Goal: Task Accomplishment & Management: Manage account settings

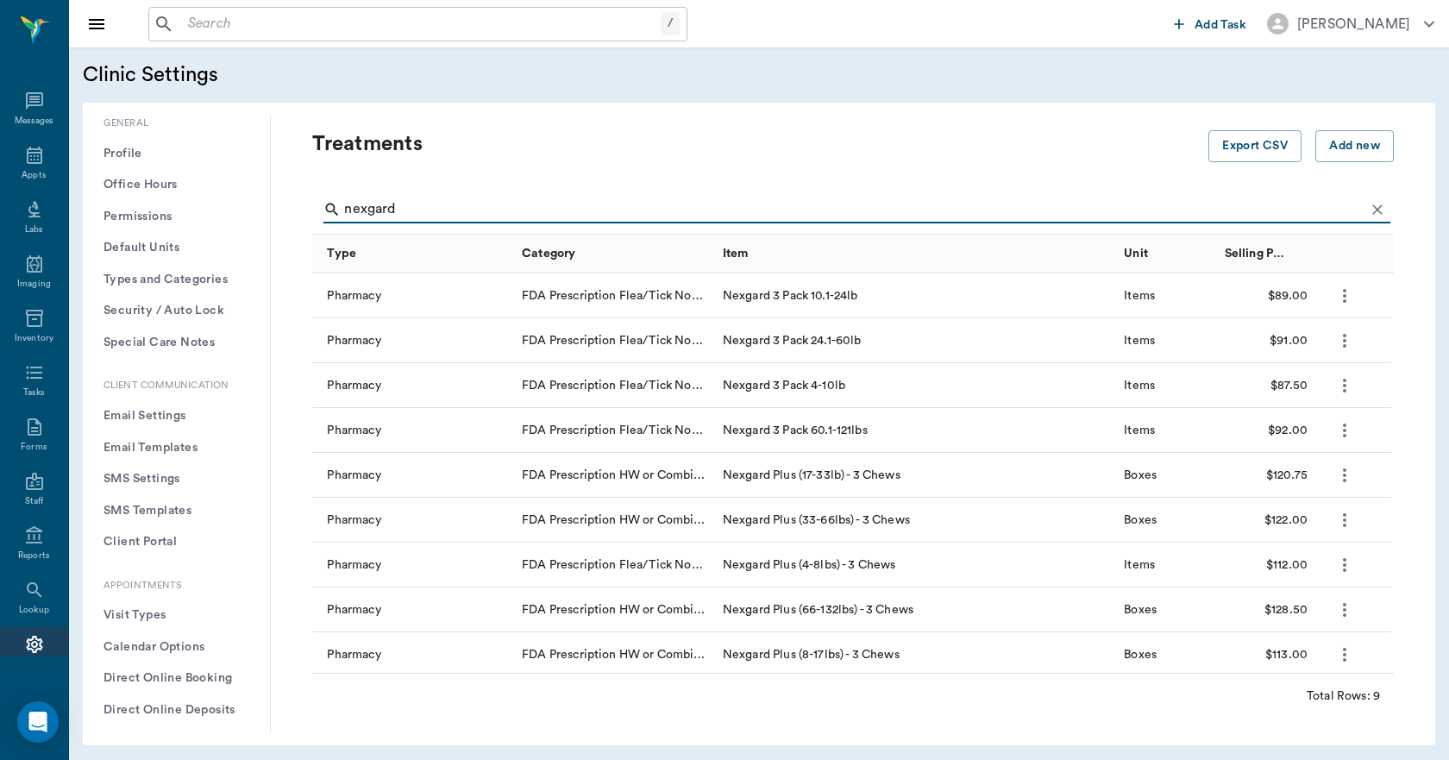
scroll to position [259, 0]
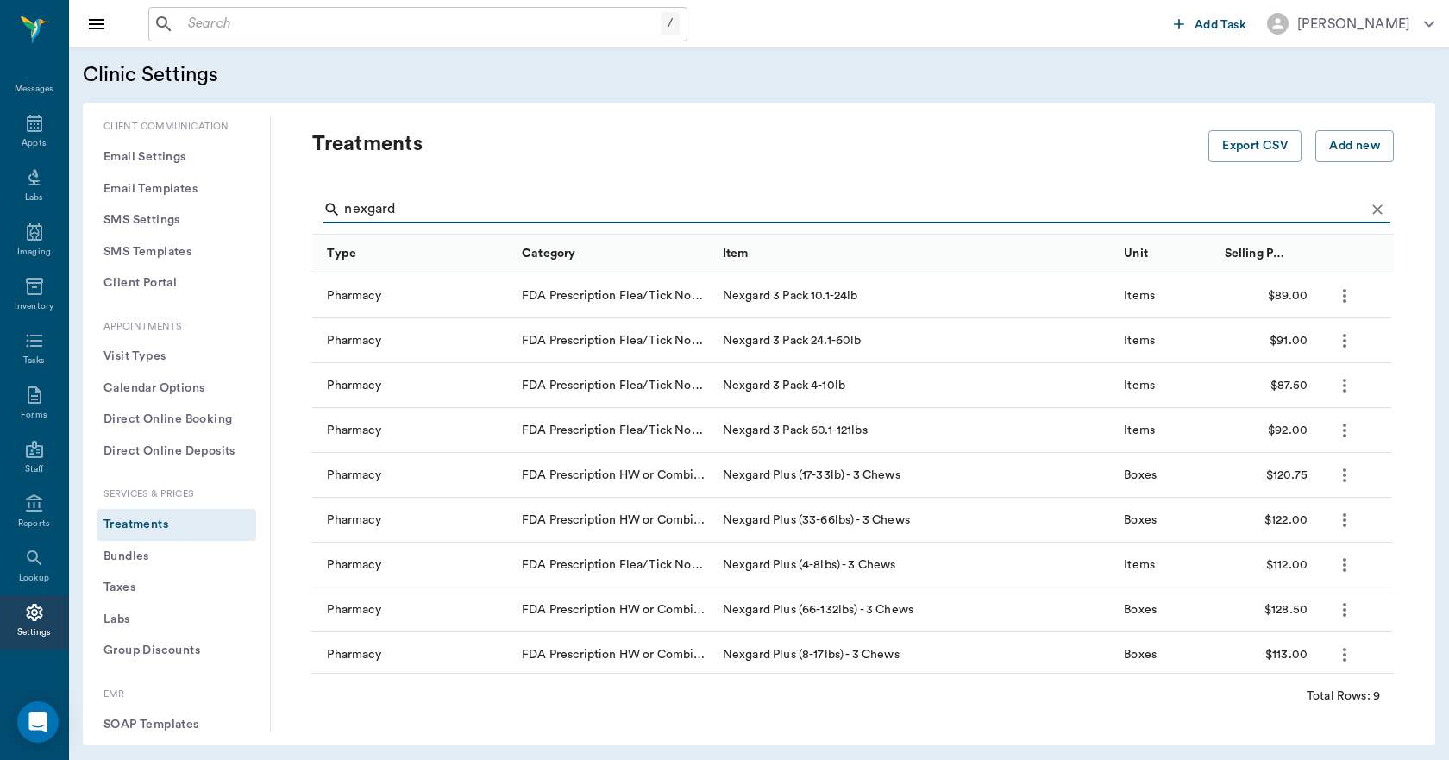
type input "nexgard"
click at [217, 35] on input "text" at bounding box center [421, 24] width 480 height 24
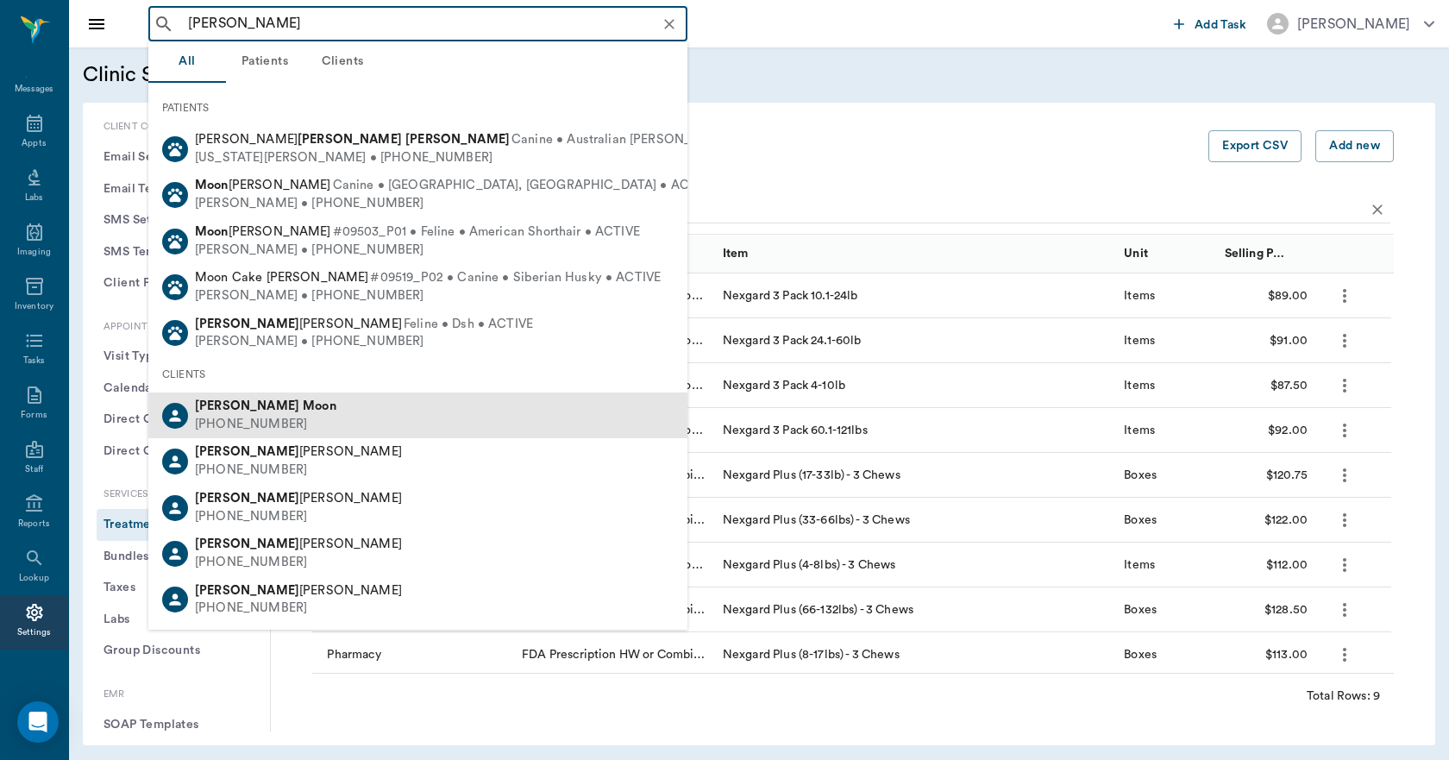
click at [285, 411] on div "Thomas Moon (808) 319-7172" at bounding box center [417, 416] width 539 height 46
type input "thomas moon"
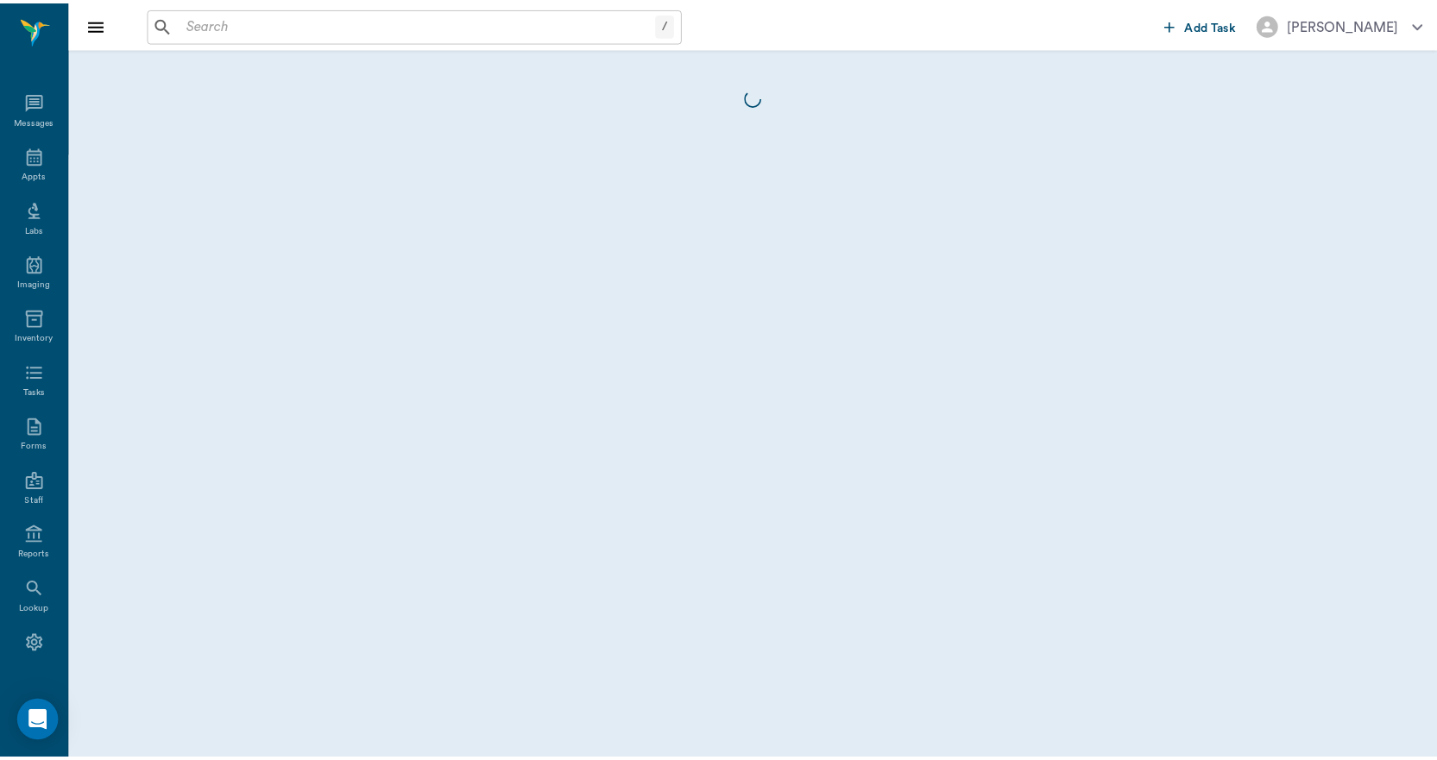
scroll to position [32, 0]
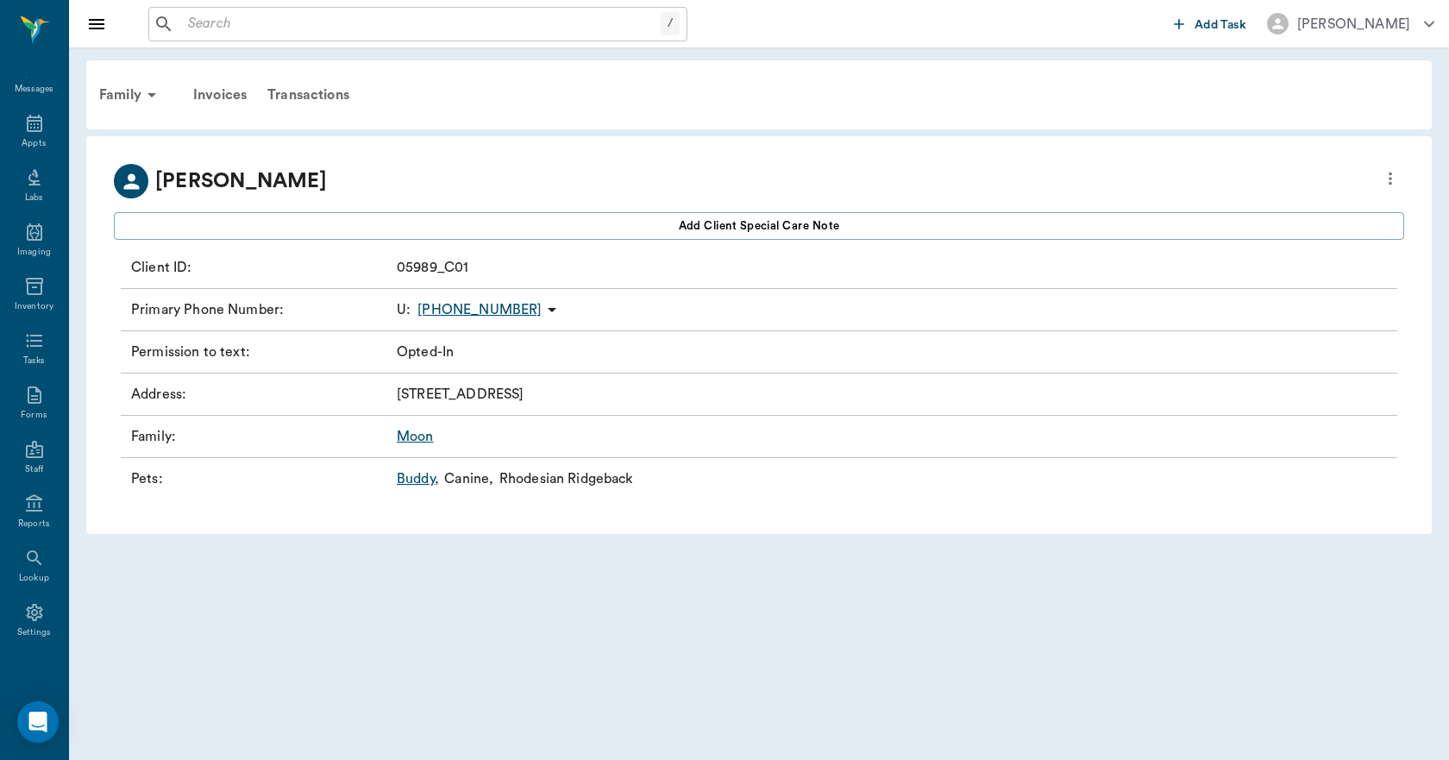
click at [423, 478] on link "Buddy ," at bounding box center [418, 478] width 42 height 21
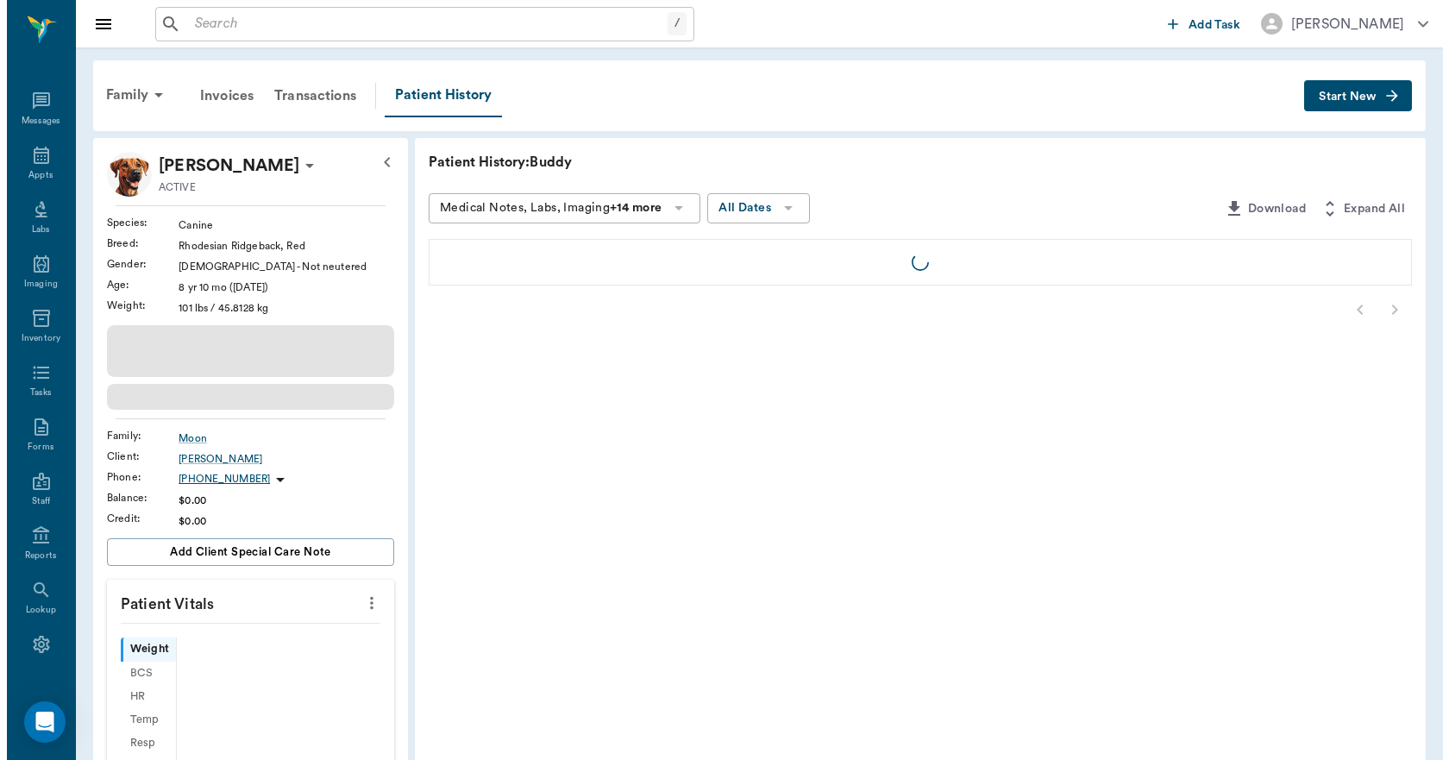
scroll to position [32, 0]
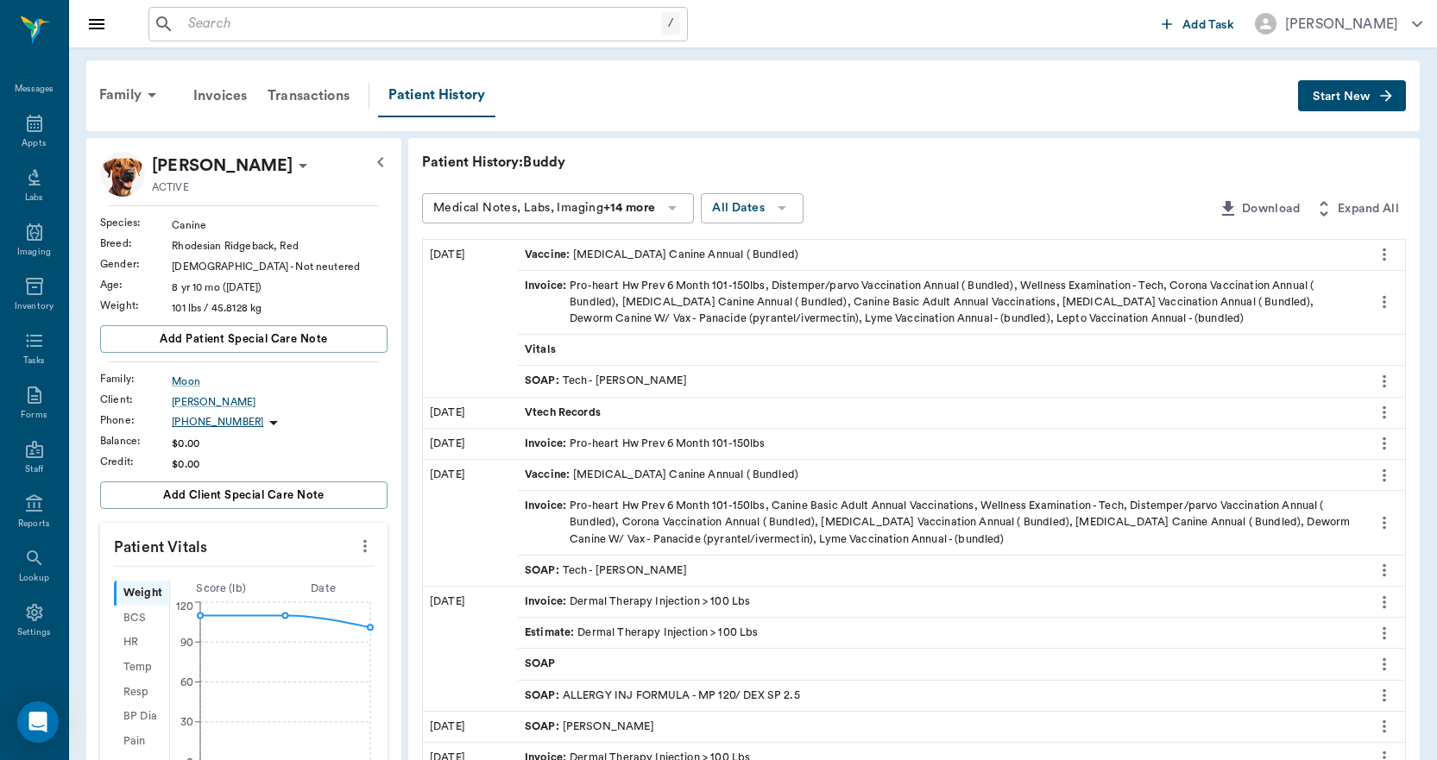
click at [1307, 91] on button "Start New" at bounding box center [1352, 96] width 108 height 32
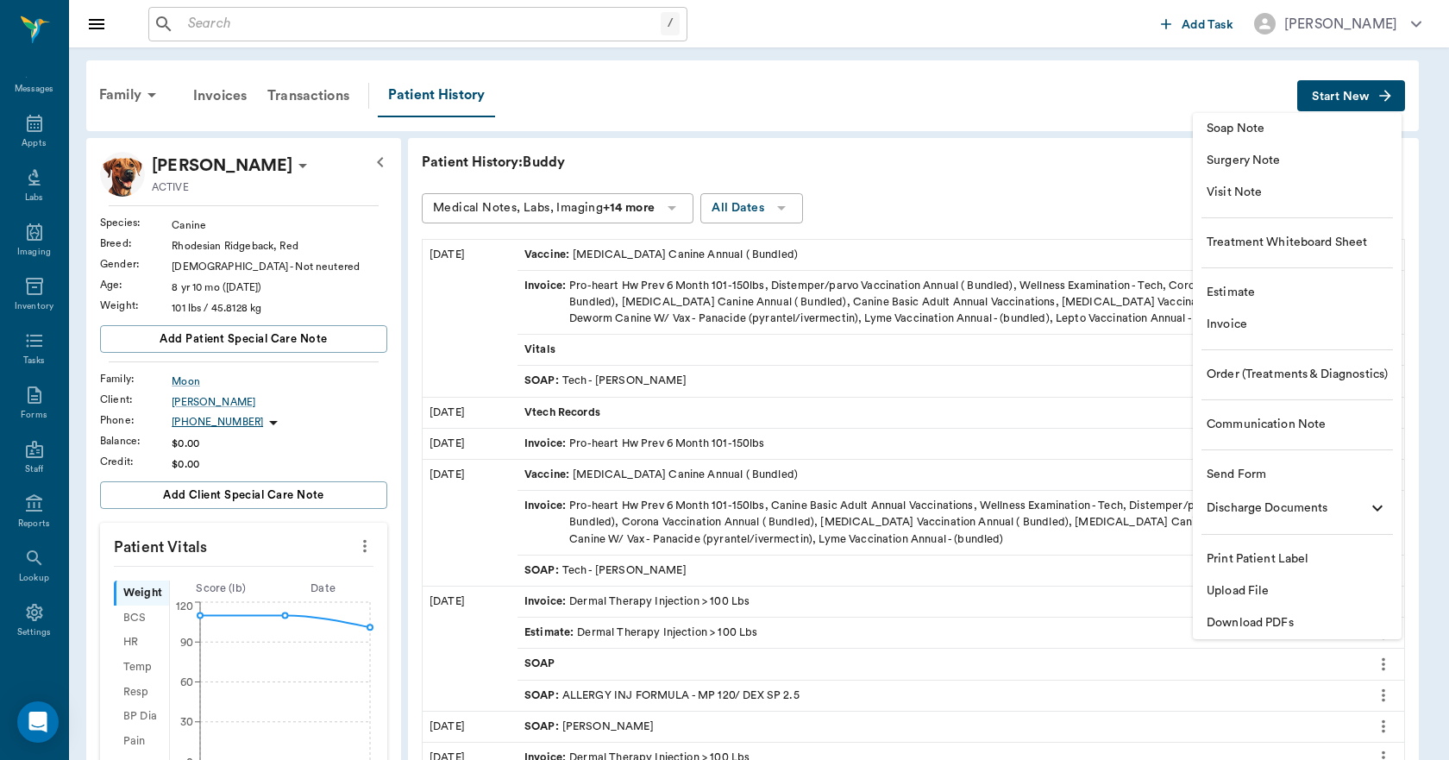
click at [1233, 334] on li "Invoice" at bounding box center [1297, 325] width 209 height 32
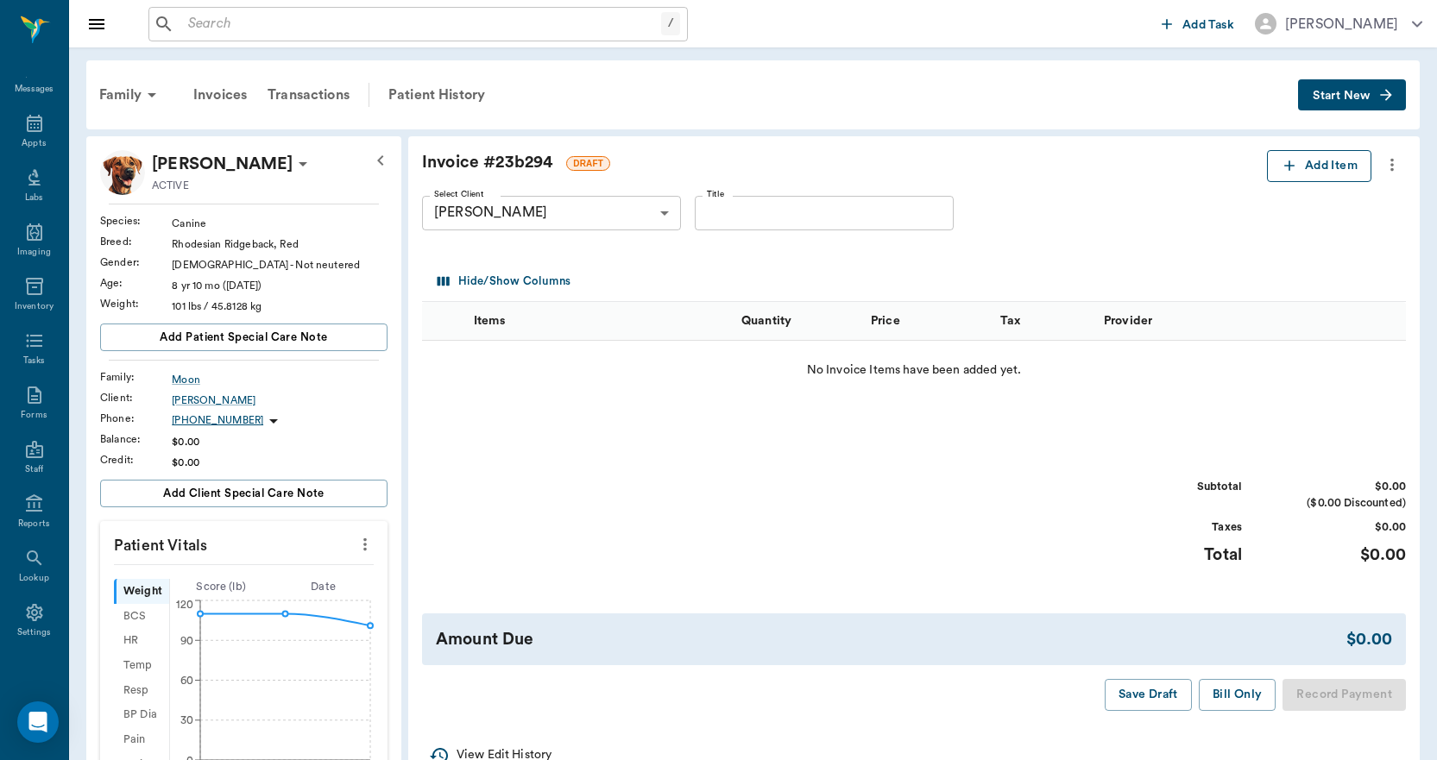
click at [1310, 167] on button "Add Item" at bounding box center [1319, 166] width 104 height 32
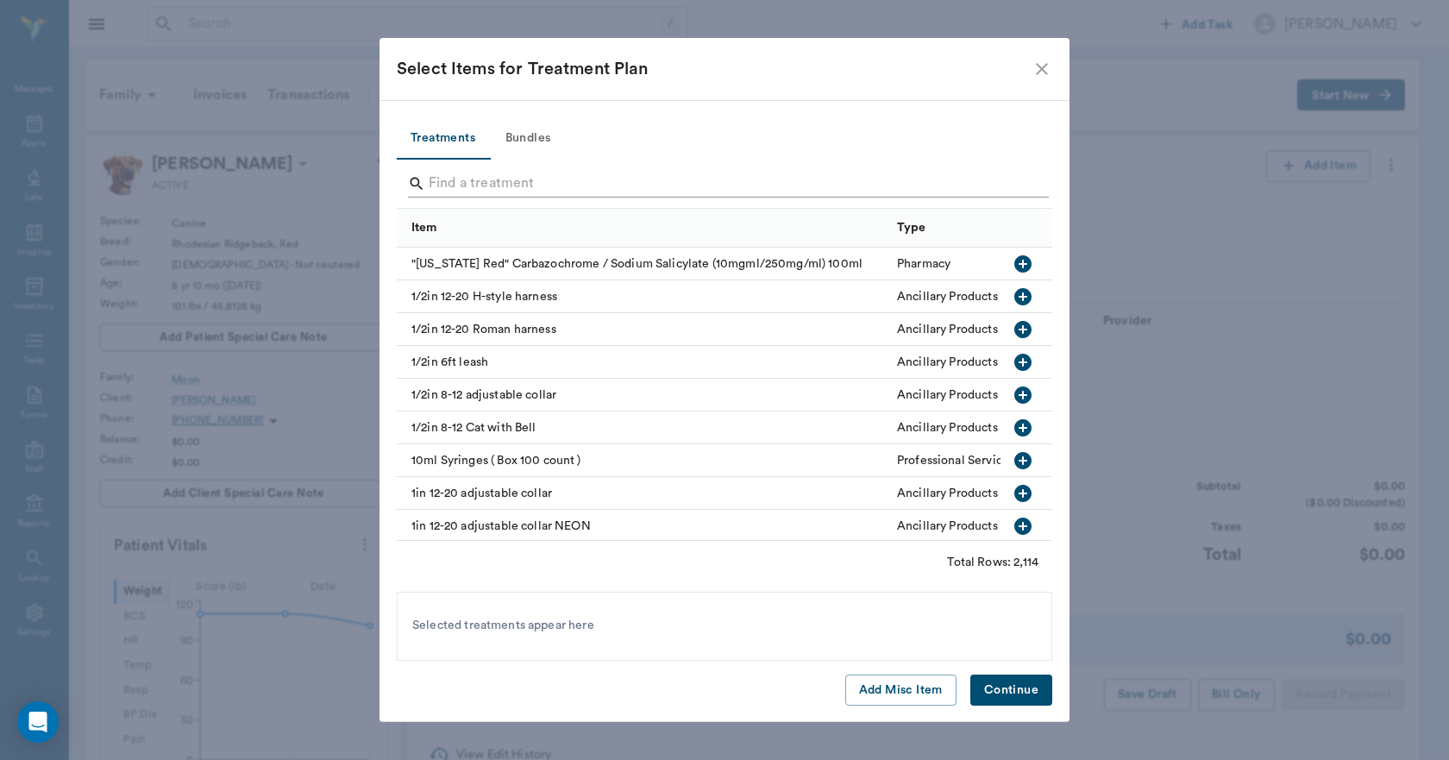
click at [624, 174] on input "Search" at bounding box center [726, 184] width 594 height 28
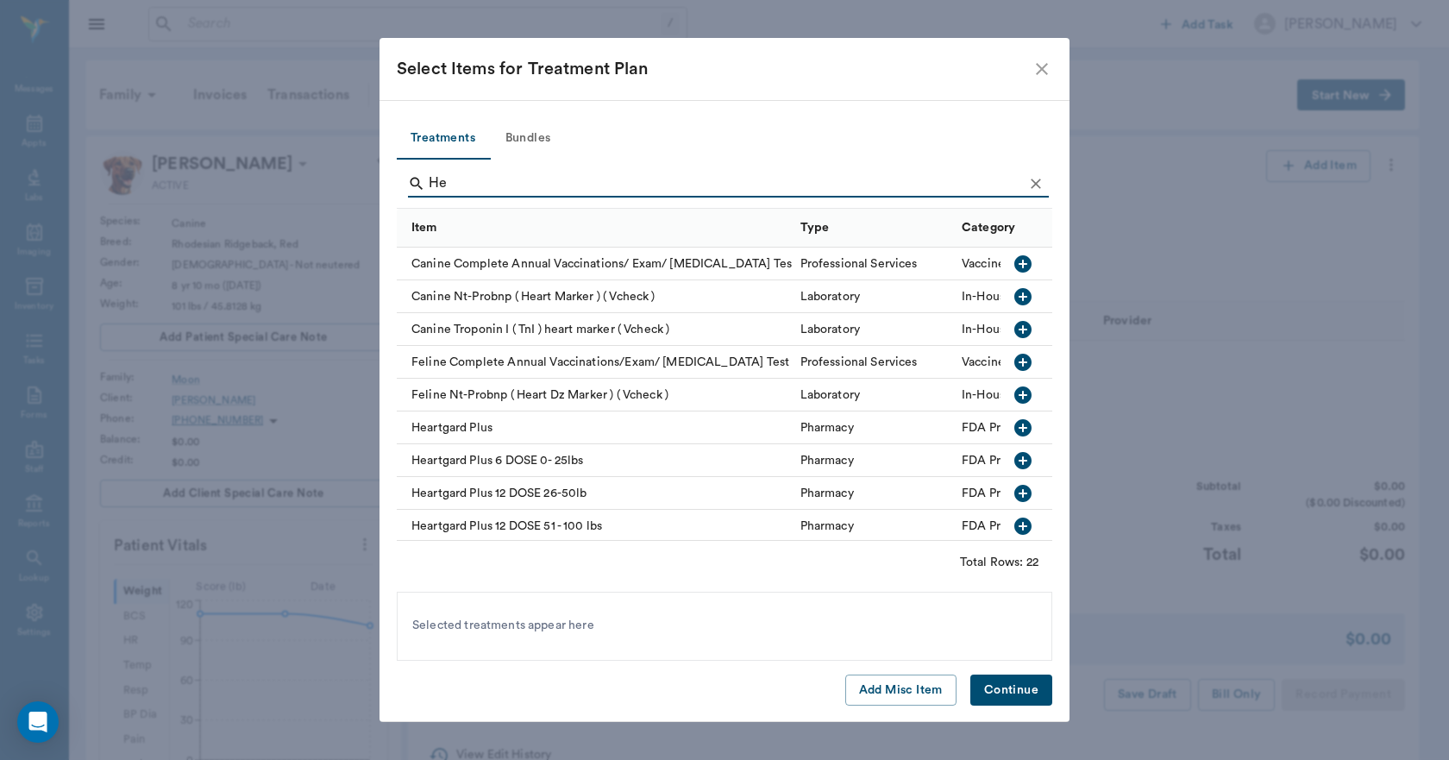
type input "H"
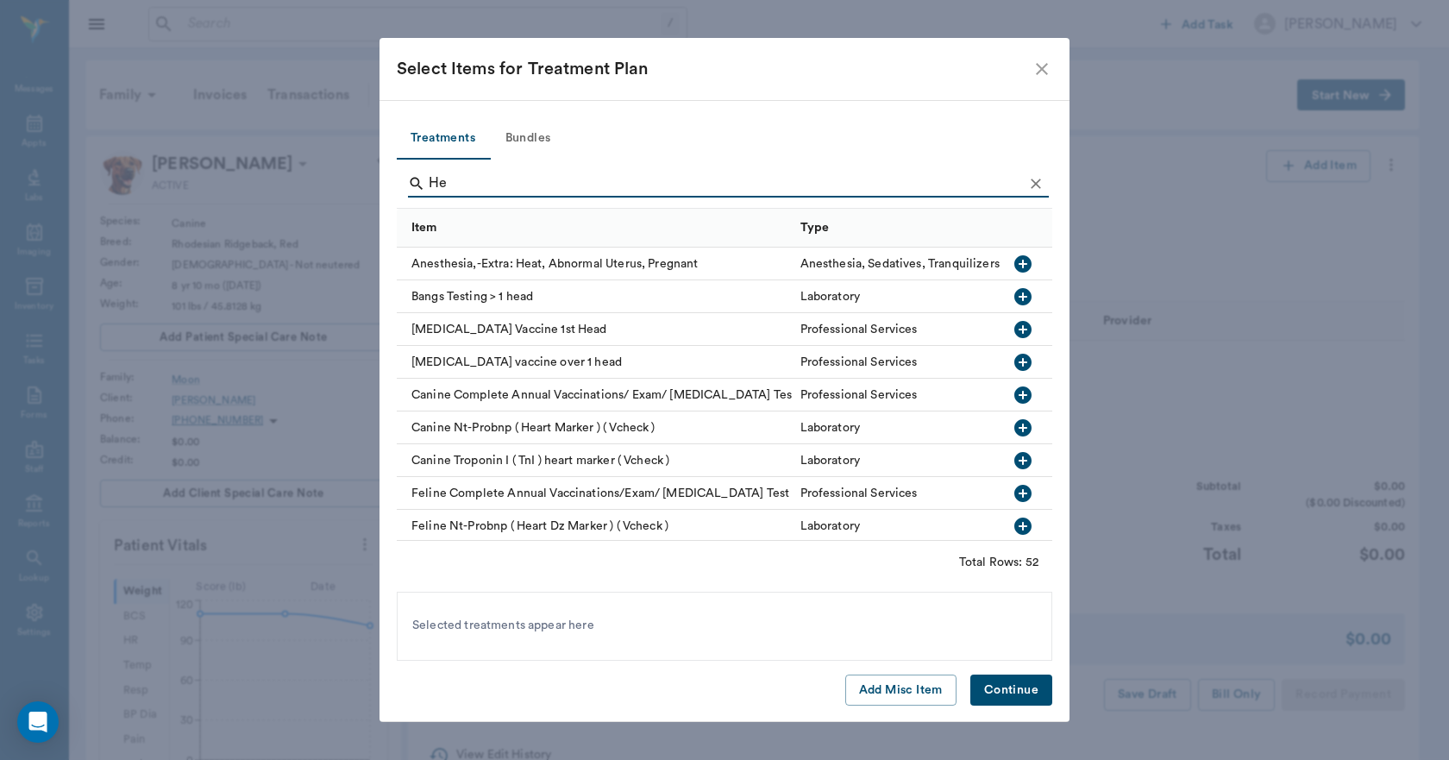
type input "H"
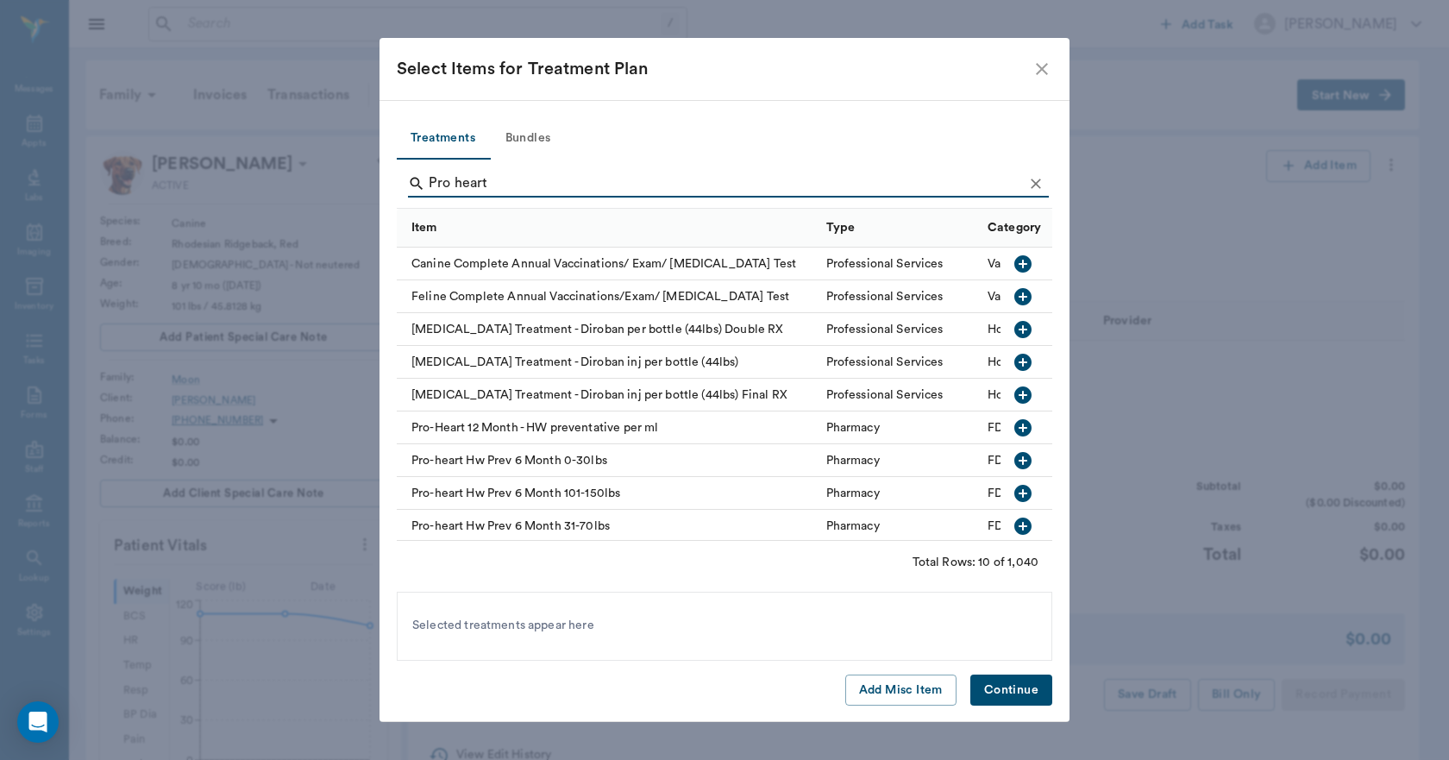
type input "Pro heart"
click at [1016, 491] on icon "button" at bounding box center [1023, 493] width 17 height 17
click at [1022, 693] on button "Continue" at bounding box center [1012, 691] width 82 height 32
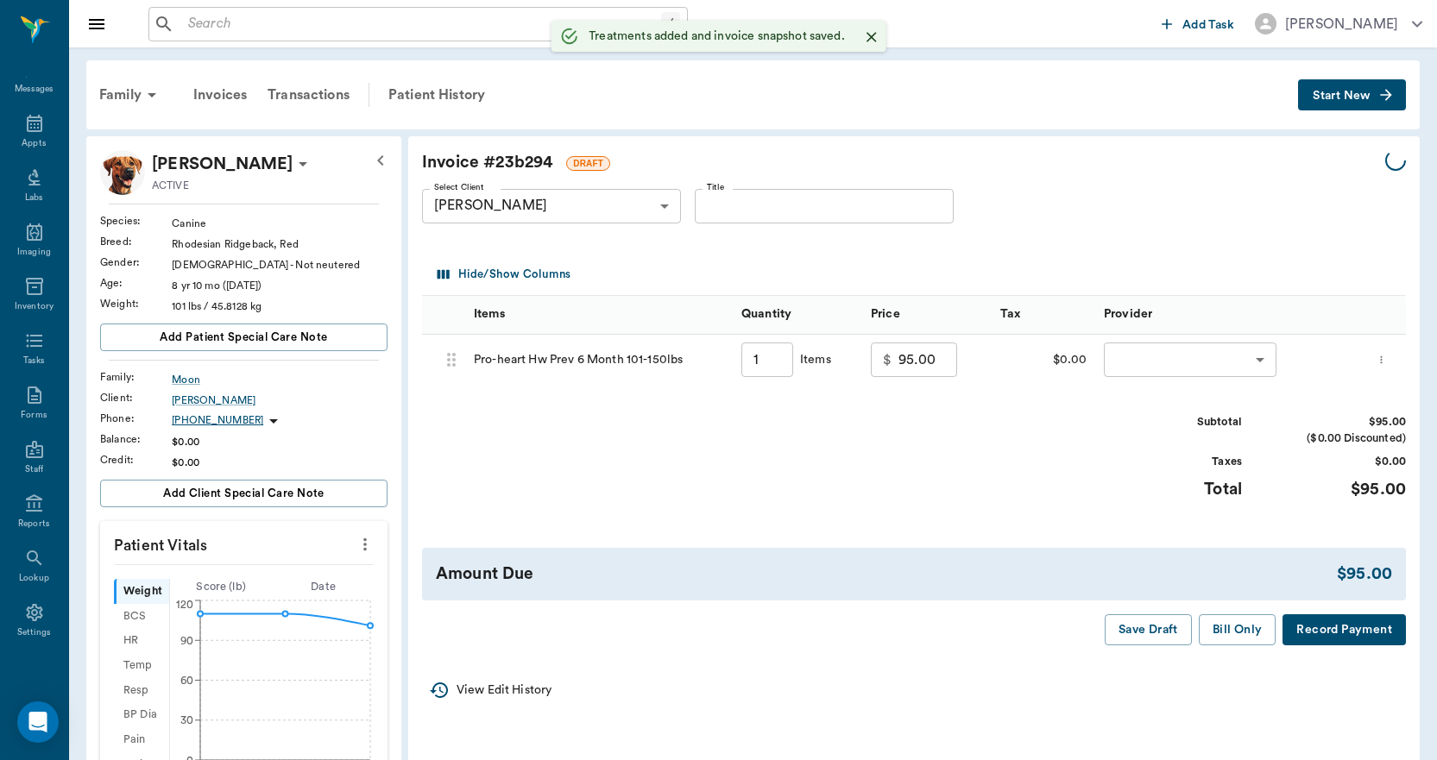
type input "1.00"
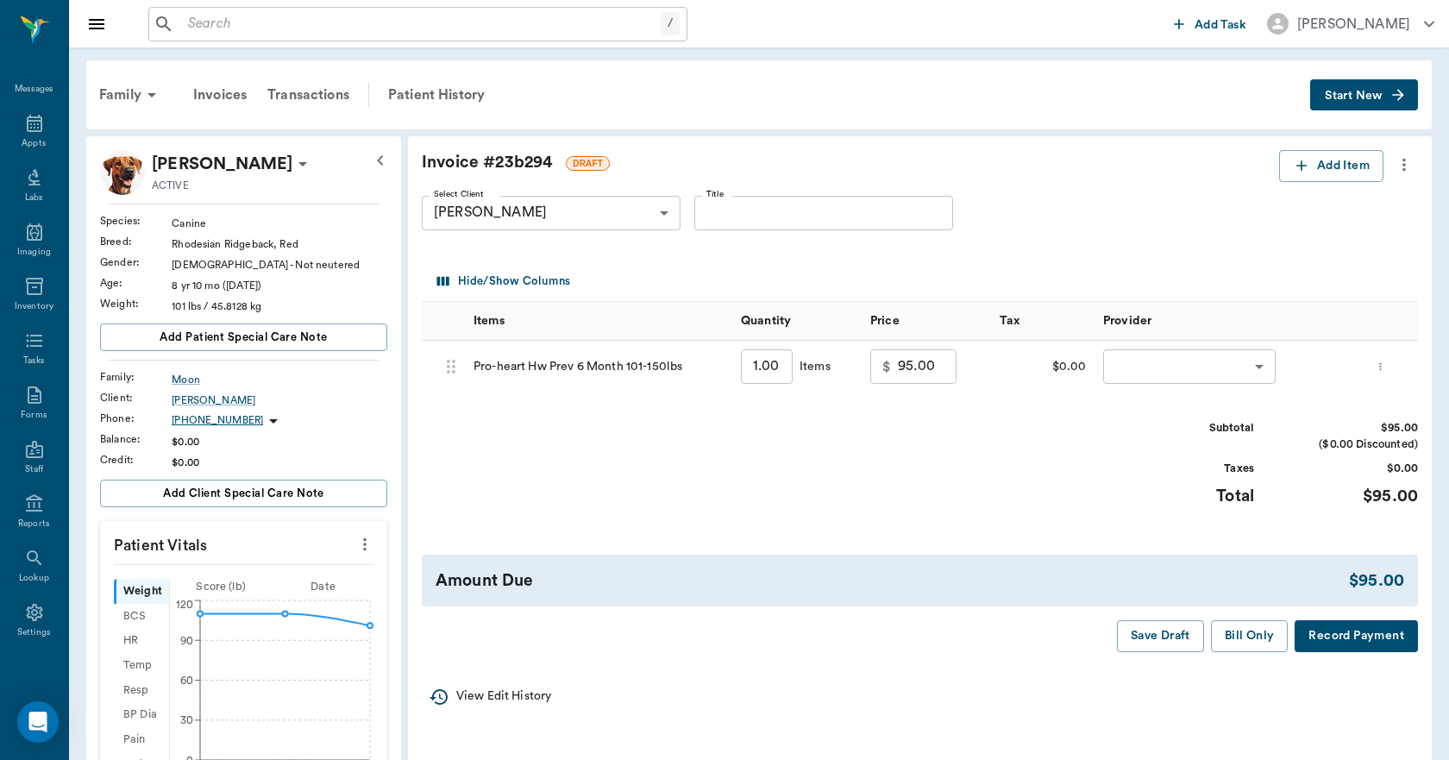
click at [1137, 368] on body "/ ​ Add Task Dr. Bert Ellsworth Nectar Messages Appts Labs Imaging Inventory Ta…" at bounding box center [724, 633] width 1449 height 1266
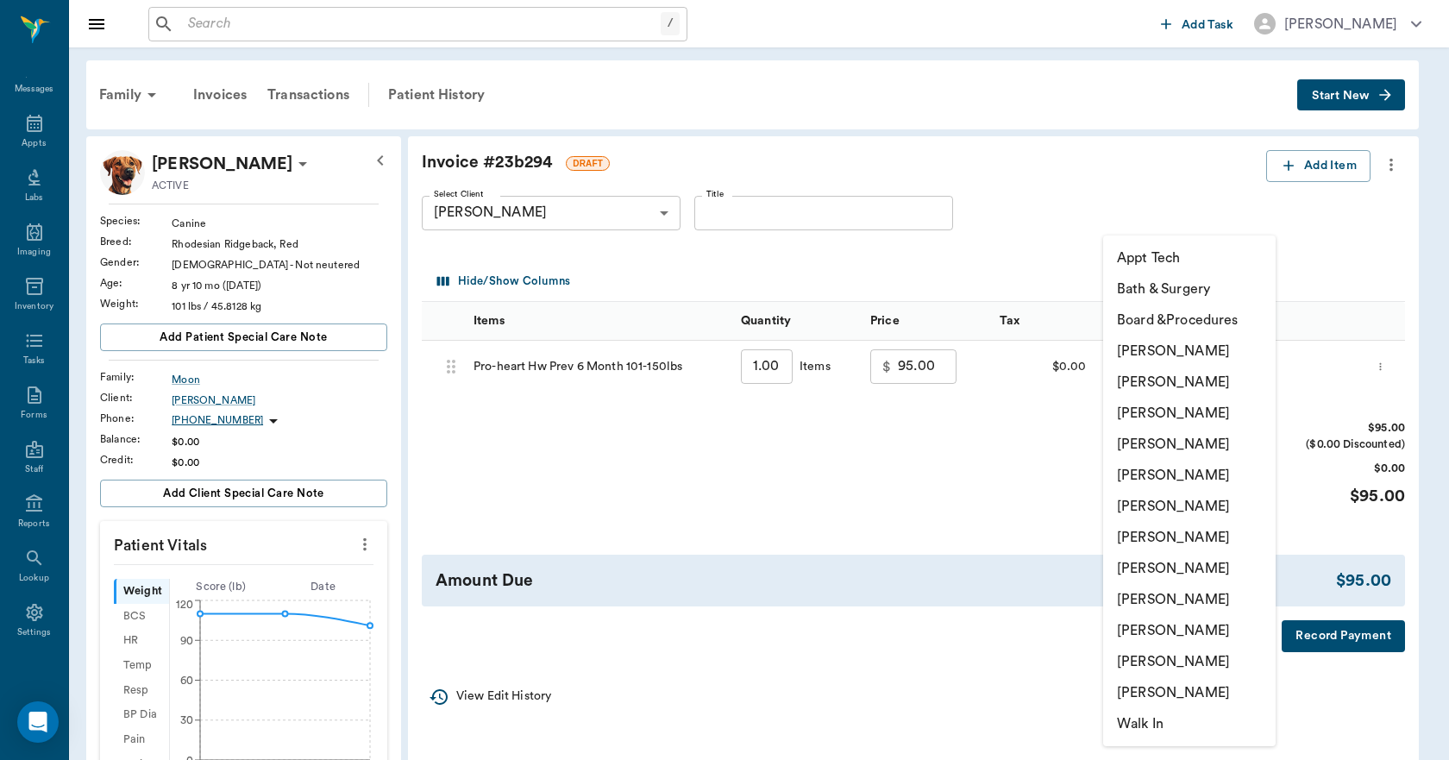
click at [1155, 356] on li "Caryn Watson" at bounding box center [1190, 351] width 173 height 31
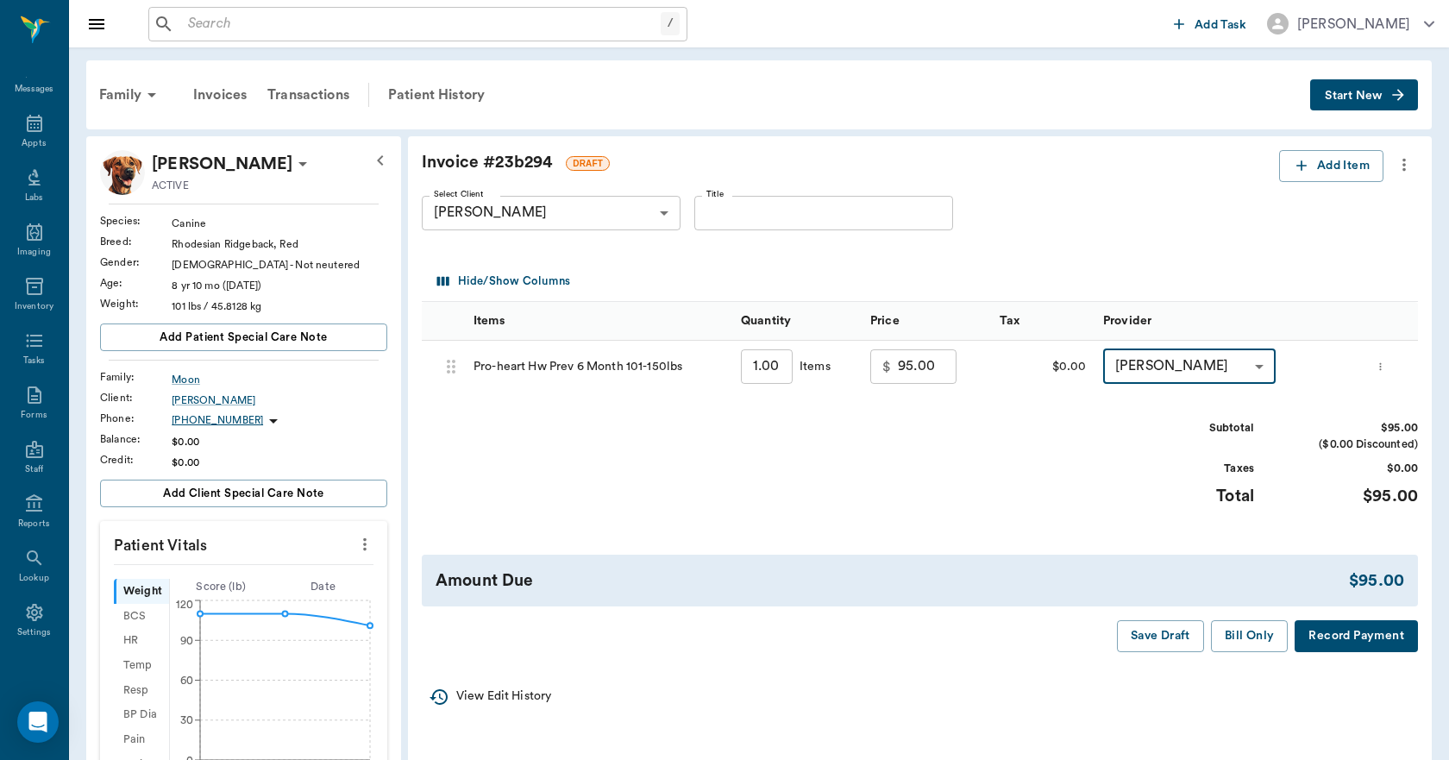
type input "none-6899ea08ed37b777db10de45"
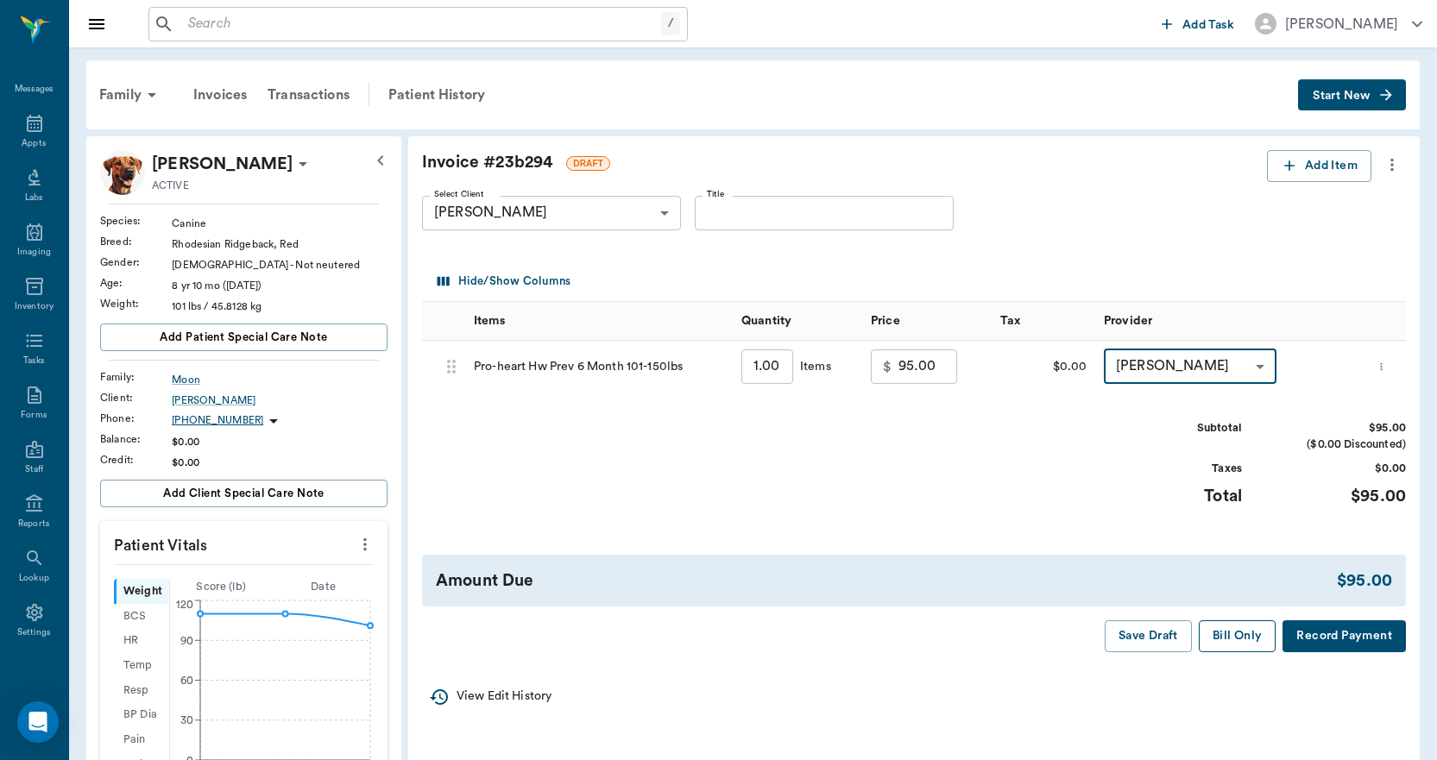
click at [1253, 640] on button "Bill Only" at bounding box center [1237, 636] width 78 height 32
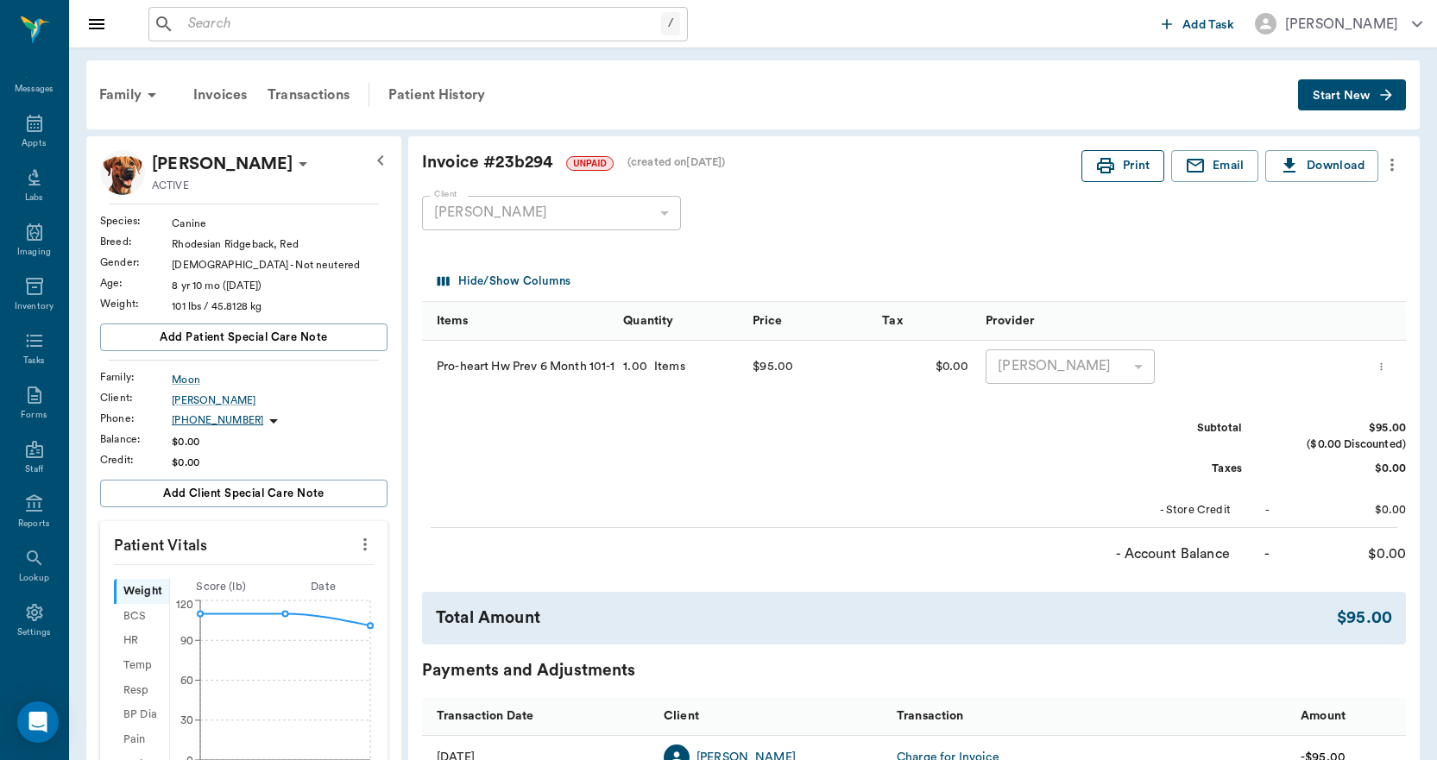
click at [1122, 163] on button "Print" at bounding box center [1122, 166] width 83 height 32
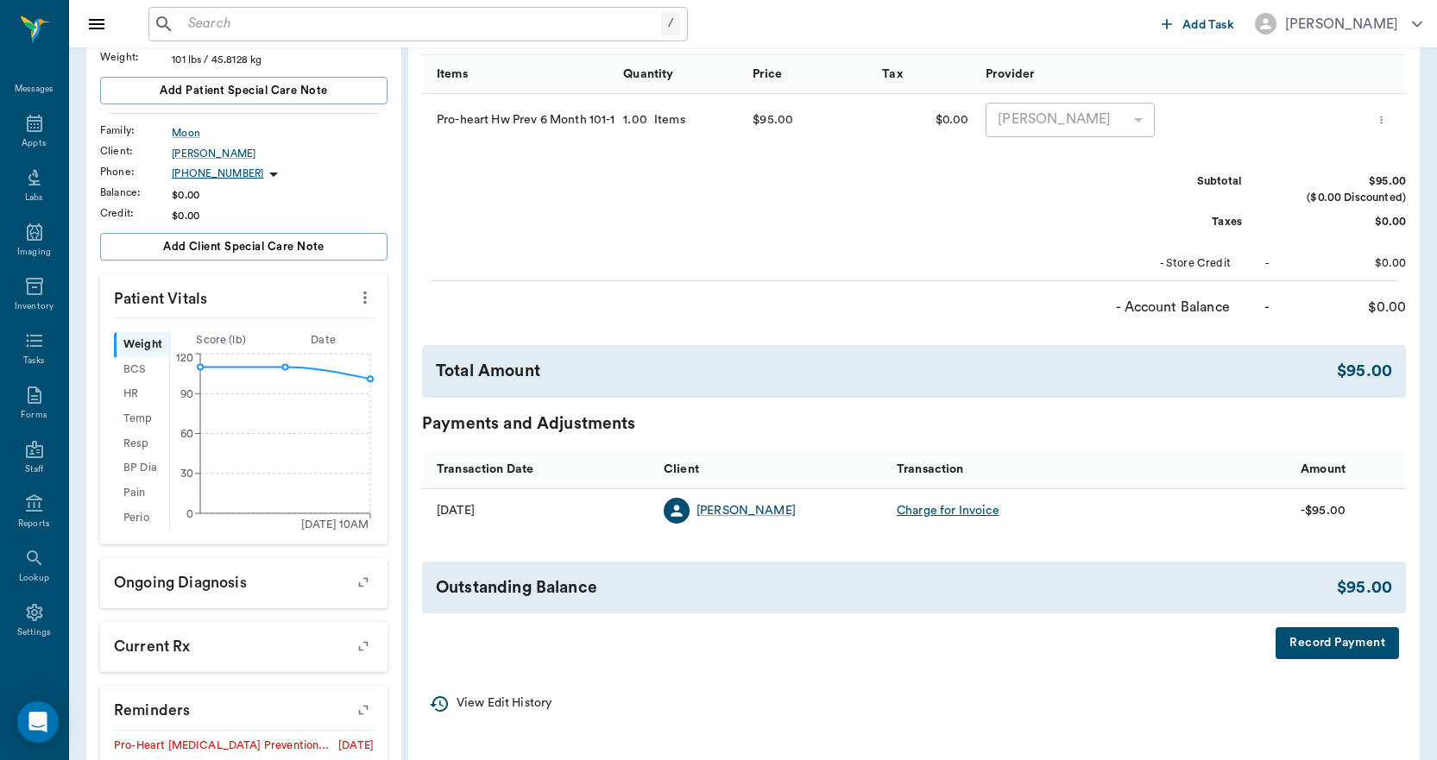
scroll to position [431, 0]
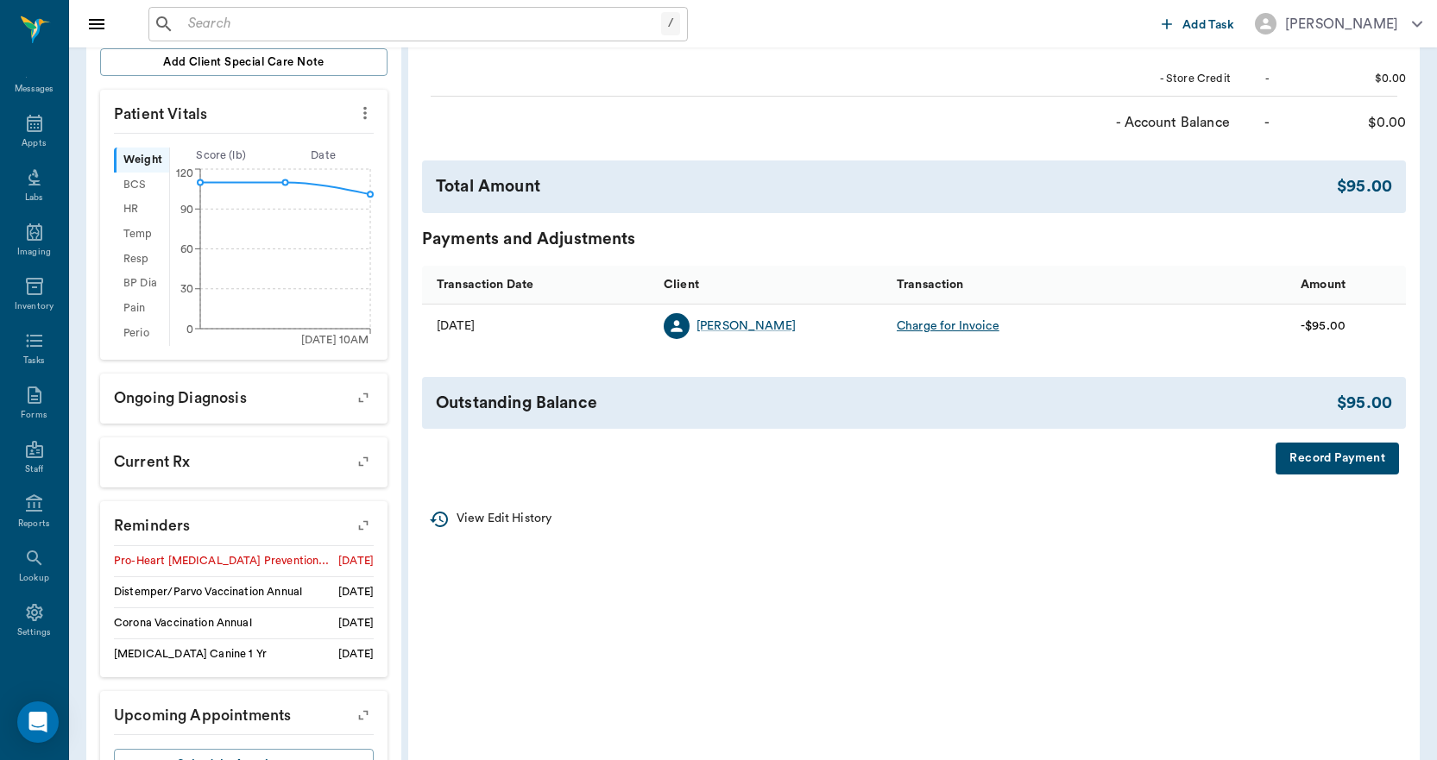
click at [1322, 466] on button "Record Payment" at bounding box center [1336, 459] width 123 height 32
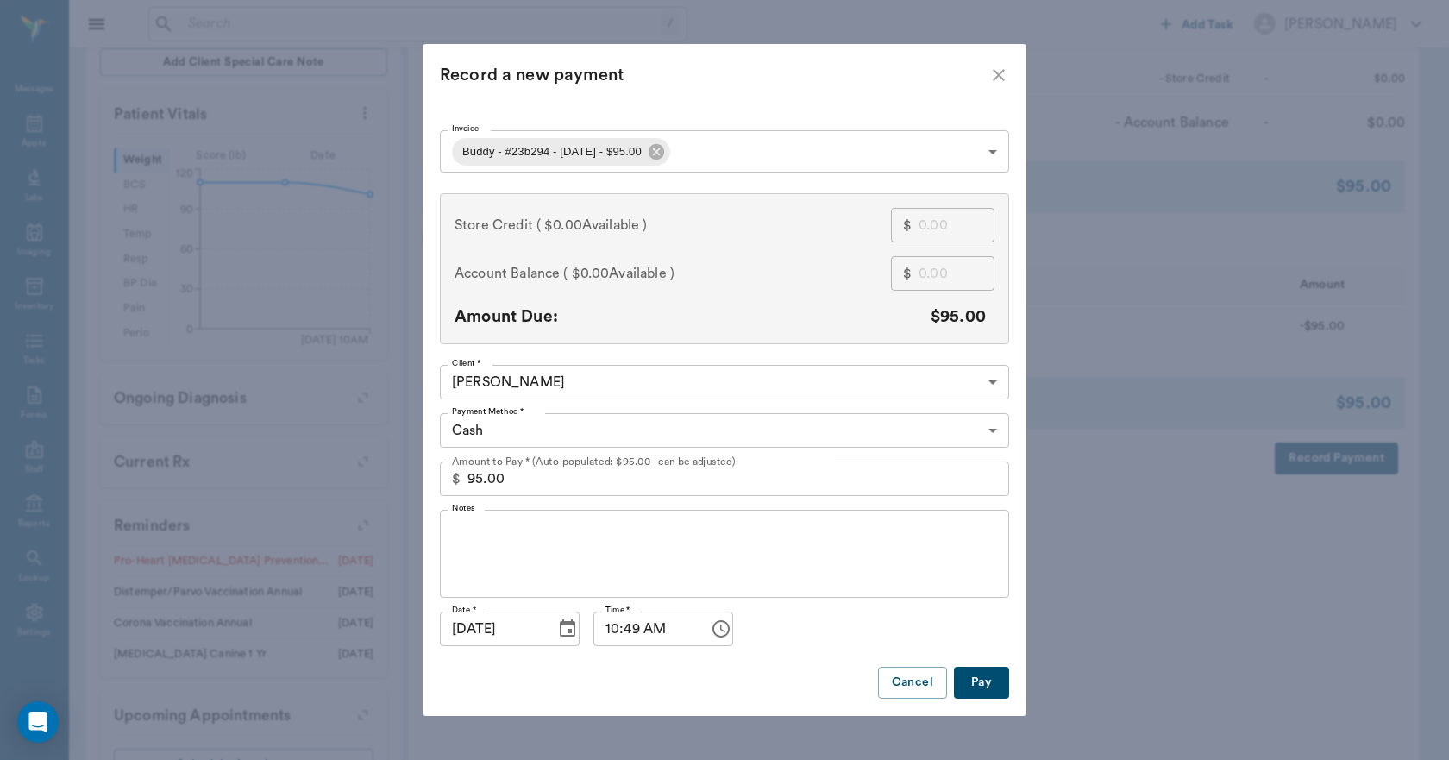
click at [684, 435] on body "/ ​ Add Task Dr. Bert Ellsworth Nectar Messages Appts Labs Imaging Inventory Ta…" at bounding box center [724, 202] width 1449 height 1266
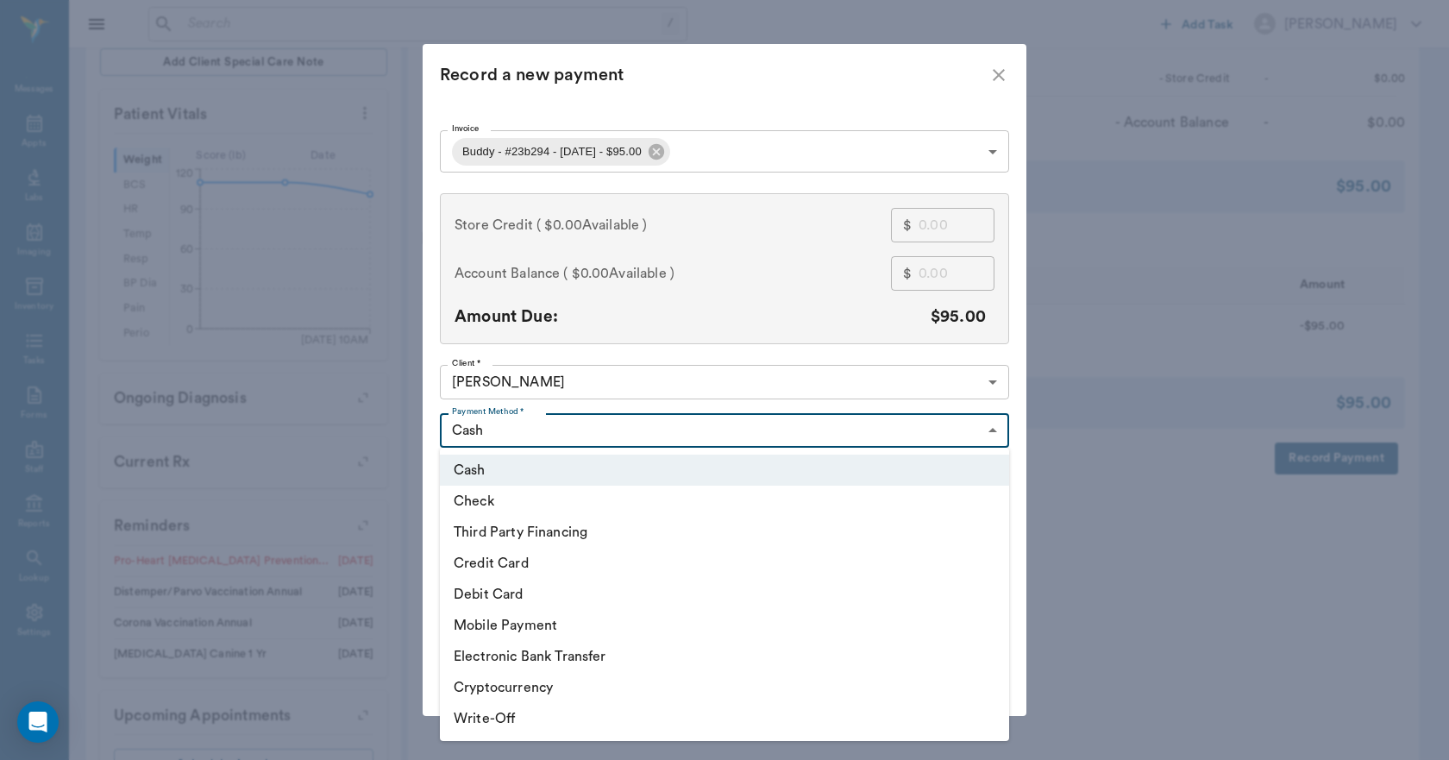
click at [547, 567] on li "Credit Card" at bounding box center [724, 563] width 569 height 31
type input "CREDIT_CARD"
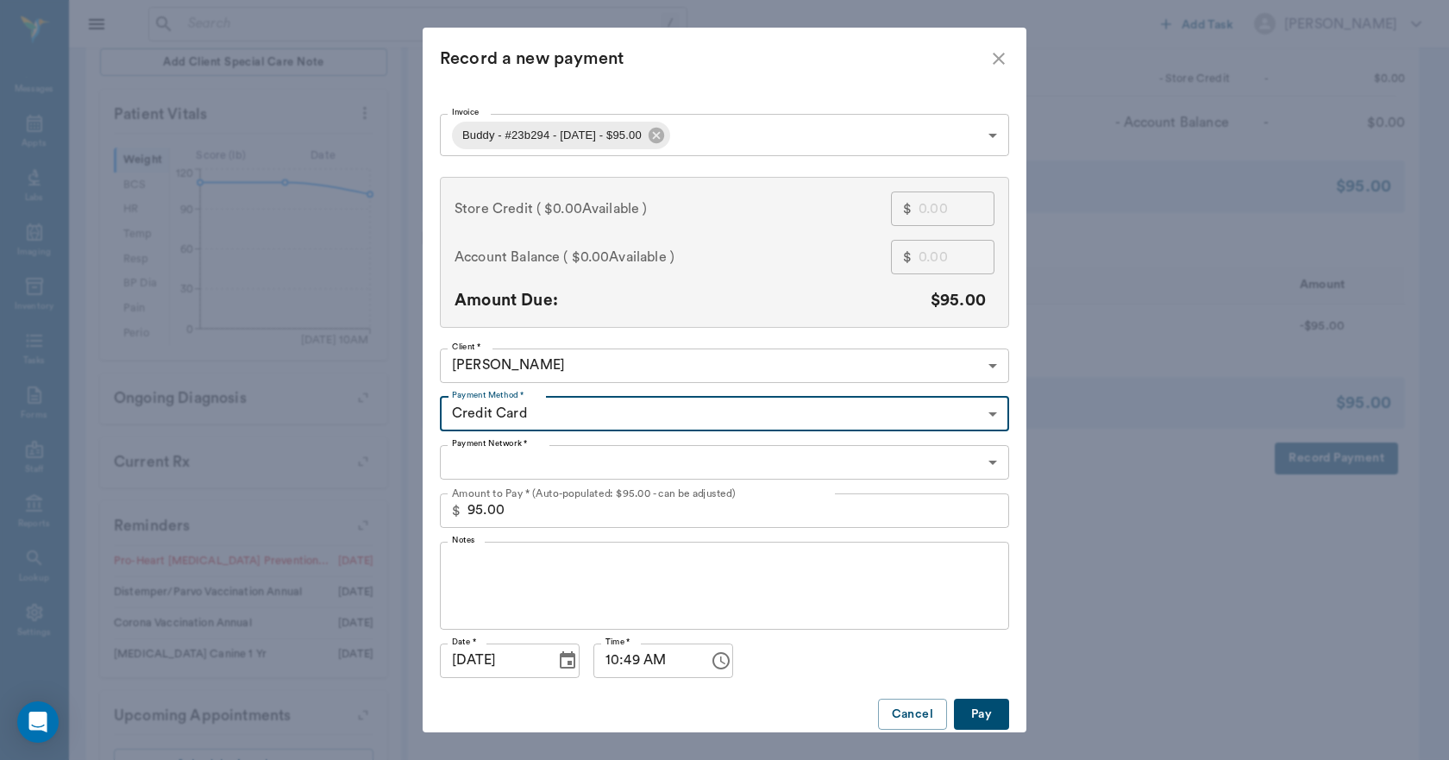
click at [538, 459] on body "/ ​ Add Task Dr. Bert Ellsworth Nectar Messages Appts Labs Imaging Inventory Ta…" at bounding box center [724, 202] width 1449 height 1266
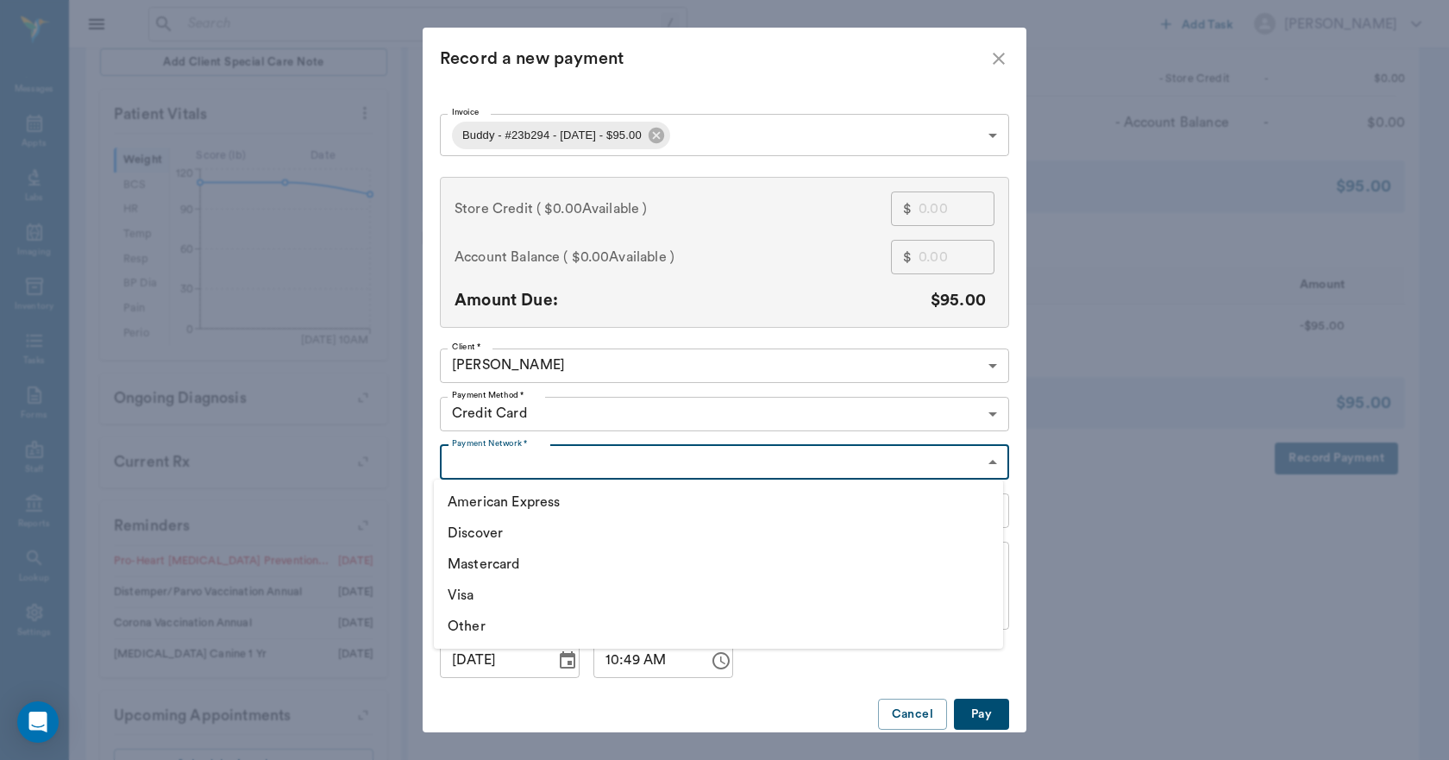
click at [523, 591] on li "Visa" at bounding box center [718, 595] width 569 height 31
type input "VISA"
click at [972, 709] on button "Pay" at bounding box center [981, 715] width 55 height 32
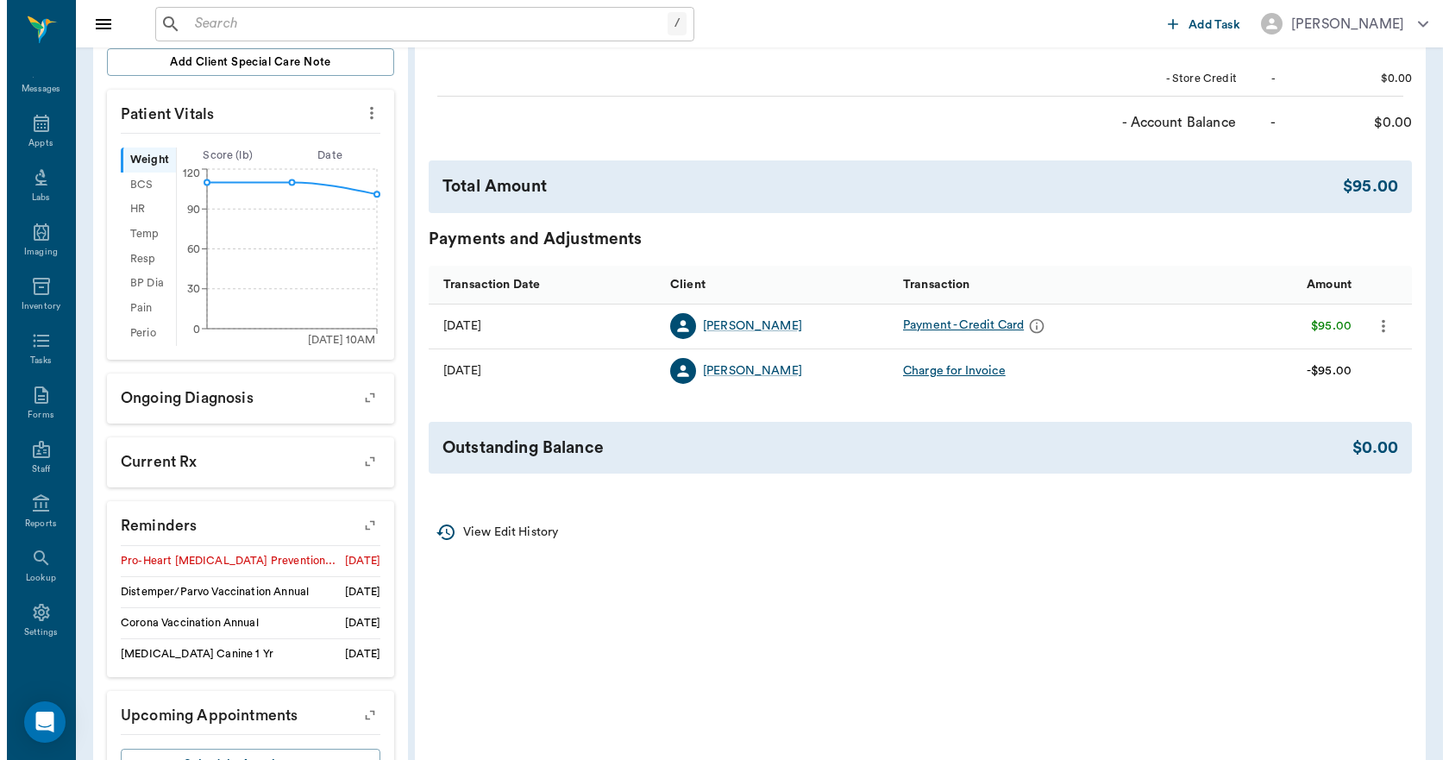
scroll to position [0, 0]
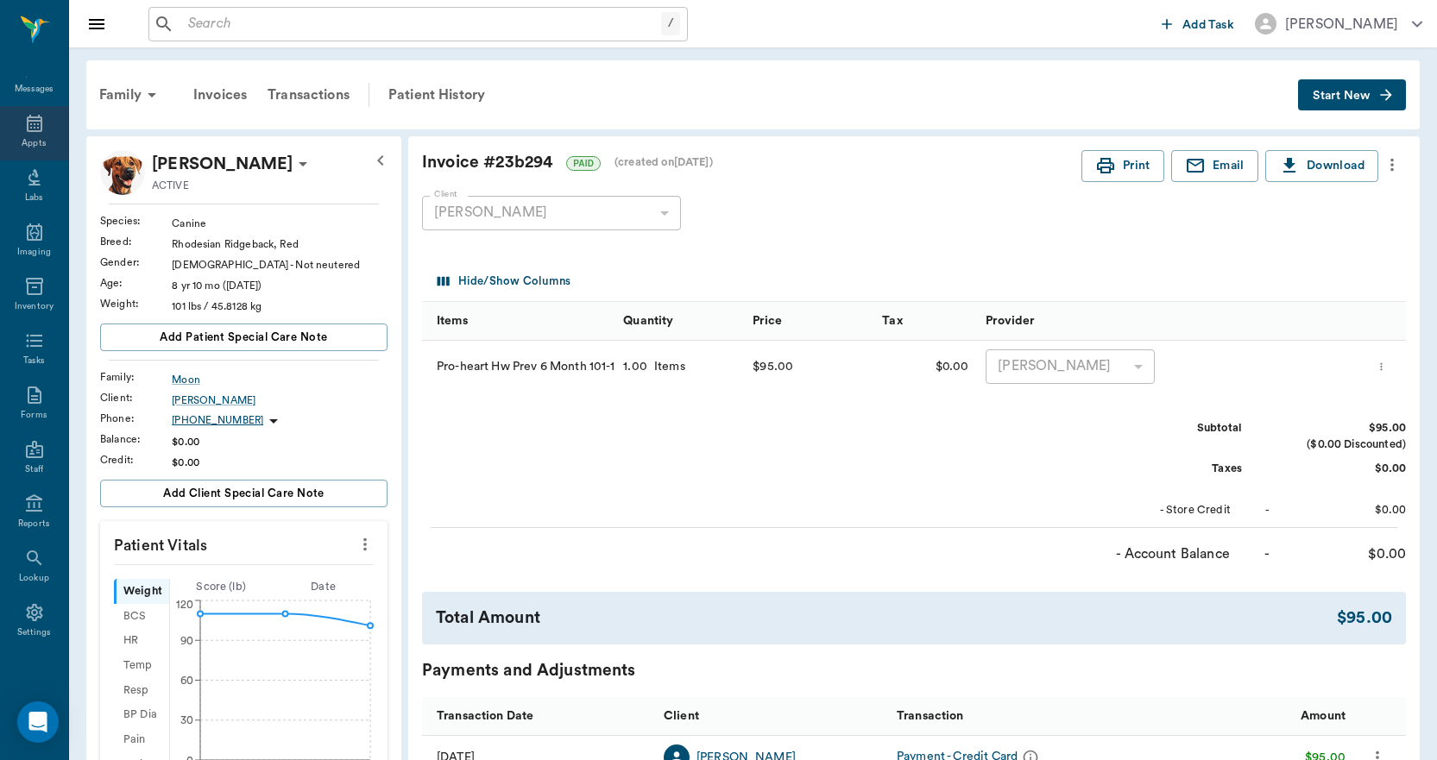
click at [38, 135] on div "Appts" at bounding box center [34, 133] width 68 height 54
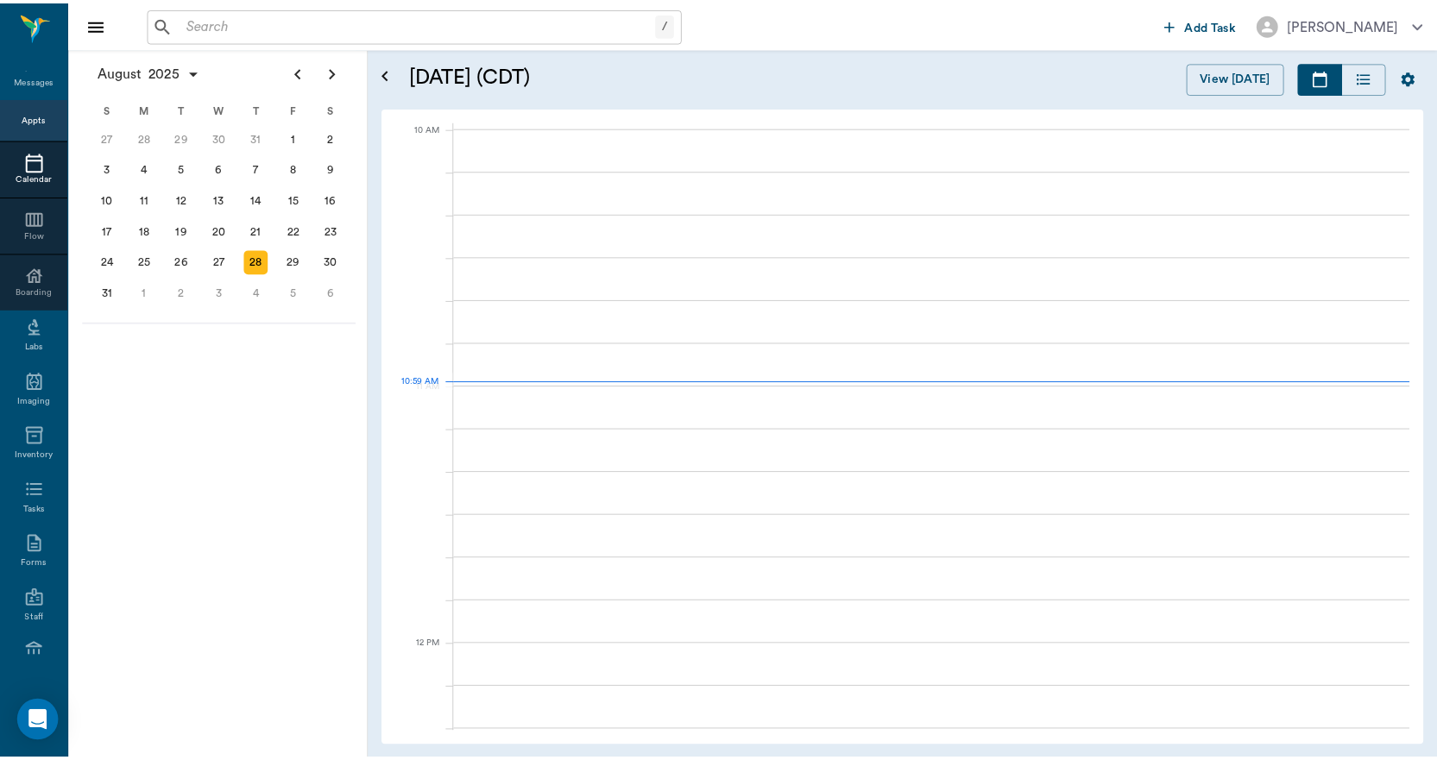
scroll to position [518, 0]
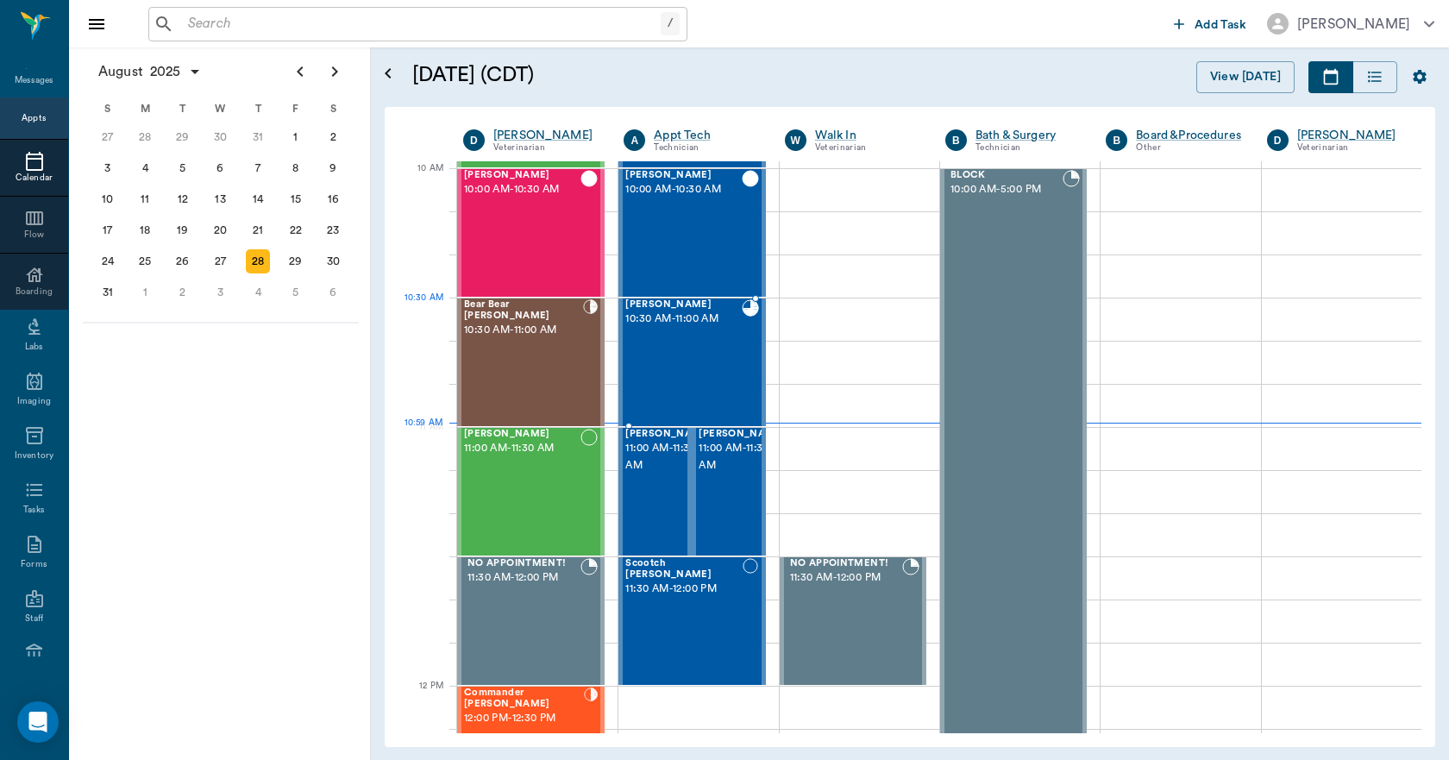
click at [697, 340] on div "SPUD [PERSON_NAME] 10:30 AM - 11:00 AM" at bounding box center [684, 362] width 116 height 126
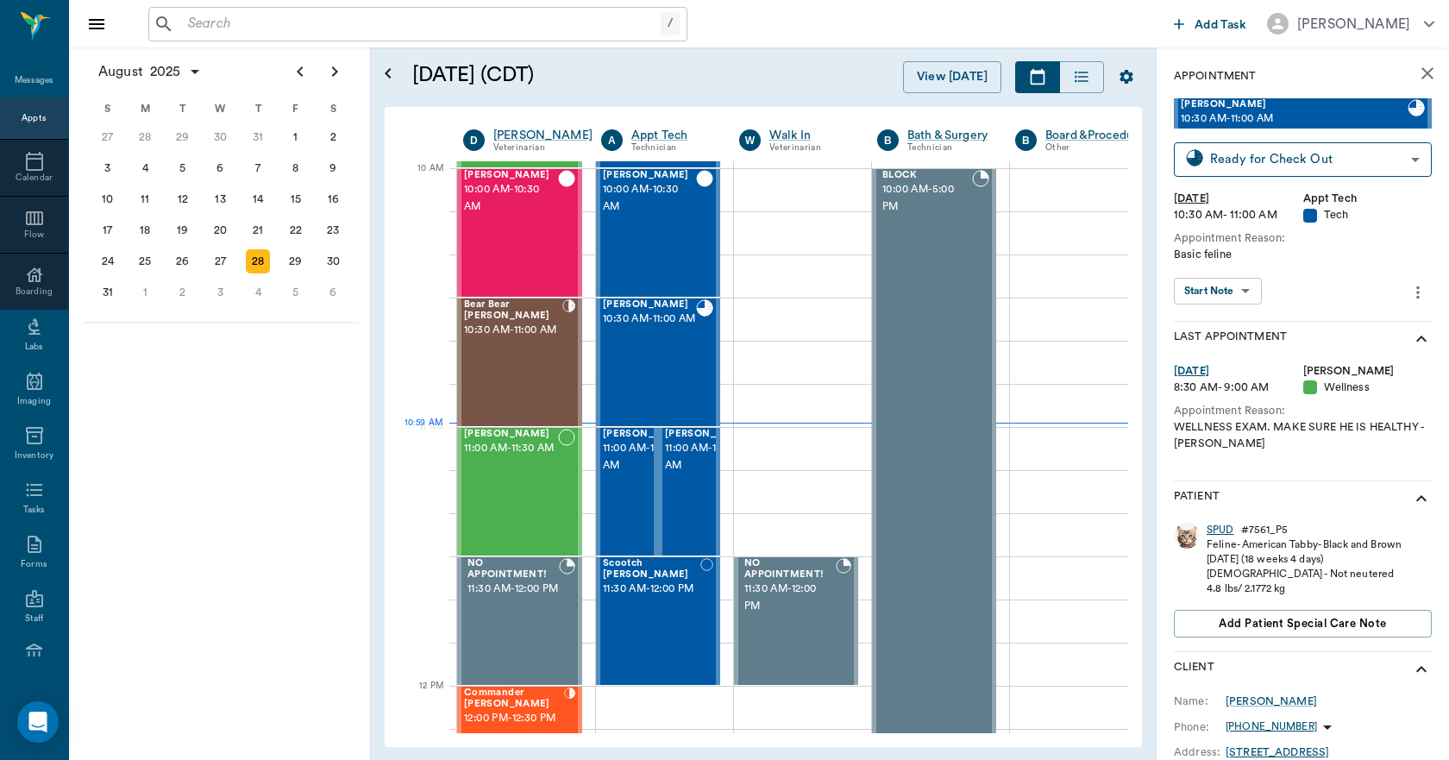
click at [1231, 531] on div "SPUD" at bounding box center [1221, 530] width 28 height 15
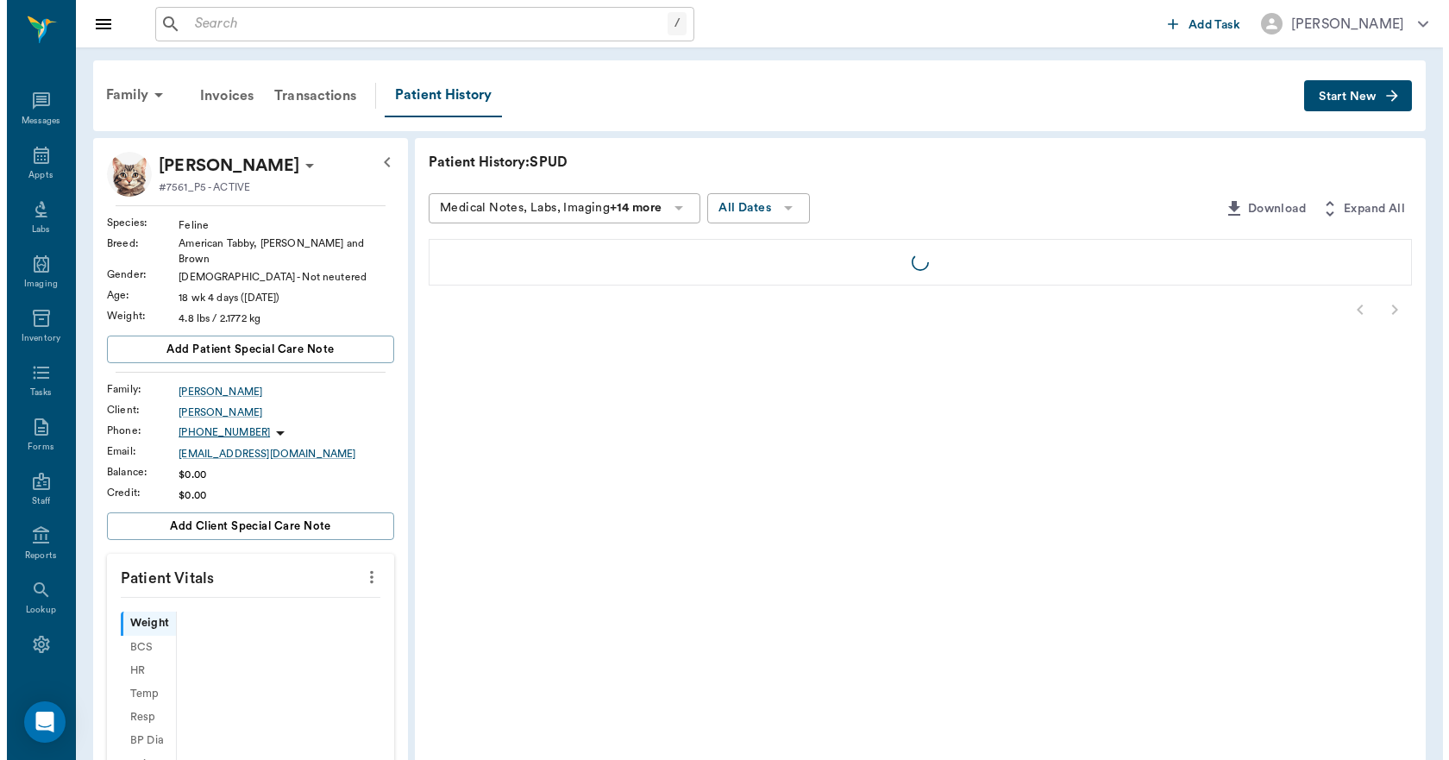
scroll to position [32, 0]
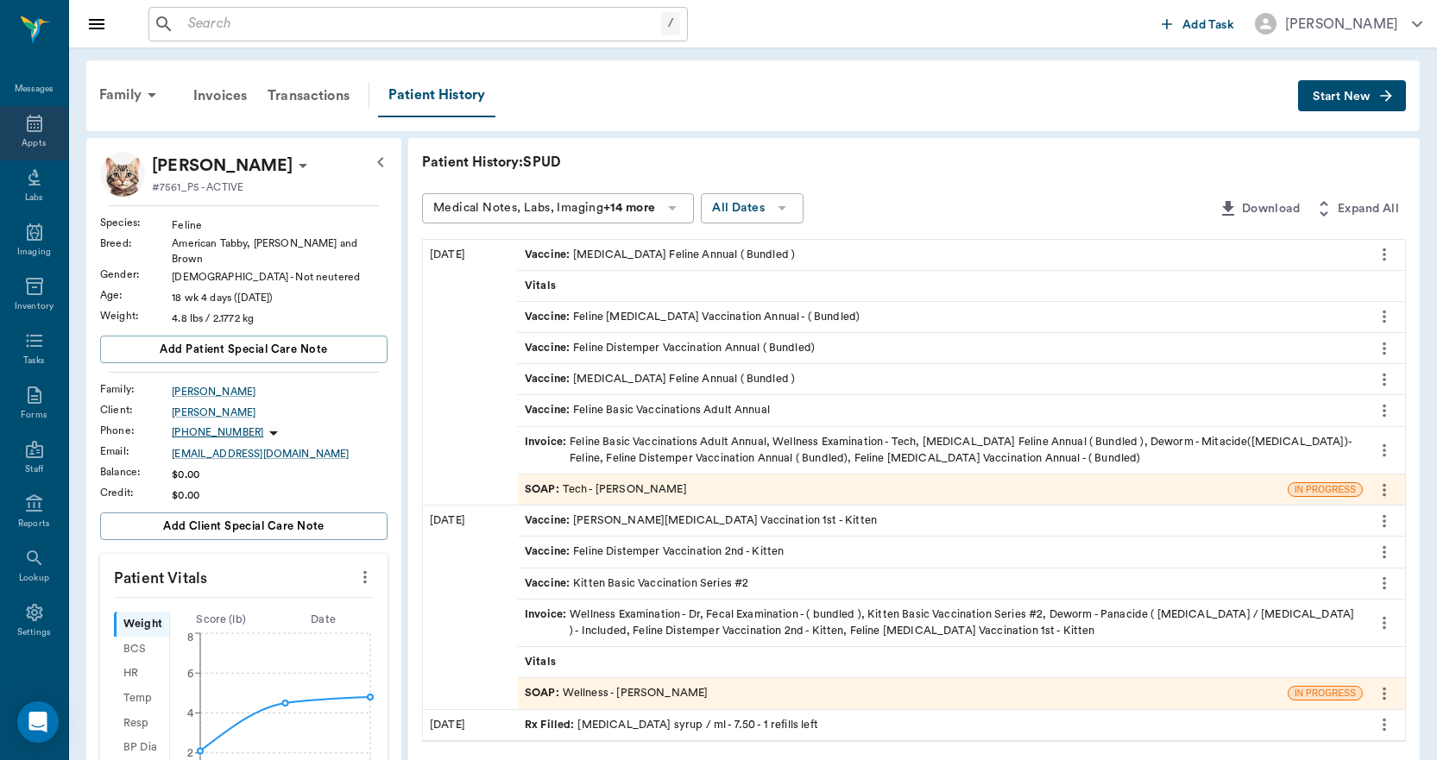
click at [24, 127] on icon at bounding box center [34, 123] width 21 height 21
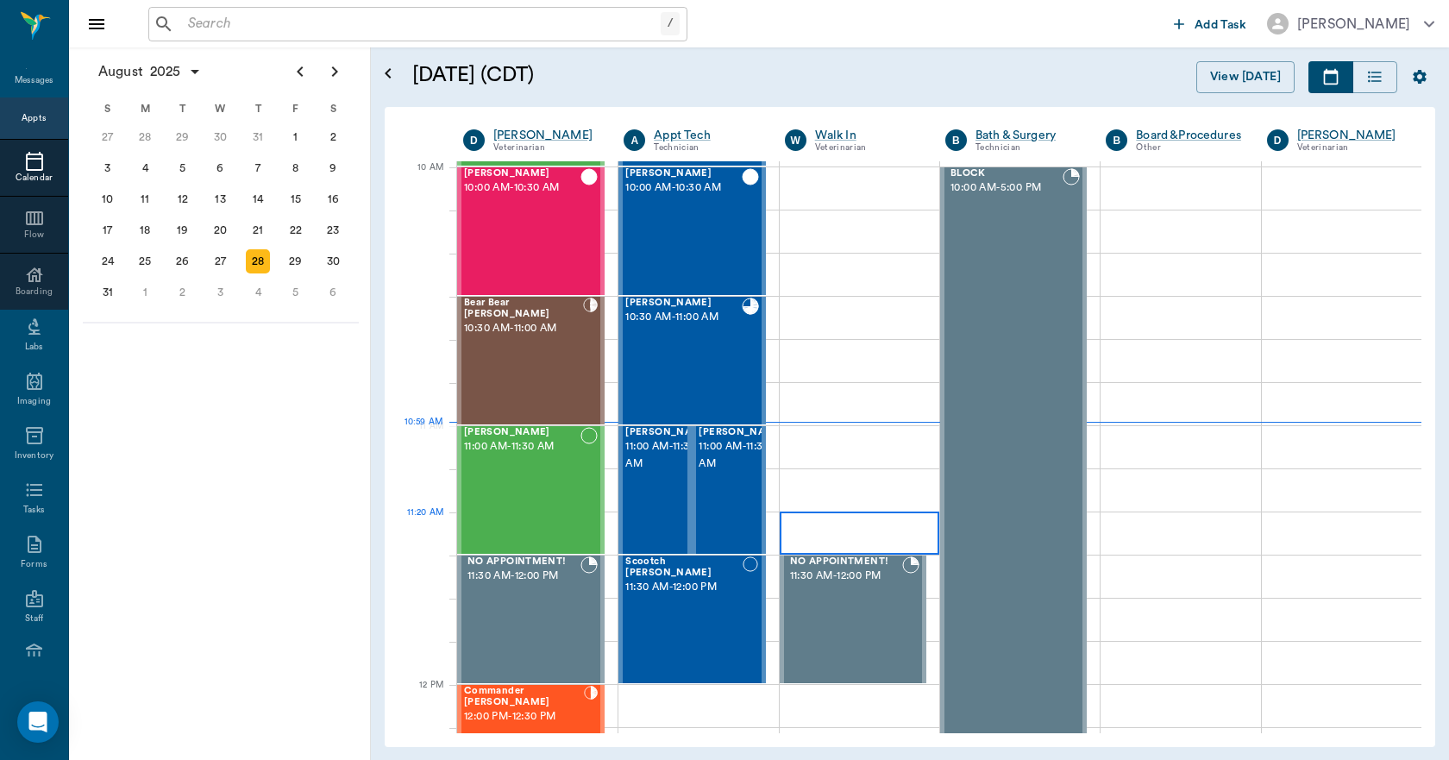
scroll to position [519, 0]
click at [663, 357] on div "SPUD [PERSON_NAME] 10:30 AM - 11:00 AM" at bounding box center [684, 362] width 116 height 126
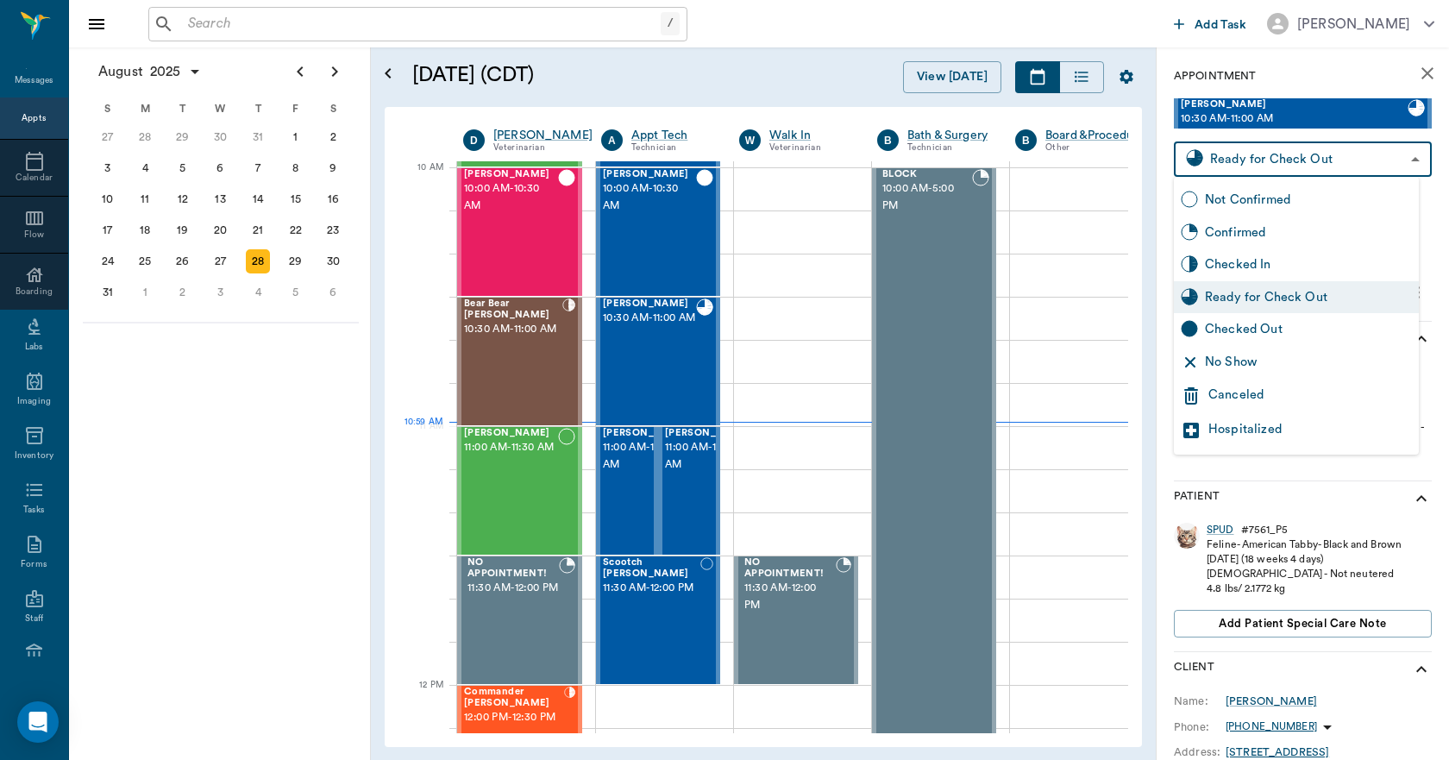
click at [1316, 152] on body "/ ​ Add Task Dr. Bert Ellsworth Nectar Messages Appts Calendar Flow Boarding La…" at bounding box center [724, 380] width 1449 height 760
click at [1252, 325] on div "Checked Out" at bounding box center [1308, 329] width 207 height 19
type input "CHECKED_OUT"
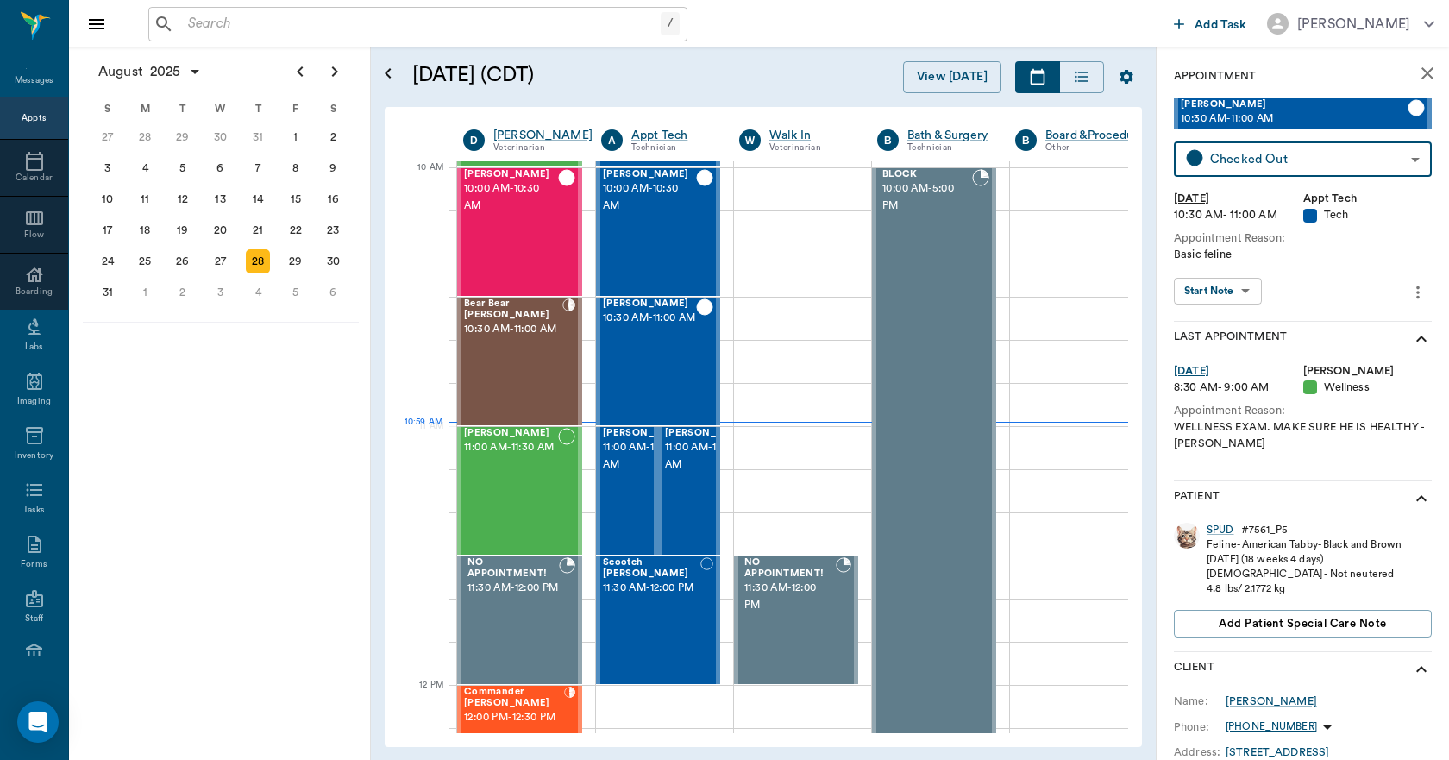
click at [1418, 66] on icon "close" at bounding box center [1428, 73] width 21 height 21
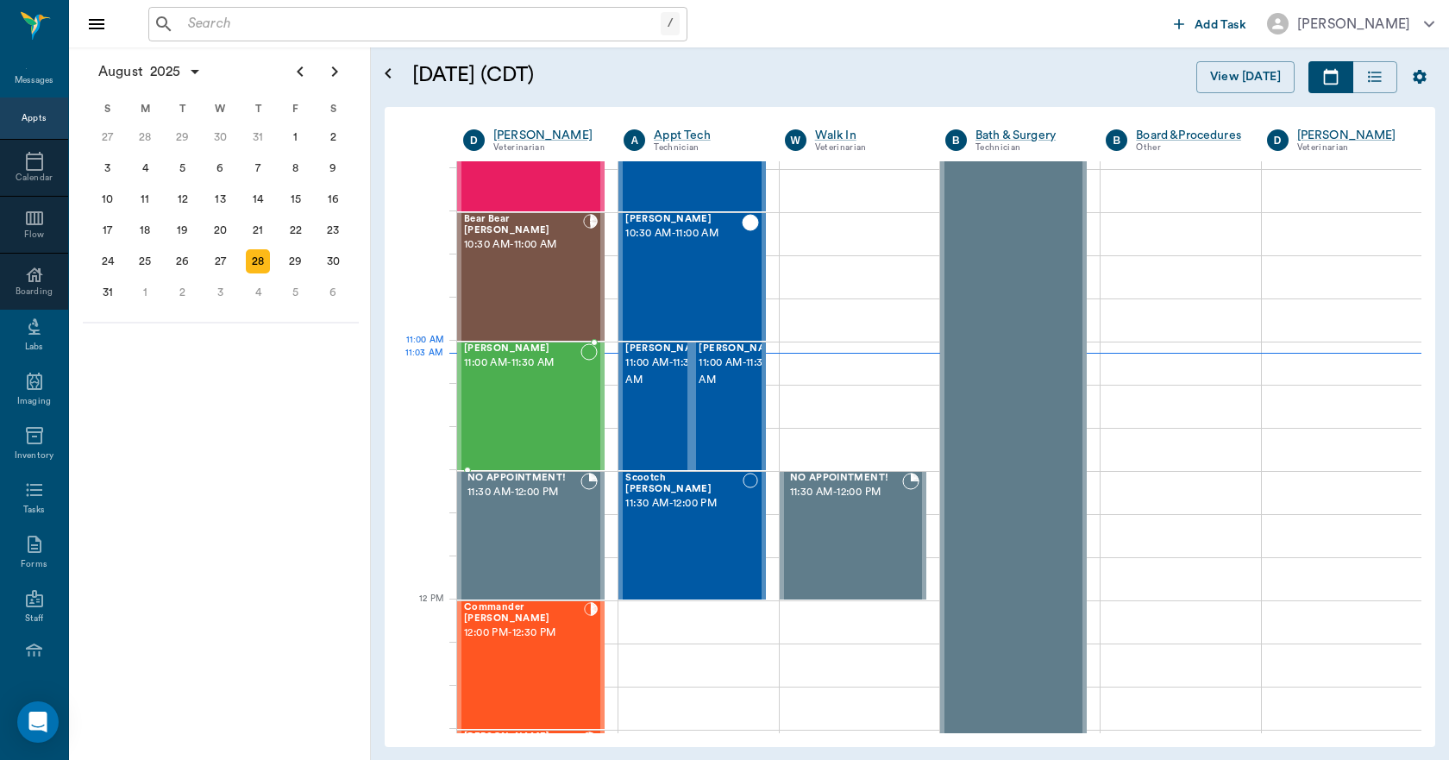
scroll to position [605, 0]
click at [638, 380] on span "11:00 AM - 11:30 AM" at bounding box center [669, 370] width 86 height 35
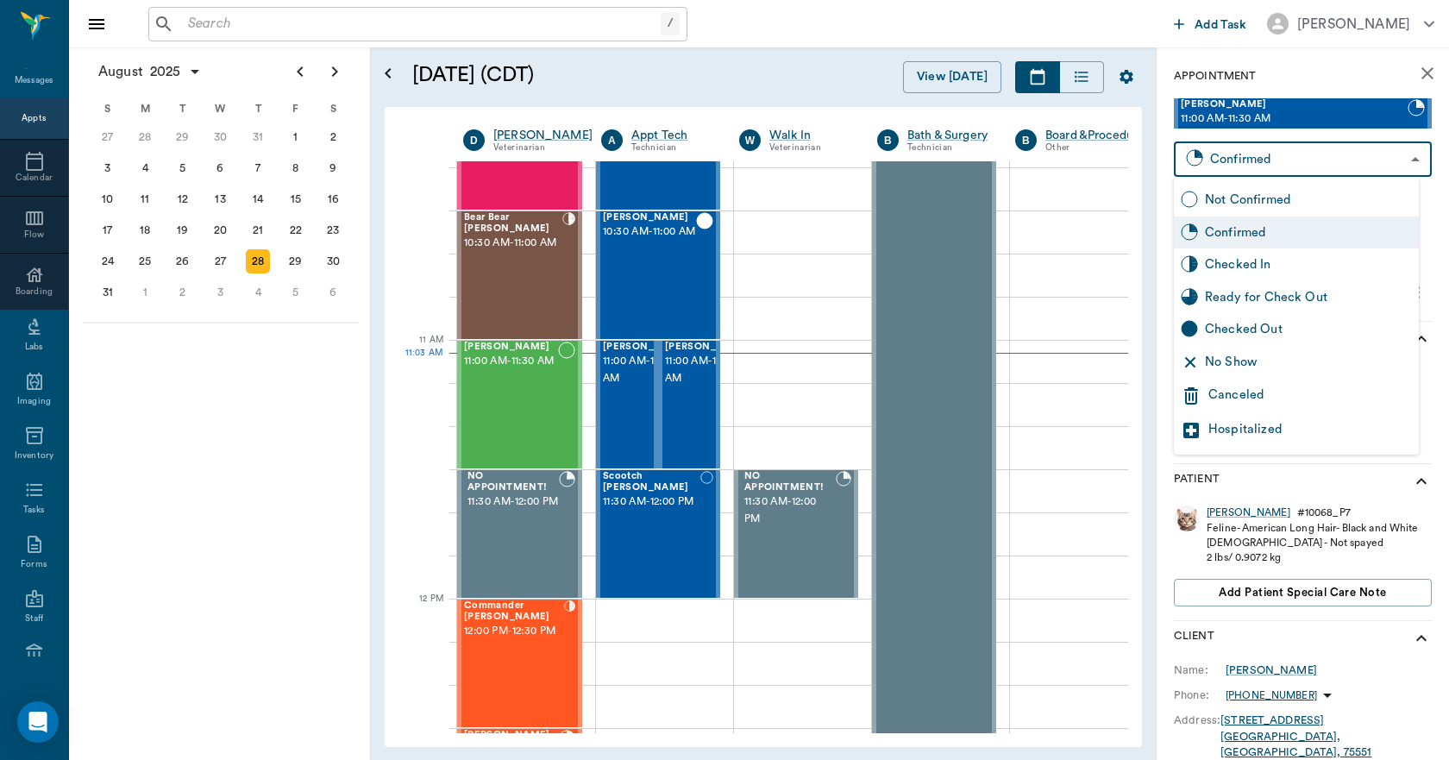
click at [1266, 152] on body "/ ​ Add Task Dr. Bert Ellsworth Nectar Messages Appts Calendar Flow Boarding La…" at bounding box center [724, 380] width 1449 height 760
click at [1242, 268] on div "Checked In" at bounding box center [1308, 264] width 207 height 19
type input "CHECKED_IN"
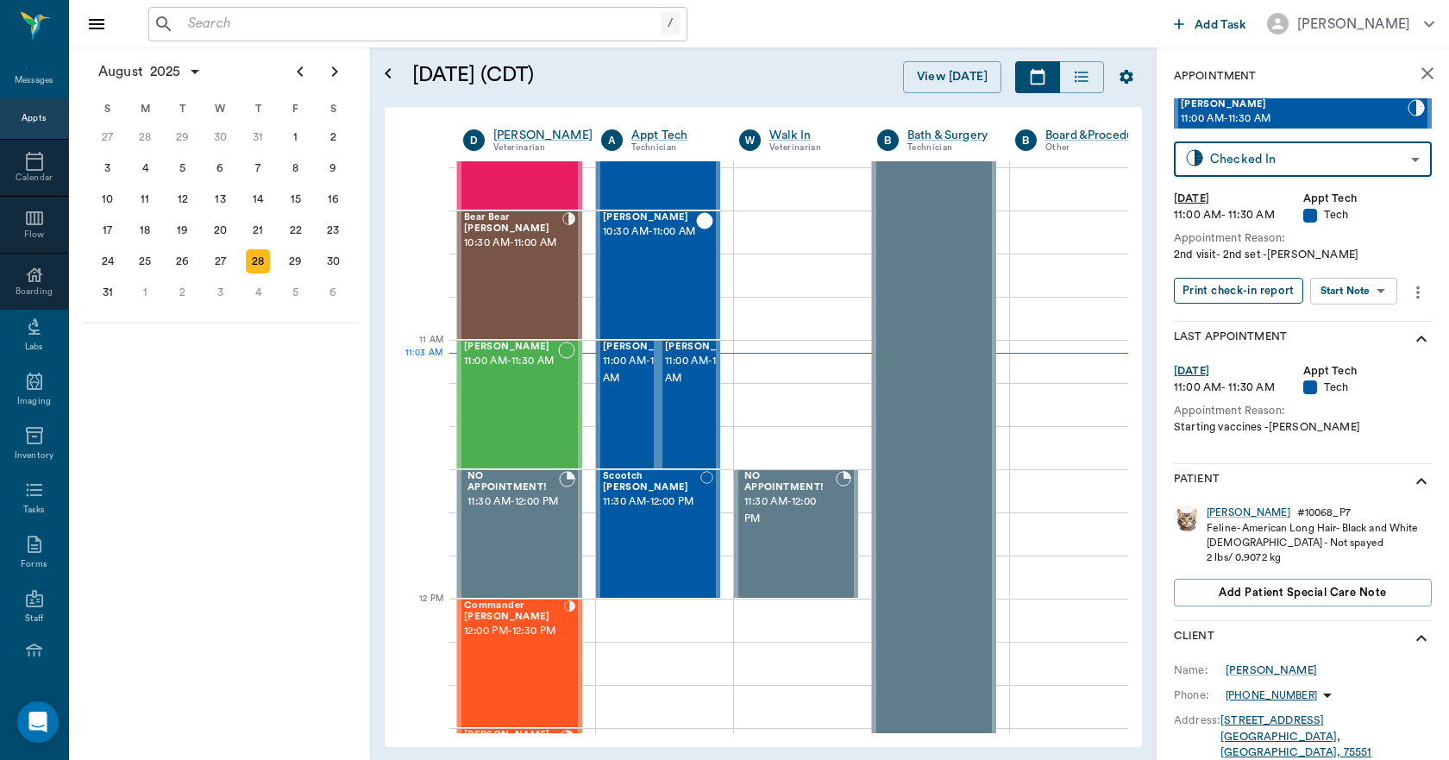
click at [1243, 285] on button "Print check-in report" at bounding box center [1238, 291] width 129 height 27
click at [682, 387] on span "11:00 AM - 11:30 AM" at bounding box center [708, 370] width 86 height 35
click at [639, 387] on span "11:00 AM - 11:30 AM" at bounding box center [646, 370] width 86 height 35
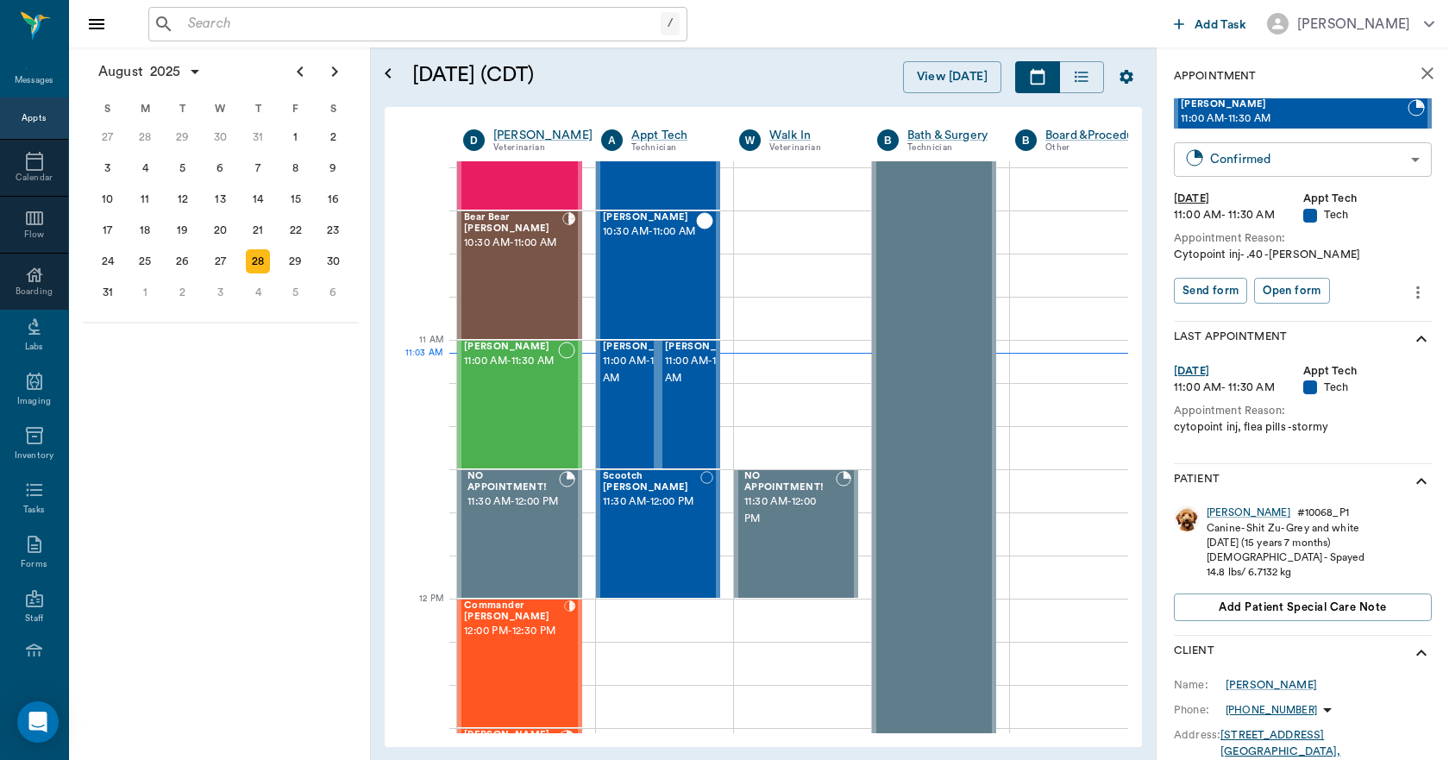
click at [1236, 160] on body "/ ​ Add Task Dr. Bert Ellsworth Nectar Messages Appts Calendar Flow Boarding La…" at bounding box center [724, 380] width 1449 height 760
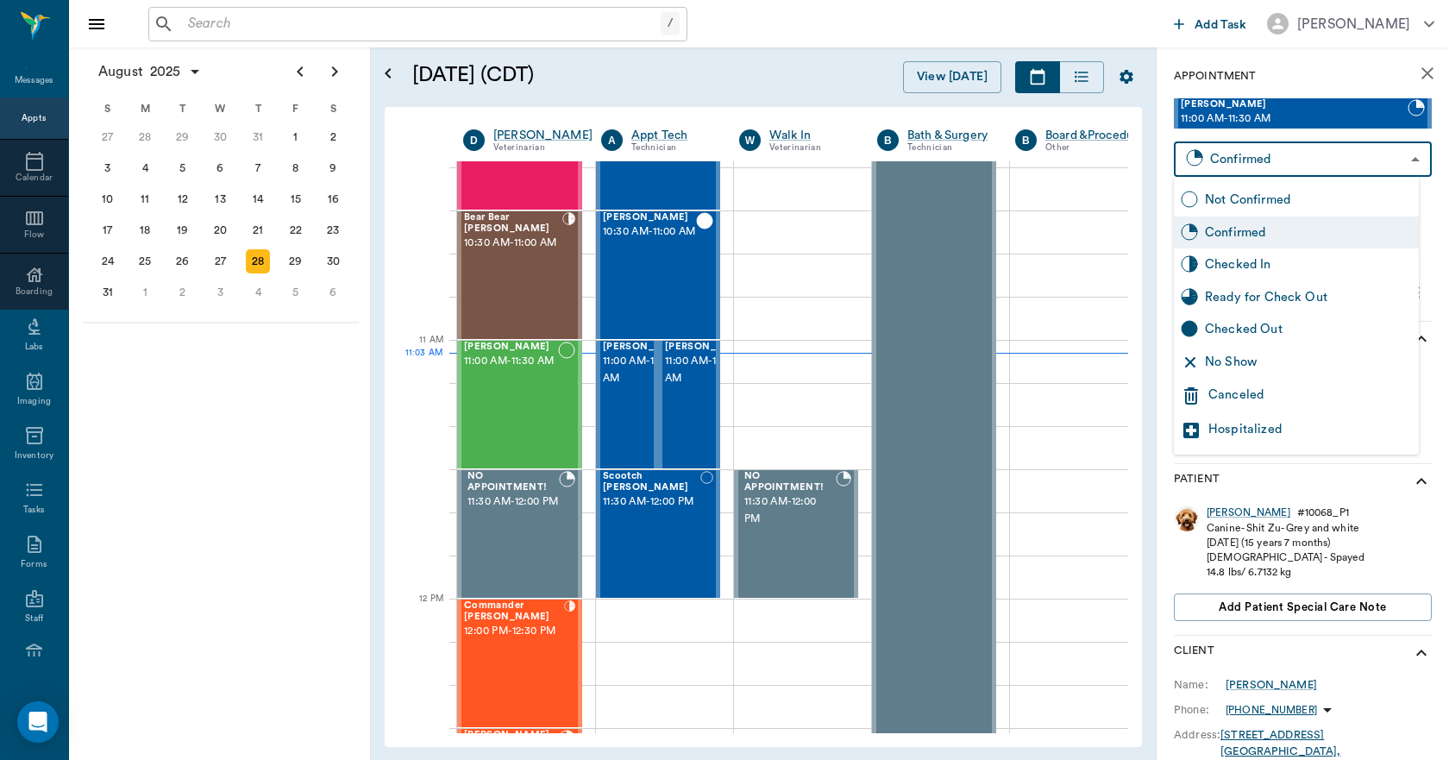
click at [1223, 261] on div "Checked In" at bounding box center [1308, 264] width 207 height 19
type input "CHECKED_IN"
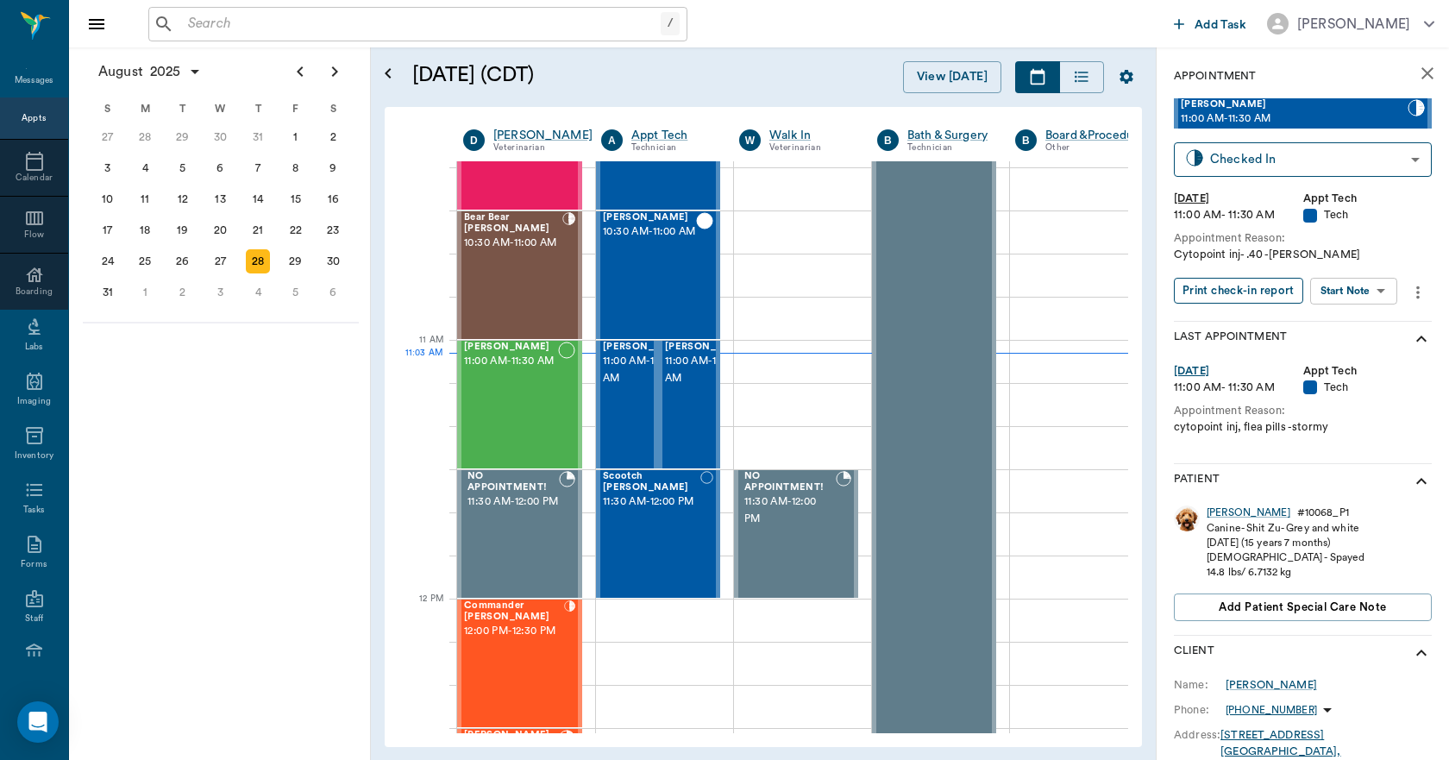
click at [1219, 286] on button "Print check-in report" at bounding box center [1238, 291] width 129 height 27
click at [1422, 76] on icon "close" at bounding box center [1428, 73] width 12 height 12
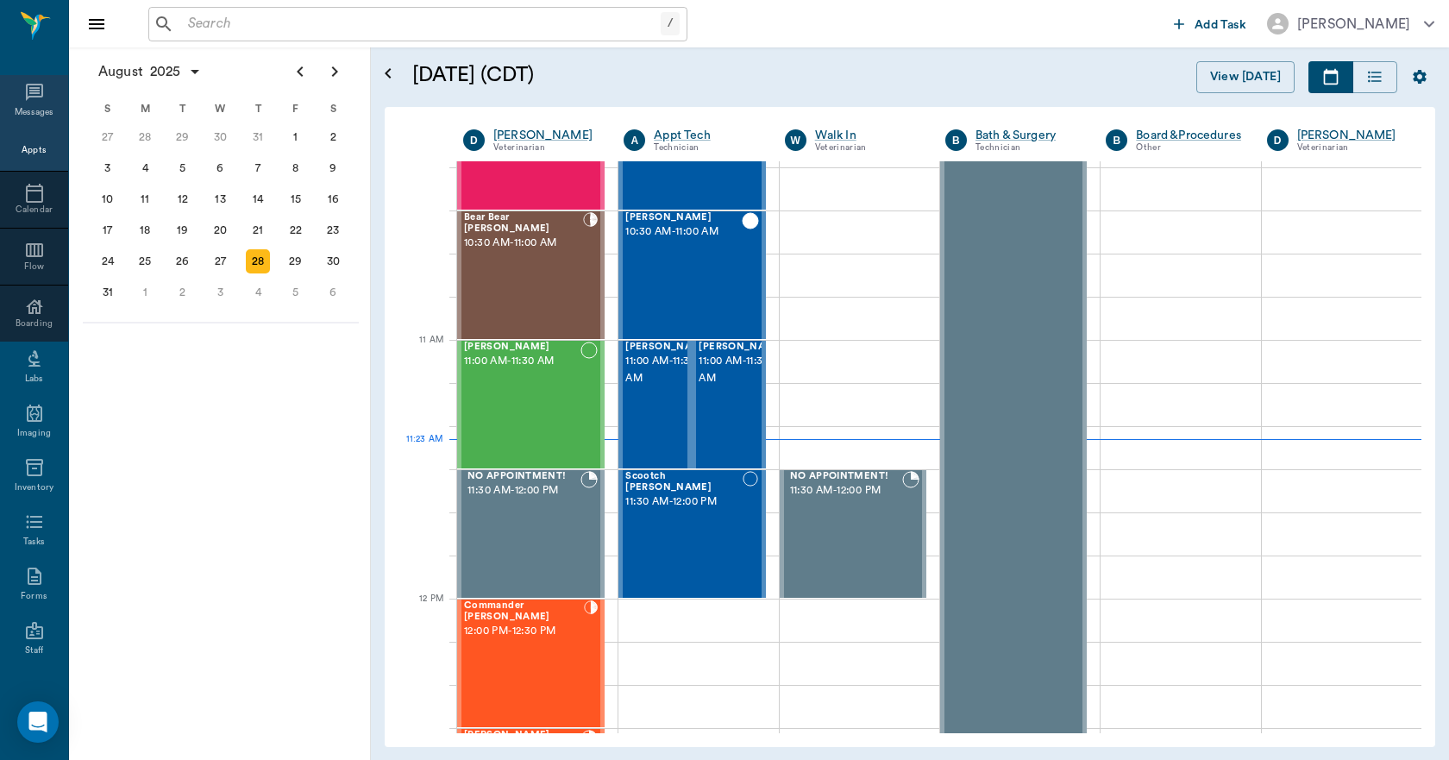
click at [26, 91] on icon at bounding box center [34, 92] width 17 height 17
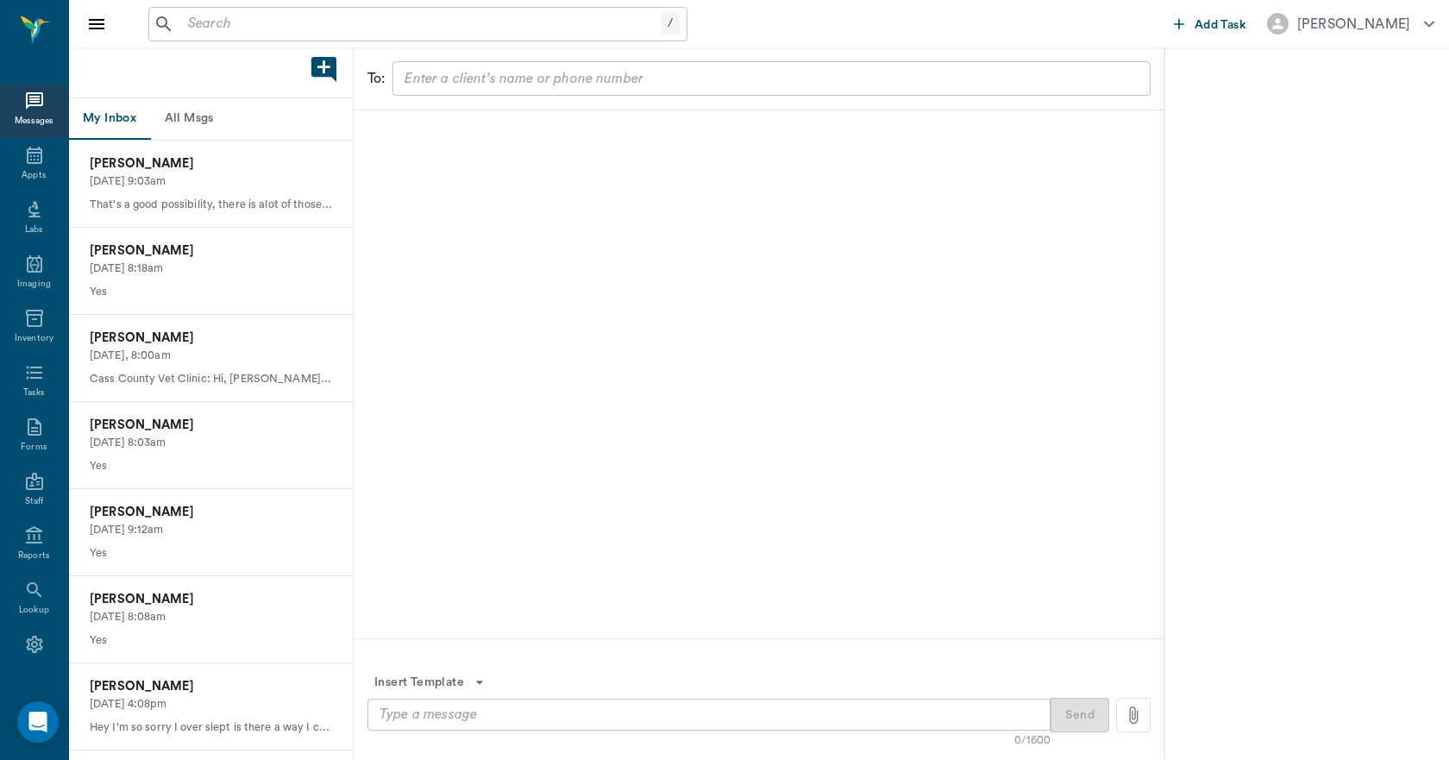
click at [205, 119] on button "All Msgs" at bounding box center [189, 118] width 78 height 41
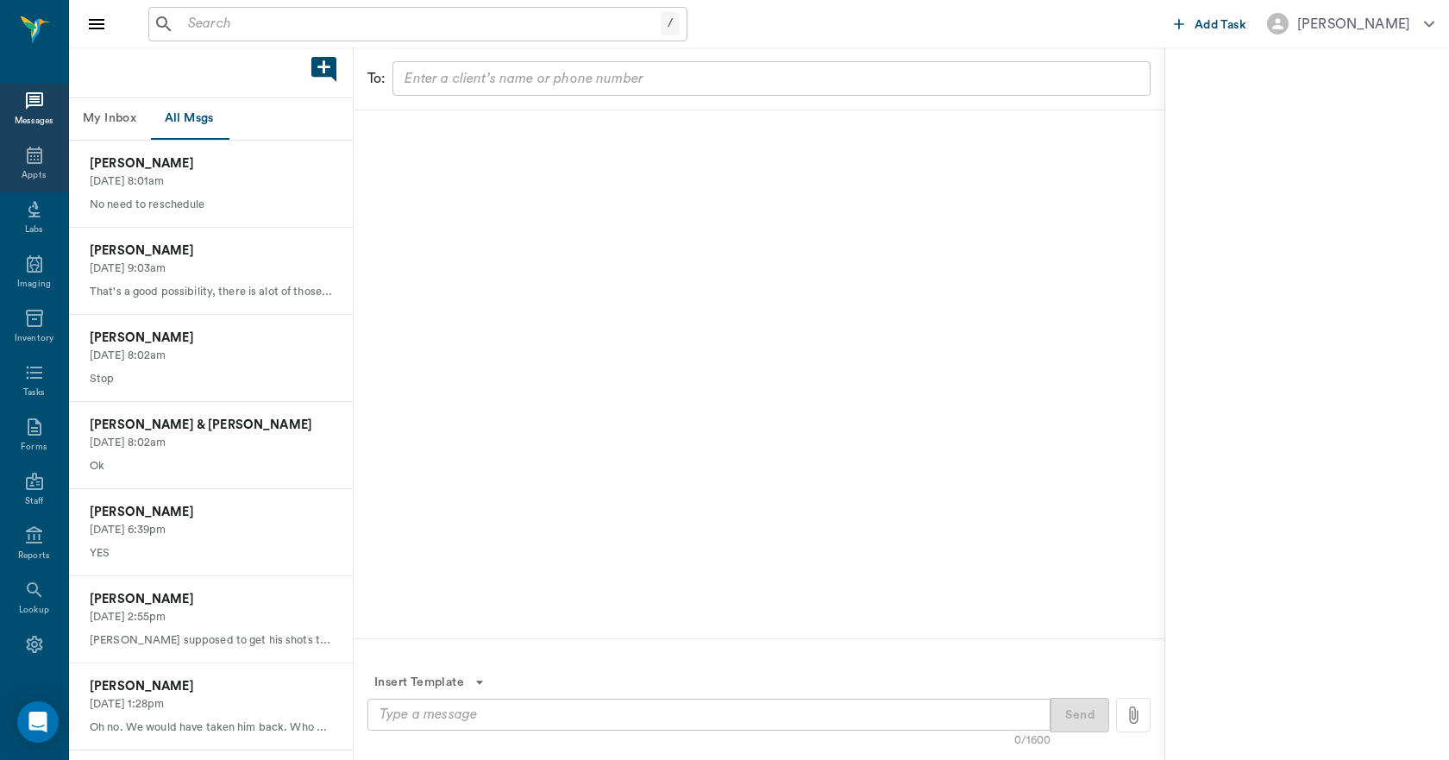
click at [28, 155] on icon at bounding box center [35, 155] width 16 height 17
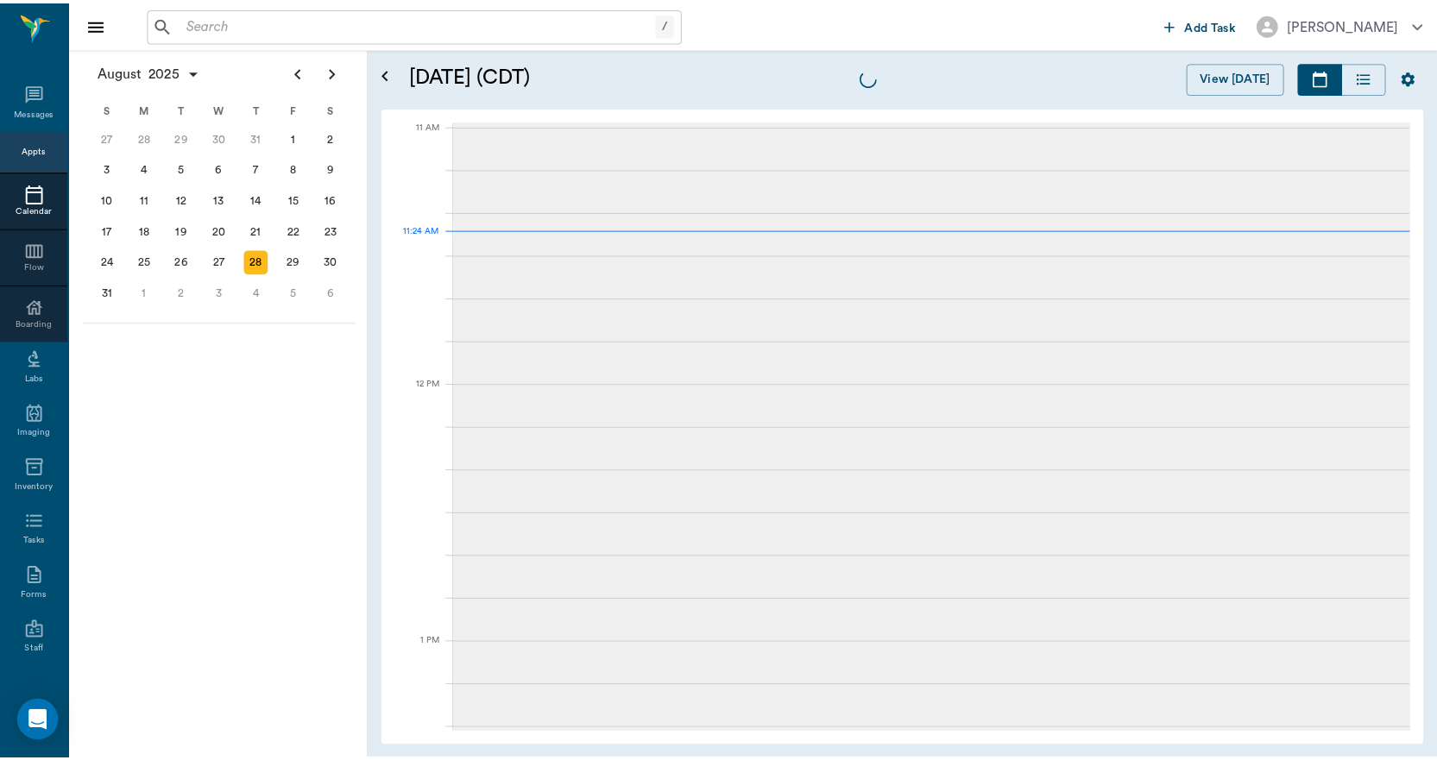
scroll to position [778, 0]
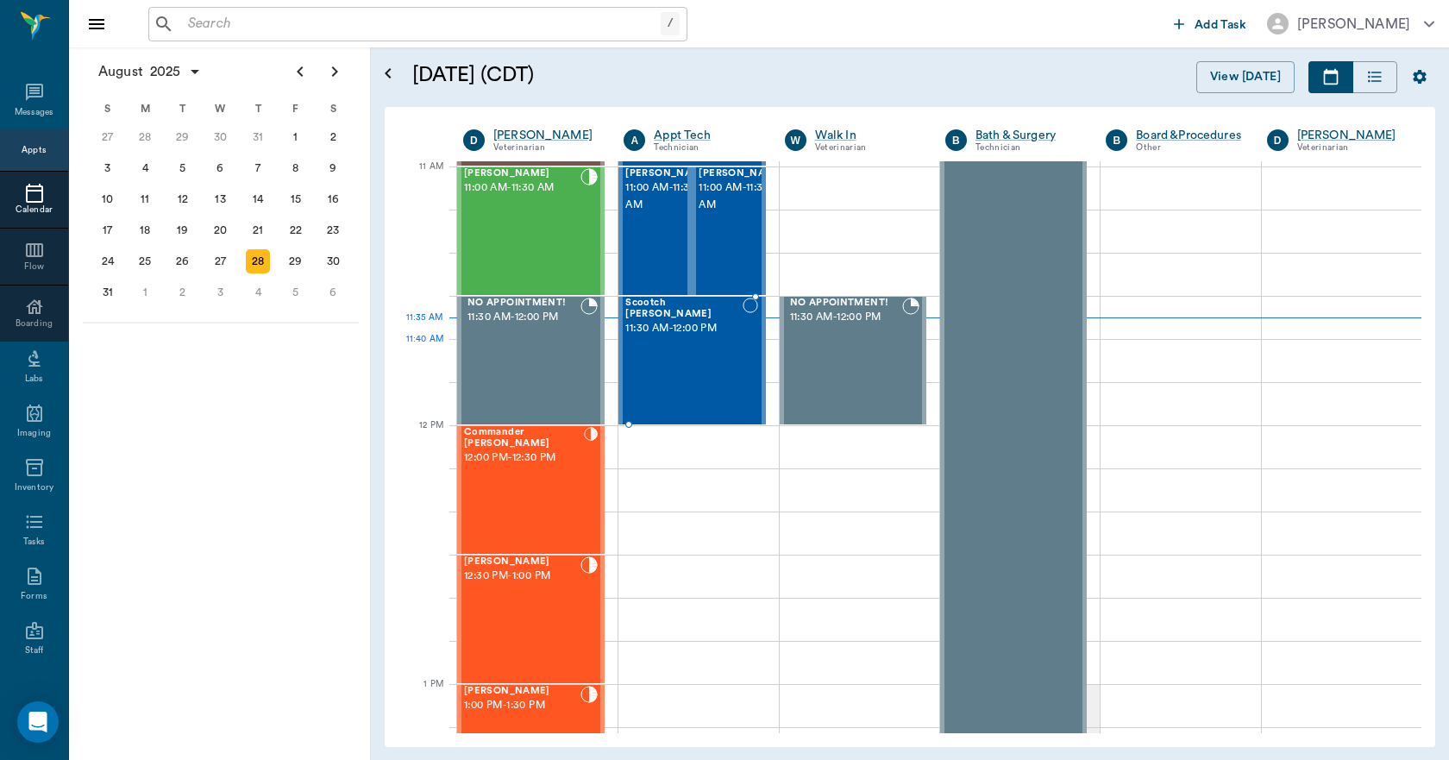
click at [711, 362] on div "Scootch Pooch Adams 11:30 AM - 12:00 PM" at bounding box center [684, 361] width 117 height 126
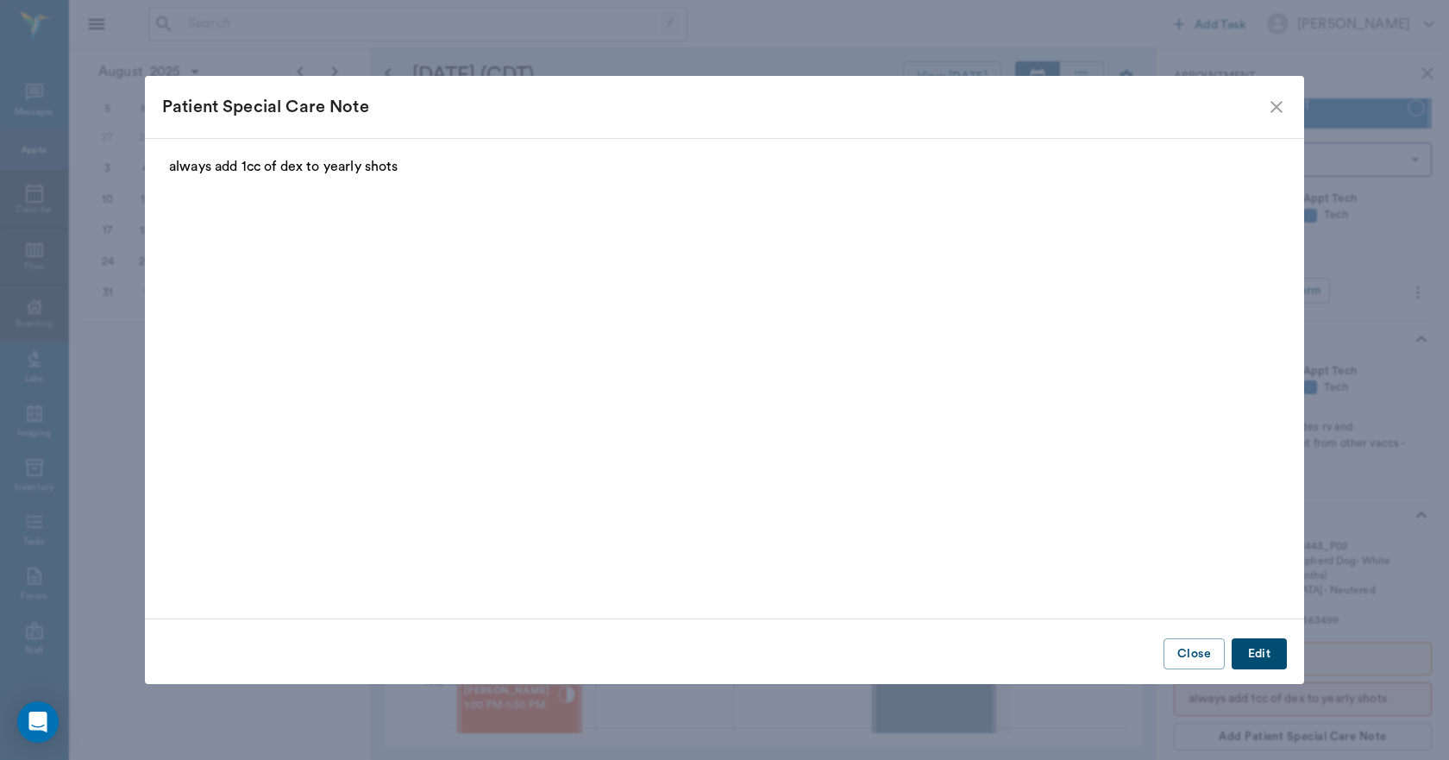
click at [1279, 112] on icon "close" at bounding box center [1277, 107] width 21 height 21
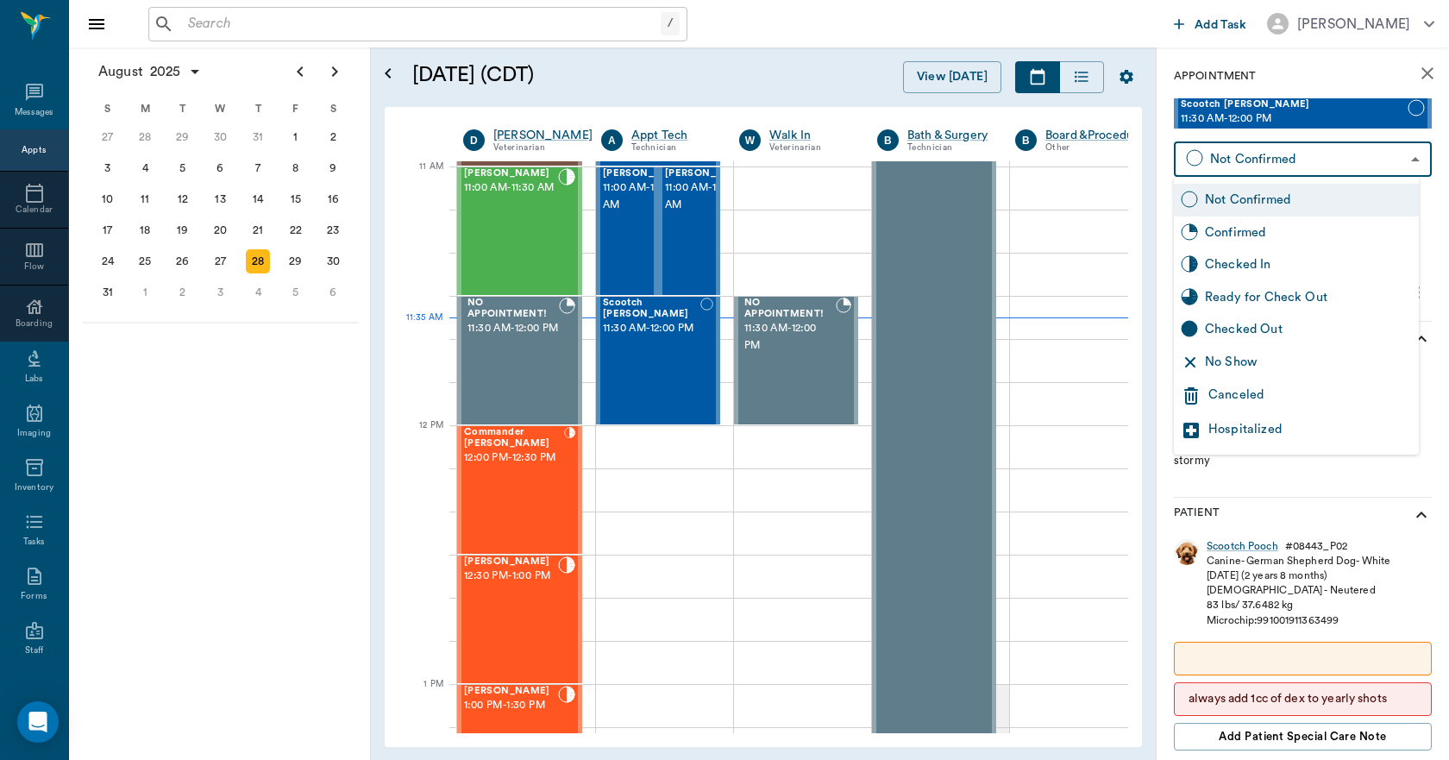
click at [1276, 162] on body "/ ​ Add Task Dr. Bert Ellsworth Nectar Messages Appts Calendar Flow Boarding La…" at bounding box center [724, 380] width 1449 height 760
click at [1264, 270] on div "Checked In" at bounding box center [1308, 264] width 207 height 19
type input "CHECKED_IN"
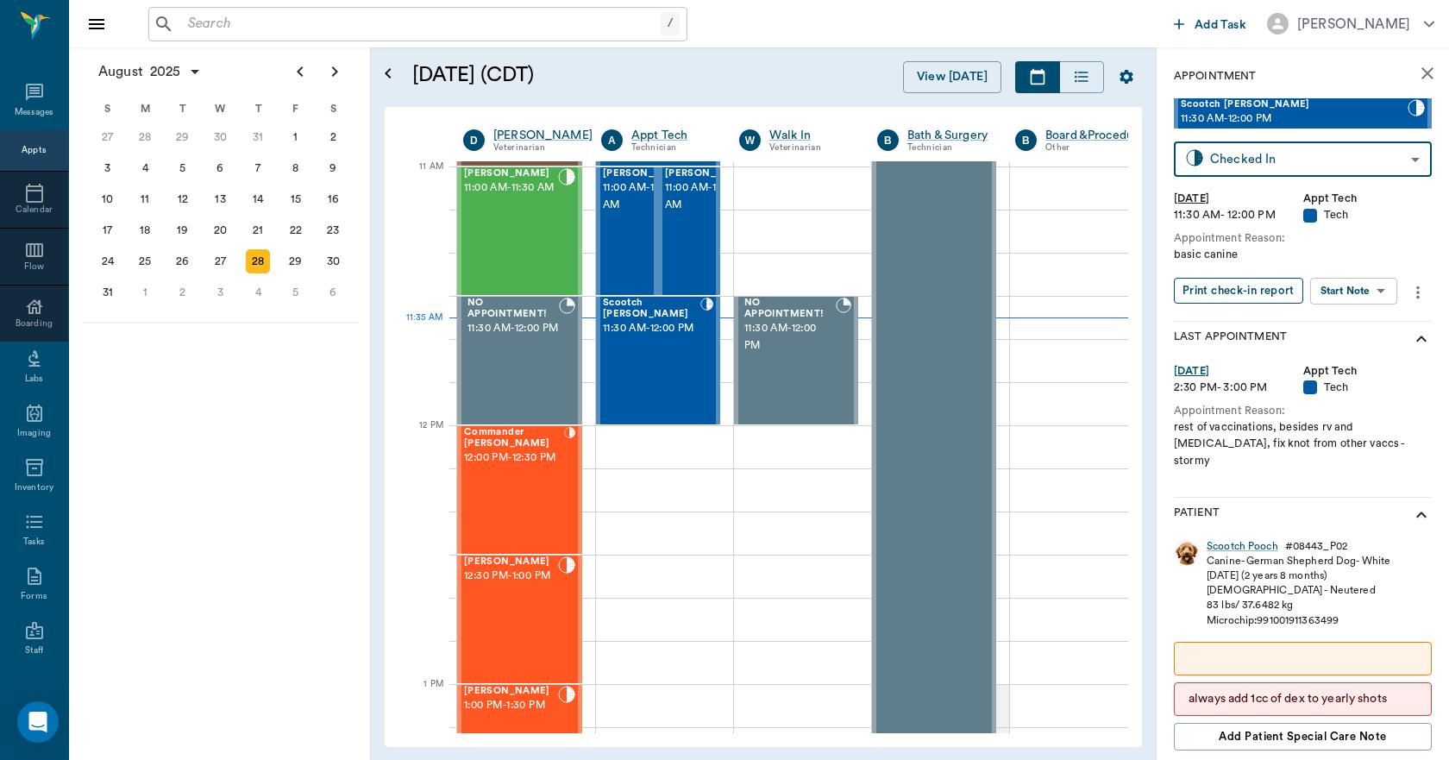
click at [1239, 296] on button "Print check-in report" at bounding box center [1238, 291] width 129 height 27
click at [283, 22] on input "text" at bounding box center [421, 24] width 480 height 24
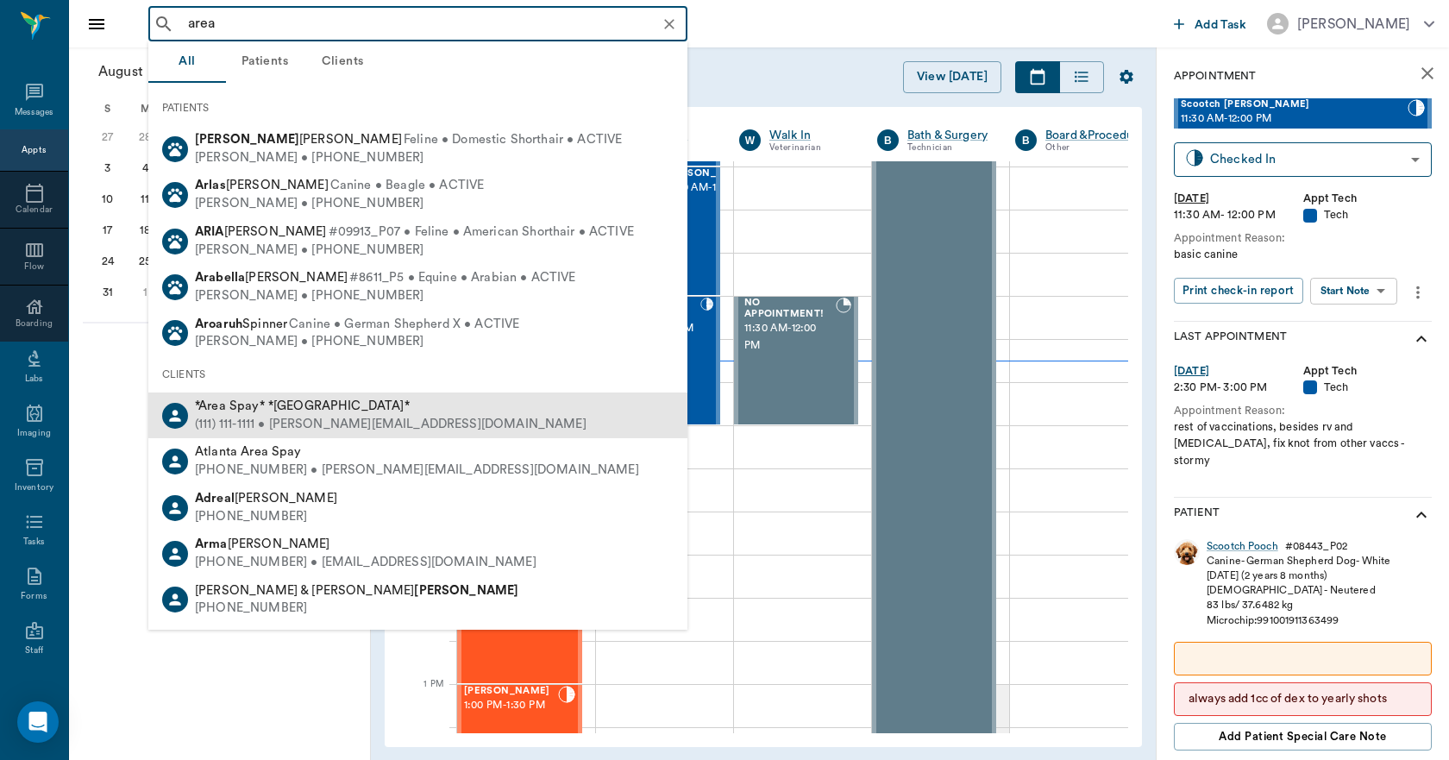
click at [273, 411] on span "*Area Spay* *Atlanta*" at bounding box center [302, 405] width 215 height 13
type input "area"
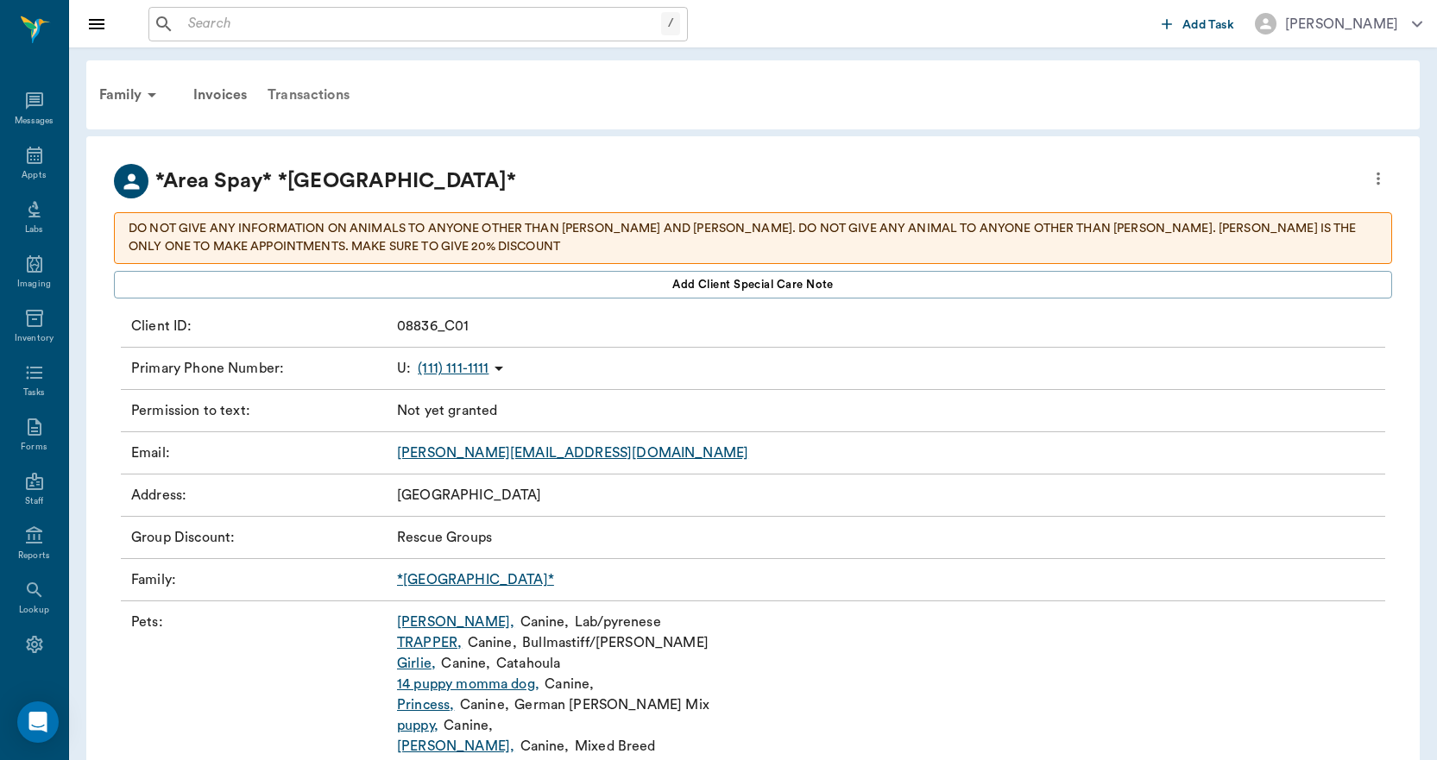
click at [324, 85] on div "Transactions" at bounding box center [308, 94] width 103 height 41
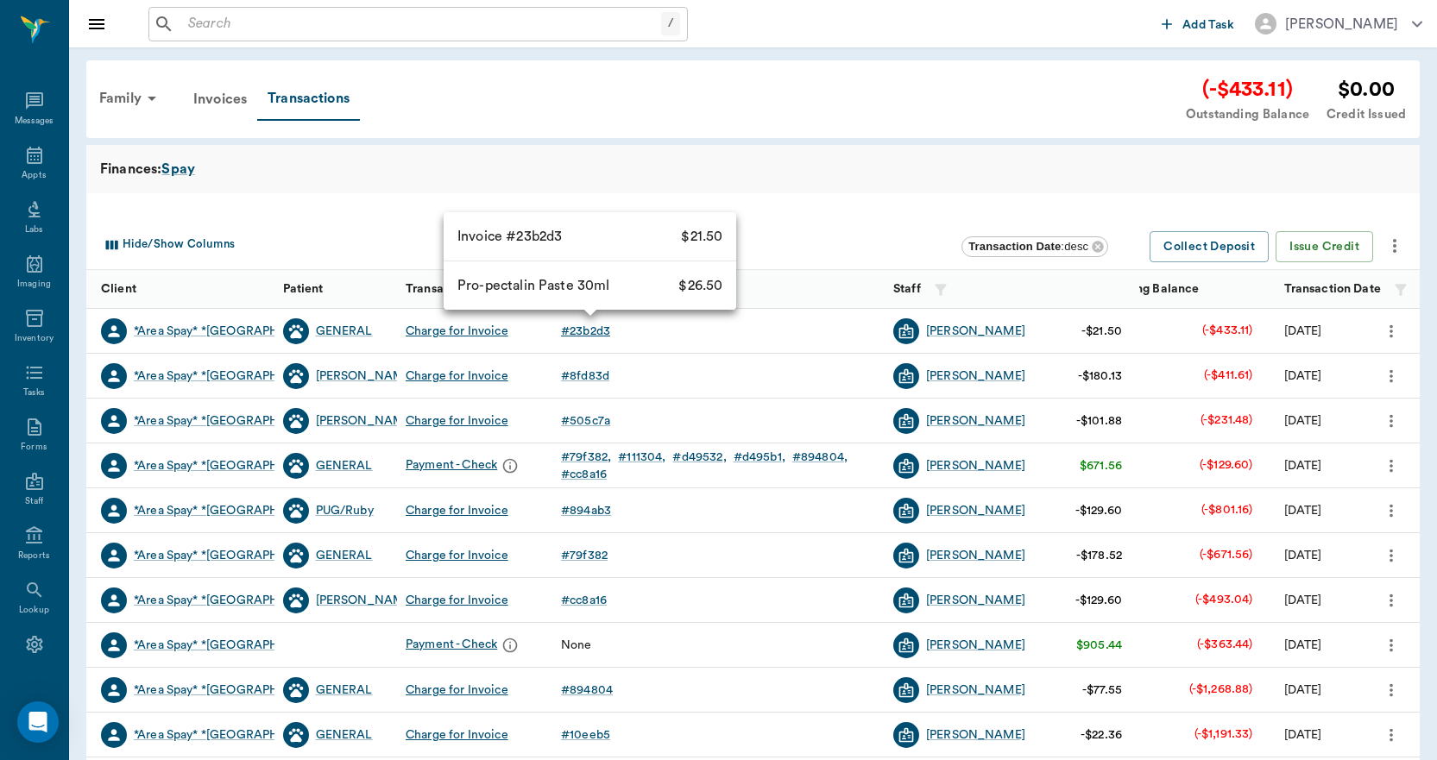
click at [588, 337] on div "# 23b2d3" at bounding box center [585, 331] width 49 height 17
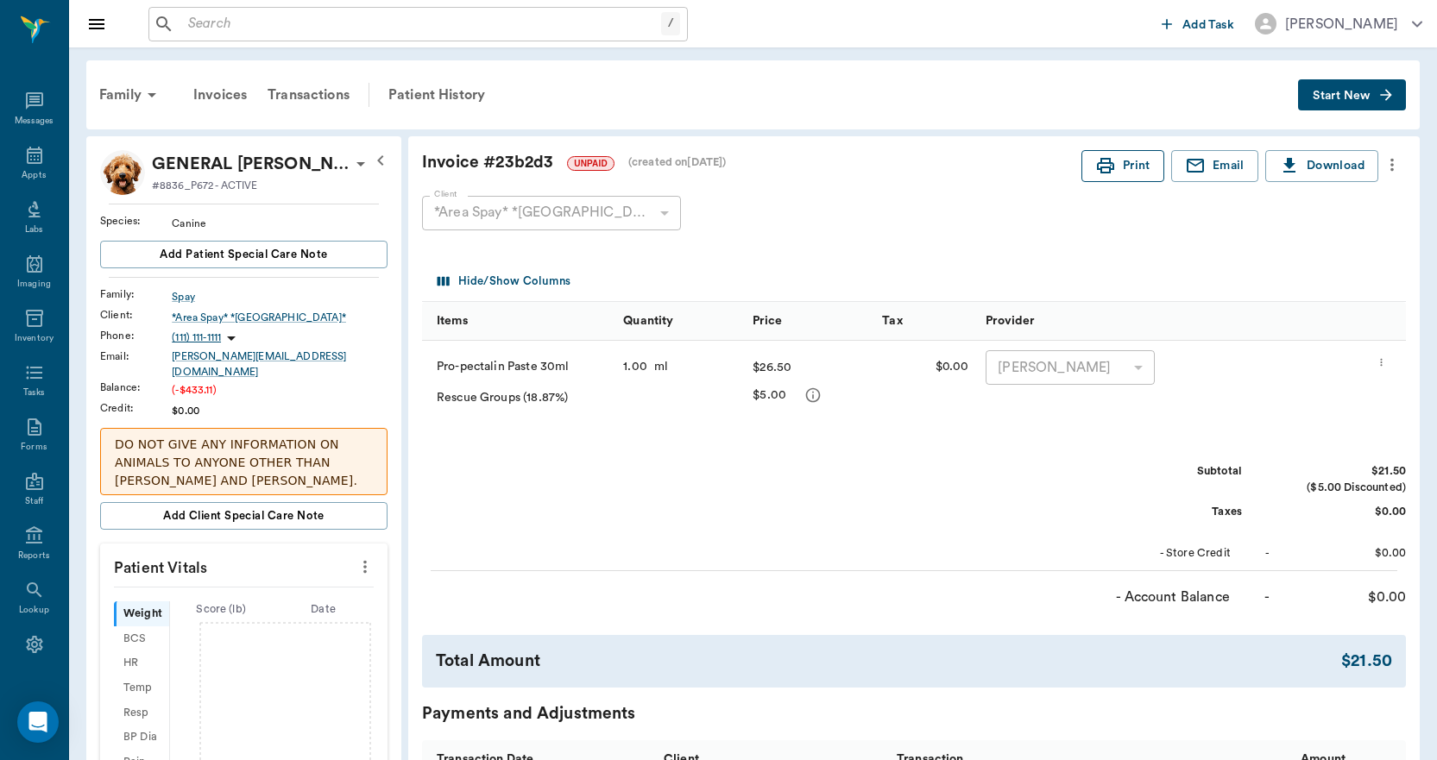
click at [1129, 161] on button "Print" at bounding box center [1122, 166] width 83 height 32
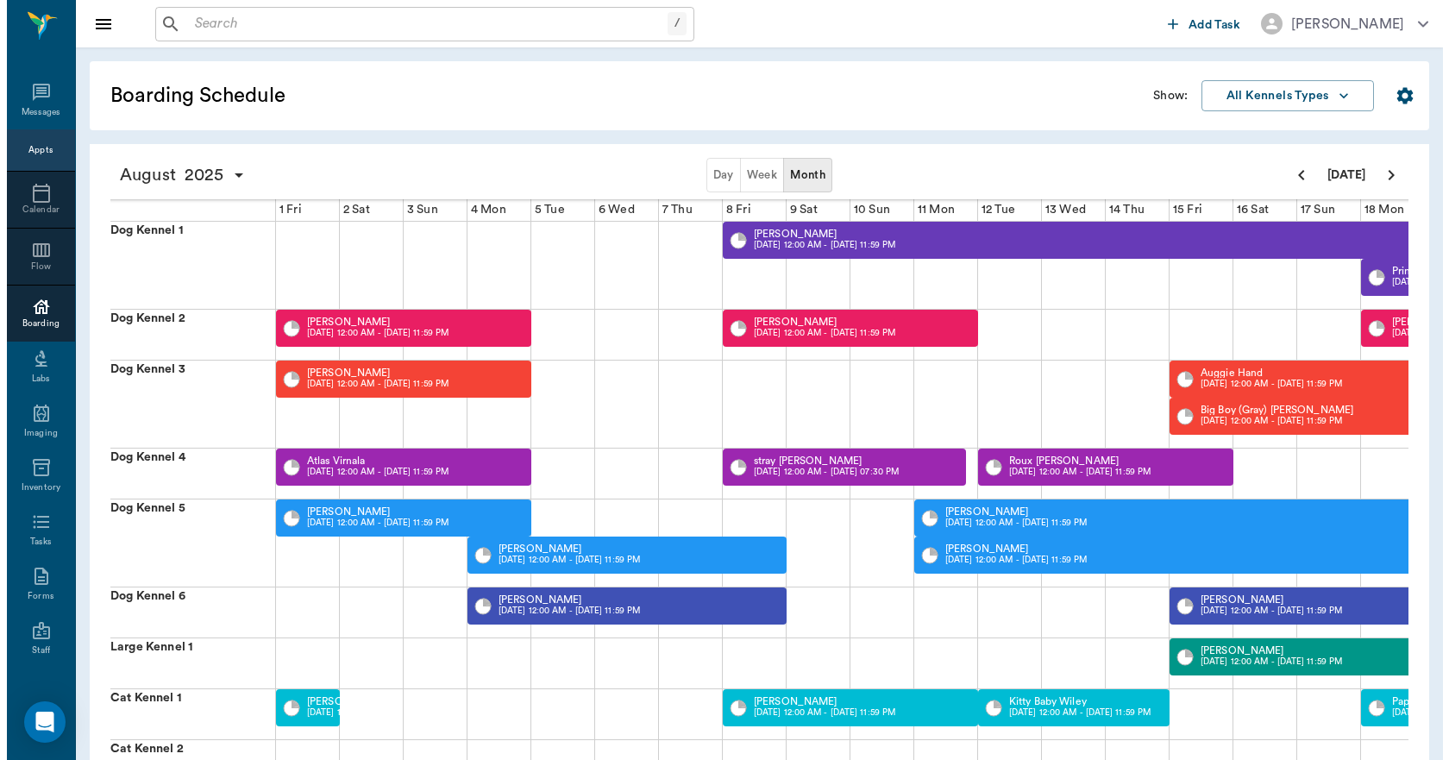
scroll to position [0, 668]
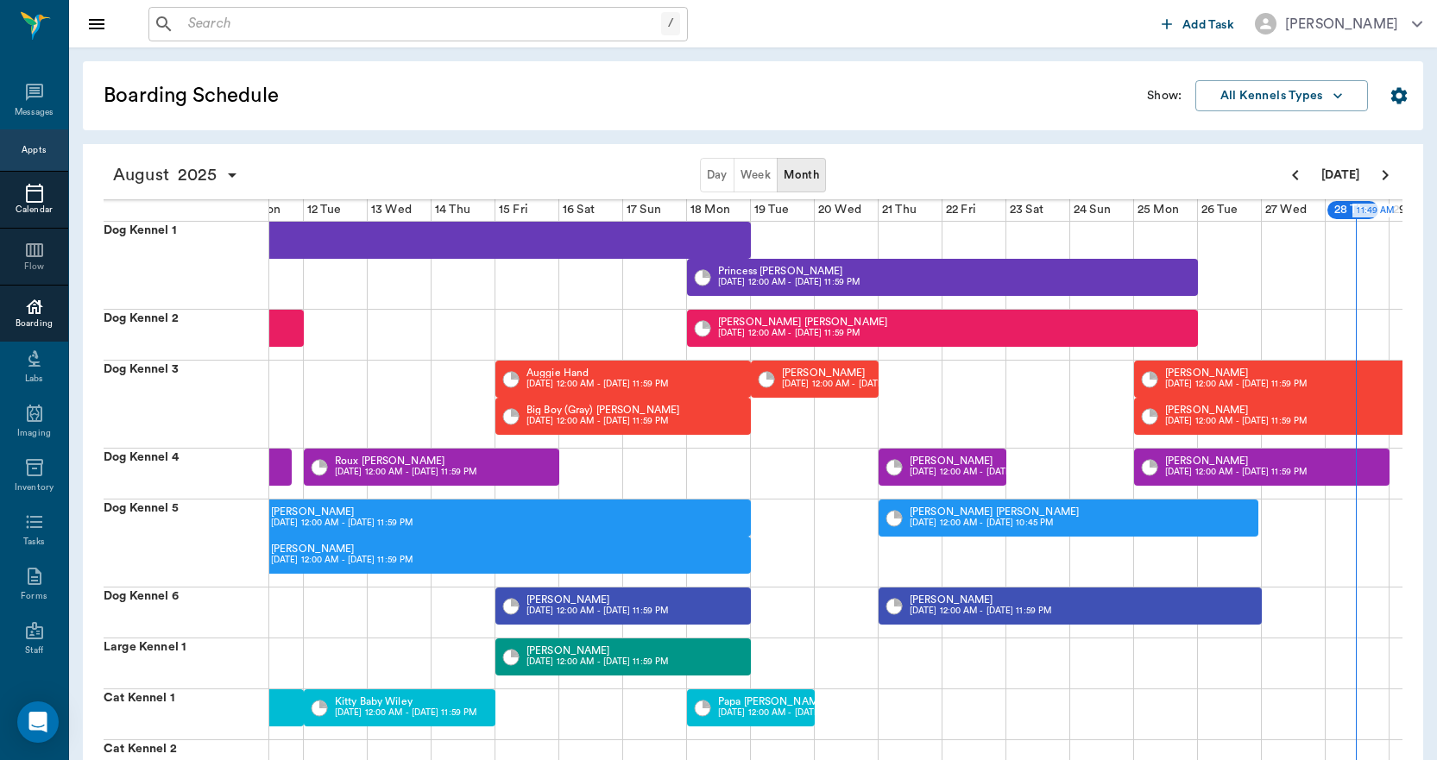
click at [28, 186] on icon at bounding box center [34, 193] width 17 height 19
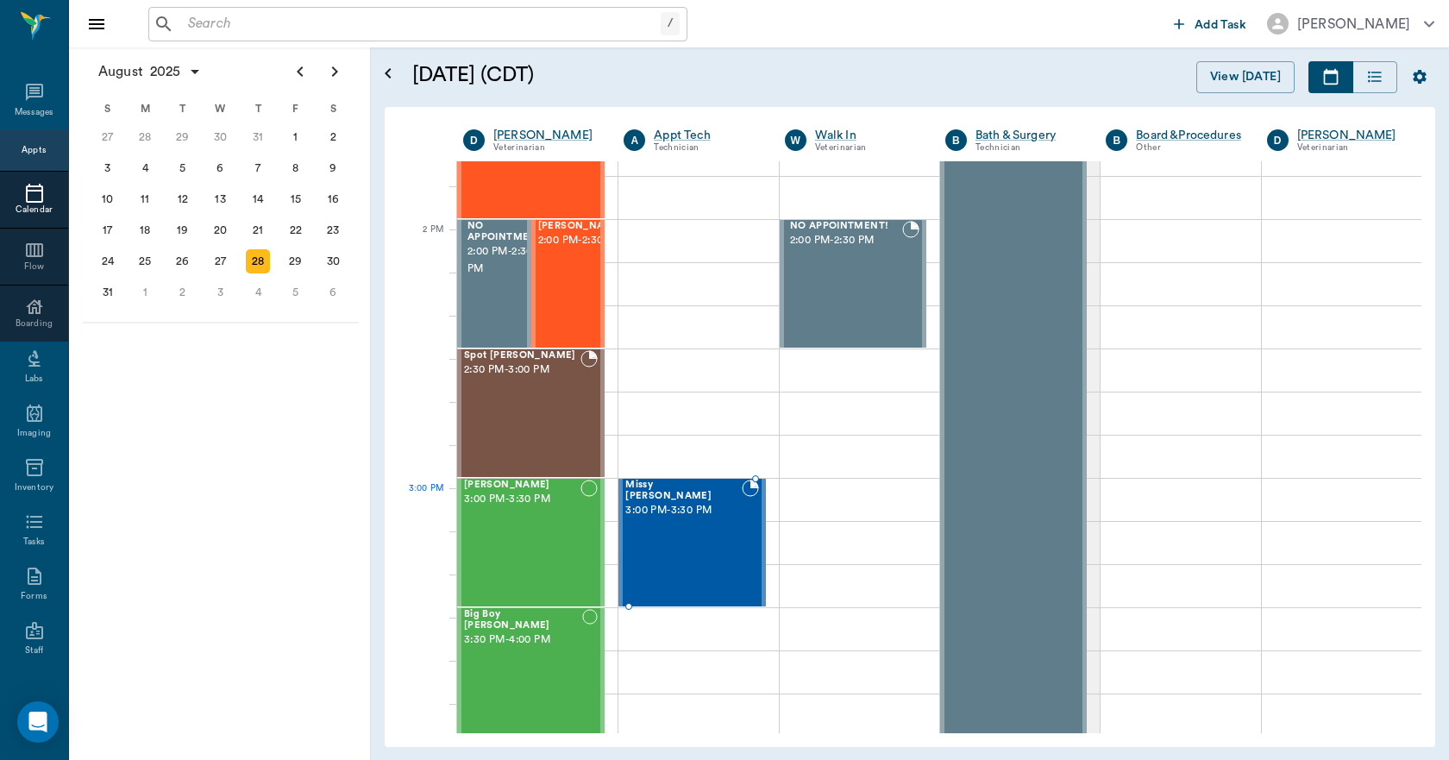
scroll to position [1469, 0]
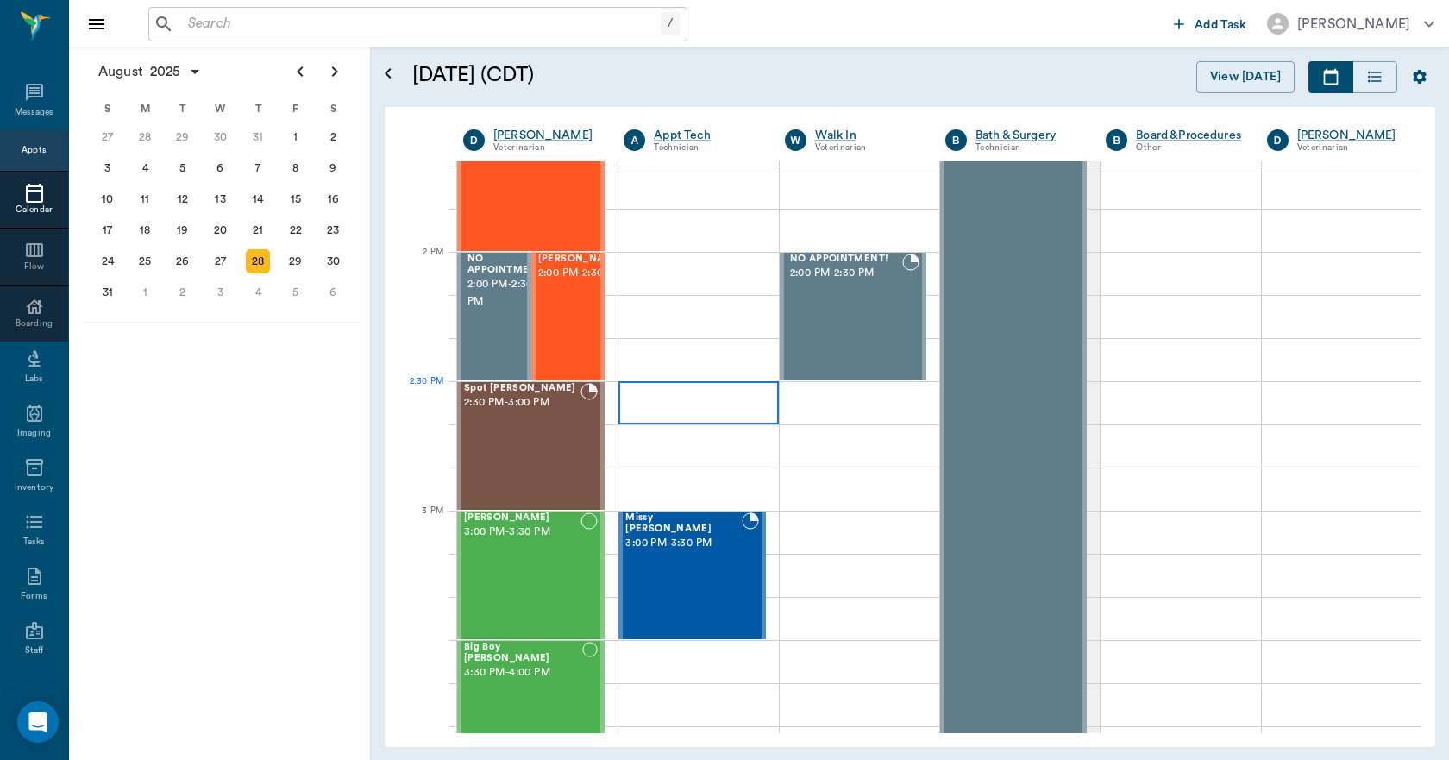
click at [679, 412] on div at bounding box center [699, 402] width 160 height 43
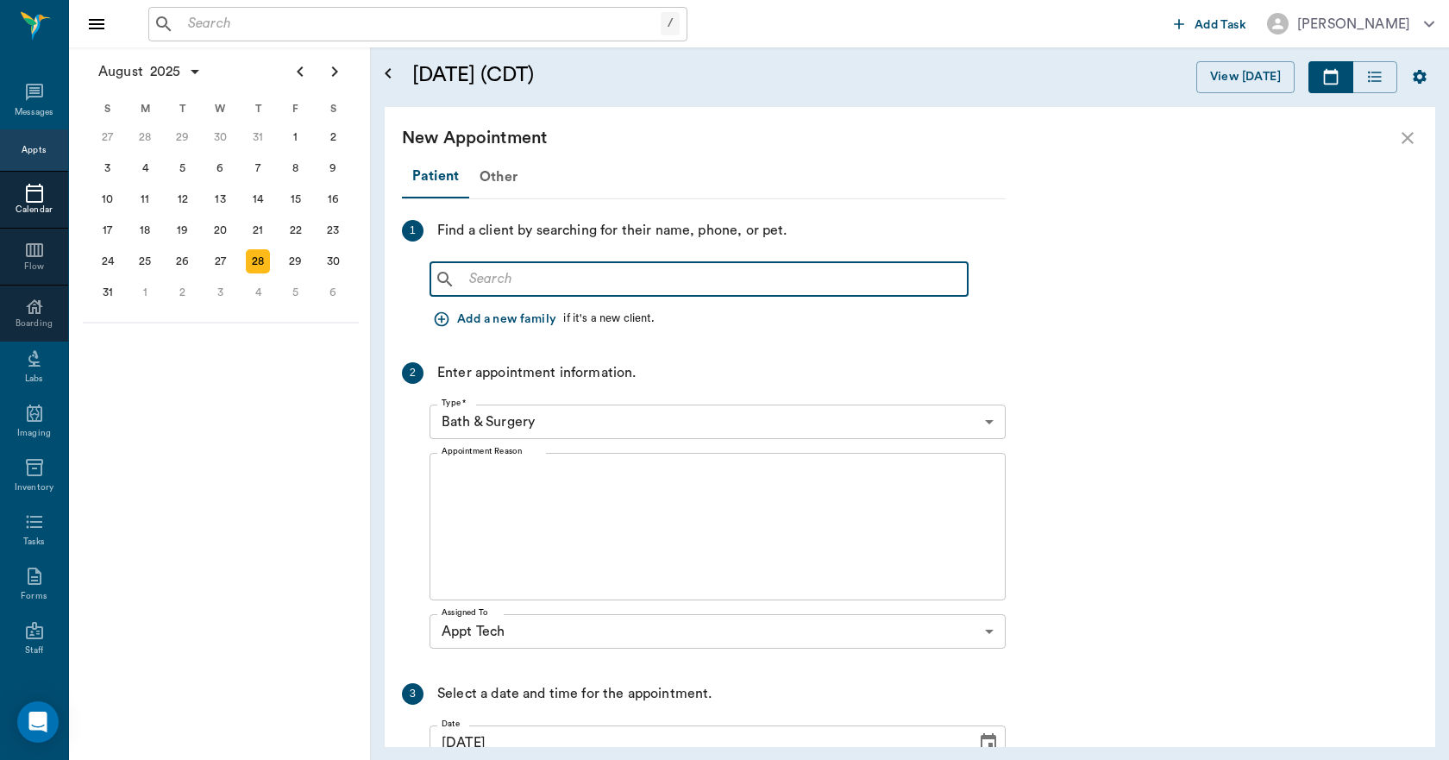
click at [549, 280] on input "text" at bounding box center [711, 279] width 499 height 24
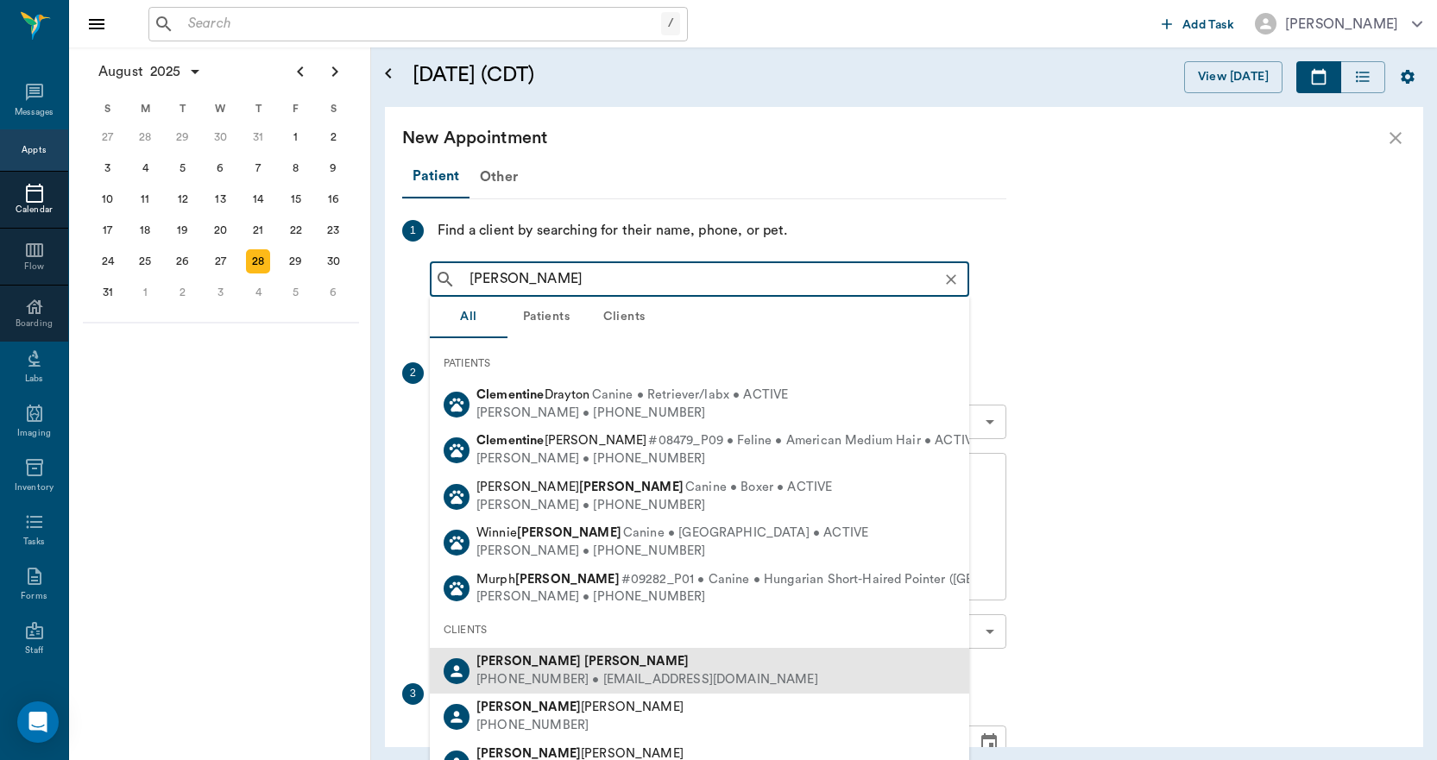
click at [514, 662] on span "Teresa Clements" at bounding box center [582, 661] width 212 height 13
type input "teresa clem"
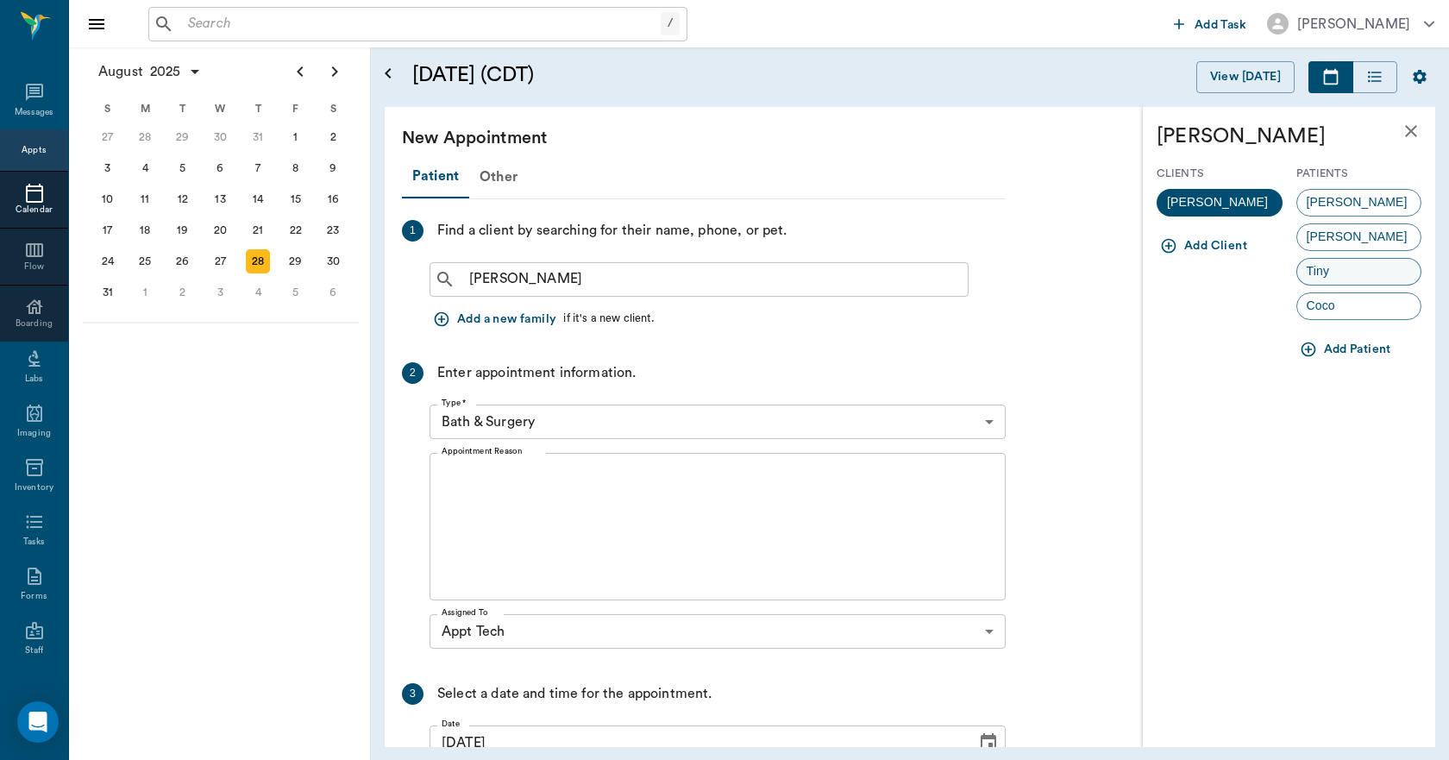
click at [1318, 269] on span "Tiny" at bounding box center [1319, 271] width 42 height 18
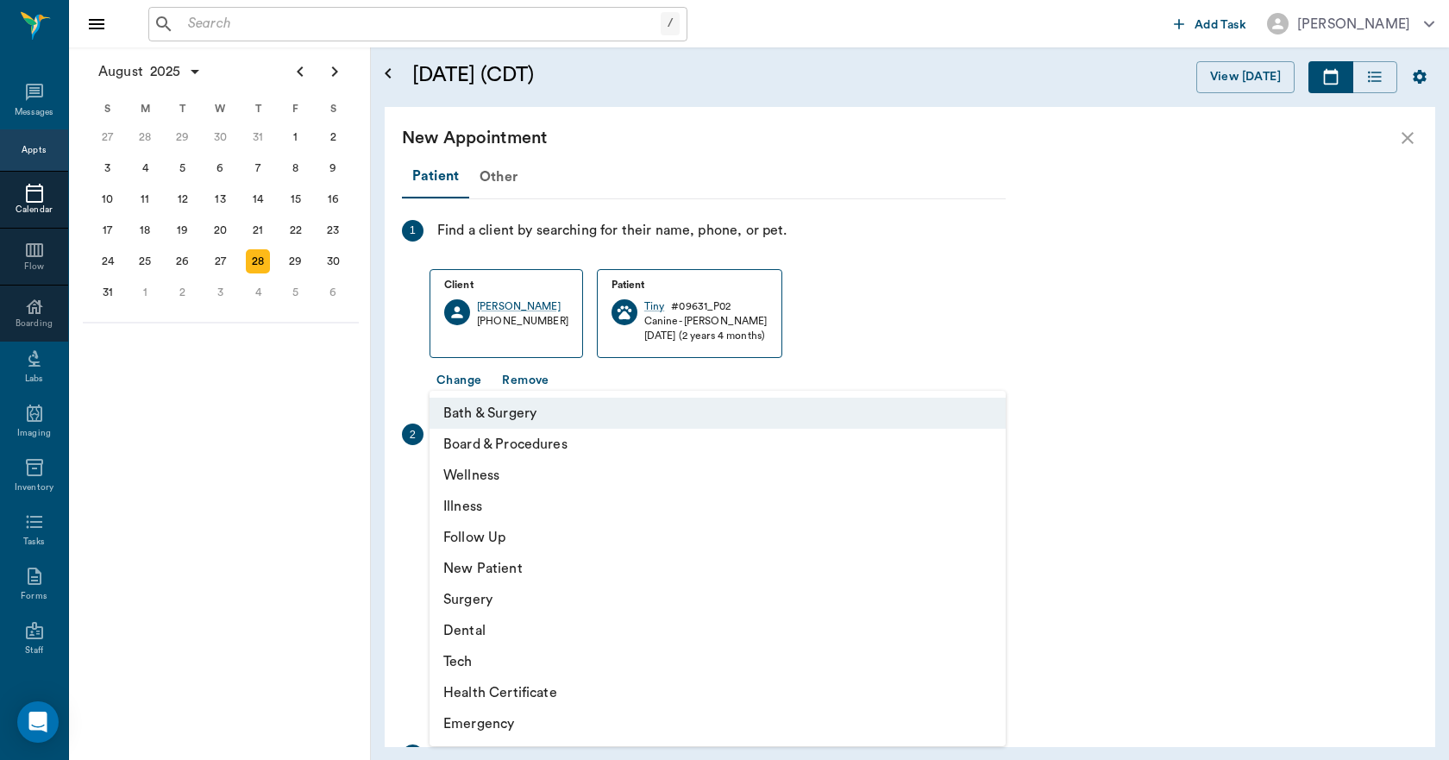
click at [579, 484] on body "/ ​ Add Task Dr. Bert Ellsworth Nectar Messages Appts Calendar Flow Boarding La…" at bounding box center [724, 380] width 1449 height 760
click at [475, 656] on li "Tech" at bounding box center [718, 661] width 576 height 31
type input "65d2be4f46e3a538d89b8c1a"
type input "03:00 PM"
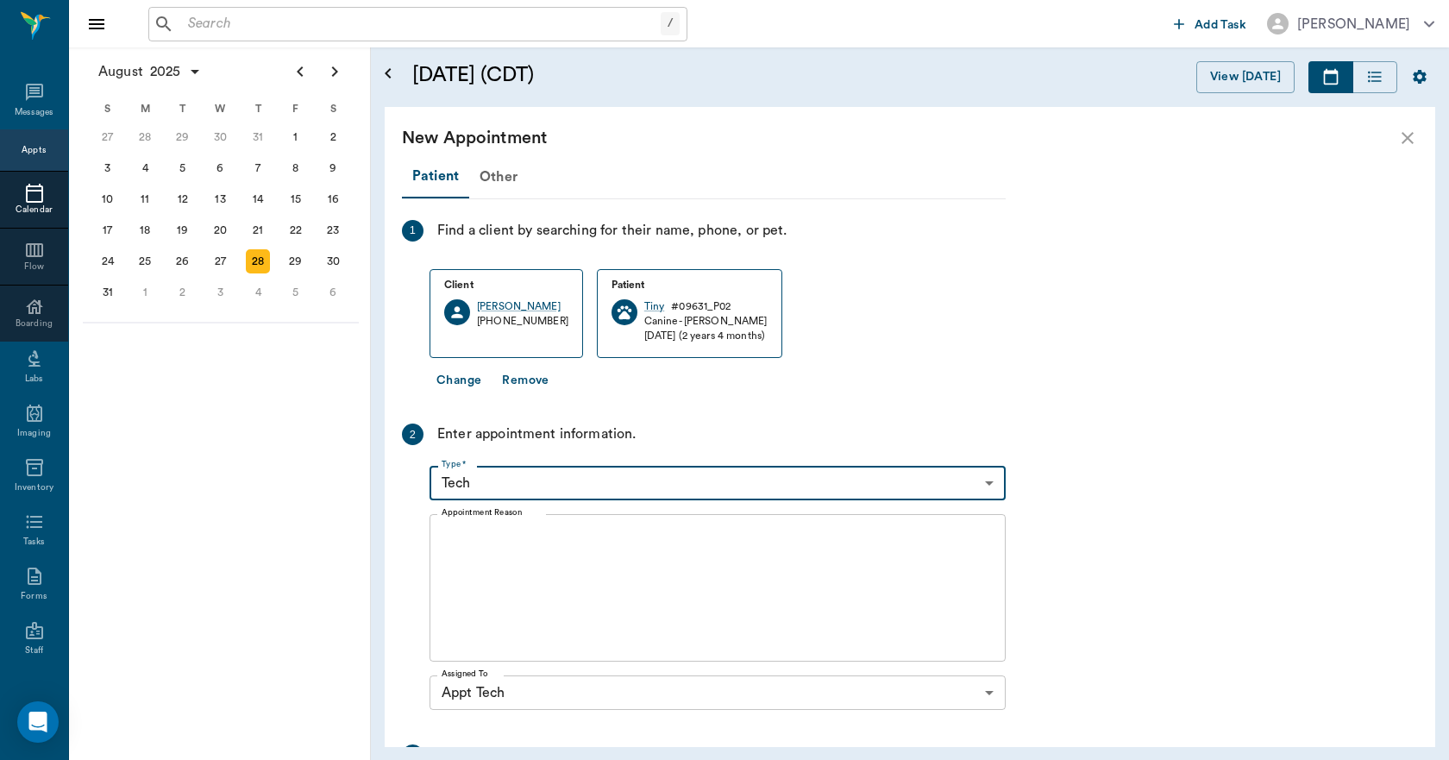
click at [520, 583] on textarea "Appointment Reason" at bounding box center [718, 588] width 552 height 119
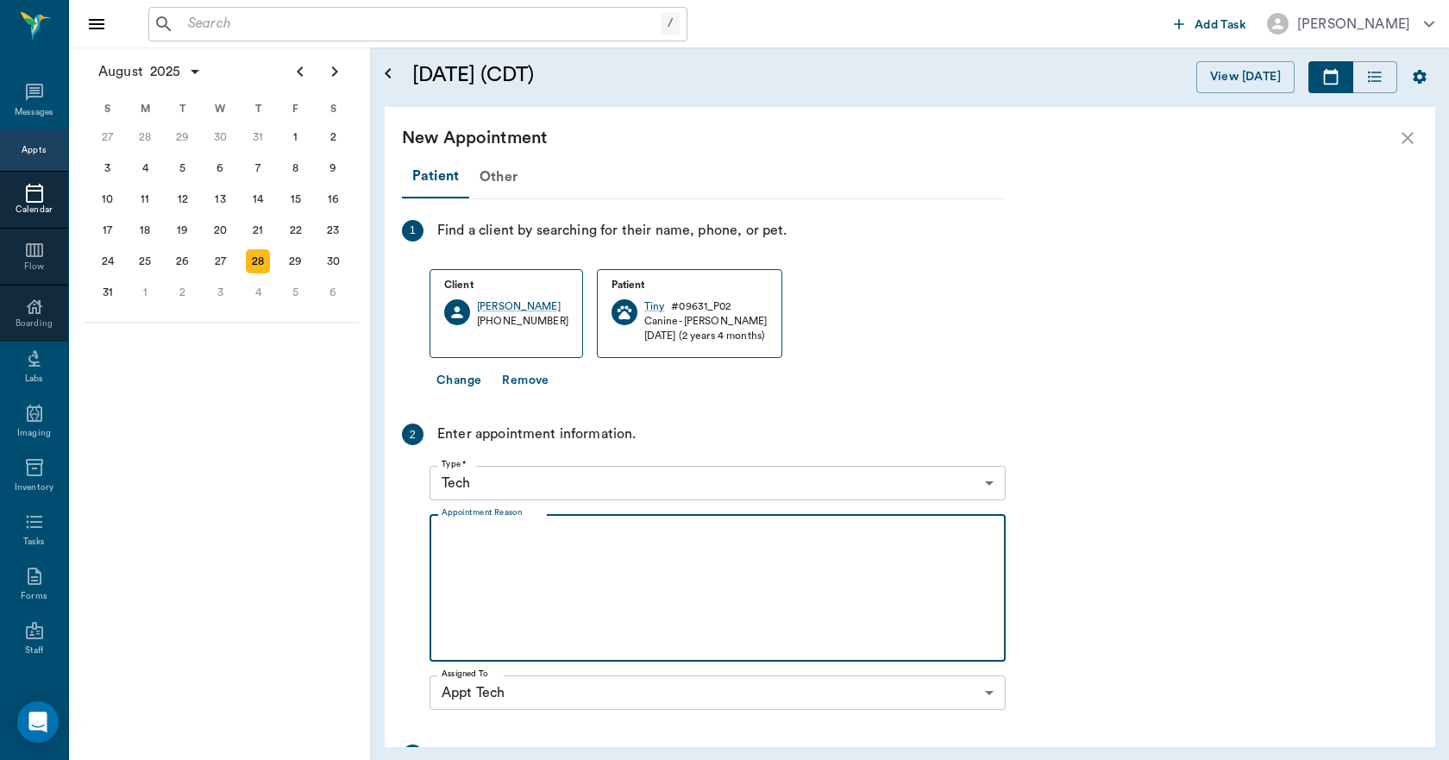
type textarea "n"
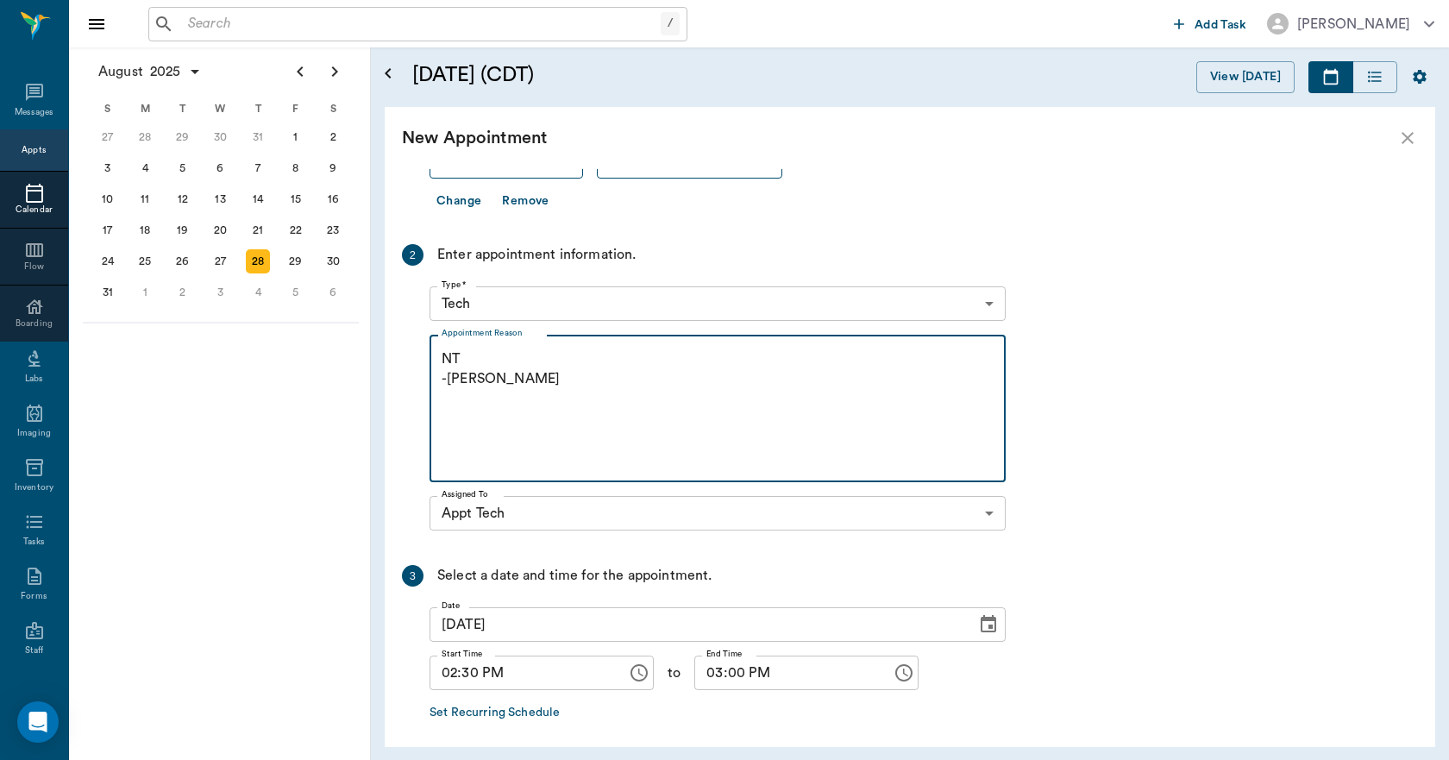
scroll to position [252, 0]
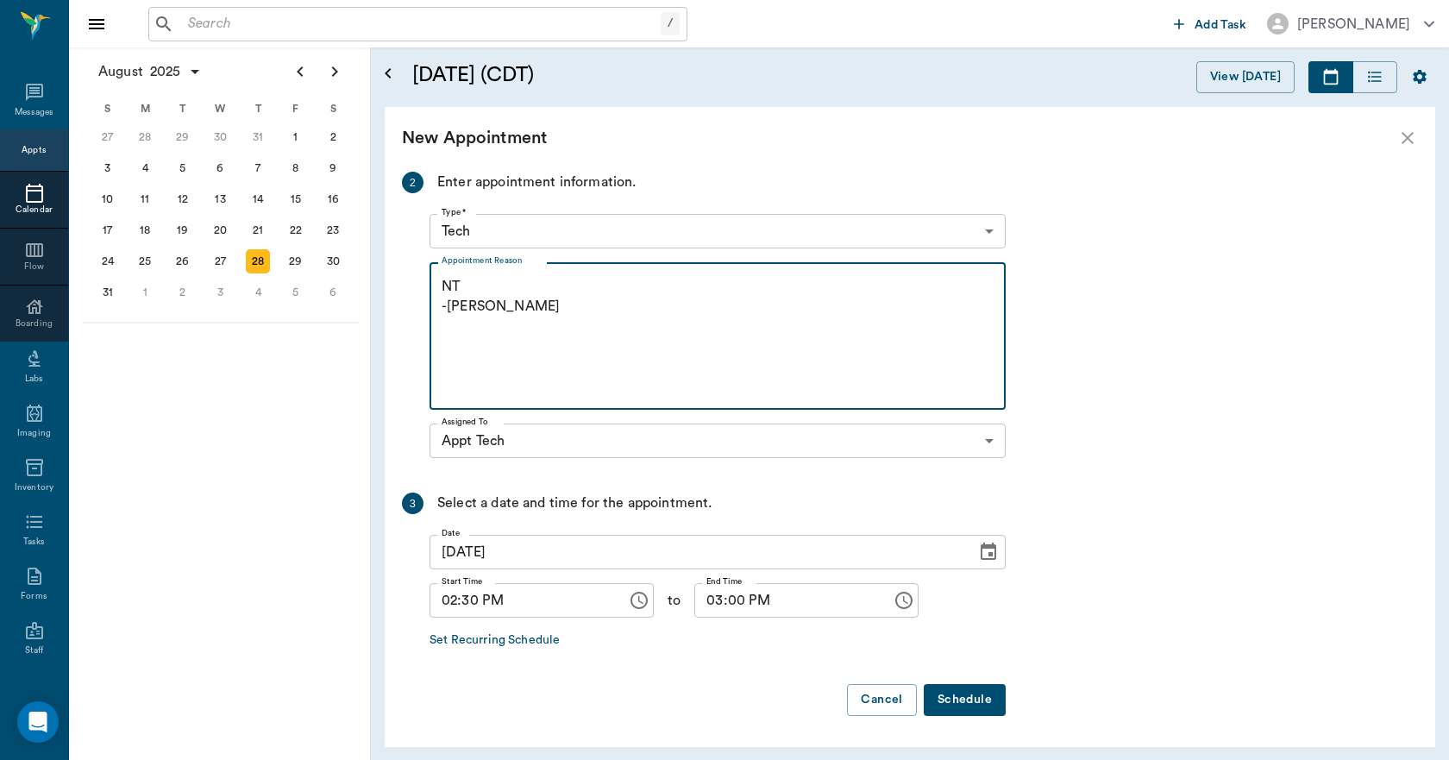
type textarea "NT -LORY"
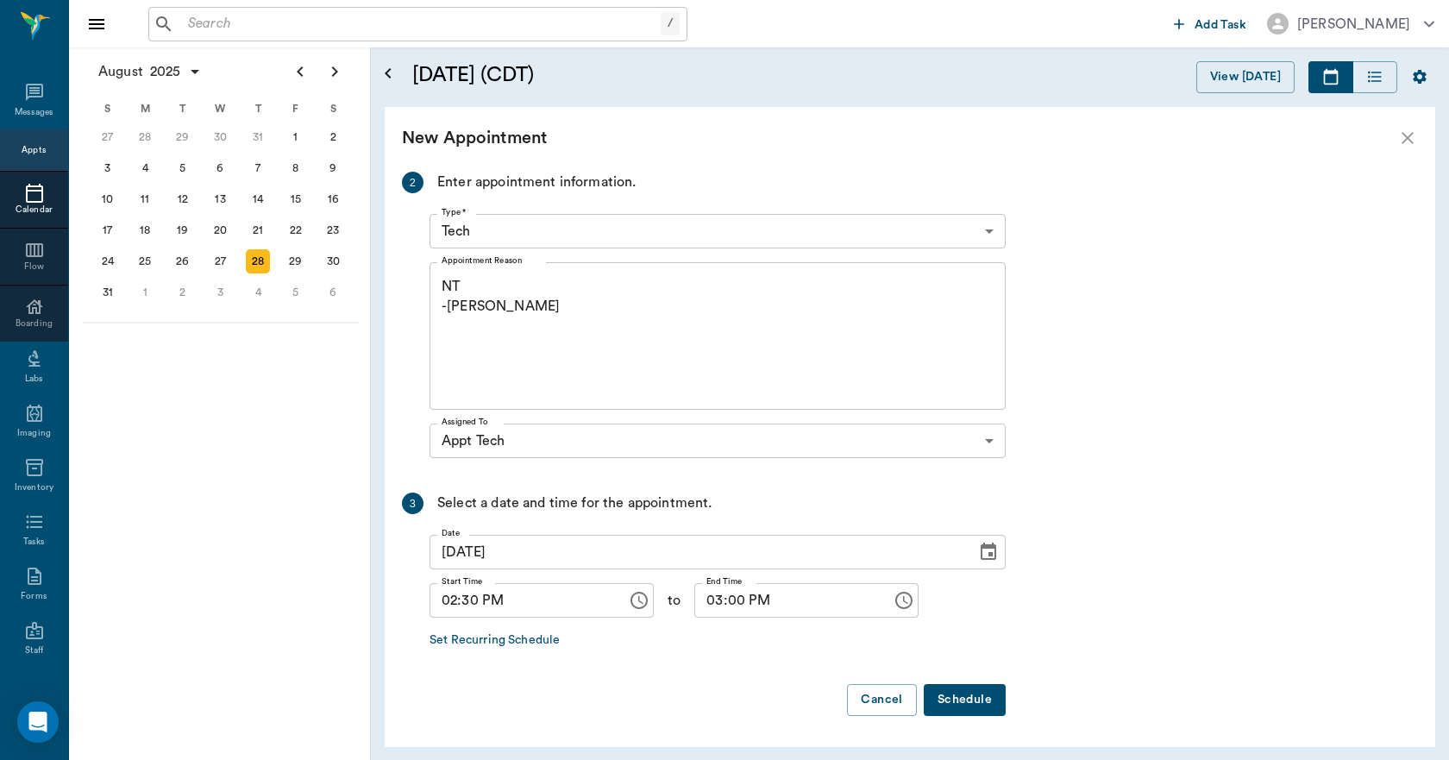
click at [953, 693] on button "Schedule" at bounding box center [965, 700] width 82 height 32
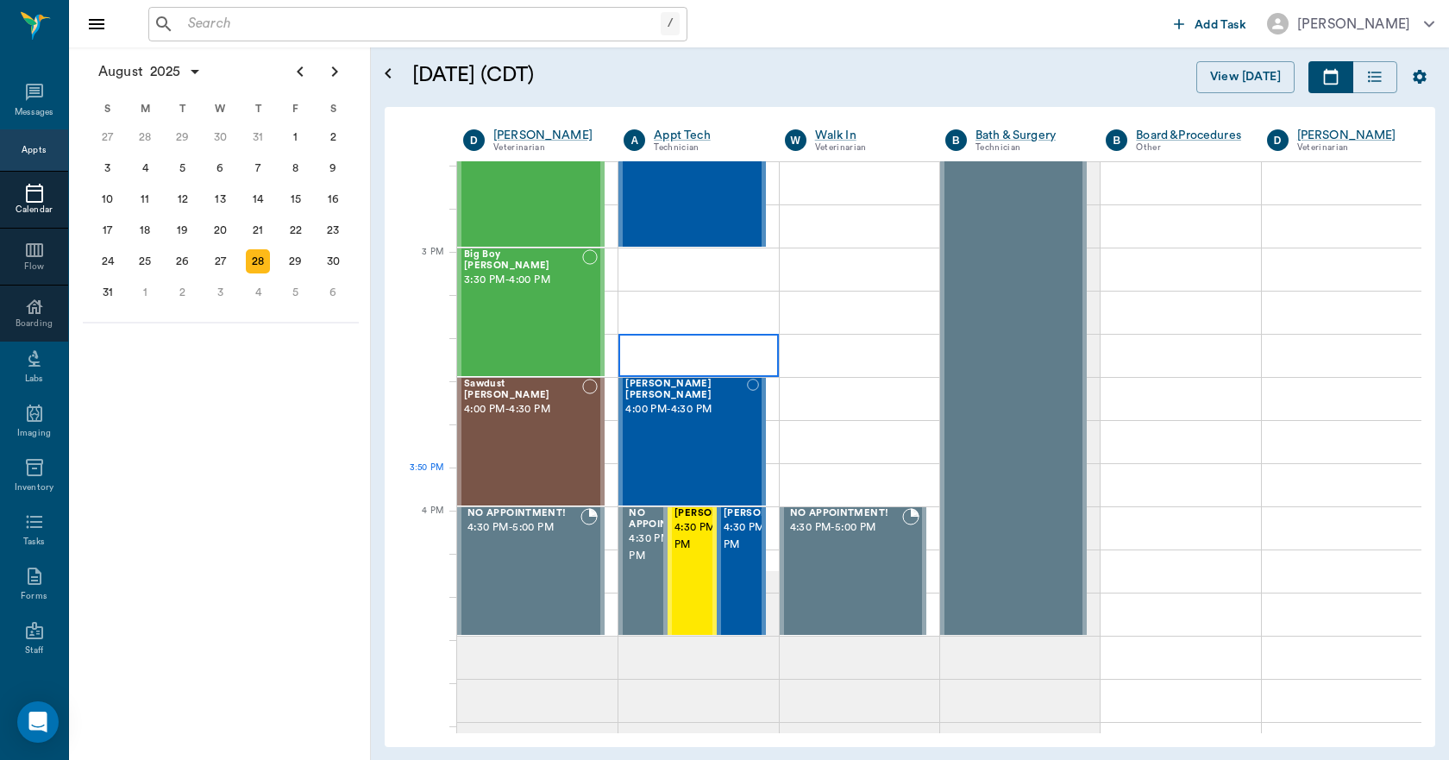
scroll to position [2160, 0]
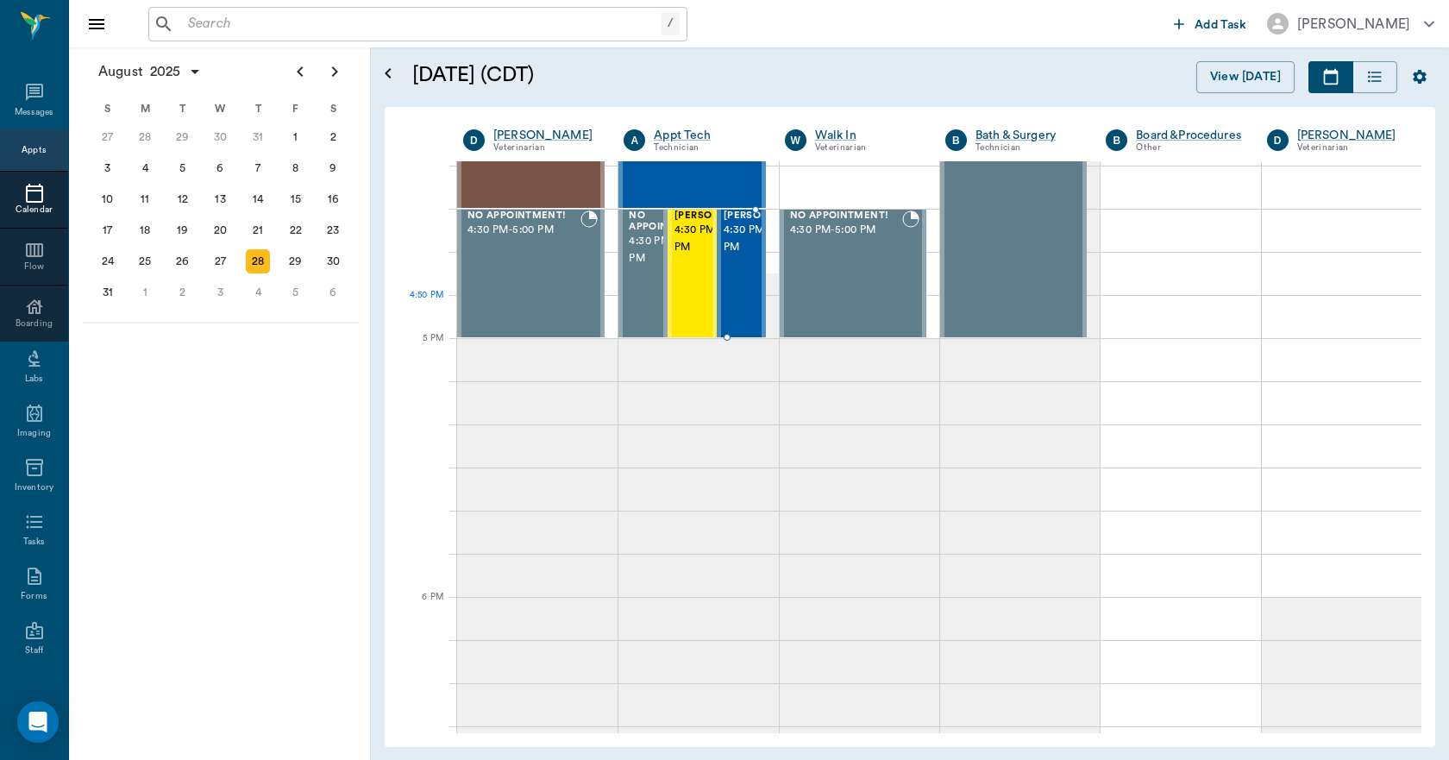
click at [729, 256] on span "4:30 PM - 5:00 PM" at bounding box center [767, 239] width 86 height 35
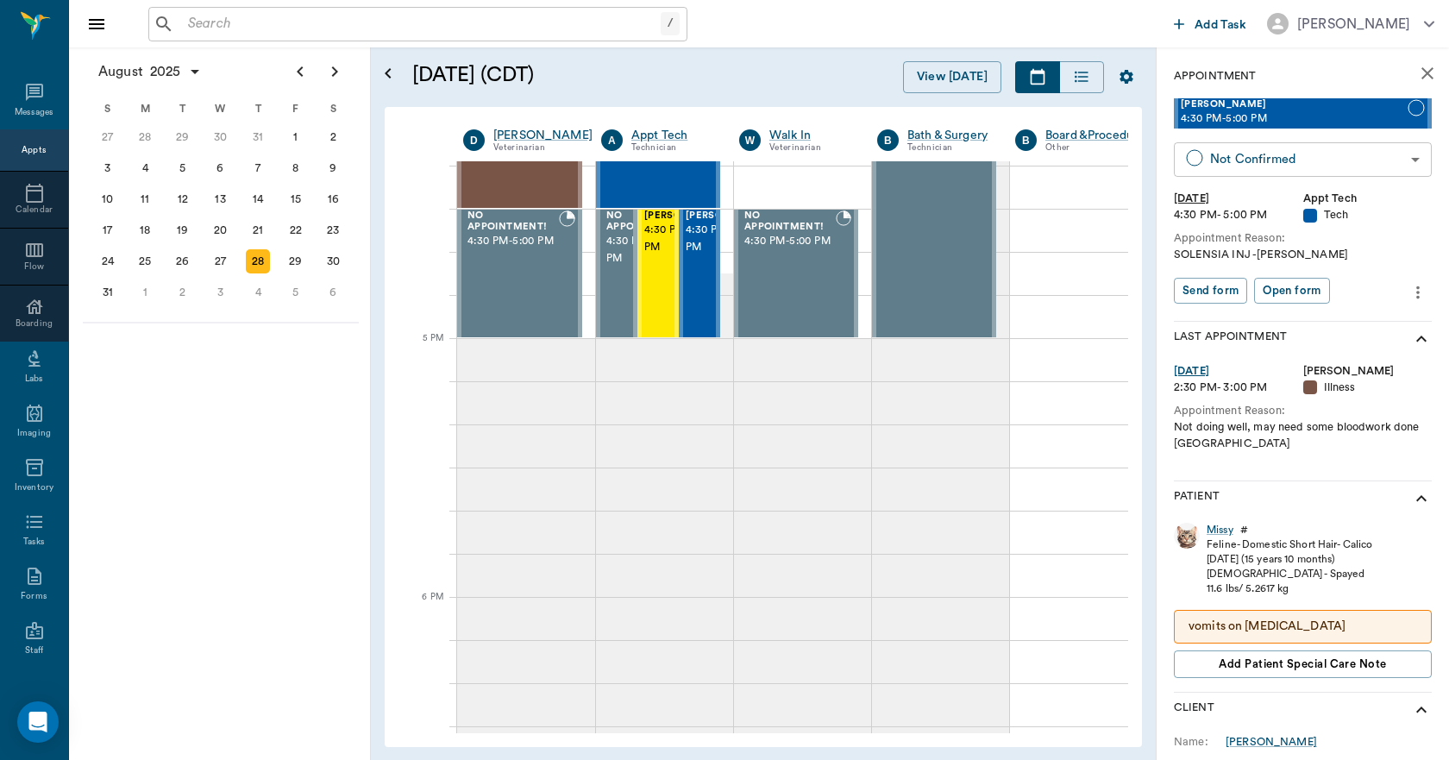
click at [1239, 159] on body "/ ​ Add Task Dr. Bert Ellsworth Nectar Messages Appts Calendar Flow Boarding La…" at bounding box center [724, 380] width 1449 height 760
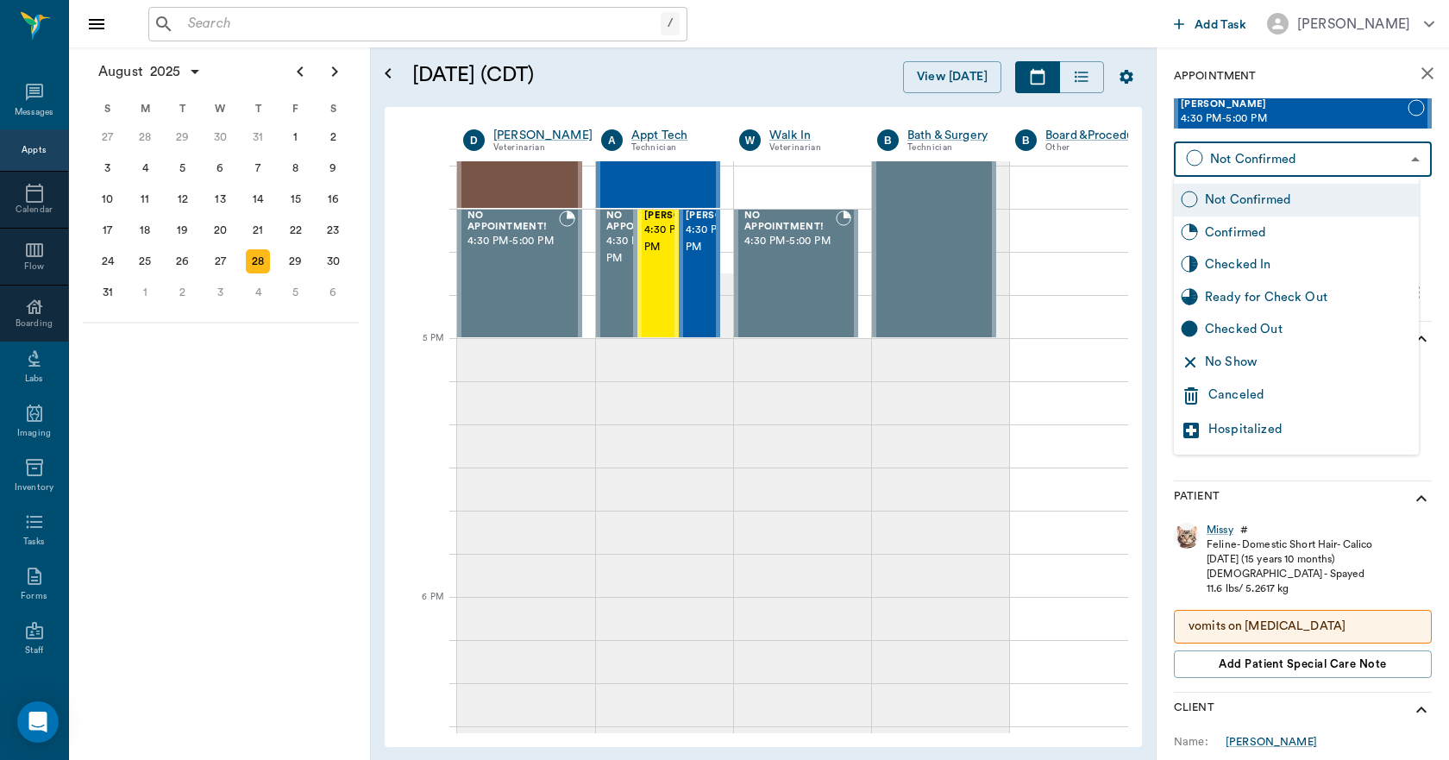
click at [1250, 387] on div "Canceled" at bounding box center [1311, 396] width 204 height 21
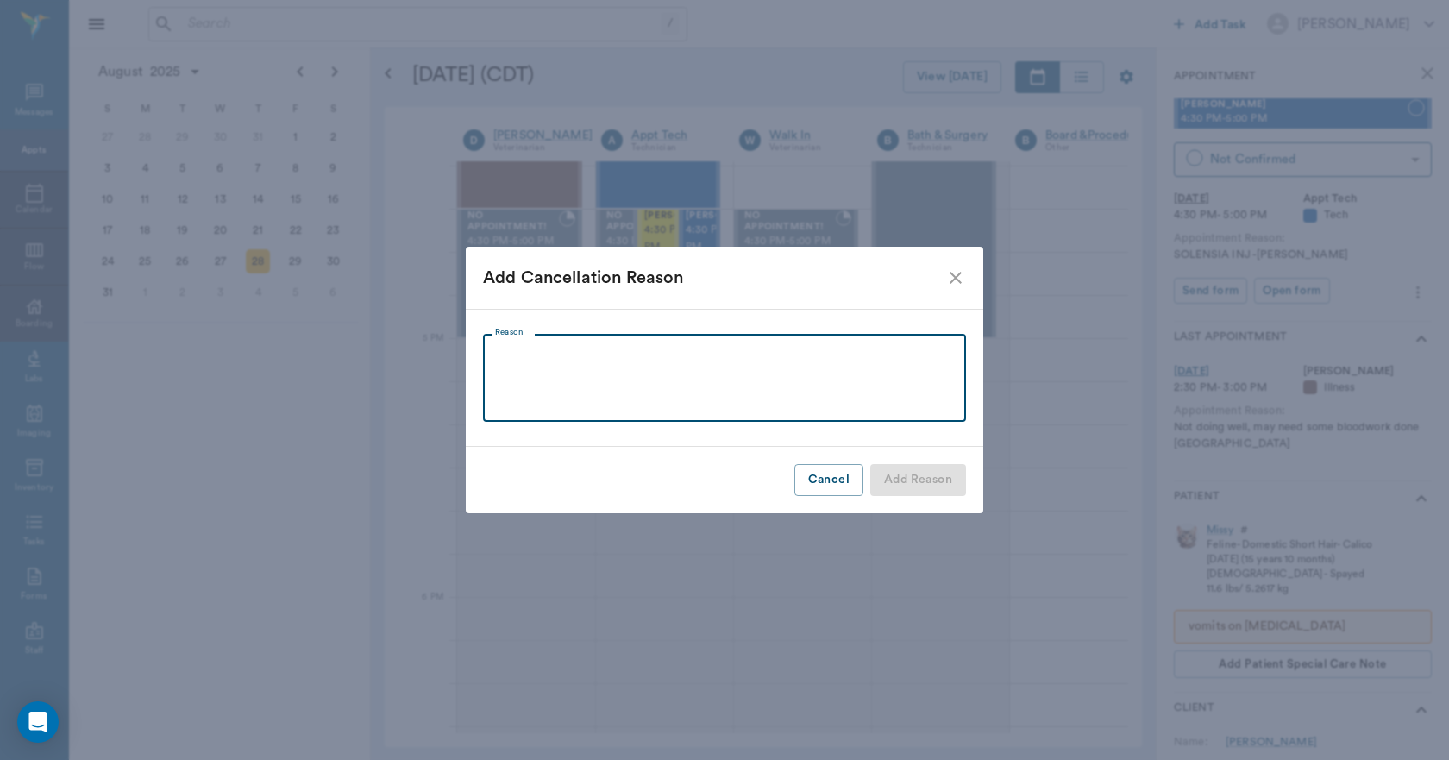
click at [734, 361] on textarea "Reason" at bounding box center [724, 379] width 459 height 60
type textarea "WAS GIVEN THE OTHER DAY"
click at [896, 475] on button "Add Reason" at bounding box center [919, 480] width 96 height 32
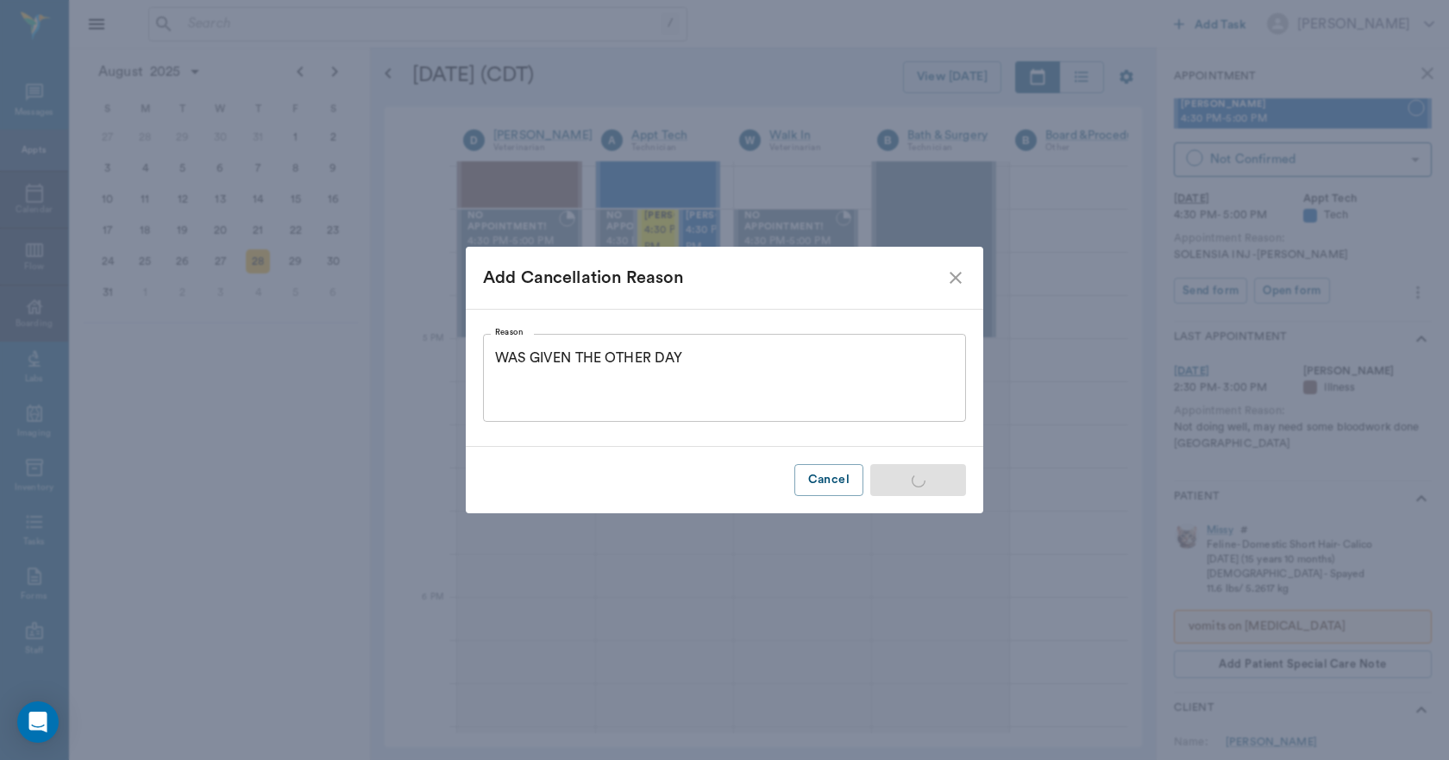
type input "CANCELED"
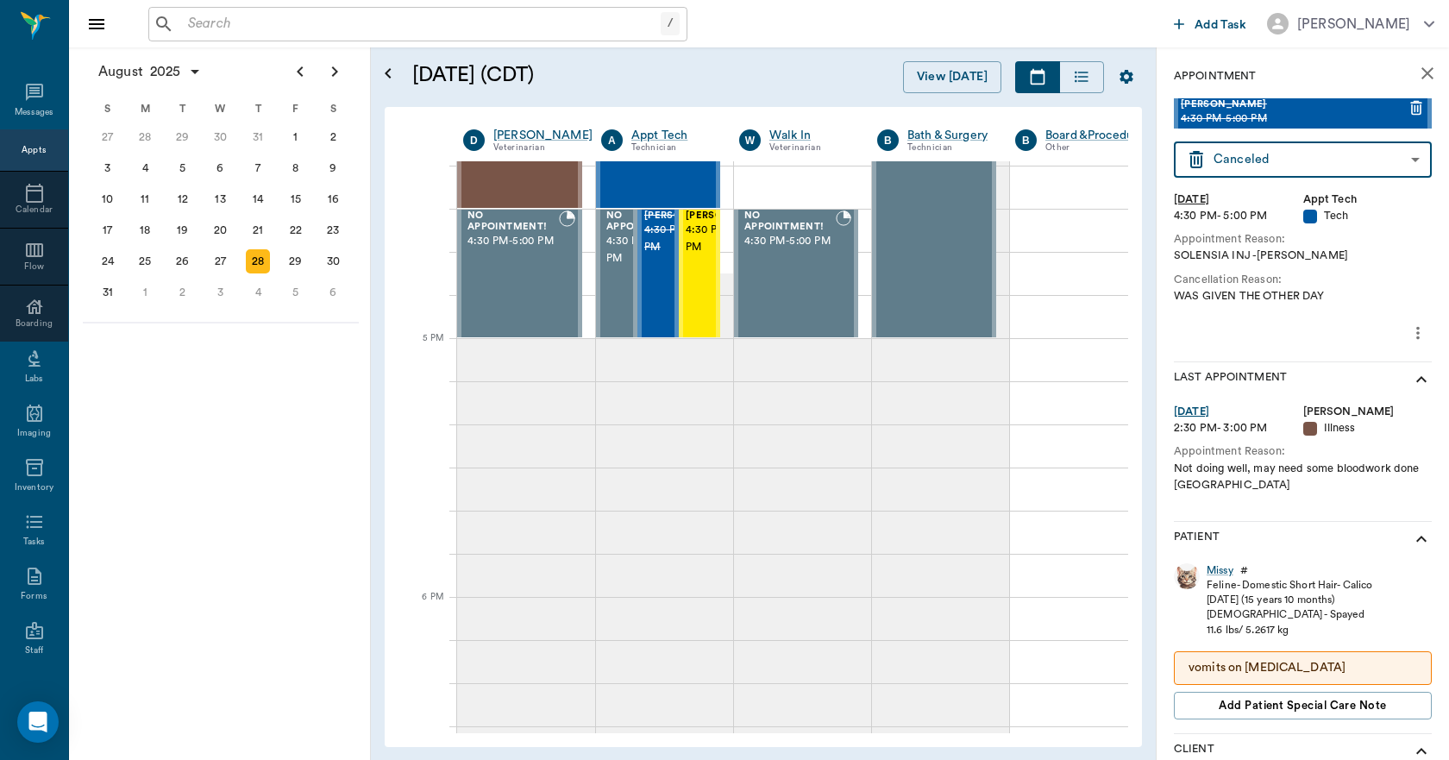
click at [1418, 66] on icon "close" at bounding box center [1428, 73] width 21 height 21
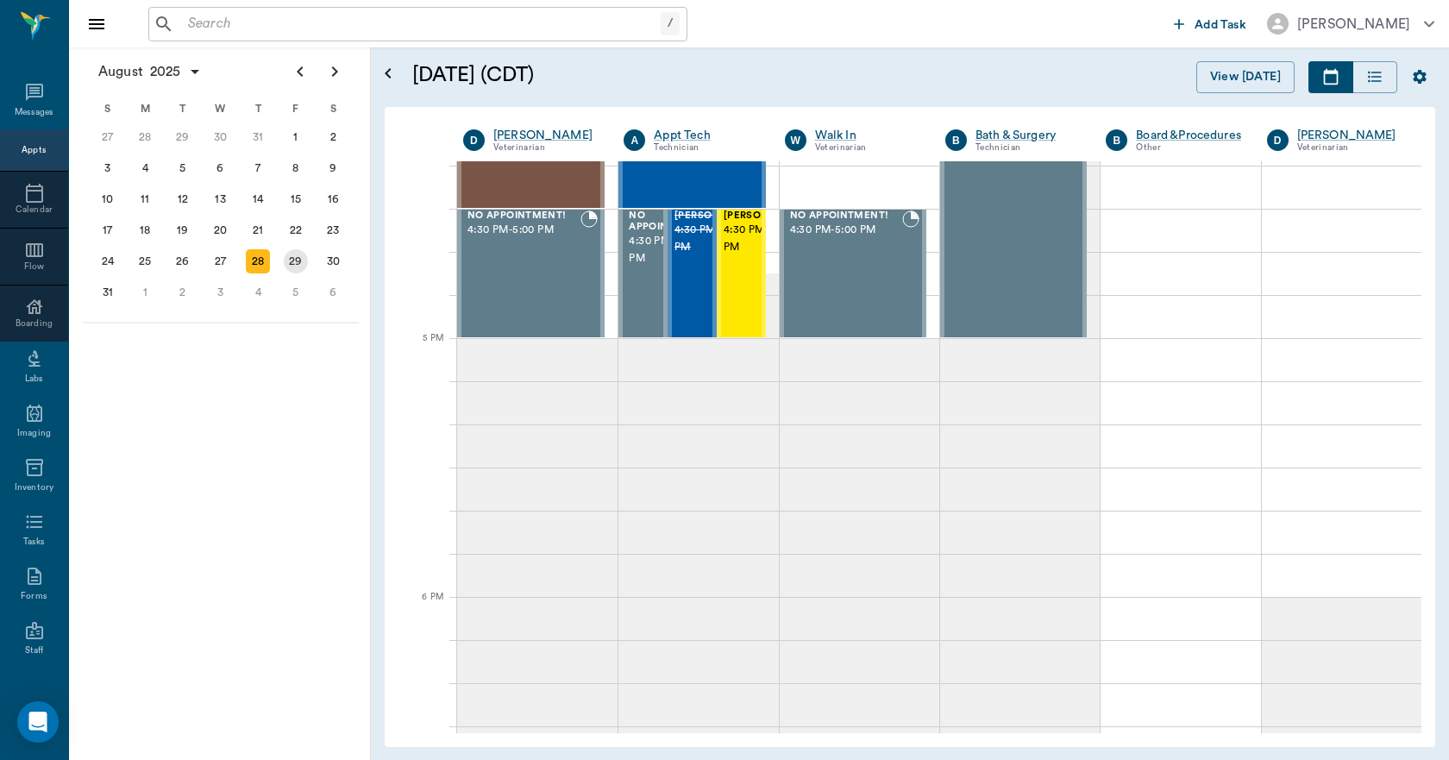
click at [299, 269] on div "29" at bounding box center [296, 261] width 24 height 24
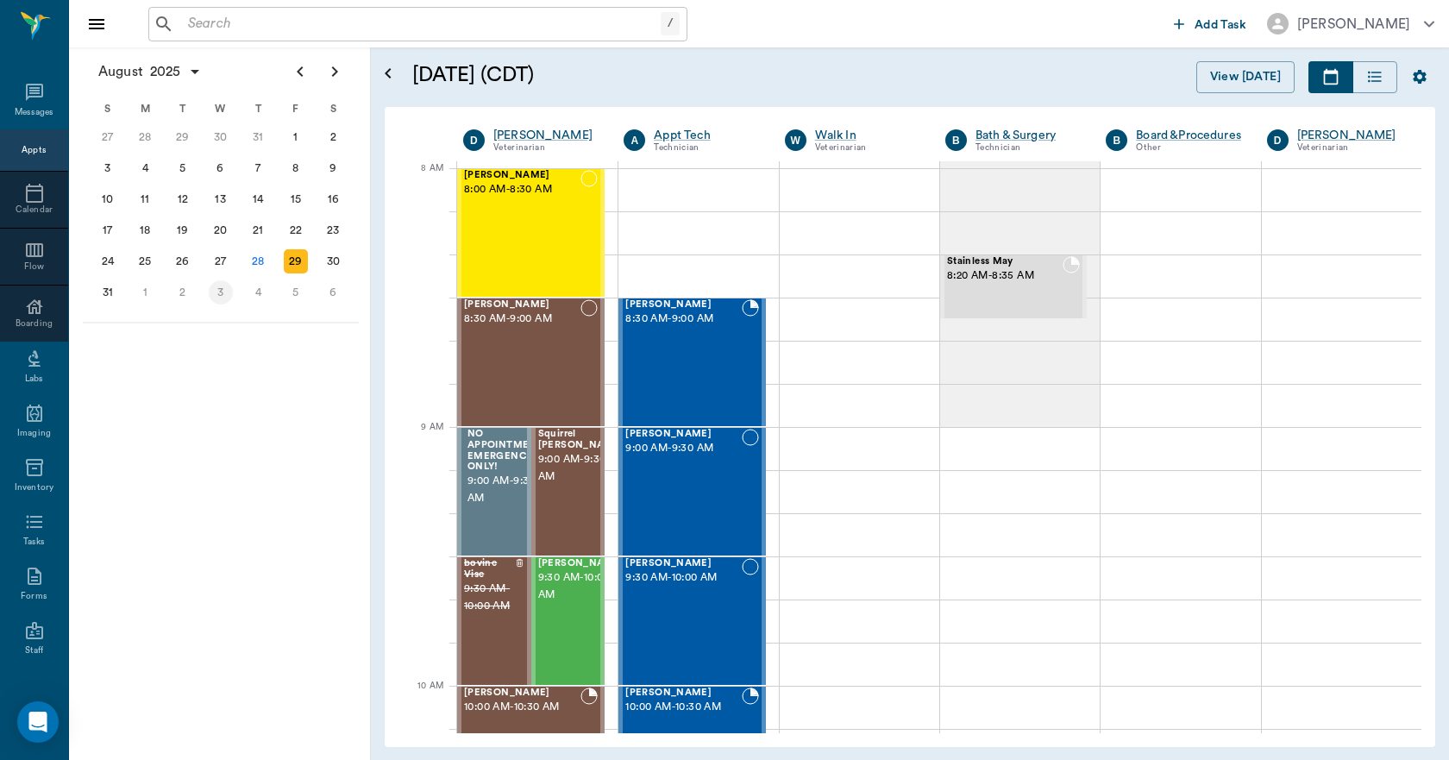
click at [226, 295] on div "3" at bounding box center [221, 292] width 24 height 24
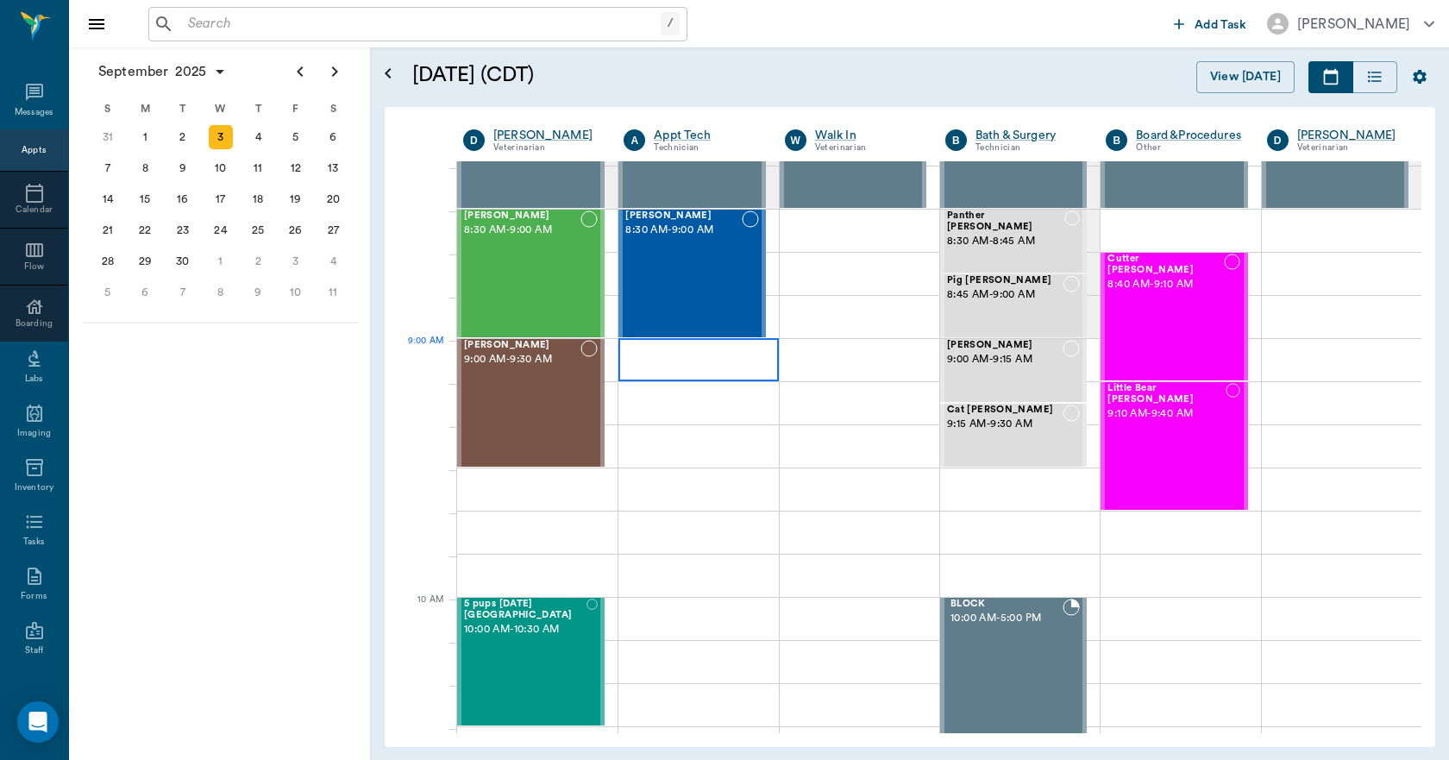
scroll to position [86, 0]
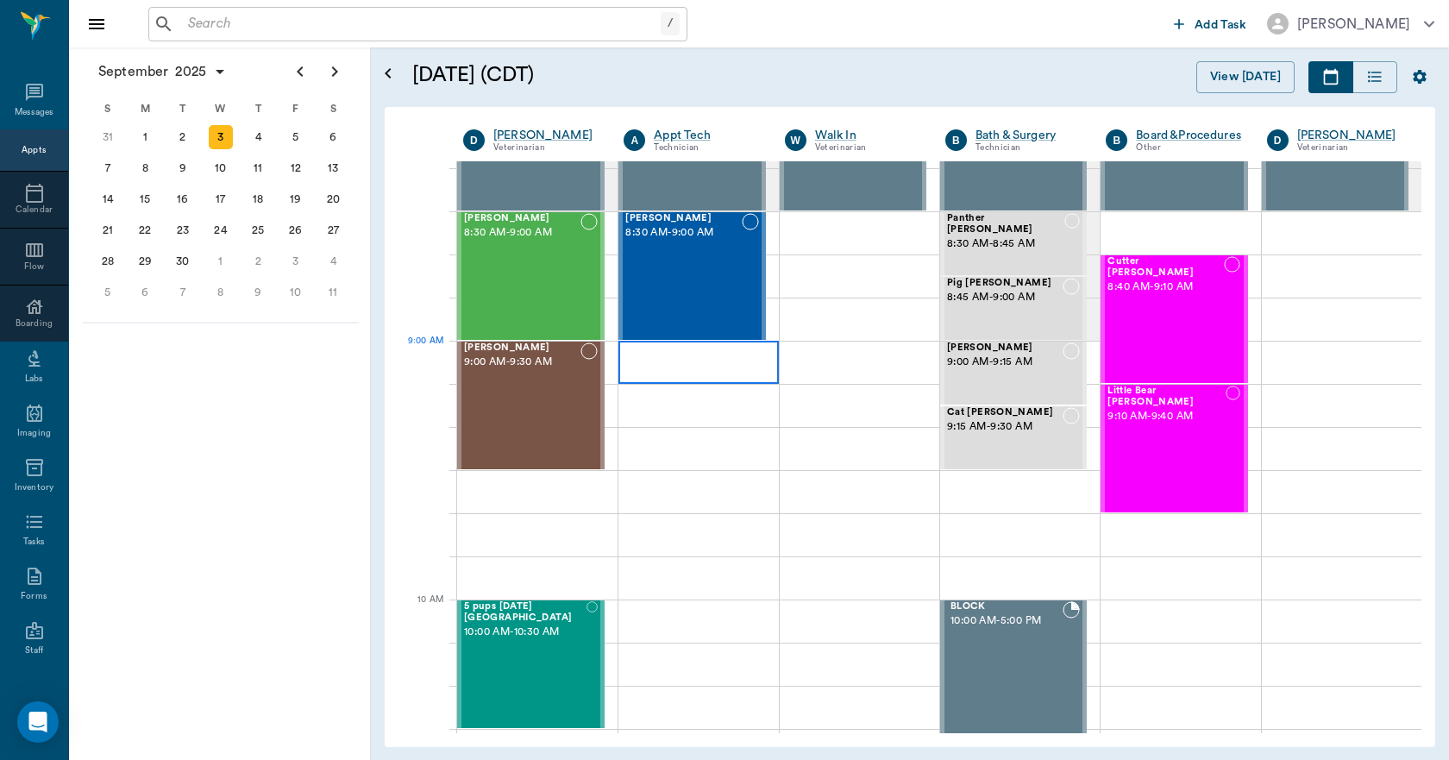
click at [690, 356] on div at bounding box center [699, 362] width 160 height 43
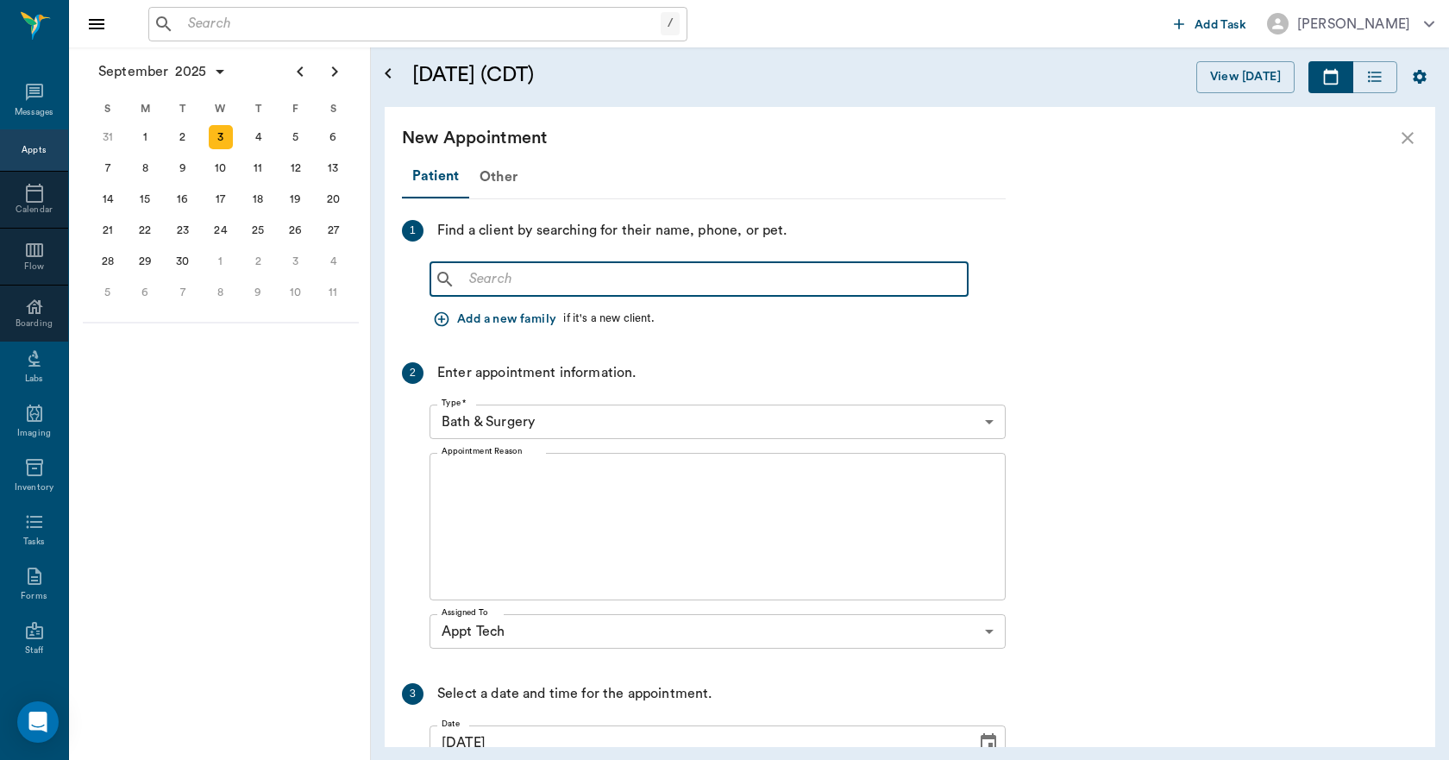
click at [494, 283] on input "text" at bounding box center [711, 279] width 499 height 24
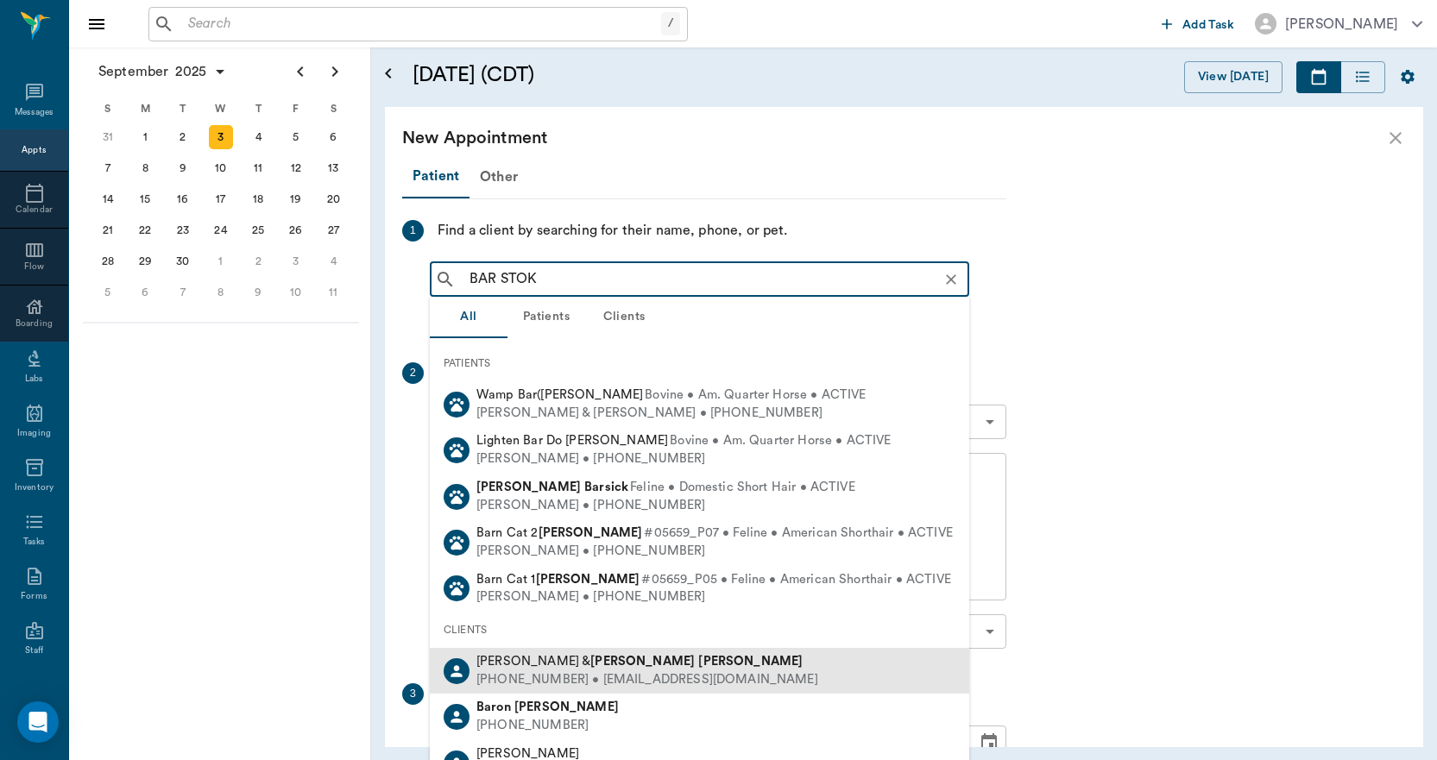
click at [631, 677] on div "(903) 305-9920 • BARBARASTOKES033@gmail.com" at bounding box center [647, 680] width 342 height 18
type input "BAR STOK"
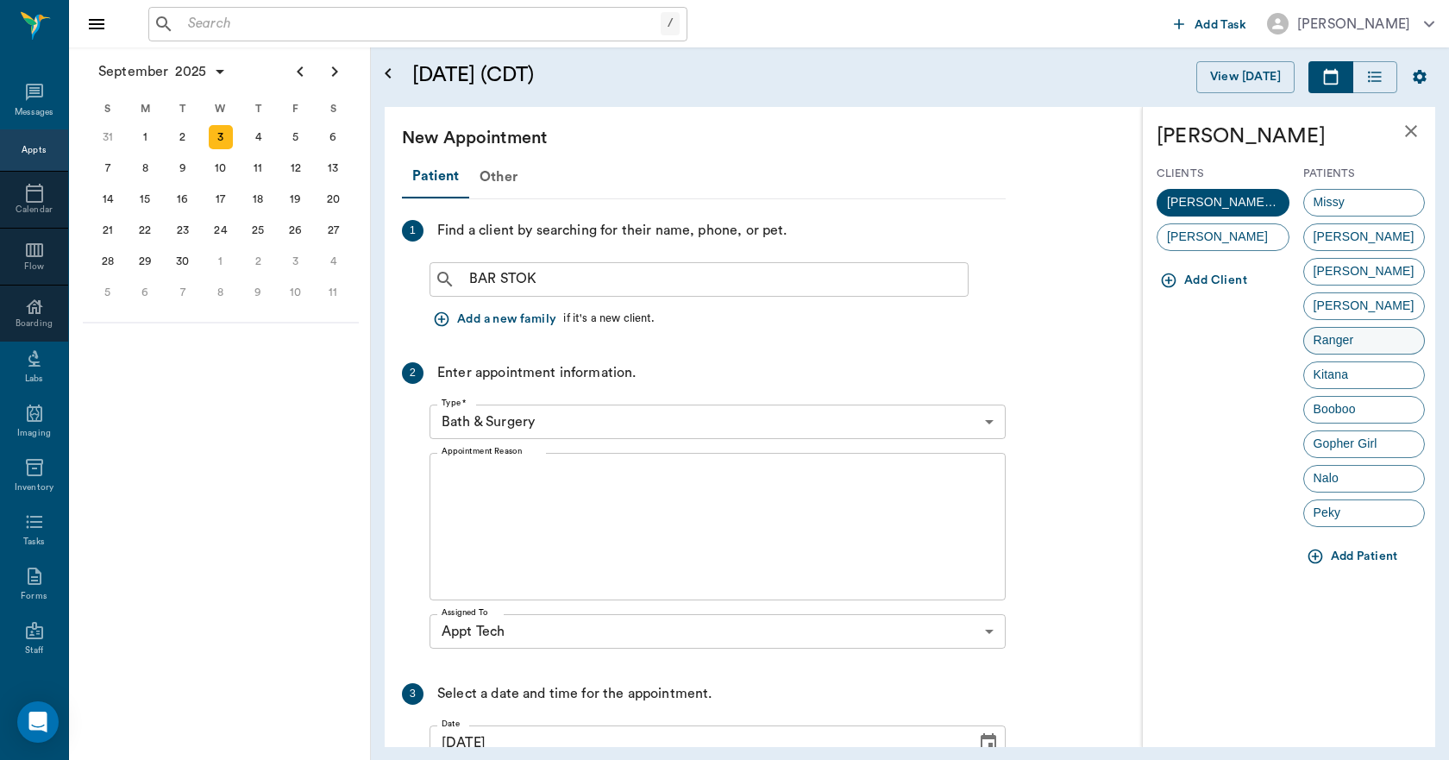
click at [1343, 339] on span "Ranger" at bounding box center [1335, 340] width 60 height 18
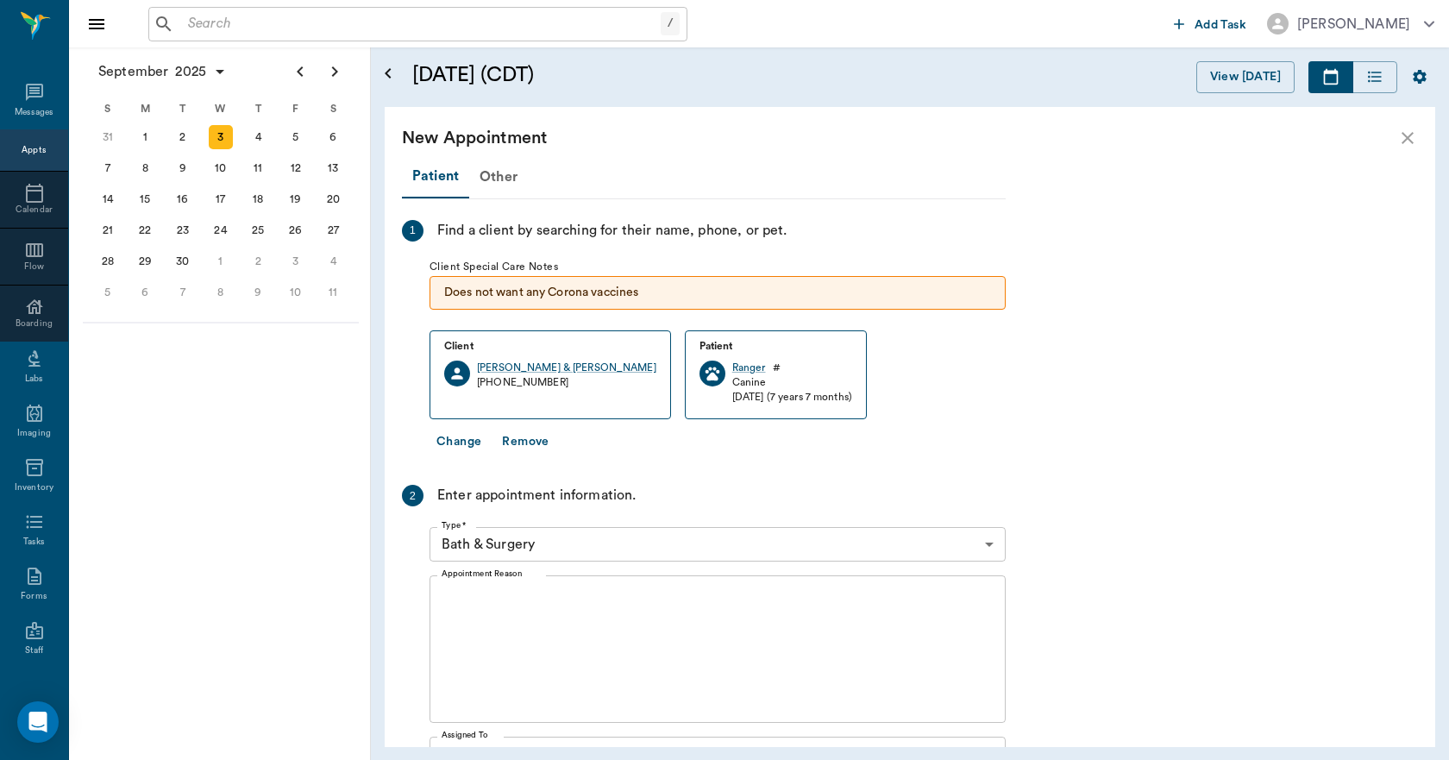
click at [616, 547] on body "/ ​ Add Task Dr. Bert Ellsworth Nectar Messages Appts Calendar Flow Boarding La…" at bounding box center [724, 380] width 1449 height 760
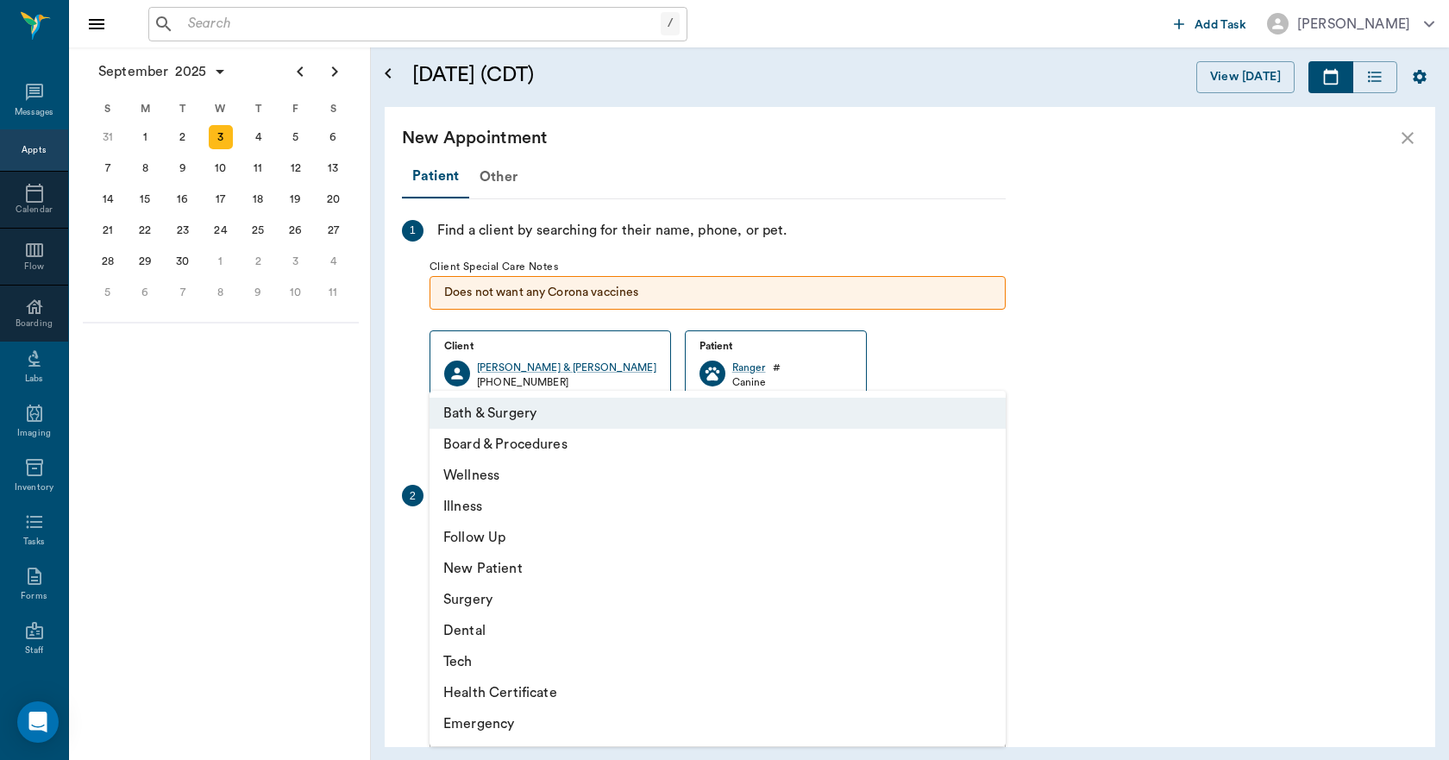
click at [483, 664] on li "Tech" at bounding box center [718, 661] width 576 height 31
type input "65d2be4f46e3a538d89b8c1a"
type input "09:30 AM"
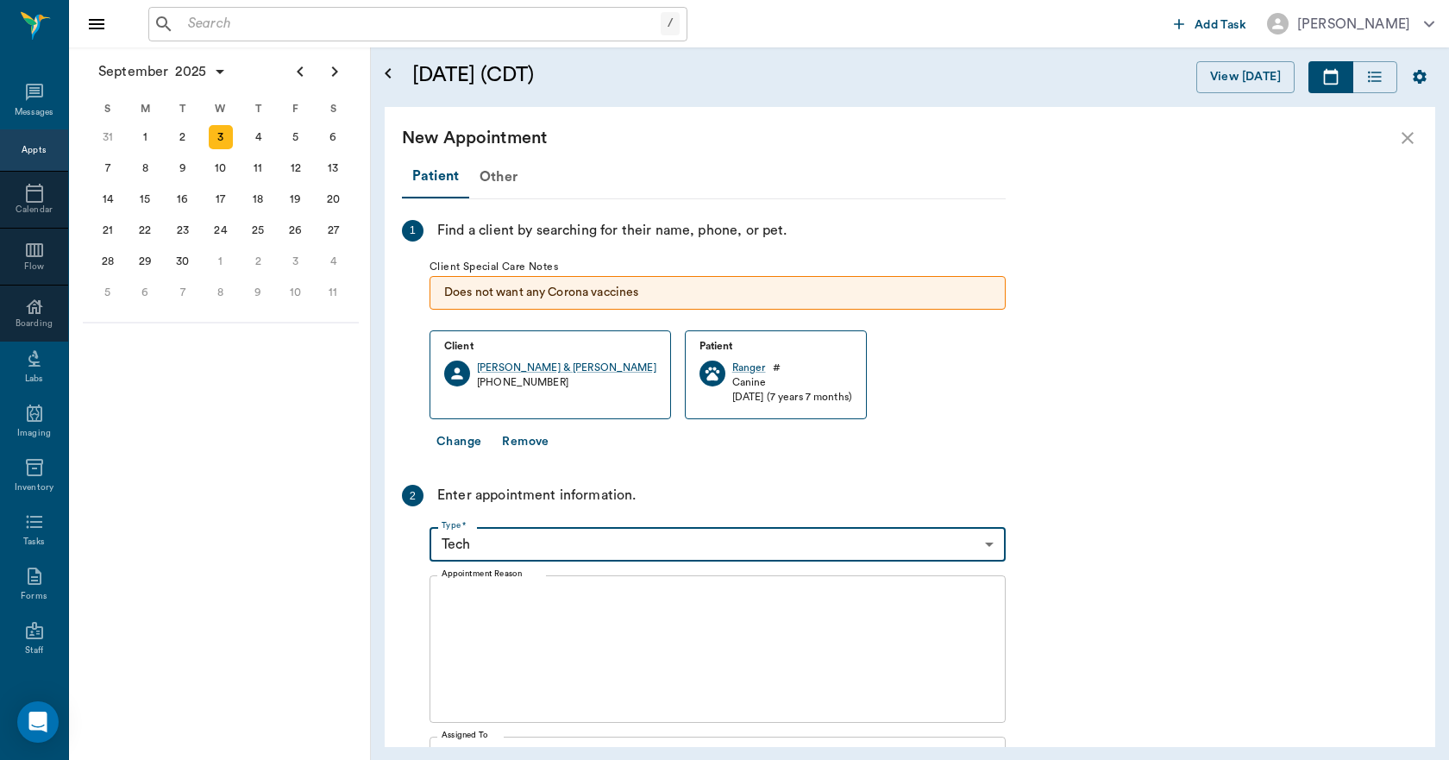
click at [532, 605] on textarea "Appointment Reason" at bounding box center [718, 649] width 552 height 119
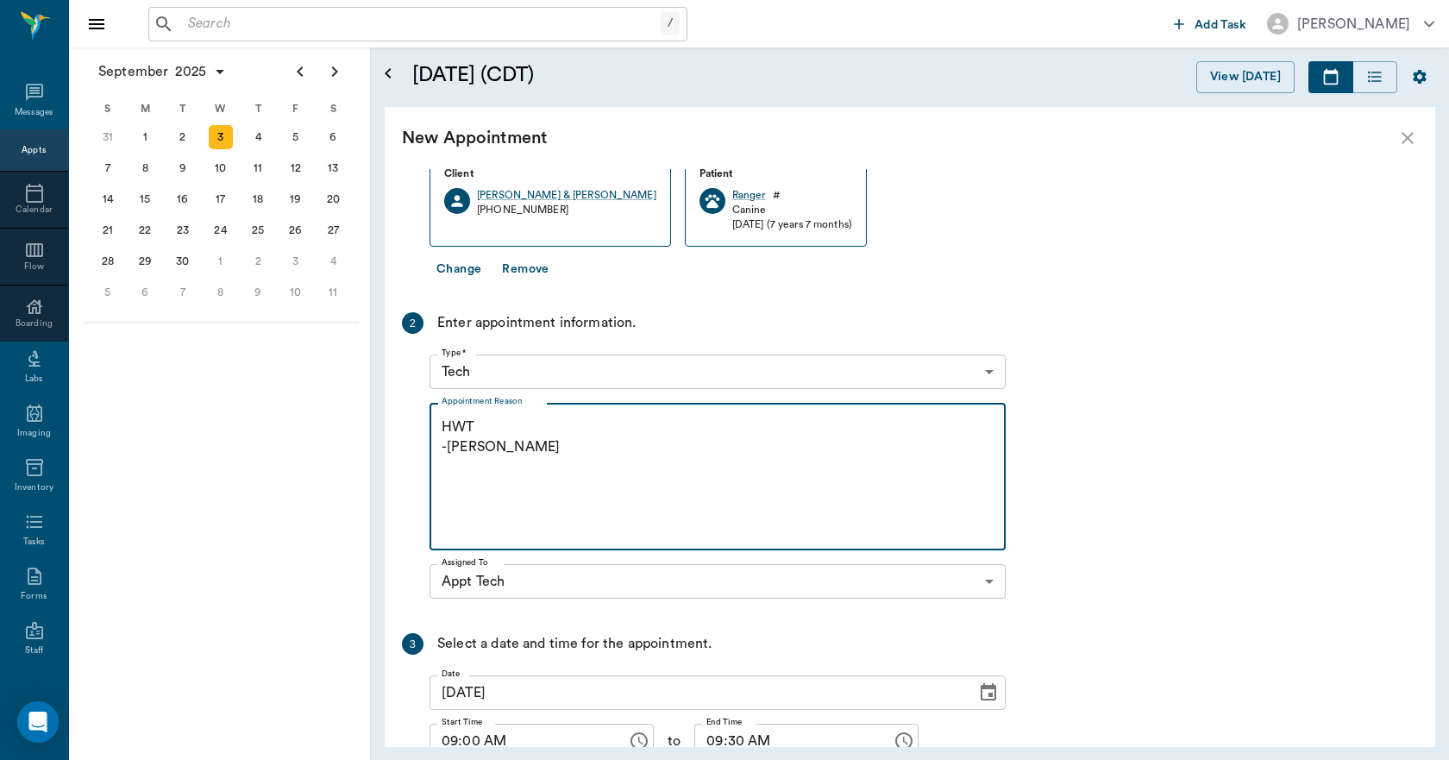
scroll to position [313, 0]
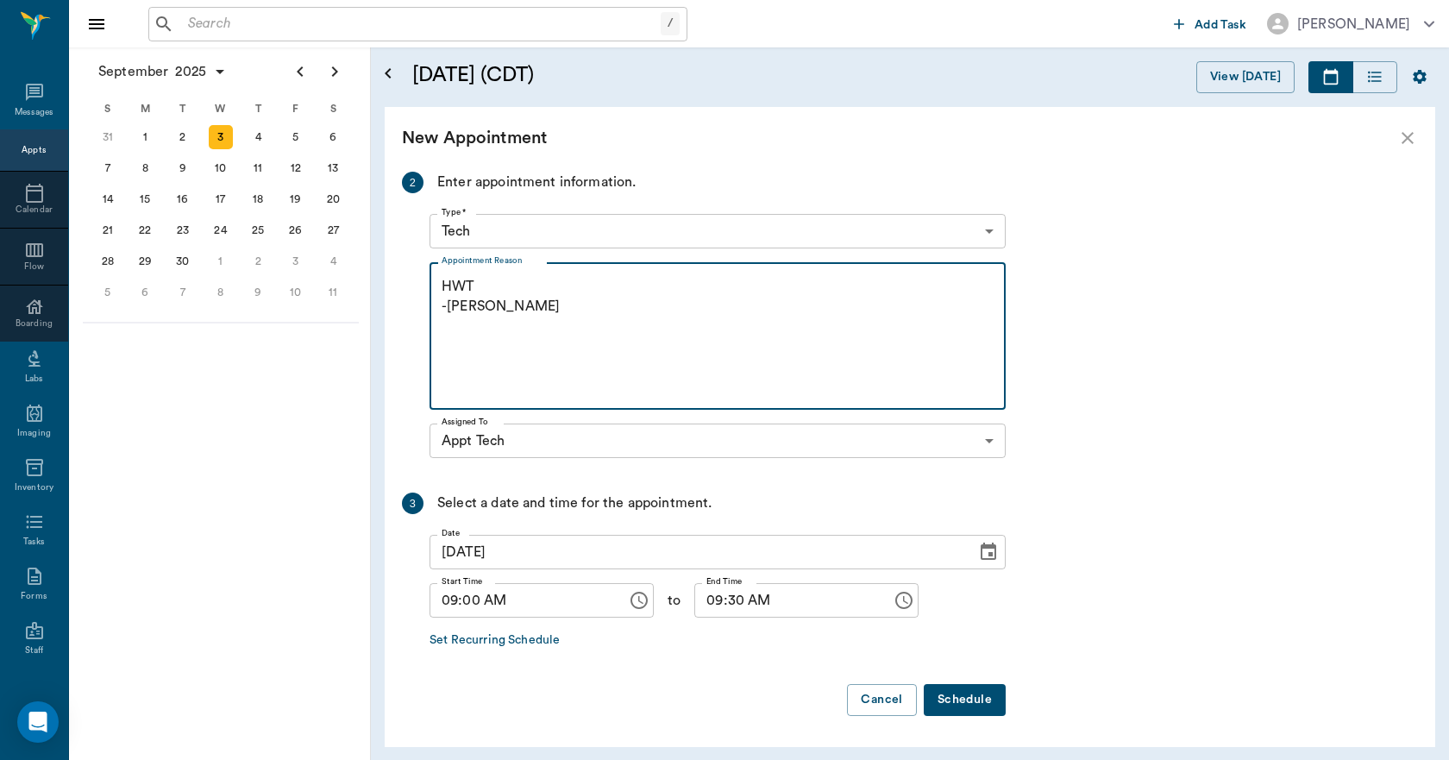
type textarea "HWT -LORY"
click at [965, 696] on button "Schedule" at bounding box center [965, 700] width 82 height 32
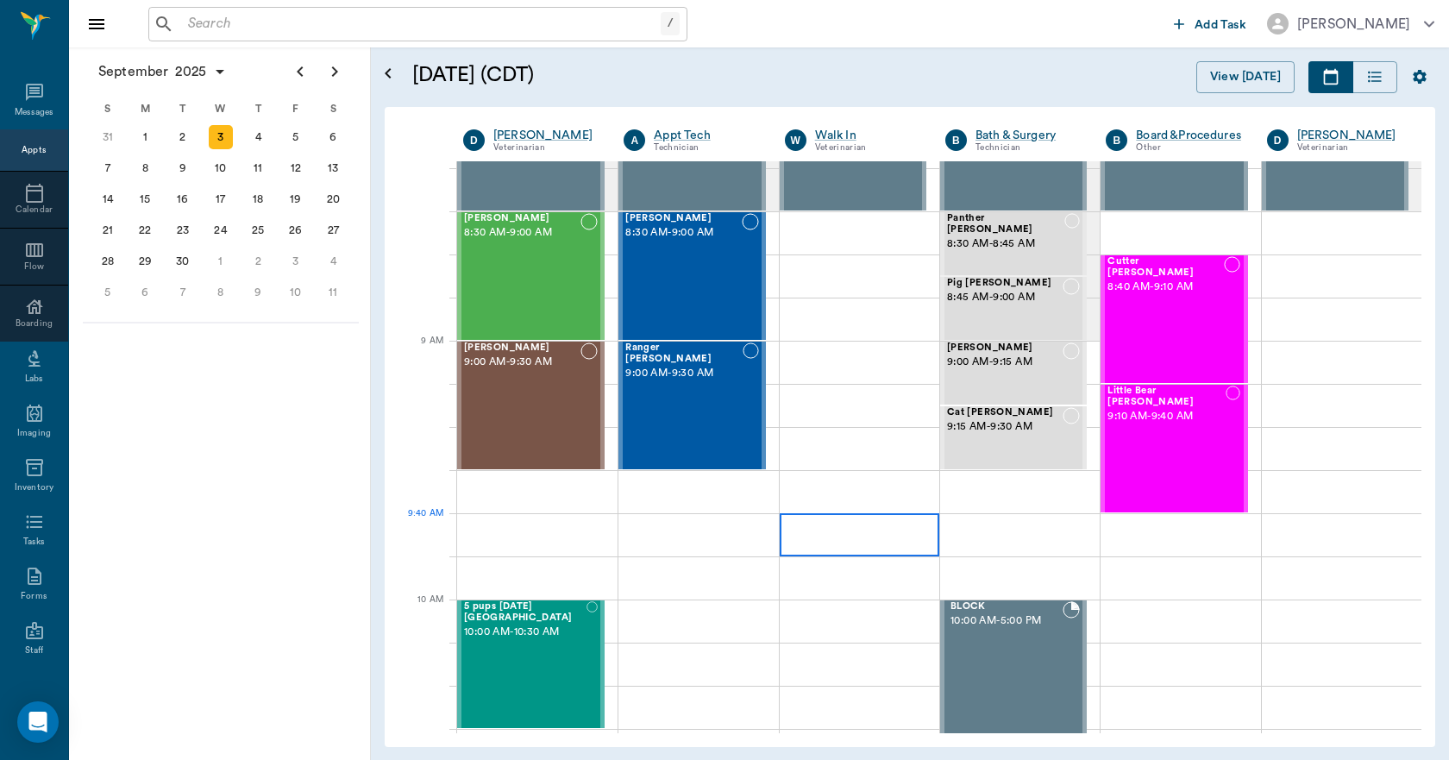
click at [839, 526] on div at bounding box center [860, 534] width 160 height 43
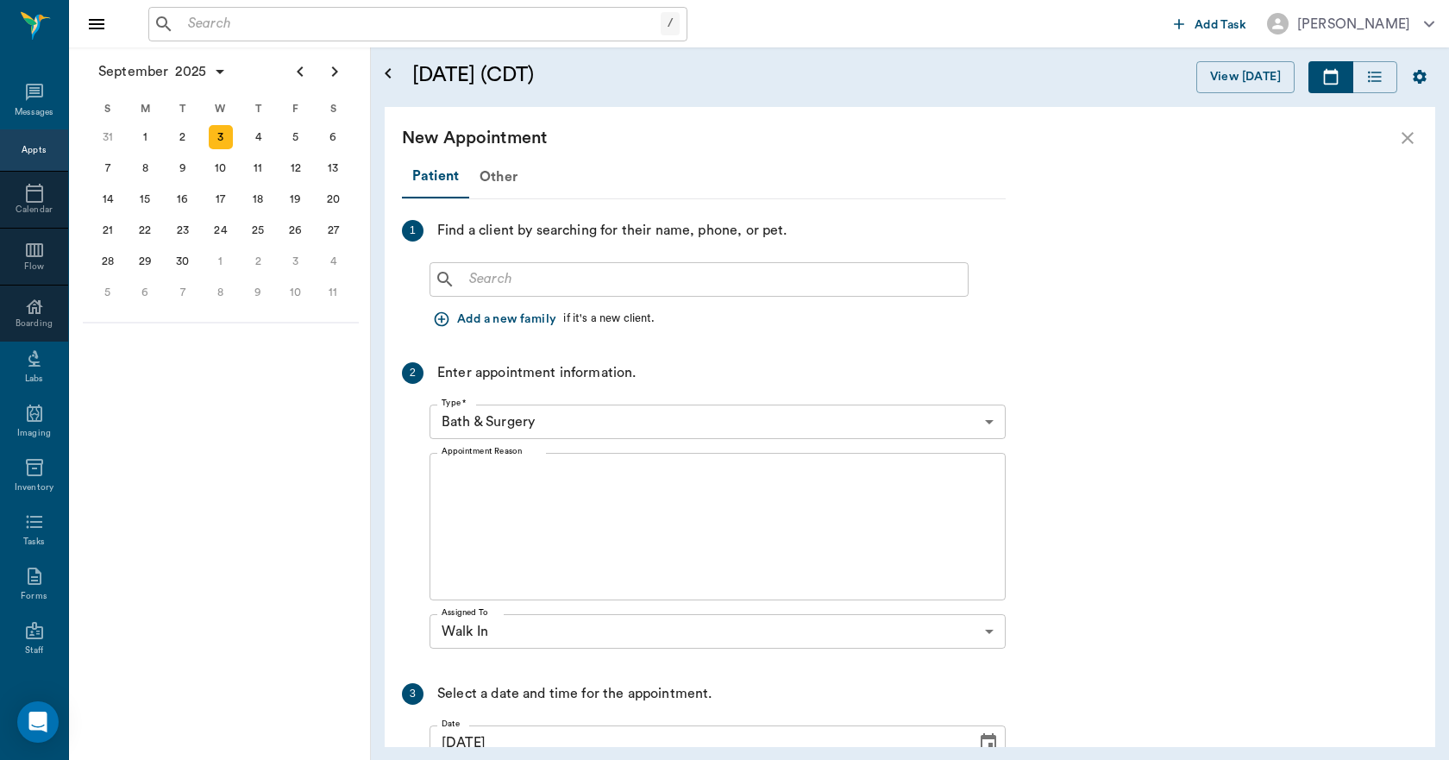
click at [440, 322] on icon "button" at bounding box center [441, 319] width 17 height 17
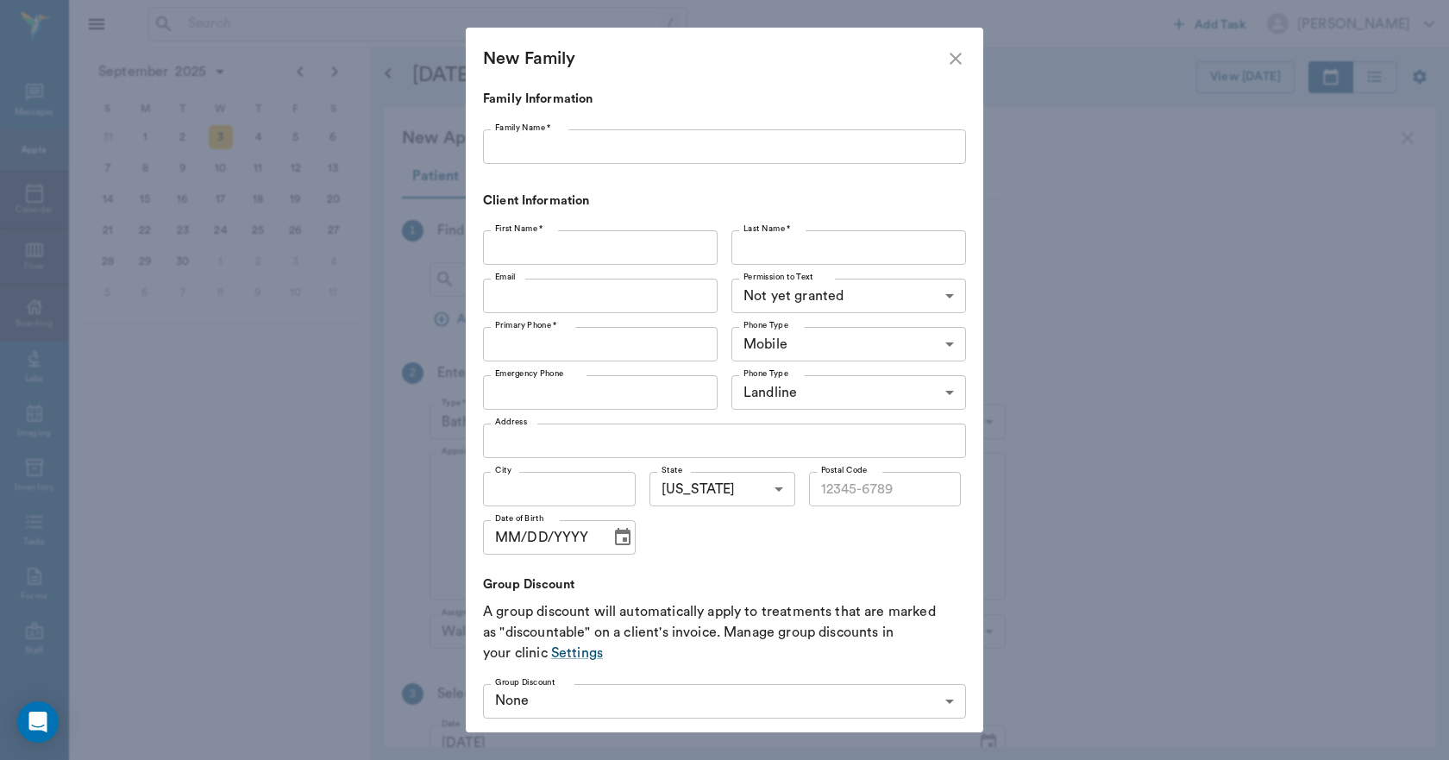
click at [550, 152] on input "Family Name *" at bounding box center [724, 146] width 483 height 35
type input "Grider"
click at [588, 243] on input "First Name *" at bounding box center [600, 247] width 235 height 35
type input "Ronald"
click at [764, 236] on input "Last Name *" at bounding box center [849, 247] width 235 height 35
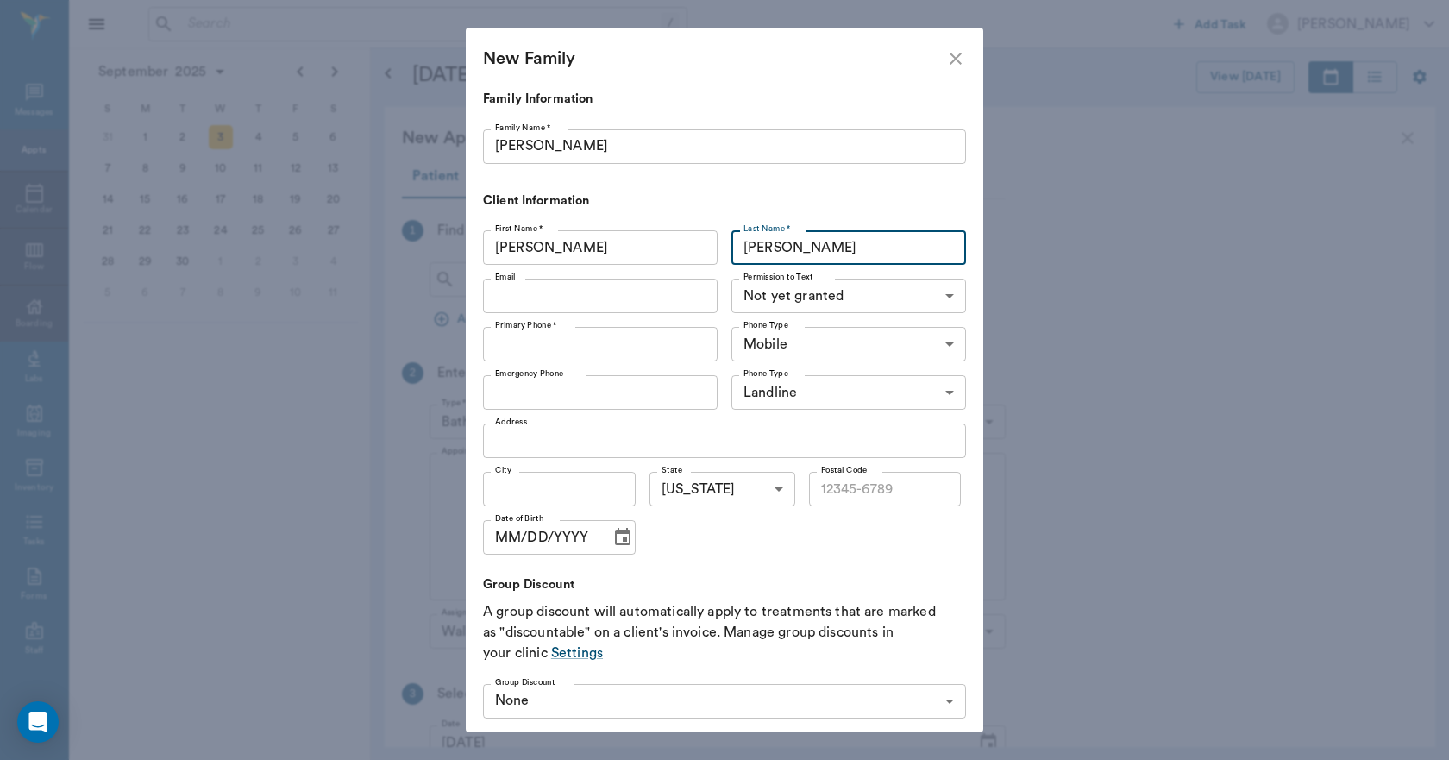
type input "Grider"
click at [646, 293] on input "Email" at bounding box center [600, 296] width 235 height 35
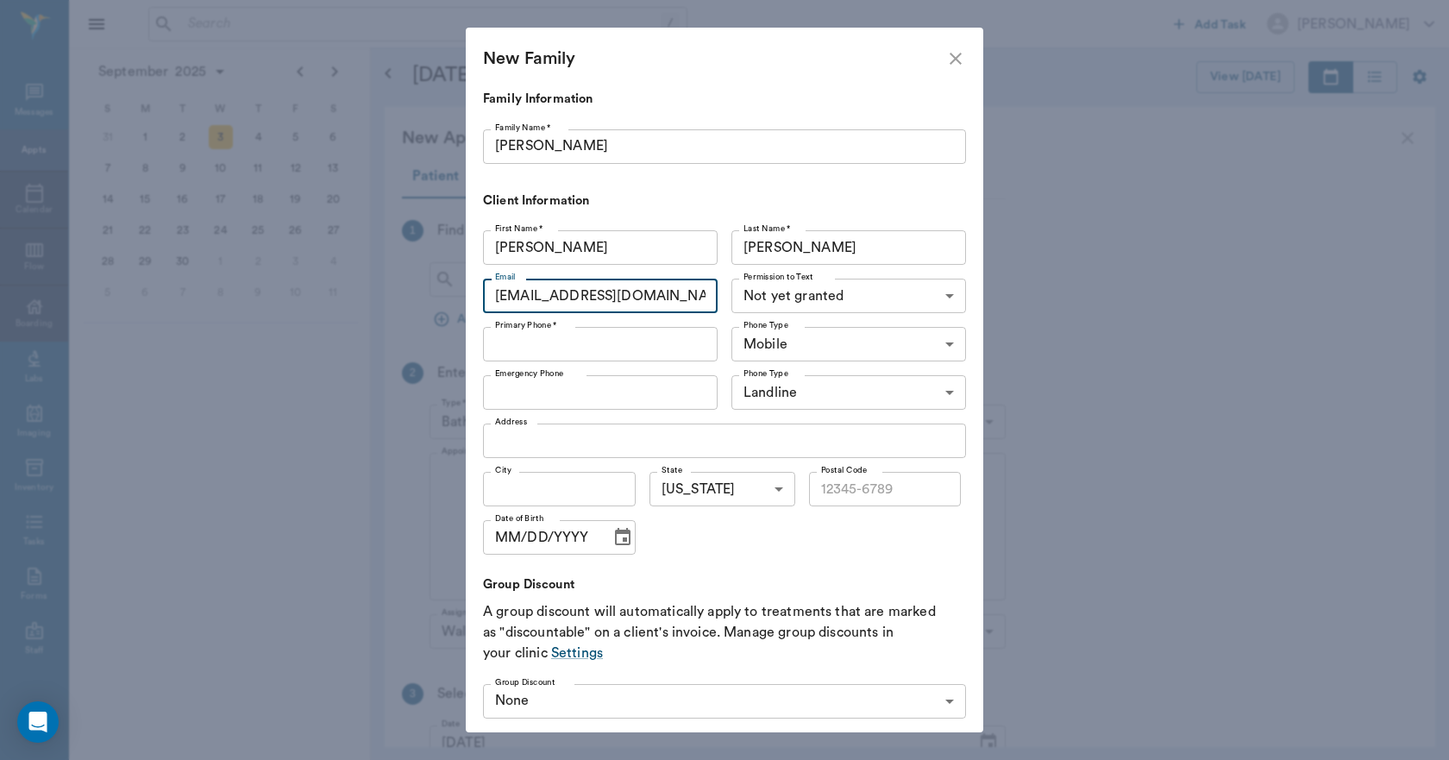
click at [854, 294] on body "/ ​ Add Task Dr. Bert Ellsworth Nectar Messages Appts Calendar Flow Boarding La…" at bounding box center [724, 380] width 1449 height 760
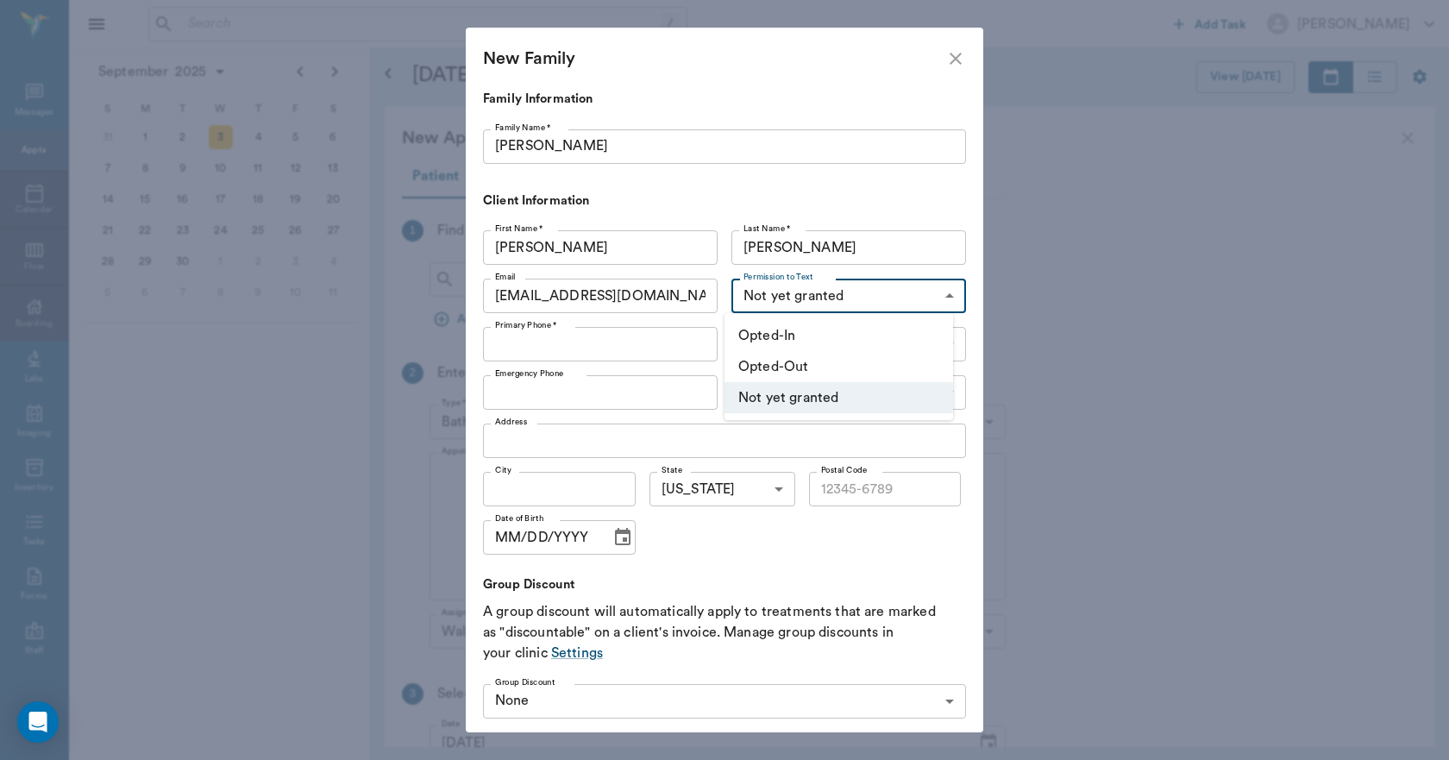
click at [645, 298] on div at bounding box center [724, 380] width 1449 height 760
click at [660, 292] on input "thomesac@yaho.com" at bounding box center [600, 296] width 235 height 35
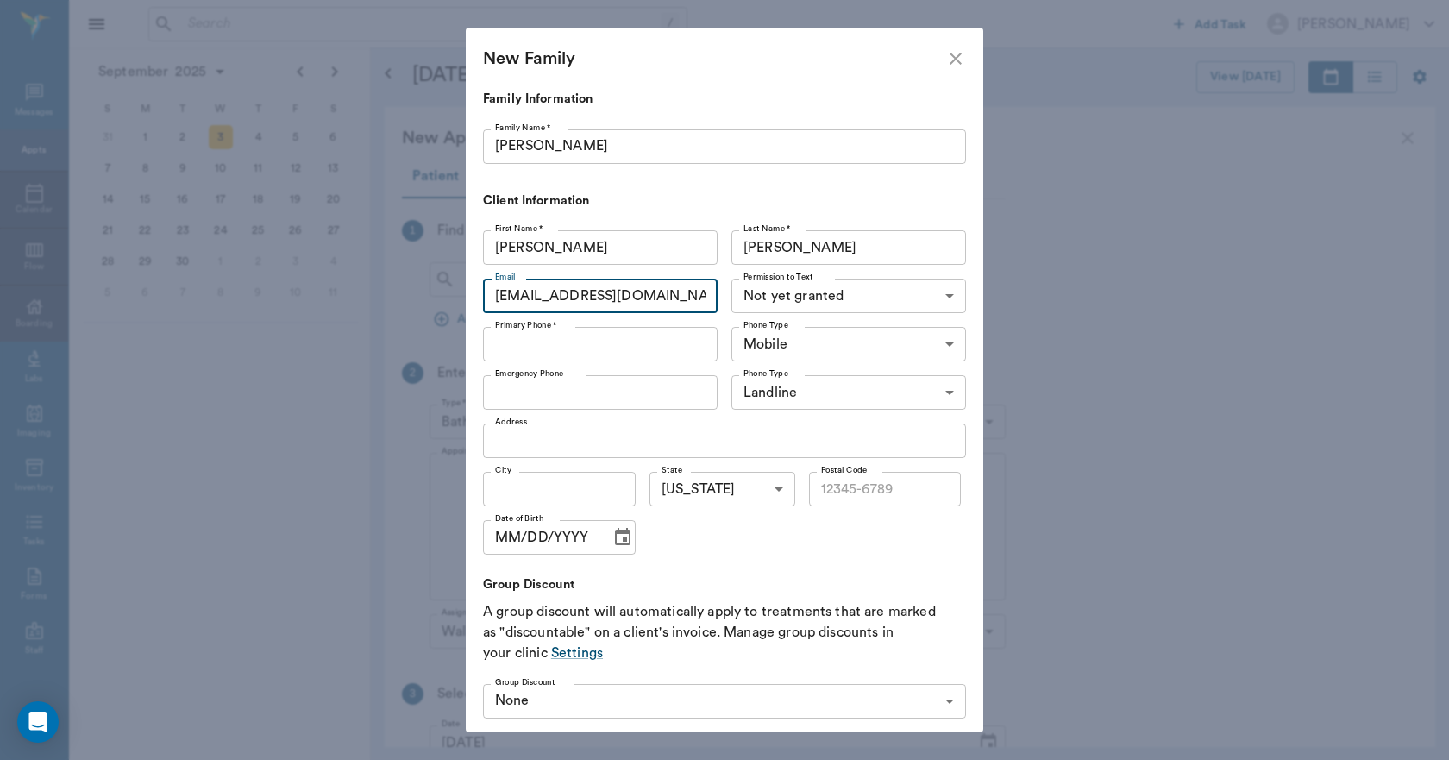
type input "thomesac@yahoo.com"
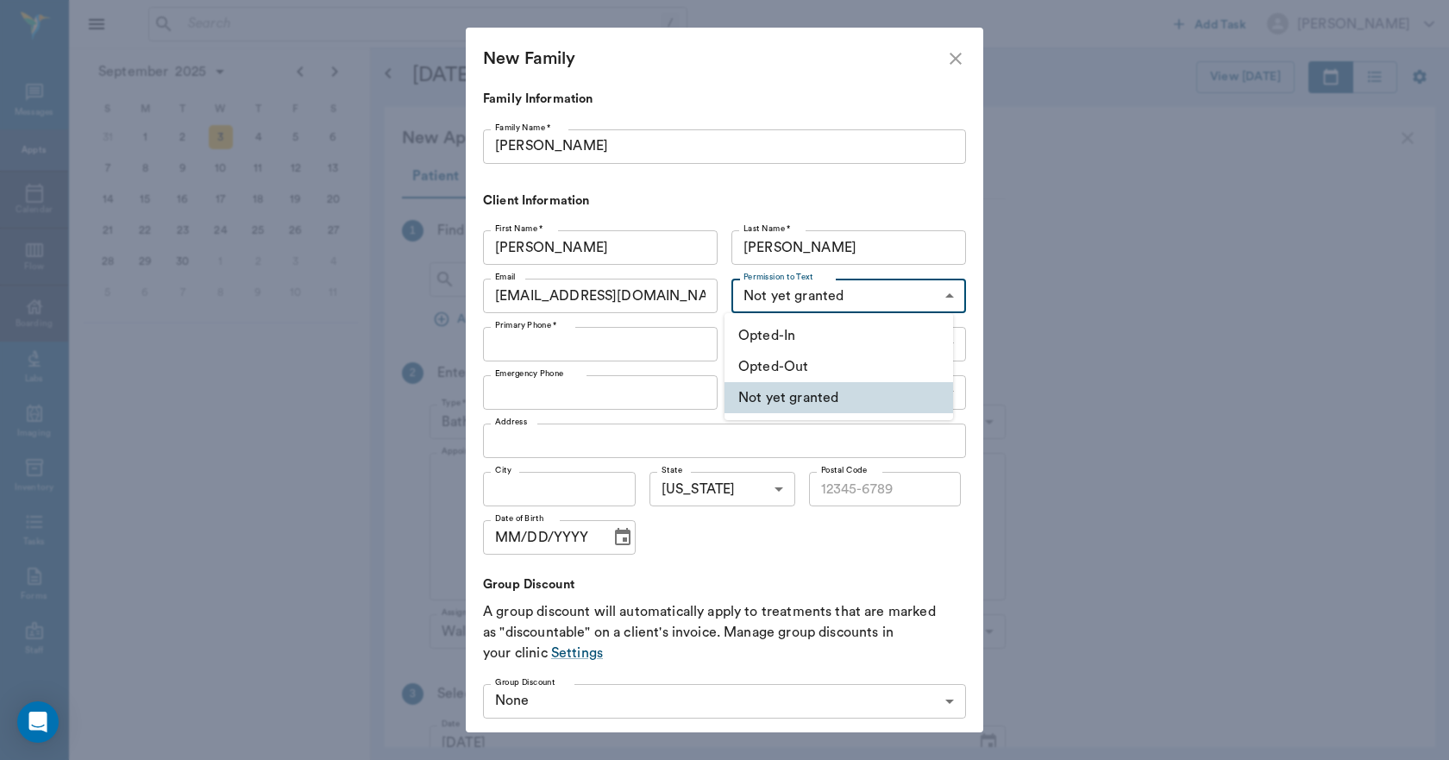
click at [833, 292] on body "/ ​ Add Task Dr. Bert Ellsworth Nectar Messages Appts Calendar Flow Boarding La…" at bounding box center [724, 380] width 1449 height 760
click at [804, 335] on li "Opted-In" at bounding box center [839, 335] width 229 height 31
type input "OPT_IN"
click at [587, 348] on input "Primary Phone *" at bounding box center [600, 344] width 235 height 35
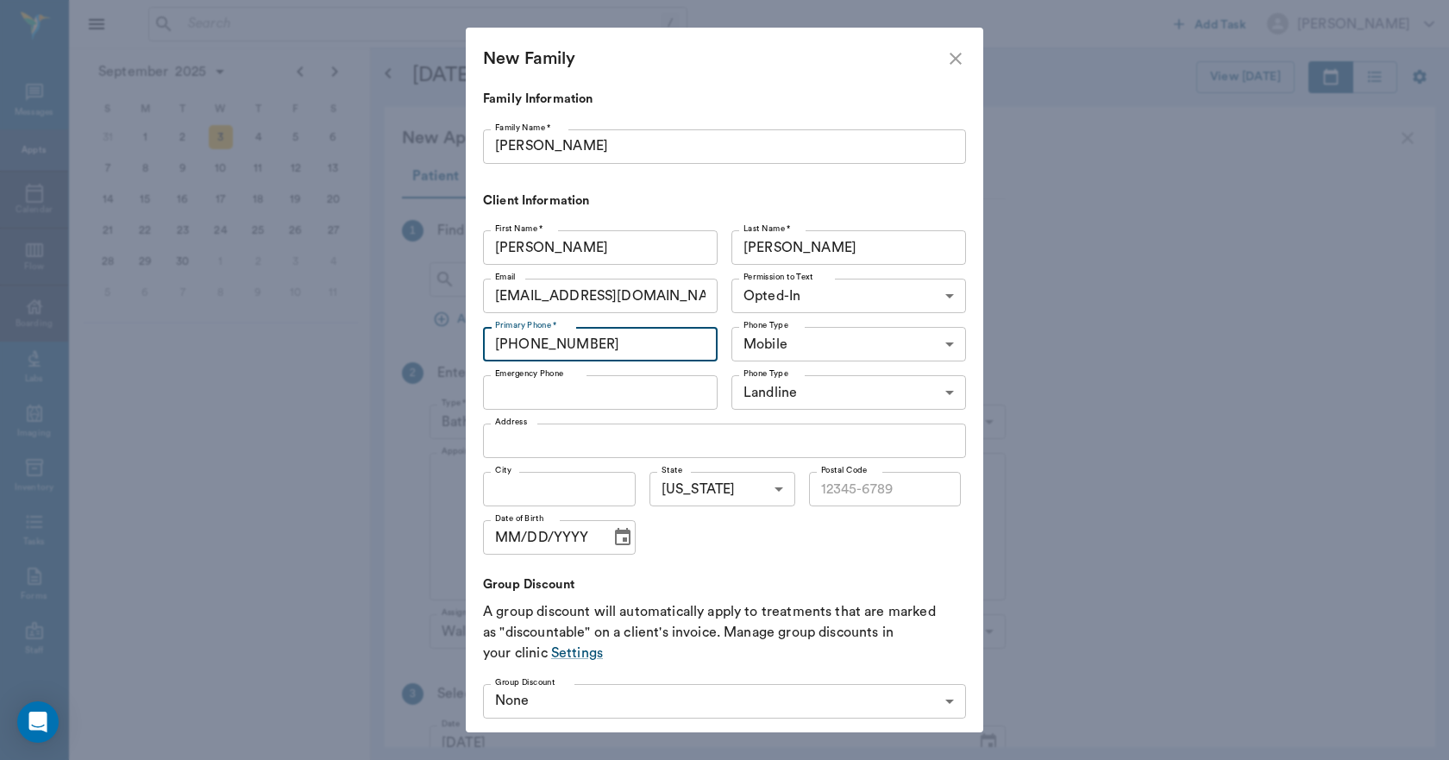
type input "(903) 908-5279"
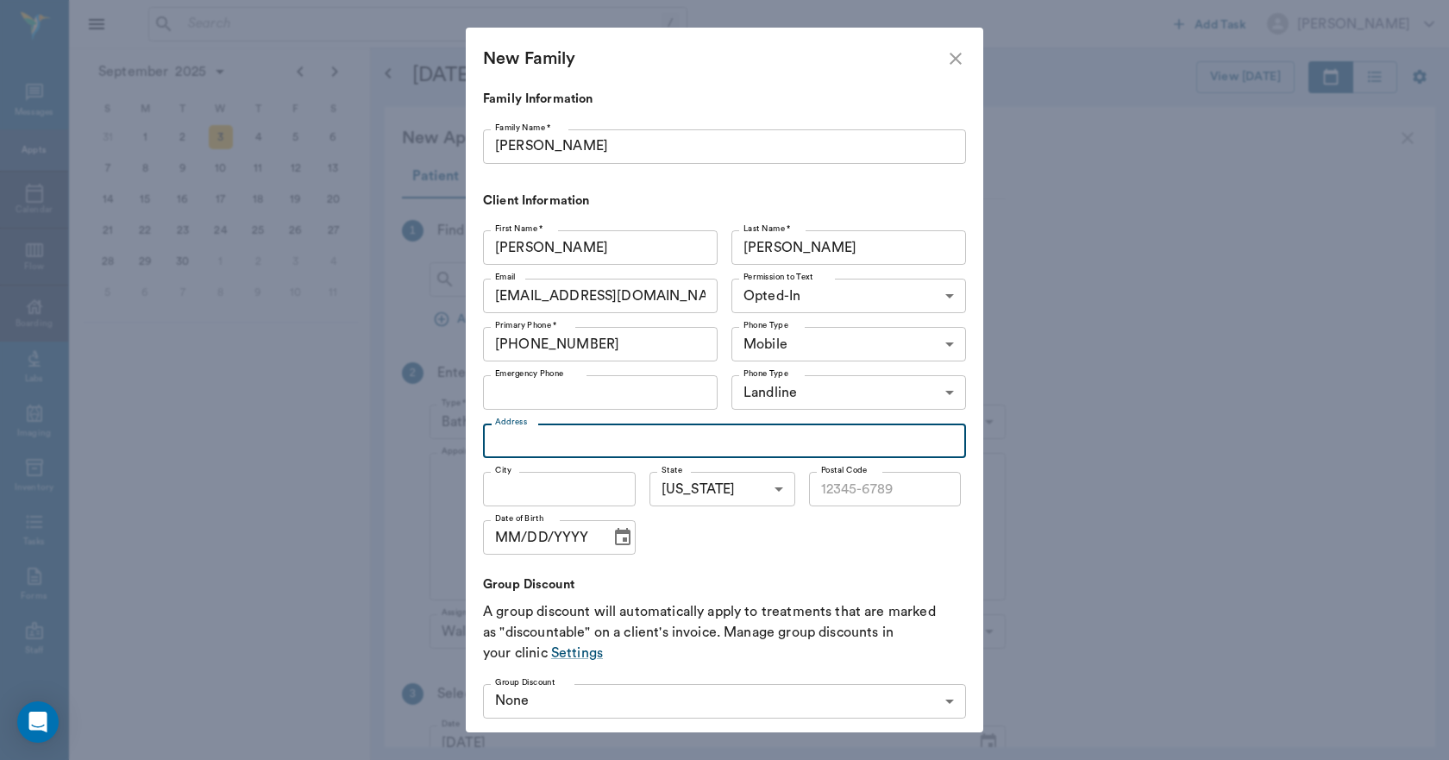
click at [596, 436] on input "Address" at bounding box center [724, 441] width 483 height 35
type input "654 CR 1211"
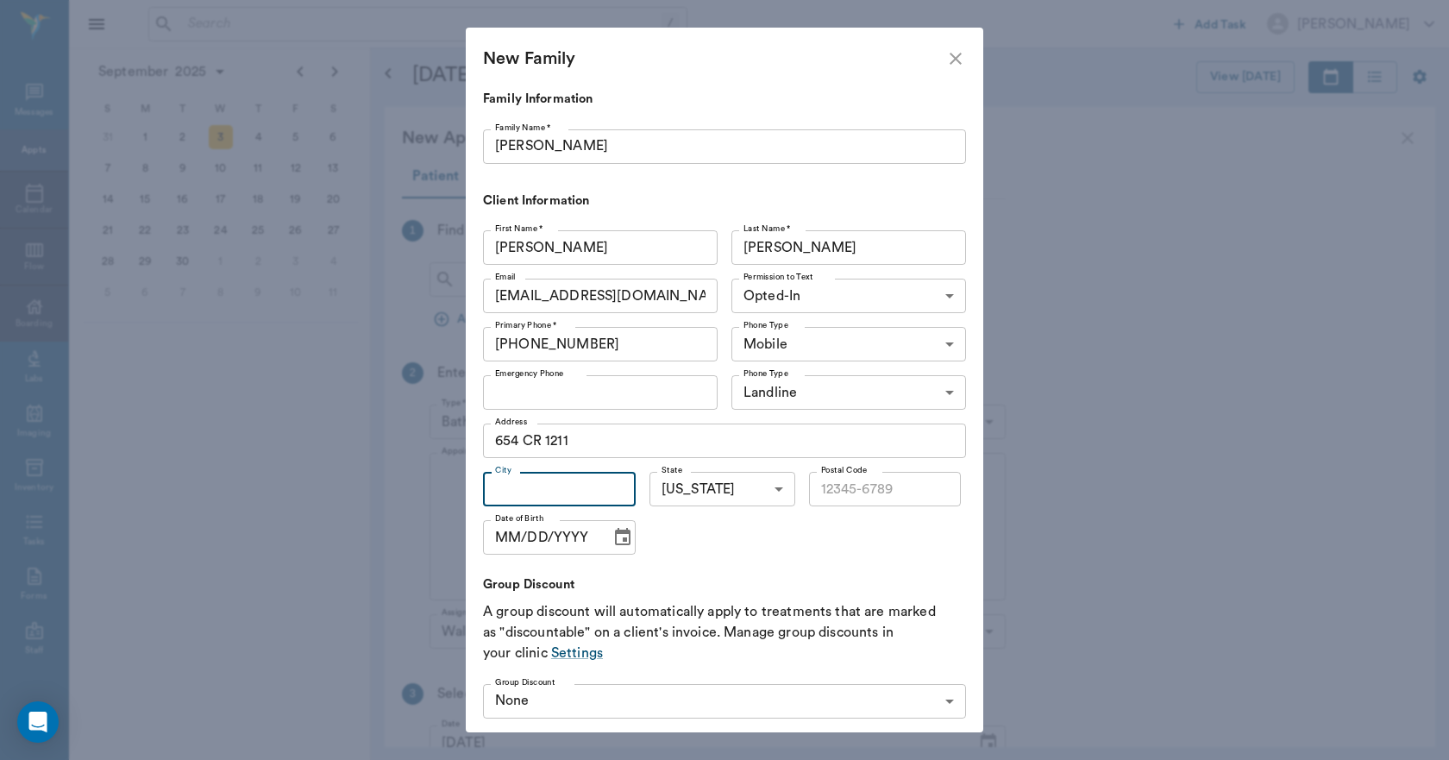
click at [565, 494] on input "City" at bounding box center [559, 489] width 153 height 35
type input "Maud"
click at [838, 495] on input "Postal Code" at bounding box center [885, 489] width 153 height 35
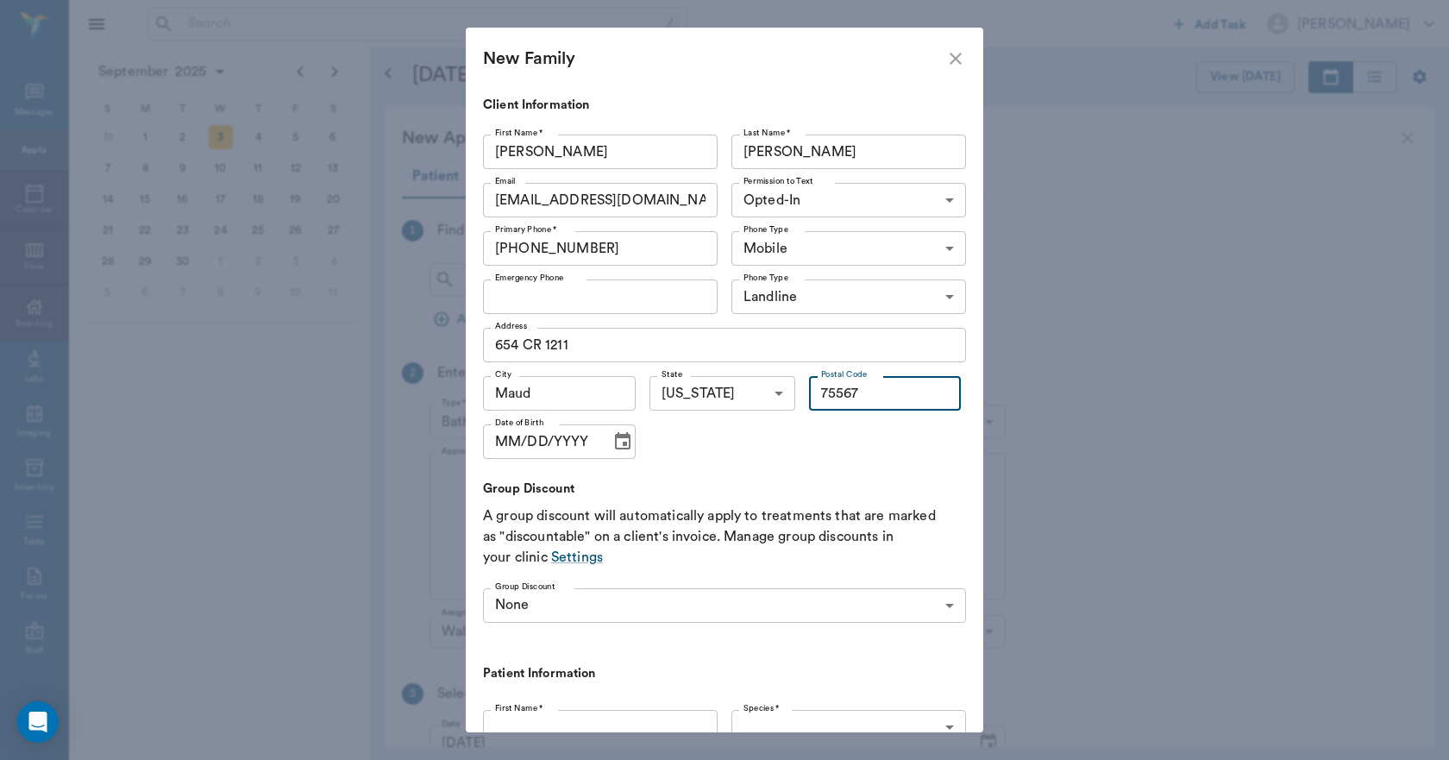
scroll to position [345, 0]
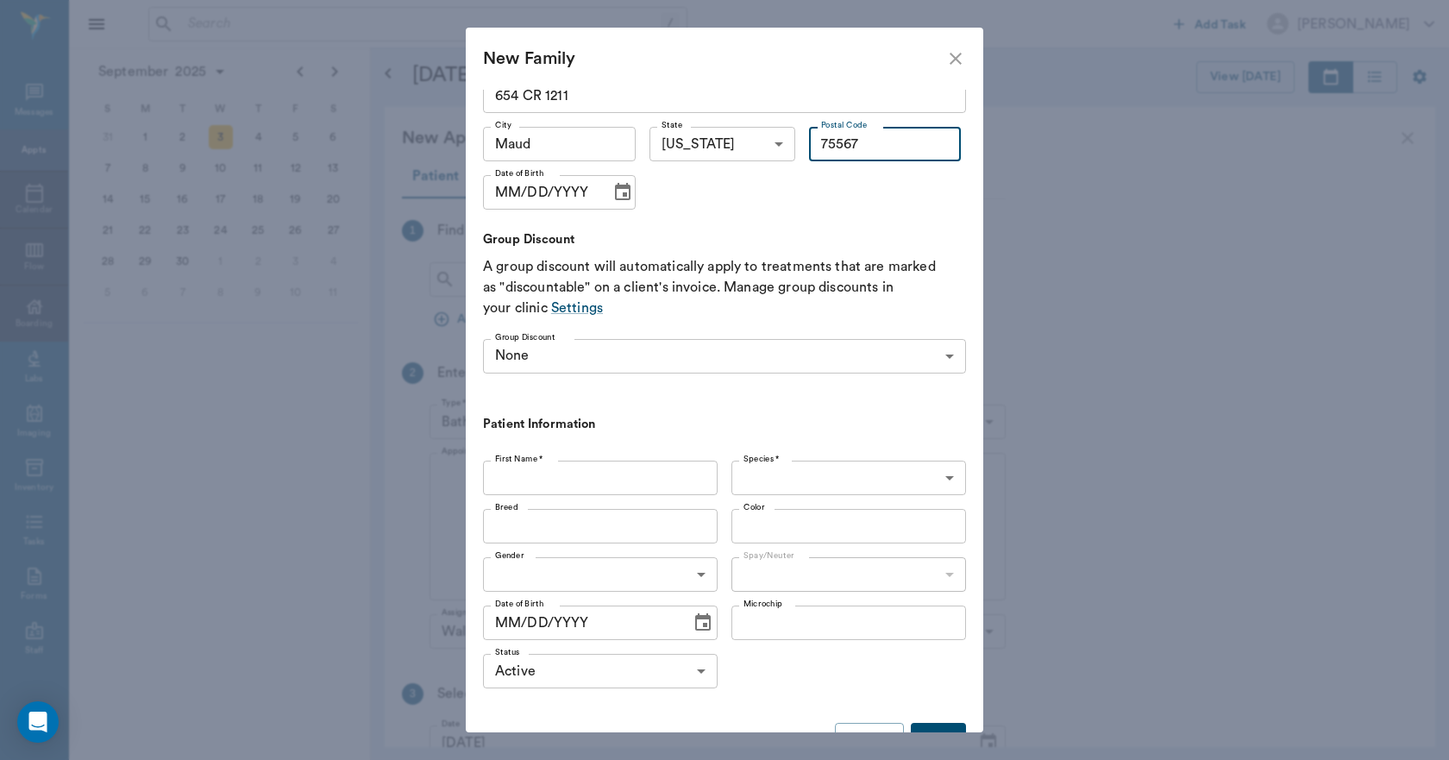
type input "75567"
click at [689, 468] on input "First Name *" at bounding box center [600, 478] width 235 height 35
type input "dog"
click at [761, 483] on body "/ ​ Add Task Dr. Bert Ellsworth Nectar Messages Appts Calendar Flow Boarding La…" at bounding box center [724, 380] width 1449 height 760
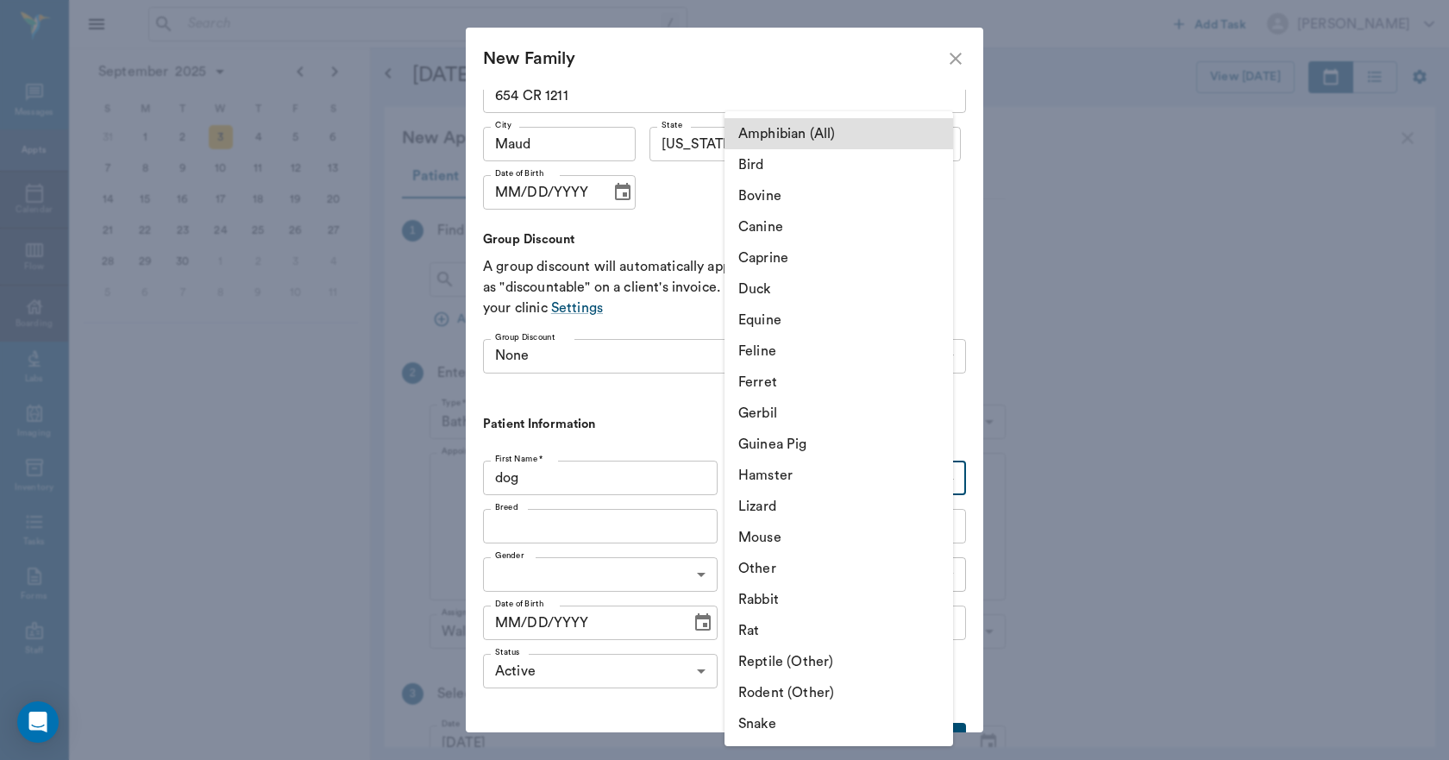
click at [777, 230] on li "Canine" at bounding box center [839, 226] width 229 height 31
type input "Canine"
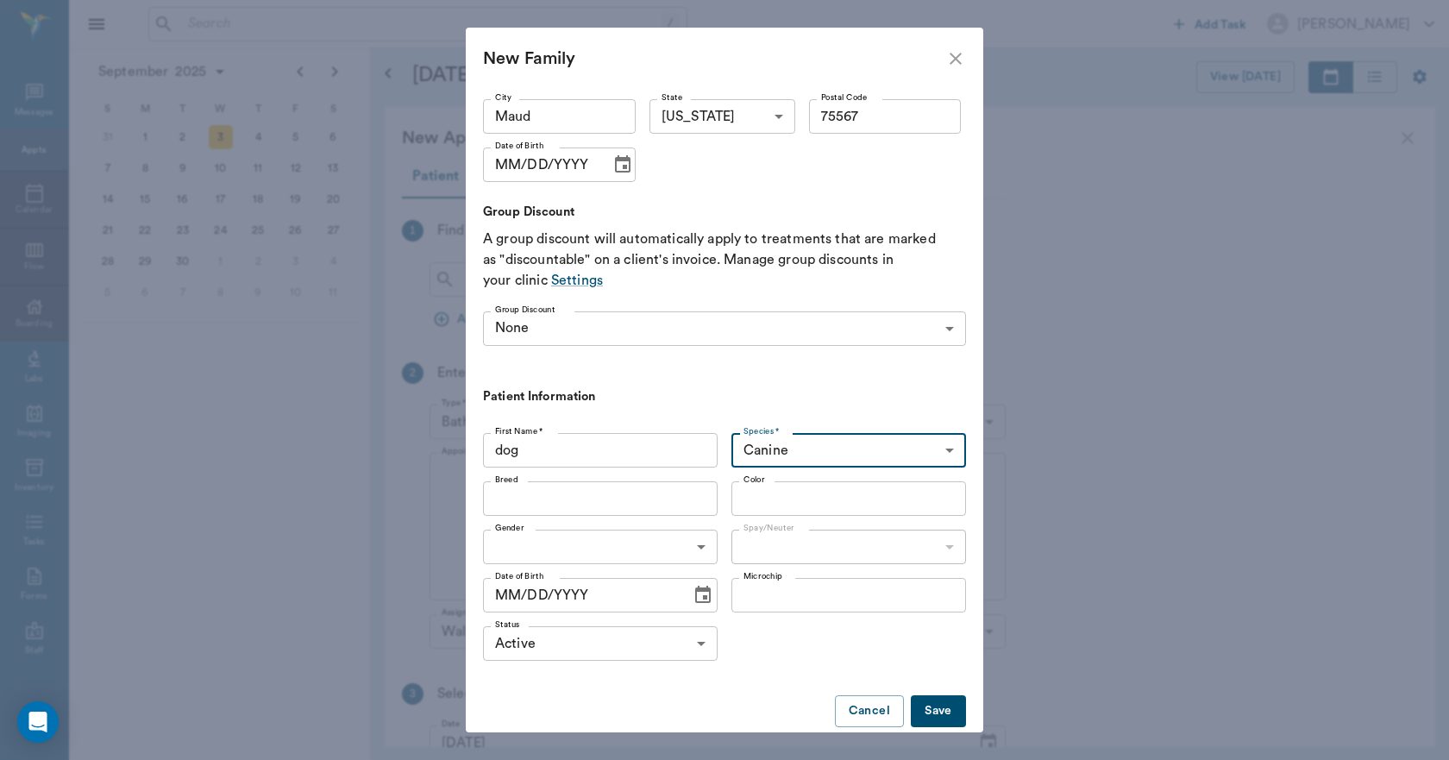
scroll to position [399, 0]
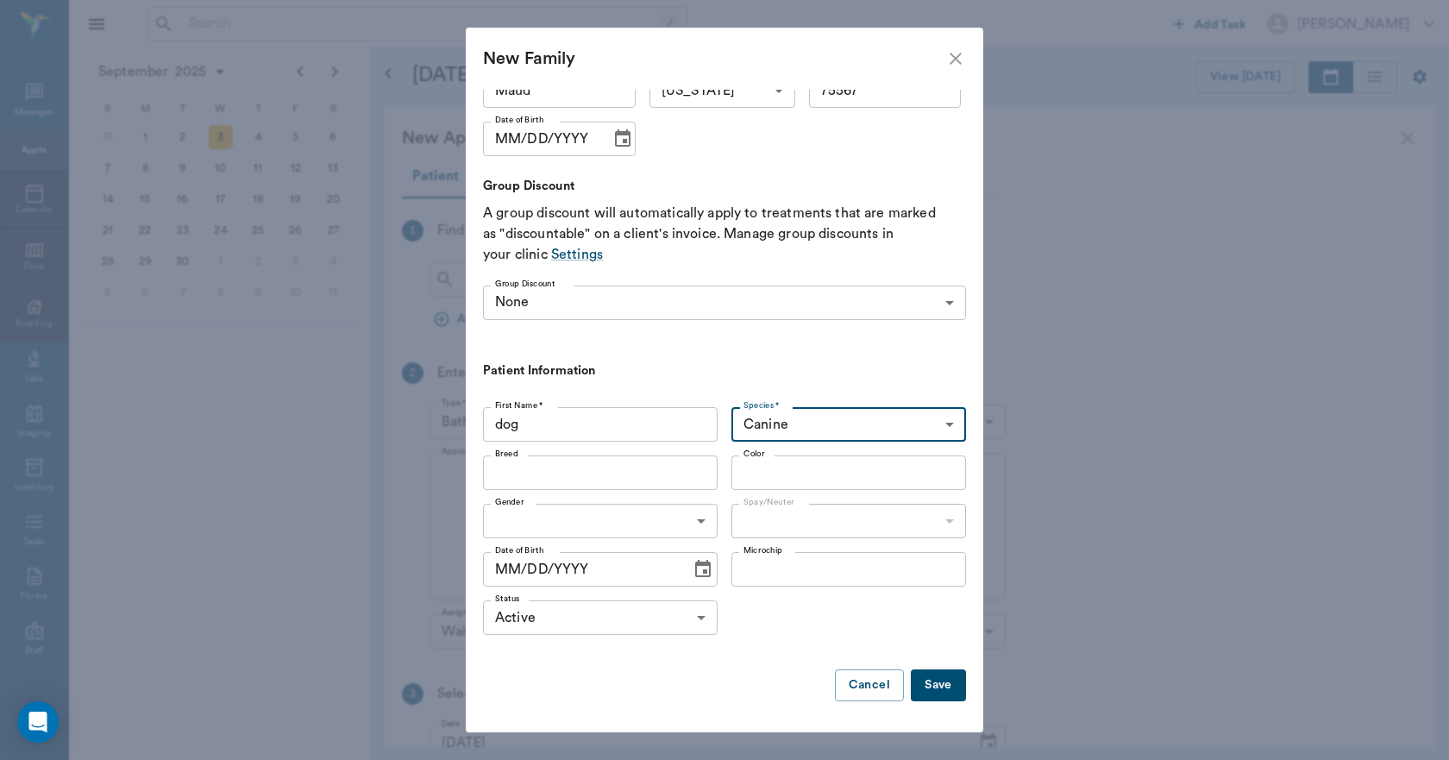
click at [925, 682] on button "Save" at bounding box center [938, 686] width 55 height 32
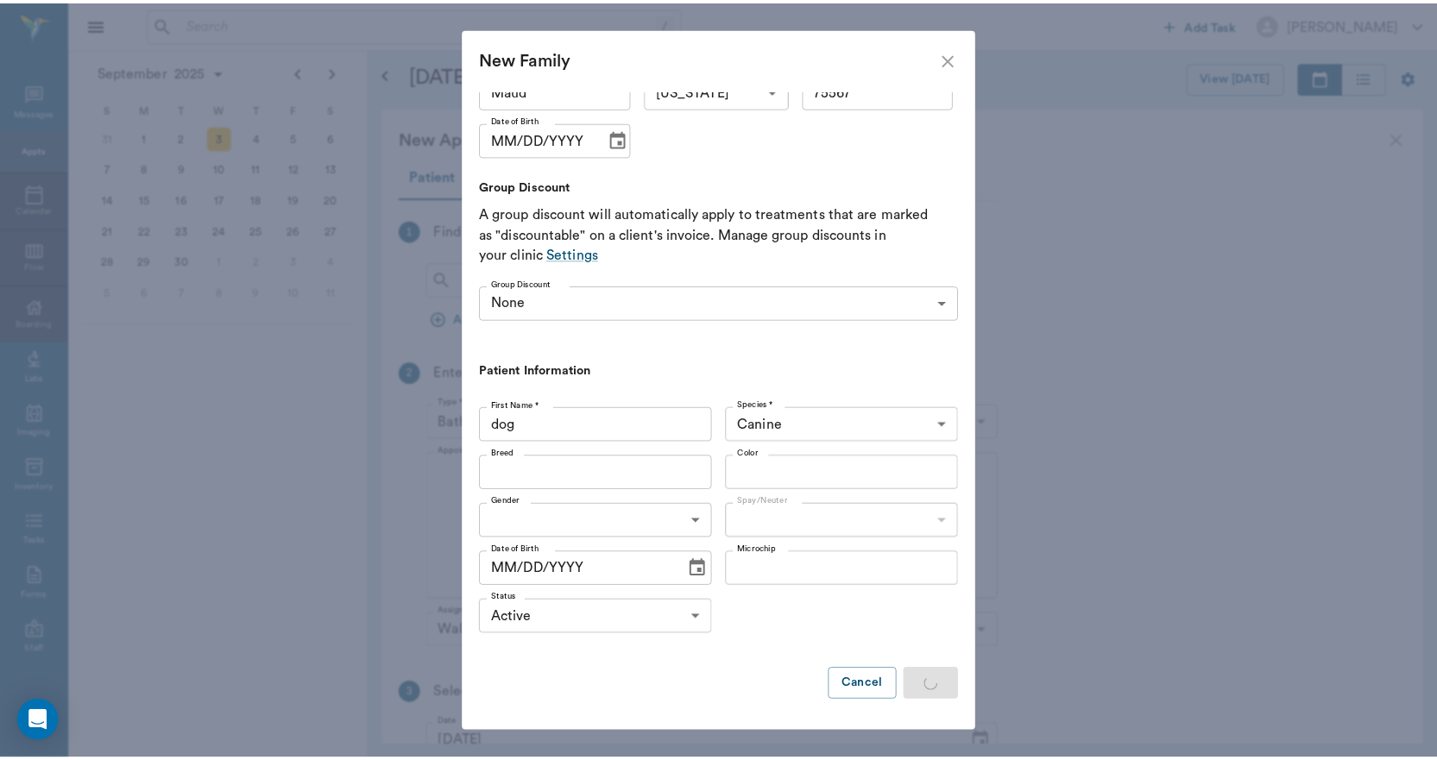
scroll to position [0, 0]
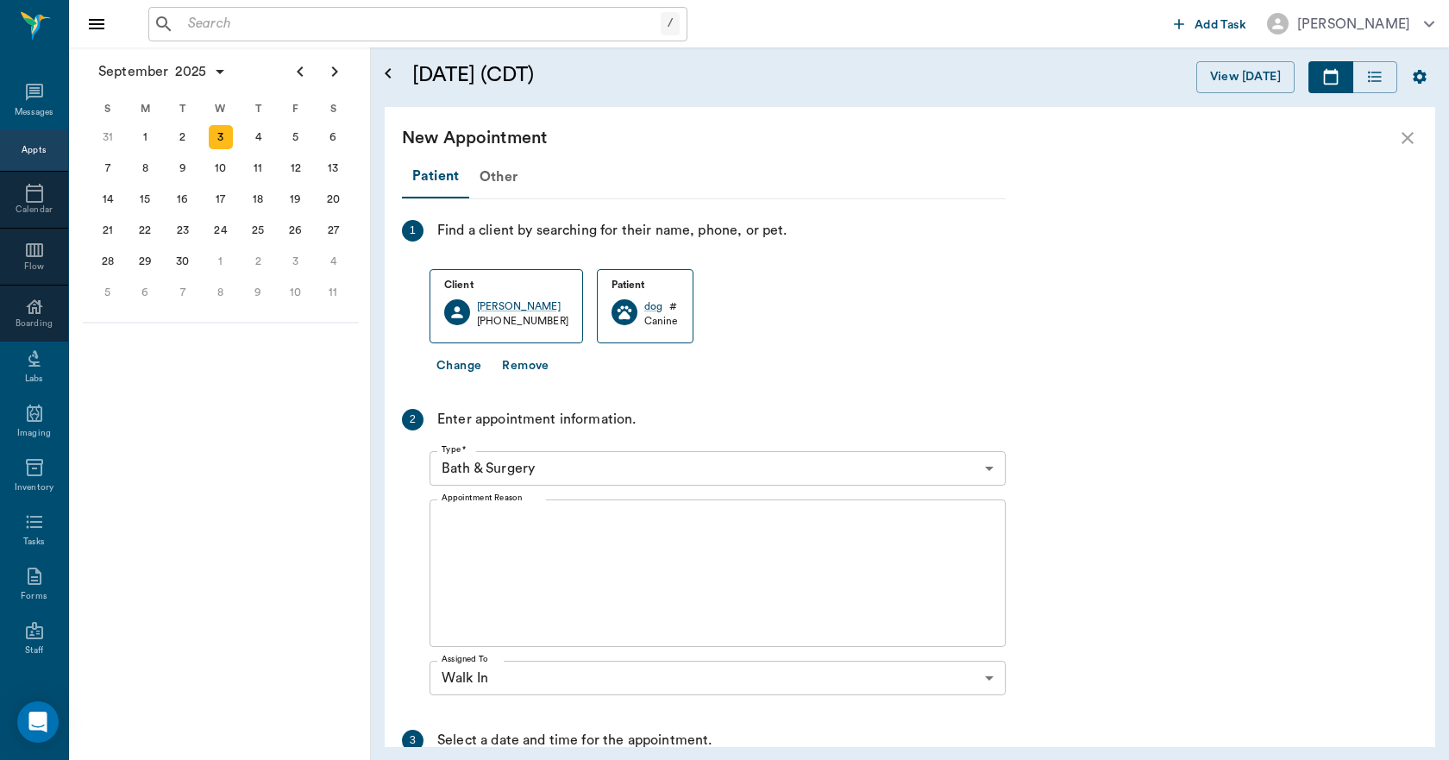
click at [1408, 135] on icon "close" at bounding box center [1408, 138] width 21 height 21
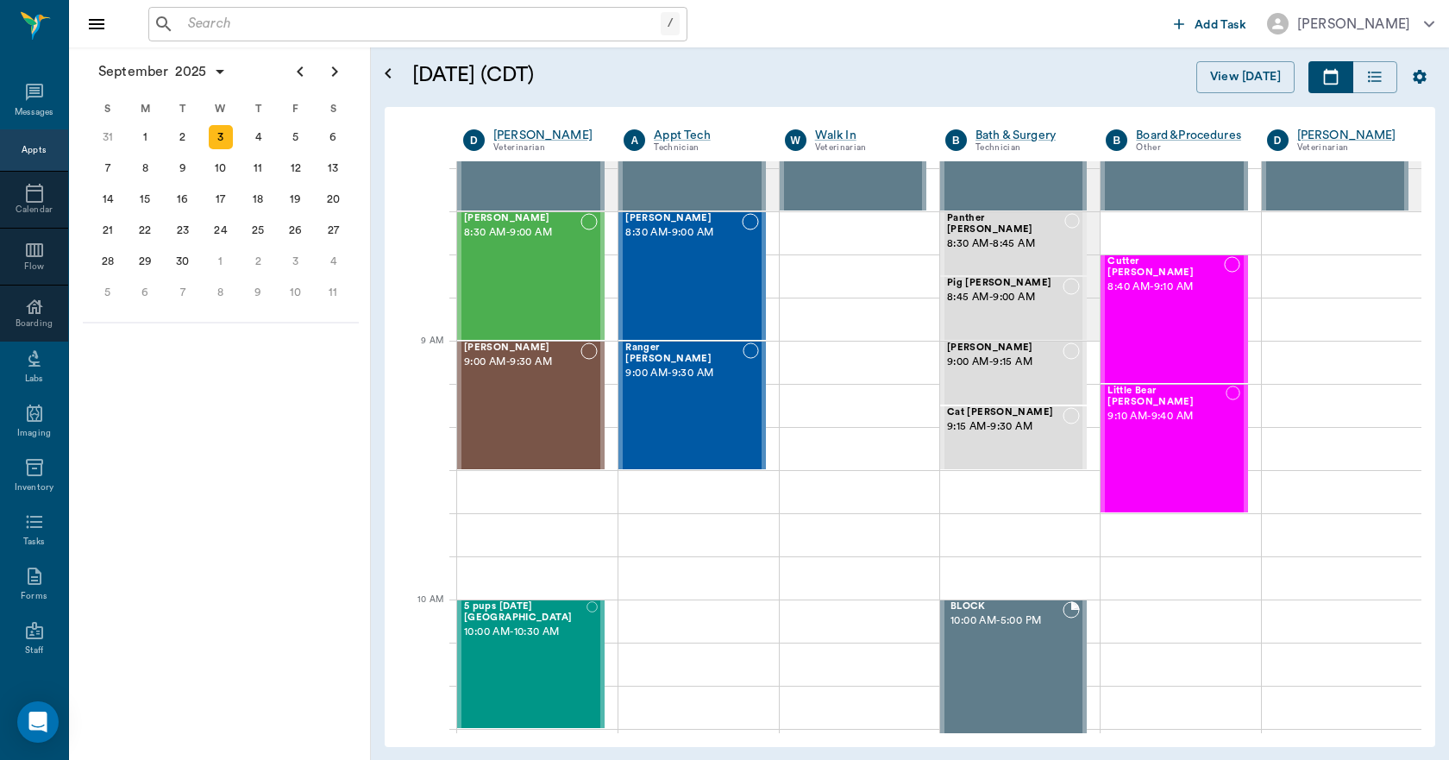
click at [298, 26] on input "text" at bounding box center [421, 24] width 480 height 24
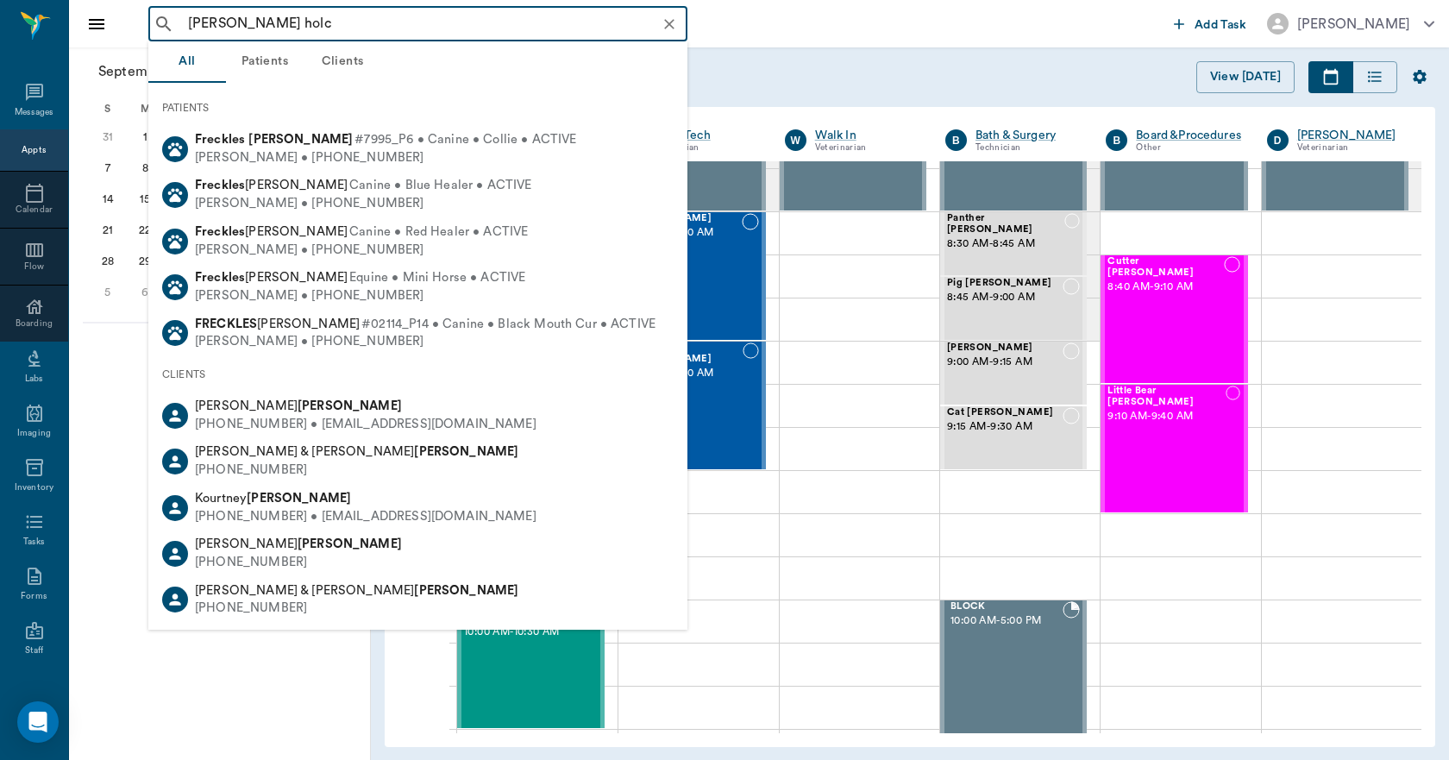
click at [254, 132] on div "Freckles Holcomb #7995_P6 • Canine • Collie • ACTIVE Kathy Holcomb • (254) 633-…" at bounding box center [417, 149] width 539 height 46
type input "freck holc"
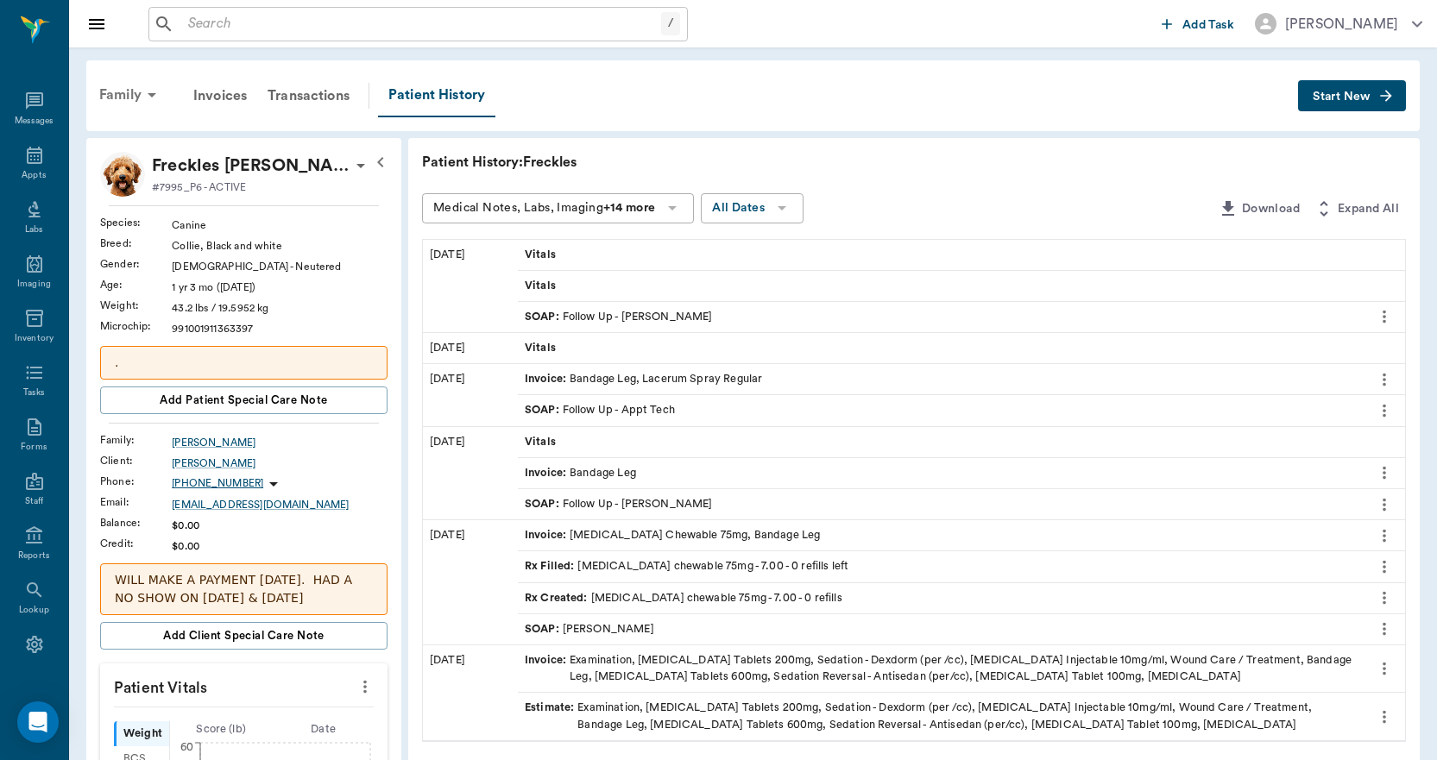
click at [130, 95] on div "Family" at bounding box center [131, 94] width 84 height 41
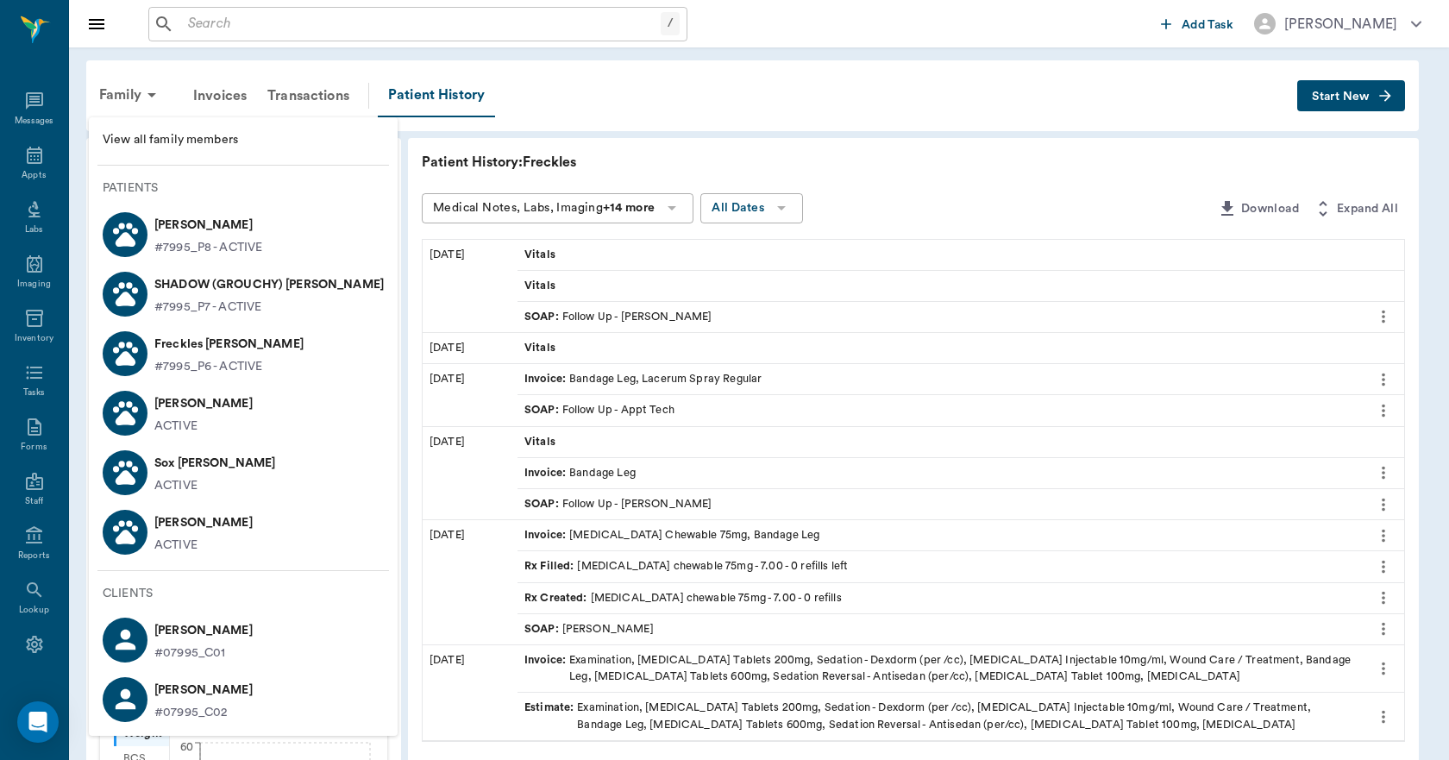
click at [154, 139] on span "View all family members" at bounding box center [243, 140] width 281 height 18
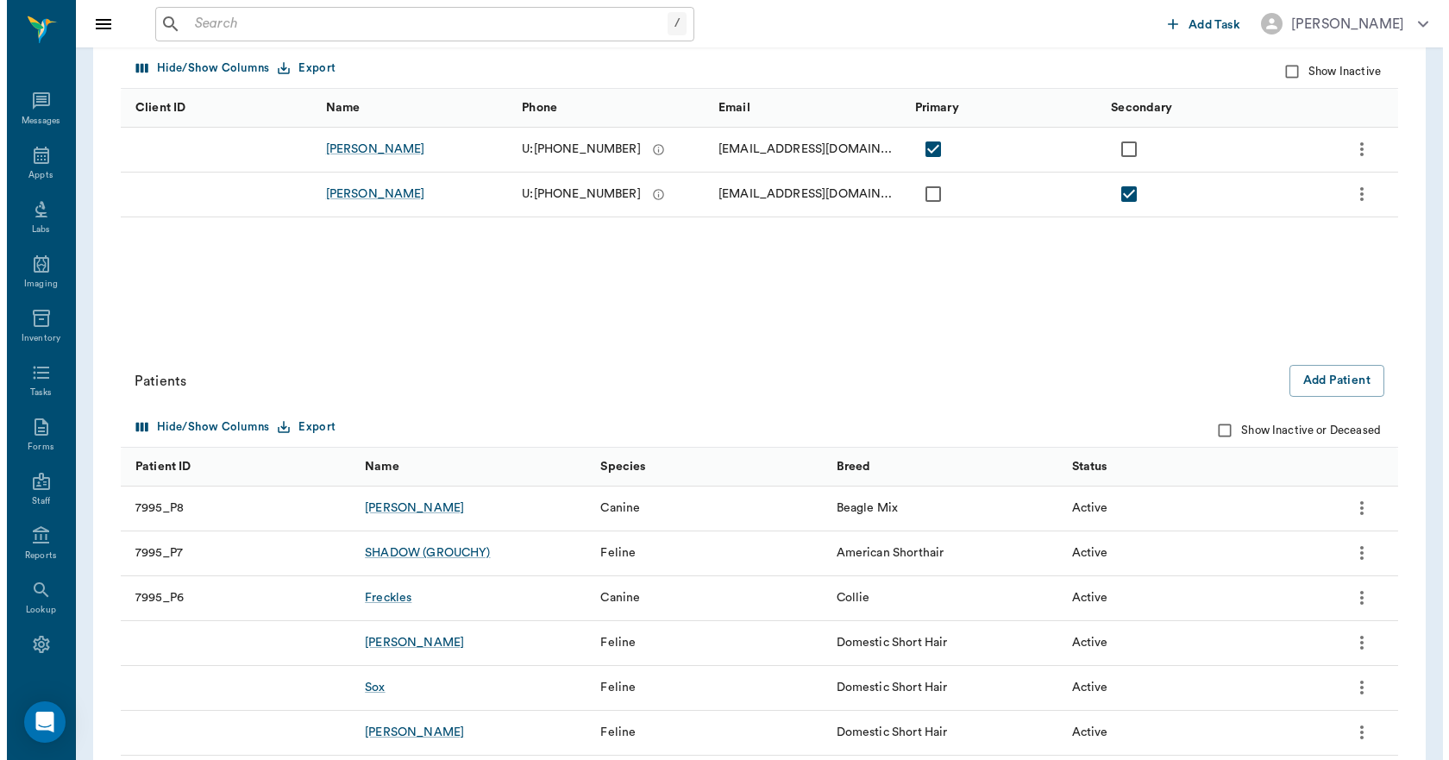
scroll to position [273, 0]
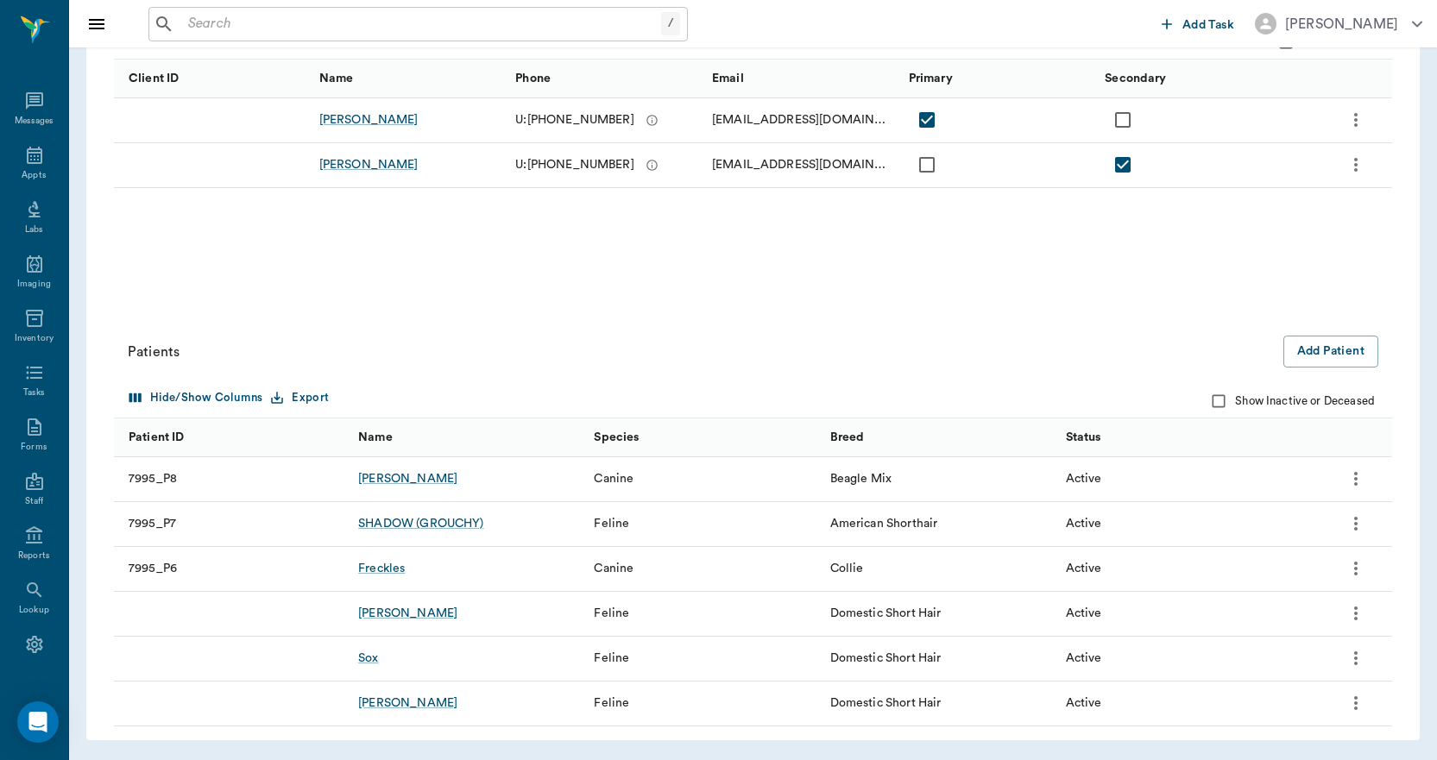
click at [1361, 568] on icon "more" at bounding box center [1355, 568] width 21 height 21
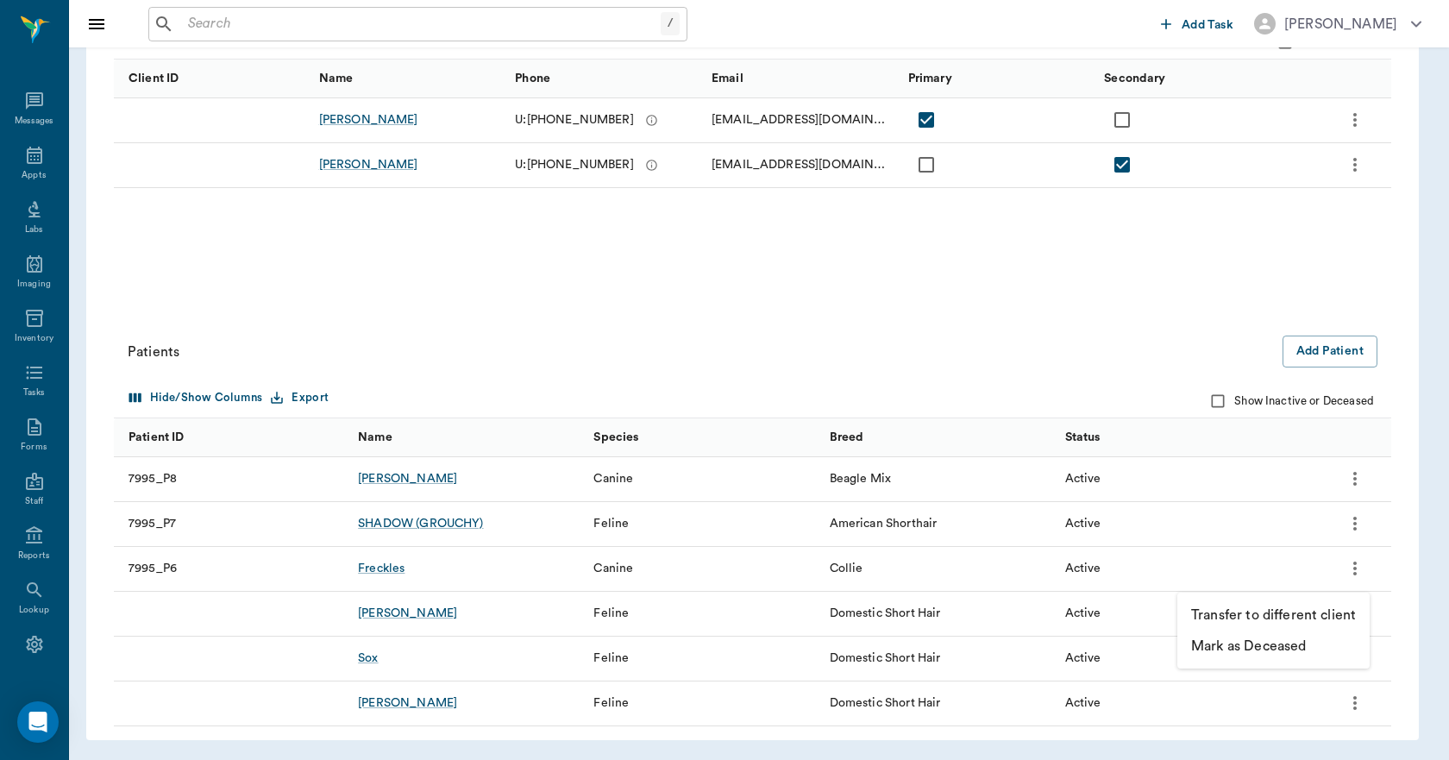
click at [1274, 611] on p "Transfer to different client" at bounding box center [1274, 615] width 165 height 21
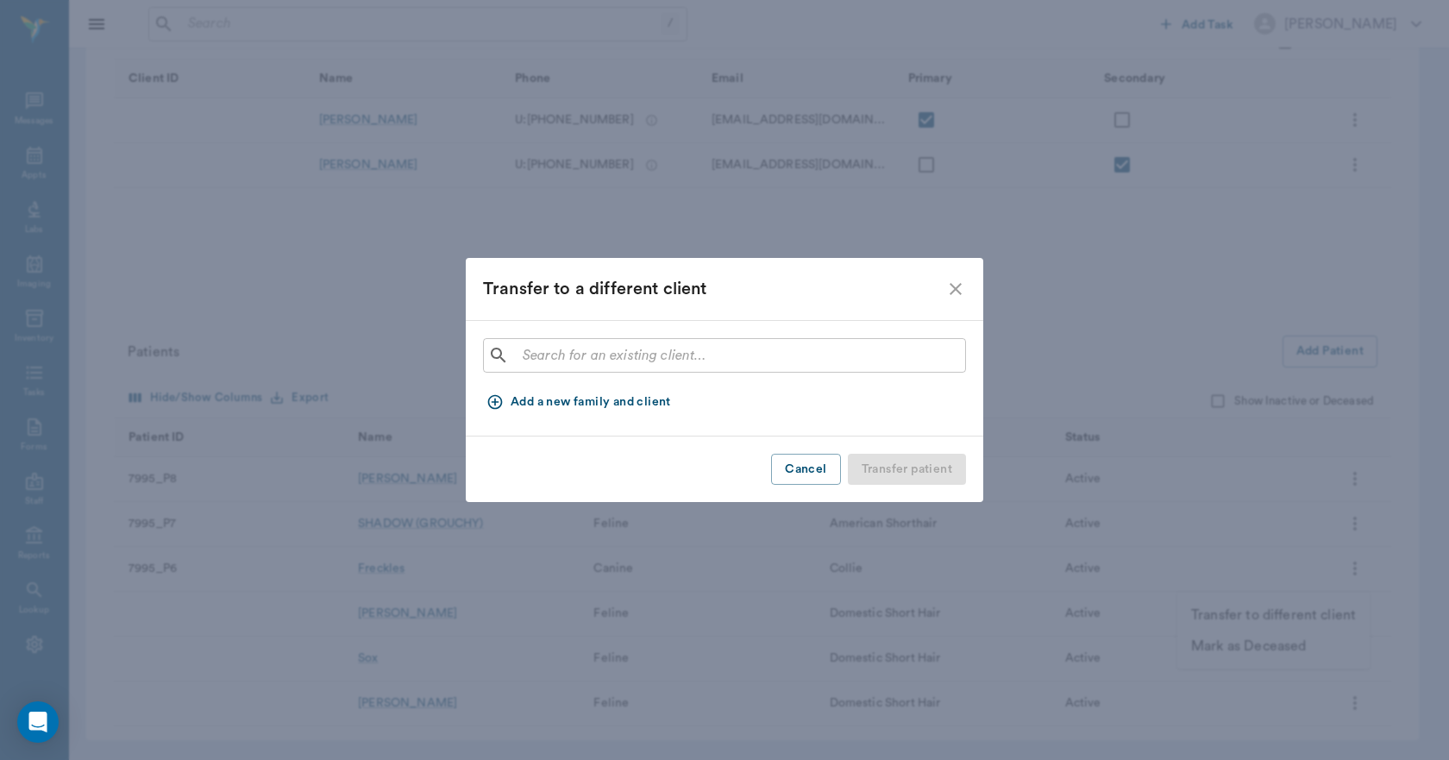
click at [790, 354] on input "text" at bounding box center [737, 355] width 443 height 24
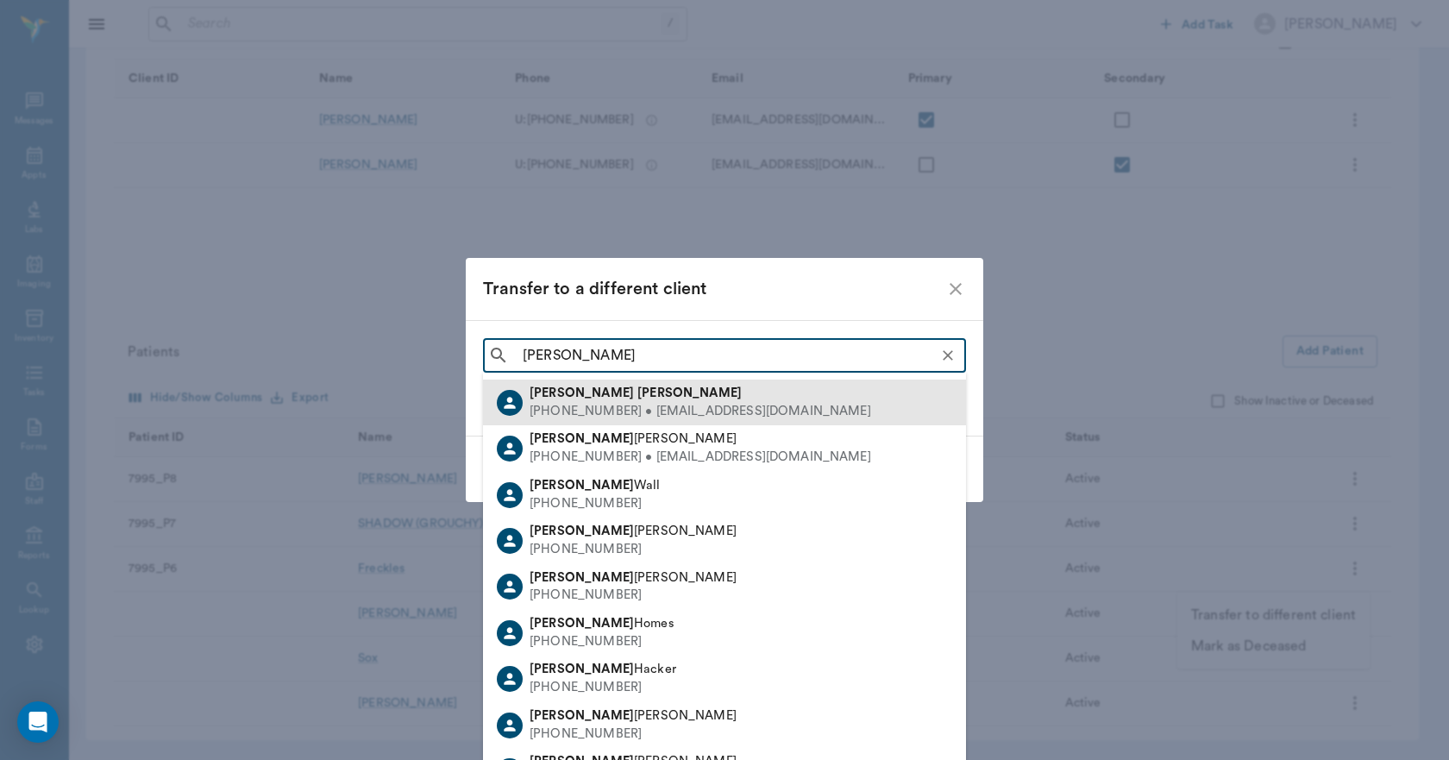
click at [638, 387] on b "Grider" at bounding box center [690, 393] width 104 height 13
type input "Ronald Grider"
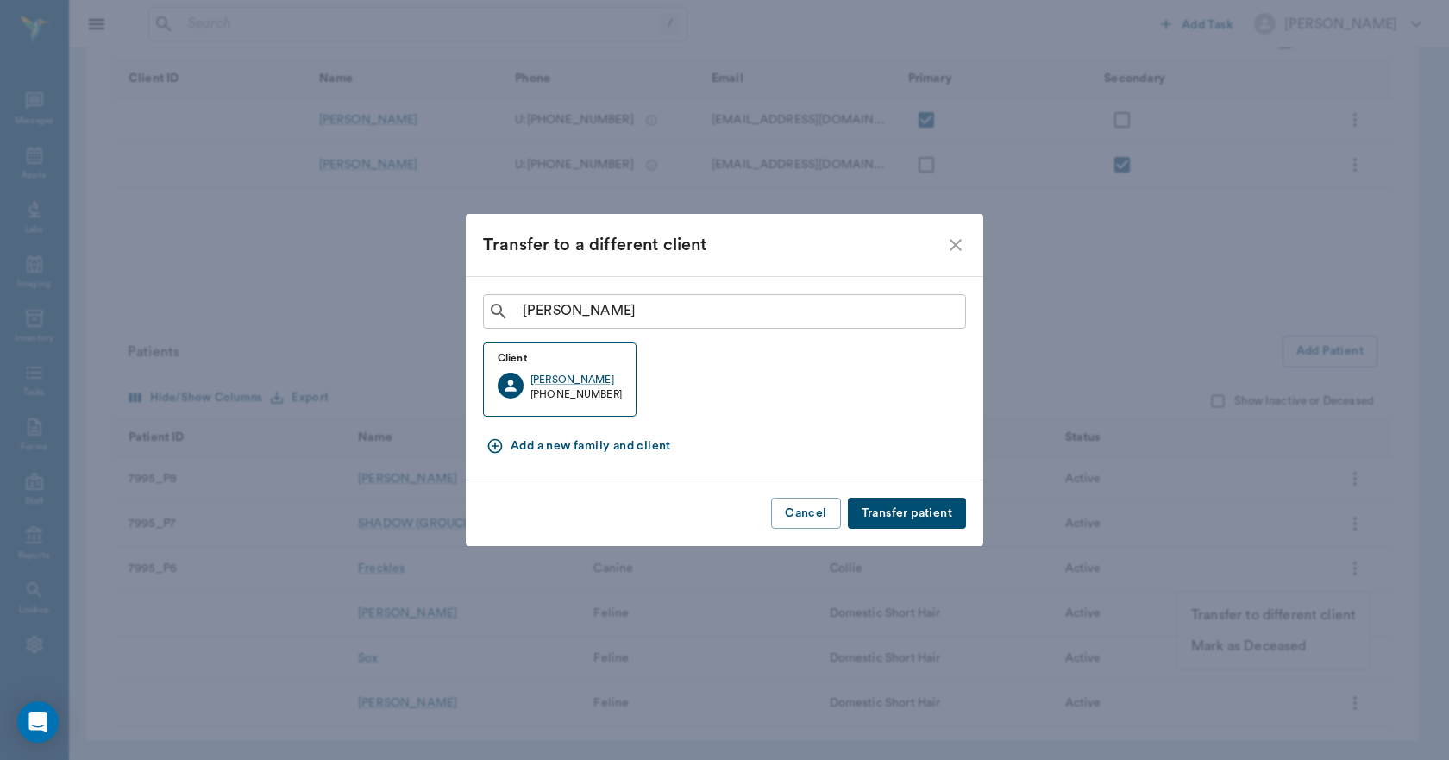
click at [875, 506] on button "Transfer patient" at bounding box center [907, 514] width 118 height 32
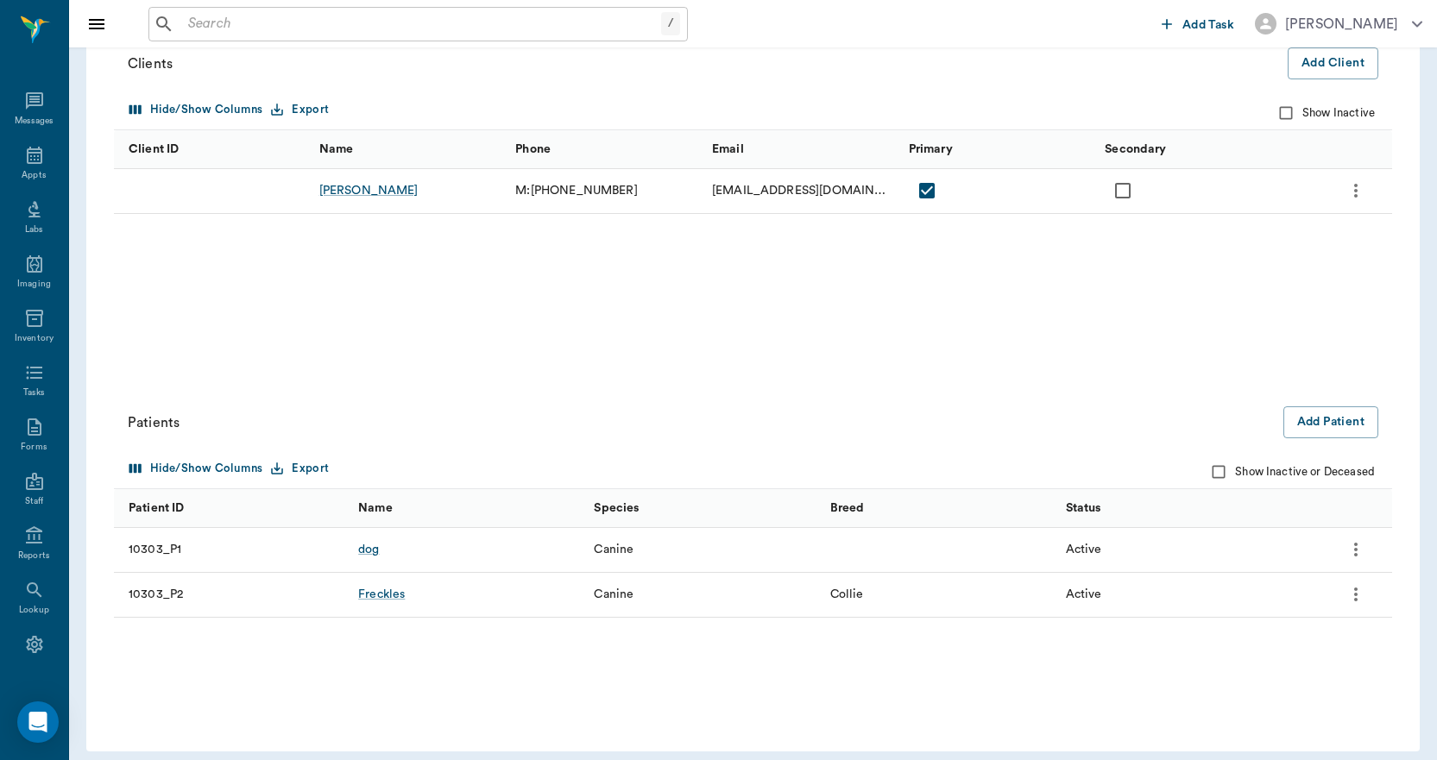
scroll to position [213, 0]
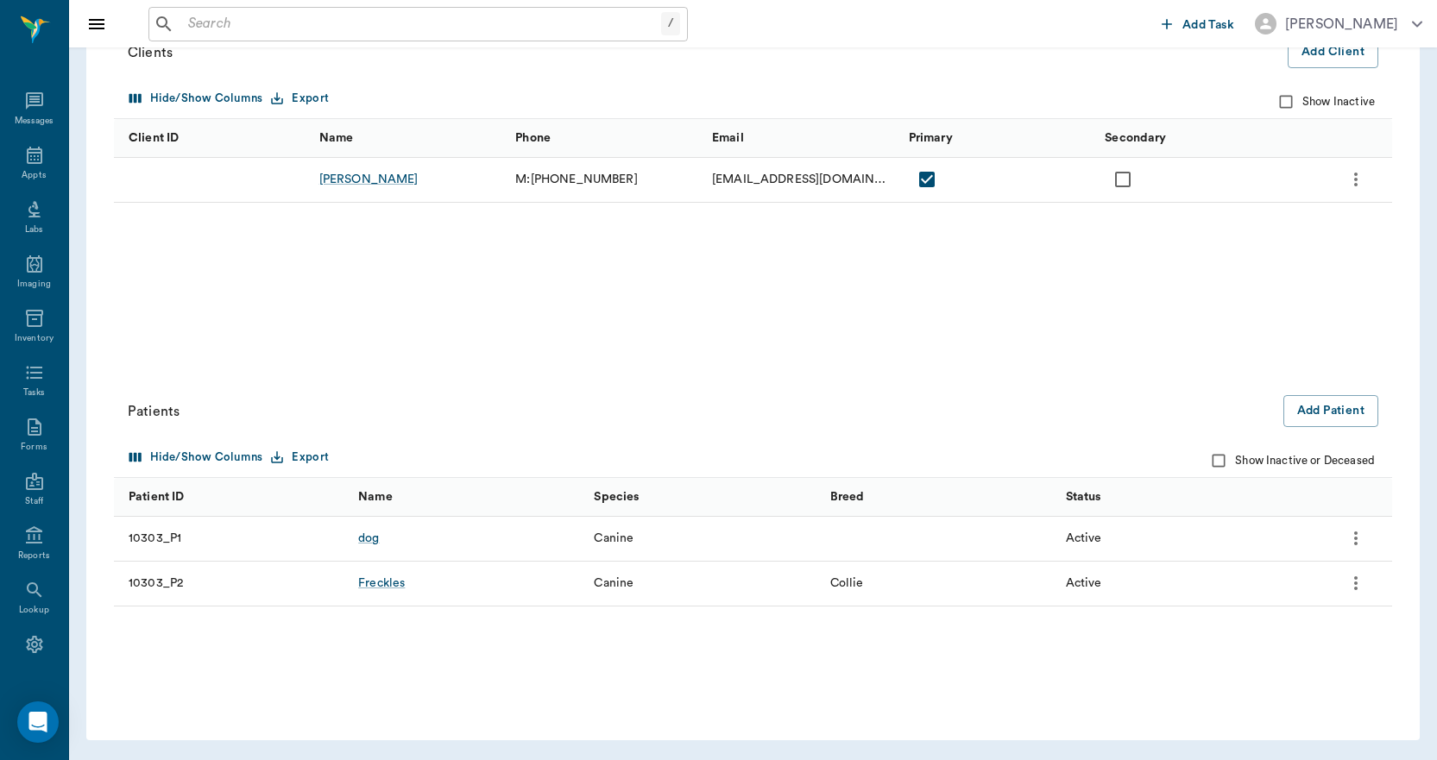
click at [1358, 531] on icon "more" at bounding box center [1355, 538] width 21 height 21
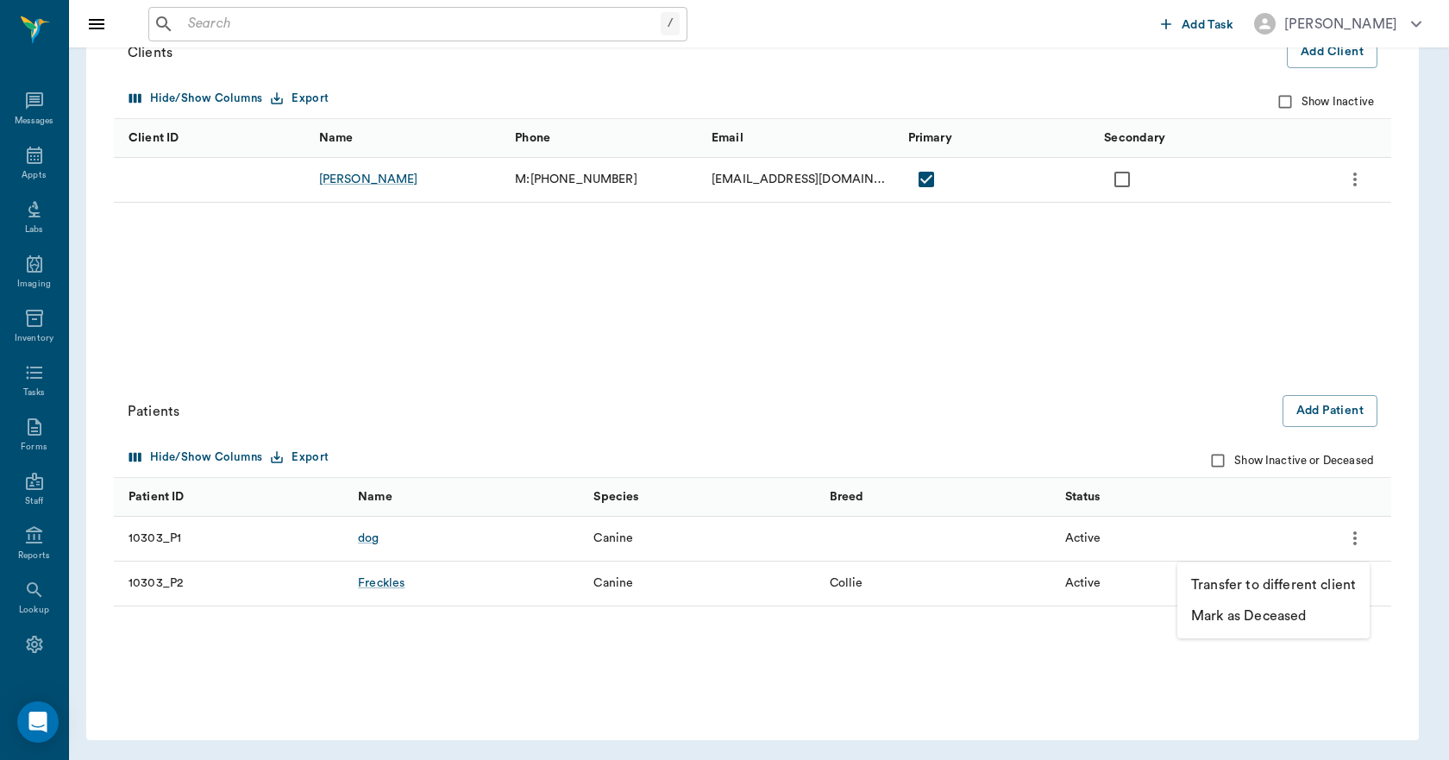
click at [1233, 615] on p "Mark as Deceased" at bounding box center [1249, 616] width 115 height 21
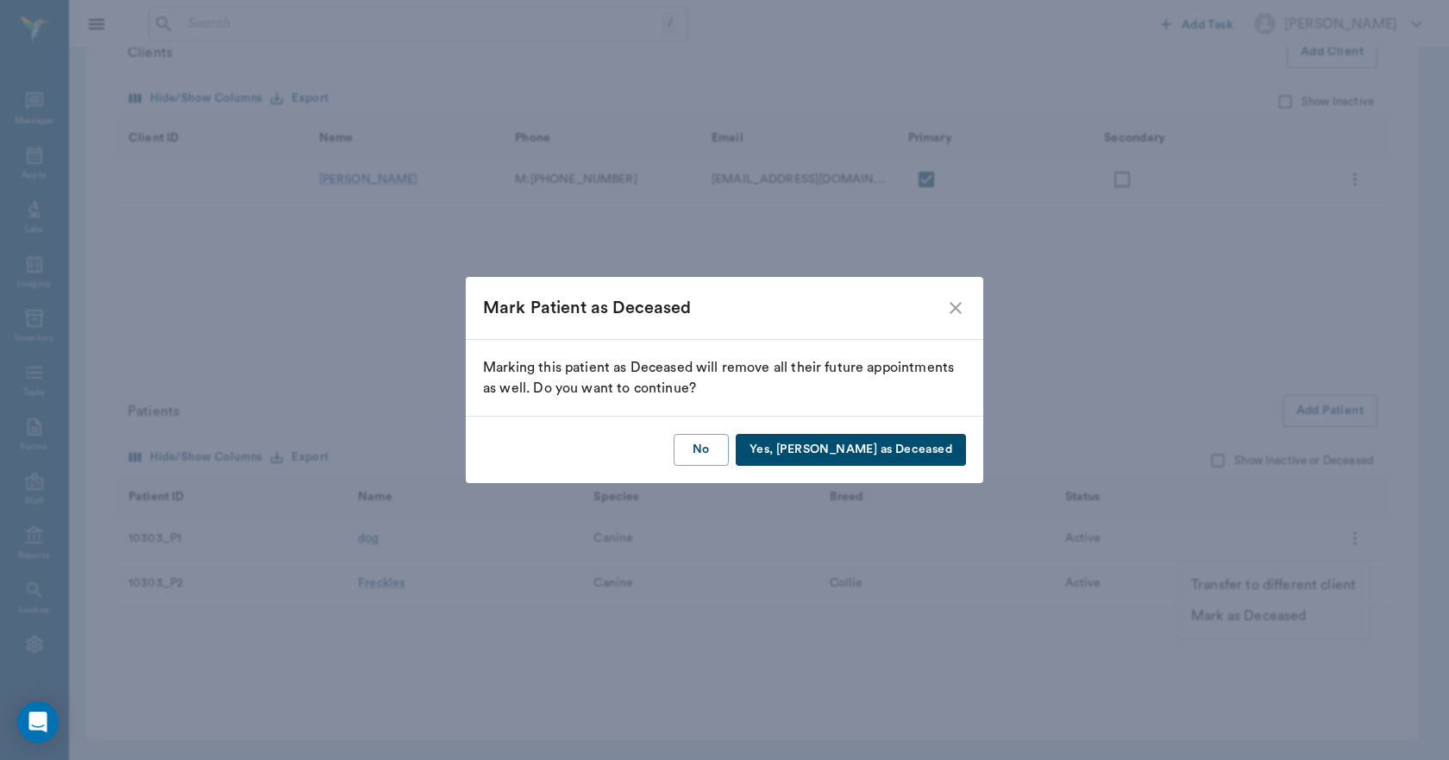
click at [956, 307] on icon "close" at bounding box center [956, 308] width 12 height 12
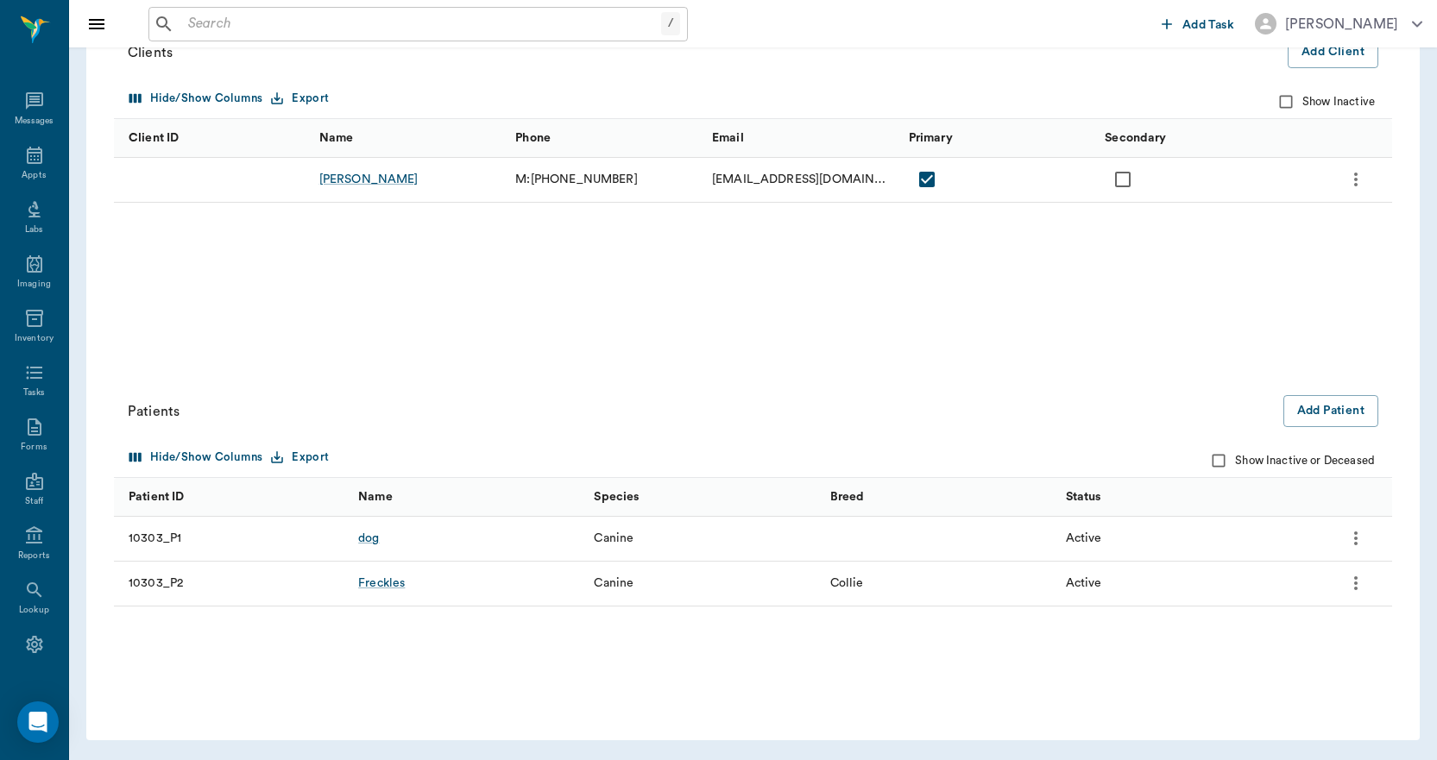
click at [1359, 534] on icon "more" at bounding box center [1355, 538] width 21 height 21
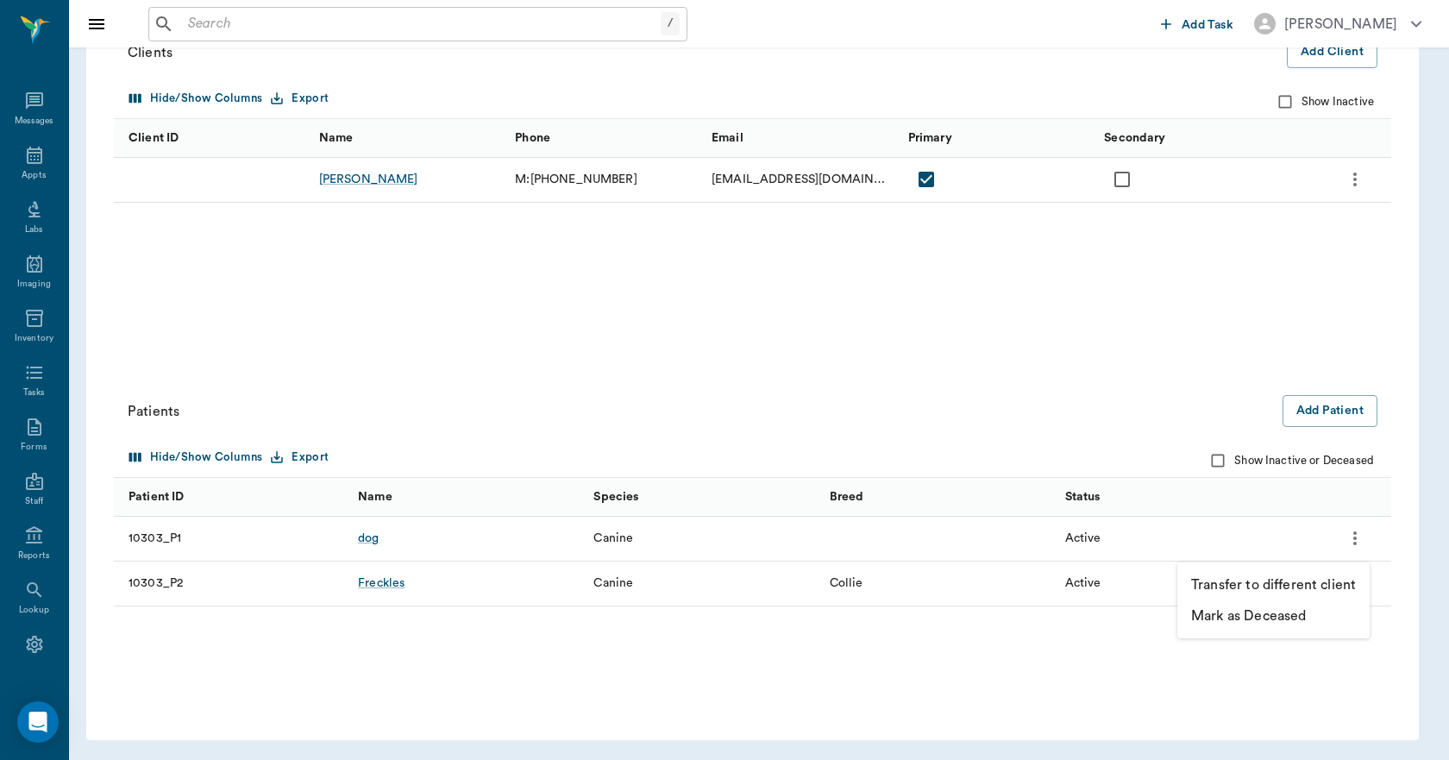
click at [1248, 613] on p "Mark as Deceased" at bounding box center [1249, 616] width 115 height 21
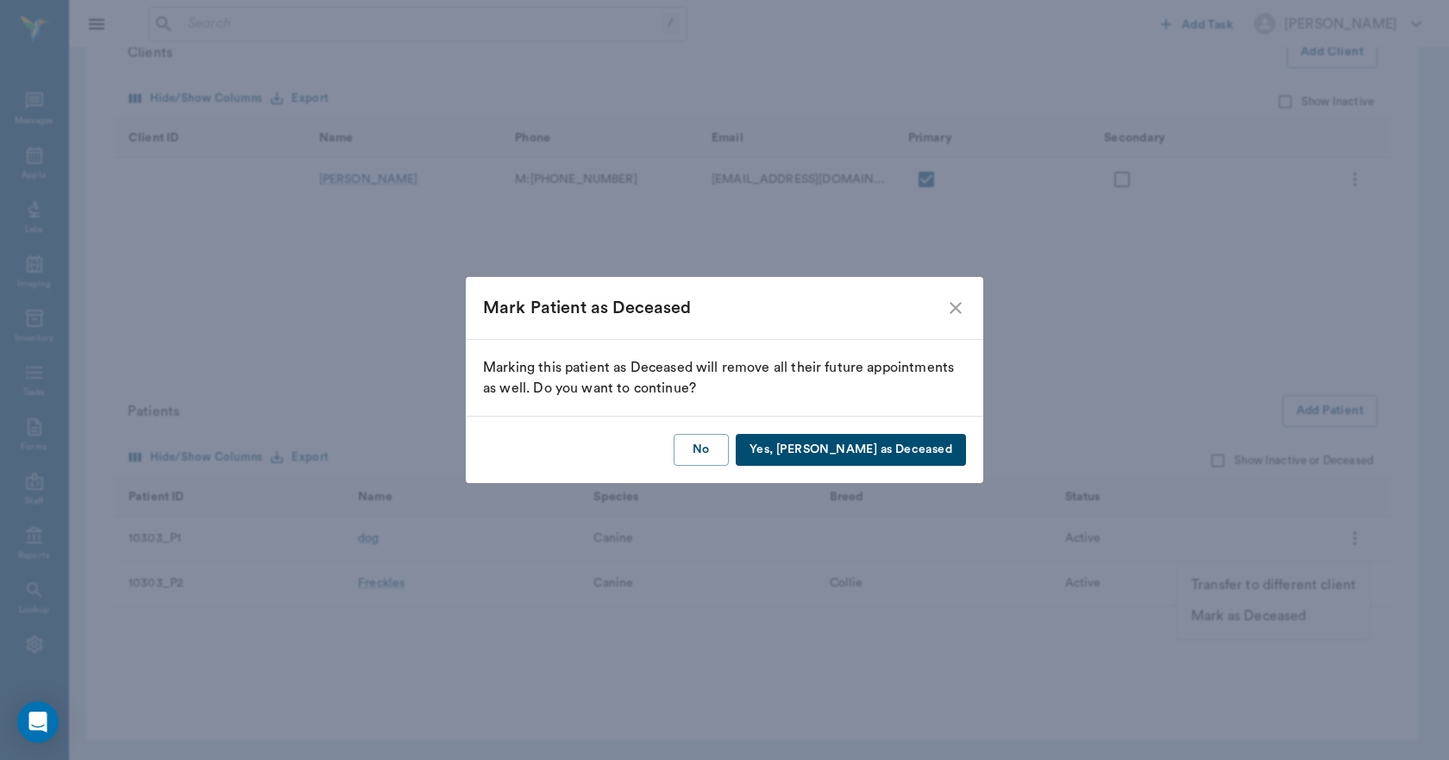
click at [862, 450] on button "Yes, [PERSON_NAME] as Deceased" at bounding box center [851, 450] width 230 height 32
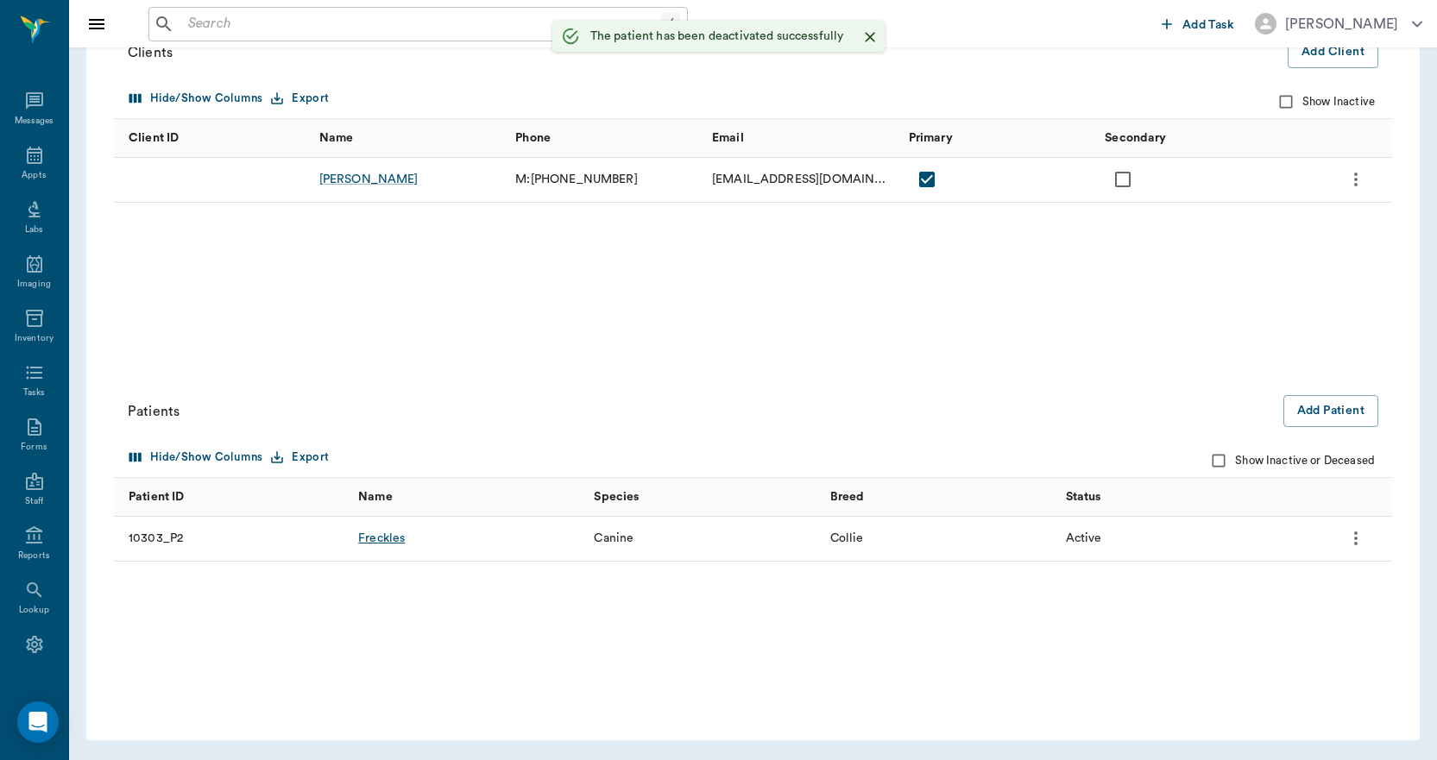
click at [394, 541] on div "Freckles" at bounding box center [381, 538] width 47 height 17
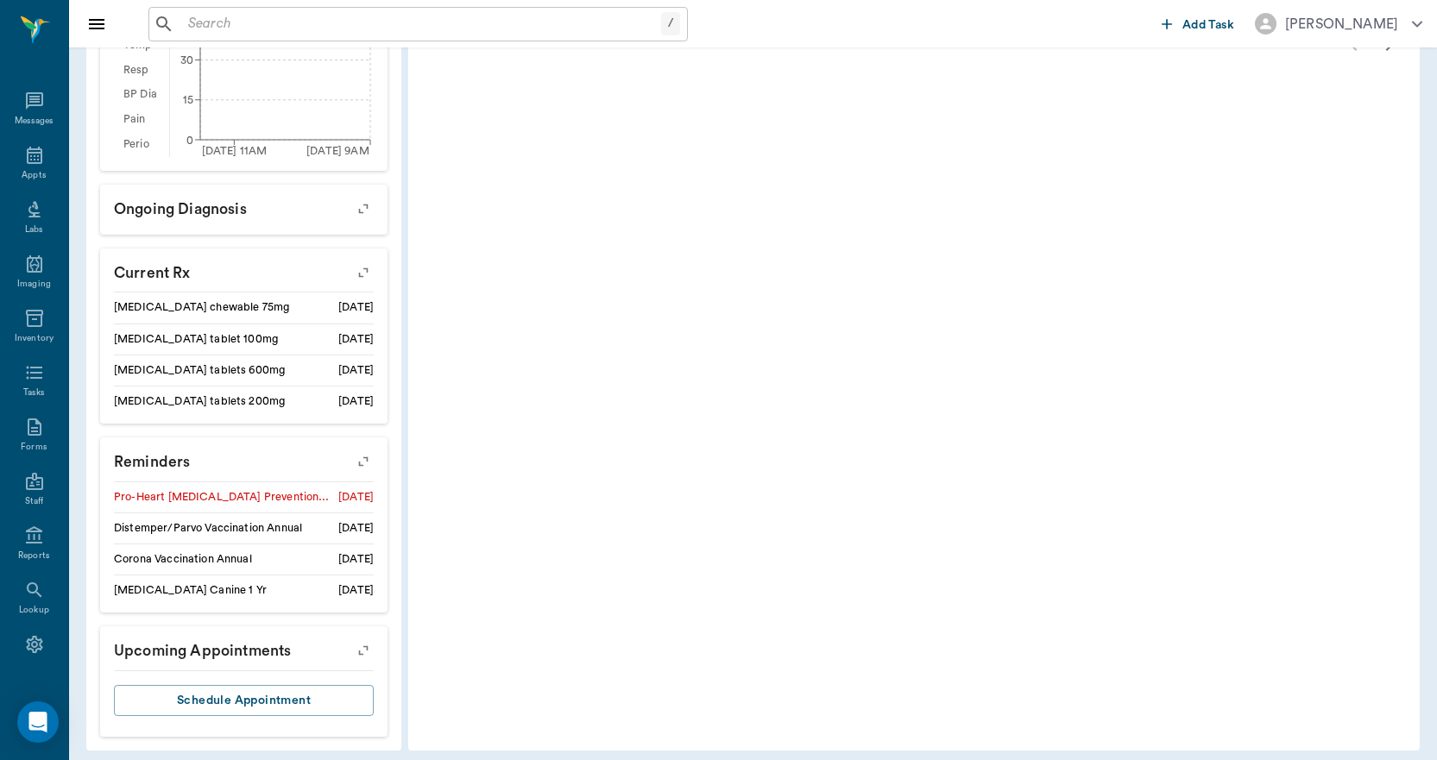
scroll to position [714, 0]
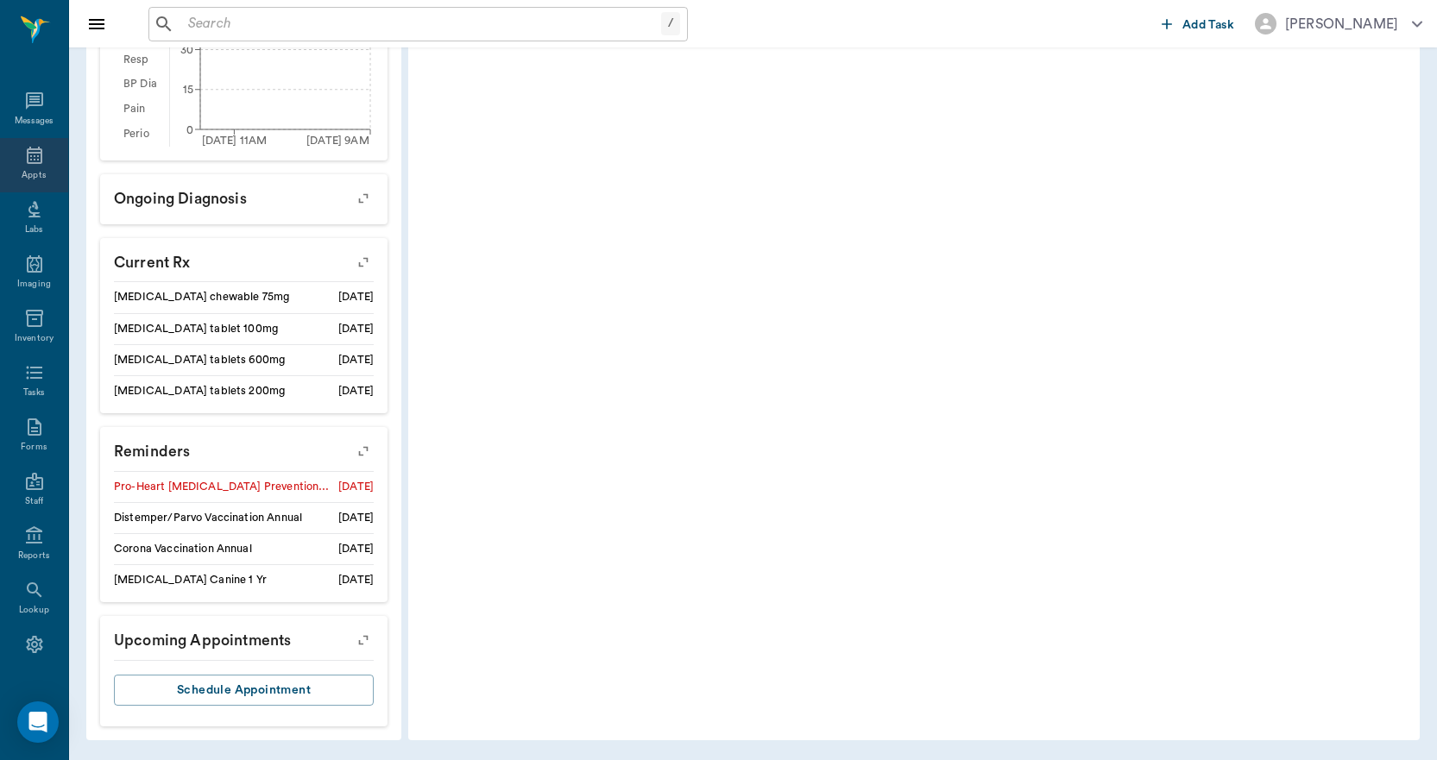
click at [36, 167] on div "Appts" at bounding box center [34, 165] width 68 height 54
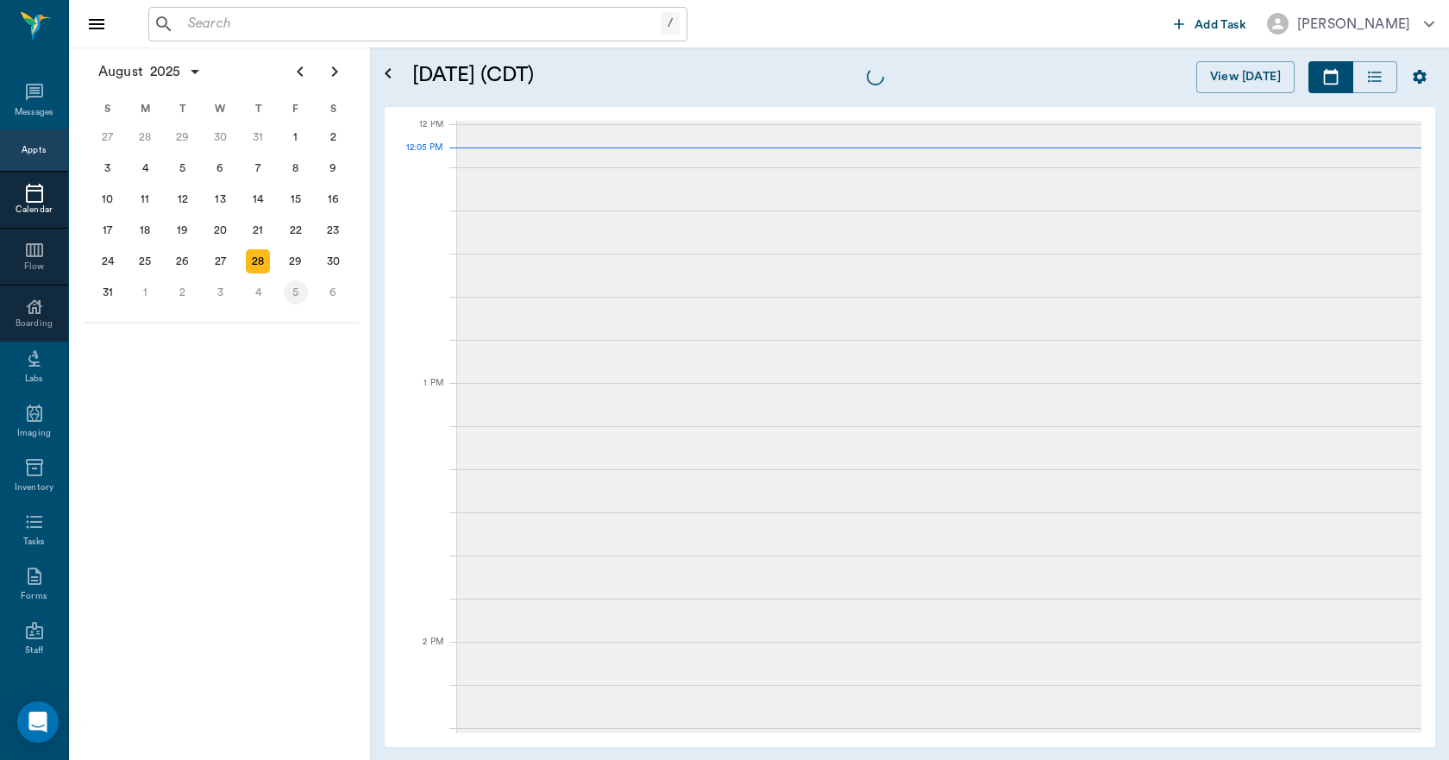
scroll to position [1037, 0]
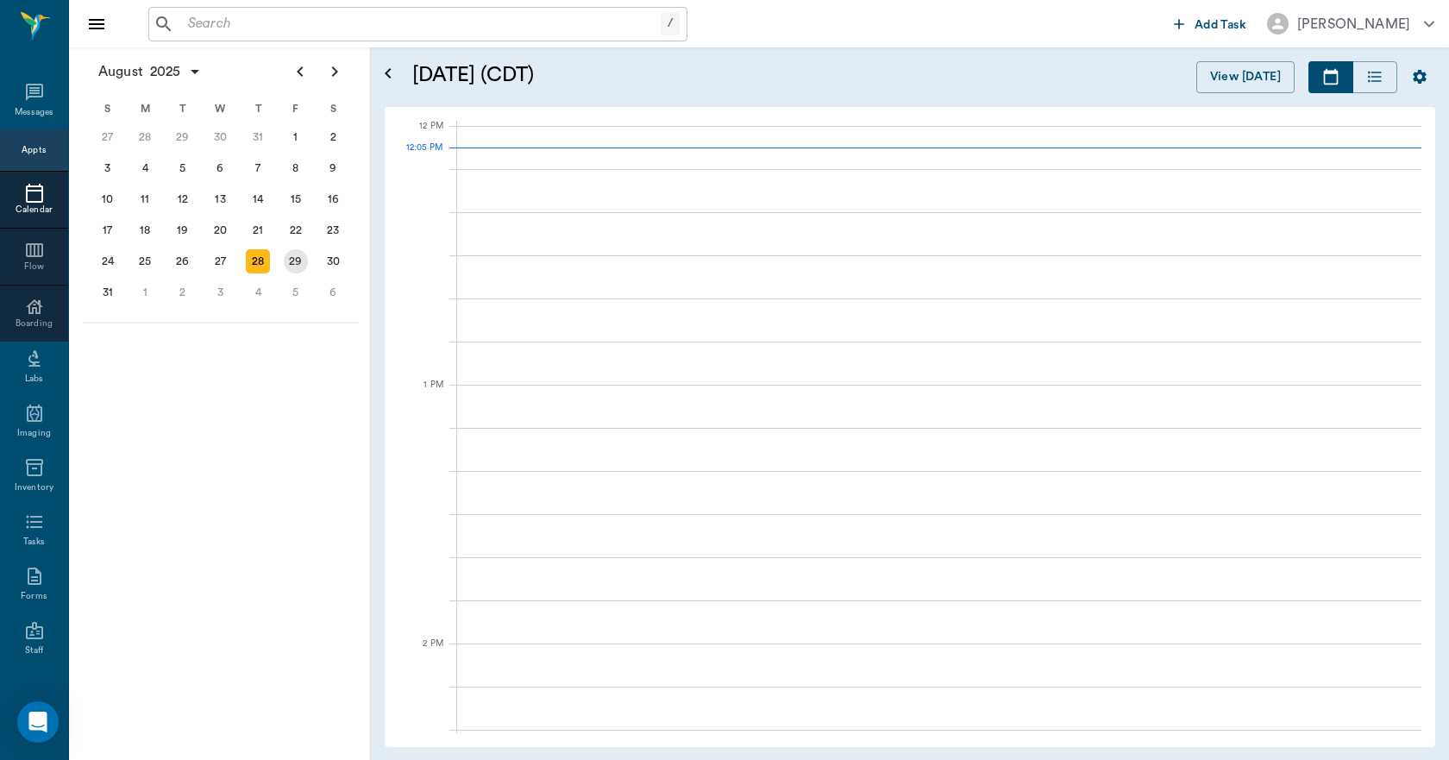
click at [302, 261] on div "29" at bounding box center [296, 261] width 24 height 24
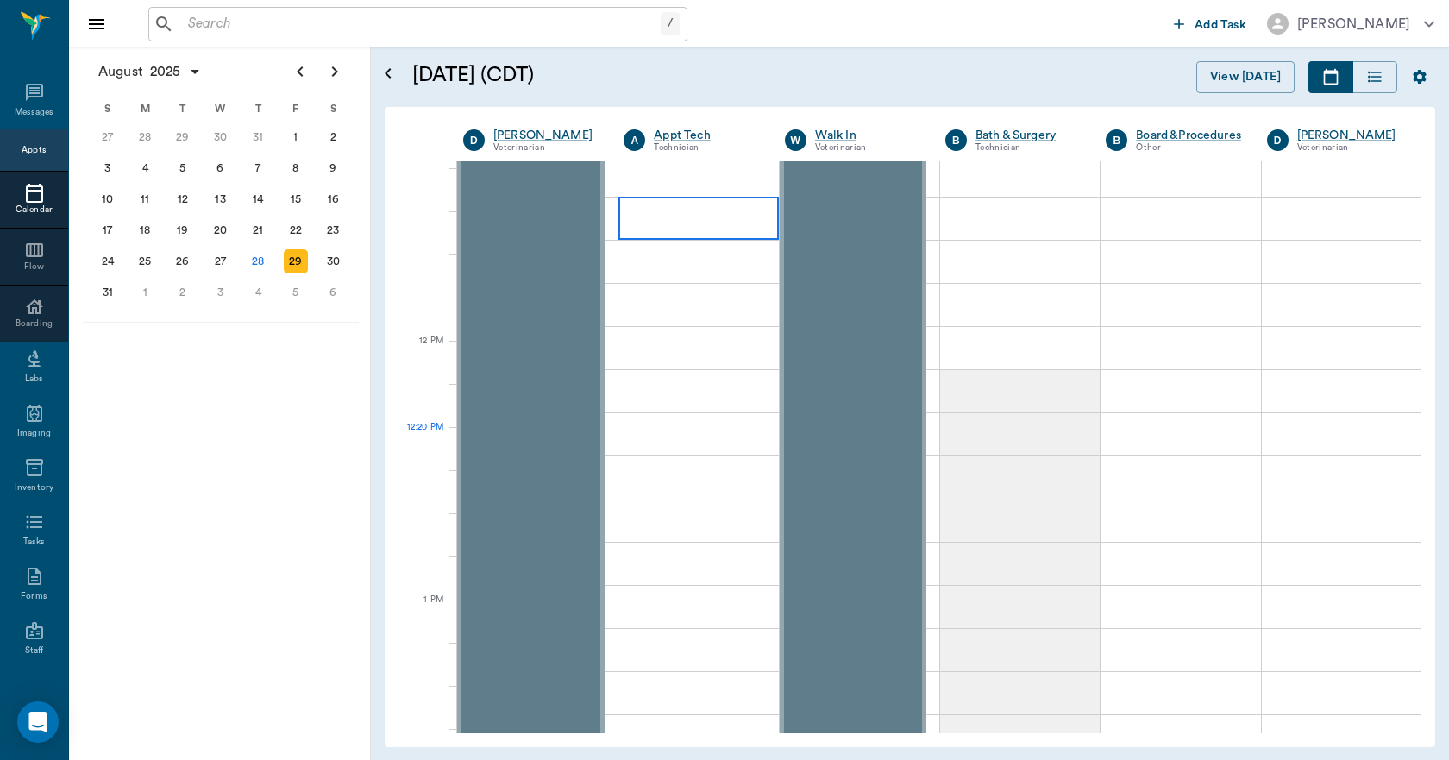
scroll to position [863, 0]
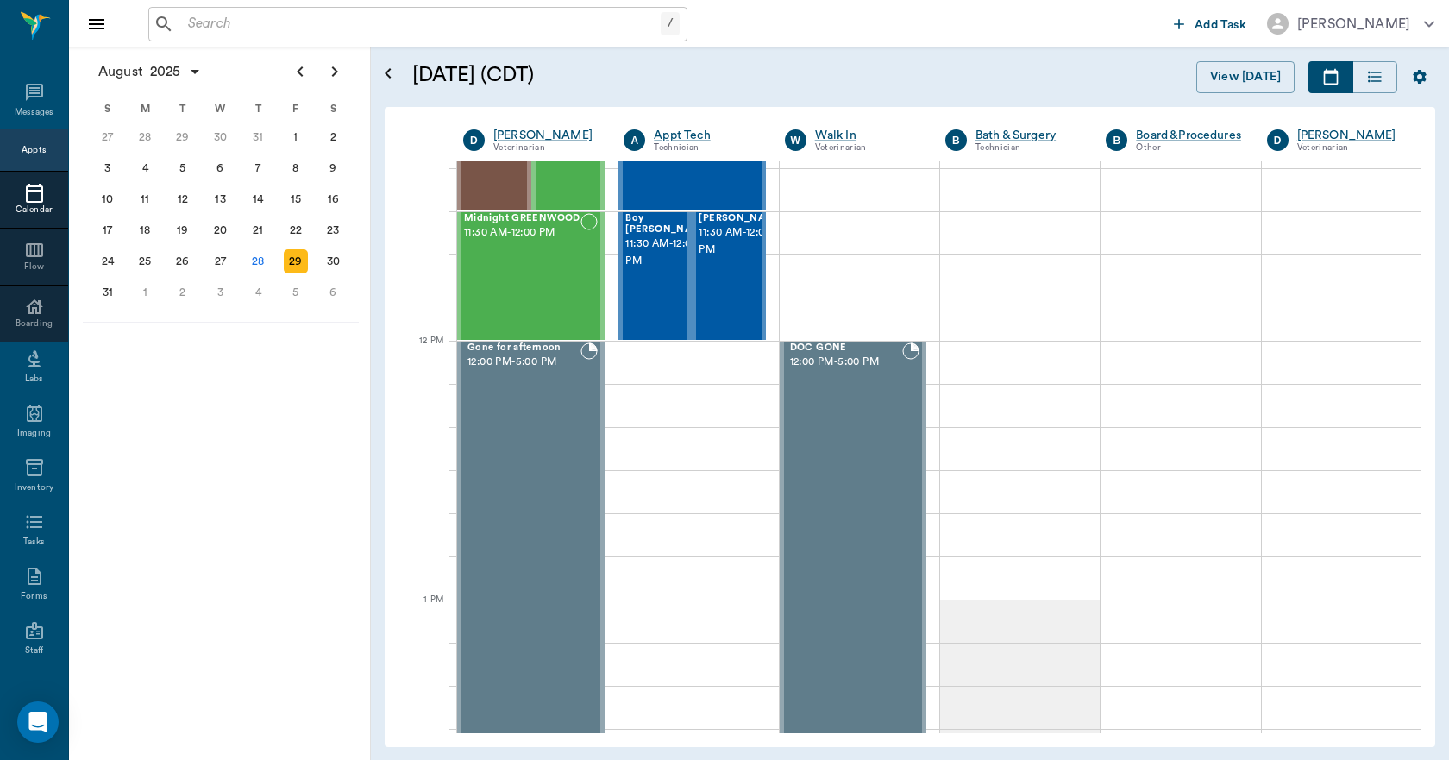
click at [298, 257] on div "29" at bounding box center [296, 261] width 24 height 24
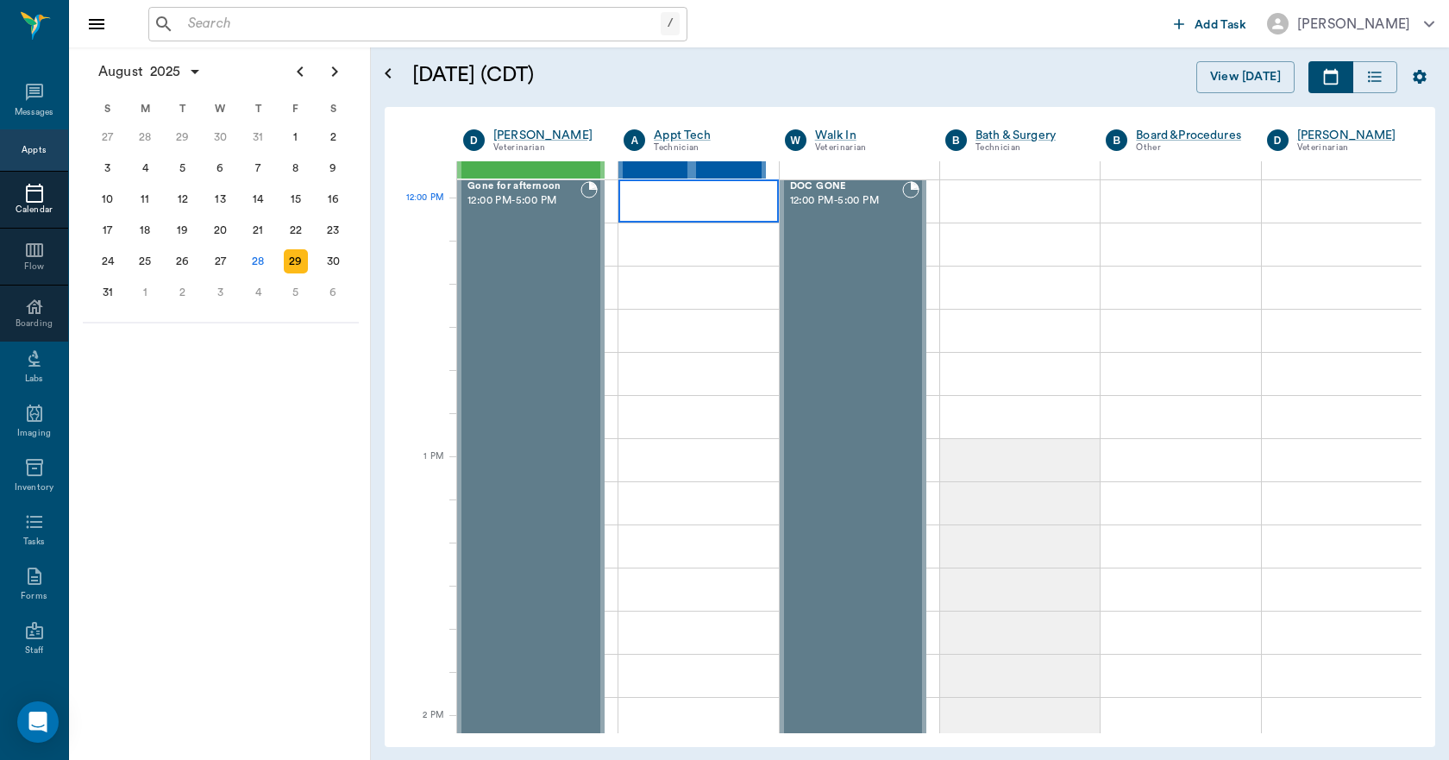
scroll to position [1035, 0]
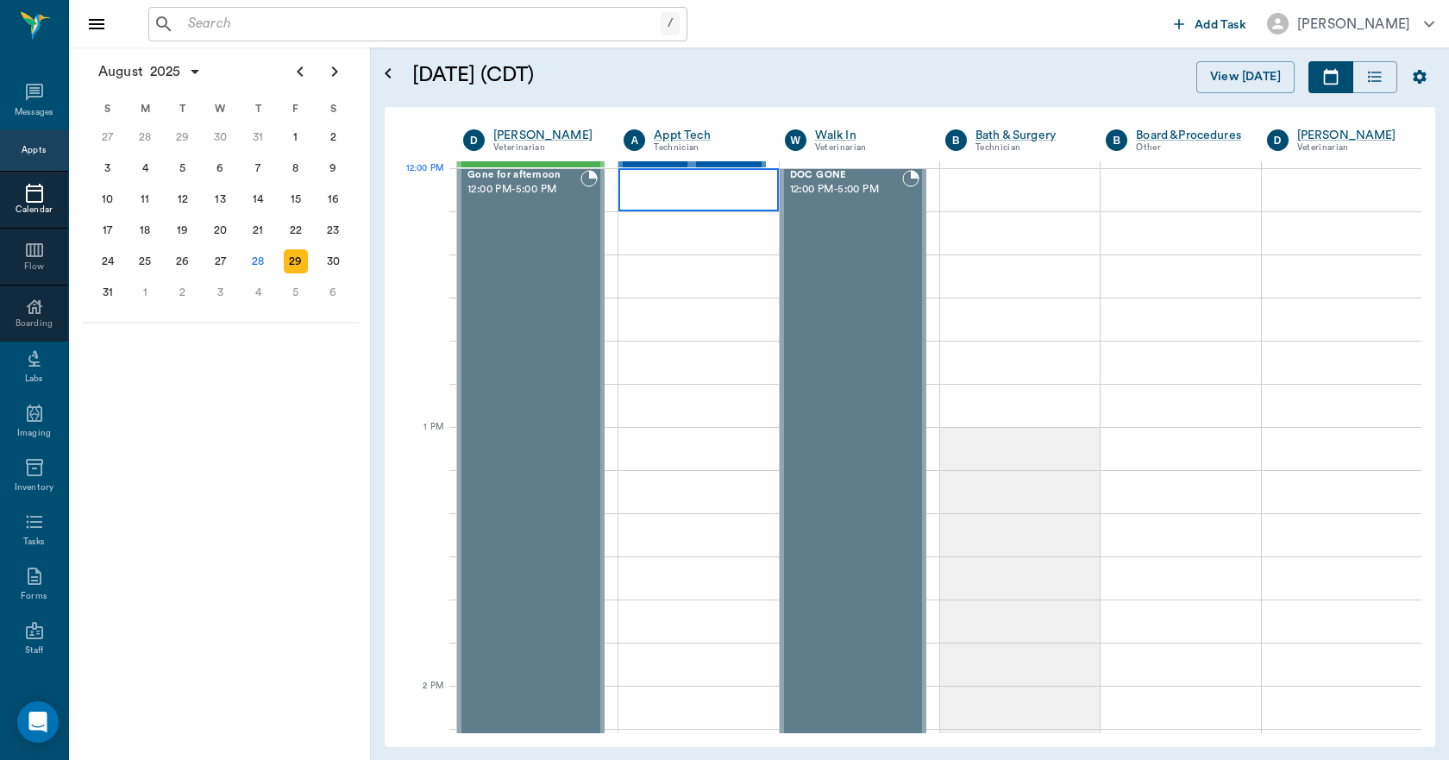
click at [678, 198] on div at bounding box center [699, 189] width 160 height 43
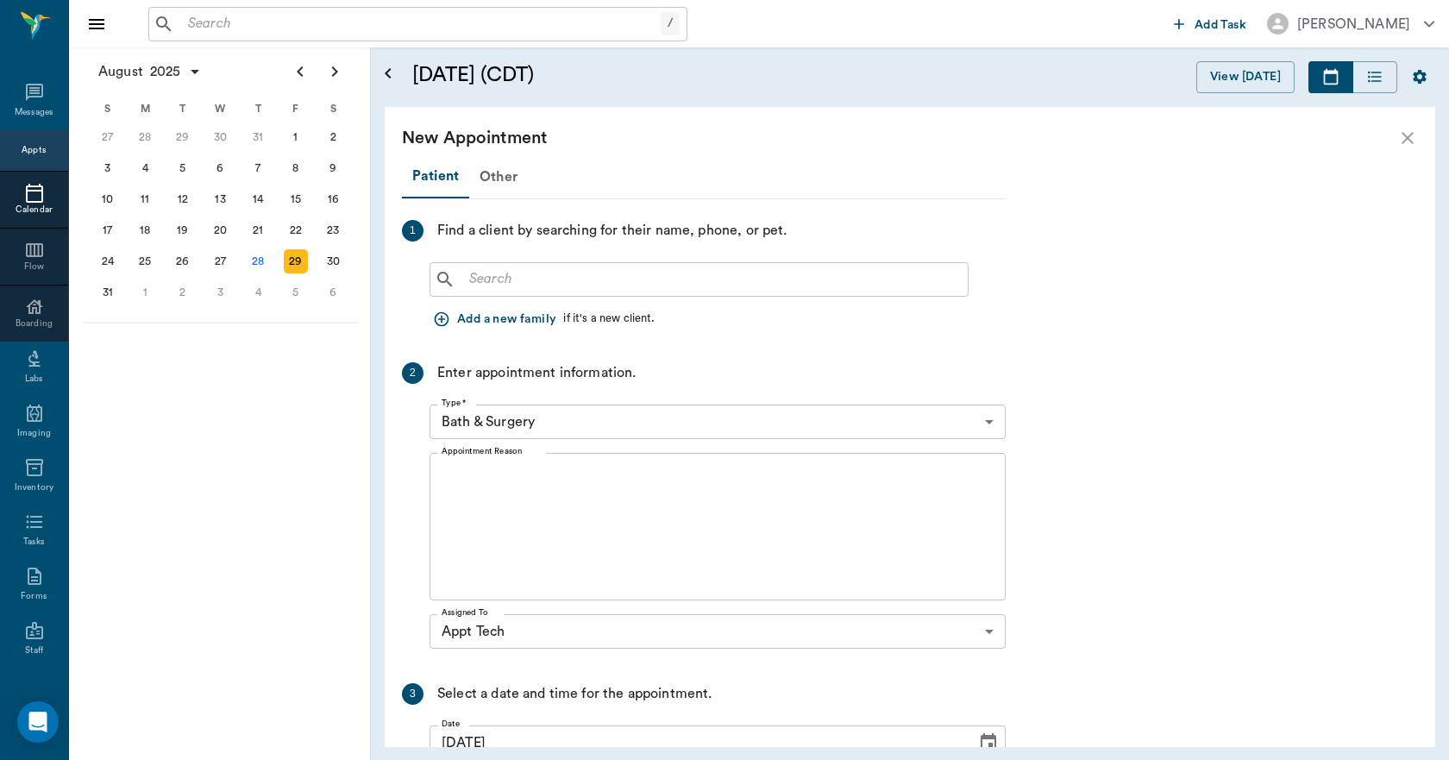
click at [1405, 135] on icon "close" at bounding box center [1408, 138] width 12 height 12
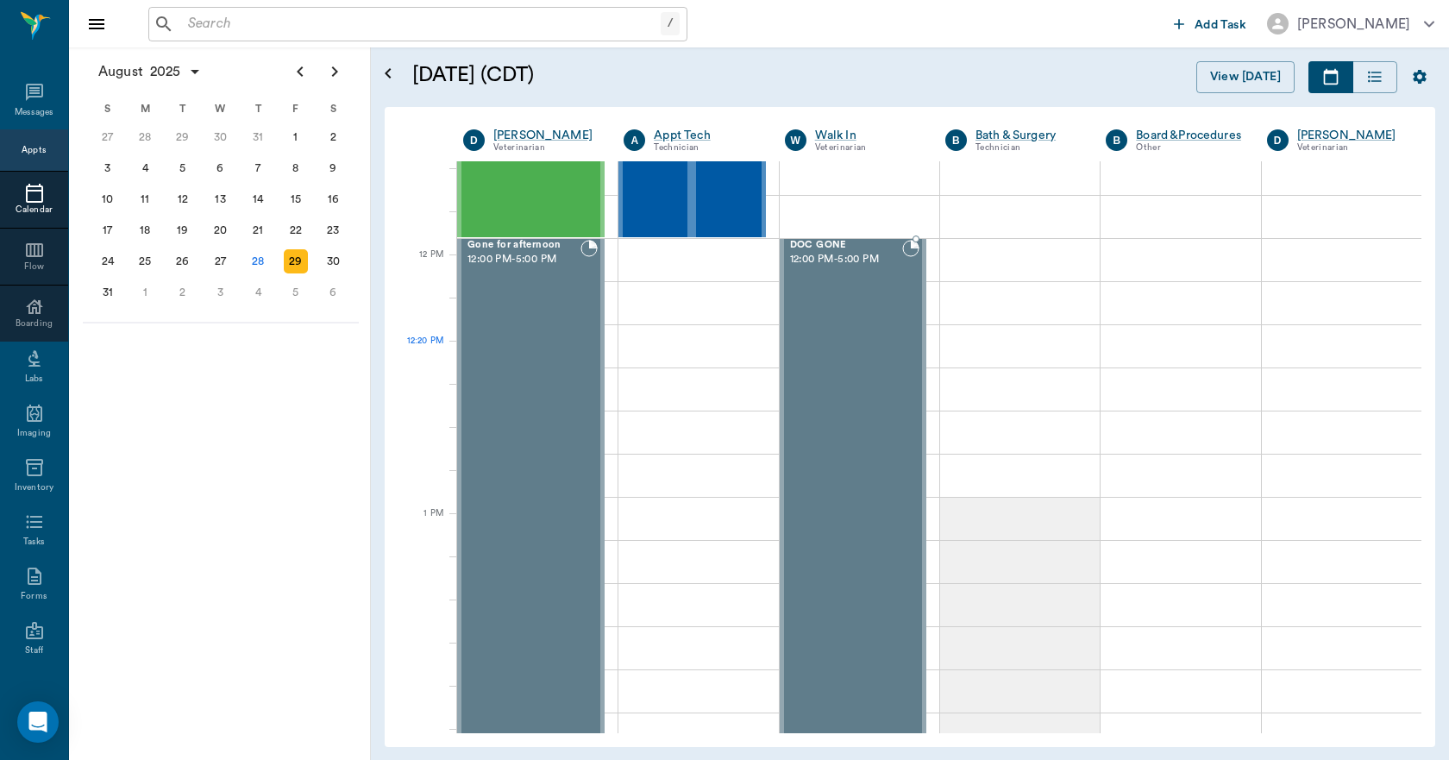
scroll to position [949, 0]
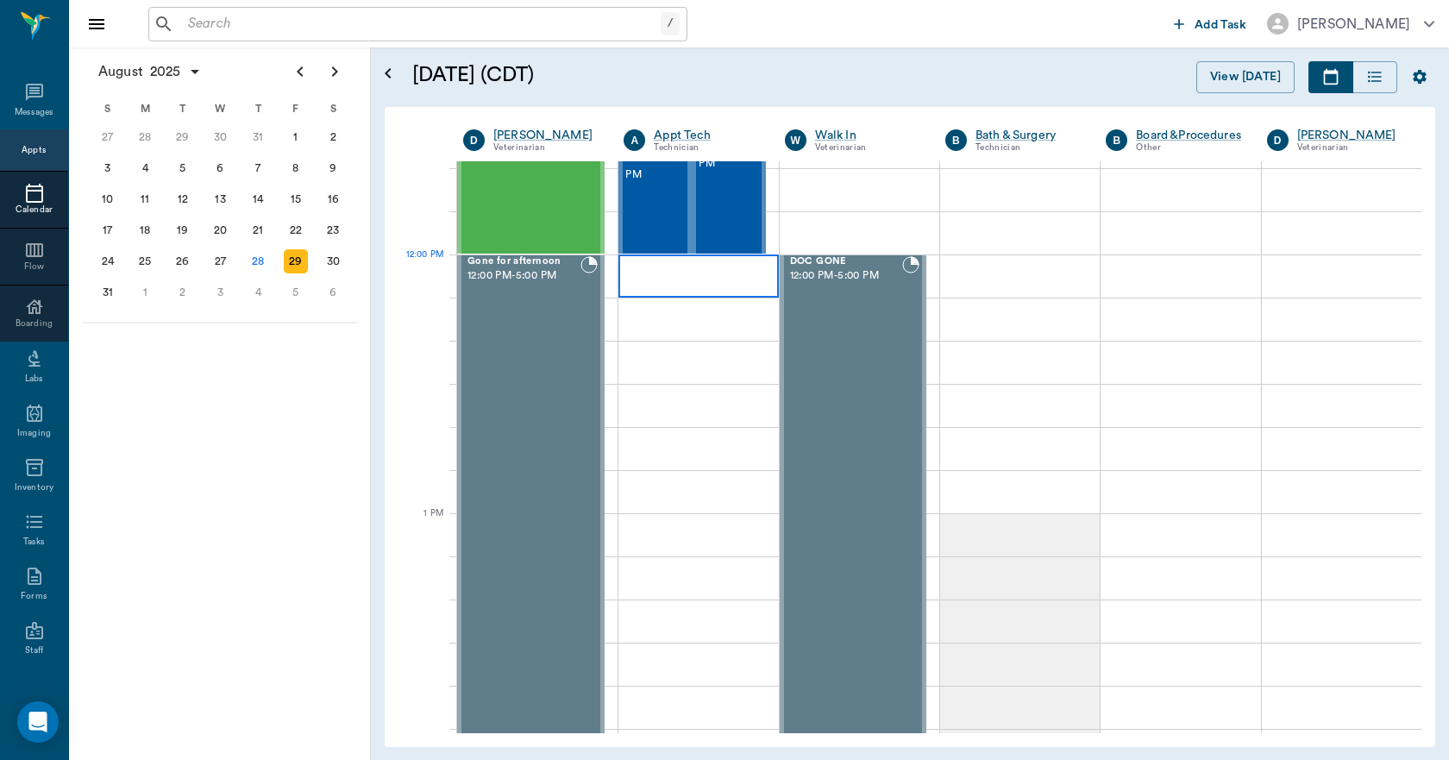
click at [712, 276] on div at bounding box center [699, 276] width 160 height 43
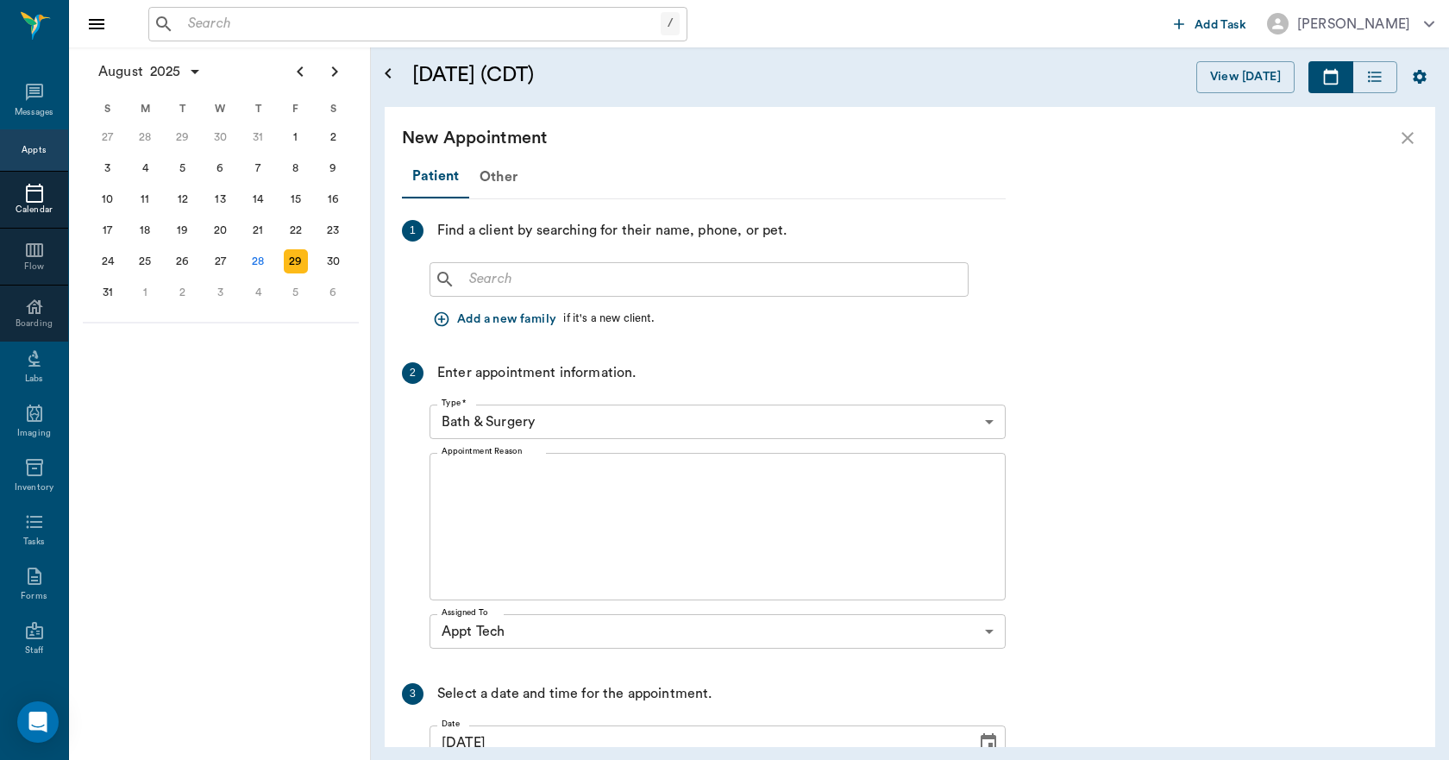
click at [496, 284] on input "text" at bounding box center [711, 279] width 499 height 24
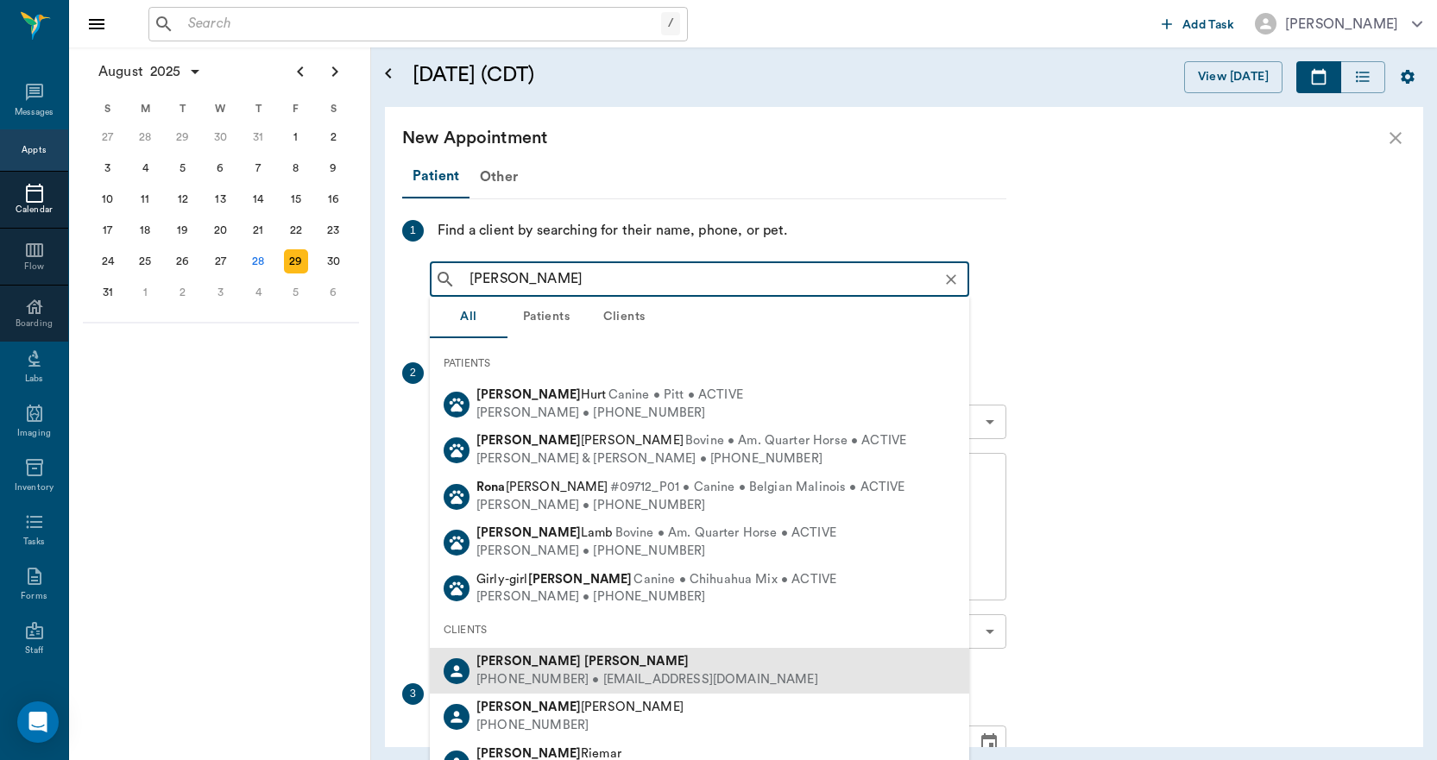
click at [518, 669] on div "Ronald Grider" at bounding box center [647, 662] width 342 height 18
type input "ron grider"
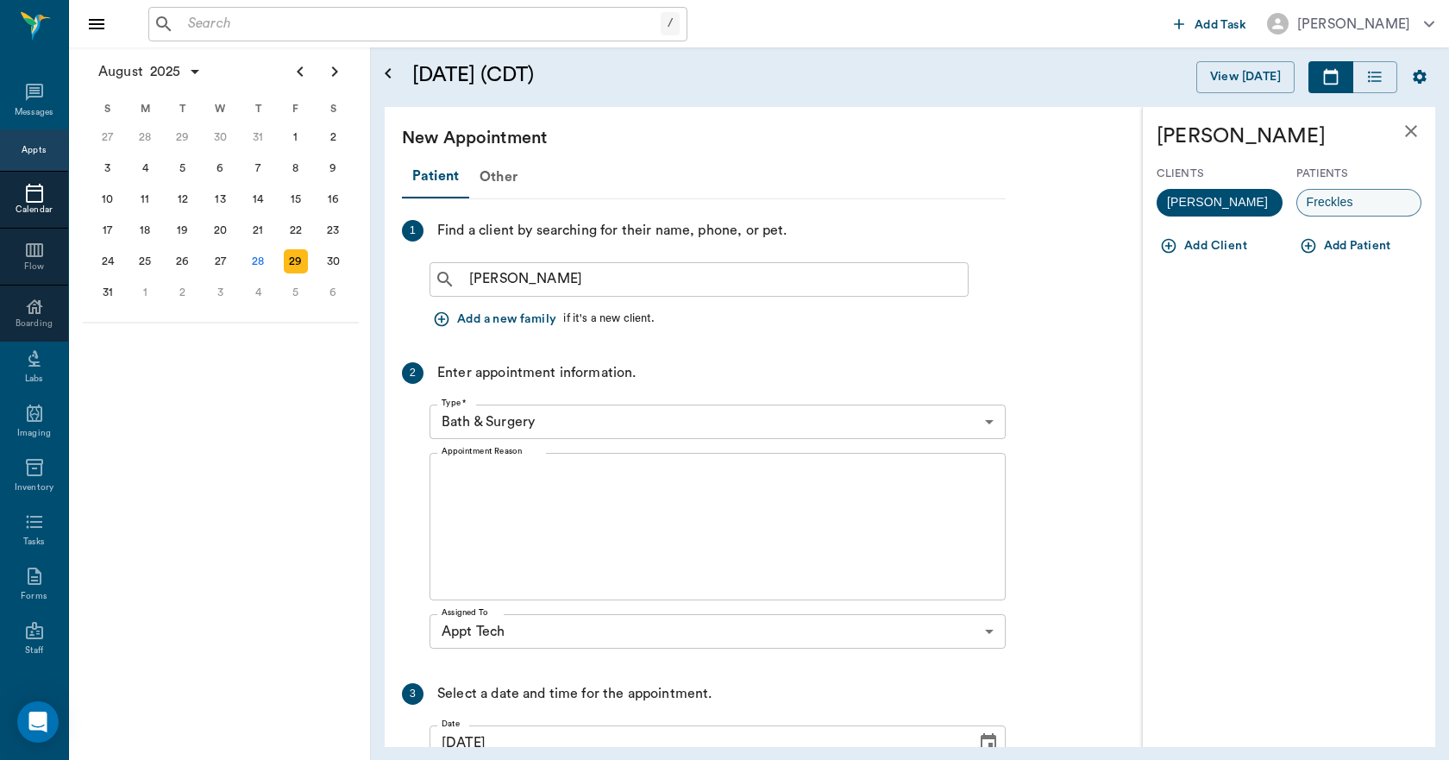
click at [1318, 200] on span "Freckles" at bounding box center [1331, 202] width 66 height 18
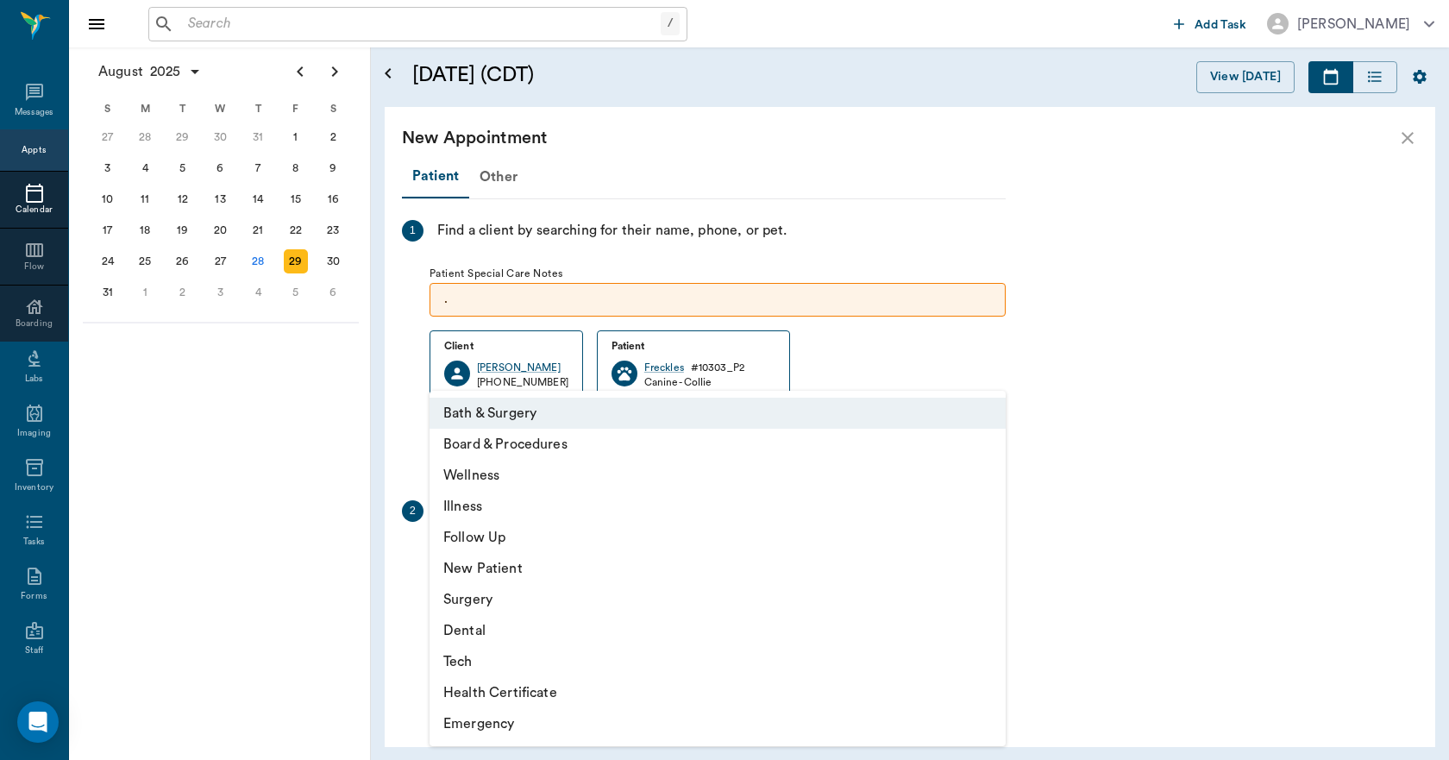
click at [576, 557] on body "/ ​ Add Task Dr. Bert Ellsworth Nectar Messages Appts Calendar Flow Boarding La…" at bounding box center [724, 380] width 1449 height 760
click at [465, 661] on li "Tech" at bounding box center [718, 661] width 576 height 31
type input "65d2be4f46e3a538d89b8c1a"
type input "12:30 PM"
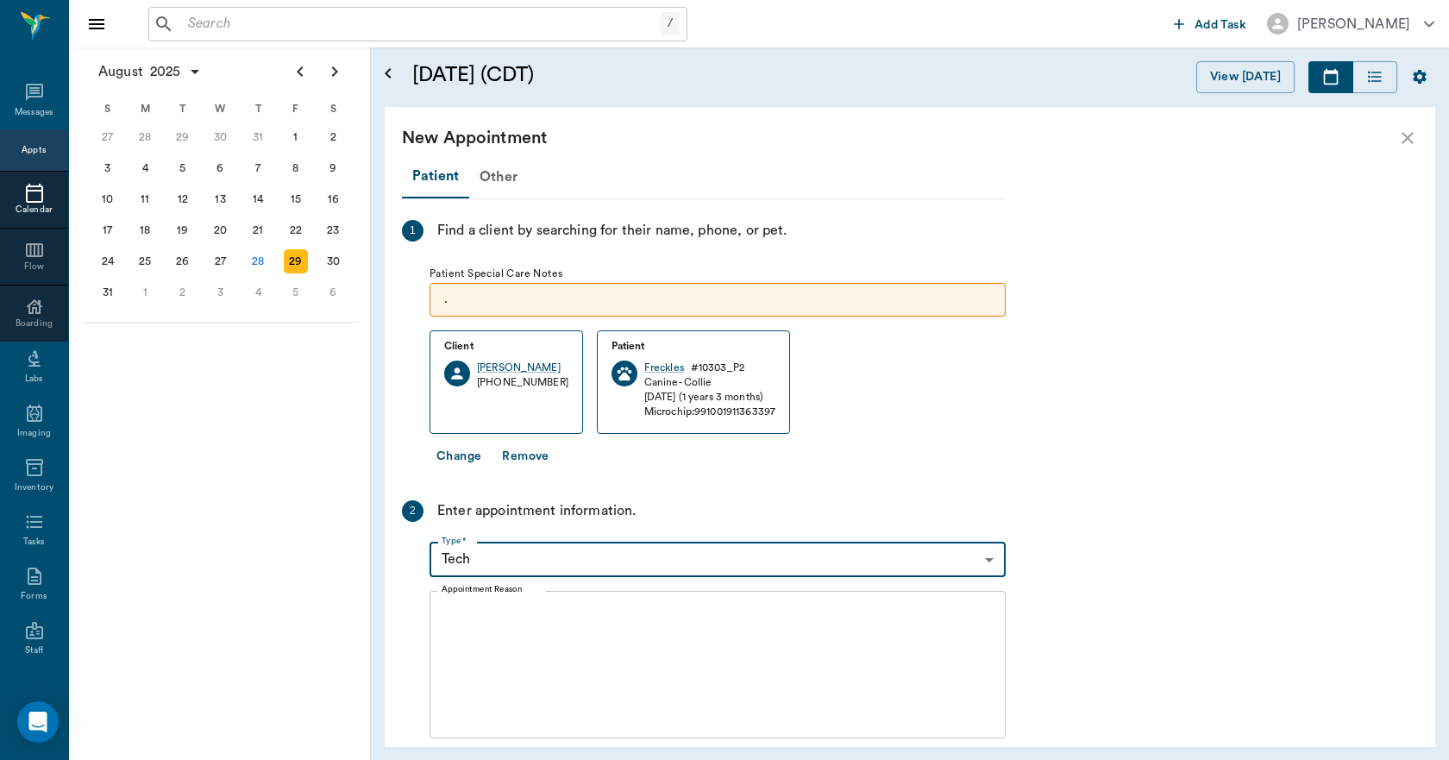
click at [543, 625] on textarea "Appointment Reason" at bounding box center [718, 664] width 552 height 119
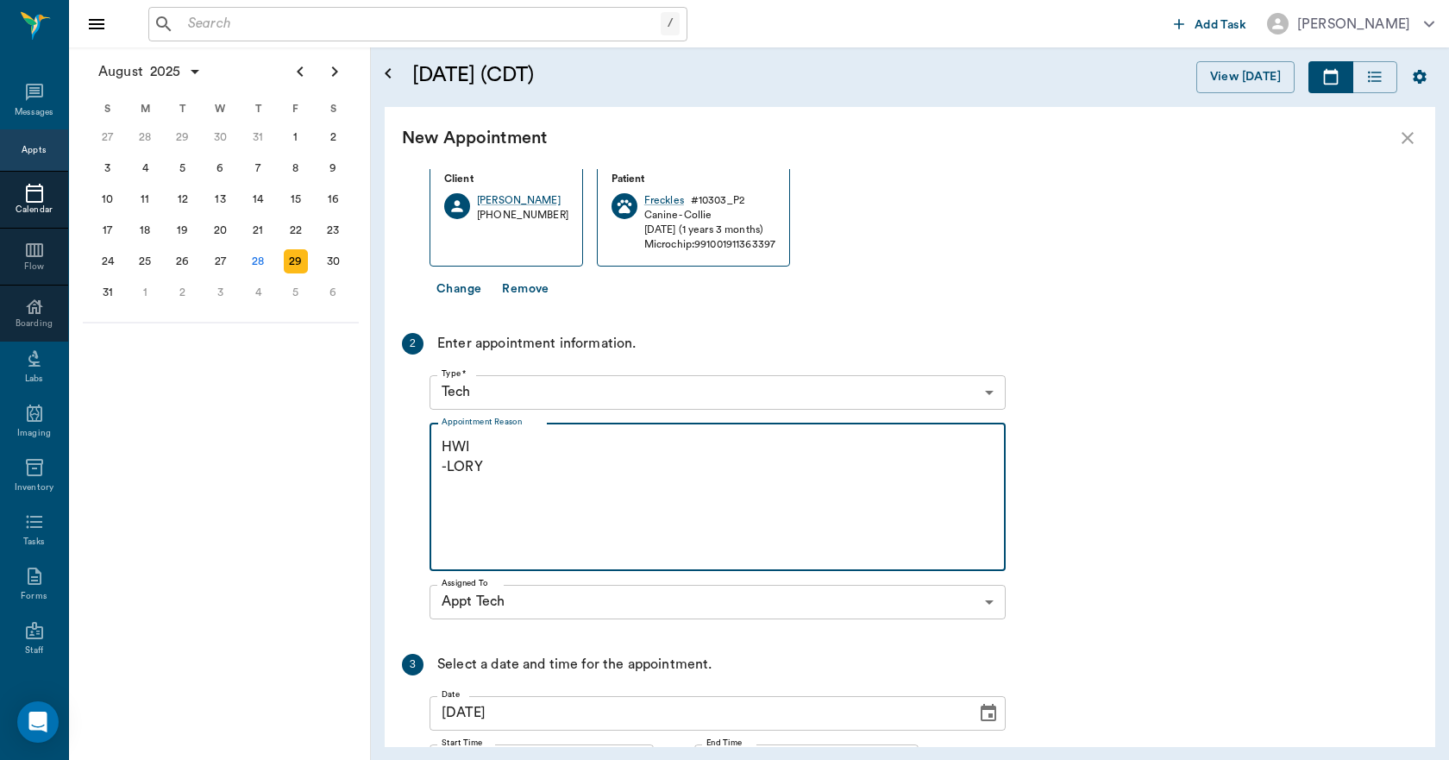
scroll to position [328, 0]
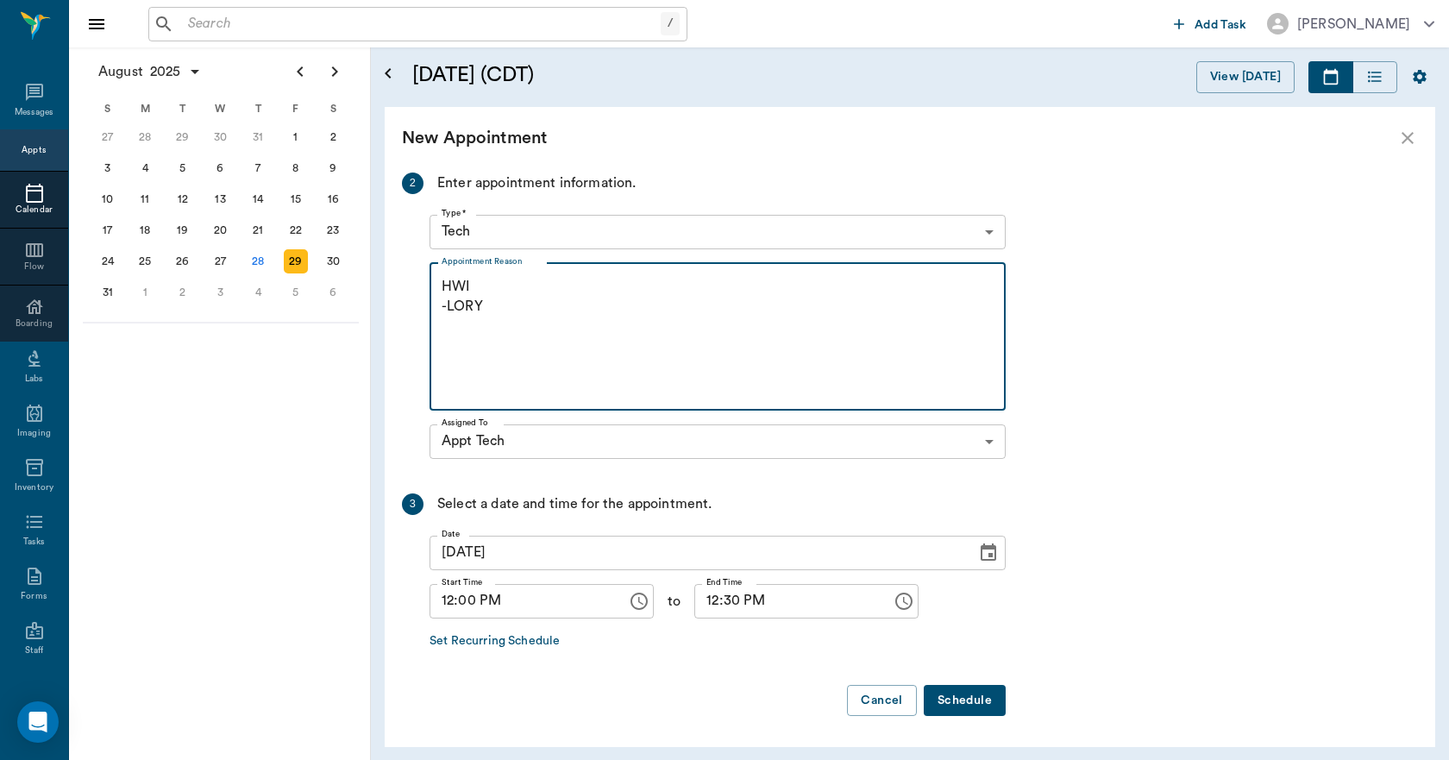
type textarea "HWI -LORY"
click at [959, 703] on button "Schedule" at bounding box center [965, 701] width 82 height 32
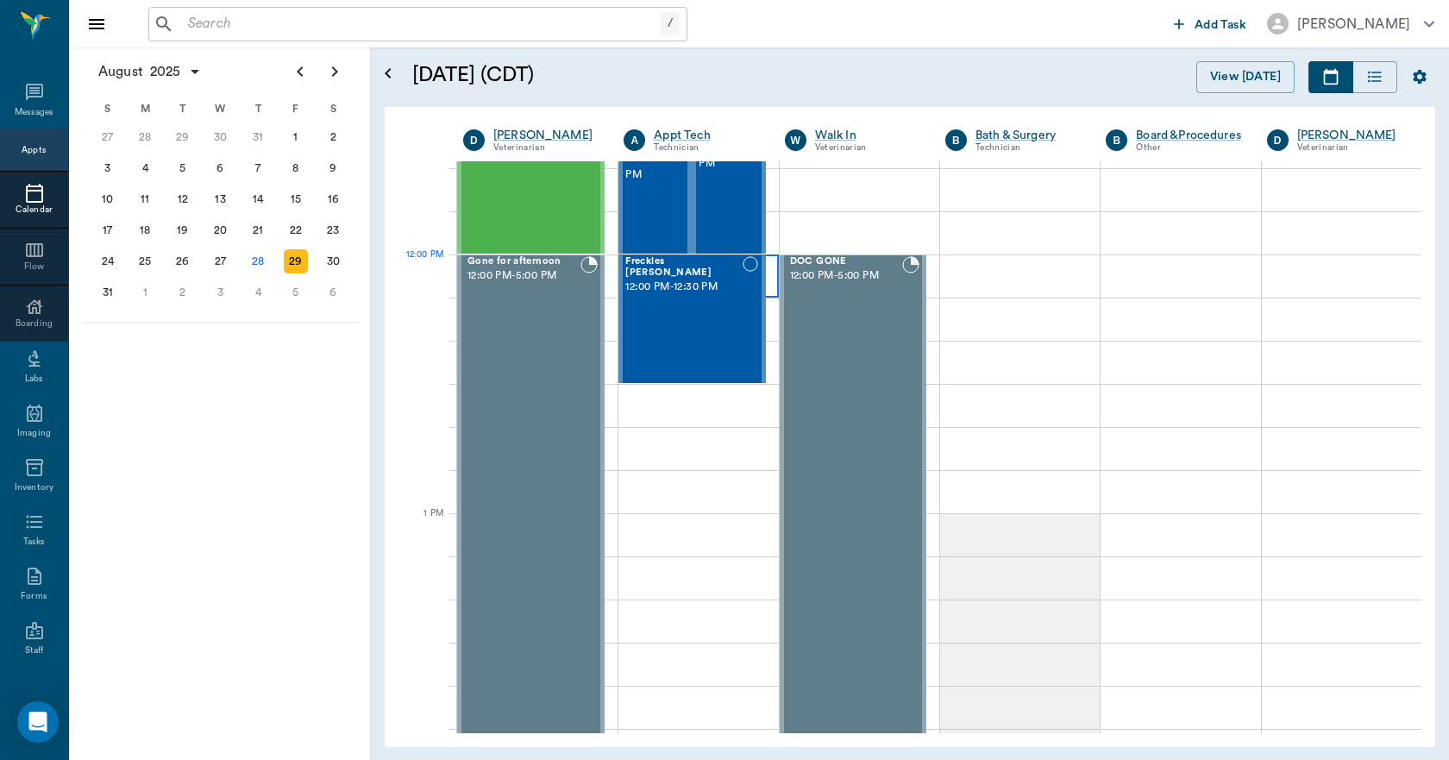
click at [766, 285] on div at bounding box center [699, 276] width 160 height 43
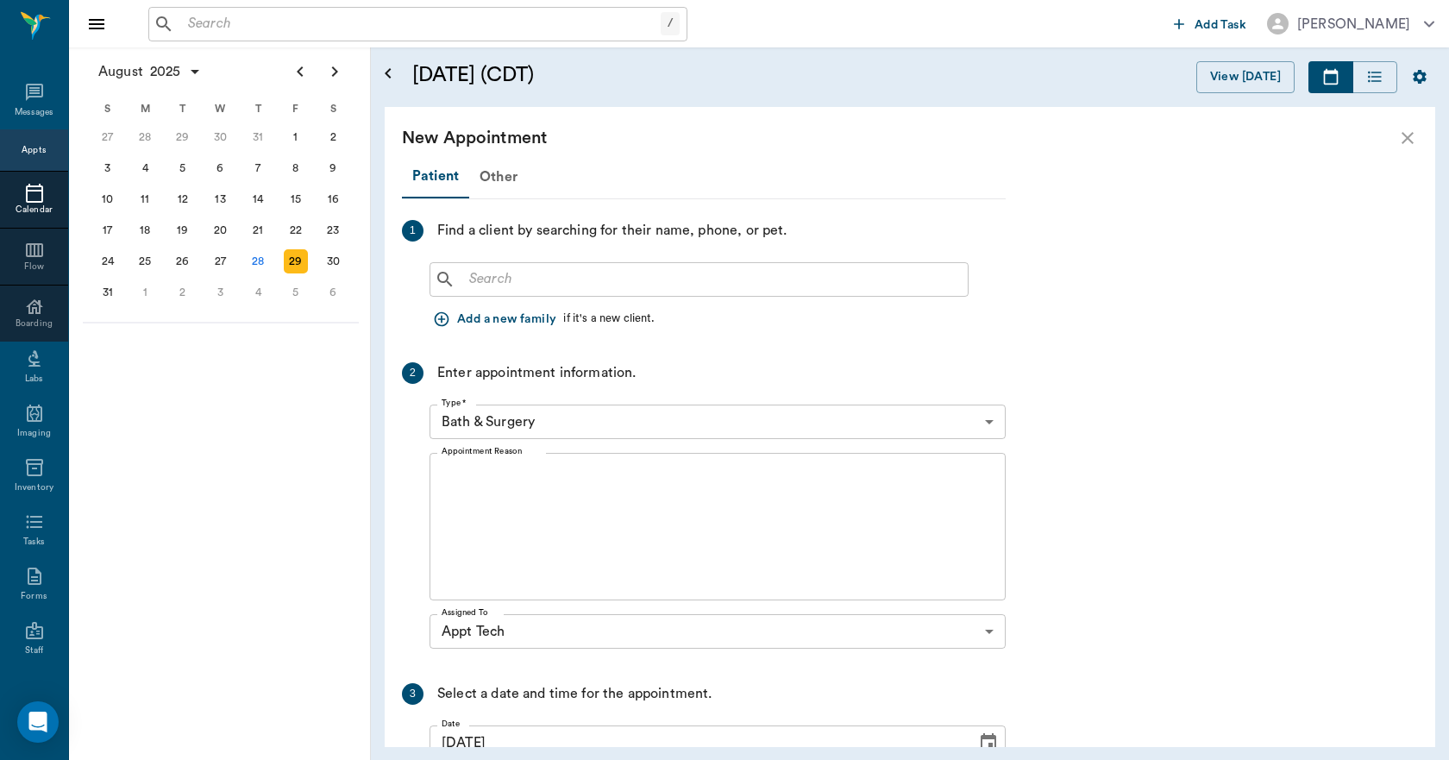
click at [1405, 140] on icon "close" at bounding box center [1408, 138] width 21 height 21
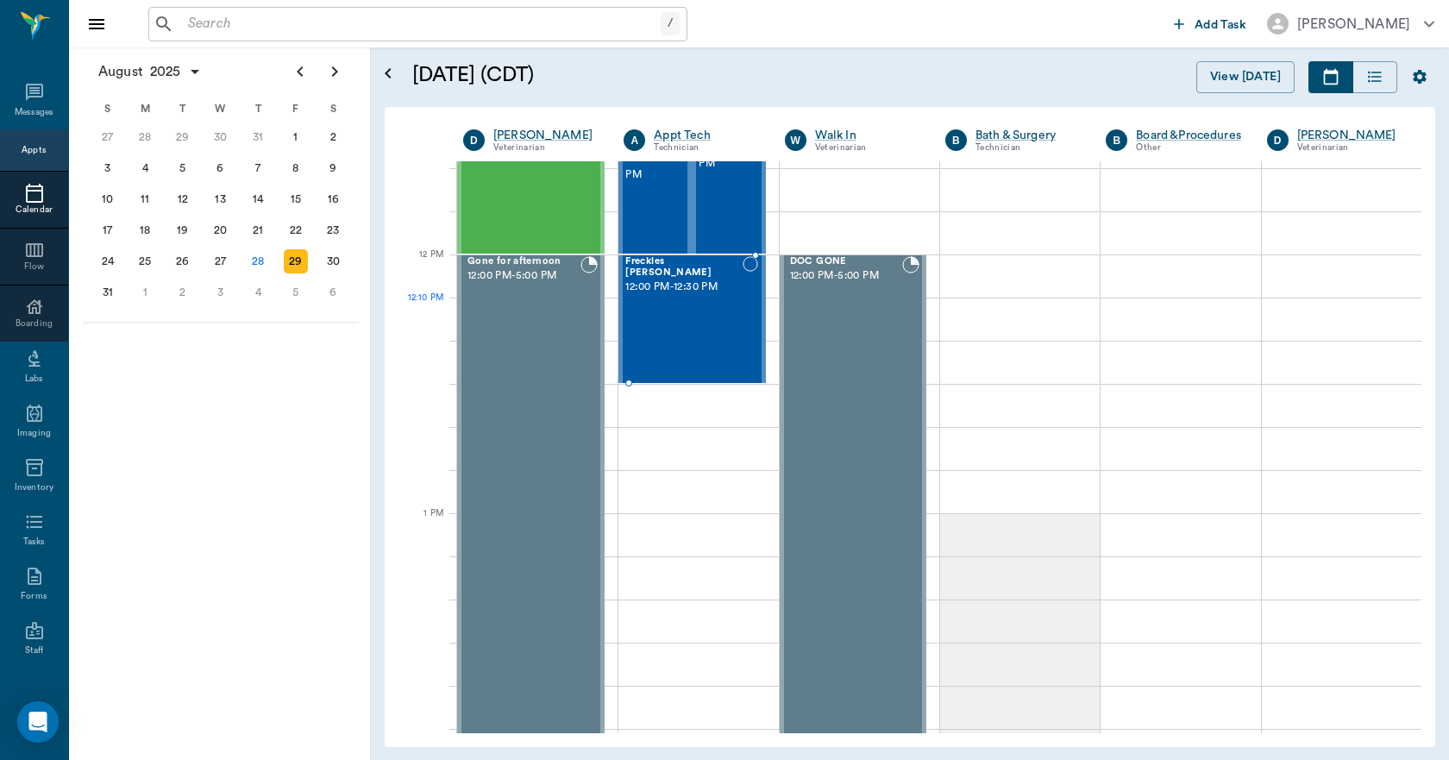
click at [743, 323] on div at bounding box center [751, 319] width 16 height 126
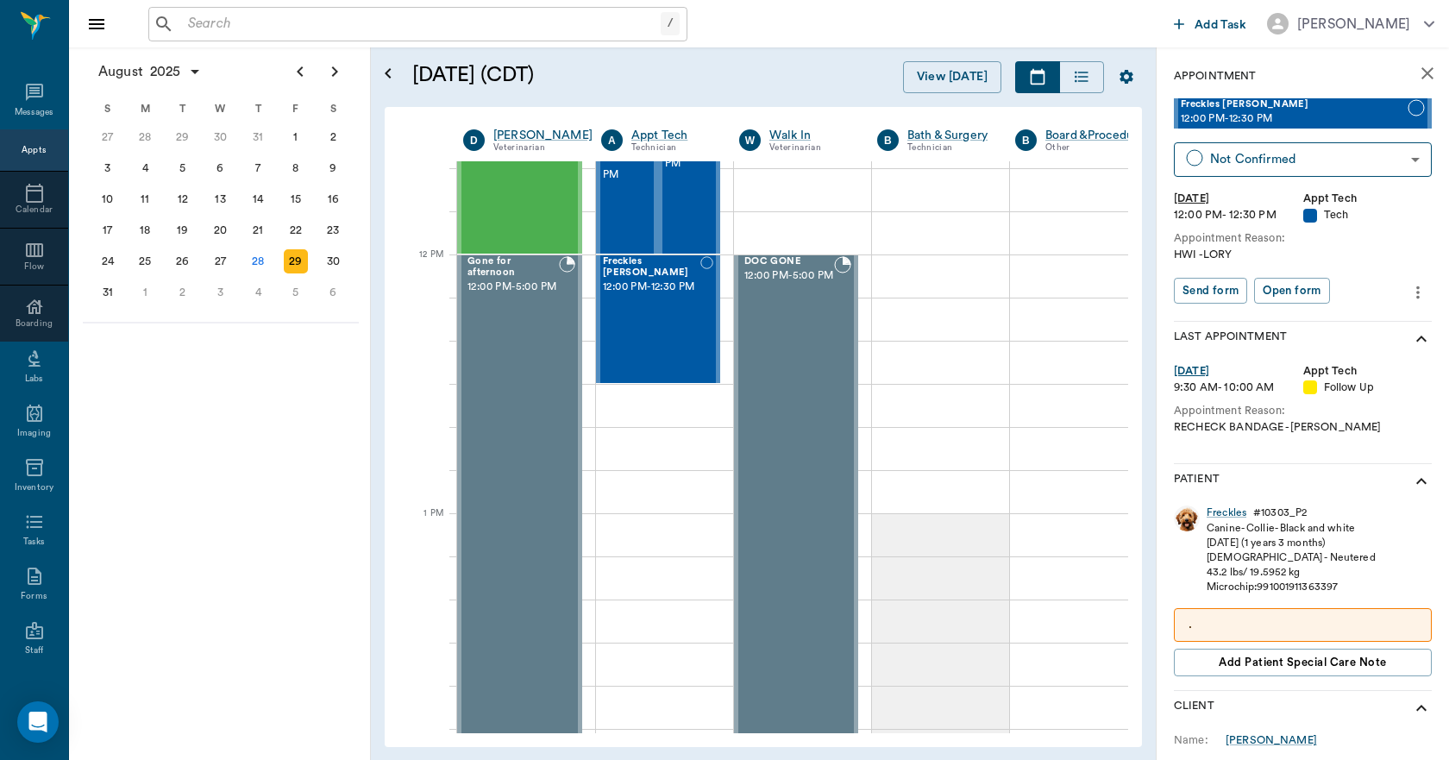
click at [1409, 294] on icon "more" at bounding box center [1418, 292] width 19 height 21
click at [1323, 323] on span "Edit appointment" at bounding box center [1333, 322] width 145 height 18
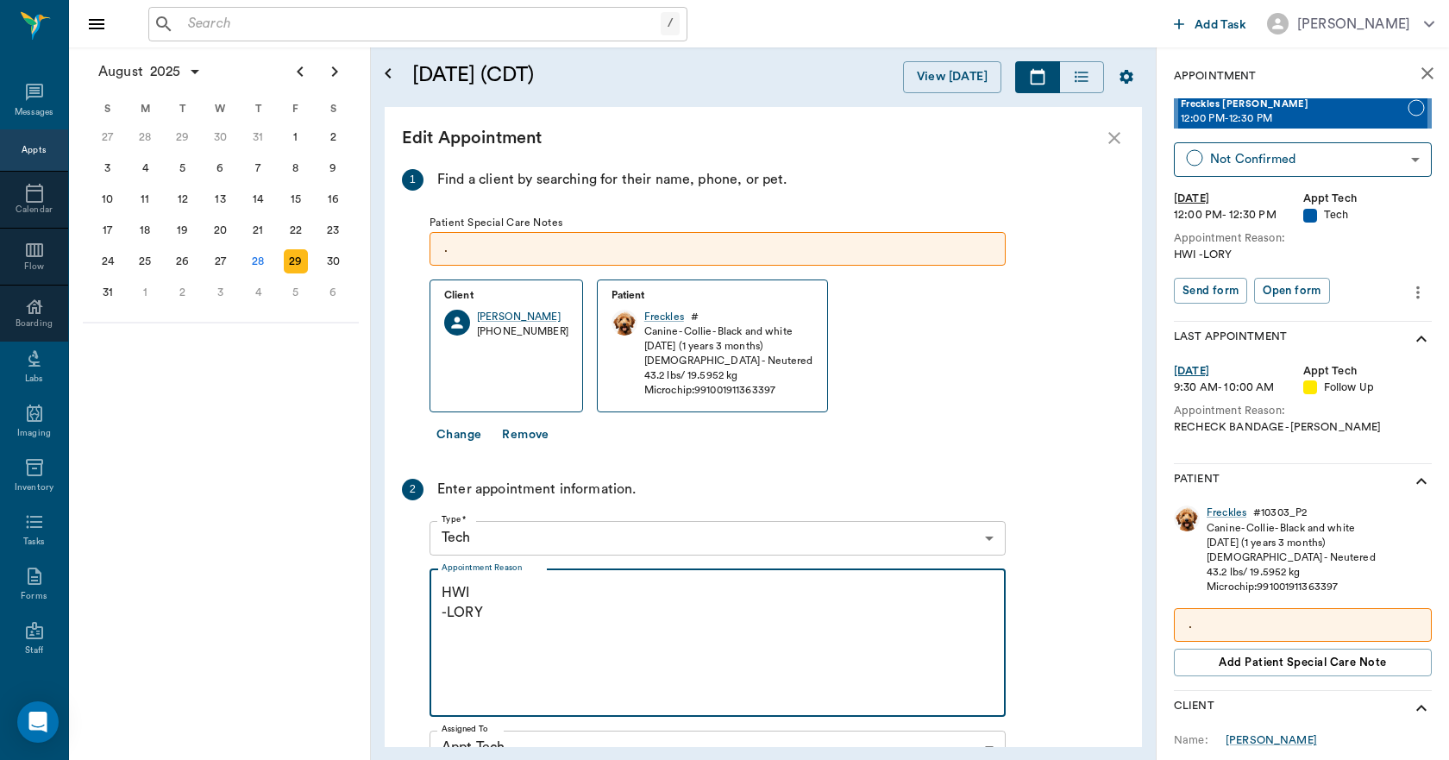
click at [506, 590] on textarea "HWI -LORY" at bounding box center [718, 642] width 552 height 119
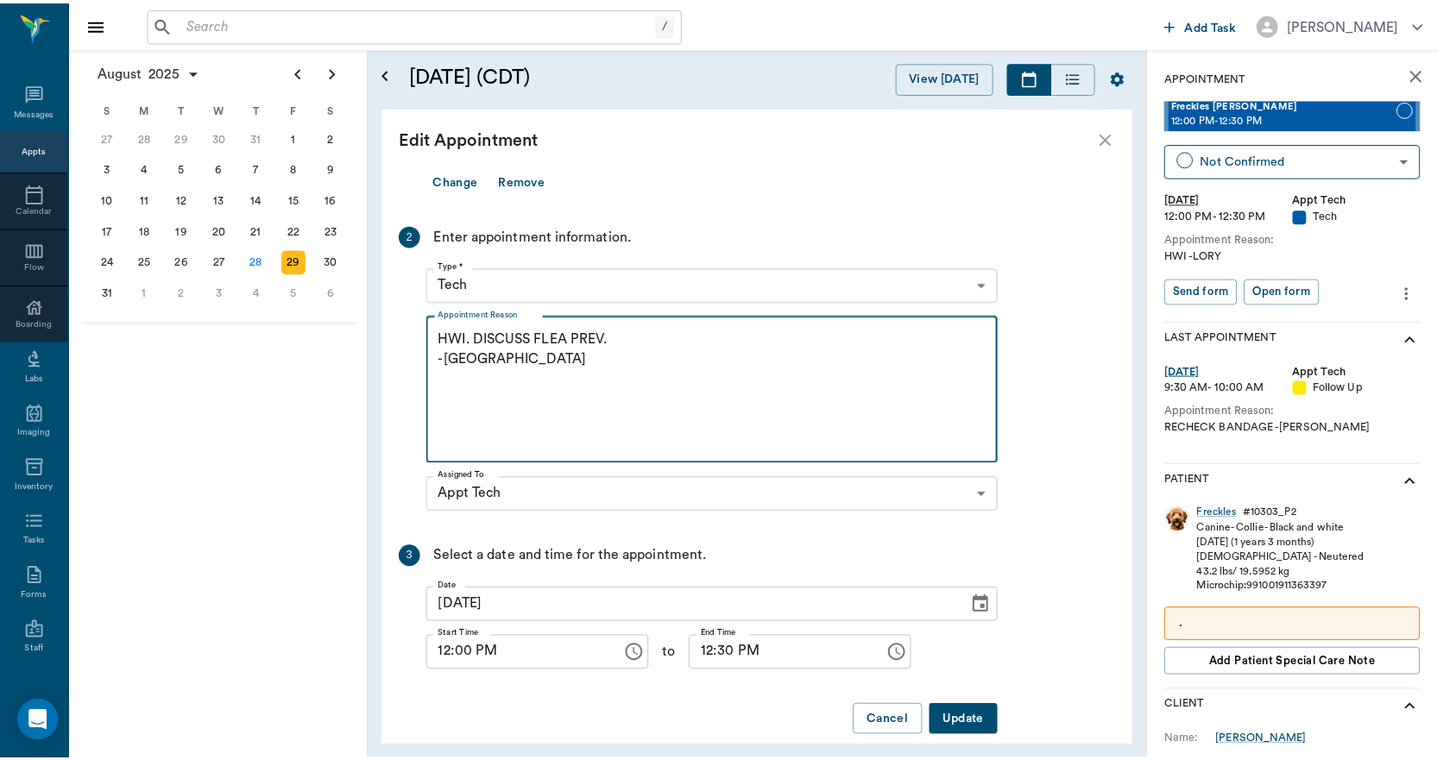
scroll to position [259, 0]
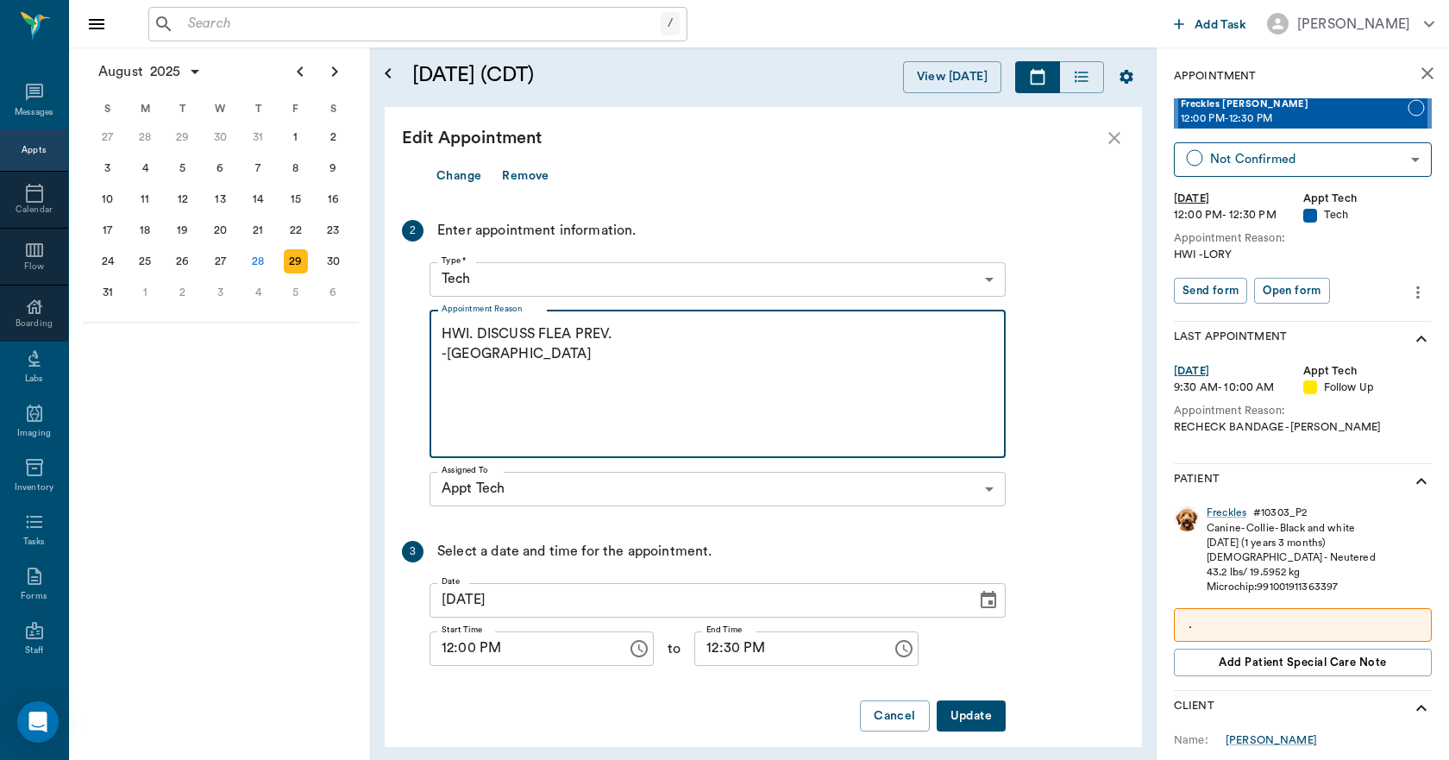
type textarea "HWI. DISCUSS FLEA PREV. -LORY"
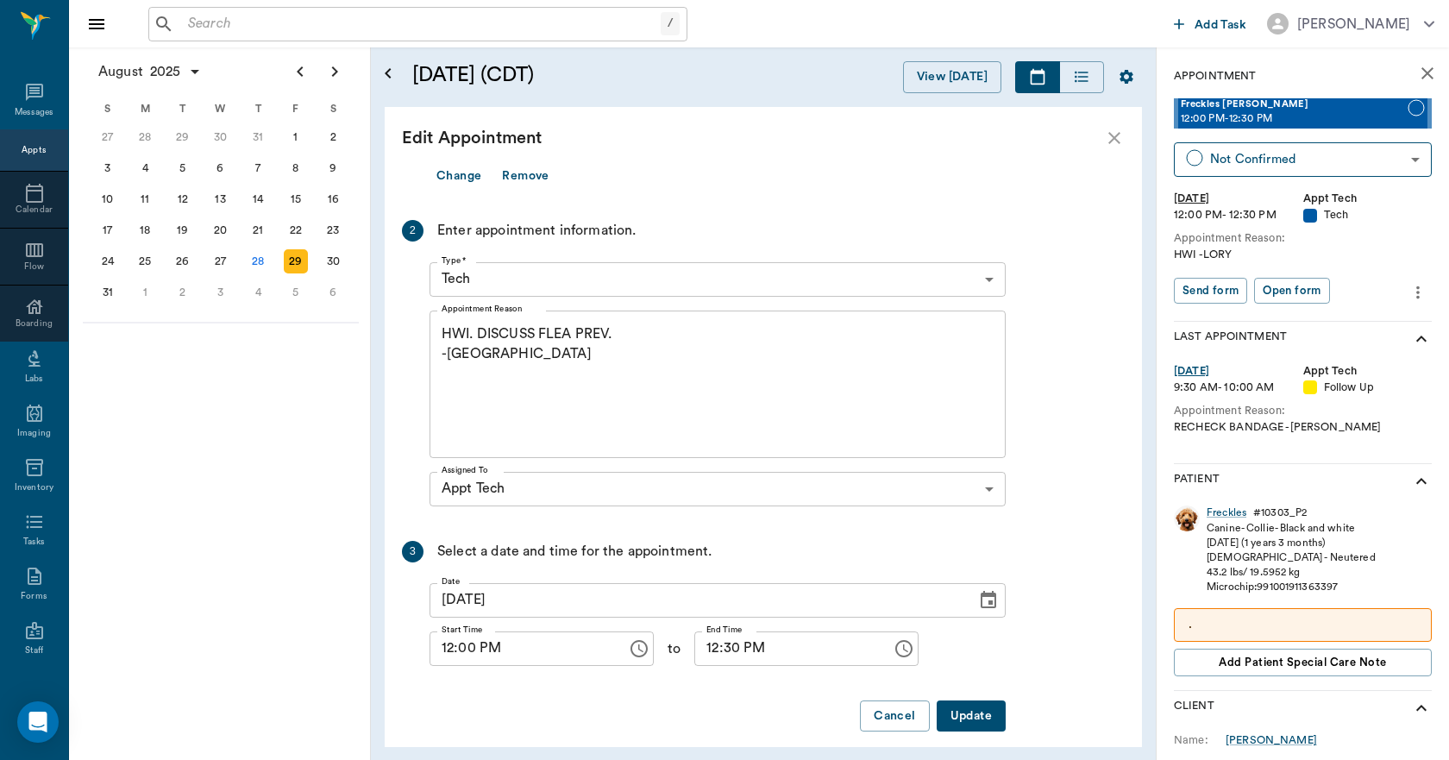
click at [998, 711] on button "Update" at bounding box center [971, 717] width 69 height 32
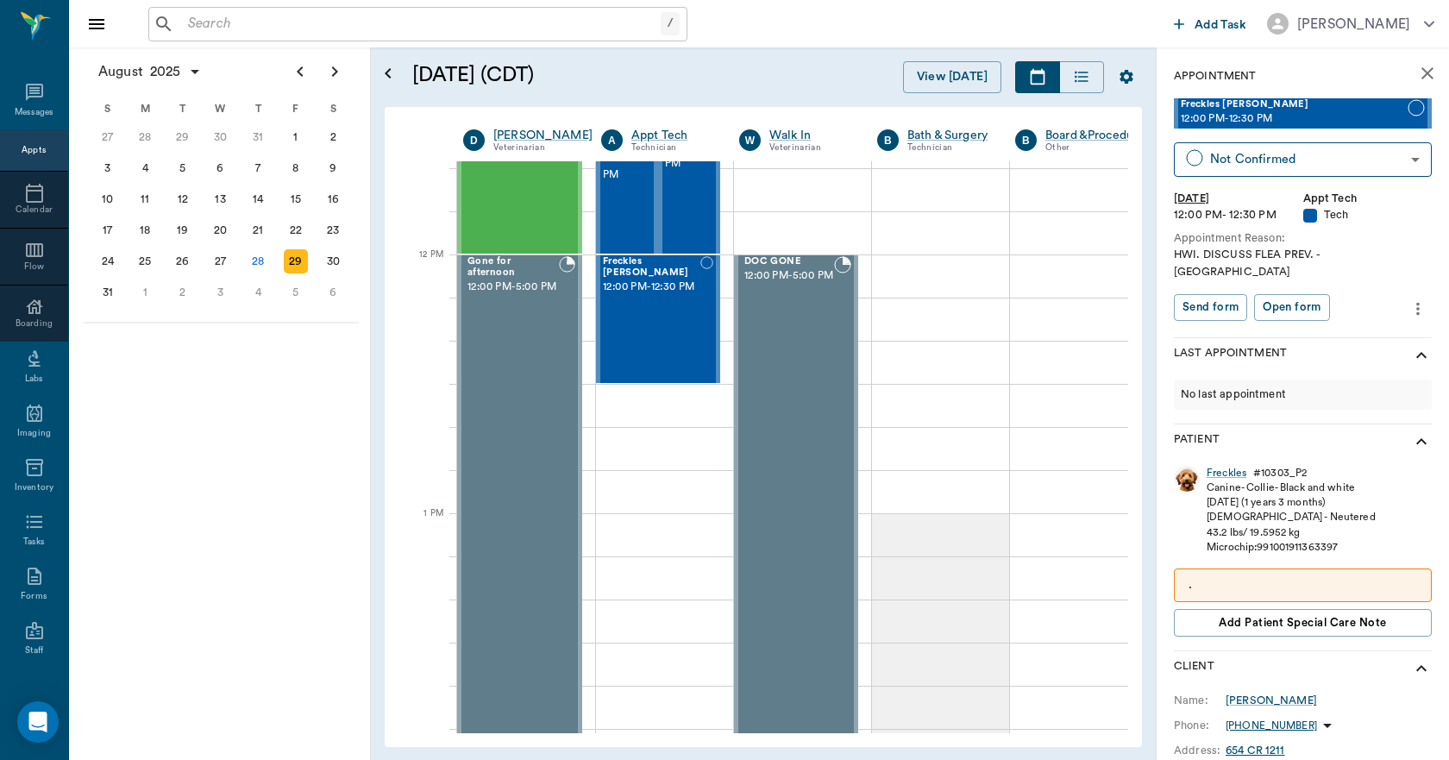
click at [246, 27] on input "text" at bounding box center [421, 24] width 480 height 24
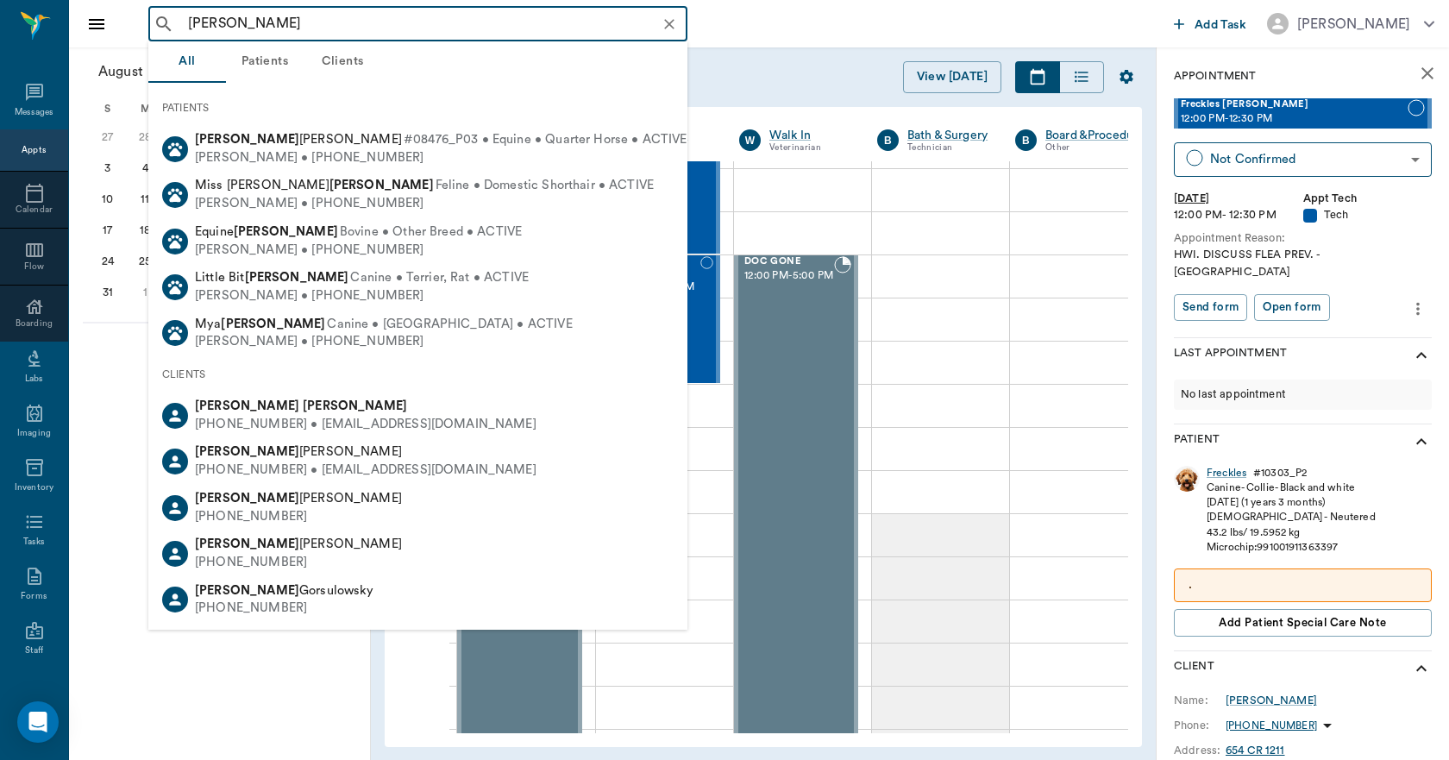
click at [285, 419] on div "(318) 294-2981 • MEGHANNCLAYTON@gmail.com" at bounding box center [366, 425] width 342 height 18
type input "MEGHA CLAYTON"
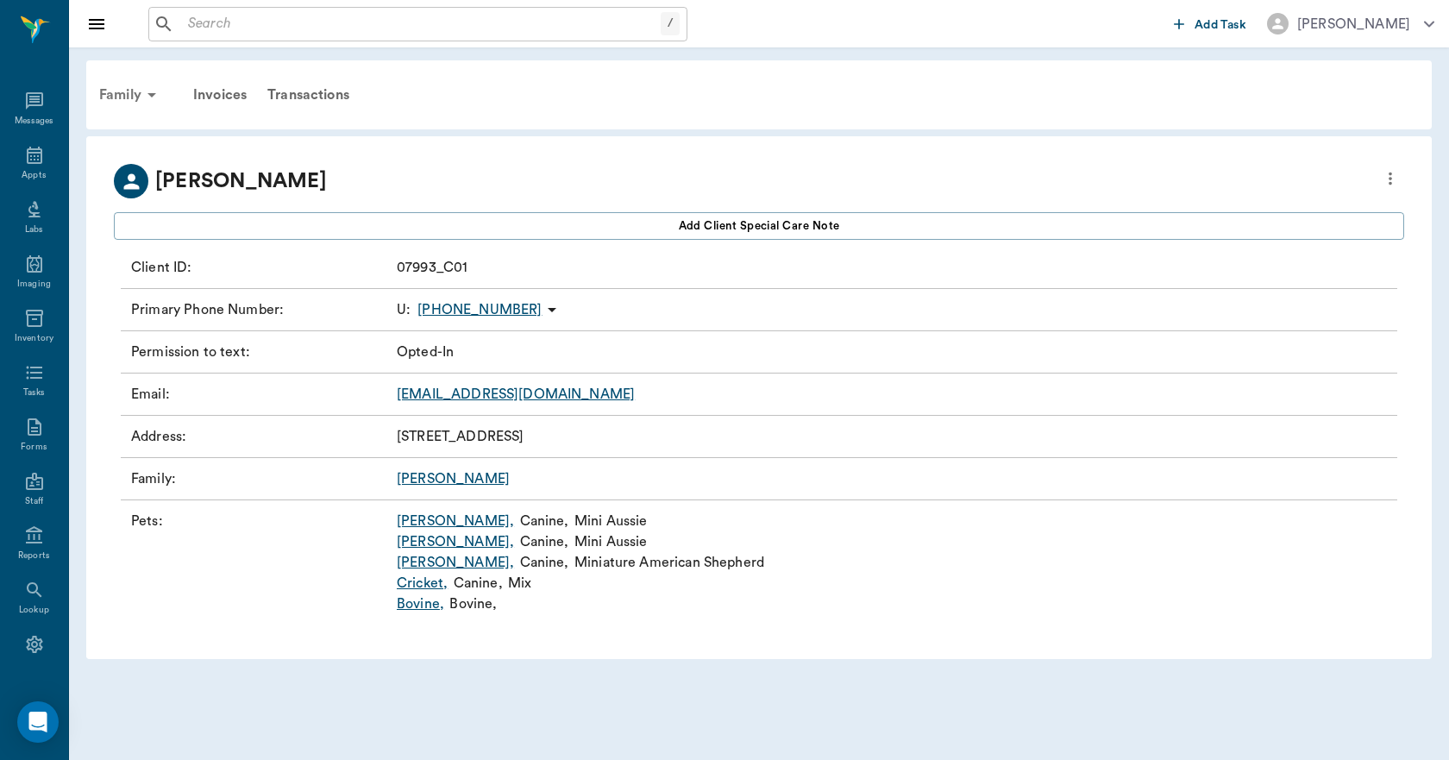
click at [126, 90] on div "Family" at bounding box center [131, 94] width 84 height 41
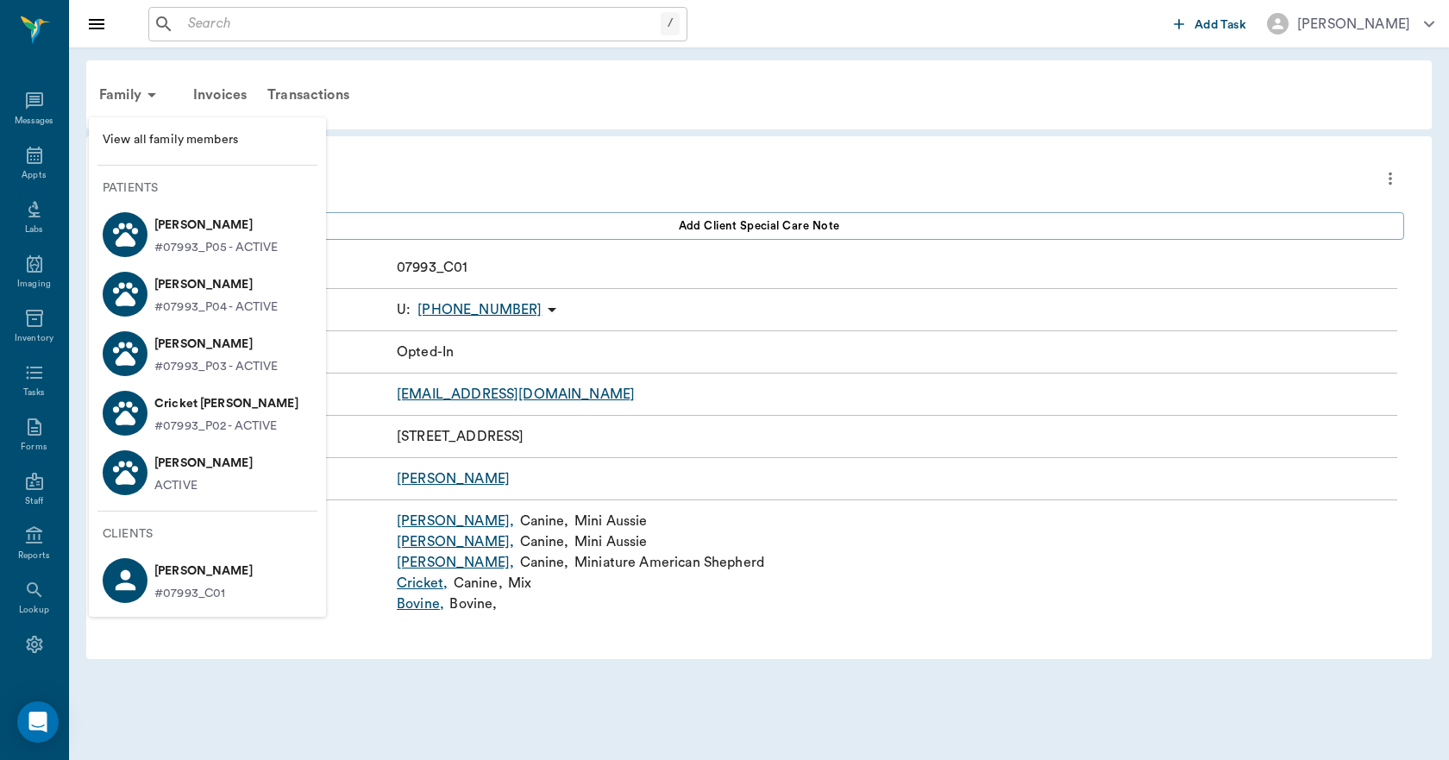
click at [223, 140] on span "View all family members" at bounding box center [208, 140] width 210 height 18
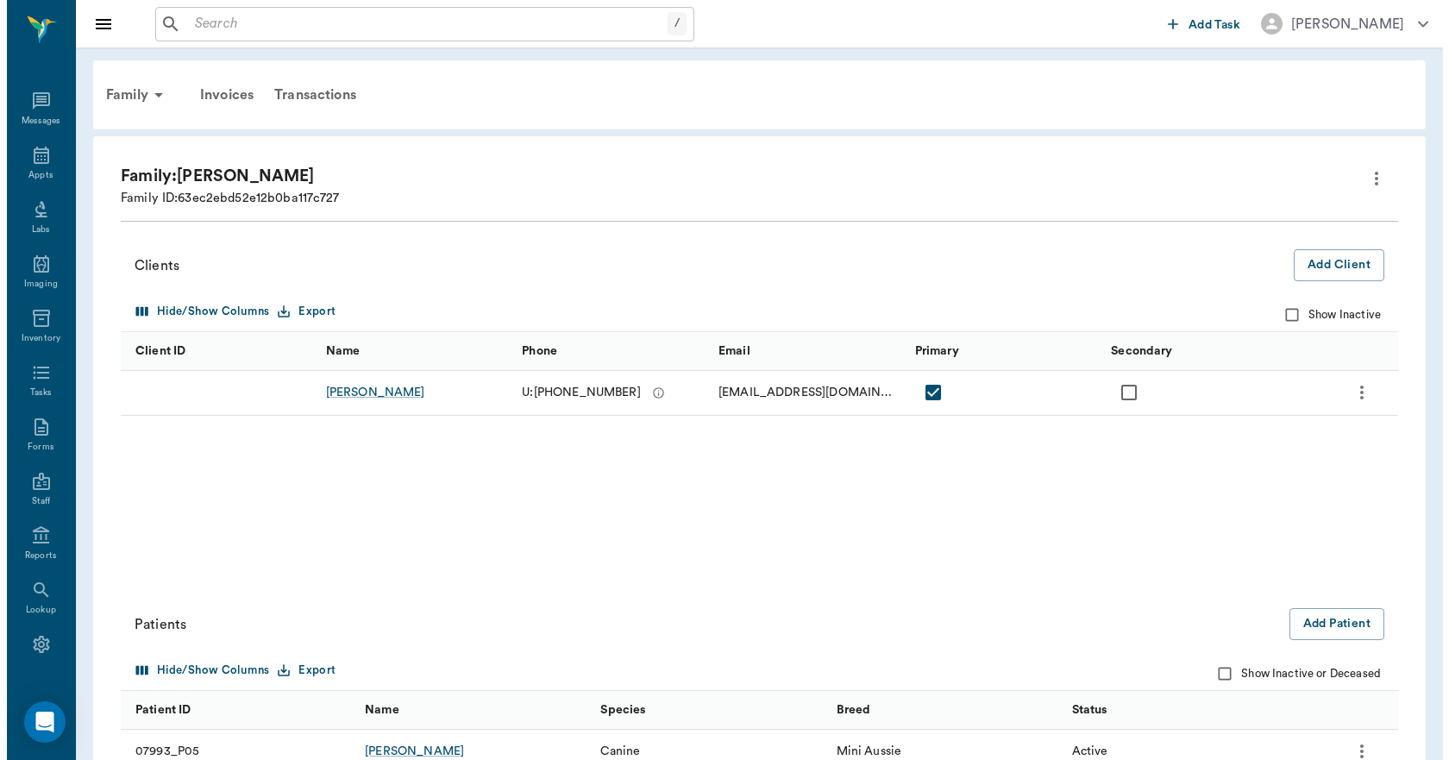
scroll to position [228, 0]
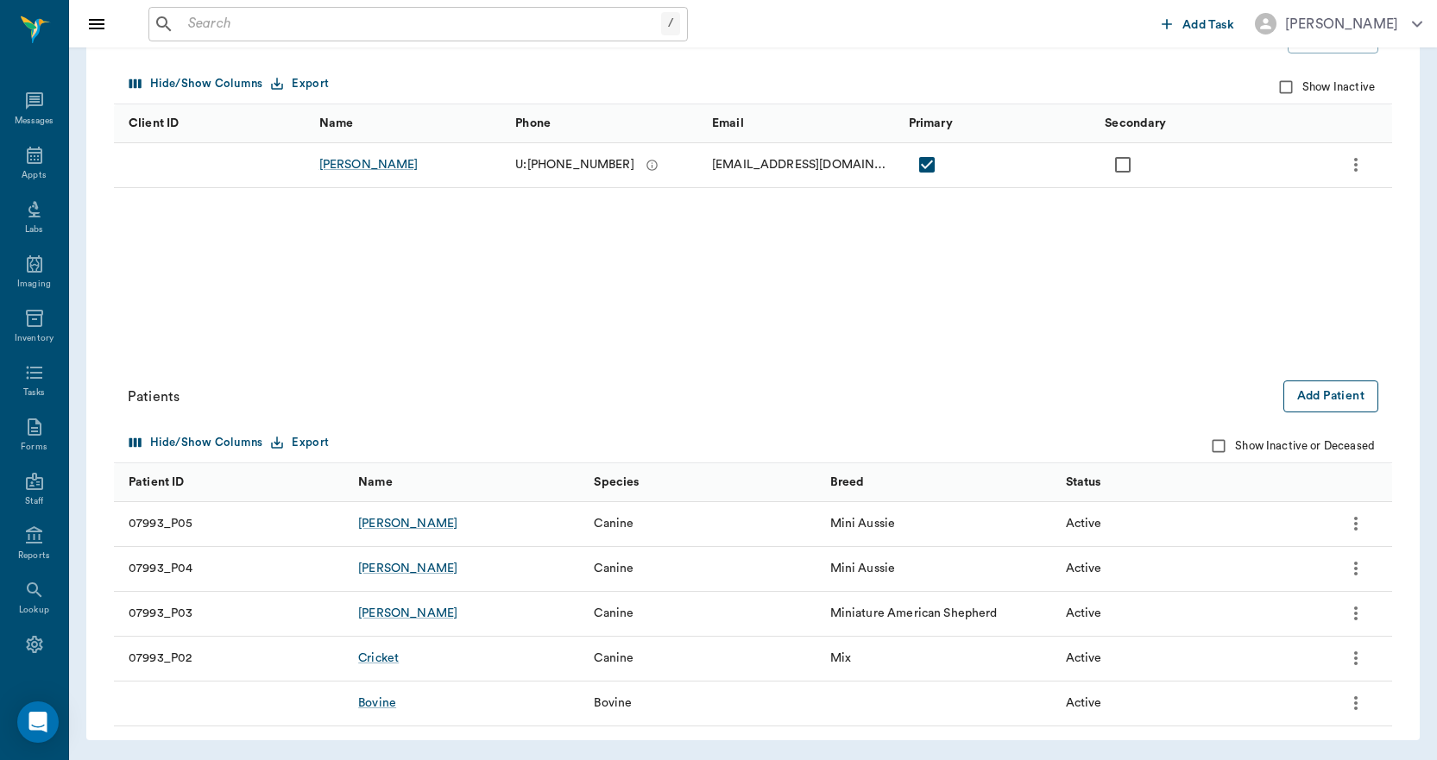
click at [1332, 394] on button "Add Patient" at bounding box center [1330, 396] width 95 height 32
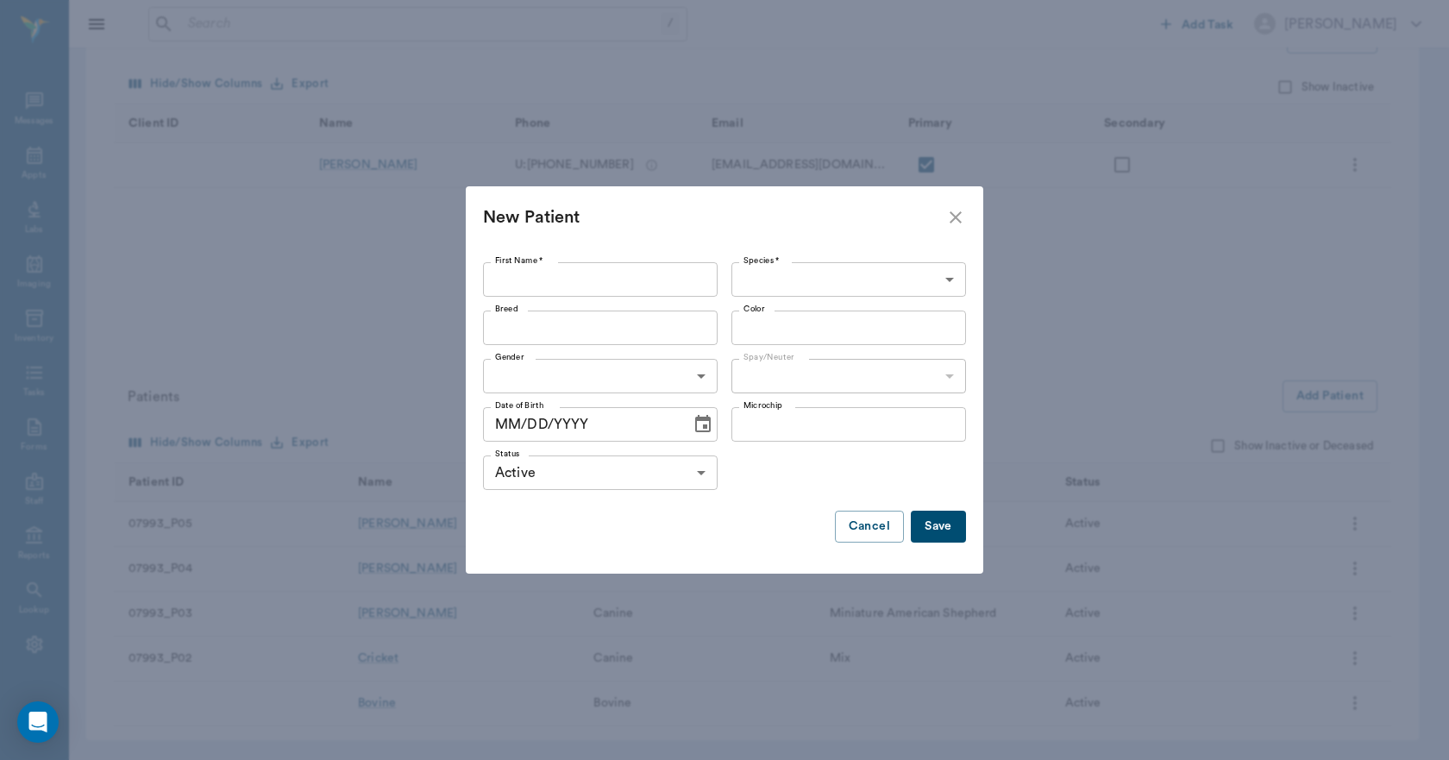
click at [562, 275] on input "First Name *" at bounding box center [600, 279] width 235 height 35
type input "t"
type input "TURBO"
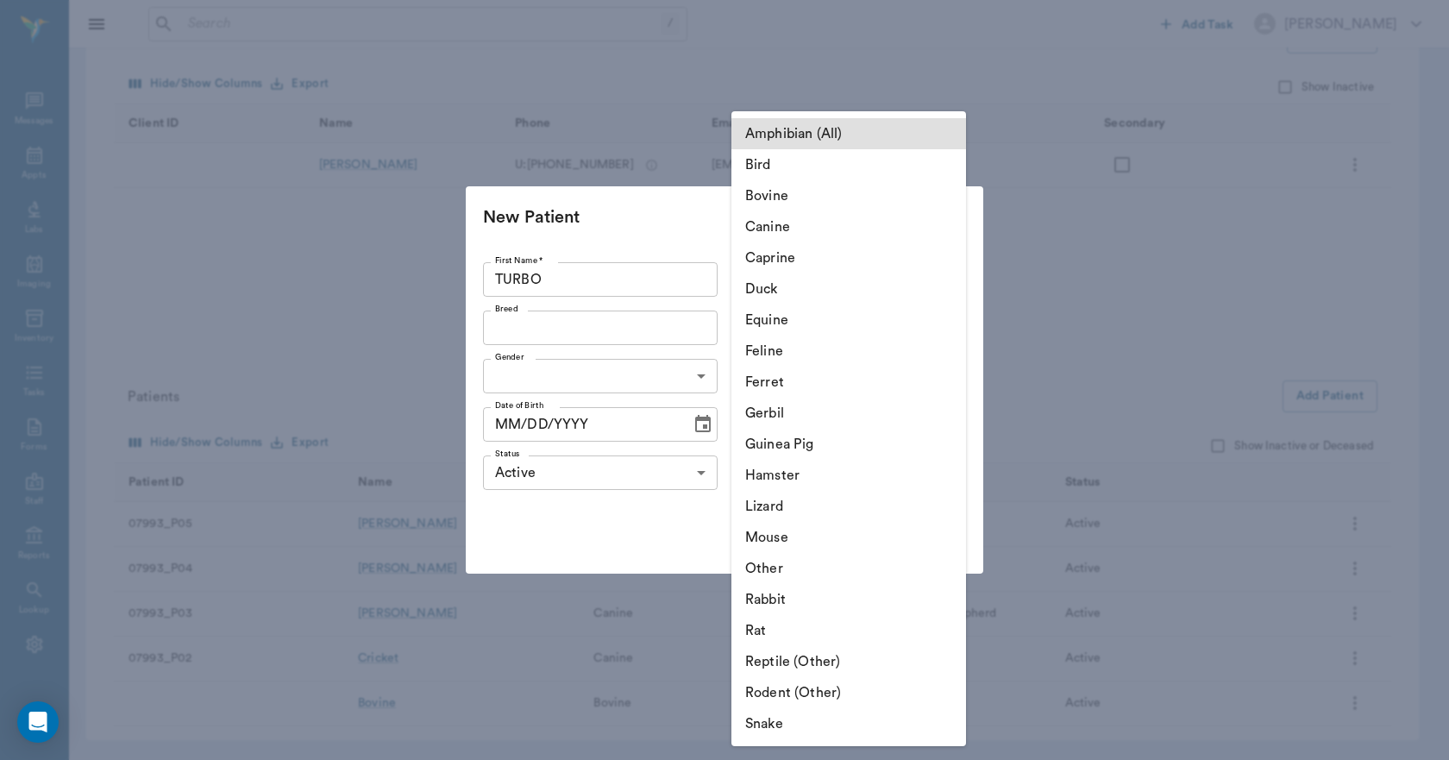
click at [921, 281] on body "/ ​ Add Task Dr. Bert Ellsworth Nectar Messages Appts Labs Imaging Inventory Ta…" at bounding box center [724, 266] width 1449 height 988
click at [869, 232] on li "Canine" at bounding box center [849, 226] width 235 height 31
type input "Canine"
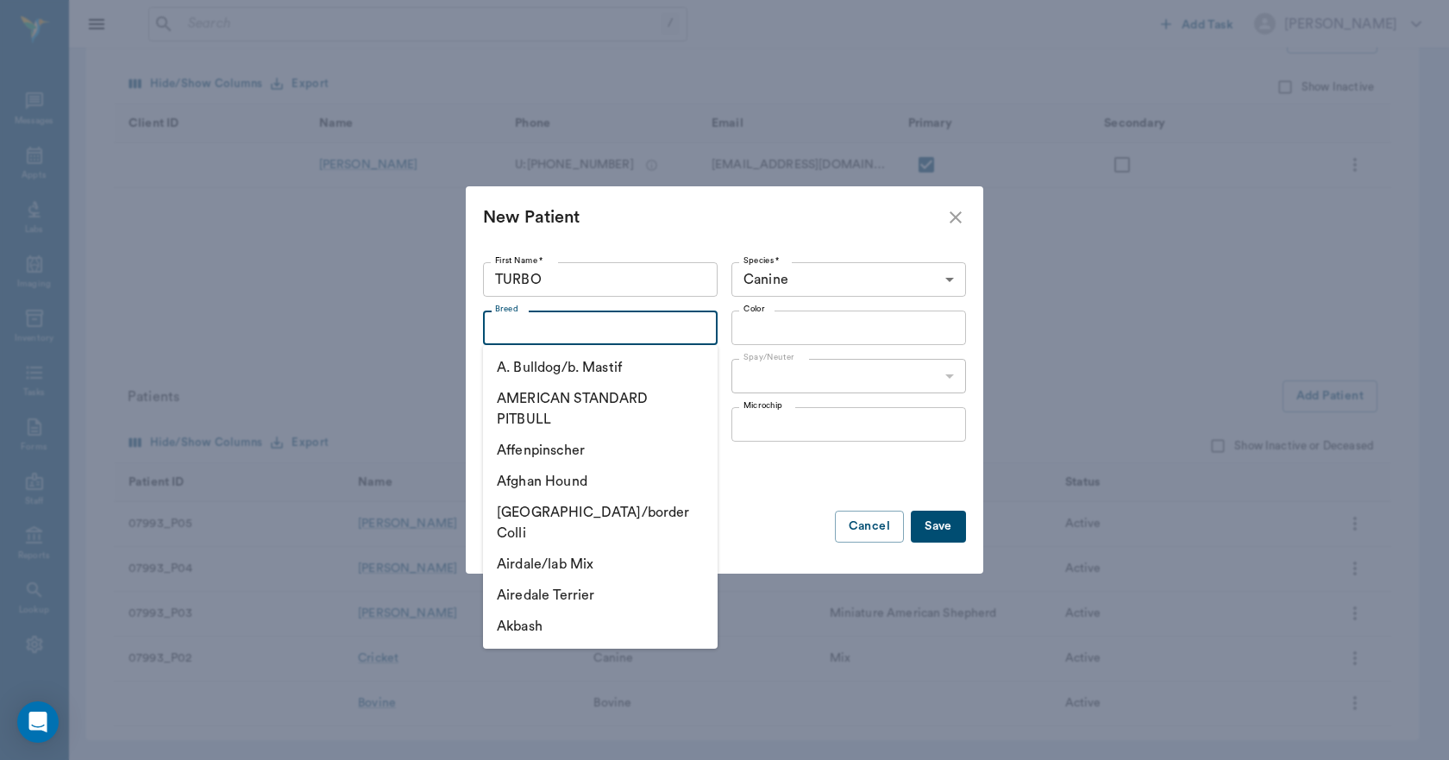
click at [566, 331] on input "Breed" at bounding box center [586, 328] width 196 height 24
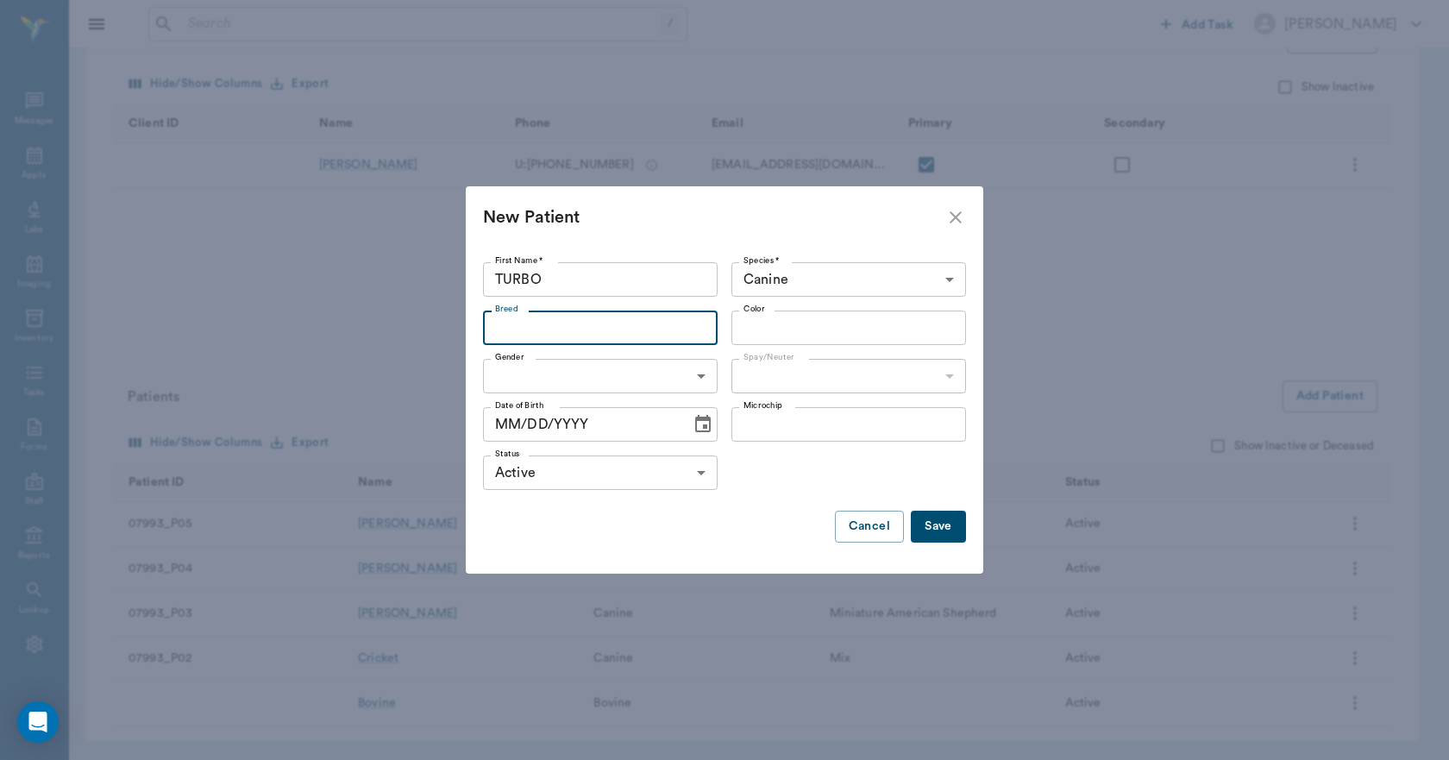
click at [605, 335] on input "Breed" at bounding box center [586, 328] width 196 height 24
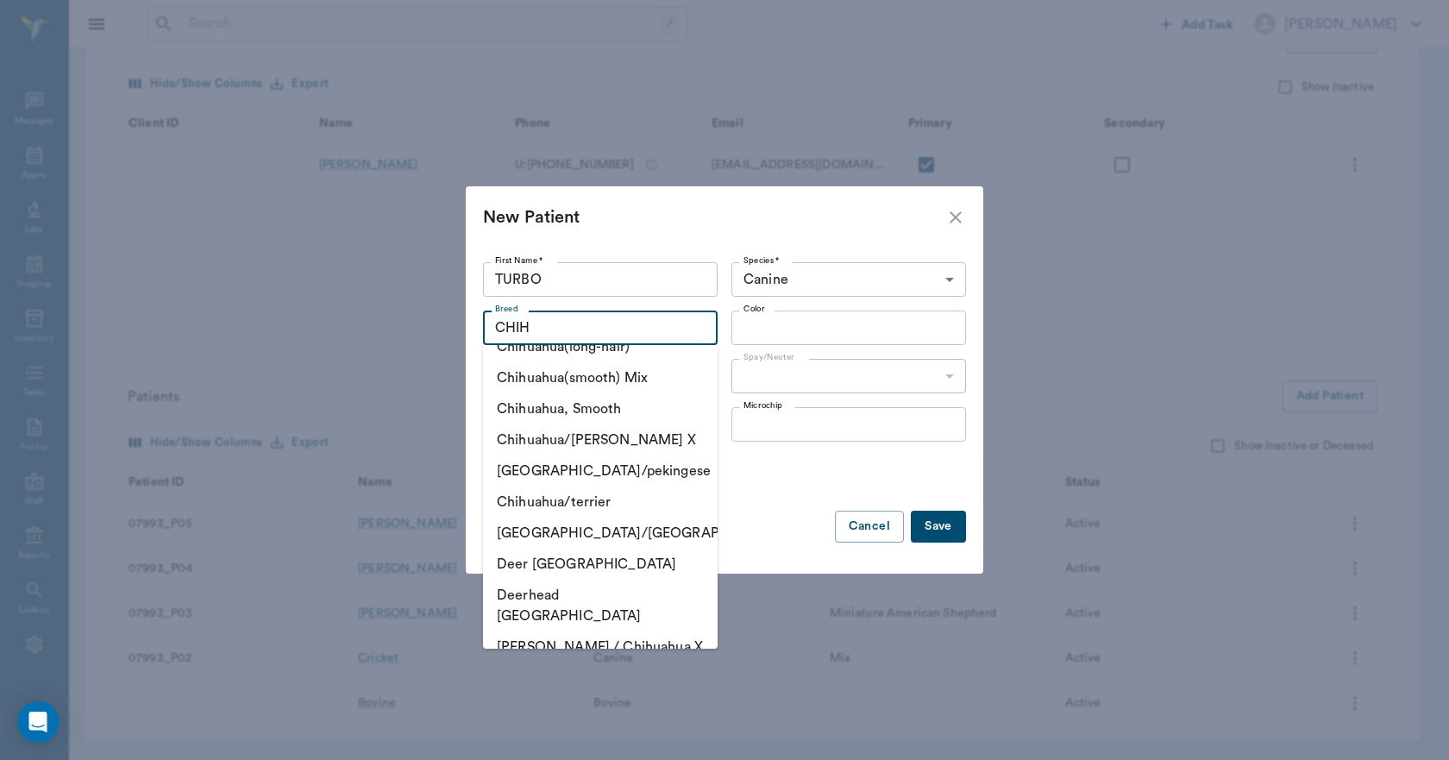
scroll to position [0, 0]
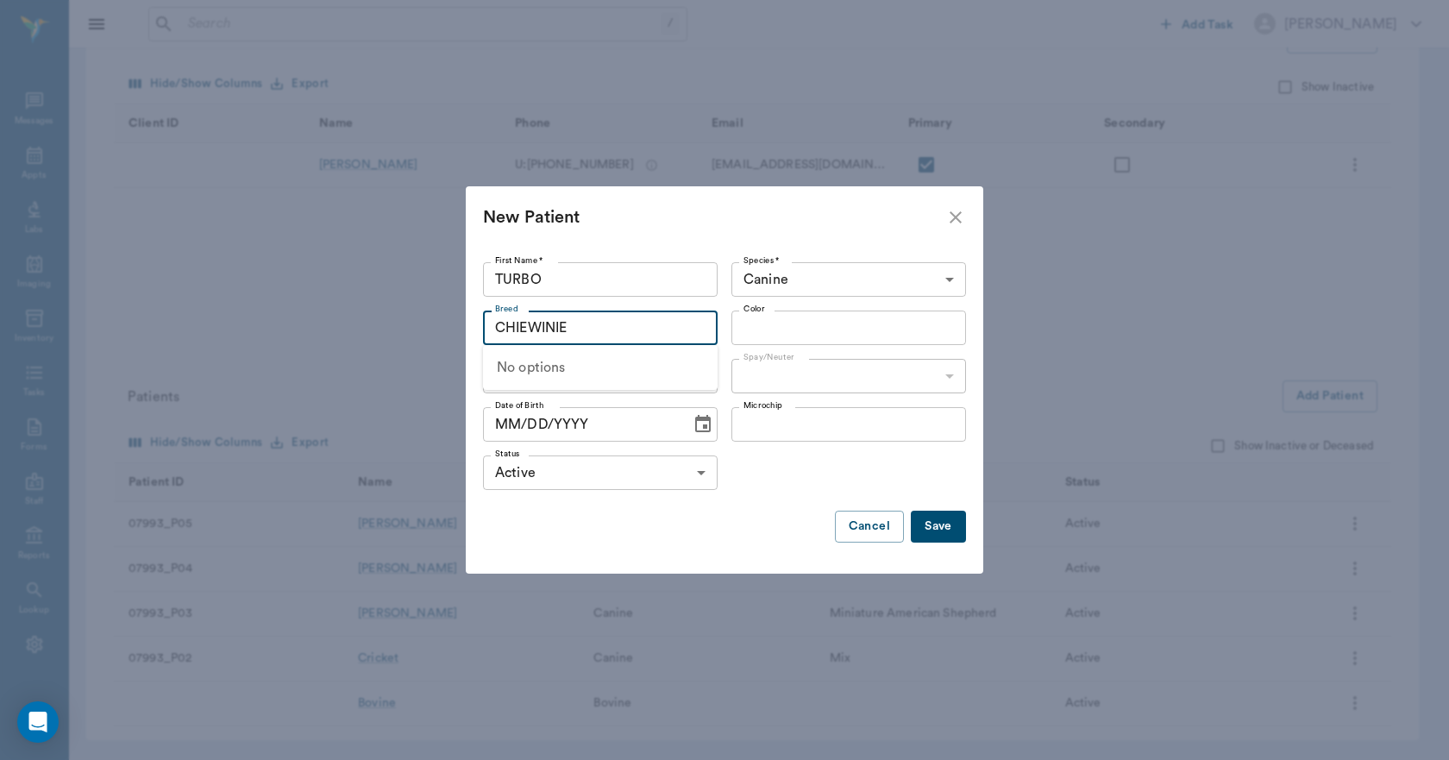
click at [777, 315] on div "Color" at bounding box center [849, 328] width 235 height 35
type input "CHIEWINIE"
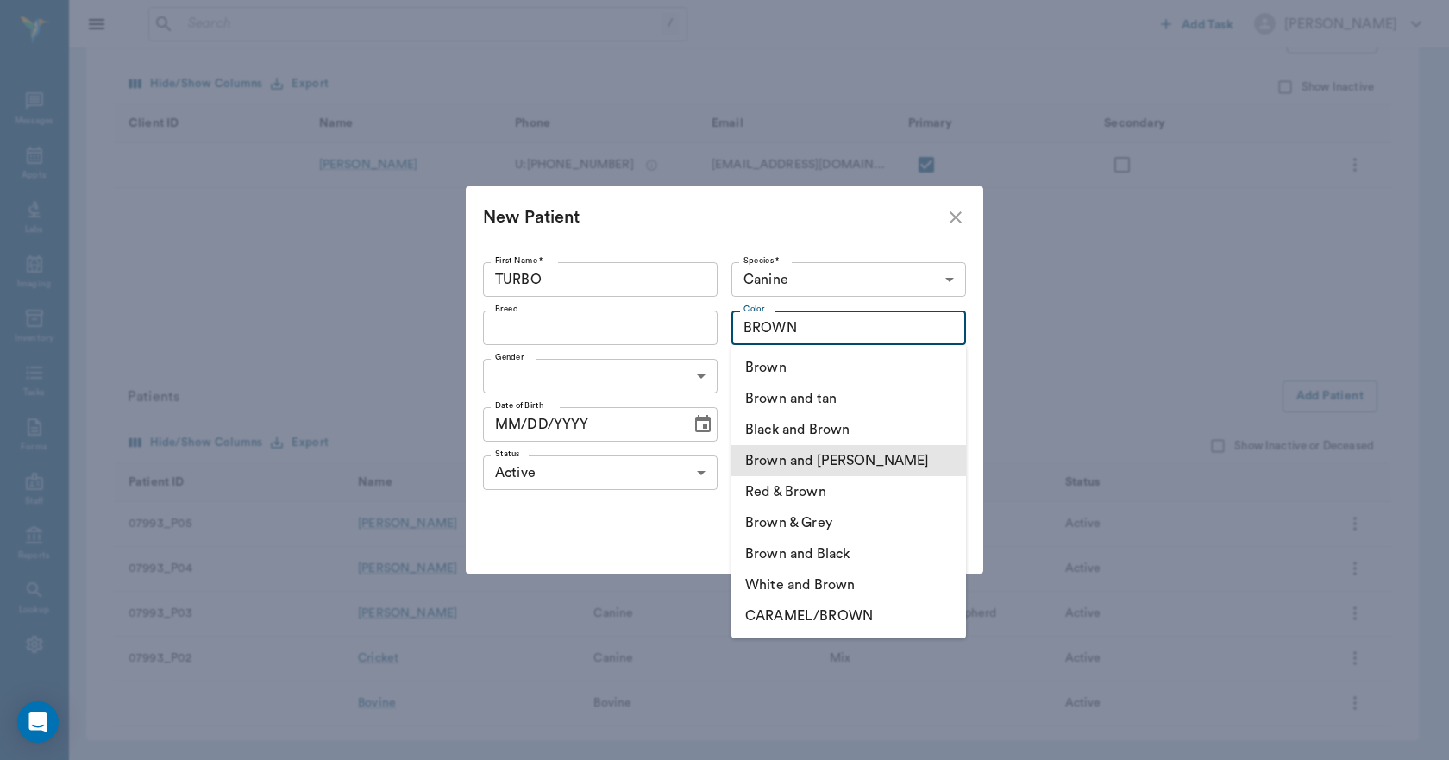
click at [815, 454] on li "Brown and White" at bounding box center [849, 460] width 235 height 31
type input "Brown and White"
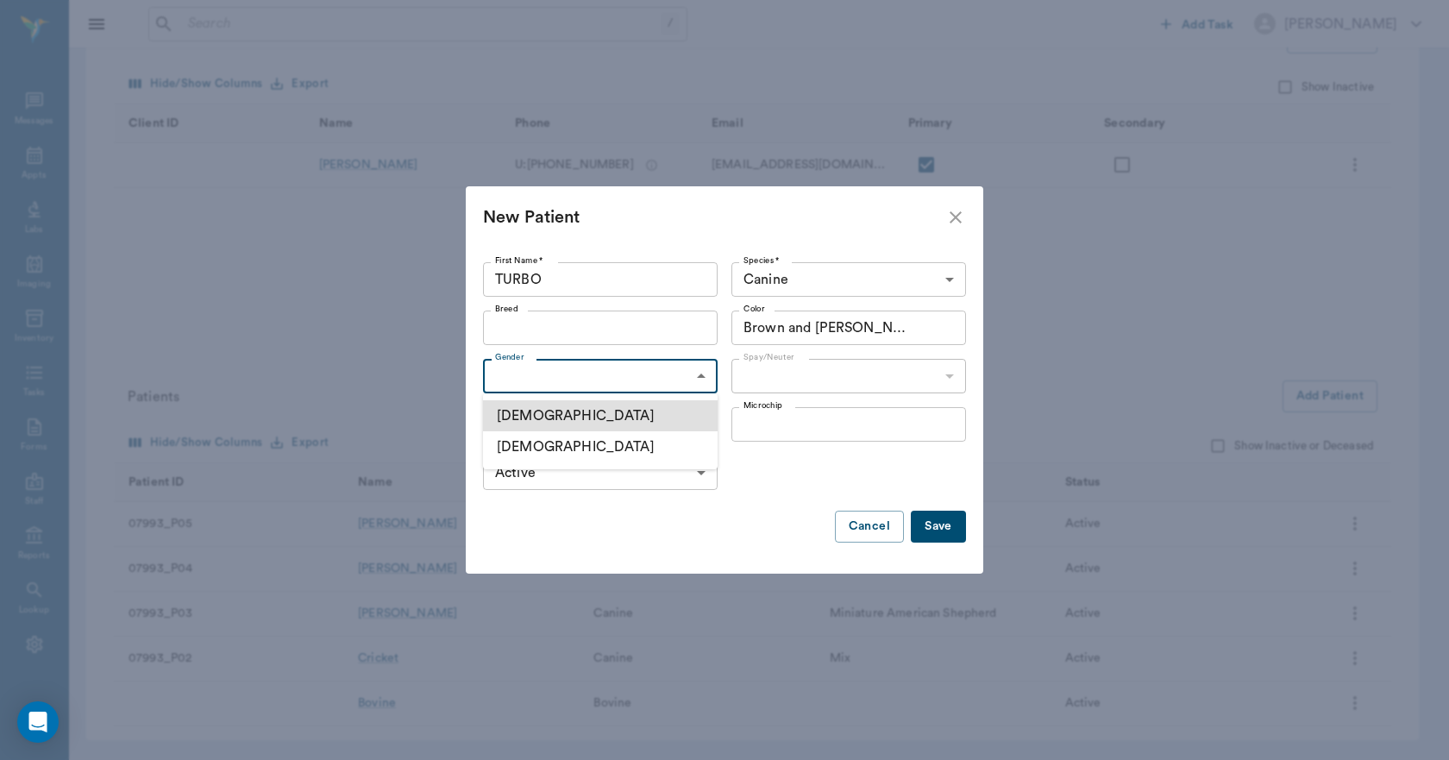
click at [680, 373] on body "/ ​ Add Task Dr. Bert Ellsworth Nectar Messages Appts Labs Imaging Inventory Ta…" at bounding box center [724, 266] width 1449 height 988
click at [609, 453] on li "Female" at bounding box center [600, 446] width 235 height 31
type input "FEMALE"
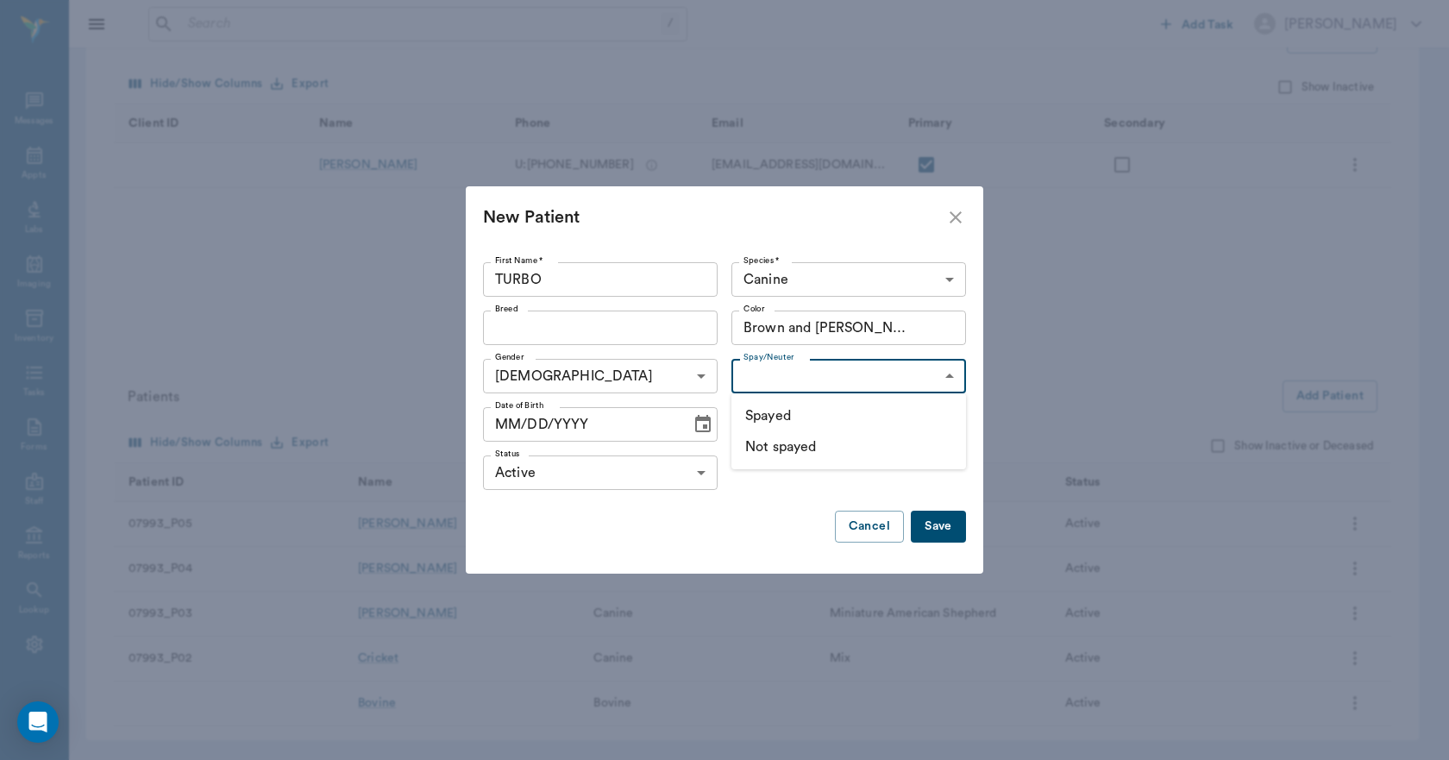
click at [751, 377] on body "/ ​ Add Task Dr. Bert Ellsworth Nectar Messages Appts Labs Imaging Inventory Ta…" at bounding box center [724, 266] width 1449 height 988
click at [781, 449] on li "Not spayed" at bounding box center [849, 446] width 235 height 31
type input "false"
click at [698, 433] on icon "Choose date" at bounding box center [703, 424] width 21 height 21
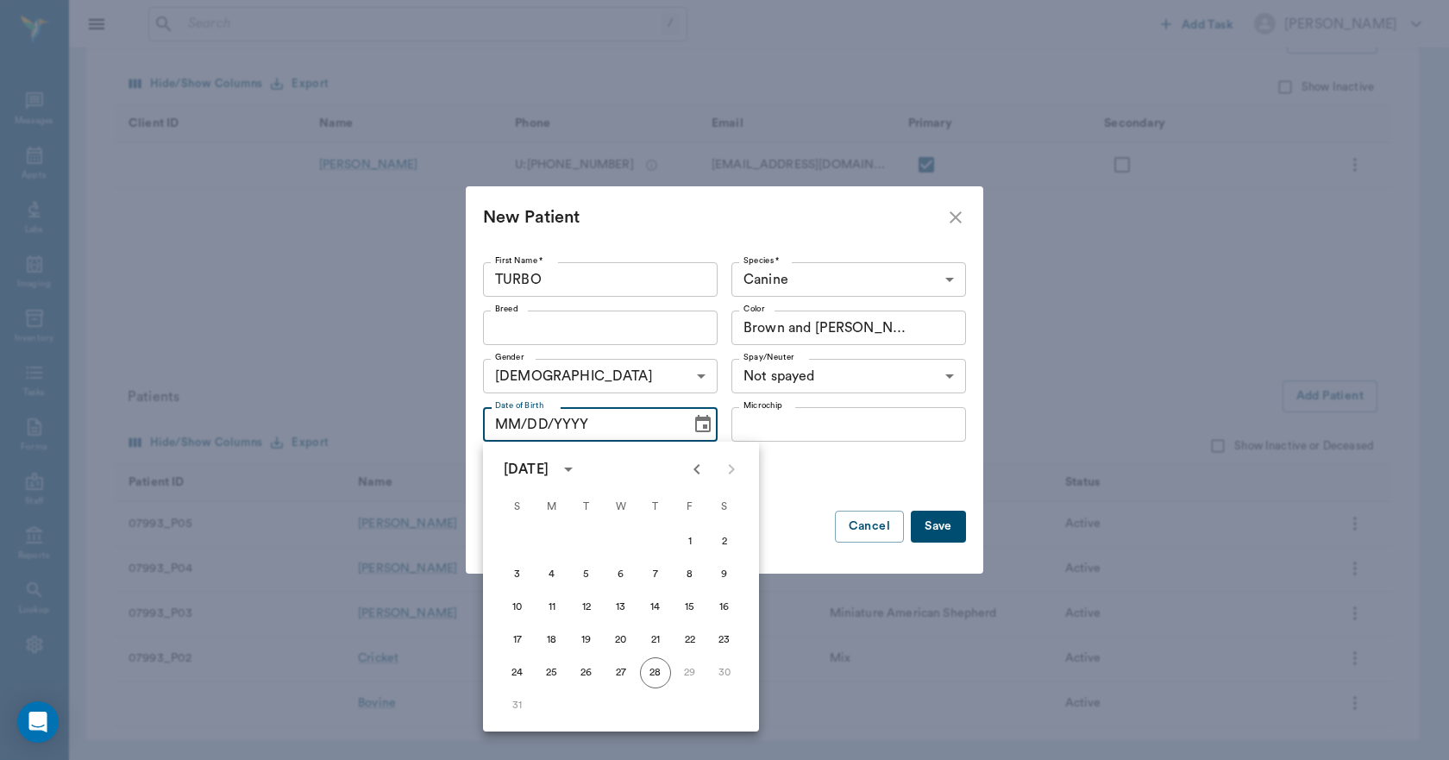
click at [579, 468] on icon "calendar view is open, switch to year view" at bounding box center [568, 469] width 21 height 21
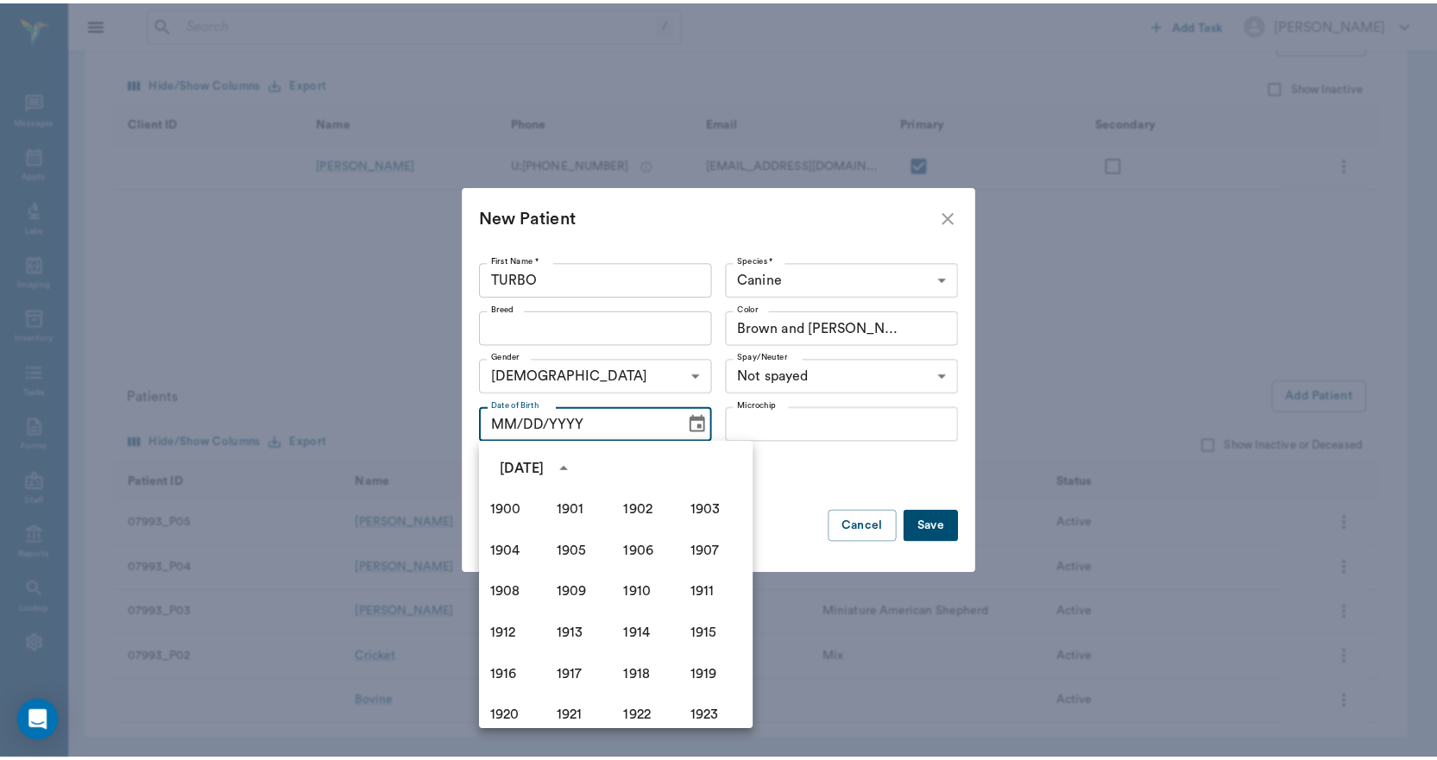
scroll to position [1184, 0]
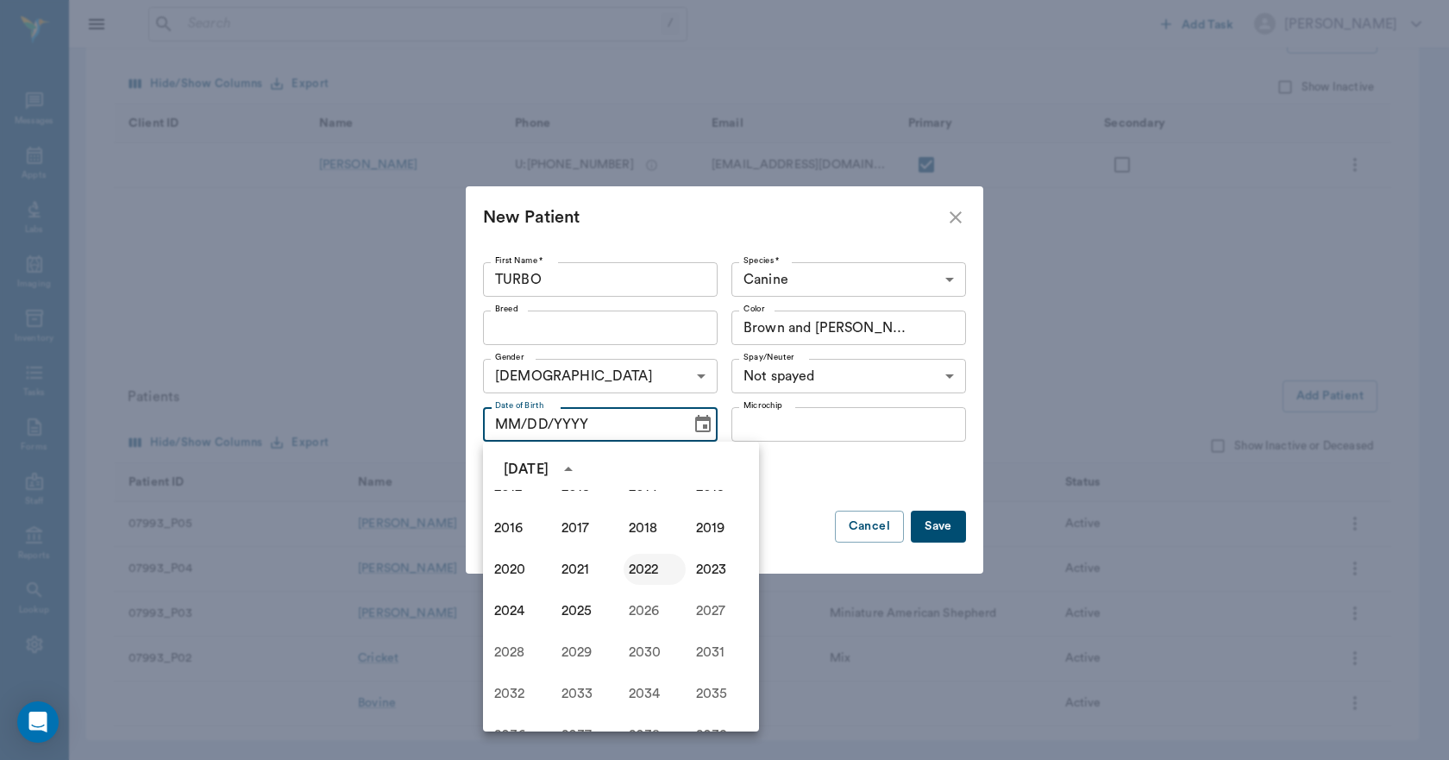
click at [639, 575] on button "2022" at bounding box center [655, 569] width 62 height 31
type input "08/28/2022"
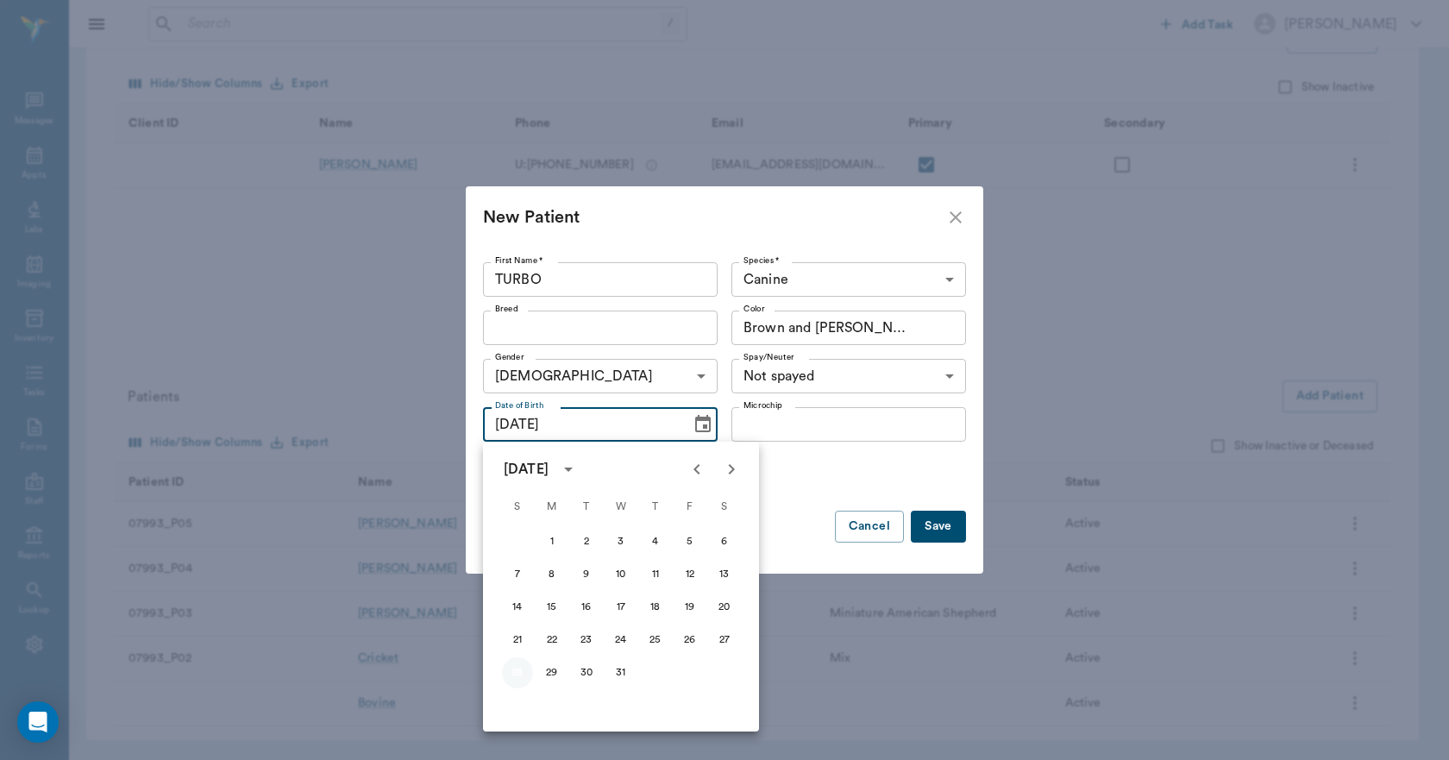
click at [525, 679] on button "28" at bounding box center [517, 672] width 31 height 31
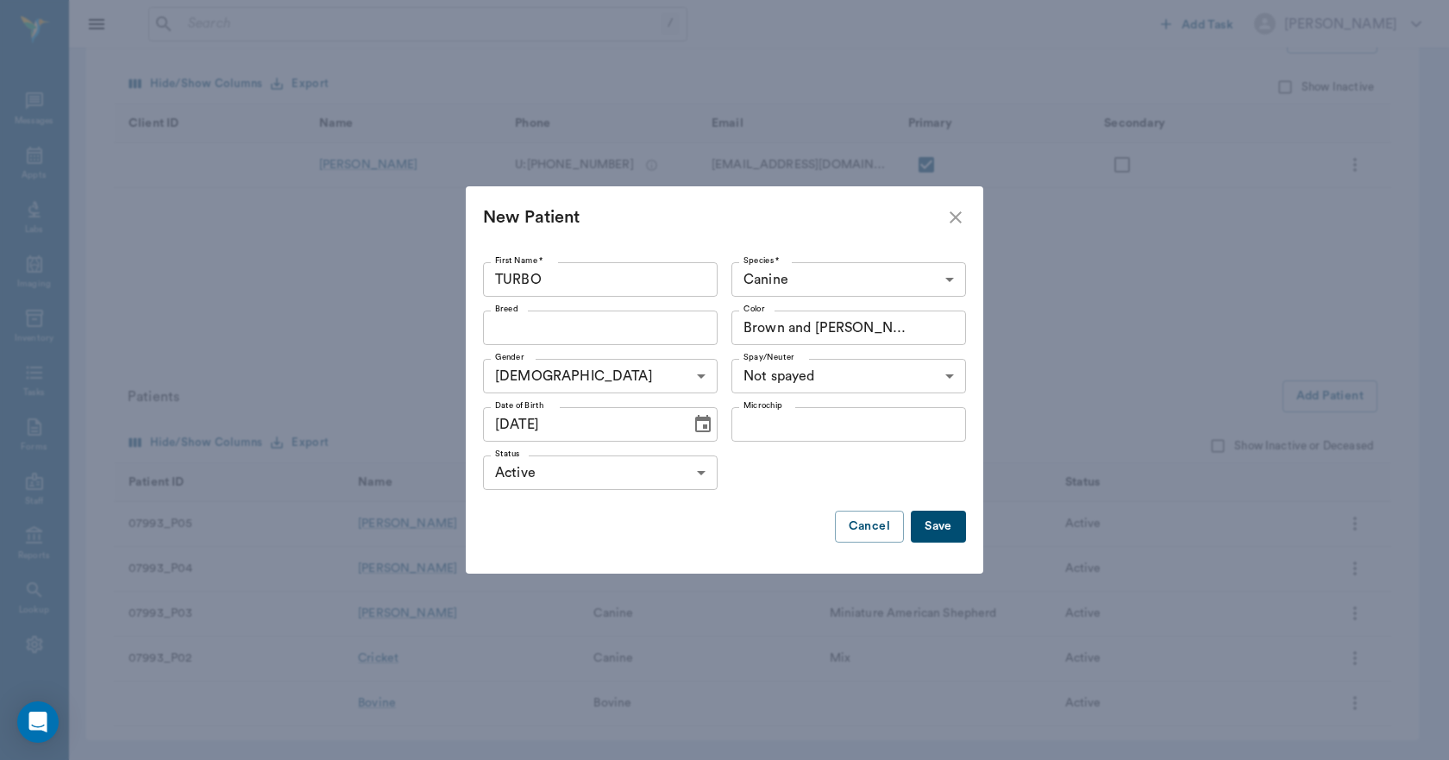
click at [930, 544] on div at bounding box center [724, 550] width 483 height 14
click at [933, 525] on button "Save" at bounding box center [938, 527] width 55 height 32
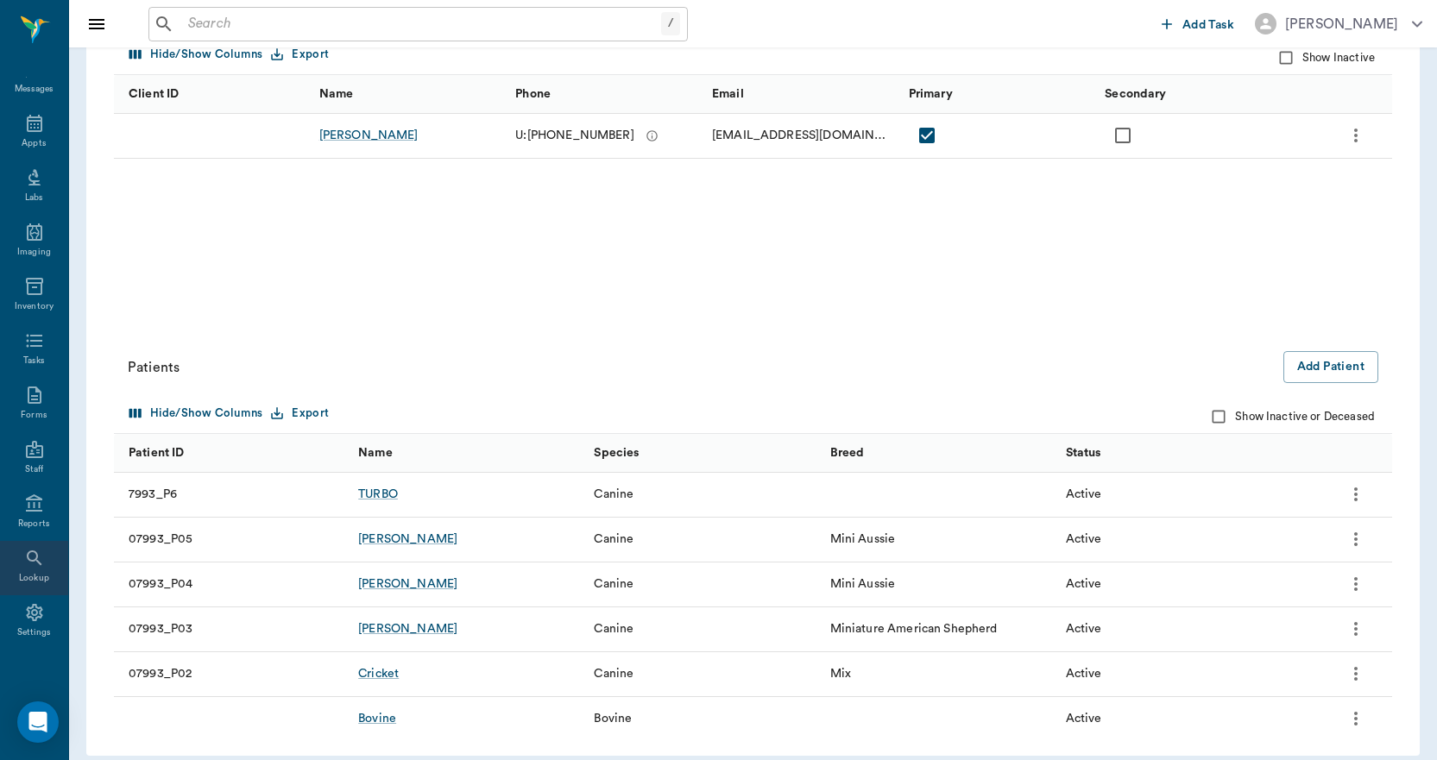
scroll to position [273, 0]
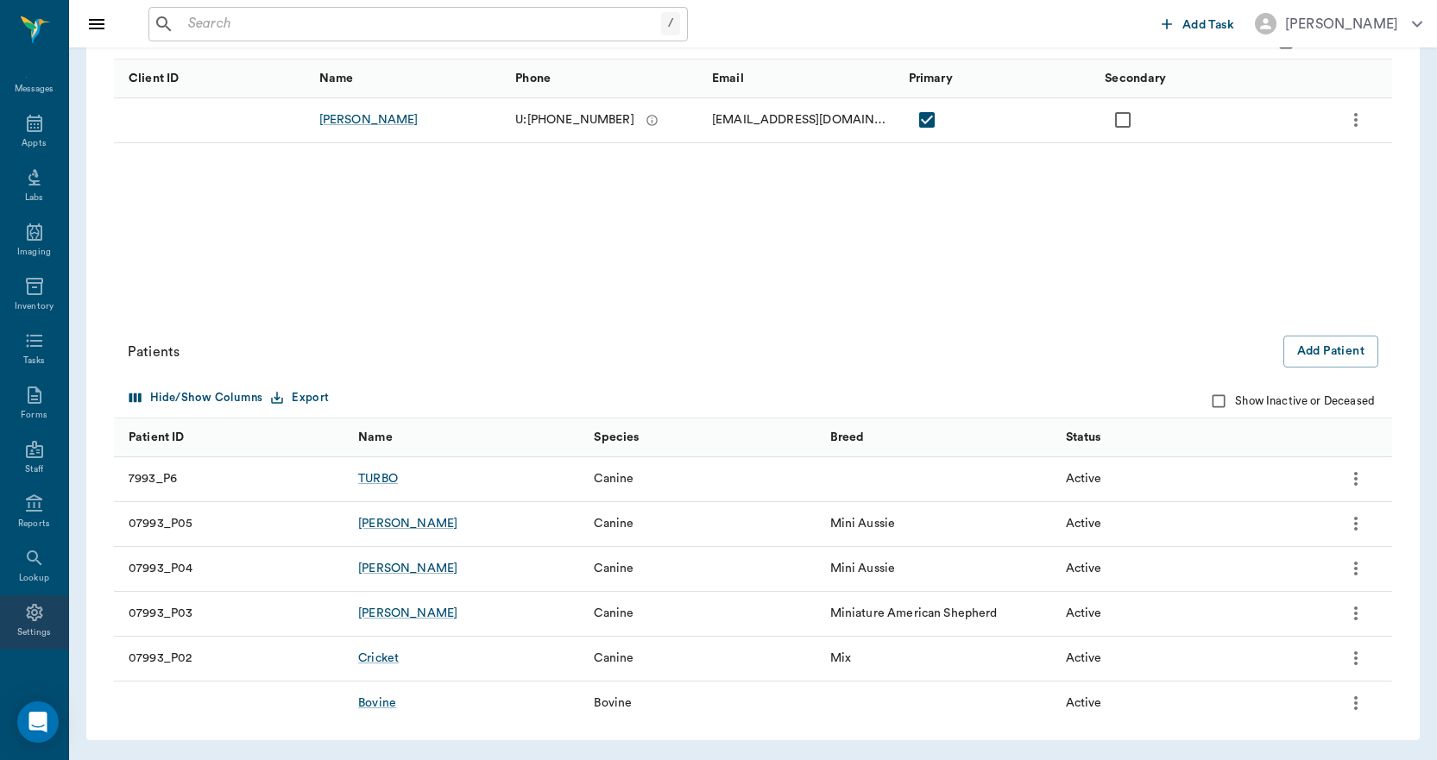
click at [37, 629] on div "Settings" at bounding box center [34, 632] width 35 height 13
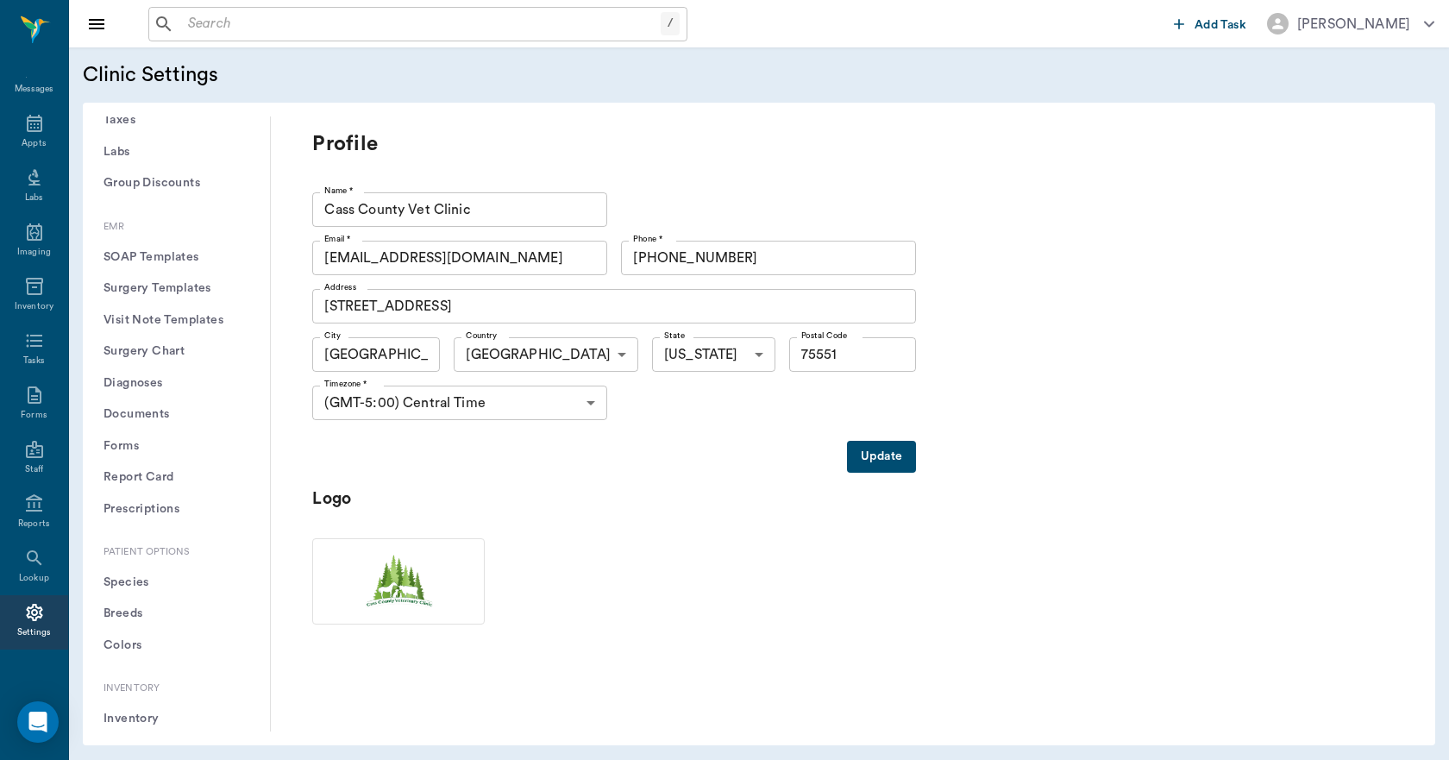
scroll to position [661, 0]
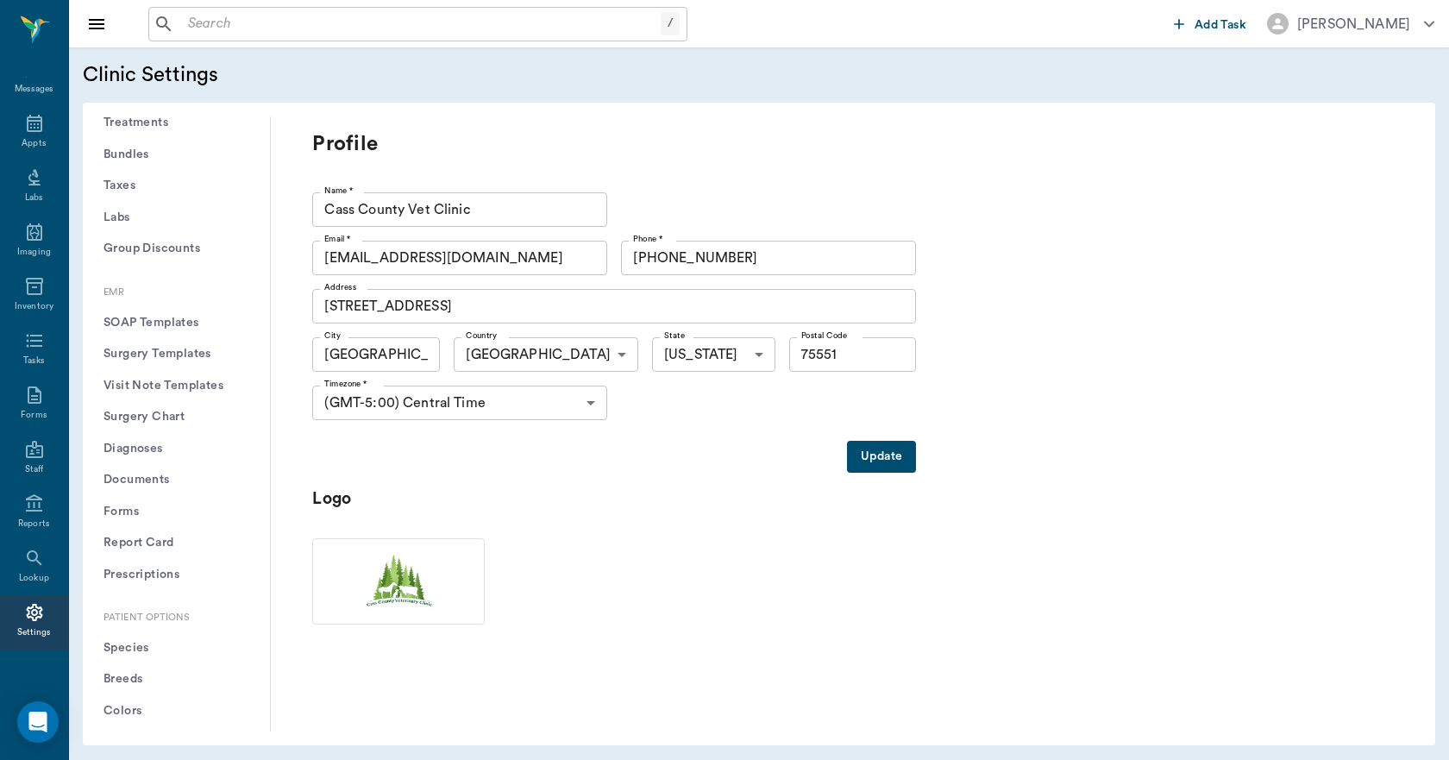
click at [141, 121] on button "Treatments" at bounding box center [177, 123] width 160 height 32
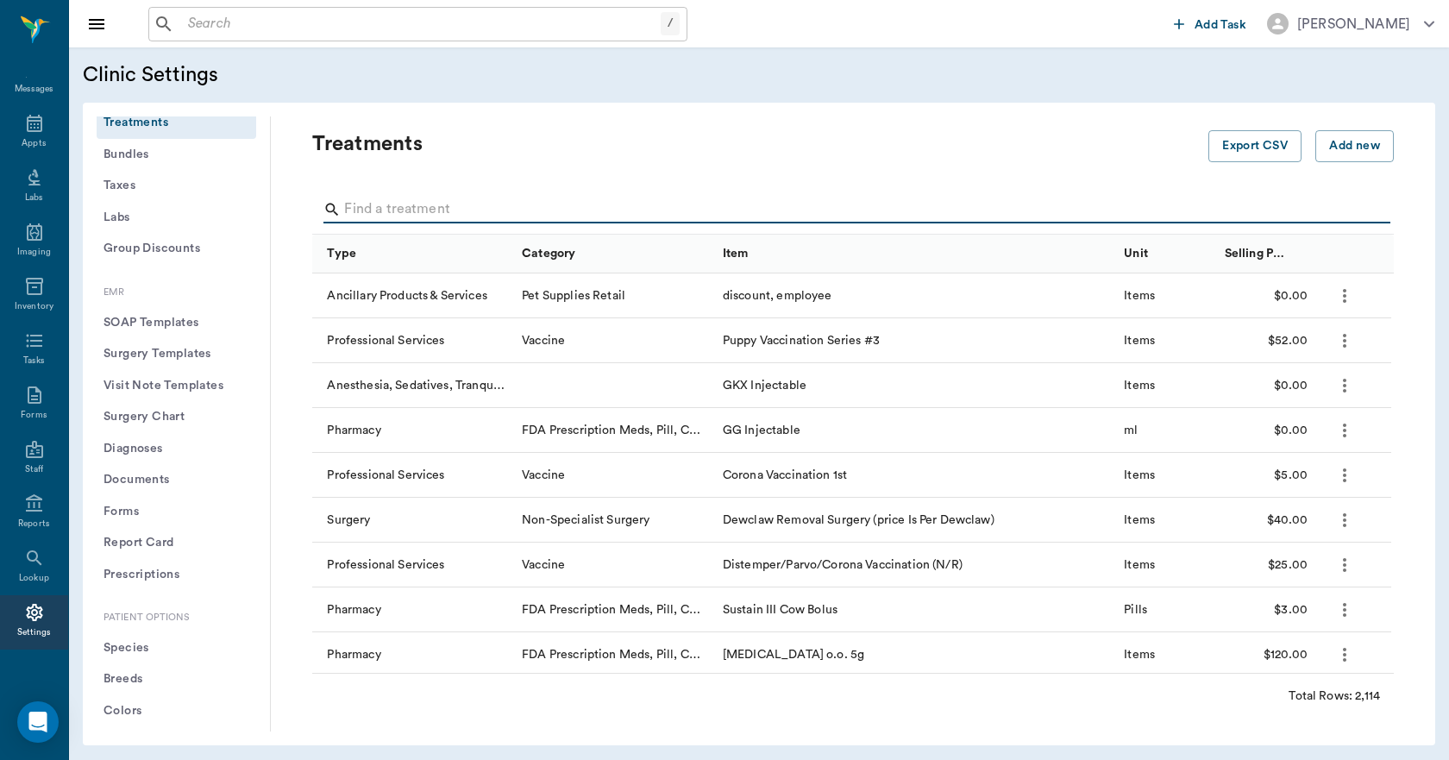
click at [424, 216] on input "Search" at bounding box center [854, 210] width 1021 height 28
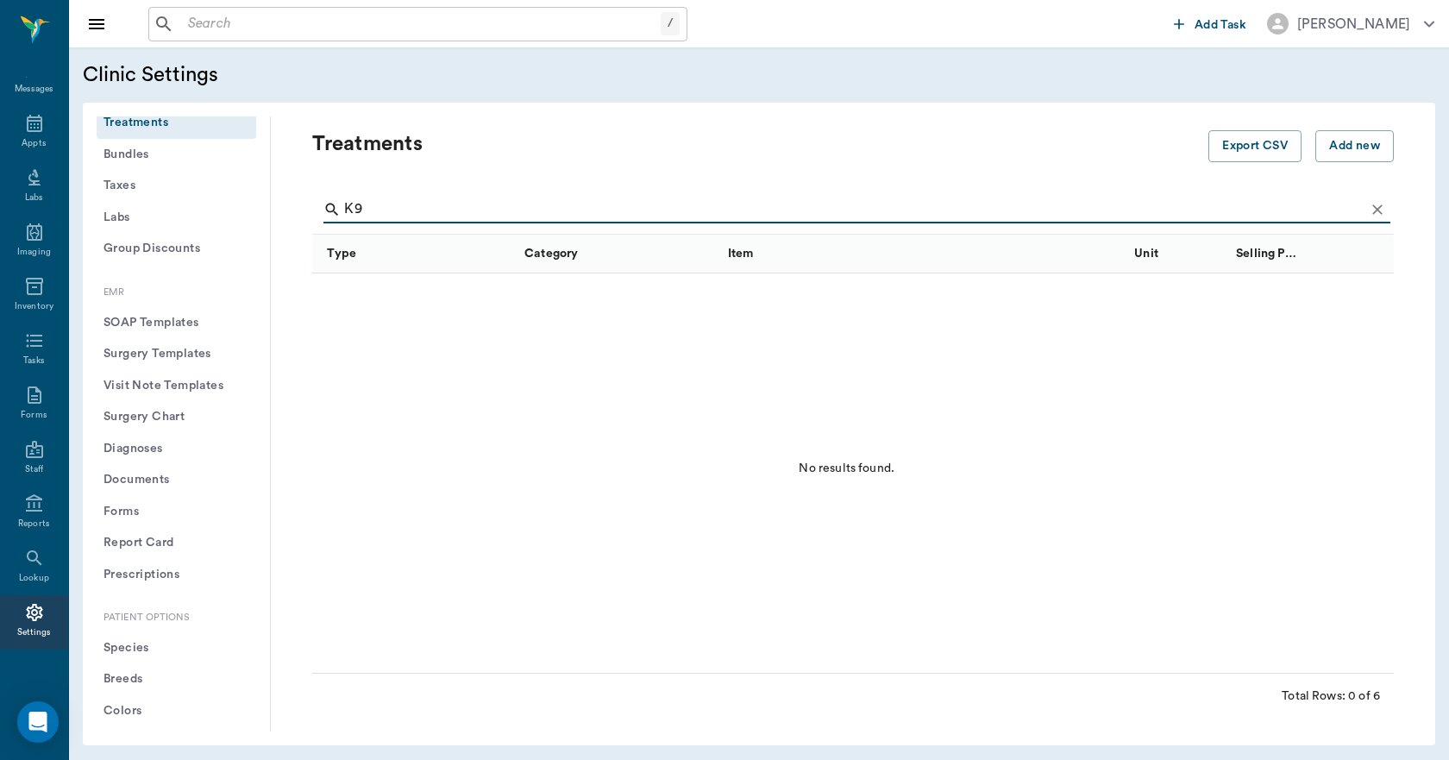
type input "K"
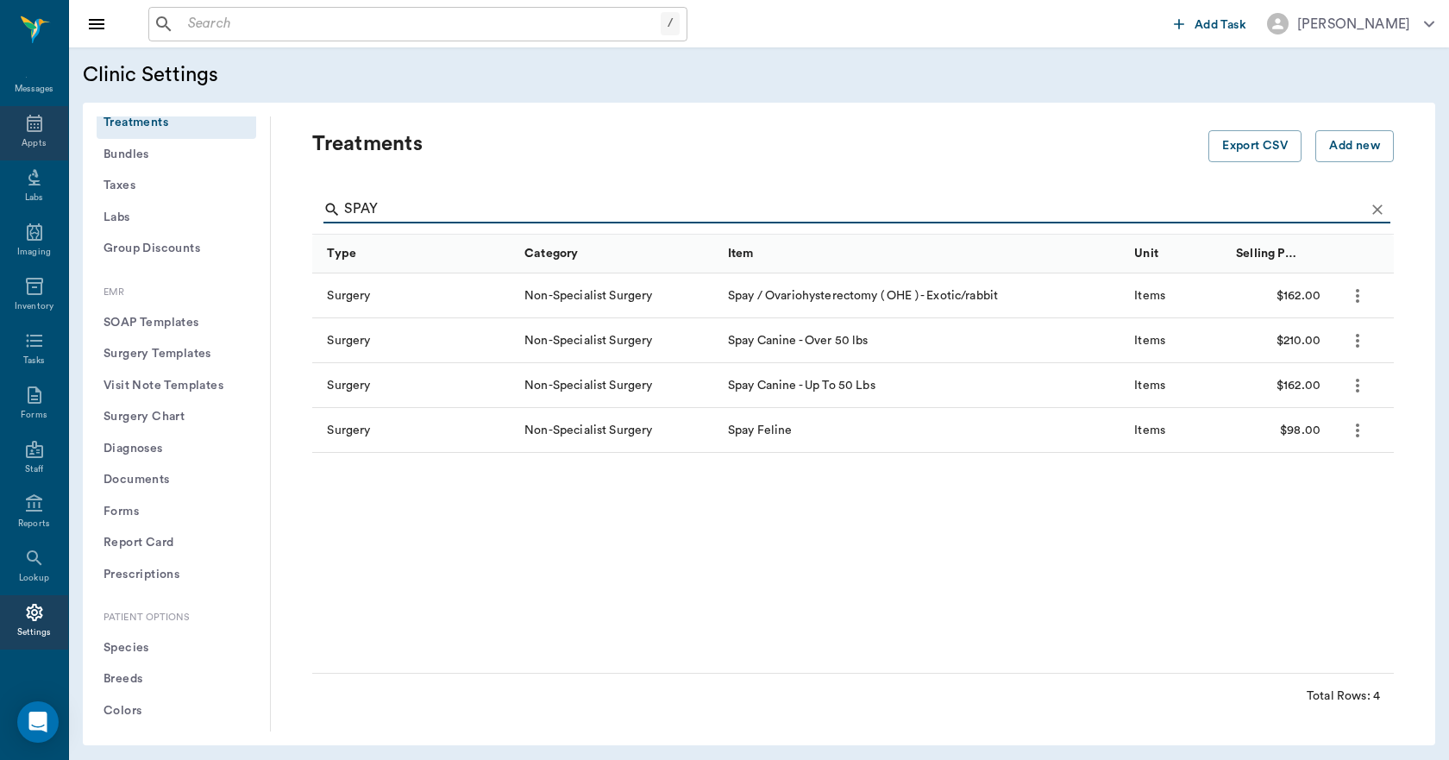
type input "SPAY"
click at [14, 124] on div "Appts" at bounding box center [34, 133] width 68 height 54
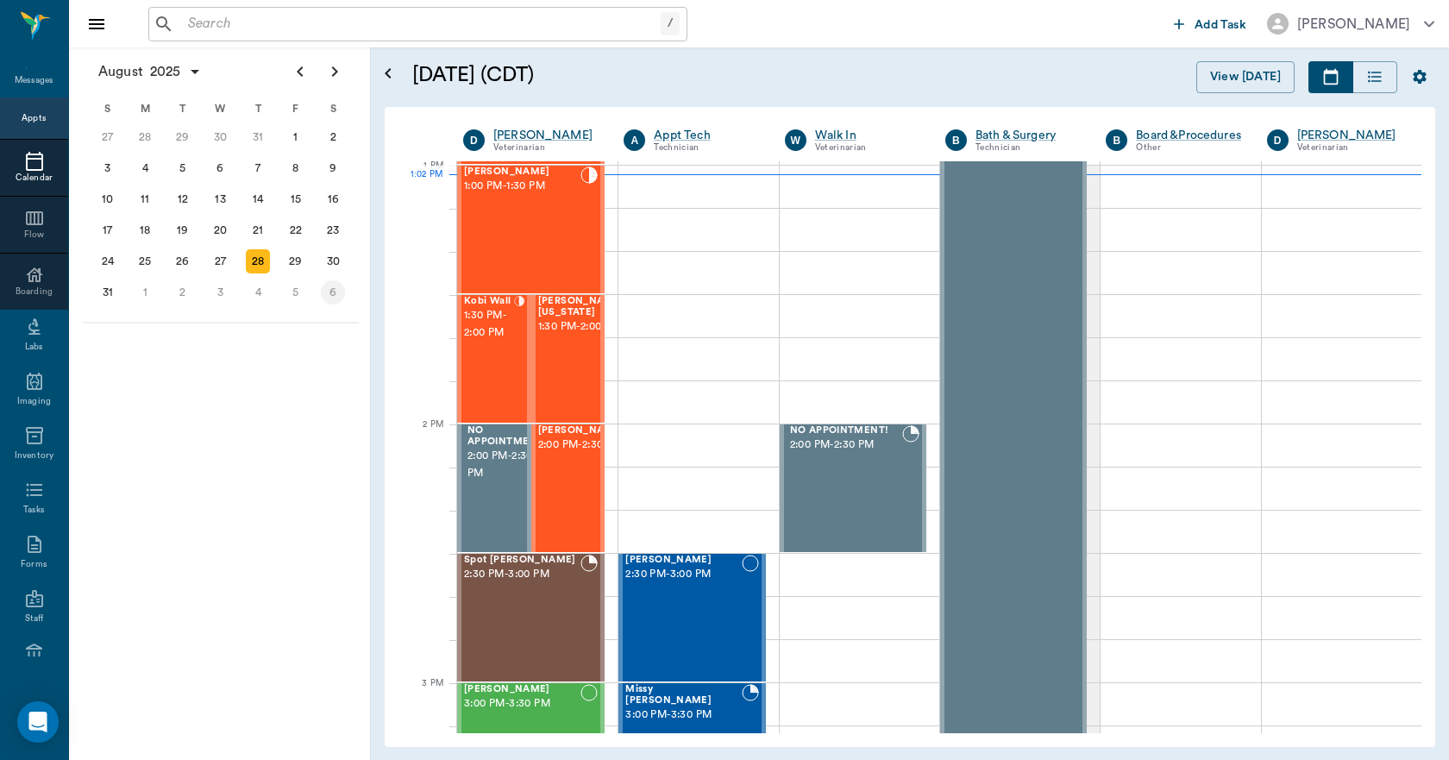
scroll to position [1297, 0]
click at [333, 64] on icon "Next page" at bounding box center [334, 71] width 21 height 21
click at [185, 204] on div "16" at bounding box center [183, 199] width 24 height 24
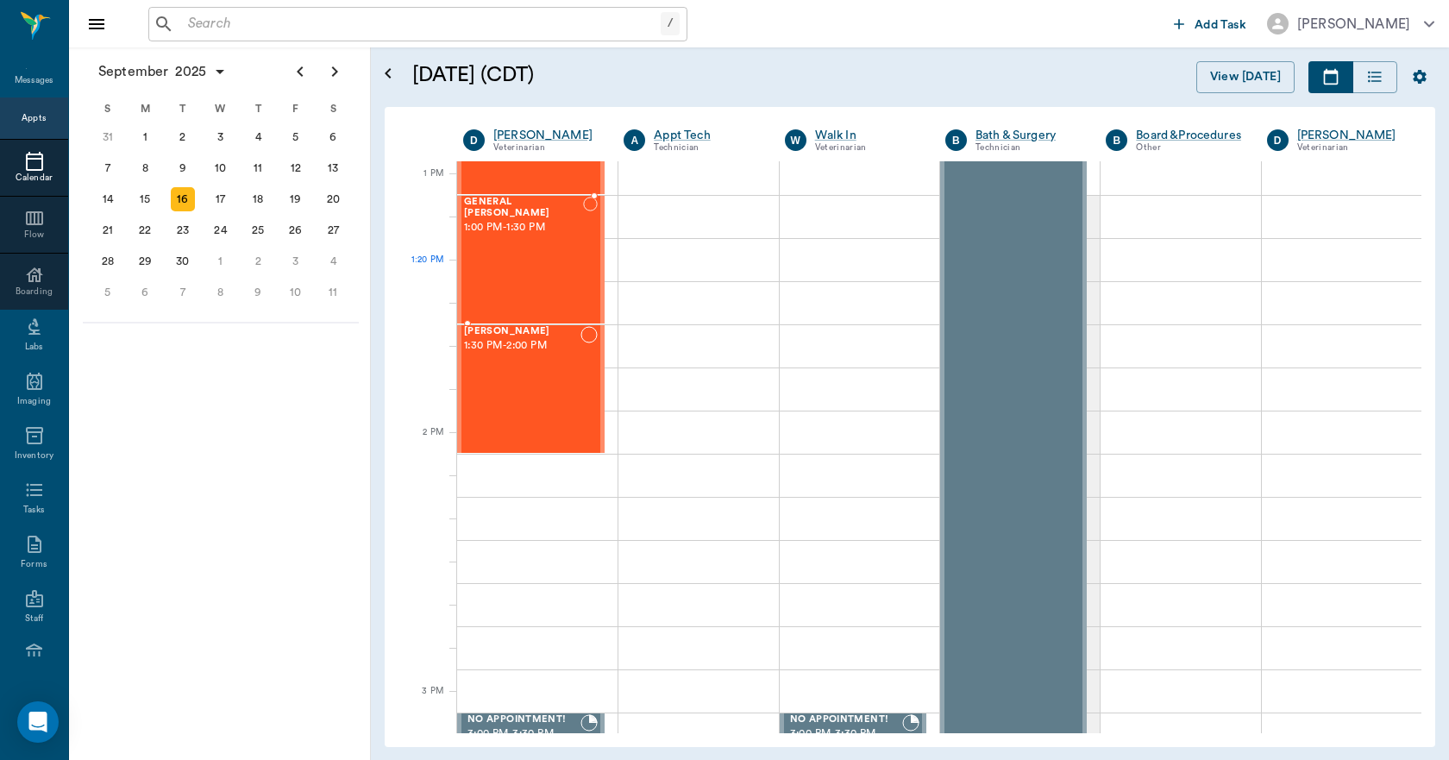
scroll to position [1294, 0]
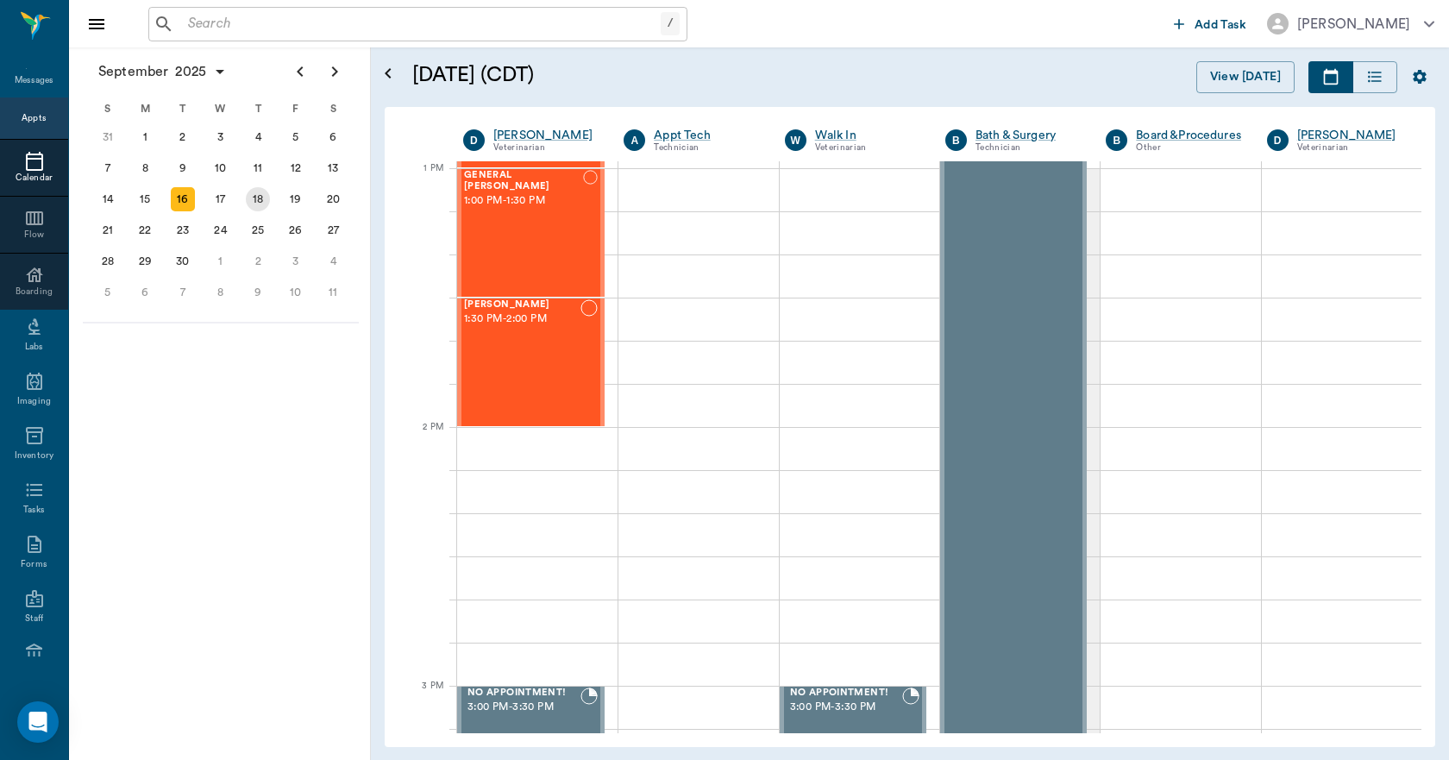
click at [259, 197] on div "18" at bounding box center [258, 199] width 24 height 24
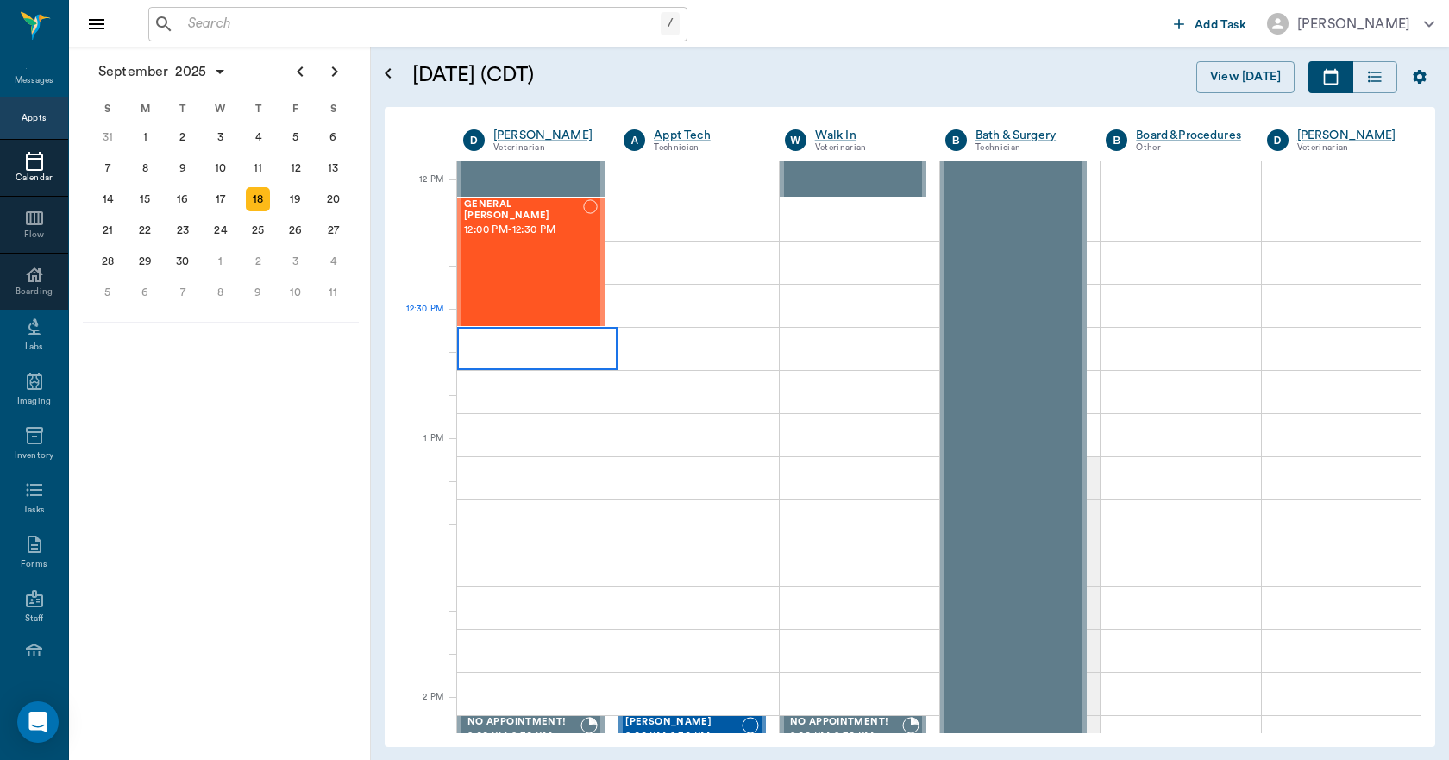
scroll to position [1035, 0]
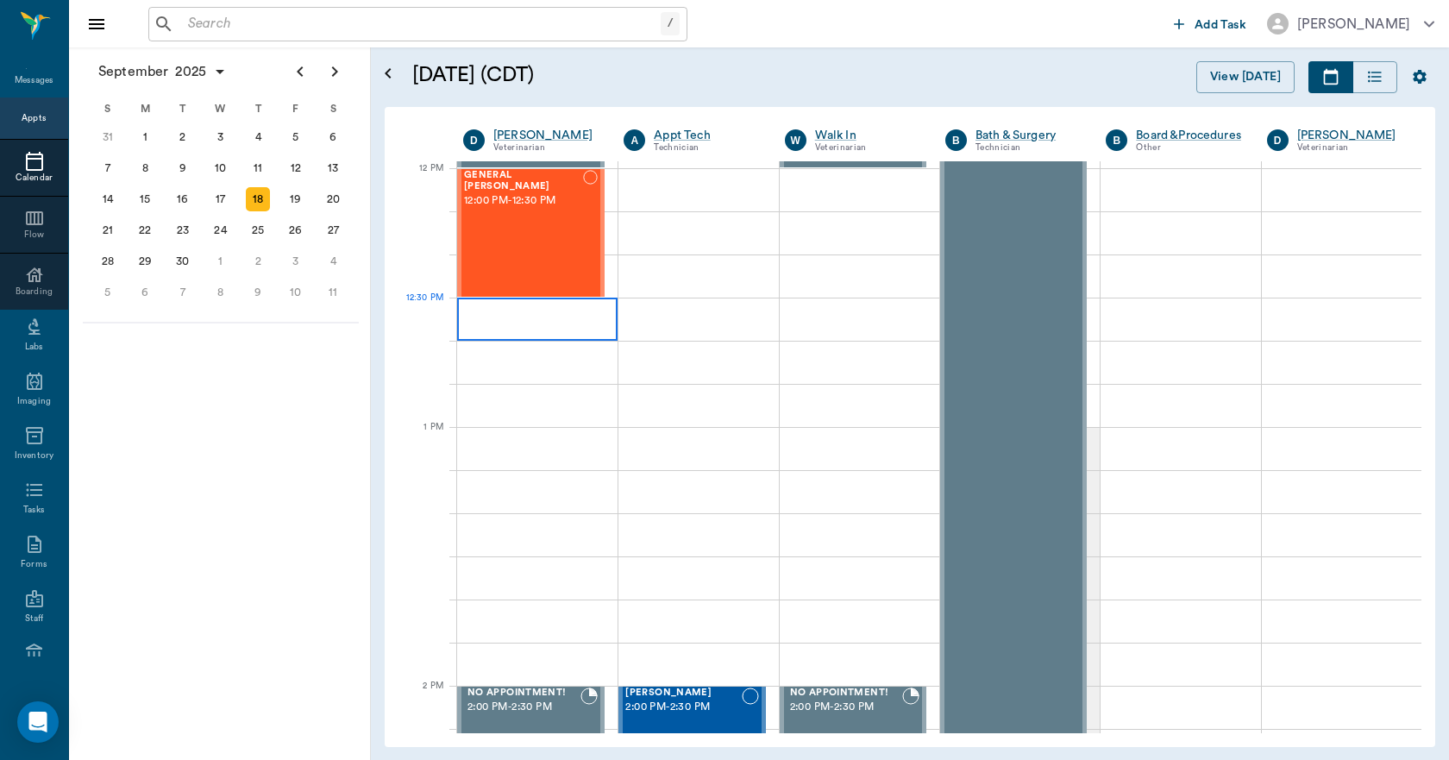
click at [520, 320] on div at bounding box center [537, 319] width 160 height 43
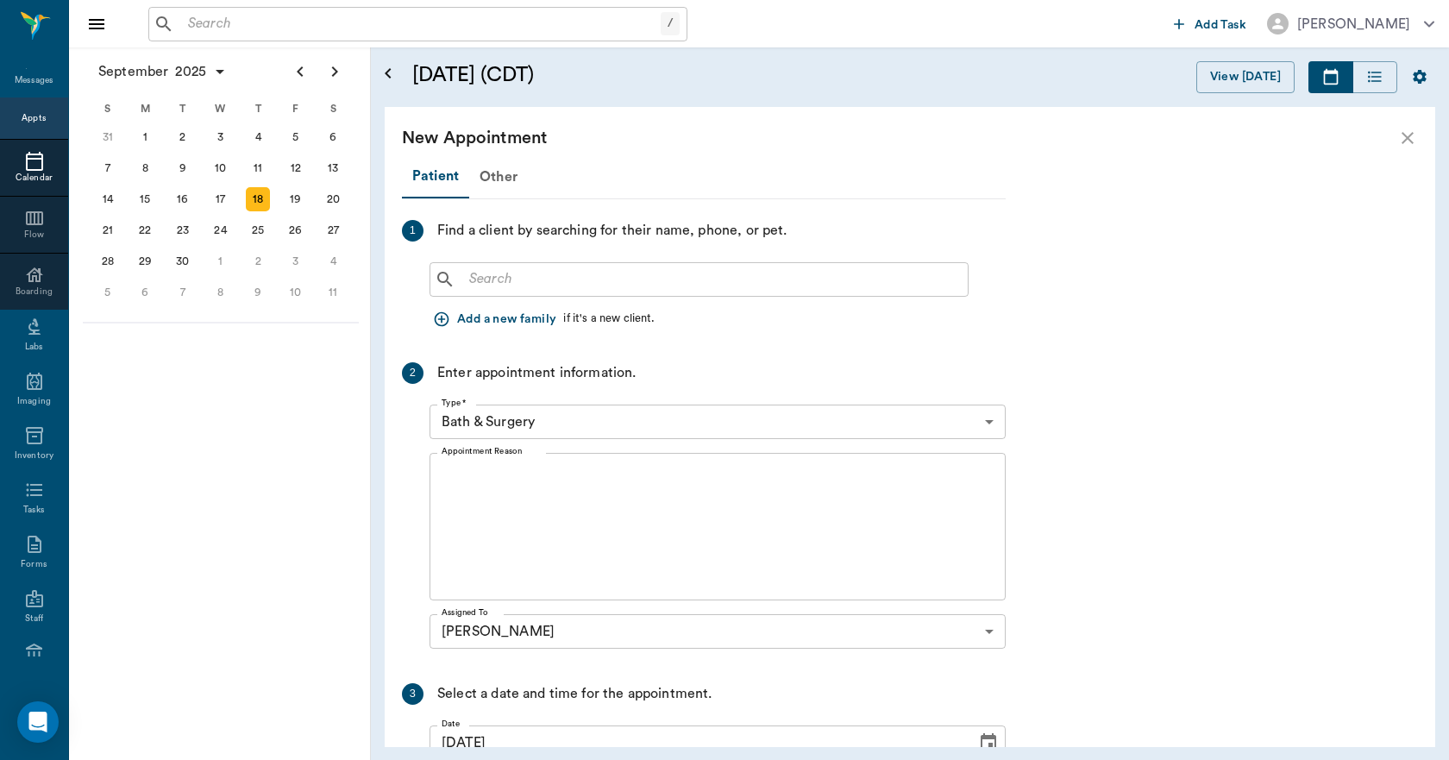
click at [525, 265] on div "​" at bounding box center [699, 279] width 539 height 35
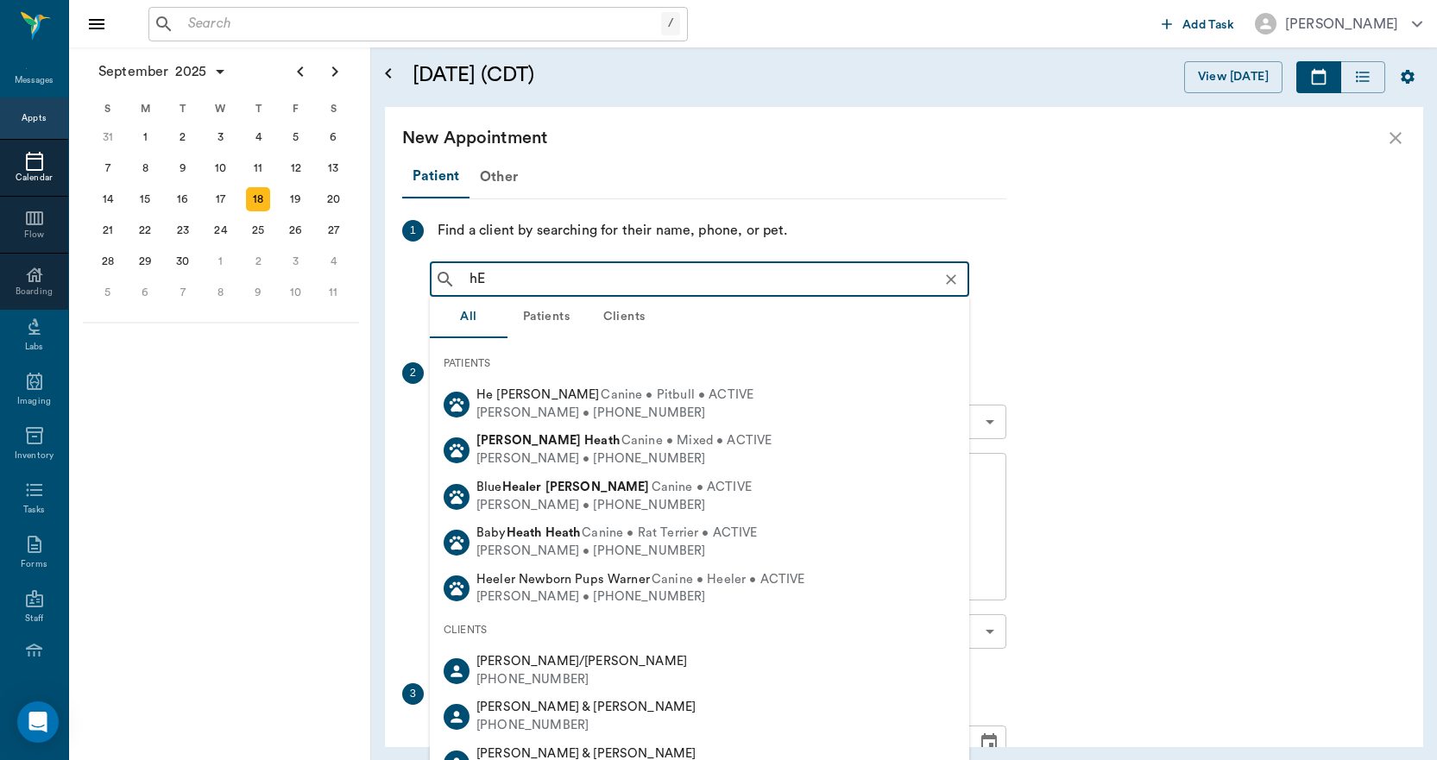
type input "h"
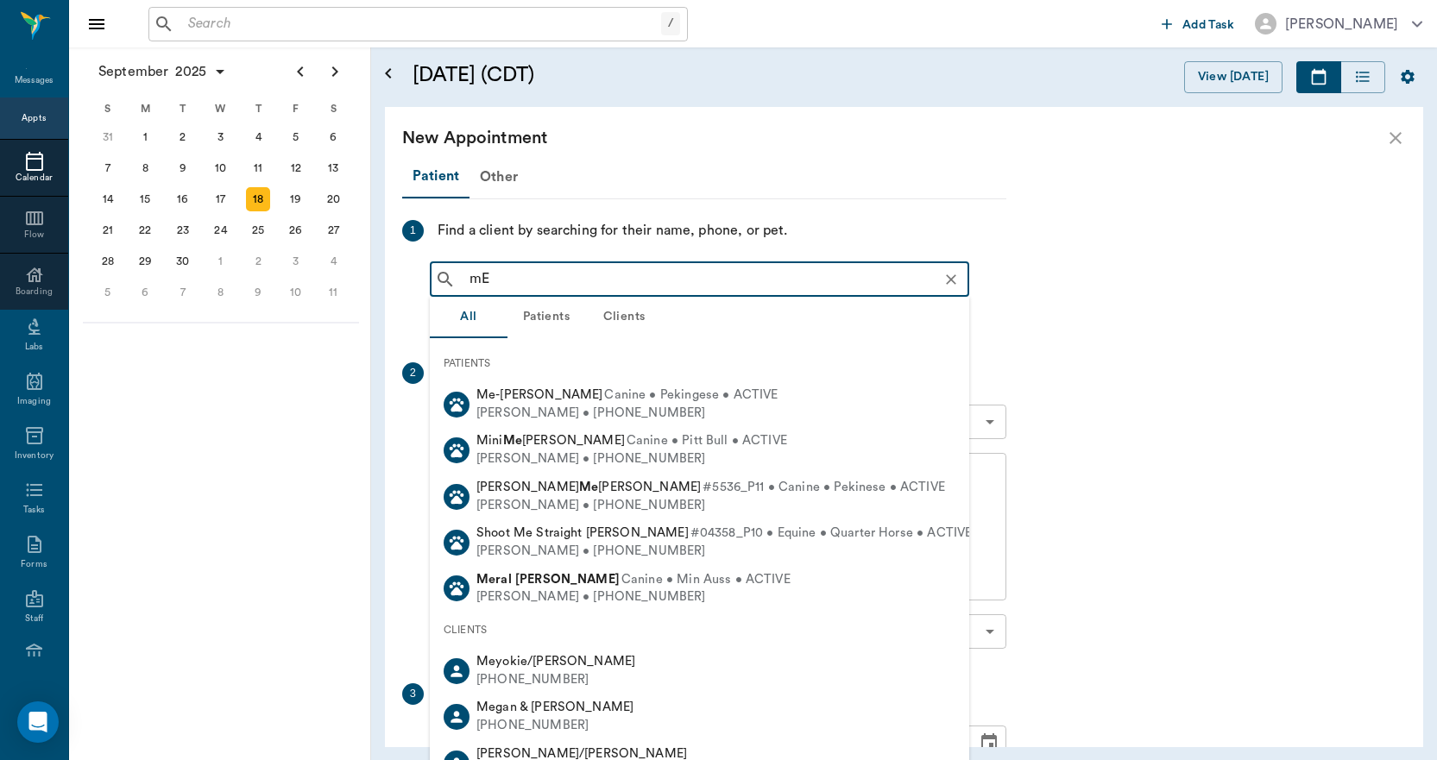
type input "m"
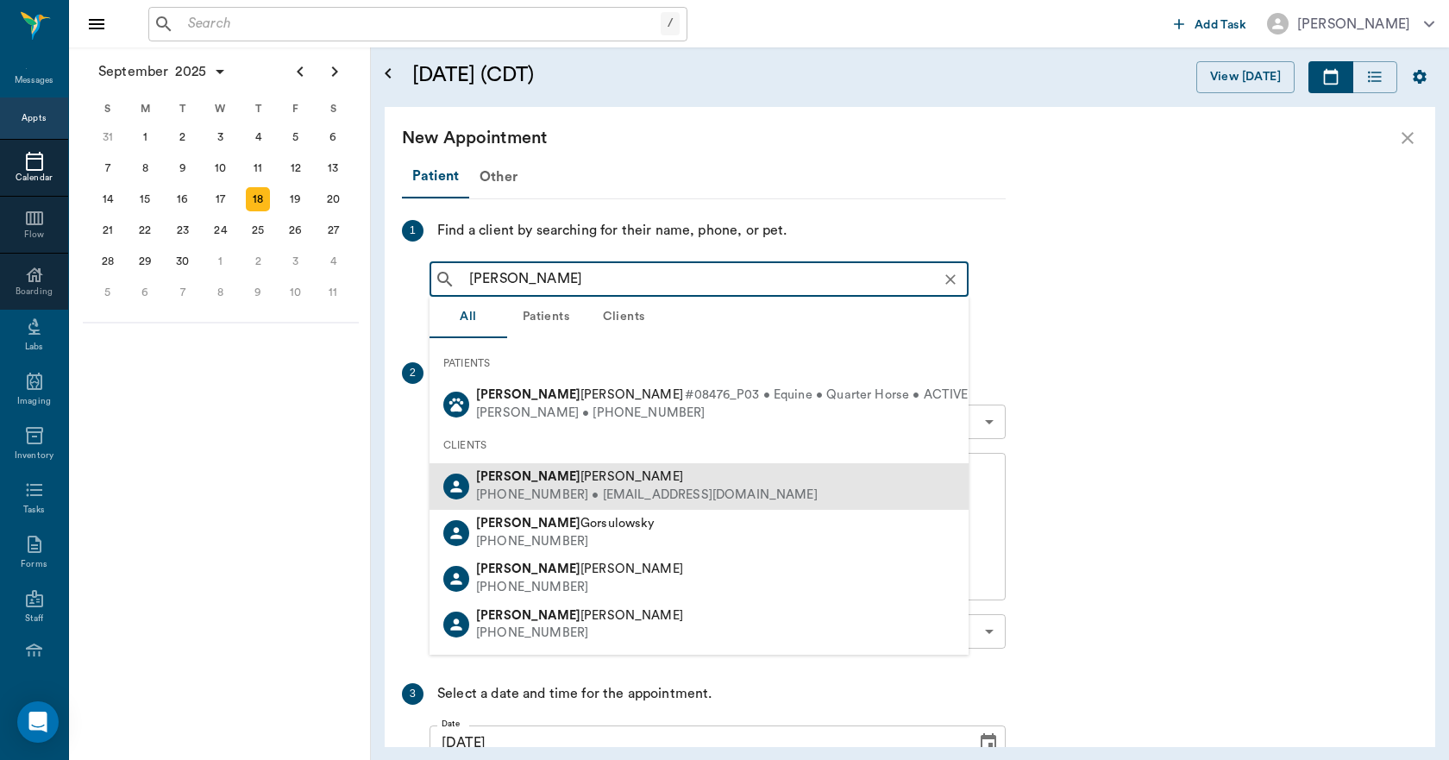
click at [553, 486] on div "Meghann Clayton" at bounding box center [647, 477] width 342 height 18
type input "MEGHANN"
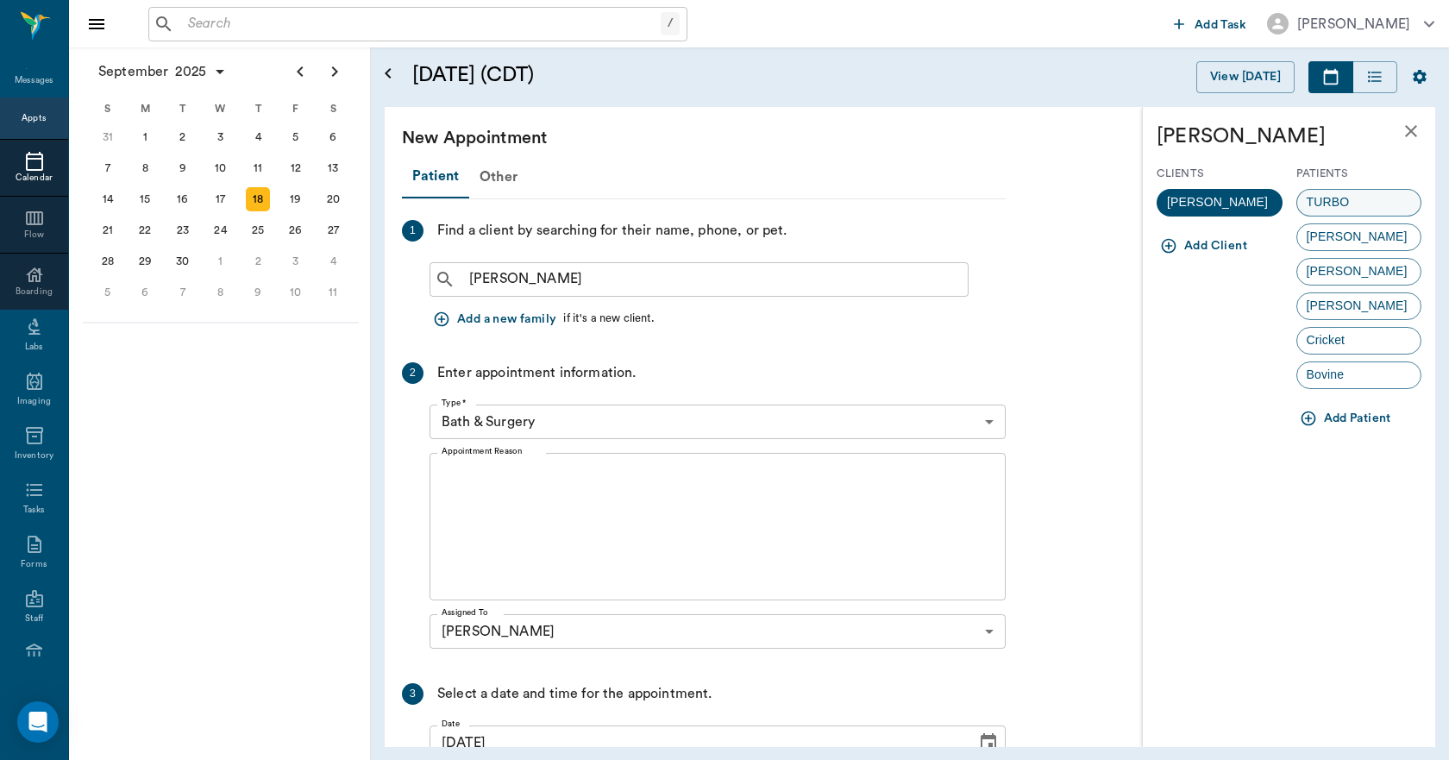
click at [1382, 198] on div "TURBO" at bounding box center [1360, 203] width 126 height 28
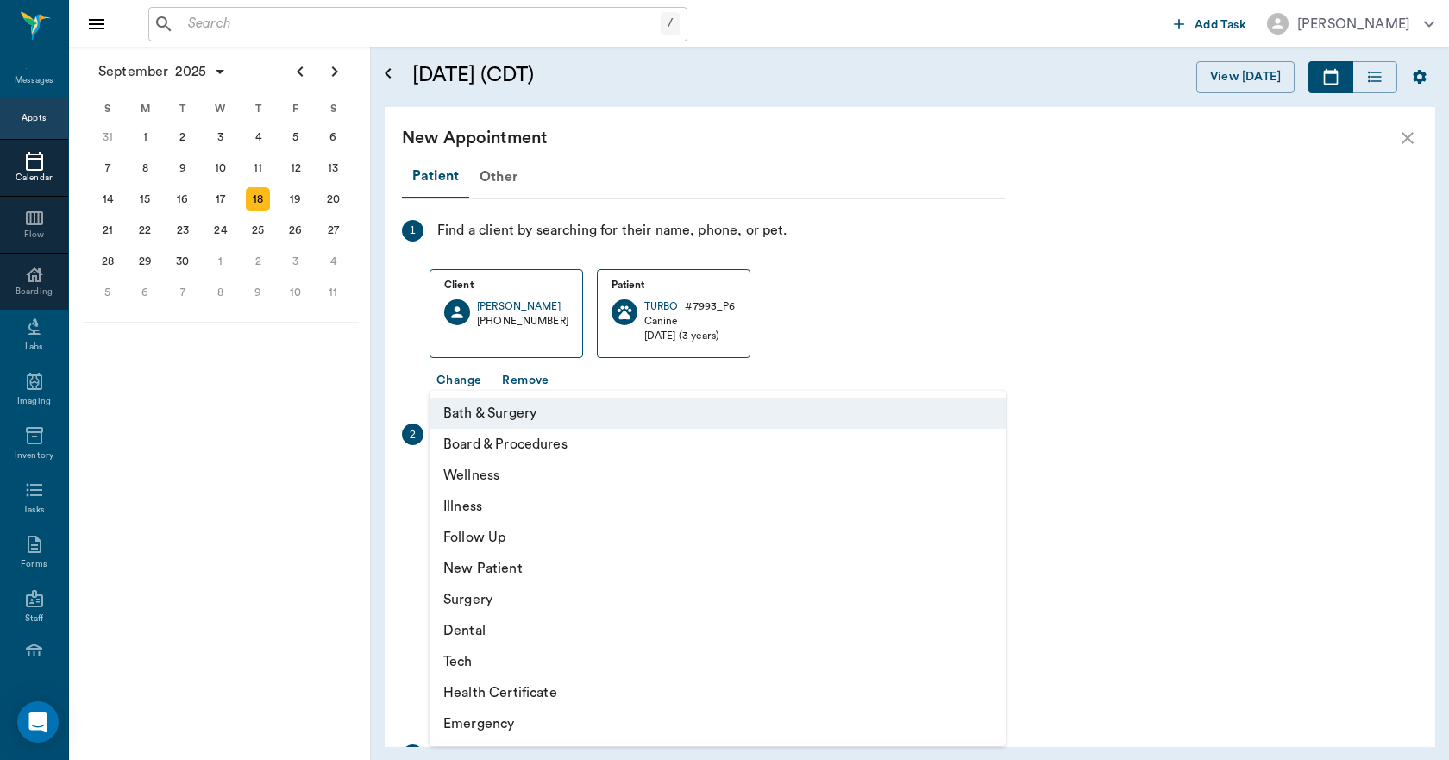
click at [593, 481] on body "/ ​ Add Task Dr. Bert Ellsworth Nectar Messages Appts Calendar Flow Boarding La…" at bounding box center [724, 380] width 1449 height 760
click at [536, 598] on li "Surgery" at bounding box center [718, 599] width 576 height 31
type input "65d2be4f46e3a538d89b8c18"
type input "01:00 PM"
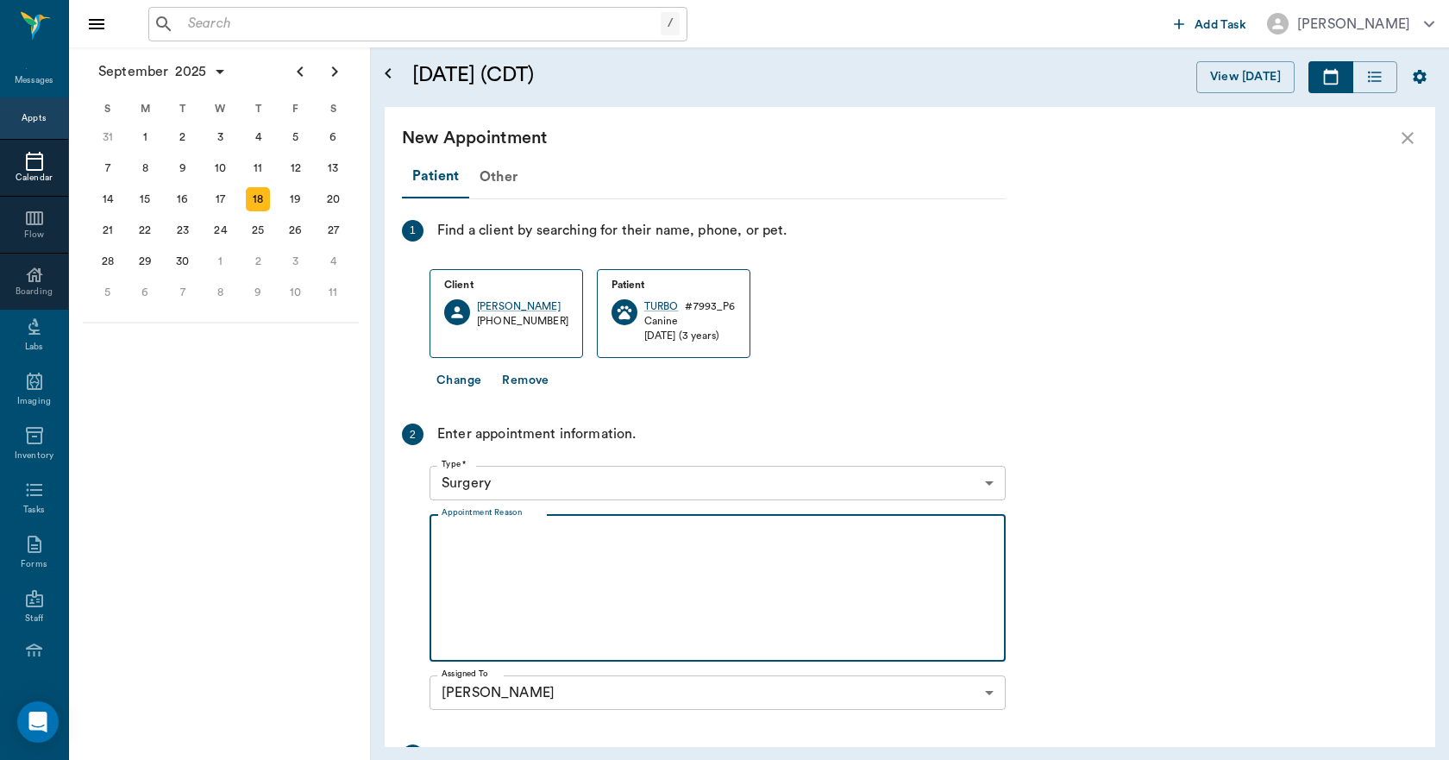
click at [560, 561] on textarea "Appointment Reason" at bounding box center [718, 588] width 552 height 119
type textarea "o"
click at [487, 530] on textarea "OHE CARYN" at bounding box center [718, 588] width 552 height 119
type textarea "OHE, BASIC ADULT CARYN"
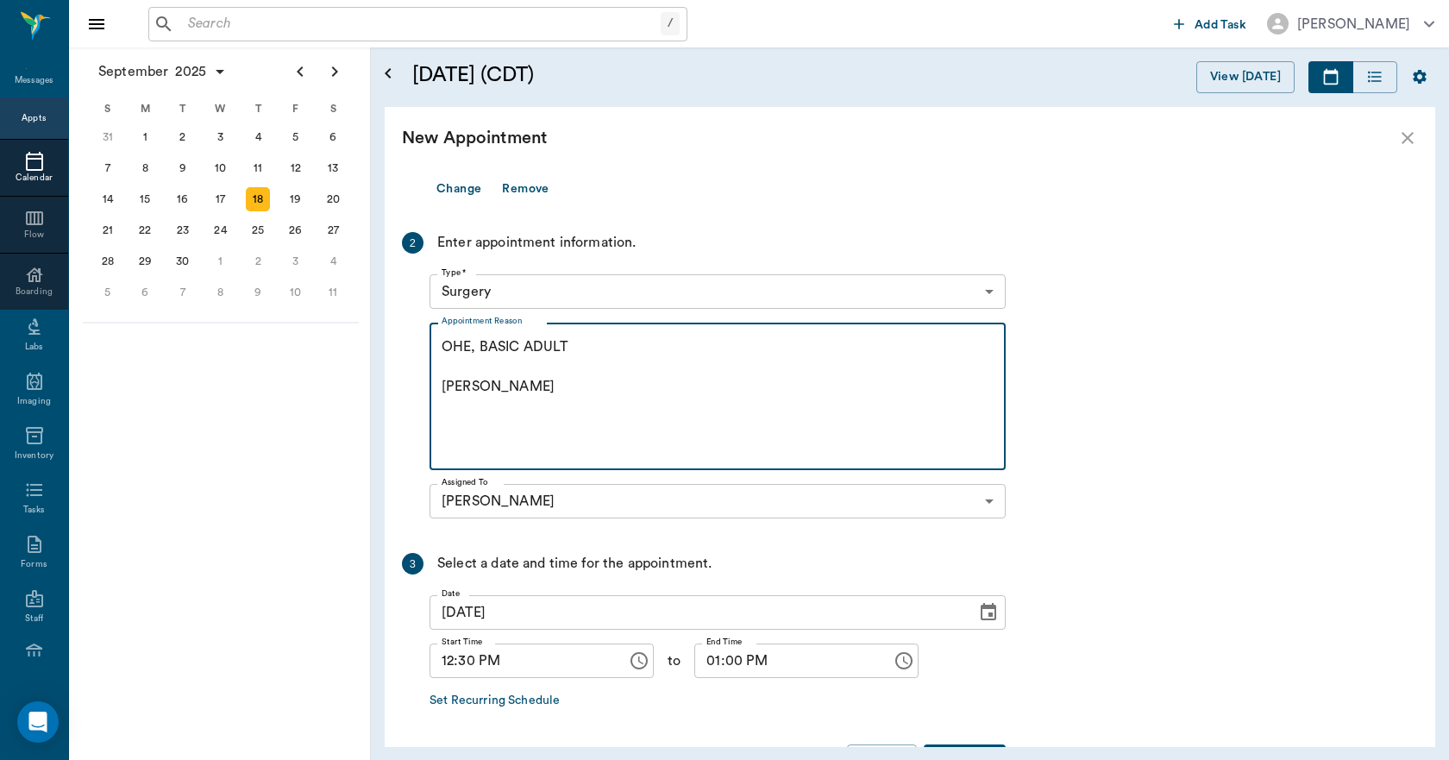
scroll to position [252, 0]
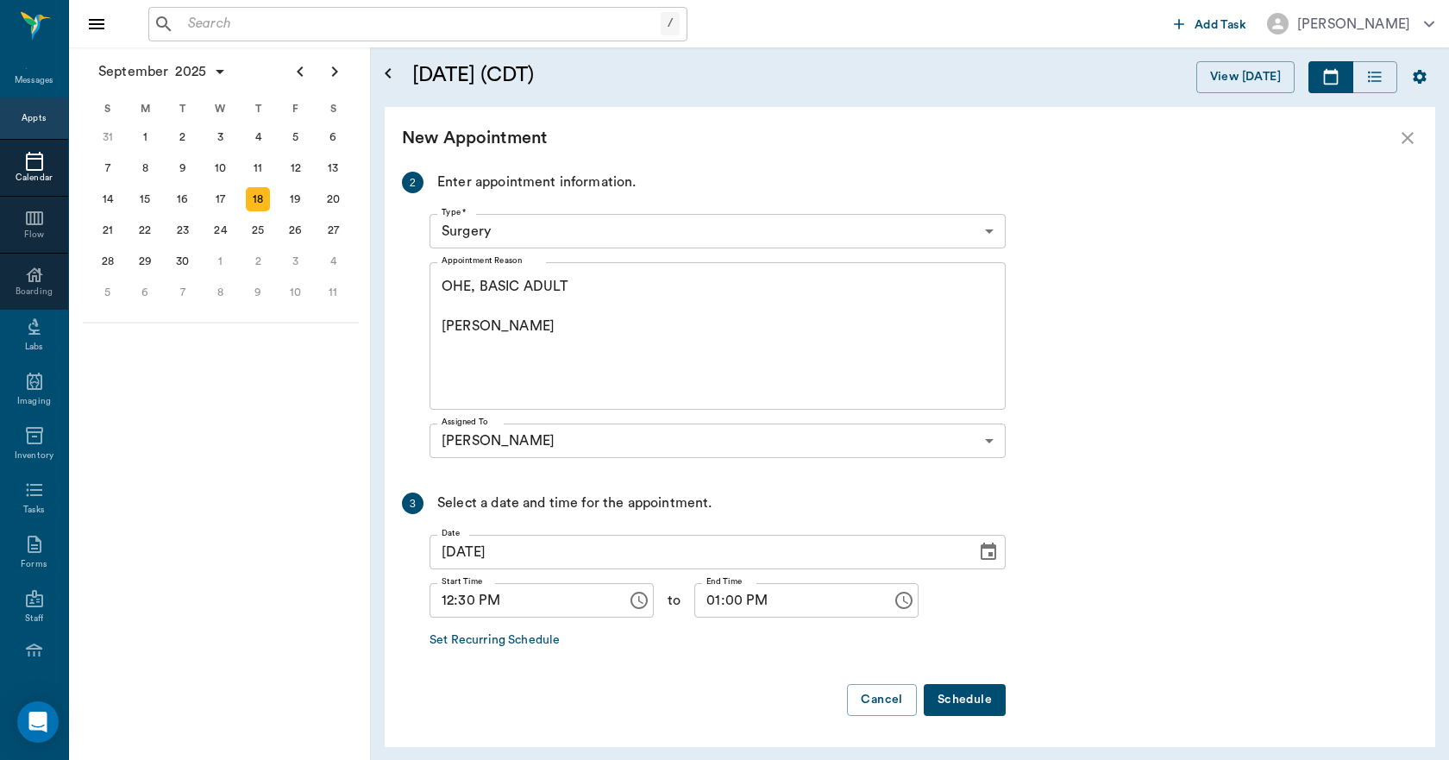
click at [979, 705] on button "Schedule" at bounding box center [965, 700] width 82 height 32
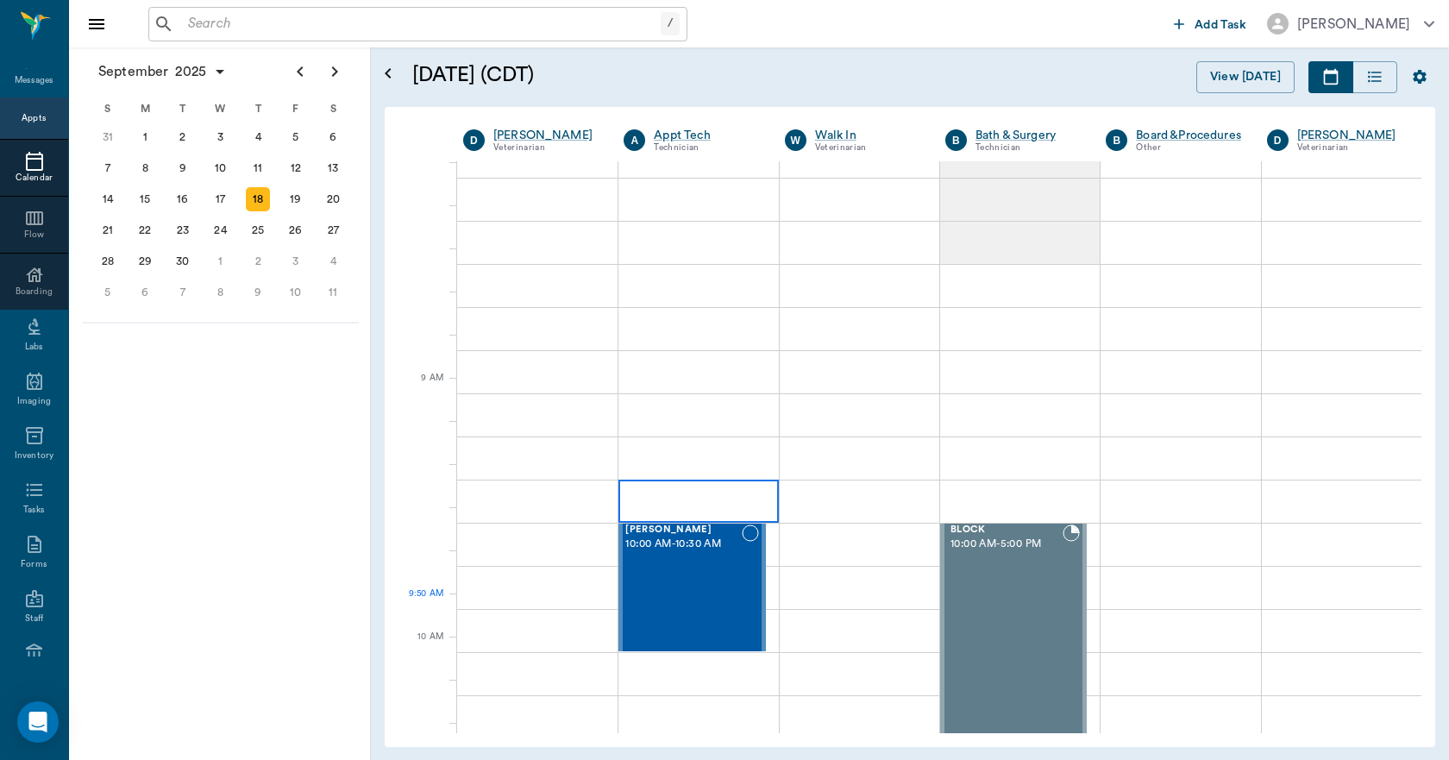
scroll to position [0, 0]
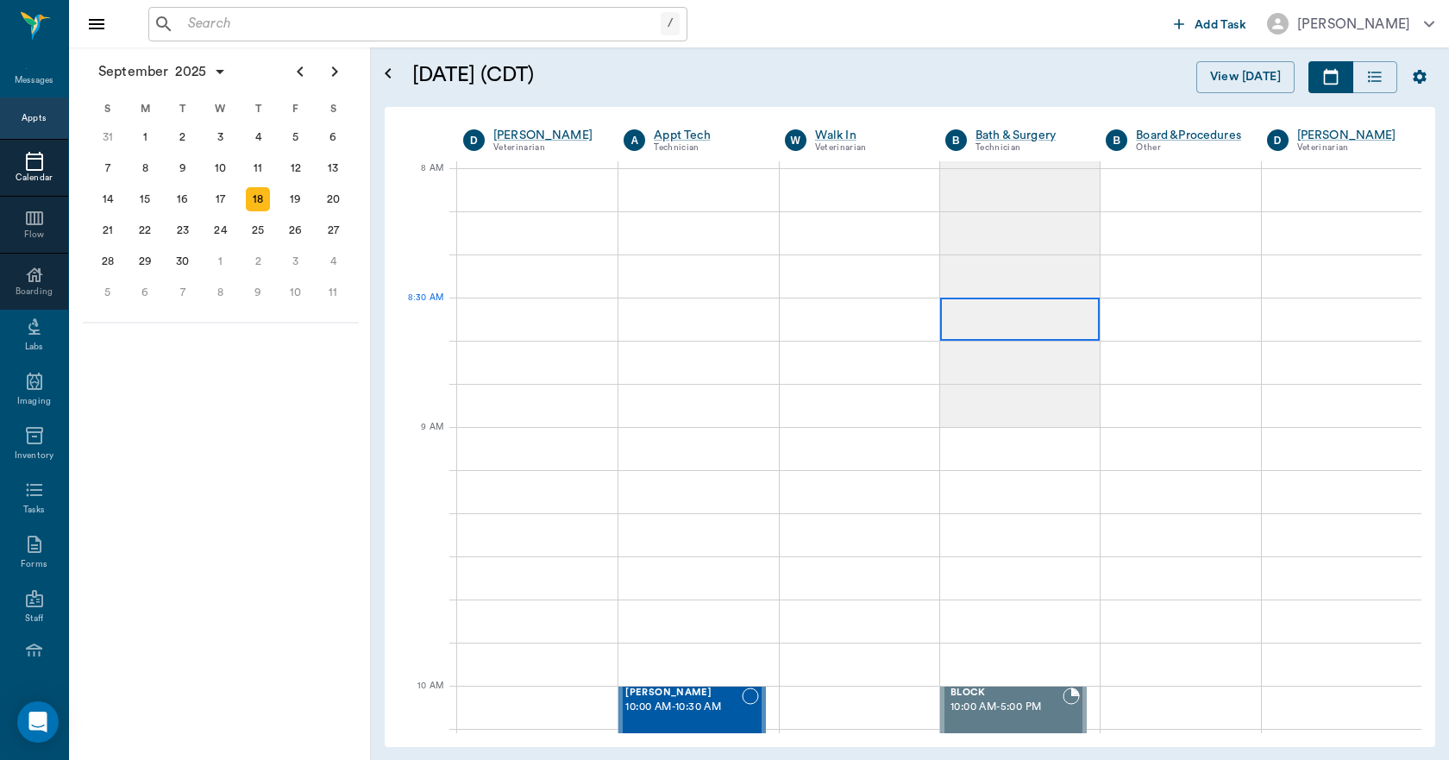
click at [974, 314] on div at bounding box center [1020, 319] width 160 height 43
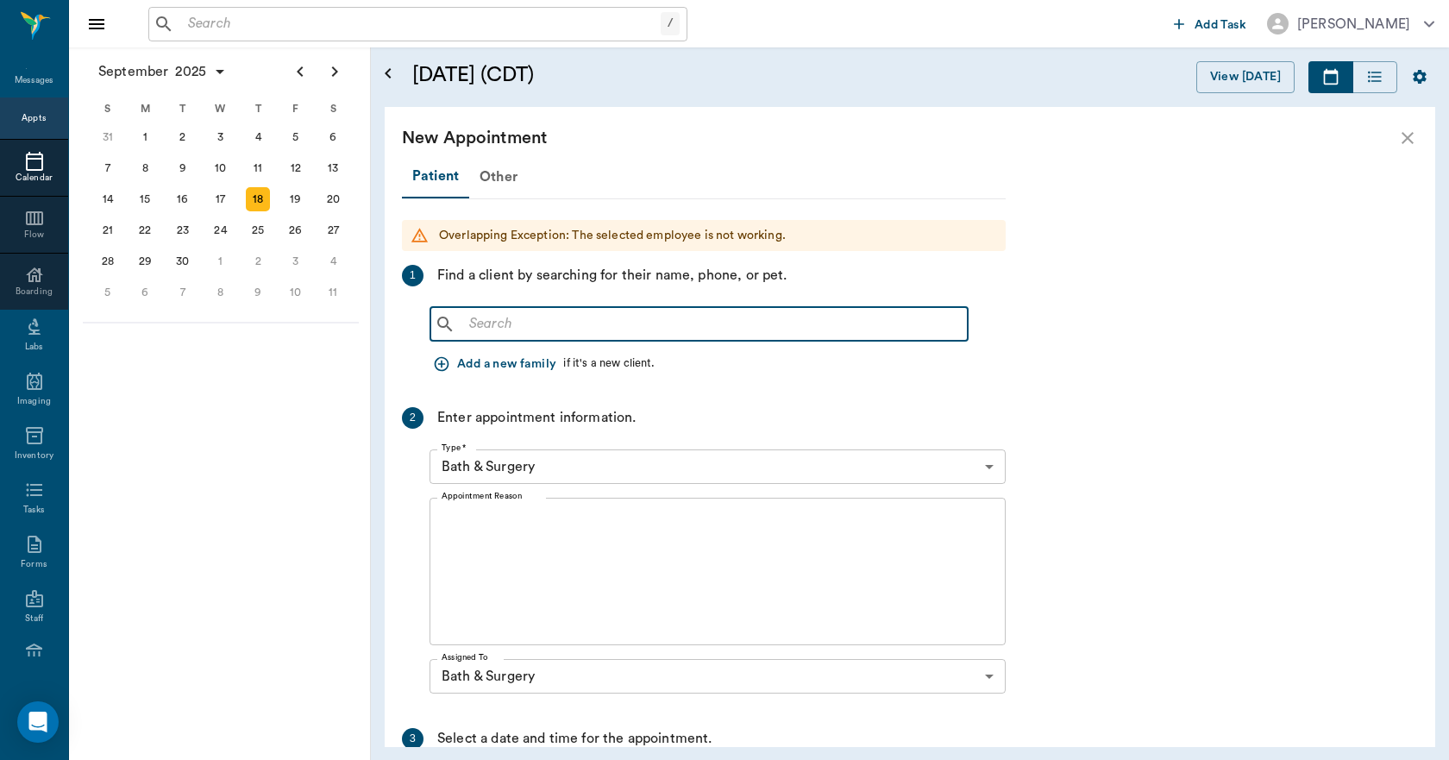
click at [660, 323] on input "text" at bounding box center [711, 324] width 499 height 24
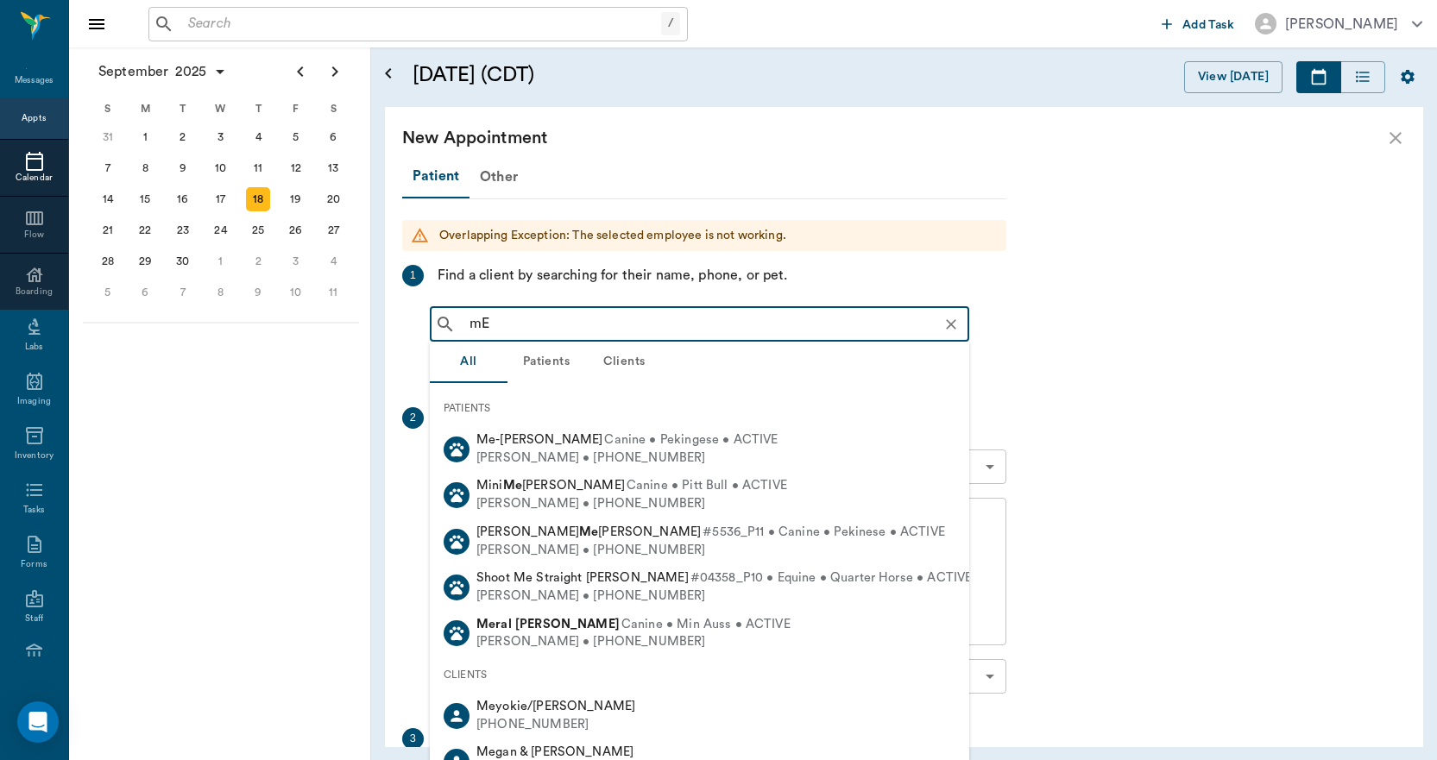
type input "m"
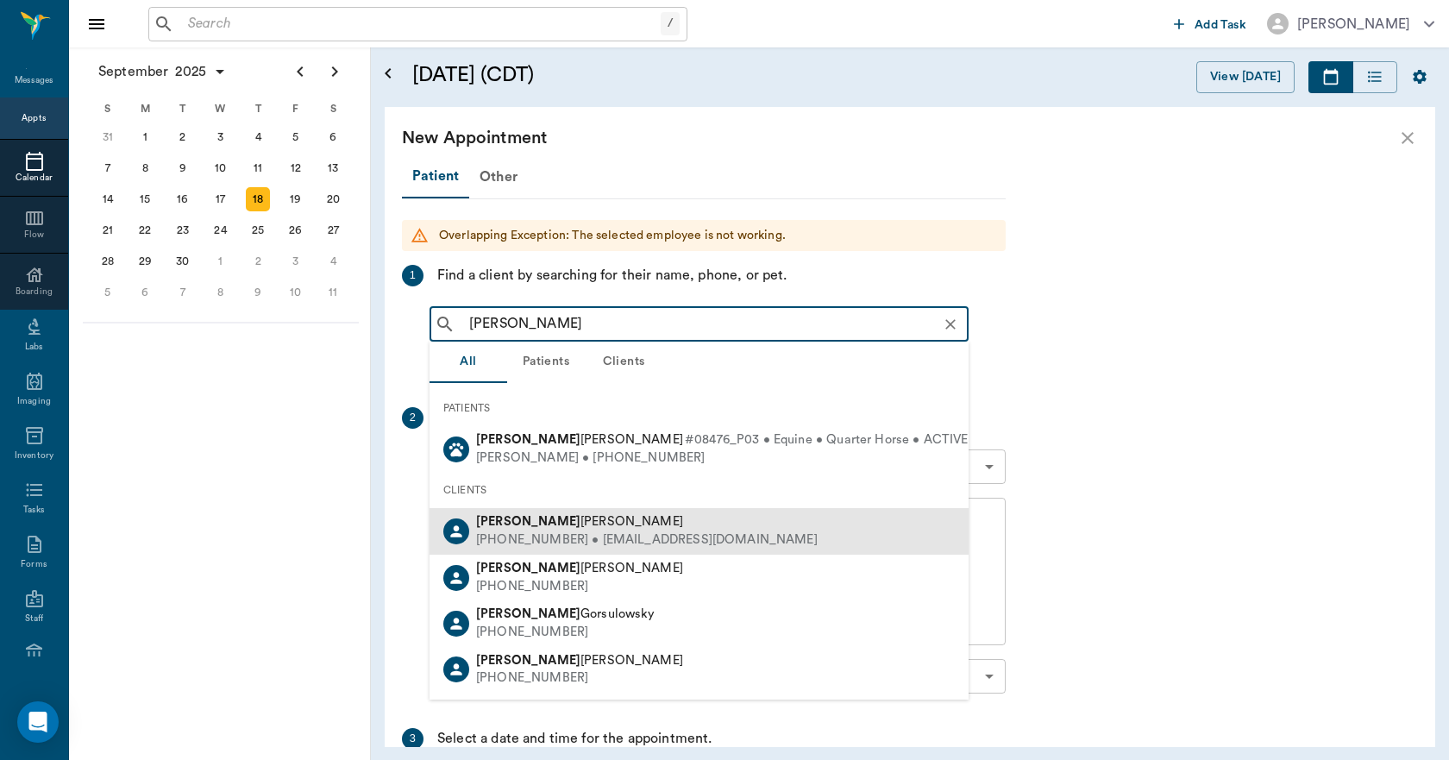
click at [557, 534] on div "(318) 294-2981 • MEGHANNCLAYTON@gmail.com" at bounding box center [647, 540] width 342 height 18
type input "MEGHANN"
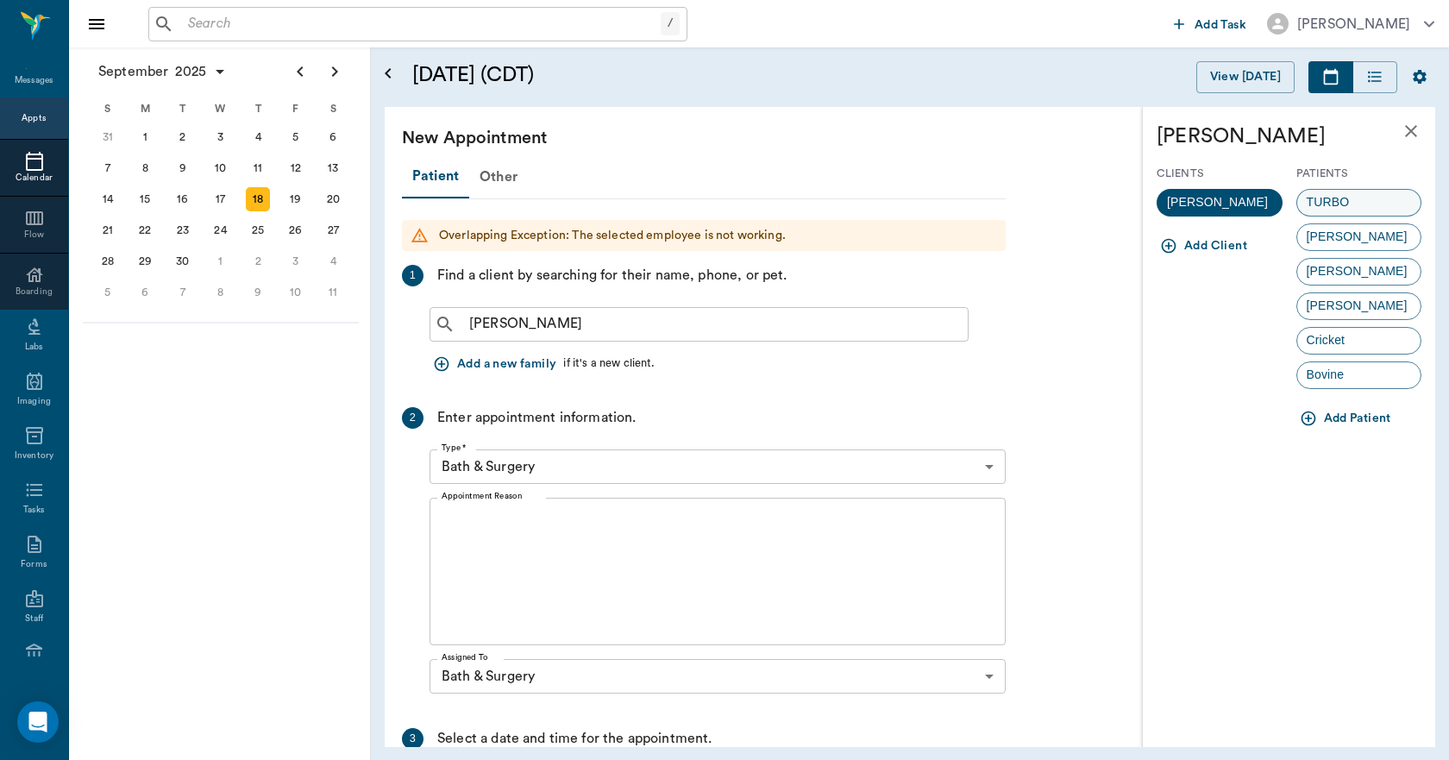
click at [1354, 203] on span "TURBO" at bounding box center [1329, 202] width 62 height 18
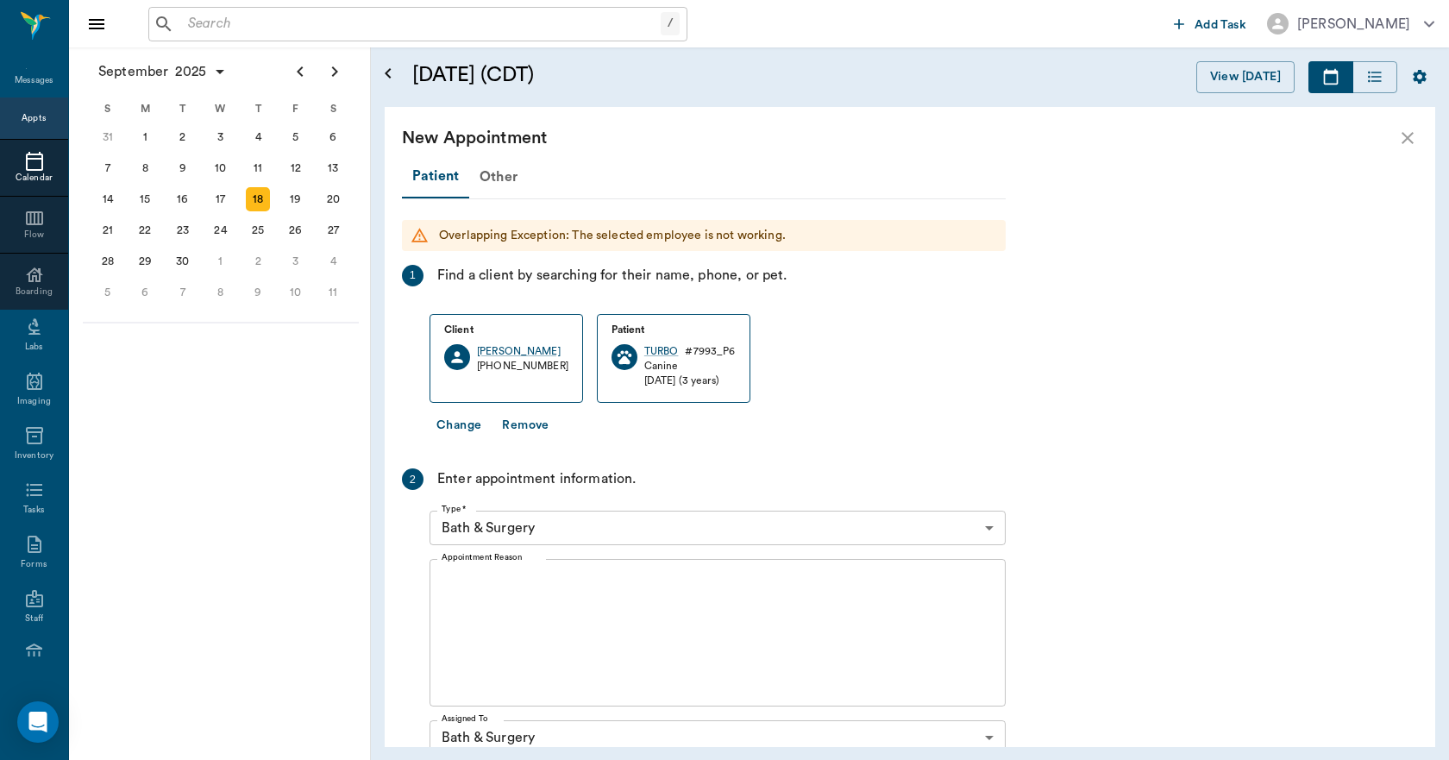
click at [630, 605] on textarea "Appointment Reason" at bounding box center [718, 633] width 552 height 119
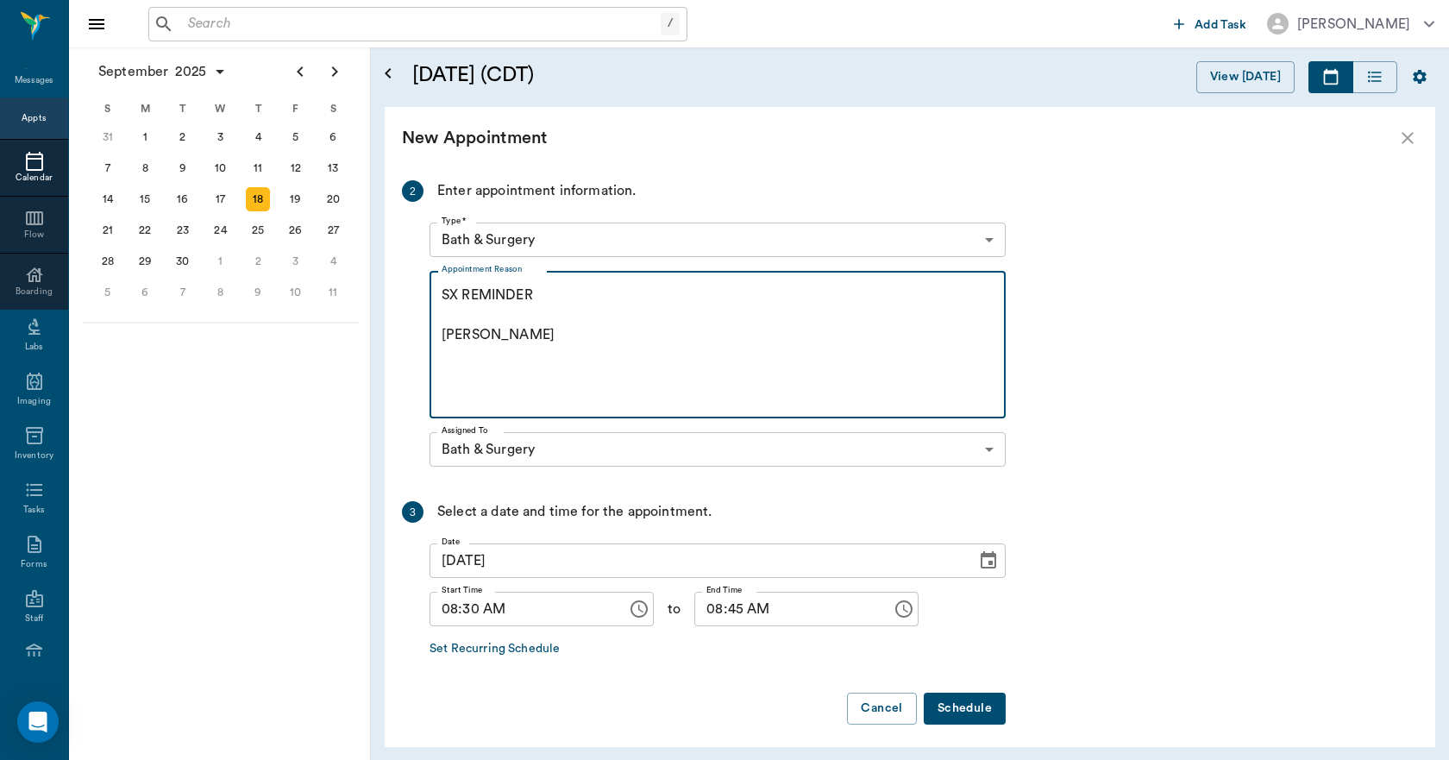
scroll to position [297, 0]
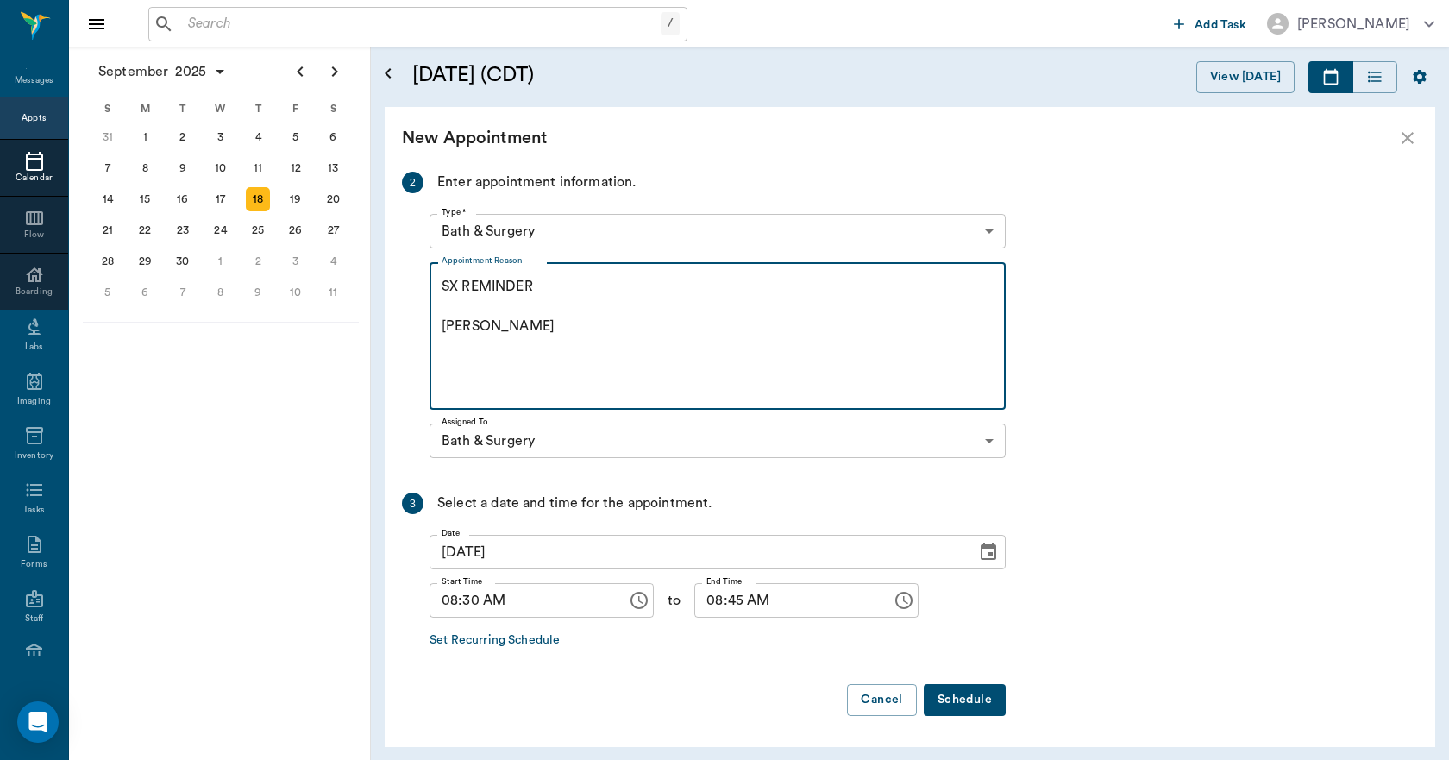
type textarea "SX REMINDER CARYN"
click at [1003, 707] on button "Schedule" at bounding box center [965, 700] width 82 height 32
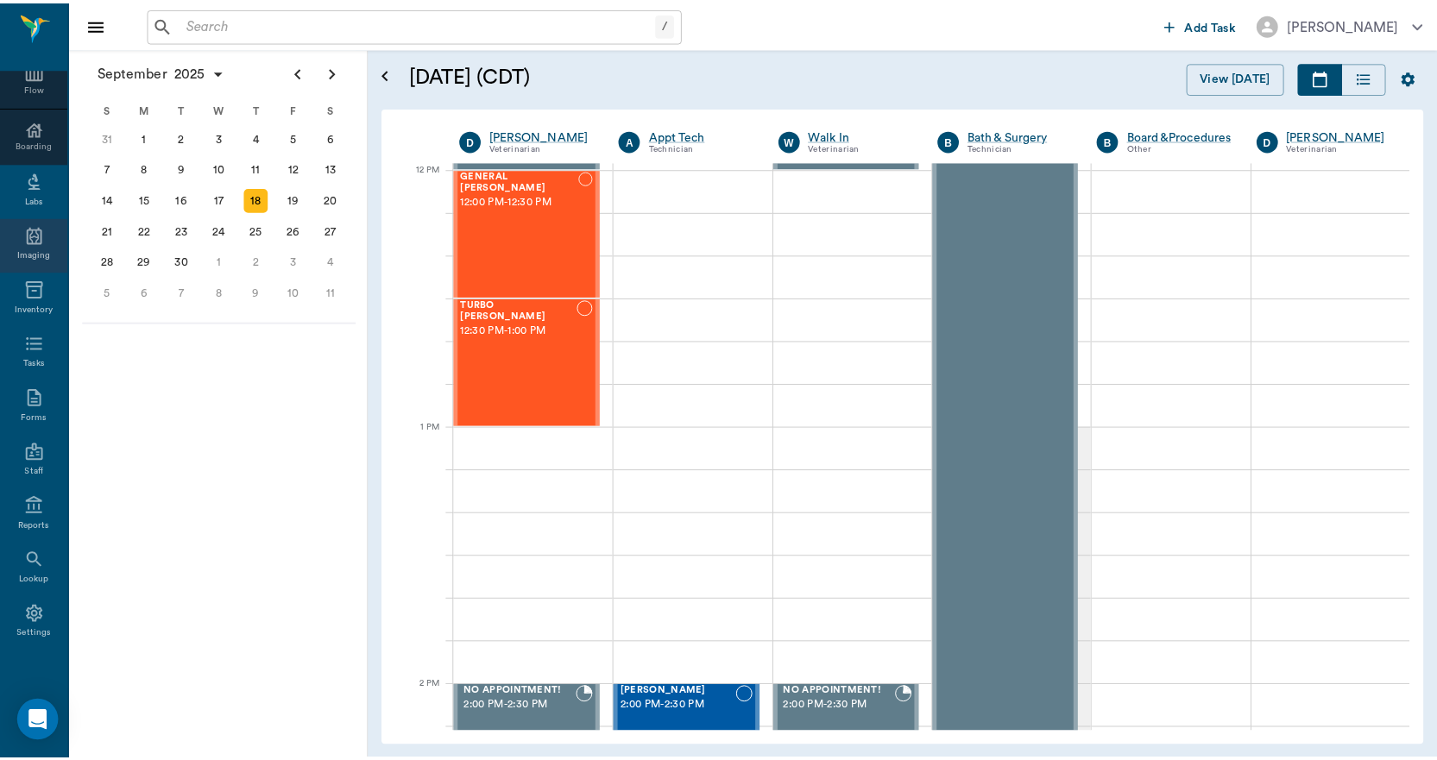
scroll to position [181, 0]
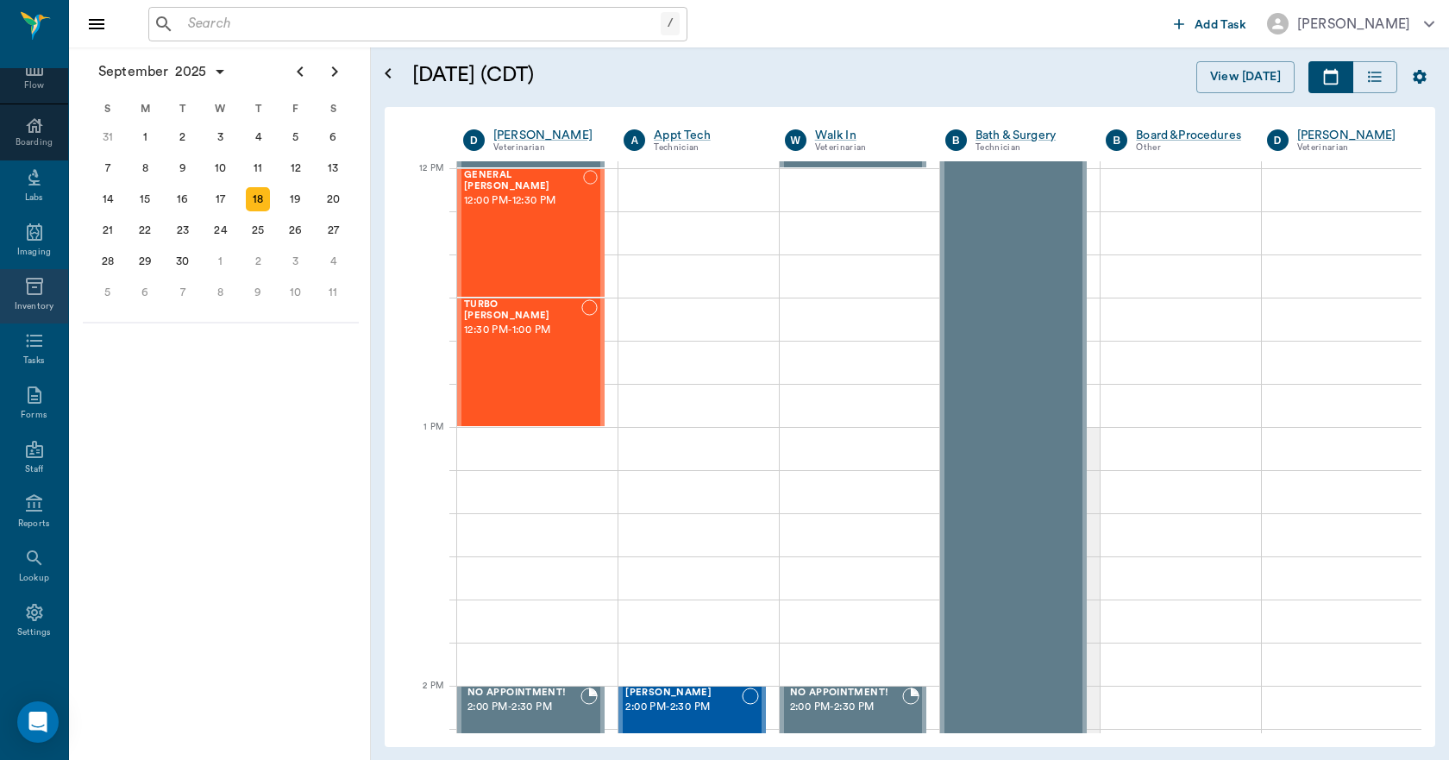
click at [22, 300] on div "Inventory" at bounding box center [34, 306] width 39 height 13
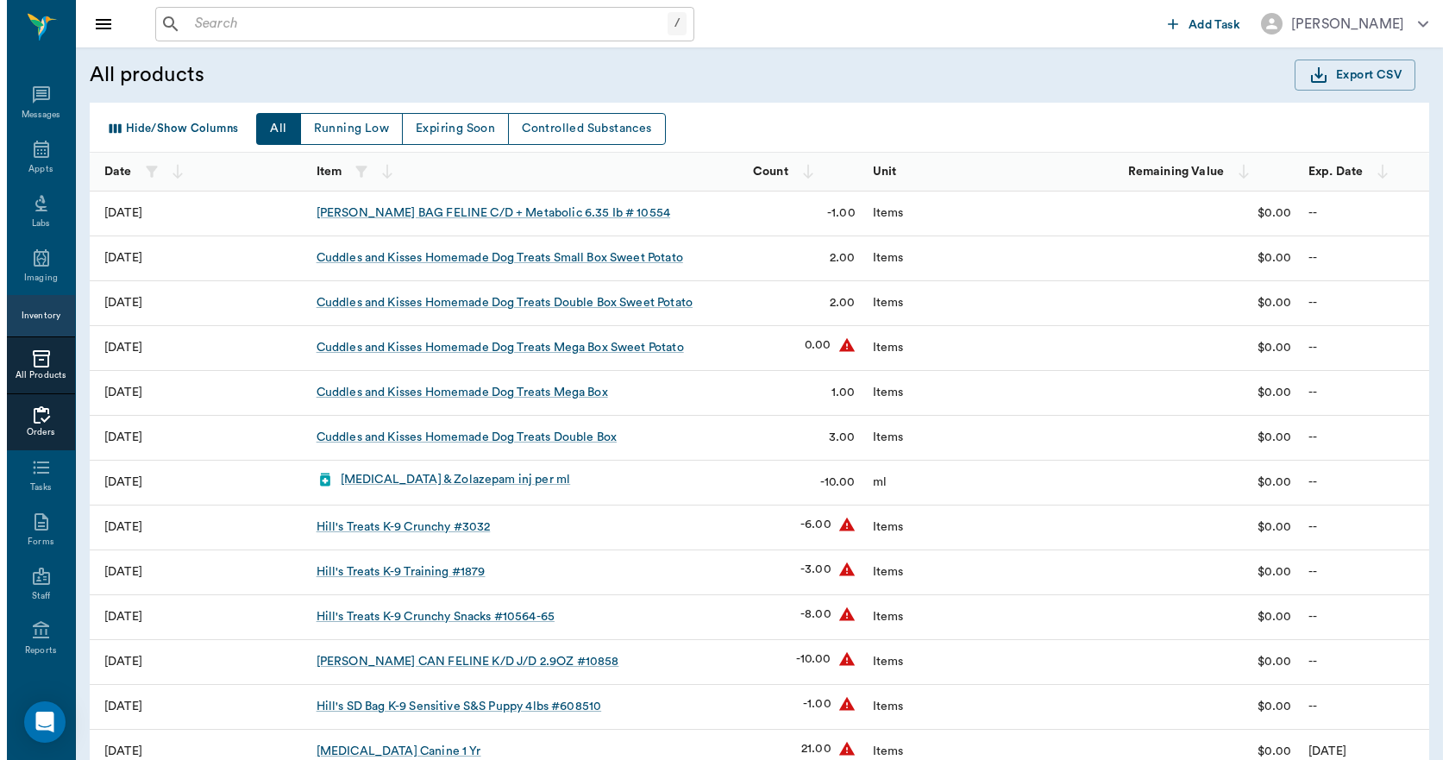
scroll to position [127, 0]
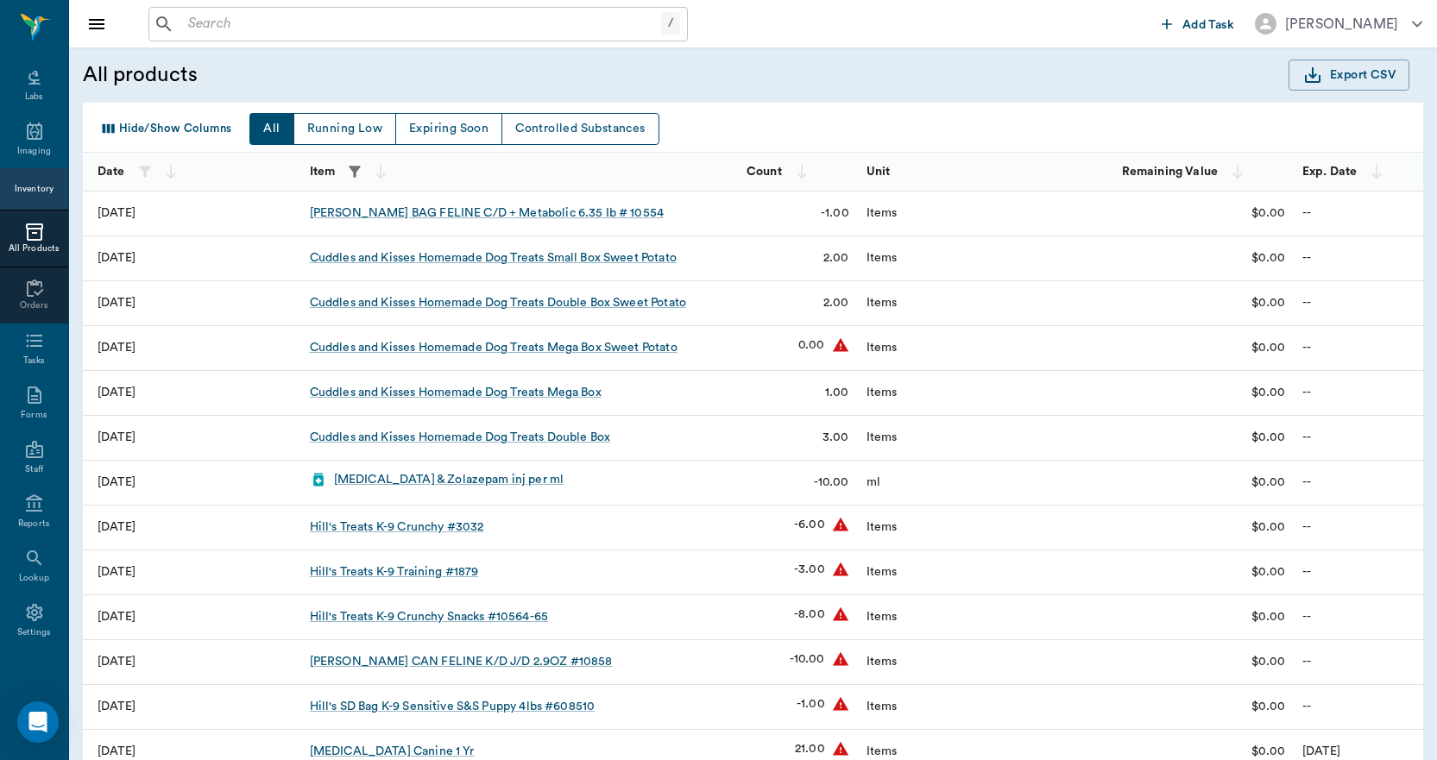
click at [356, 172] on icon "button" at bounding box center [354, 171] width 11 height 11
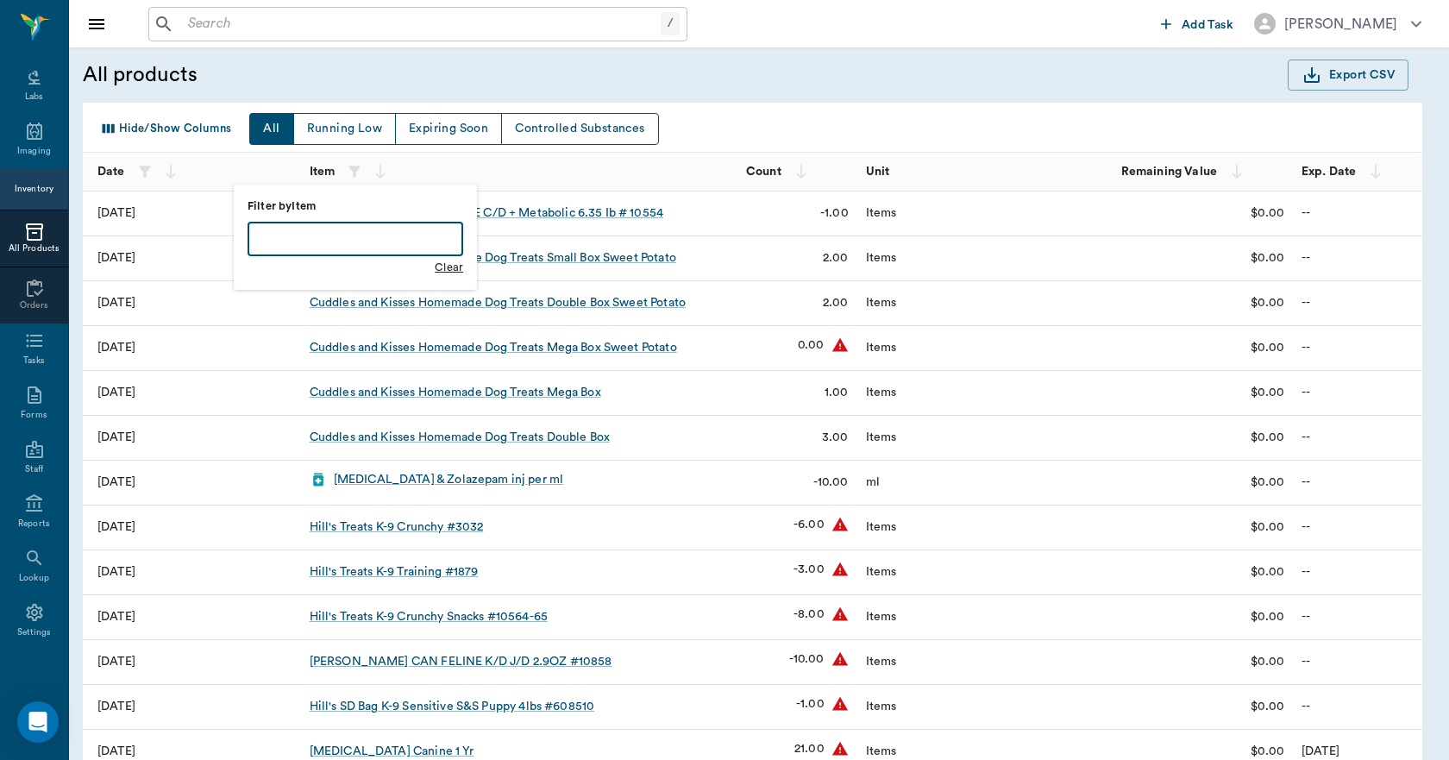
click at [357, 238] on input "text" at bounding box center [356, 239] width 216 height 35
type input "RABIU"
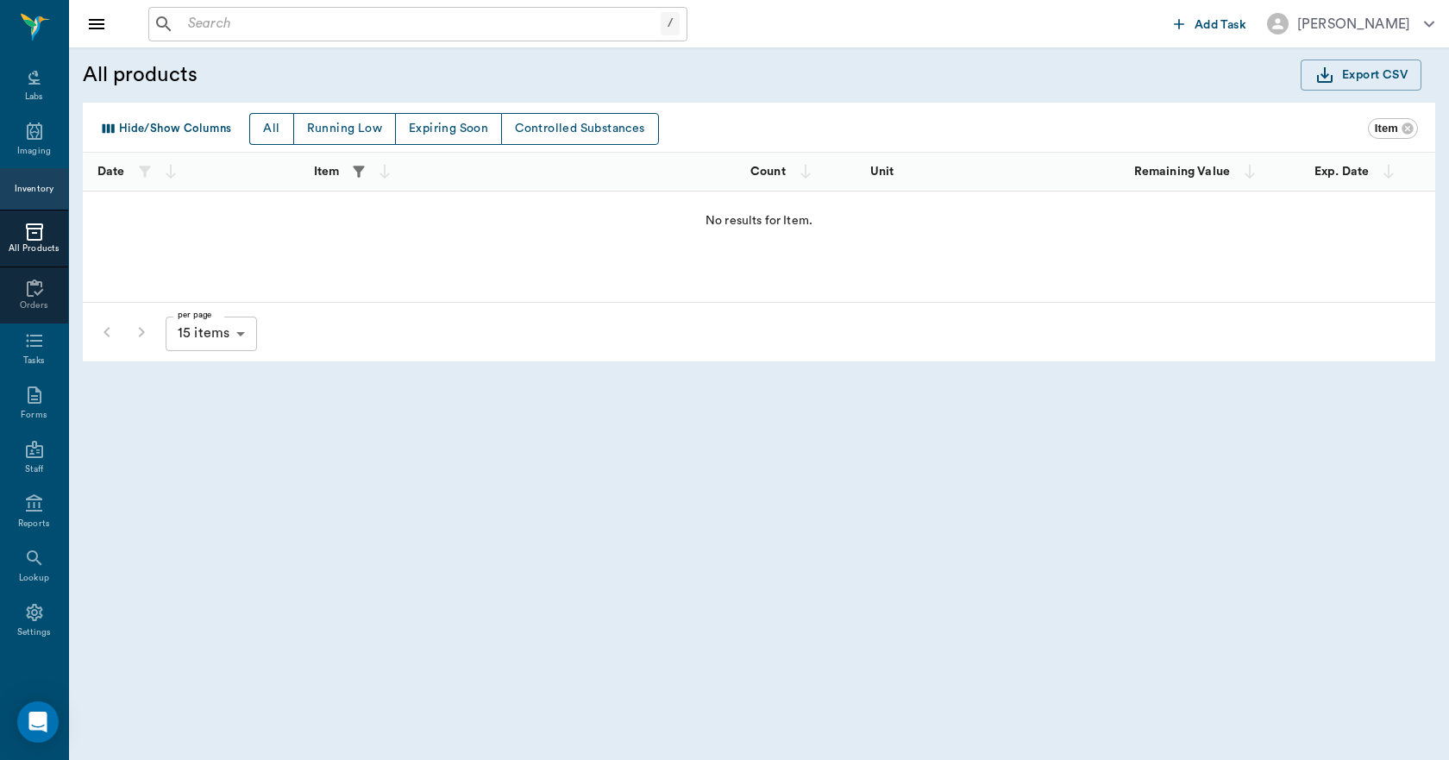
click at [360, 179] on icon "button" at bounding box center [358, 171] width 17 height 17
click at [343, 242] on input "RABIU" at bounding box center [360, 239] width 216 height 35
type input "RABI"
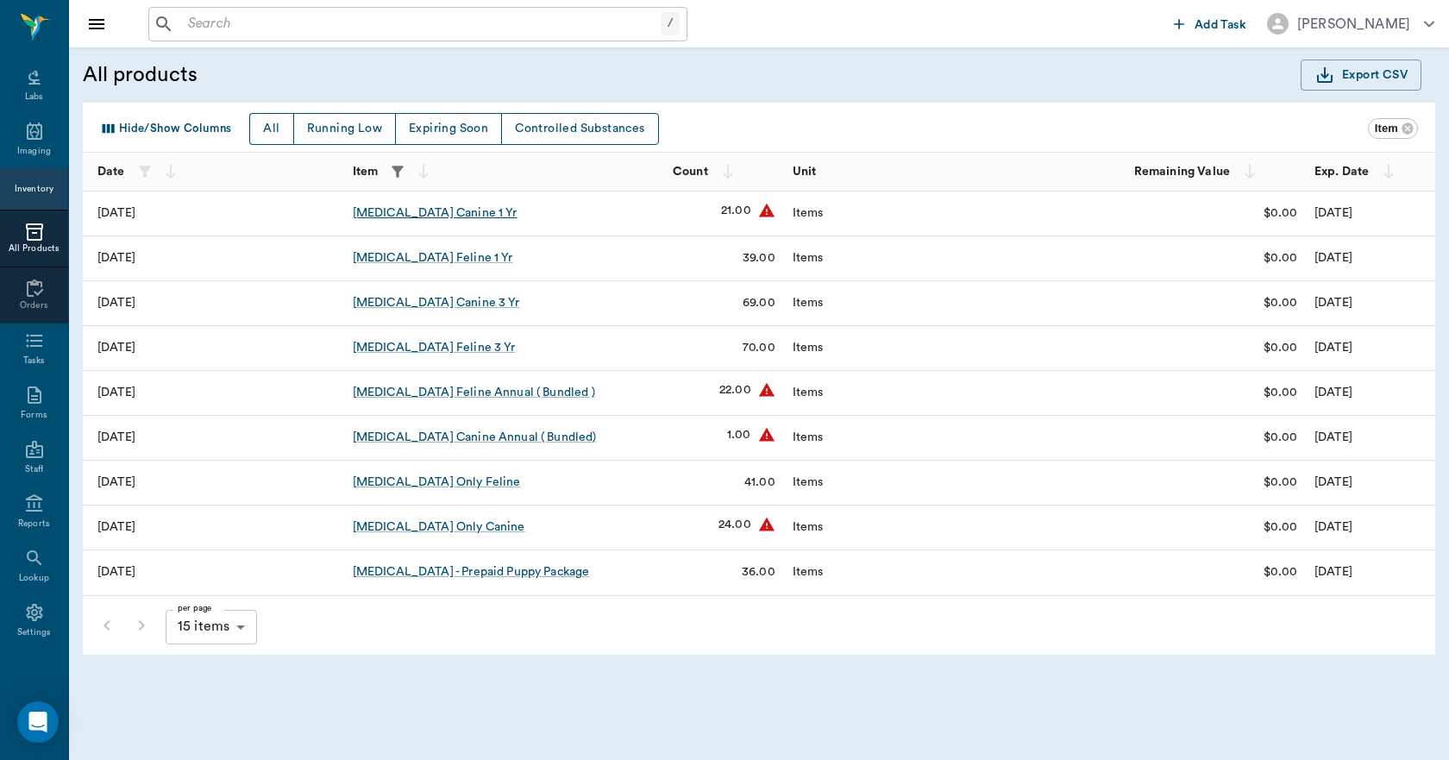
click at [434, 212] on div "[MEDICAL_DATA] Canine 1 Yr" at bounding box center [435, 212] width 165 height 17
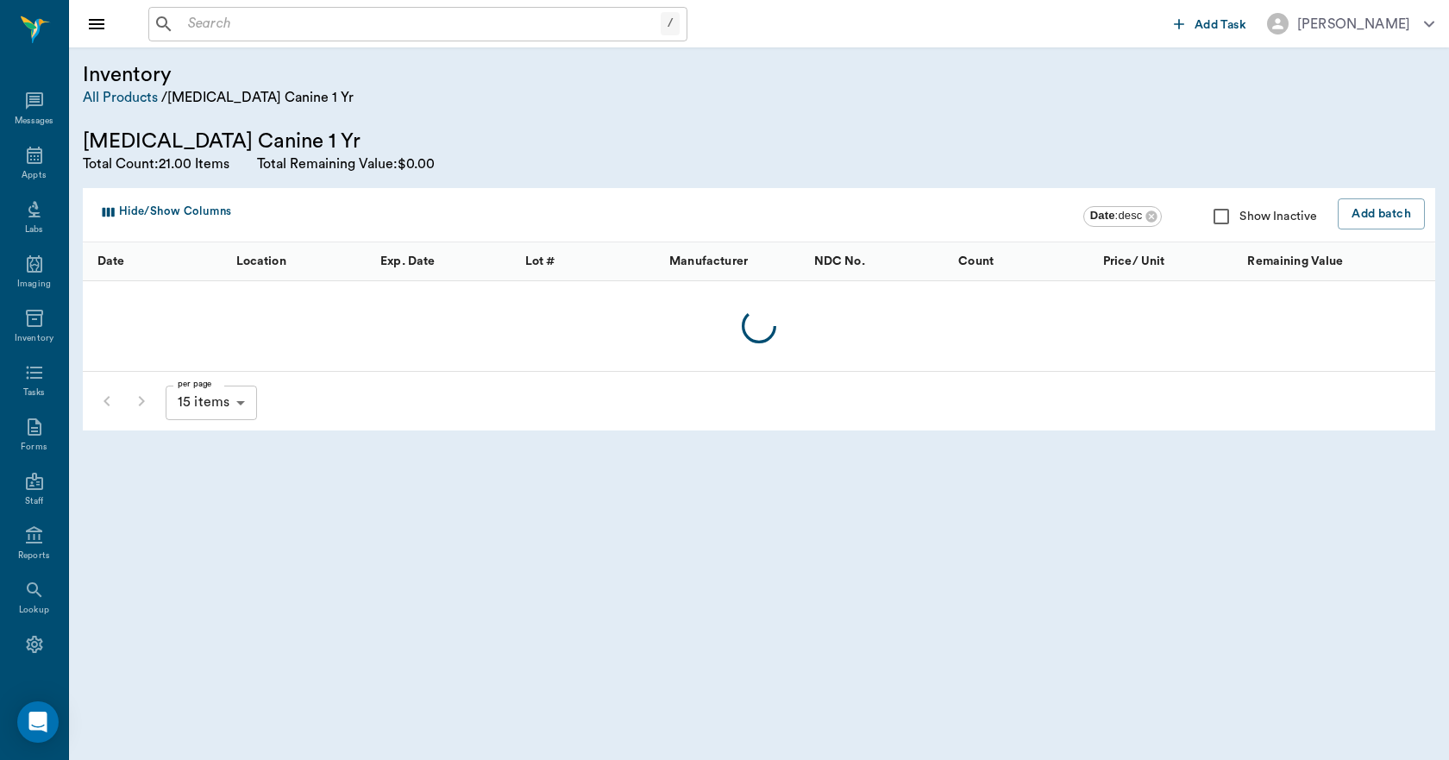
scroll to position [32, 0]
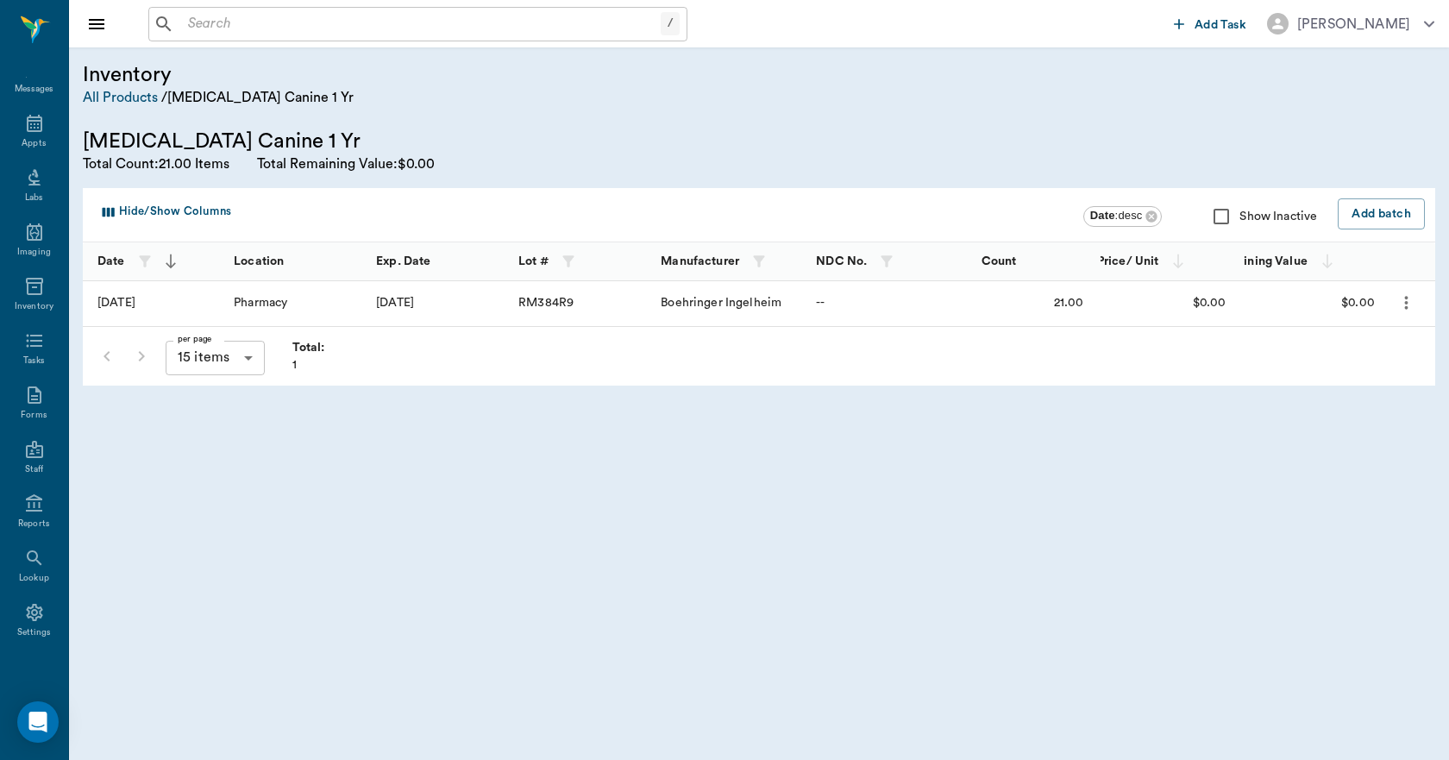
click at [1409, 299] on icon "more" at bounding box center [1407, 302] width 20 height 21
click at [1331, 348] on p "Edit Batch" at bounding box center [1355, 349] width 65 height 21
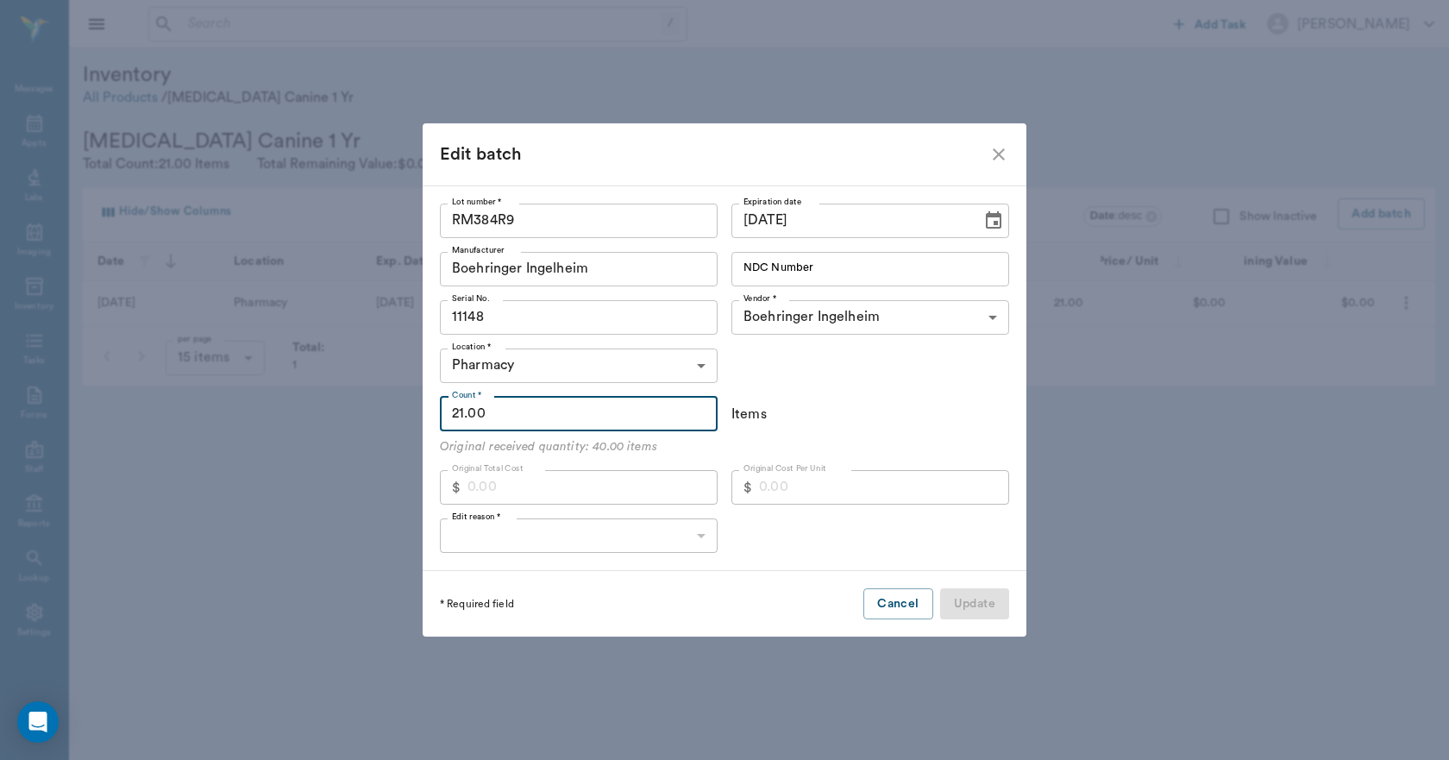
click at [582, 414] on input "21.00" at bounding box center [579, 414] width 278 height 35
type input "50"
click at [517, 531] on body "/ ​ Add Task Dr. Bert Ellsworth Nectar Messages Appts Labs Imaging Inventory Ta…" at bounding box center [724, 380] width 1449 height 760
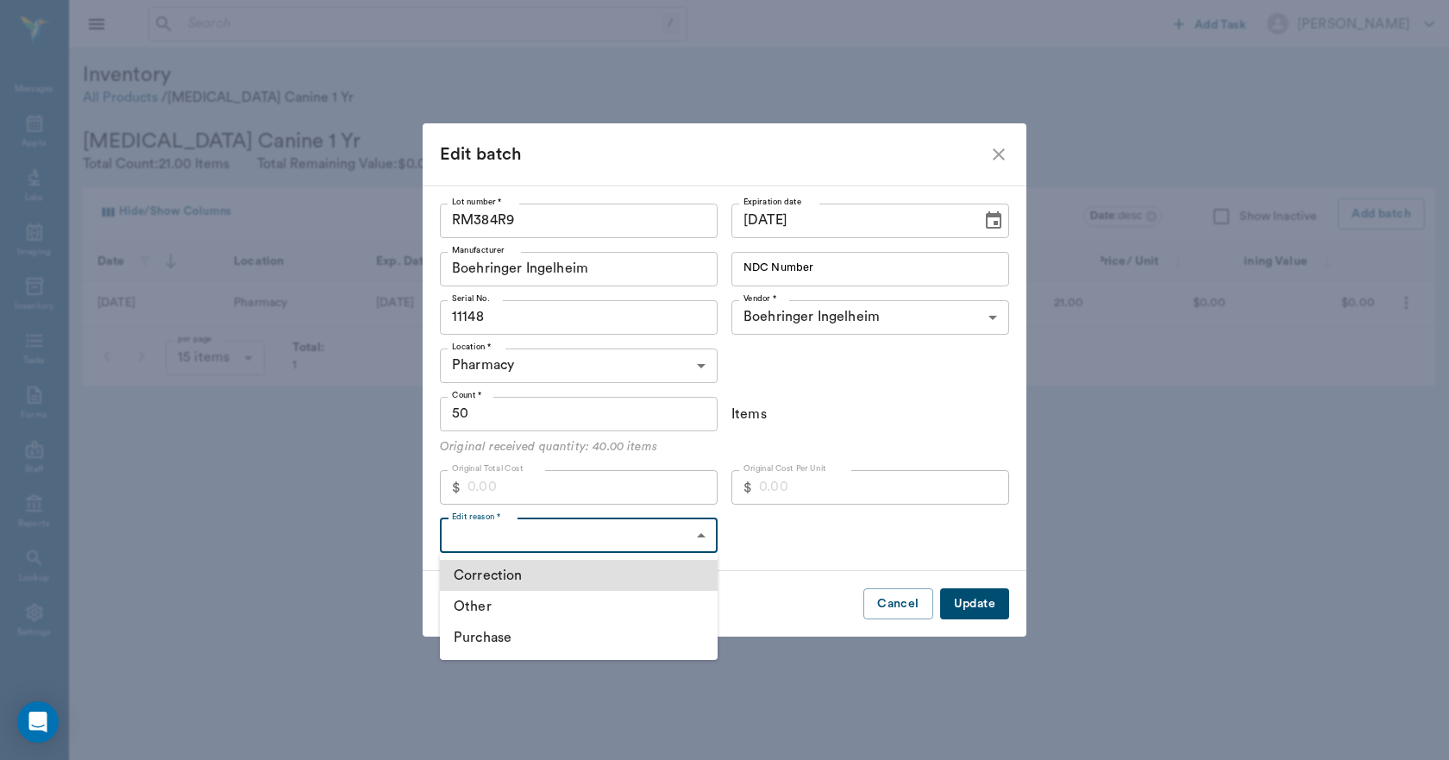
click at [505, 570] on li "Correction" at bounding box center [579, 575] width 278 height 31
type input "CORRECTION"
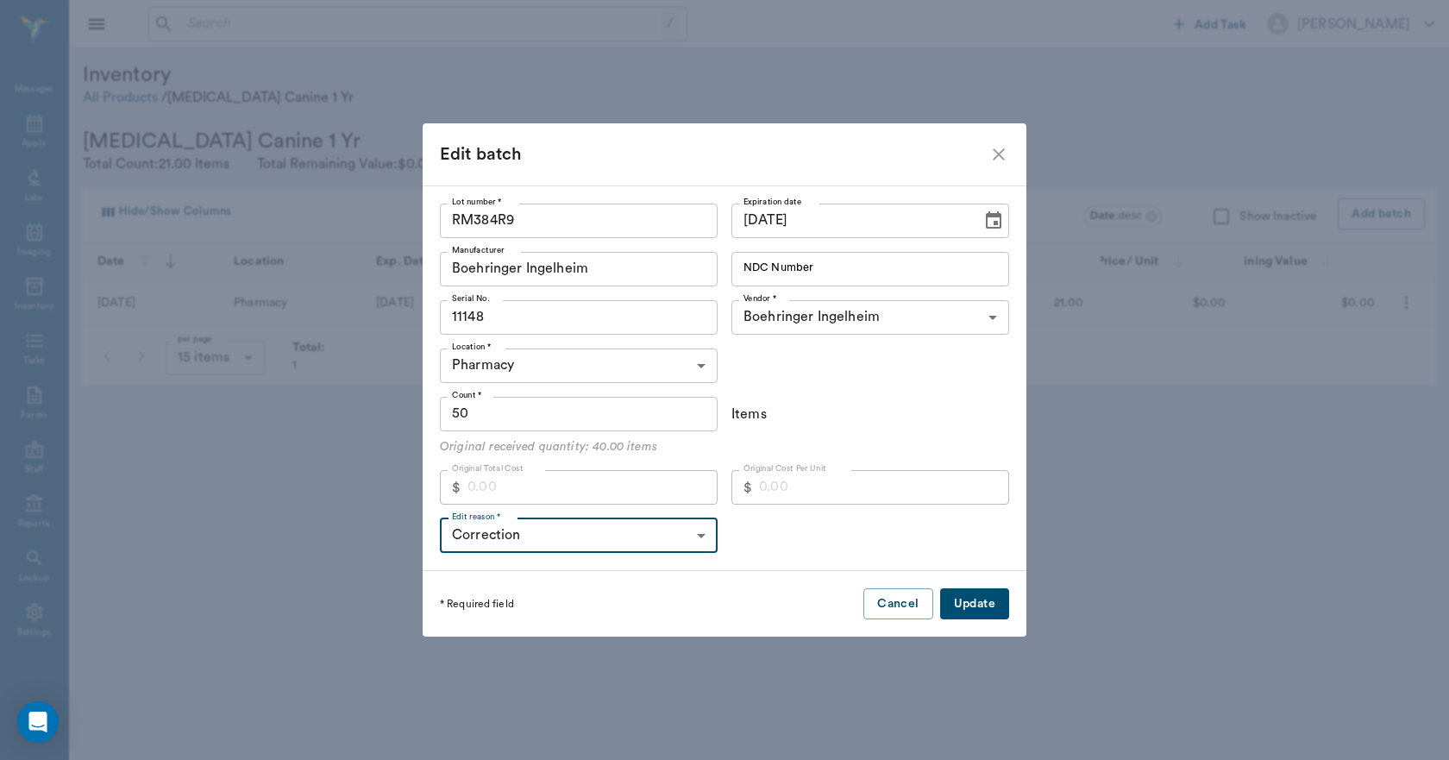
click at [950, 600] on button "Update" at bounding box center [974, 604] width 69 height 32
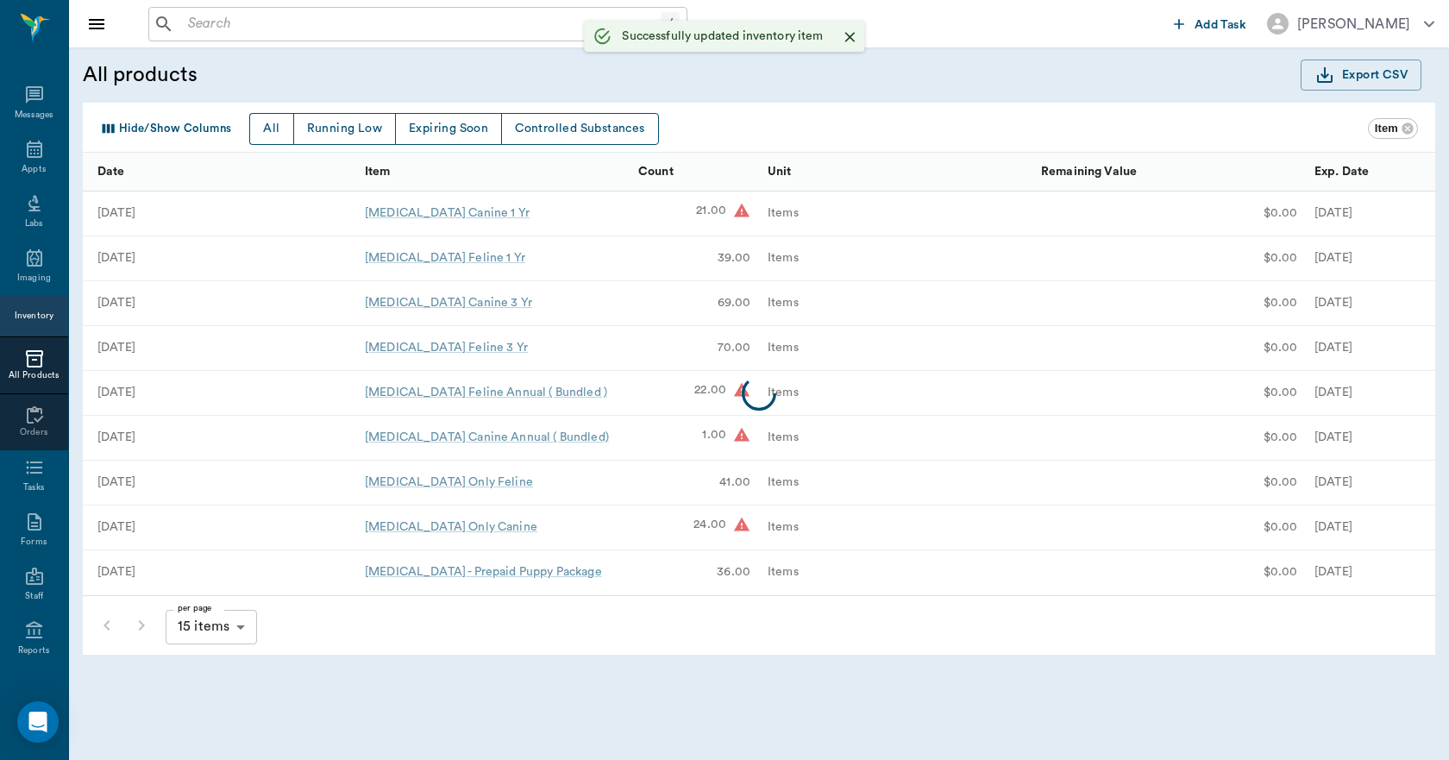
scroll to position [32, 0]
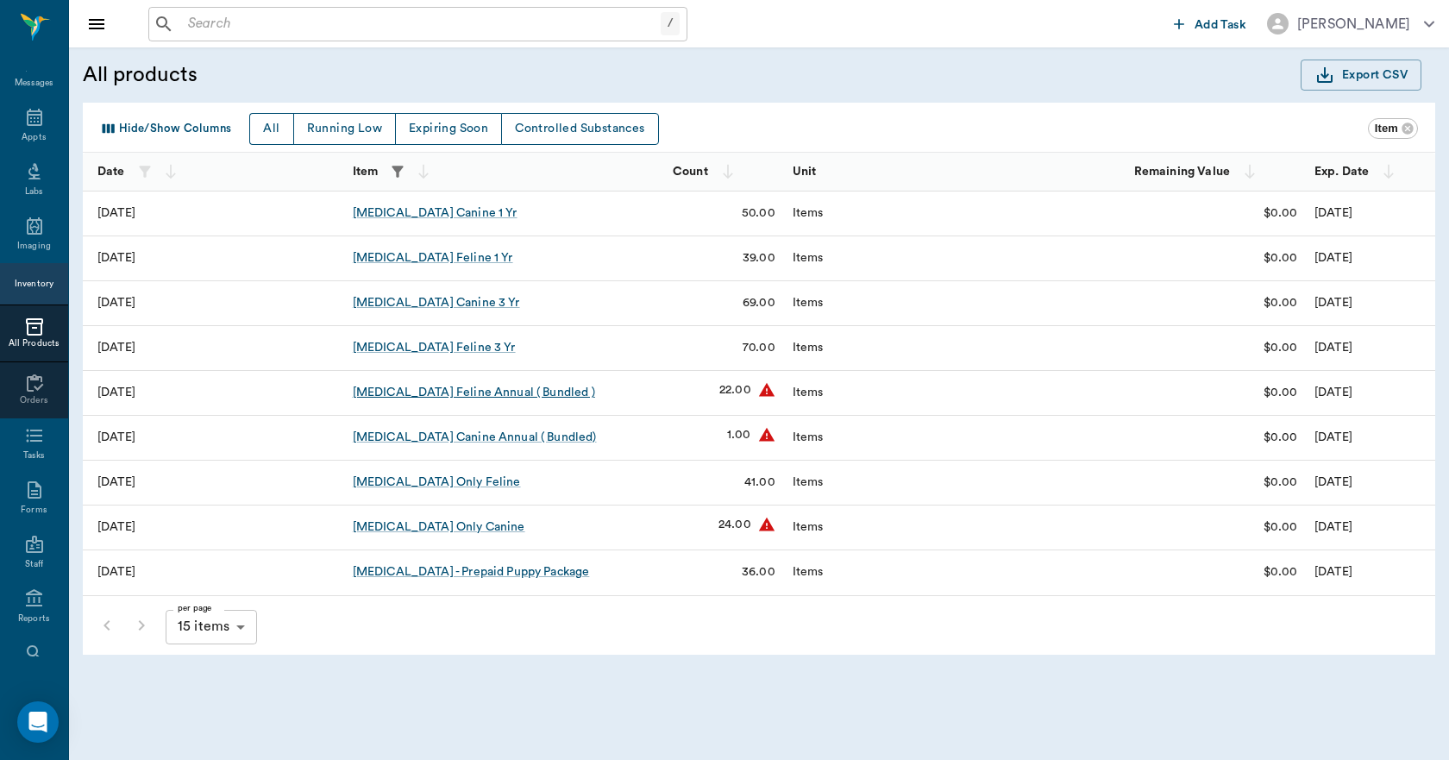
click at [529, 398] on div "Rabies Vaccination Feline Annual ( Bundled )" at bounding box center [474, 392] width 242 height 17
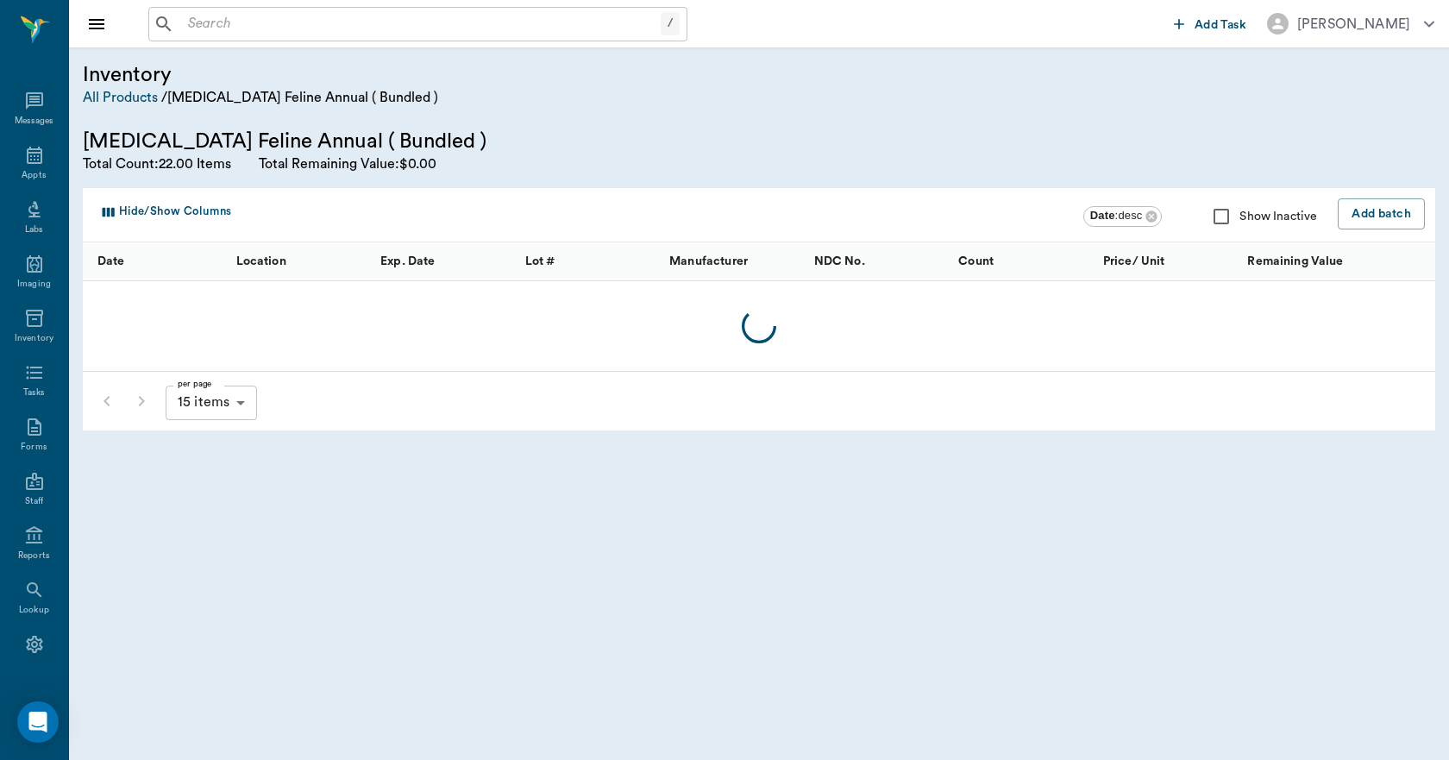
scroll to position [32, 0]
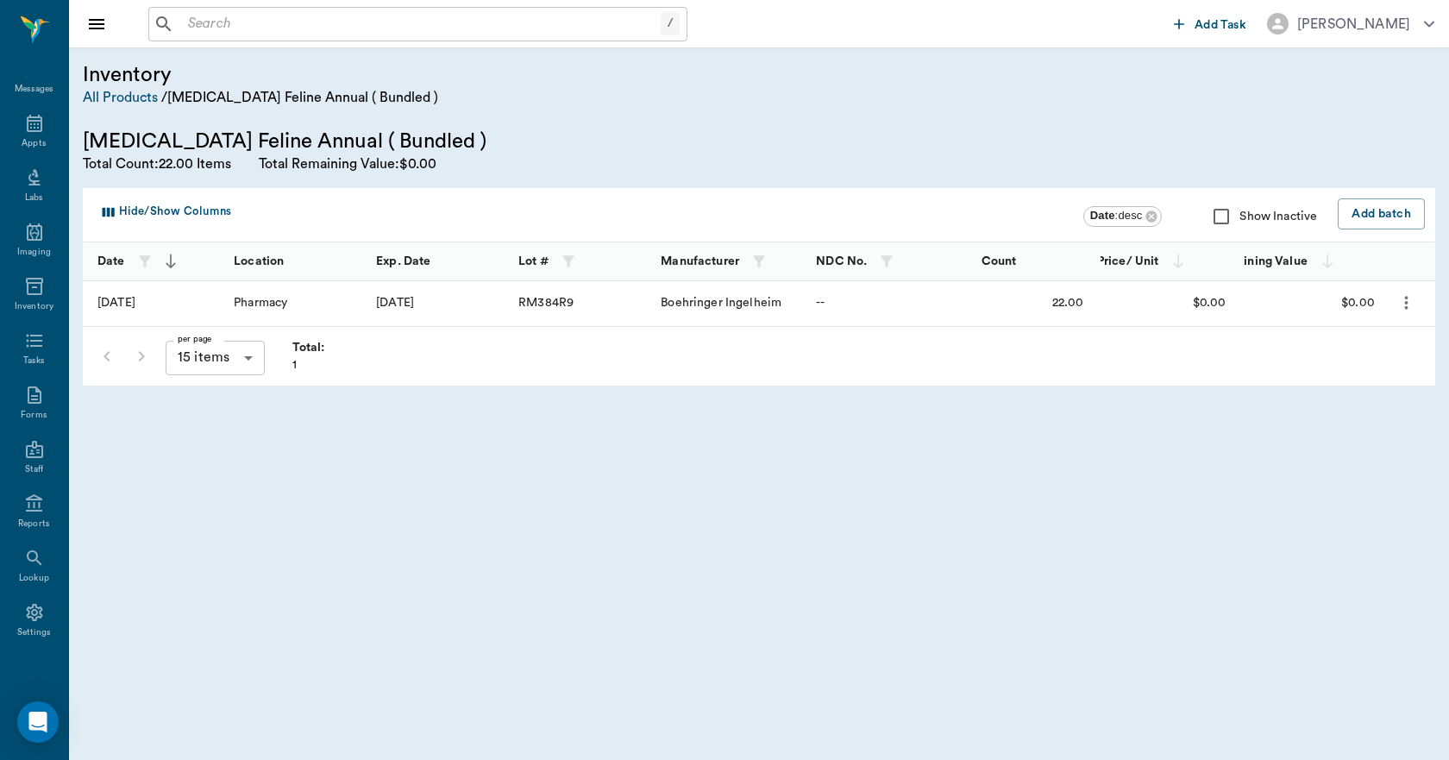
click at [1404, 304] on icon "more" at bounding box center [1407, 302] width 20 height 21
click at [1323, 349] on p "Edit Batch" at bounding box center [1355, 349] width 65 height 21
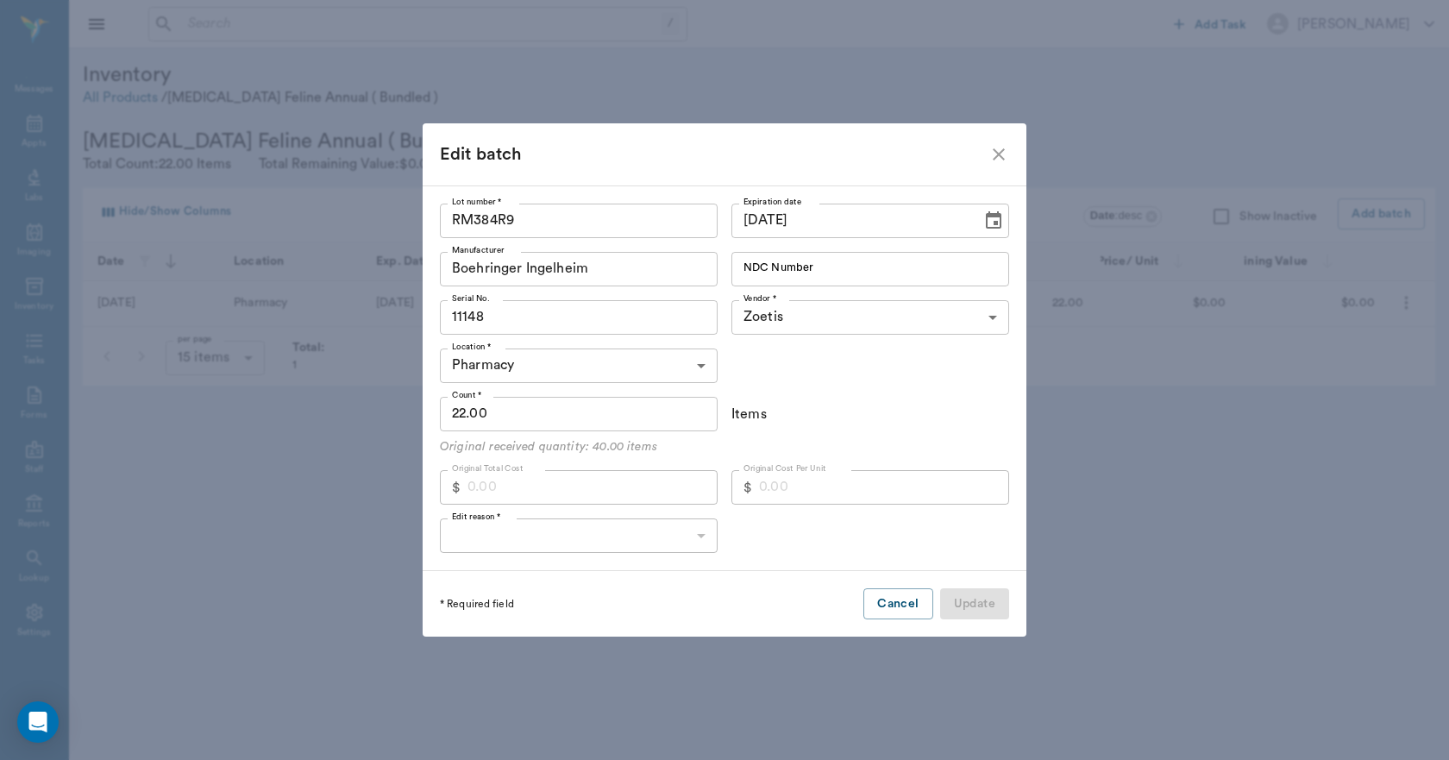
click at [527, 413] on input "22.00" at bounding box center [579, 414] width 278 height 35
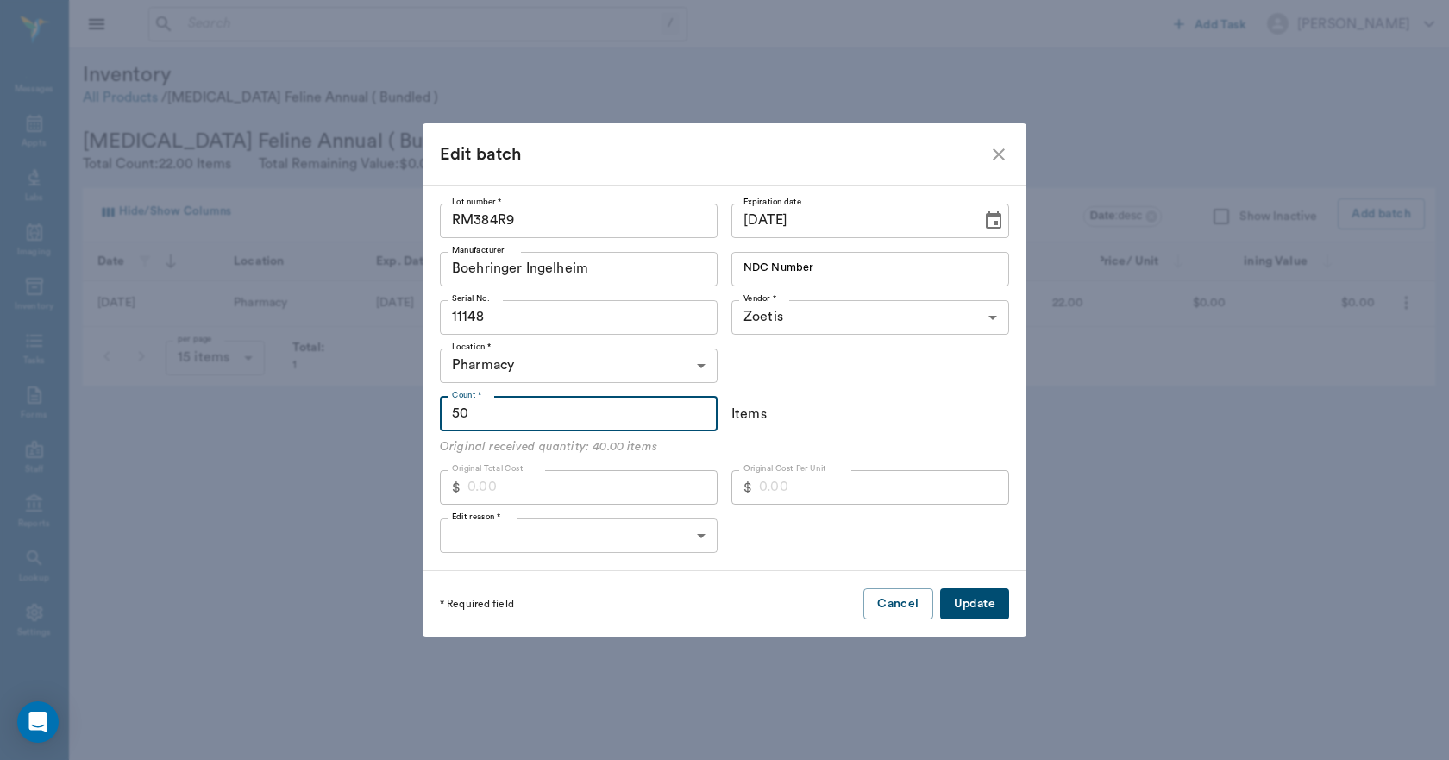
type input "50"
click at [545, 532] on body "/ ​ Add Task Dr. Bert Ellsworth Nectar Messages Appts Labs Imaging Inventory Ta…" at bounding box center [724, 380] width 1449 height 760
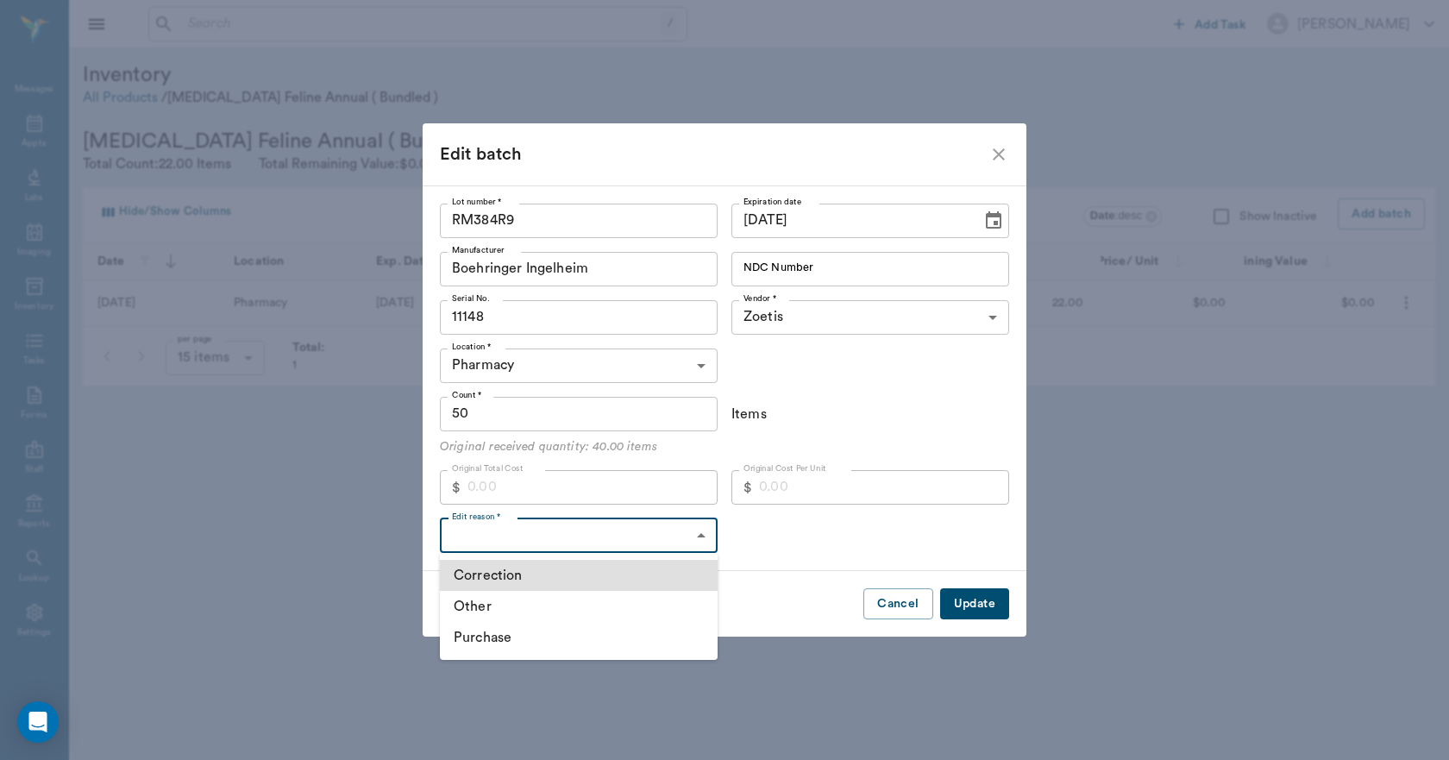
click at [537, 572] on li "Correction" at bounding box center [579, 575] width 278 height 31
type input "CORRECTION"
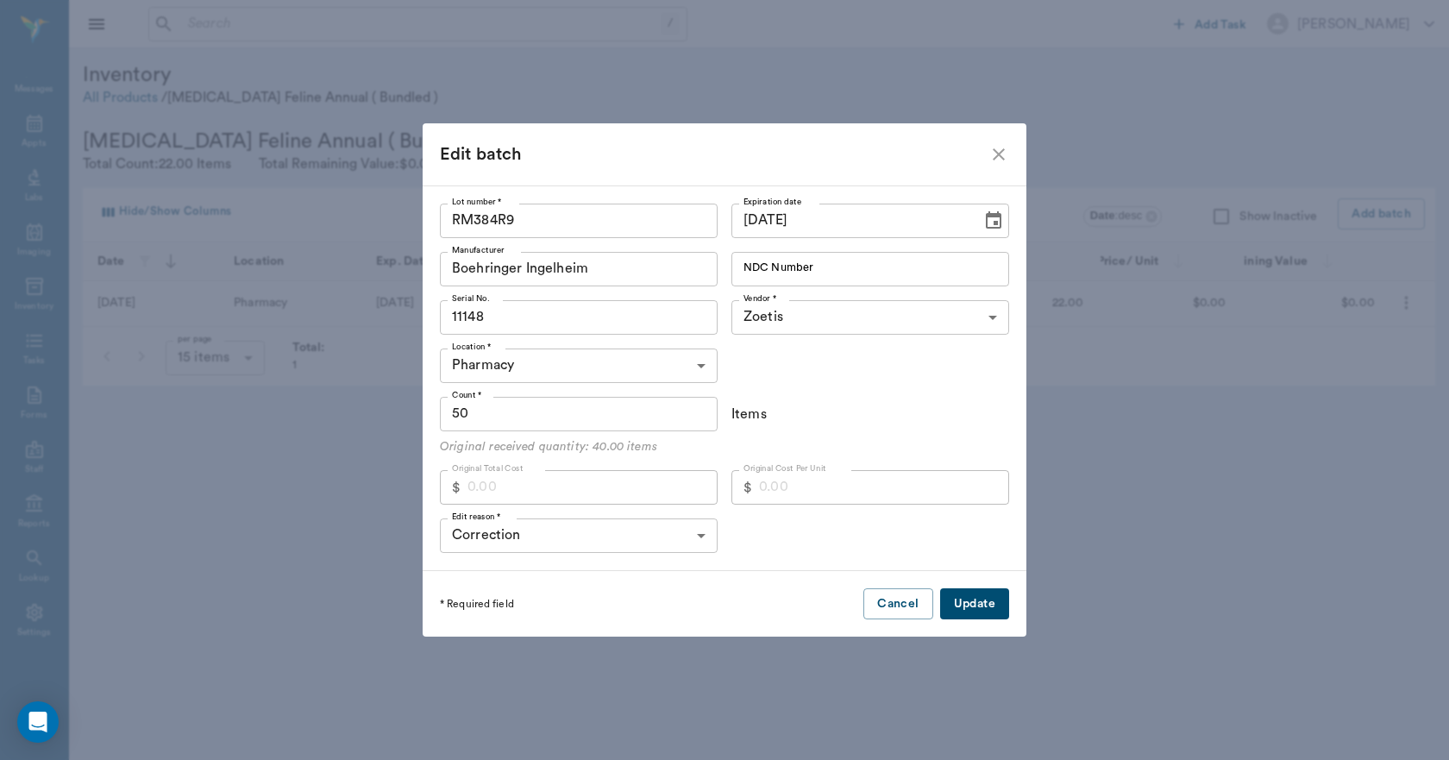
click at [968, 606] on button "Update" at bounding box center [974, 604] width 69 height 32
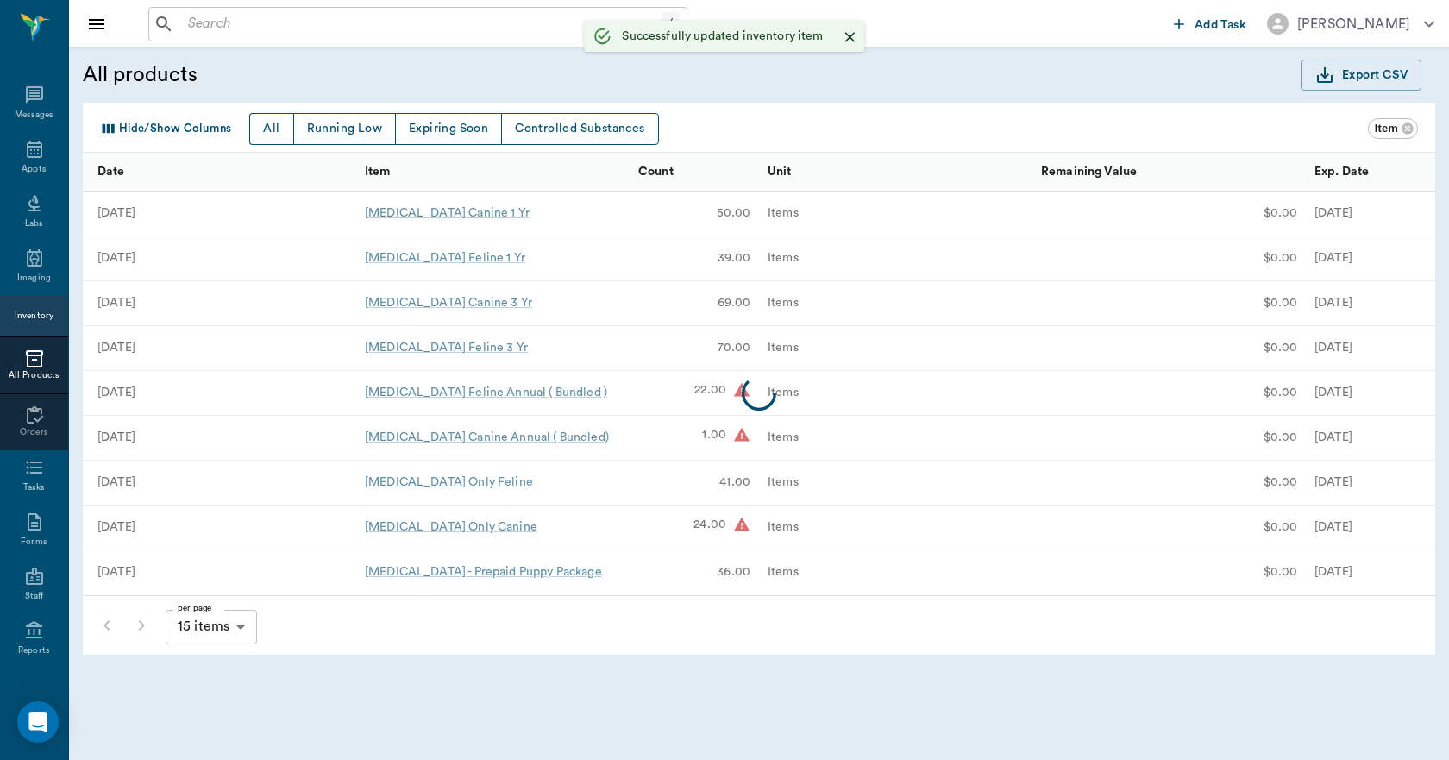
scroll to position [32, 0]
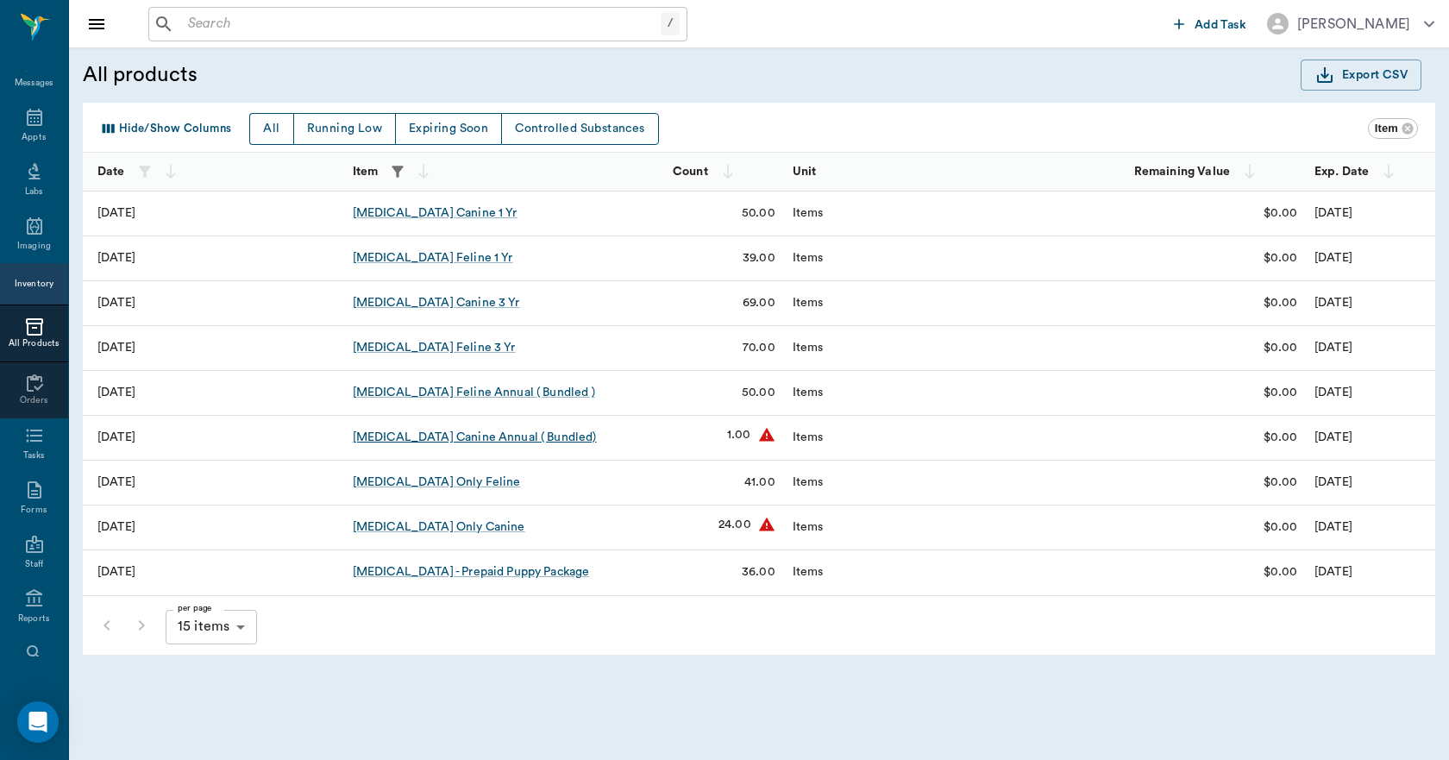
click at [520, 436] on div "Rabies Vaccination Canine Annual ( Bundled)" at bounding box center [475, 437] width 244 height 17
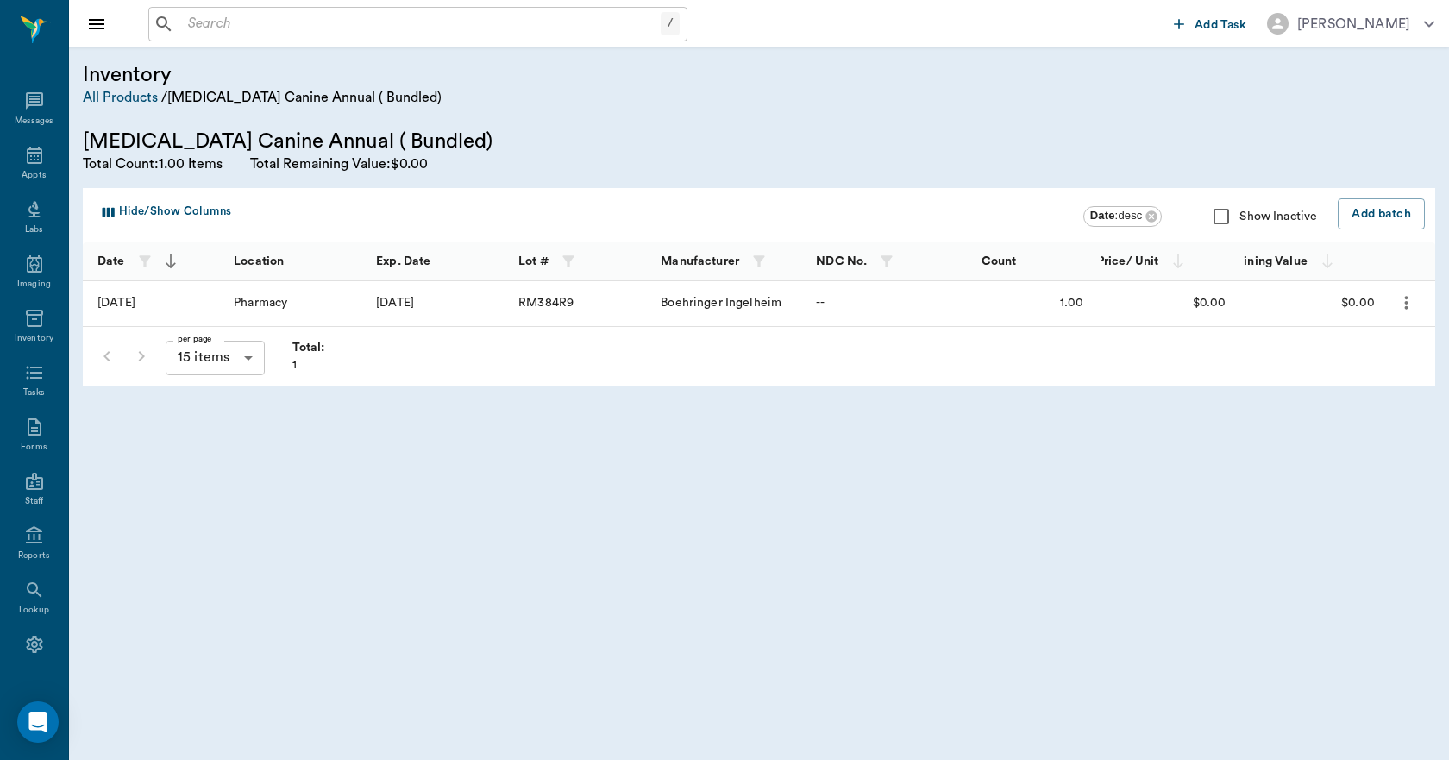
scroll to position [32, 0]
click at [1406, 301] on icon "more" at bounding box center [1407, 302] width 20 height 21
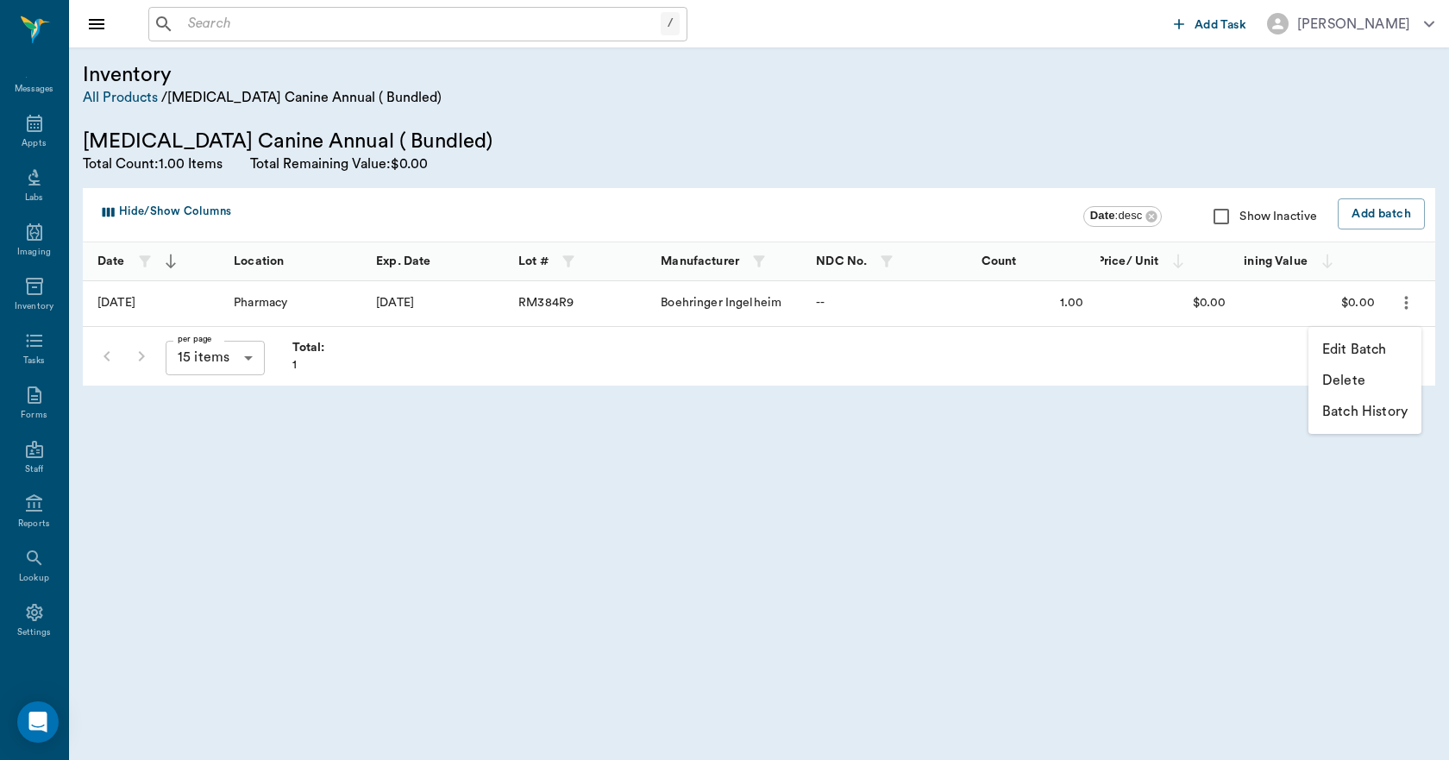
click at [1366, 347] on p "Edit Batch" at bounding box center [1355, 349] width 65 height 21
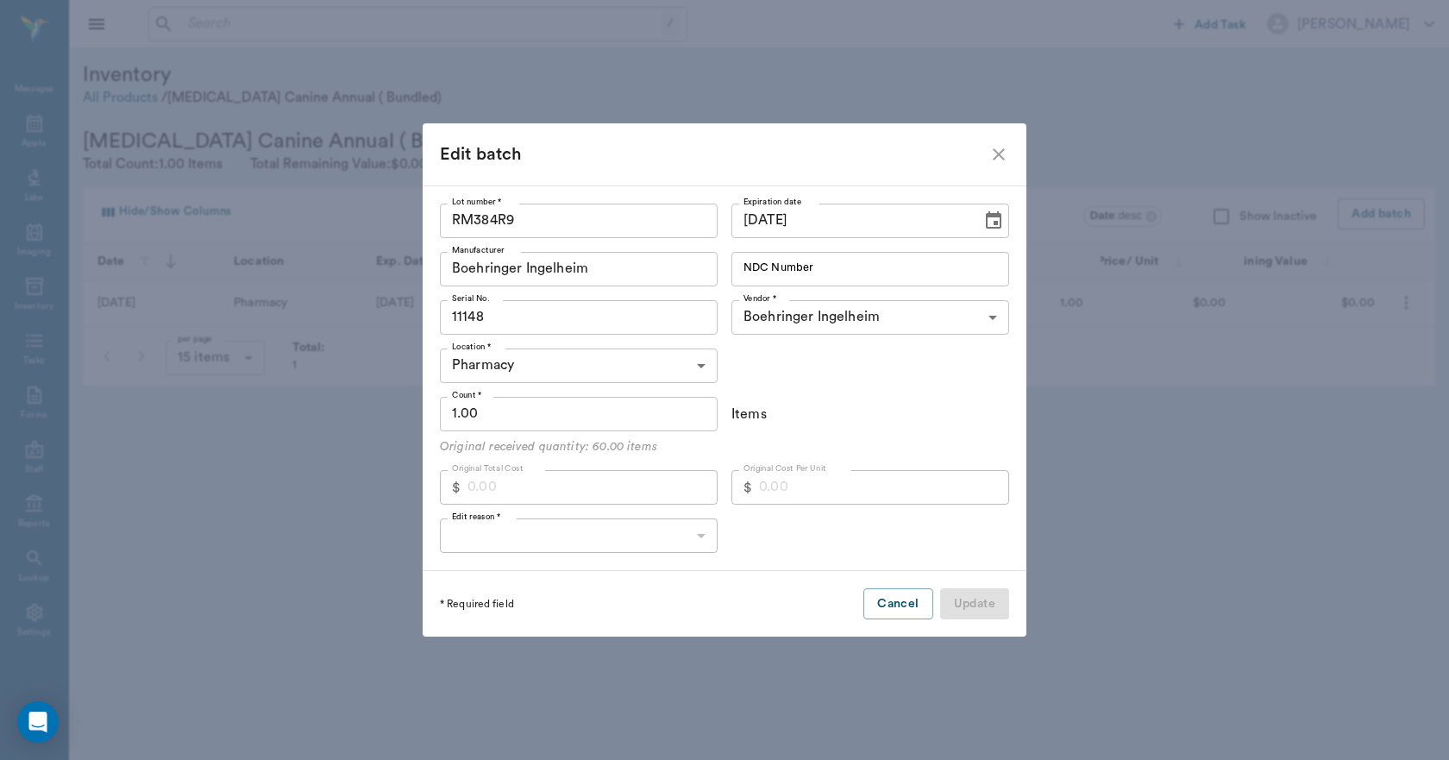
click at [533, 427] on input "1.00" at bounding box center [579, 414] width 278 height 35
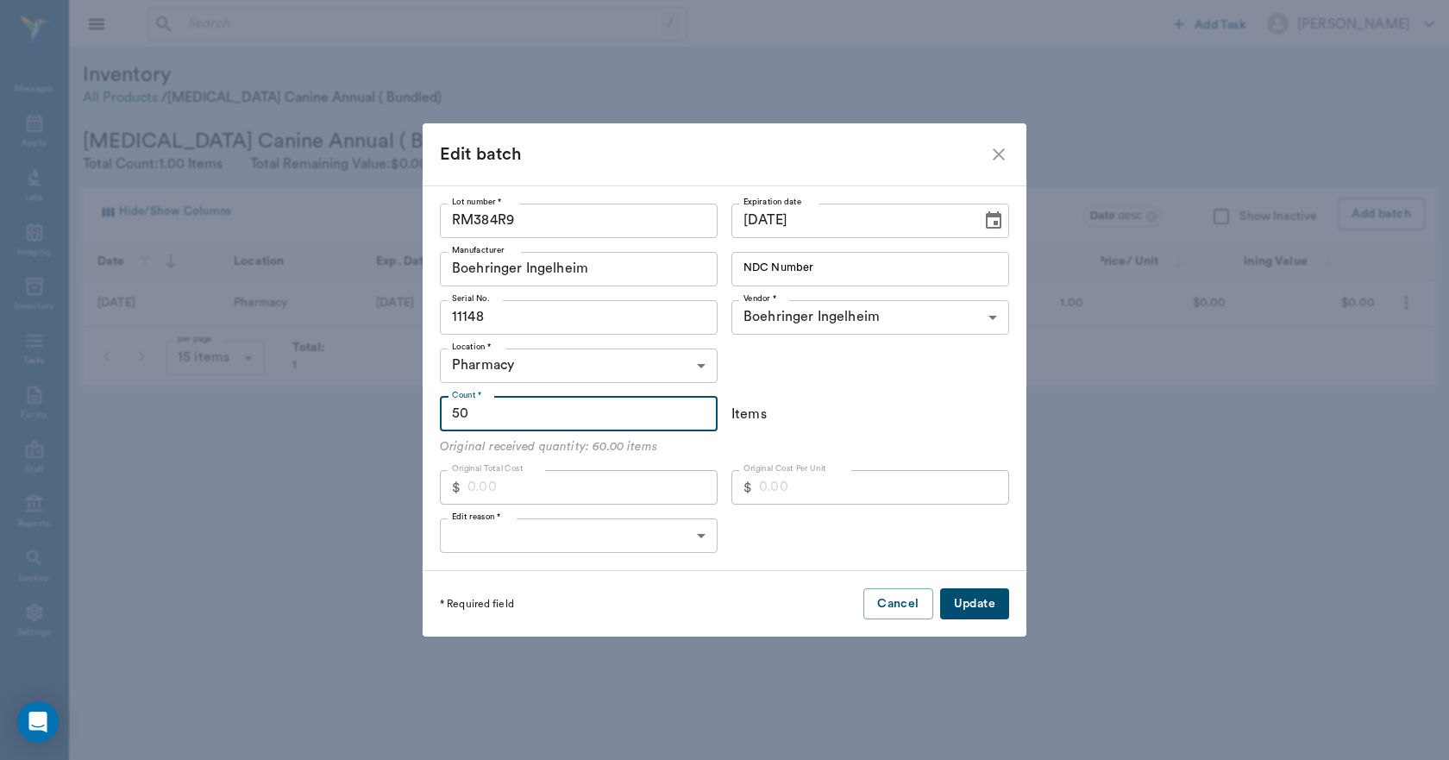
type input "50"
click at [551, 538] on body "/ ​ Add Task Dr. Bert Ellsworth Nectar Messages Appts Labs Imaging Inventory Ta…" at bounding box center [724, 380] width 1449 height 760
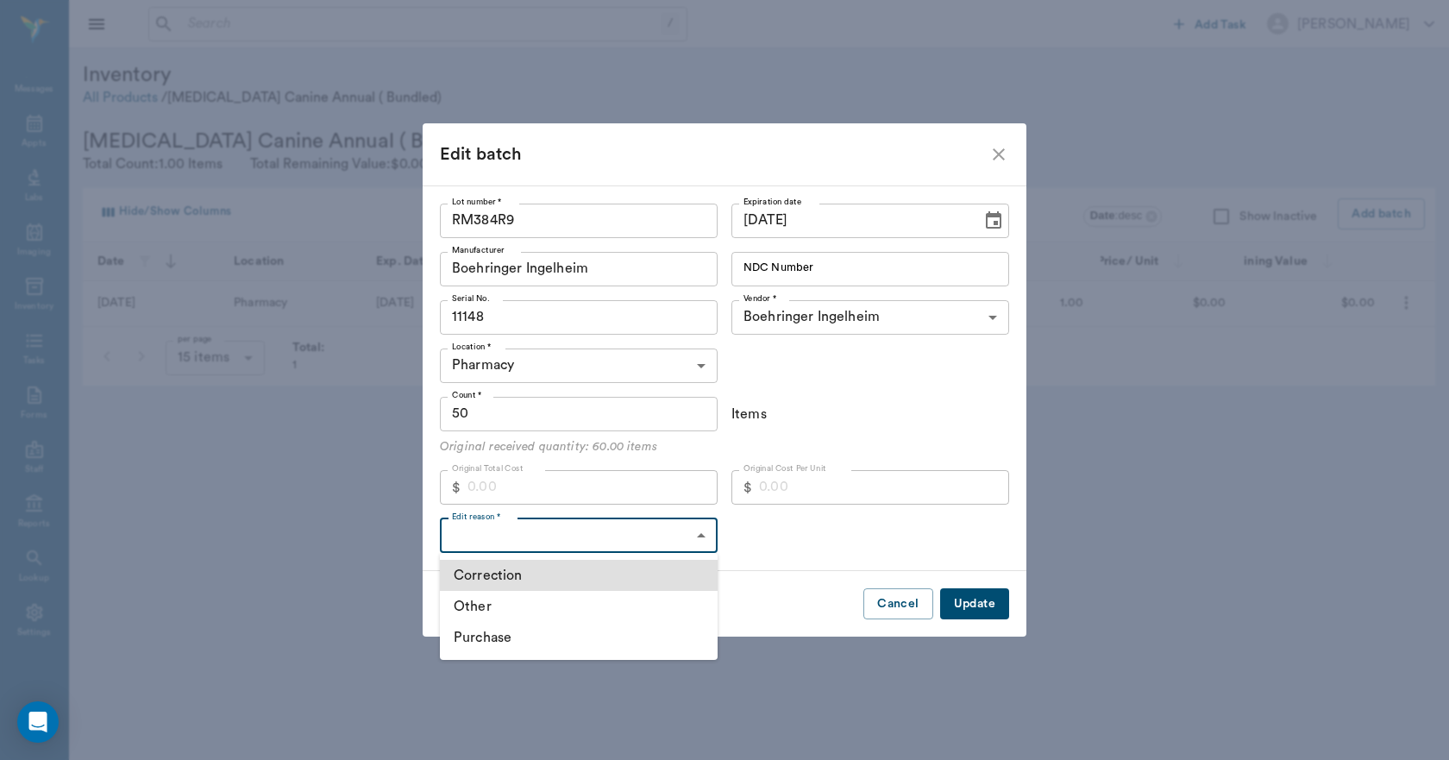
click at [538, 573] on li "Correction" at bounding box center [579, 575] width 278 height 31
type input "CORRECTION"
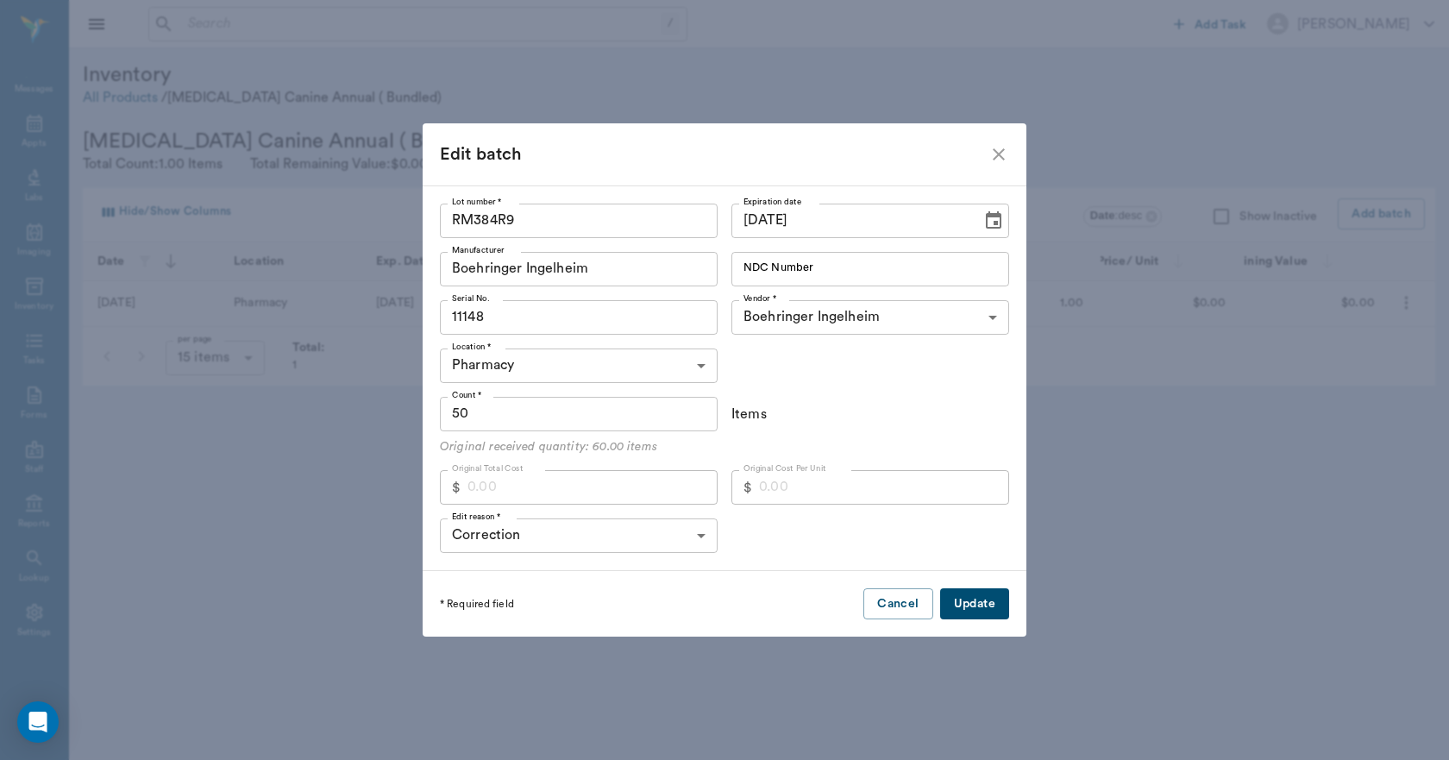
click at [983, 602] on button "Update" at bounding box center [974, 604] width 69 height 32
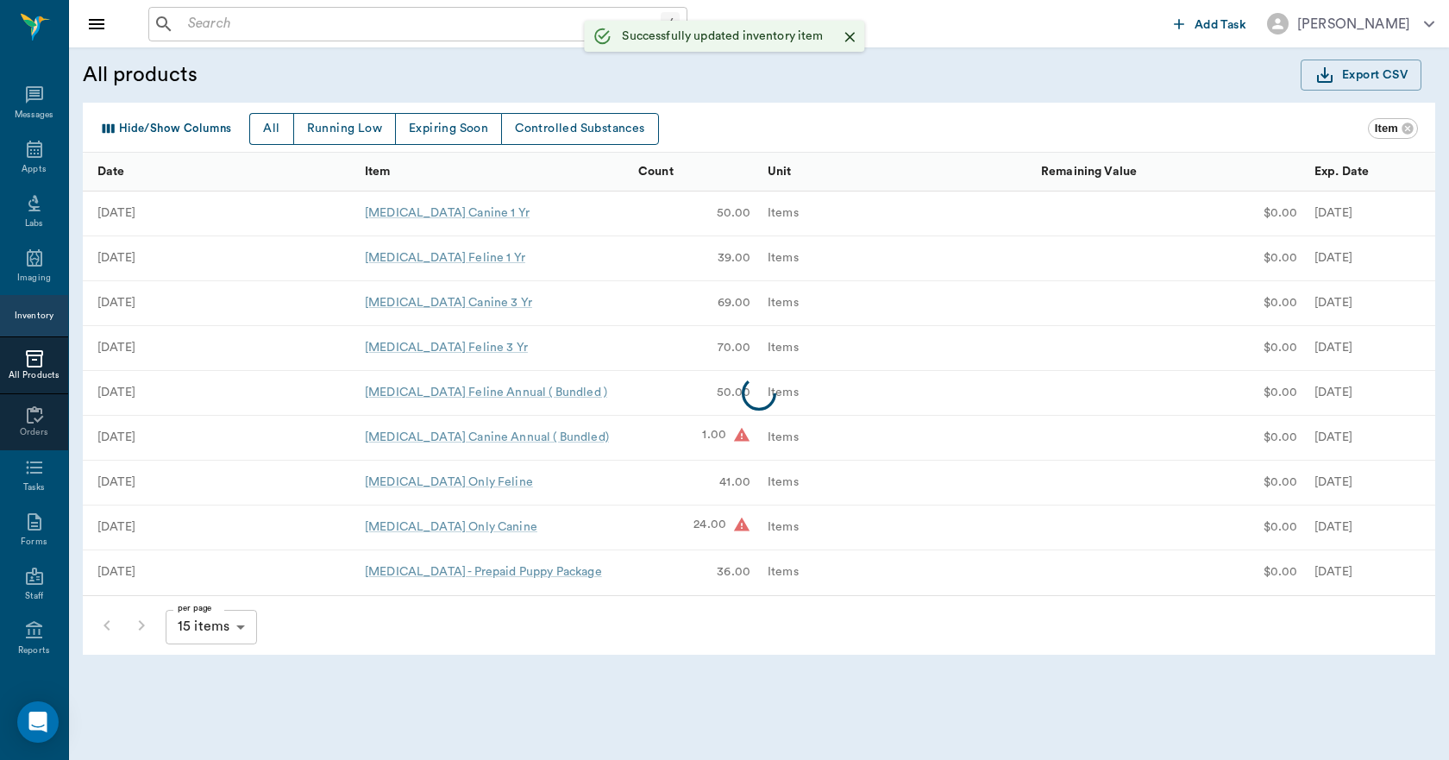
scroll to position [32, 0]
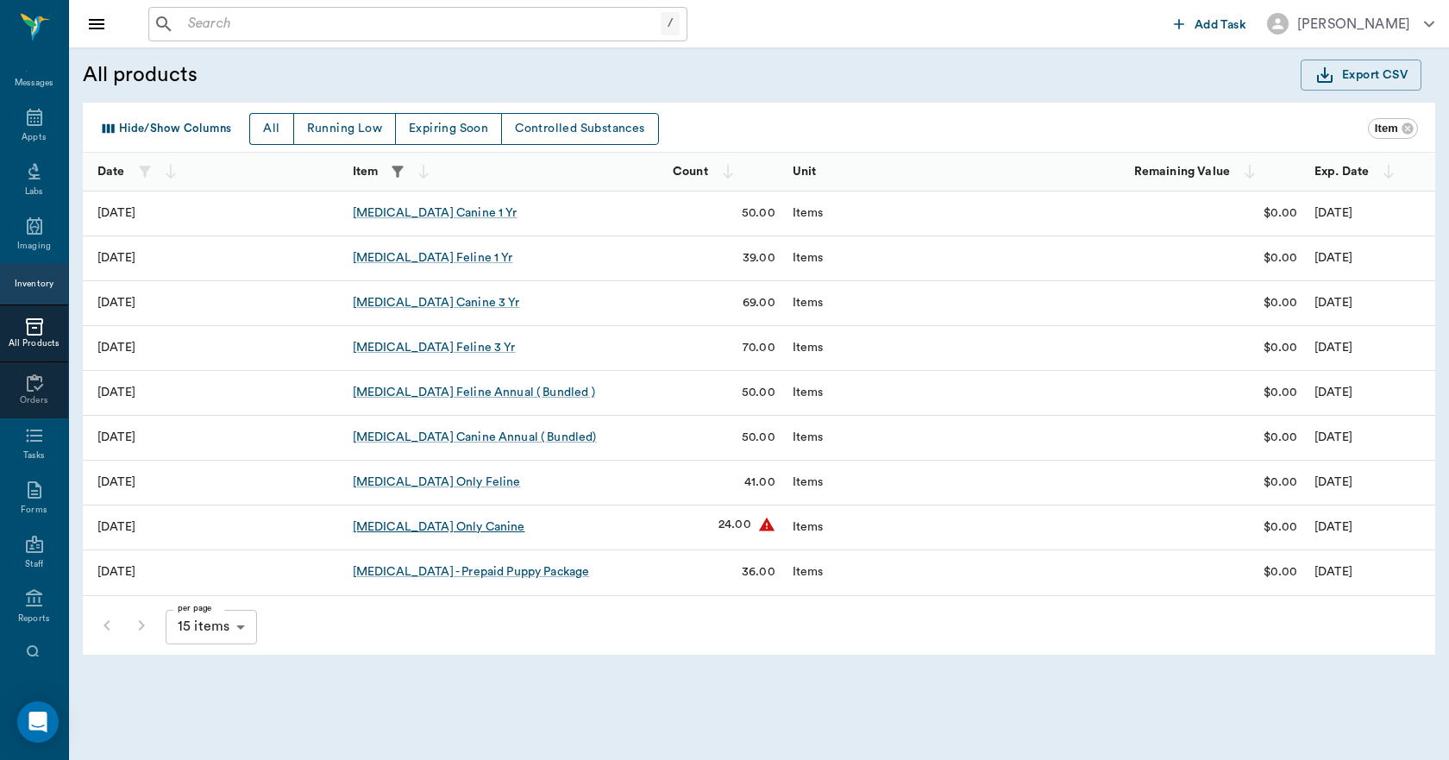
click at [470, 527] on div "Rabies Vaccination Only Canine" at bounding box center [439, 527] width 173 height 17
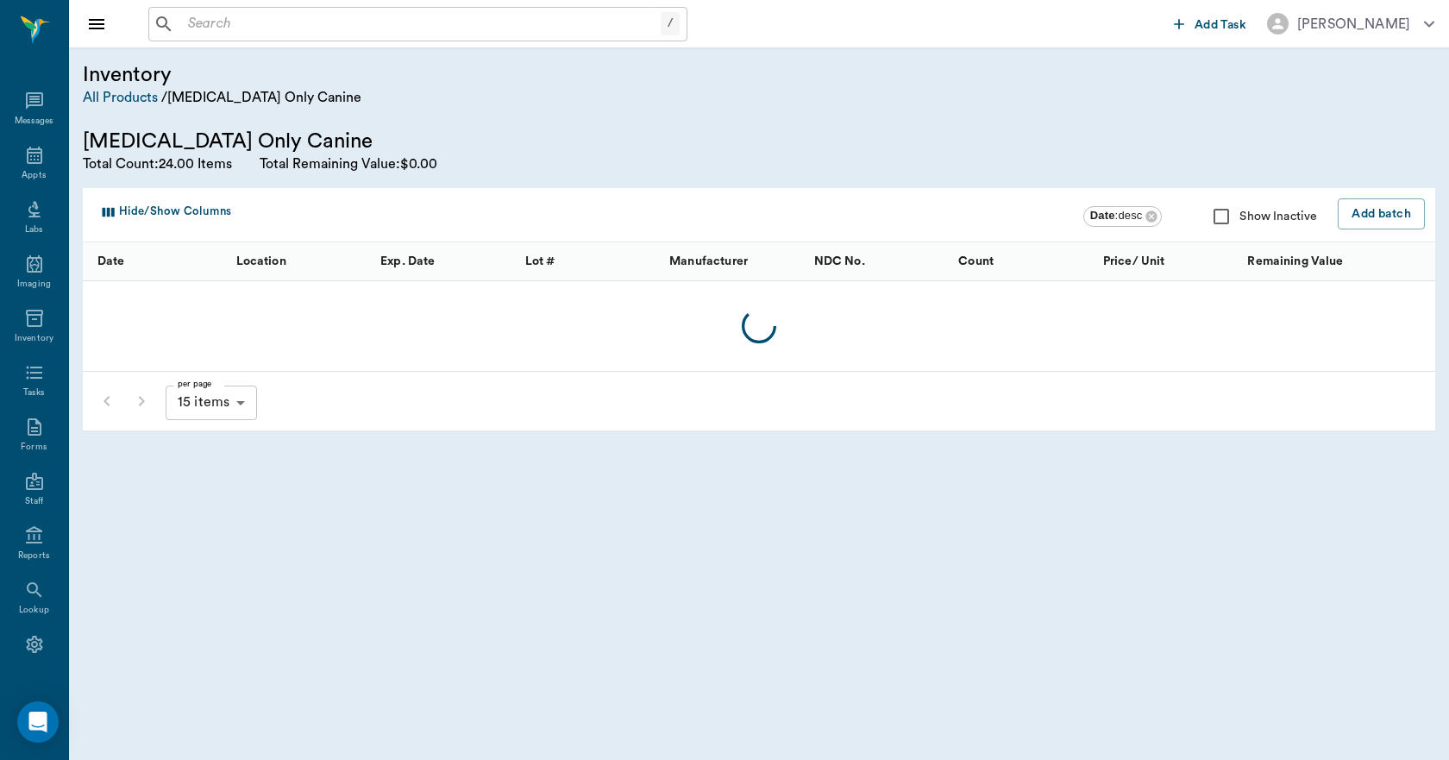
scroll to position [32, 0]
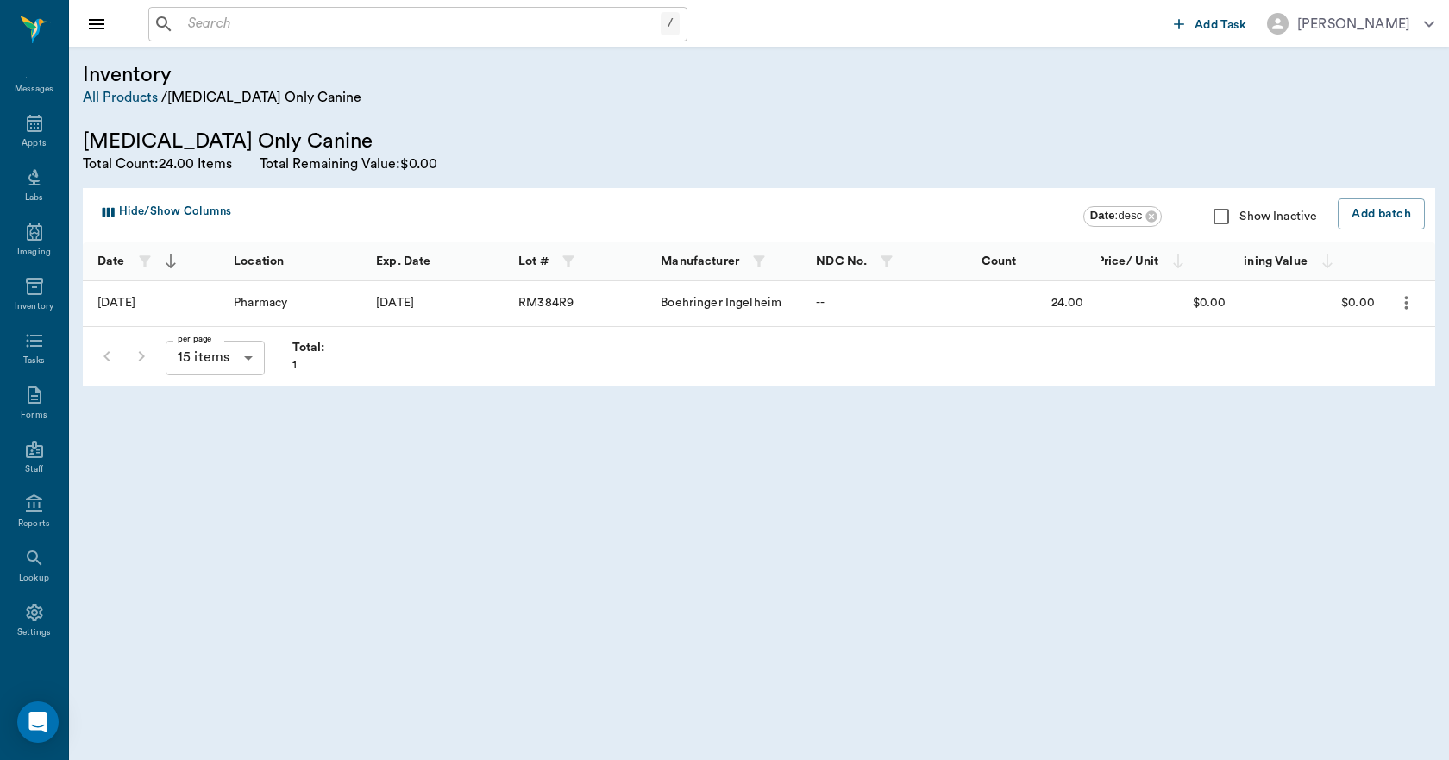
click at [1405, 309] on icon "more" at bounding box center [1407, 302] width 20 height 21
click at [1350, 351] on p "Edit Batch" at bounding box center [1355, 349] width 65 height 21
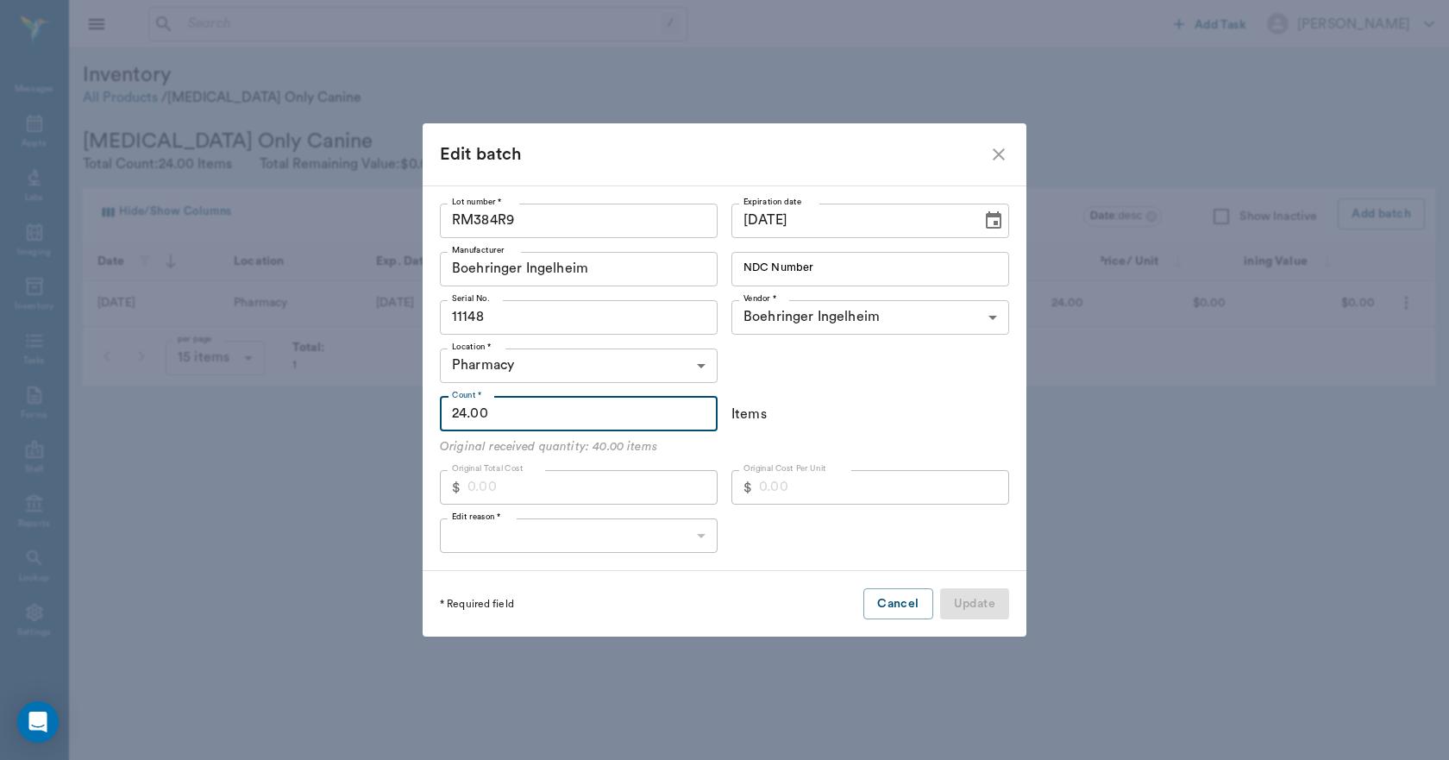
click at [541, 413] on input "24.00" at bounding box center [579, 414] width 278 height 35
type input "50"
click at [508, 535] on body "/ ​ Add Task Dr. Bert Ellsworth Nectar Messages Appts Labs Imaging Inventory Ta…" at bounding box center [724, 380] width 1449 height 760
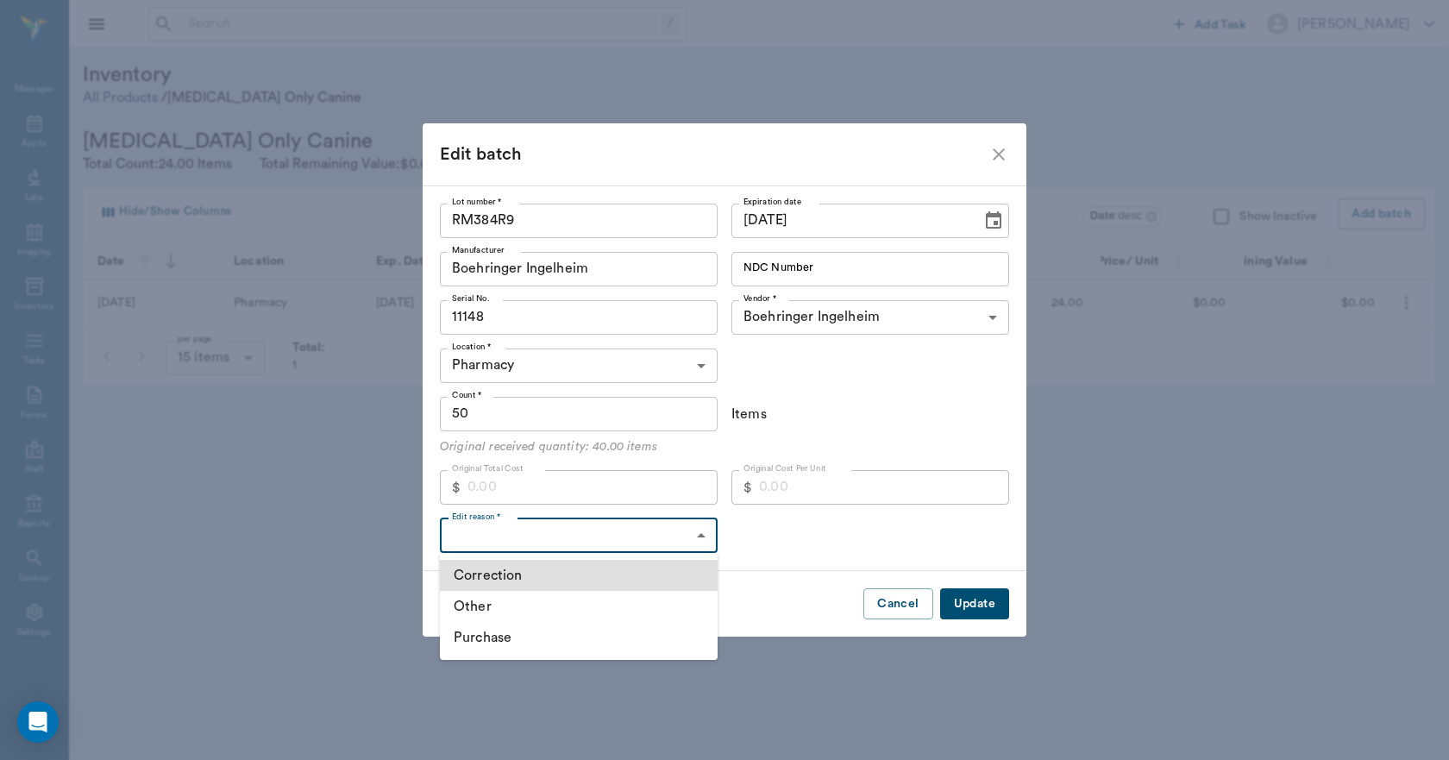
click at [489, 577] on li "Correction" at bounding box center [579, 575] width 278 height 31
type input "CORRECTION"
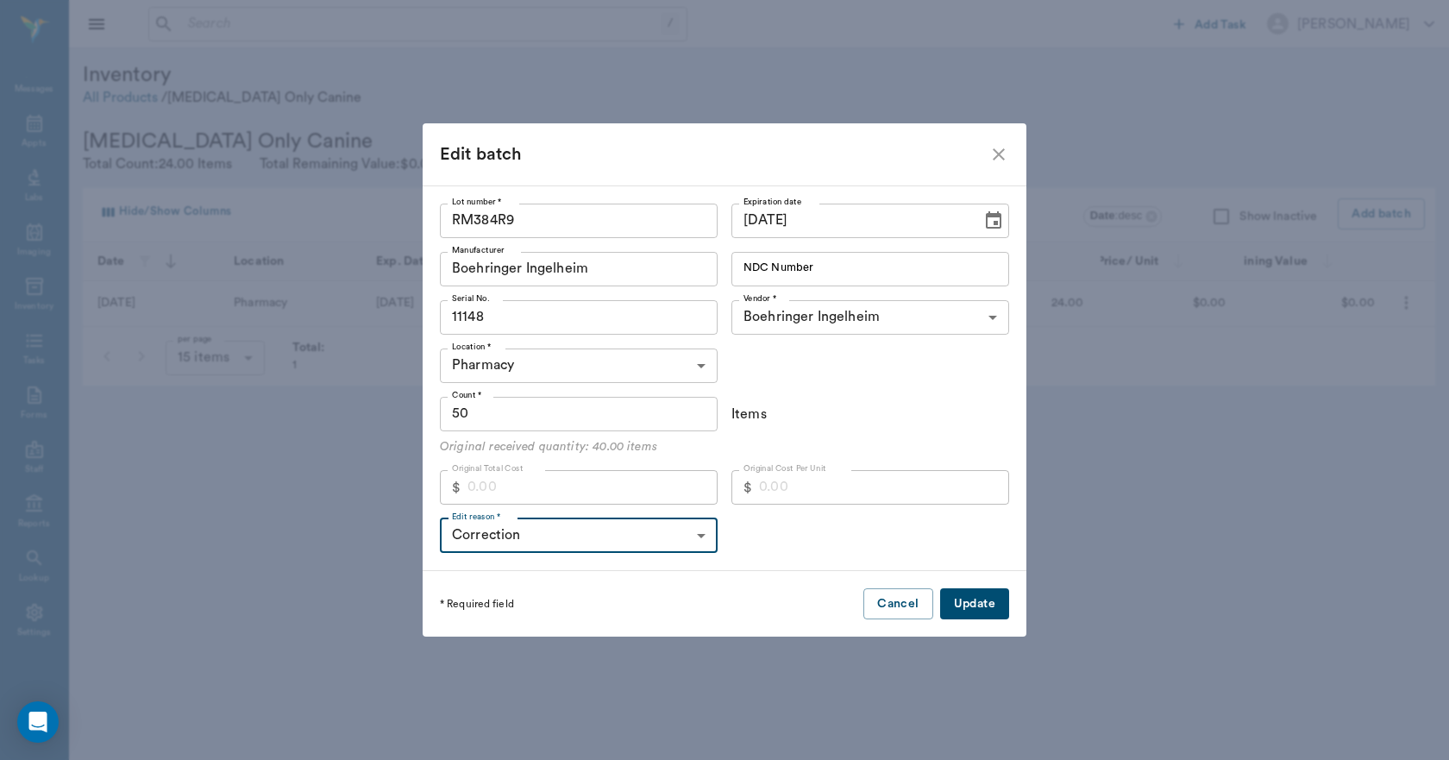
click at [961, 601] on button "Update" at bounding box center [974, 604] width 69 height 32
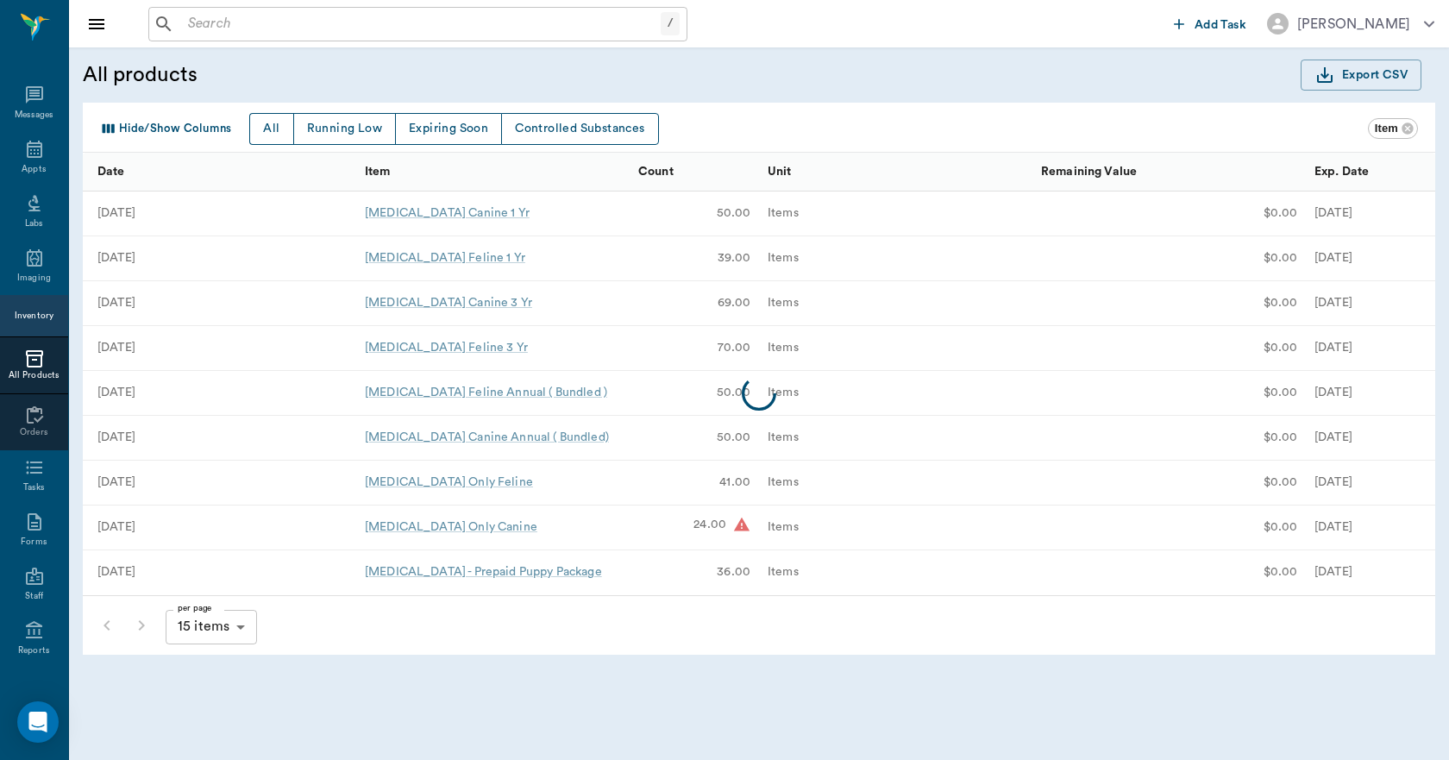
scroll to position [32, 0]
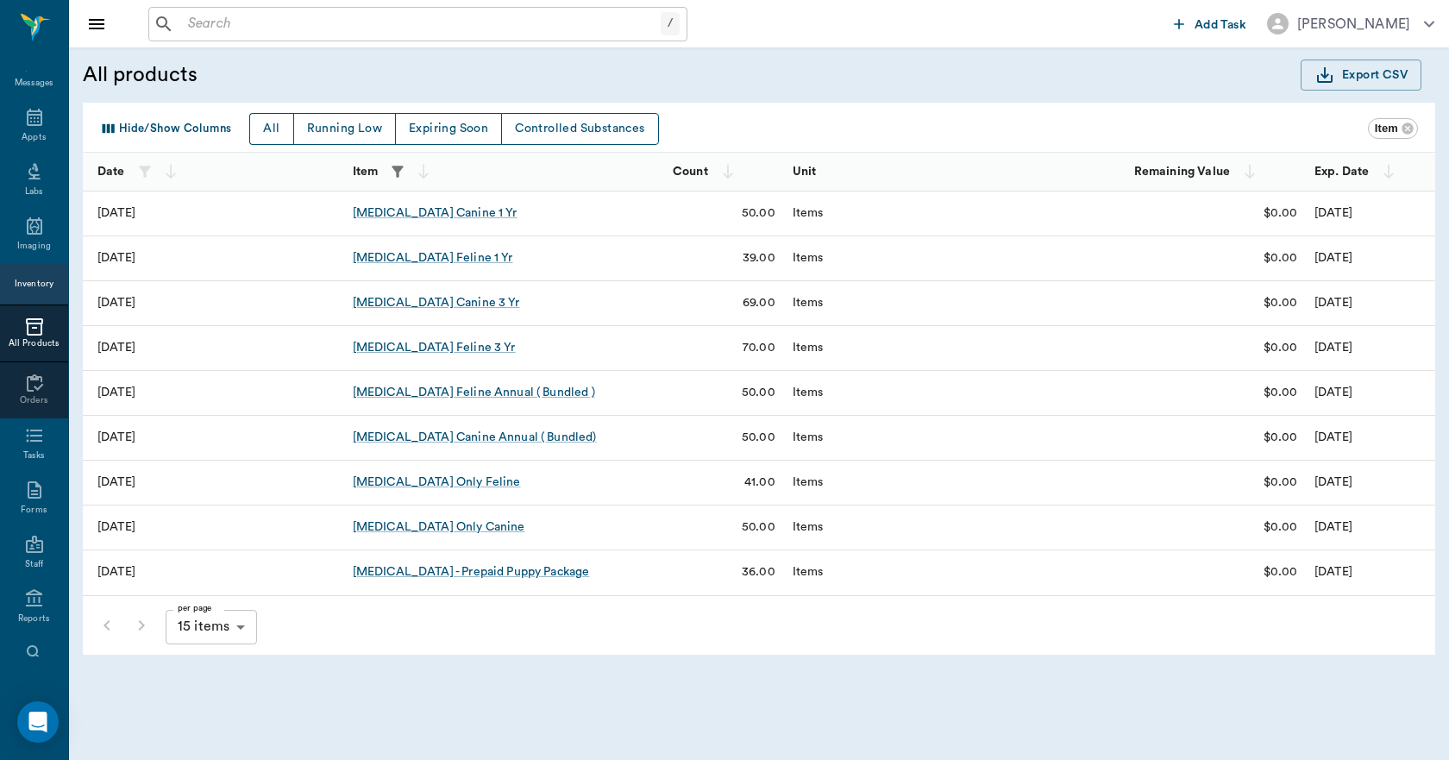
click at [402, 170] on icon "button" at bounding box center [397, 171] width 17 height 17
click at [388, 226] on input "RABI" at bounding box center [399, 239] width 216 height 35
type input "R"
type input "CUD"
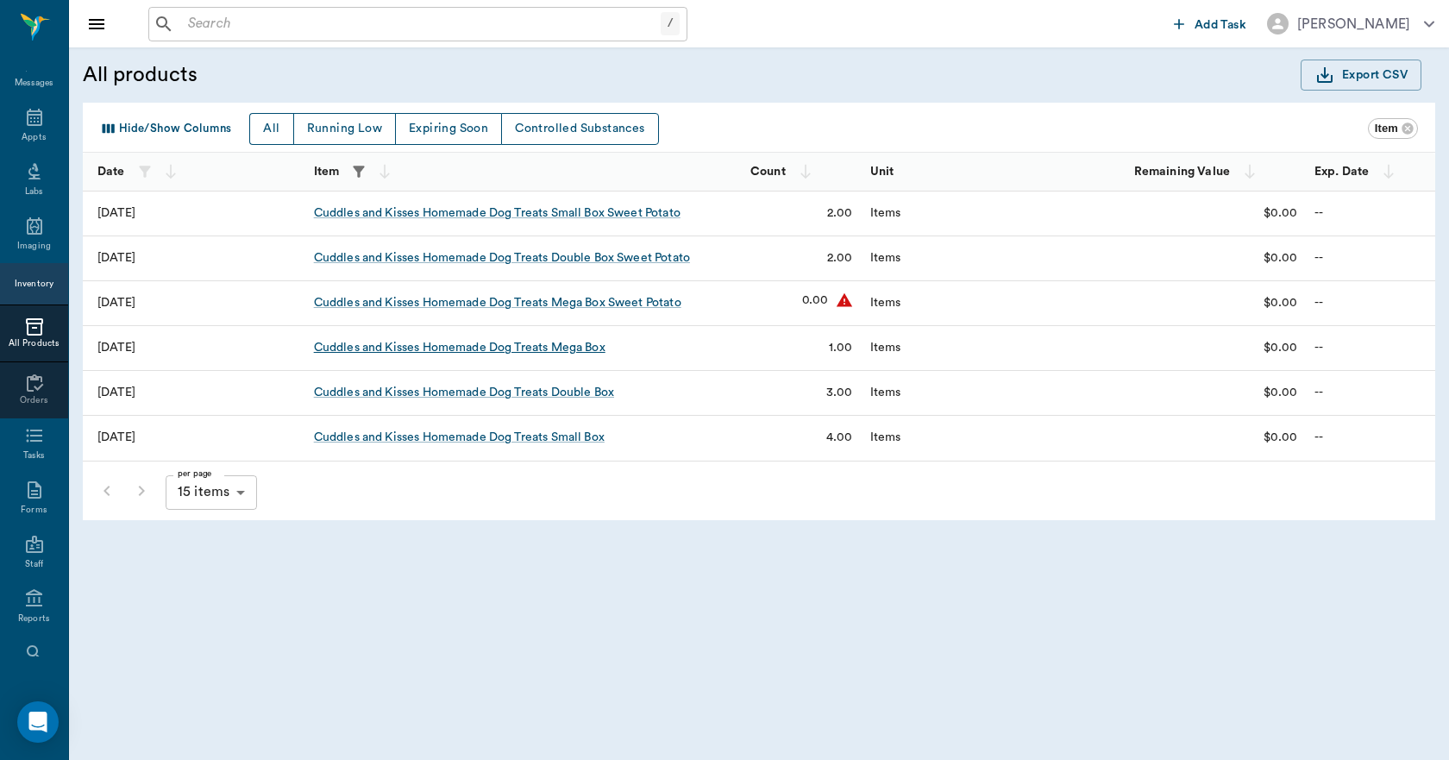
click at [442, 340] on div "Cuddles and Kisses Homemade Dog Treats Mega Box" at bounding box center [460, 347] width 292 height 17
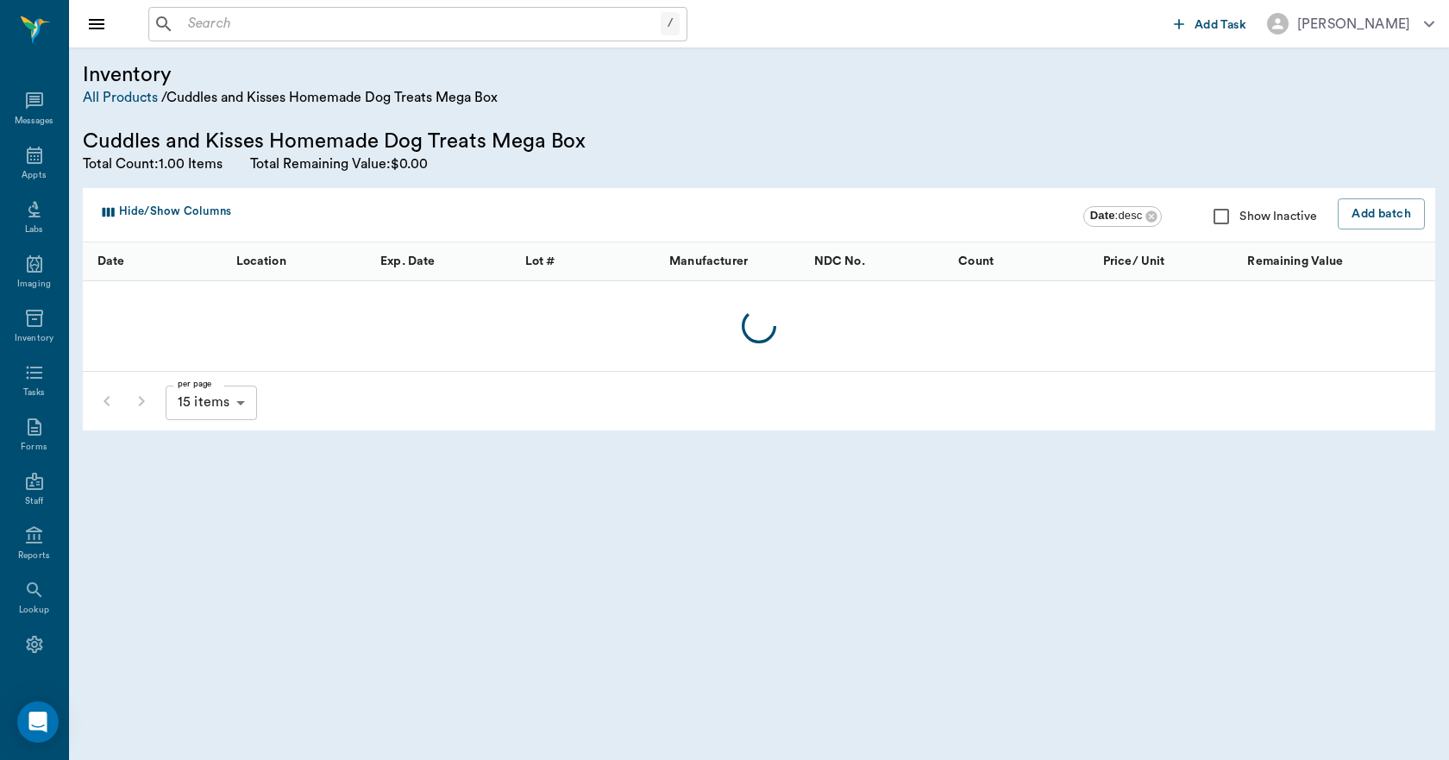
scroll to position [32, 0]
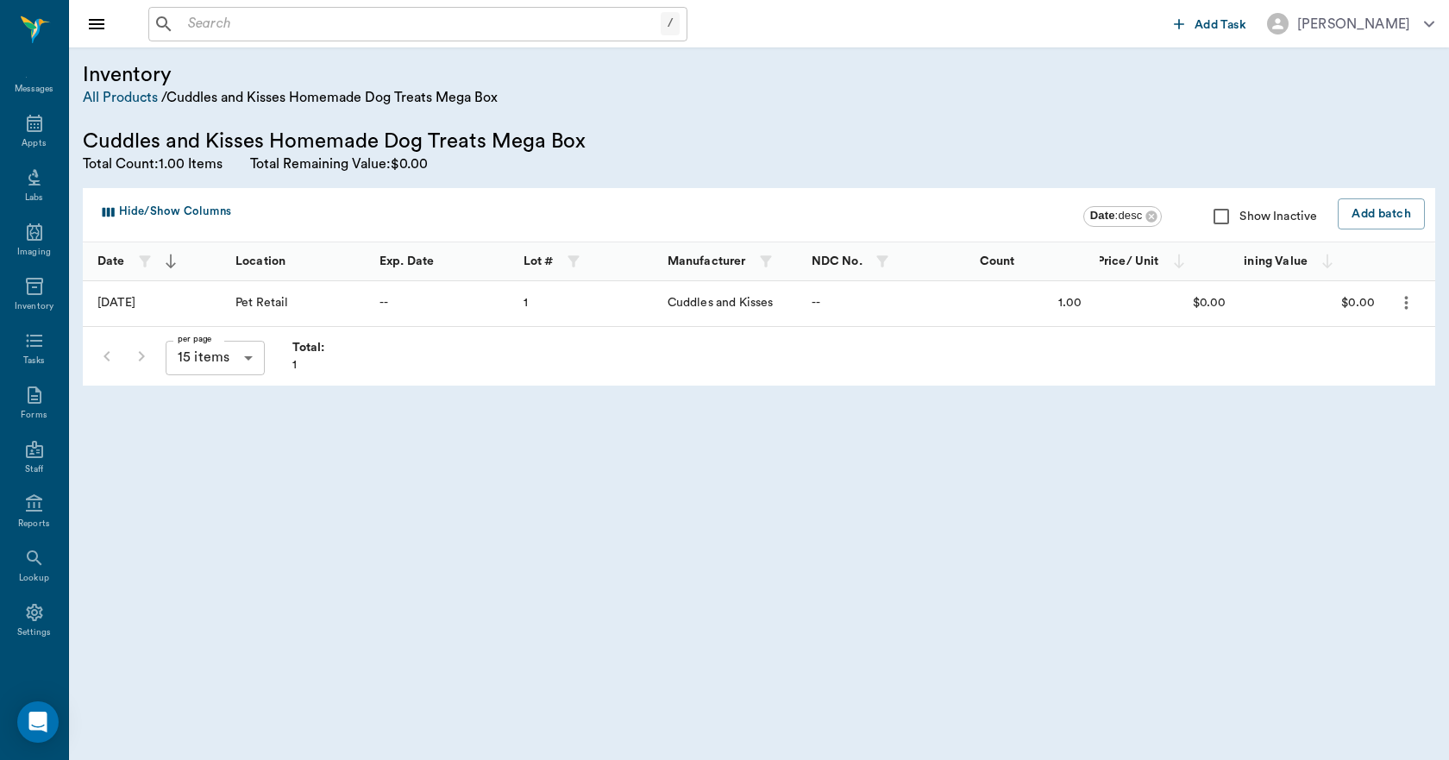
click at [1412, 303] on icon "more" at bounding box center [1407, 302] width 20 height 21
click at [1338, 349] on p "Edit Batch" at bounding box center [1355, 349] width 65 height 21
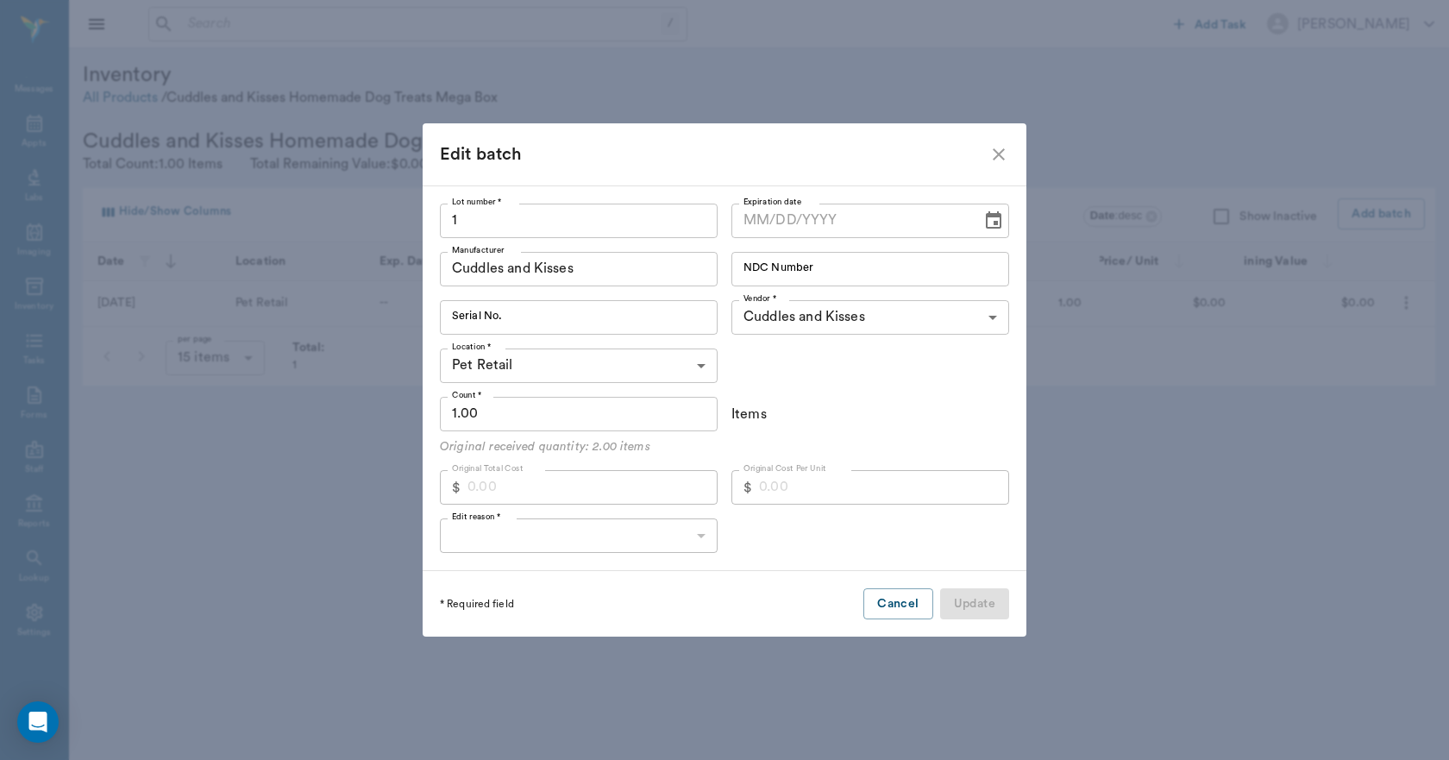
click at [595, 416] on input "1.00" at bounding box center [579, 414] width 278 height 35
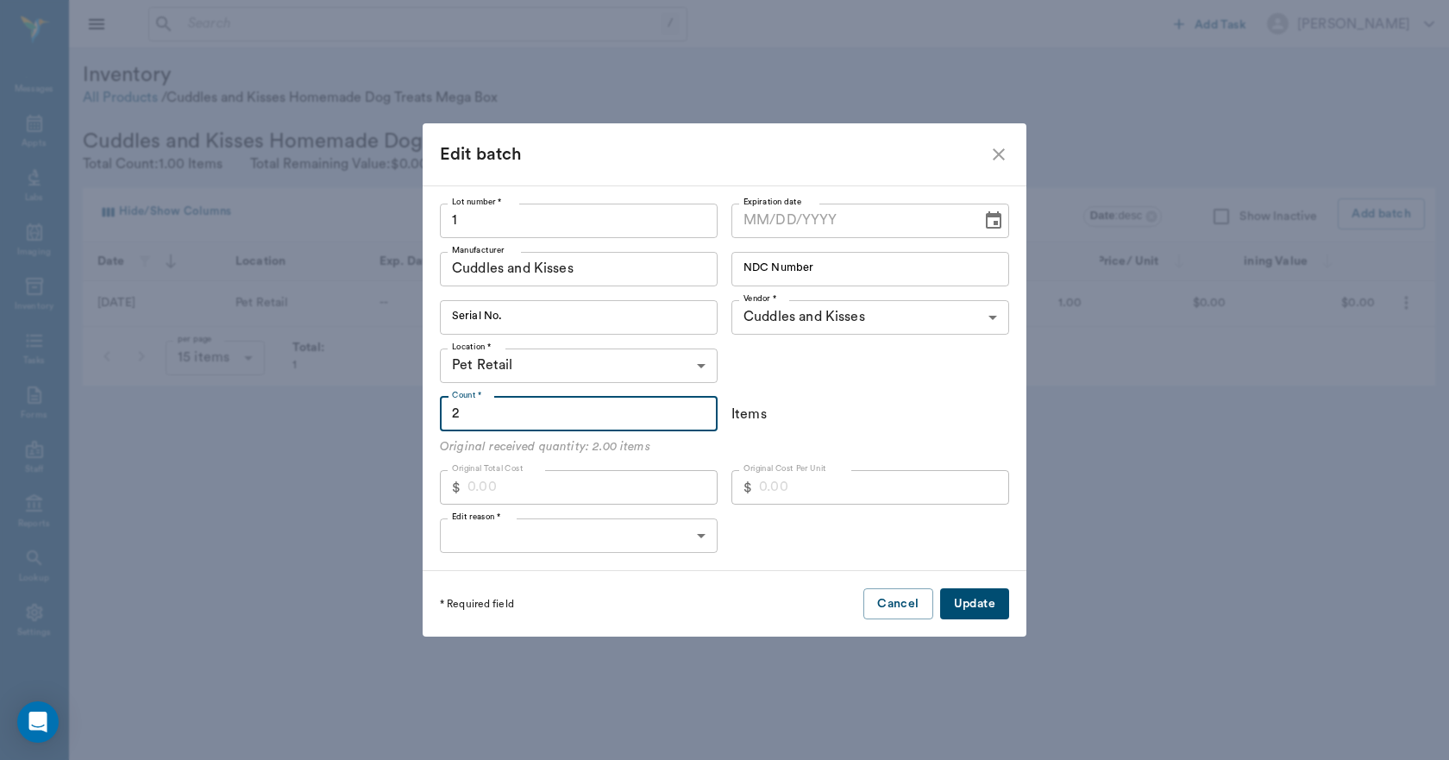
type input "2"
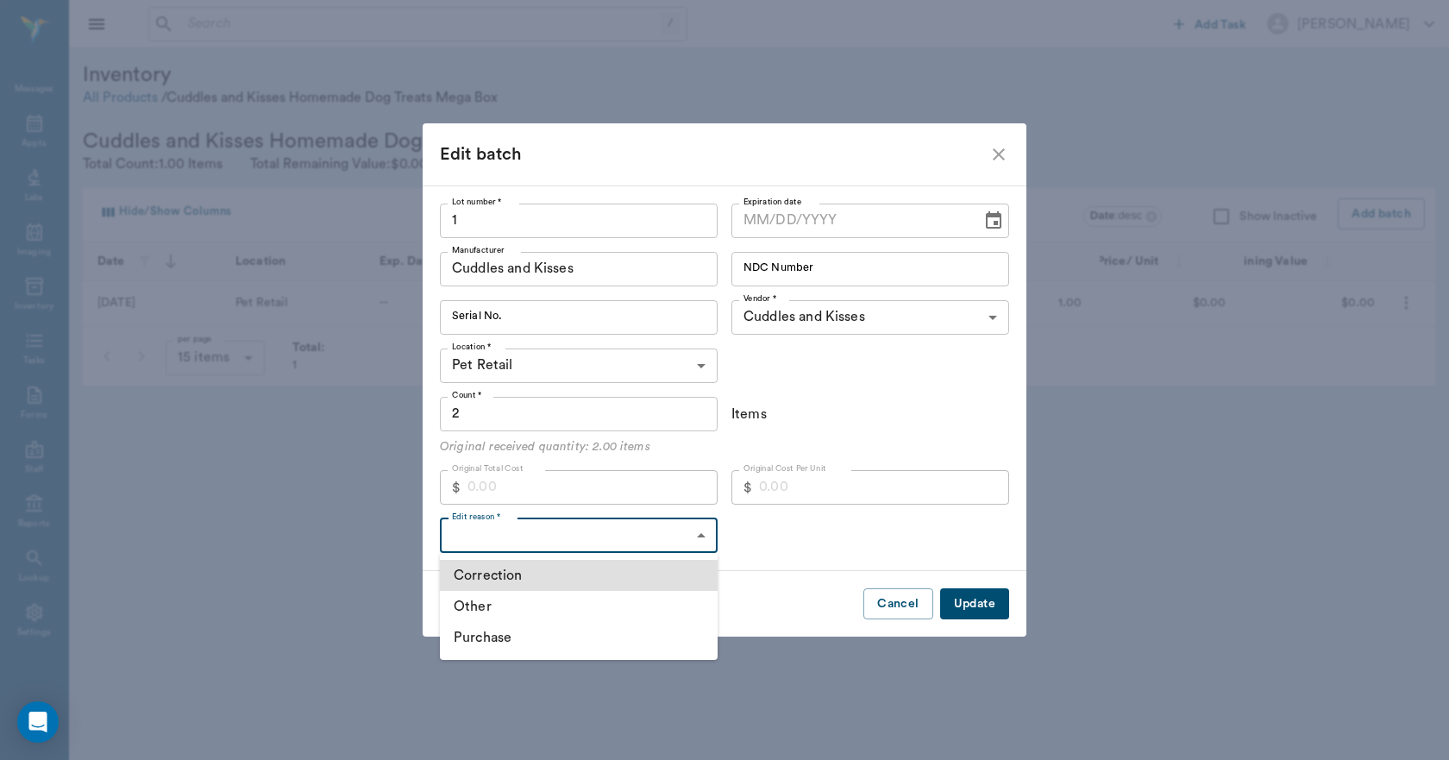
click at [574, 534] on body "/ ​ Add Task Dr. Bert Ellsworth Nectar Messages Appts Labs Imaging Inventory Ta…" at bounding box center [724, 380] width 1449 height 760
click at [518, 639] on li "Purchase" at bounding box center [579, 637] width 278 height 31
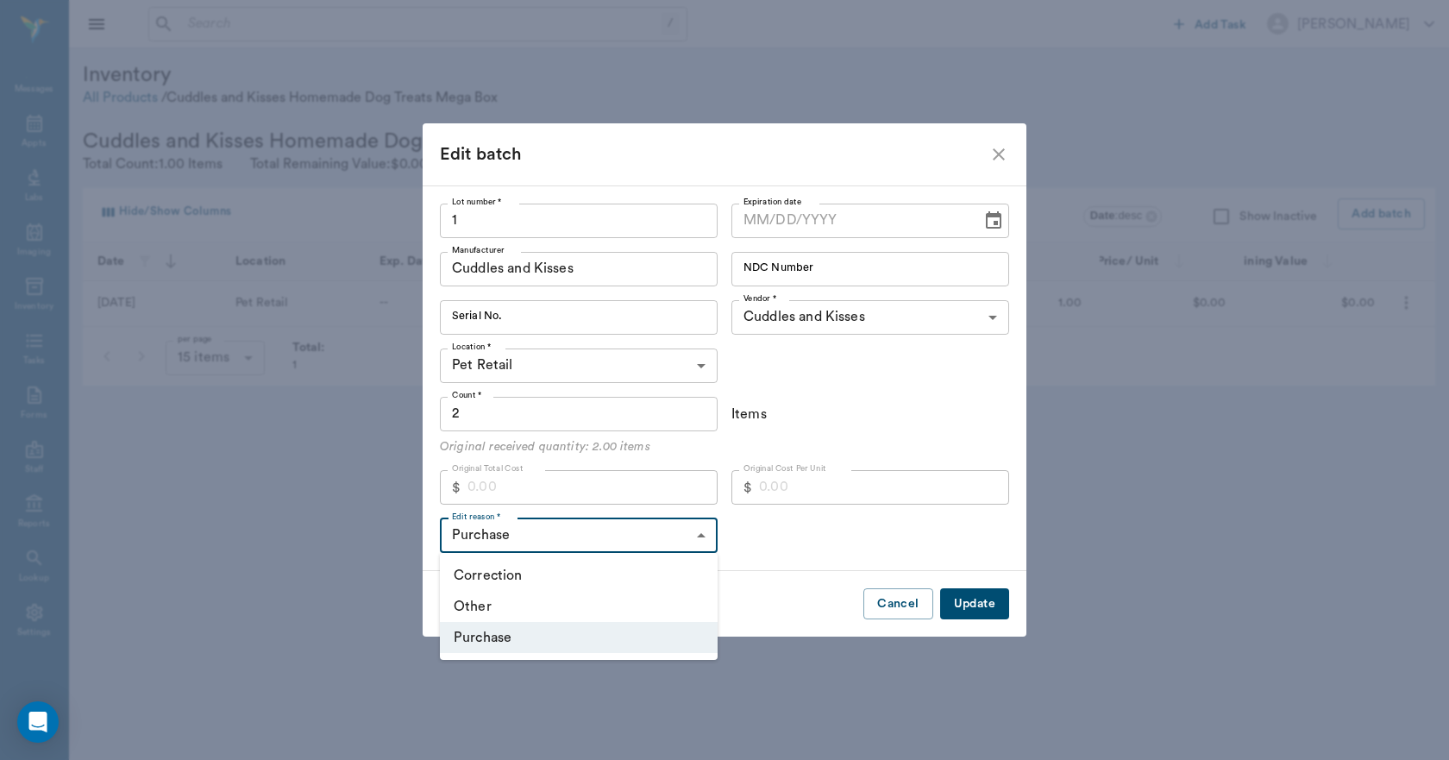
click at [671, 534] on body "/ ​ Add Task Dr. Bert Ellsworth Nectar Messages Appts Labs Imaging Inventory Ta…" at bounding box center [724, 380] width 1449 height 760
click at [521, 597] on li "Other" at bounding box center [579, 606] width 278 height 31
type input "OTHER"
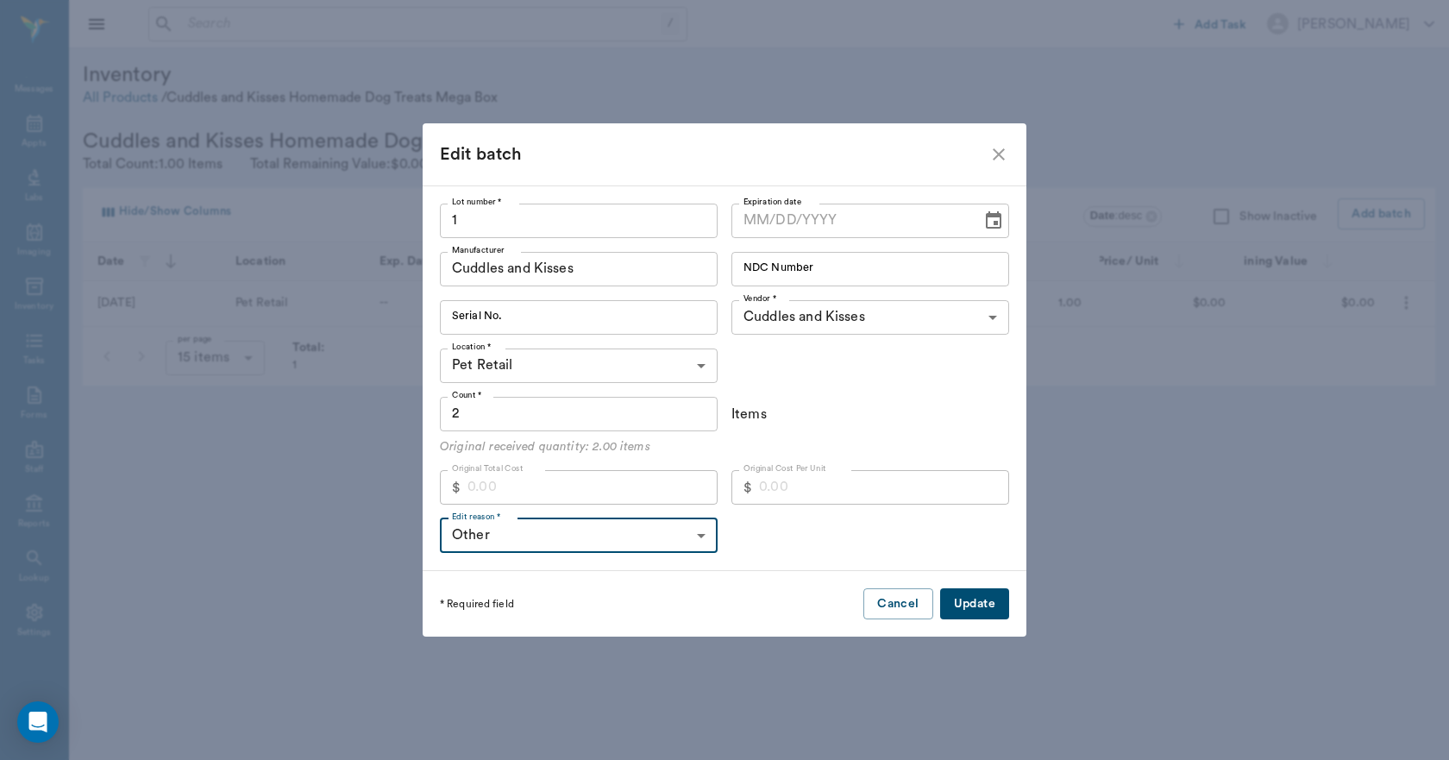
click at [972, 600] on button "Update" at bounding box center [974, 604] width 69 height 32
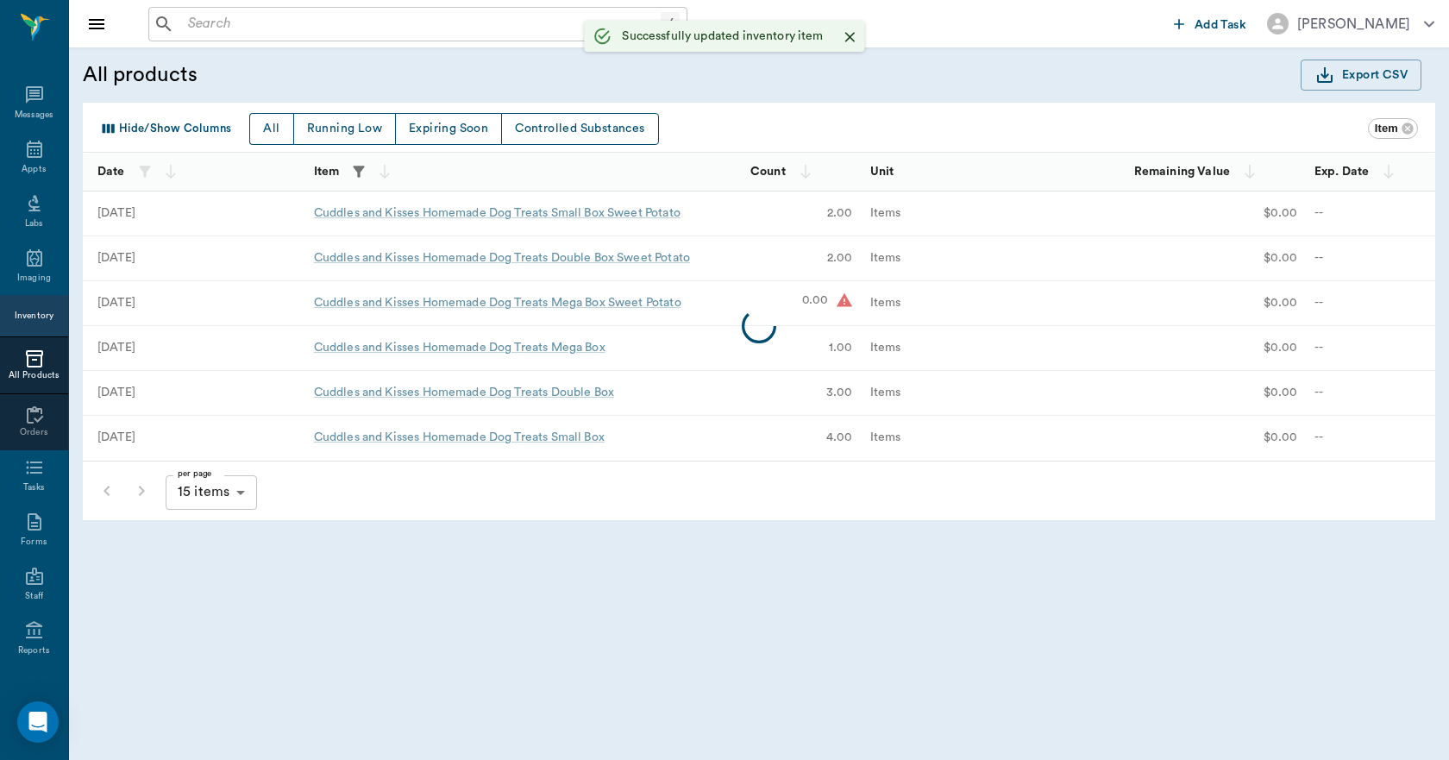
scroll to position [32, 0]
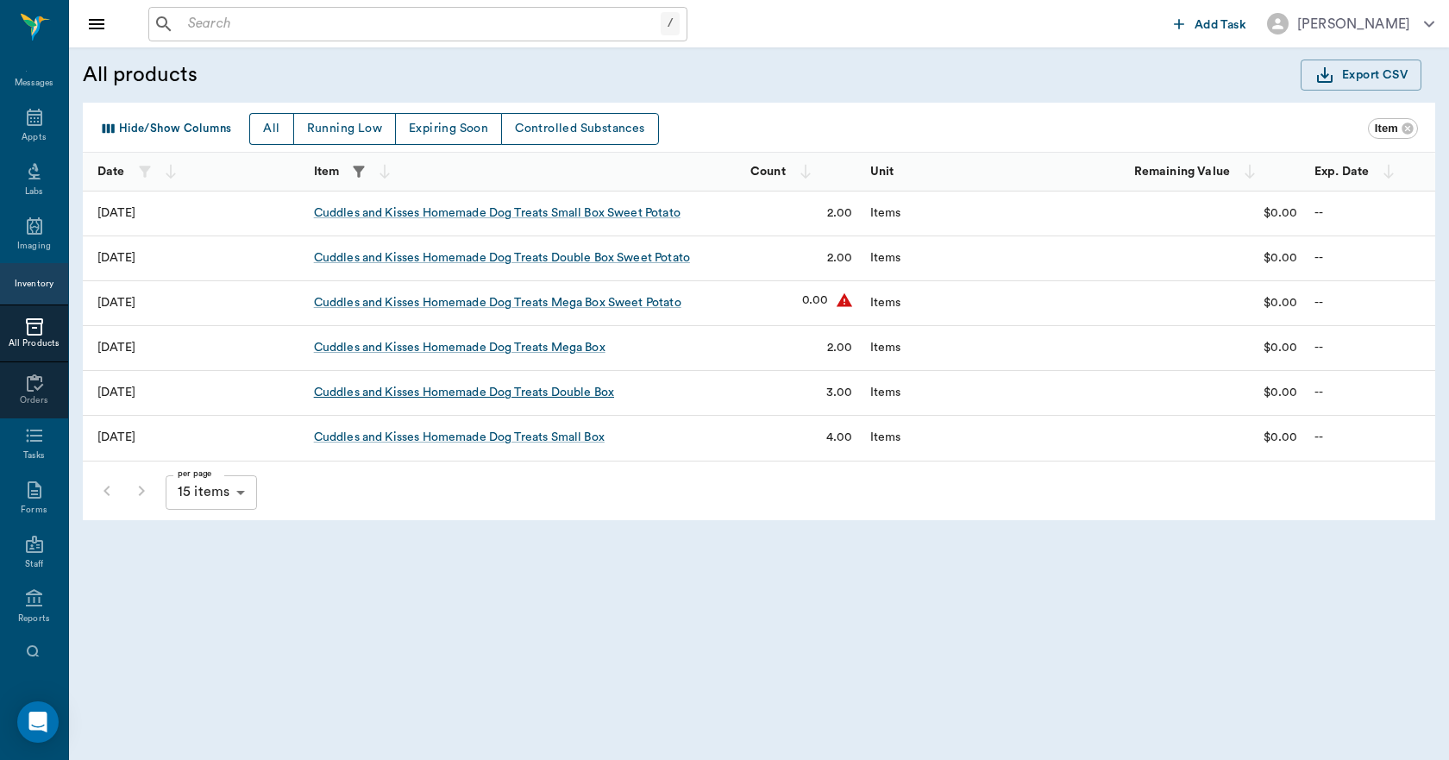
click at [484, 393] on div "Cuddles and Kisses Homemade Dog Treats Double Box" at bounding box center [464, 392] width 300 height 17
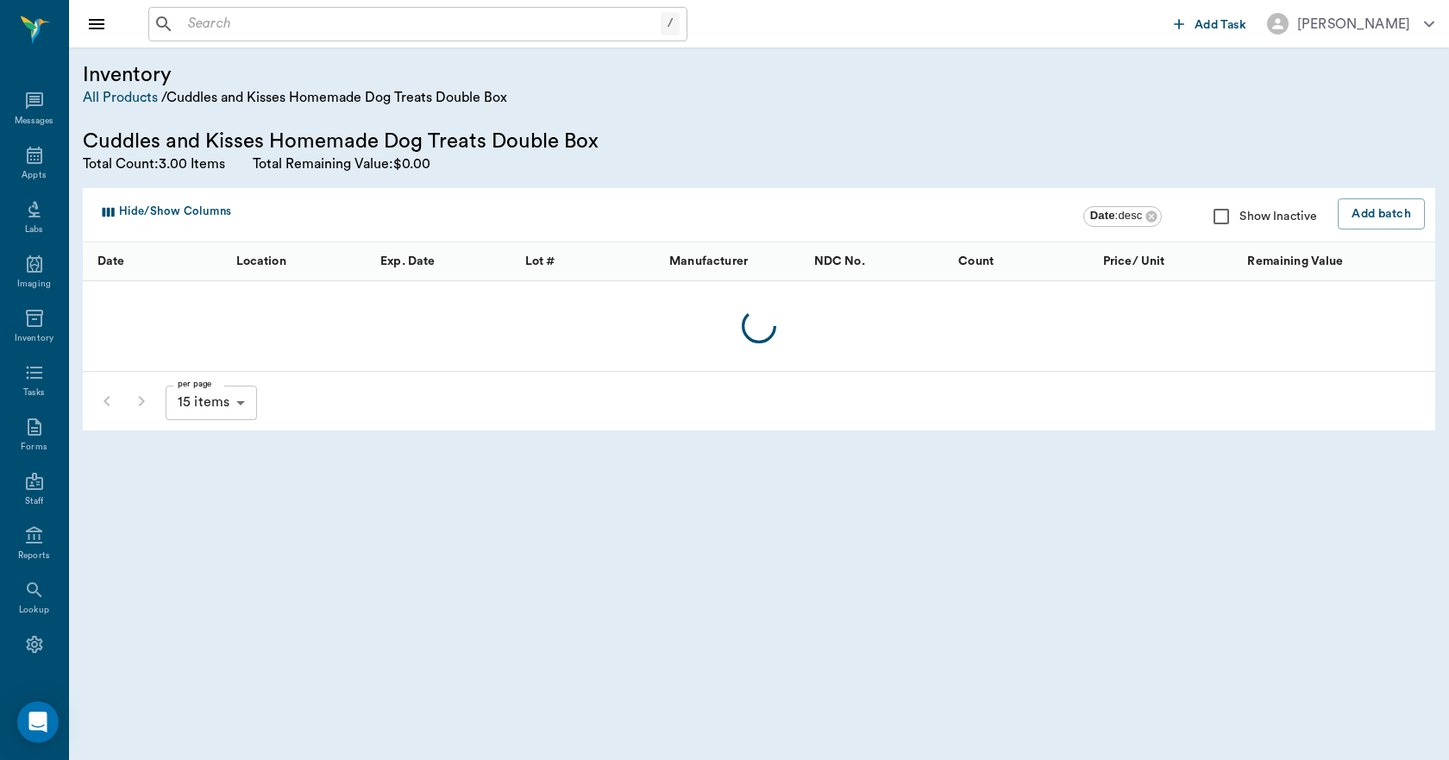
scroll to position [32, 0]
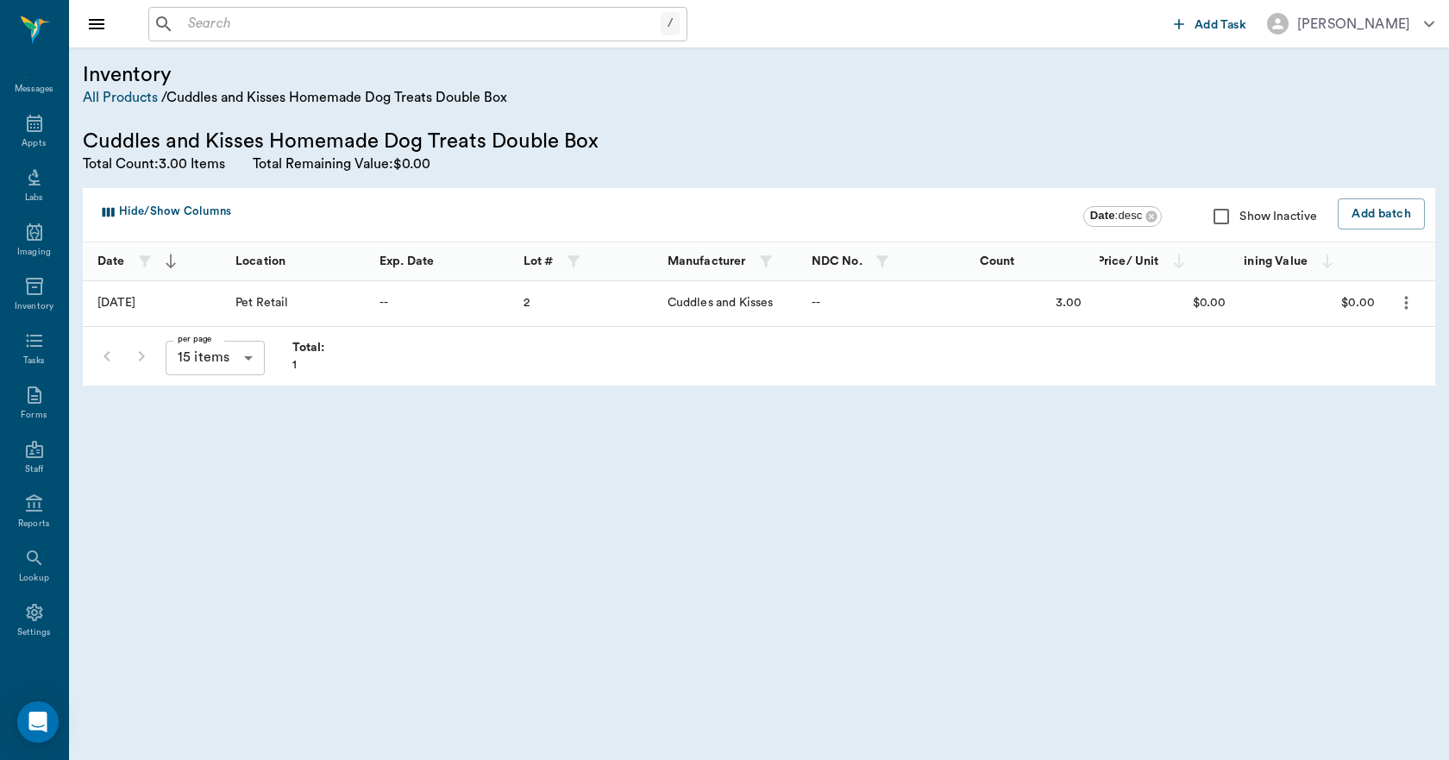
click at [1399, 297] on icon "more" at bounding box center [1407, 302] width 20 height 21
click at [1351, 354] on p "Edit Batch" at bounding box center [1355, 349] width 65 height 21
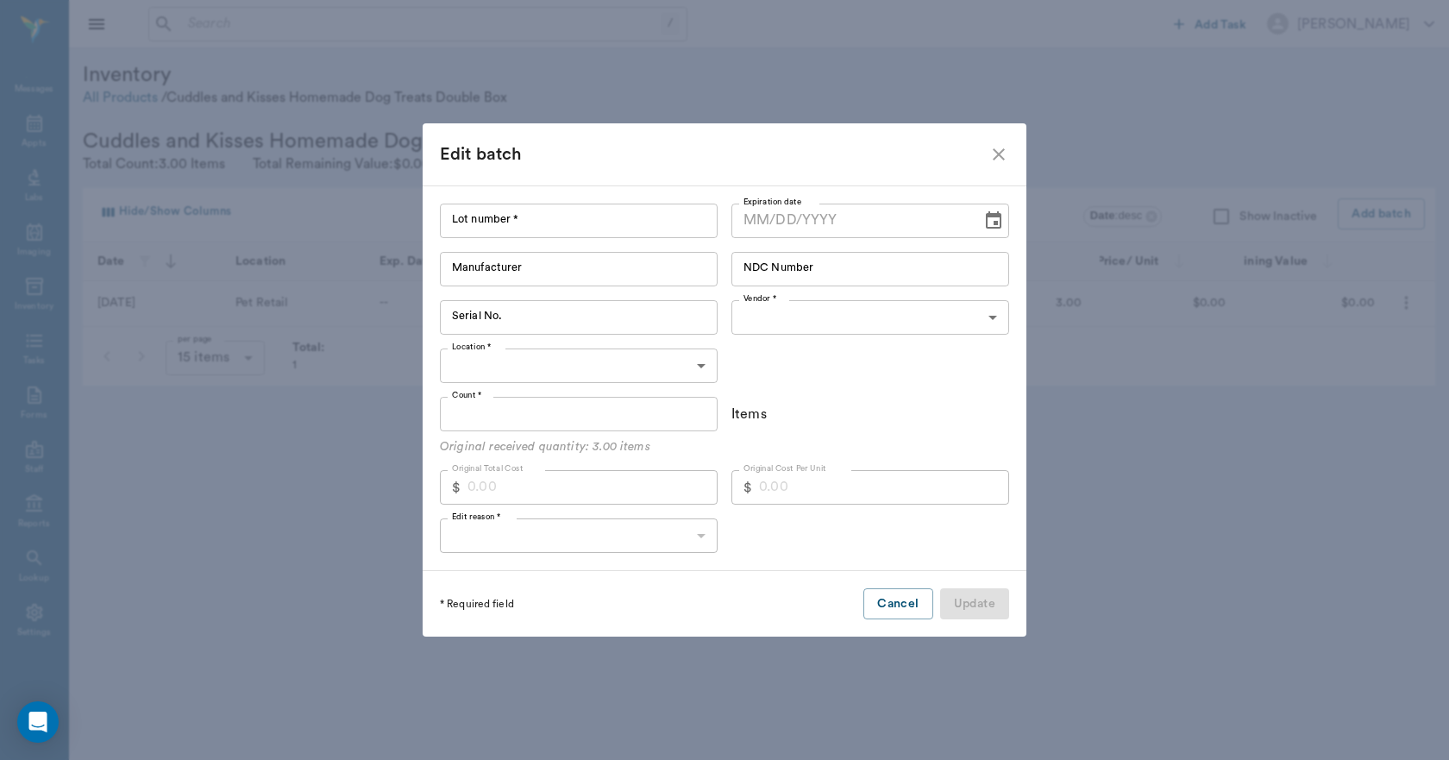
type input "2"
type input "Cuddles and Kisses"
type input "6893b86a19df25f5bce9f2bd"
type input "6893b8d719df25f5bce9f2be"
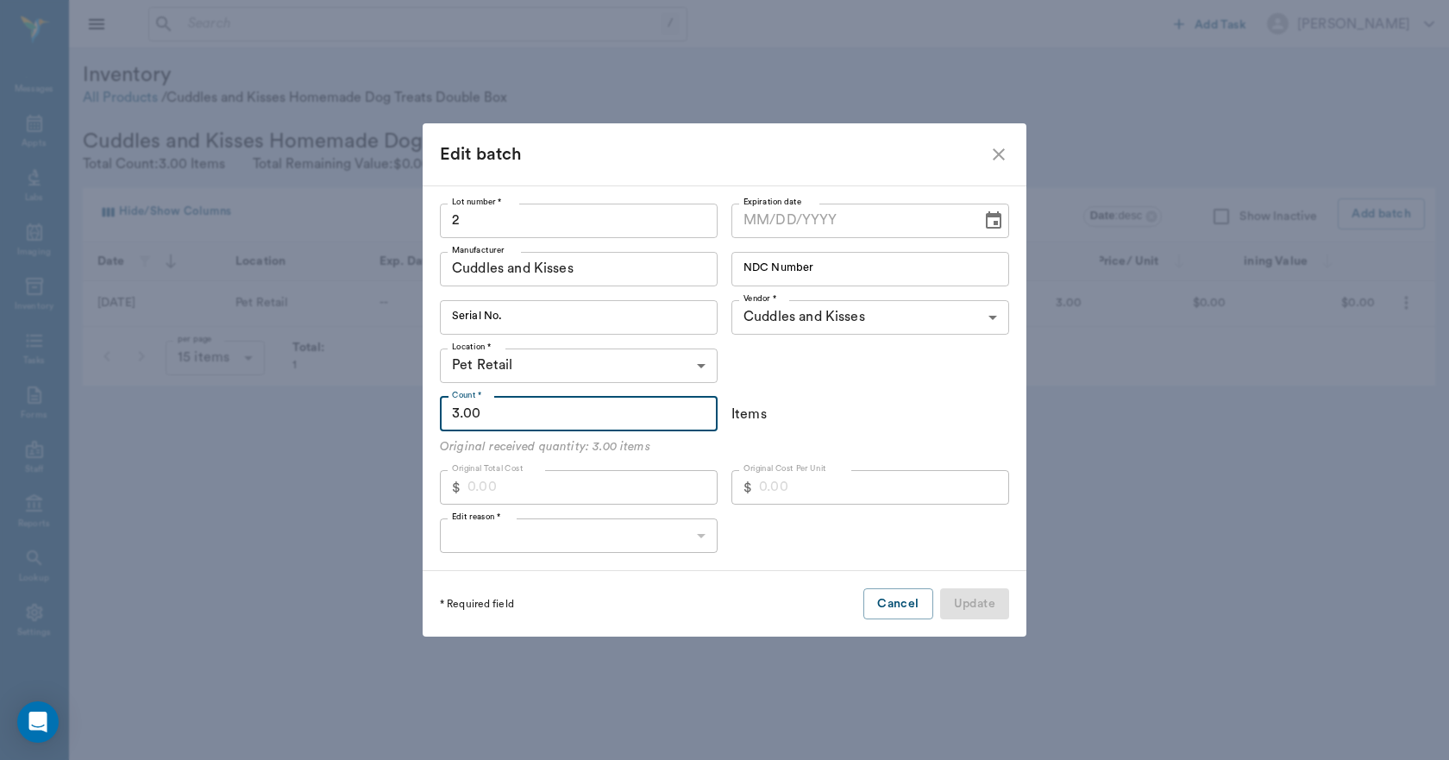
click at [509, 414] on input "3.00" at bounding box center [579, 414] width 278 height 35
type input "4"
click at [456, 534] on body "/ ​ Add Task Dr. Bert Ellsworth Nectar Messages Appts Labs Imaging Inventory Ta…" at bounding box center [724, 380] width 1449 height 760
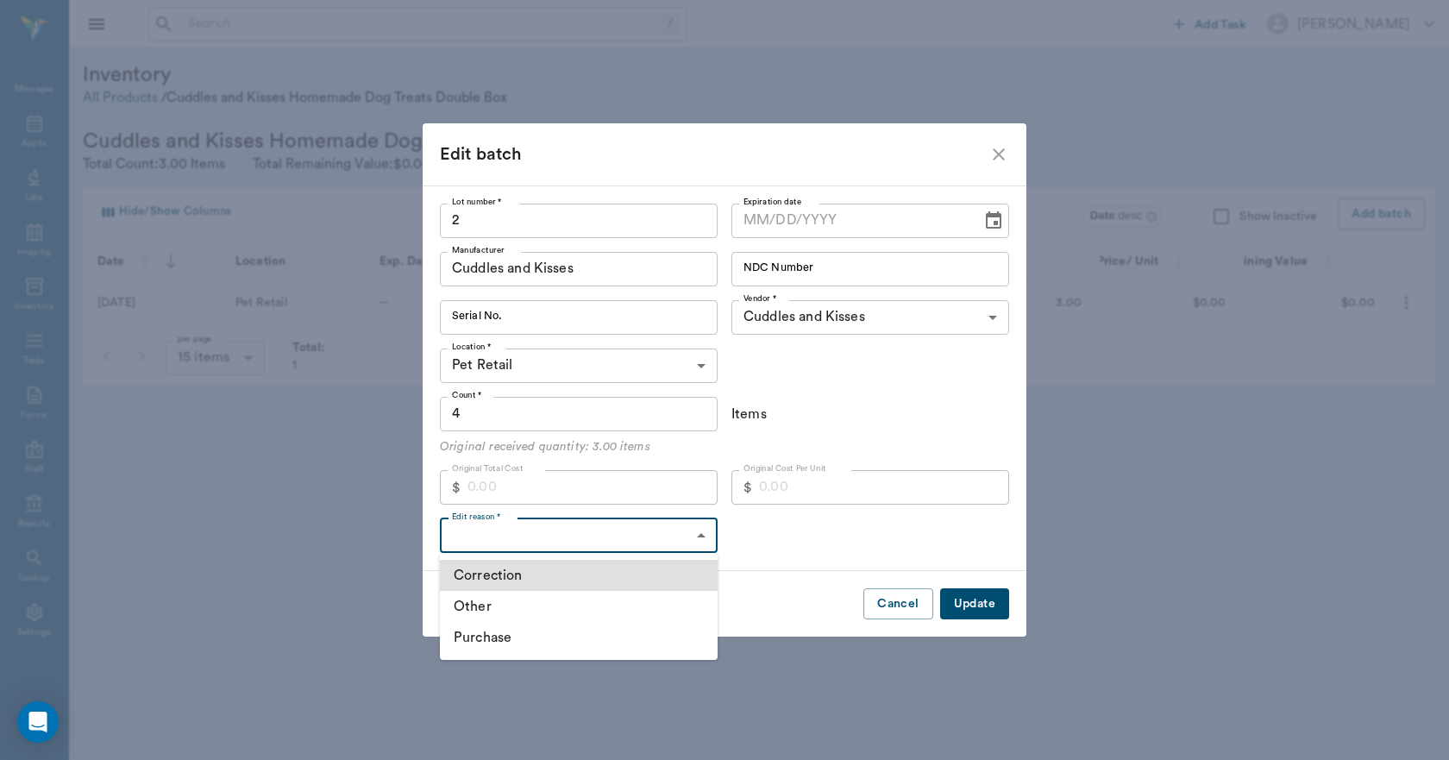
click at [472, 611] on li "Other" at bounding box center [579, 606] width 278 height 31
type input "OTHER"
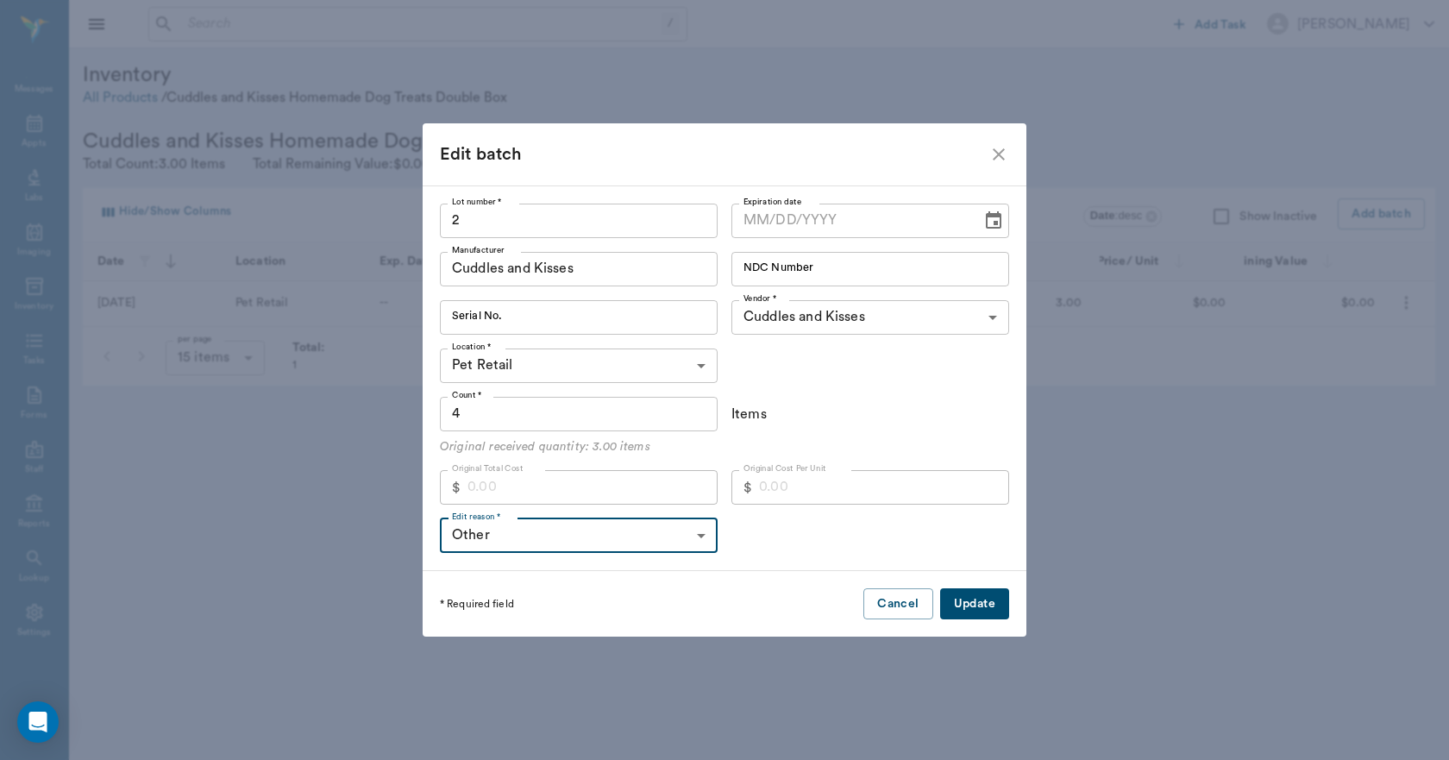
click at [966, 613] on button "Update" at bounding box center [974, 604] width 69 height 32
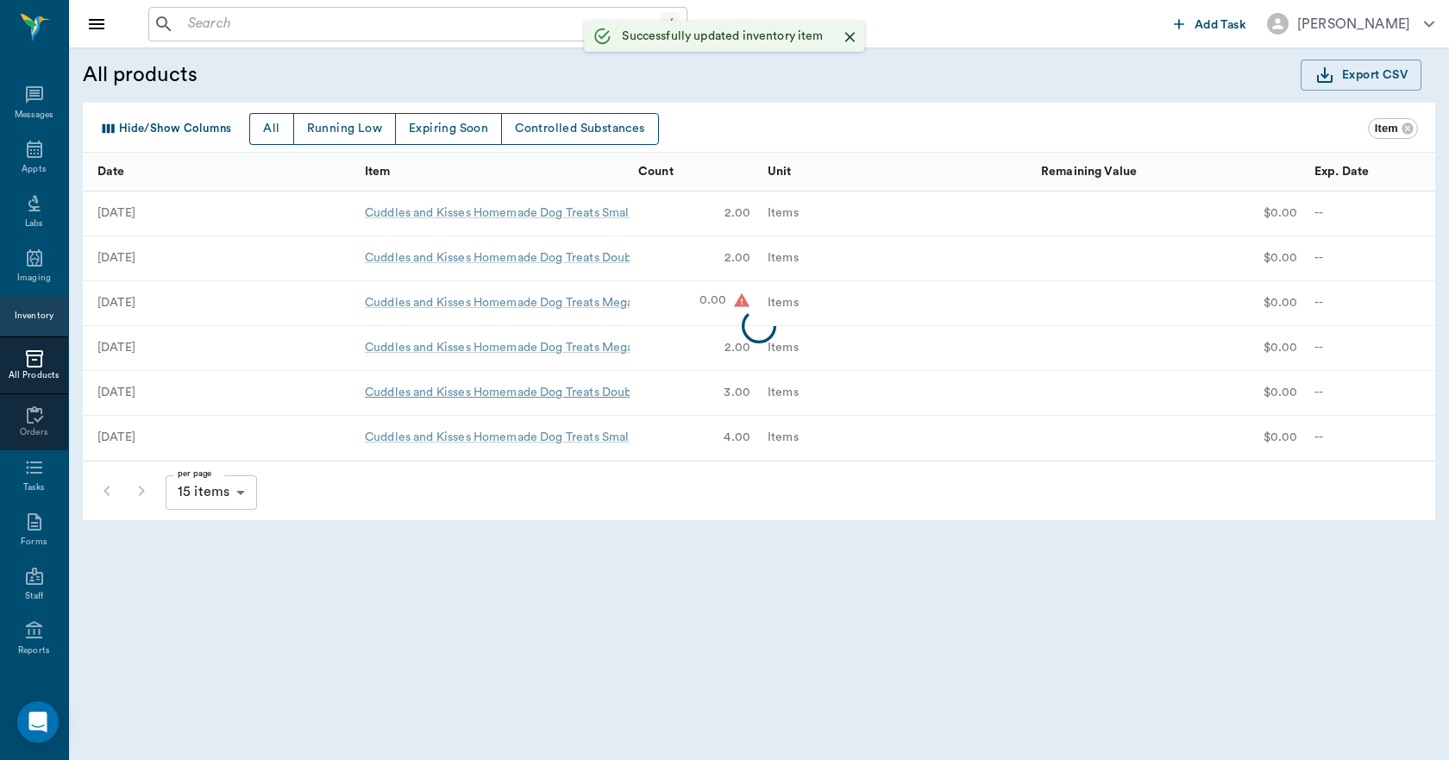
scroll to position [32, 0]
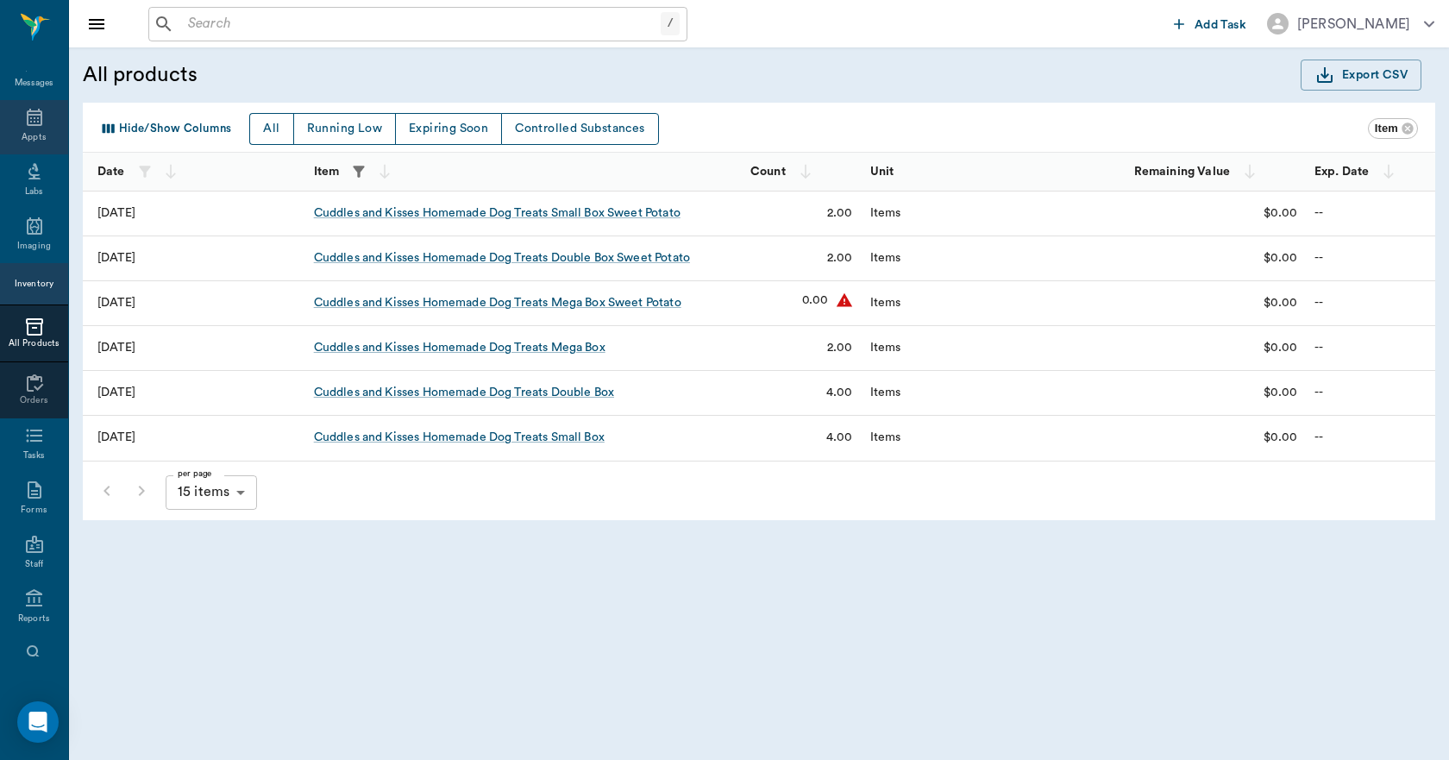
click at [27, 123] on icon at bounding box center [35, 117] width 16 height 17
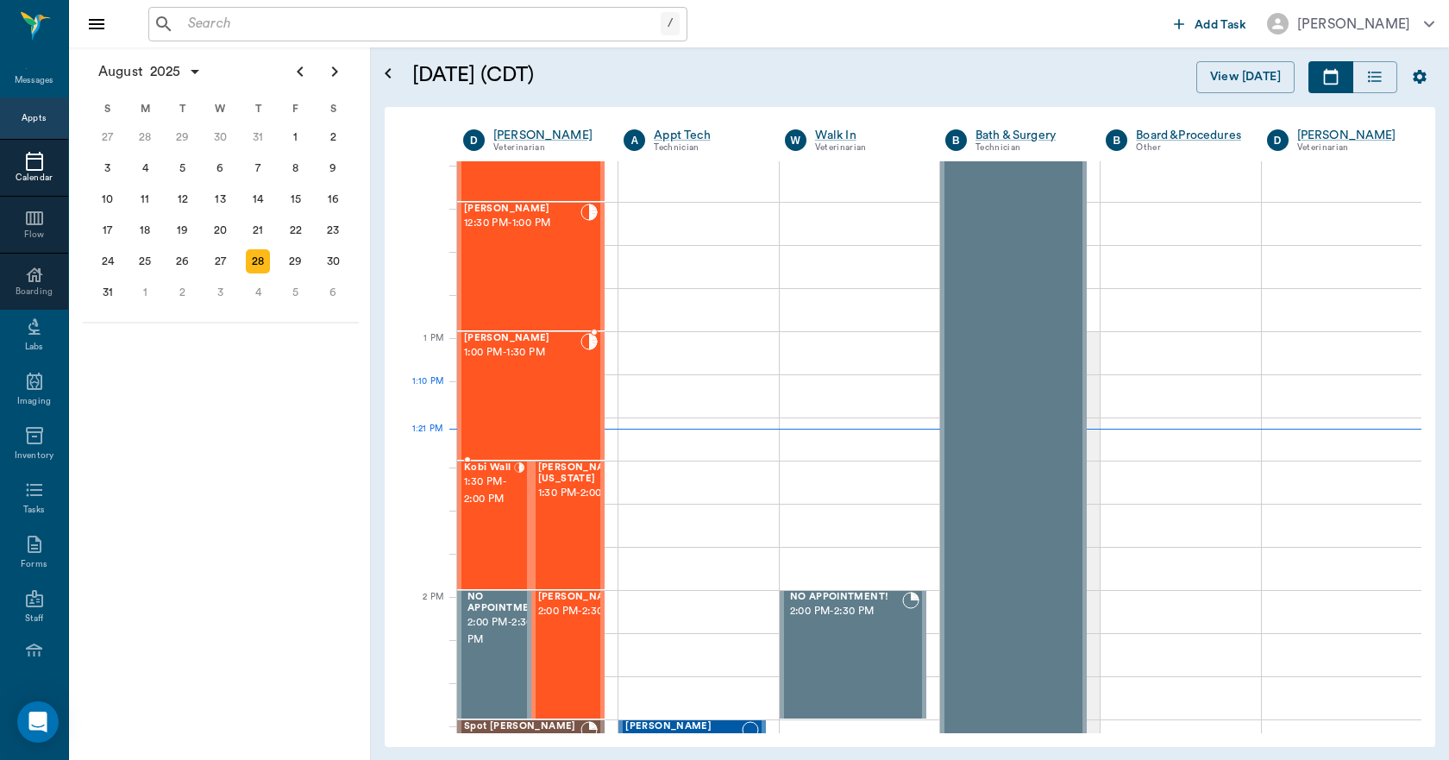
scroll to position [1124, 0]
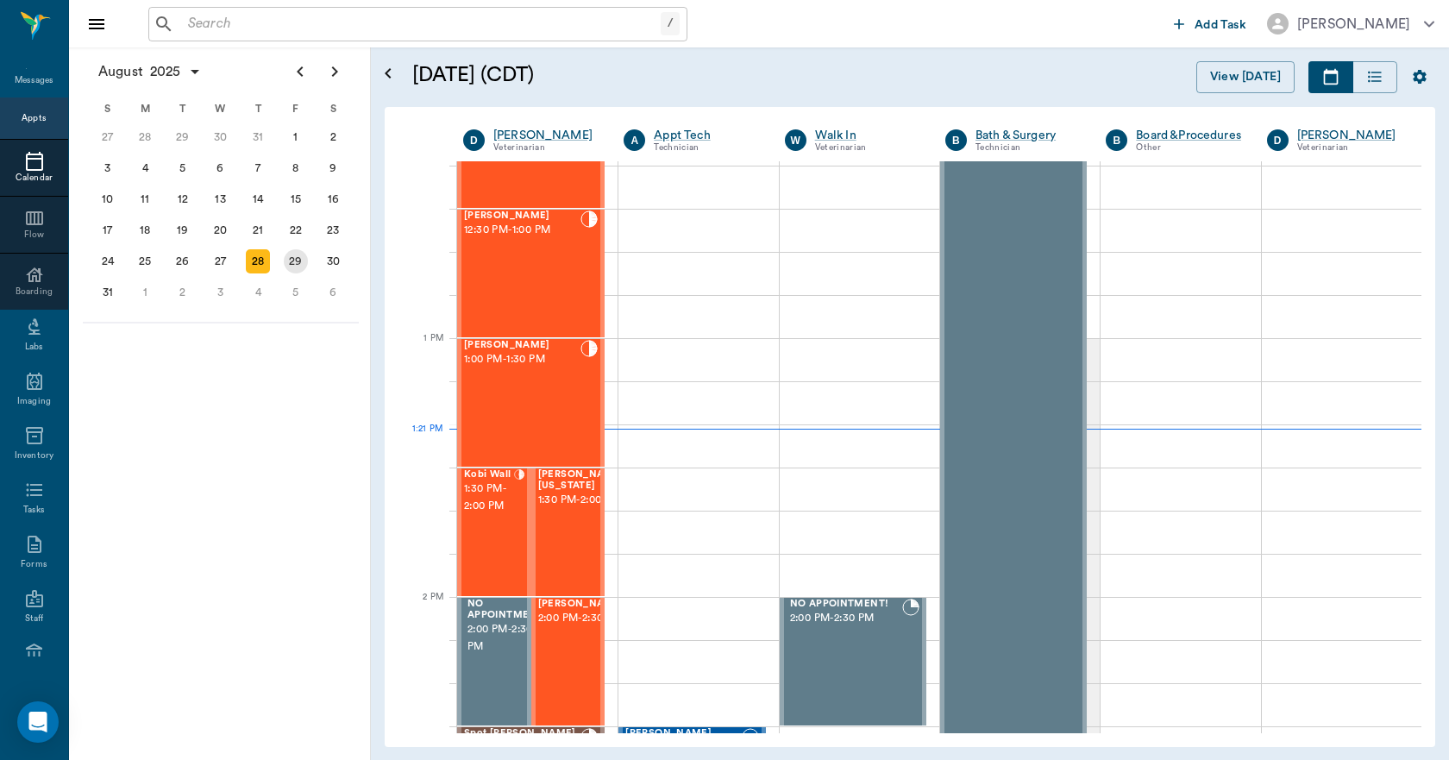
click at [302, 258] on div "29" at bounding box center [296, 261] width 24 height 24
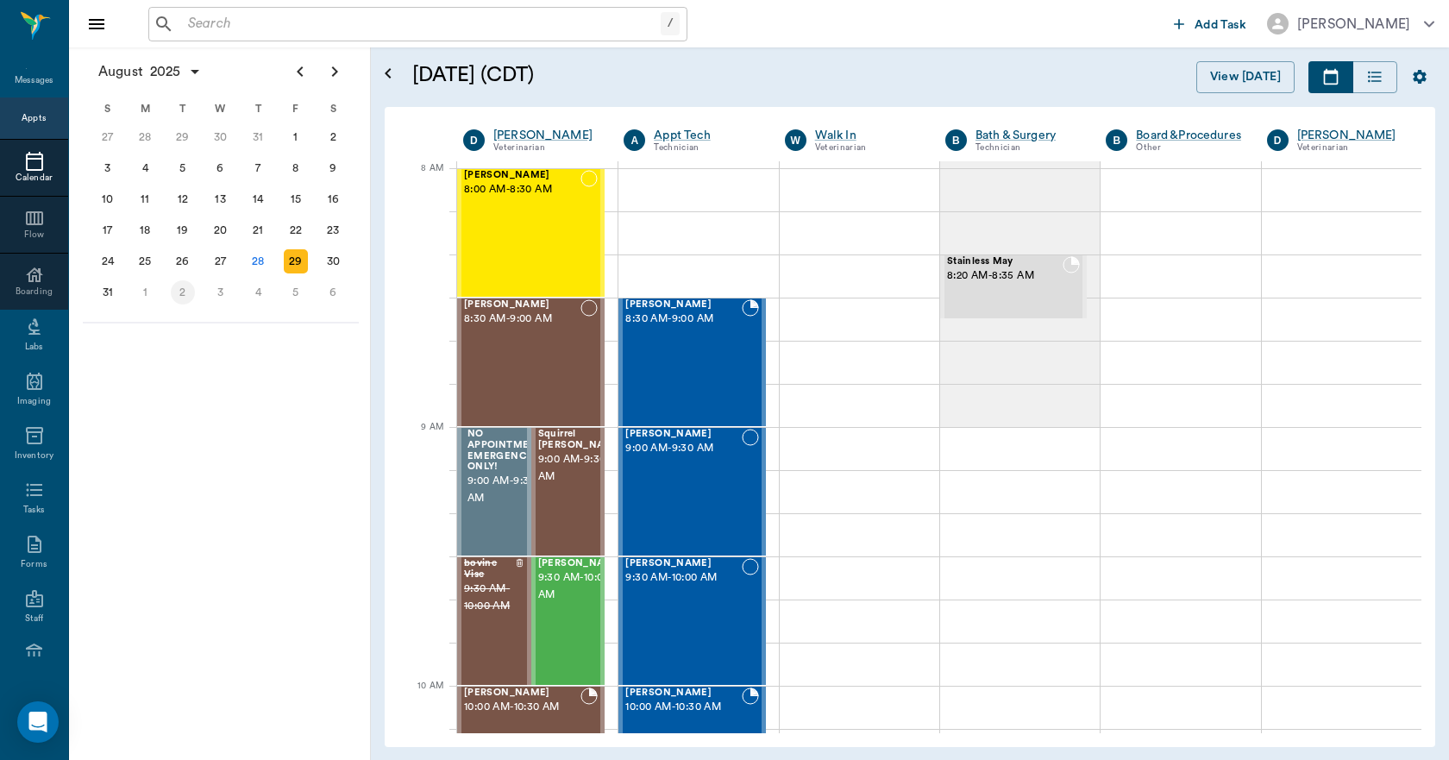
click at [184, 291] on div "2" at bounding box center [183, 292] width 24 height 24
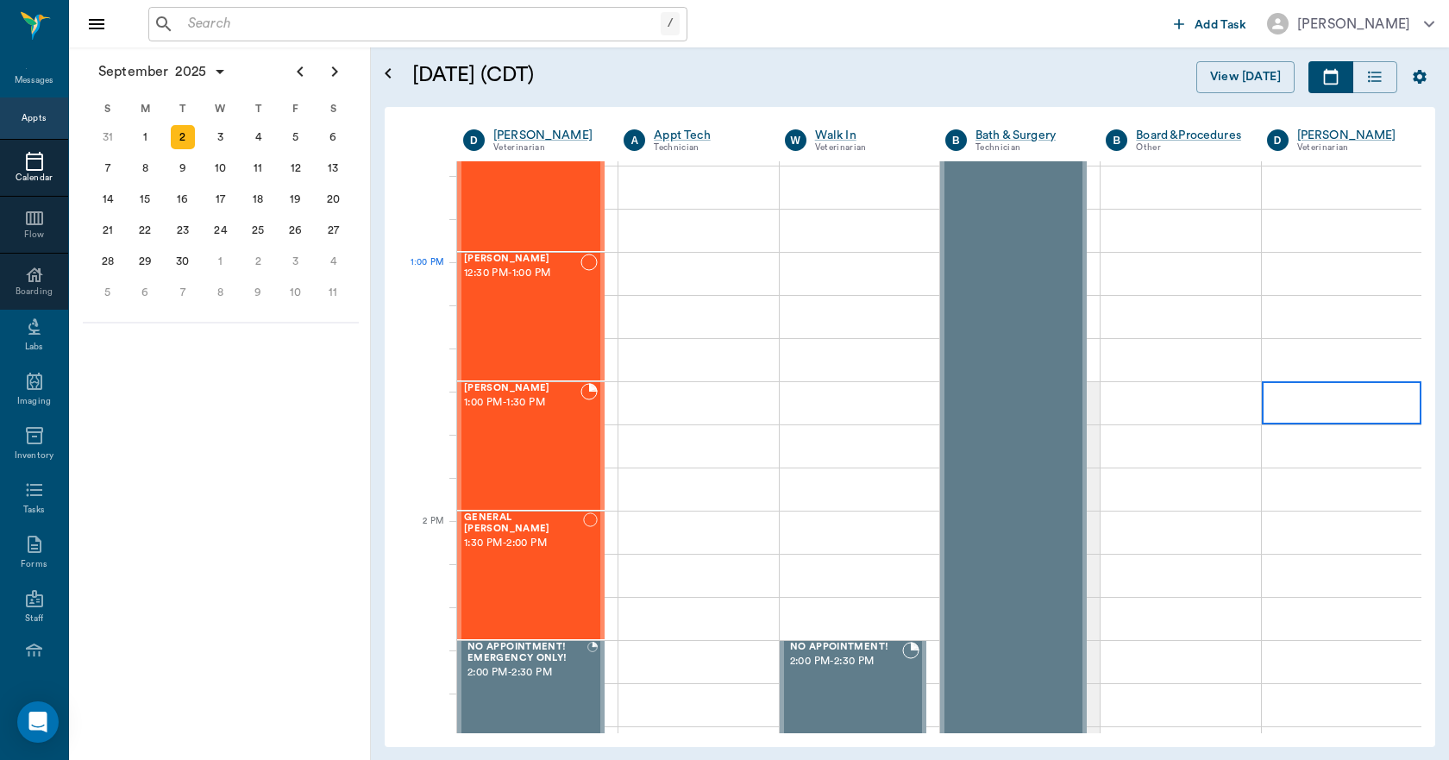
scroll to position [1035, 0]
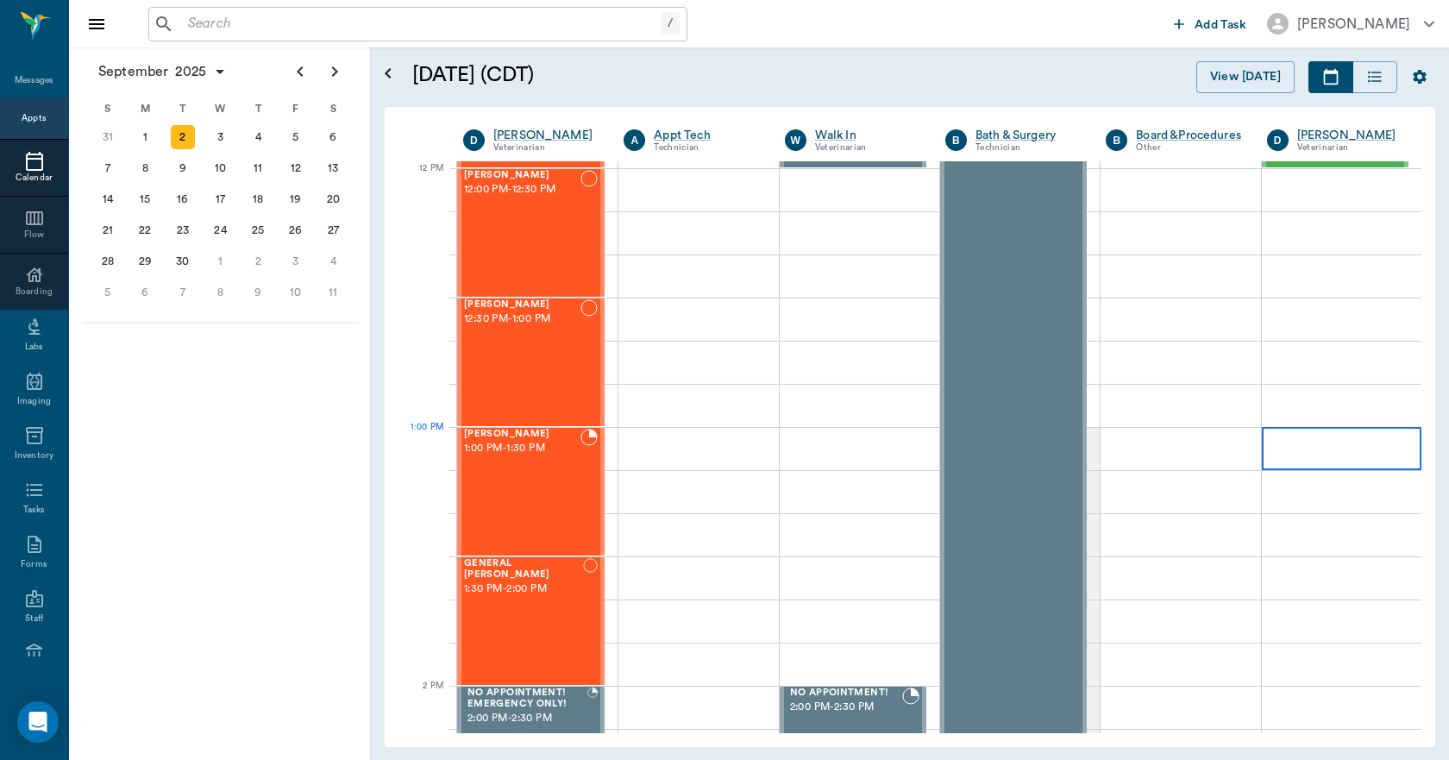
click at [1320, 443] on div at bounding box center [1342, 448] width 160 height 43
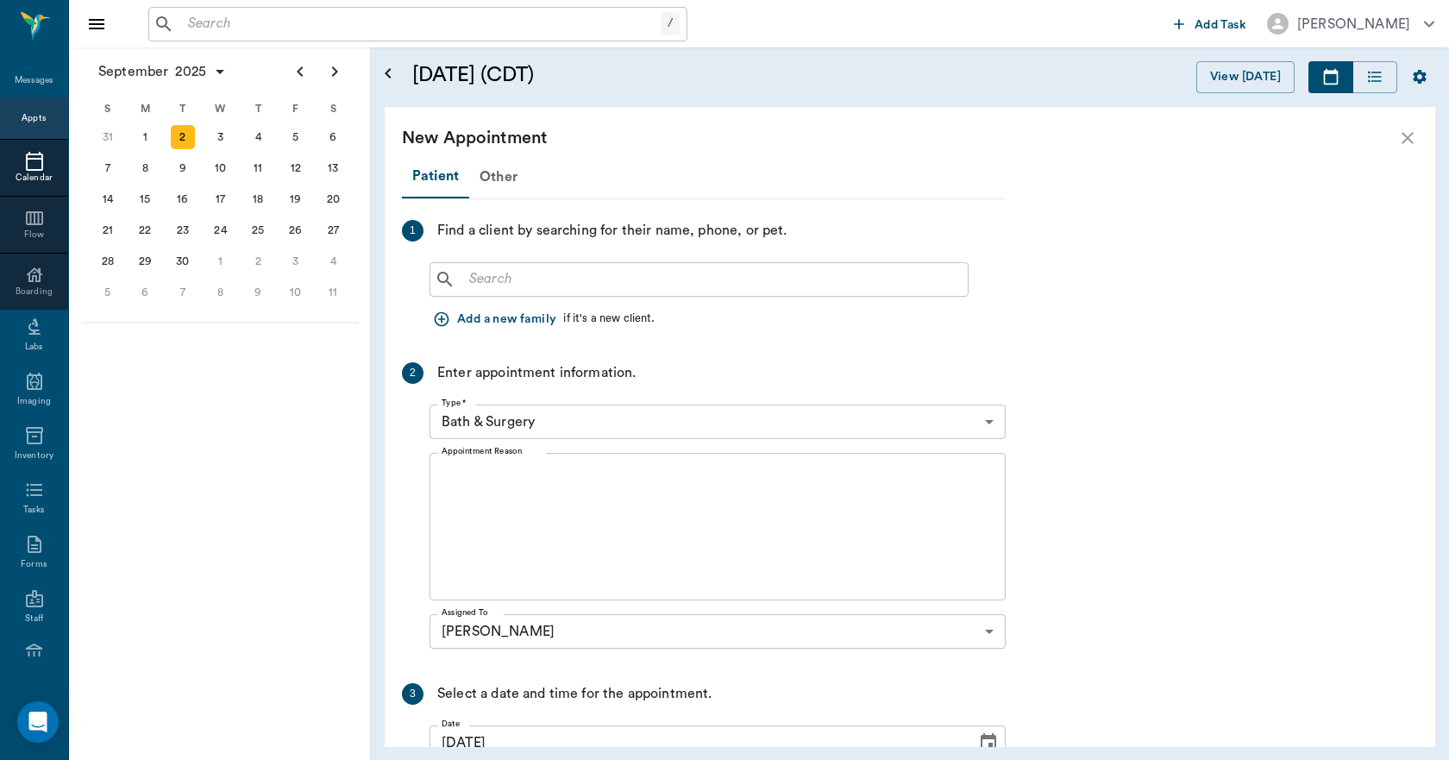
click at [594, 283] on input "text" at bounding box center [711, 279] width 499 height 24
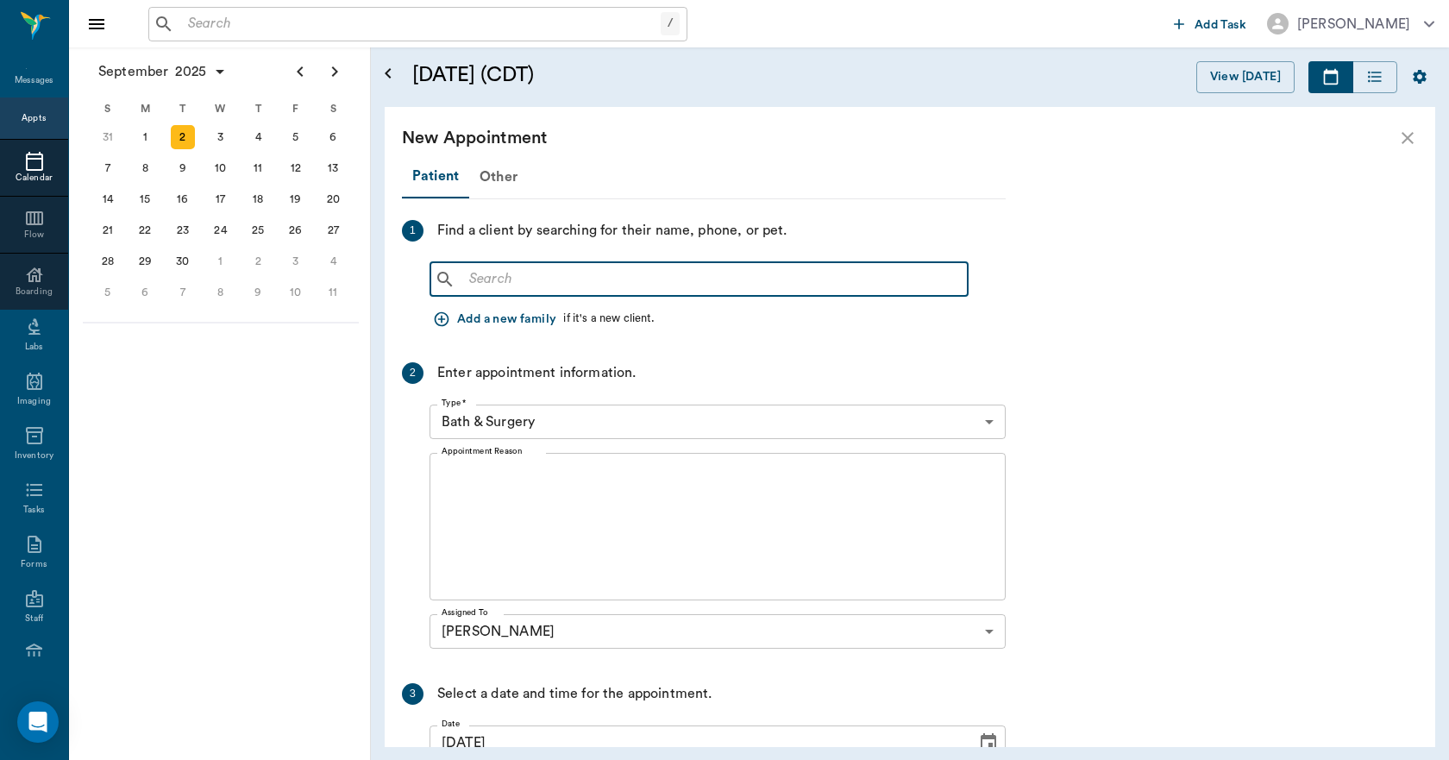
click at [1415, 137] on icon "close" at bounding box center [1408, 138] width 21 height 21
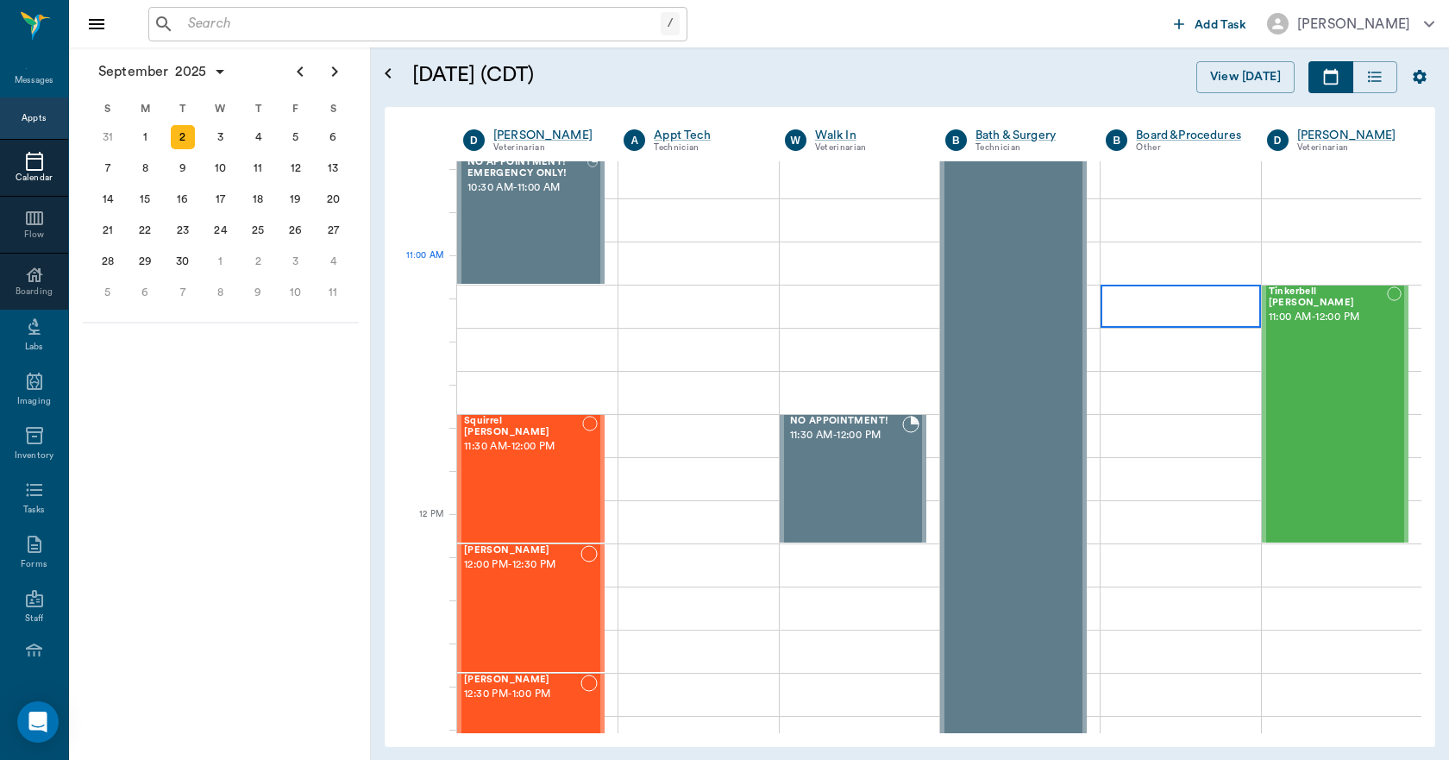
scroll to position [690, 0]
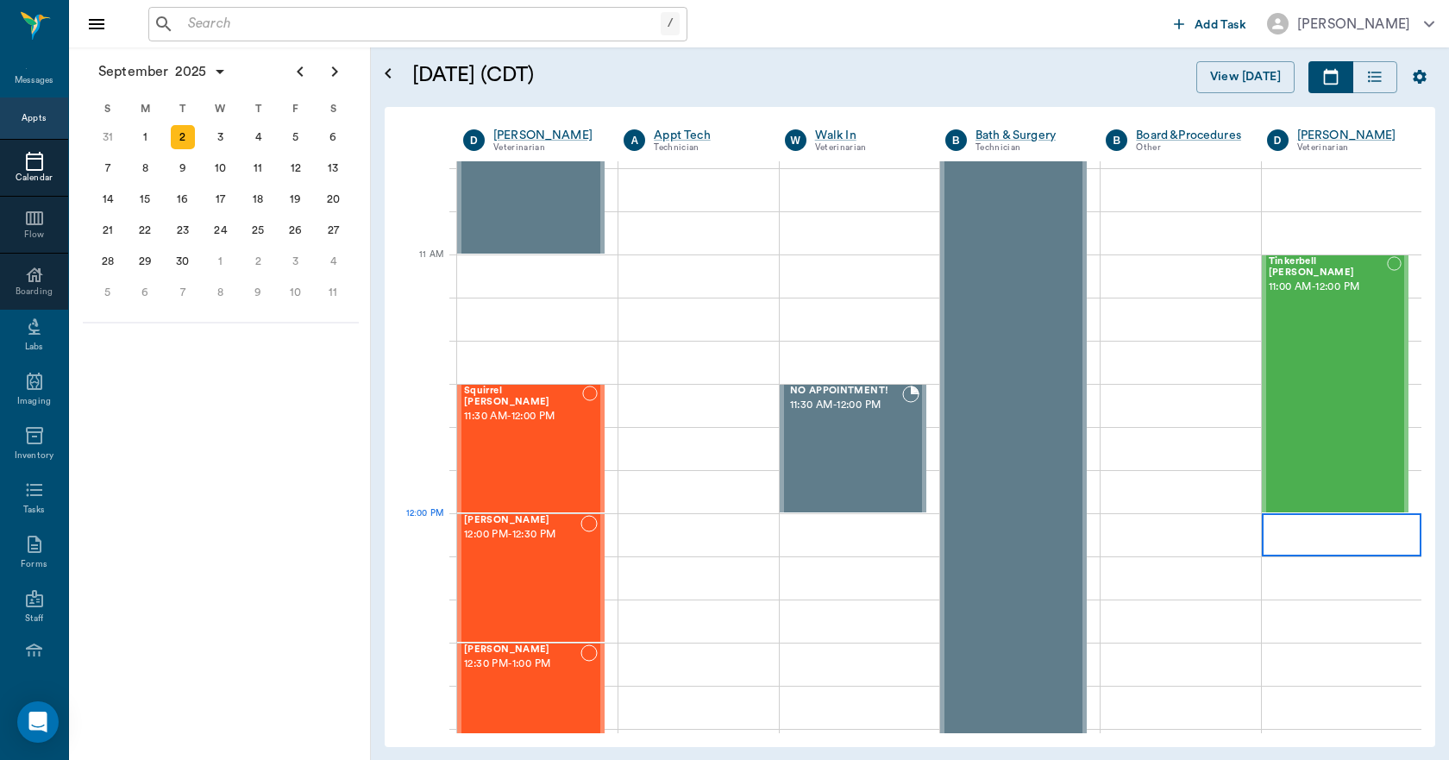
click at [1286, 537] on div at bounding box center [1342, 534] width 160 height 43
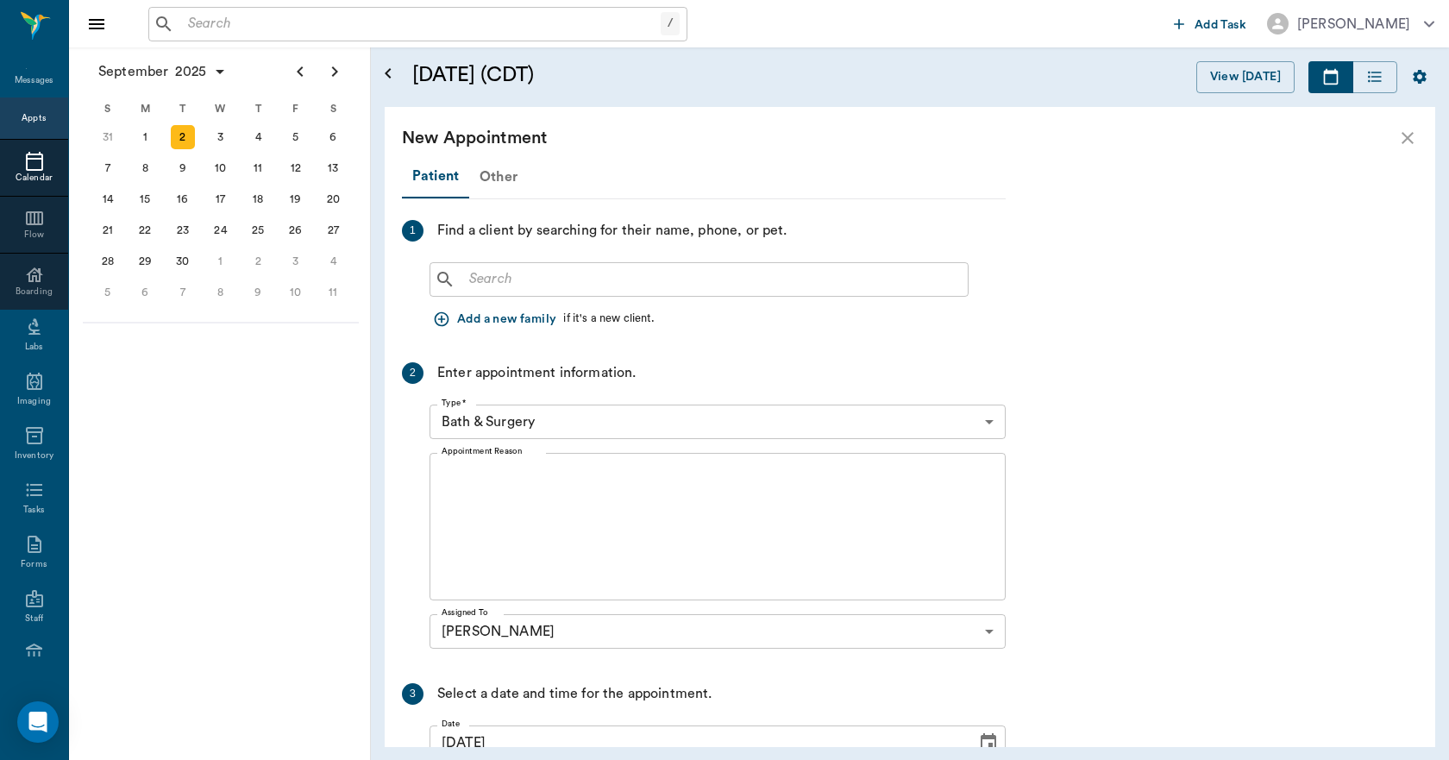
click at [501, 184] on div "Other" at bounding box center [498, 176] width 59 height 41
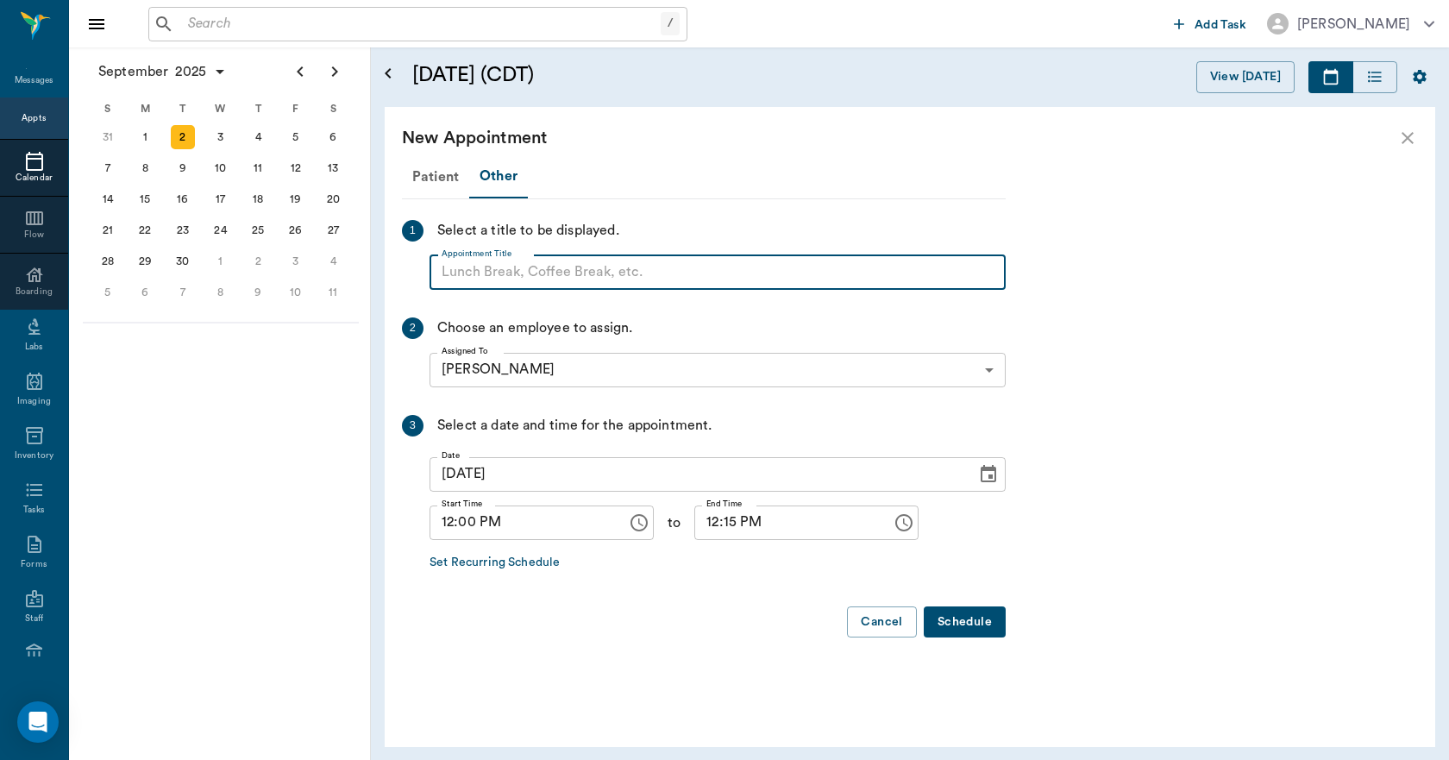
click at [506, 274] on input "Appointment Title" at bounding box center [718, 272] width 576 height 35
type input "DR. JONES LUNCH!"
click at [702, 528] on input "12:15 PM" at bounding box center [787, 523] width 185 height 35
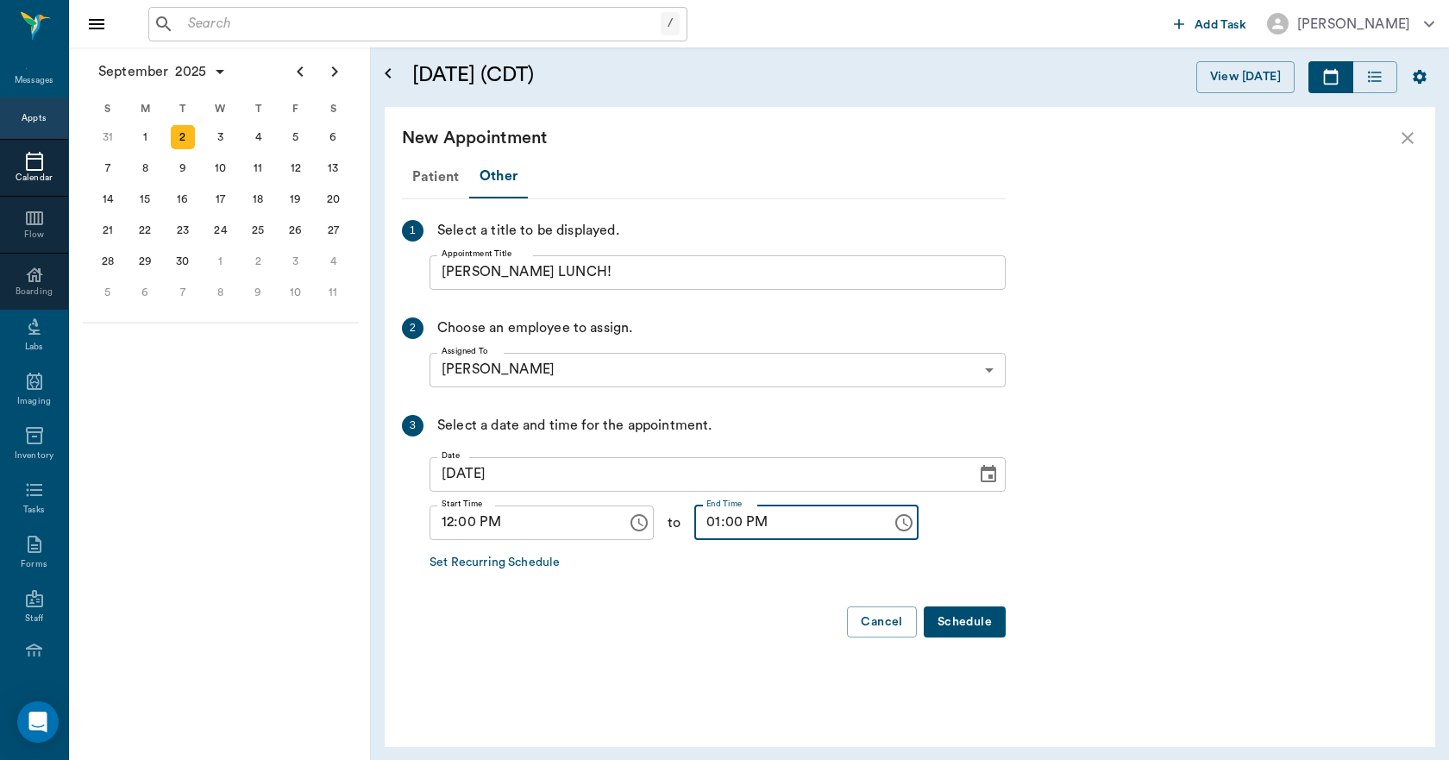
type input "01:00 PM"
click at [949, 619] on button "Schedule" at bounding box center [965, 623] width 82 height 32
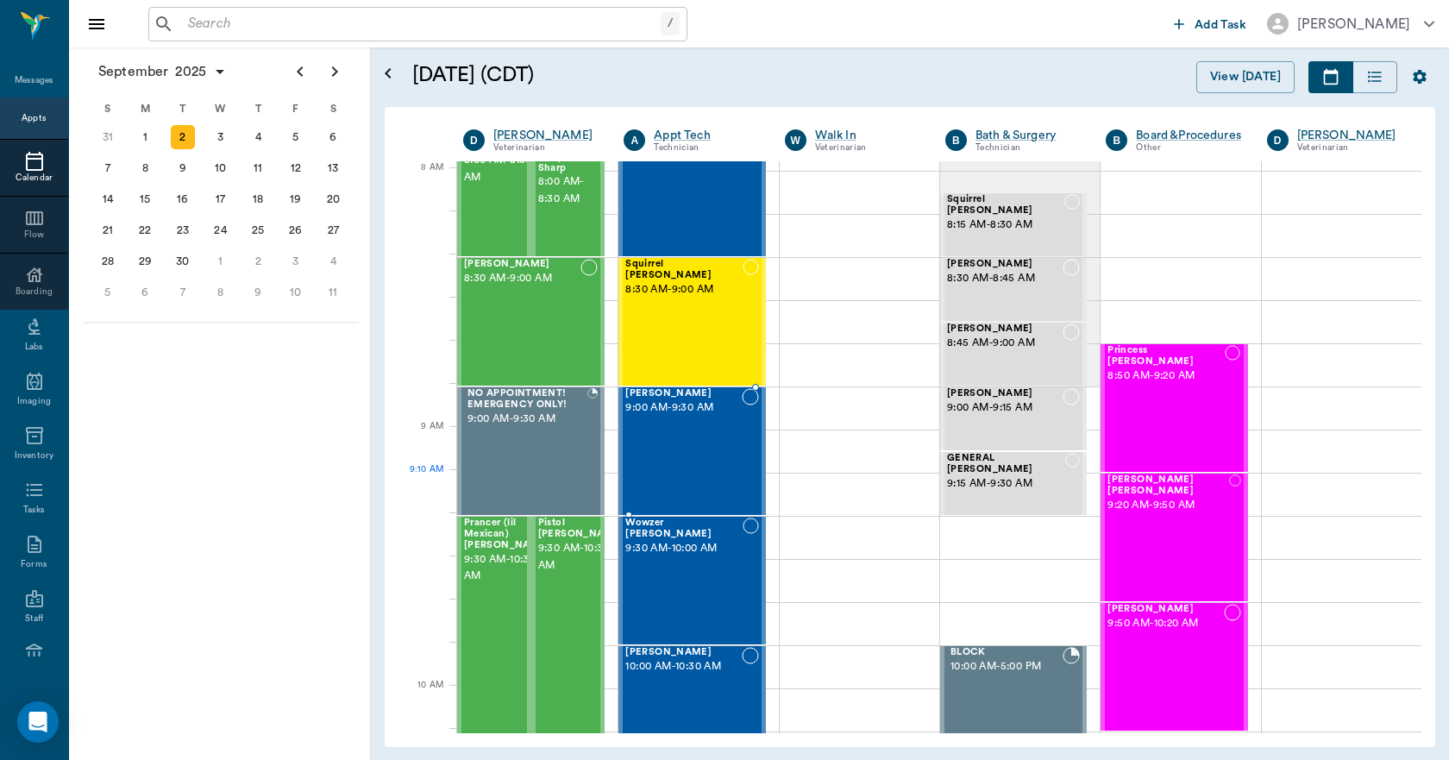
scroll to position [0, 0]
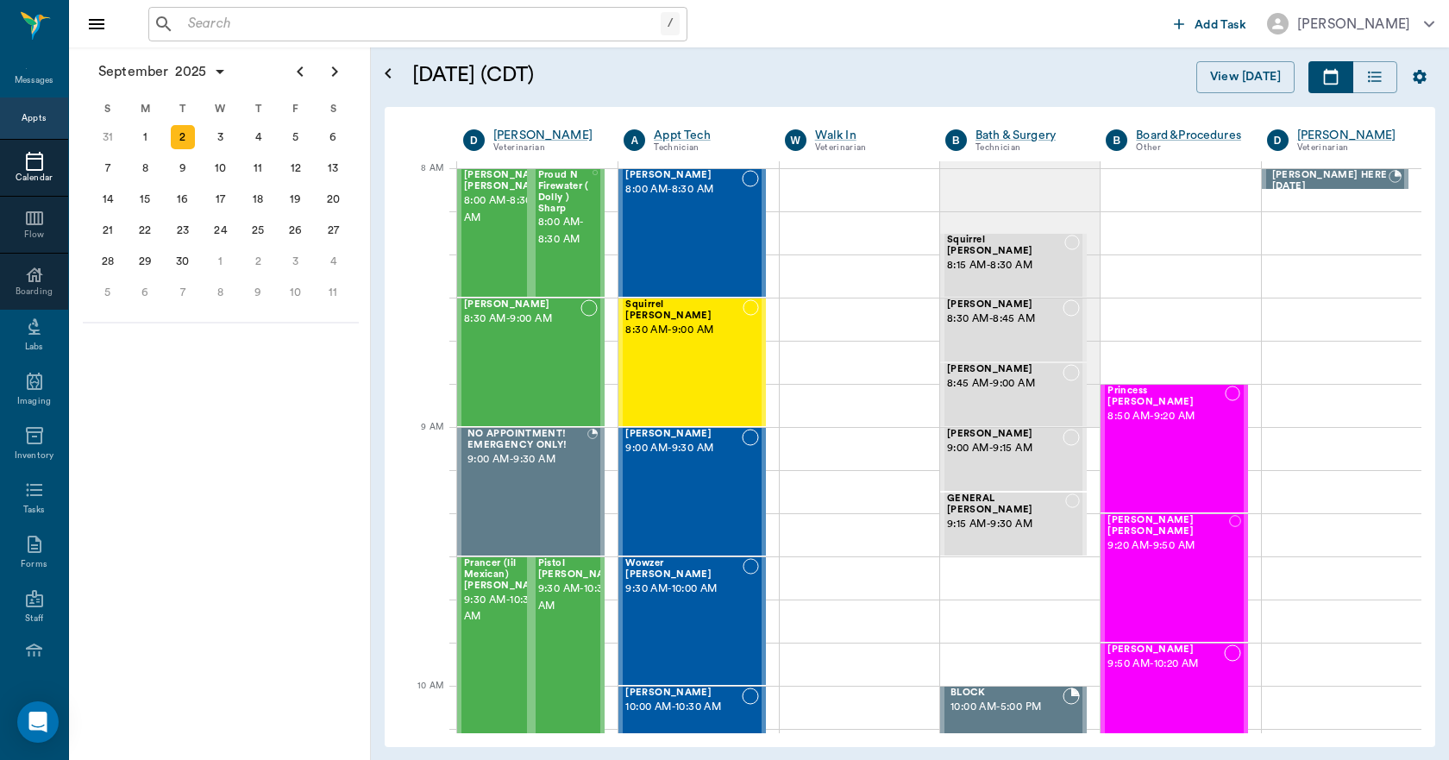
click at [11, 167] on div at bounding box center [34, 161] width 68 height 21
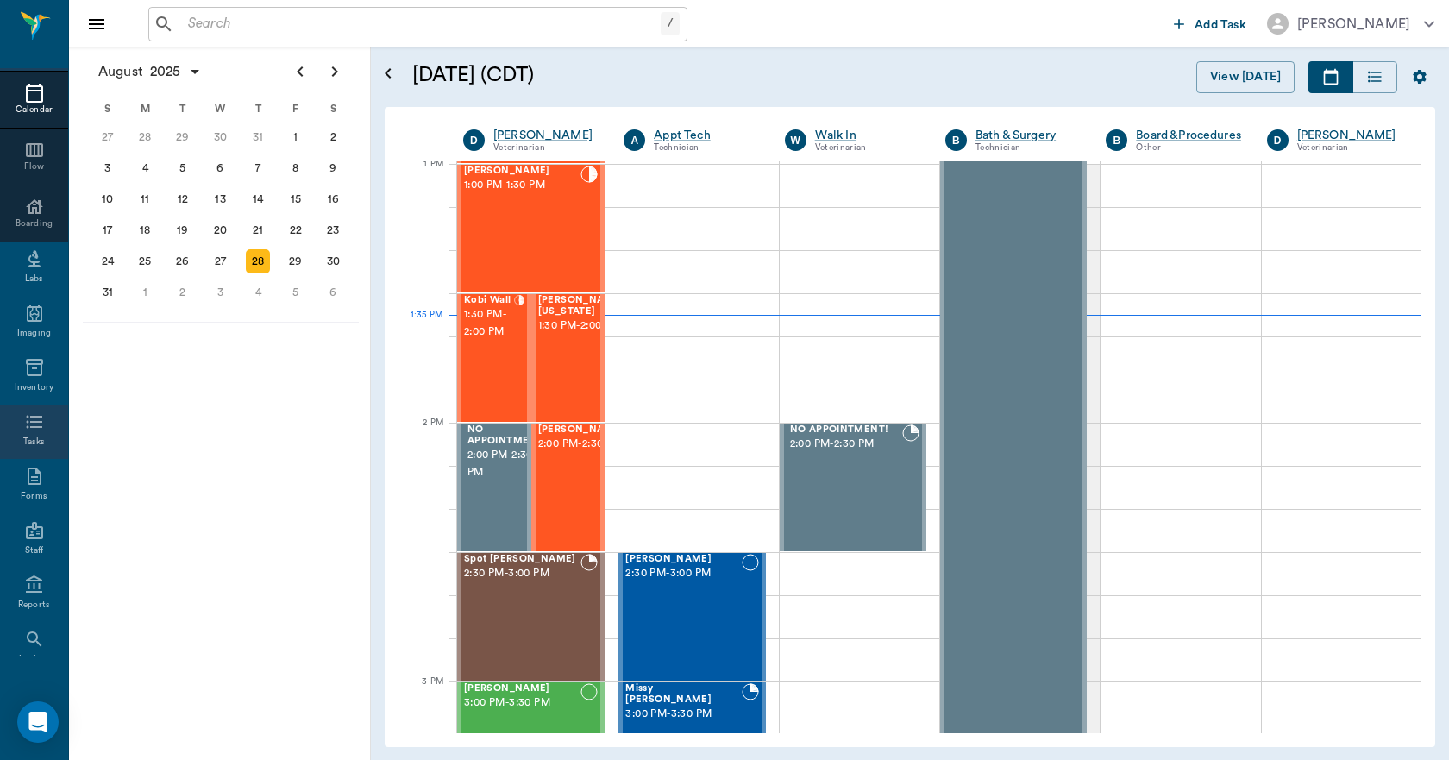
scroll to position [181, 0]
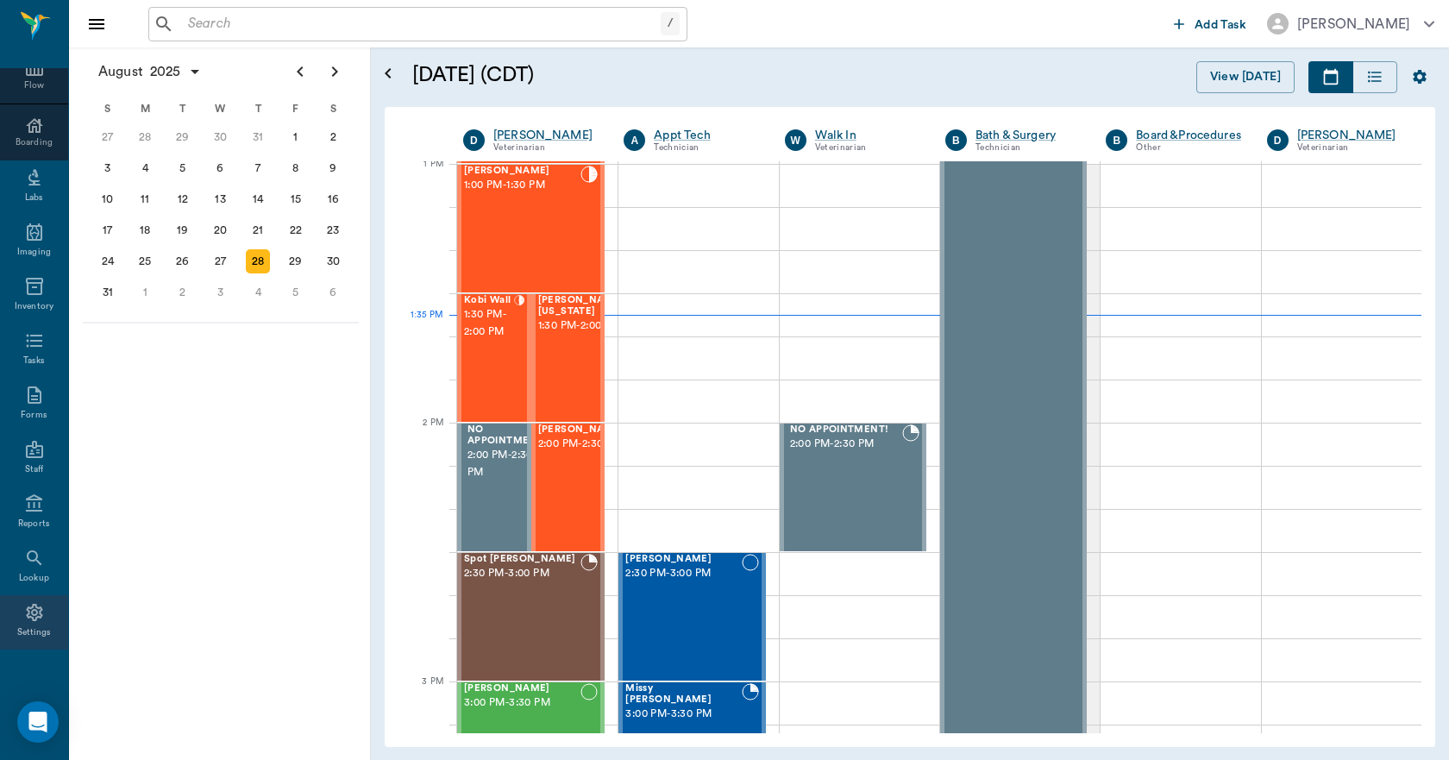
click at [24, 622] on icon at bounding box center [34, 612] width 21 height 21
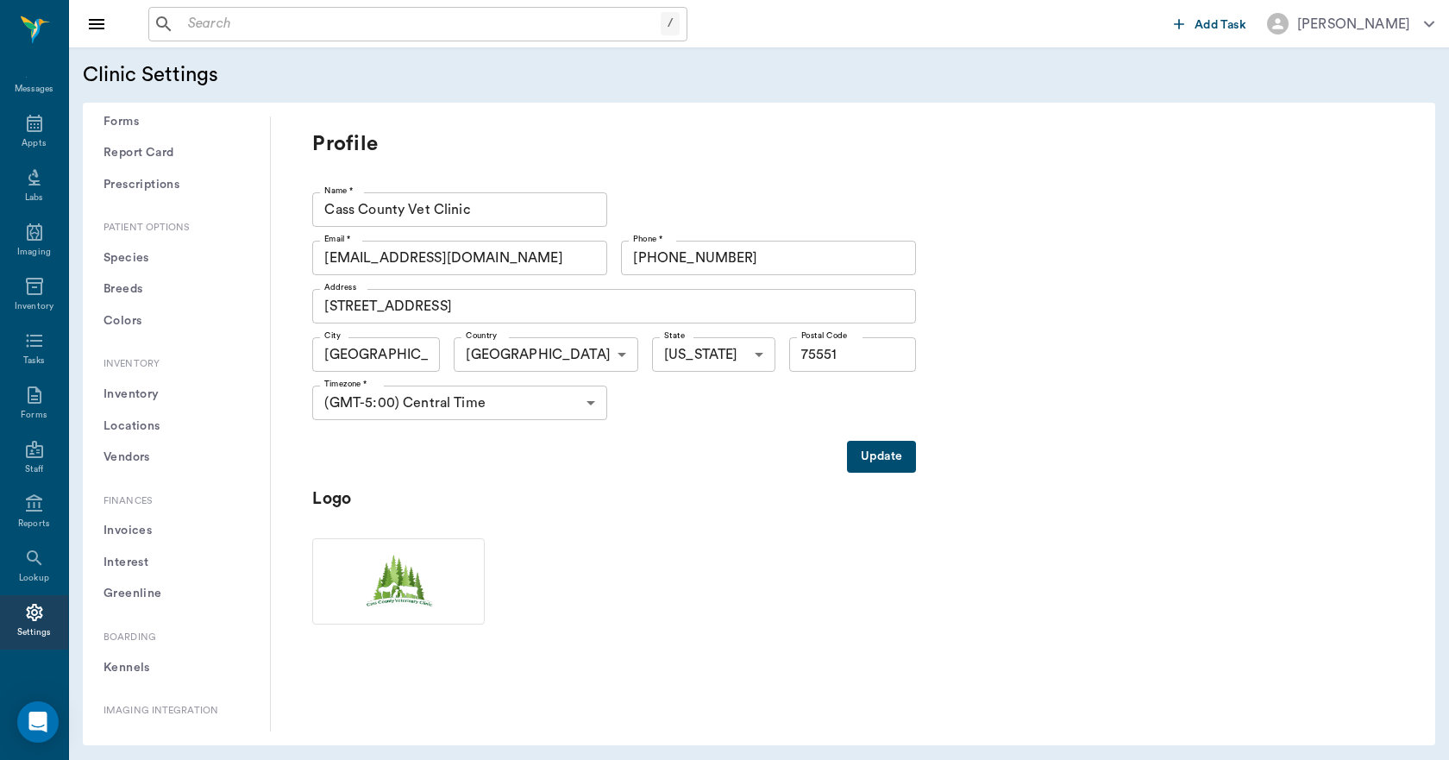
scroll to position [777, 0]
click at [123, 421] on button "Report Card" at bounding box center [177, 428] width 160 height 32
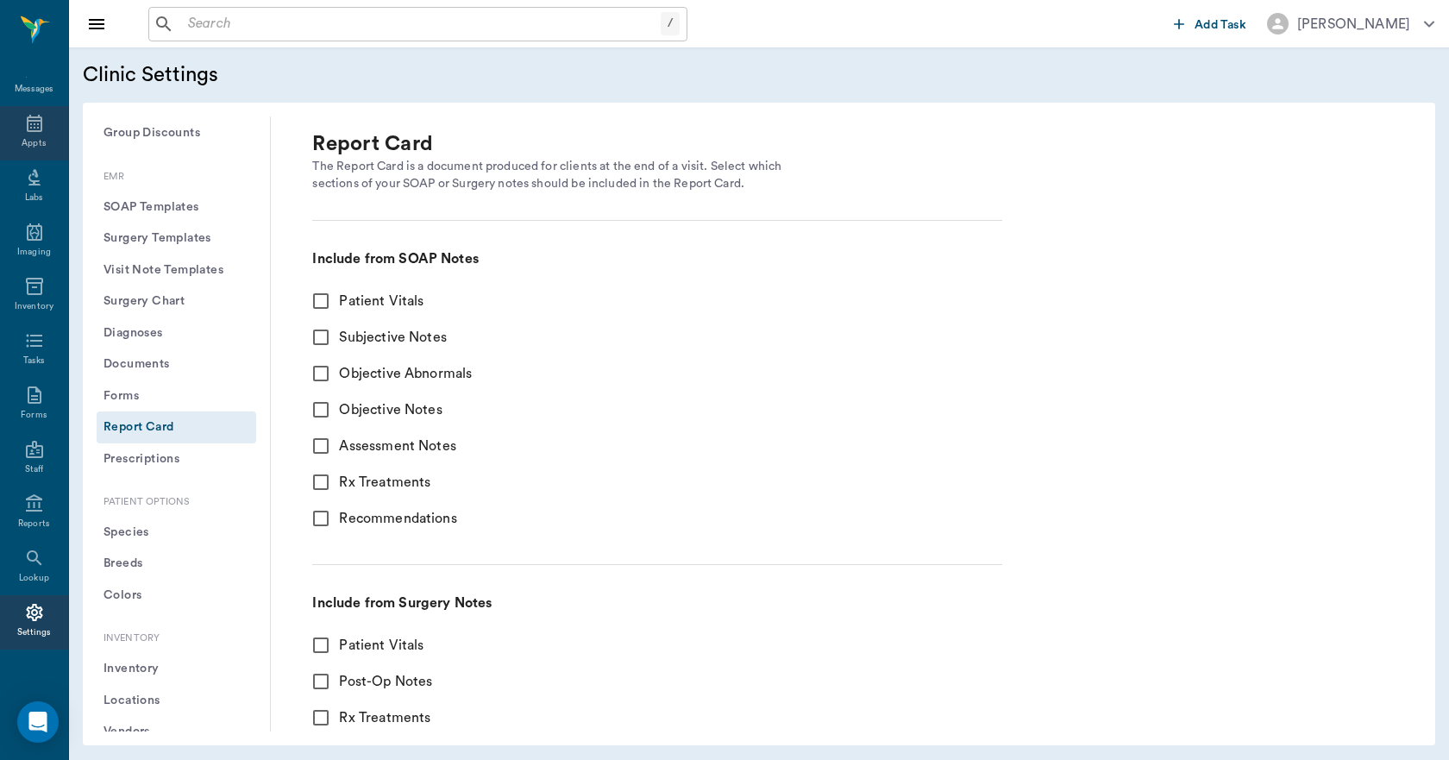
click at [33, 115] on icon at bounding box center [35, 123] width 16 height 17
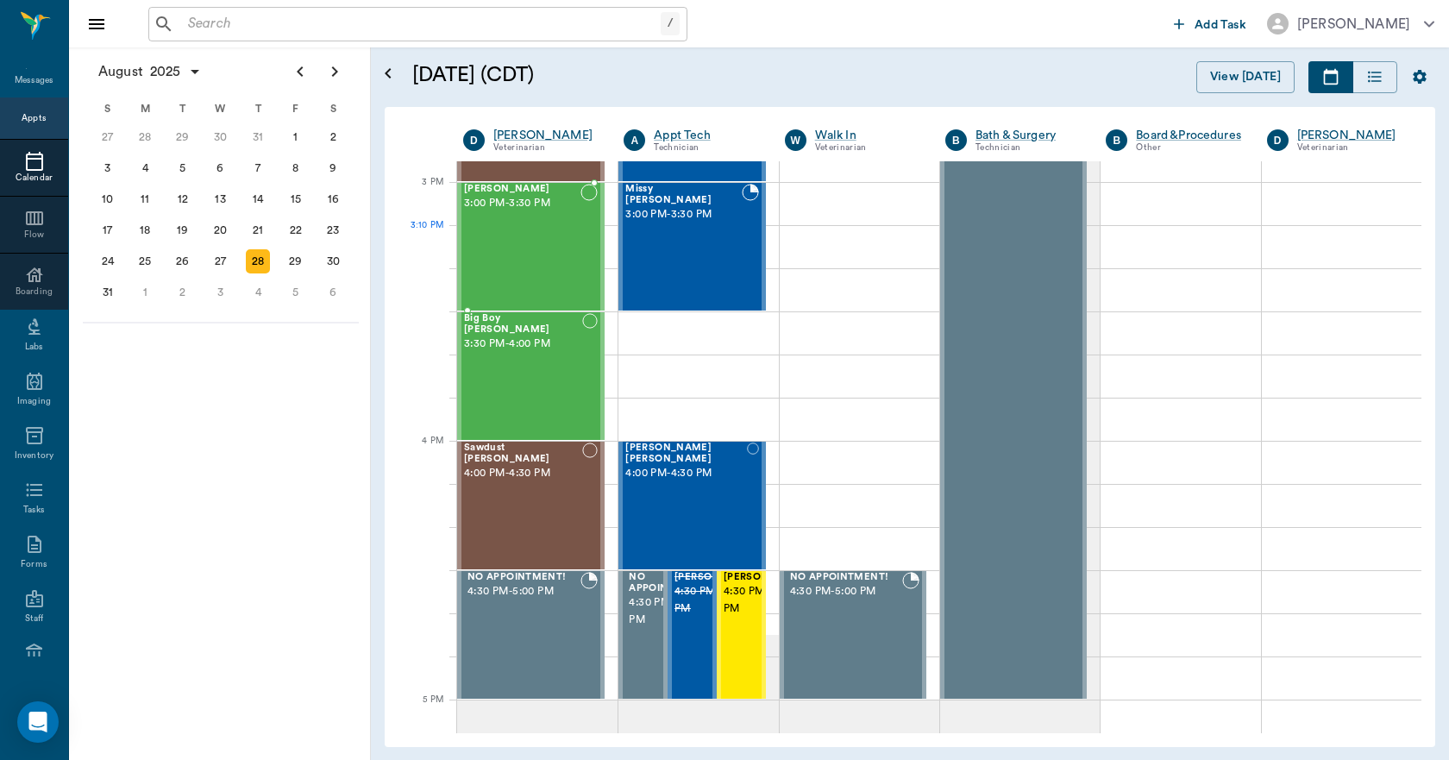
scroll to position [1812, 0]
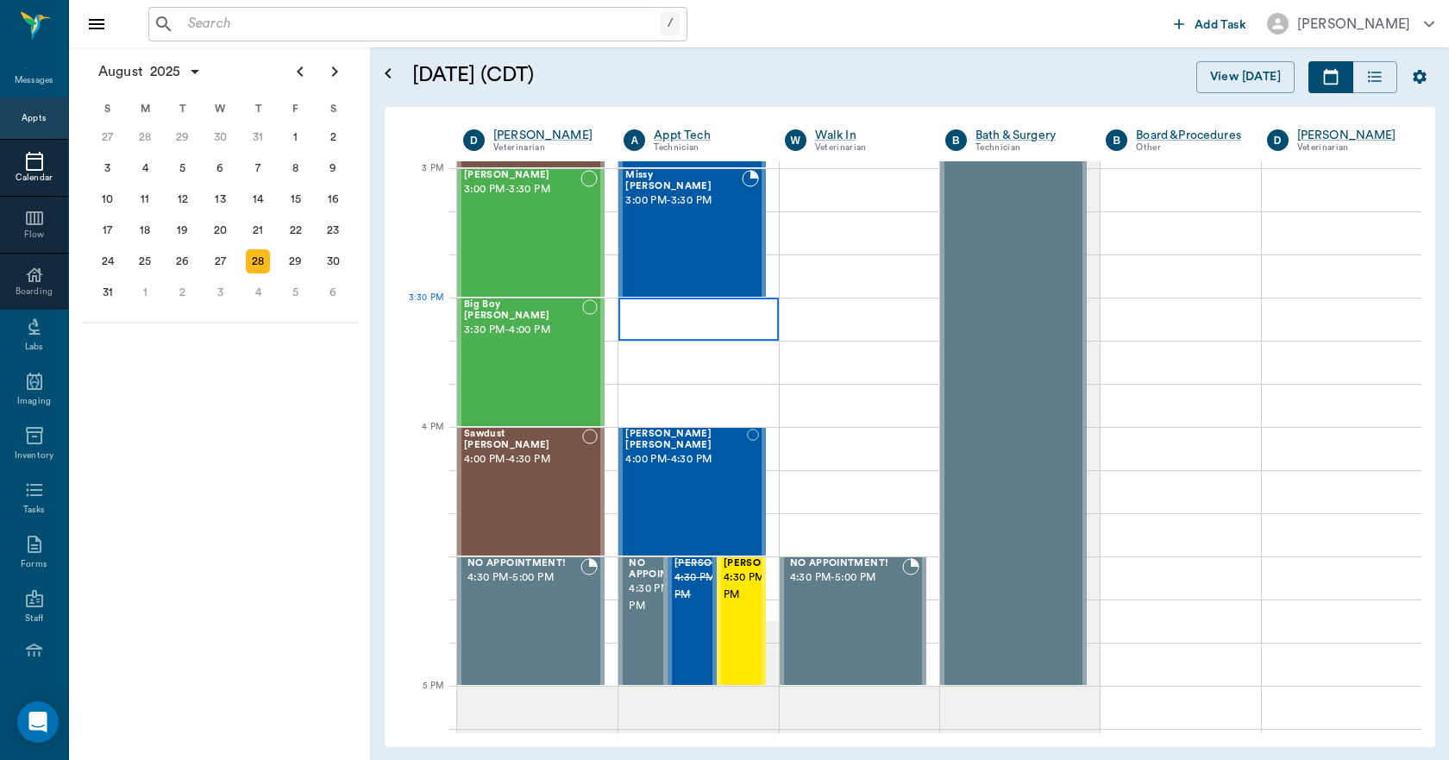
click at [680, 326] on div at bounding box center [699, 319] width 160 height 43
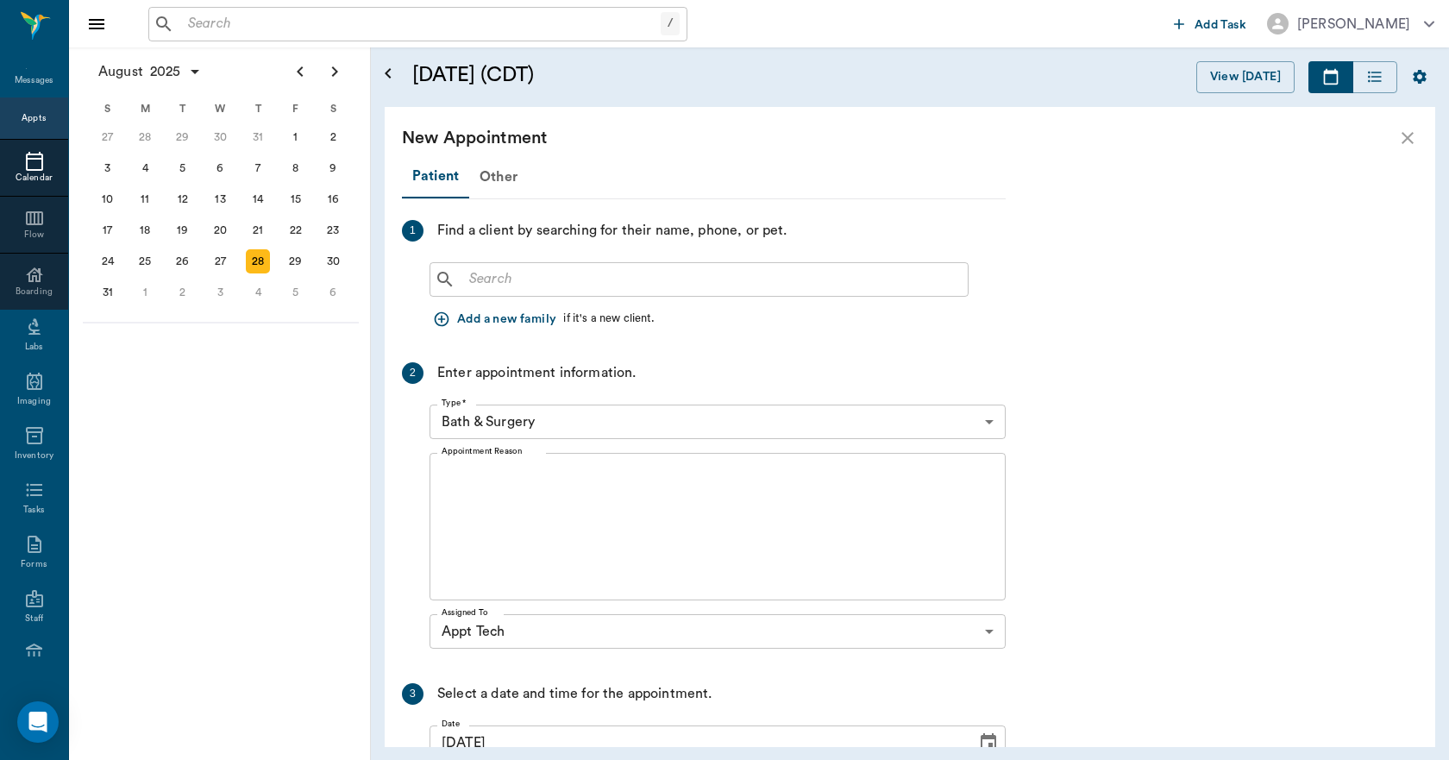
click at [605, 286] on input "text" at bounding box center [711, 279] width 499 height 24
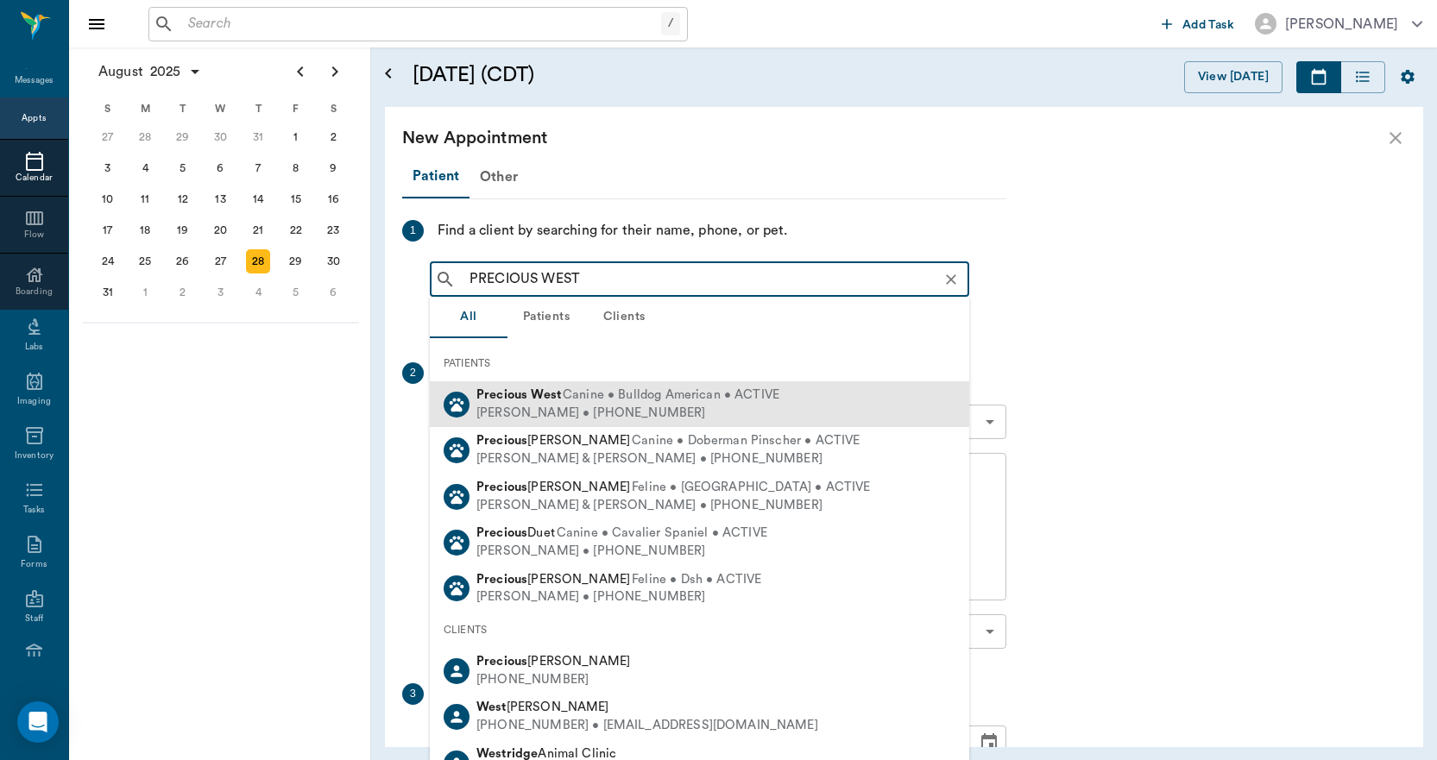
click at [532, 399] on b "West" at bounding box center [546, 394] width 30 height 13
type input "PRECIOUS WEST"
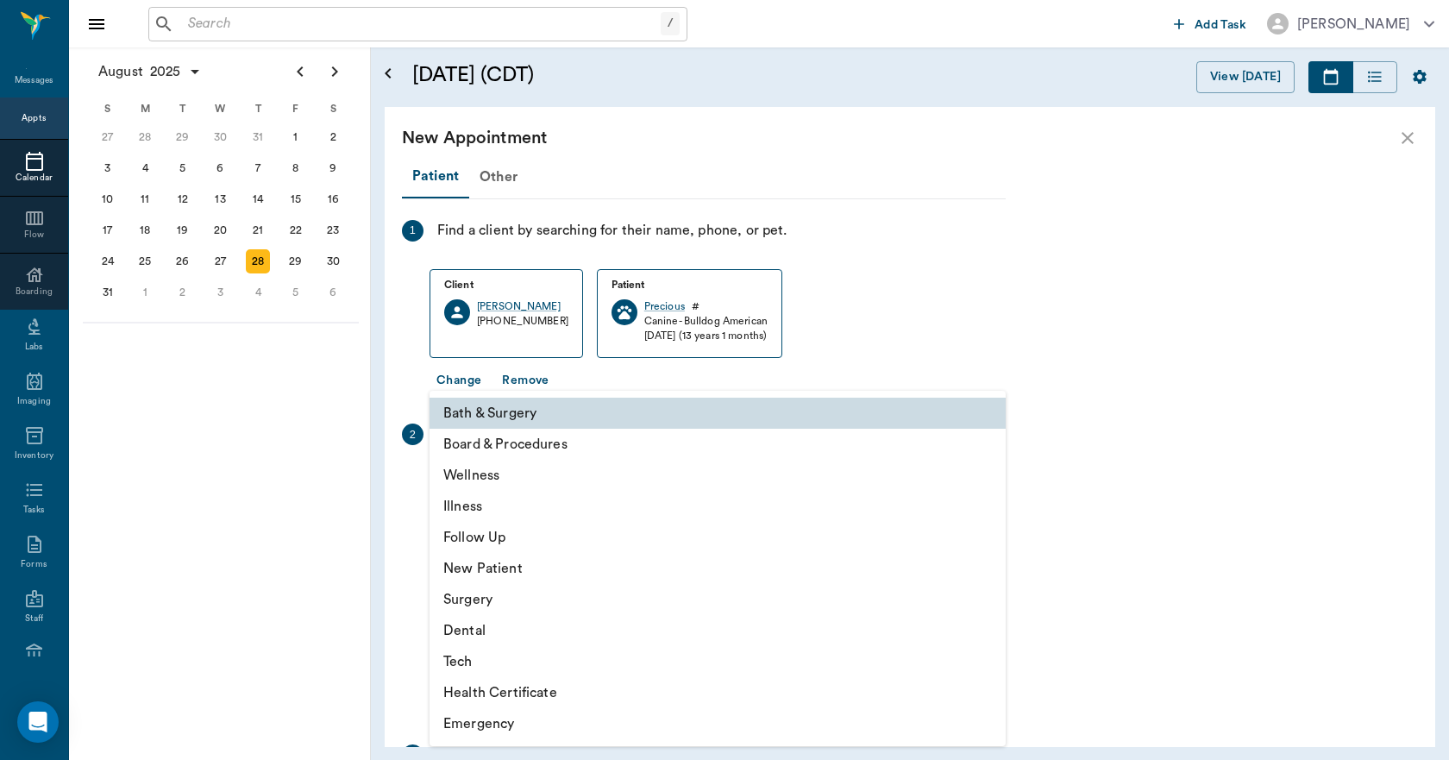
click at [550, 481] on body "/ ​ Add Task Dr. Bert Ellsworth Nectar Messages Appts Calendar Flow Boarding La…" at bounding box center [724, 380] width 1449 height 760
click at [515, 655] on li "Tech" at bounding box center [718, 661] width 576 height 31
type input "65d2be4f46e3a538d89b8c1a"
type input "04:00 PM"
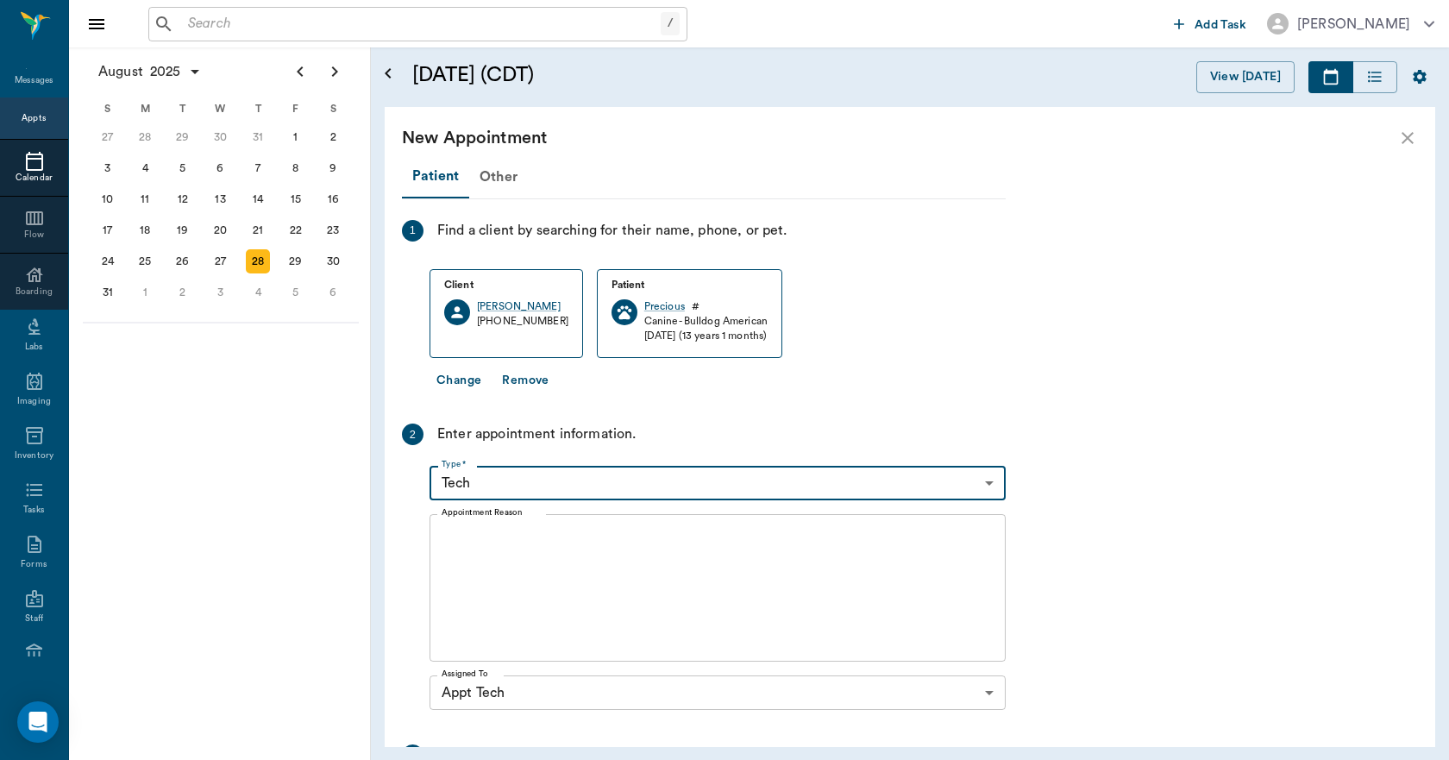
click at [543, 568] on textarea "Appointment Reason" at bounding box center [718, 588] width 552 height 119
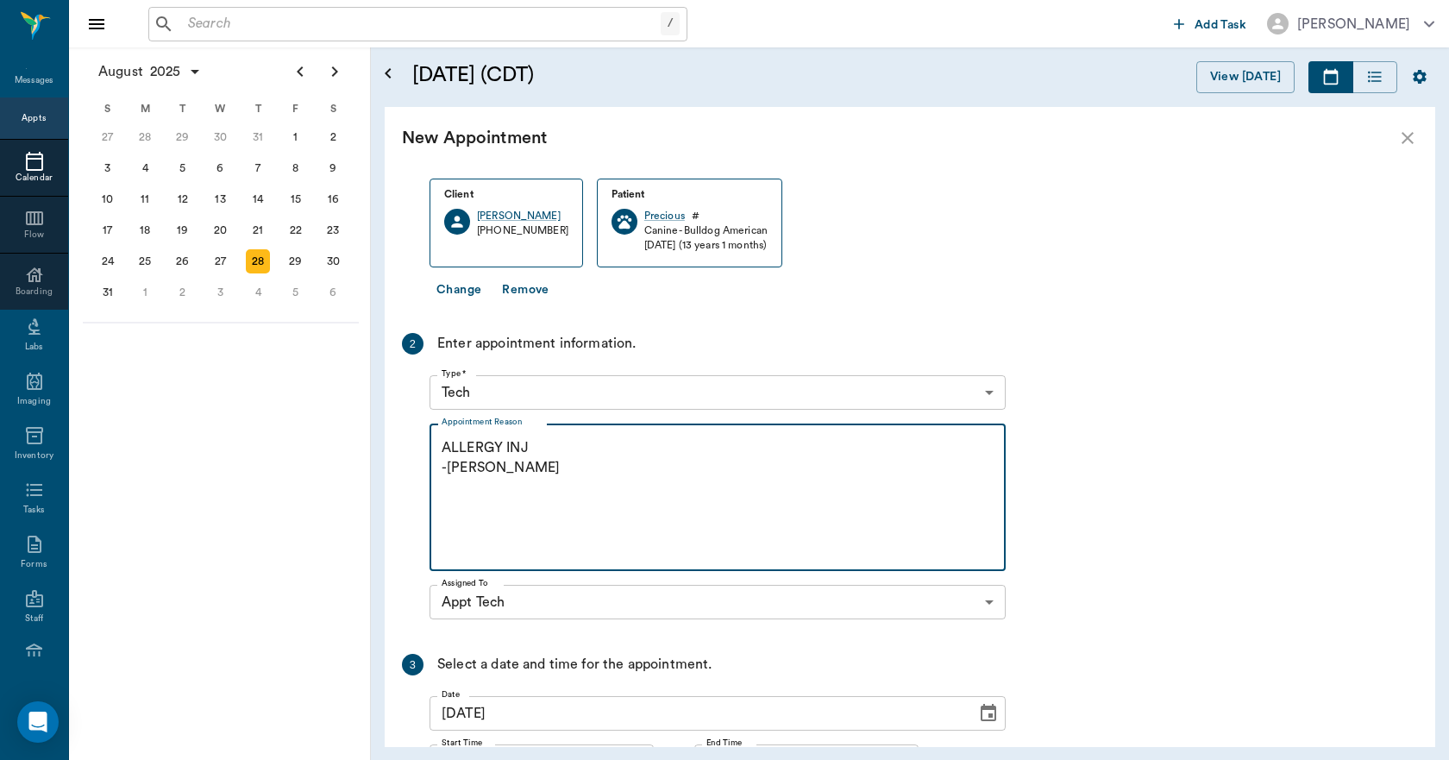
scroll to position [252, 0]
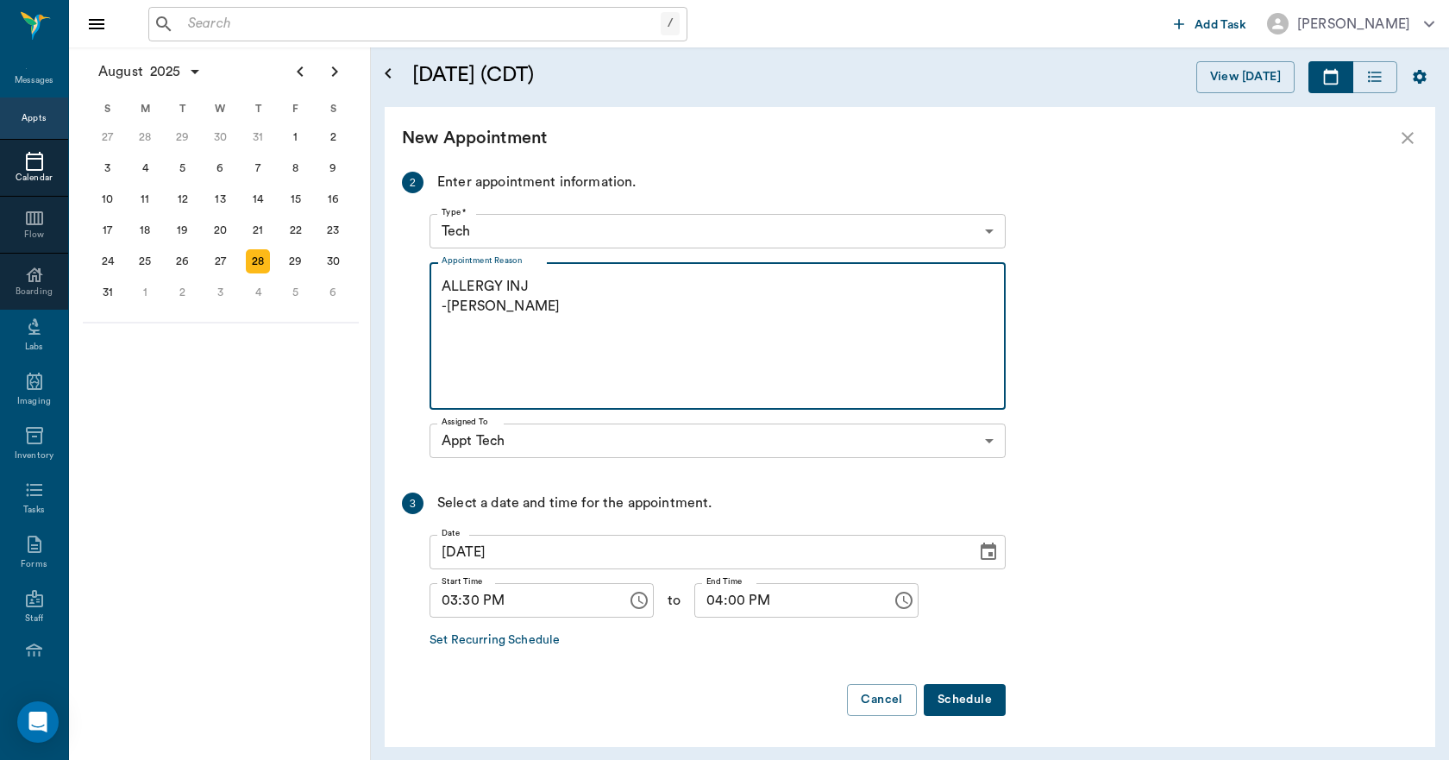
type textarea "ALLERGY INJ -LORY"
click at [947, 699] on button "Schedule" at bounding box center [965, 700] width 82 height 32
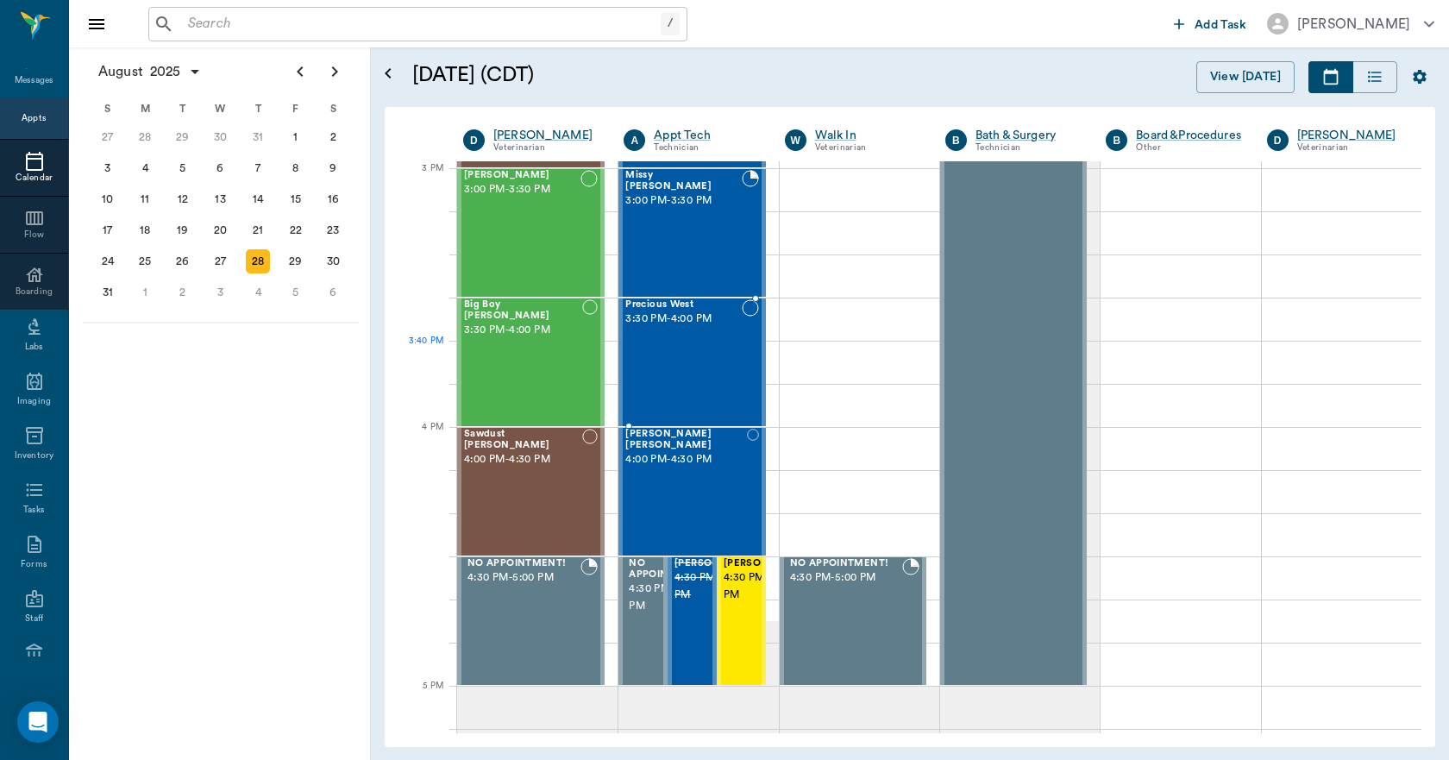
click at [675, 361] on div "Precious West 3:30 PM - 4:00 PM" at bounding box center [684, 362] width 116 height 126
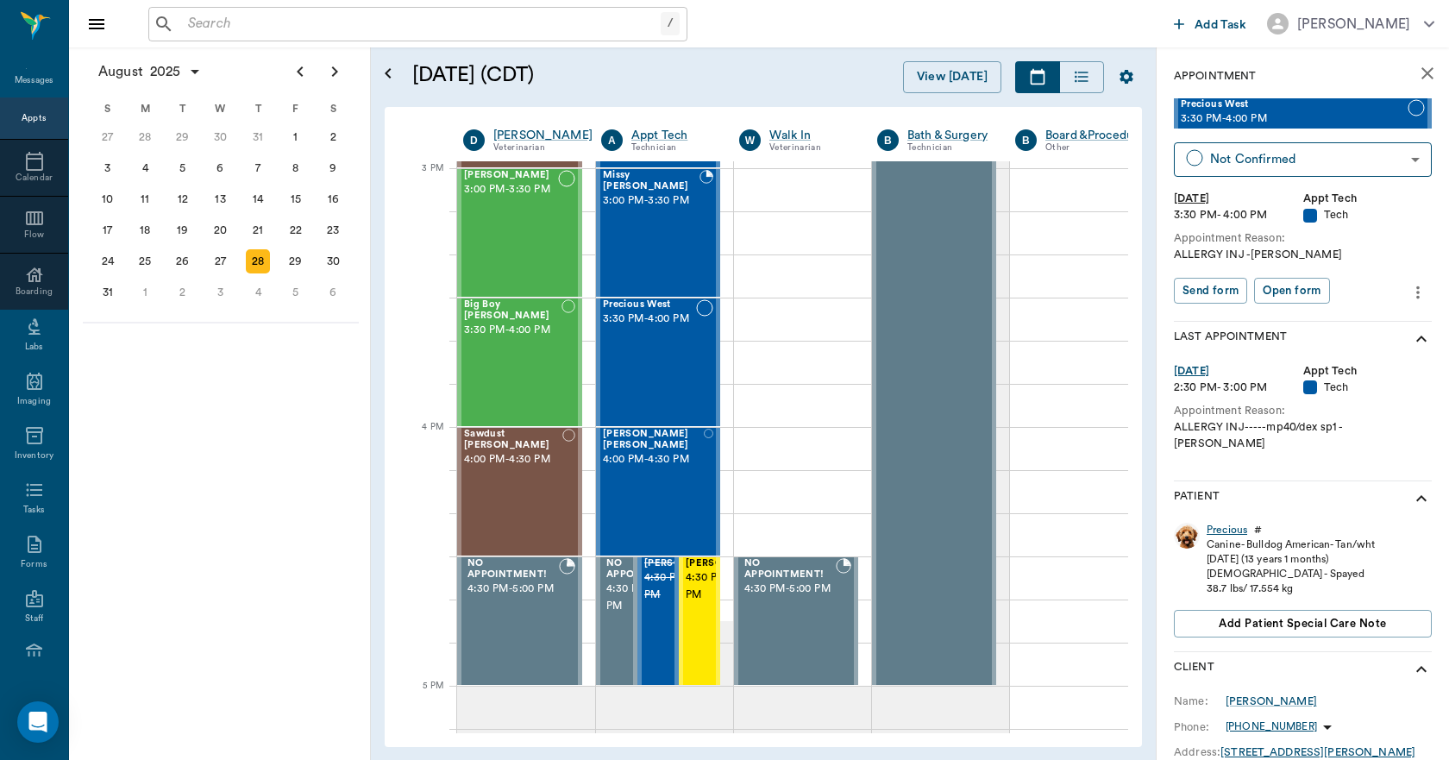
click at [1210, 523] on div "Precious" at bounding box center [1227, 530] width 41 height 15
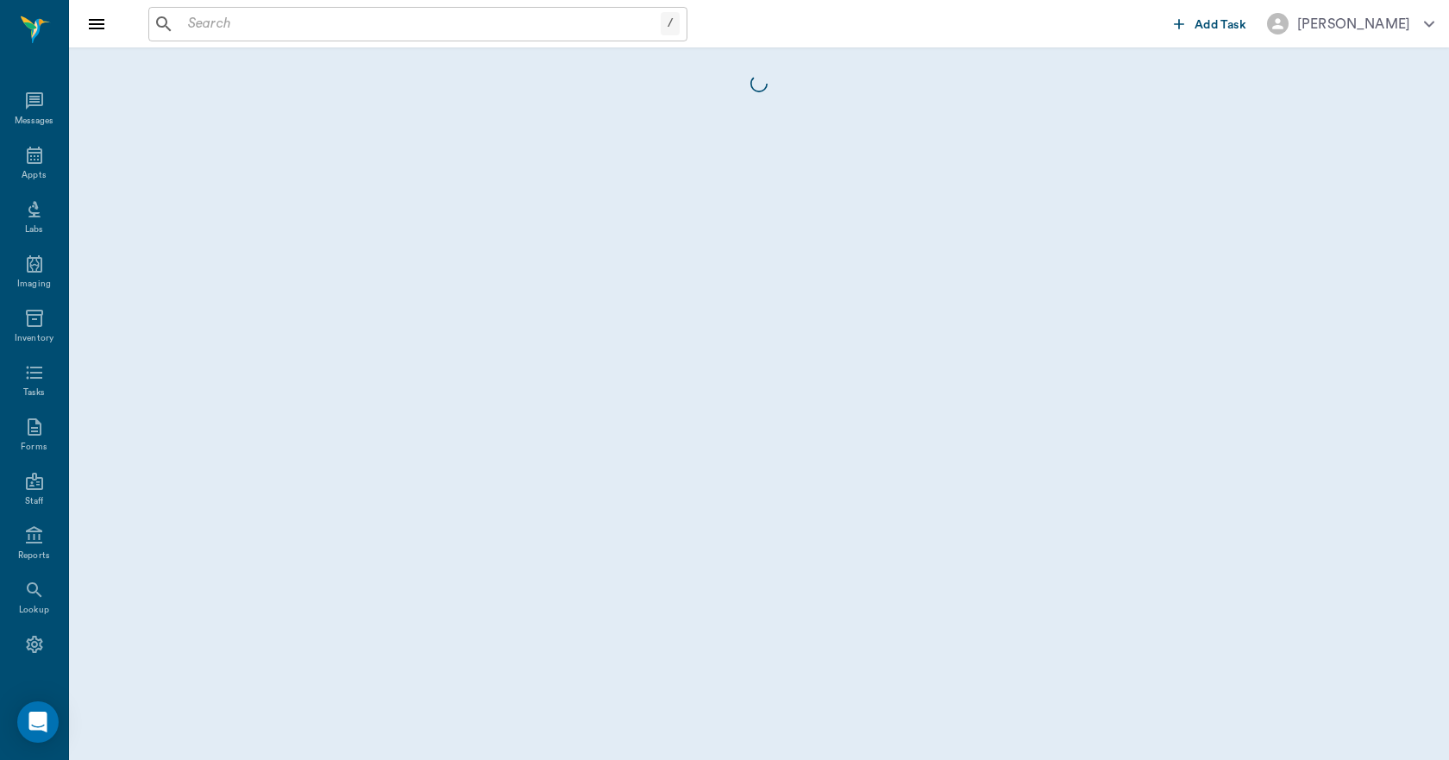
scroll to position [32, 0]
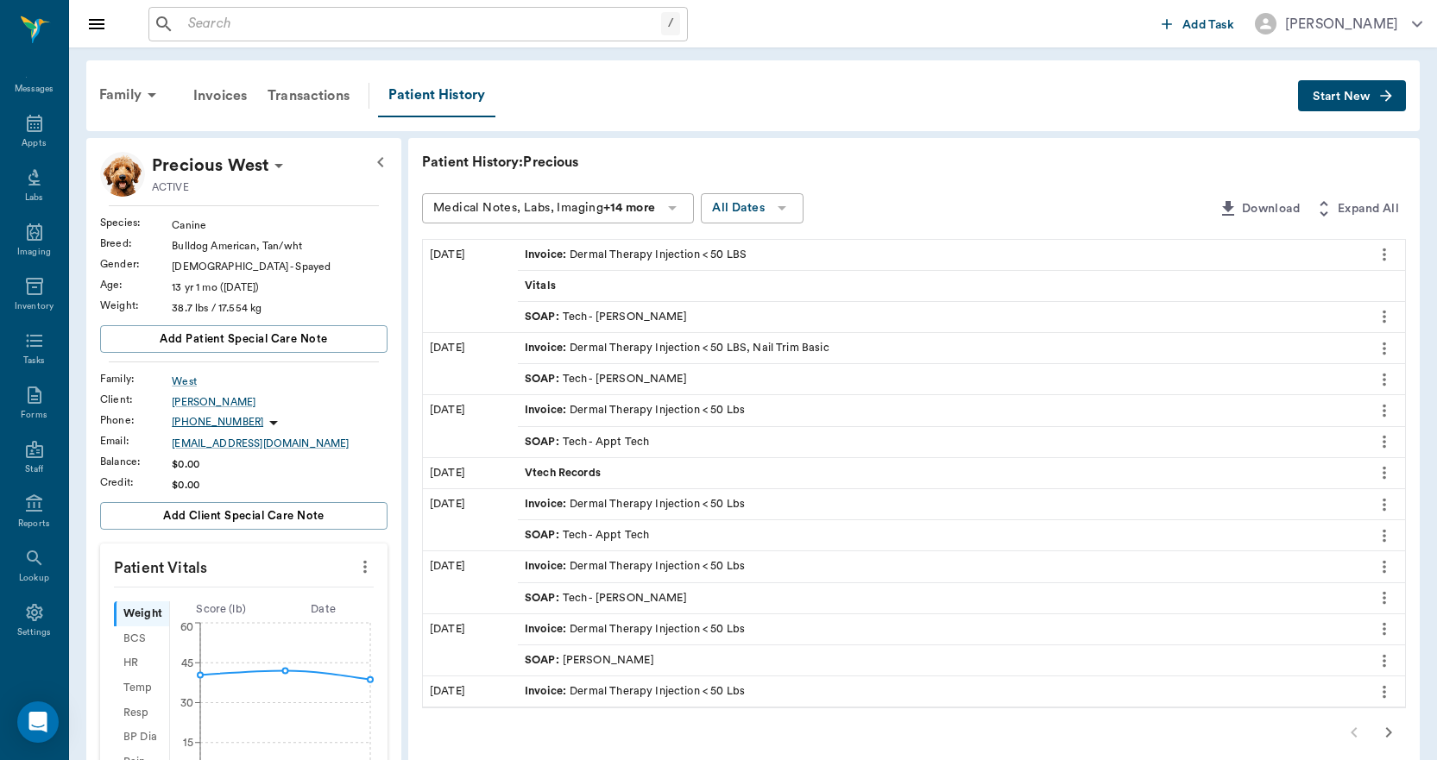
click at [1386, 316] on icon "more" at bounding box center [1383, 316] width 19 height 21
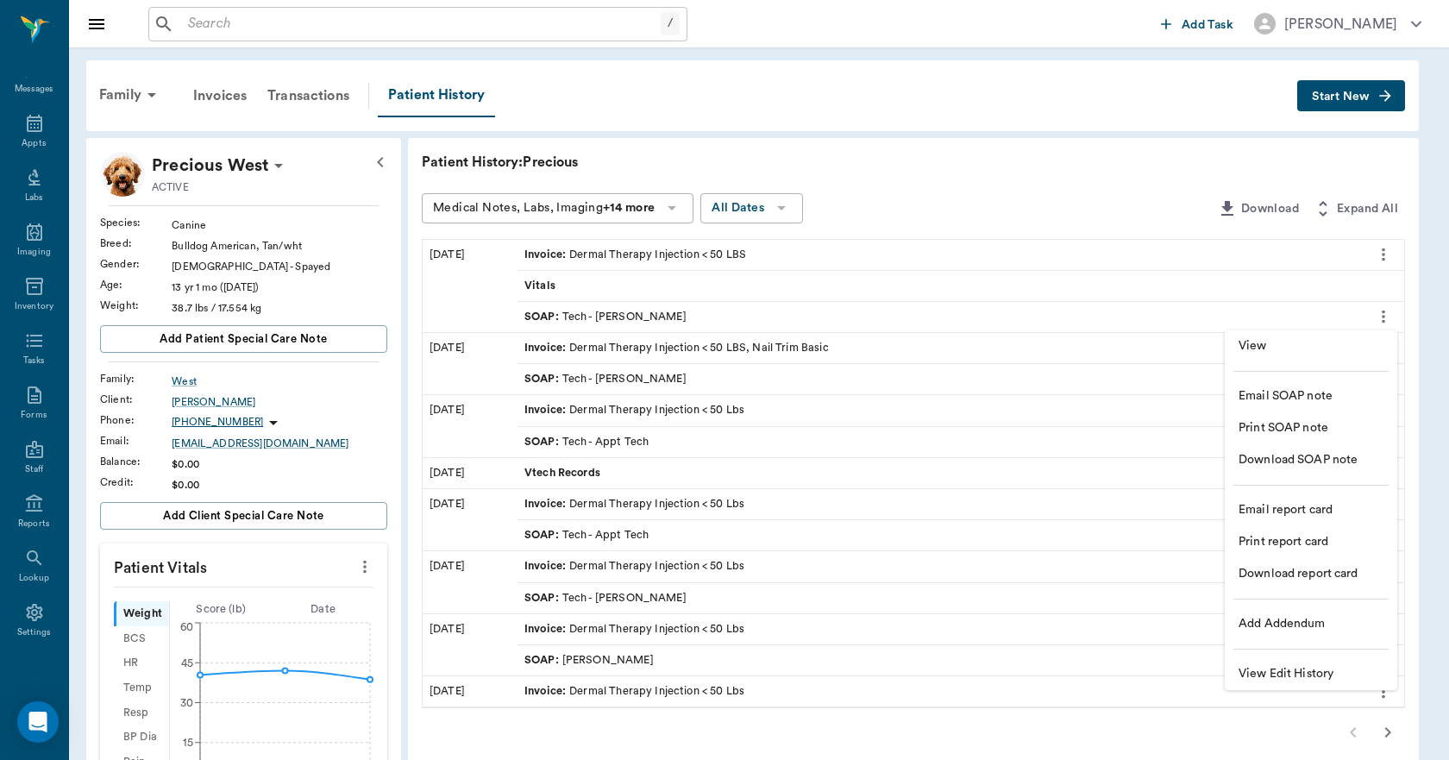
click at [1322, 341] on span "View" at bounding box center [1311, 346] width 145 height 18
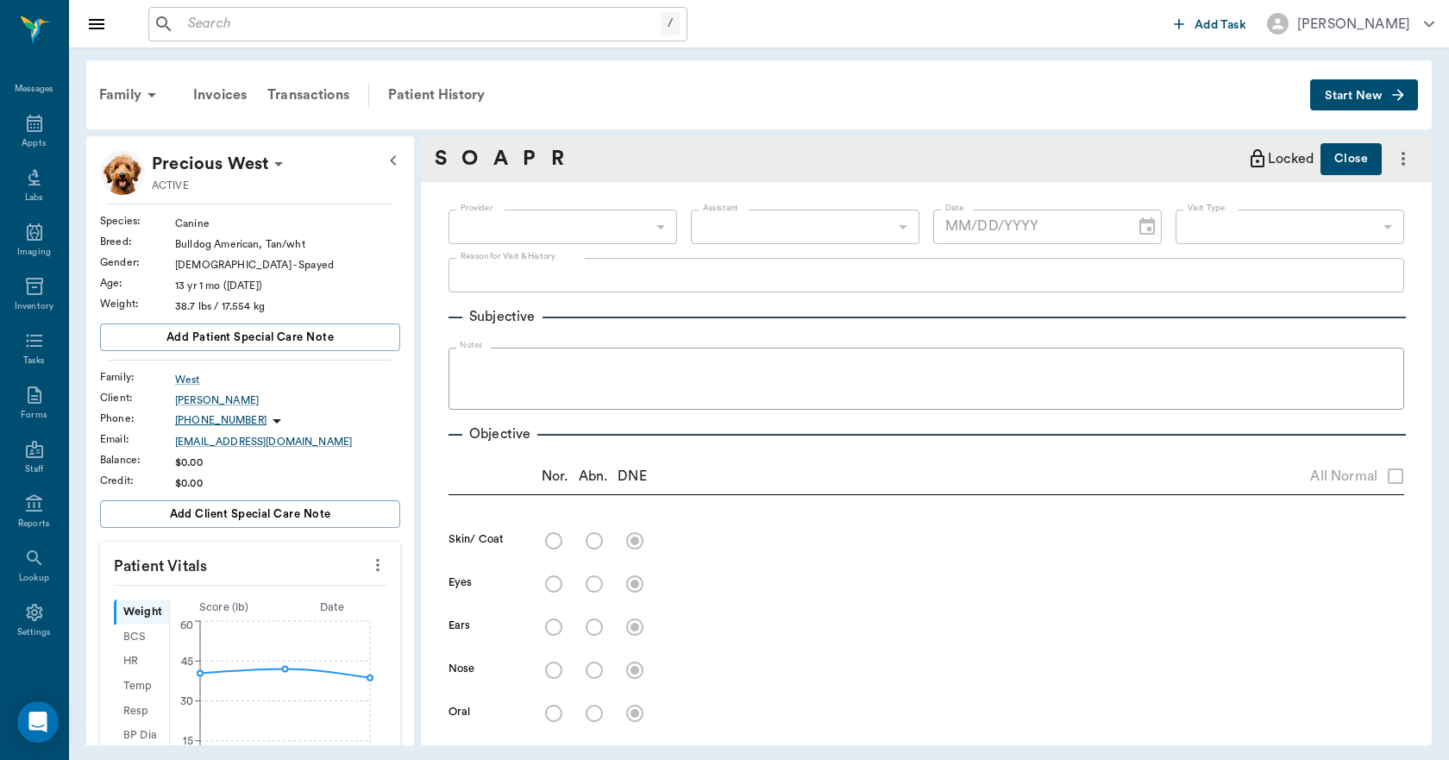
type input "63ec2e7e52e12b0ba117b124"
type input "65d2be4f46e3a538d89b8c1a"
type textarea "ALLERGY INJ-----mp40/dex sp1 -LORY"
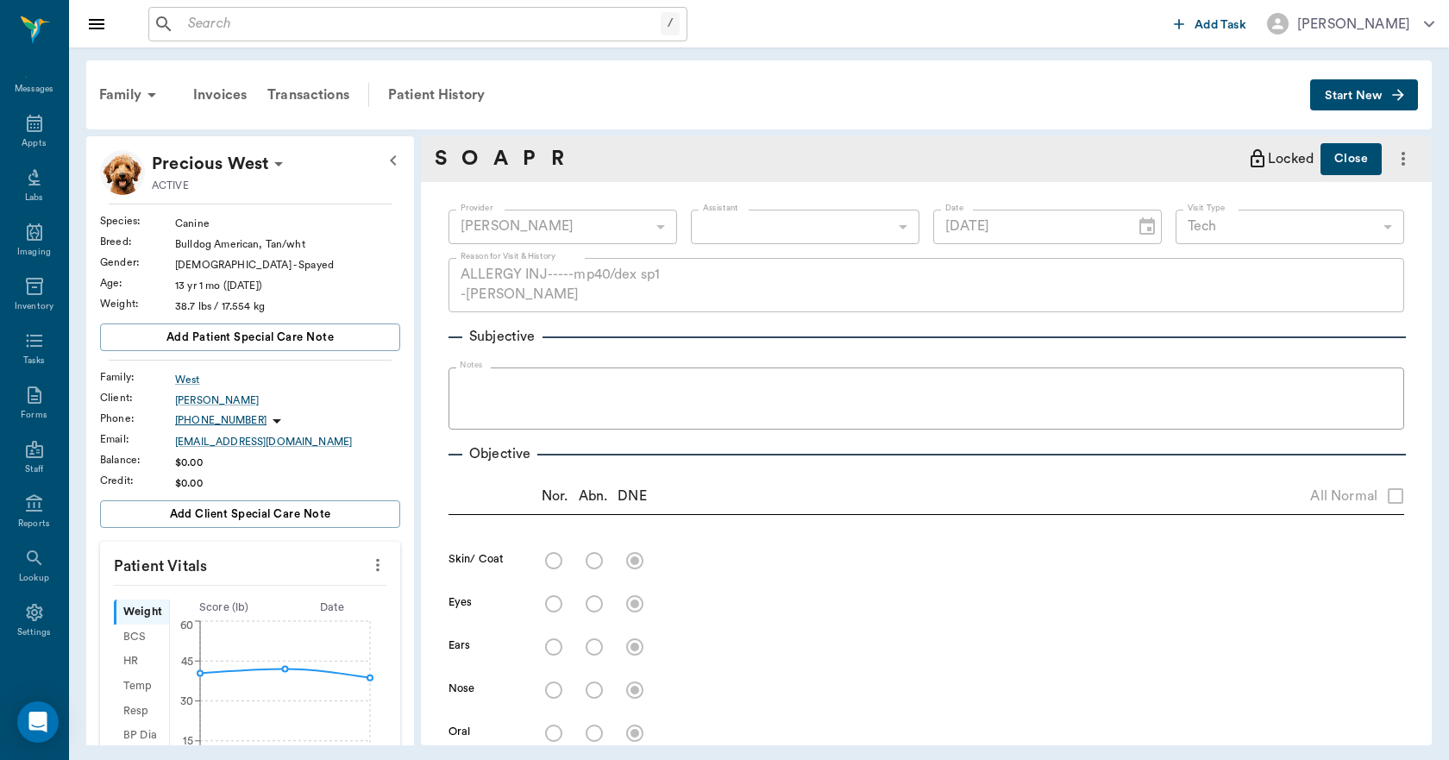
type input "07/08/2025"
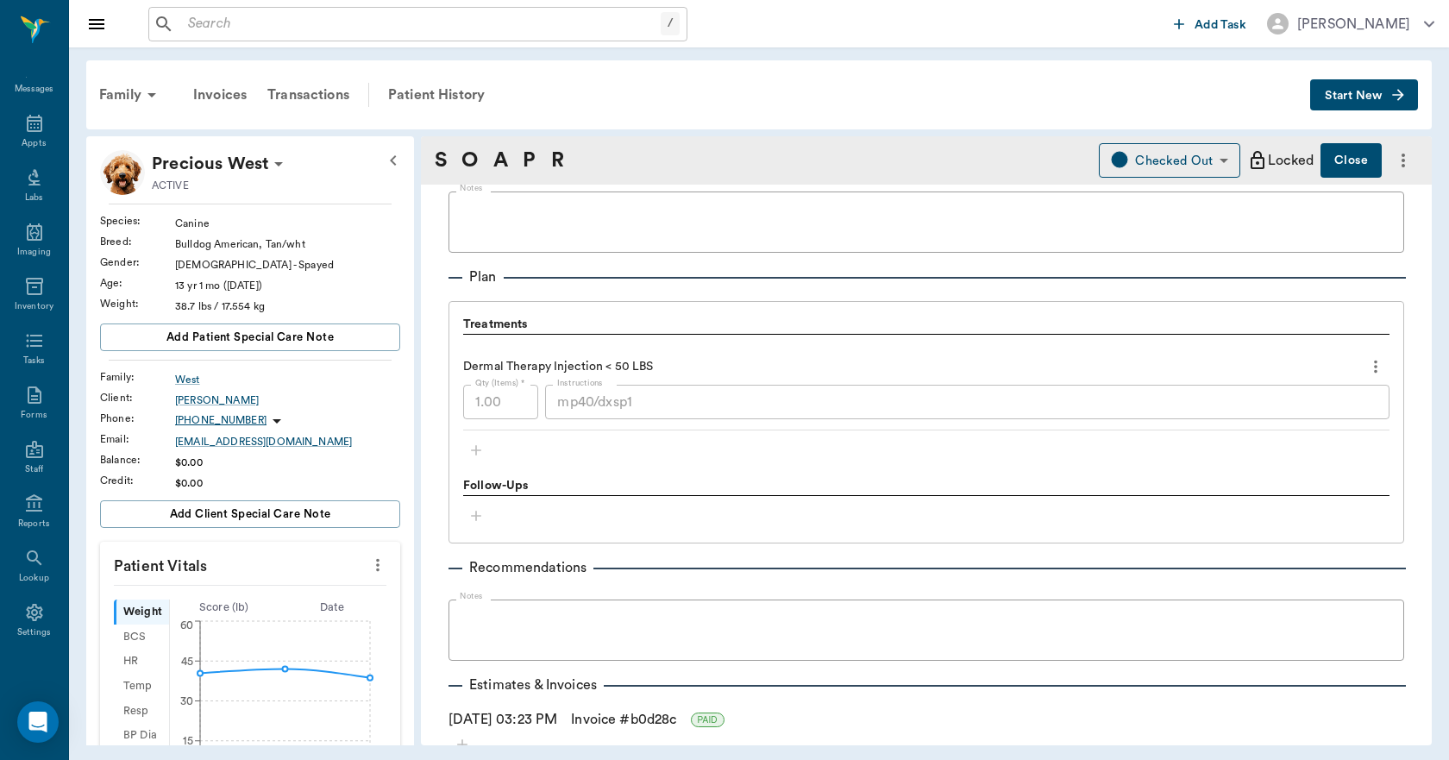
scroll to position [1122, 0]
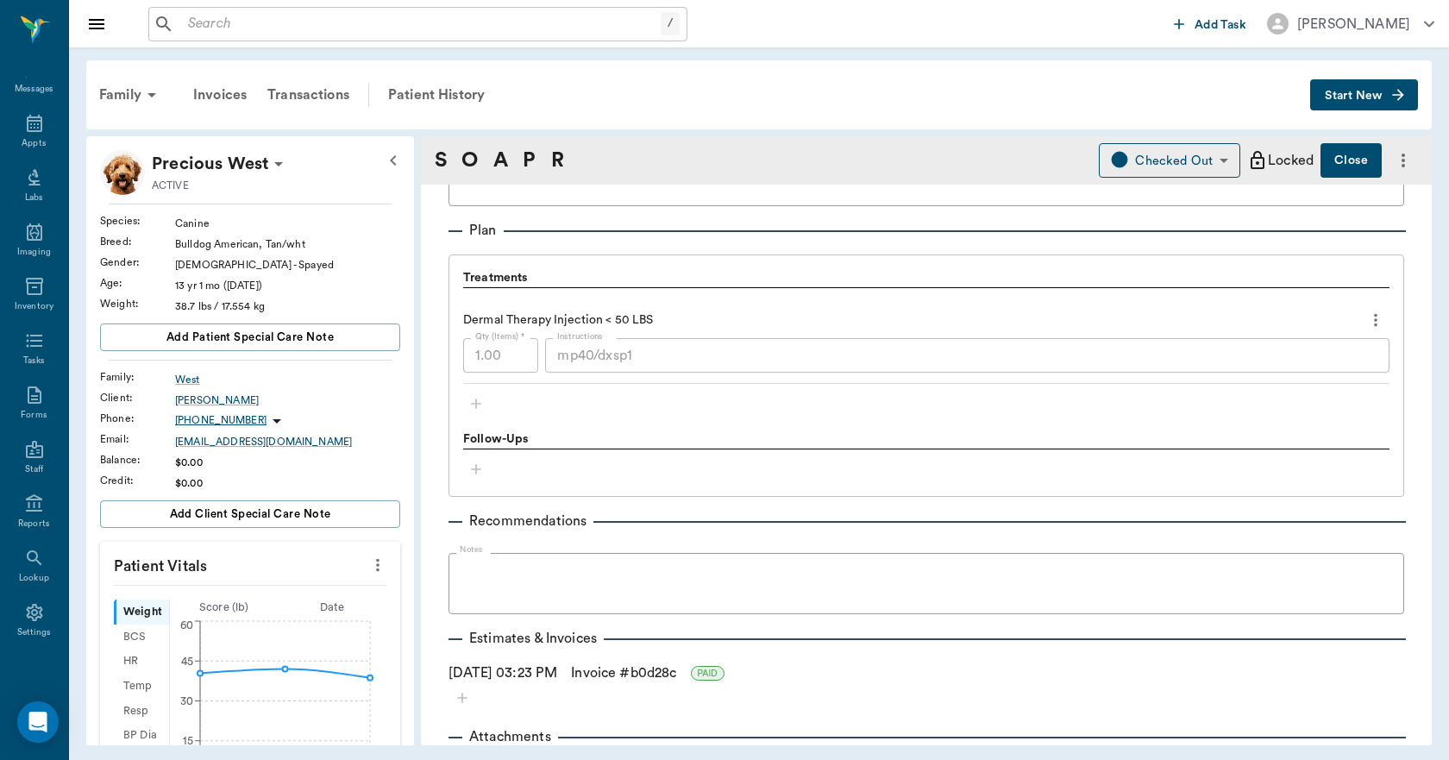
click at [555, 368] on div "mp40/dxsp1 x Instructions" at bounding box center [967, 355] width 845 height 35
click at [670, 269] on div "Treatments" at bounding box center [926, 278] width 927 height 19
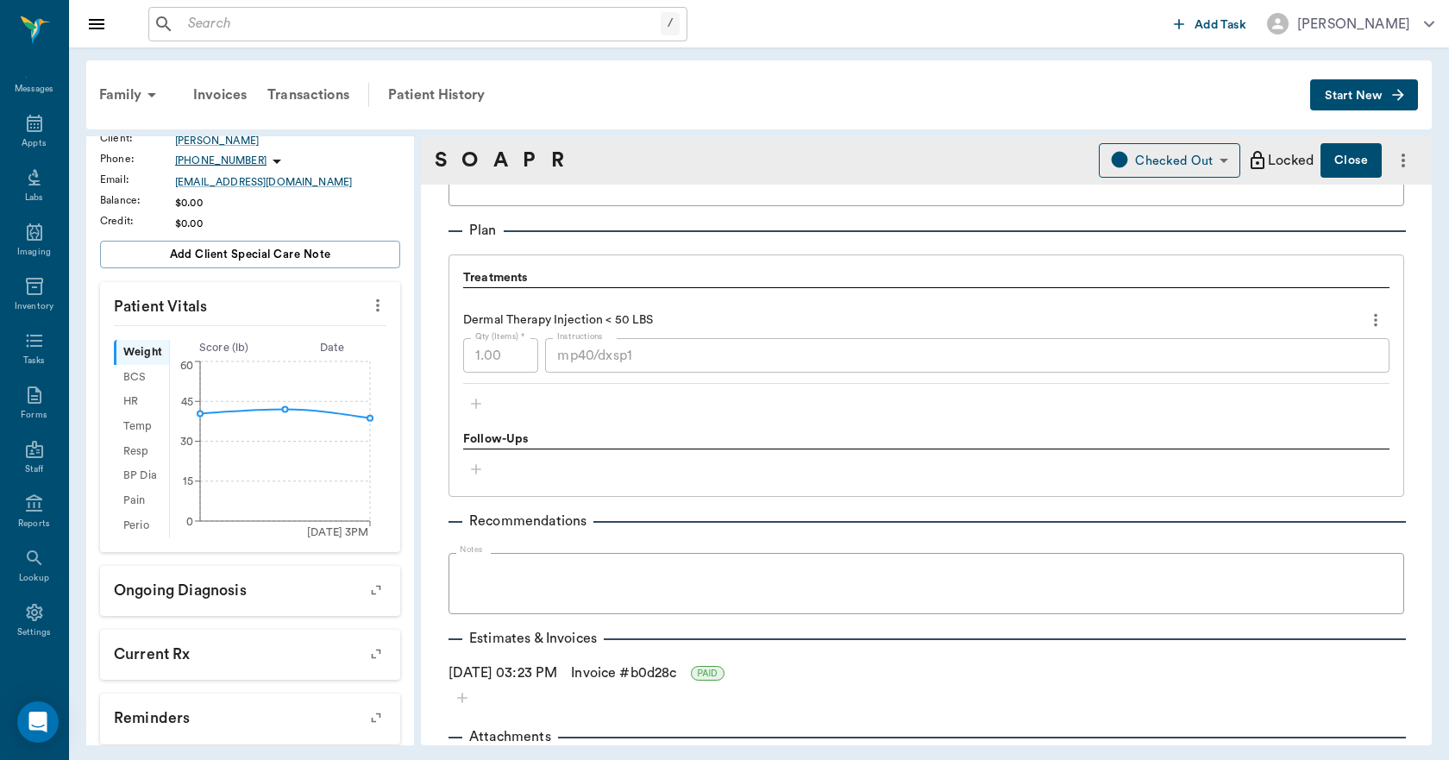
scroll to position [428, 0]
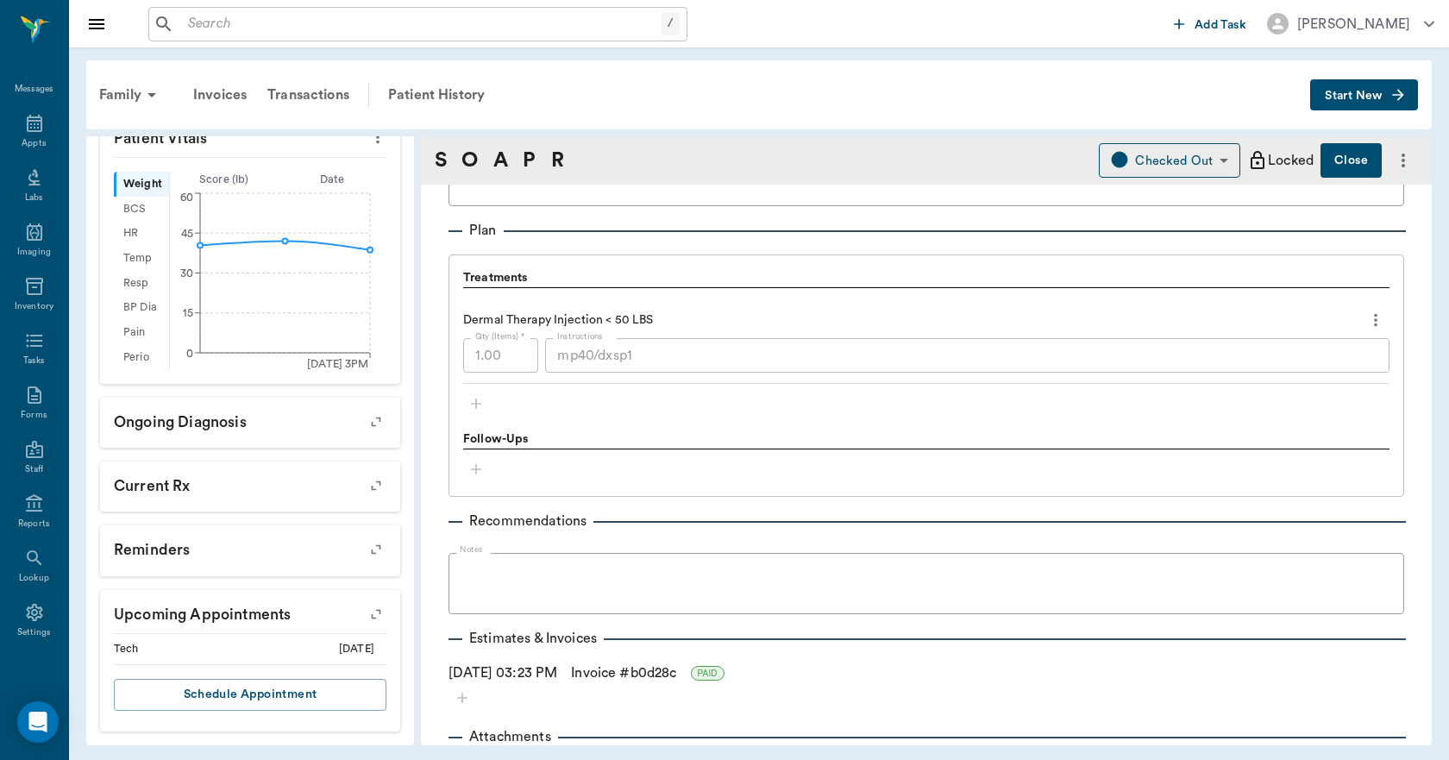
click at [364, 608] on icon "button" at bounding box center [376, 614] width 24 height 24
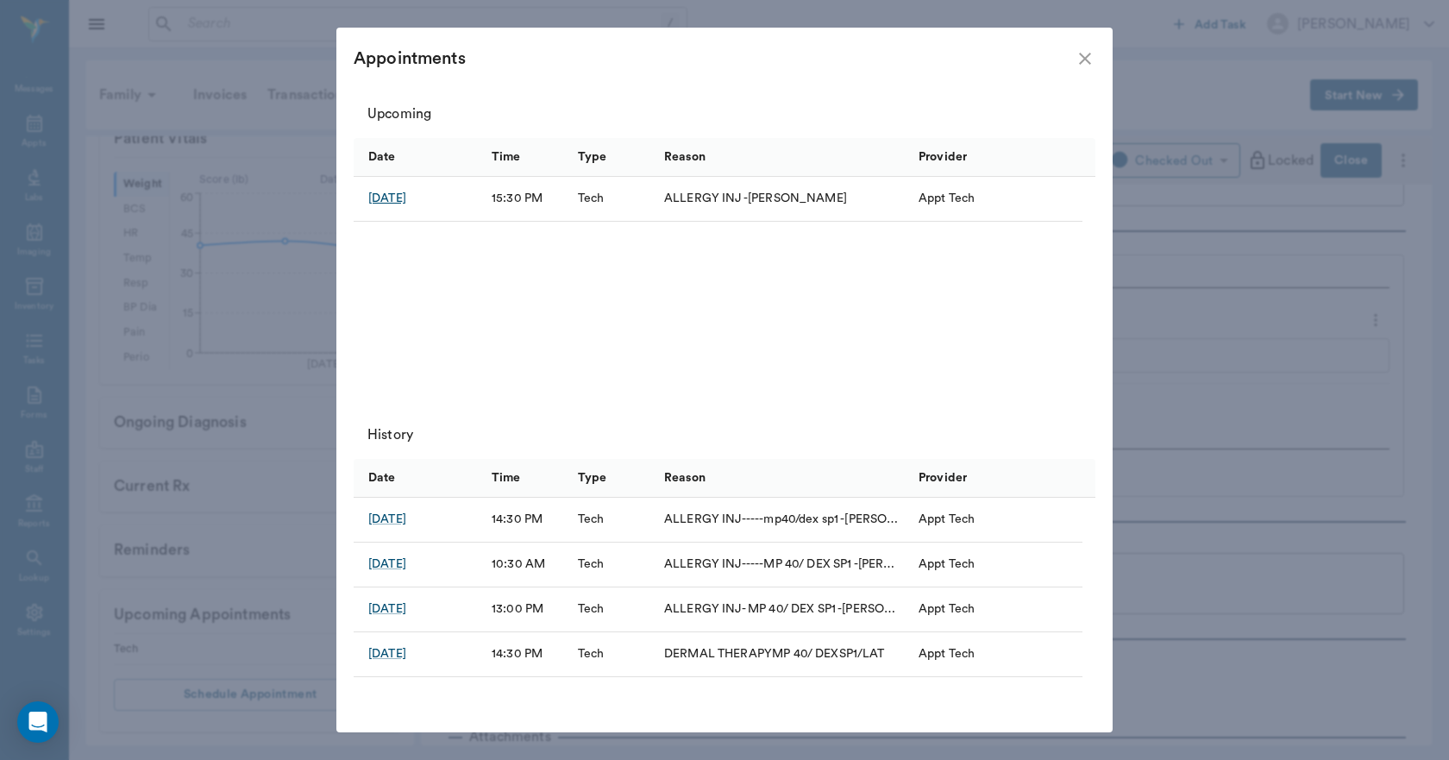
click at [406, 195] on div "Aug 28, 2025" at bounding box center [387, 198] width 38 height 17
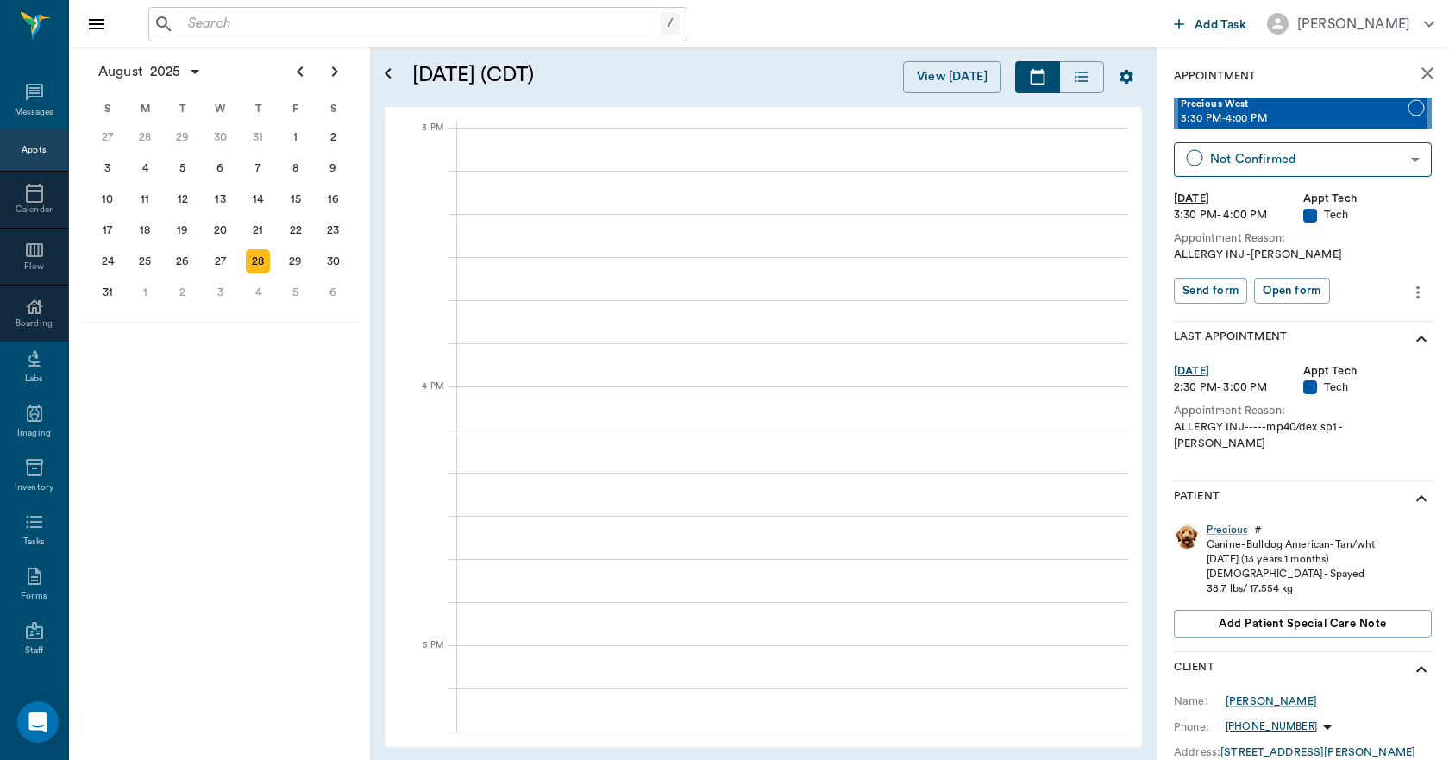
scroll to position [1812, 0]
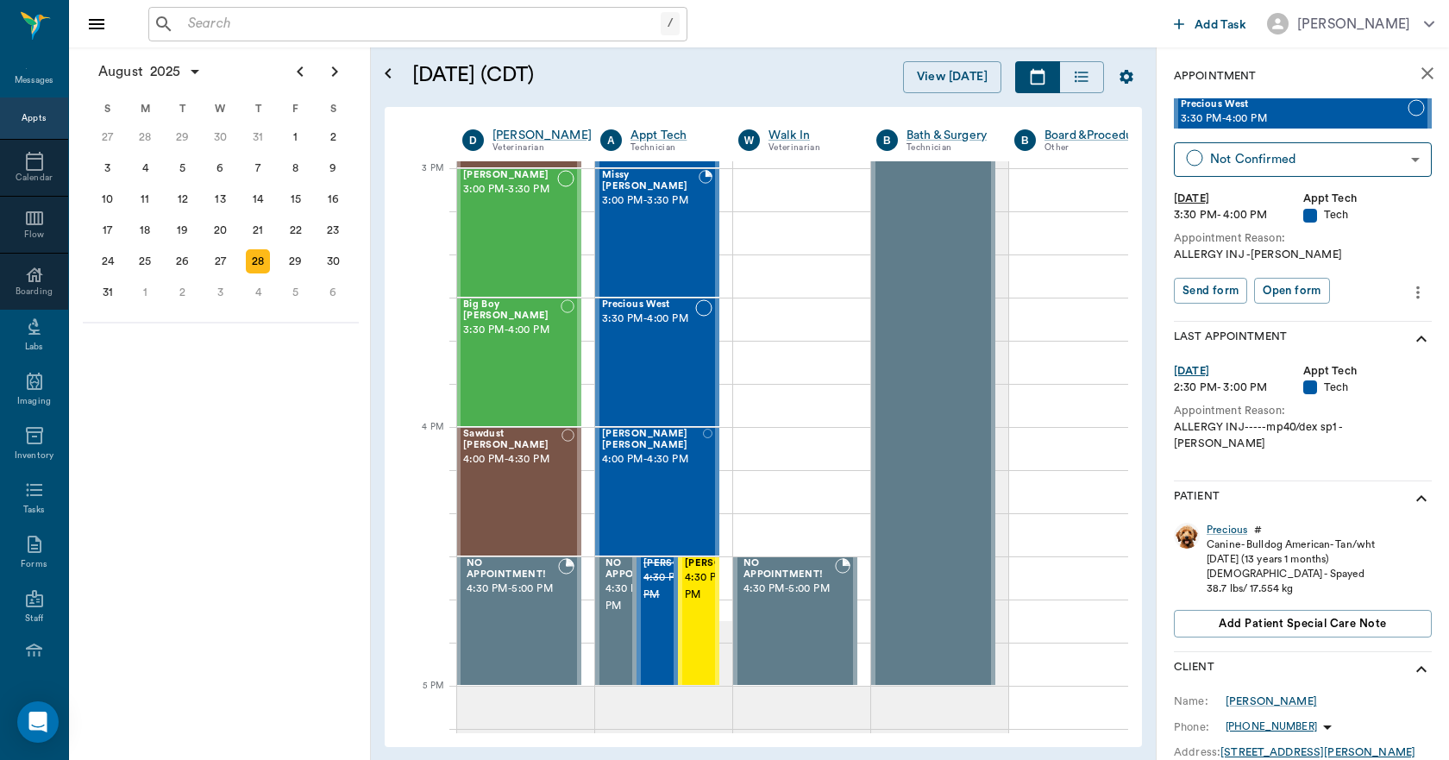
click at [1417, 293] on icon "more" at bounding box center [1418, 292] width 3 height 13
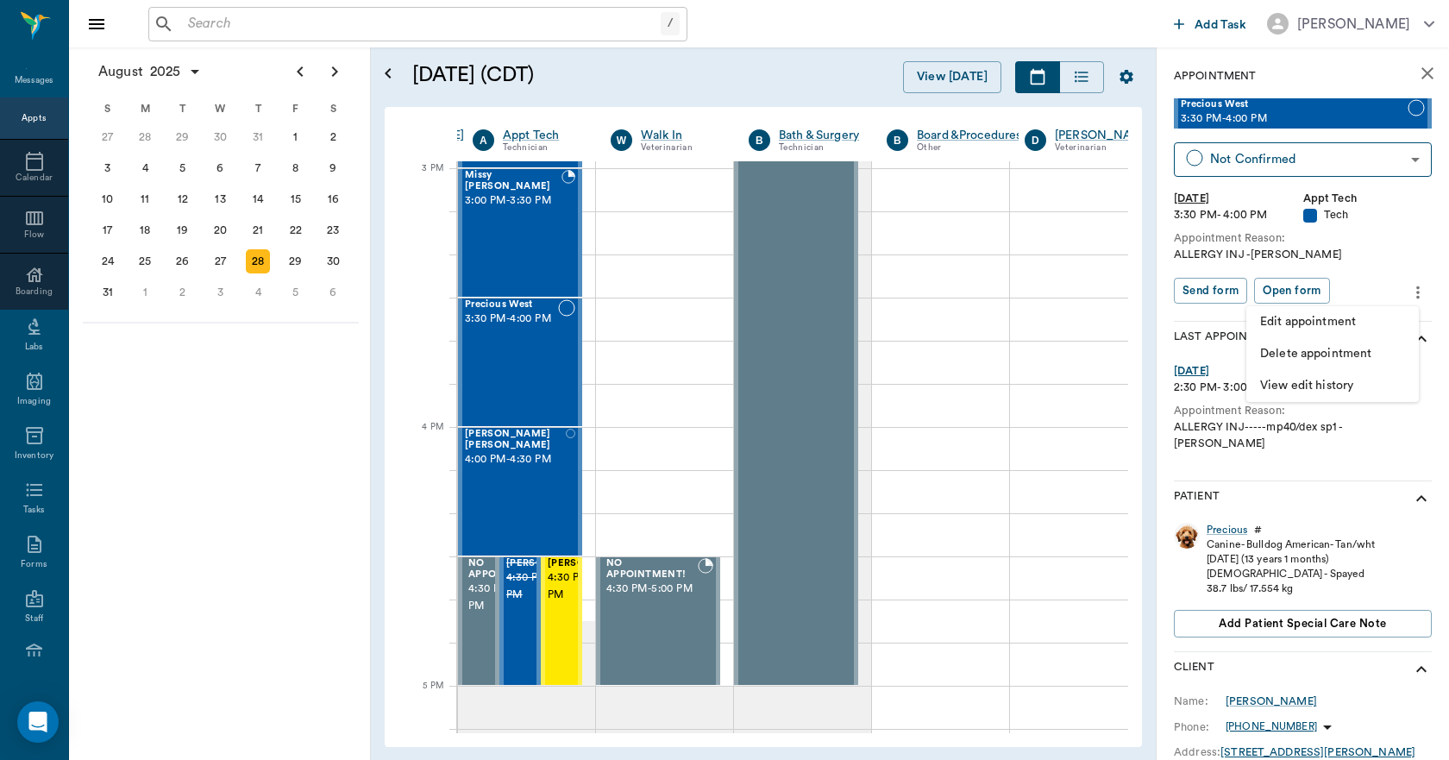
scroll to position [1812, 138]
click at [1349, 321] on span "Edit appointment" at bounding box center [1333, 322] width 145 height 18
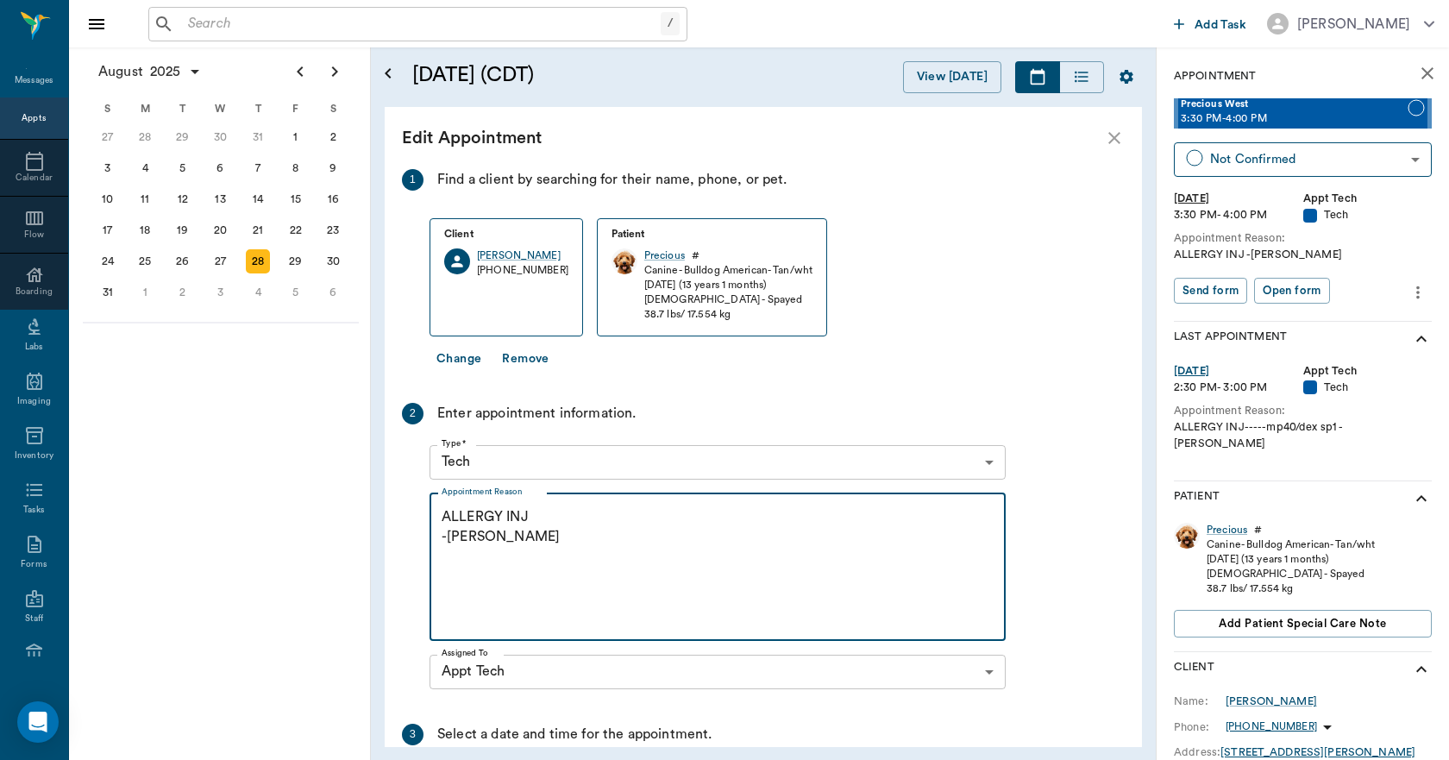
click at [537, 512] on textarea "ALLERGY INJ -LORY" at bounding box center [718, 566] width 552 height 119
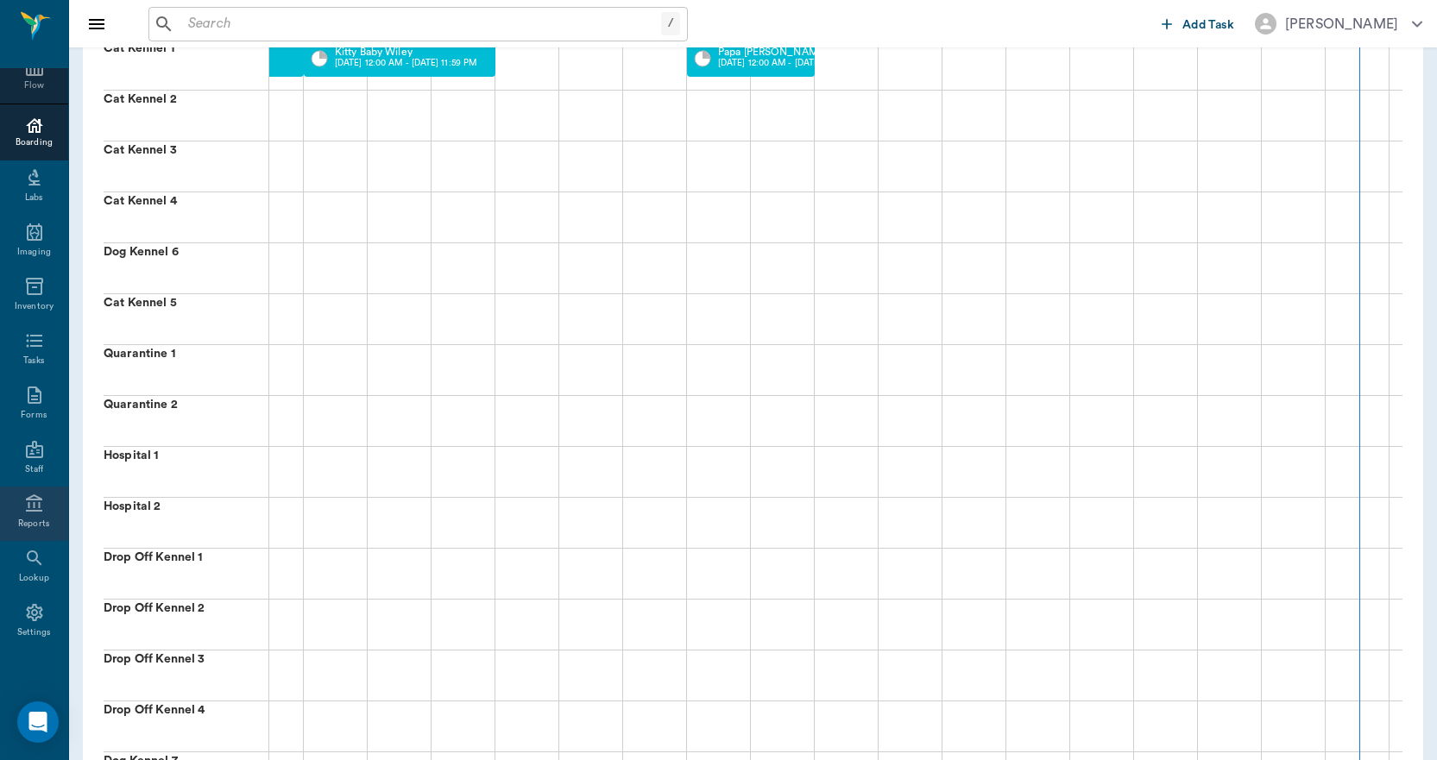
scroll to position [777, 0]
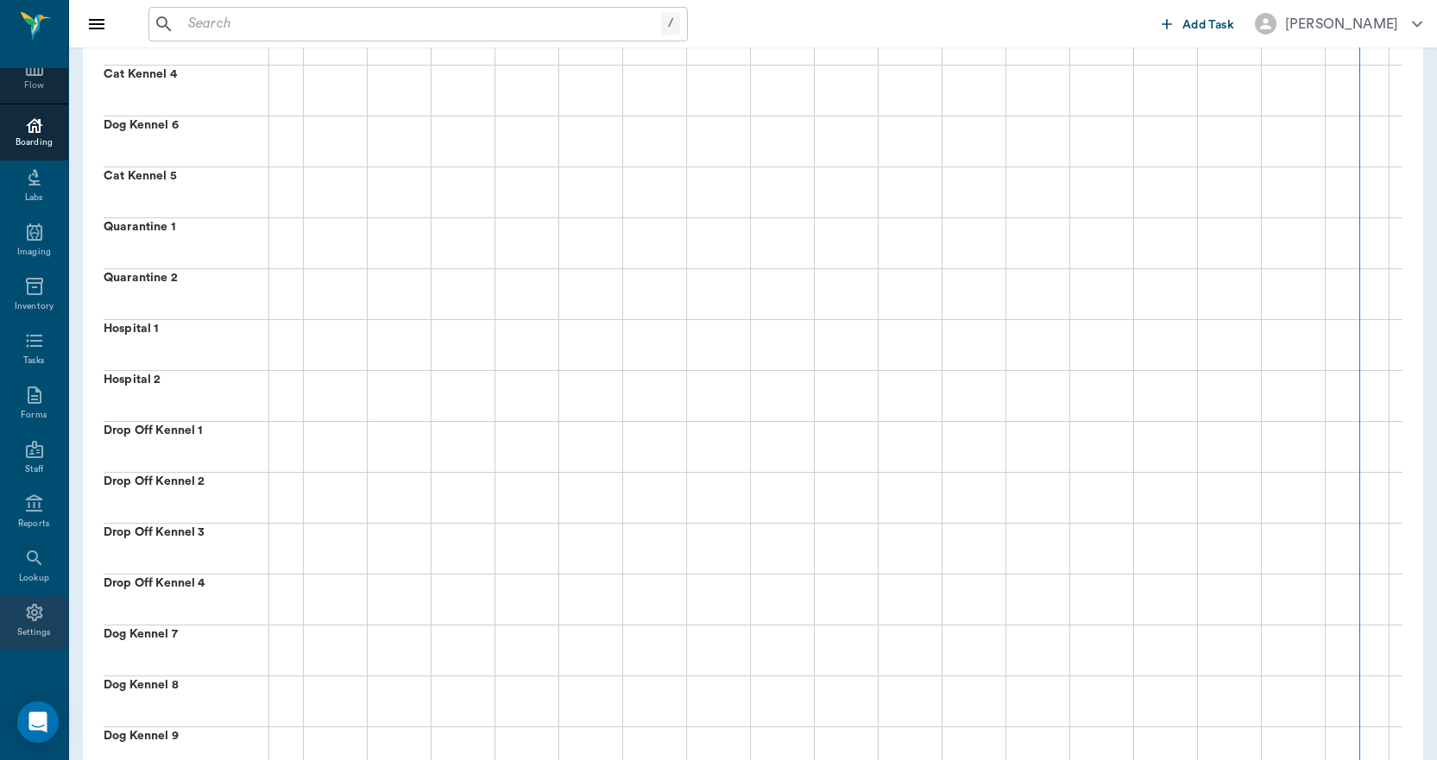
click at [29, 638] on div "Settings" at bounding box center [34, 632] width 35 height 13
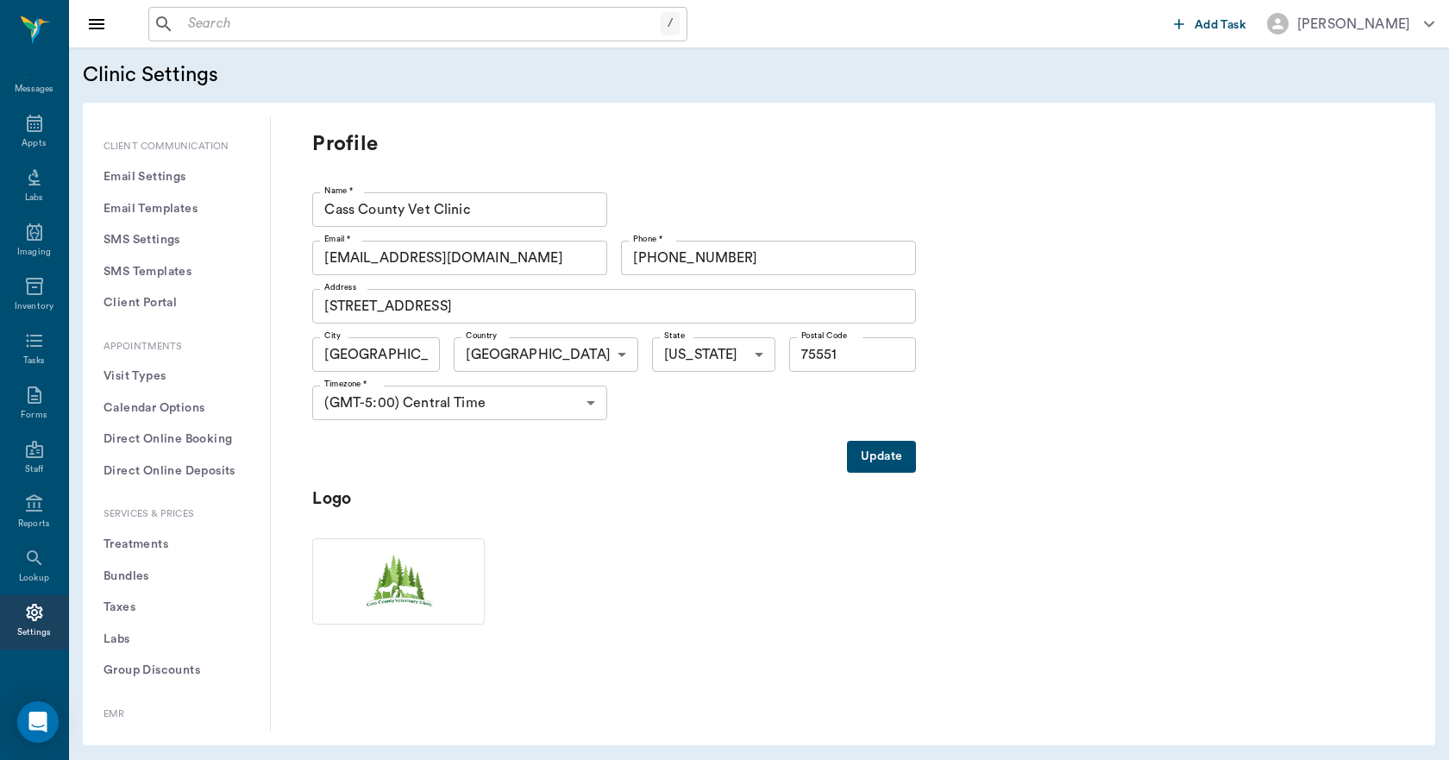
scroll to position [259, 0]
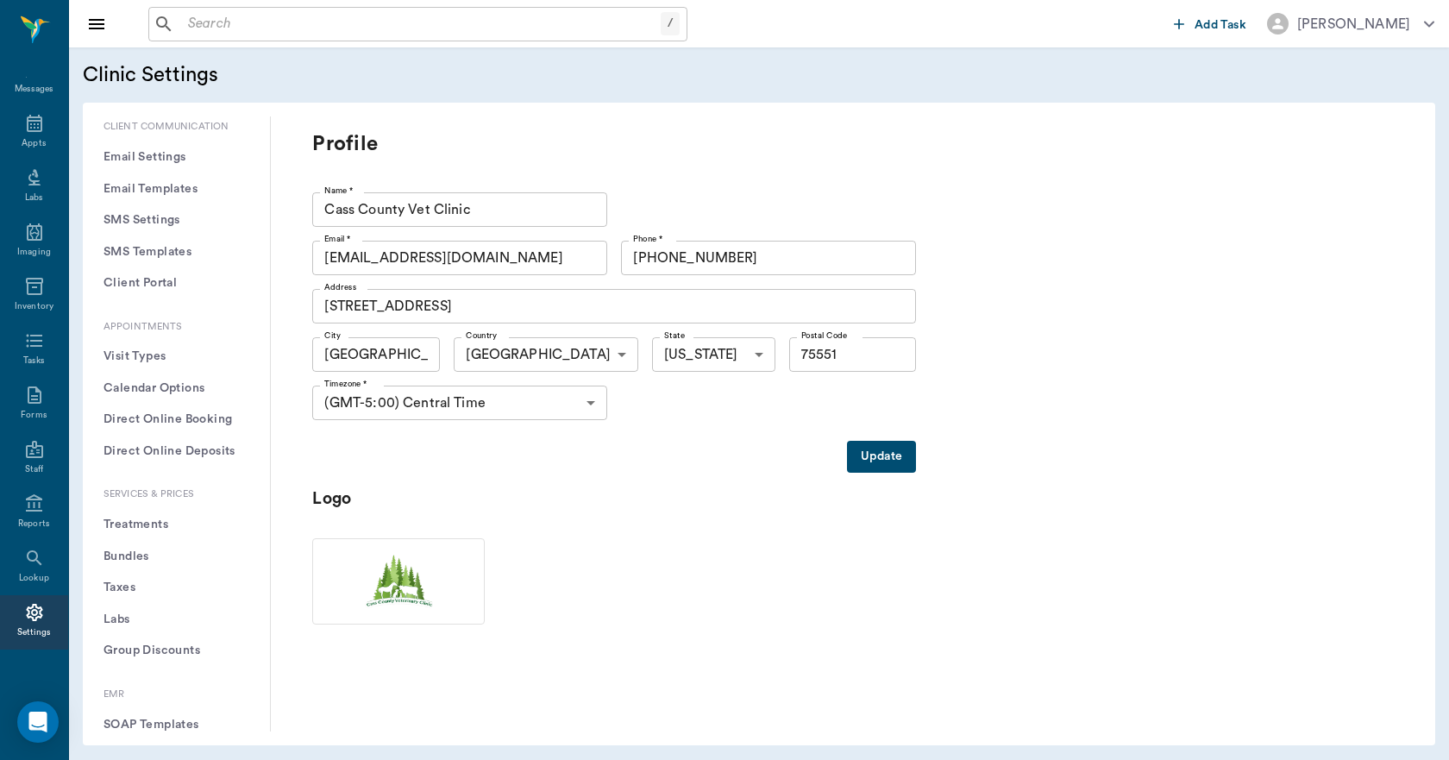
click at [148, 525] on button "Treatments" at bounding box center [177, 525] width 160 height 32
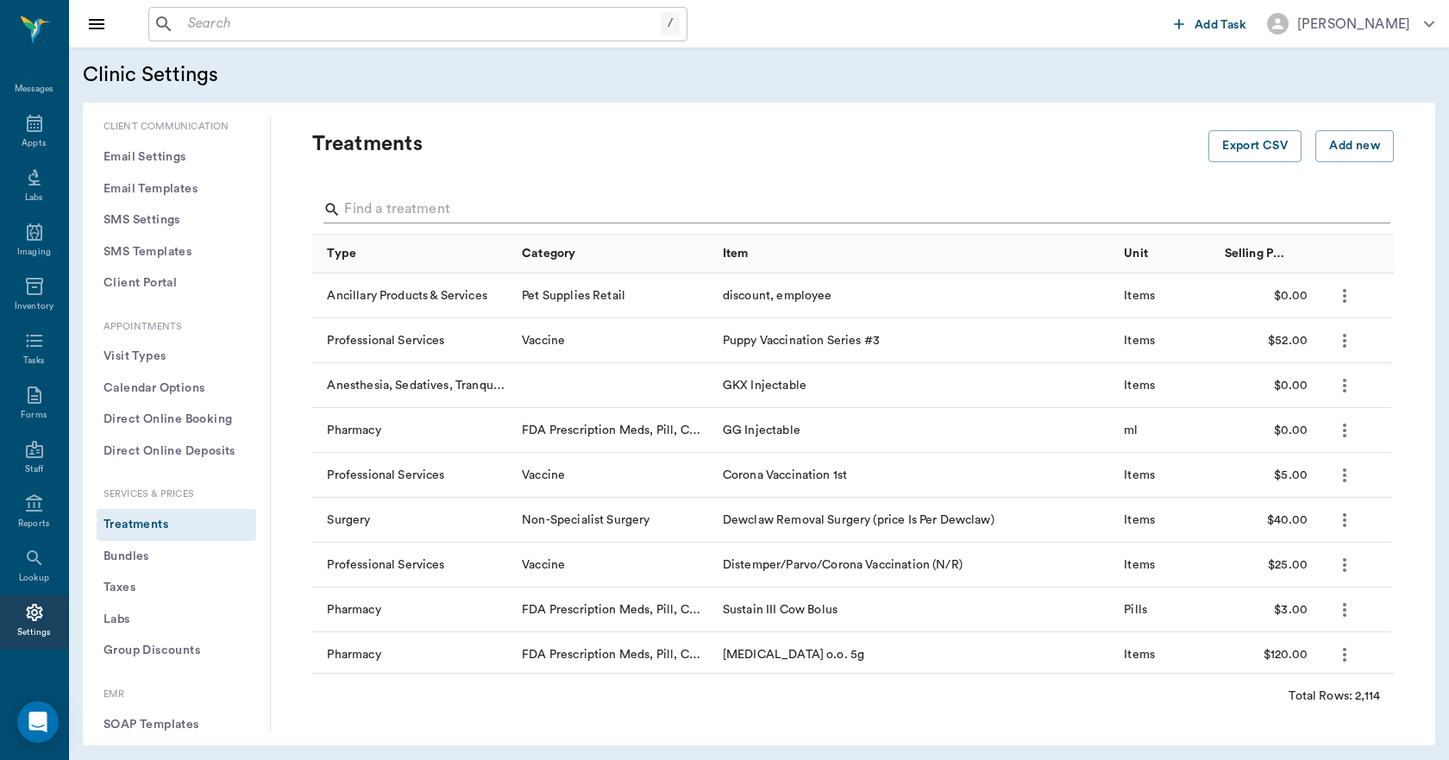
click at [483, 206] on input "Search" at bounding box center [854, 210] width 1021 height 28
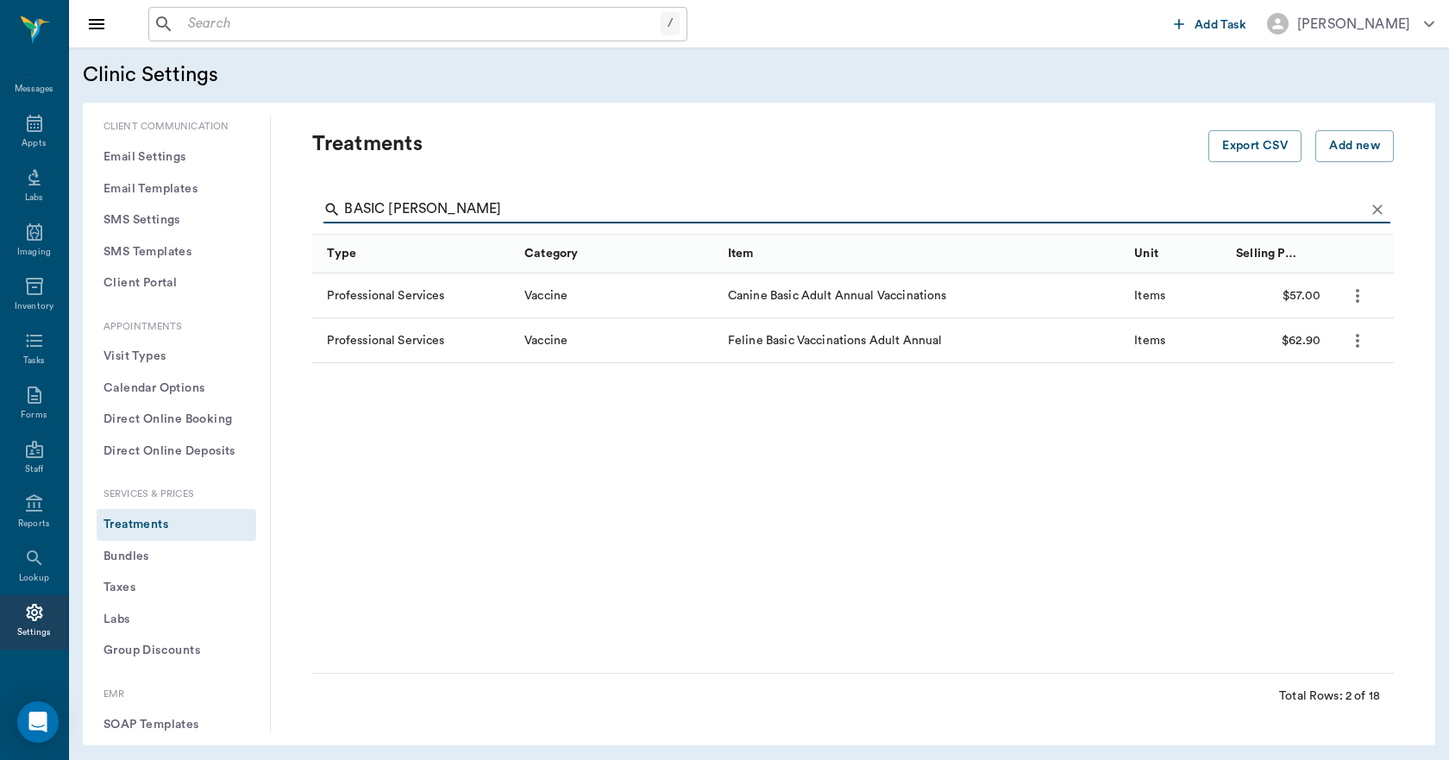
type input "BASIC ANN"
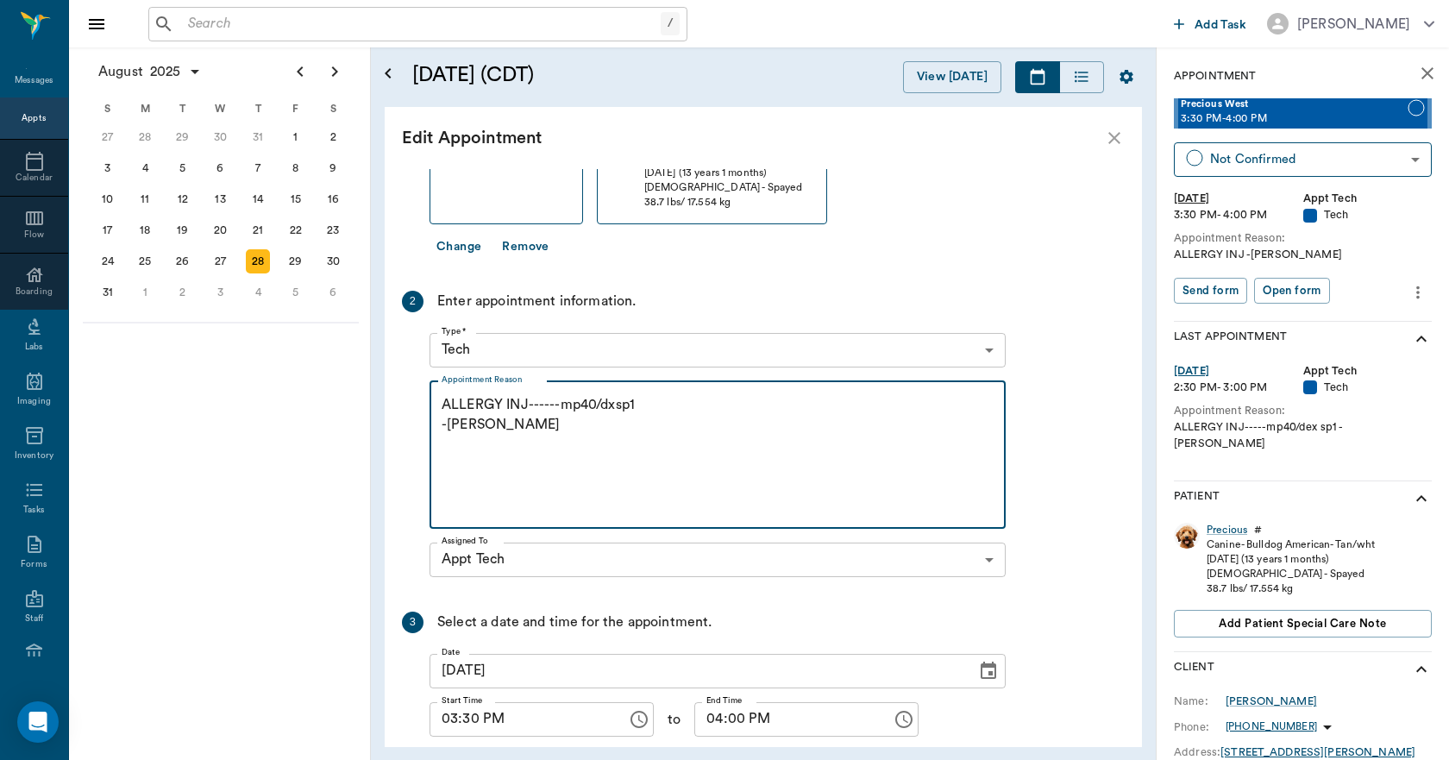
scroll to position [198, 0]
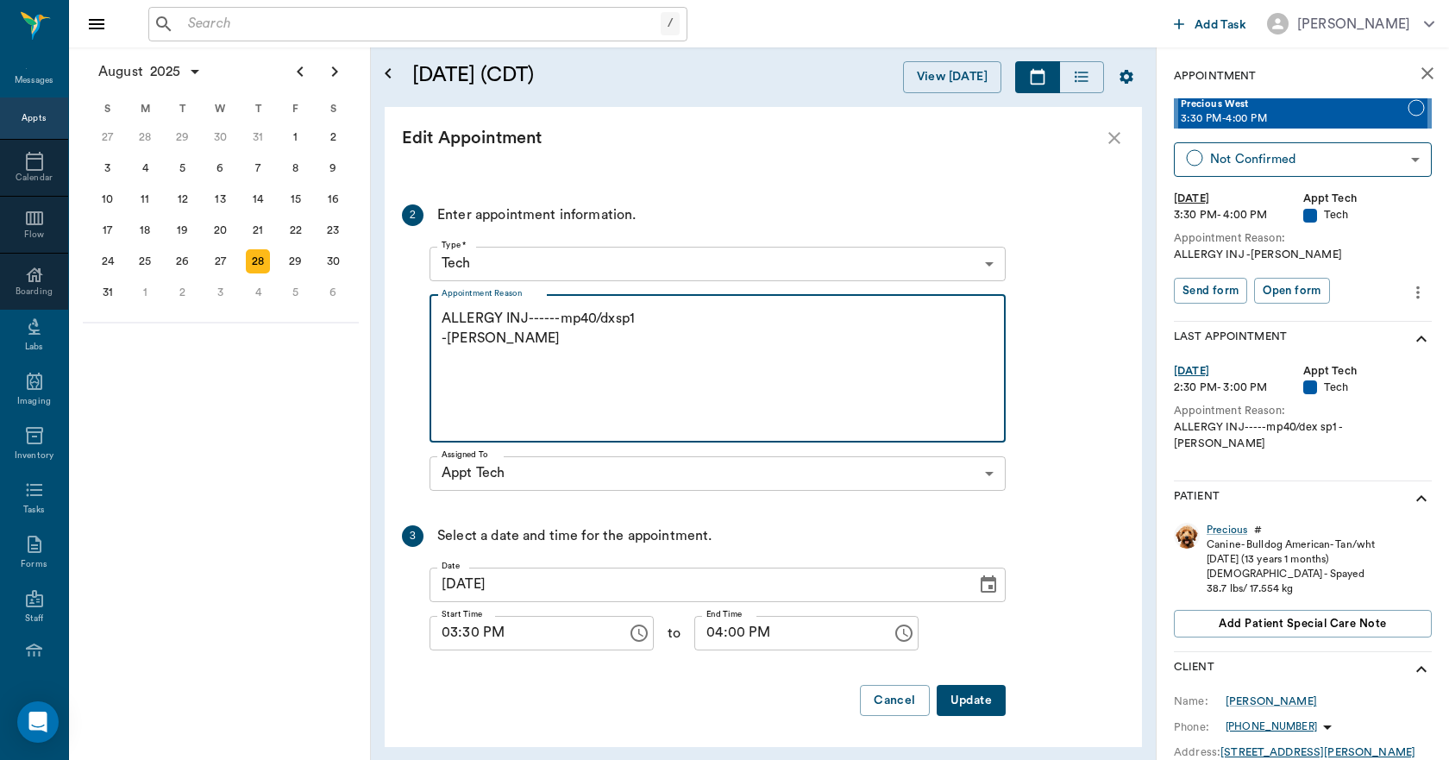
type textarea "ALLERGY INJ------mp40/dxsp1 -[PERSON_NAME]"
click at [964, 706] on button "Update" at bounding box center [971, 701] width 69 height 32
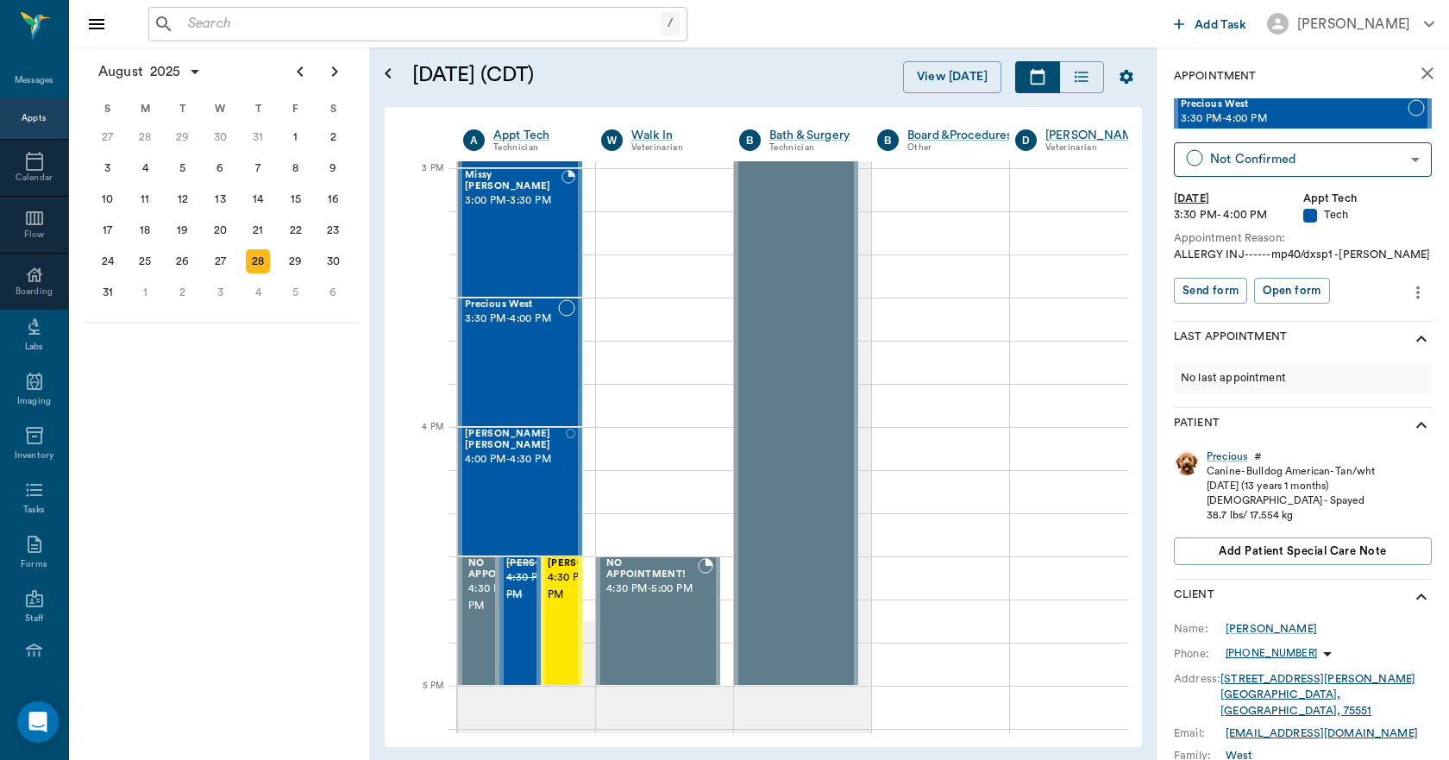
click at [1422, 75] on icon "close" at bounding box center [1428, 73] width 12 height 12
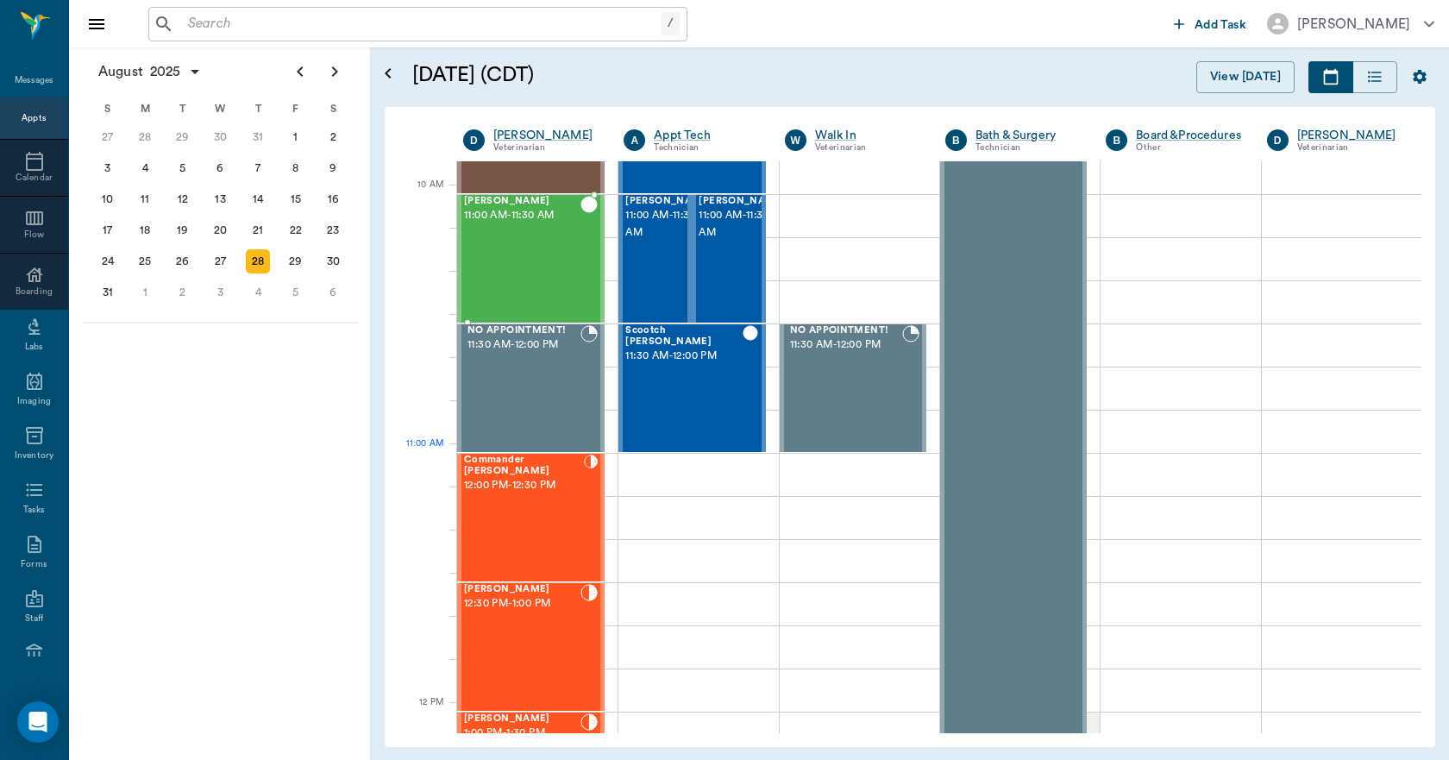
scroll to position [431, 0]
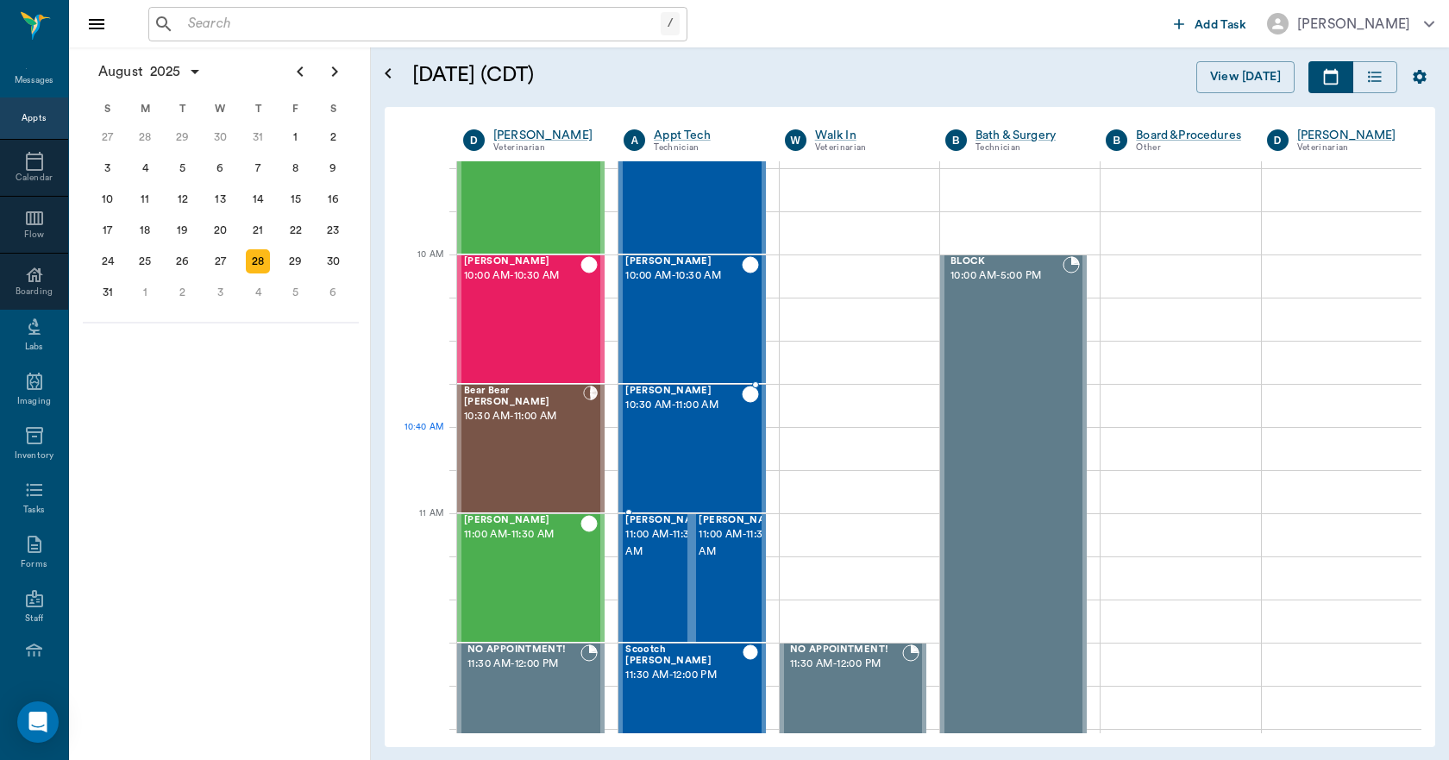
click at [670, 440] on div "SPUD [PERSON_NAME] 10:30 AM - 11:00 AM" at bounding box center [684, 449] width 116 height 126
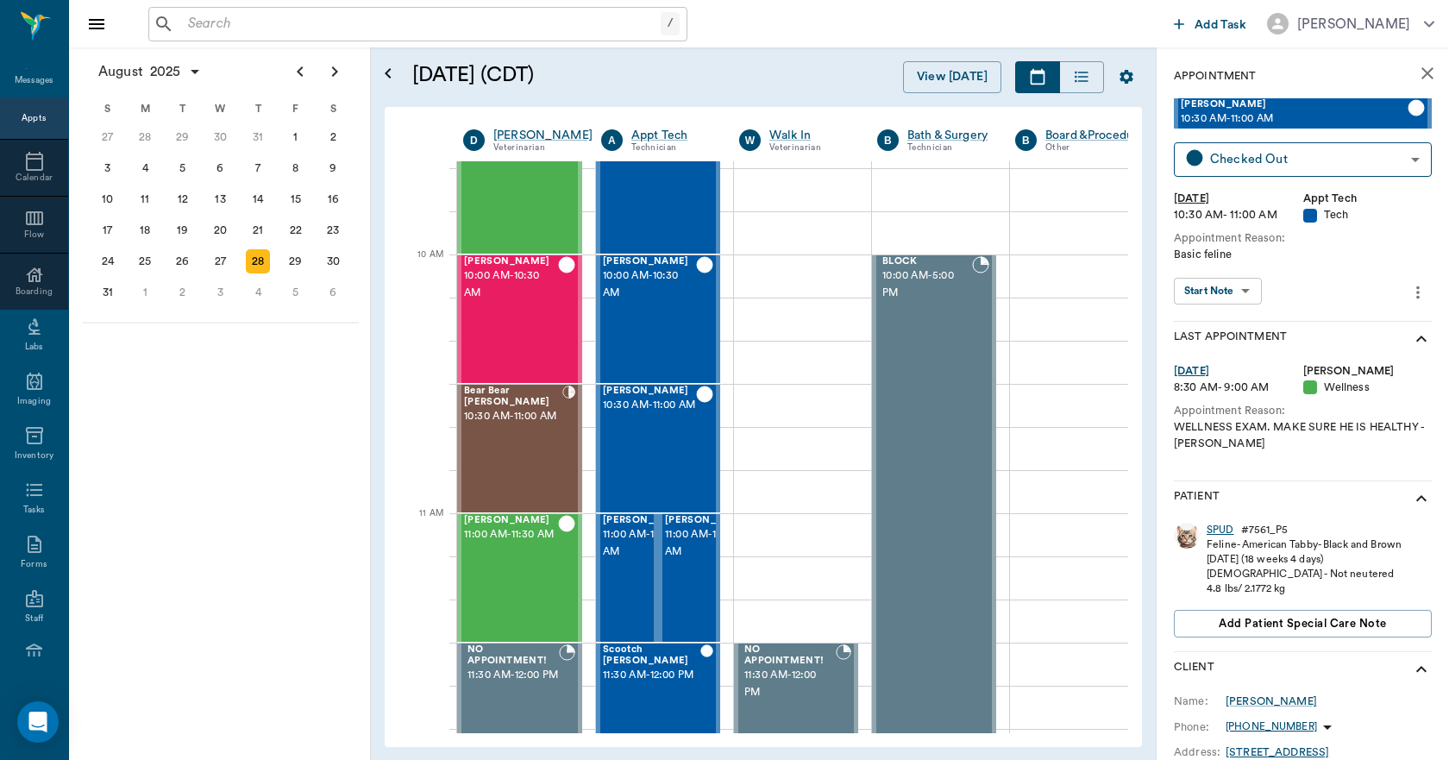
click at [1231, 531] on div "SPUD" at bounding box center [1221, 530] width 28 height 15
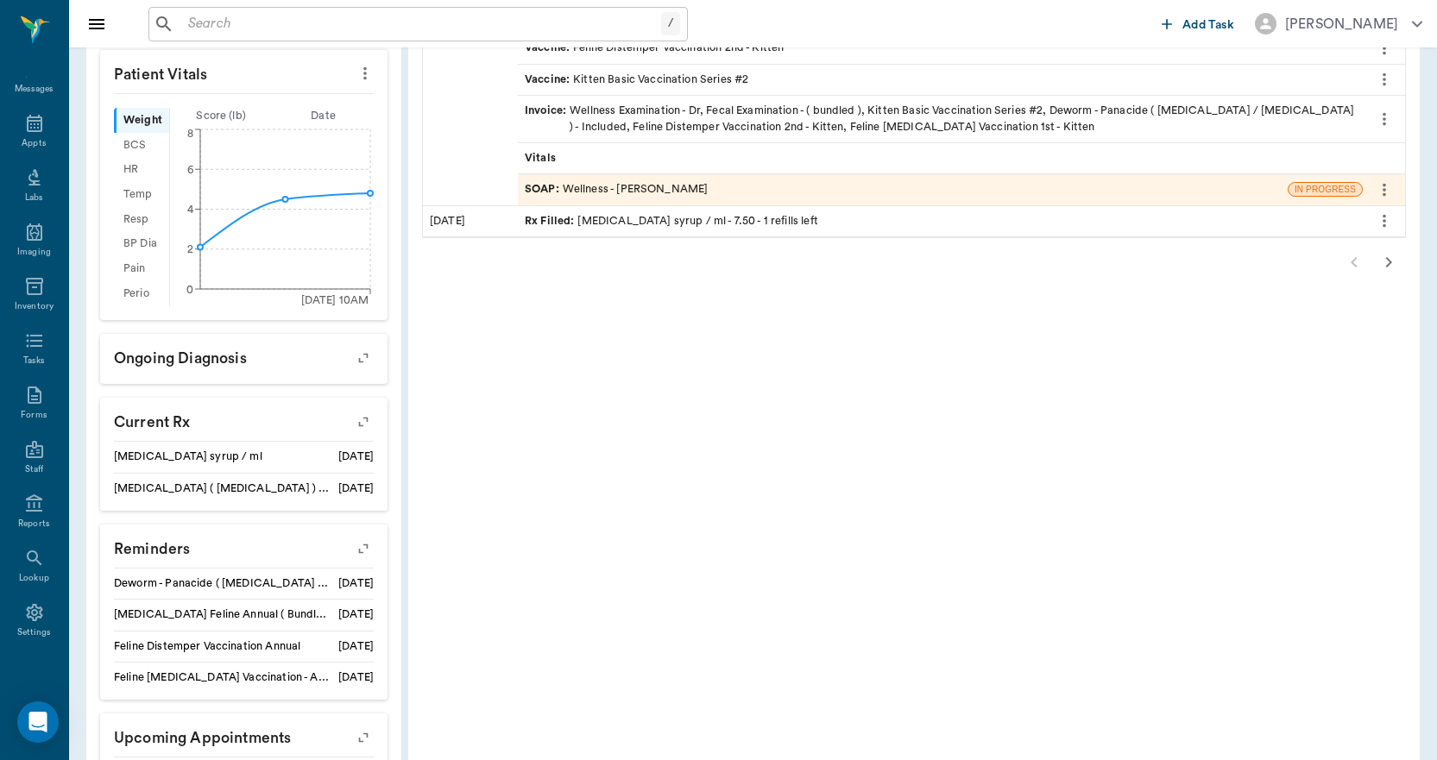
scroll to position [591, 0]
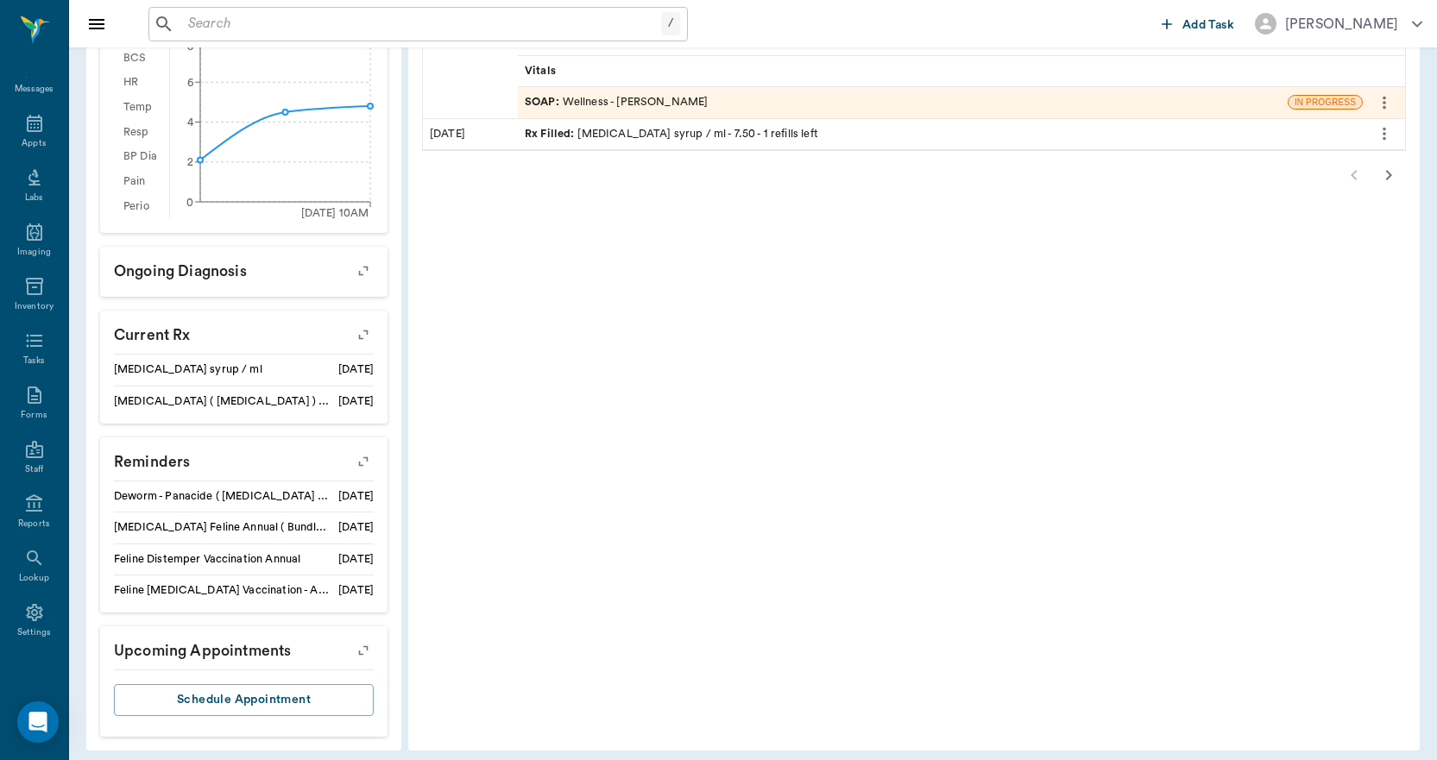
click at [362, 451] on icon "button" at bounding box center [363, 462] width 24 height 24
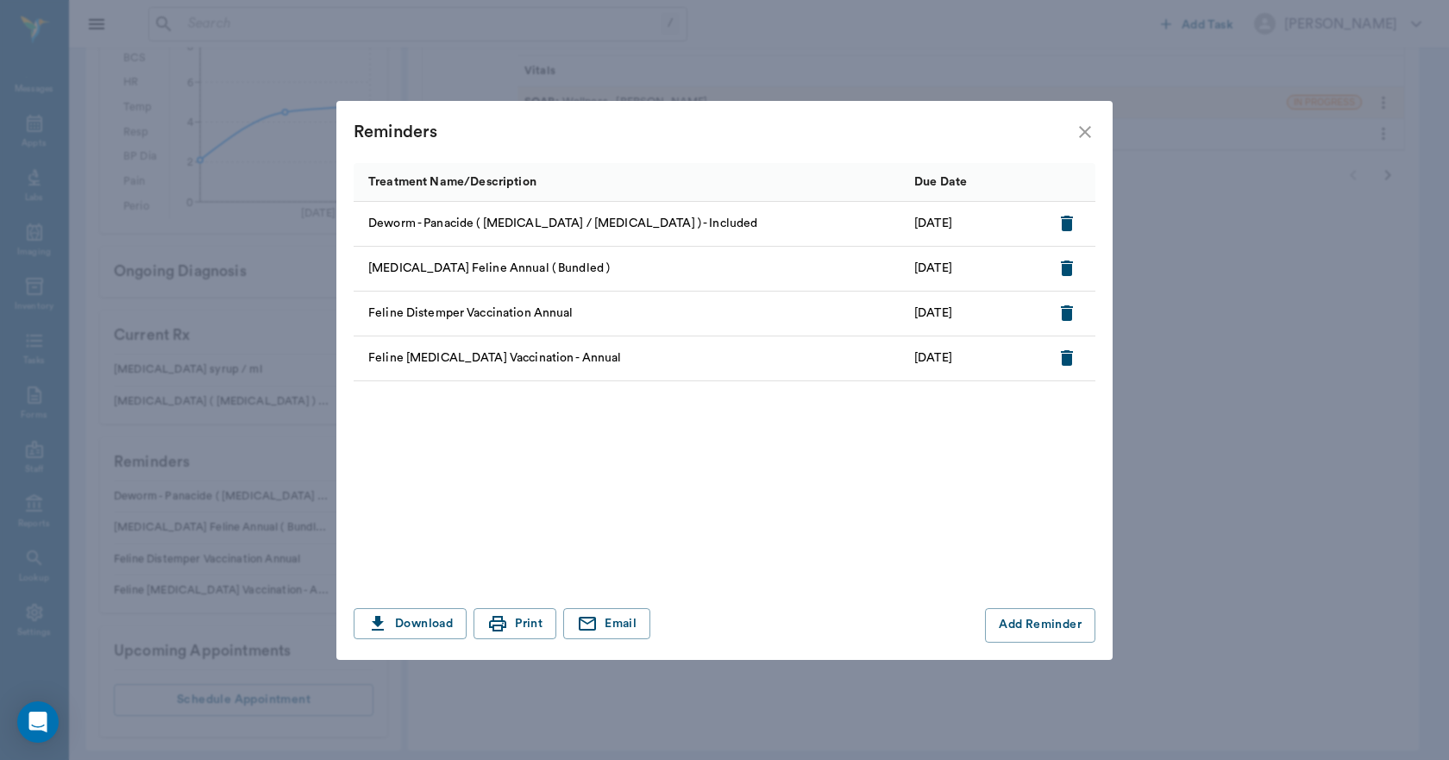
click at [1083, 135] on icon "close" at bounding box center [1085, 132] width 12 height 12
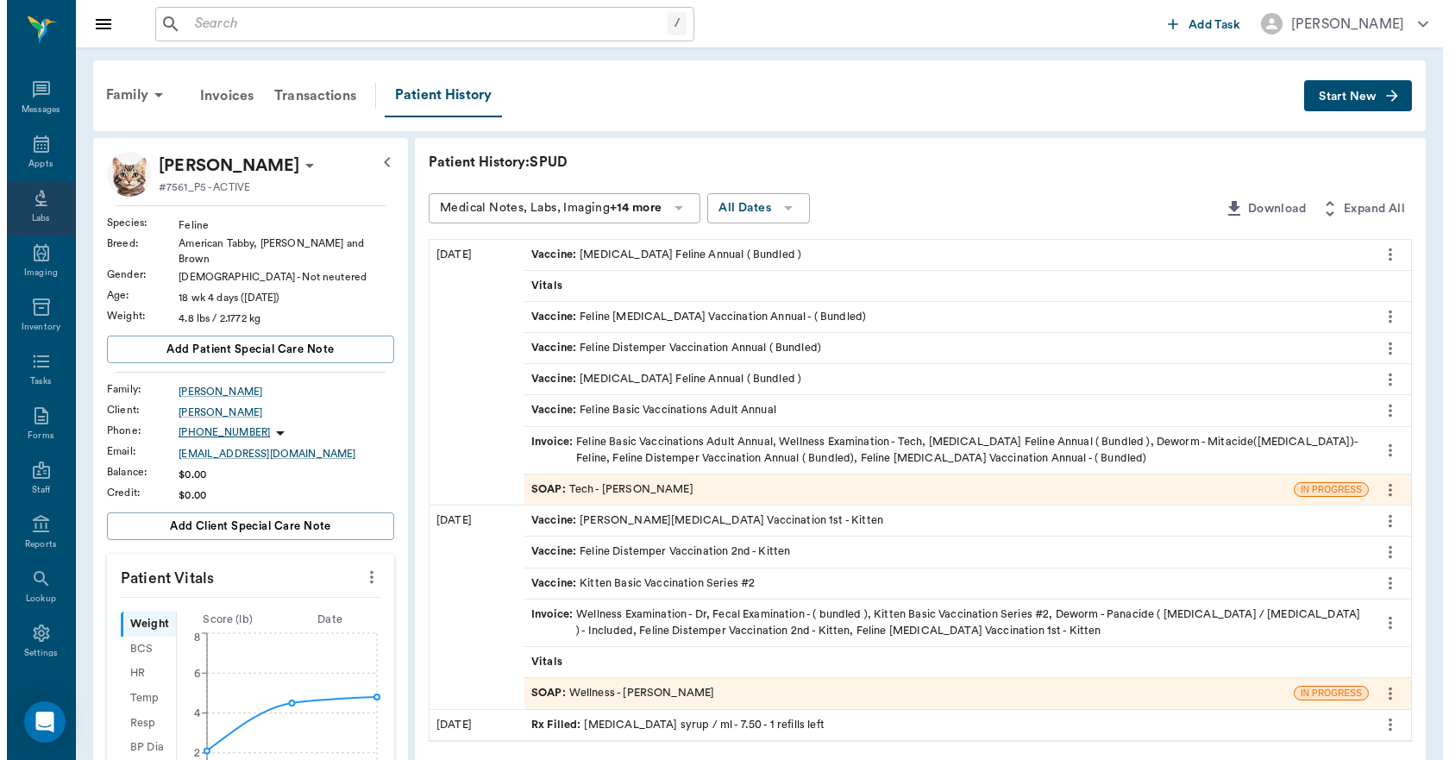
scroll to position [0, 0]
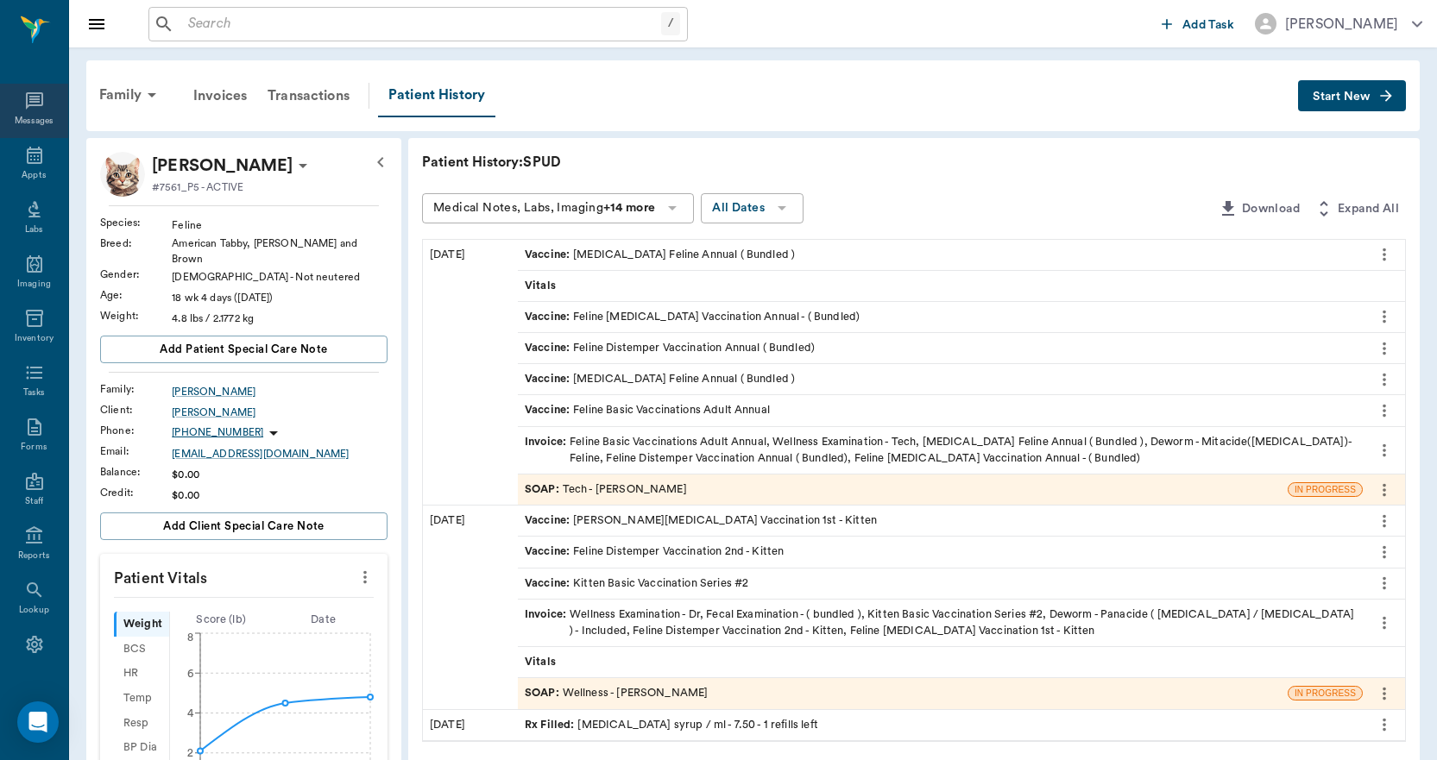
click at [24, 107] on icon at bounding box center [34, 101] width 21 height 21
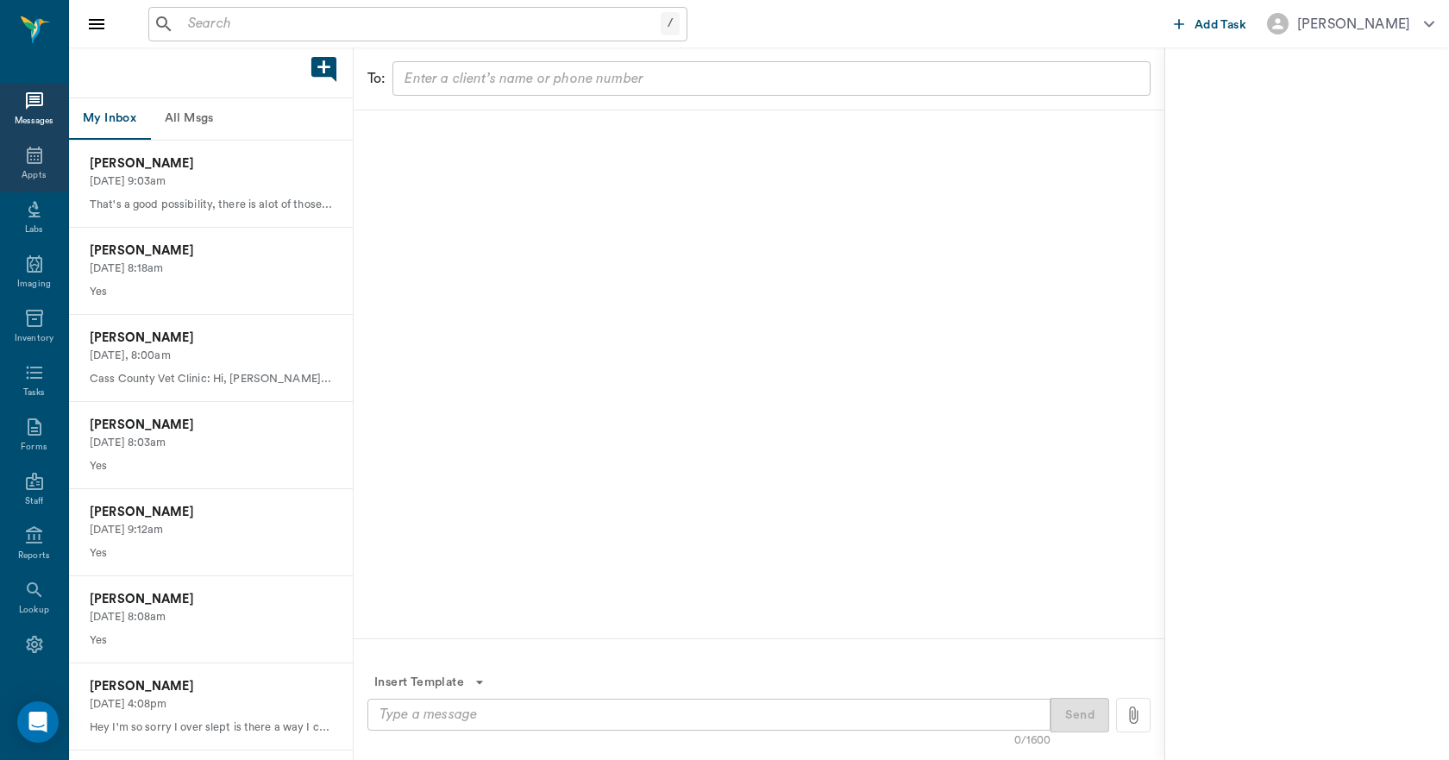
click at [24, 163] on icon at bounding box center [34, 155] width 21 height 21
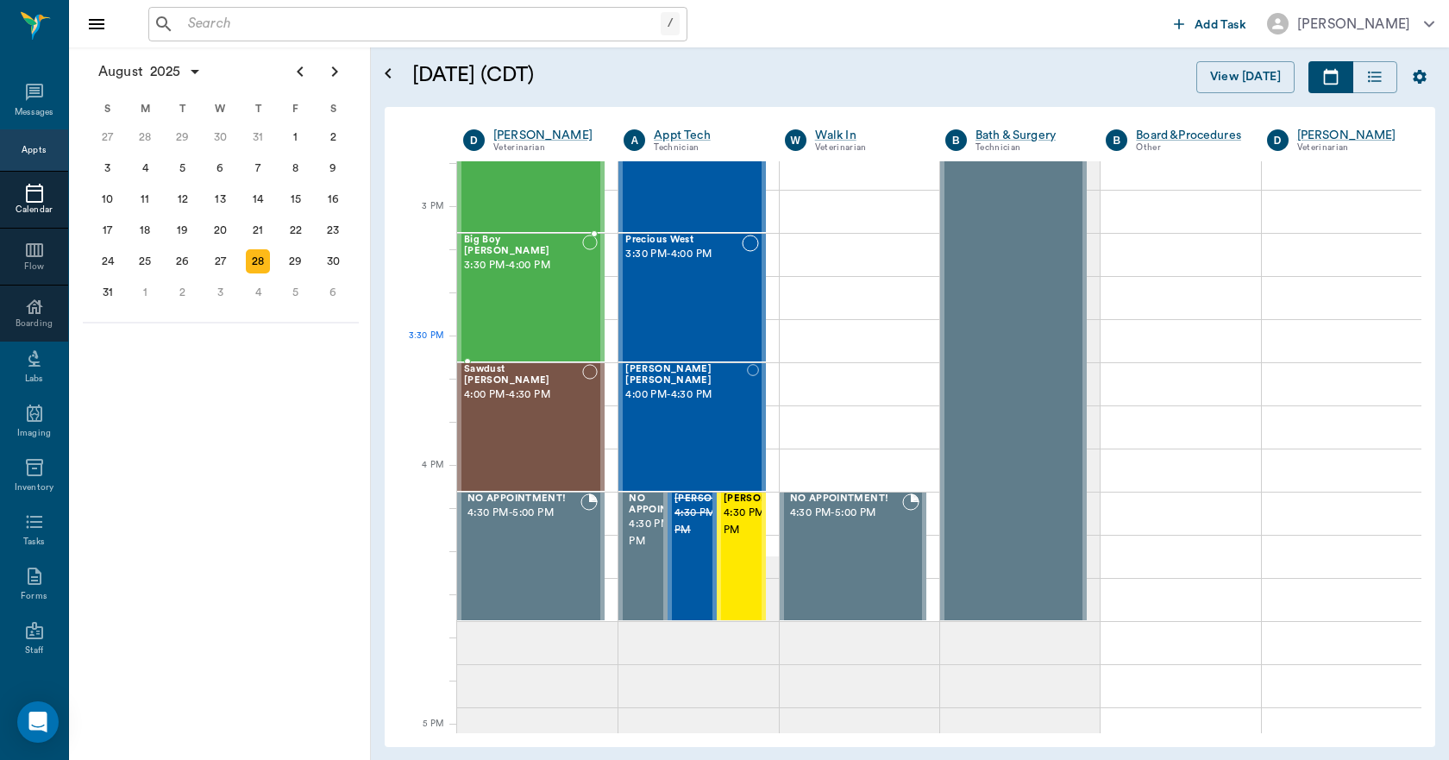
scroll to position [1901, 0]
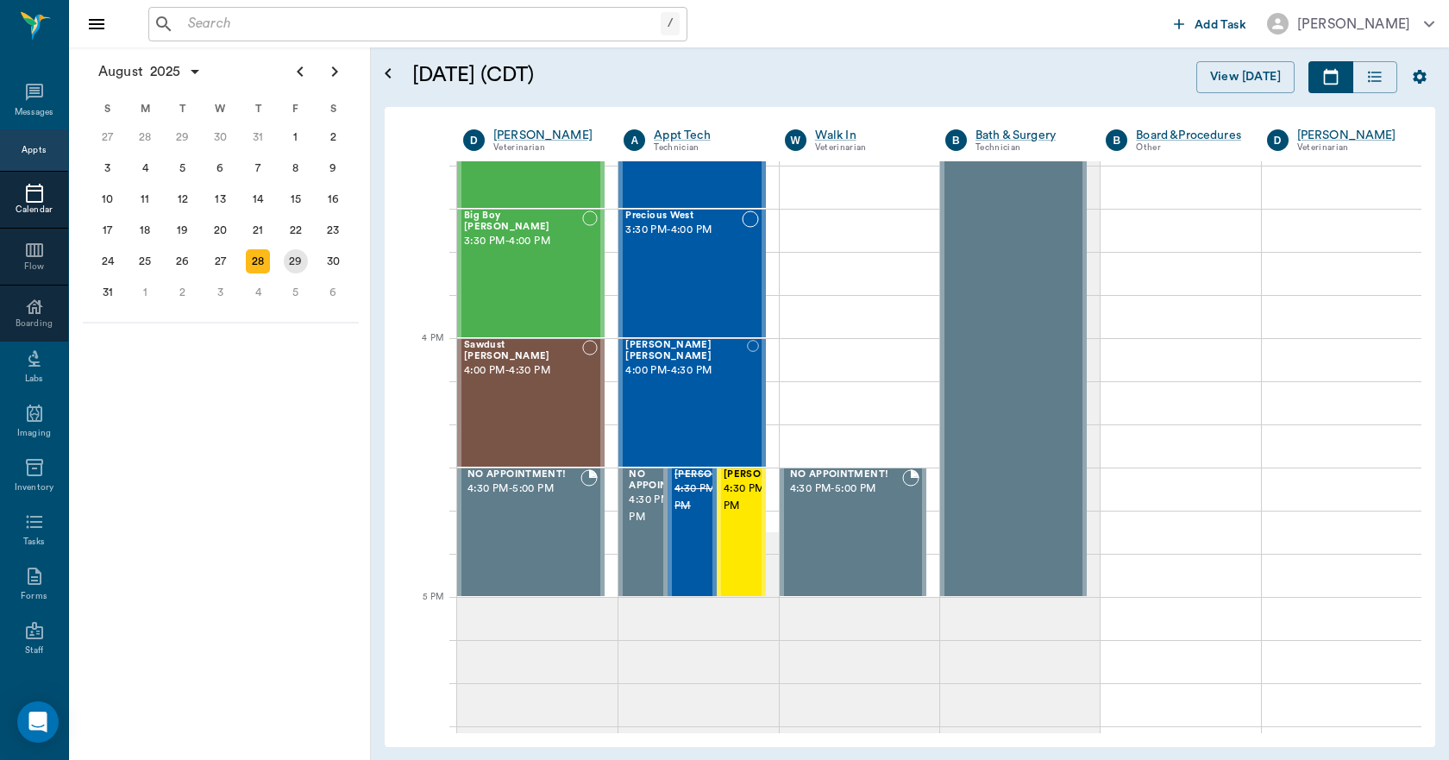
click at [300, 265] on div "29" at bounding box center [296, 261] width 24 height 24
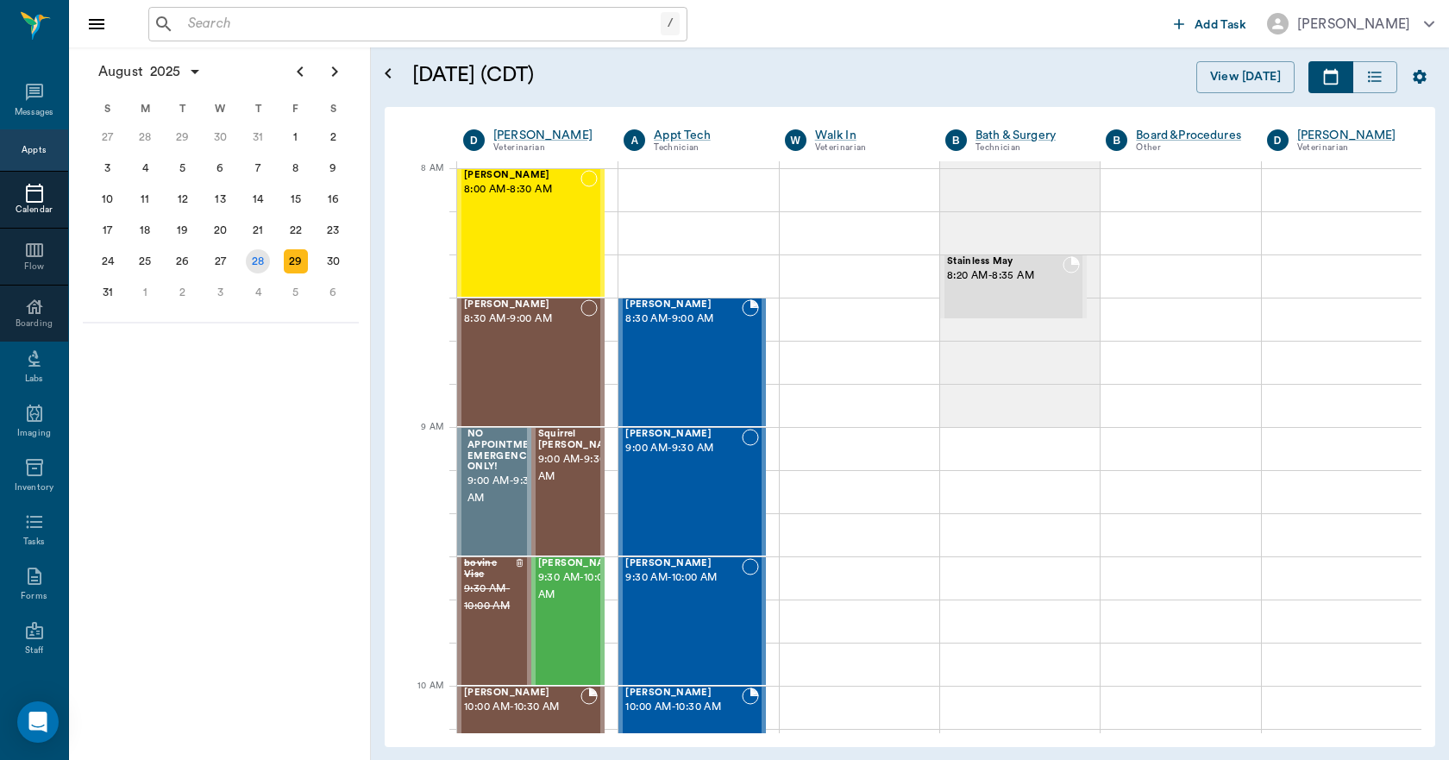
click at [258, 264] on div "28" at bounding box center [258, 261] width 24 height 24
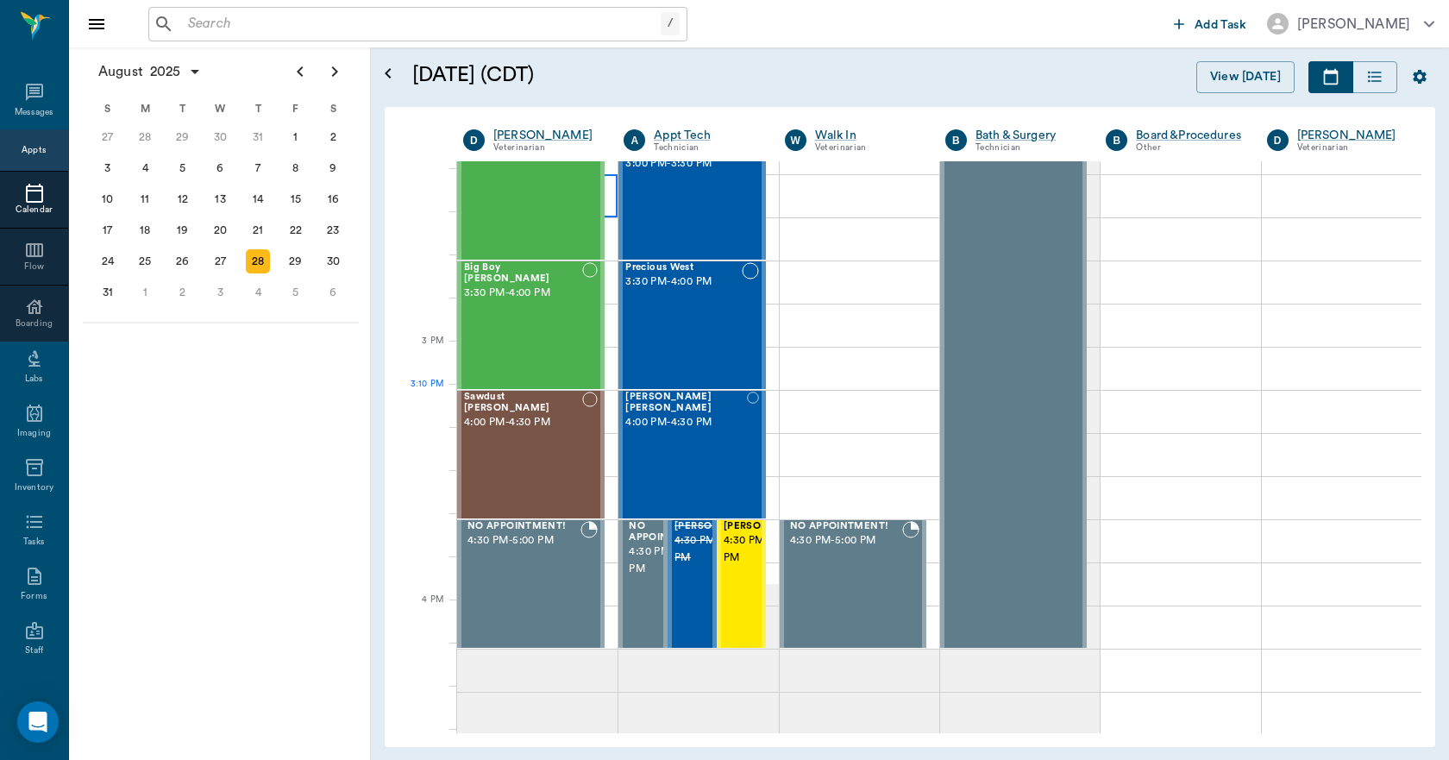
scroll to position [1639, 0]
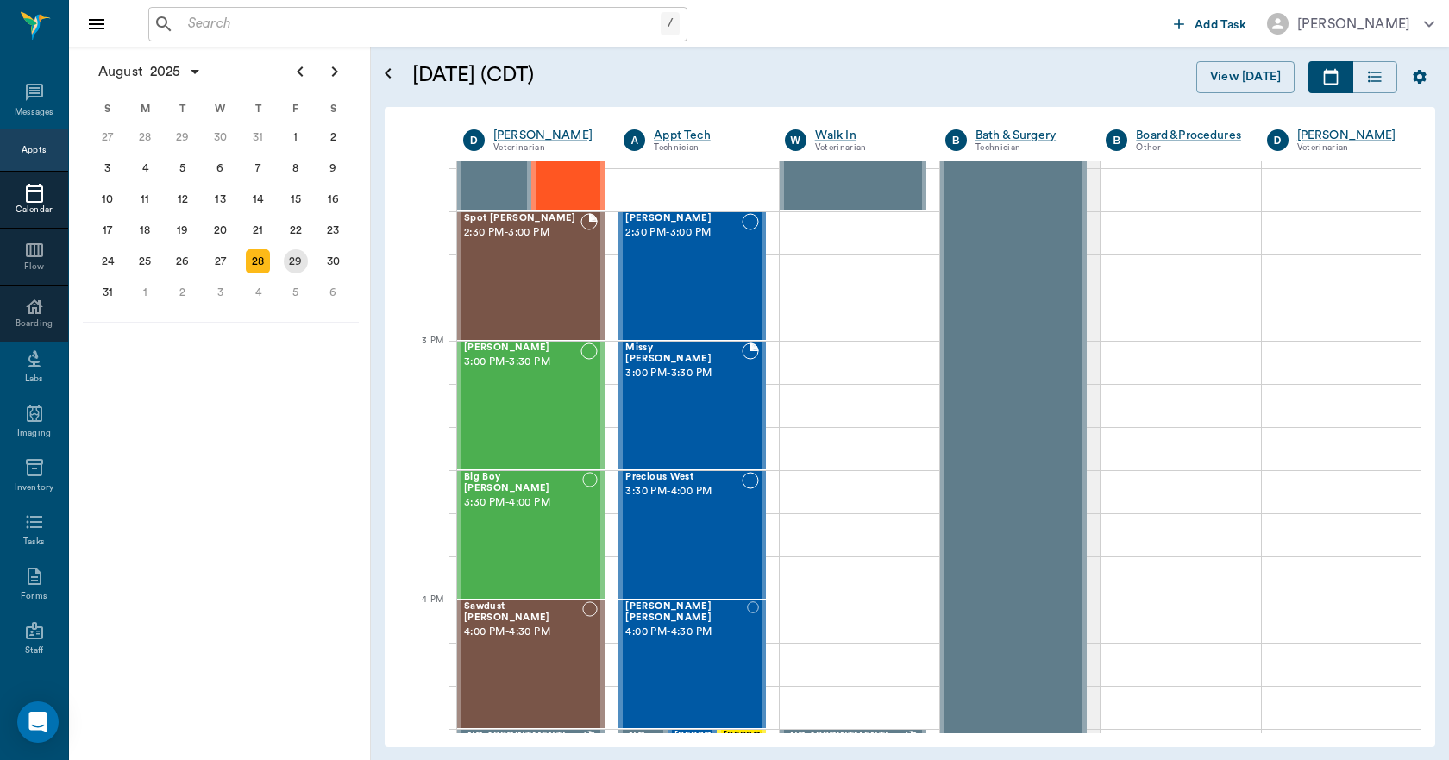
click at [286, 259] on div "29" at bounding box center [296, 261] width 24 height 24
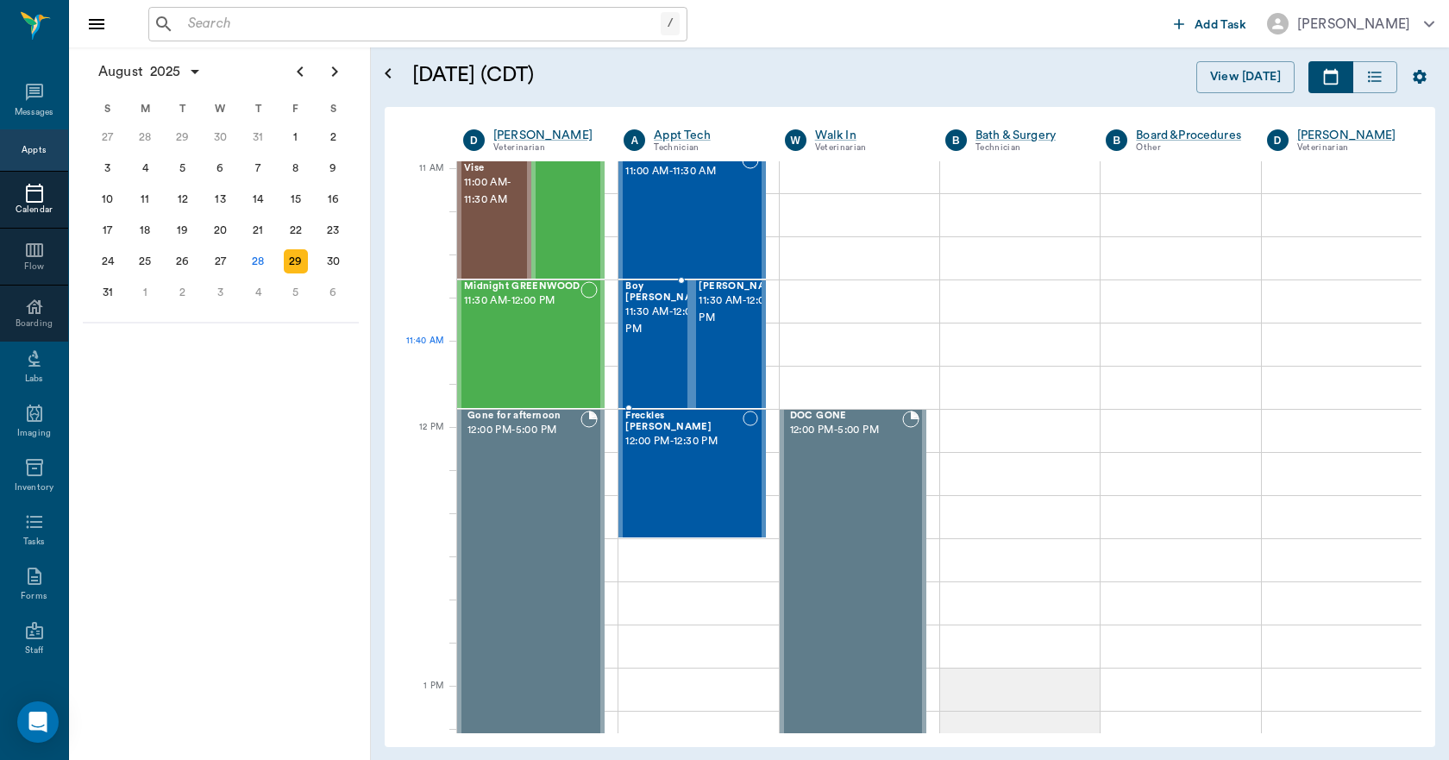
scroll to position [777, 0]
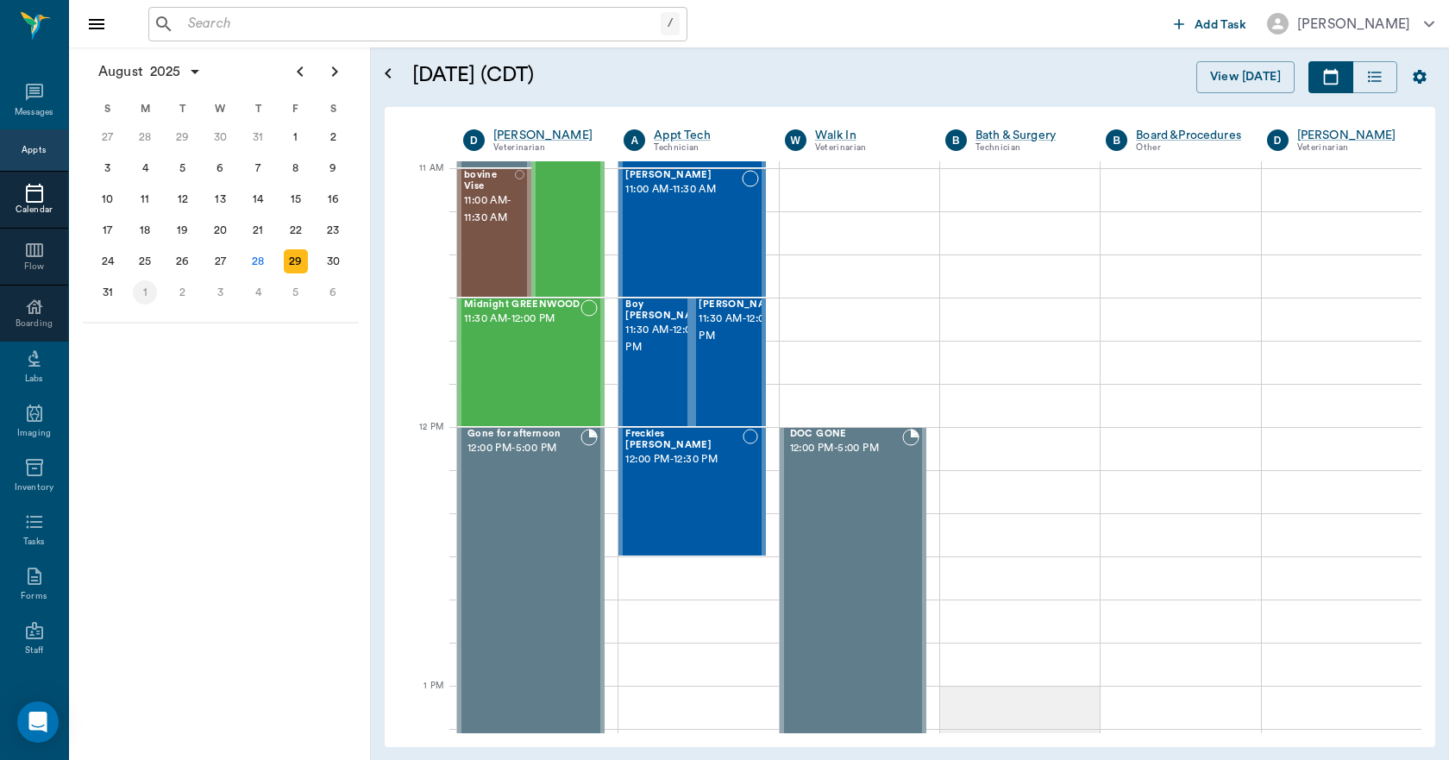
click at [154, 292] on div "1" at bounding box center [145, 292] width 24 height 24
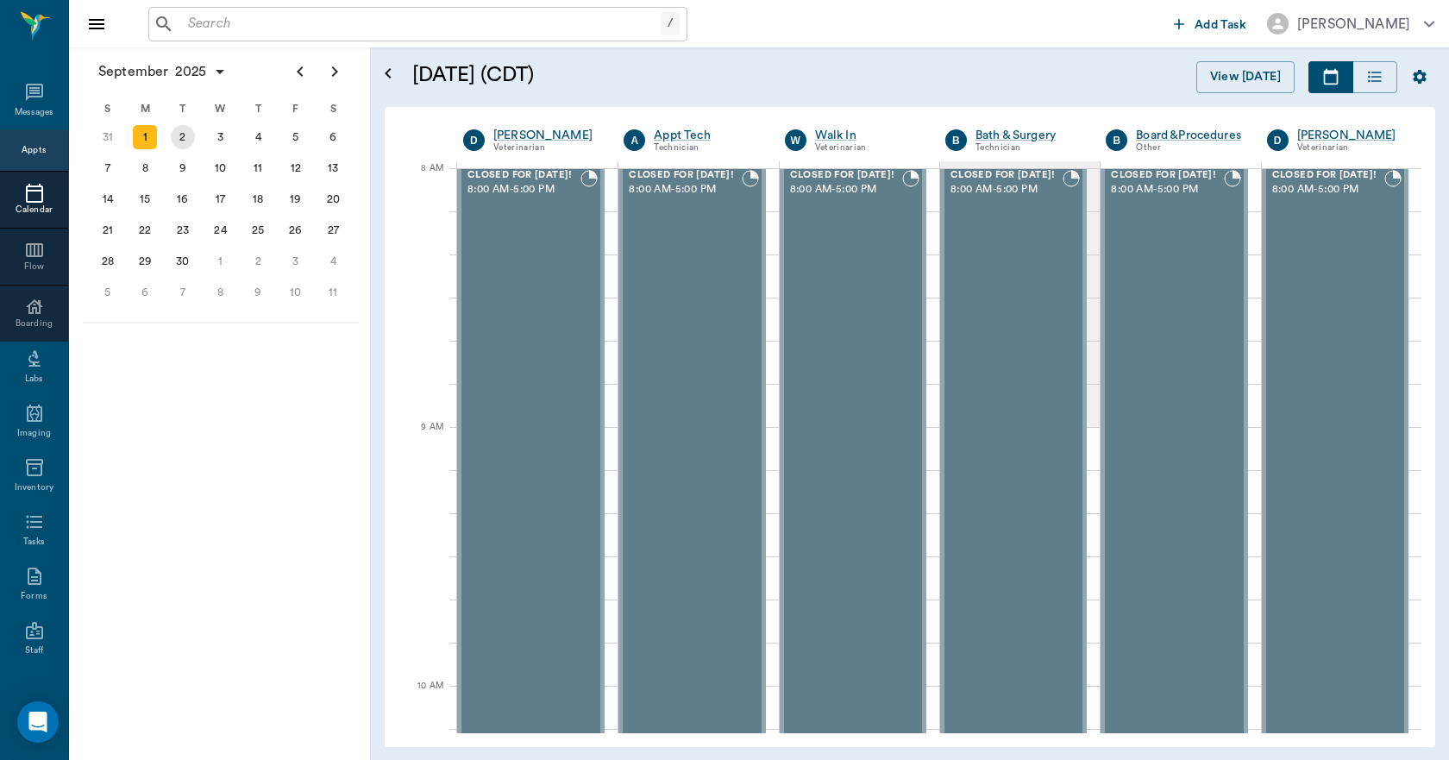
click at [173, 135] on div "2" at bounding box center [183, 137] width 24 height 24
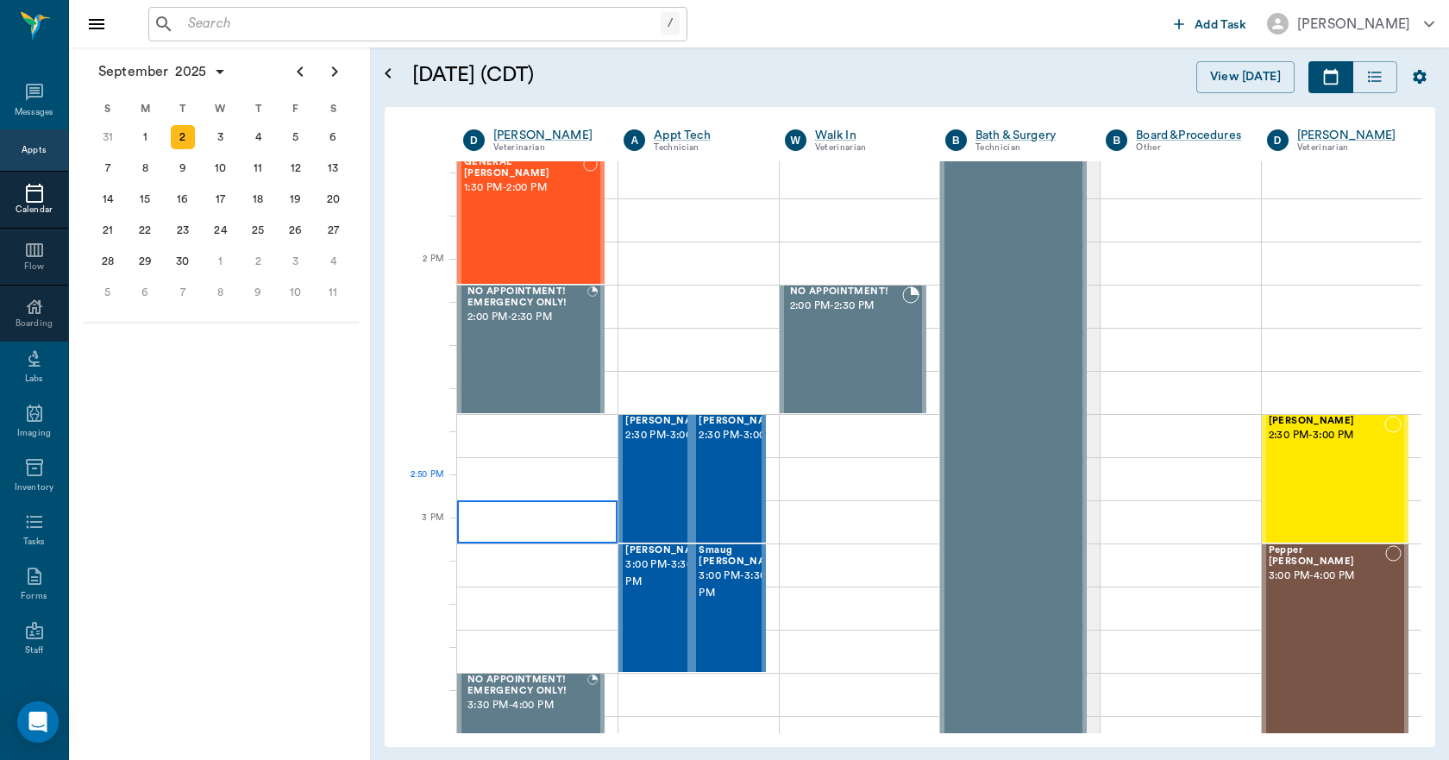
scroll to position [1467, 0]
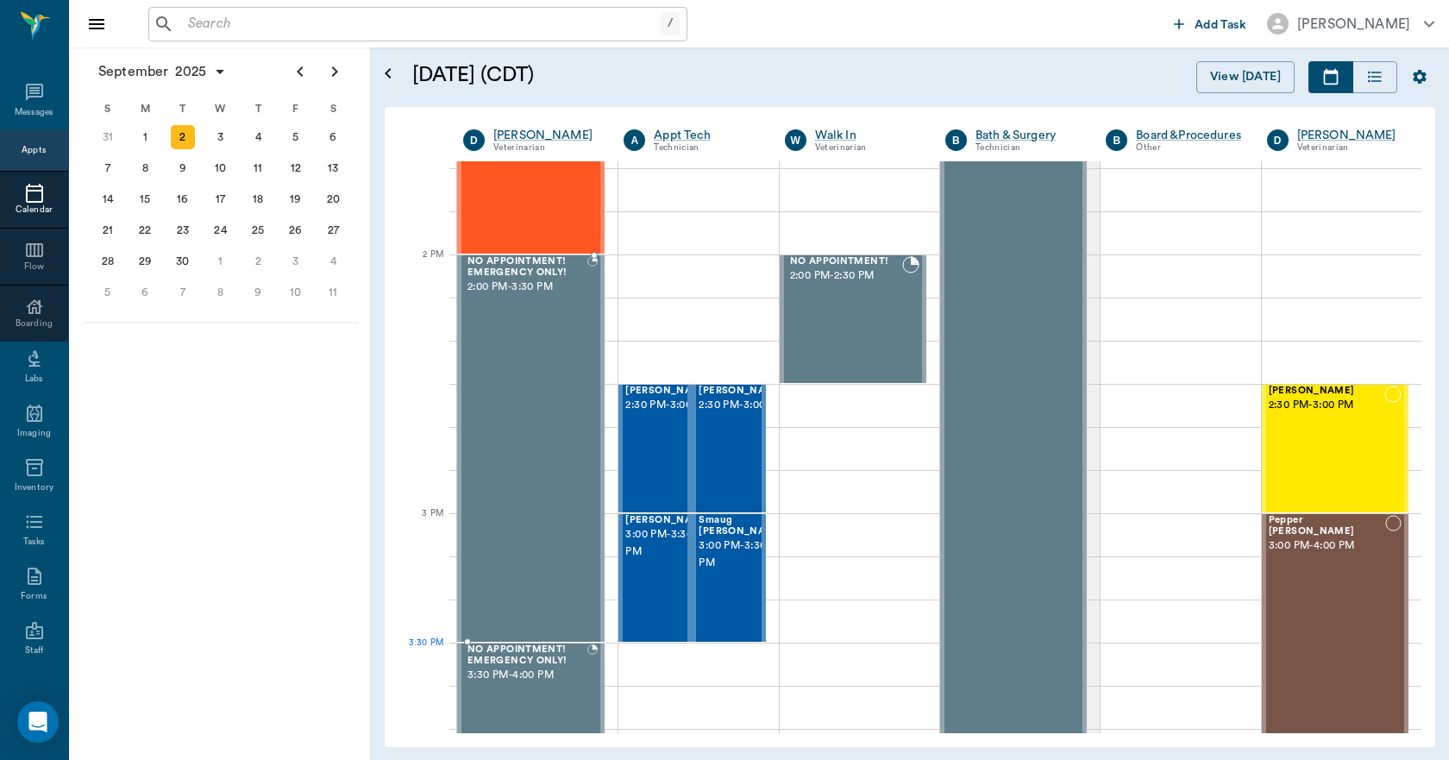
drag, startPoint x: 544, startPoint y: 383, endPoint x: 544, endPoint y: 638, distance: 254.5
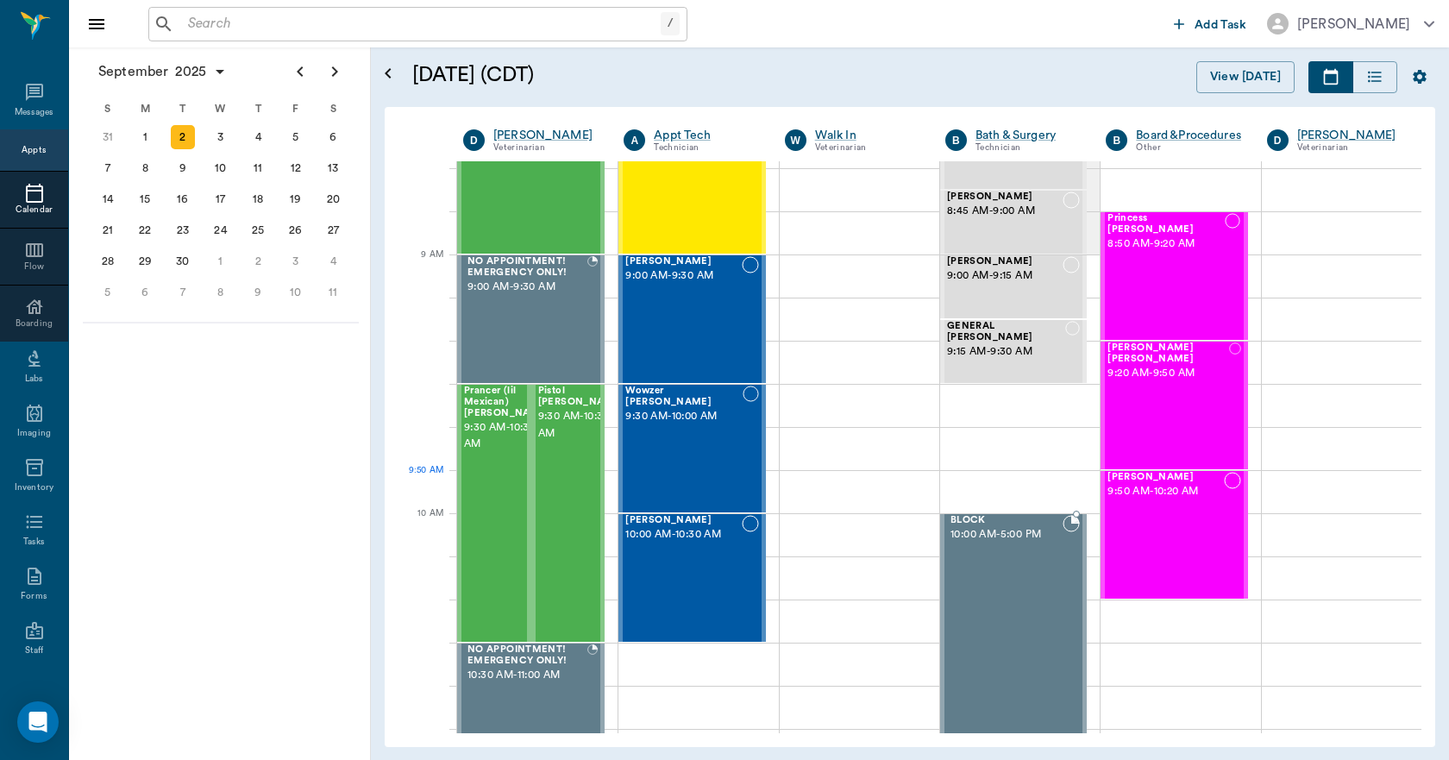
scroll to position [0, 0]
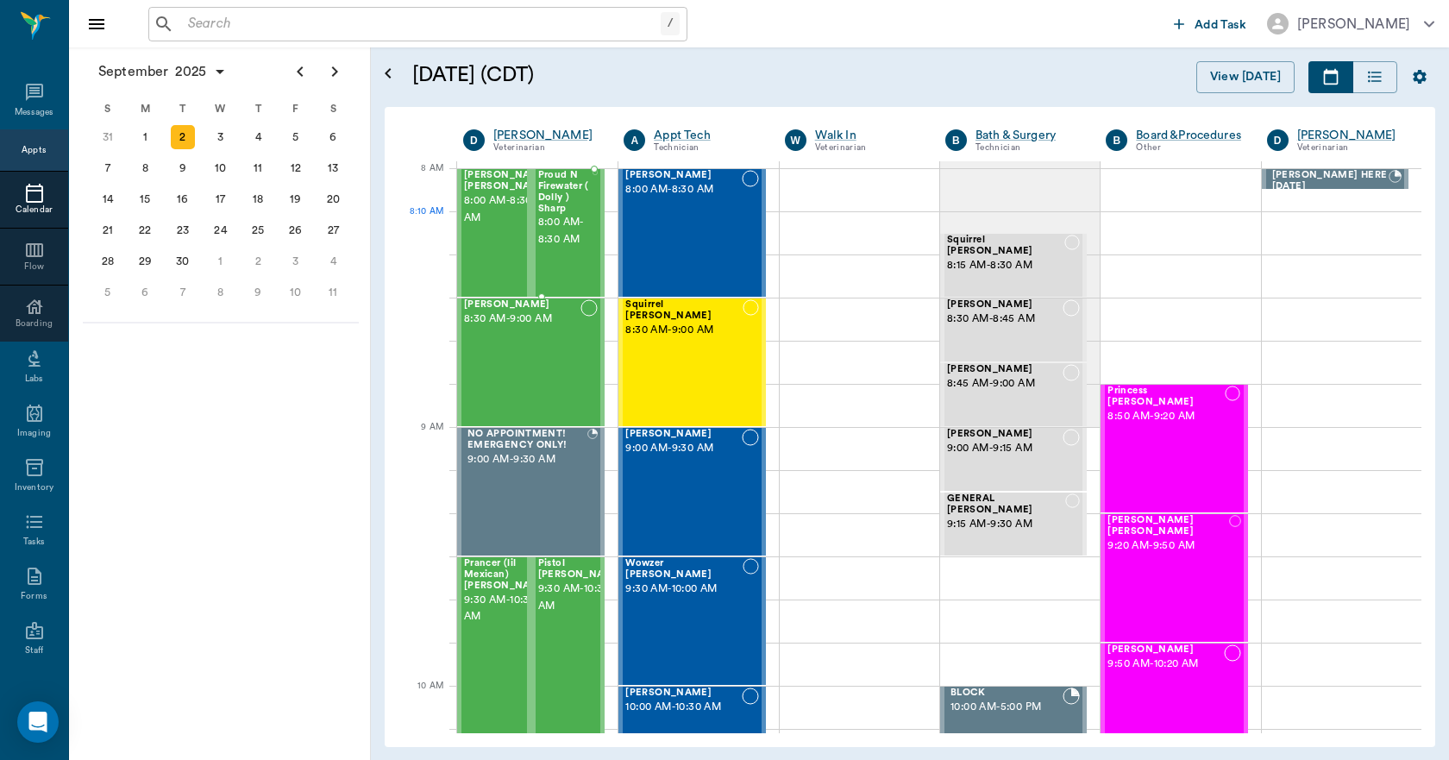
click at [560, 232] on span "8:00 AM - 8:30 AM" at bounding box center [565, 231] width 54 height 35
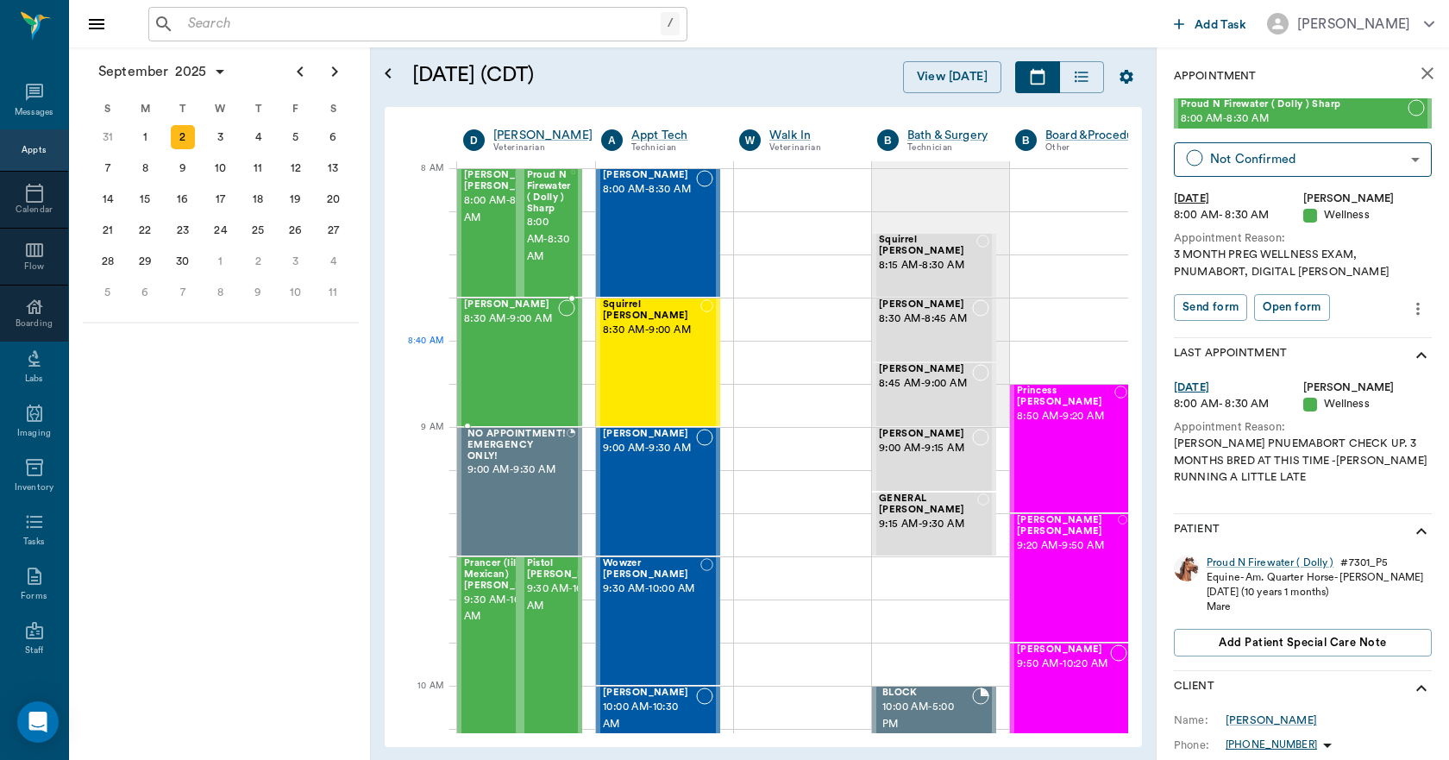
click at [531, 328] on span "8:30 AM - 9:00 AM" at bounding box center [511, 319] width 94 height 17
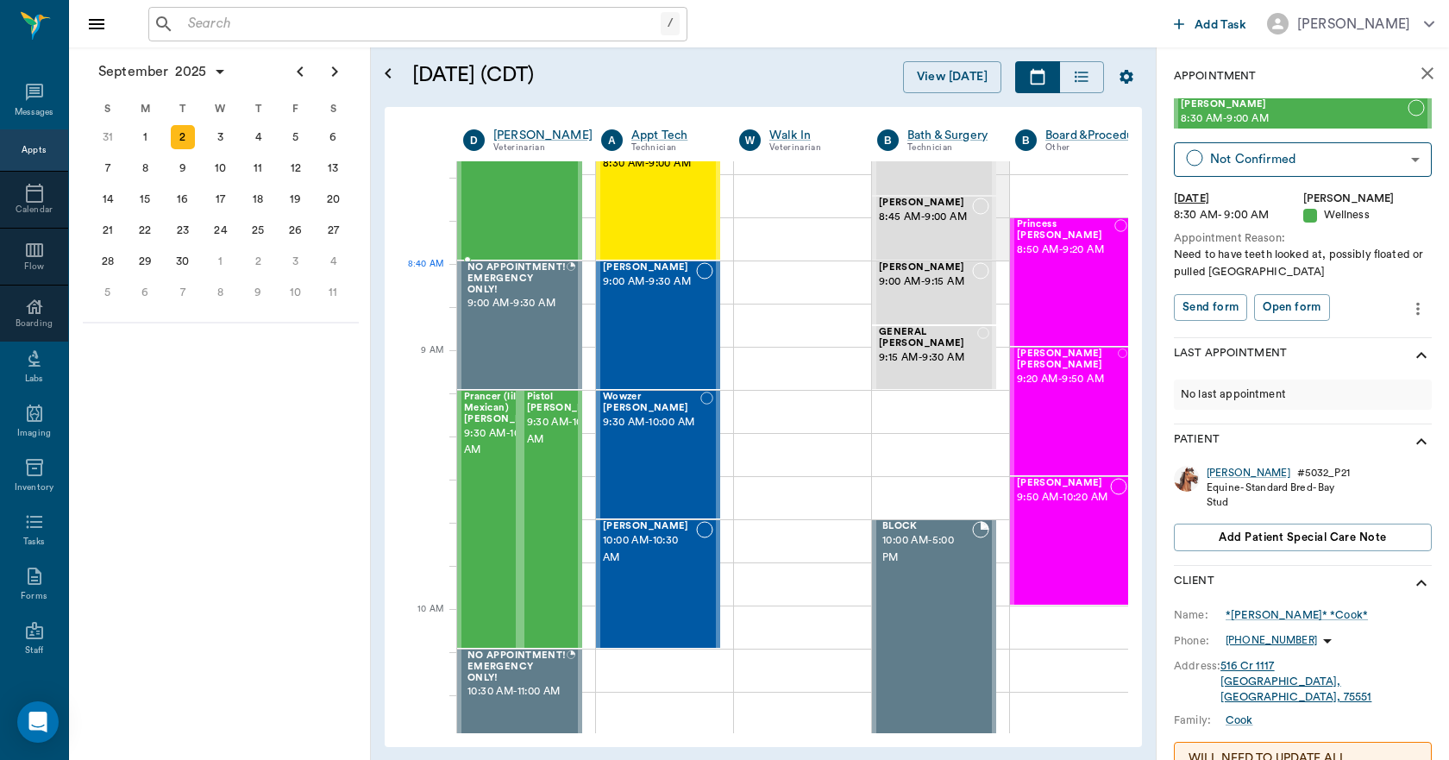
scroll to position [173, 0]
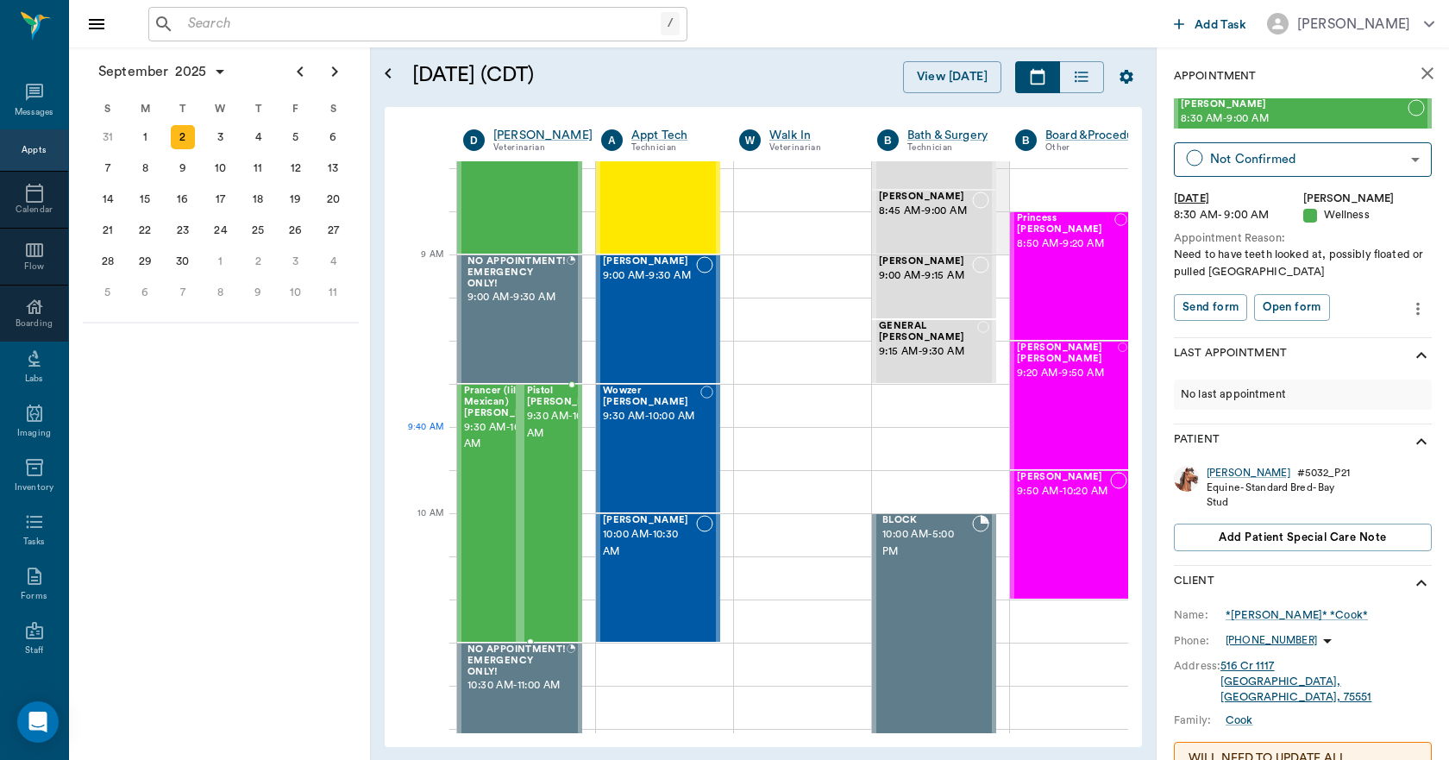
click at [555, 442] on span "9:30 AM - 10:30 AM" at bounding box center [570, 425] width 86 height 35
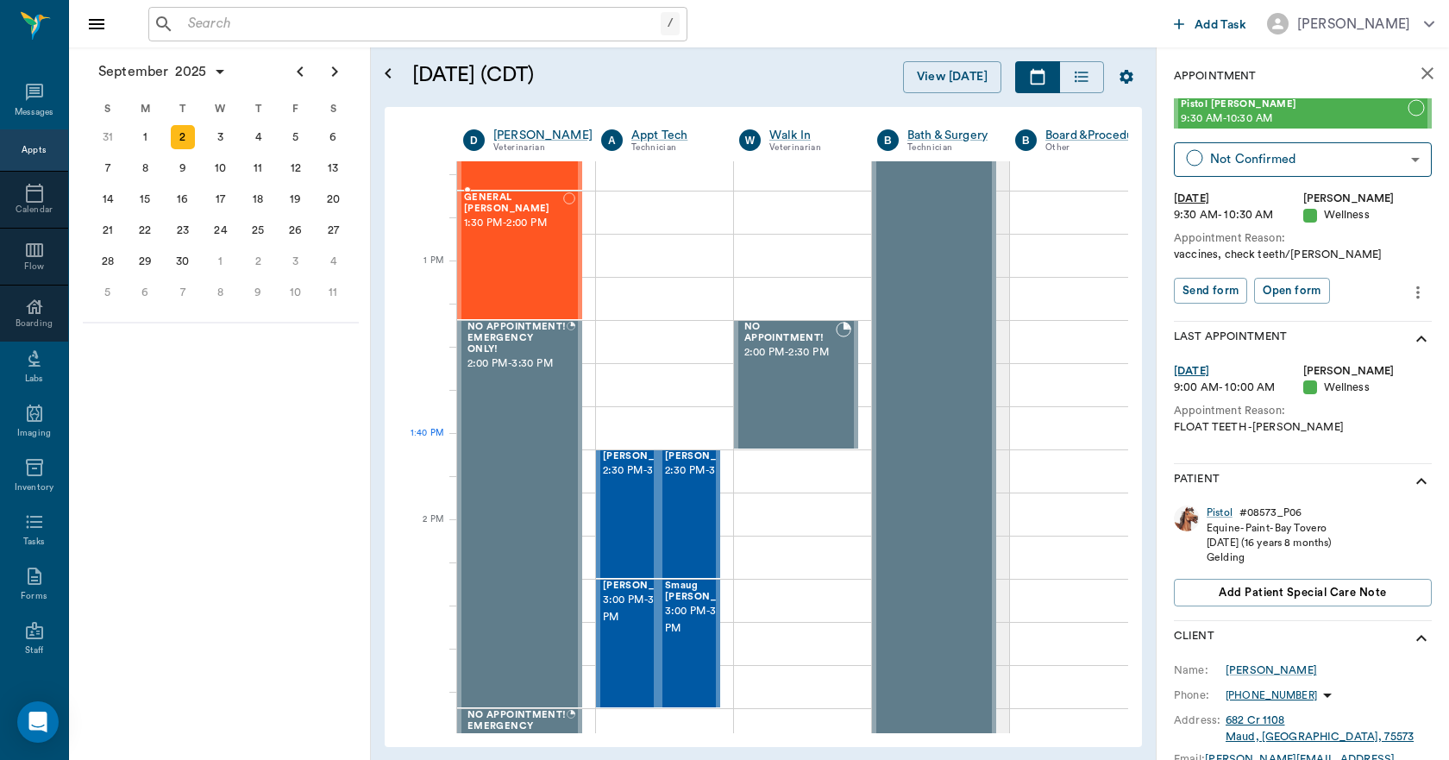
scroll to position [1467, 0]
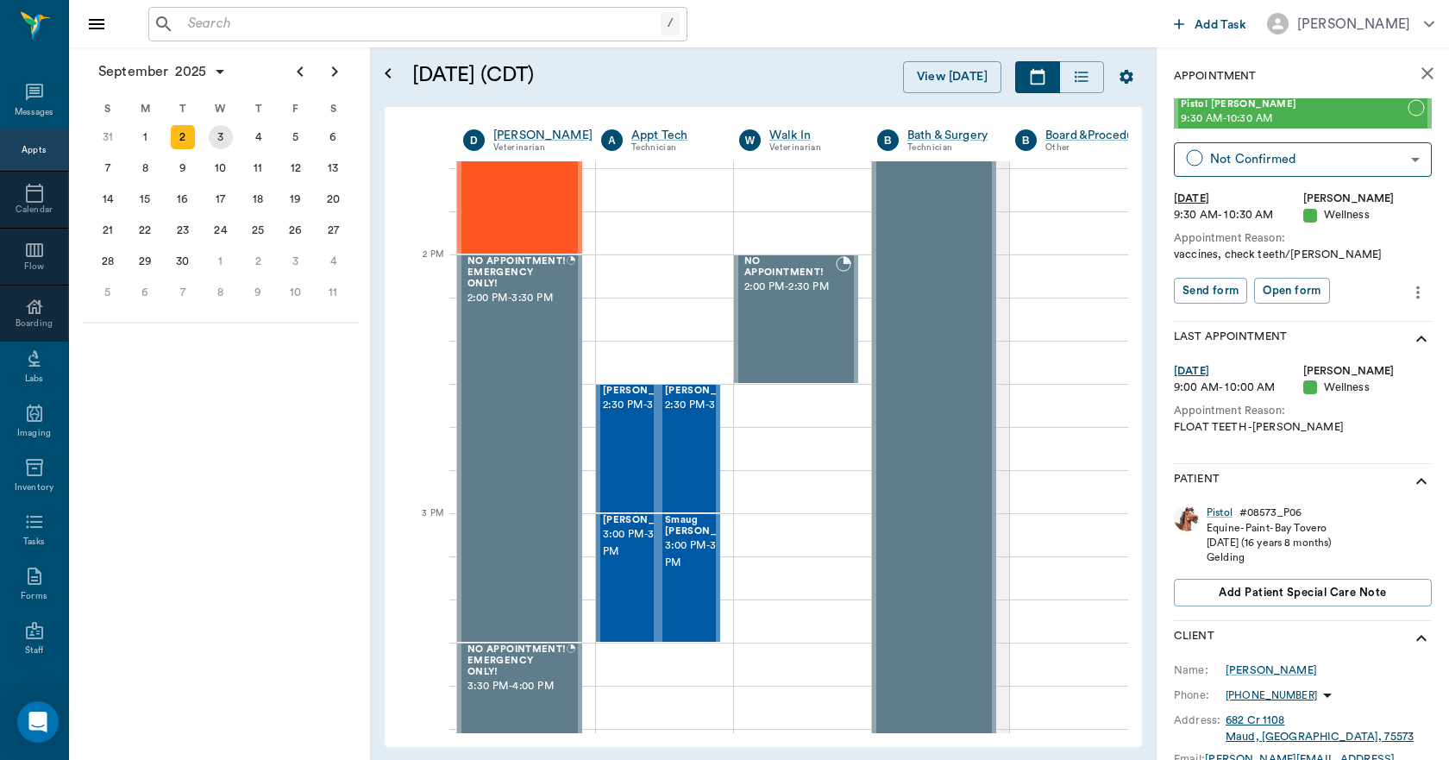
click at [230, 145] on div "3" at bounding box center [221, 137] width 24 height 24
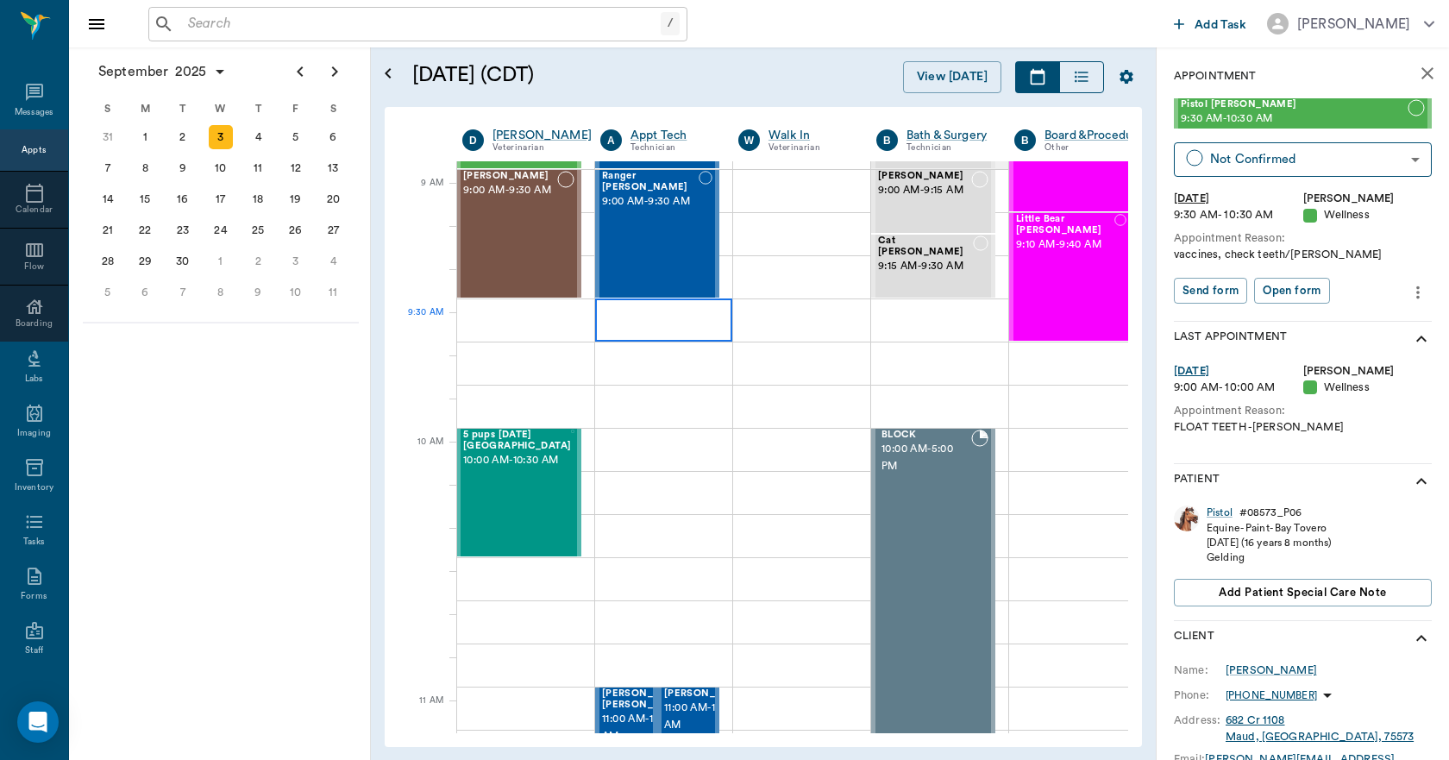
scroll to position [259, 1]
click at [1424, 71] on icon "close" at bounding box center [1428, 73] width 21 height 21
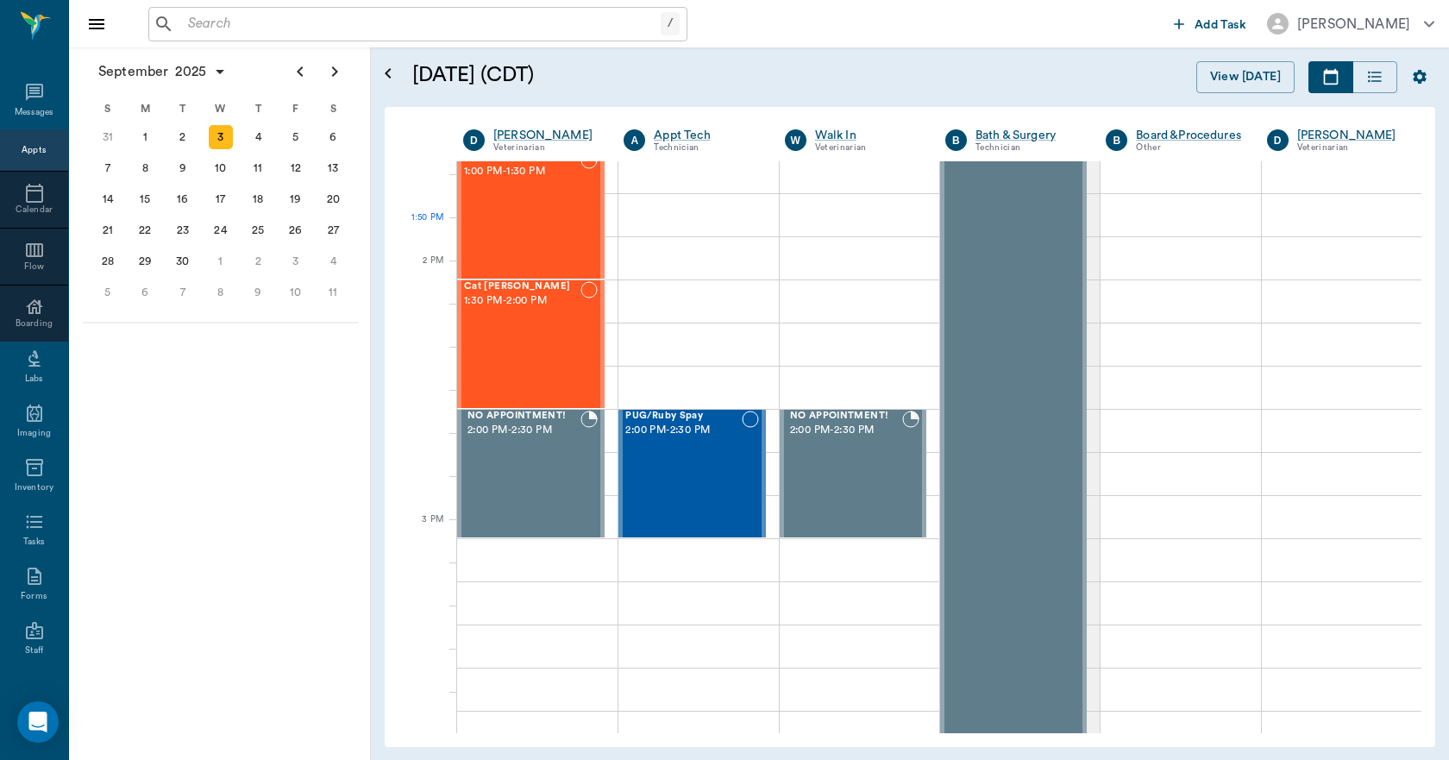
scroll to position [1467, 0]
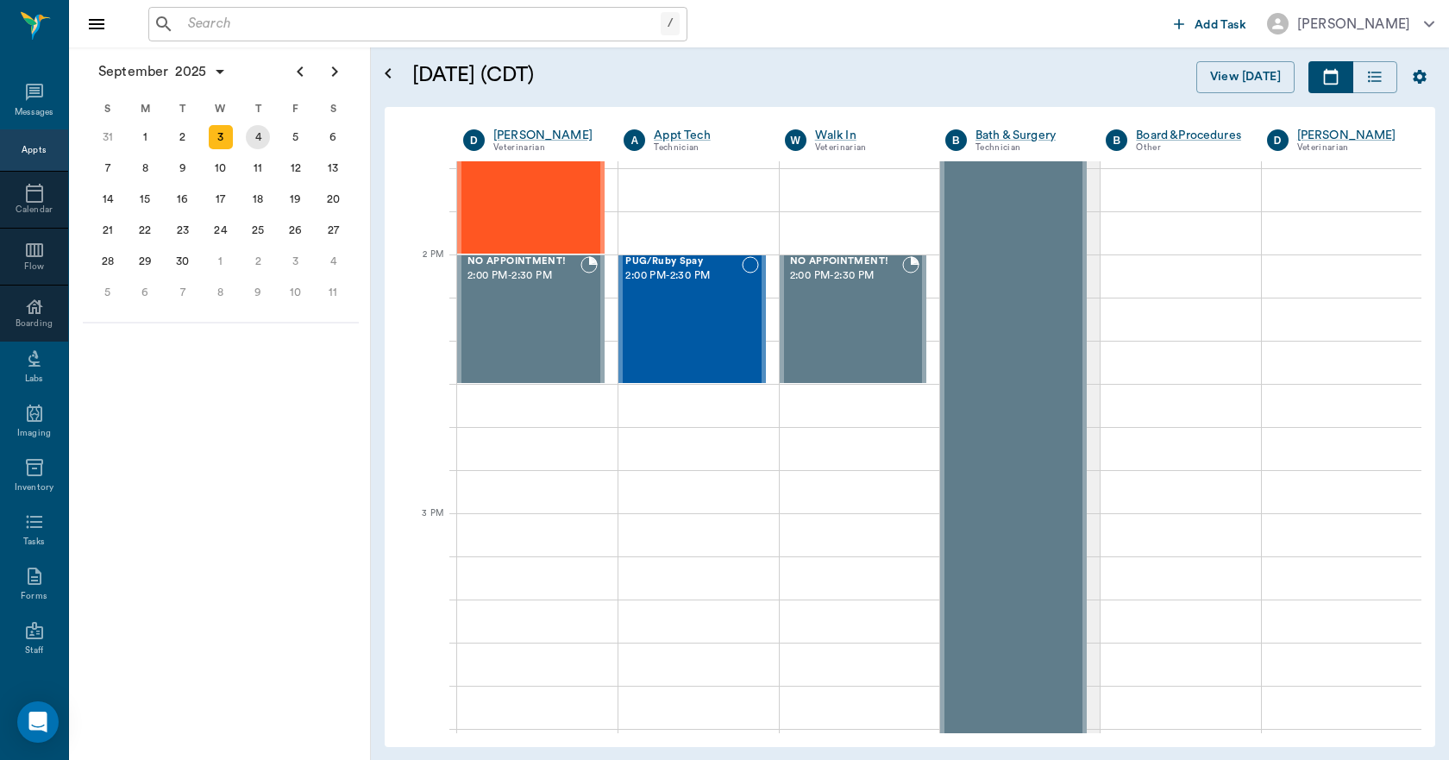
click at [263, 142] on div "4" at bounding box center [258, 137] width 24 height 24
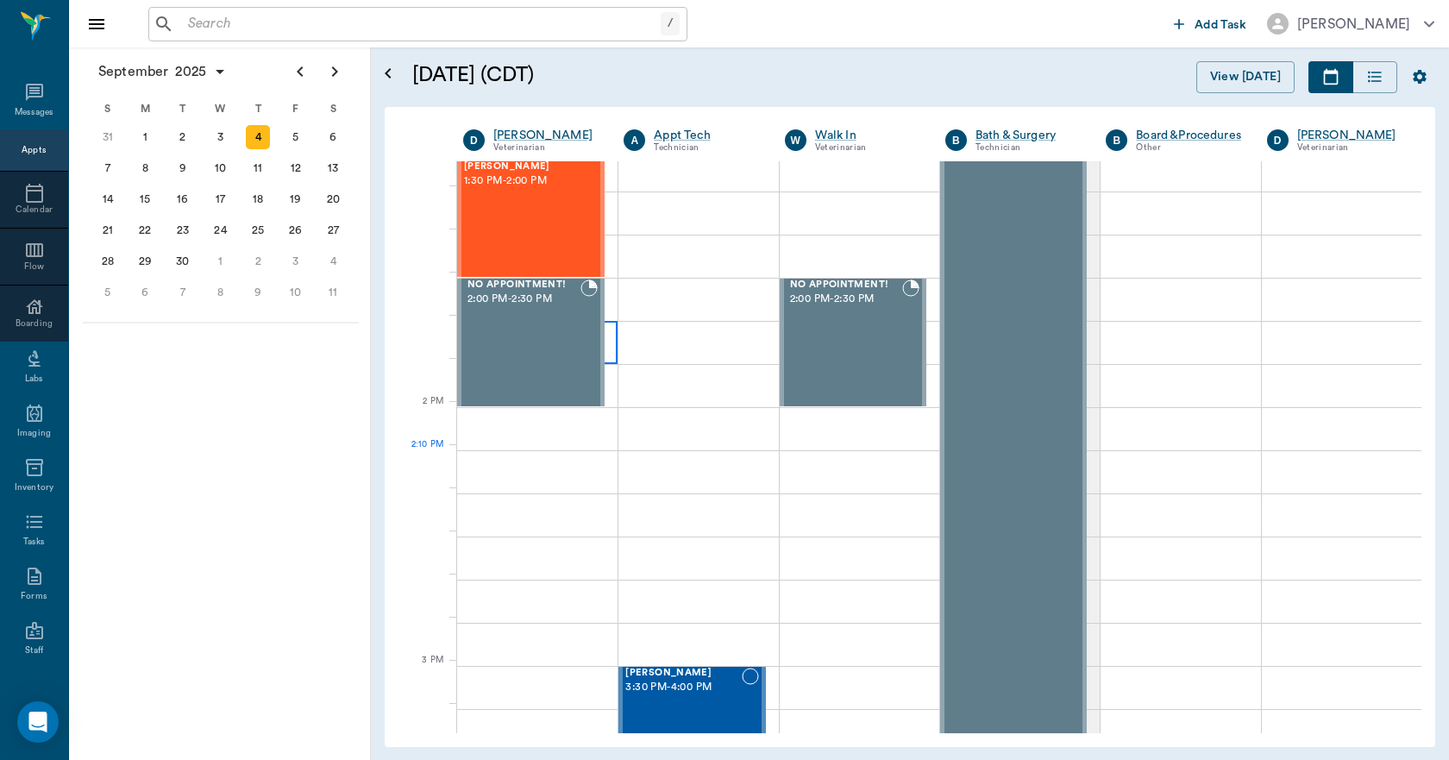
scroll to position [1467, 0]
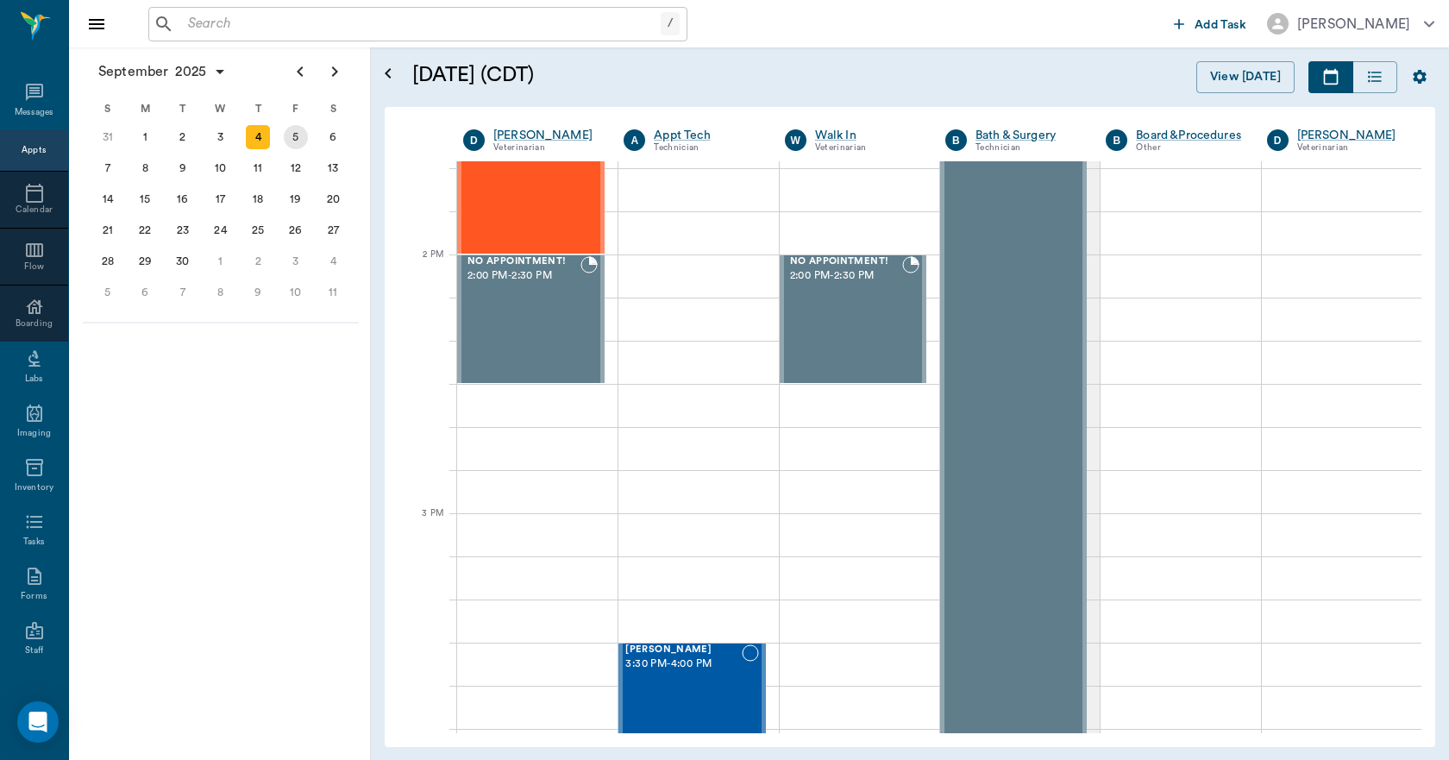
click at [288, 134] on div "5" at bounding box center [296, 137] width 24 height 24
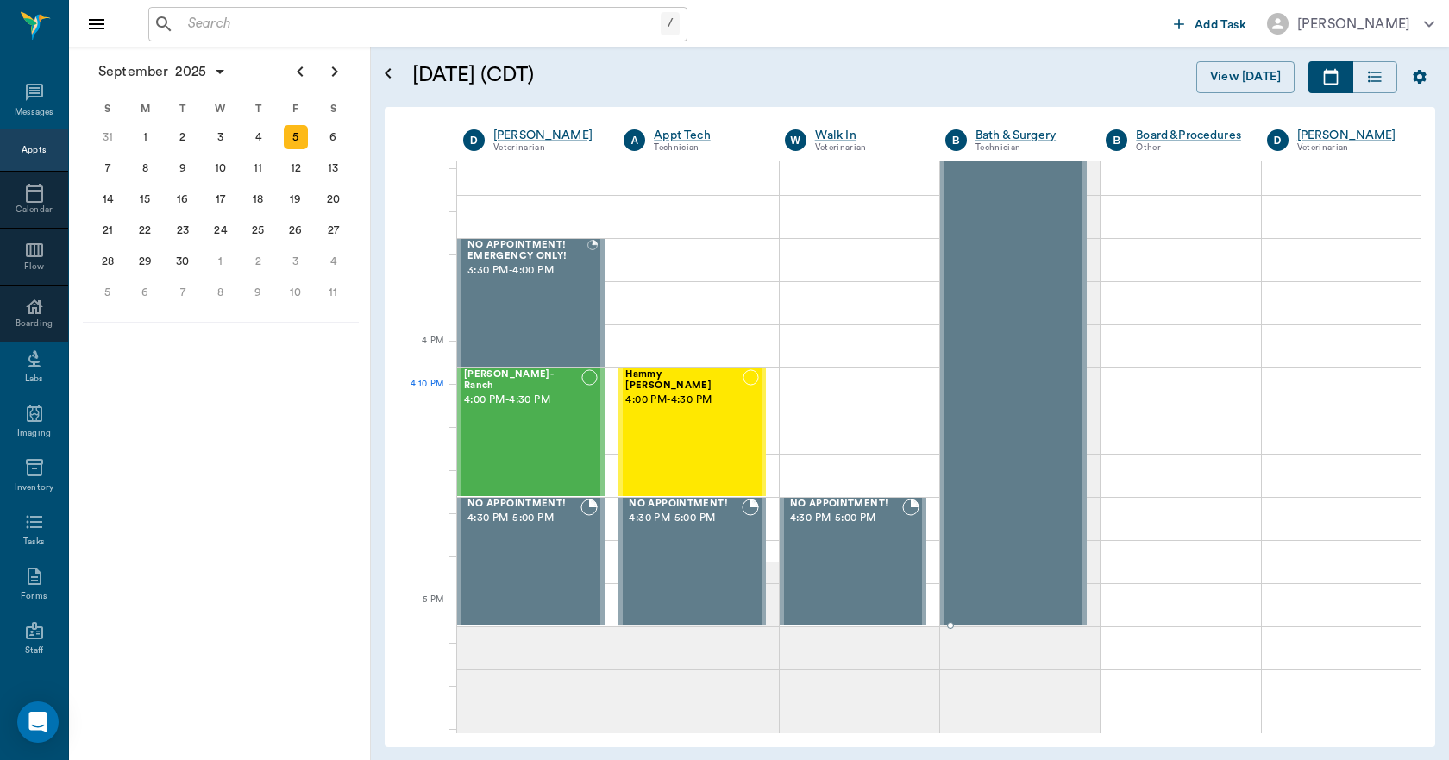
scroll to position [1898, 0]
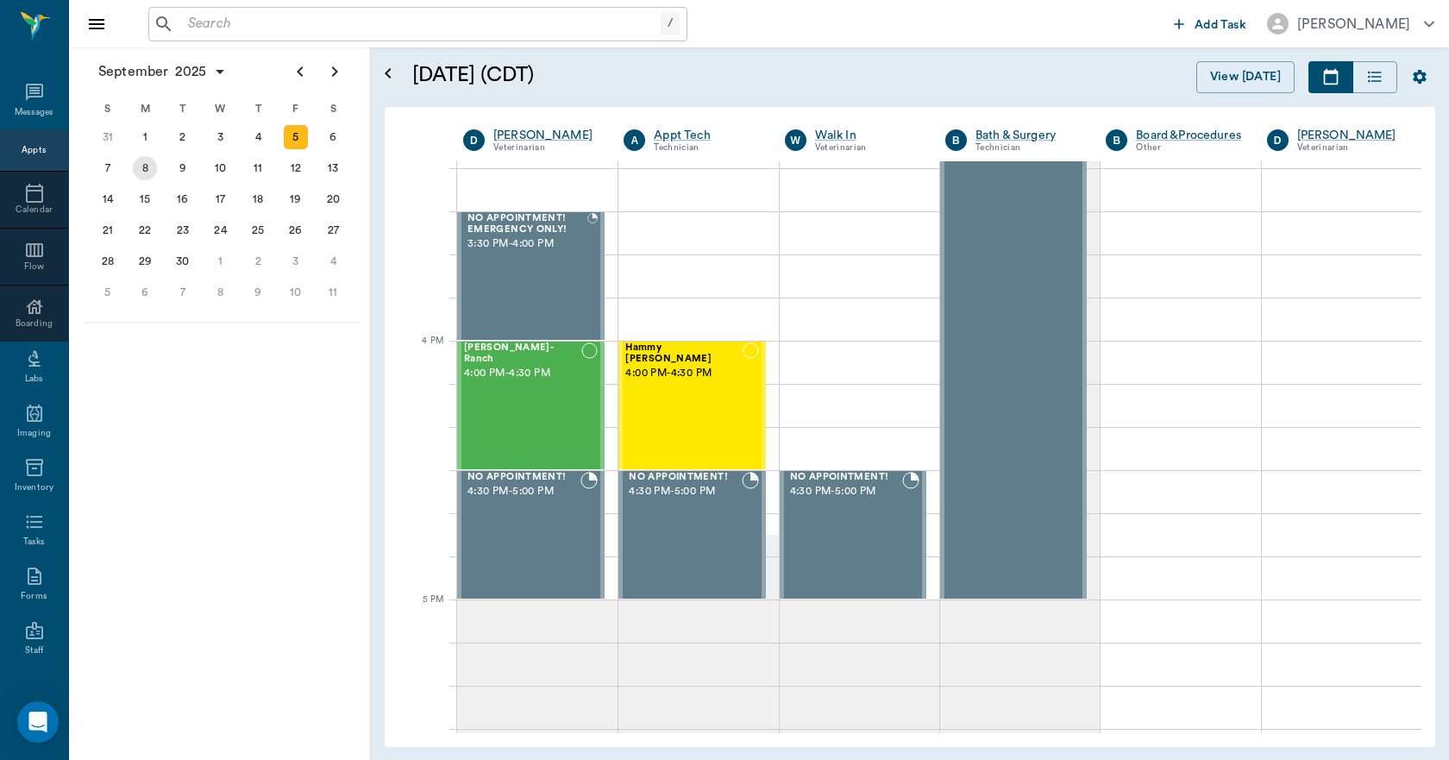
click at [154, 176] on div "8" at bounding box center [146, 168] width 38 height 31
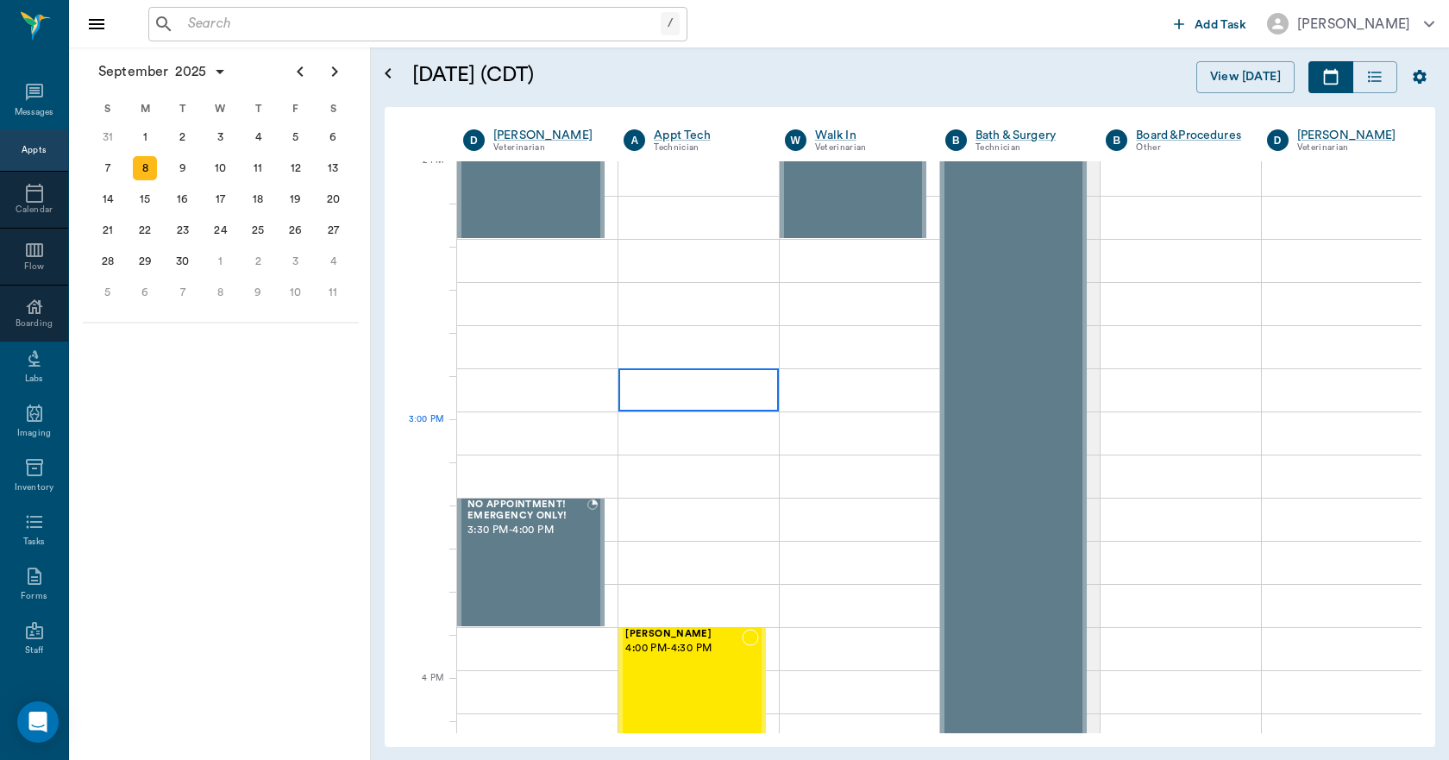
scroll to position [1553, 0]
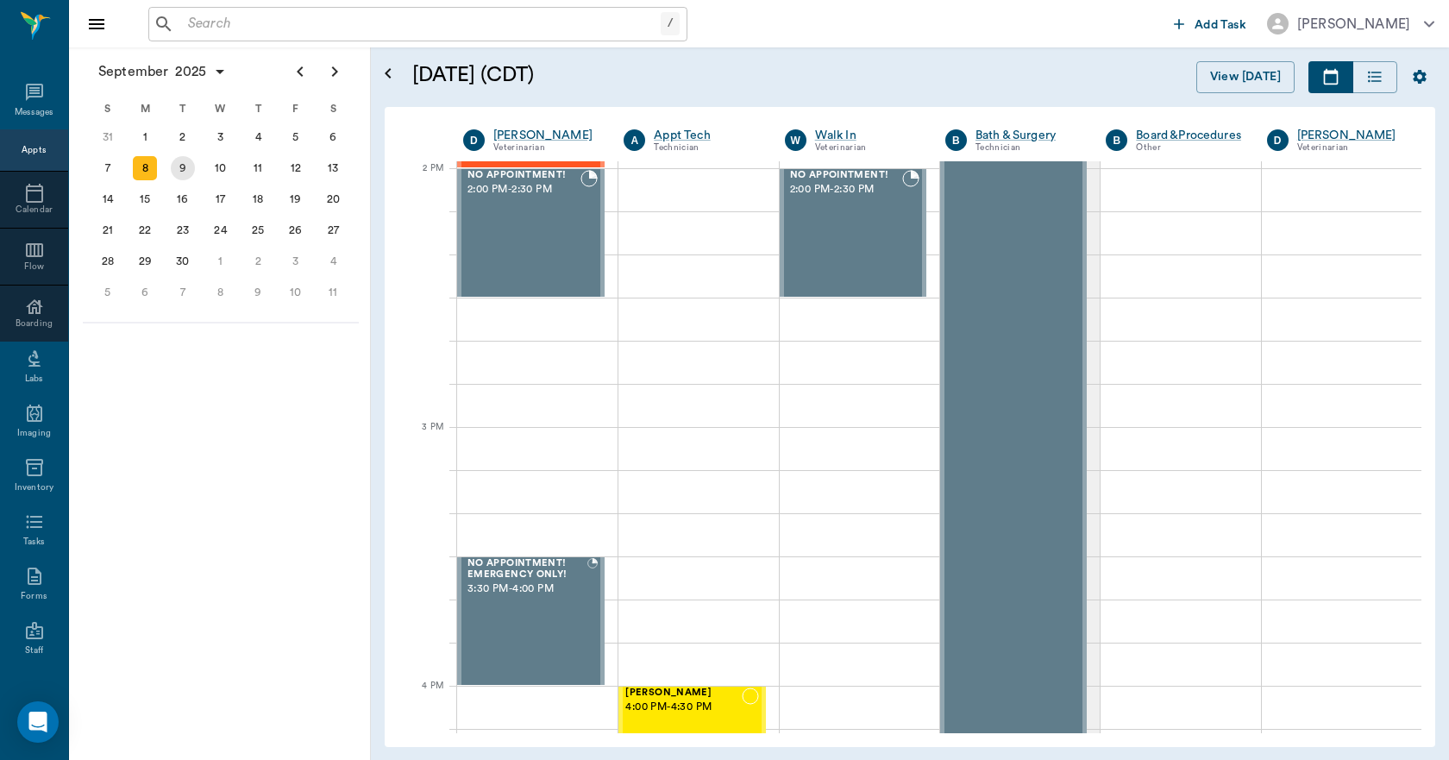
click at [175, 163] on div "9" at bounding box center [183, 168] width 24 height 24
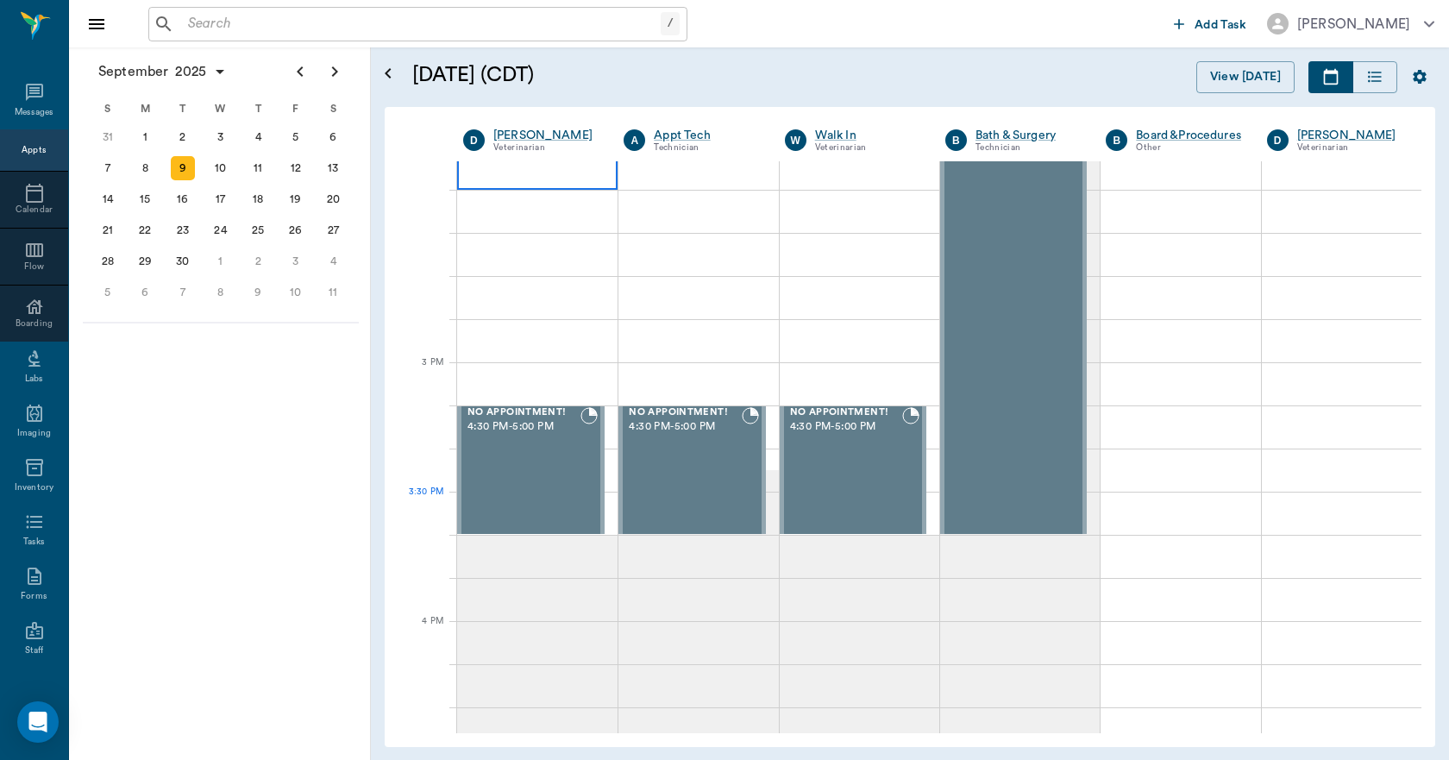
scroll to position [1553, 0]
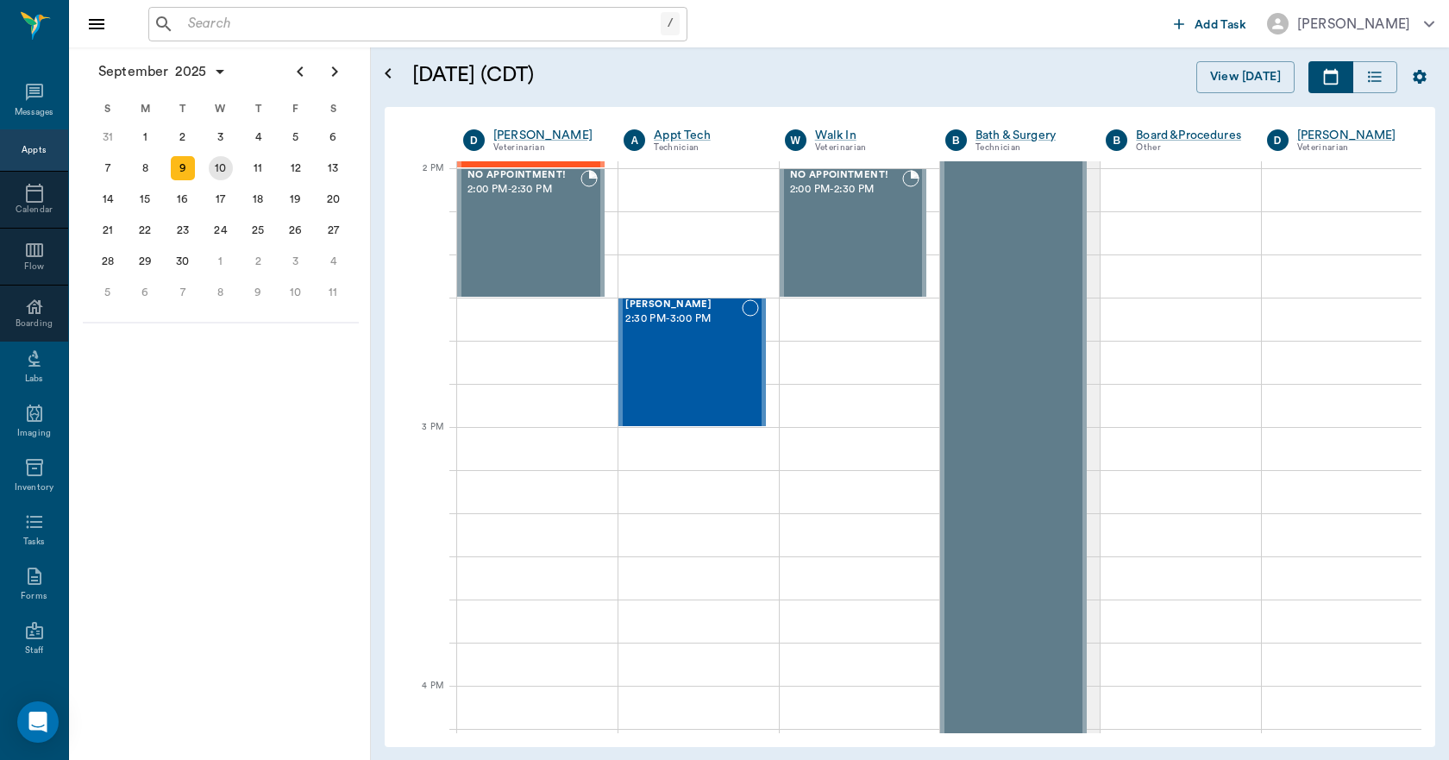
click at [221, 172] on div "10" at bounding box center [221, 168] width 24 height 24
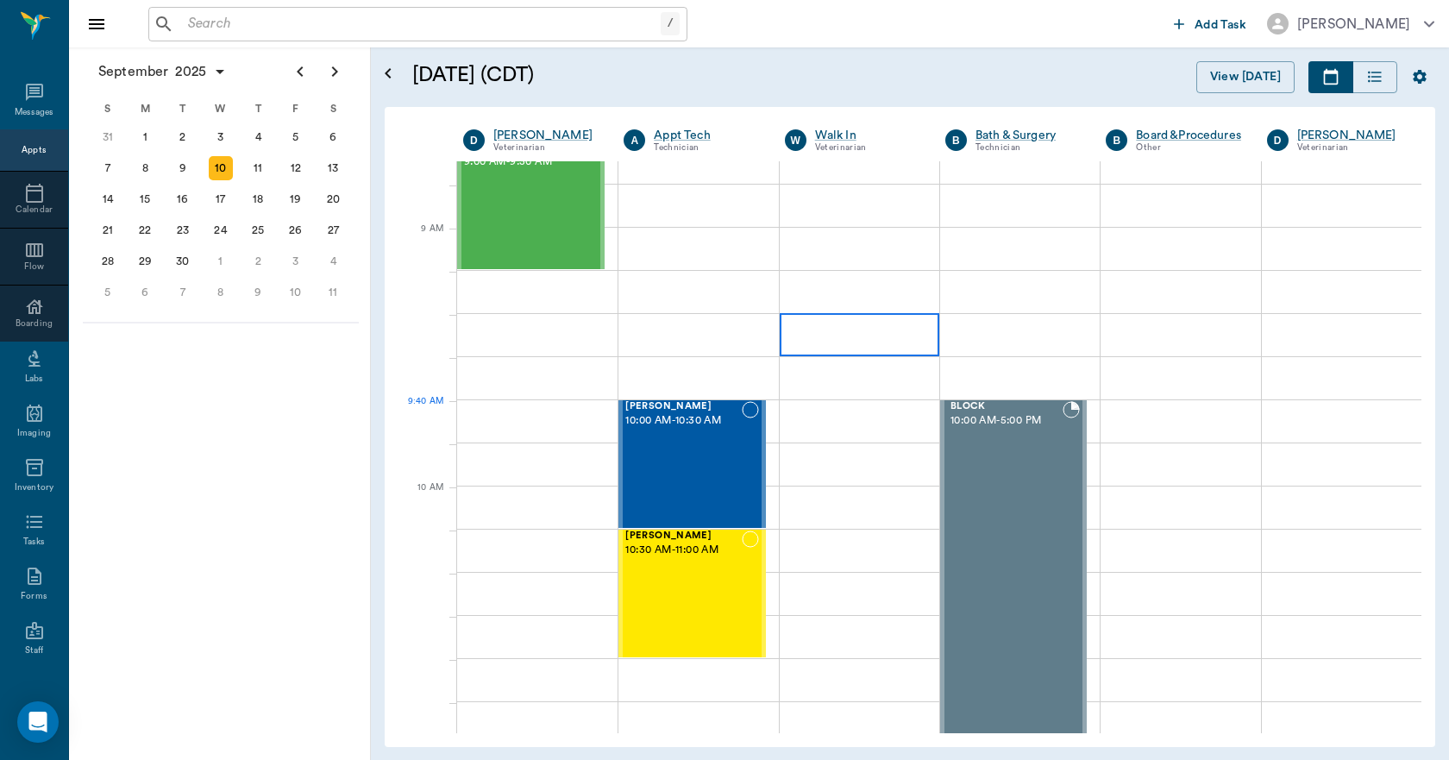
scroll to position [431, 0]
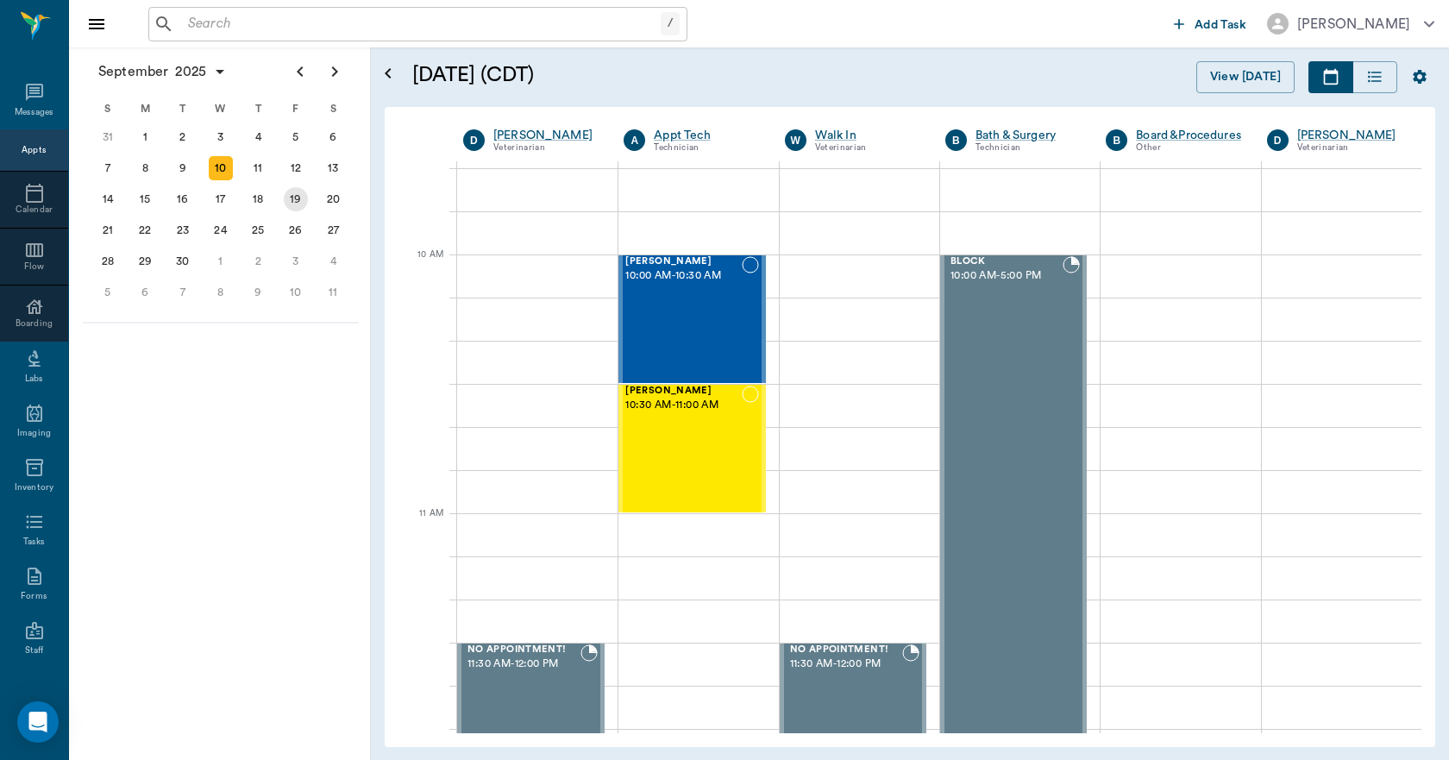
click at [300, 201] on div "19" at bounding box center [296, 199] width 24 height 24
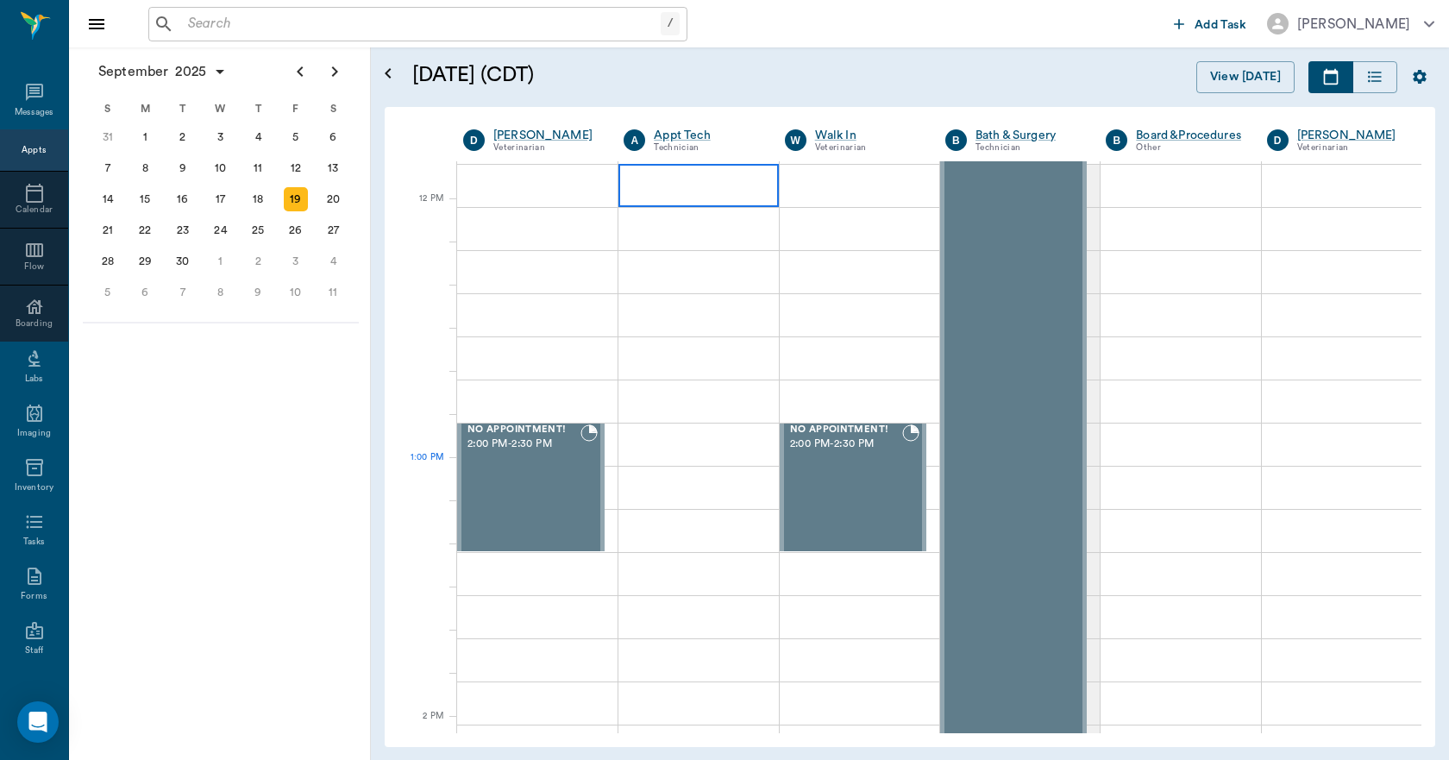
scroll to position [949, 0]
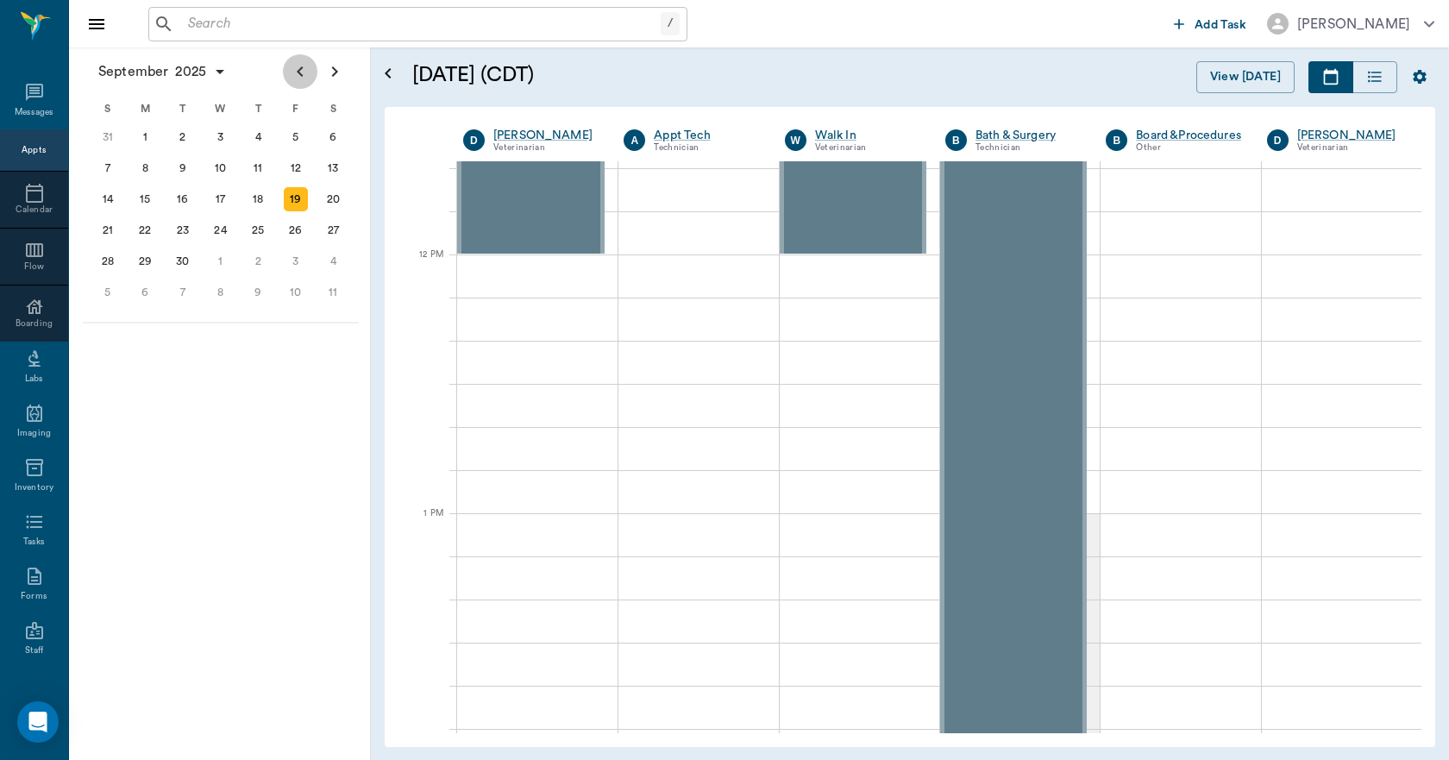
click at [305, 76] on icon "Previous page" at bounding box center [300, 71] width 21 height 21
click at [294, 267] on div "29" at bounding box center [296, 261] width 24 height 24
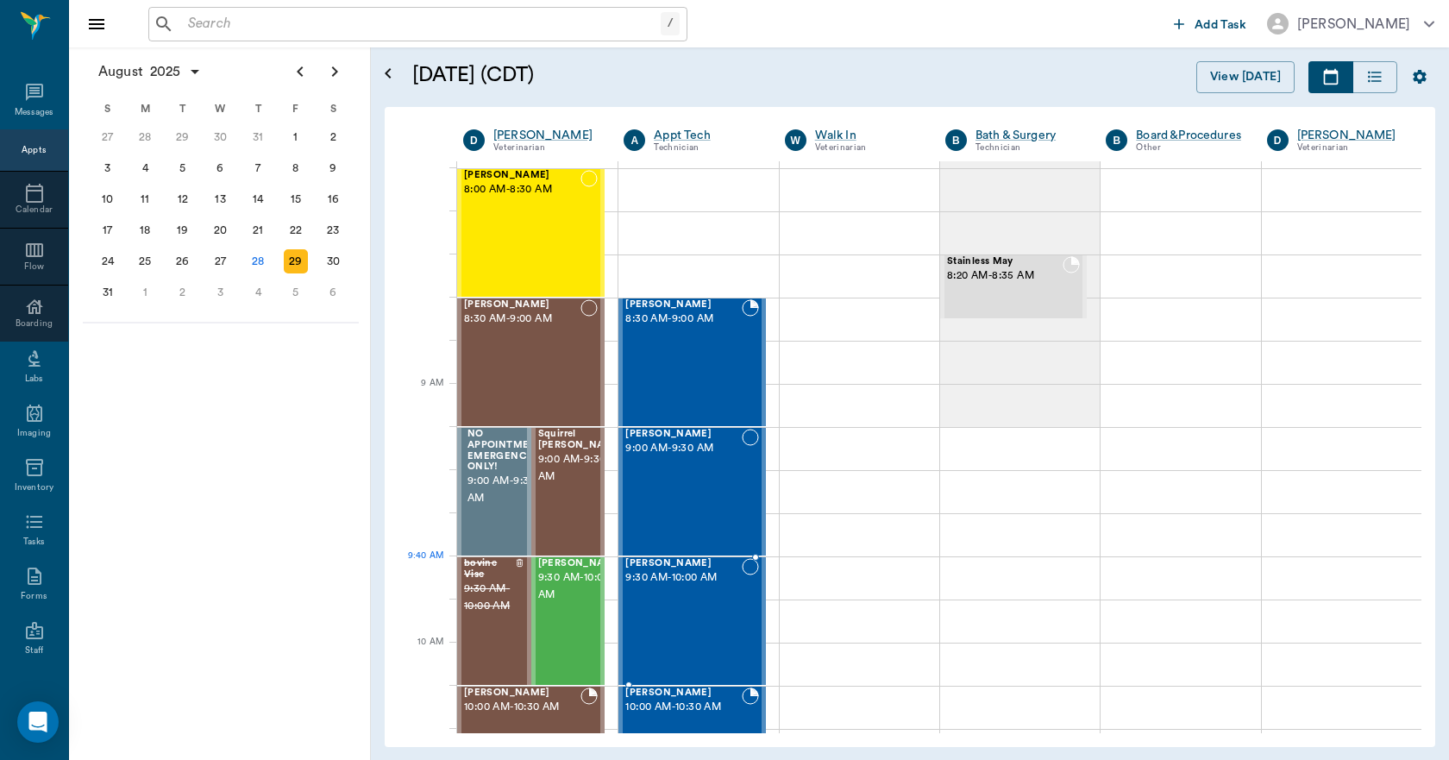
scroll to position [86, 0]
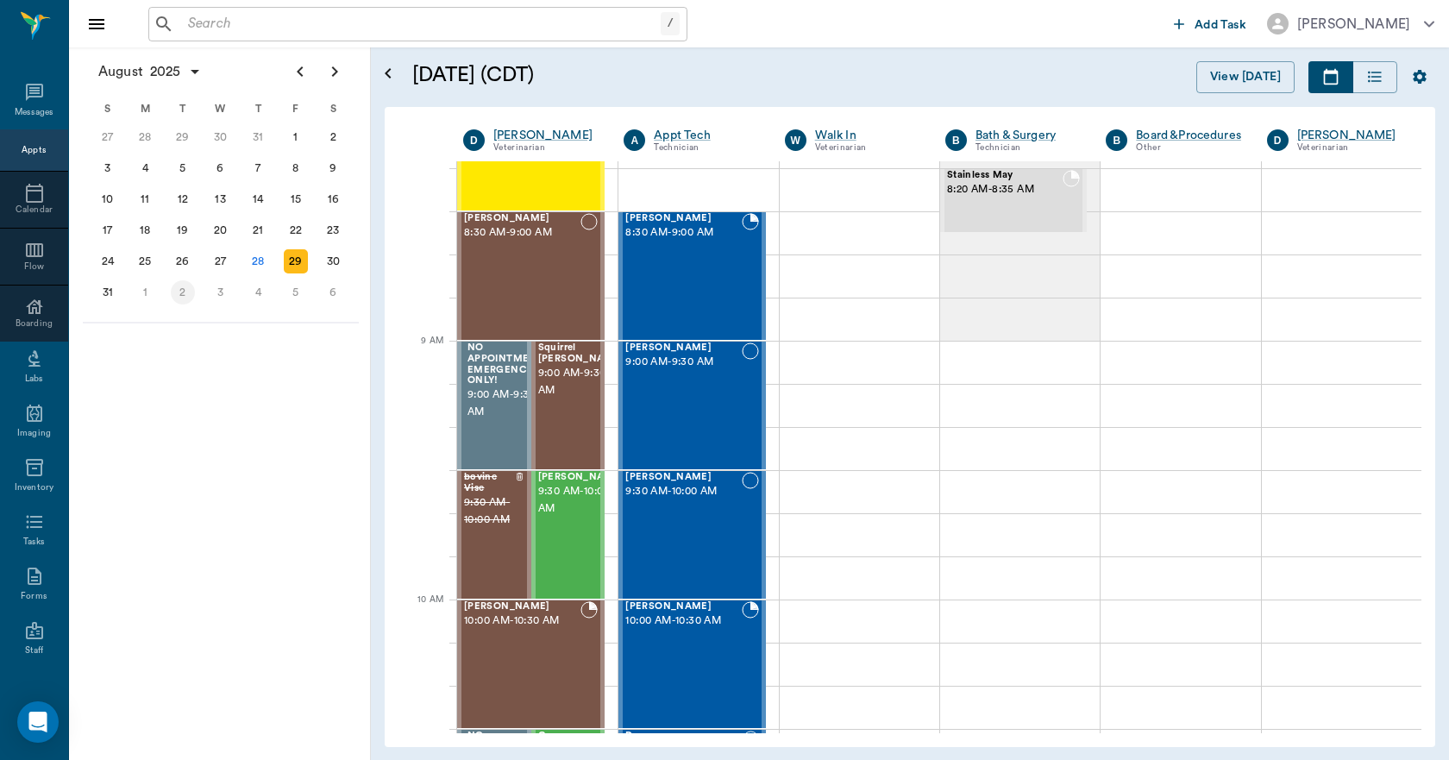
click at [183, 296] on div "2" at bounding box center [183, 292] width 24 height 24
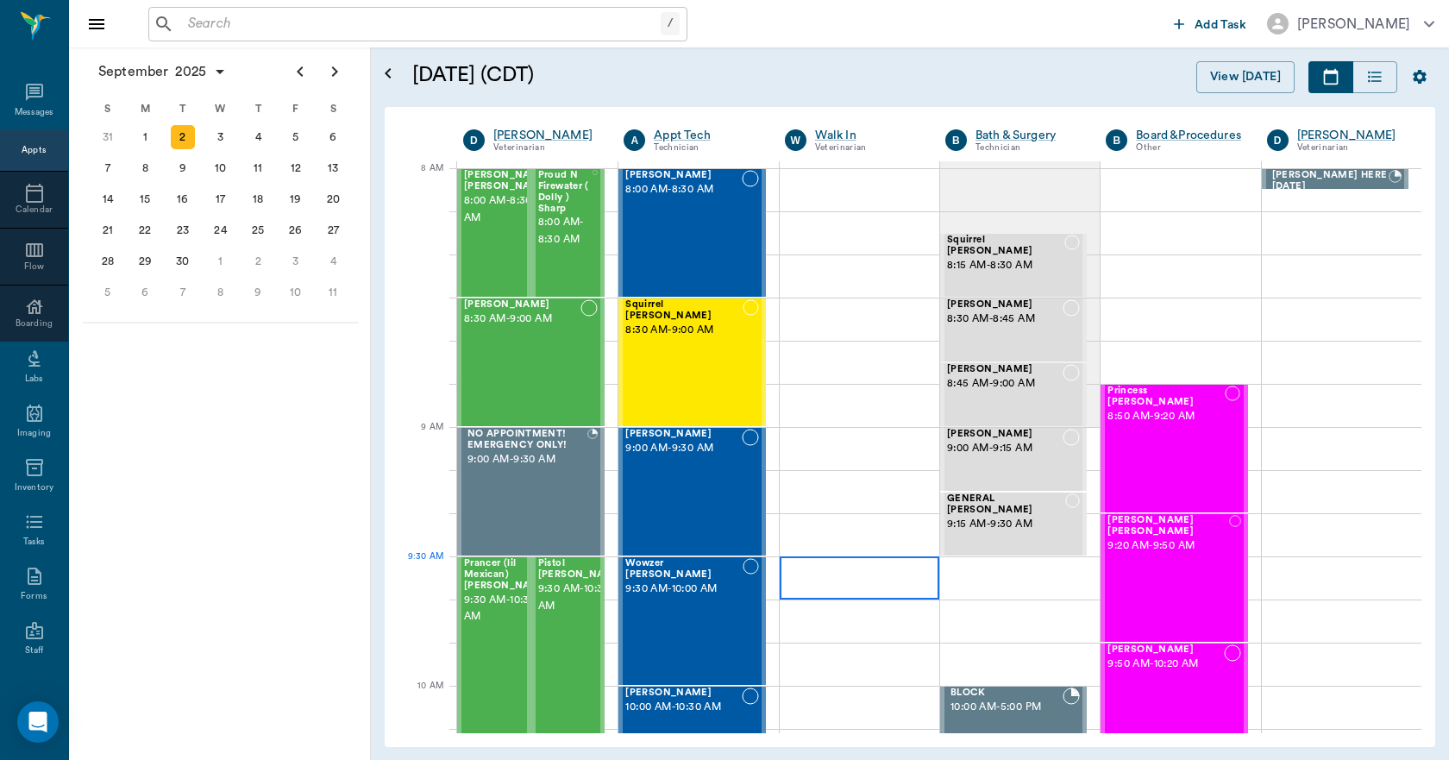
scroll to position [431, 0]
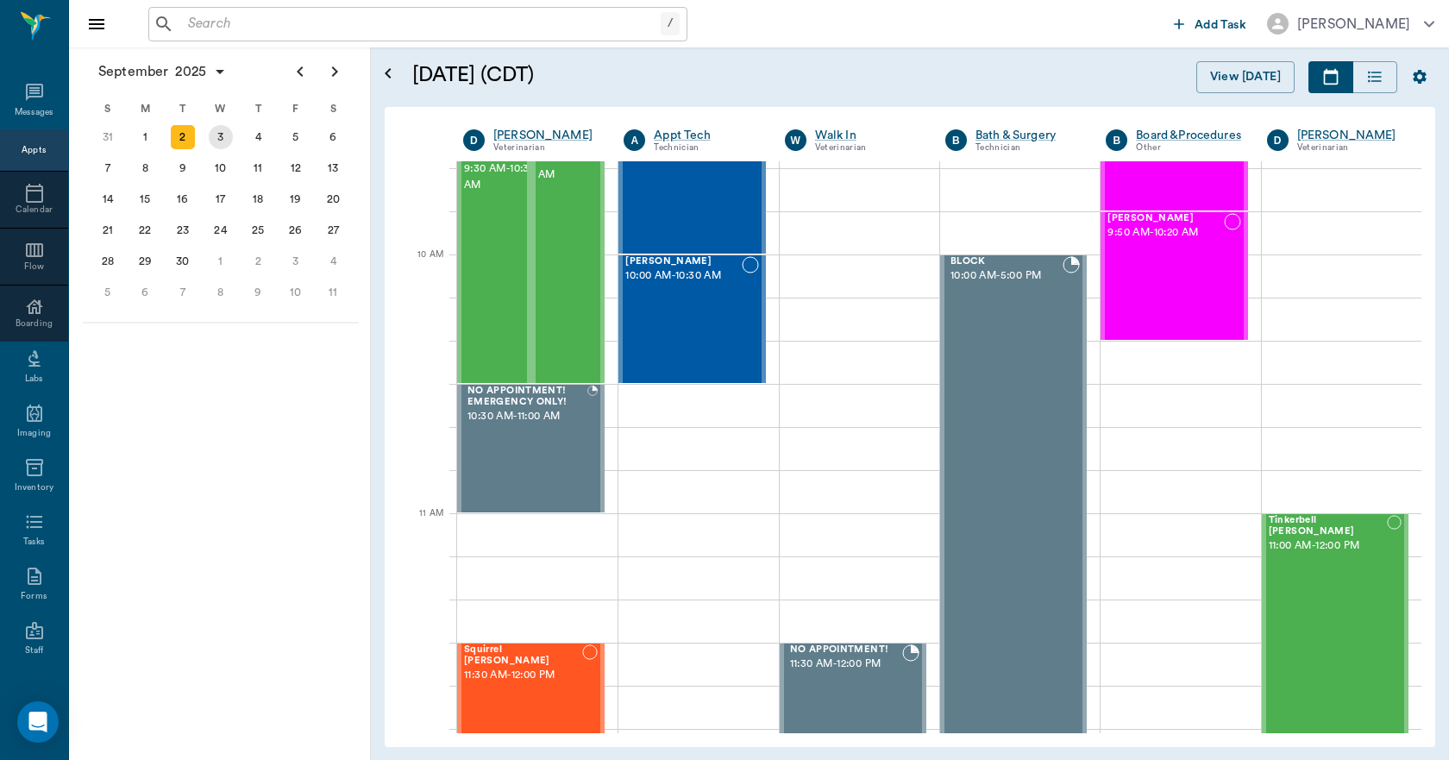
click at [223, 135] on div "3" at bounding box center [221, 137] width 24 height 24
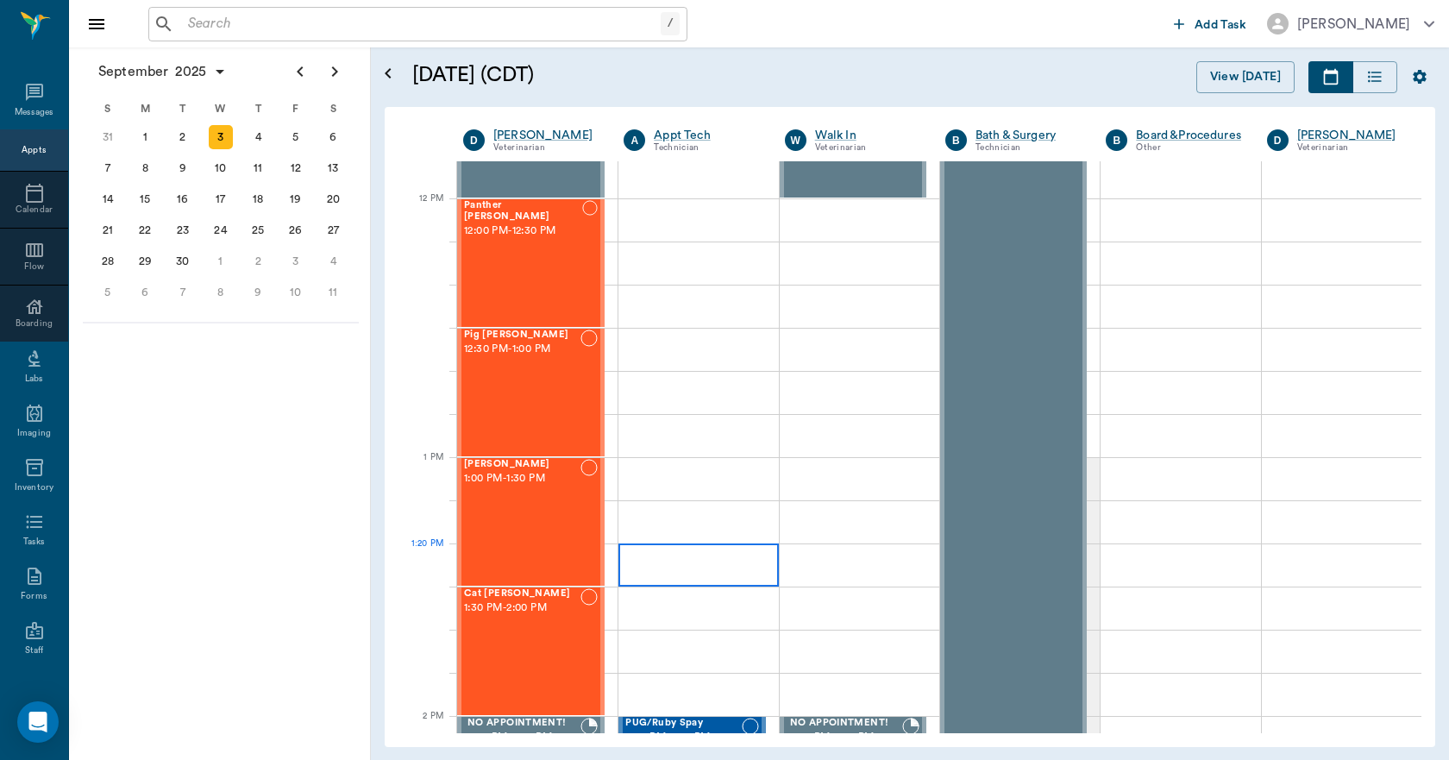
scroll to position [1035, 0]
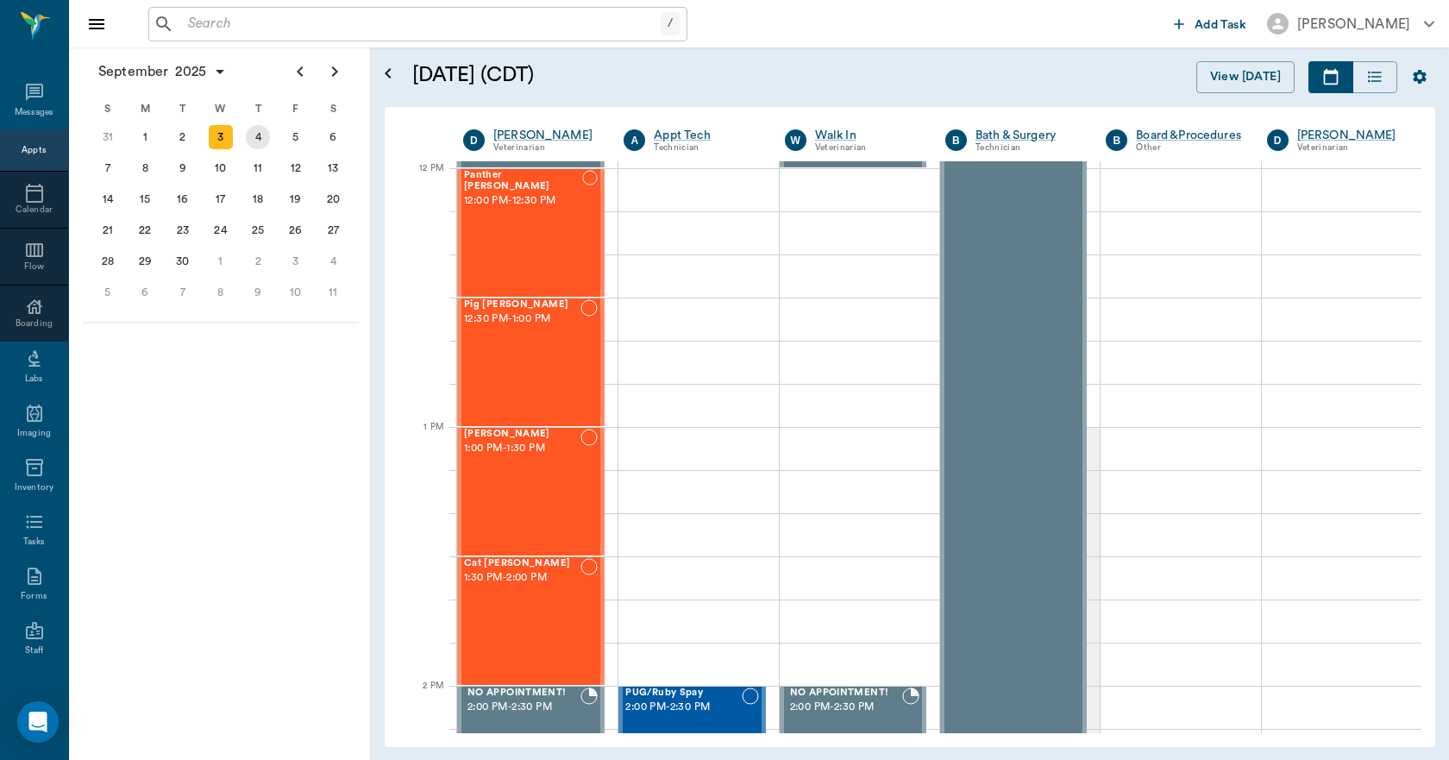
click at [266, 147] on div "4" at bounding box center [258, 137] width 38 height 31
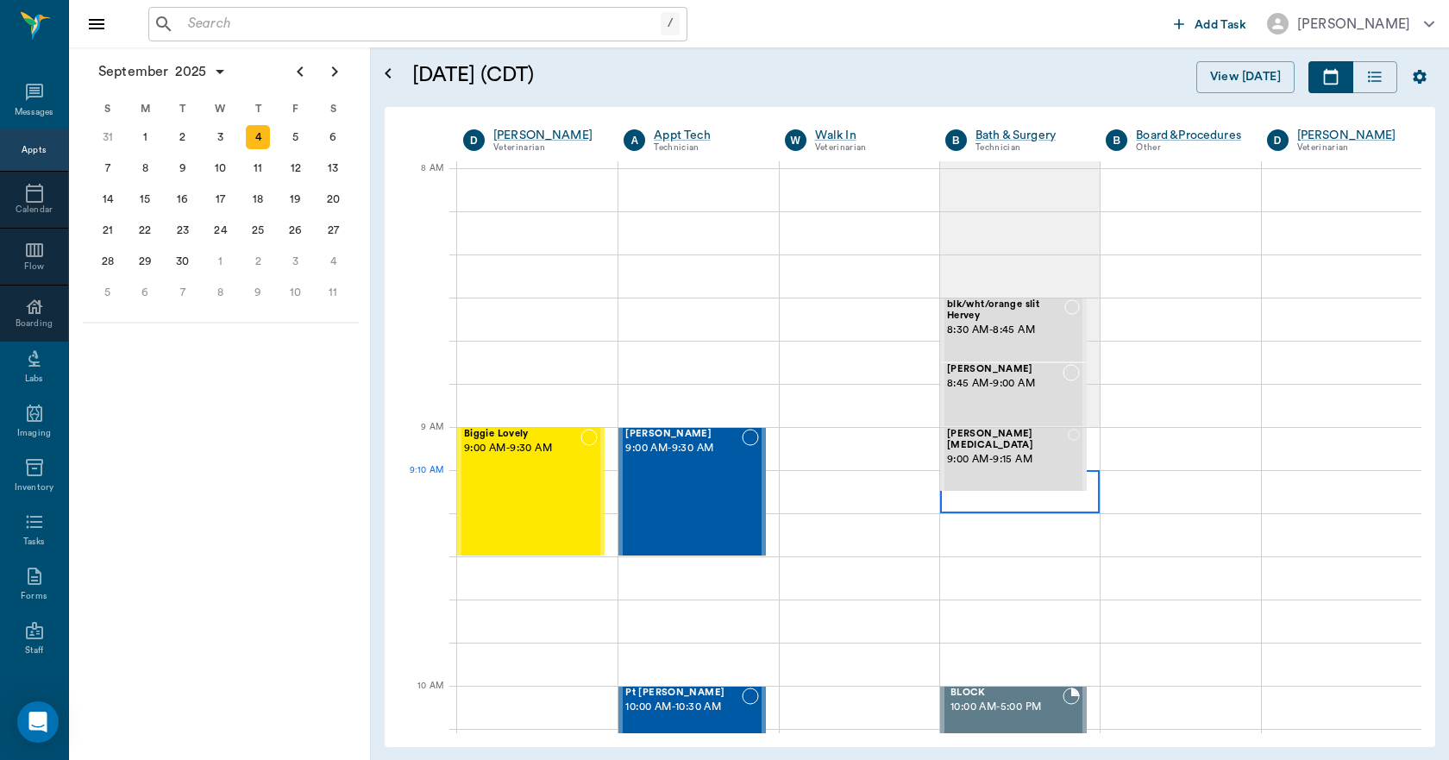
click at [970, 503] on div at bounding box center [1020, 491] width 160 height 43
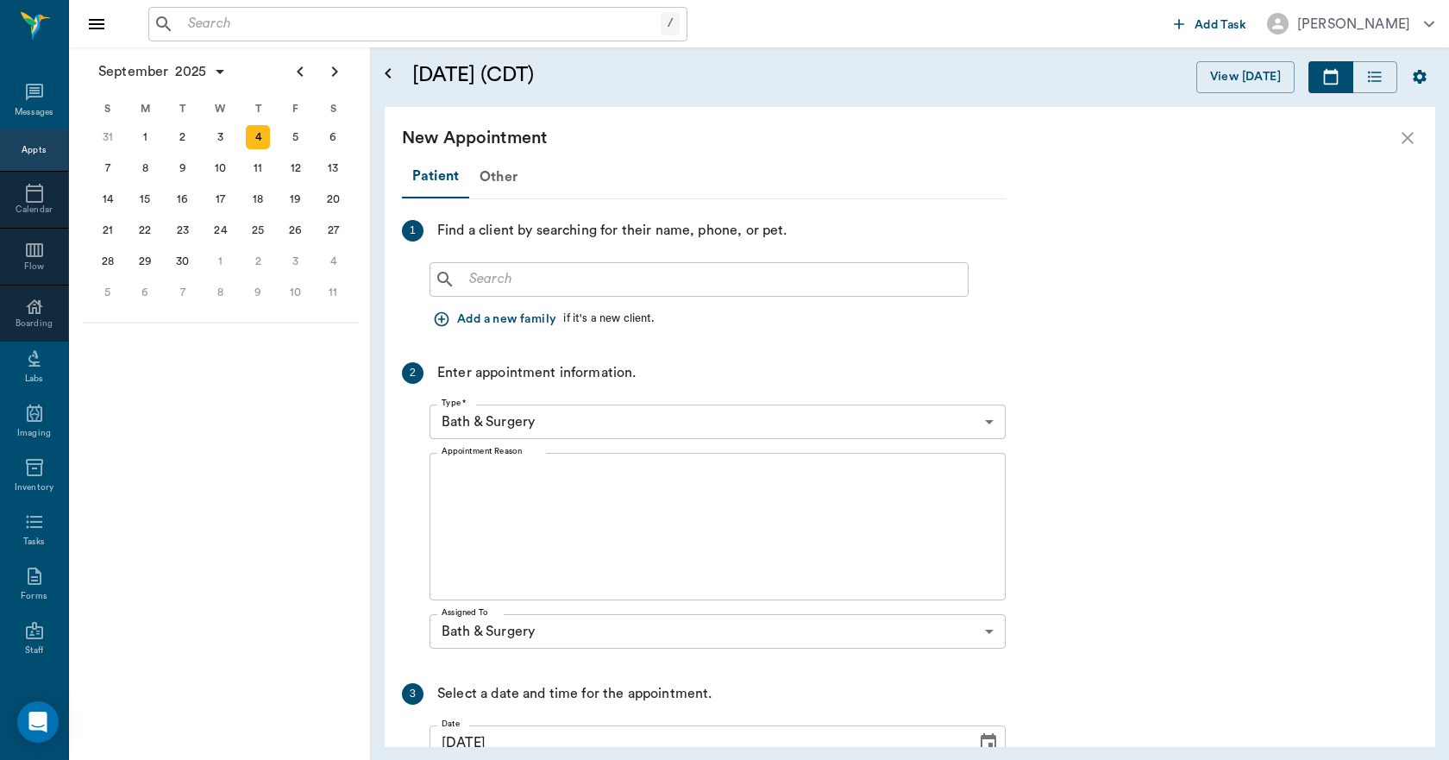
click at [494, 278] on input "text" at bounding box center [711, 279] width 499 height 24
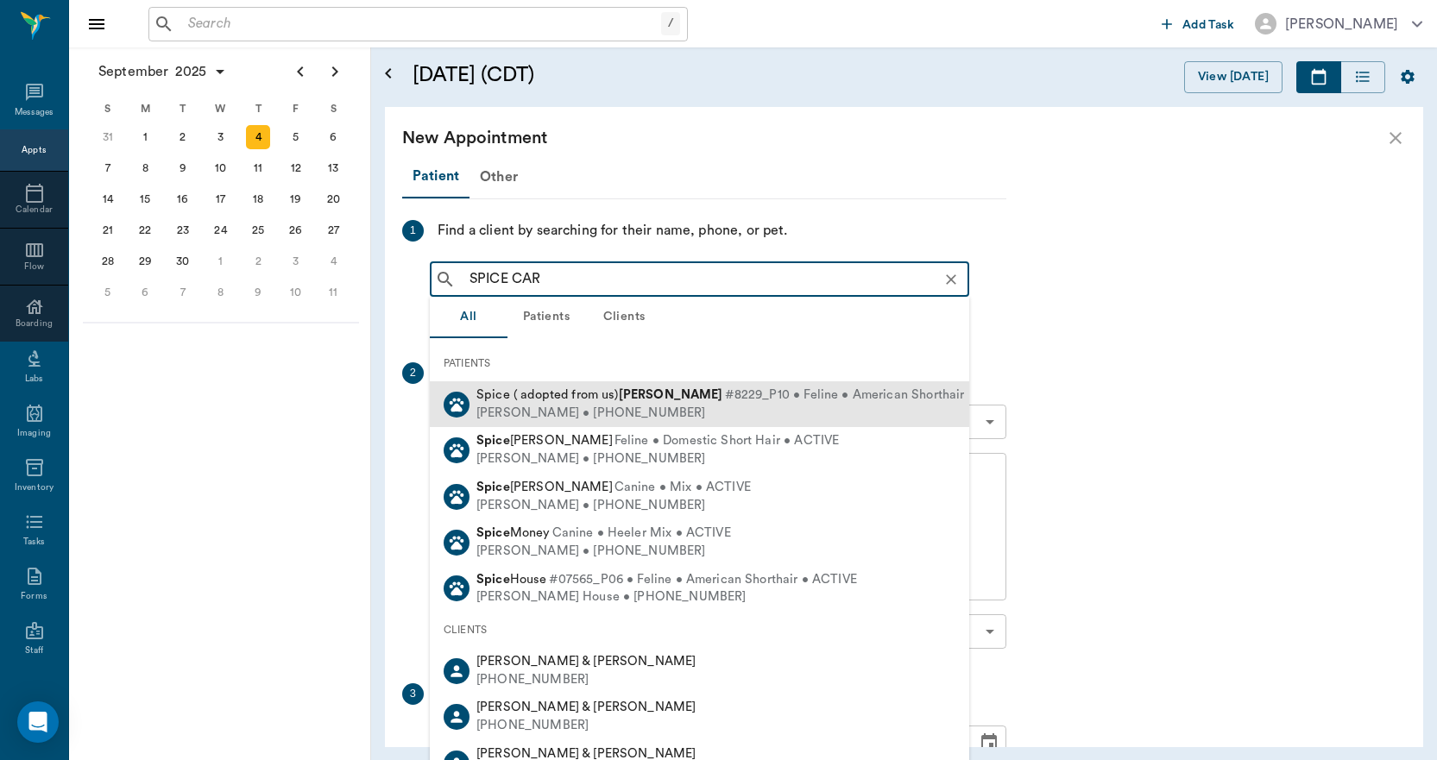
click at [525, 395] on span "Spice ( adopted from us) [PERSON_NAME]" at bounding box center [599, 394] width 247 height 13
type input "SPICE CAR"
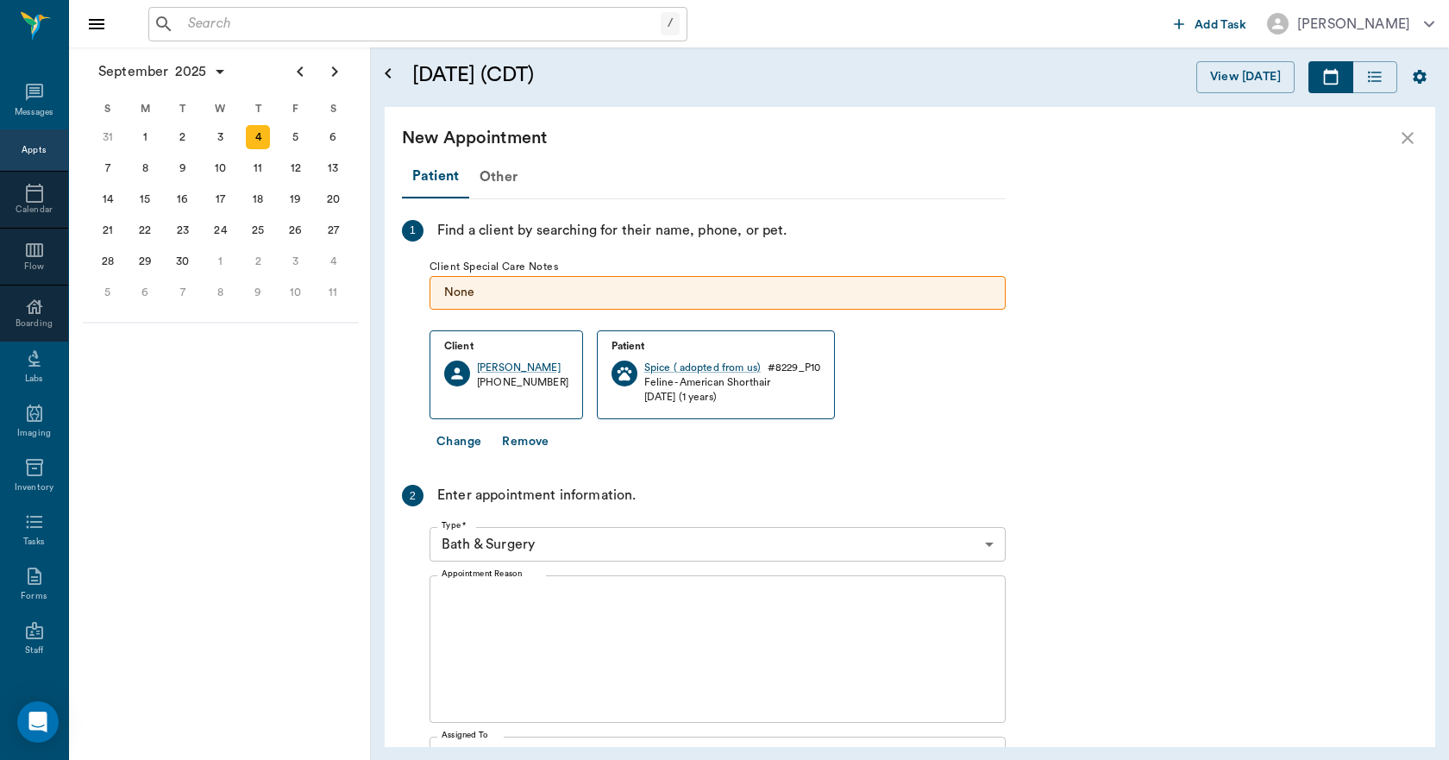
click at [549, 611] on textarea "Appointment Reason" at bounding box center [718, 649] width 552 height 119
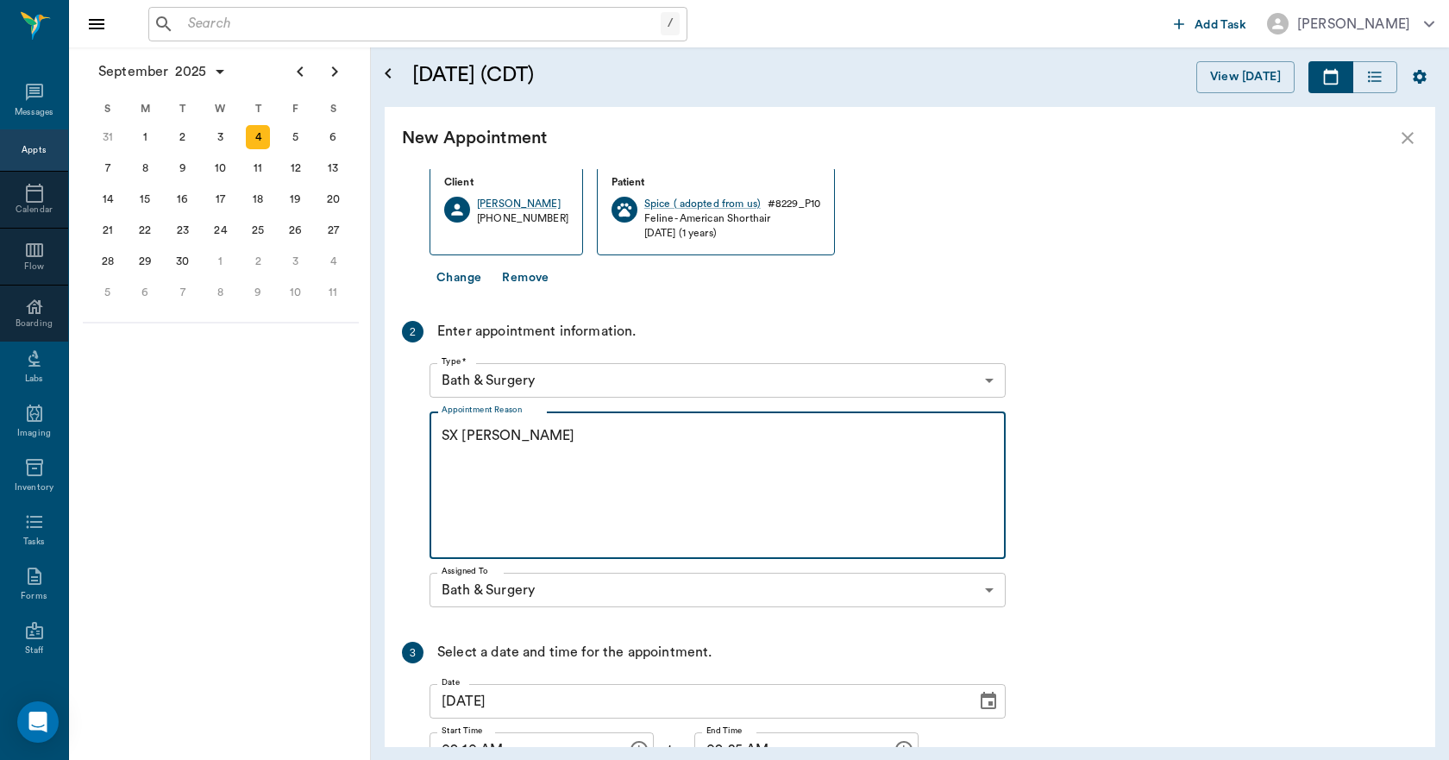
scroll to position [313, 0]
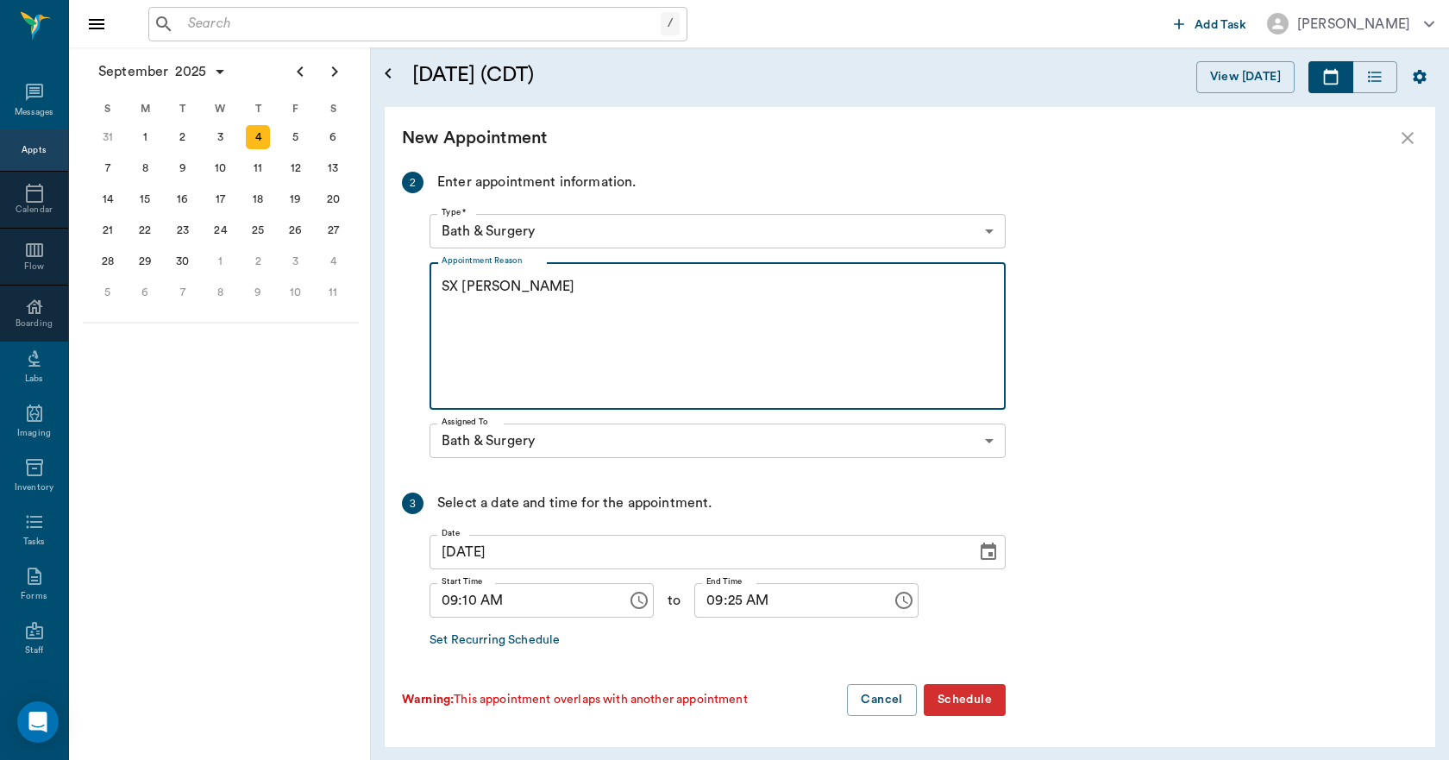
type textarea "SX [PERSON_NAME]"
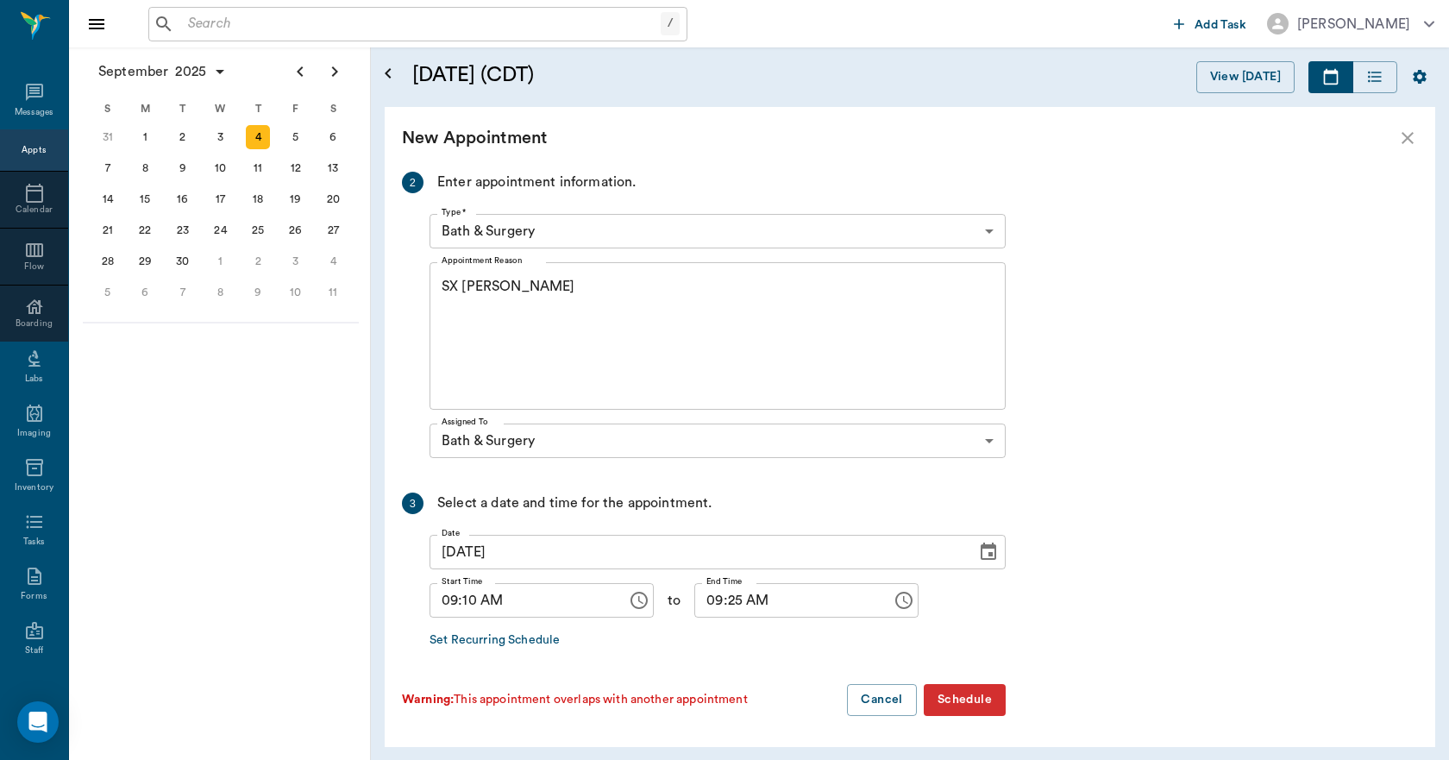
click at [986, 700] on button "Schedule" at bounding box center [965, 700] width 82 height 32
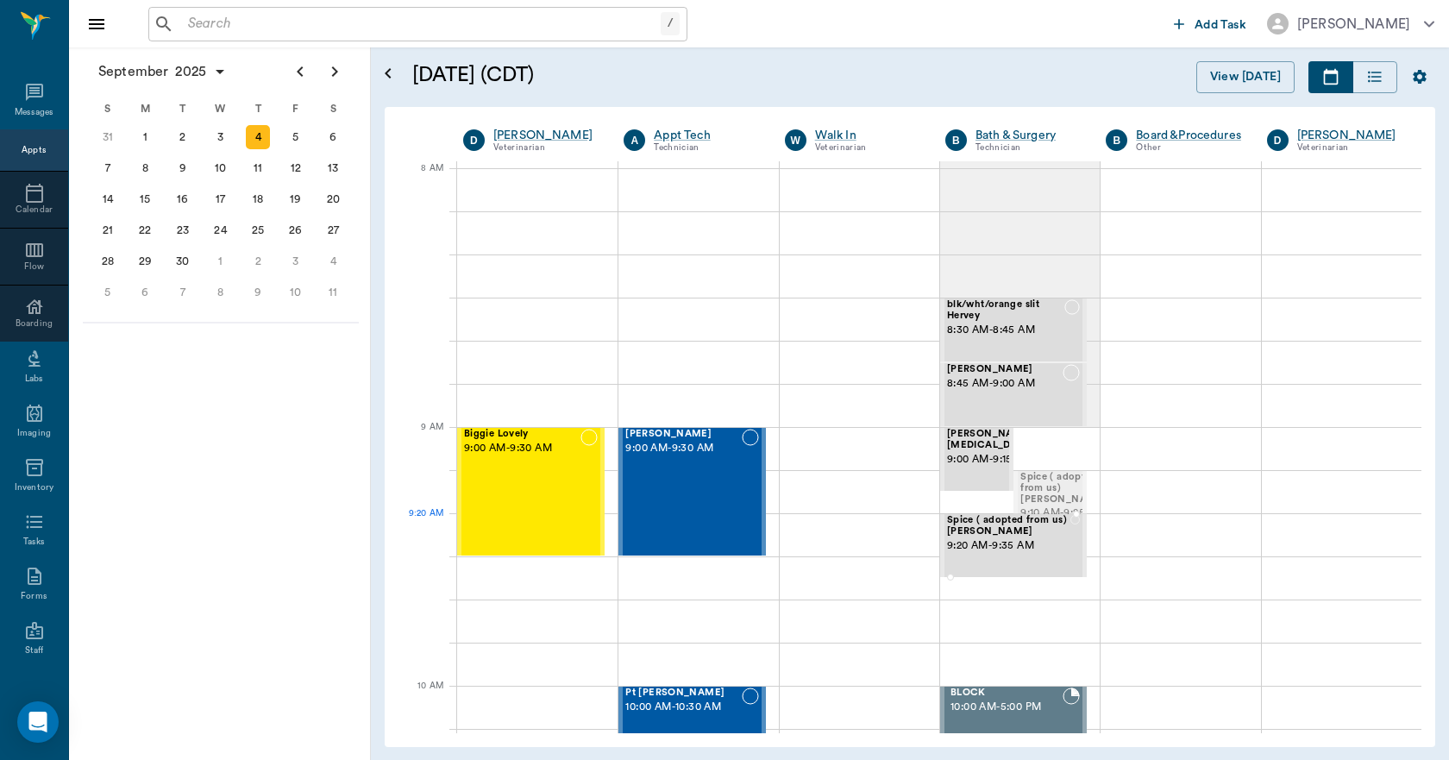
drag, startPoint x: 1028, startPoint y: 503, endPoint x: 1010, endPoint y: 524, distance: 27.0
drag, startPoint x: 1010, startPoint y: 519, endPoint x: 1010, endPoint y: 509, distance: 10.4
drag, startPoint x: 1009, startPoint y: 543, endPoint x: 1003, endPoint y: 521, distance: 22.2
click at [1007, 538] on span "9:20 AM - 9:35 AM" at bounding box center [1008, 546] width 123 height 17
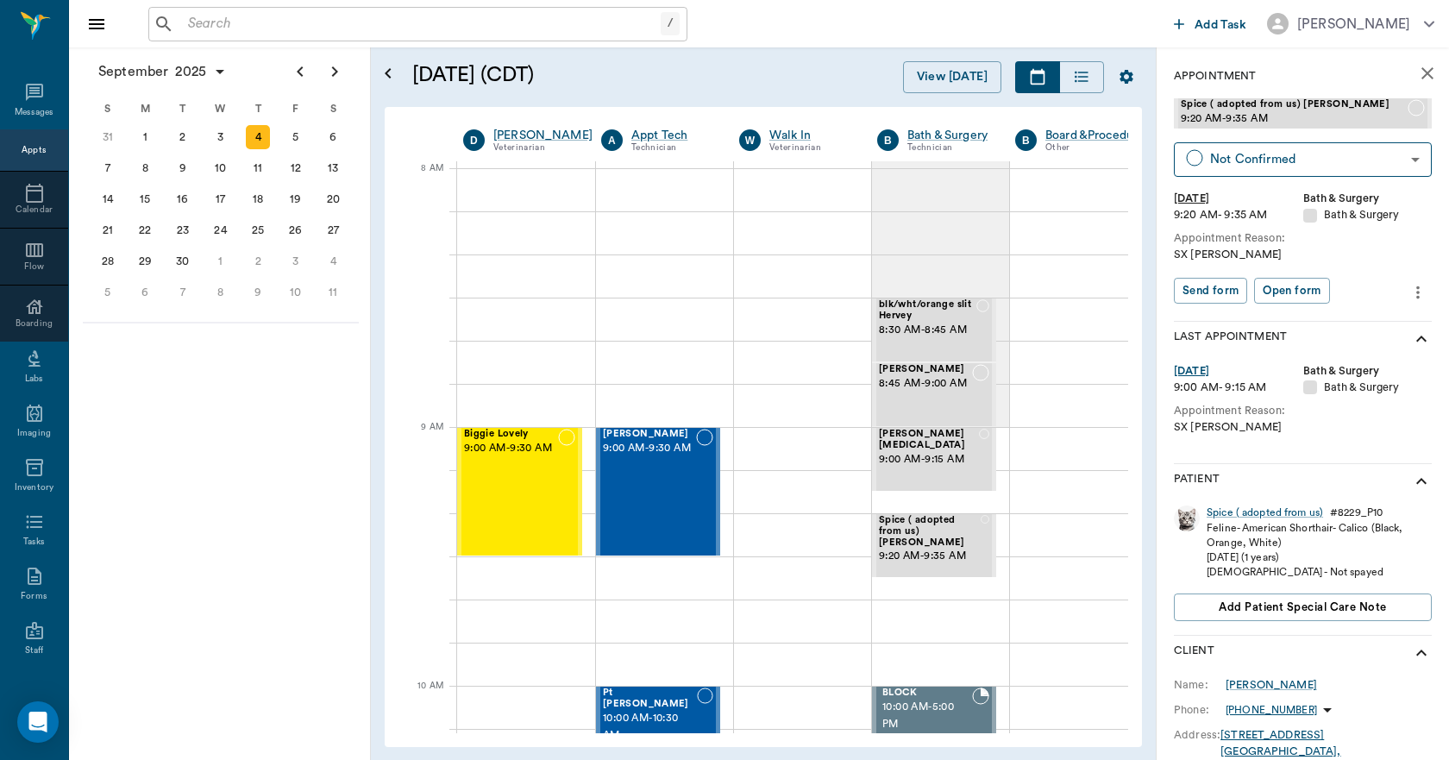
click at [1409, 286] on icon "more" at bounding box center [1418, 292] width 19 height 21
click at [1354, 326] on span "Edit appointment" at bounding box center [1333, 322] width 145 height 18
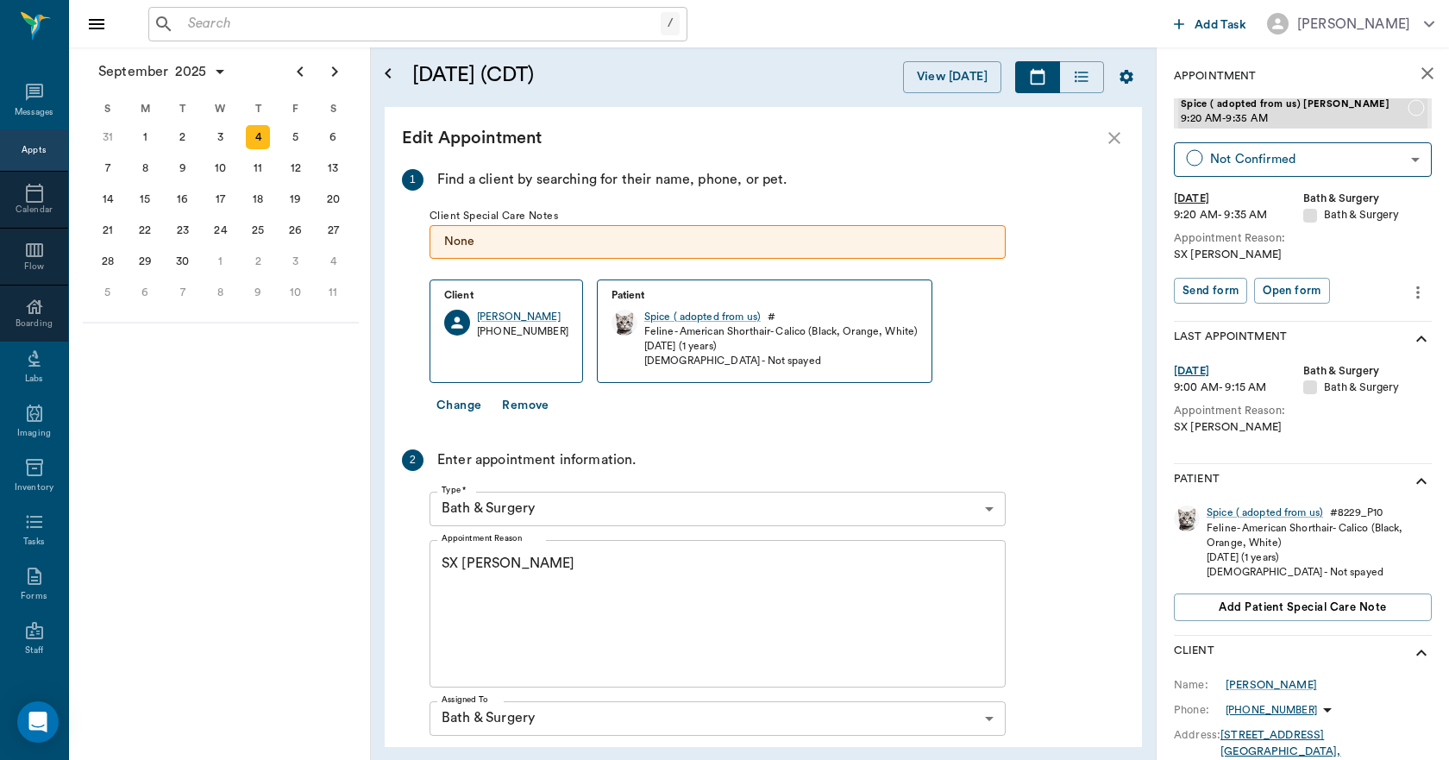
scroll to position [245, 0]
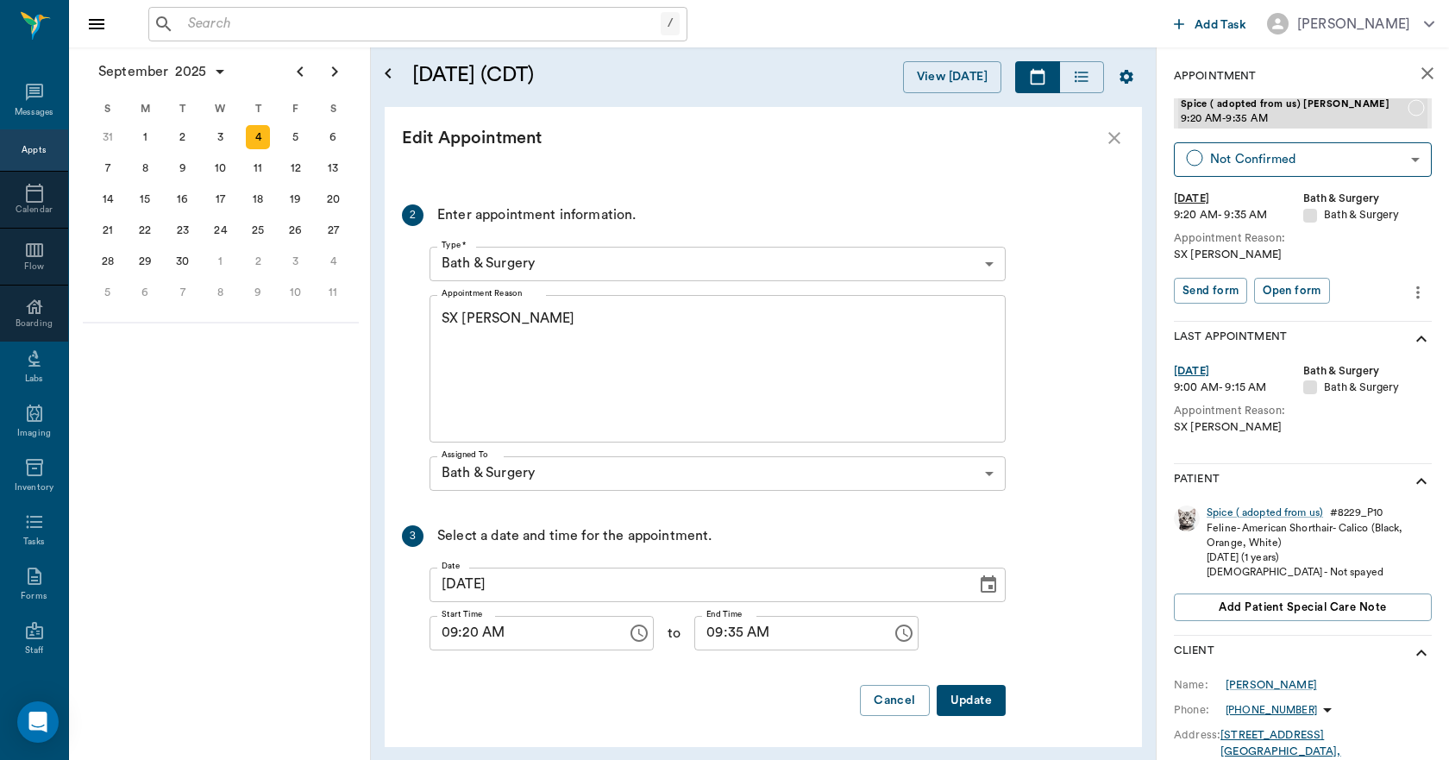
click at [479, 639] on input "09:20 AM" at bounding box center [522, 633] width 185 height 35
type input "09:15 AM"
click at [723, 635] on input "09:35 AM" at bounding box center [787, 633] width 185 height 35
type input "09:30 AM"
click at [987, 705] on button "Update" at bounding box center [971, 701] width 69 height 32
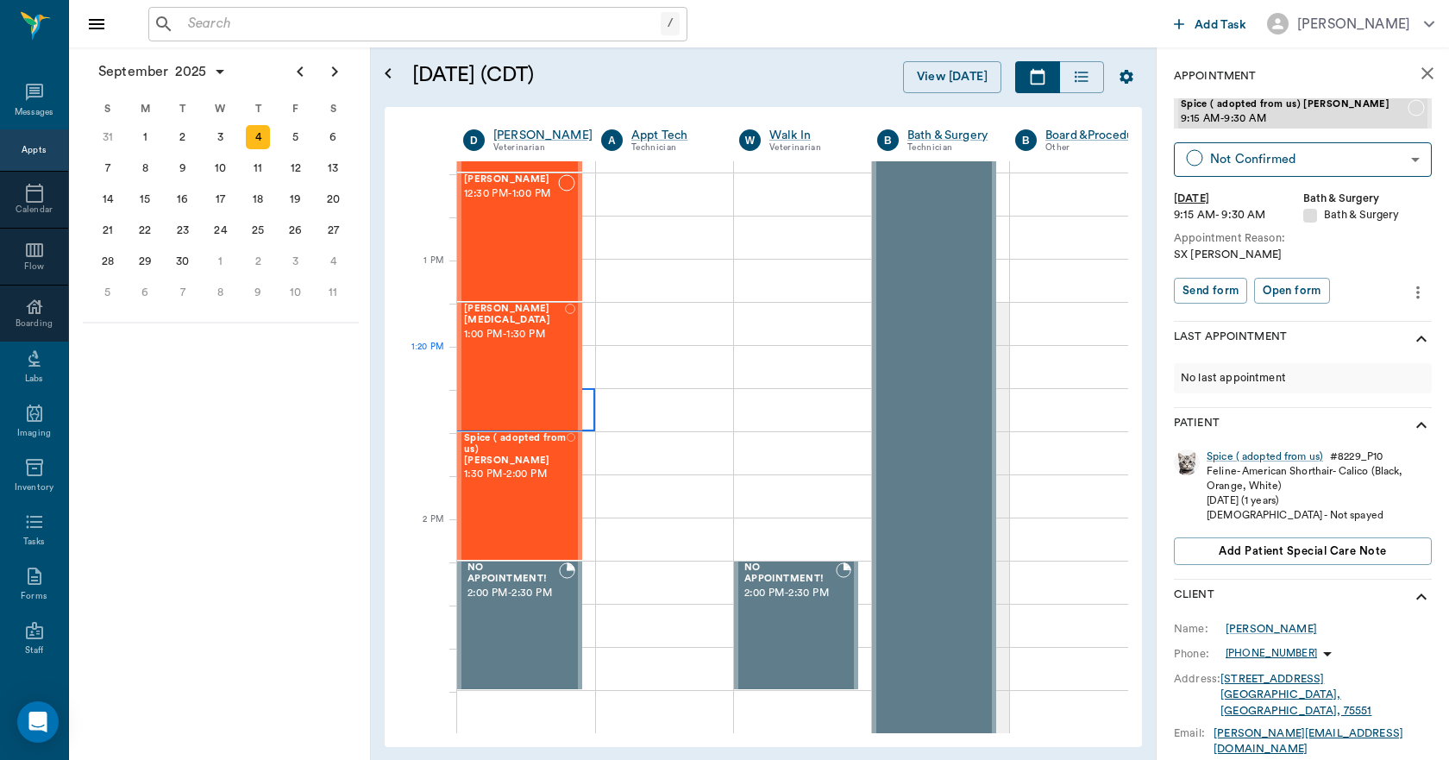
scroll to position [1208, 0]
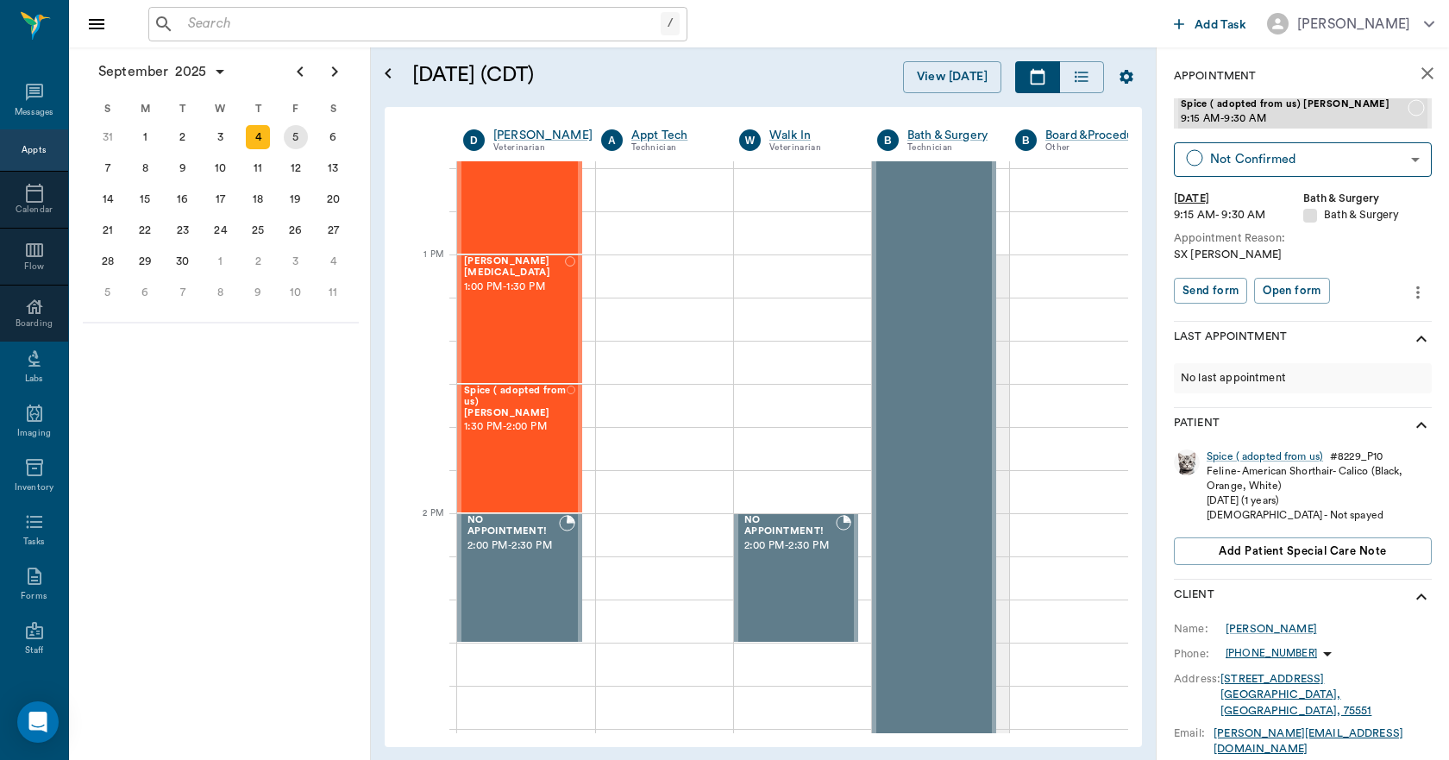
click at [296, 139] on div "5" at bounding box center [296, 137] width 24 height 24
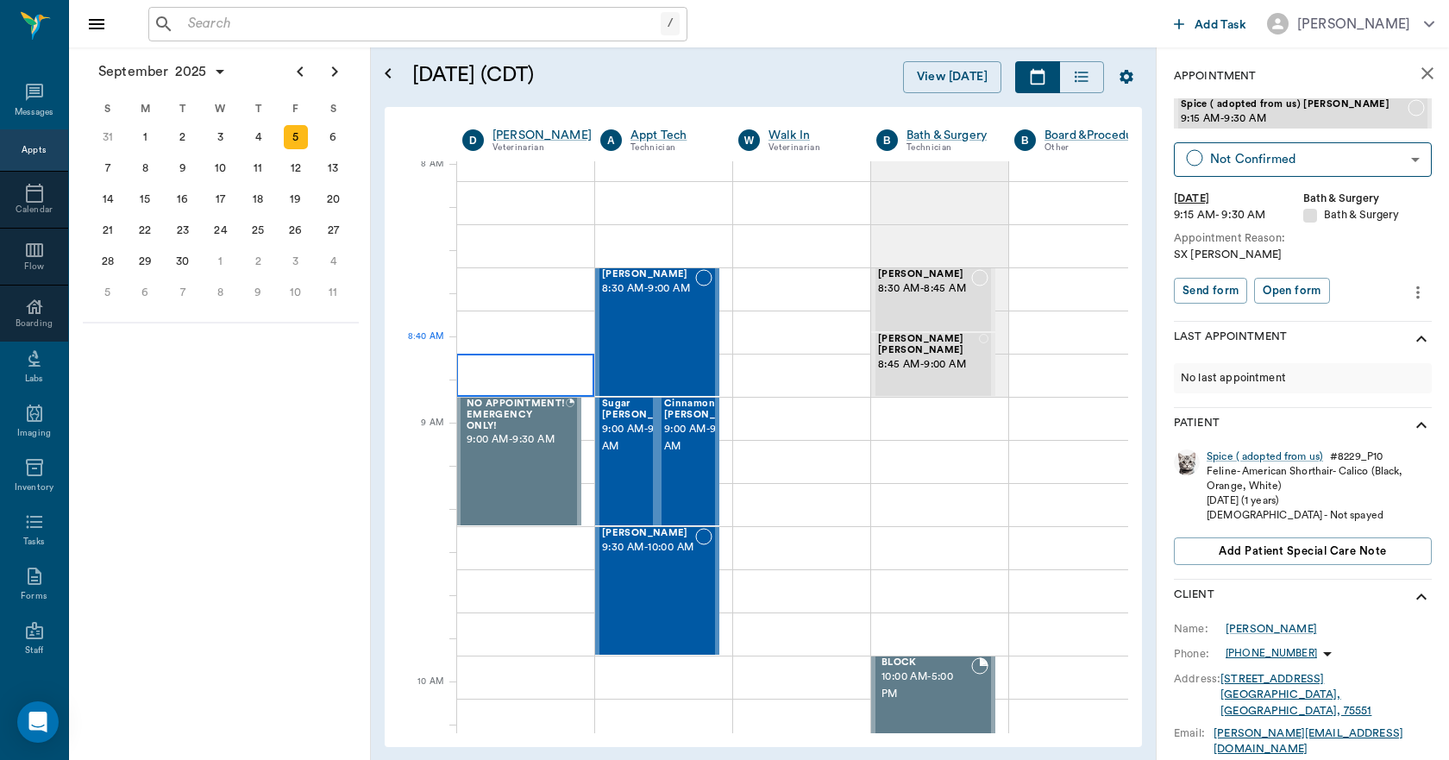
scroll to position [0, 1]
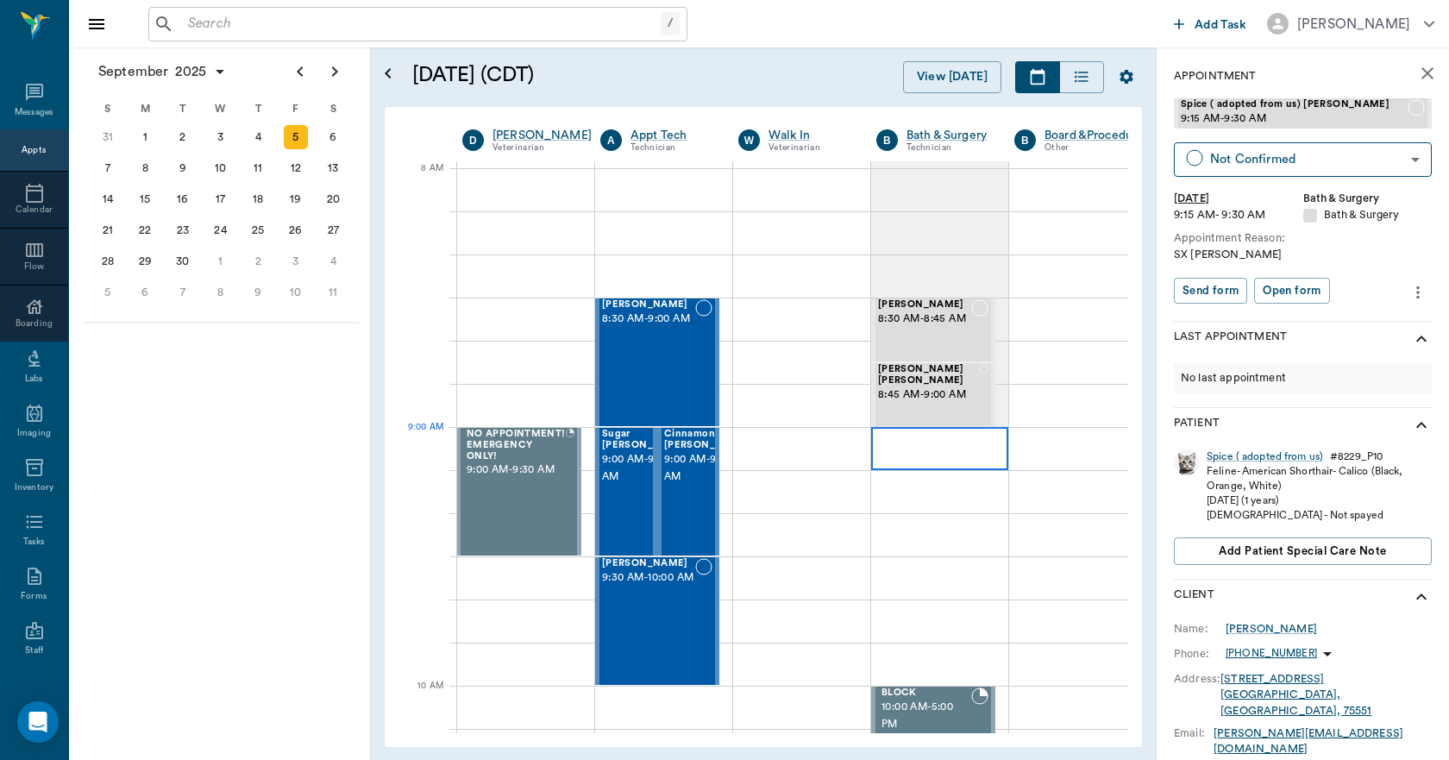
click at [887, 445] on div at bounding box center [939, 448] width 137 height 43
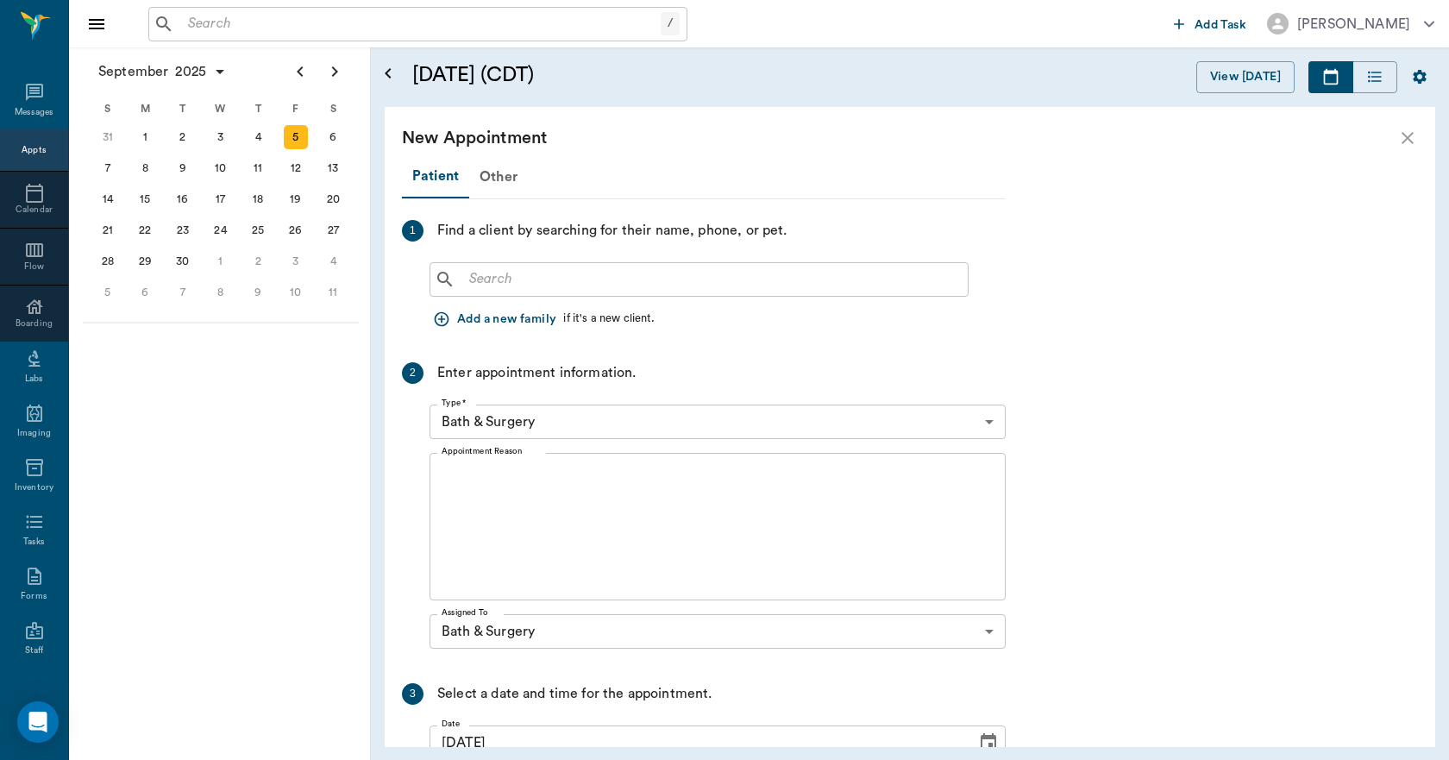
scroll to position [0, 0]
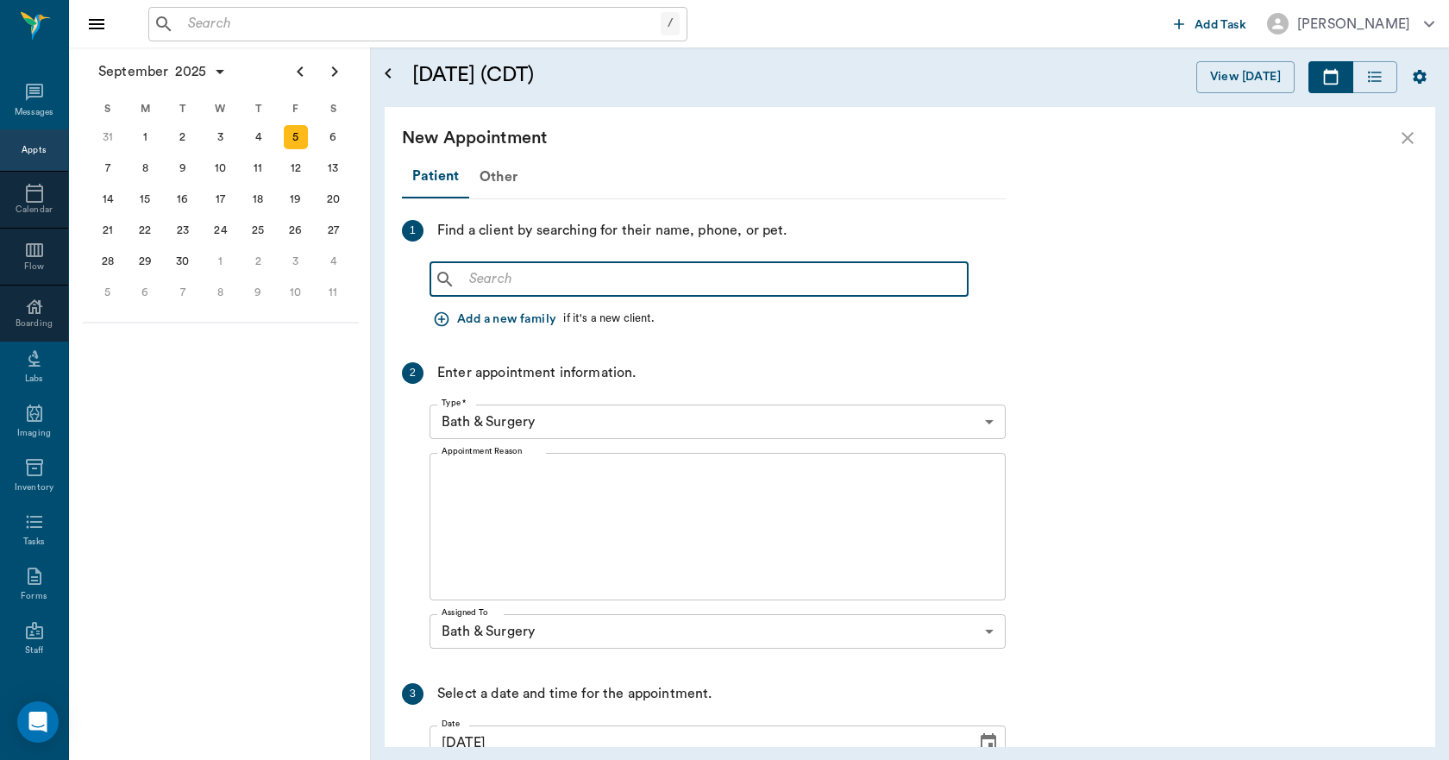
click at [512, 274] on input "text" at bounding box center [711, 279] width 499 height 24
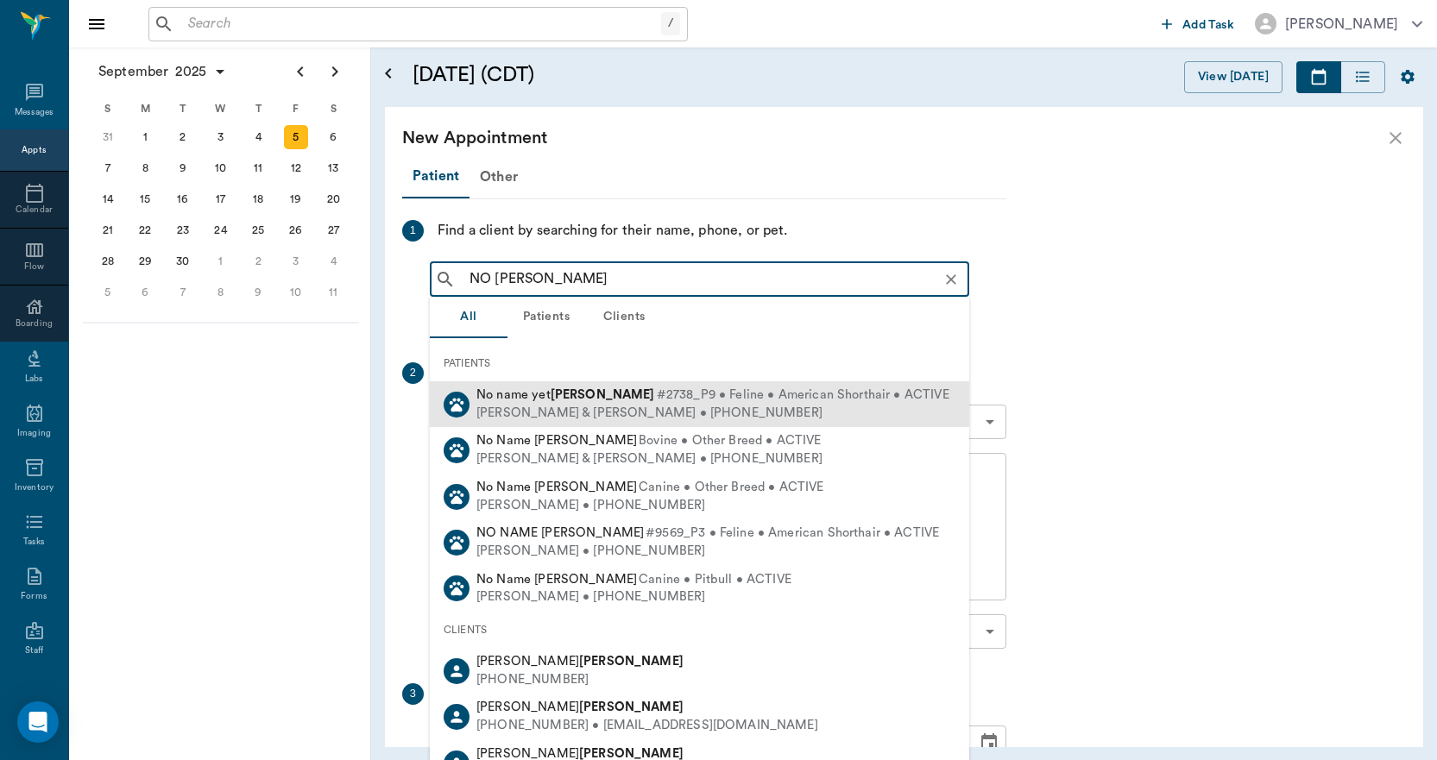
click at [529, 396] on span "No name yet [PERSON_NAME]" at bounding box center [565, 394] width 179 height 13
type input "NO [PERSON_NAME]"
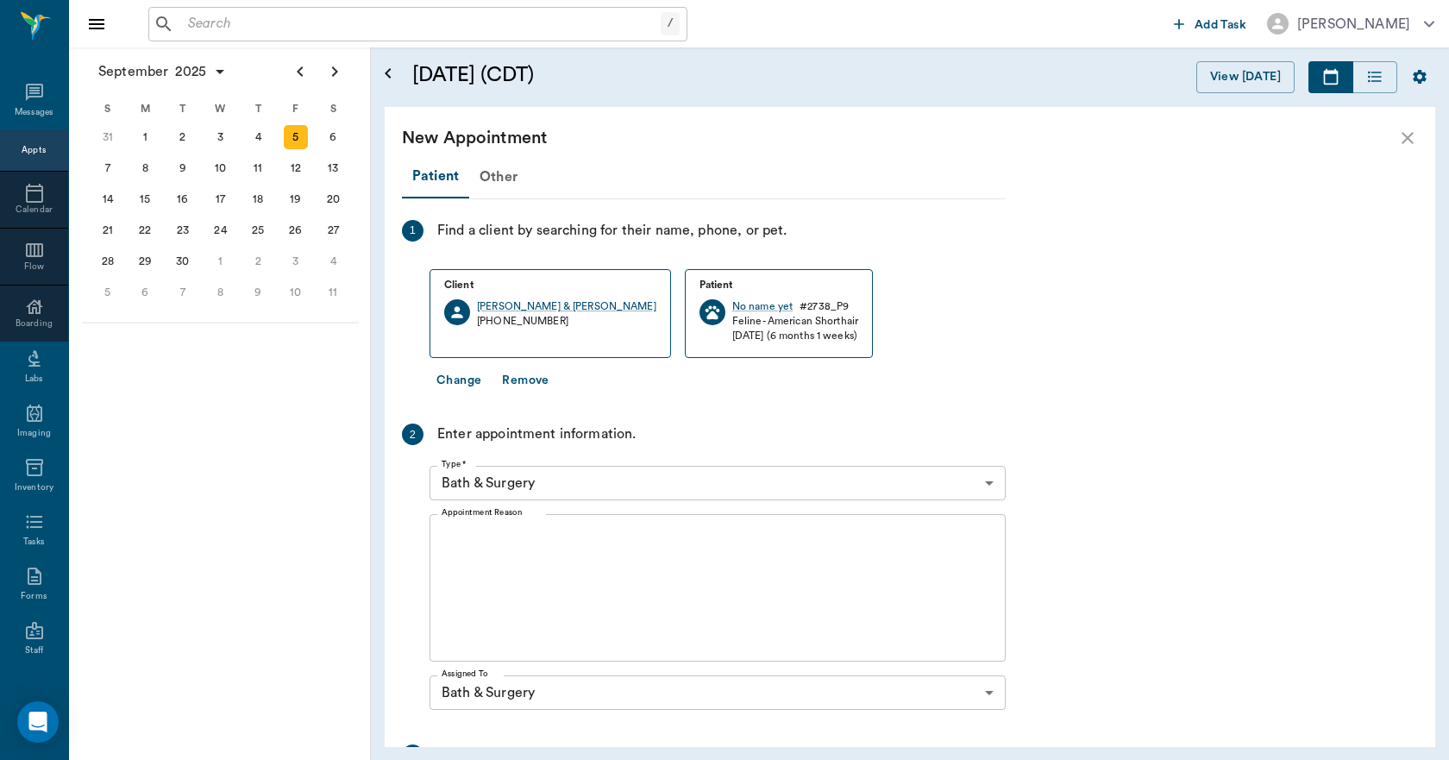
click at [531, 527] on div "x Appointment Reason" at bounding box center [718, 588] width 576 height 148
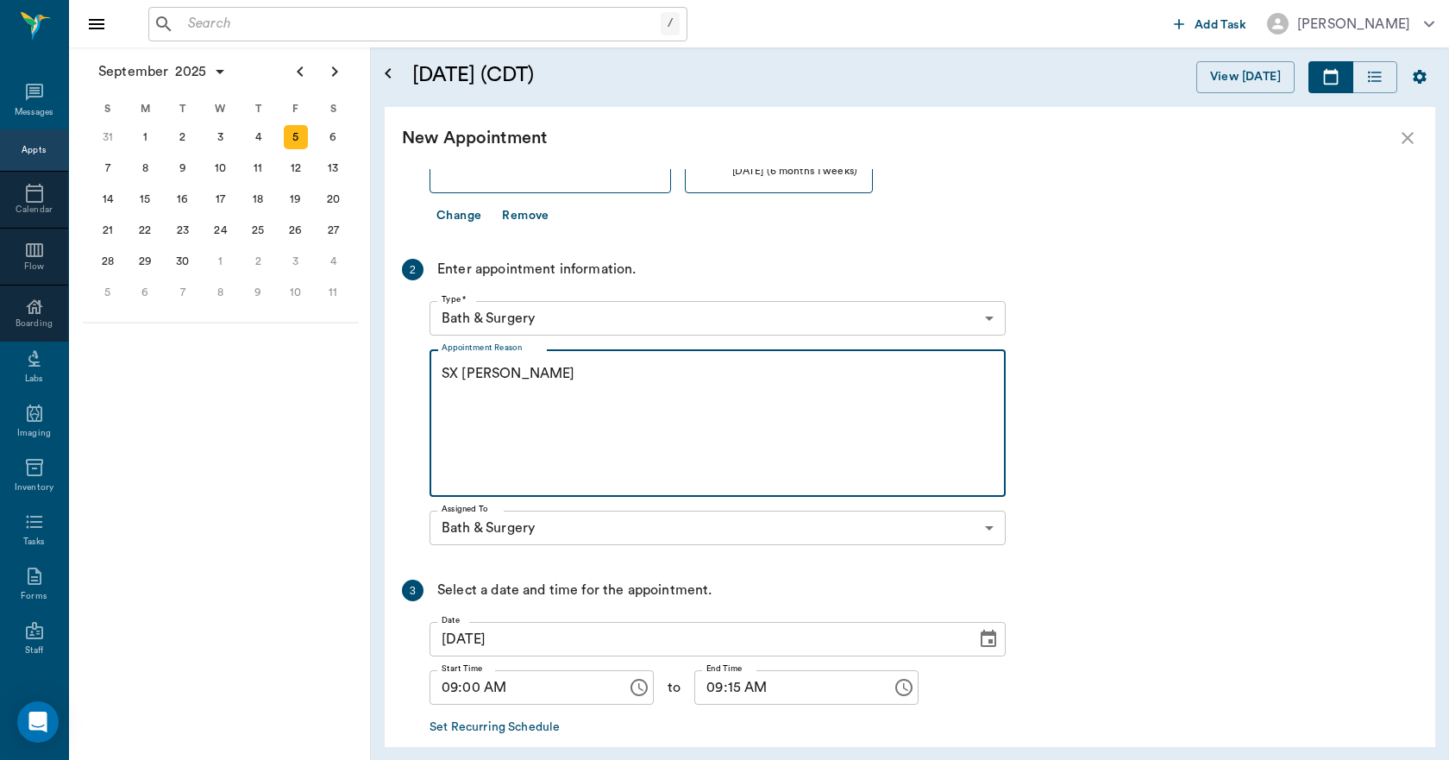
scroll to position [252, 0]
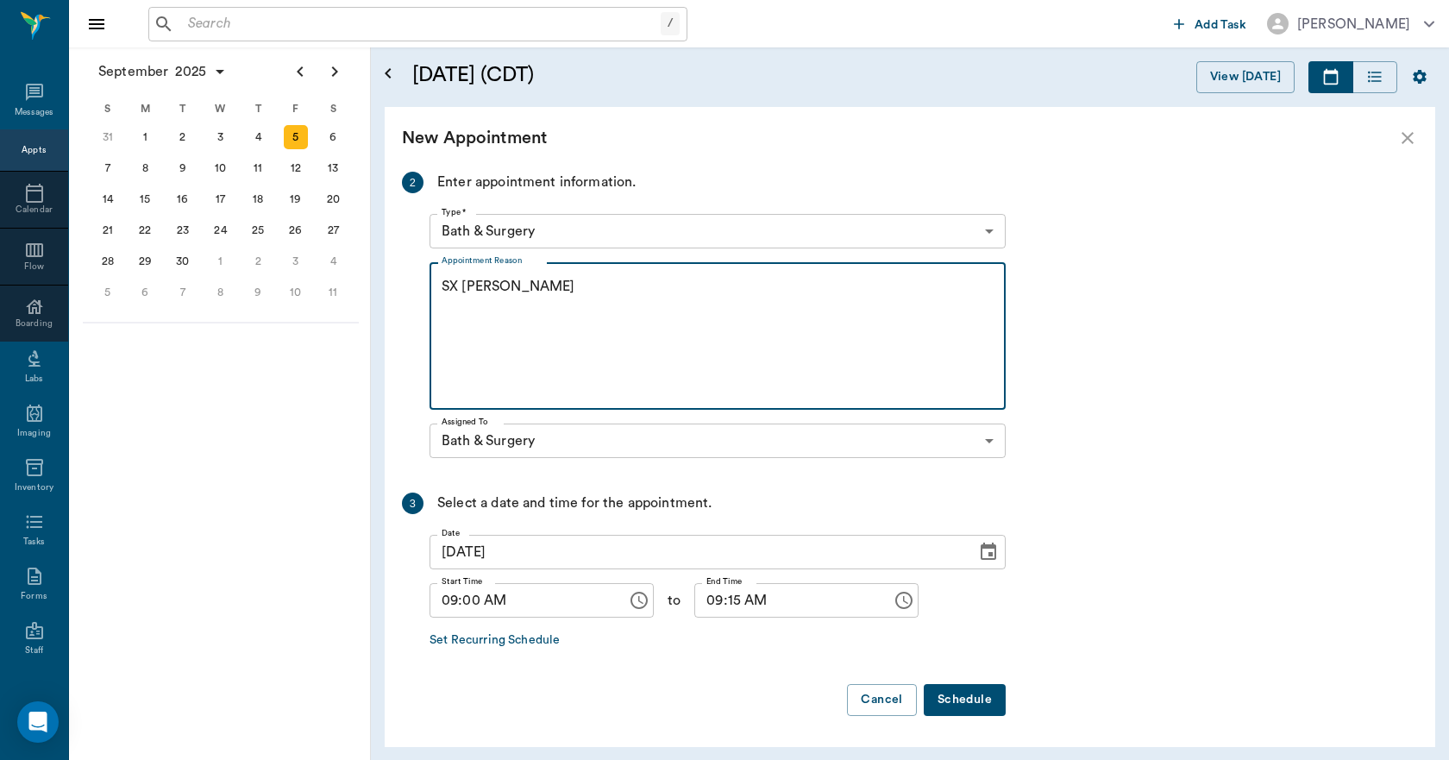
type textarea "SX [PERSON_NAME]"
click at [959, 693] on button "Schedule" at bounding box center [965, 700] width 82 height 32
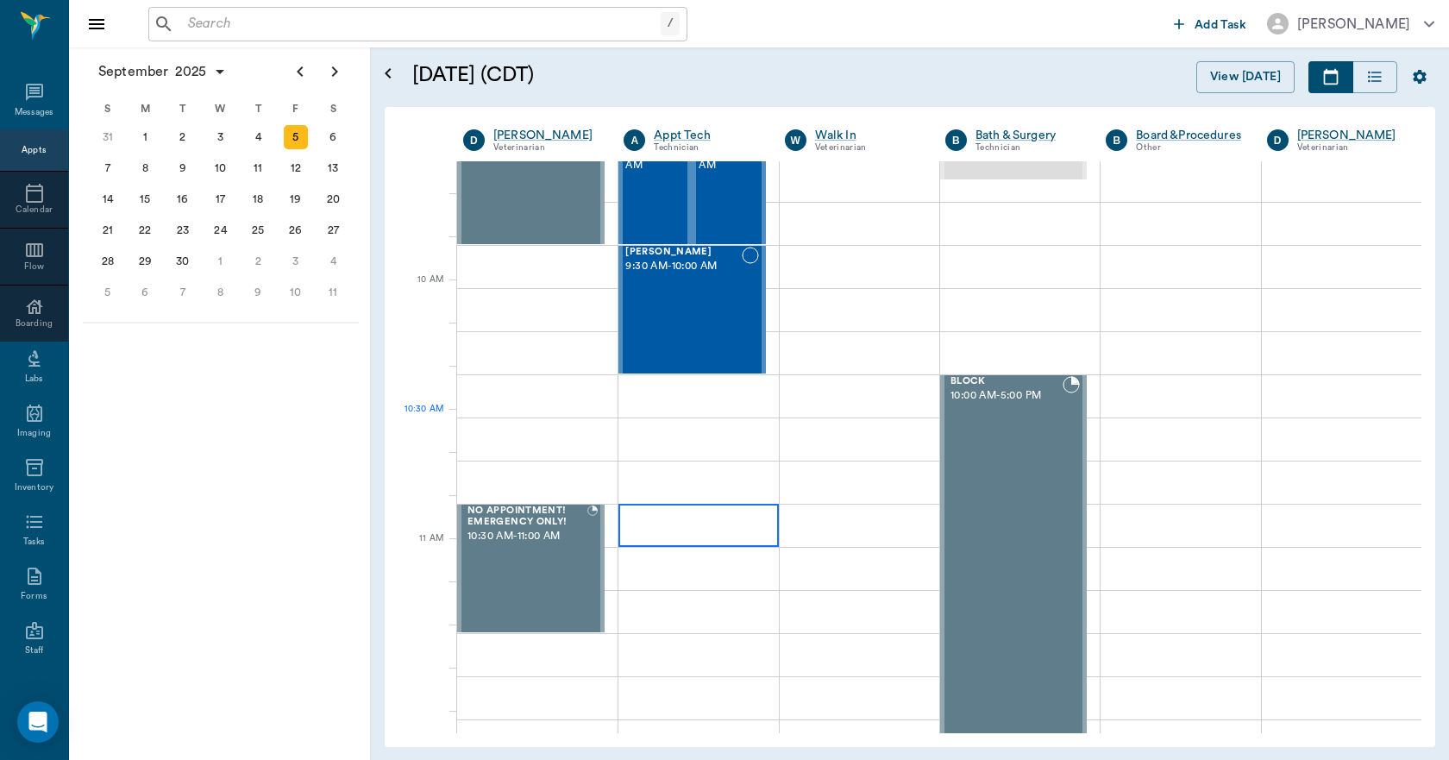
scroll to position [0, 0]
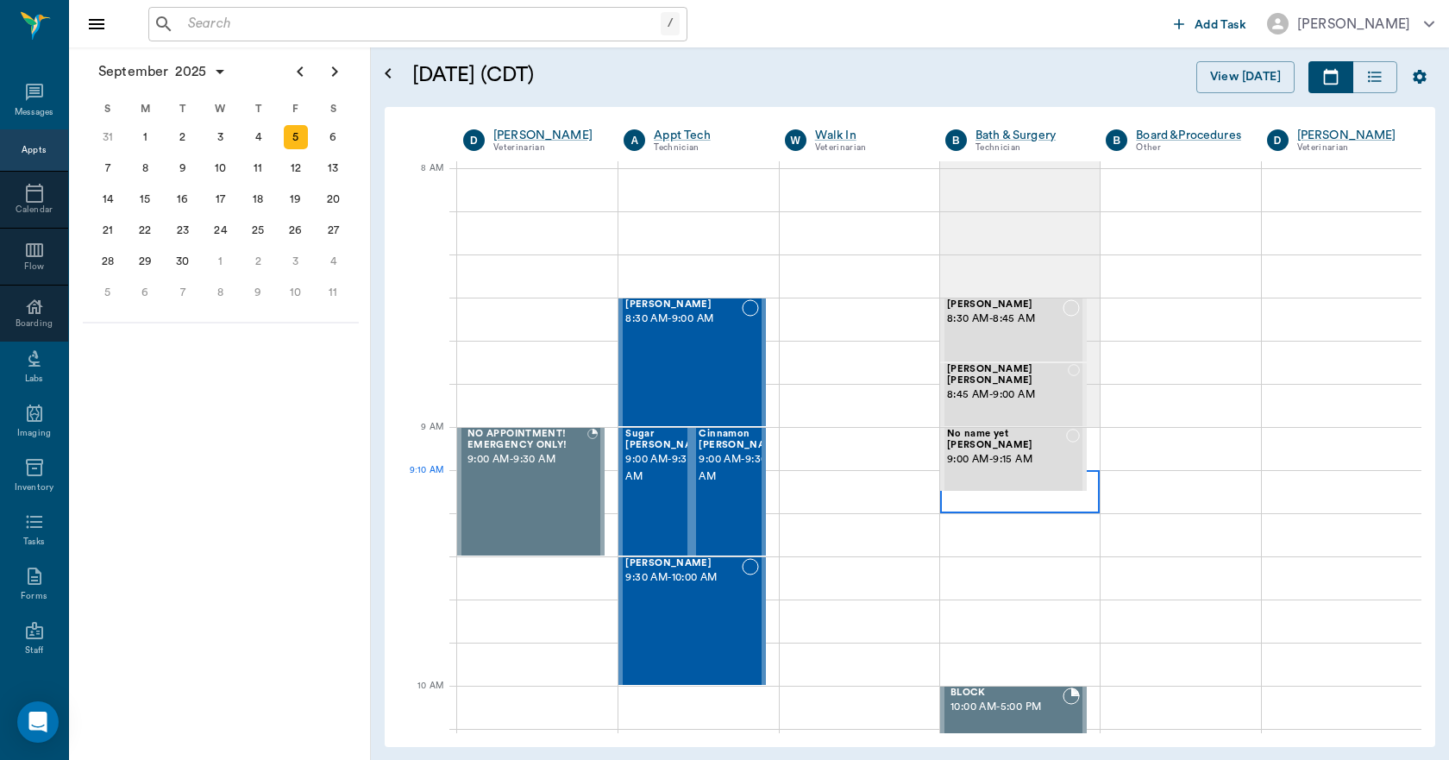
click at [965, 503] on div at bounding box center [1020, 491] width 160 height 43
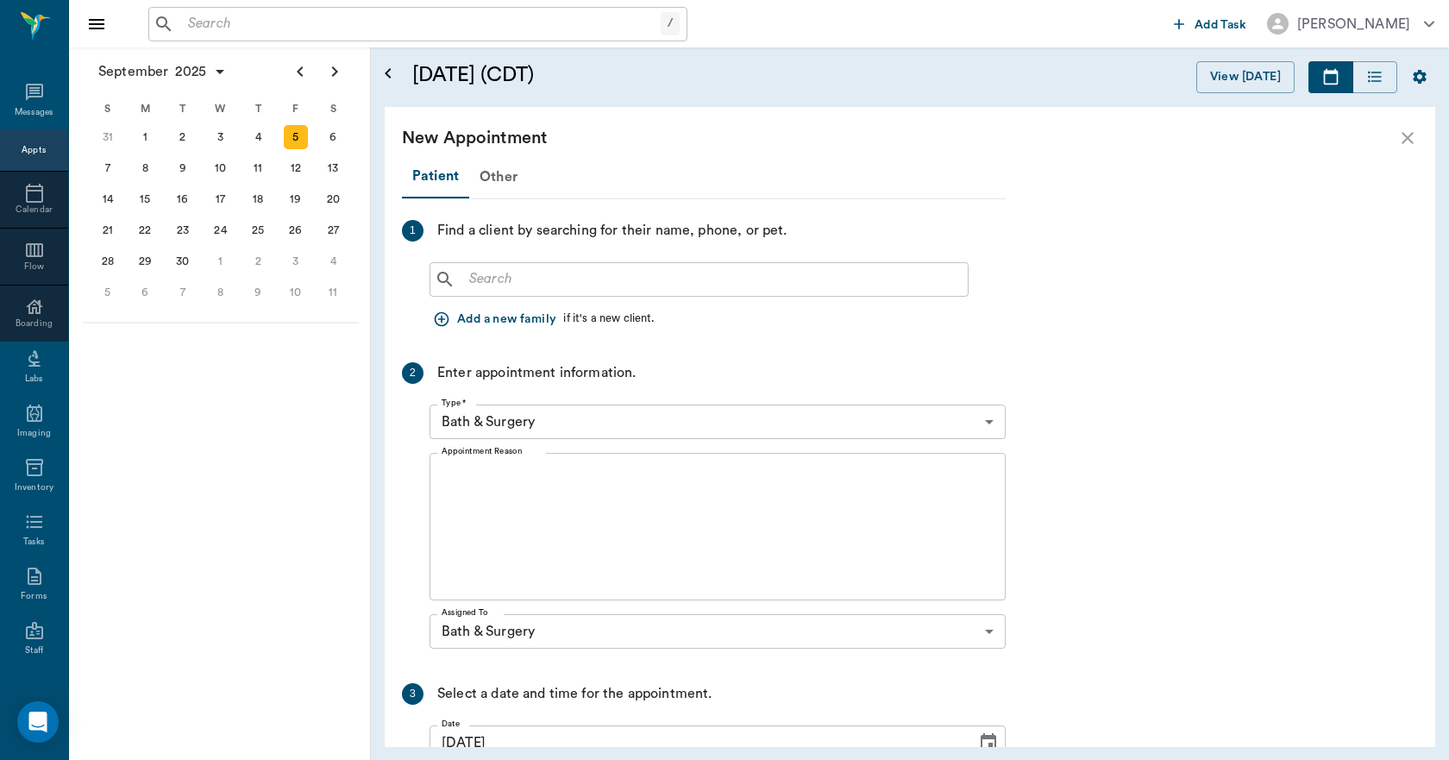
click at [503, 273] on input "text" at bounding box center [711, 279] width 499 height 24
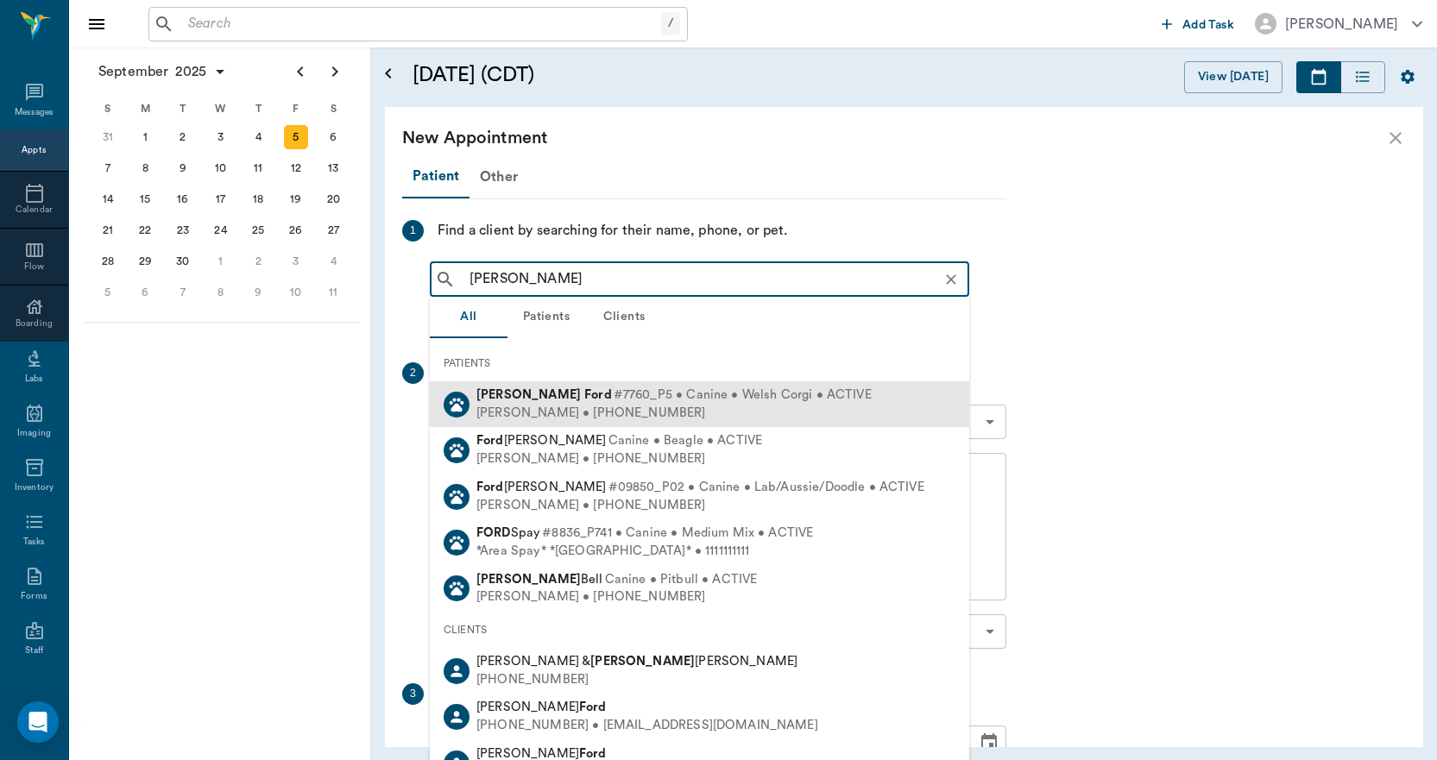
click at [584, 397] on b "Ford" at bounding box center [598, 394] width 28 height 13
type input "MILO FORD"
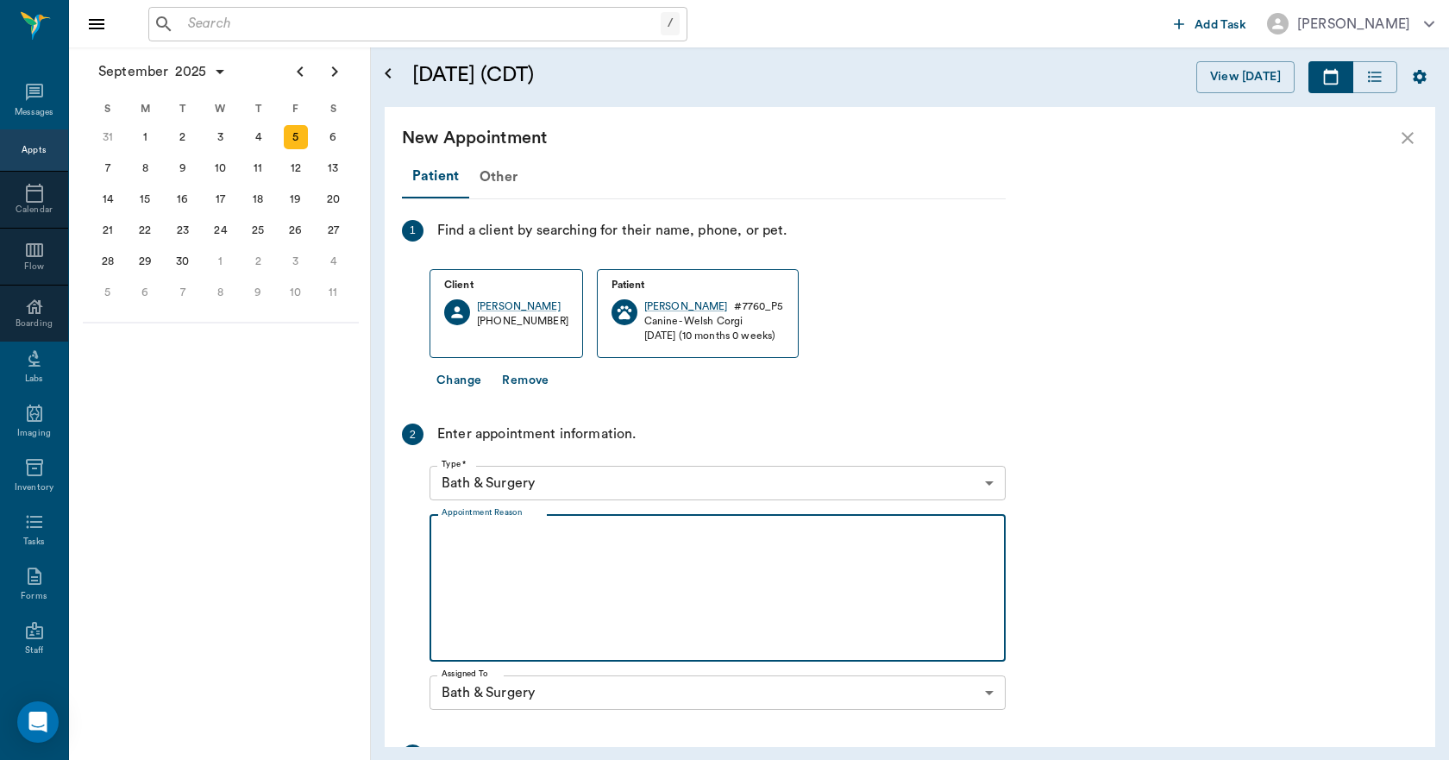
click at [509, 549] on textarea "Appointment Reason" at bounding box center [718, 588] width 552 height 119
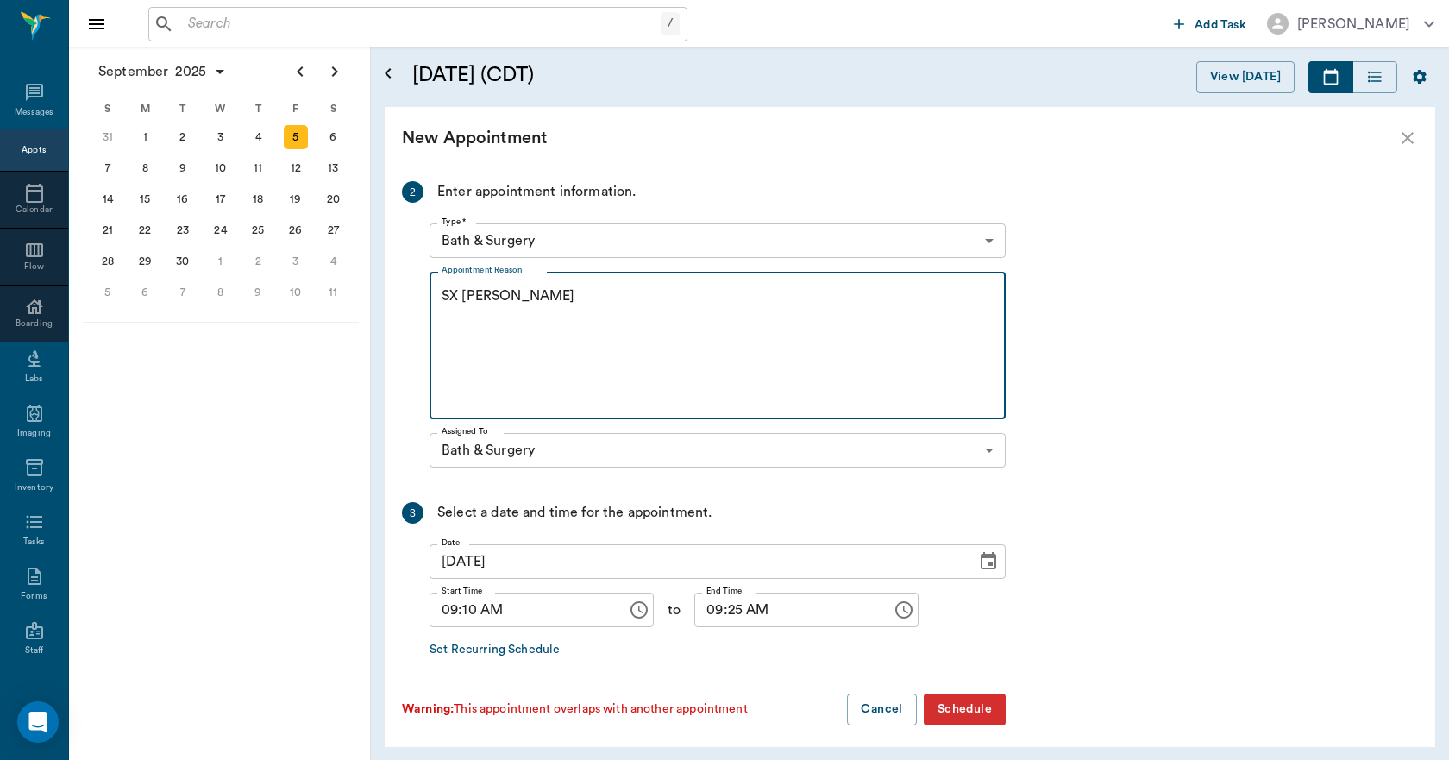
scroll to position [252, 0]
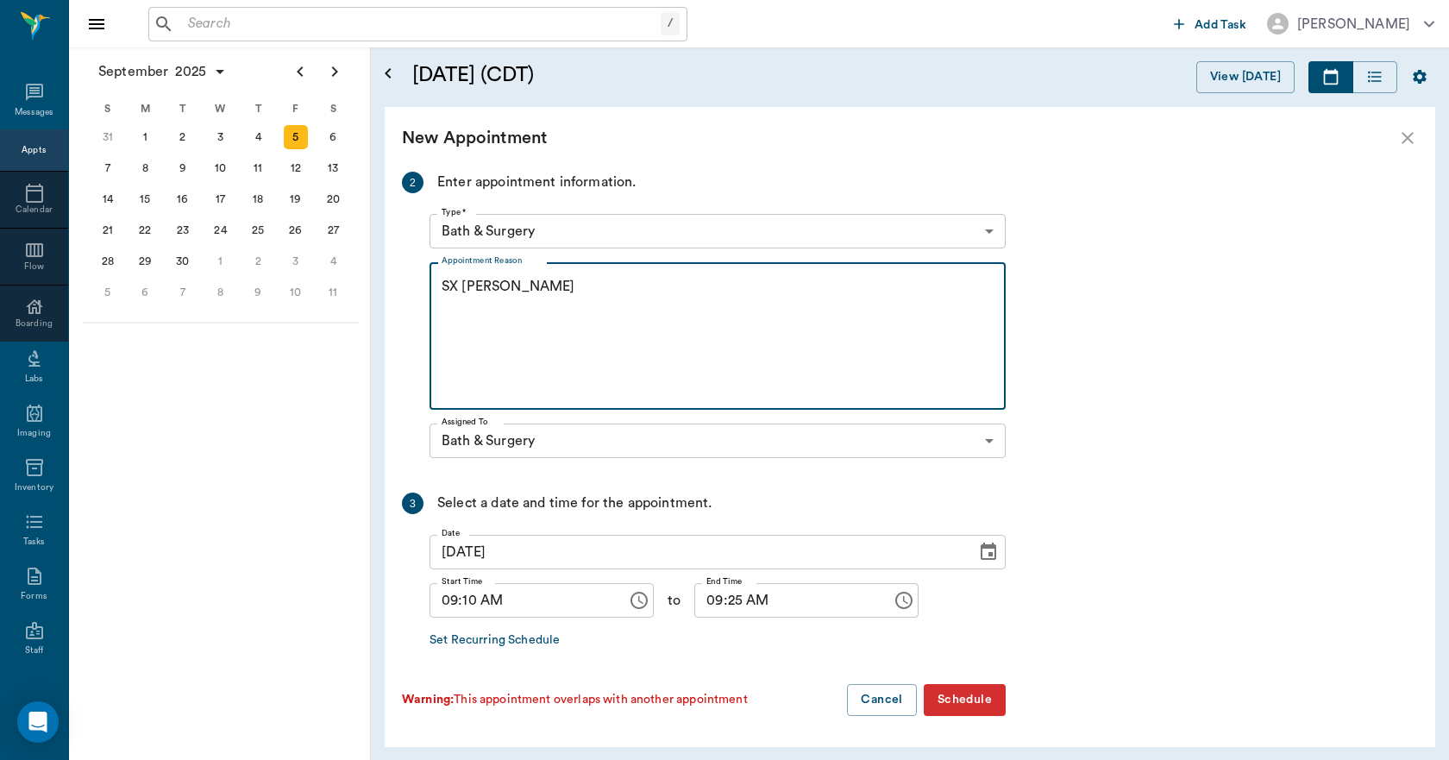
type textarea "SX [PERSON_NAME]"
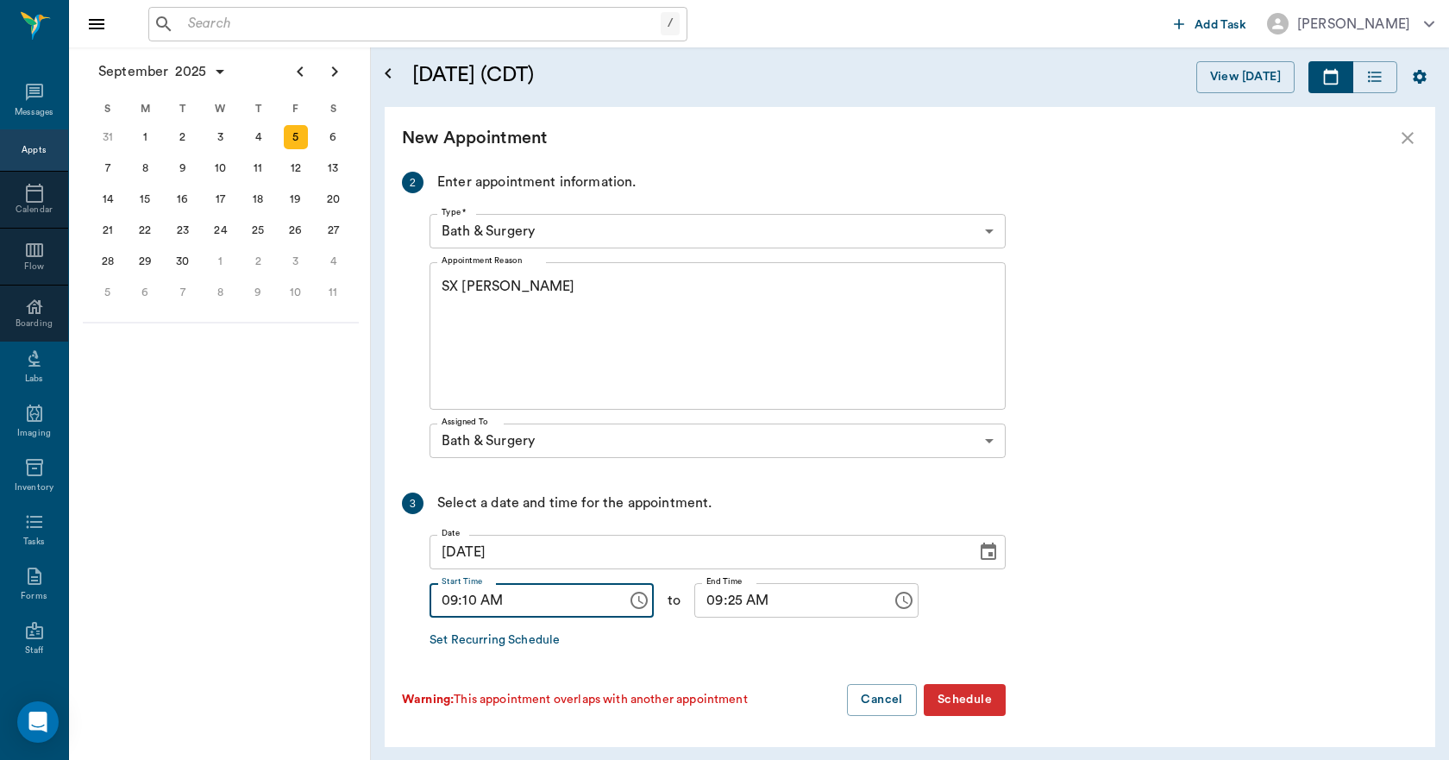
click at [473, 600] on input "09:10 AM" at bounding box center [522, 600] width 185 height 35
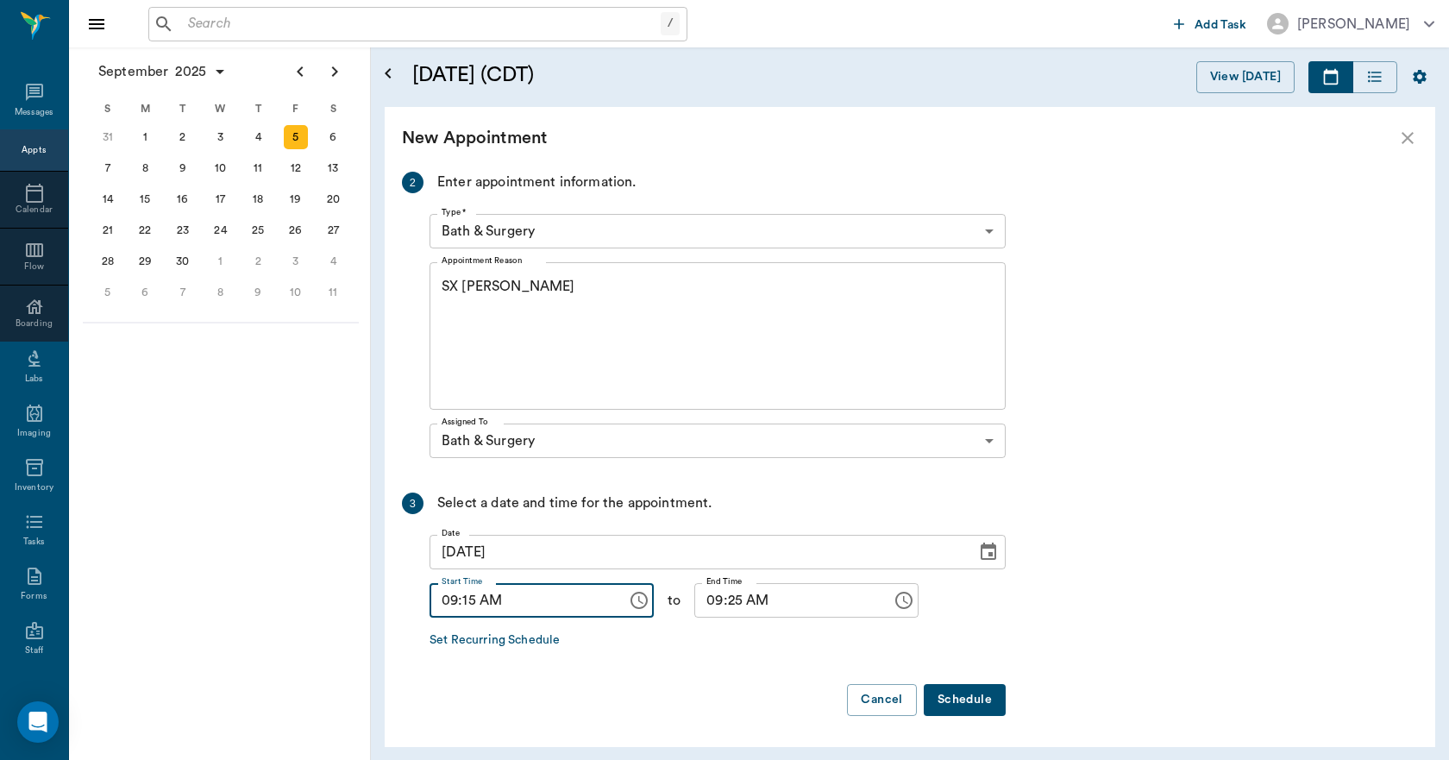
type input "09:15 AM"
click at [726, 607] on input "09:25 AM" at bounding box center [787, 600] width 185 height 35
type input "09:30 AM"
click at [992, 701] on button "Schedule" at bounding box center [965, 700] width 82 height 32
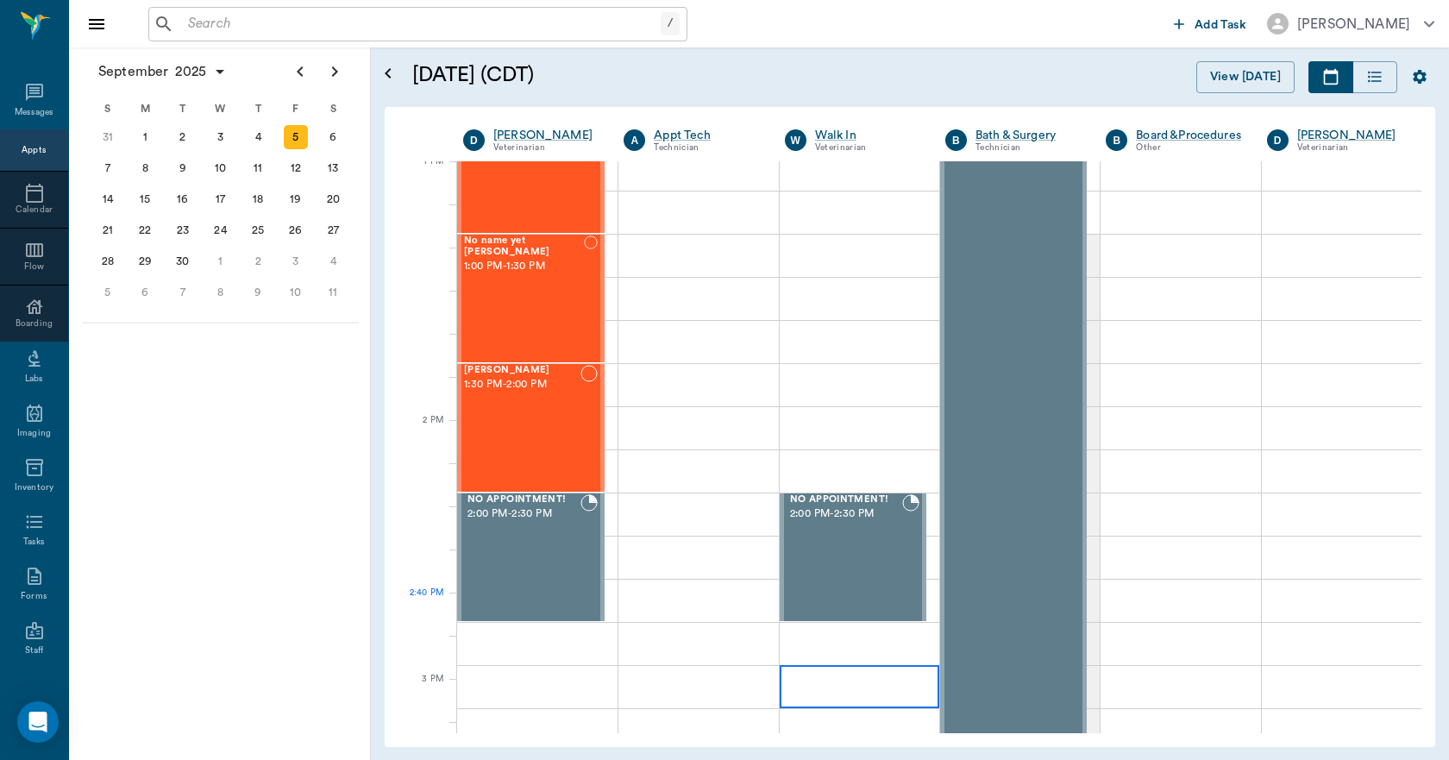
scroll to position [1208, 0]
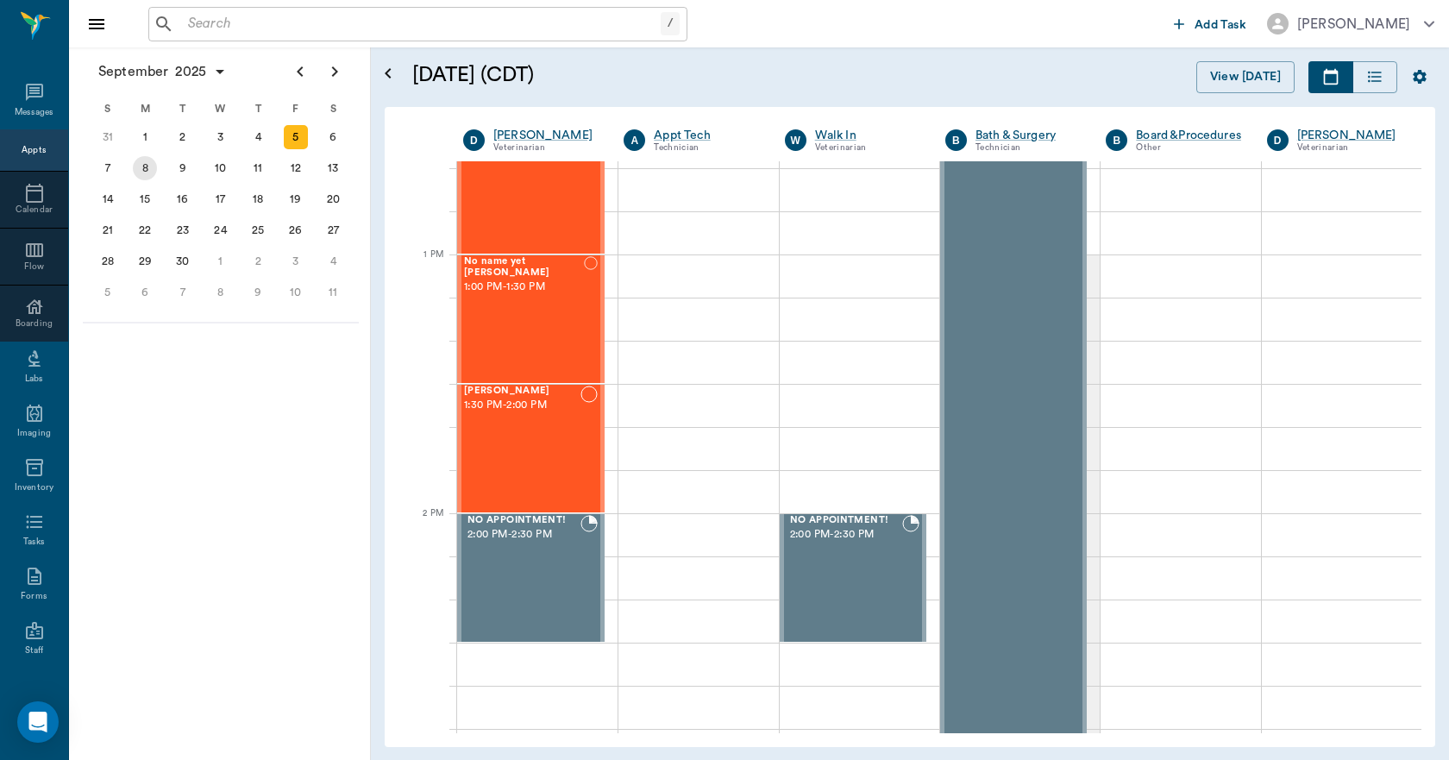
click at [154, 171] on div "8" at bounding box center [145, 168] width 24 height 24
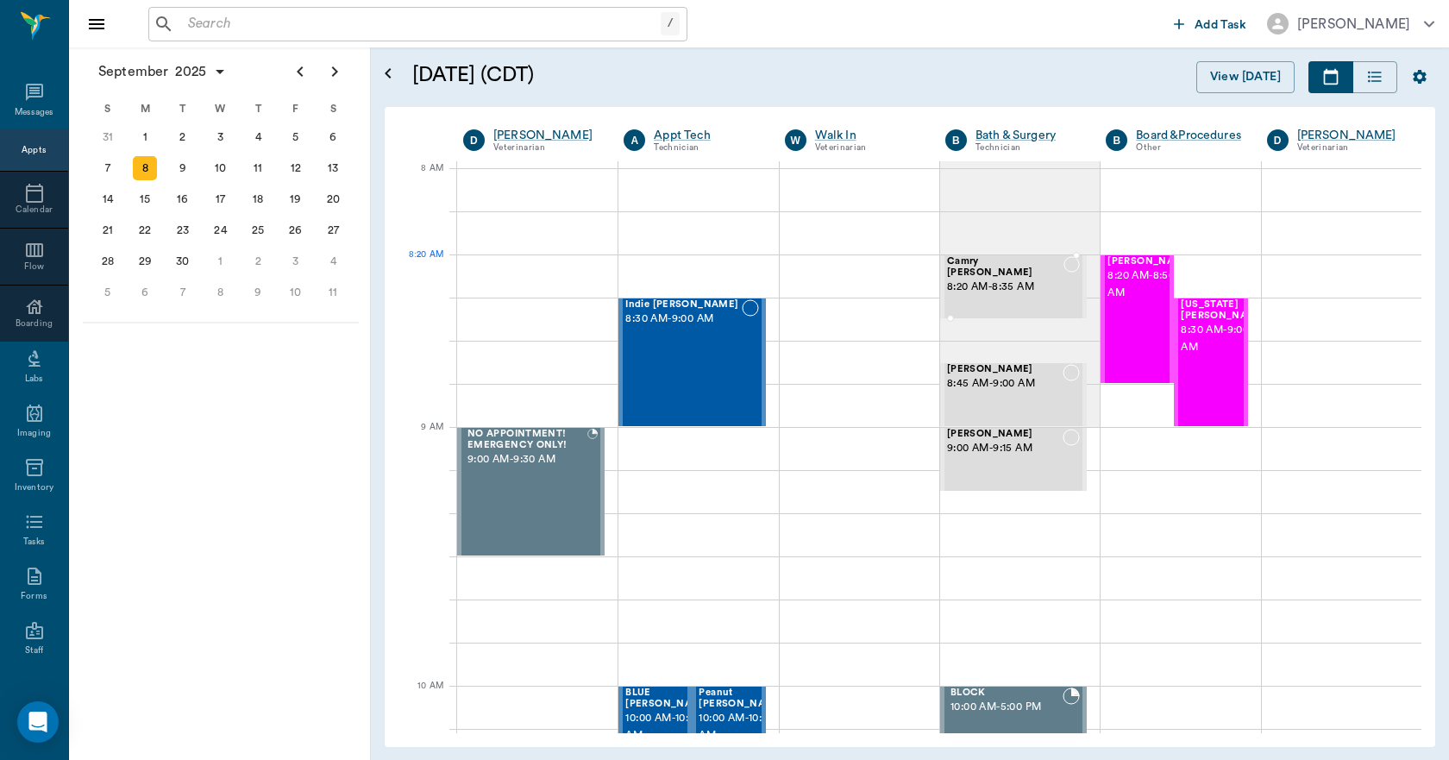
click at [973, 279] on span "8:20 AM - 8:35 AM" at bounding box center [1005, 287] width 116 height 17
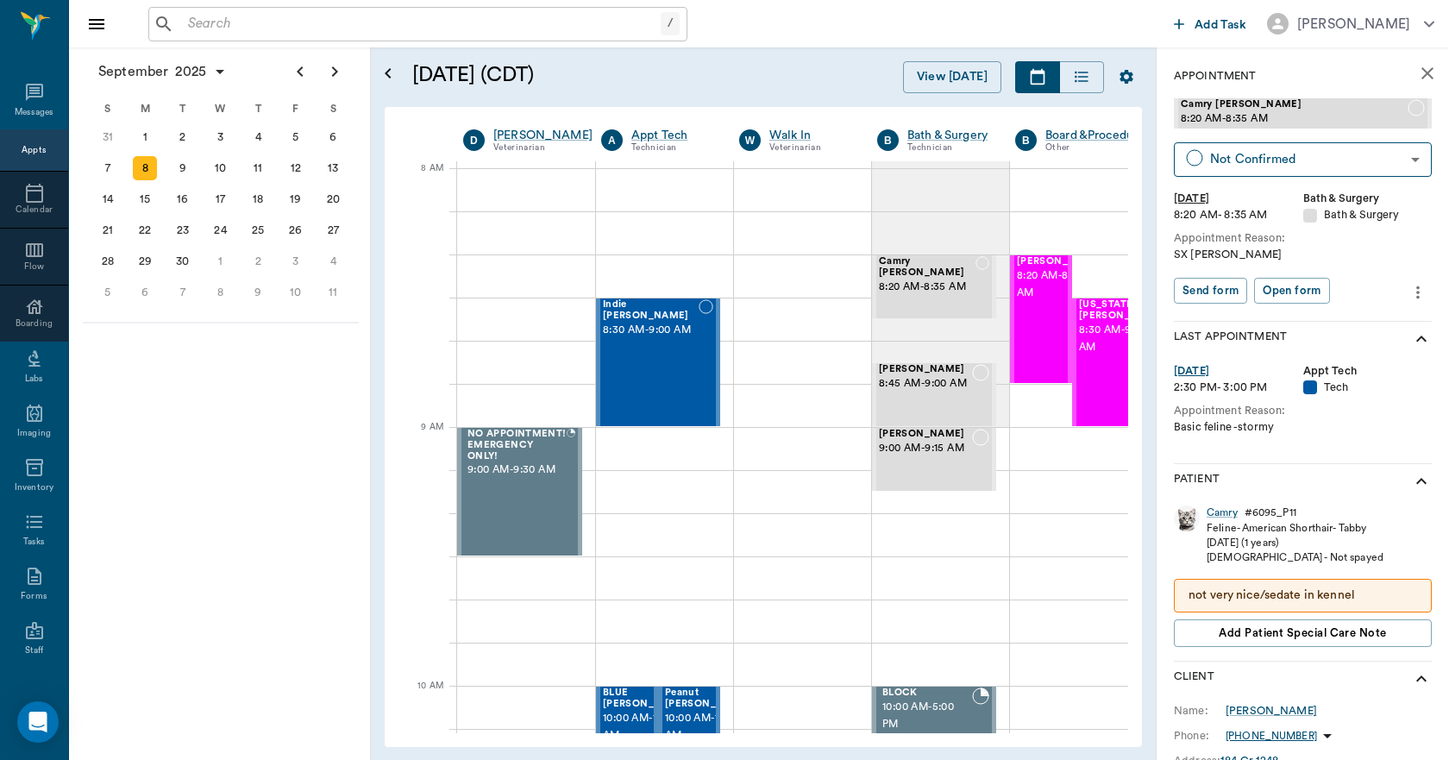
click at [1409, 290] on icon "more" at bounding box center [1418, 292] width 19 height 21
click at [1337, 320] on span "Edit appointment" at bounding box center [1333, 322] width 145 height 18
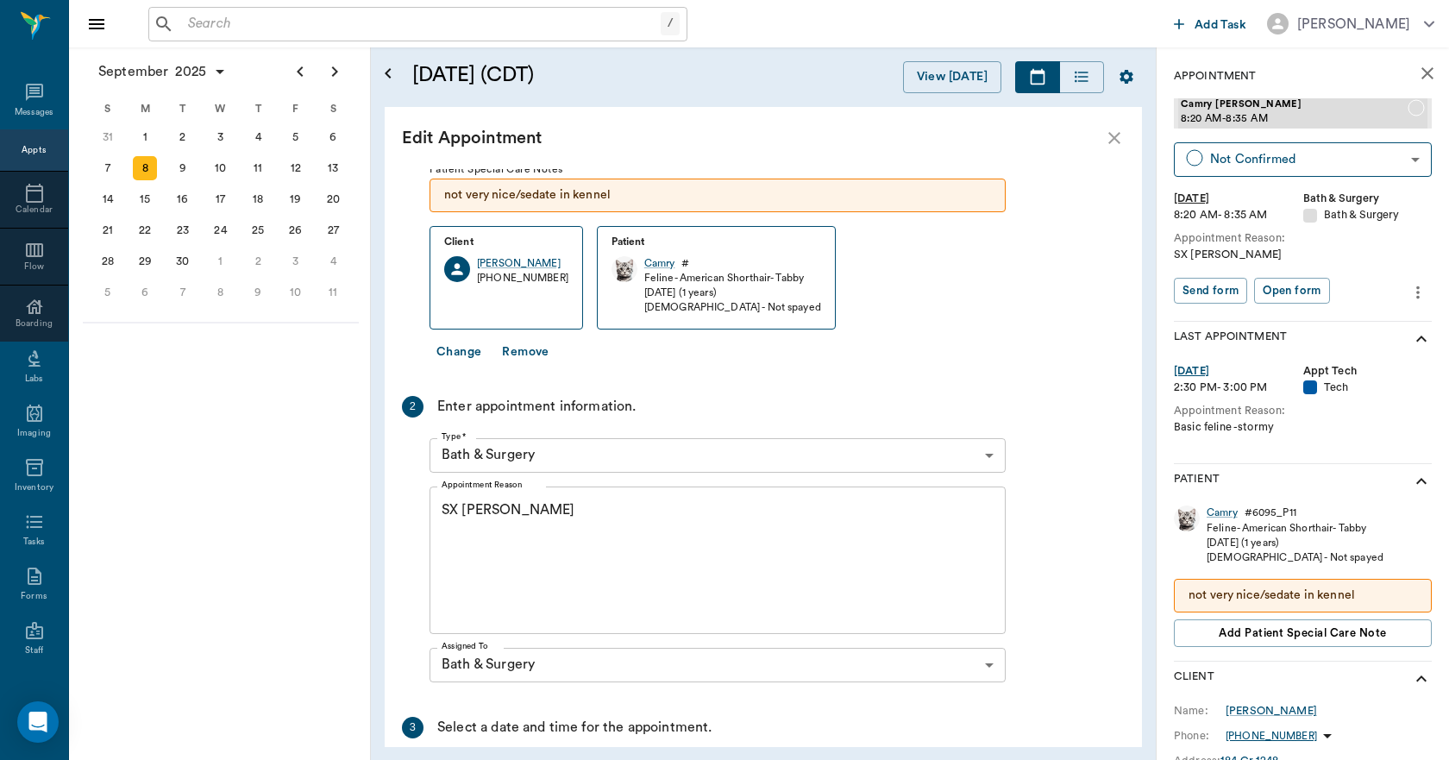
scroll to position [290, 0]
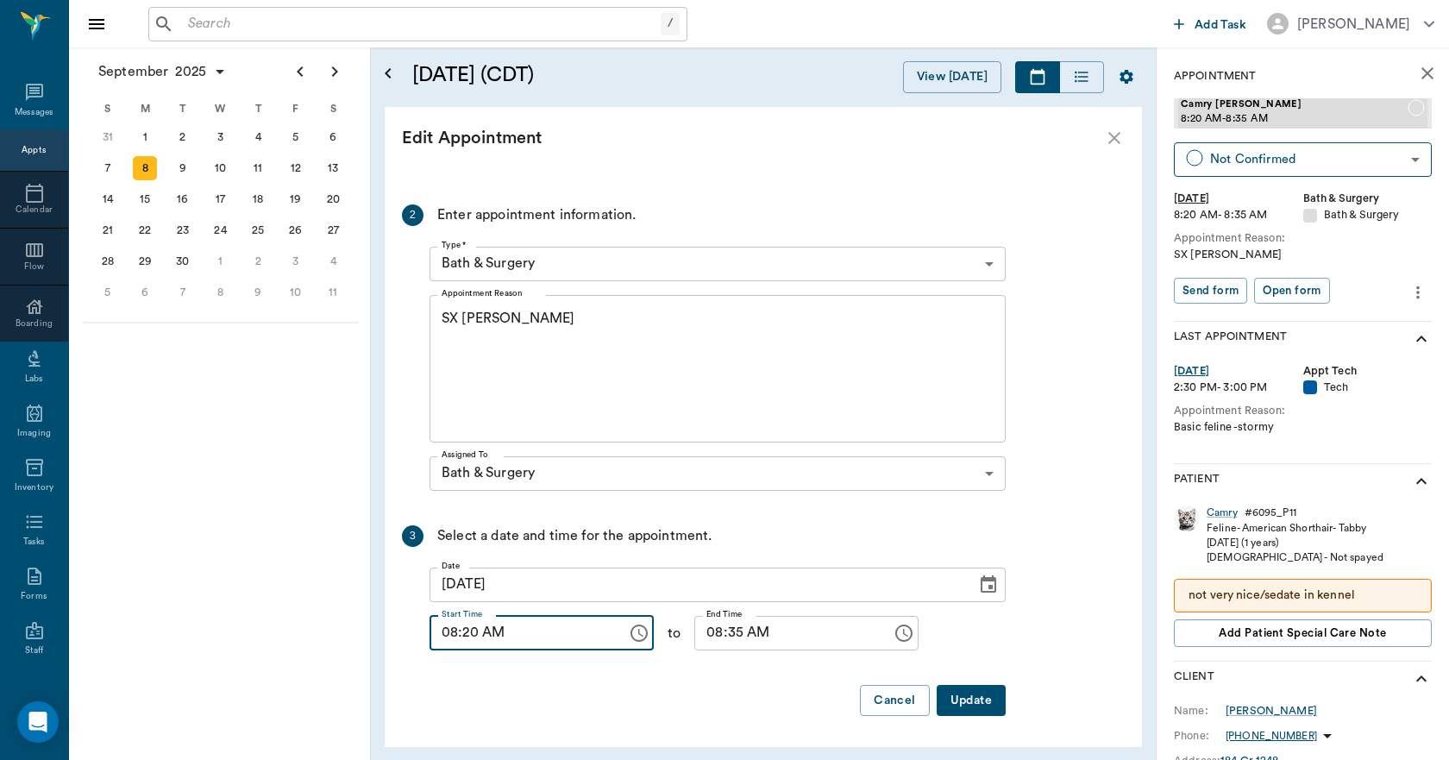
click at [462, 636] on input "08:20 AM" at bounding box center [522, 633] width 185 height 35
type input "08:30 AM"
click at [718, 631] on input "08:35 AM" at bounding box center [787, 633] width 185 height 35
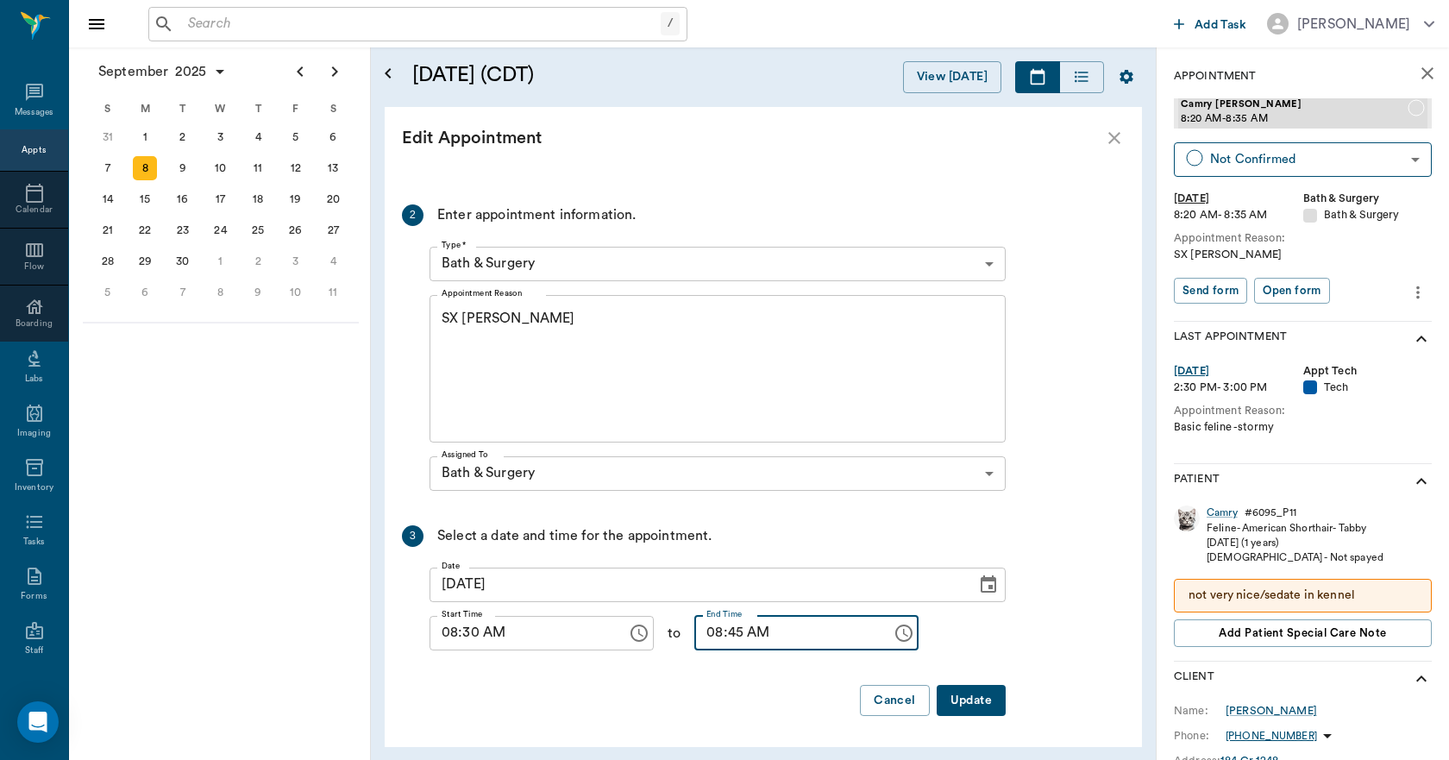
type input "08:45 AM"
click at [977, 704] on button "Update" at bounding box center [971, 701] width 69 height 32
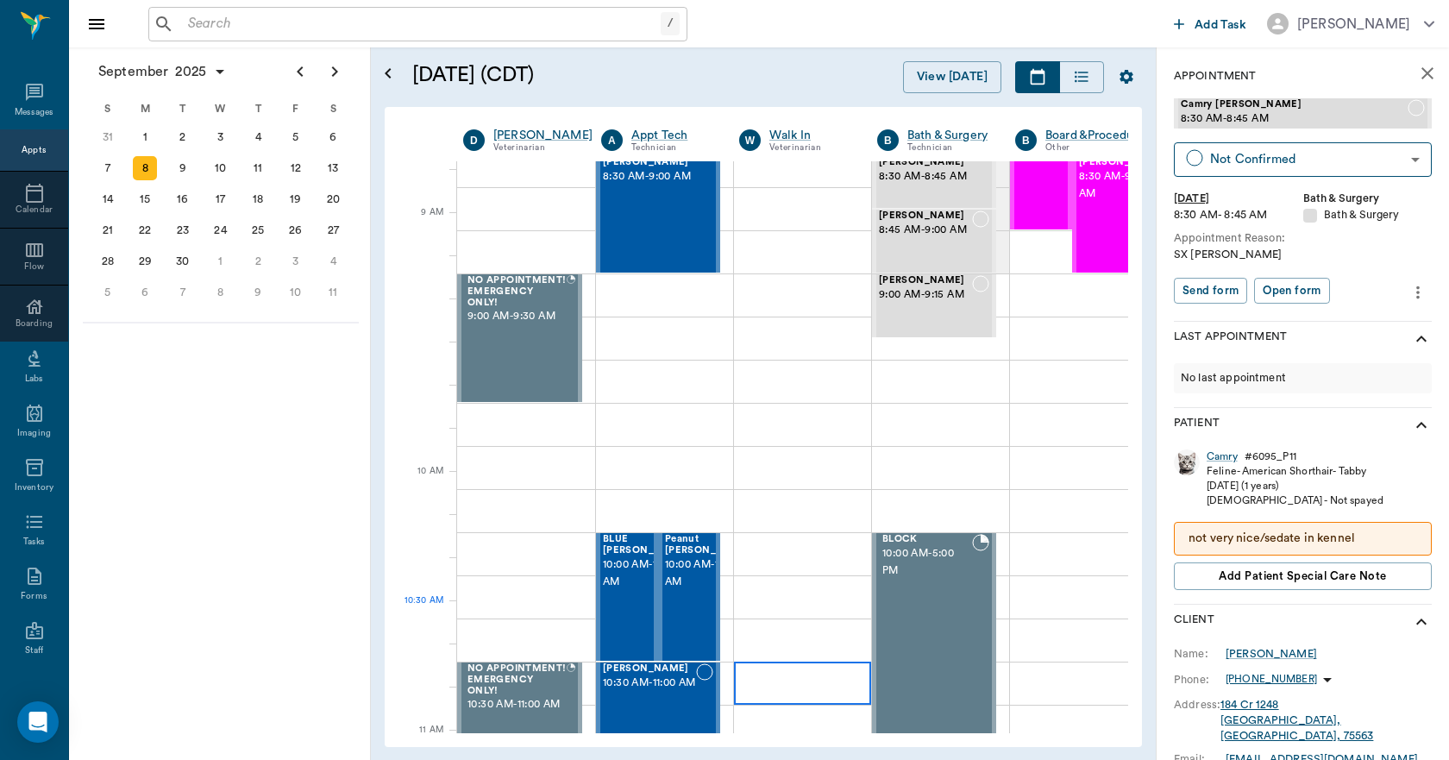
scroll to position [259, 0]
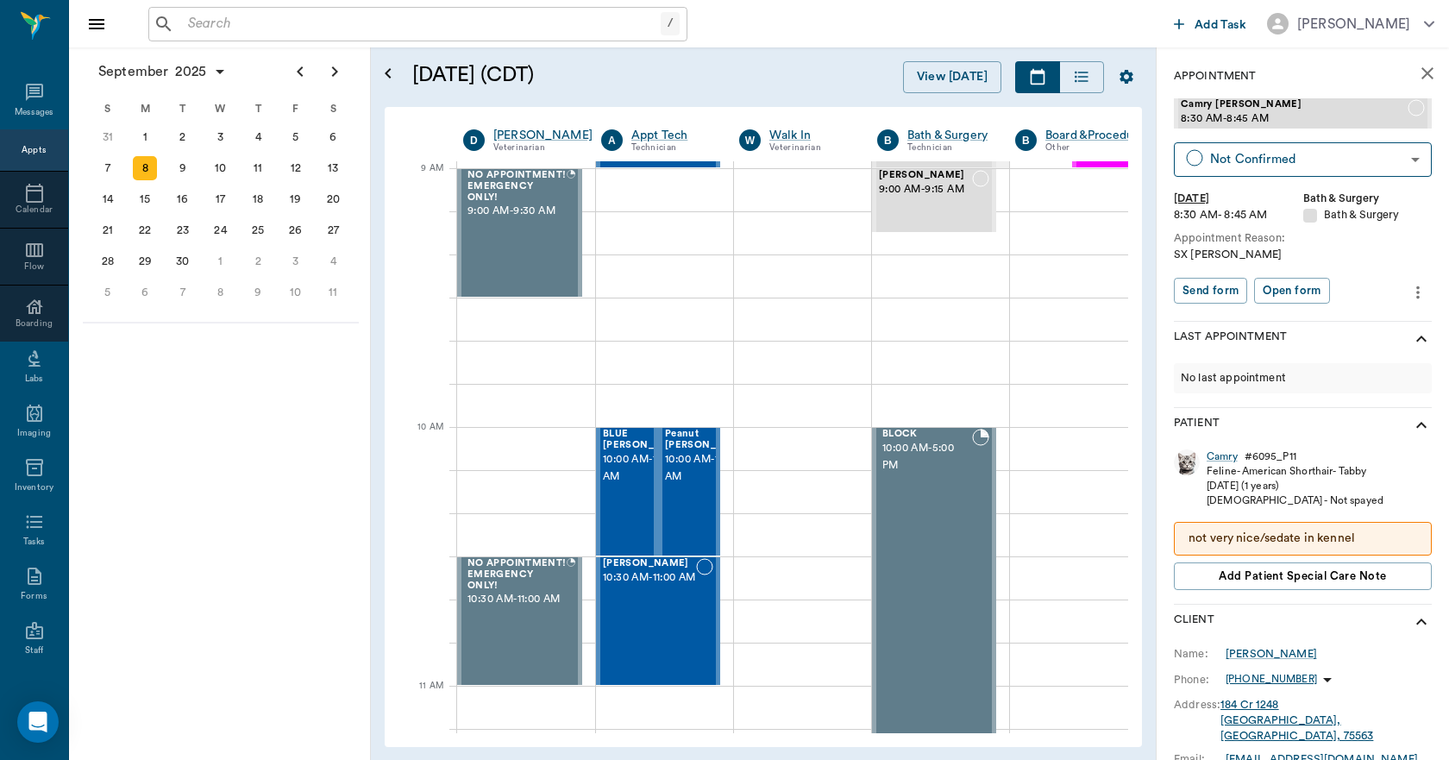
click at [1421, 77] on icon "close" at bounding box center [1428, 73] width 21 height 21
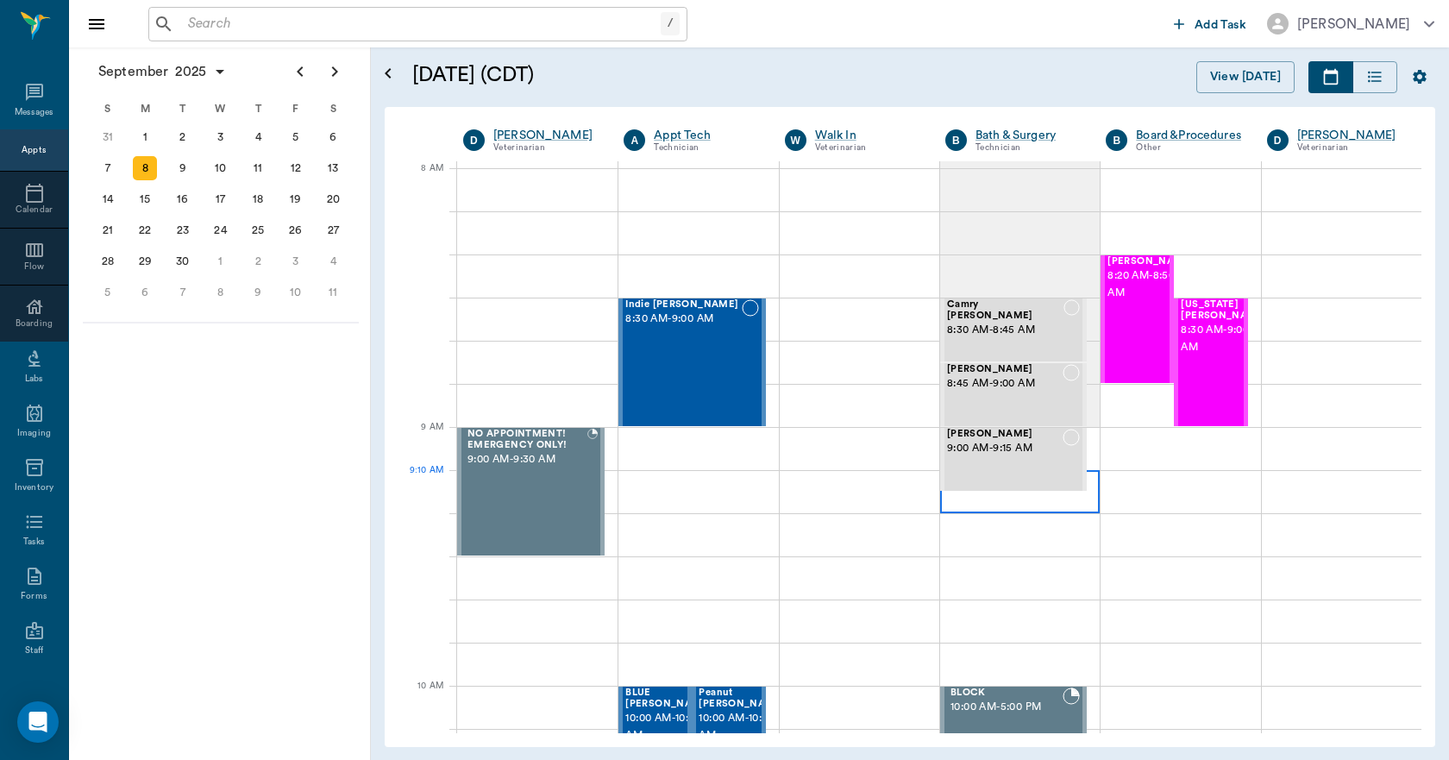
click at [965, 501] on div at bounding box center [1020, 491] width 160 height 43
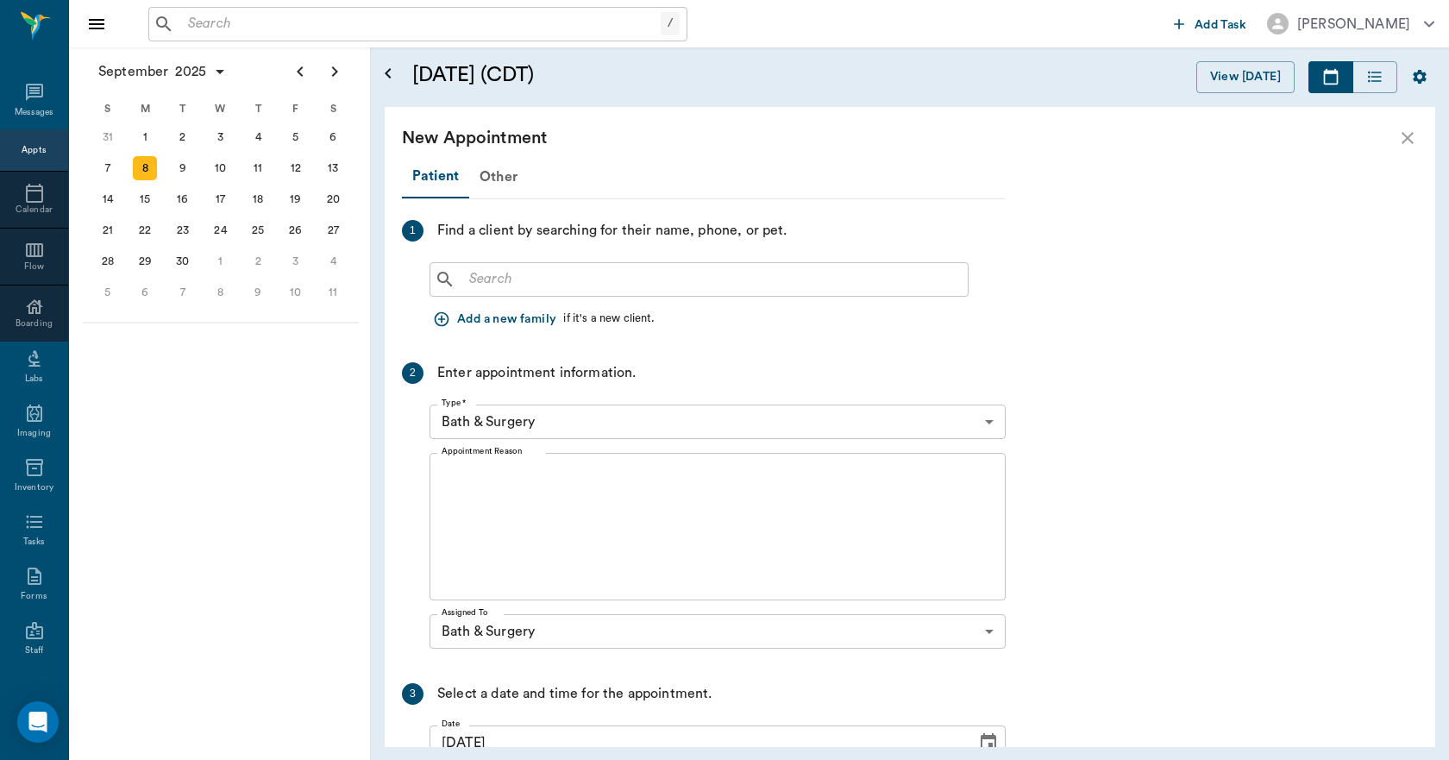
click at [604, 272] on input "text" at bounding box center [711, 279] width 499 height 24
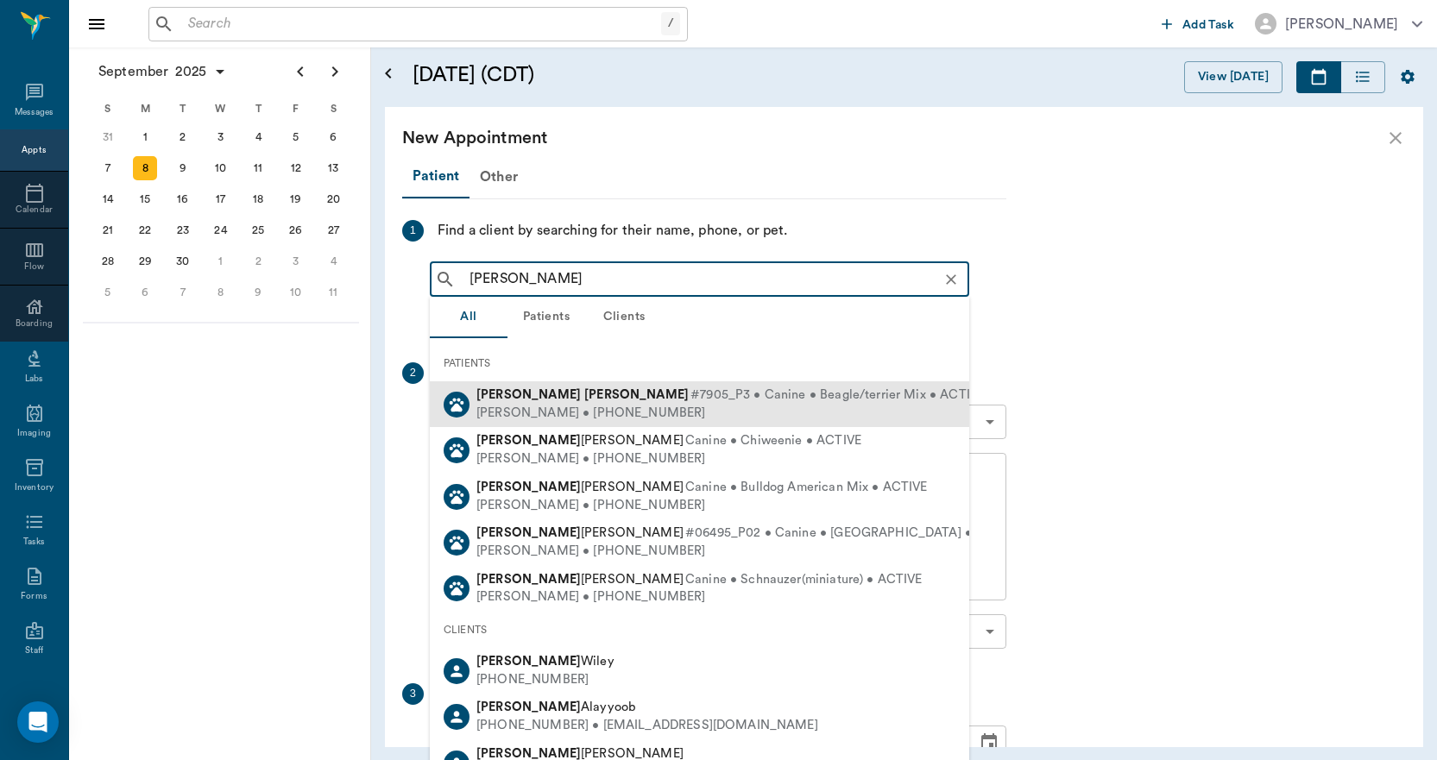
click at [690, 391] on span "#7905_P3 • Canine • Beagle/terrier Mix • ACTIVE" at bounding box center [837, 396] width 294 height 18
type input "JOEY GU"
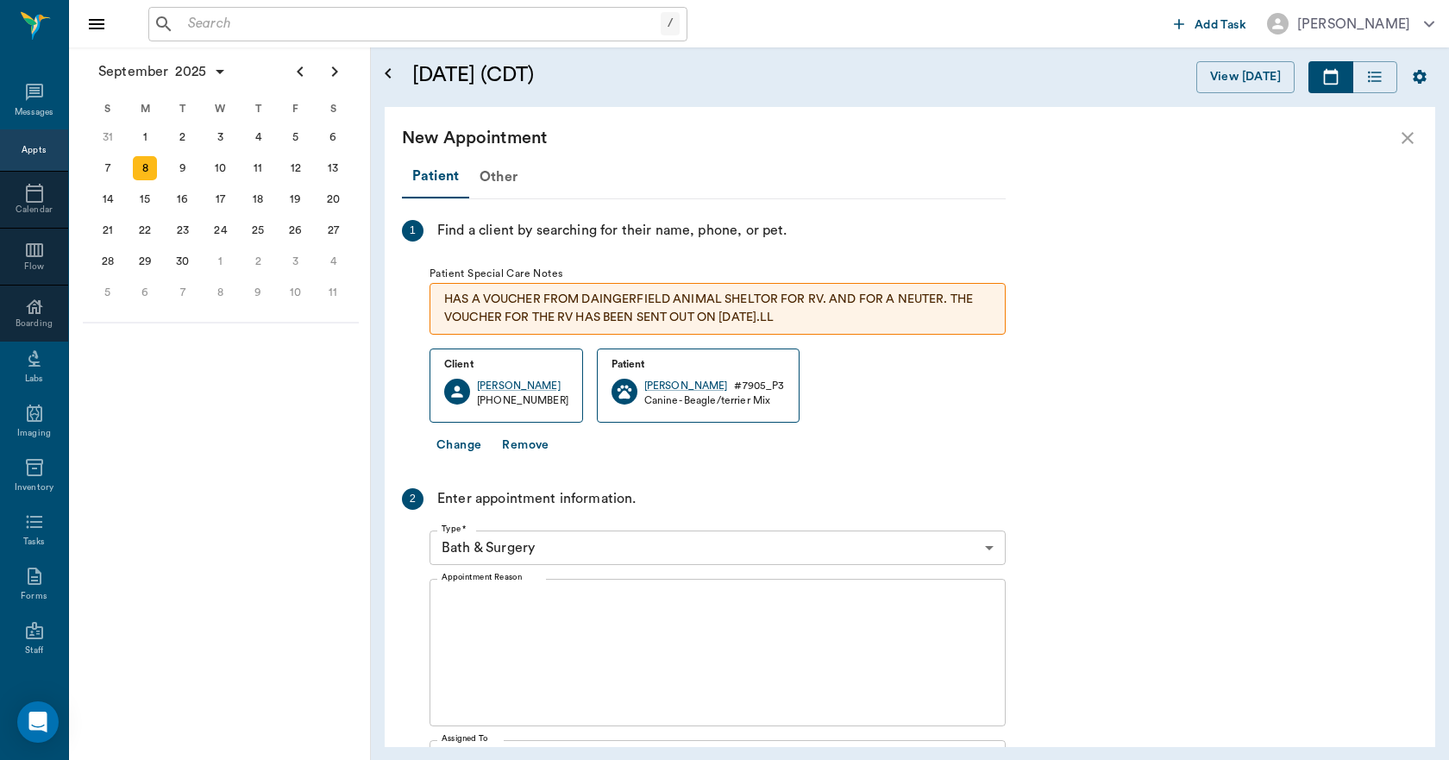
click at [558, 620] on textarea "Appointment Reason" at bounding box center [718, 653] width 552 height 119
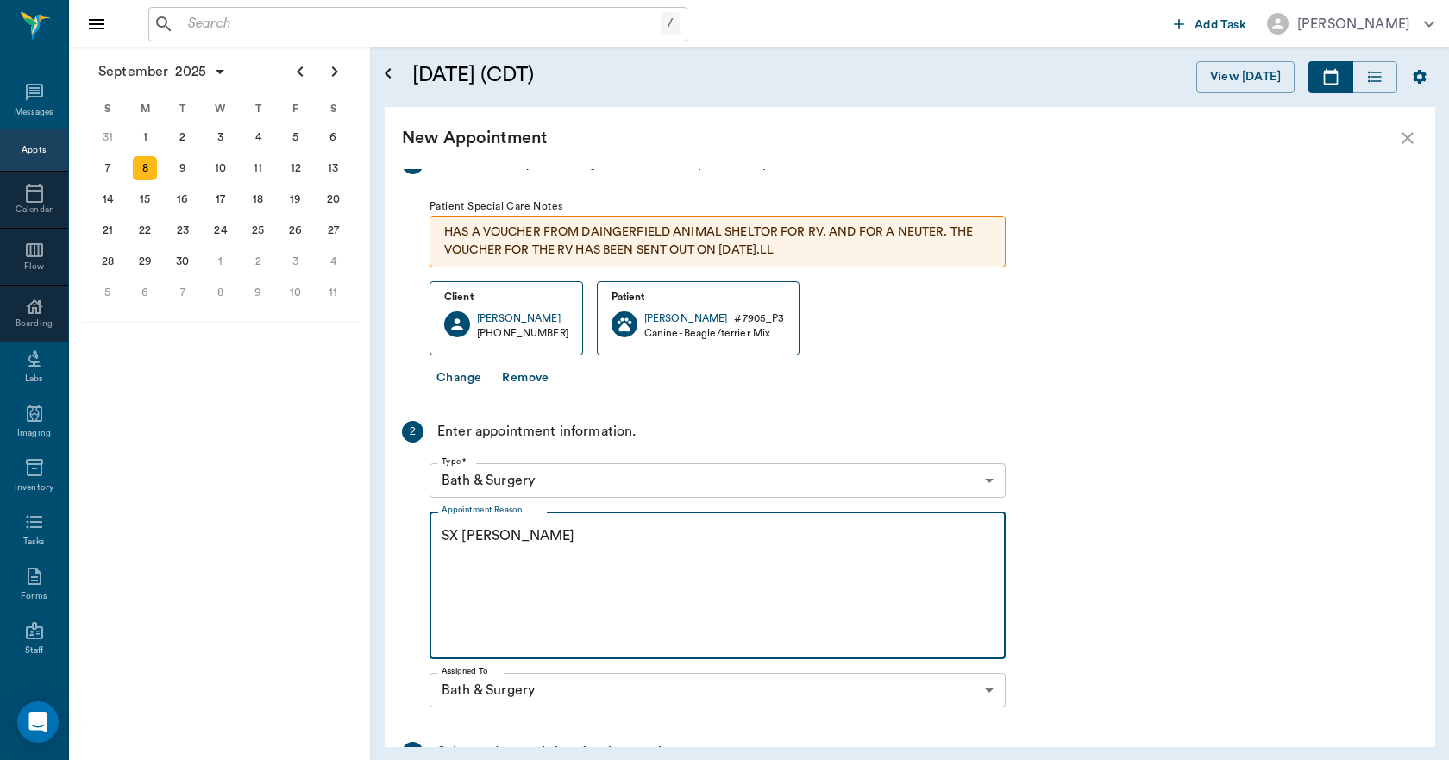
scroll to position [259, 0]
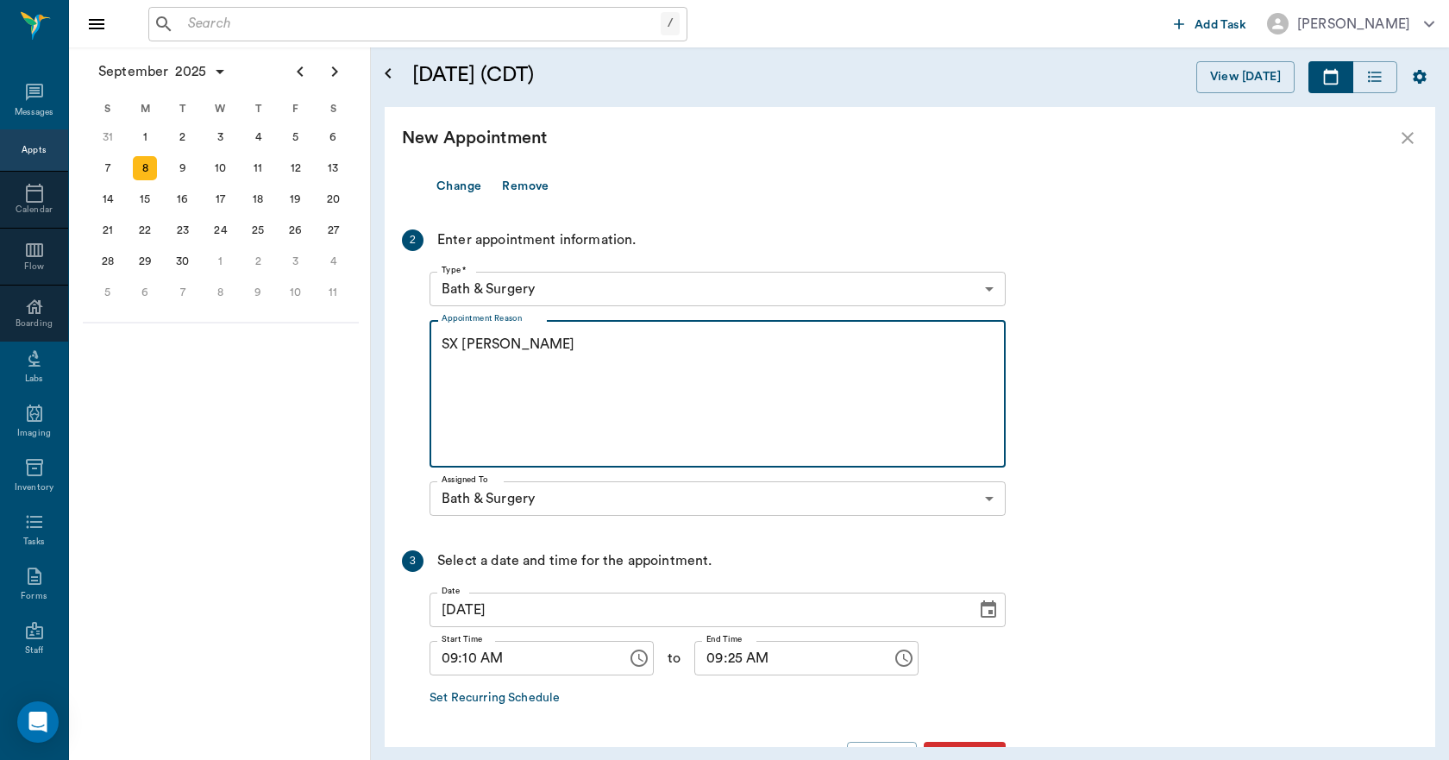
type textarea "SX [PERSON_NAME]"
click at [477, 661] on input "09:10 AM" at bounding box center [522, 658] width 185 height 35
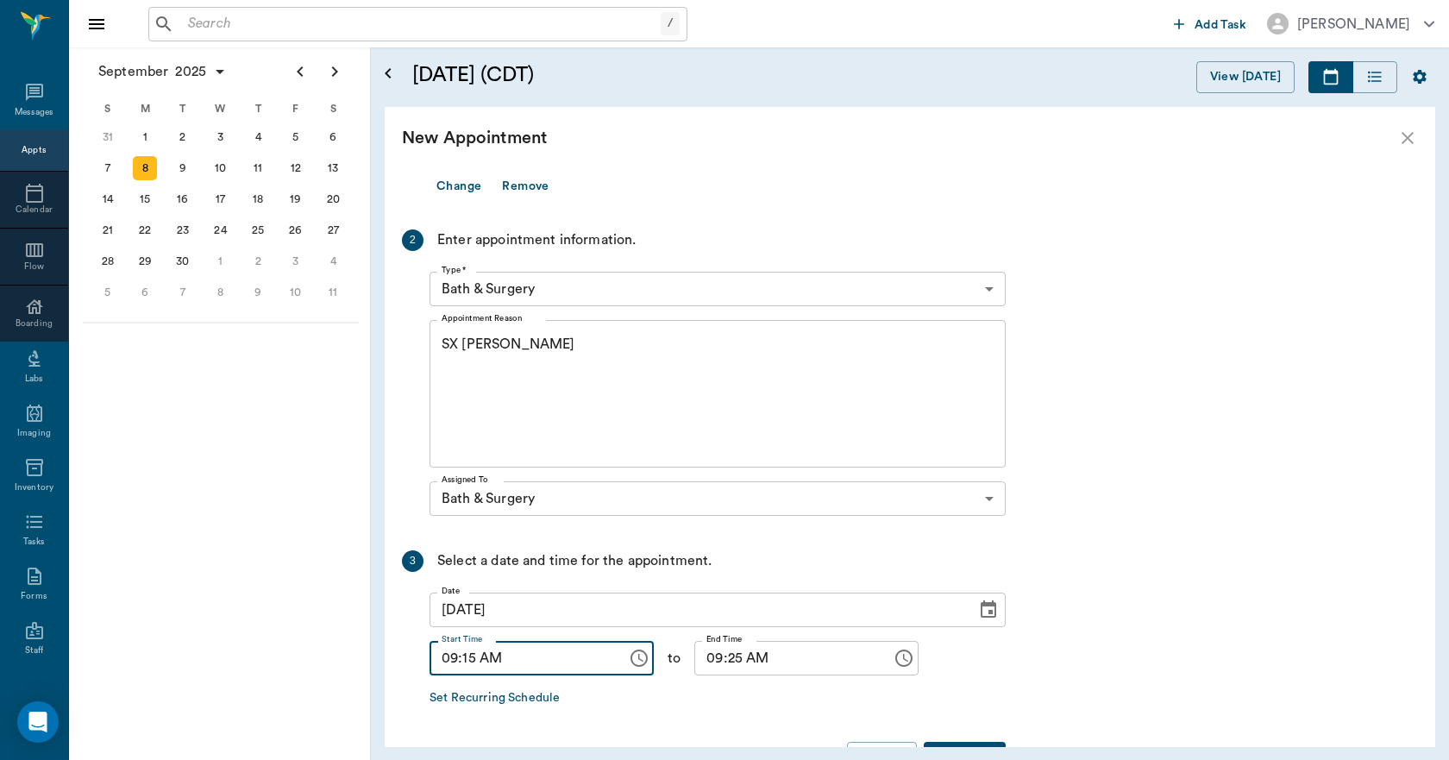
type input "09:15 AM"
click at [718, 657] on input "09:25 AM" at bounding box center [787, 658] width 185 height 35
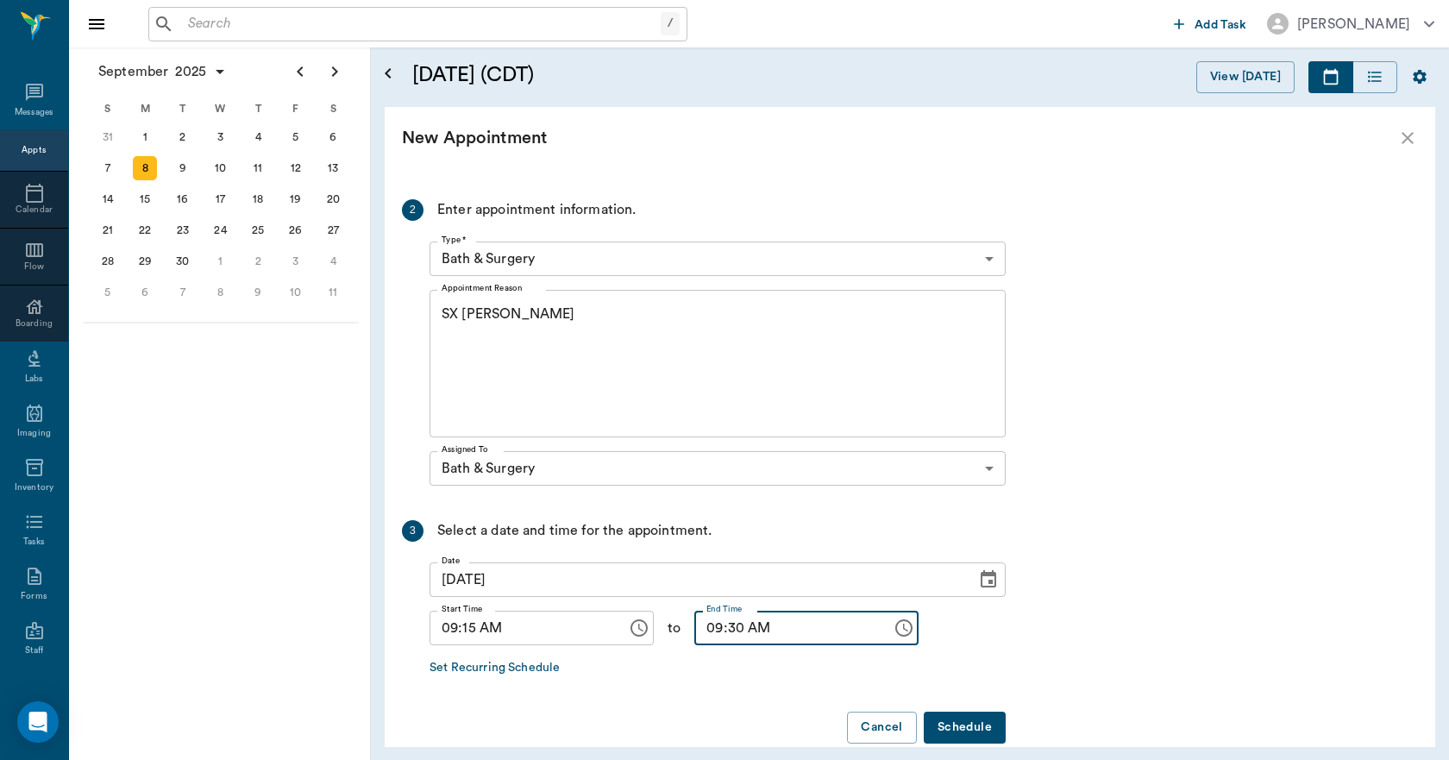
scroll to position [317, 0]
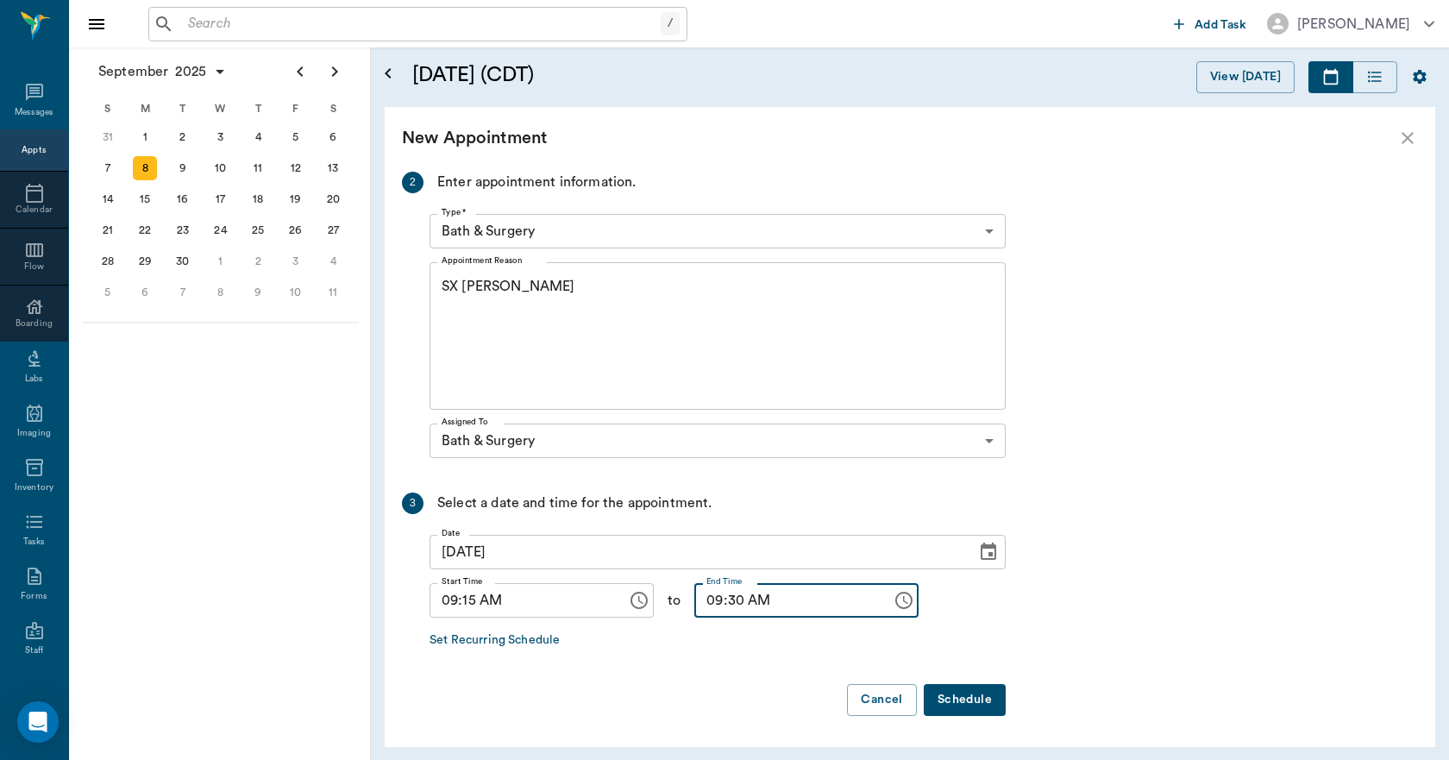
type input "09:30 AM"
click at [951, 692] on button "Schedule" at bounding box center [965, 700] width 82 height 32
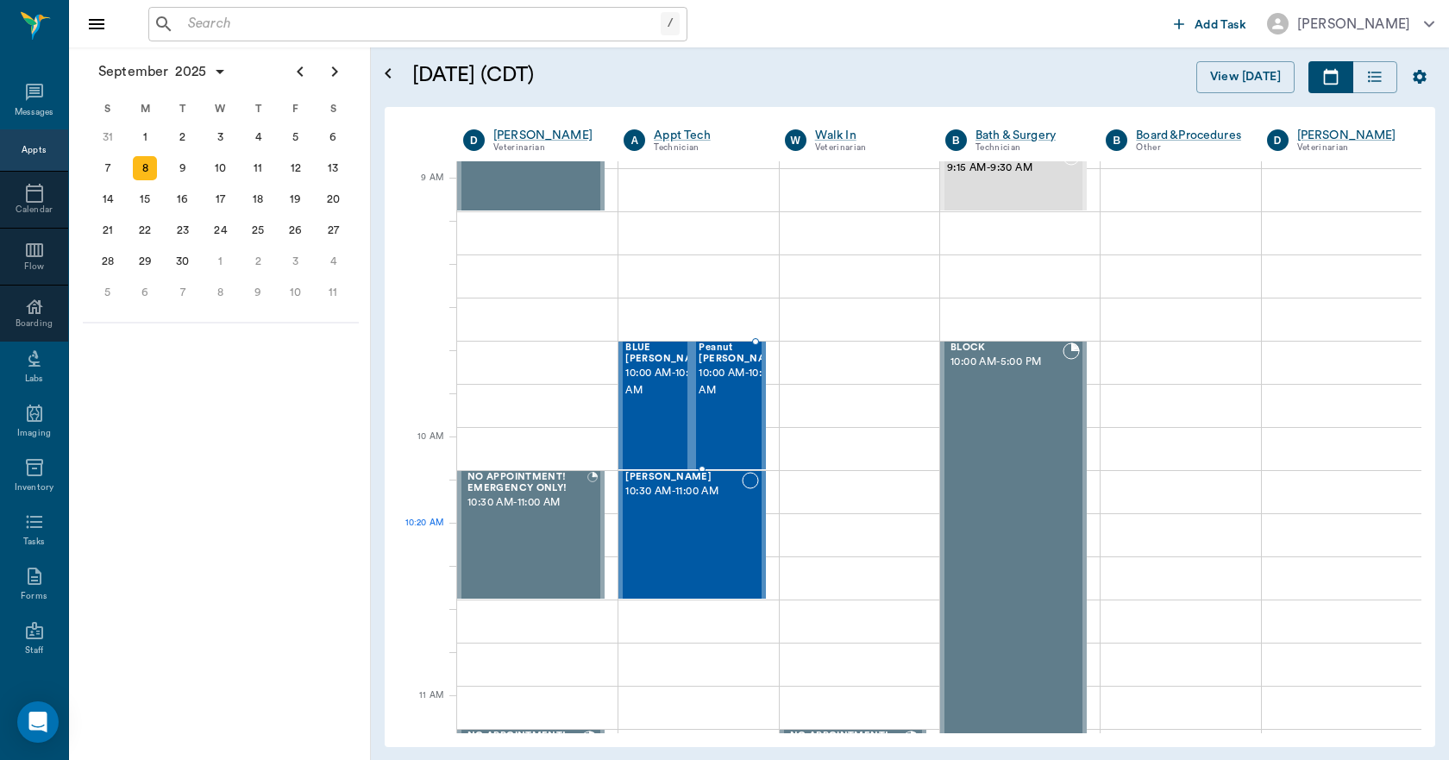
scroll to position [0, 0]
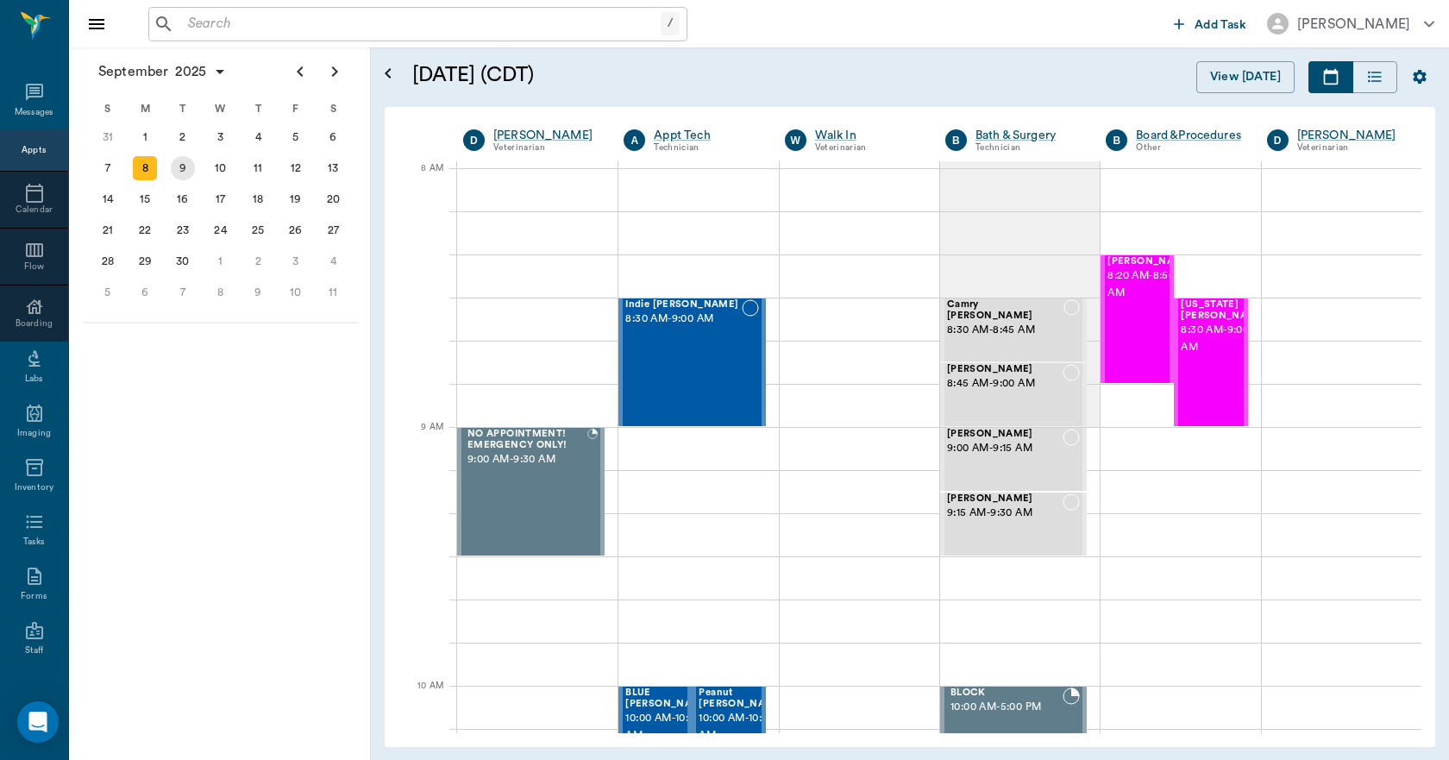
click at [182, 163] on div "9" at bounding box center [183, 168] width 24 height 24
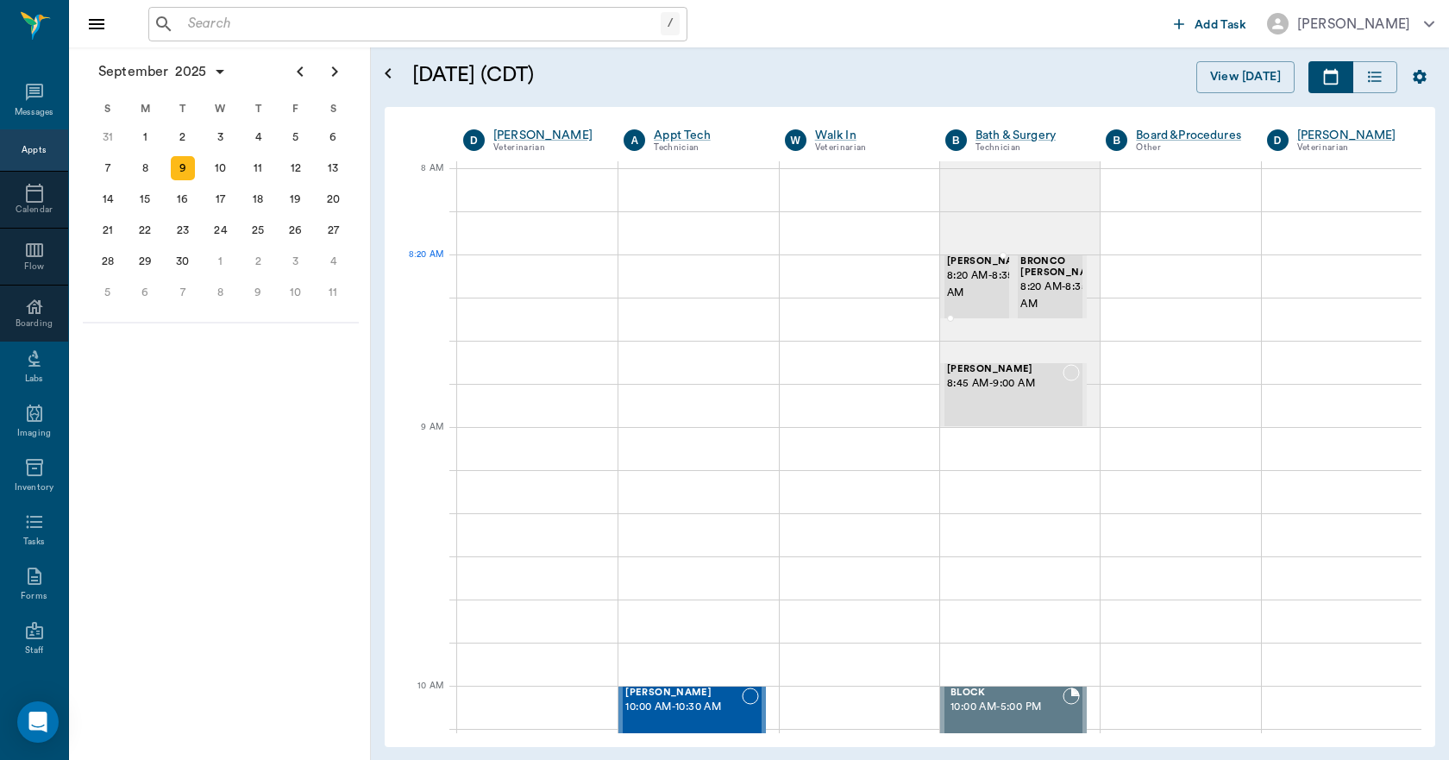
click at [983, 287] on span "8:20 AM - 8:35 AM" at bounding box center [990, 284] width 86 height 35
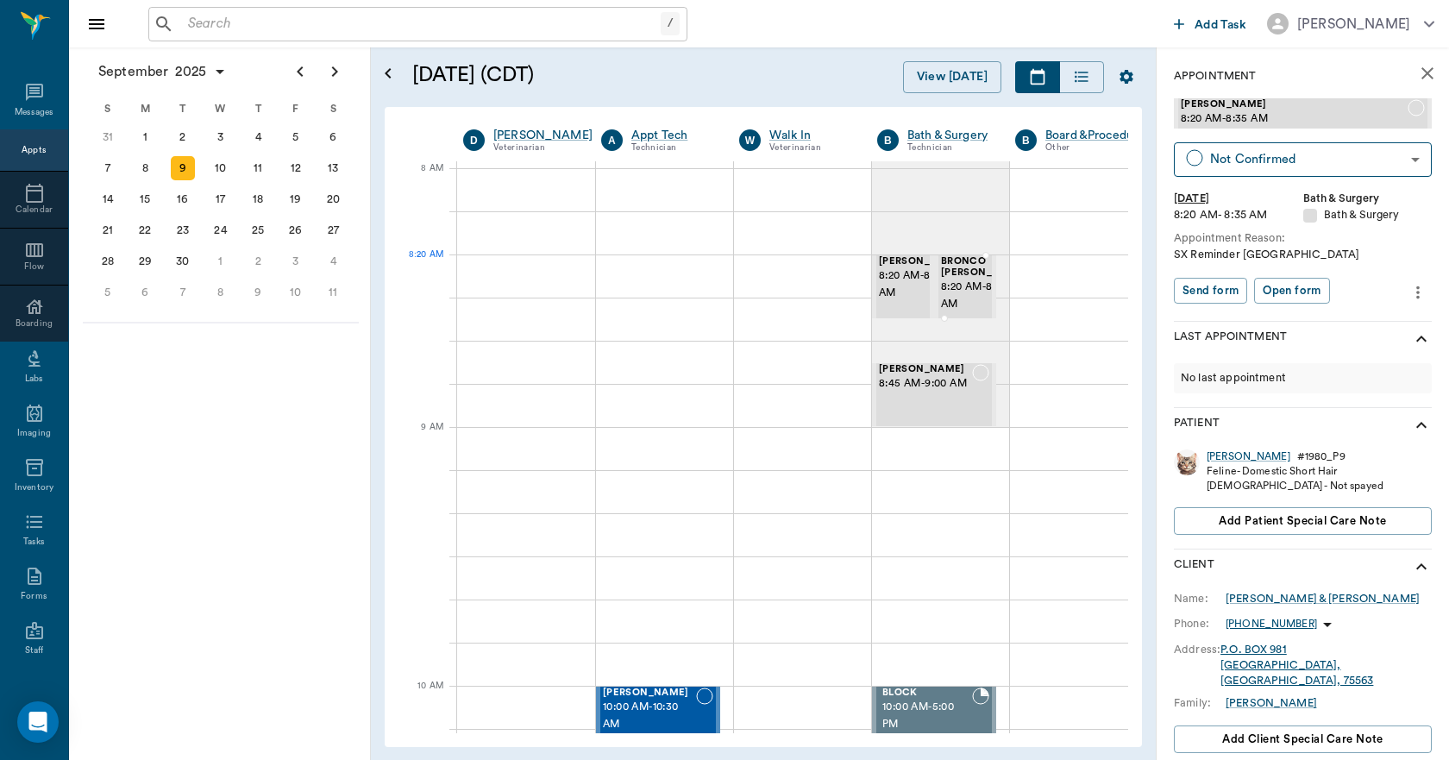
click at [972, 289] on span "8:20 AM - 8:35 AM" at bounding box center [984, 296] width 86 height 35
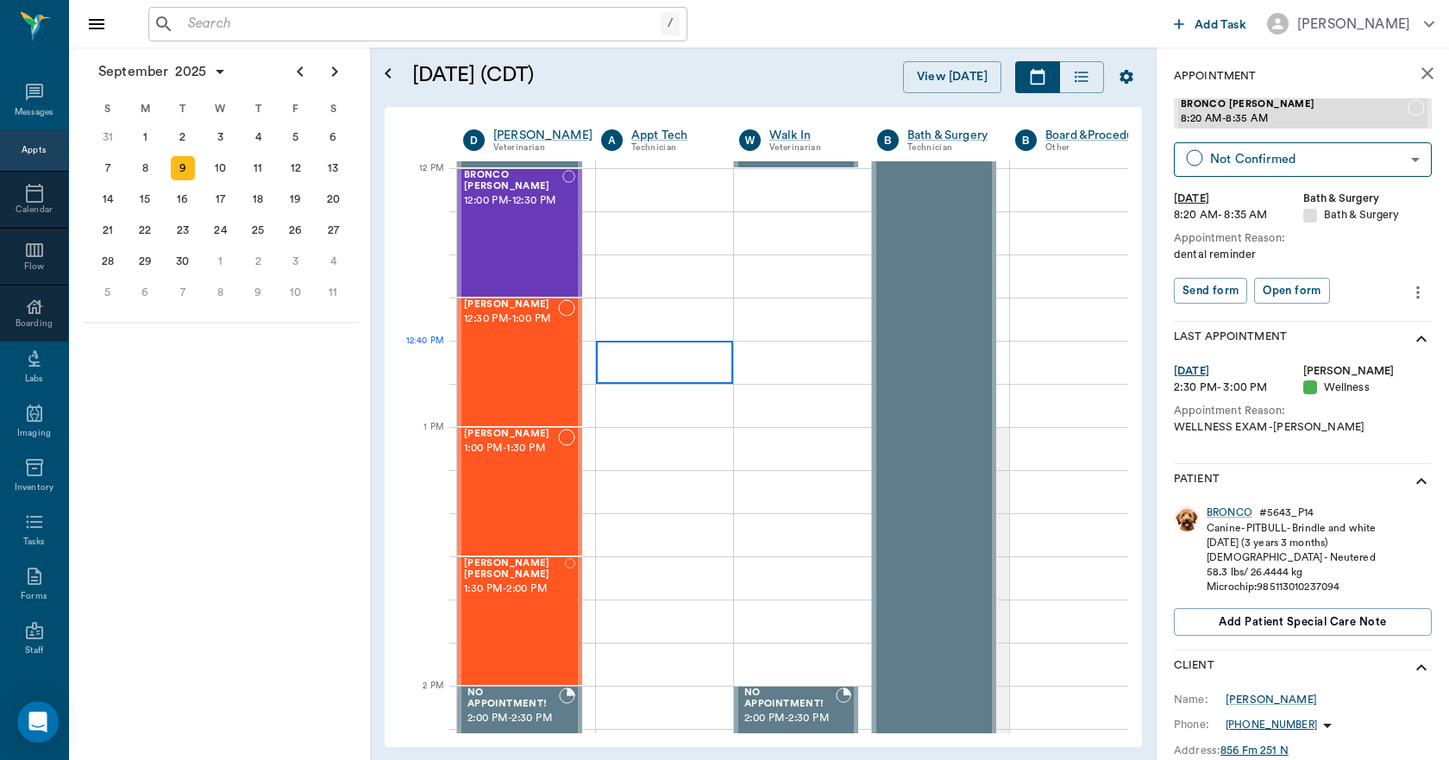
scroll to position [1122, 0]
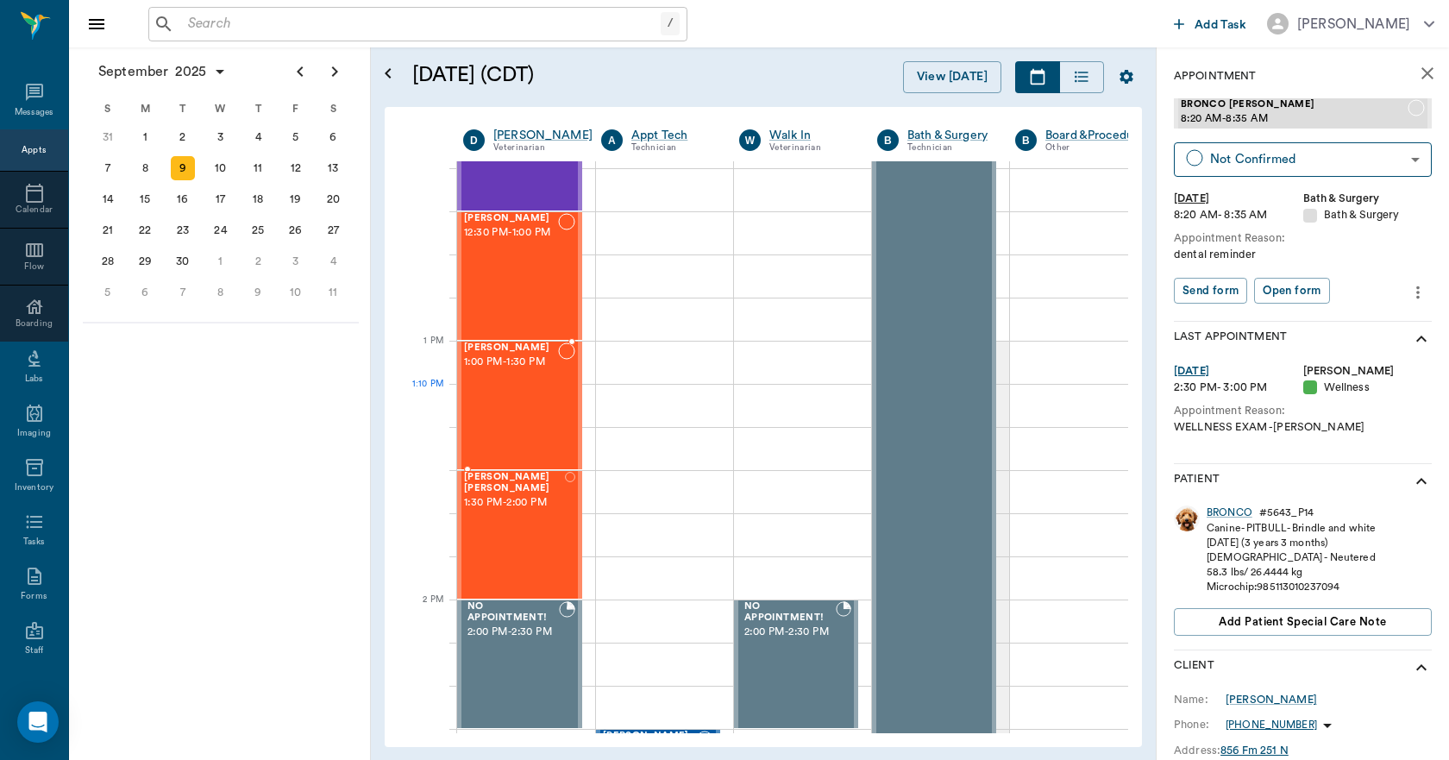
click at [494, 395] on div "Louise McWaters 1:00 PM - 1:30 PM" at bounding box center [511, 406] width 94 height 126
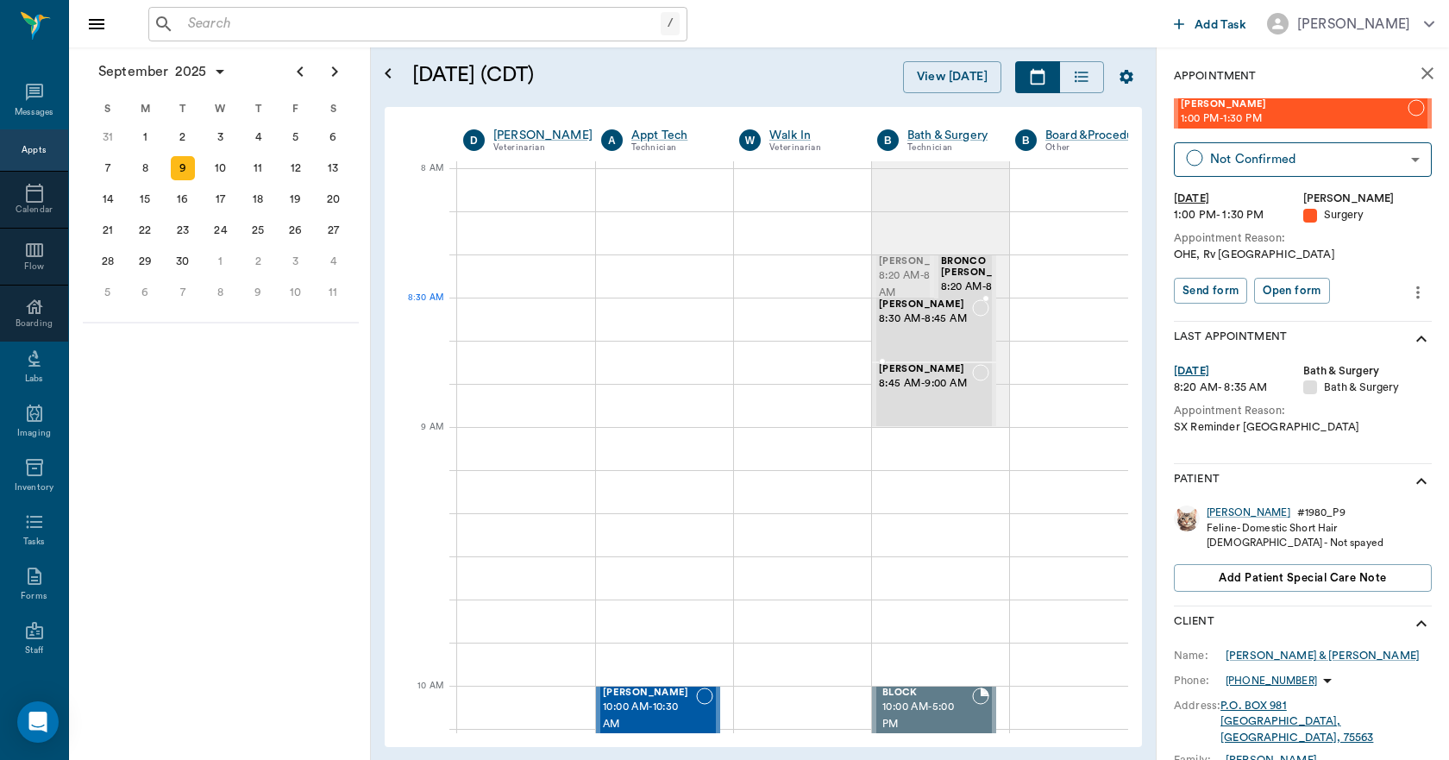
drag, startPoint x: 894, startPoint y: 276, endPoint x: 895, endPoint y: 312, distance: 36.2
drag, startPoint x: 912, startPoint y: 280, endPoint x: 903, endPoint y: 330, distance: 51.6
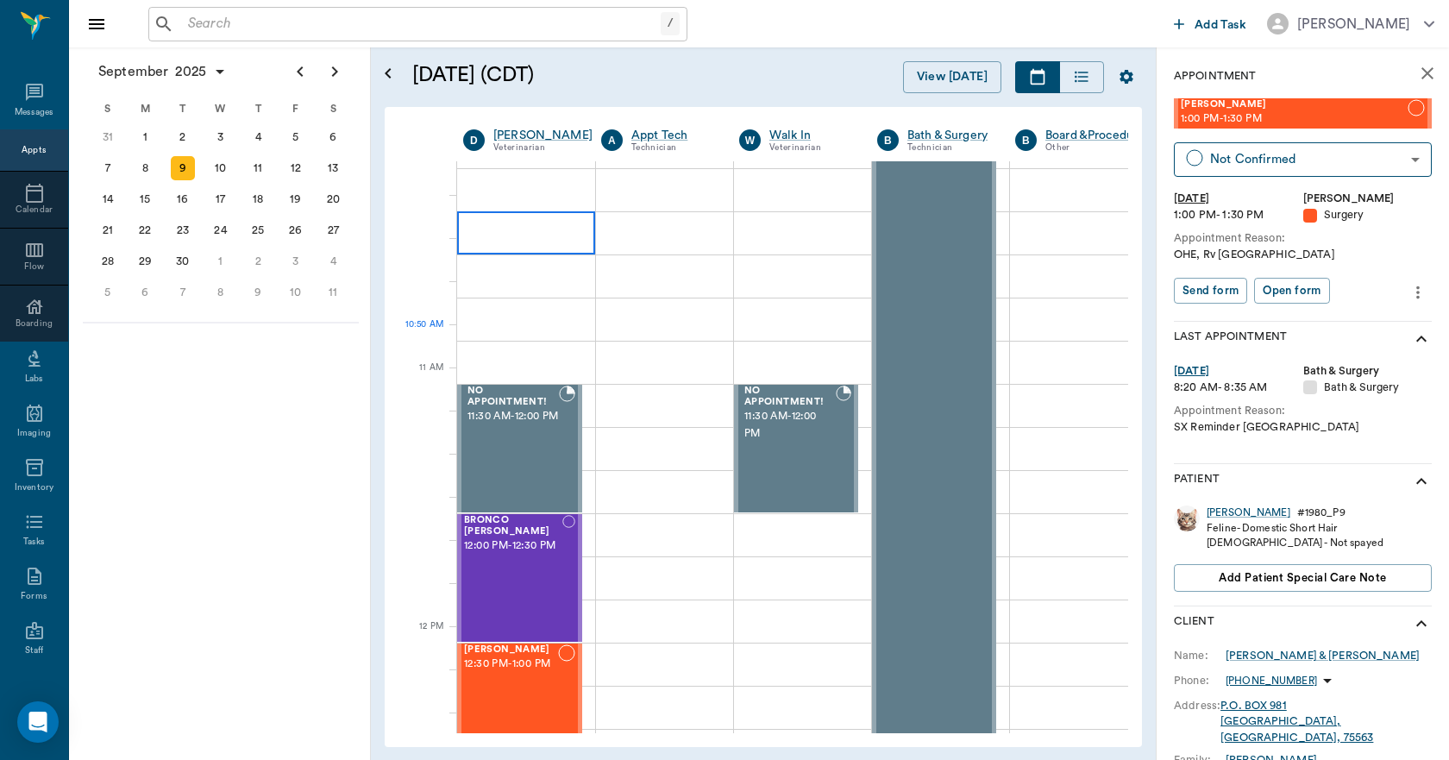
scroll to position [86, 0]
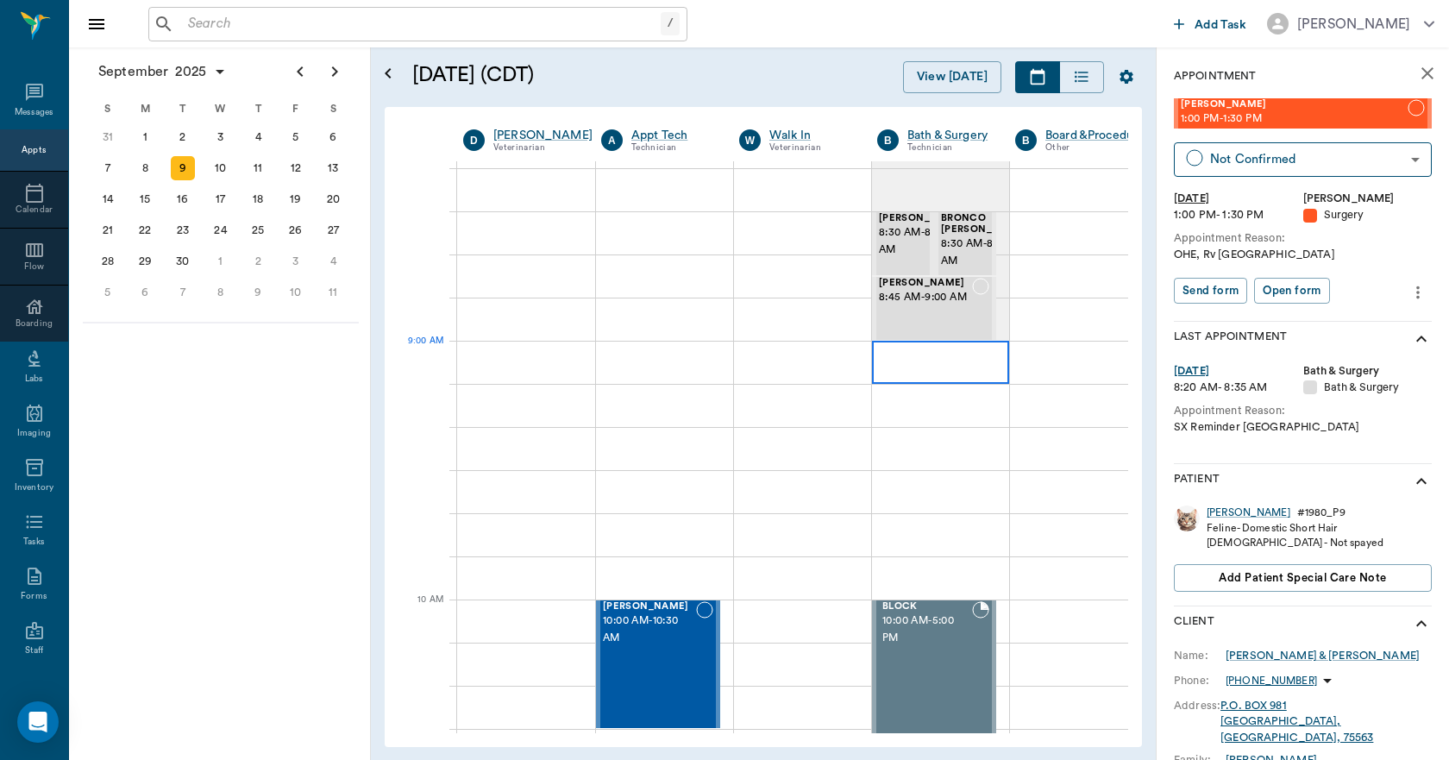
click at [973, 374] on div at bounding box center [940, 362] width 137 height 43
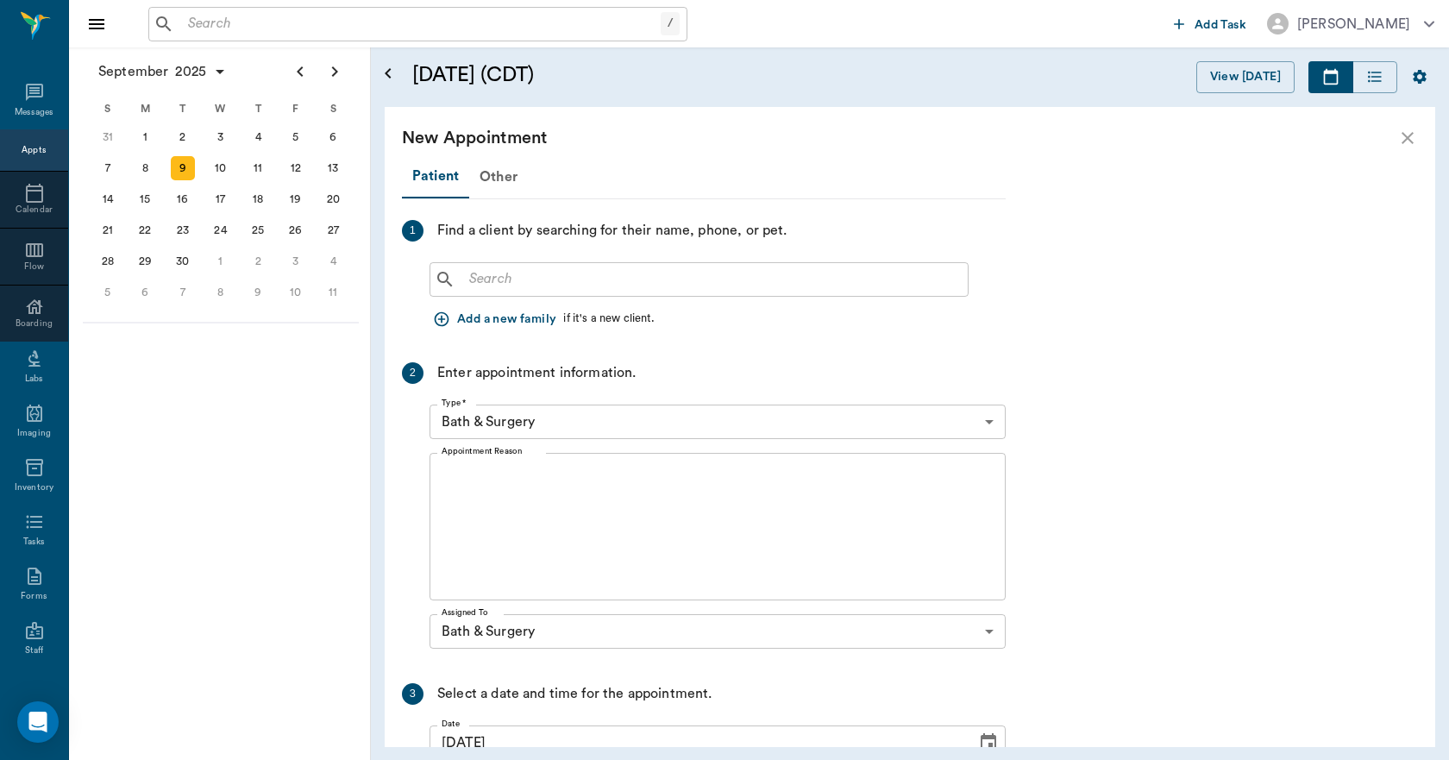
click at [555, 280] on input "text" at bounding box center [711, 279] width 499 height 24
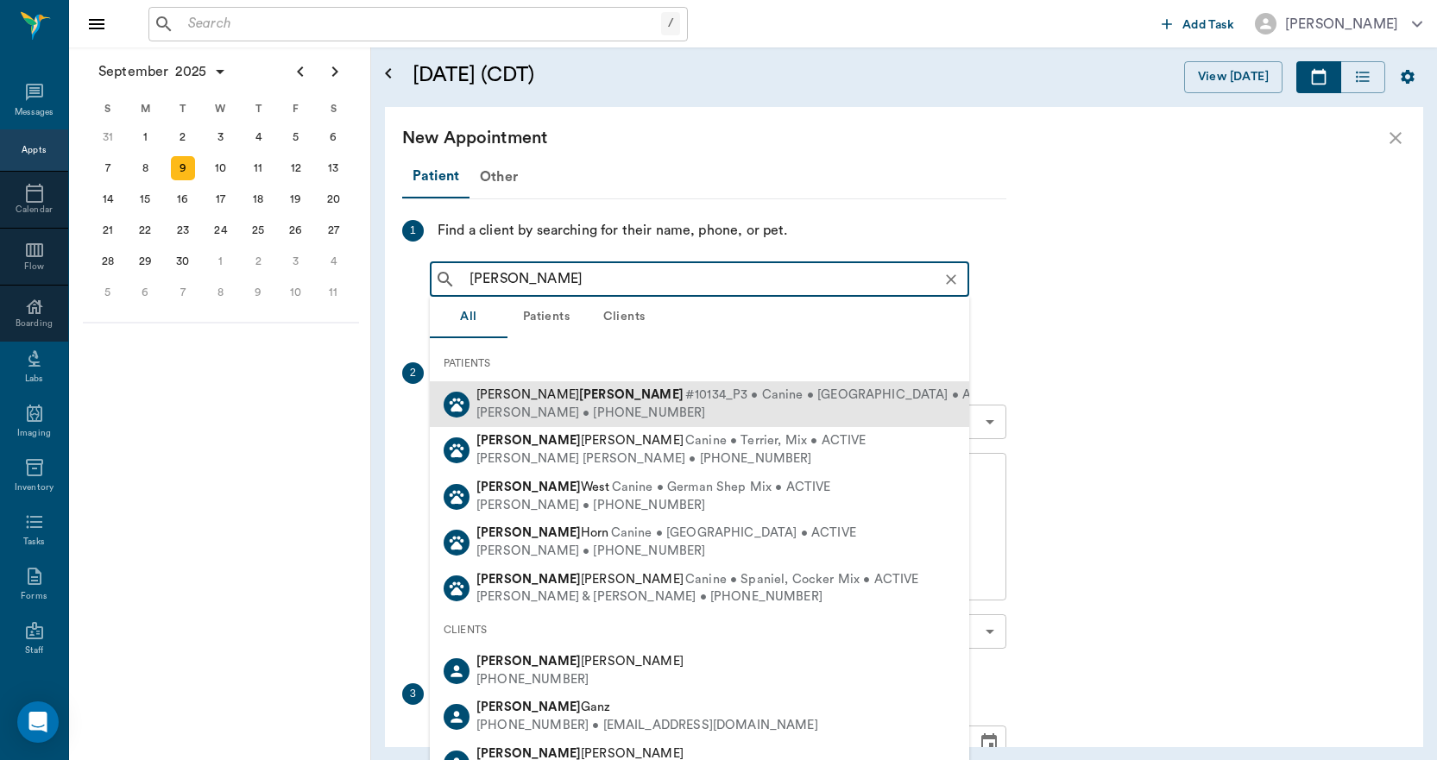
click at [541, 387] on div "Emma Mae Tidwell #10134_P3 • Canine • CHIHUAHUA • ACTIVE" at bounding box center [741, 396] width 531 height 18
type input "EMMA TIDWEL"
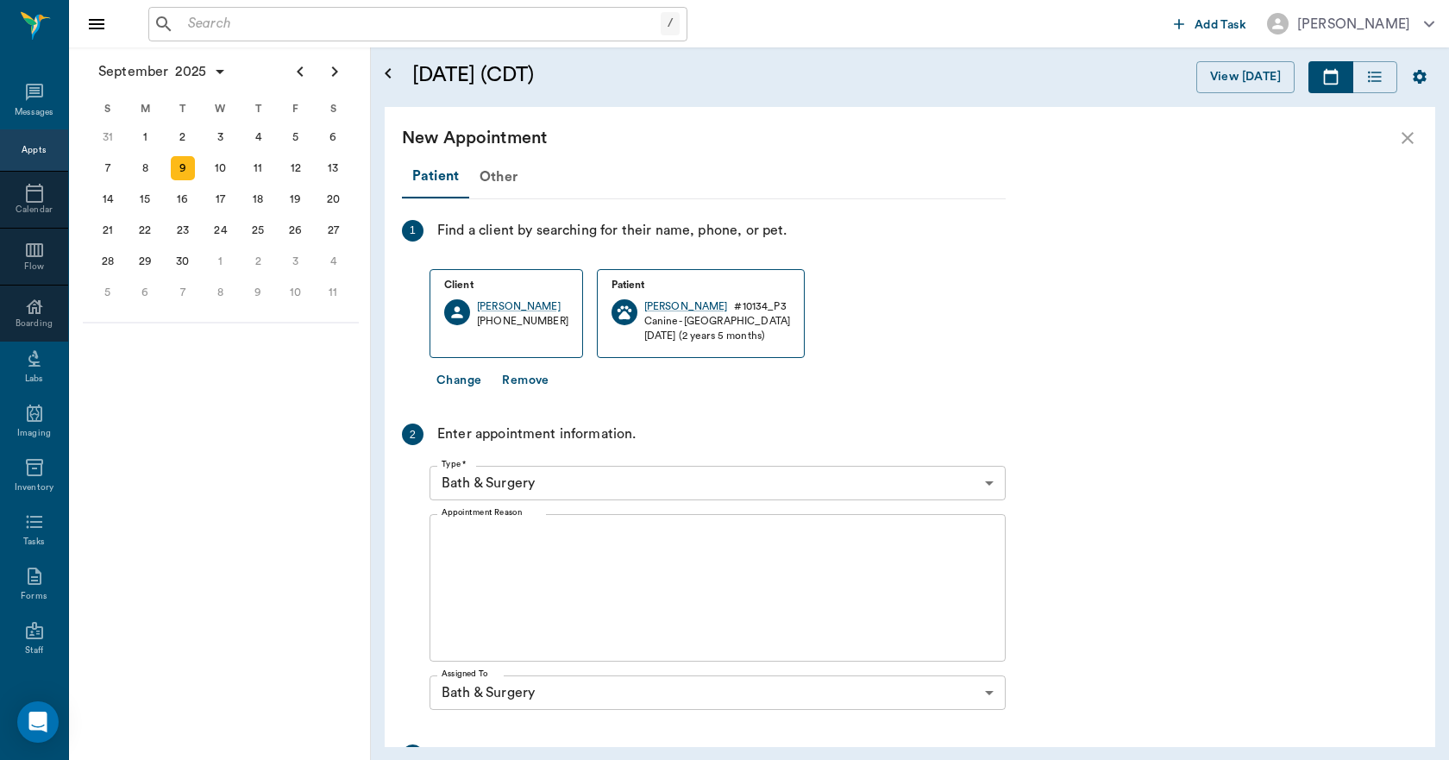
click at [543, 536] on textarea "Appointment Reason" at bounding box center [718, 588] width 552 height 119
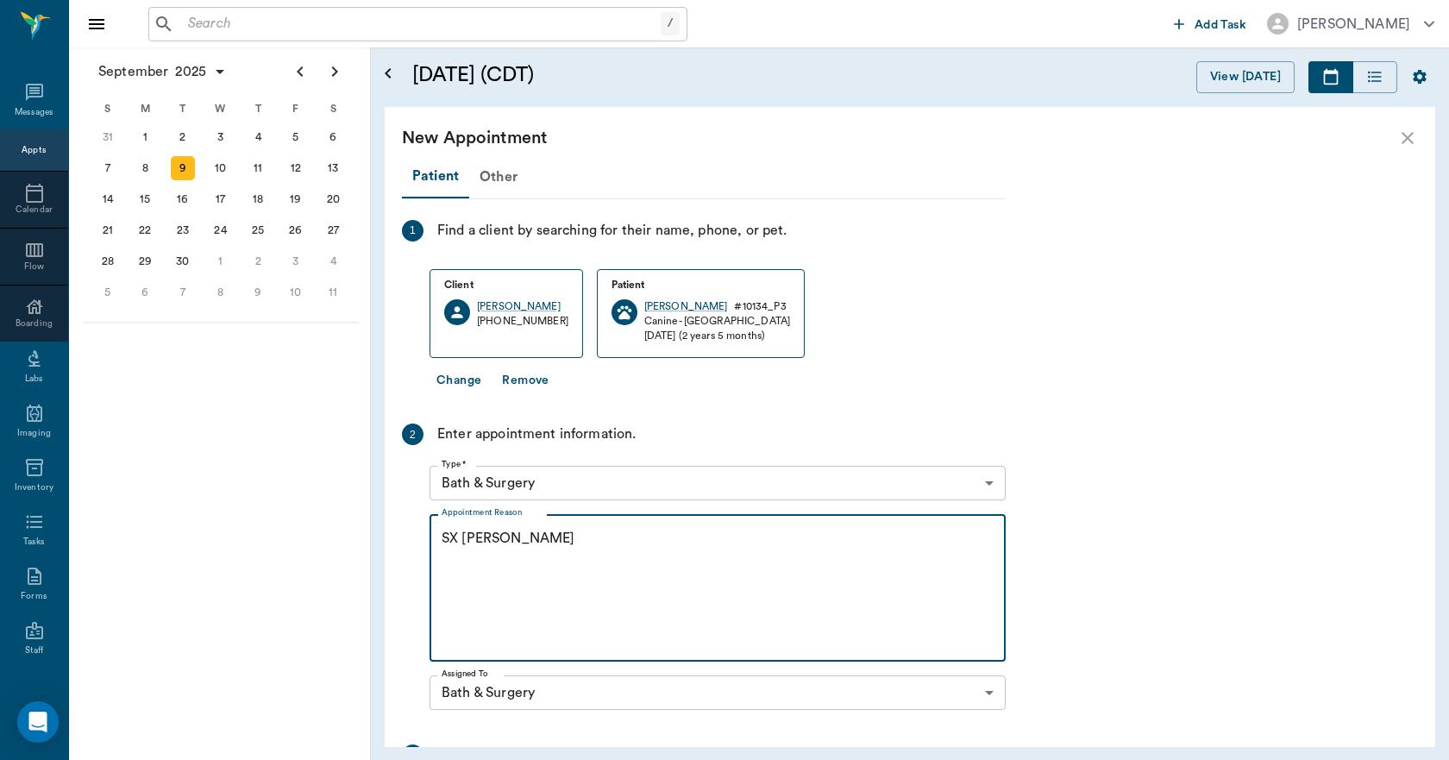
scroll to position [252, 0]
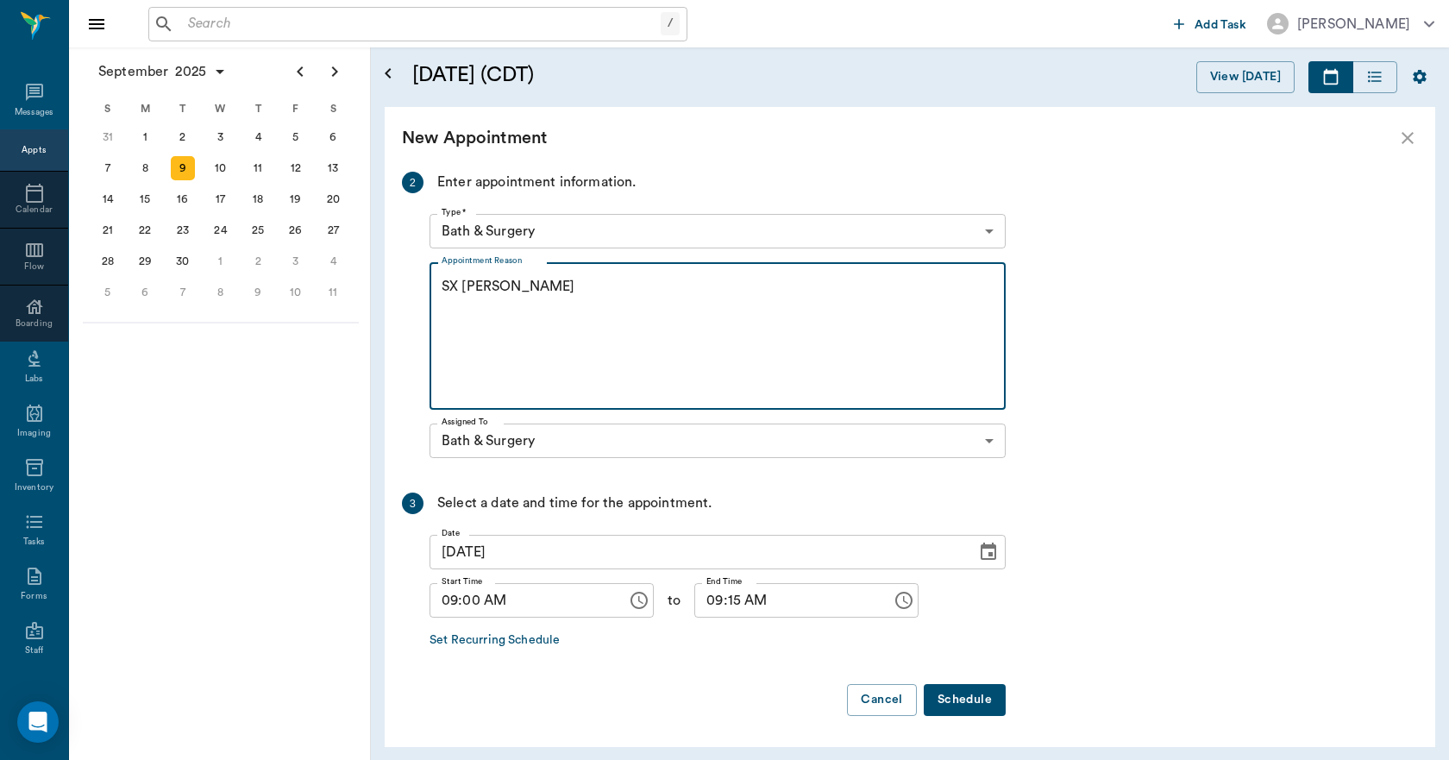
type textarea "SX [PERSON_NAME]"
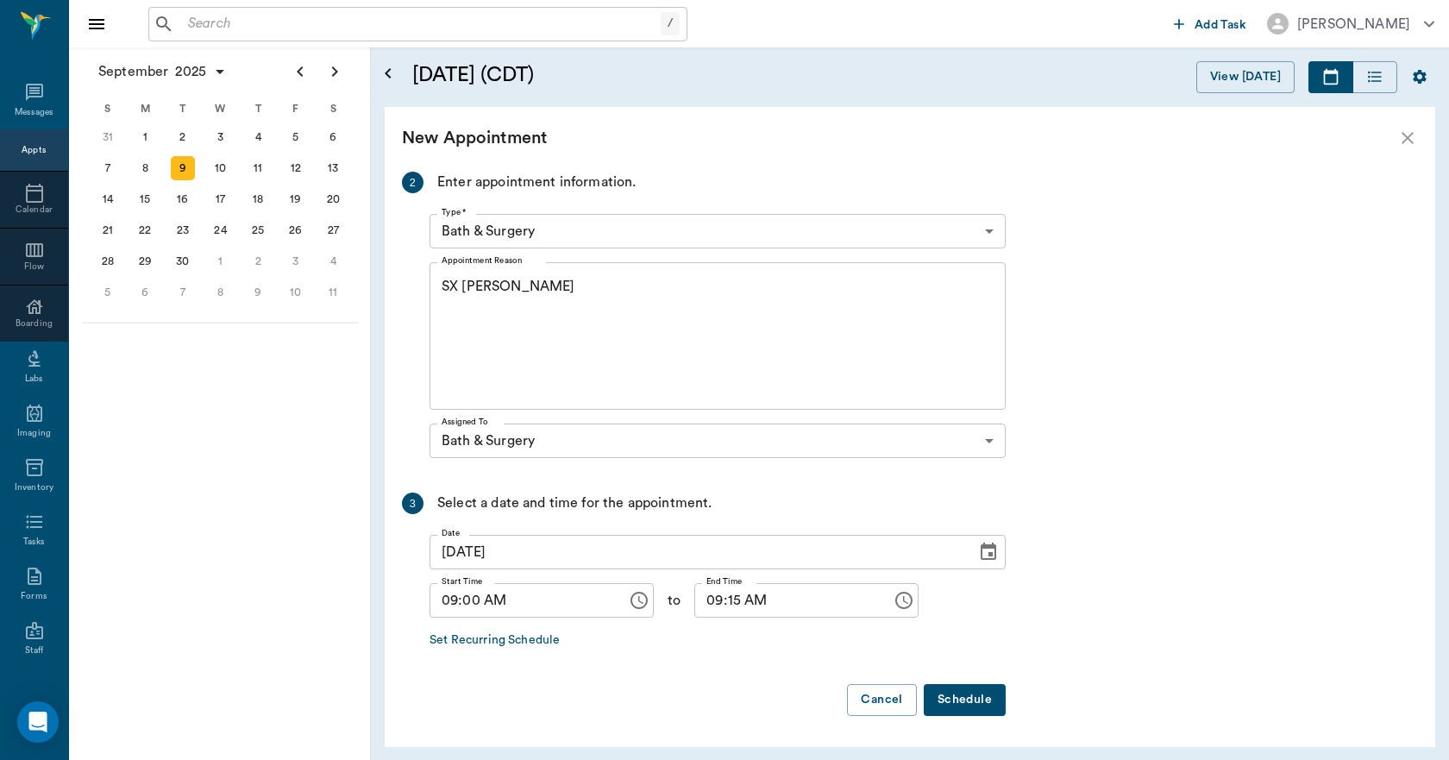
click at [961, 704] on button "Schedule" at bounding box center [965, 700] width 82 height 32
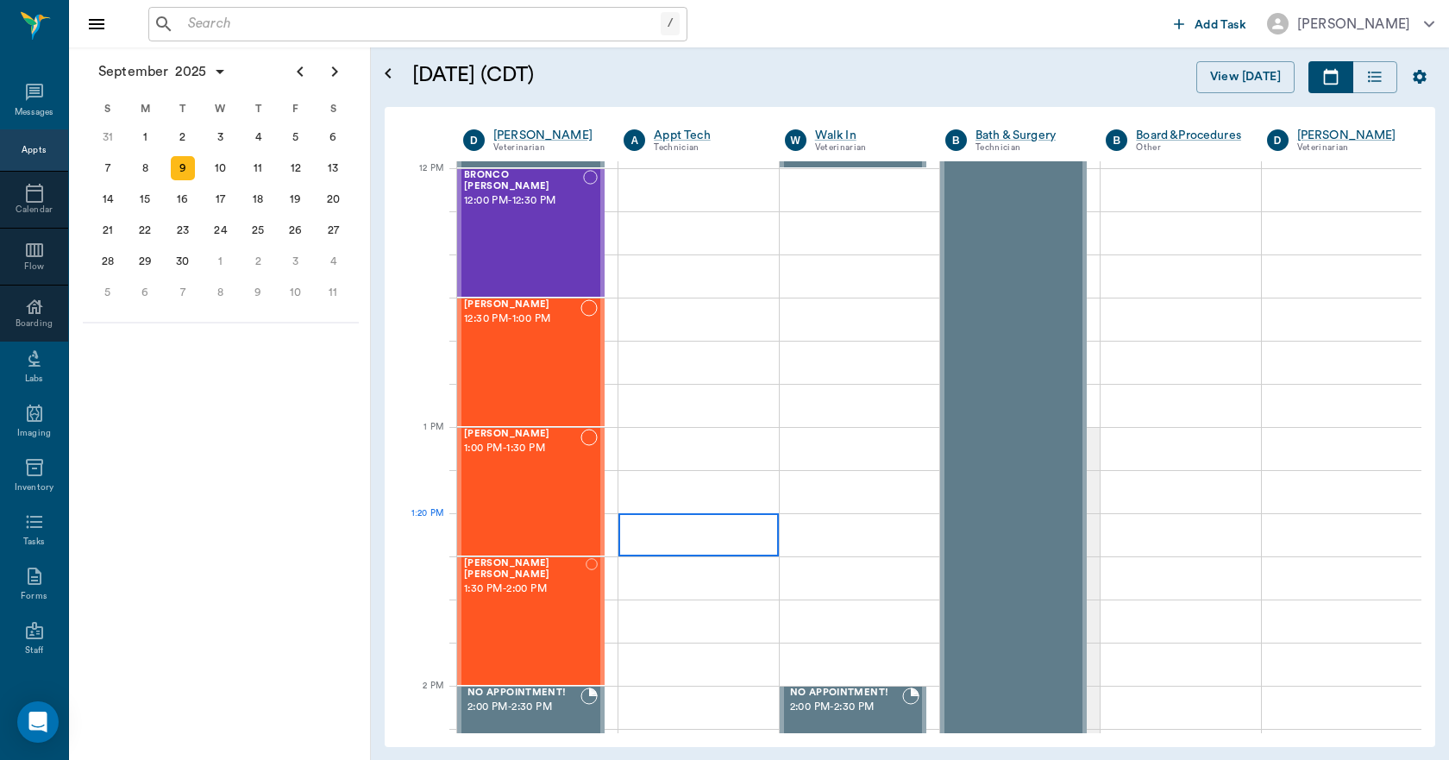
scroll to position [1122, 0]
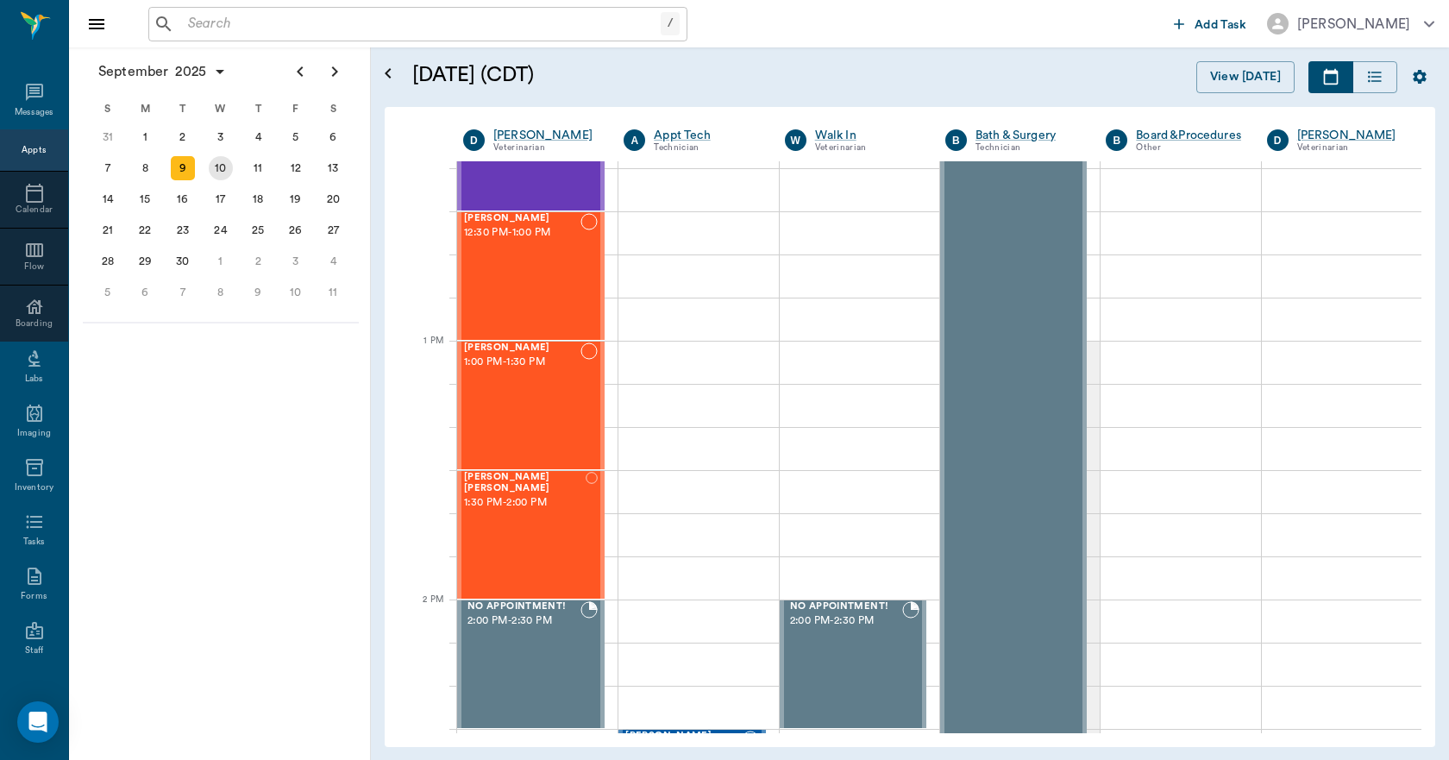
click at [230, 175] on div "10" at bounding box center [221, 168] width 38 height 31
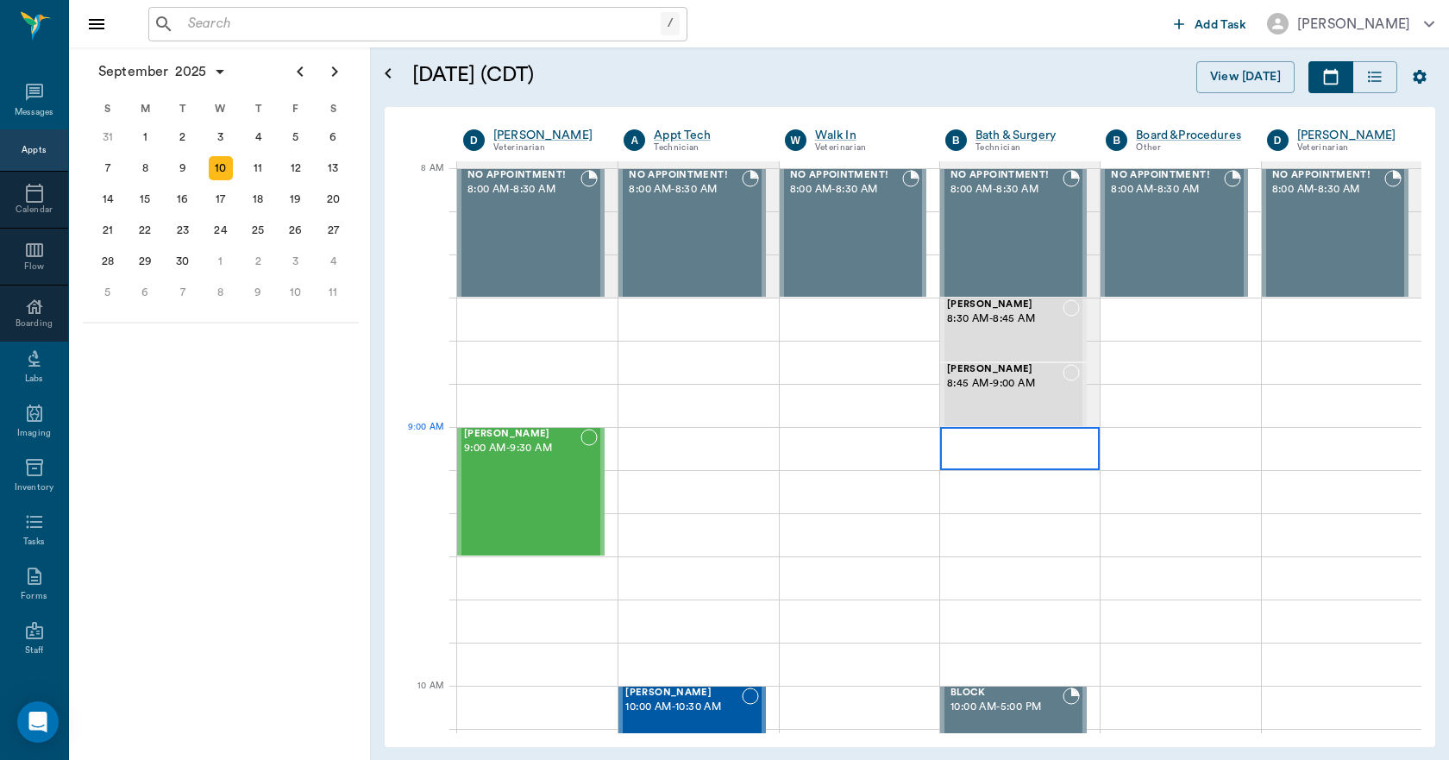
click at [991, 462] on div at bounding box center [1020, 448] width 160 height 43
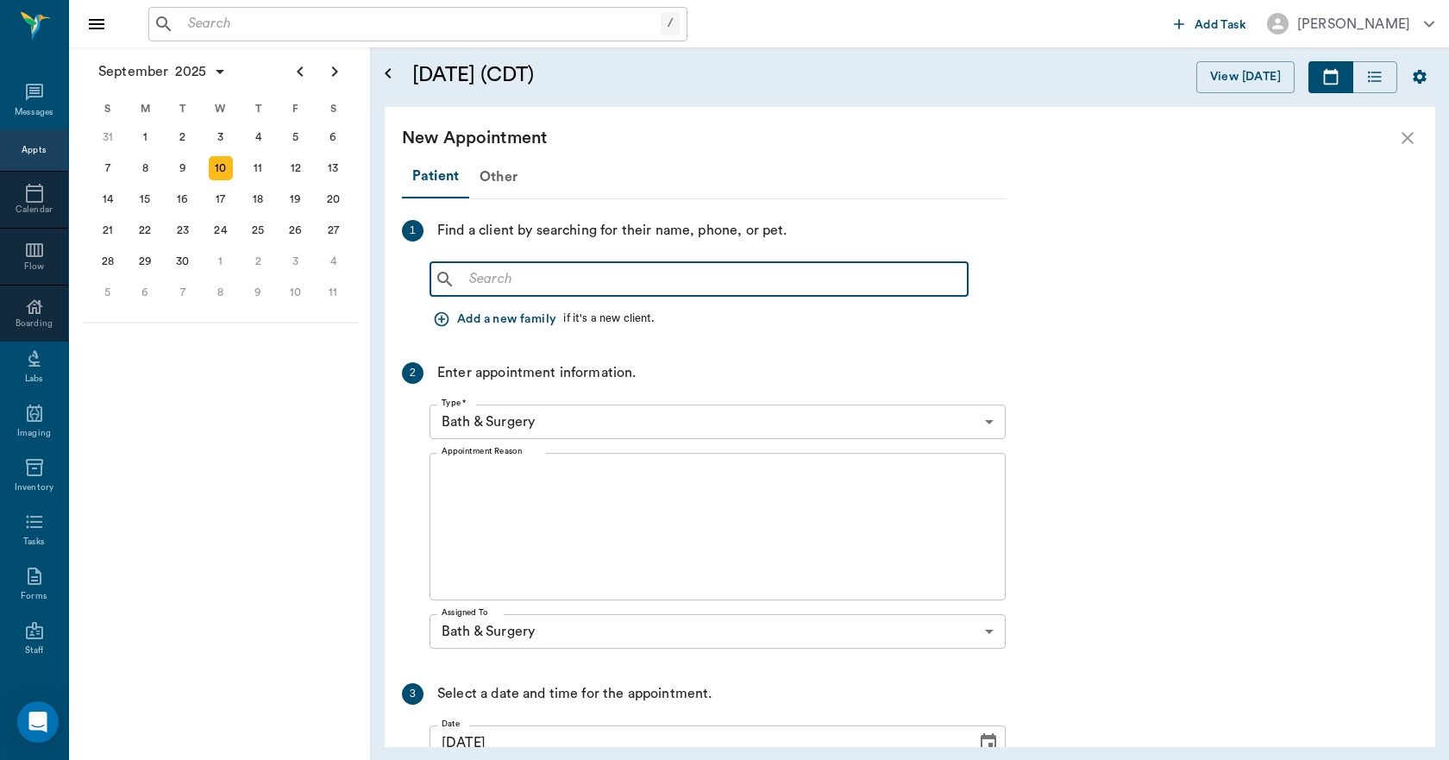
click at [696, 273] on input "text" at bounding box center [711, 279] width 499 height 24
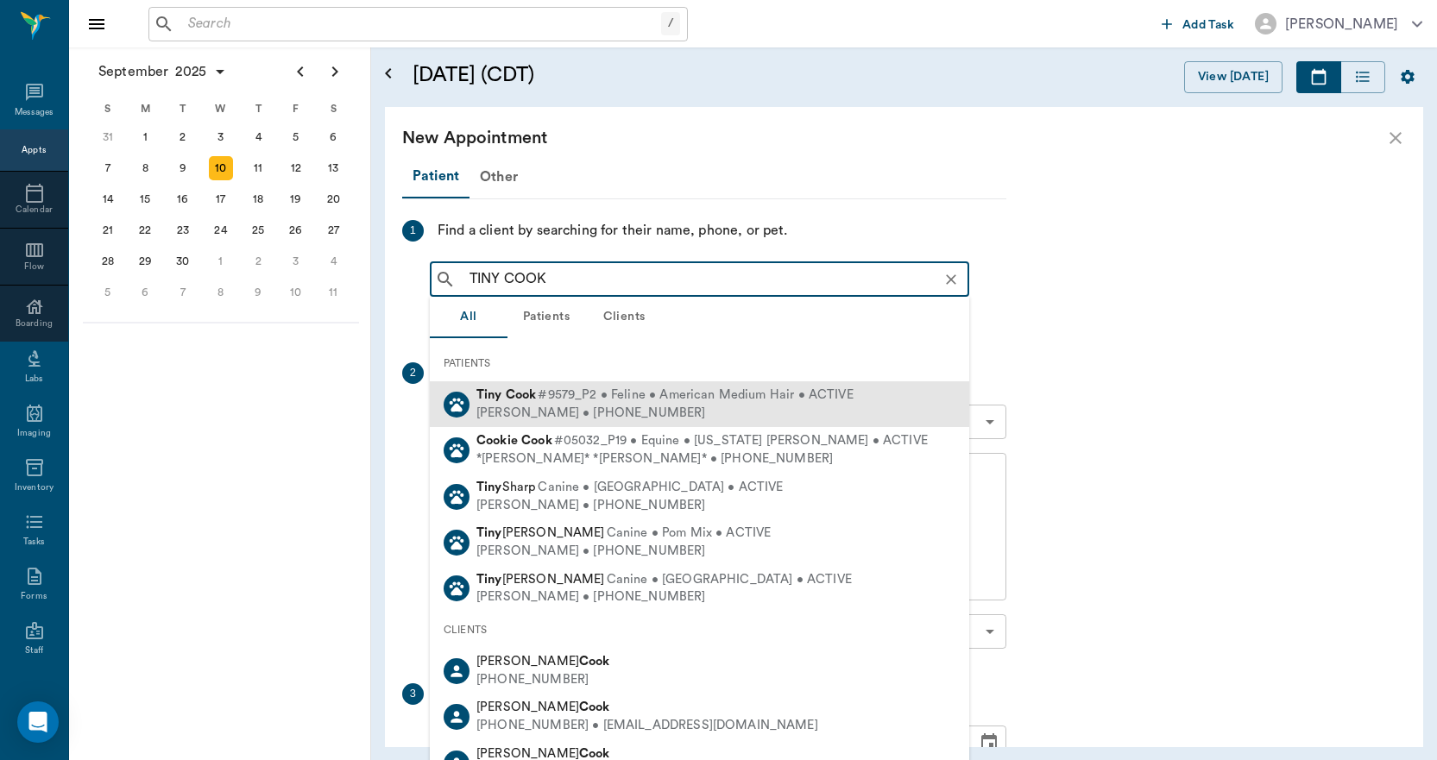
click at [550, 399] on span "#9579_P2 • Feline • American Medium Hair • ACTIVE" at bounding box center [695, 396] width 315 height 18
type input "TINY COOK"
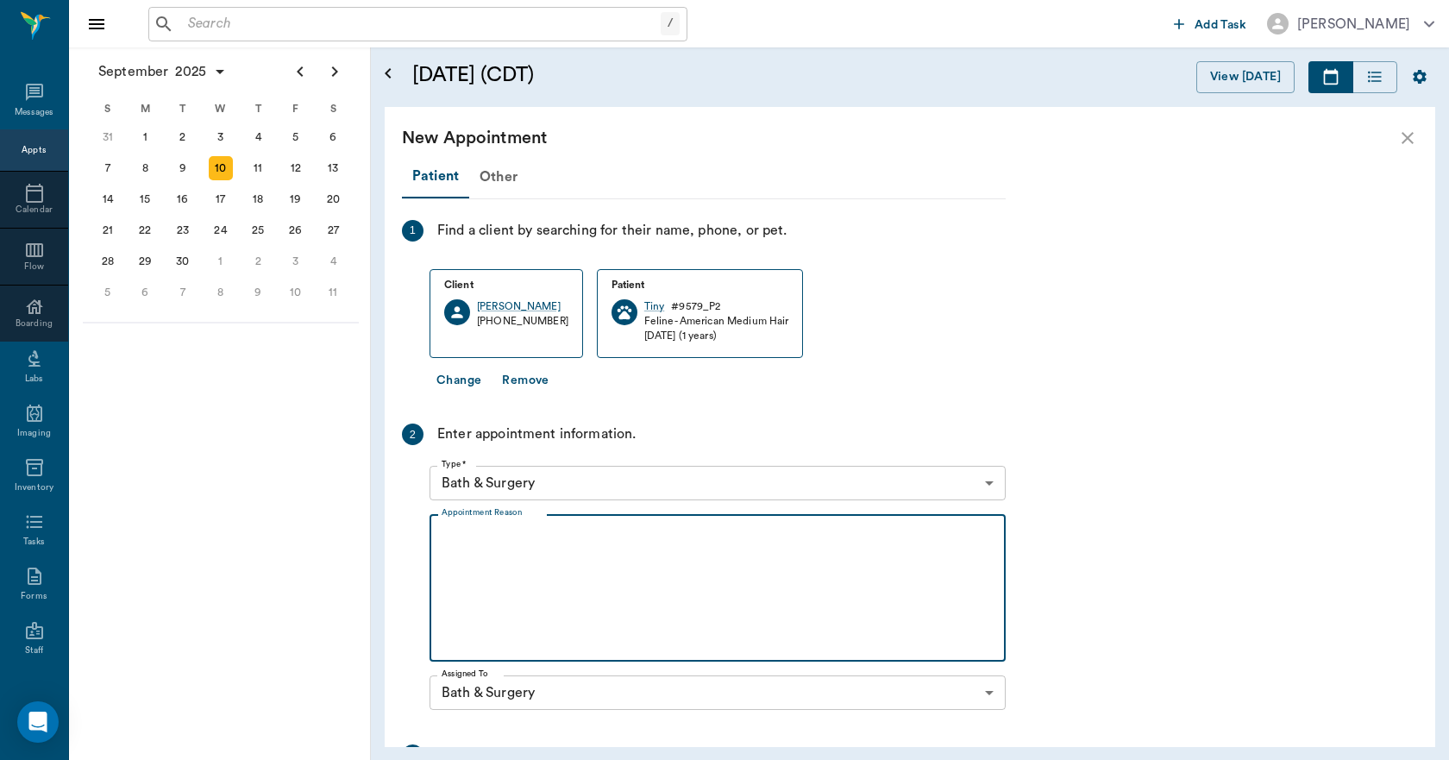
click at [553, 564] on textarea "Appointment Reason" at bounding box center [718, 588] width 552 height 119
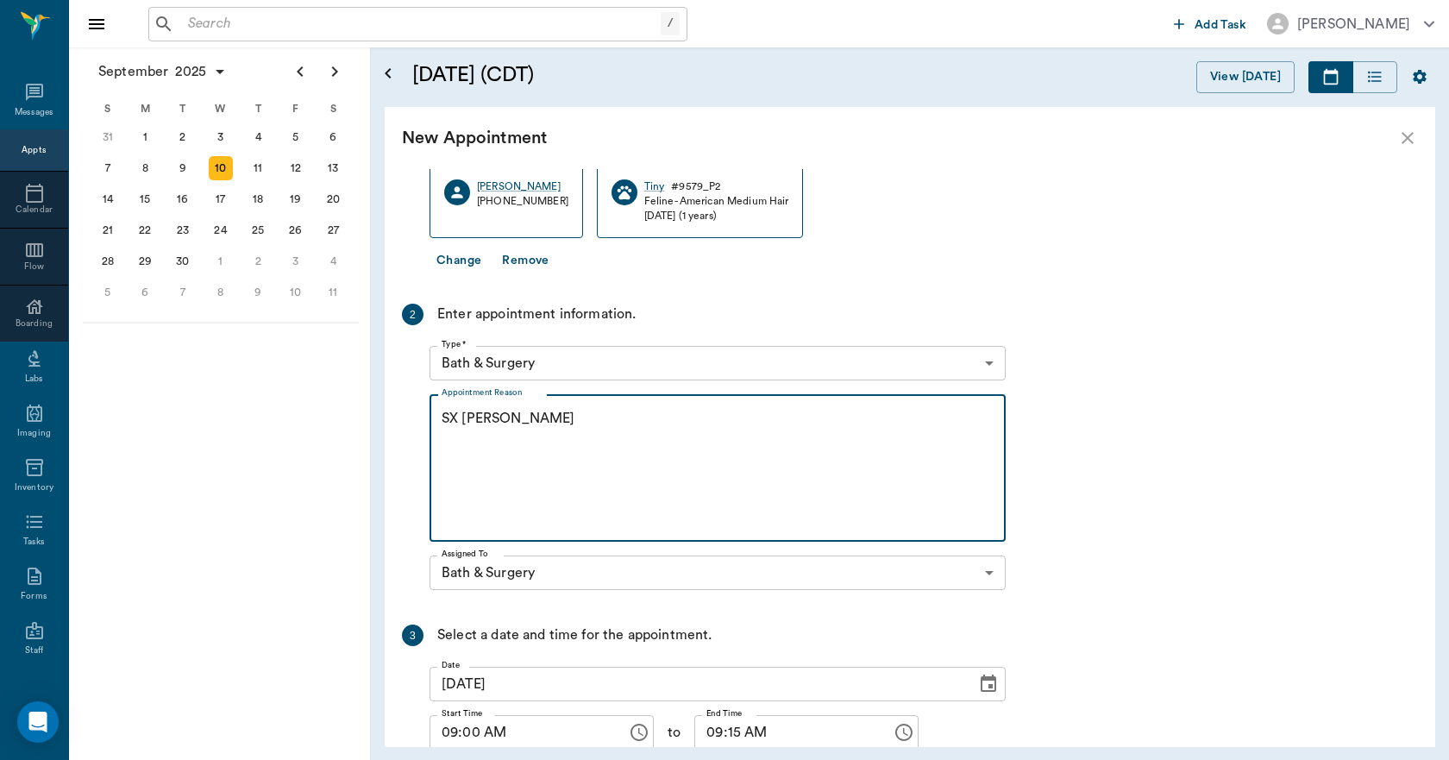
scroll to position [252, 0]
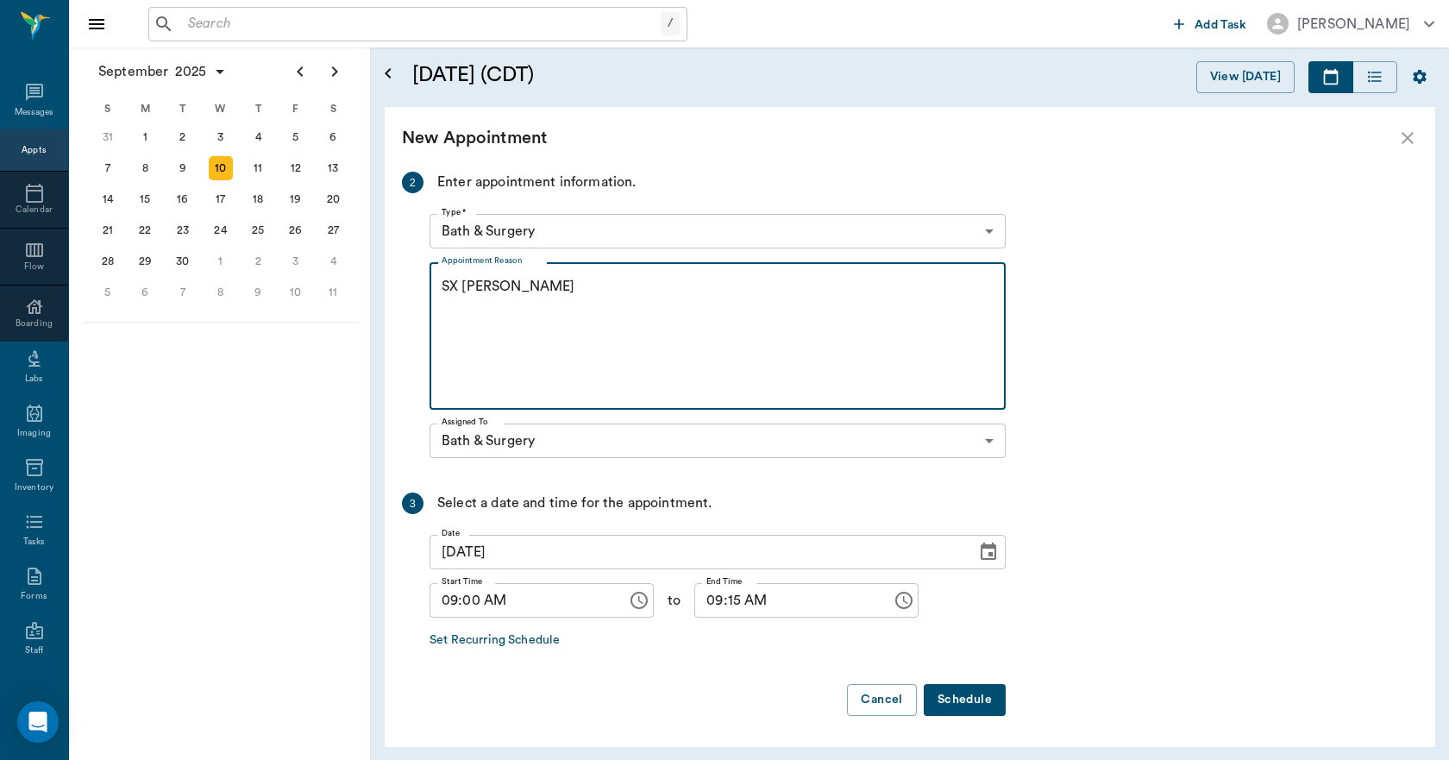
type textarea "SX [PERSON_NAME]"
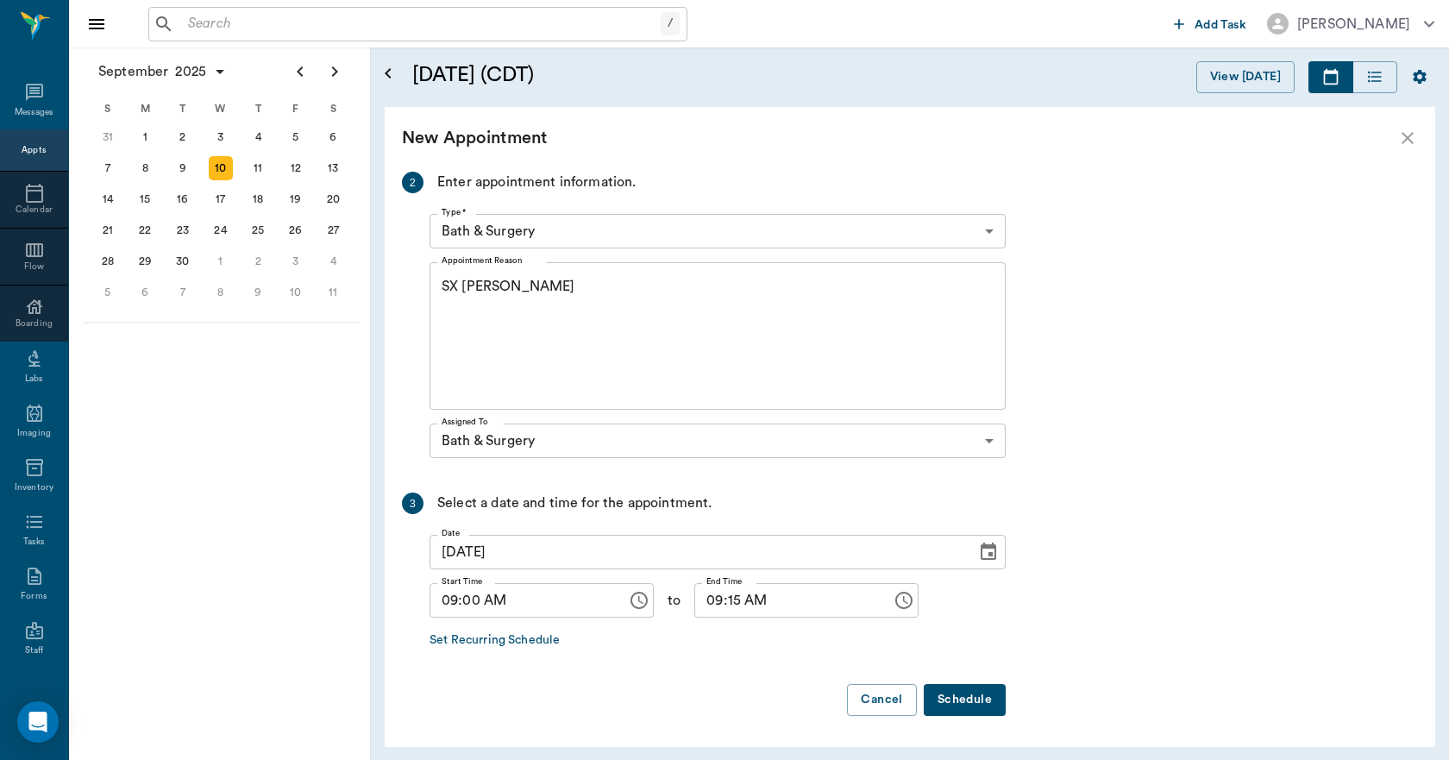
click at [960, 699] on button "Schedule" at bounding box center [965, 700] width 82 height 32
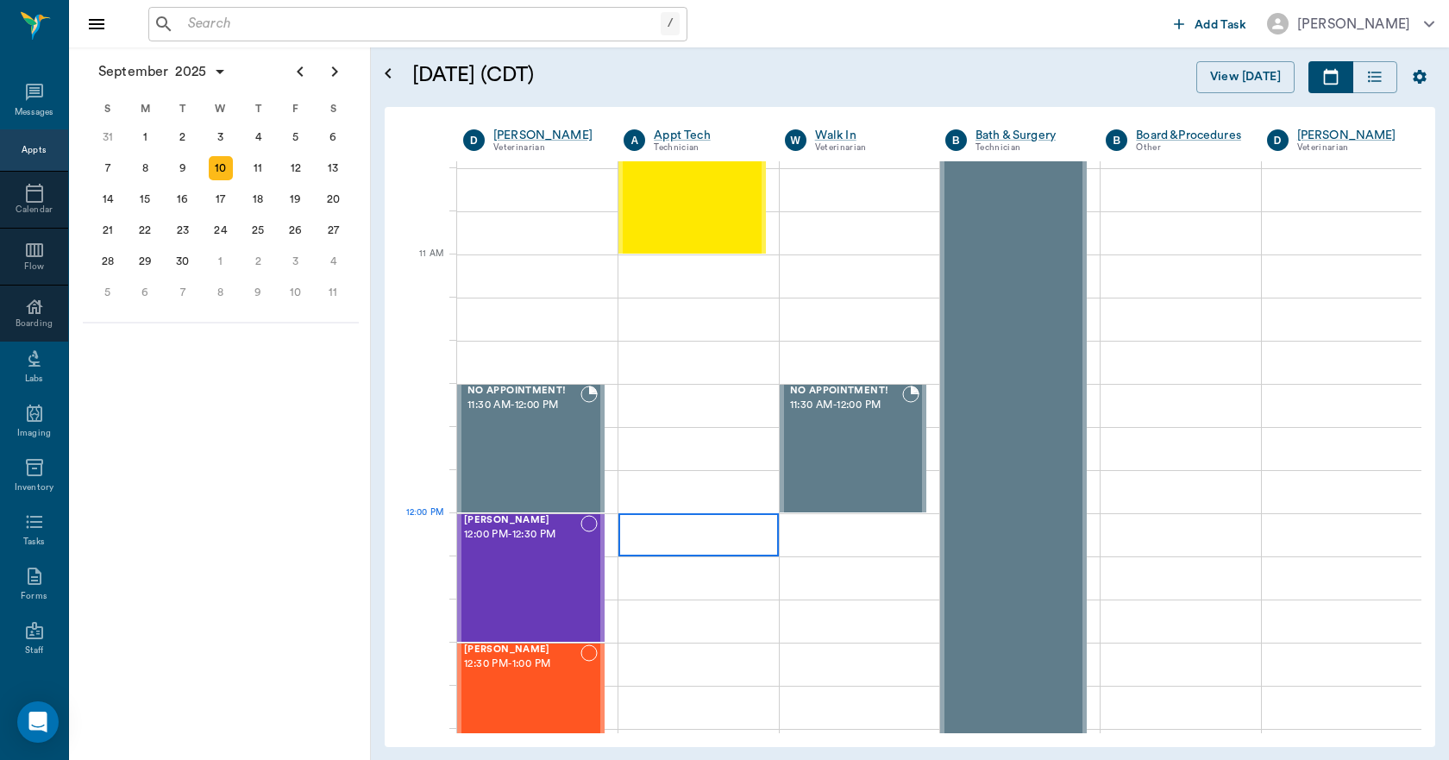
scroll to position [1035, 0]
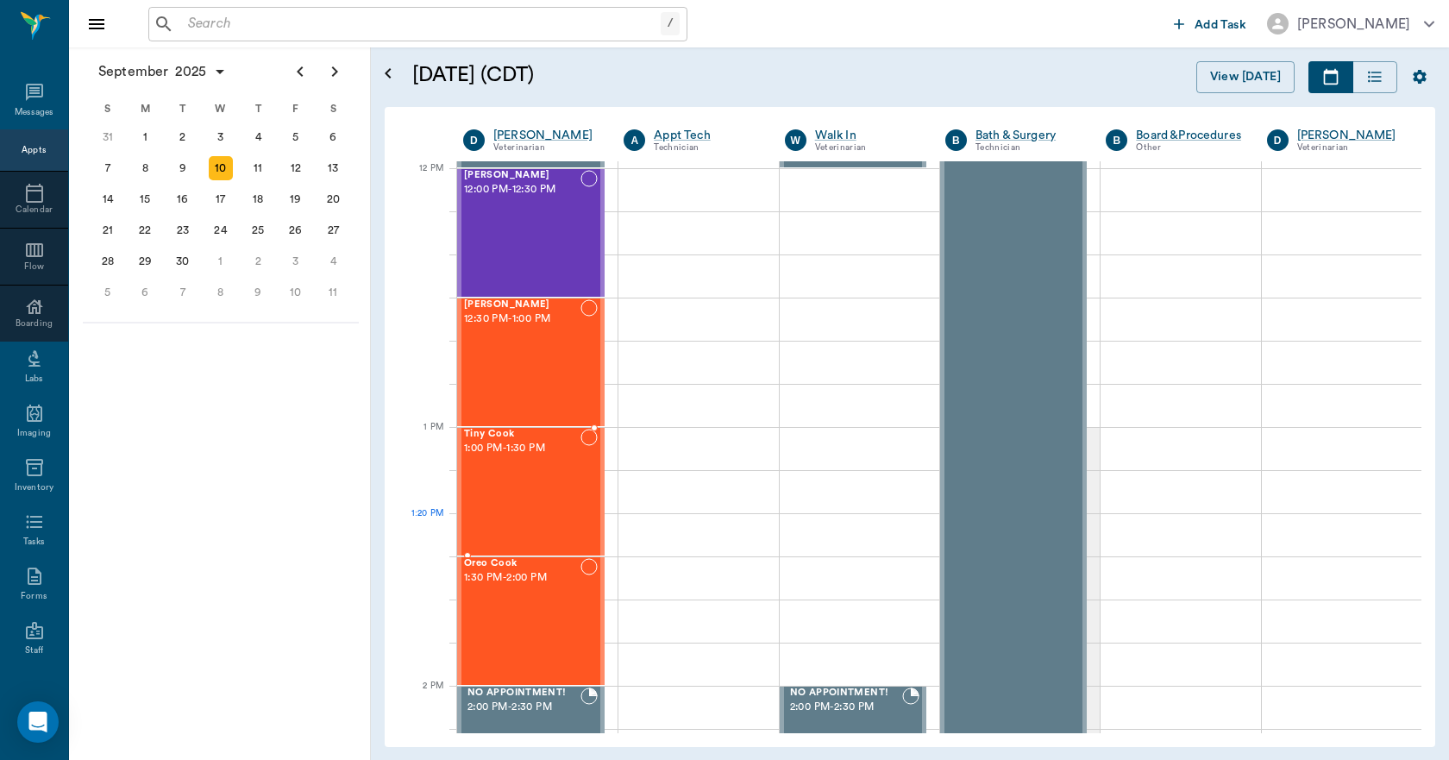
click at [514, 519] on div "Tiny Cook 1:00 PM - 1:30 PM" at bounding box center [522, 492] width 116 height 126
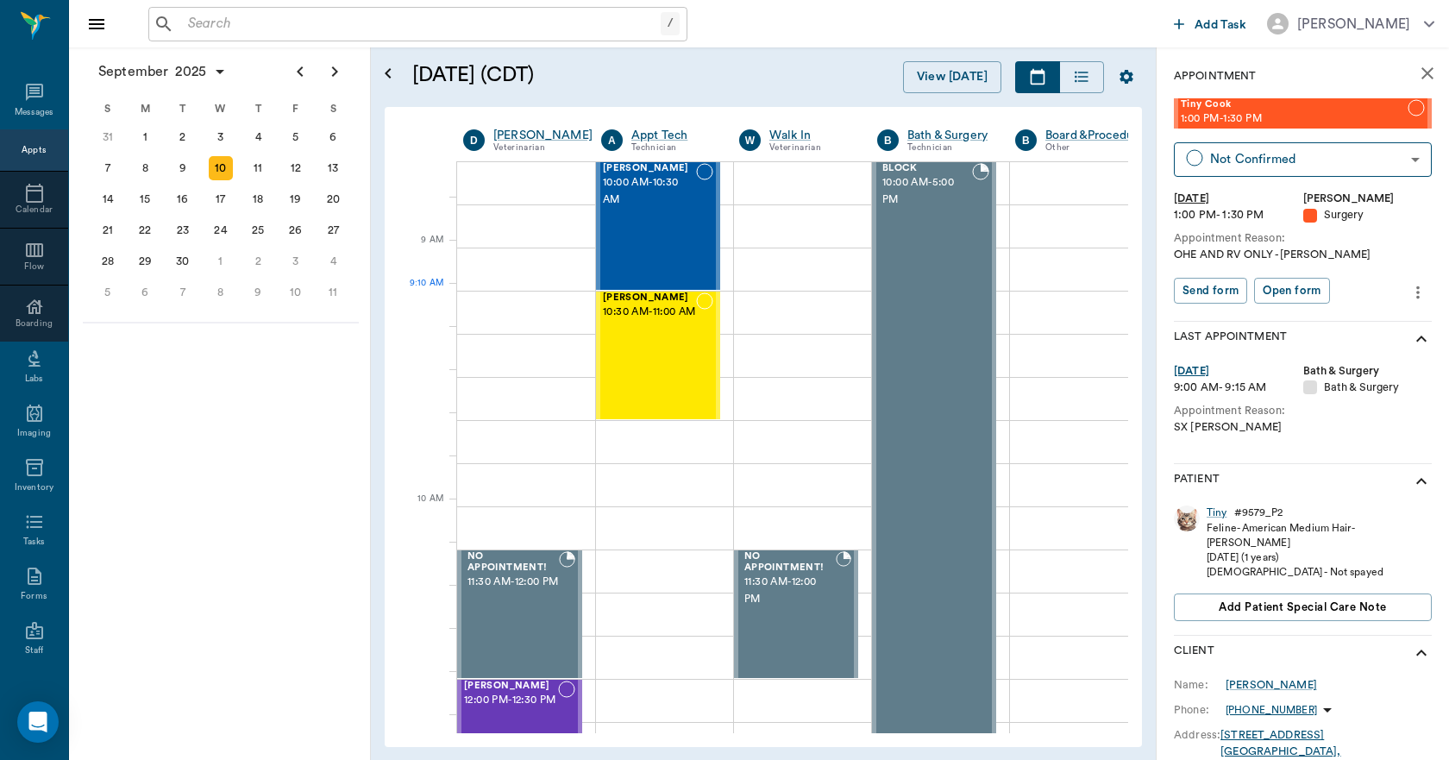
scroll to position [173, 0]
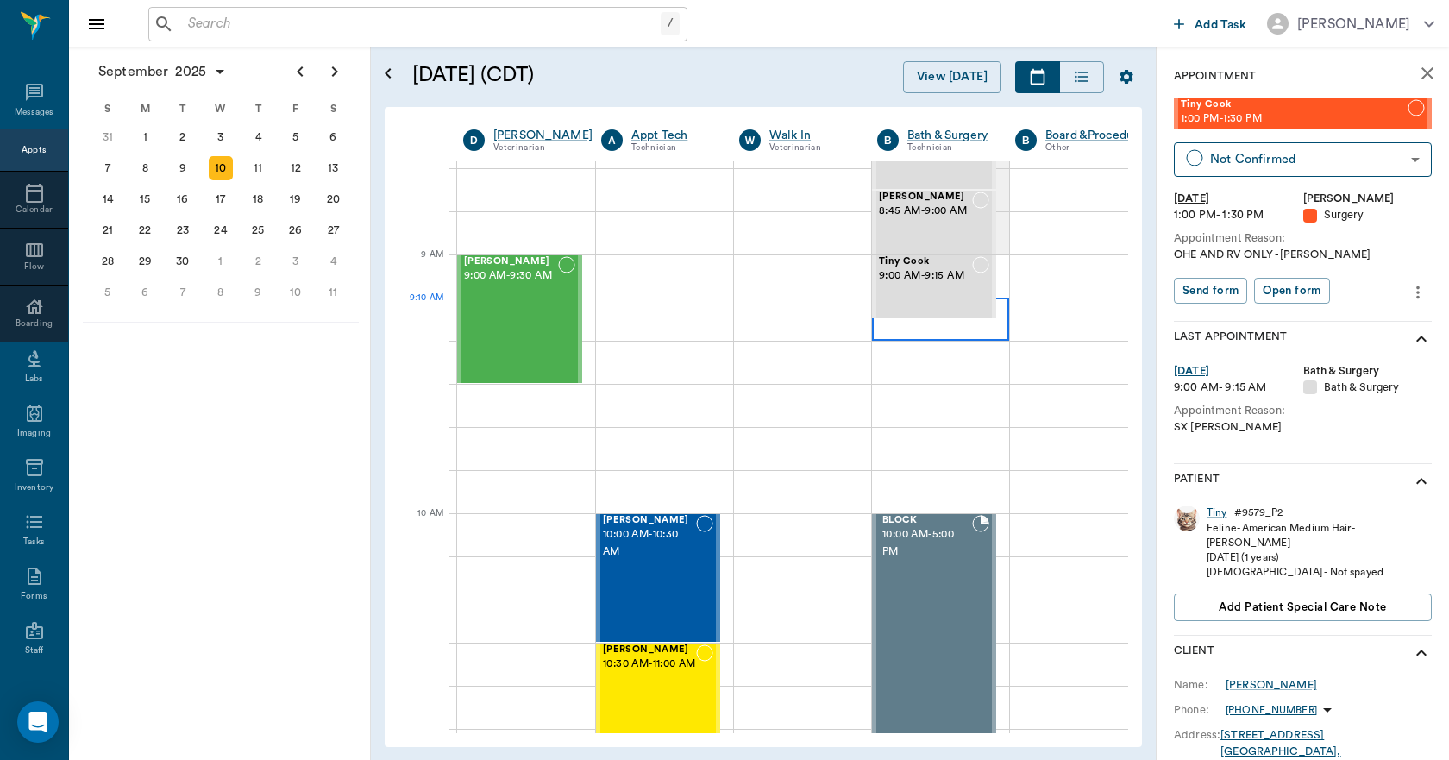
click at [899, 330] on div at bounding box center [940, 319] width 137 height 43
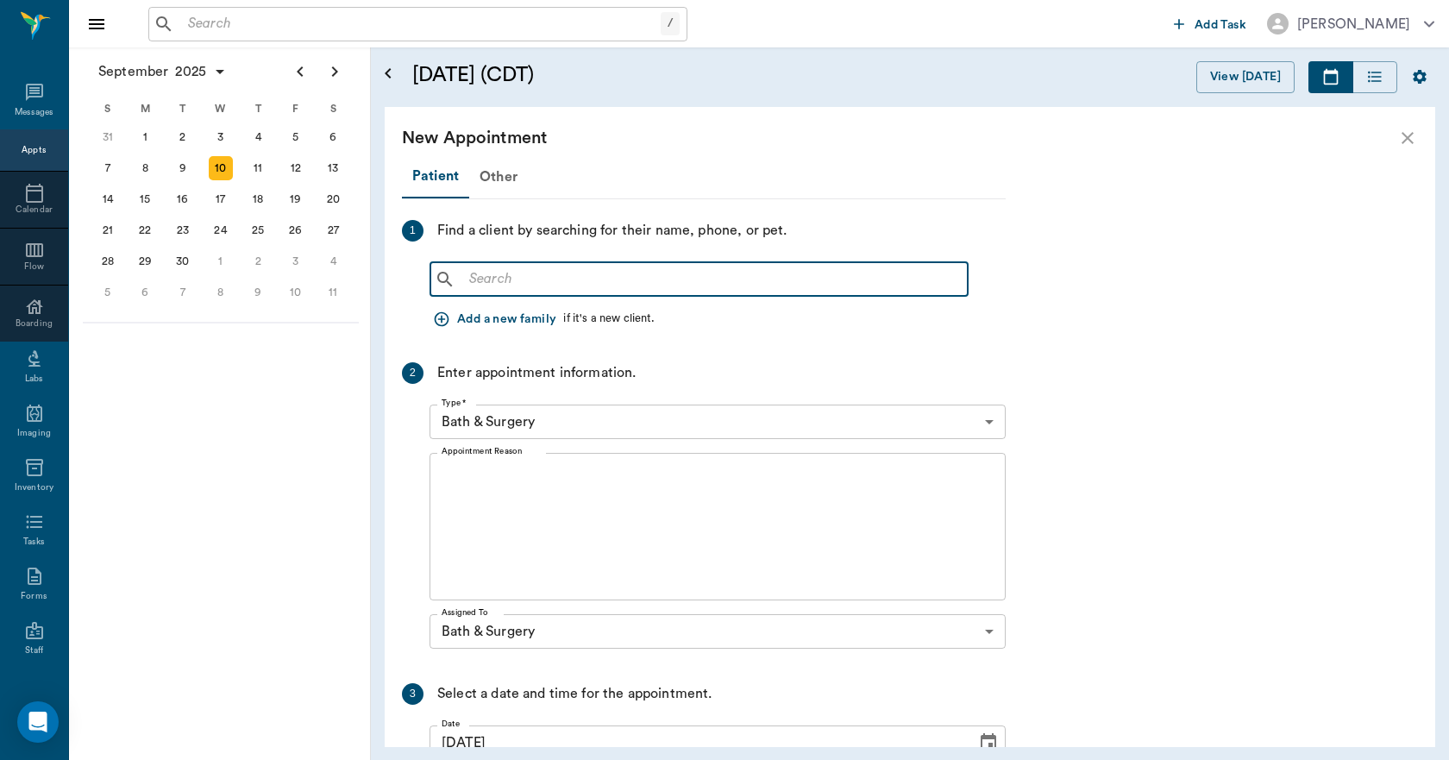
click at [599, 284] on input "text" at bounding box center [711, 279] width 499 height 24
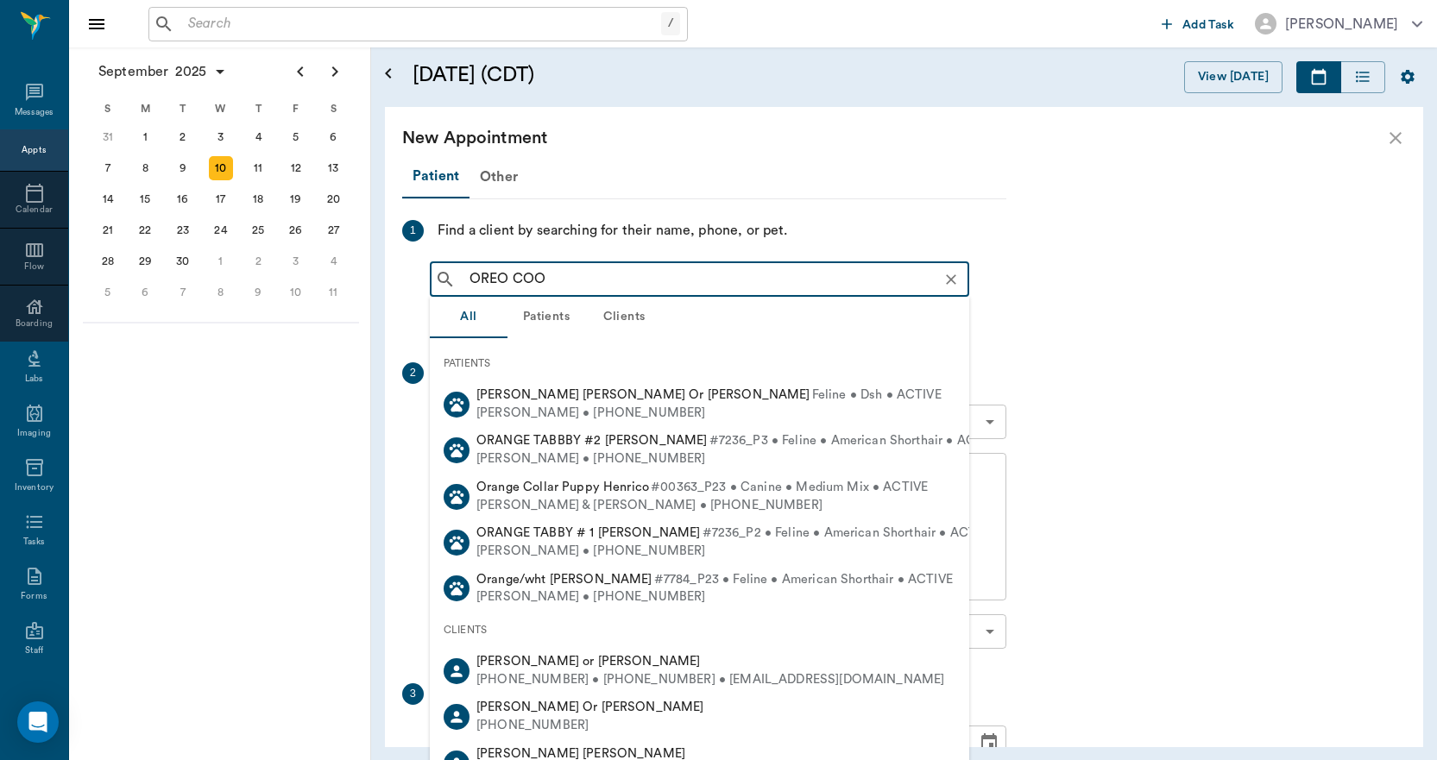
type input "OREO COOK"
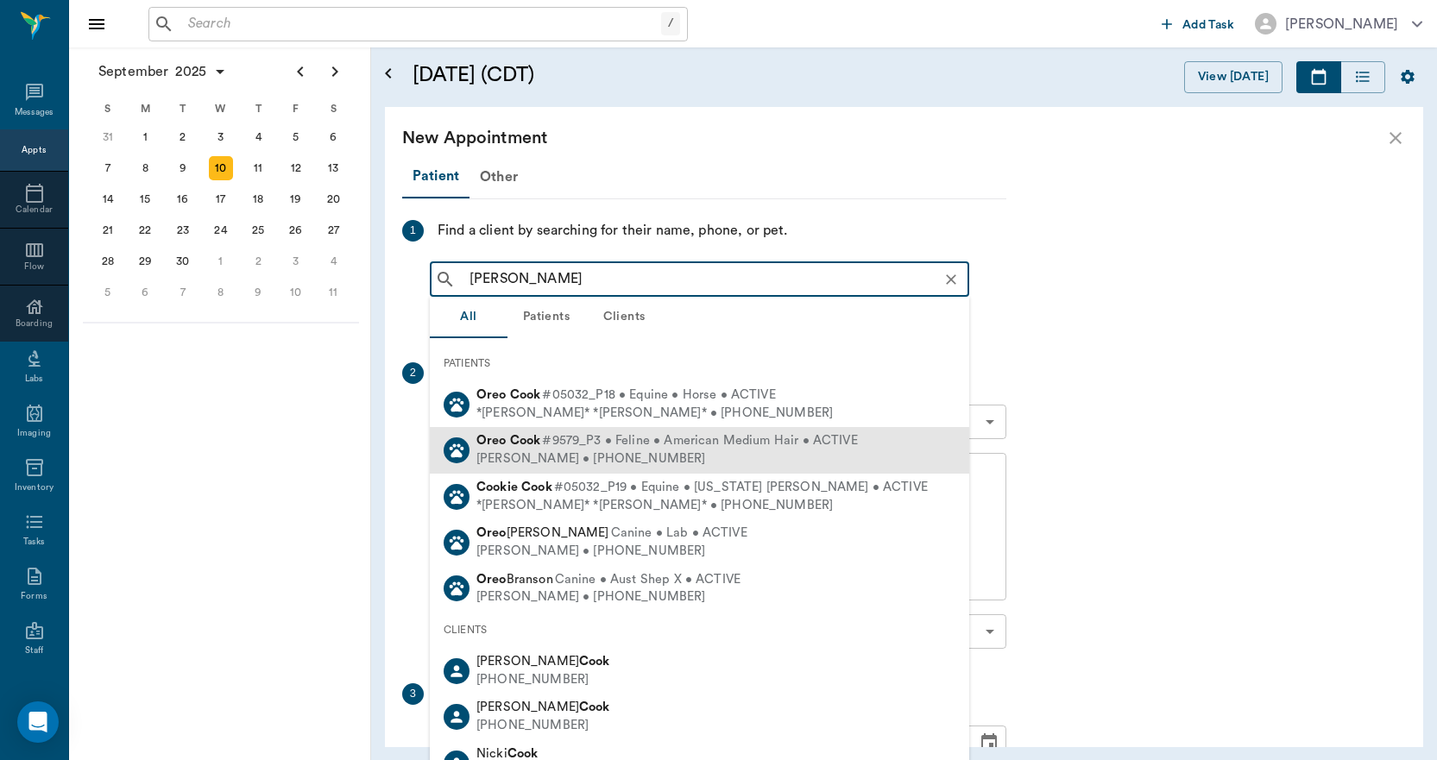
click at [548, 432] on span "#9579_P3 • Feline • American Medium Hair • ACTIVE" at bounding box center [699, 441] width 315 height 18
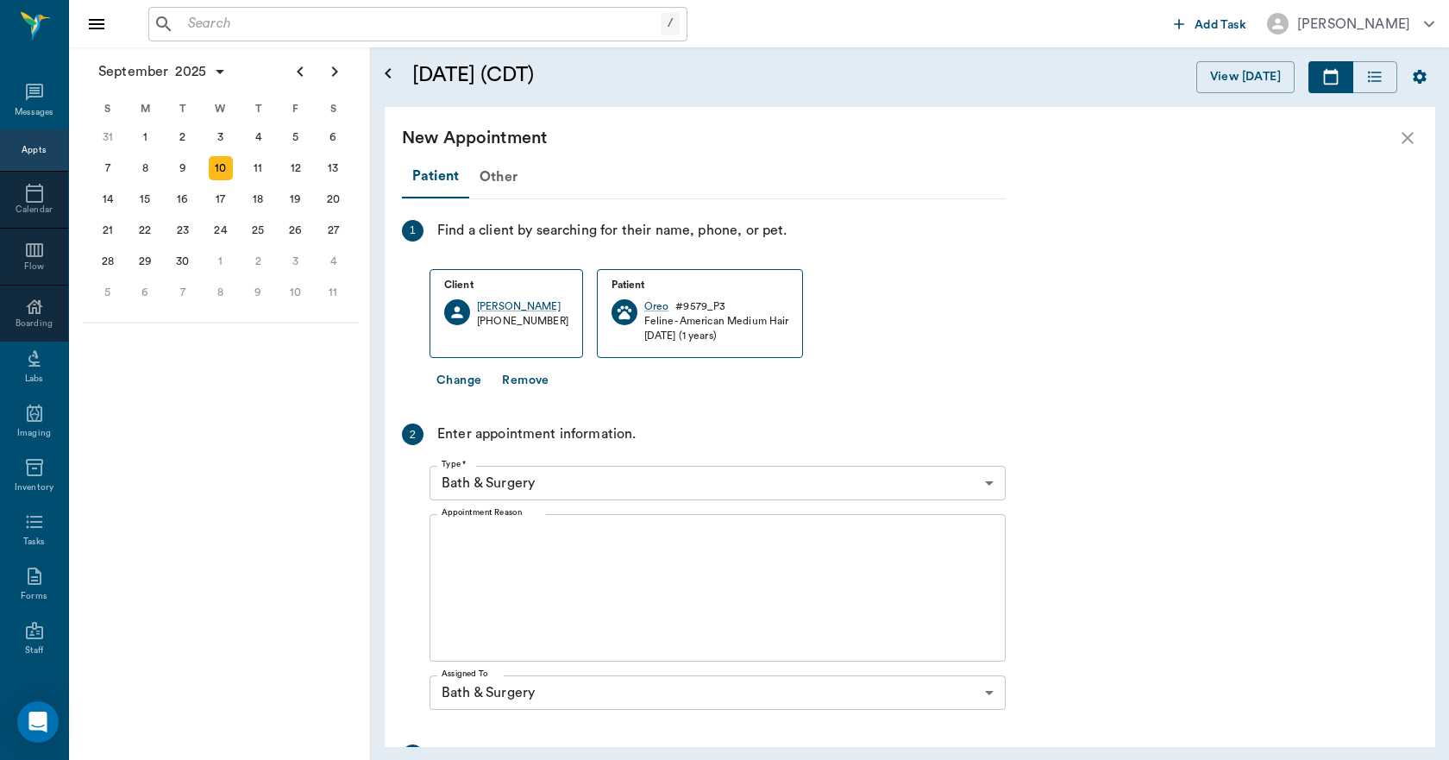
click at [543, 536] on textarea "Appointment Reason" at bounding box center [718, 588] width 552 height 119
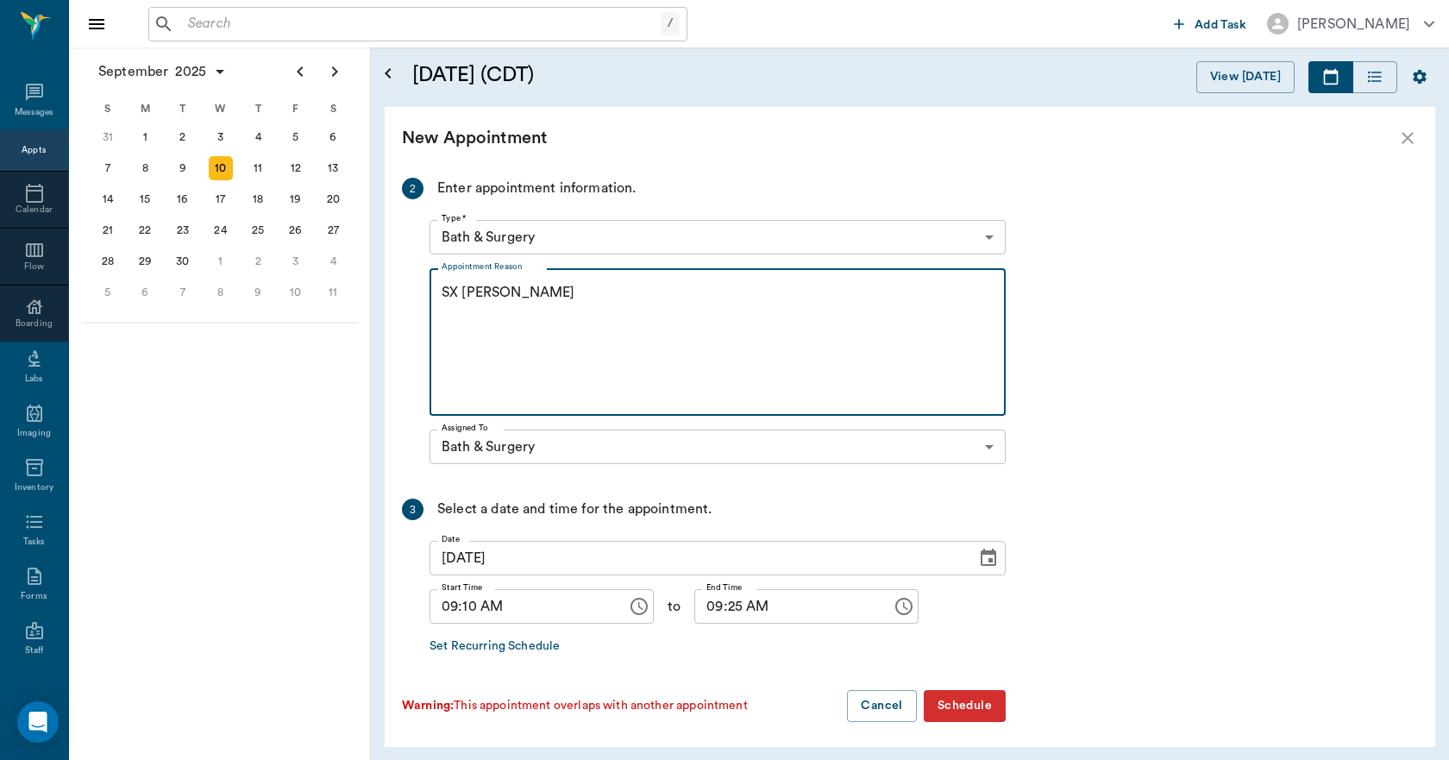
scroll to position [252, 0]
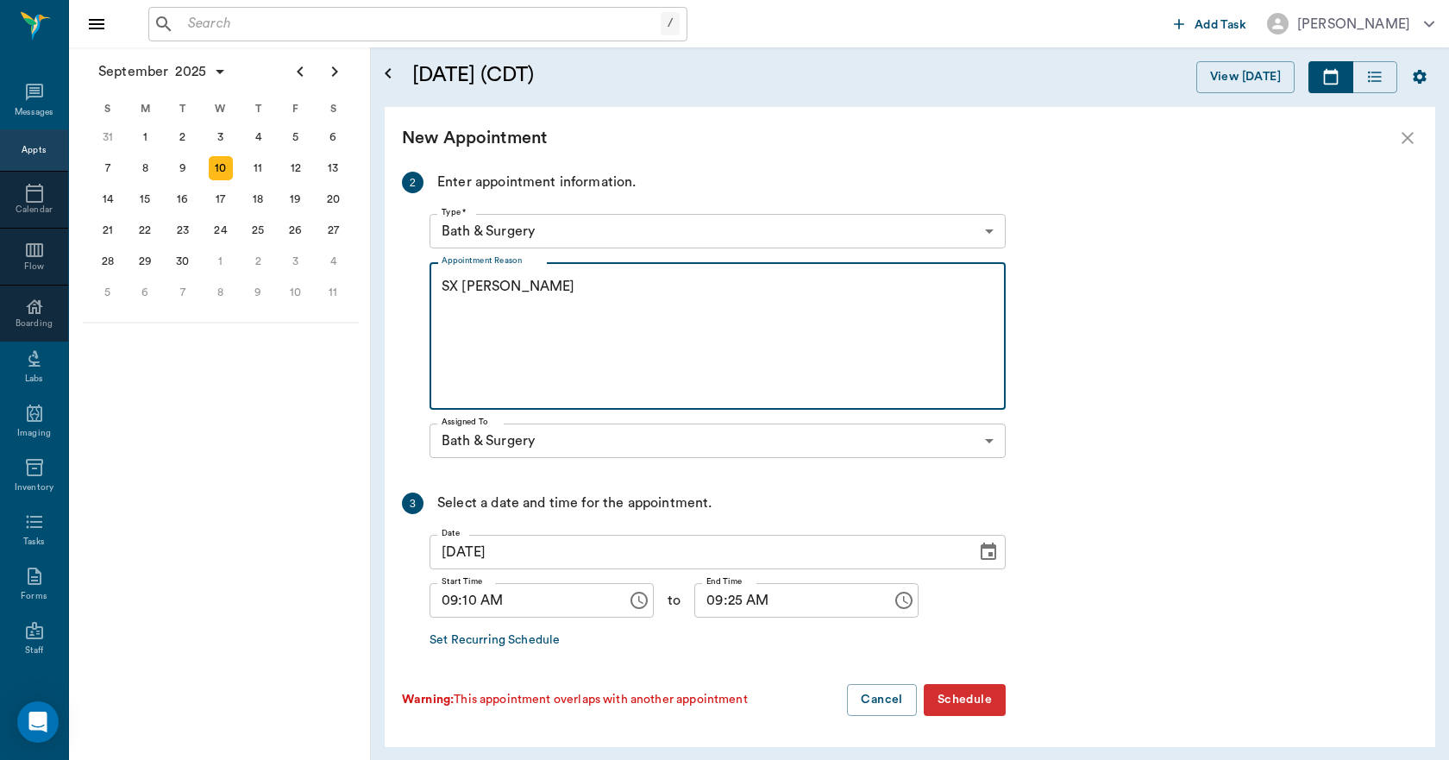
type textarea "SX [PERSON_NAME]"
click at [466, 599] on input "09:10 AM" at bounding box center [522, 600] width 185 height 35
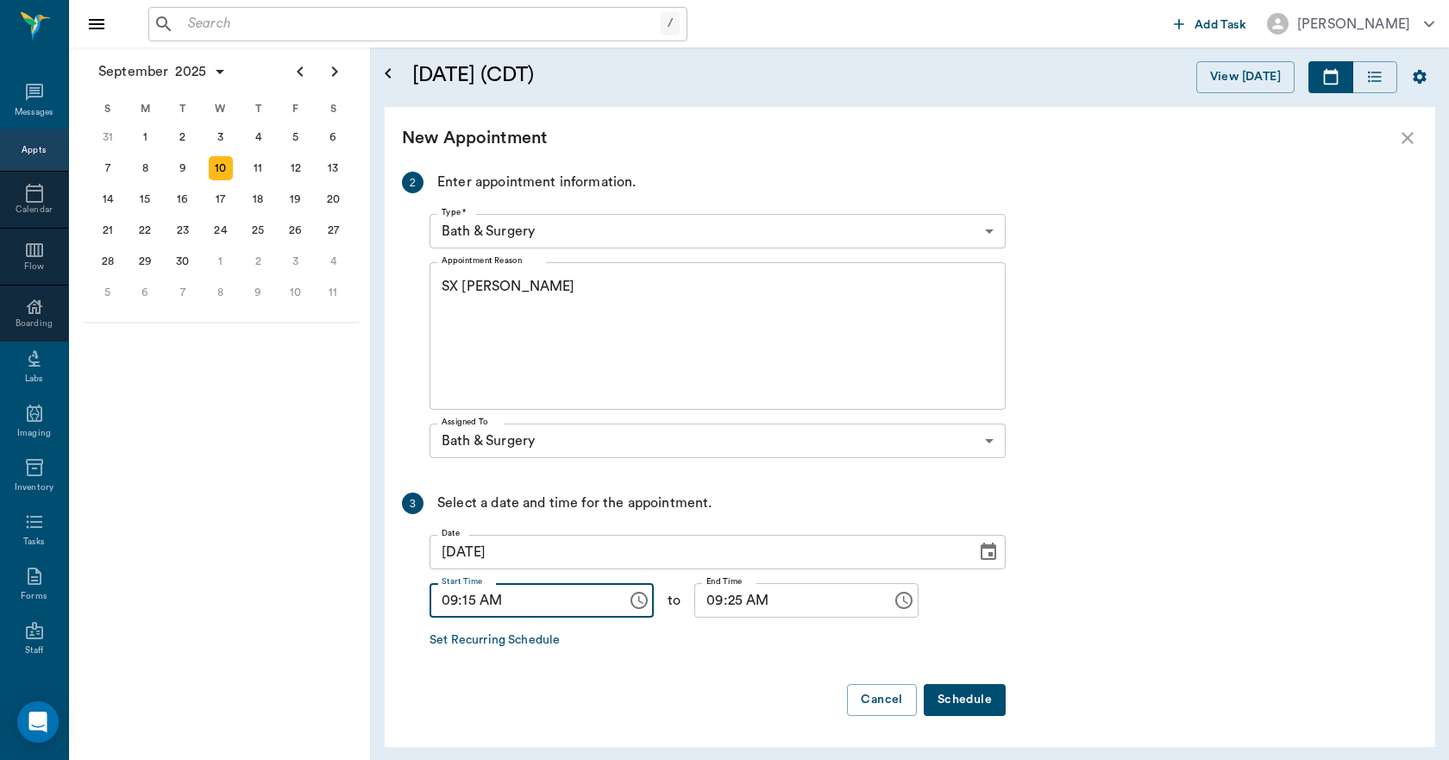
type input "09:15 AM"
click at [720, 600] on input "09:25 AM" at bounding box center [787, 600] width 185 height 35
type input "09:30 AM"
click at [957, 697] on button "Schedule" at bounding box center [965, 700] width 82 height 32
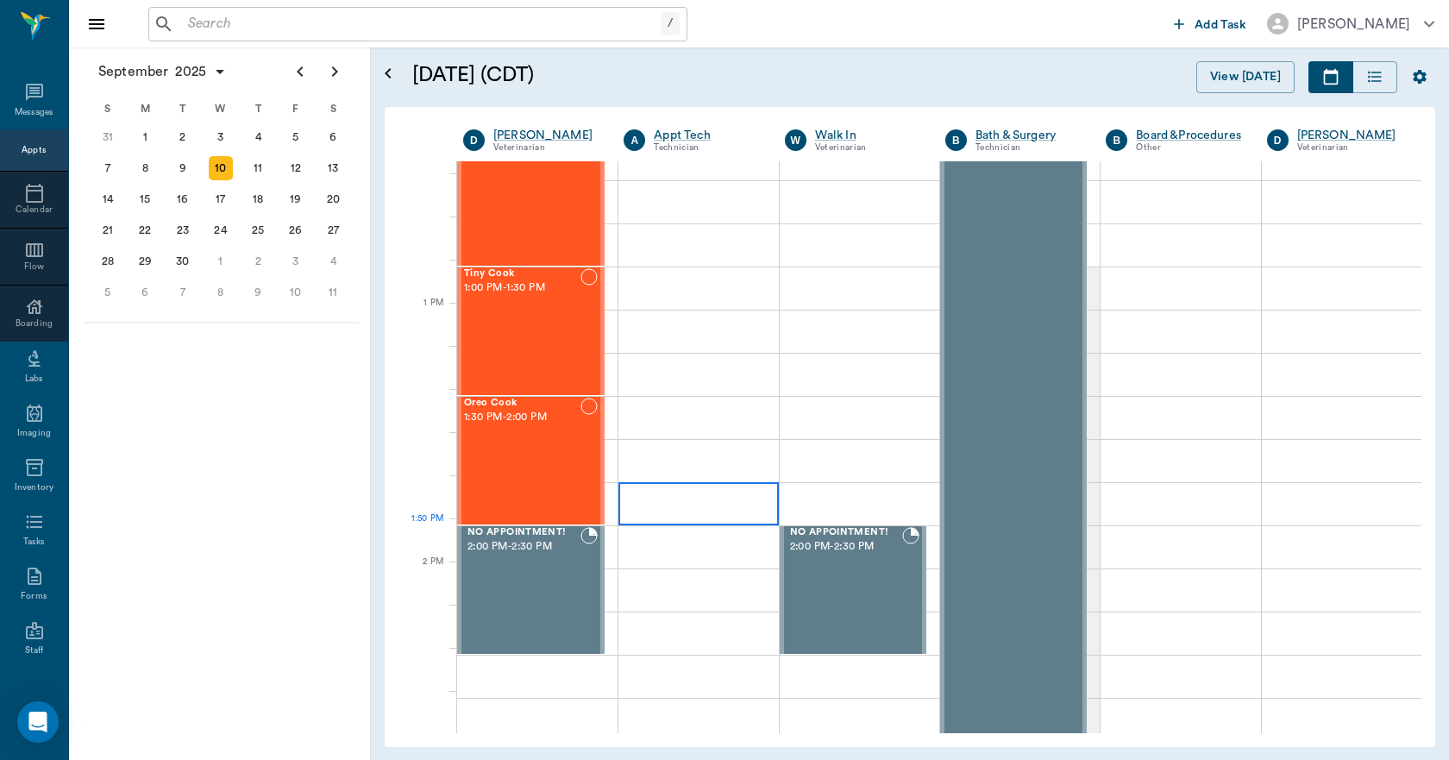
scroll to position [1208, 0]
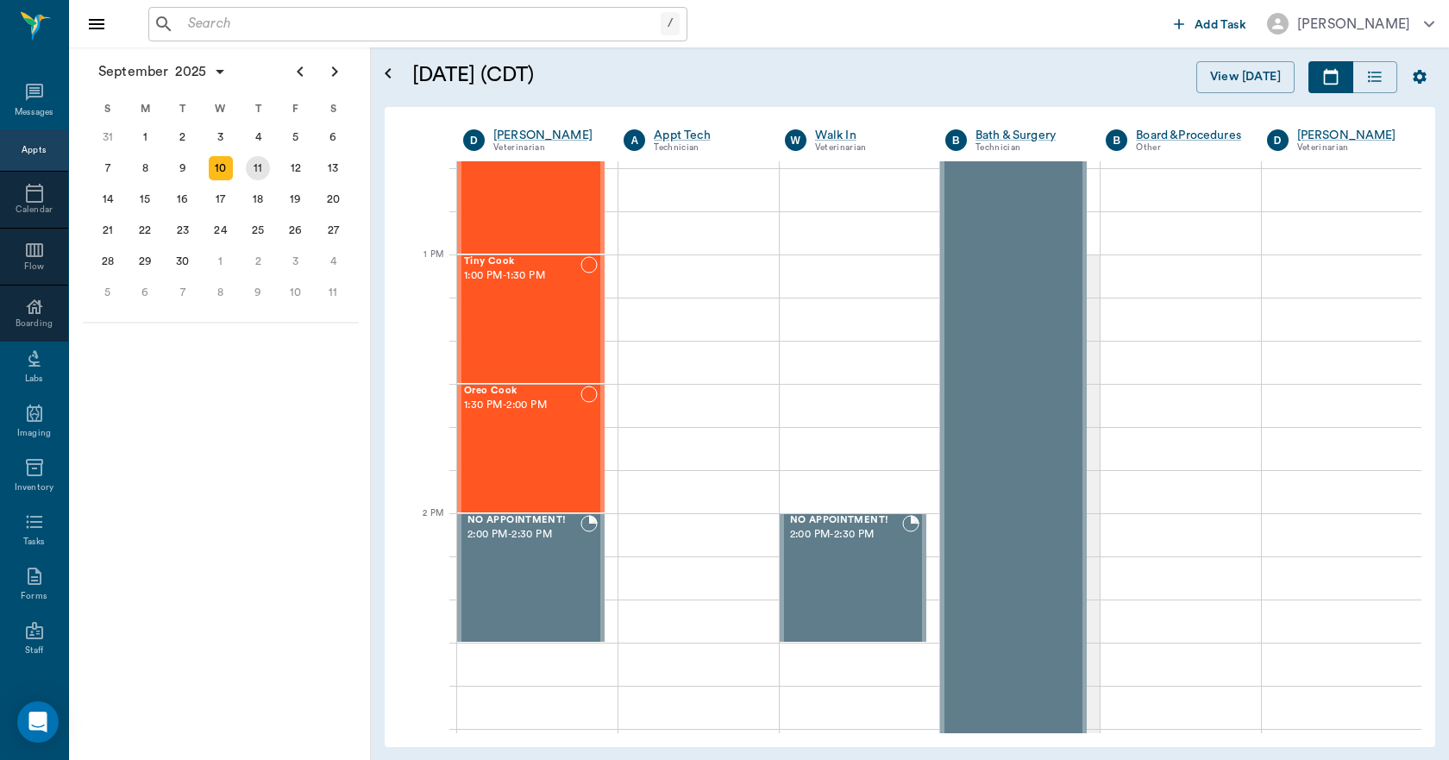
click at [250, 164] on div "11" at bounding box center [258, 168] width 24 height 24
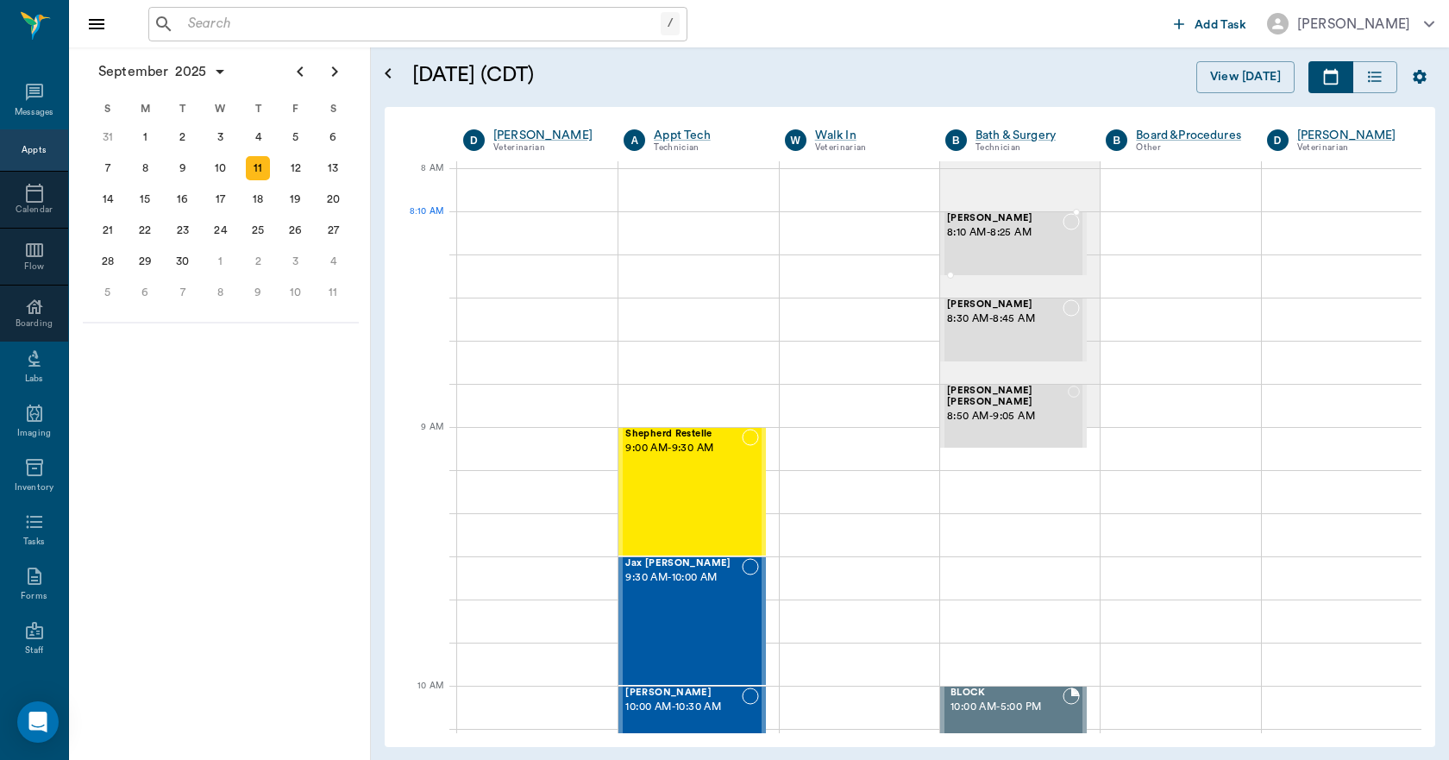
click at [978, 241] on span "8:10 AM - 8:25 AM" at bounding box center [1005, 232] width 116 height 17
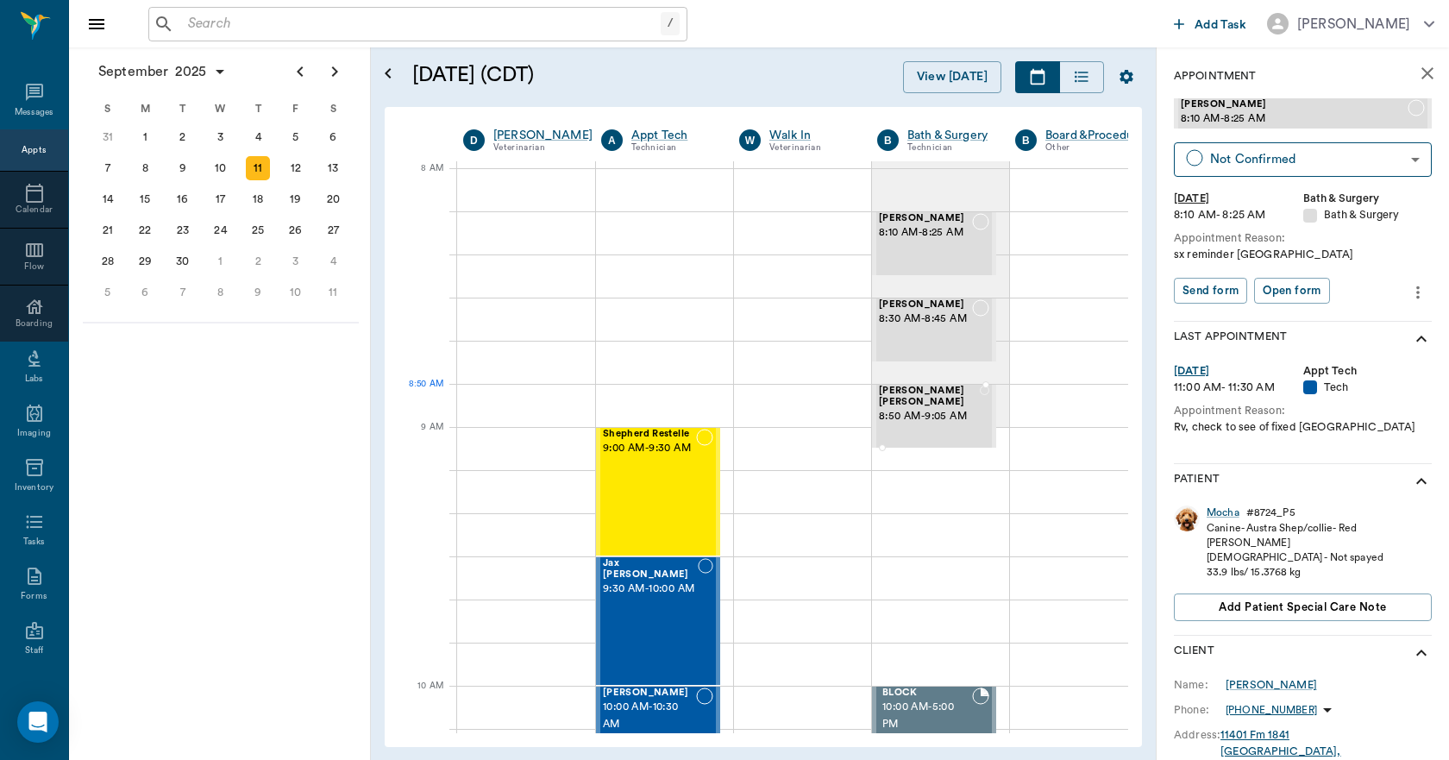
click at [940, 414] on span "8:50 AM - 9:05 AM" at bounding box center [929, 416] width 101 height 17
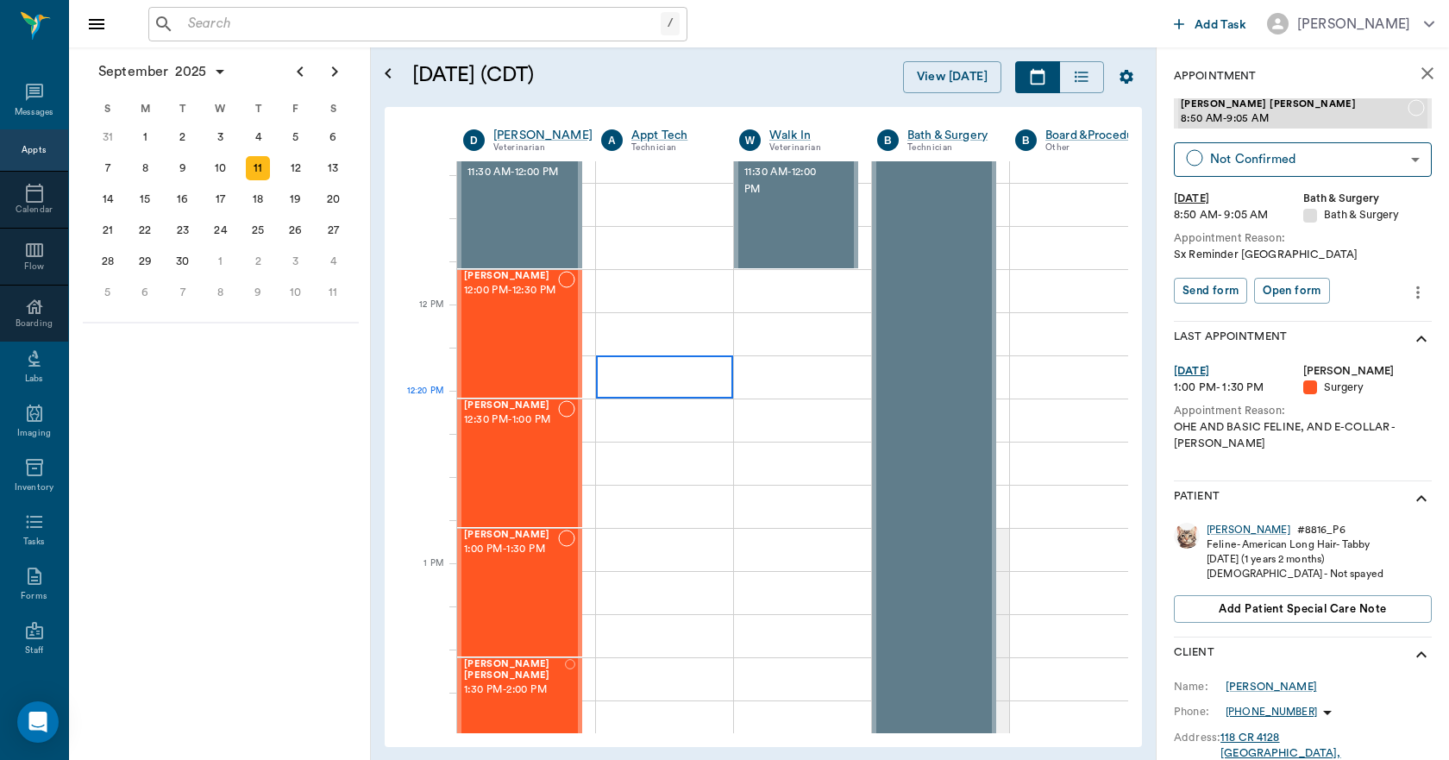
scroll to position [949, 0]
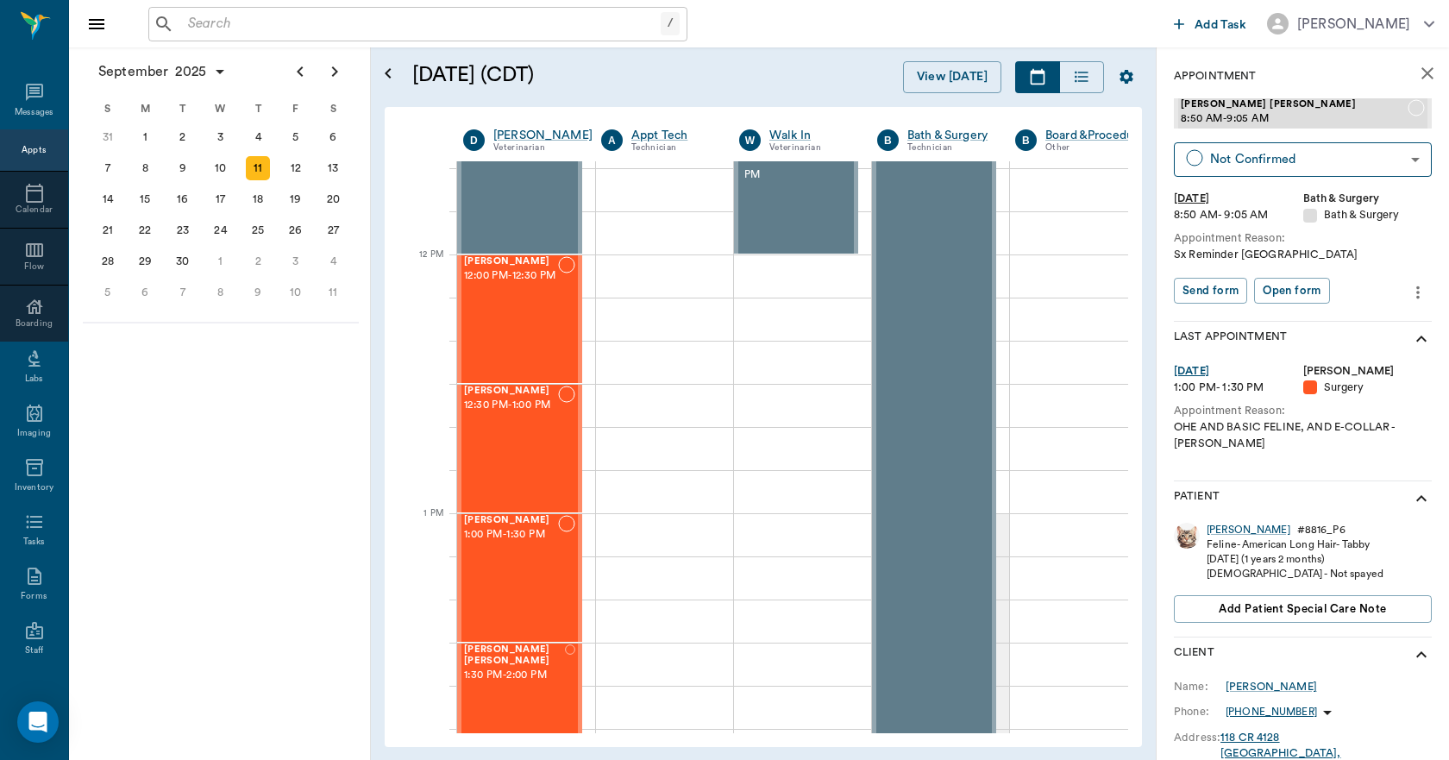
click at [1418, 73] on icon "close" at bounding box center [1428, 73] width 21 height 21
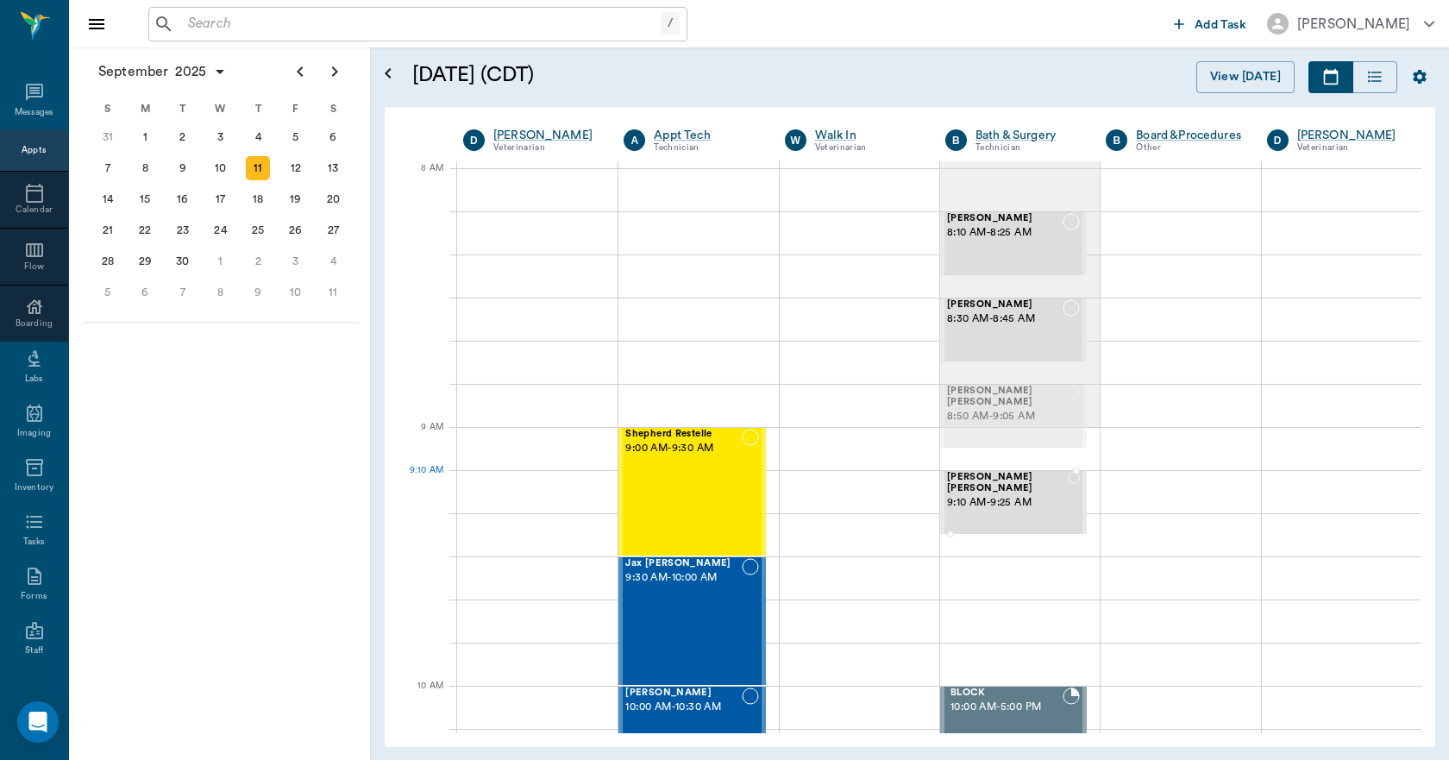
drag, startPoint x: 988, startPoint y: 414, endPoint x: 992, endPoint y: 495, distance: 81.2
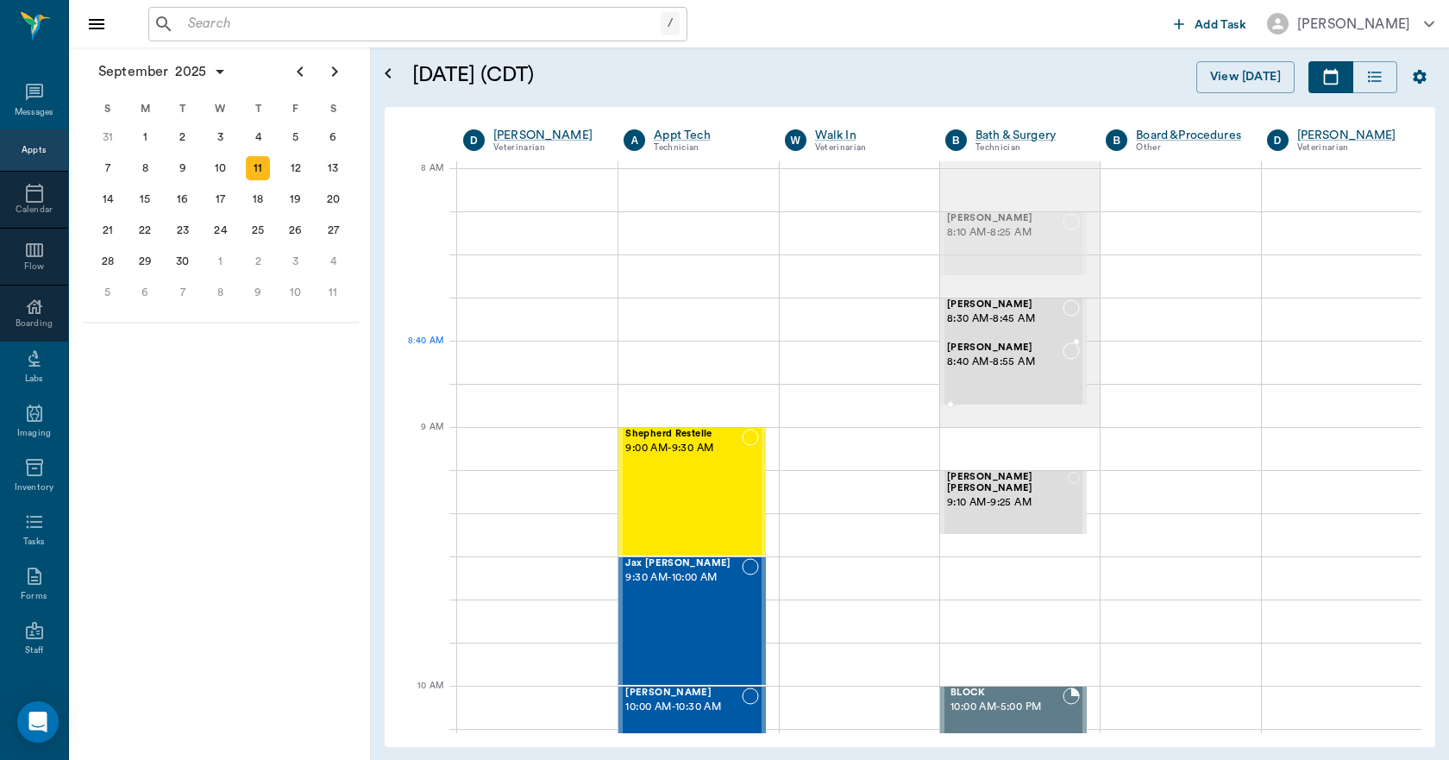
drag, startPoint x: 982, startPoint y: 237, endPoint x: 1001, endPoint y: 387, distance: 151.3
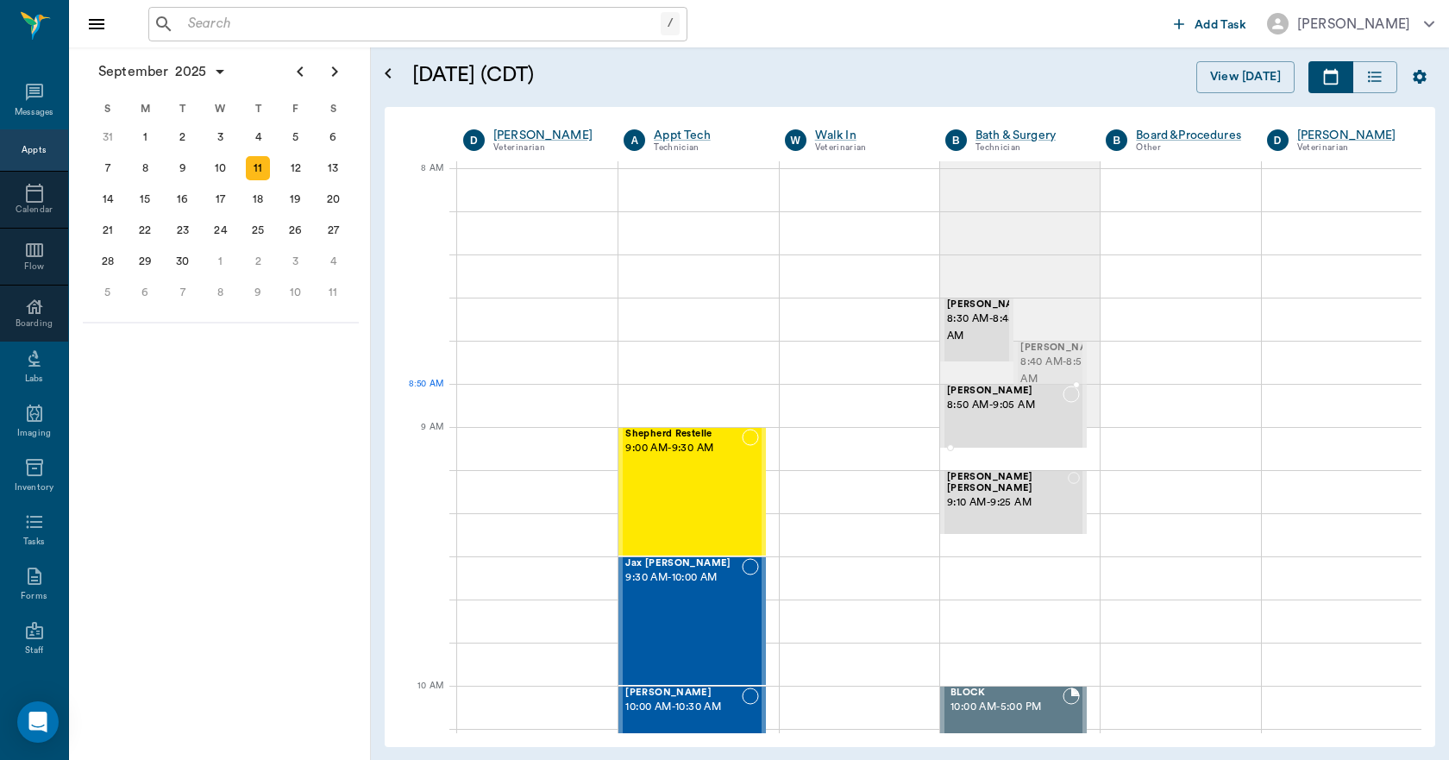
drag, startPoint x: 1025, startPoint y: 368, endPoint x: 990, endPoint y: 389, distance: 41.0
click at [1004, 406] on span "8:50 AM - 9:05 AM" at bounding box center [1005, 405] width 116 height 17
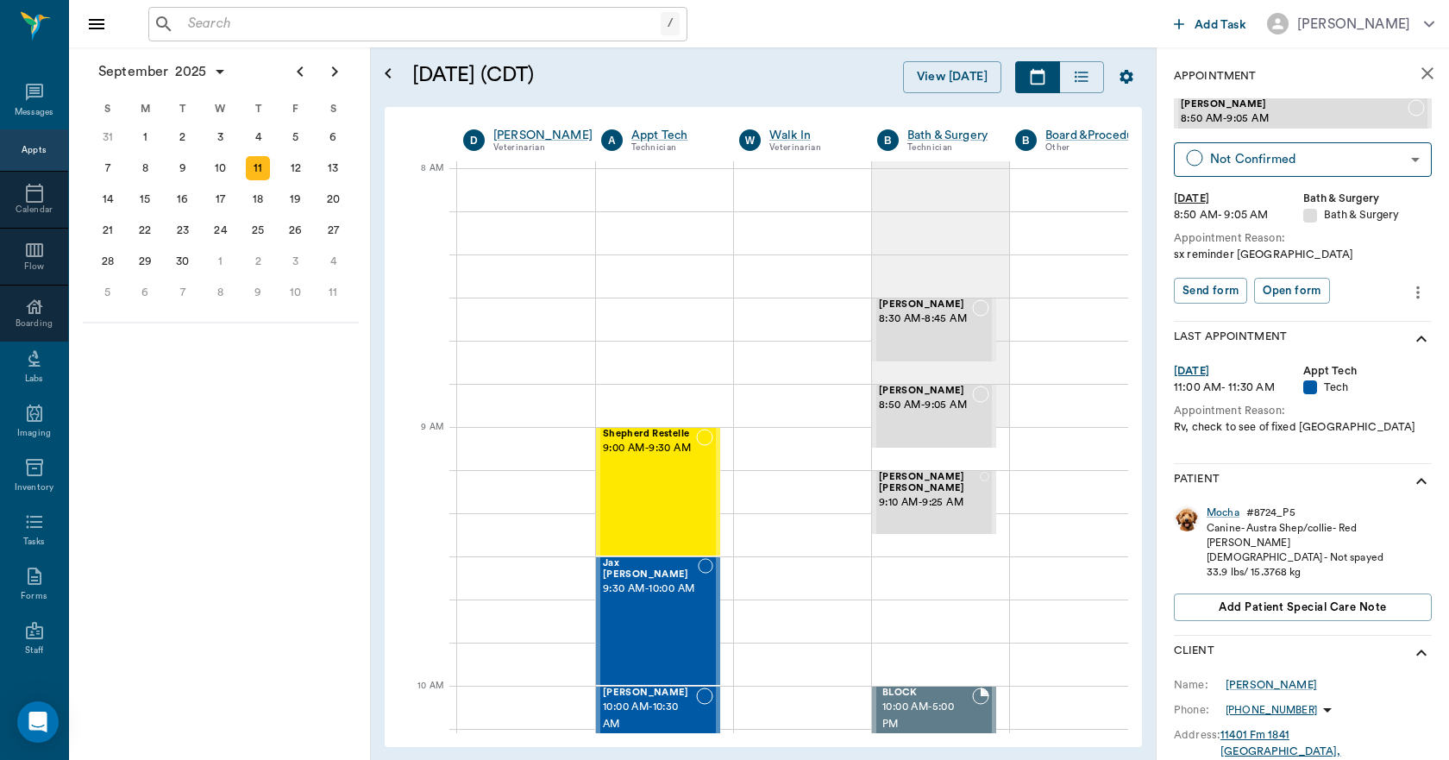
click at [1412, 293] on icon "more" at bounding box center [1418, 292] width 19 height 21
click at [1333, 320] on span "Edit appointment" at bounding box center [1333, 322] width 145 height 18
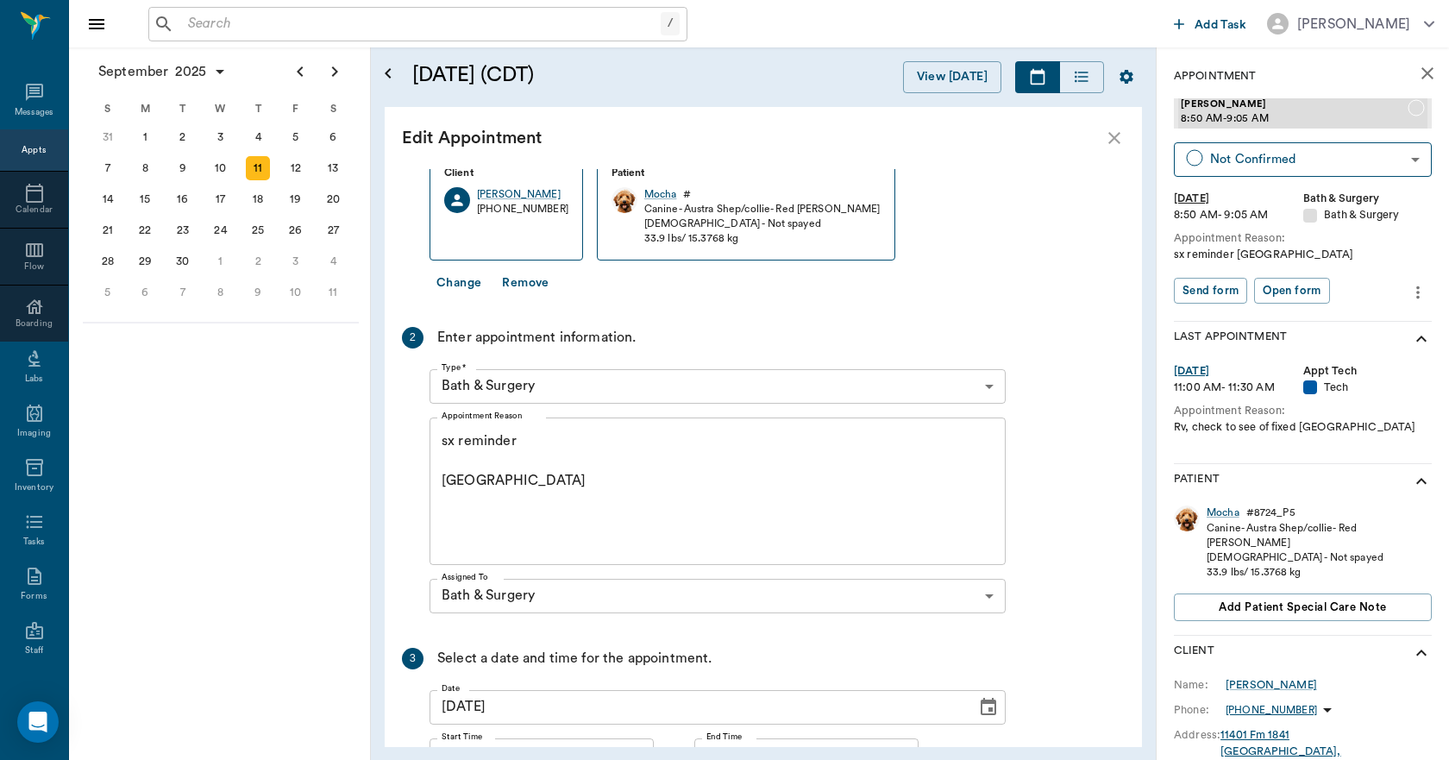
scroll to position [290, 0]
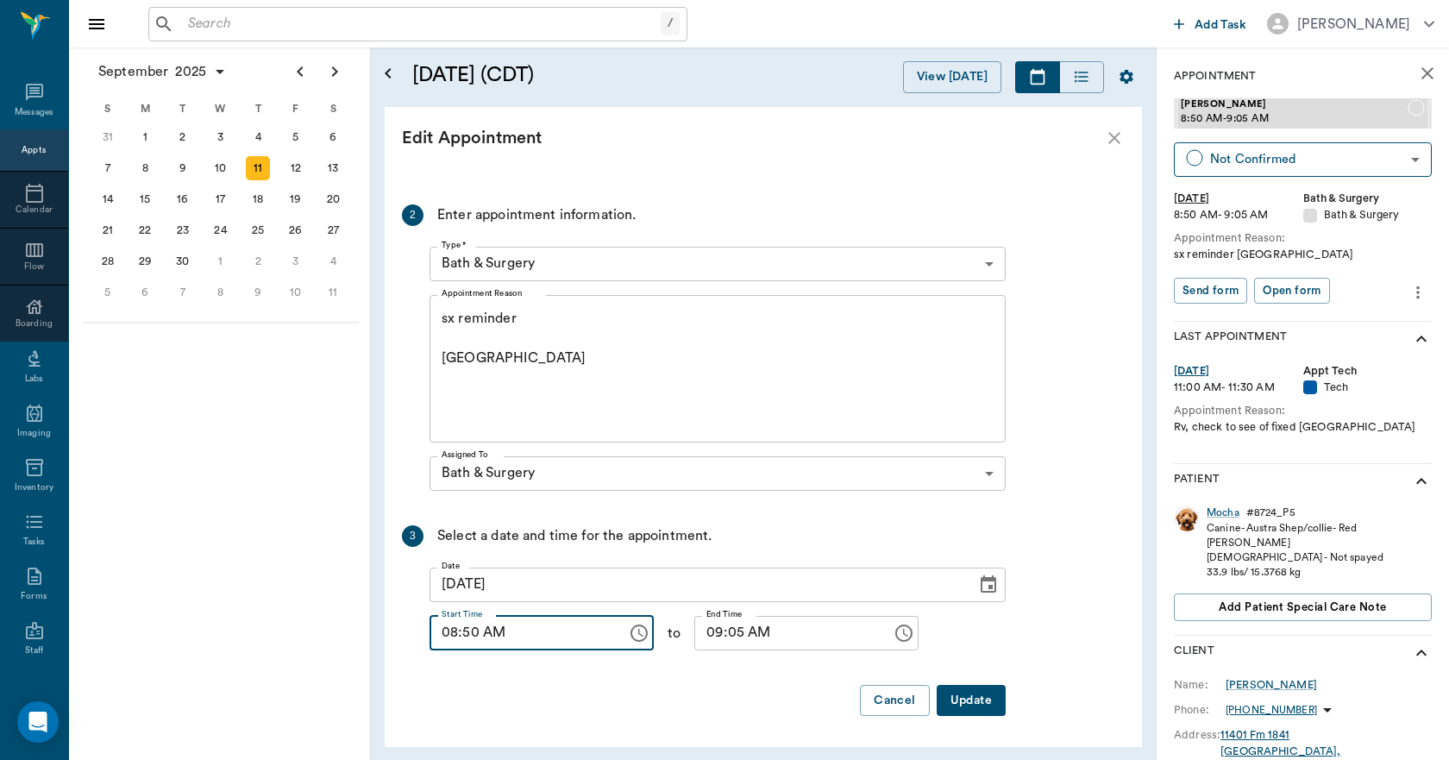
click at [477, 639] on input "08:50 AM" at bounding box center [522, 633] width 185 height 35
type input "08:45 AM"
click at [726, 638] on input "09:05 AM" at bounding box center [787, 633] width 185 height 35
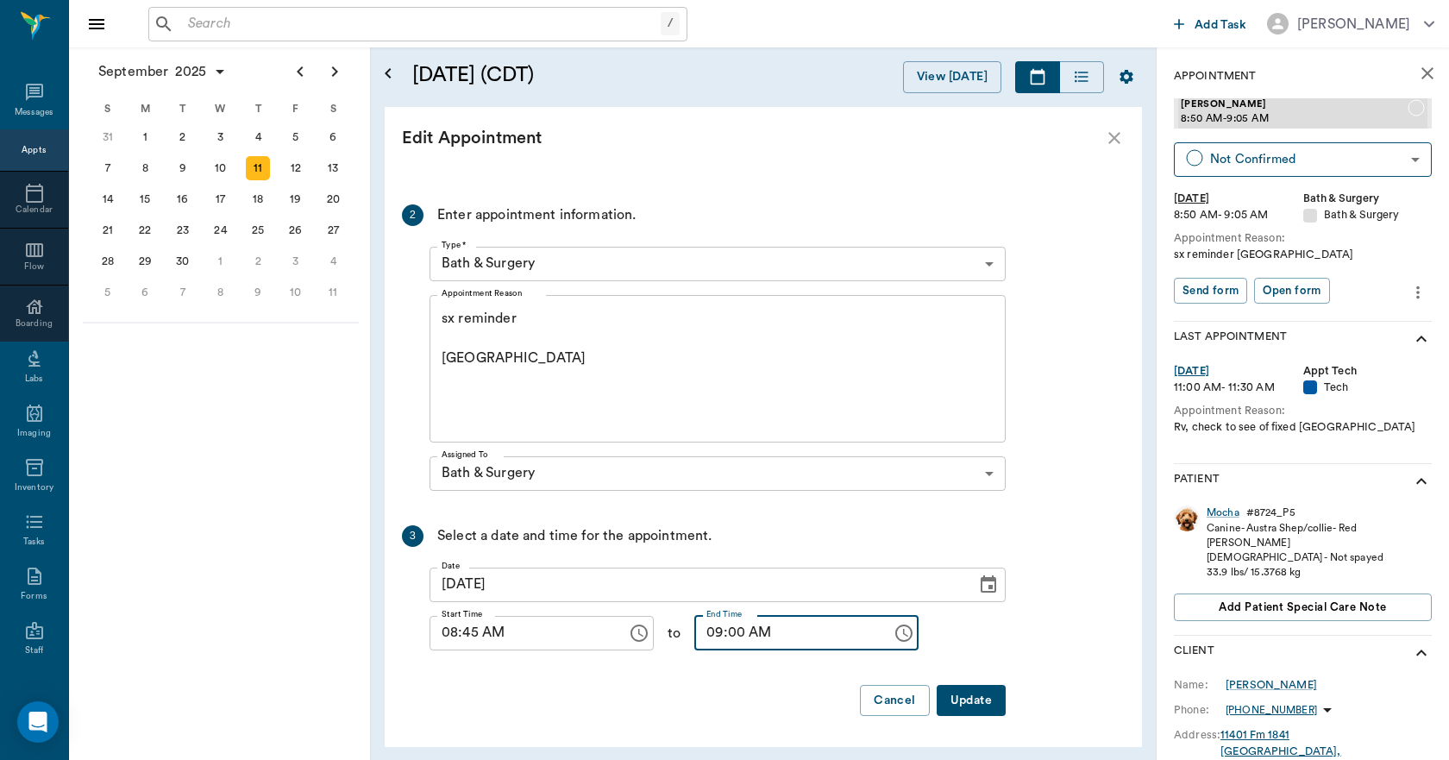
type input "09:00 AM"
click at [948, 696] on button "Update" at bounding box center [971, 701] width 69 height 32
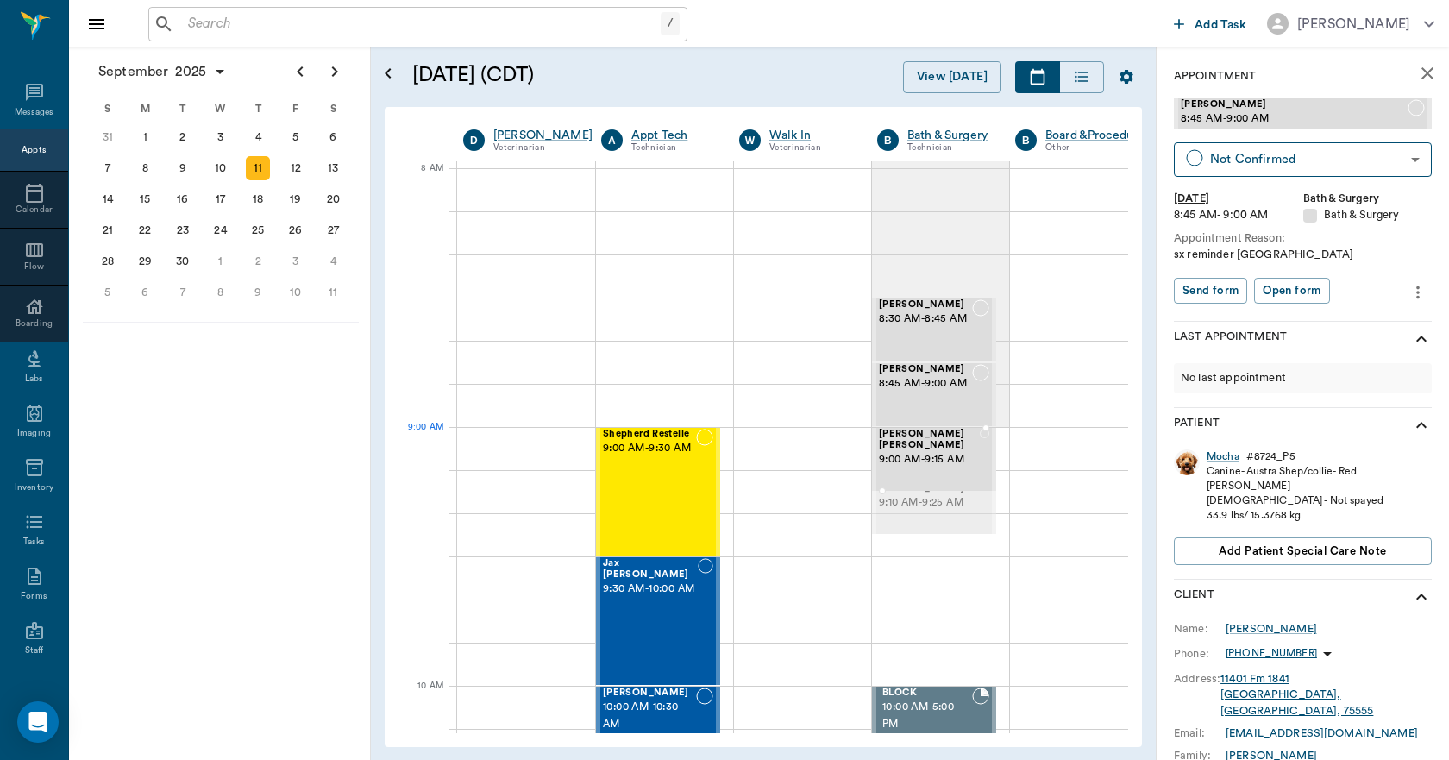
drag, startPoint x: 950, startPoint y: 495, endPoint x: 953, endPoint y: 467, distance: 28.6
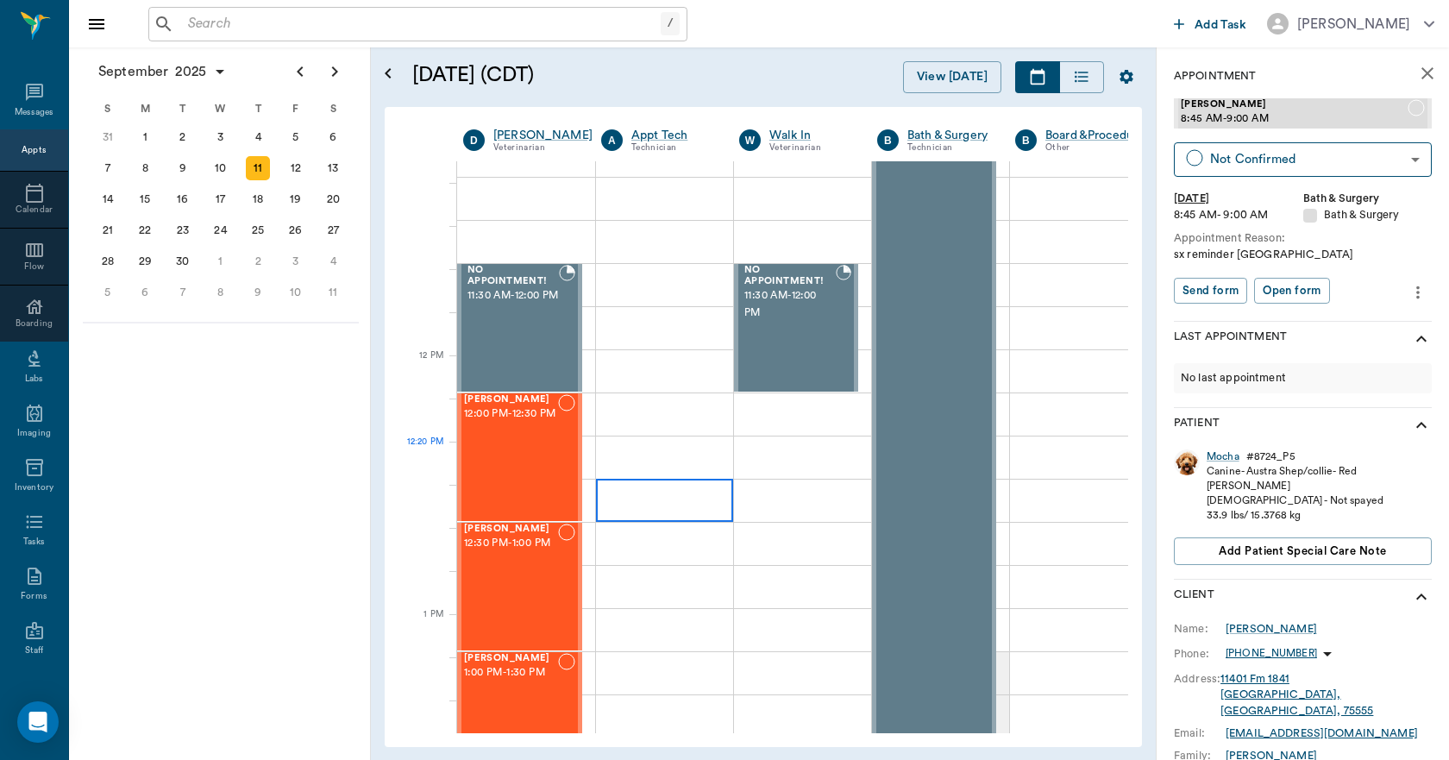
scroll to position [949, 0]
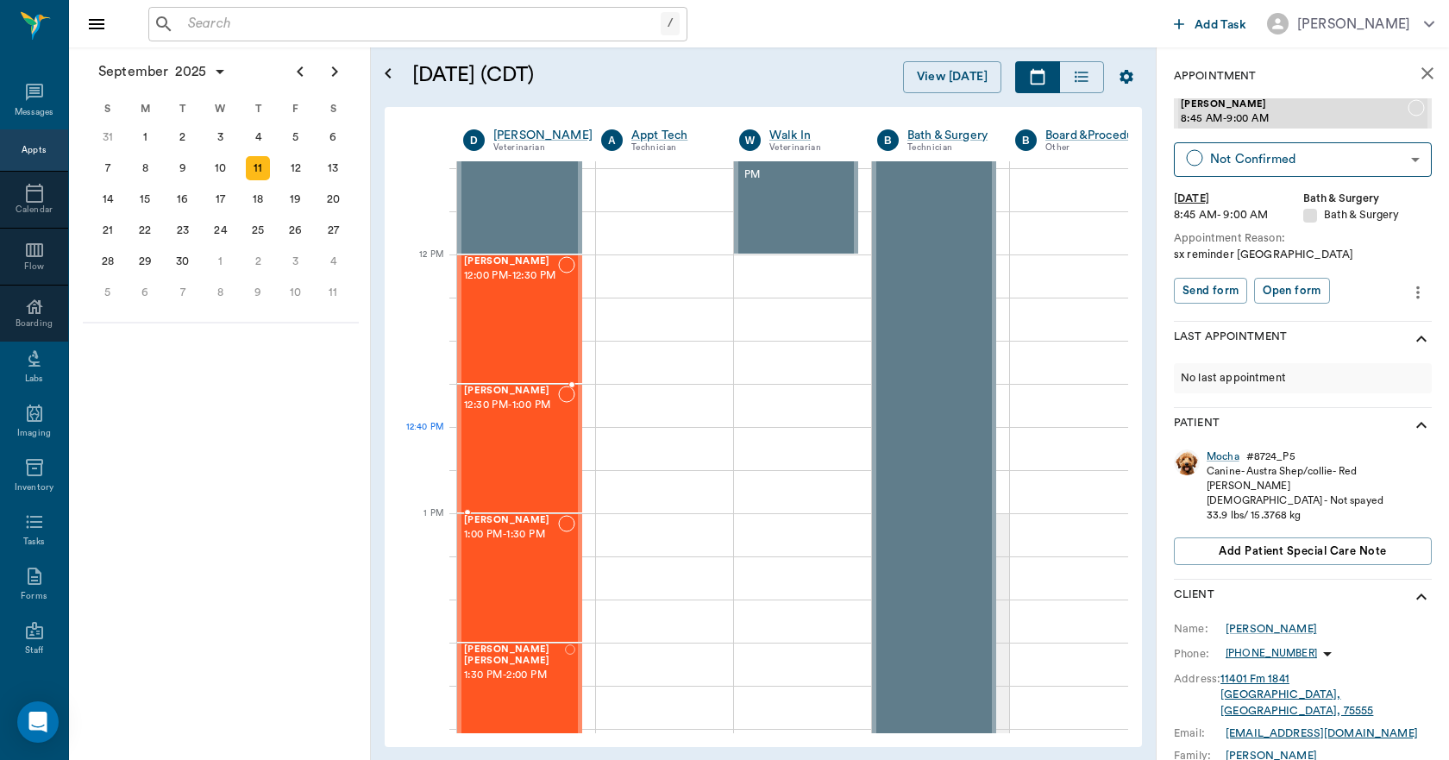
click at [523, 443] on div "Artie Hawkins 12:30 PM - 1:00 PM" at bounding box center [511, 449] width 94 height 126
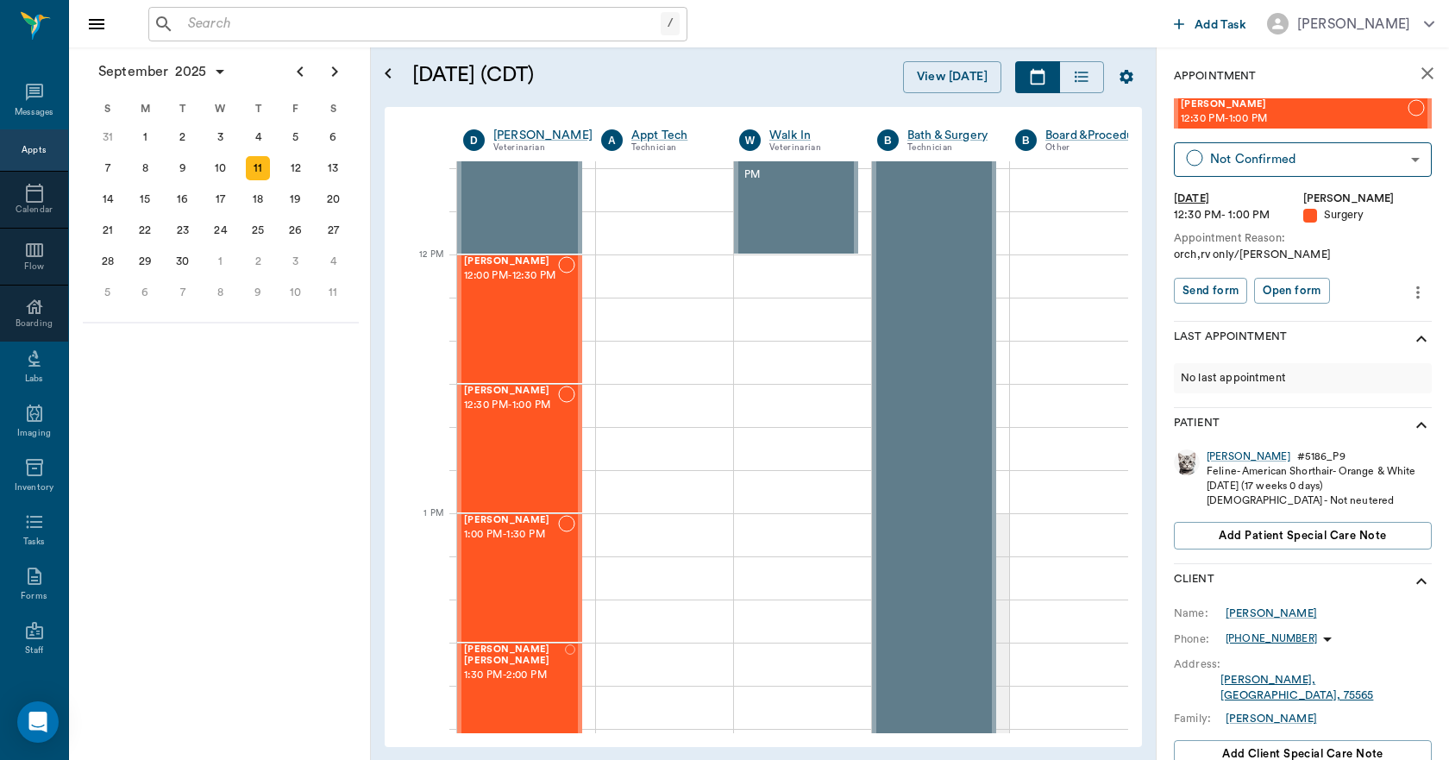
click at [1418, 82] on icon "close" at bounding box center [1428, 73] width 21 height 21
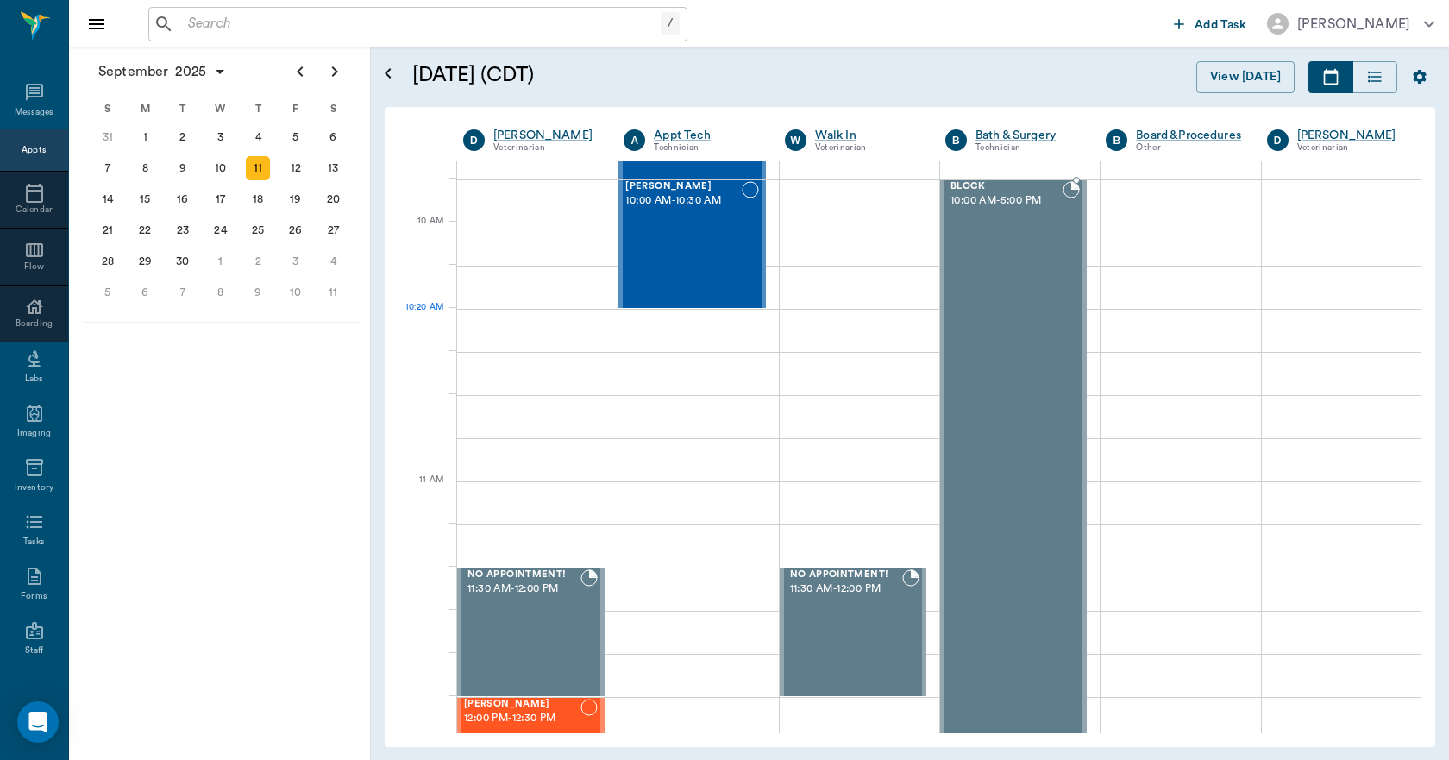
scroll to position [161, 0]
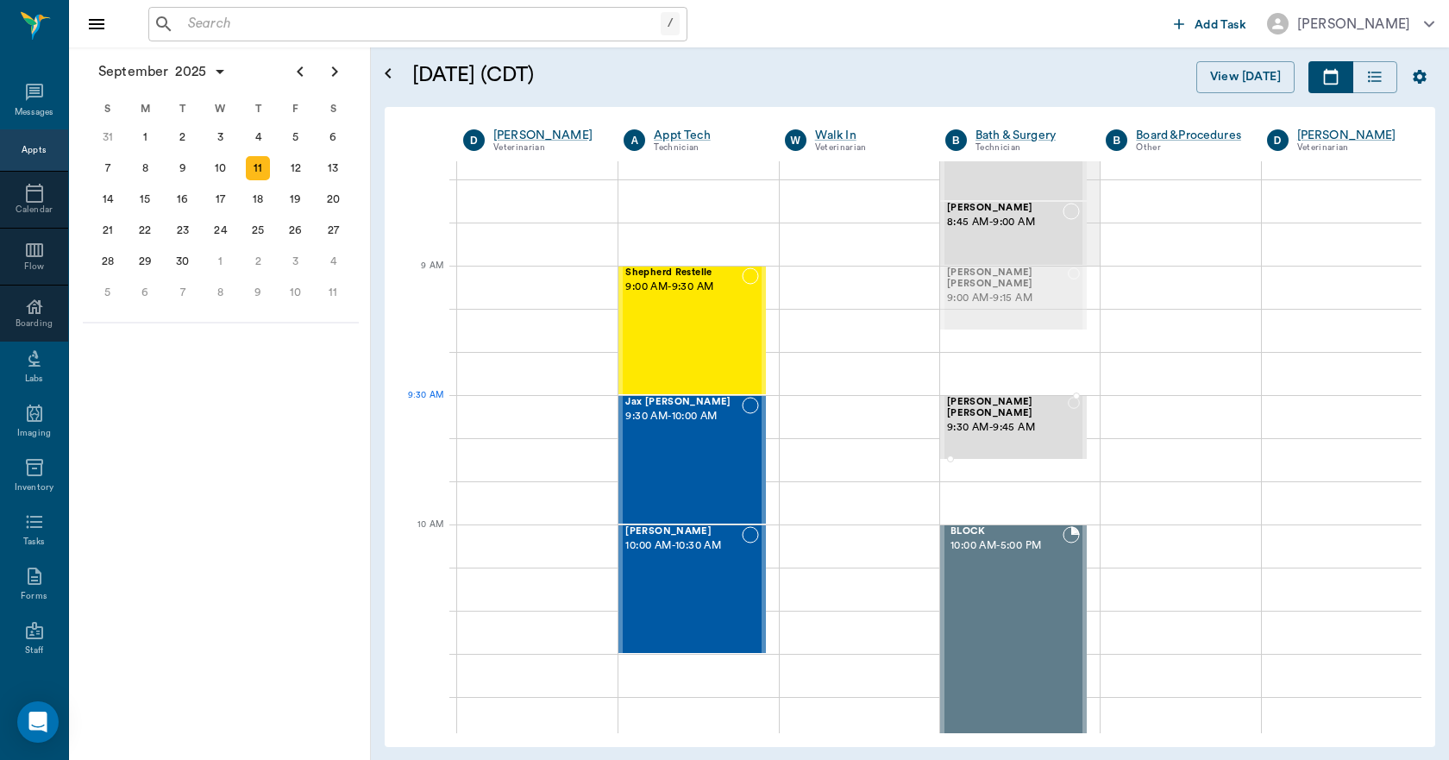
drag, startPoint x: 1027, startPoint y: 302, endPoint x: 1021, endPoint y: 420, distance: 118.4
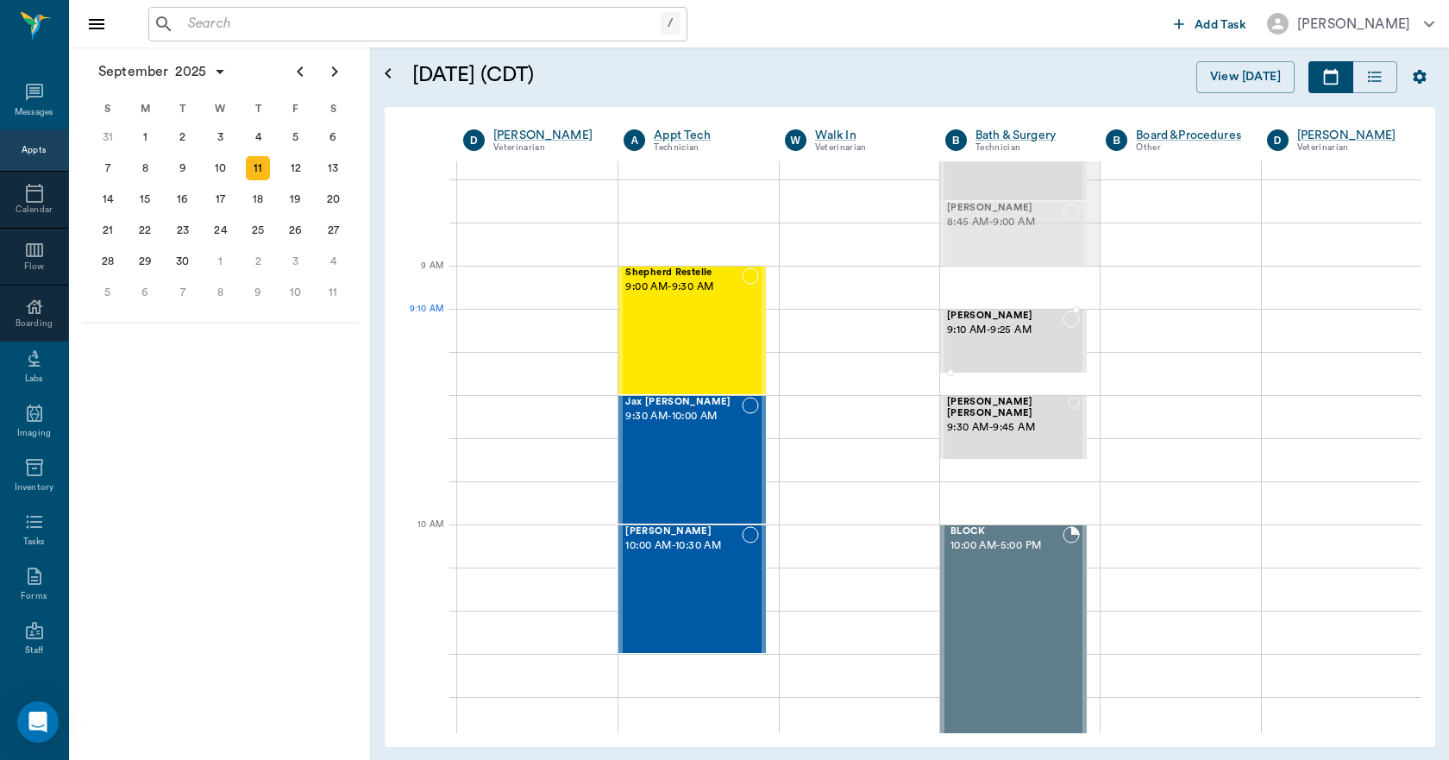
drag, startPoint x: 1009, startPoint y: 235, endPoint x: 1002, endPoint y: 344, distance: 109.8
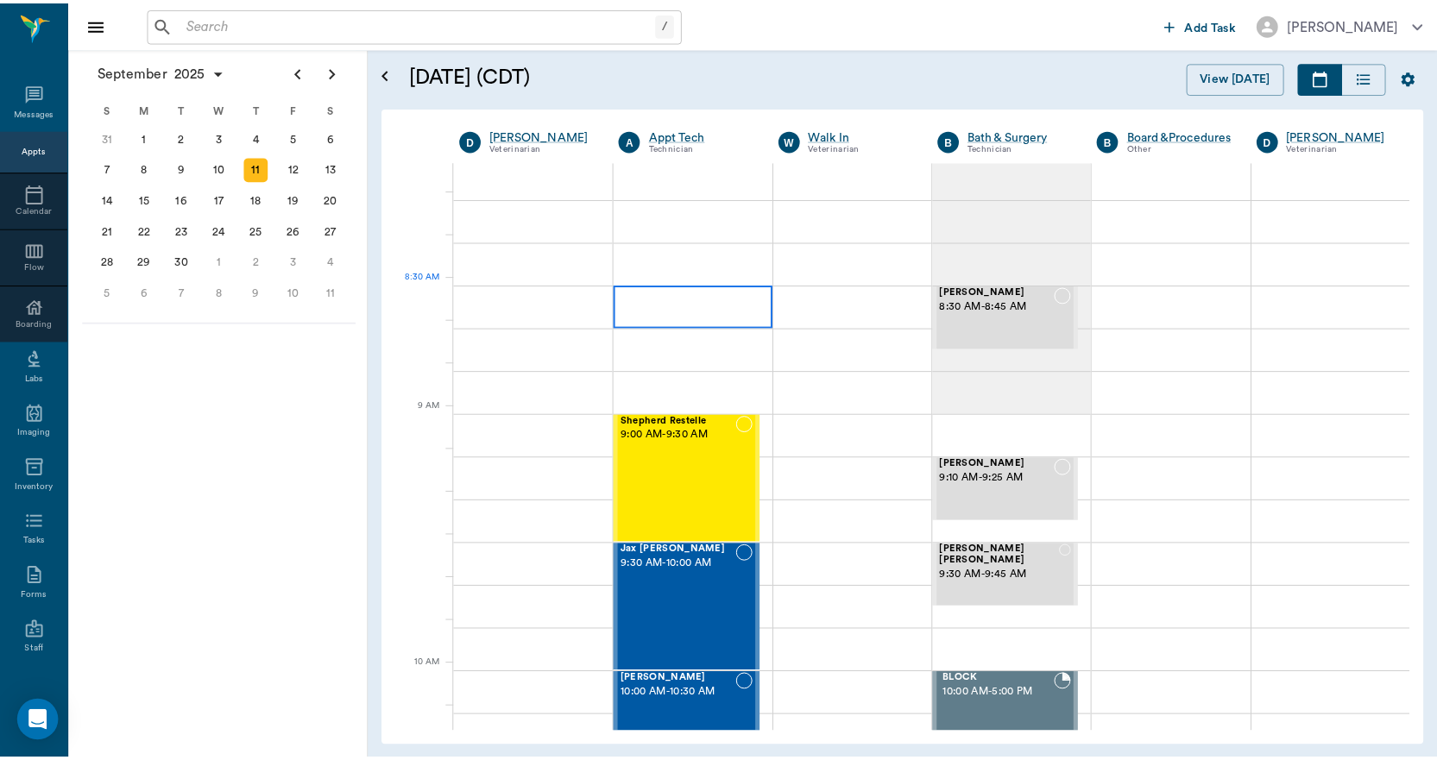
scroll to position [0, 0]
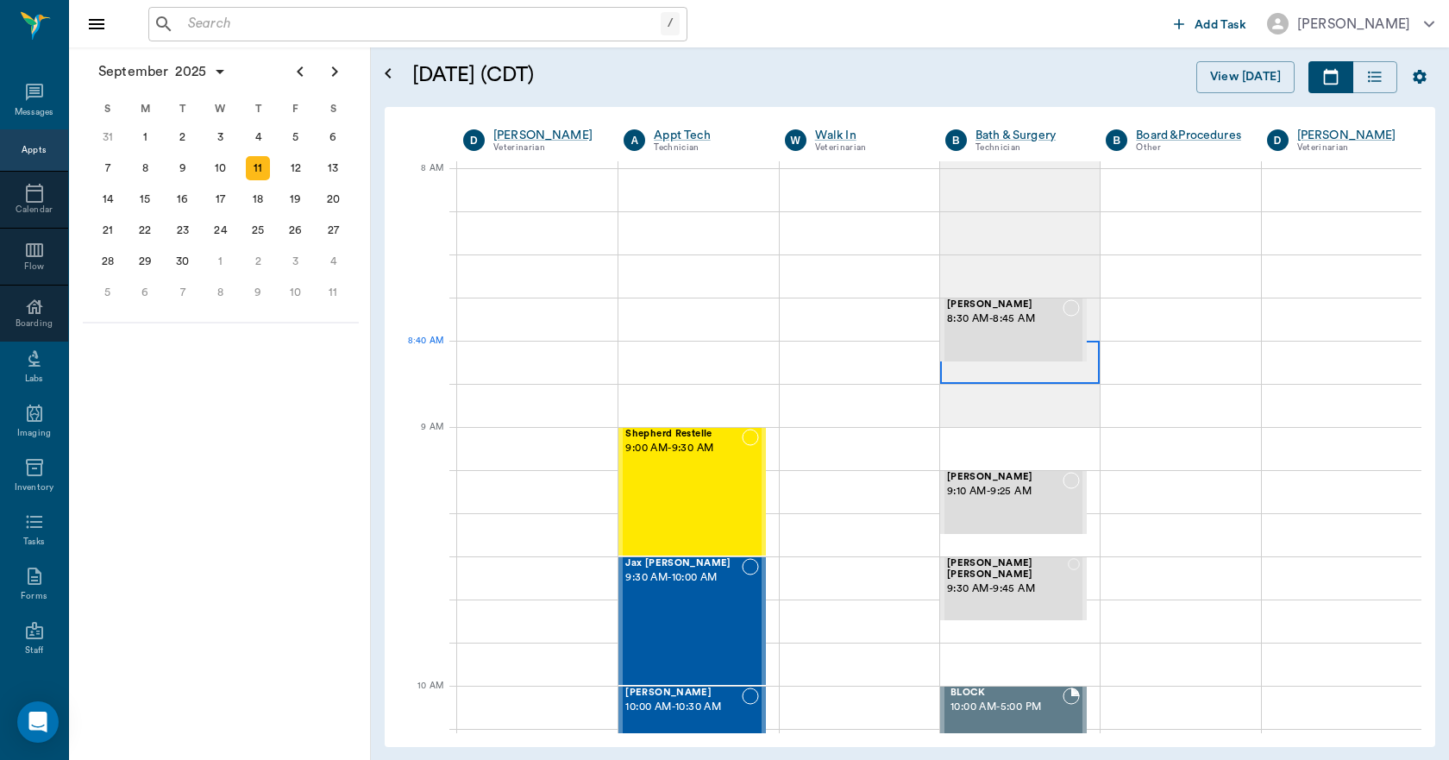
click at [957, 378] on div at bounding box center [1020, 362] width 160 height 43
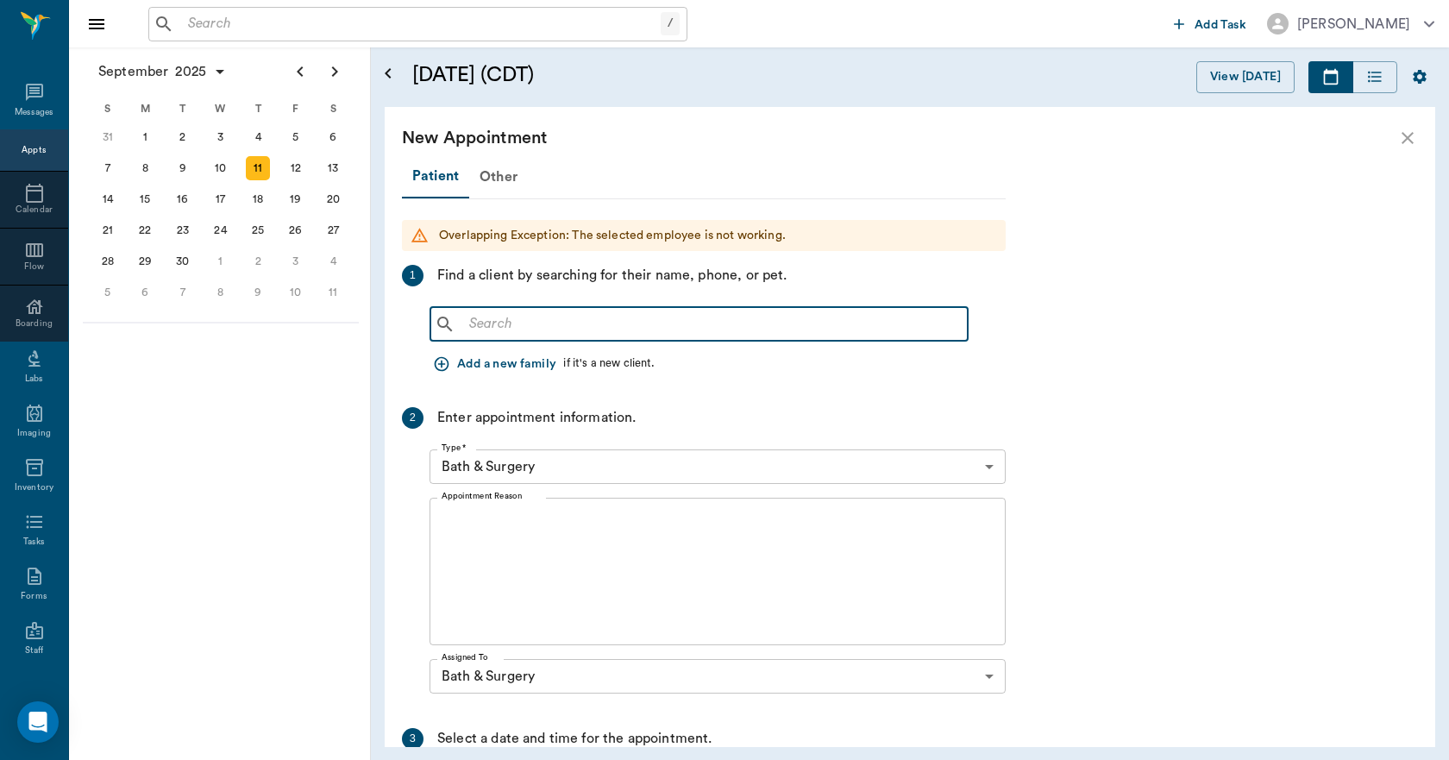
click at [525, 332] on input "text" at bounding box center [711, 324] width 499 height 24
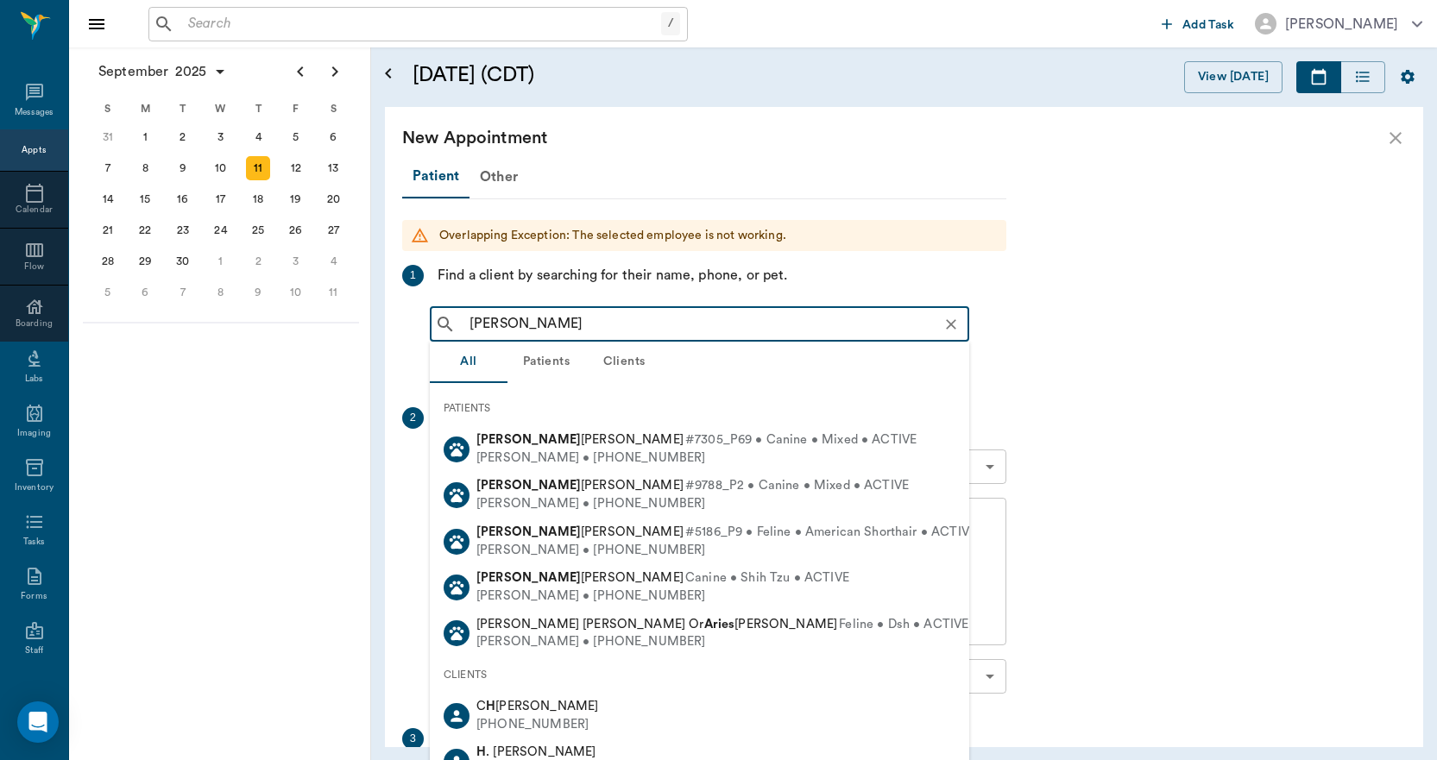
type input "ARTIE HAWKINS"
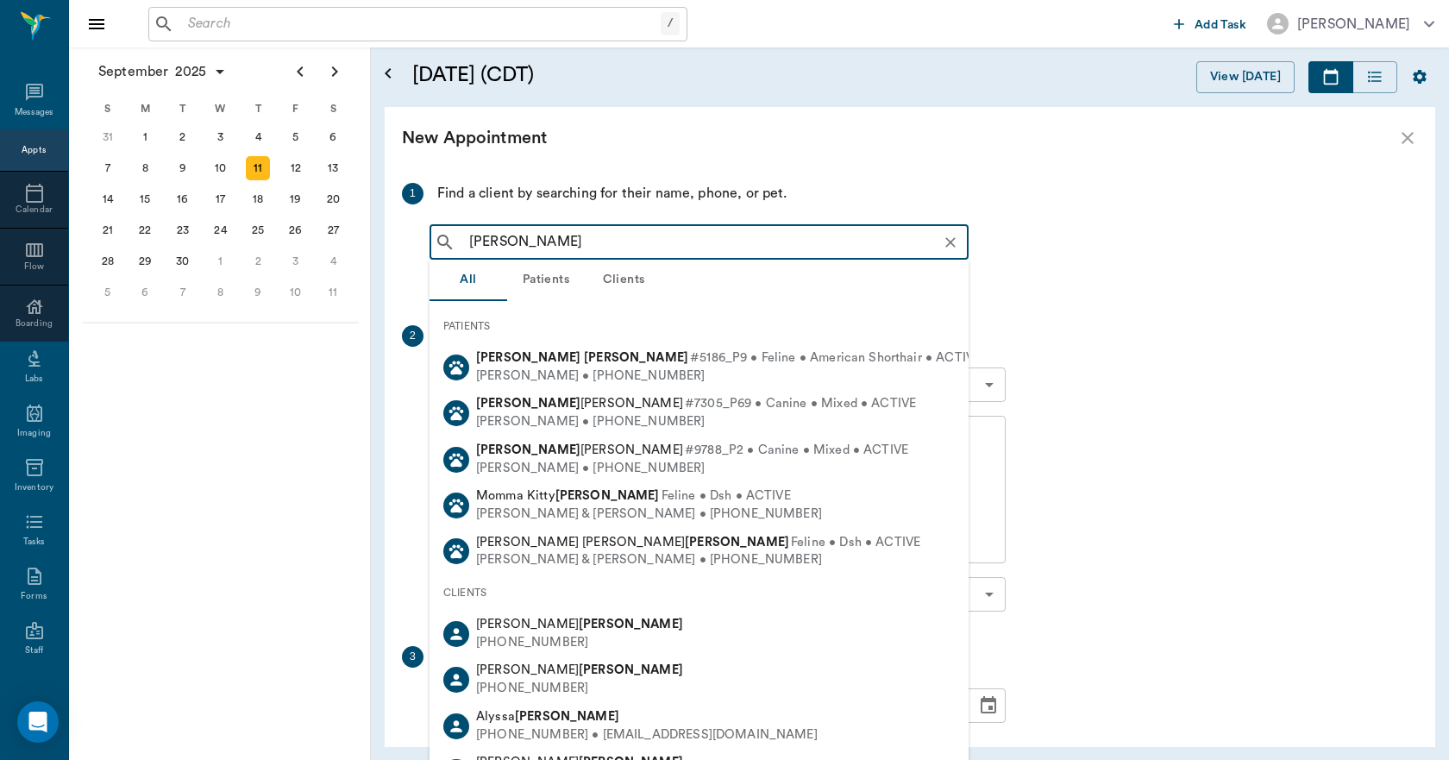
scroll to position [236, 0]
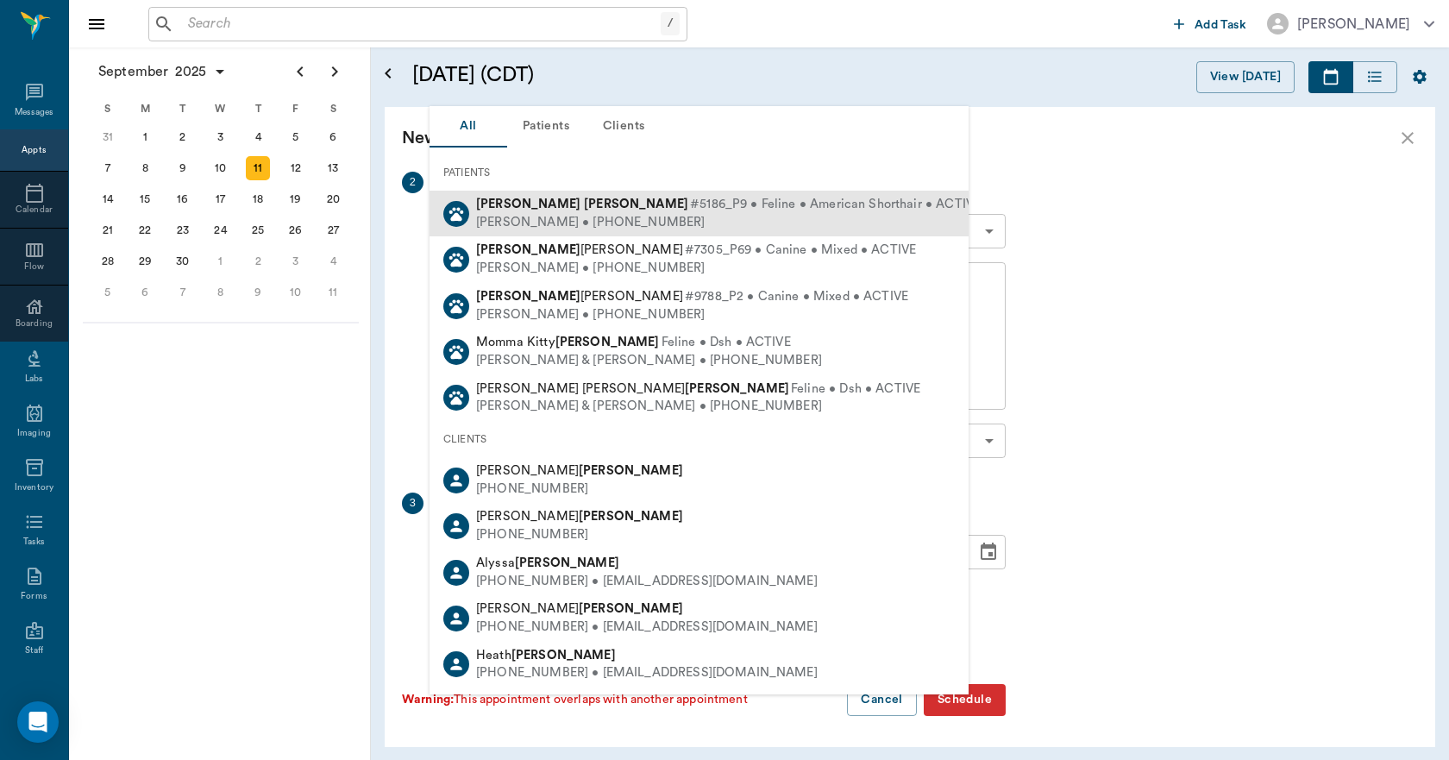
click at [584, 206] on b "Hawkins" at bounding box center [636, 204] width 104 height 13
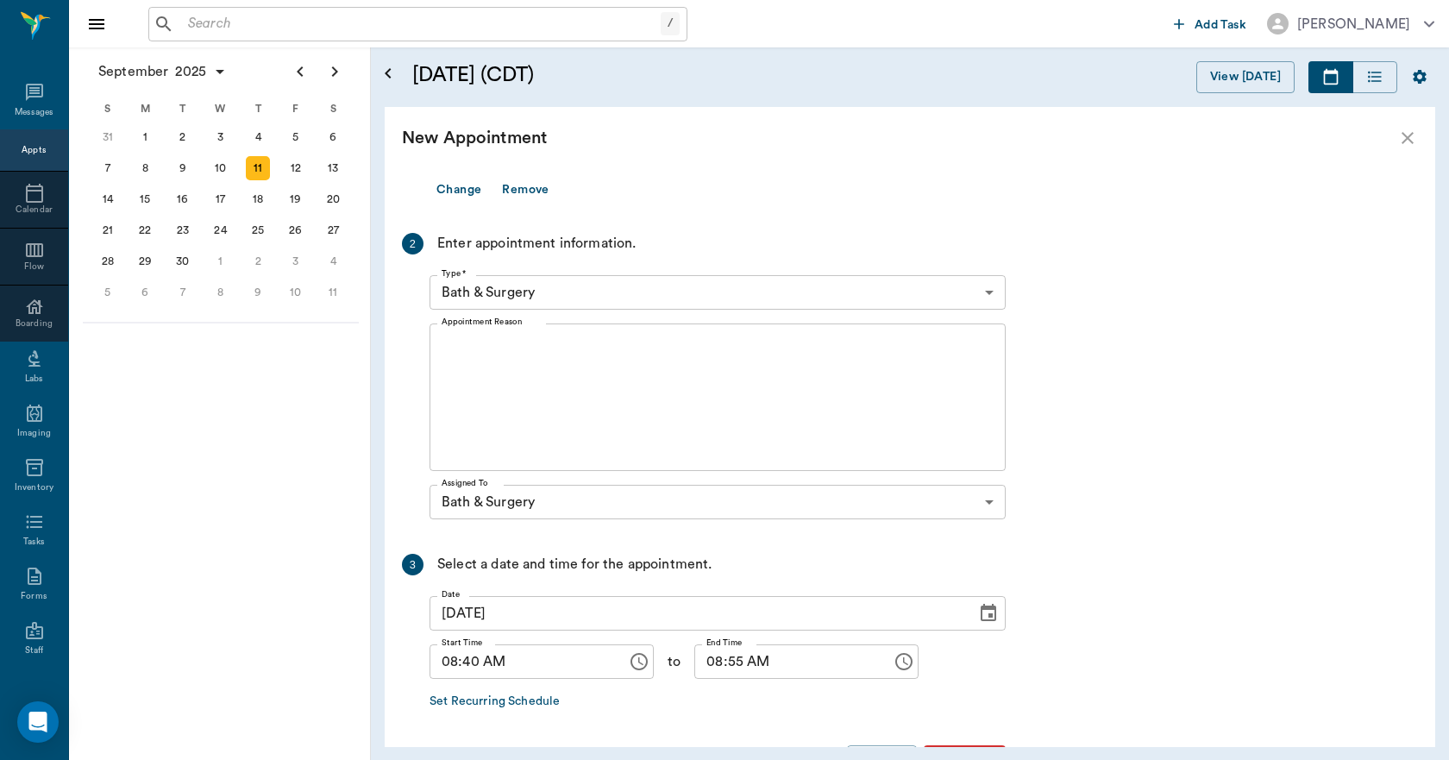
scroll to position [297, 0]
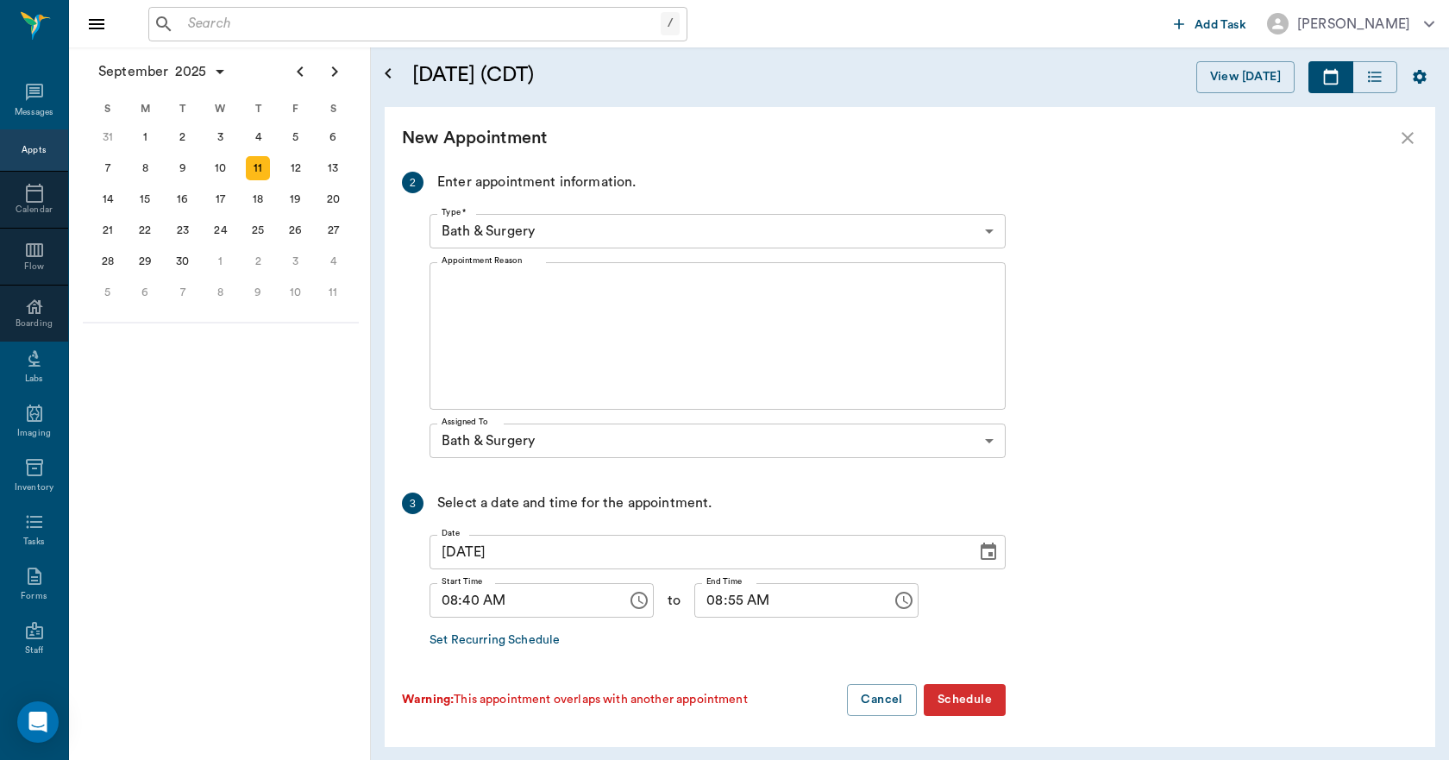
click at [467, 612] on input "08:40 AM" at bounding box center [522, 600] width 185 height 35
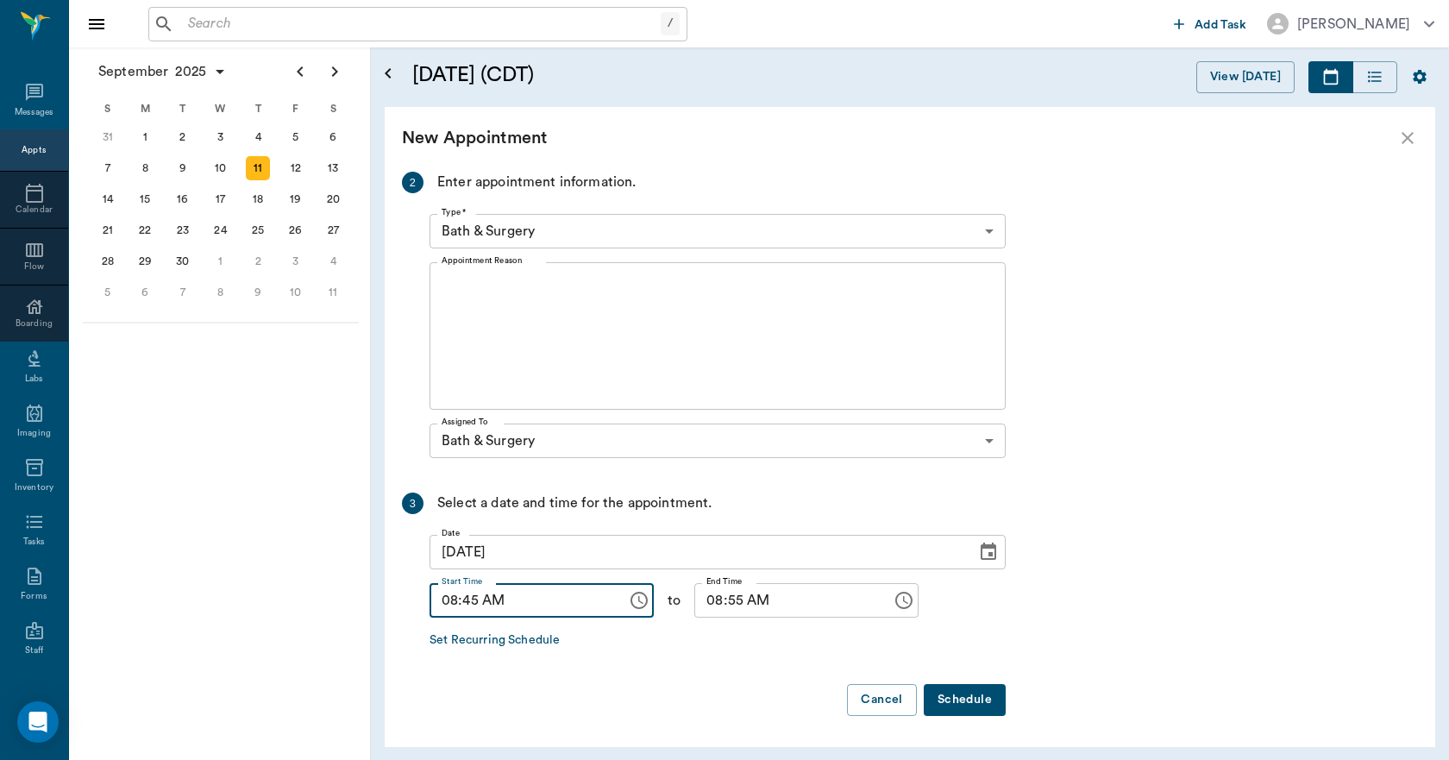
type input "08:45 AM"
click at [706, 608] on input "08:55 AM" at bounding box center [787, 600] width 185 height 35
type input "09:00 AM"
click at [982, 712] on button "Schedule" at bounding box center [965, 700] width 82 height 32
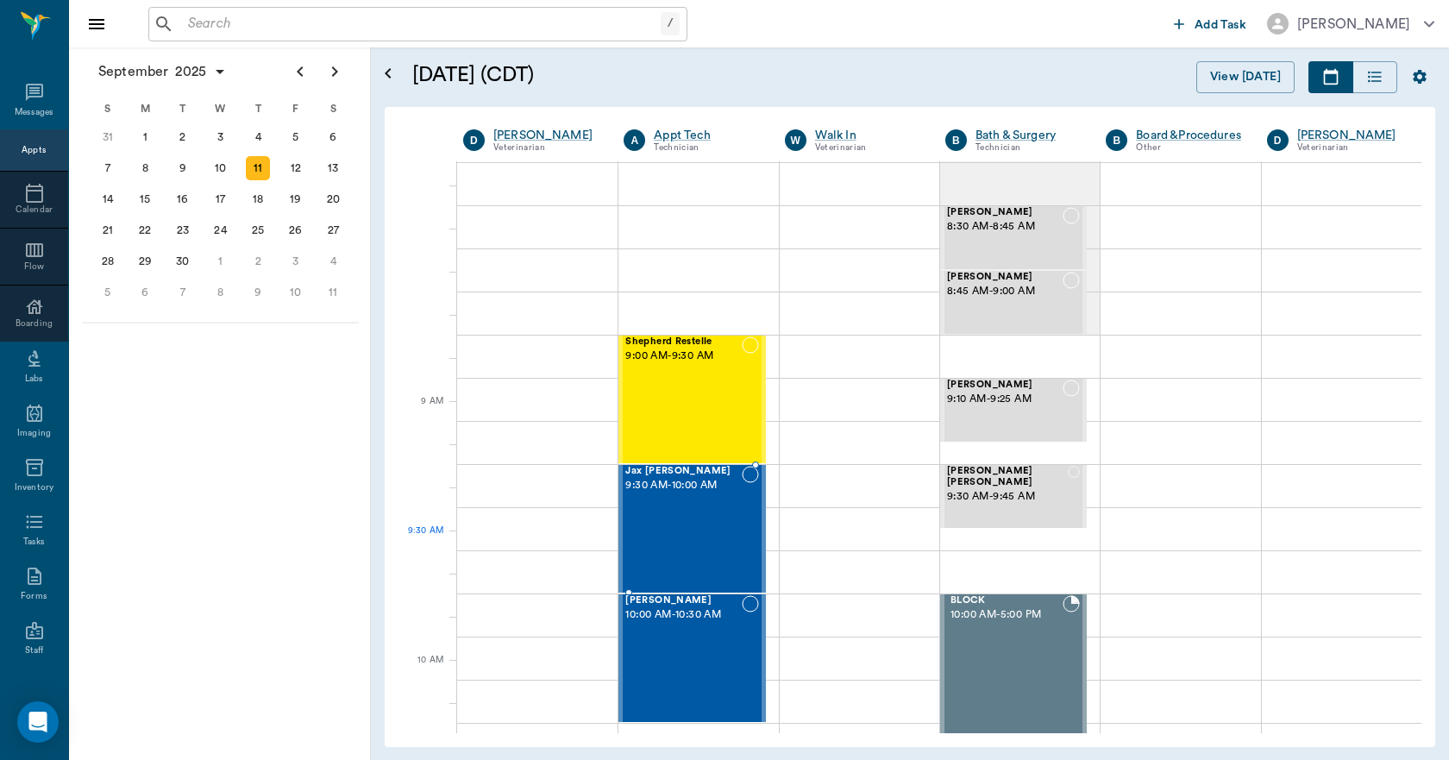
scroll to position [0, 0]
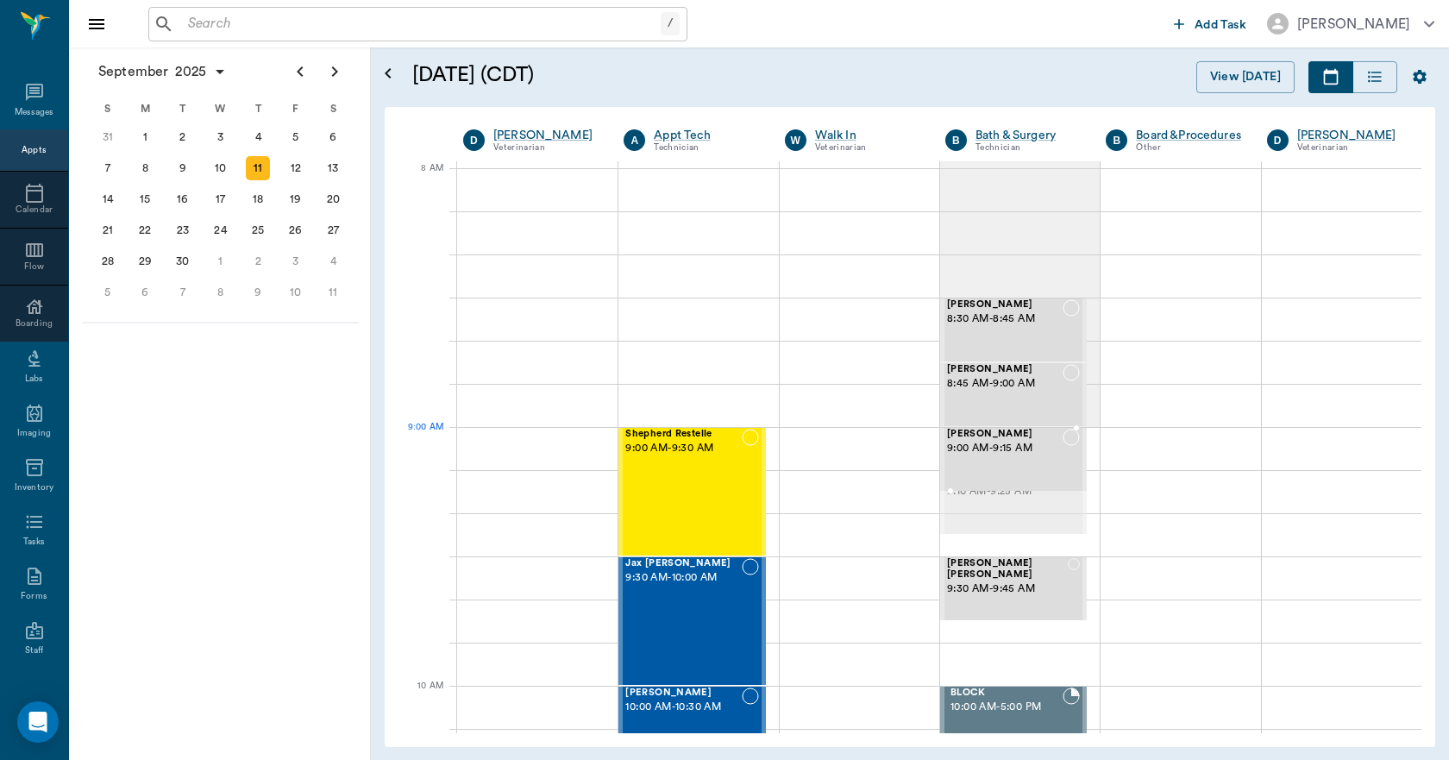
drag, startPoint x: 972, startPoint y: 512, endPoint x: 977, endPoint y: 486, distance: 26.2
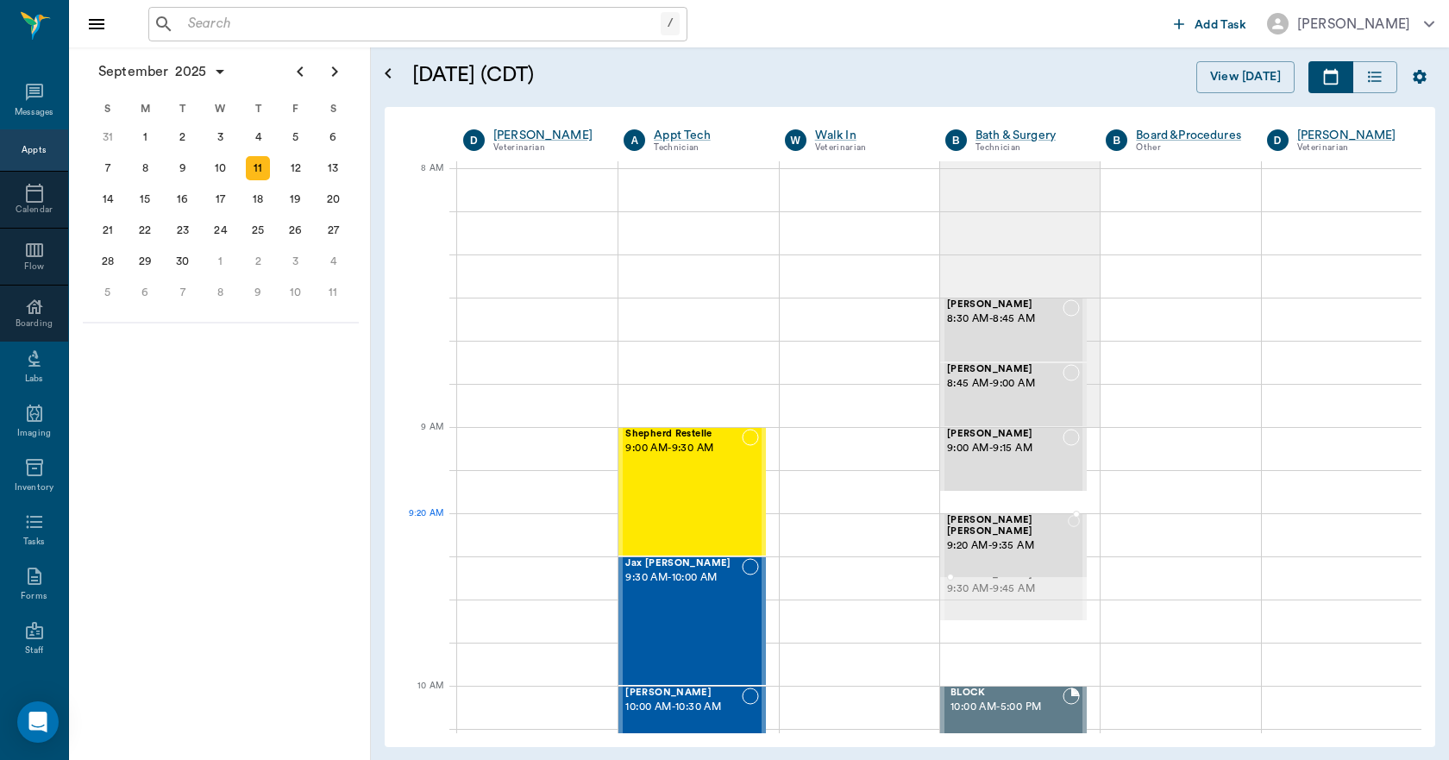
drag, startPoint x: 980, startPoint y: 588, endPoint x: 965, endPoint y: 526, distance: 63.8
click at [966, 538] on span "9:20 AM - 9:35 AM" at bounding box center [1008, 546] width 122 height 17
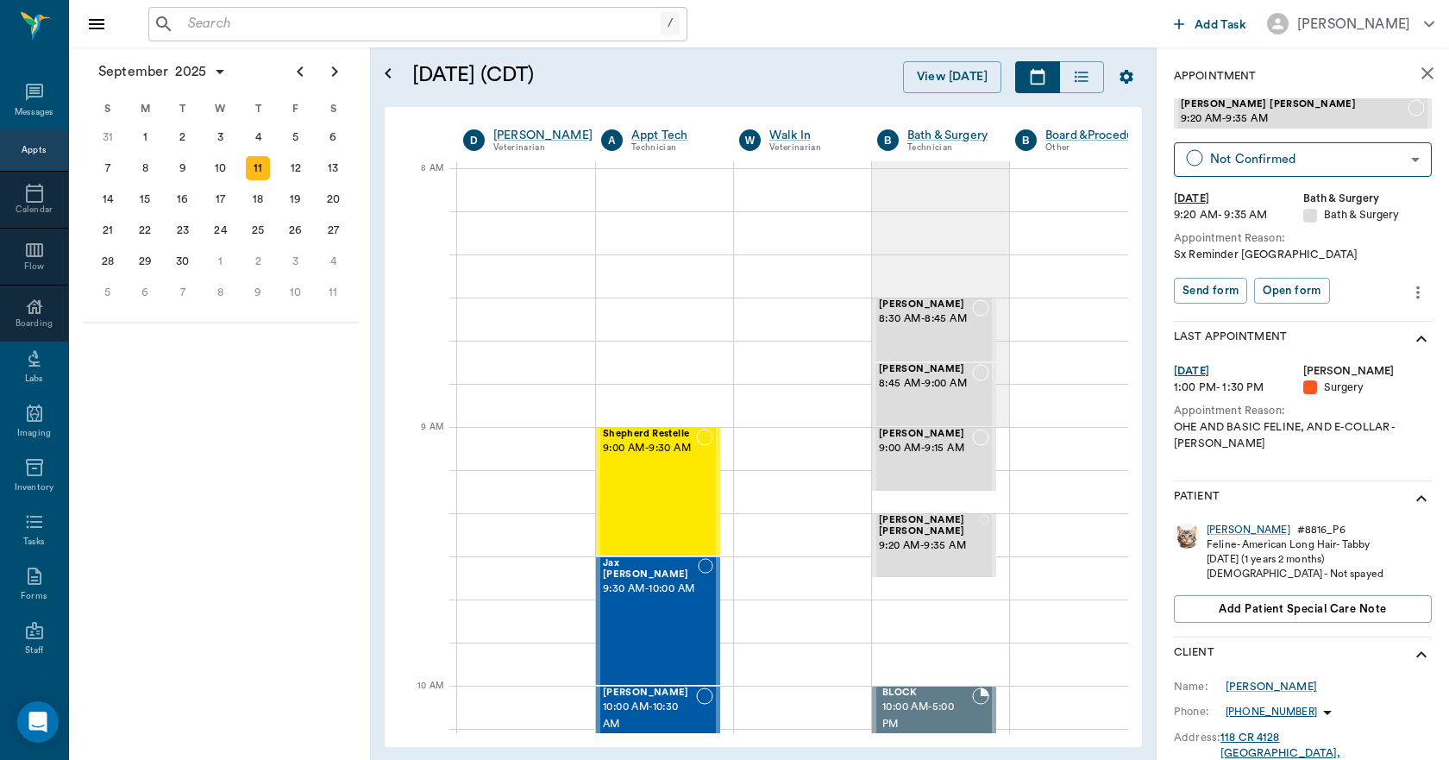
click at [1409, 297] on icon "more" at bounding box center [1418, 292] width 19 height 21
click at [1351, 319] on span "Edit appointment" at bounding box center [1333, 322] width 145 height 18
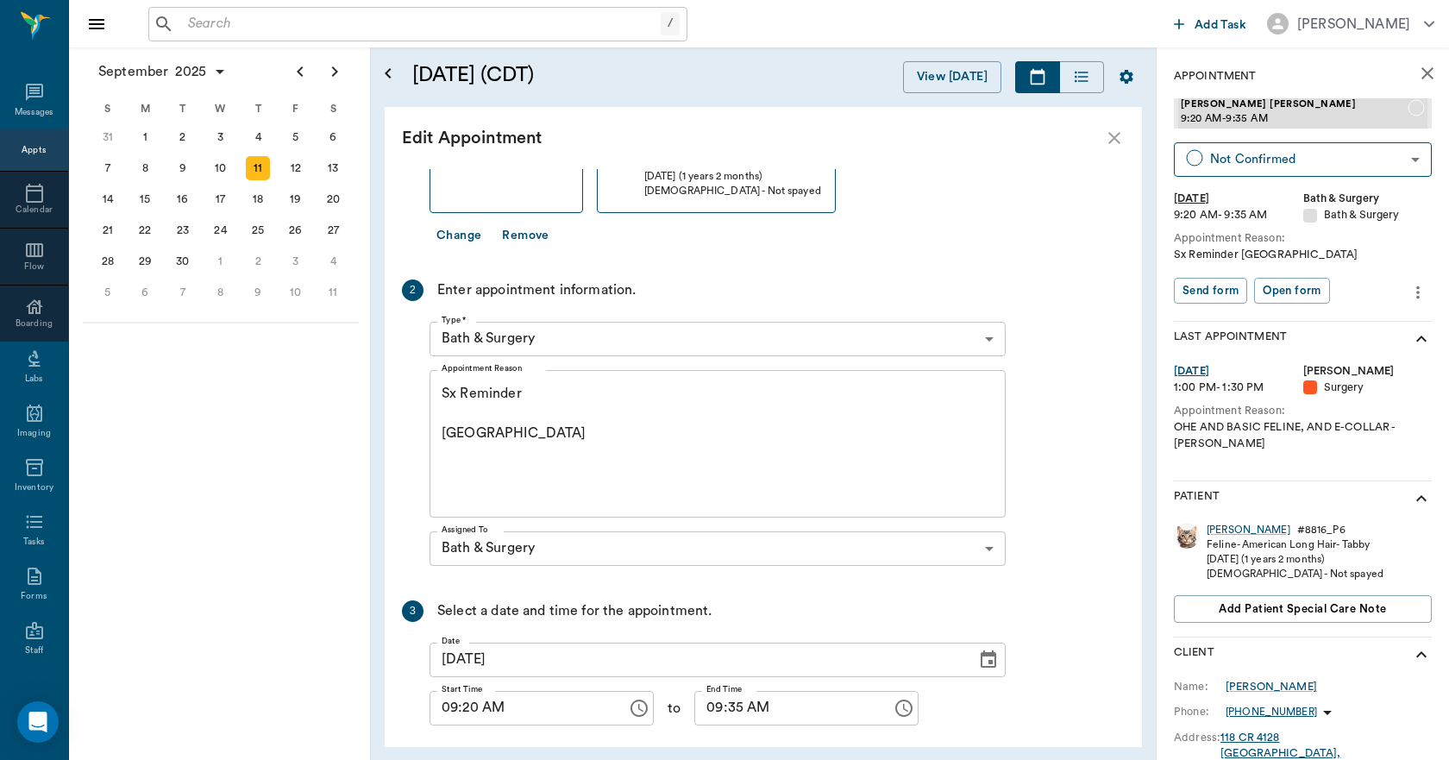
scroll to position [184, 0]
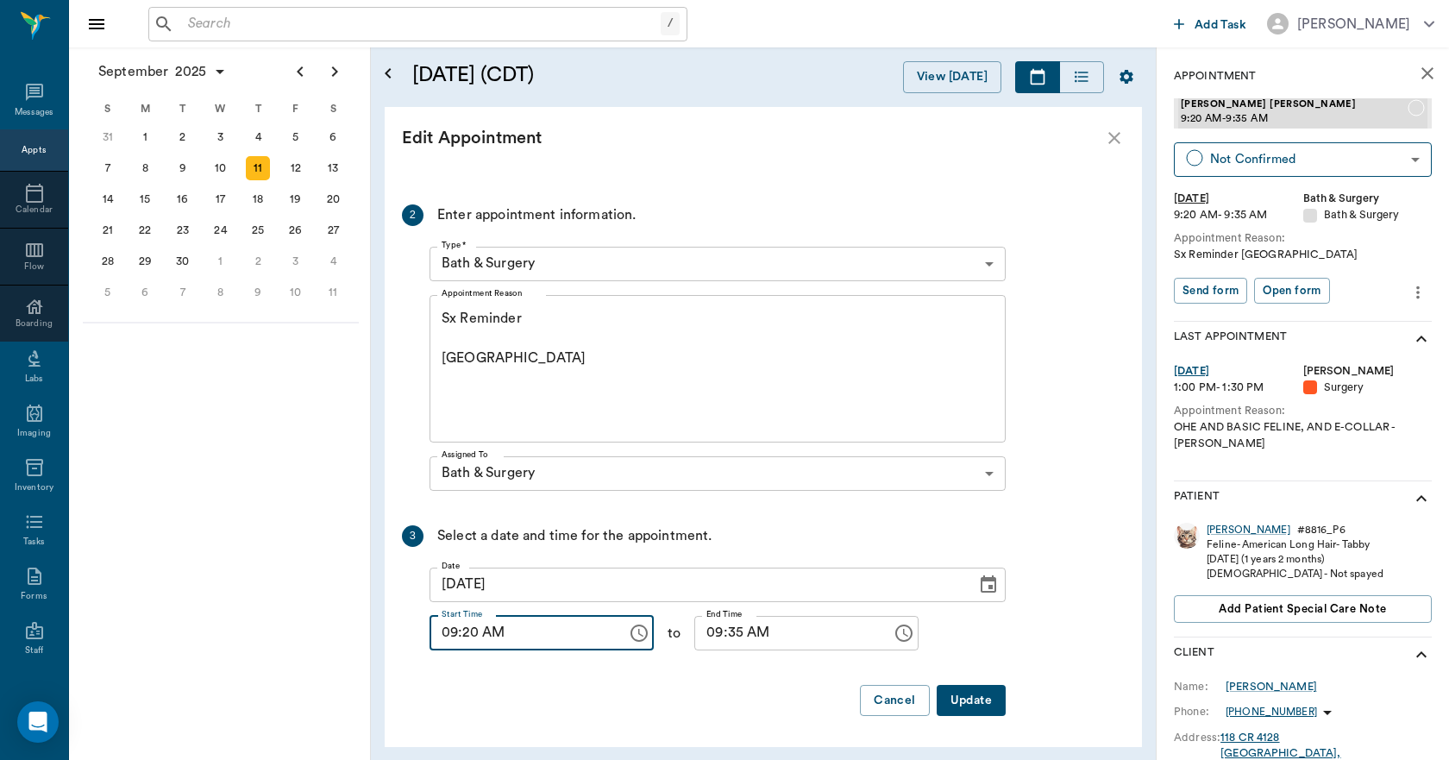
click at [469, 645] on input "09:20 AM" at bounding box center [522, 633] width 185 height 35
type input "09:15 AM"
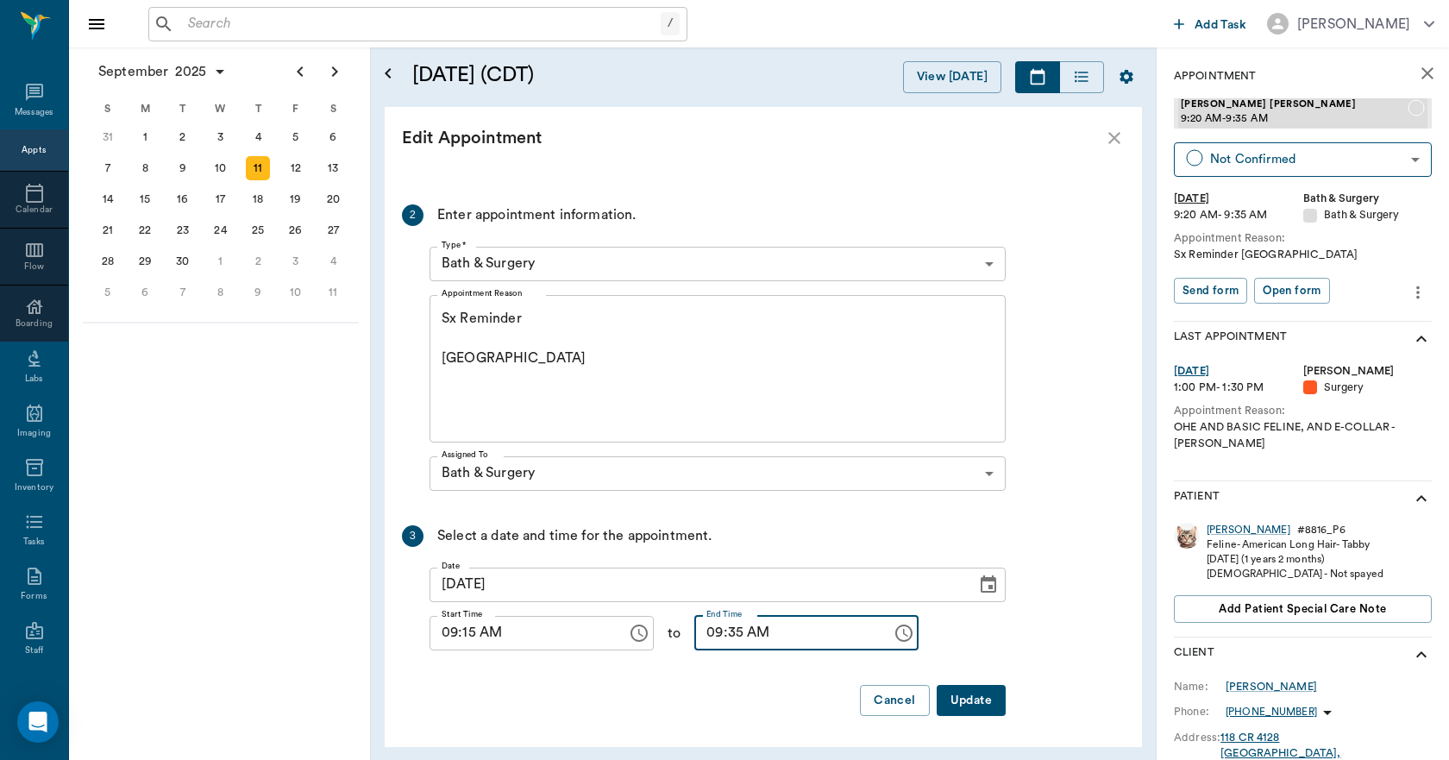
click at [715, 636] on input "09:35 AM" at bounding box center [787, 633] width 185 height 35
type input "09:30 AM"
click at [965, 700] on button "Update" at bounding box center [971, 701] width 69 height 32
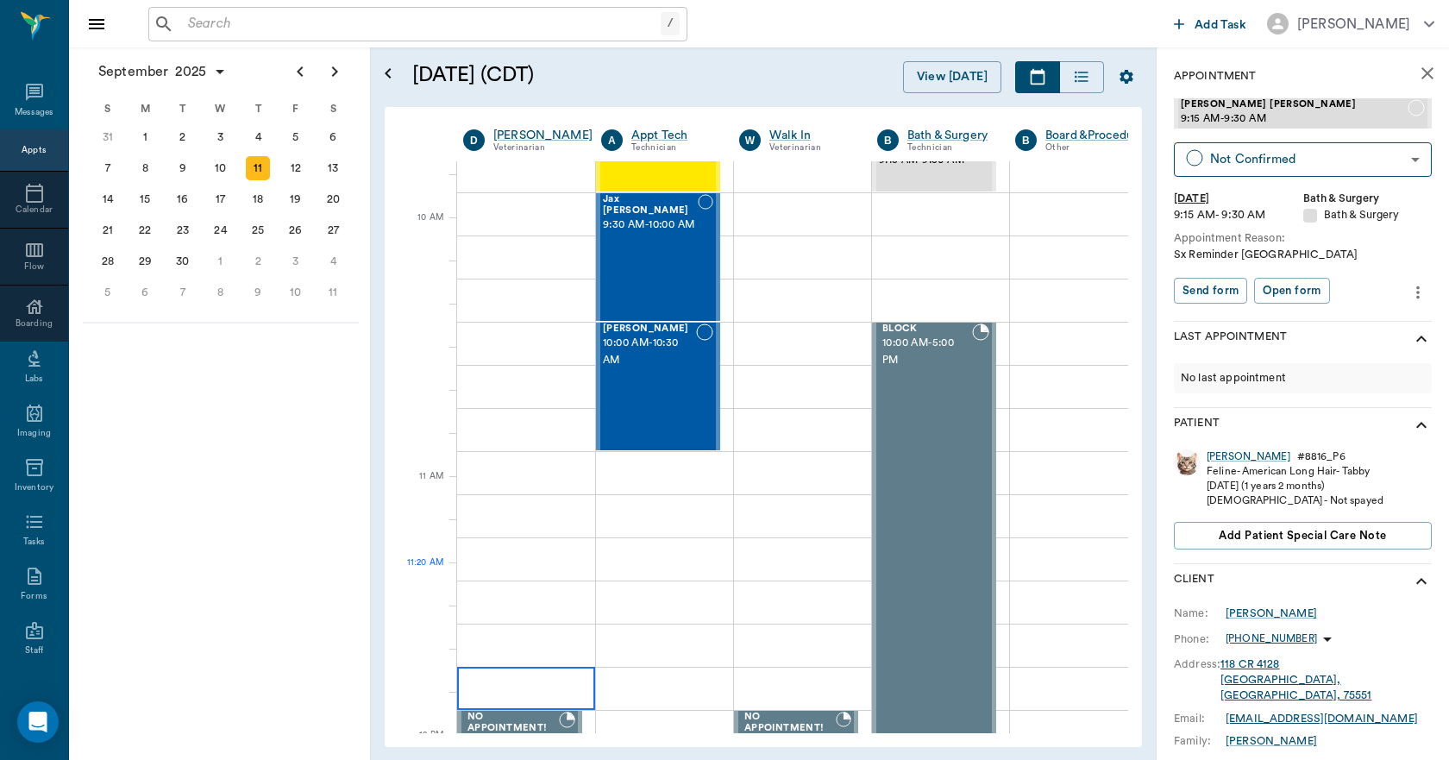
scroll to position [345, 0]
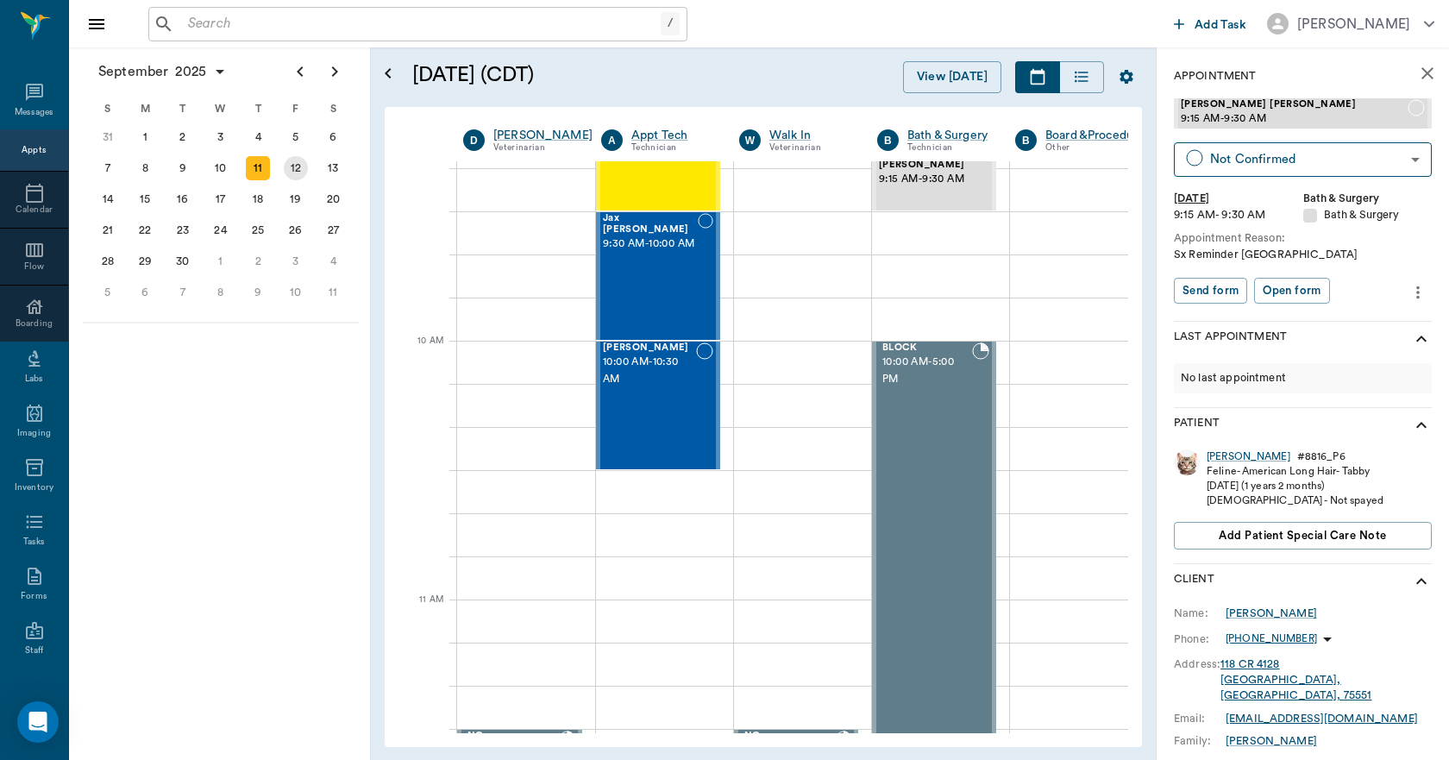
click at [300, 176] on div "12" at bounding box center [296, 168] width 24 height 24
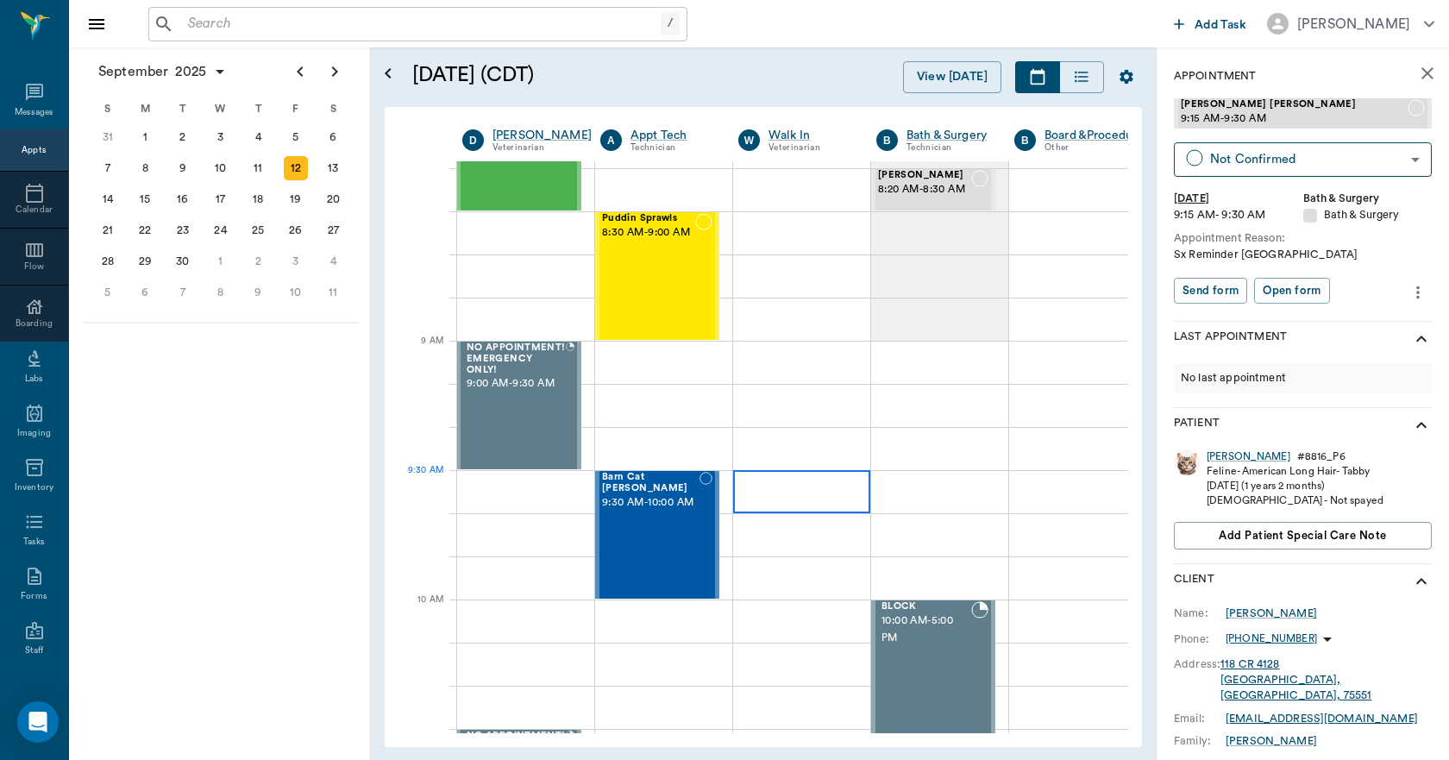
scroll to position [0, 1]
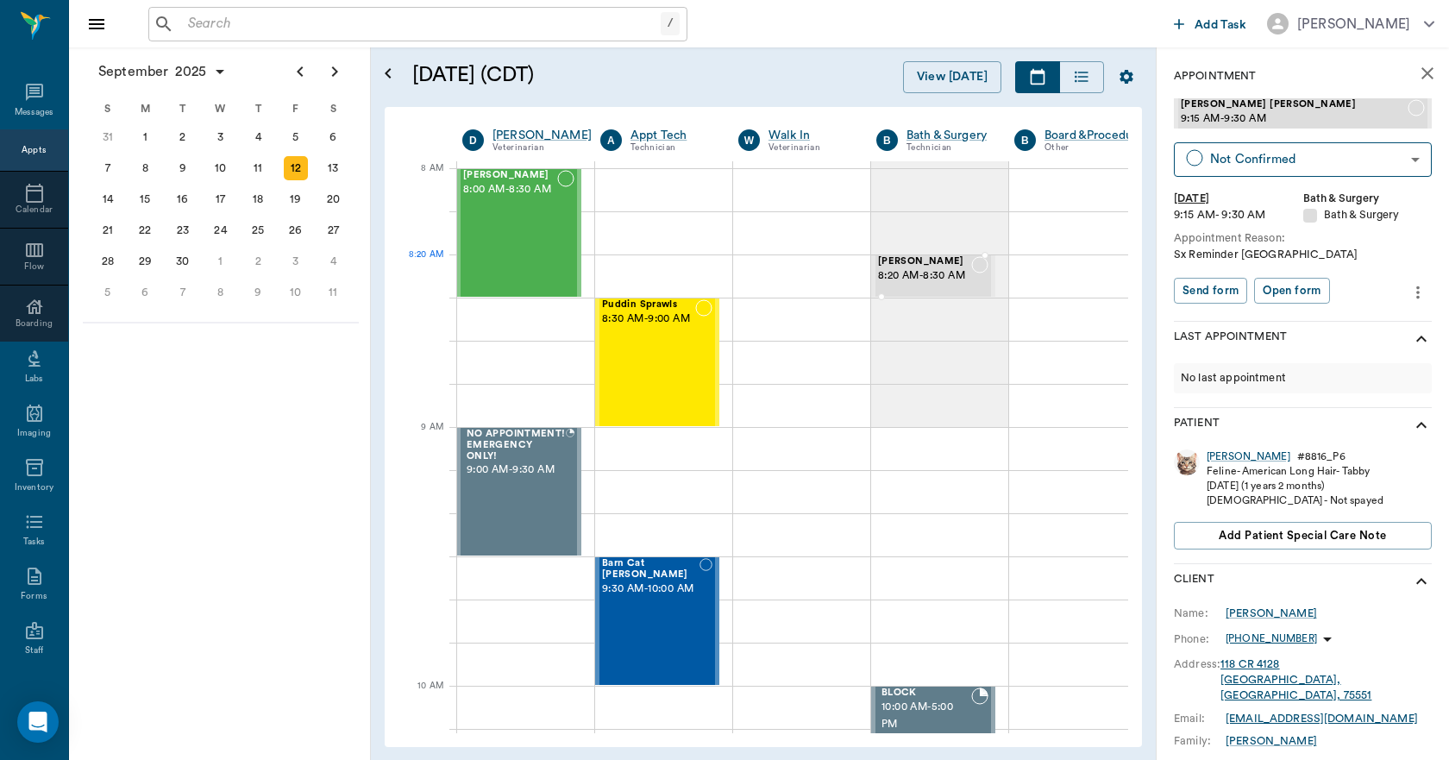
click at [952, 269] on span "8:20 AM - 8:30 AM" at bounding box center [924, 275] width 93 height 17
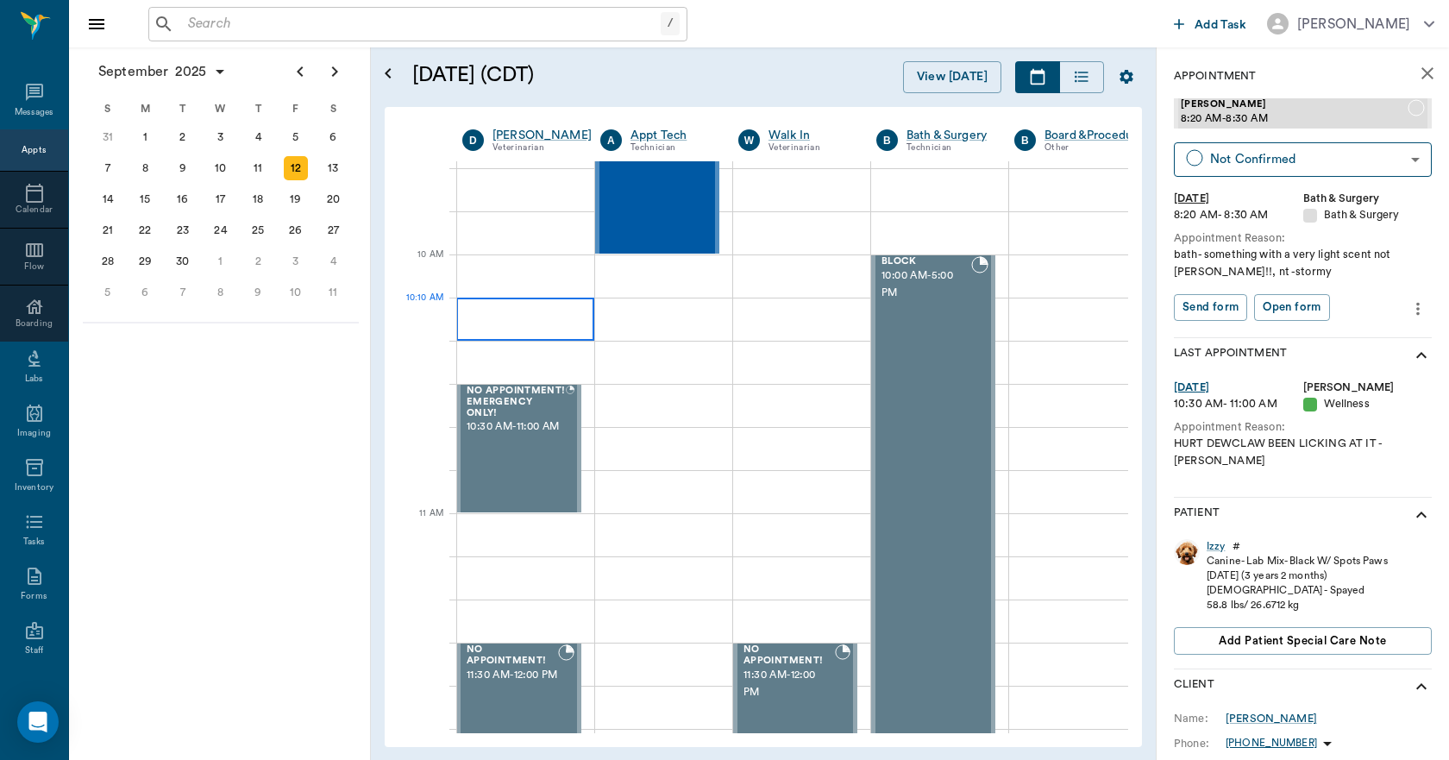
scroll to position [0, 1]
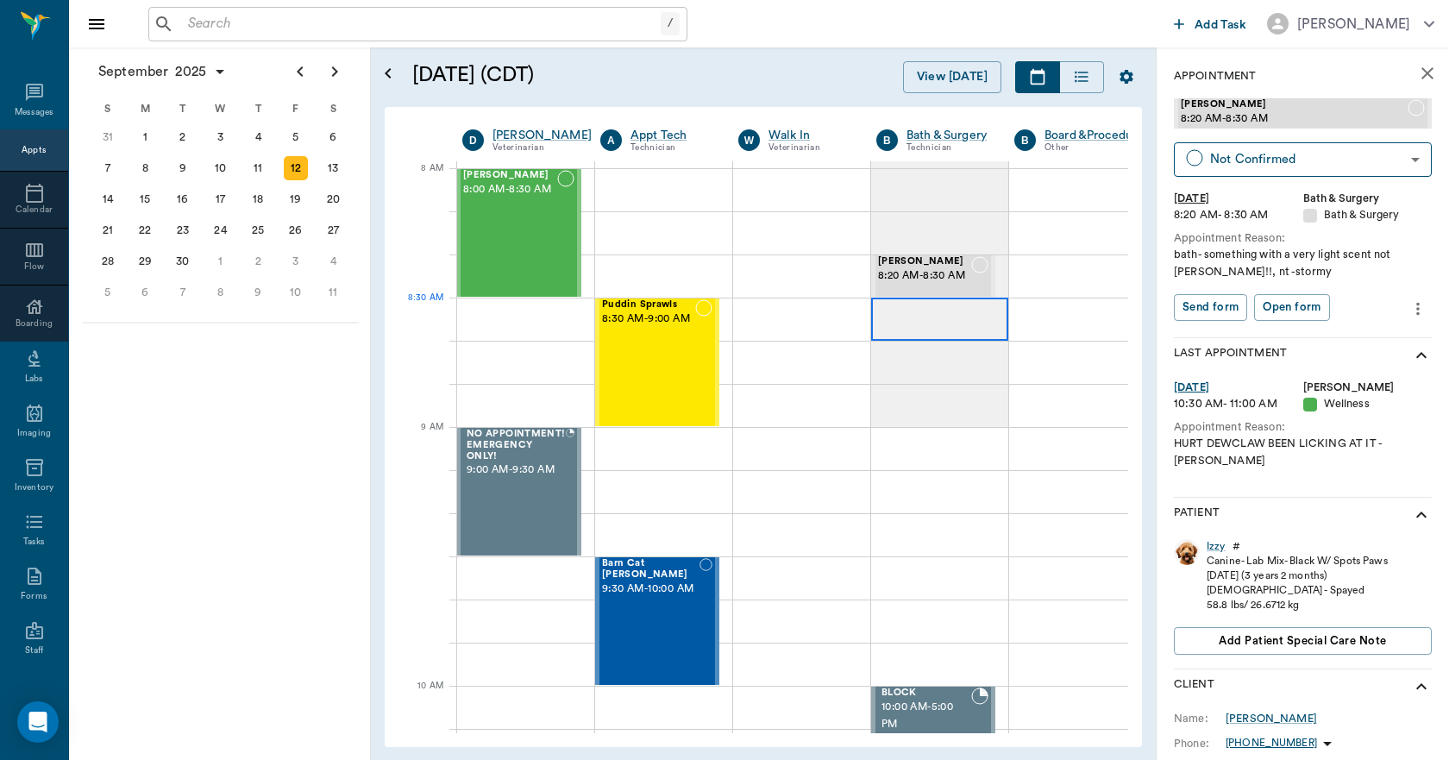
click at [927, 324] on div at bounding box center [939, 319] width 137 height 43
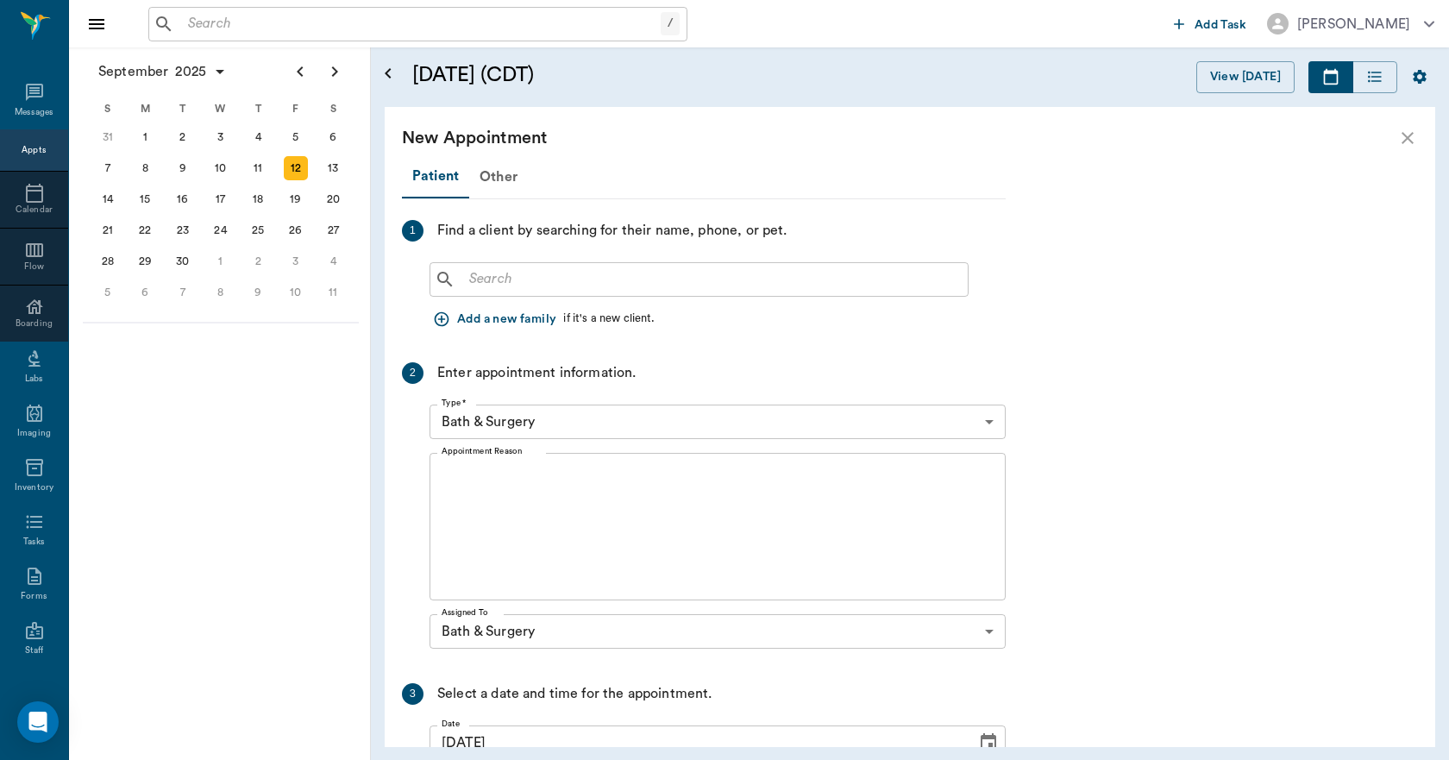
scroll to position [0, 0]
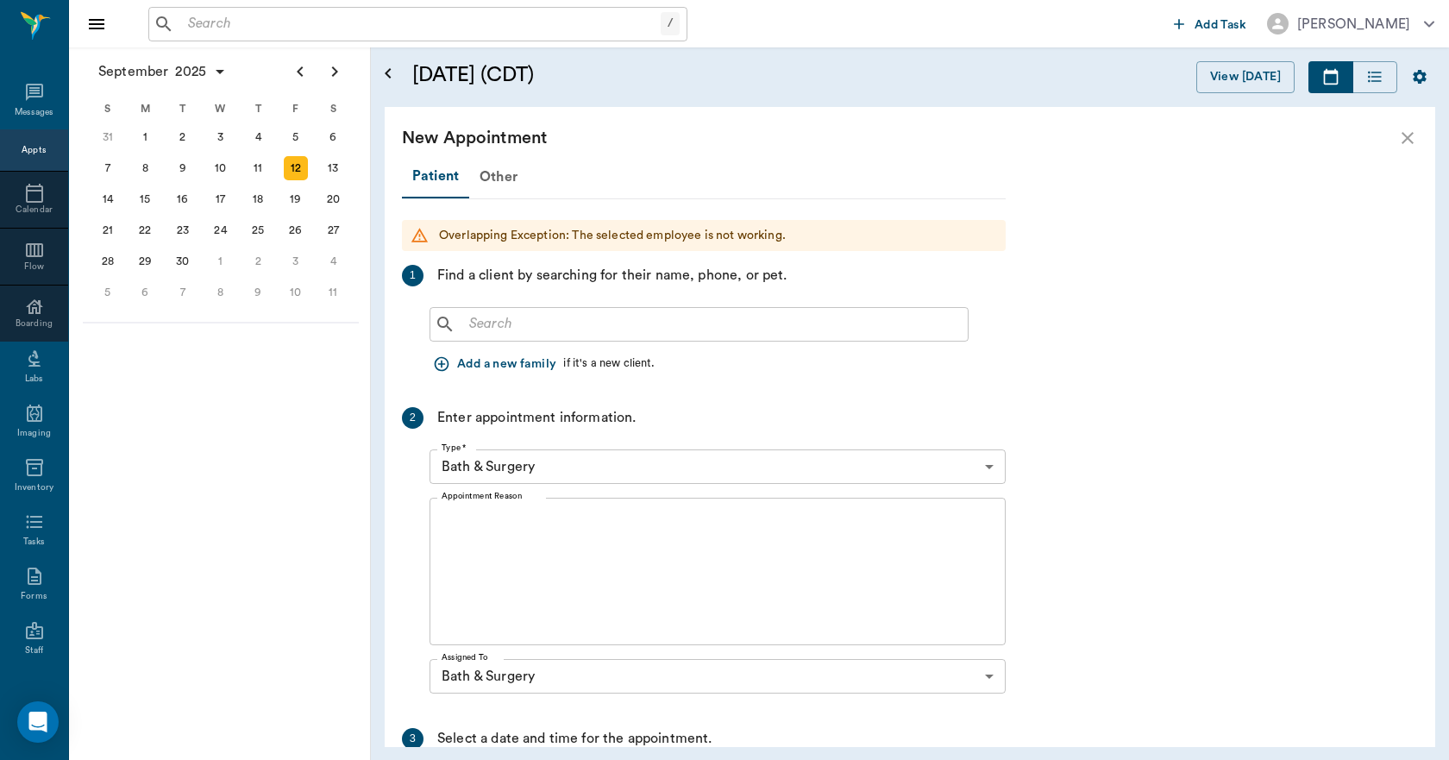
click at [483, 314] on input "text" at bounding box center [711, 324] width 499 height 24
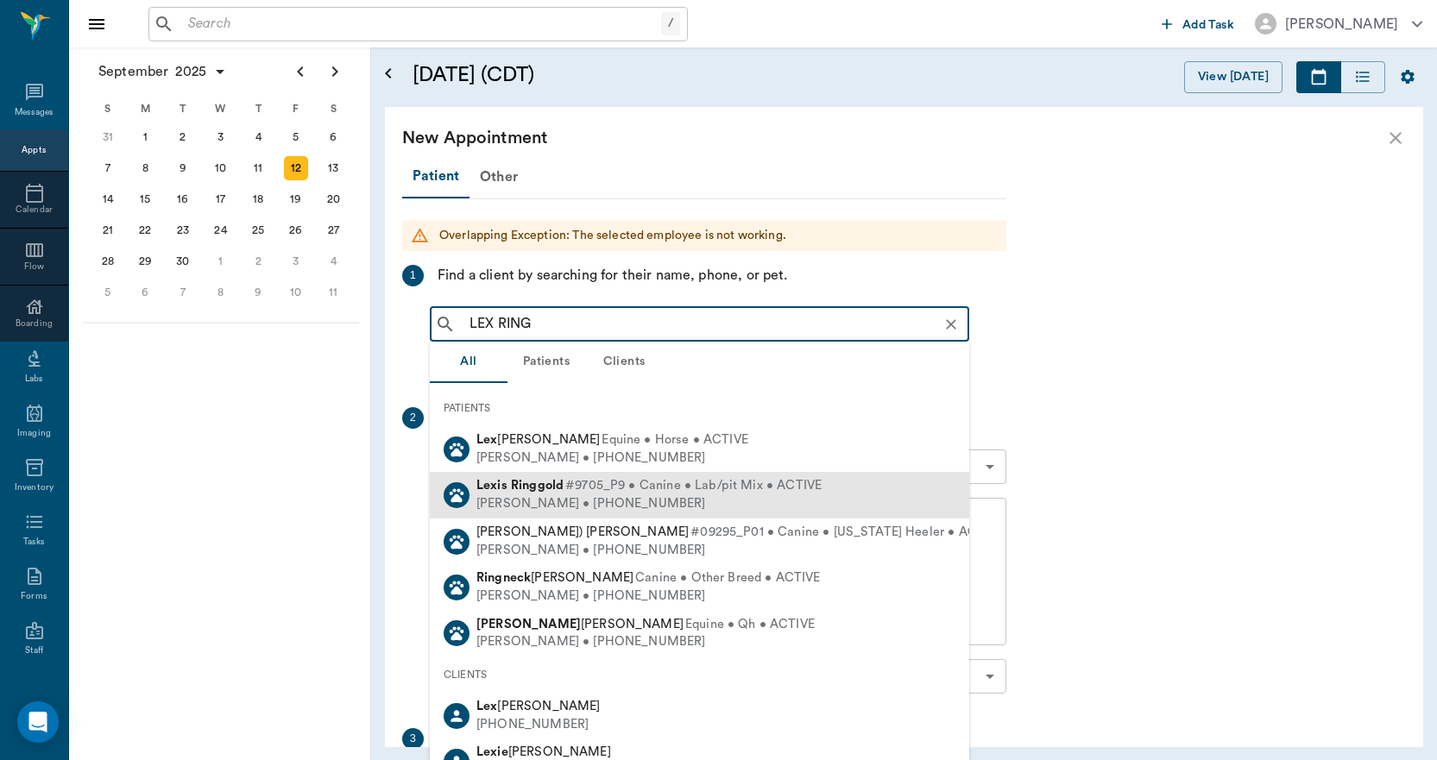
click at [511, 490] on b "Ringgold" at bounding box center [537, 485] width 53 height 13
type input "LEX RING"
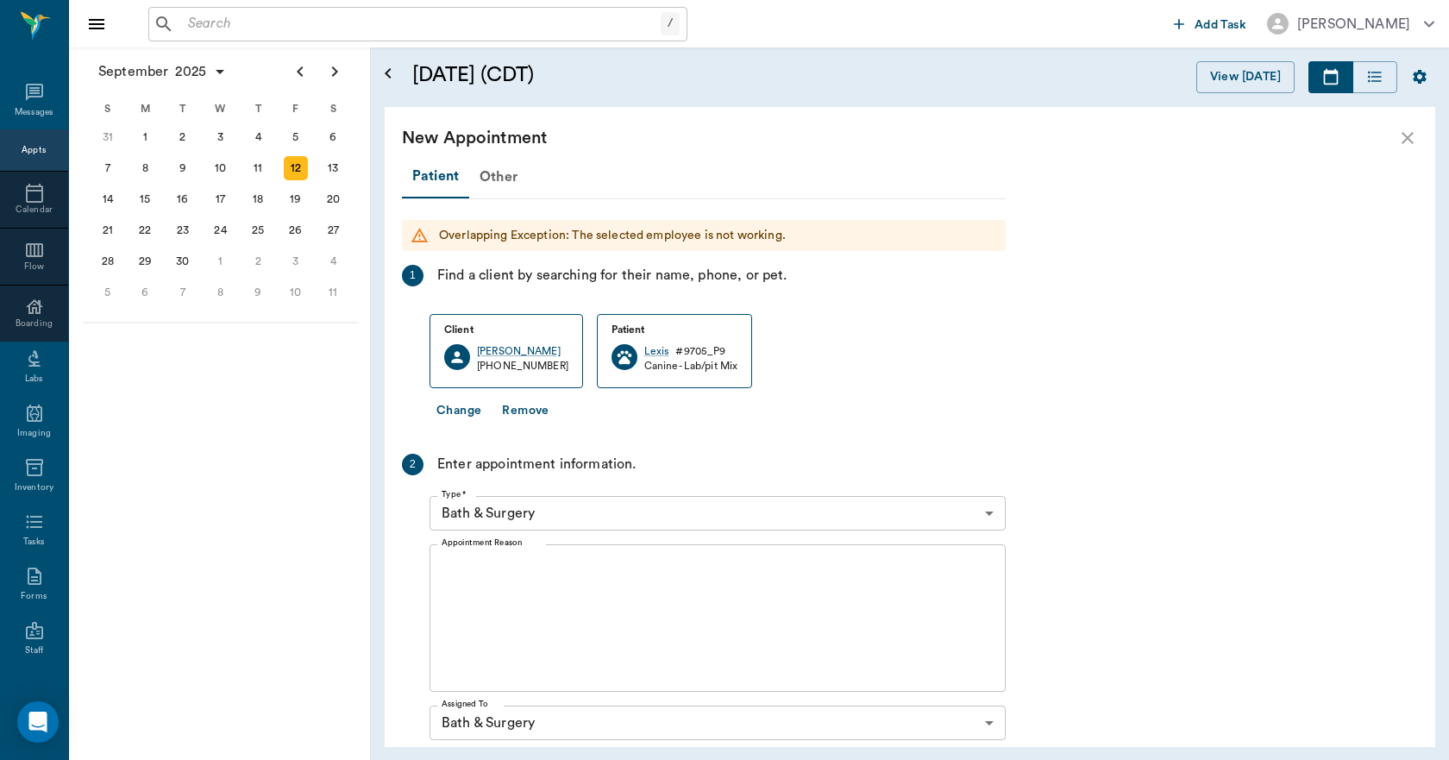
click at [513, 582] on textarea "Appointment Reason" at bounding box center [718, 618] width 552 height 119
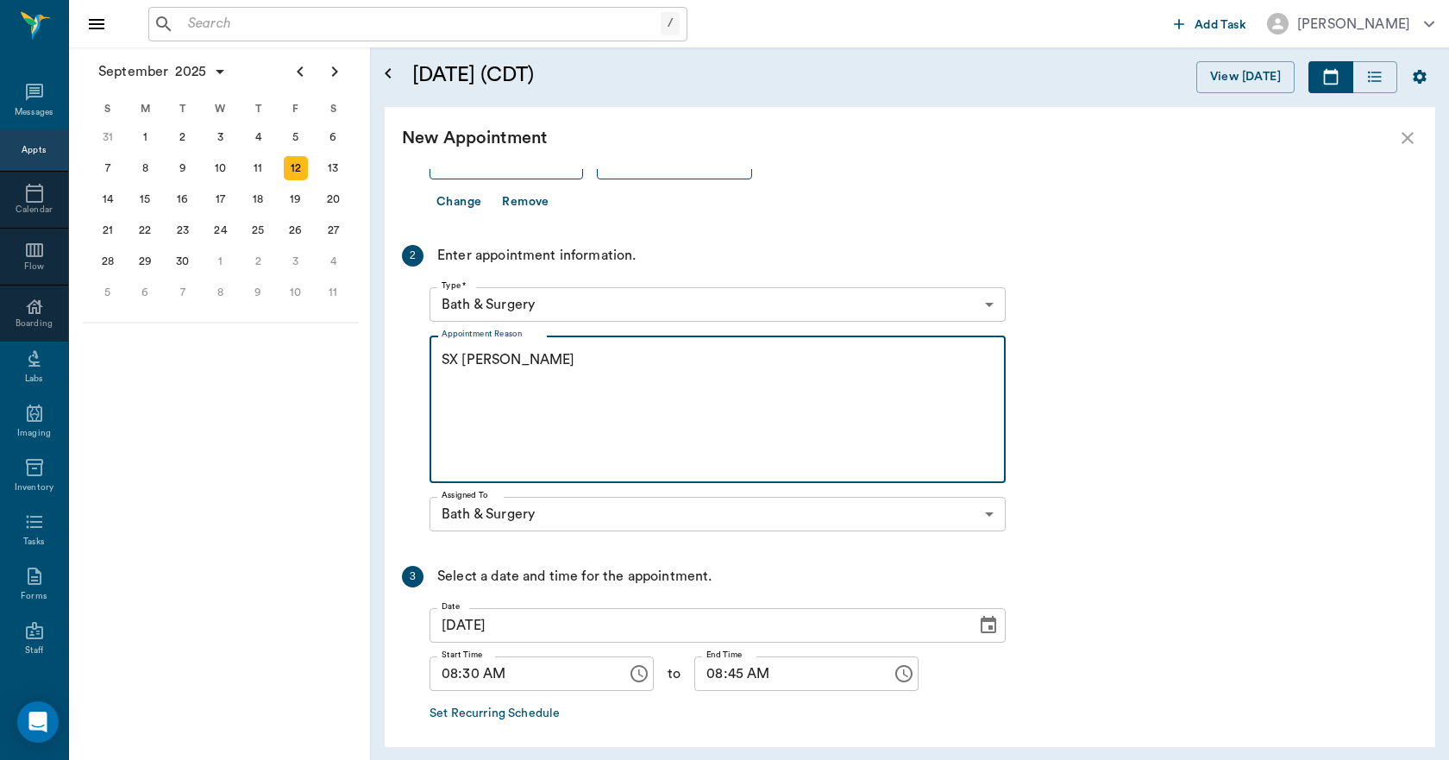
scroll to position [282, 0]
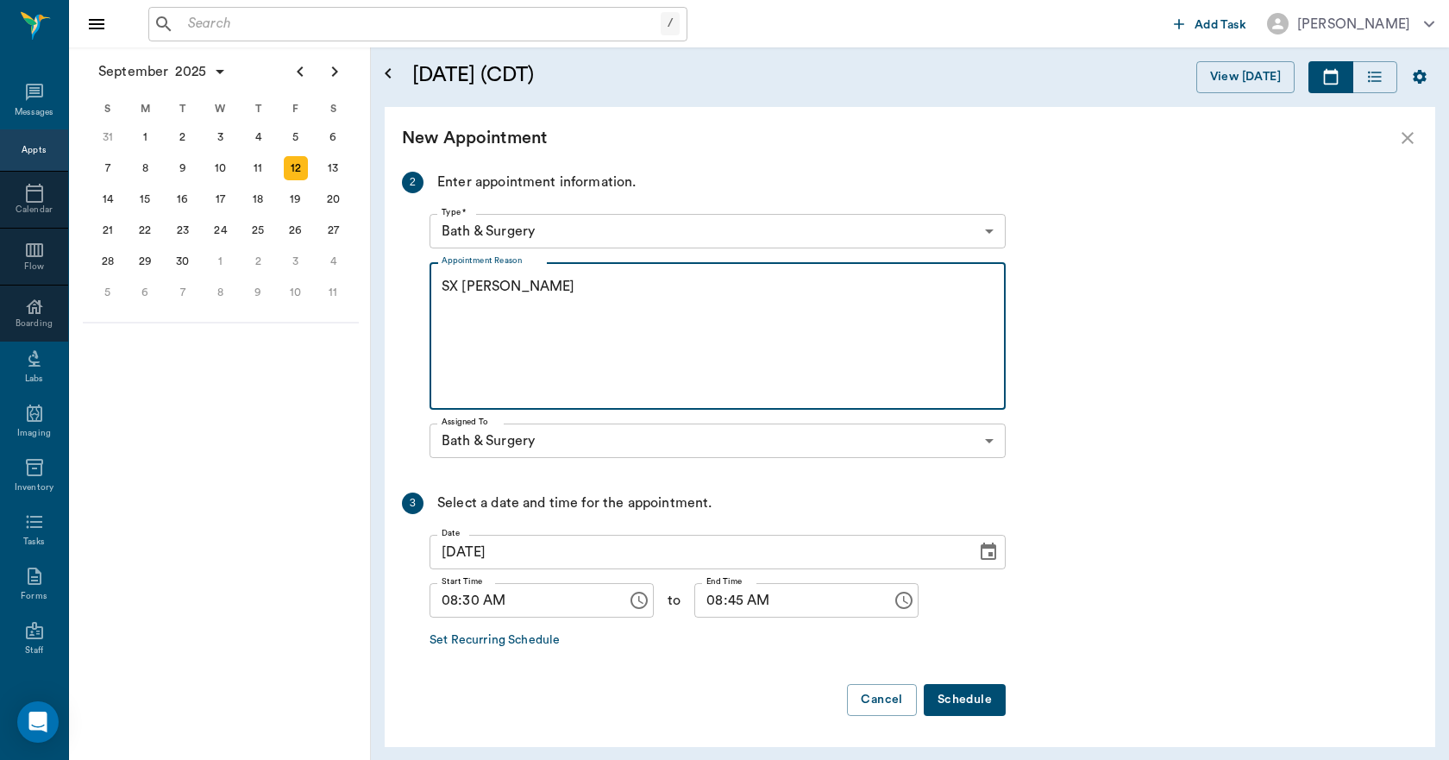
type textarea "SX [PERSON_NAME]"
click at [967, 698] on button "Schedule" at bounding box center [965, 700] width 82 height 32
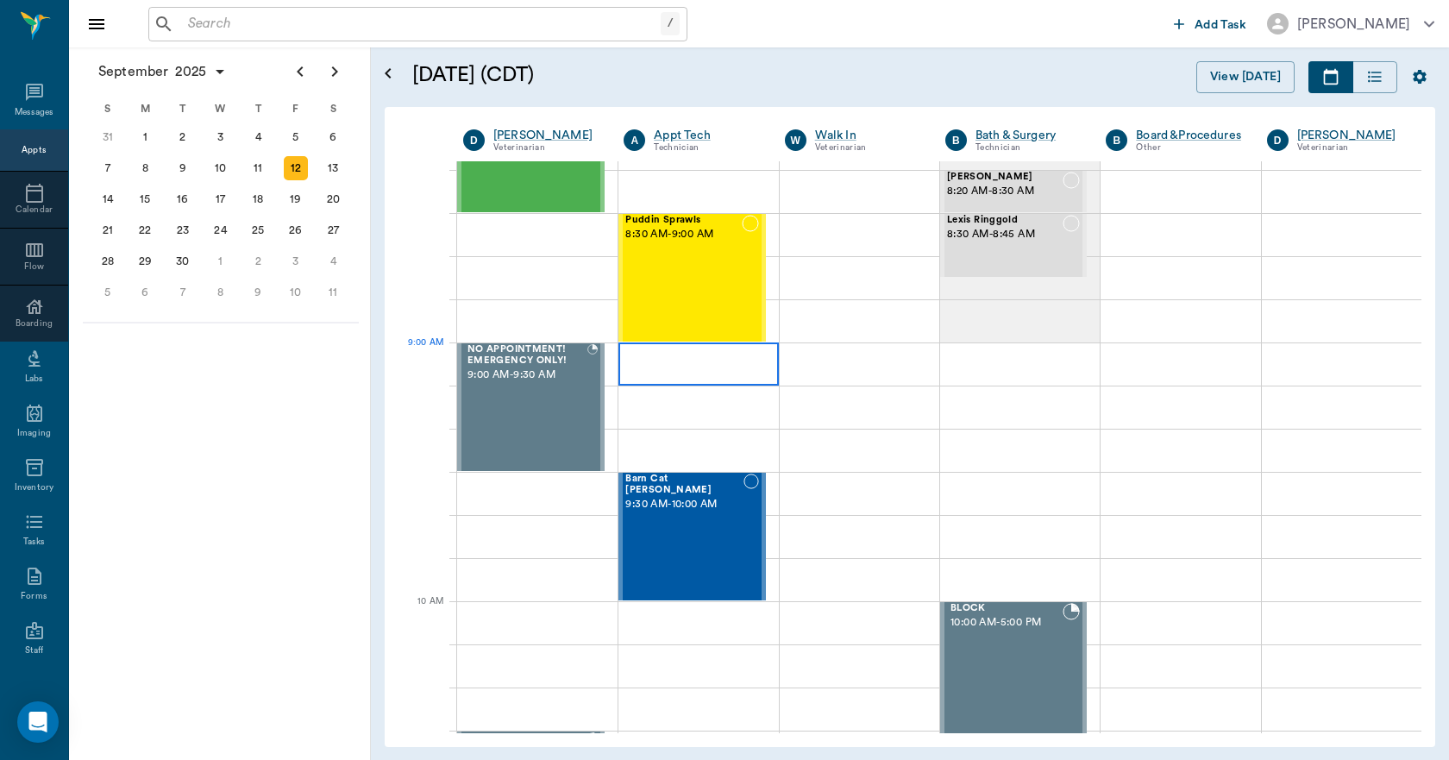
scroll to position [0, 0]
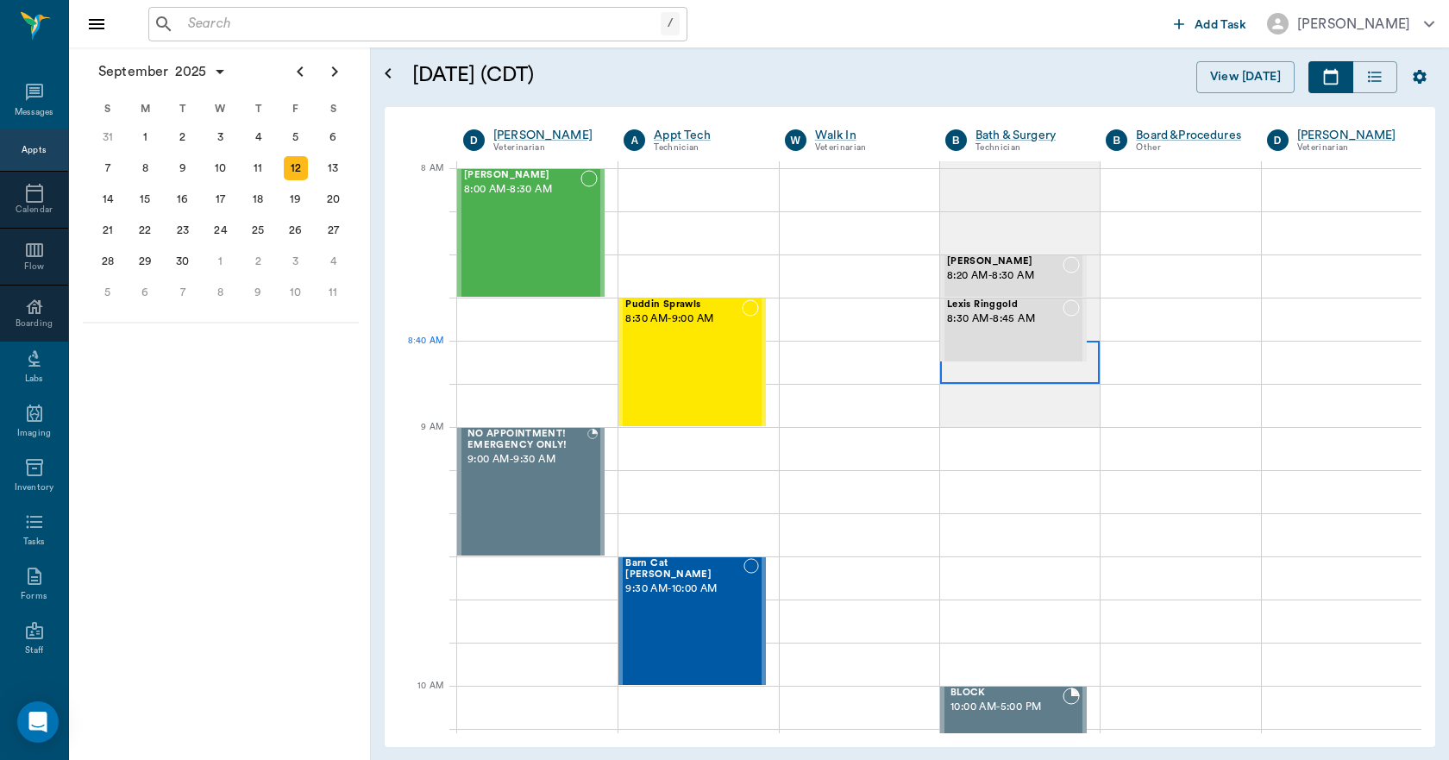
click at [972, 364] on div at bounding box center [1020, 362] width 160 height 43
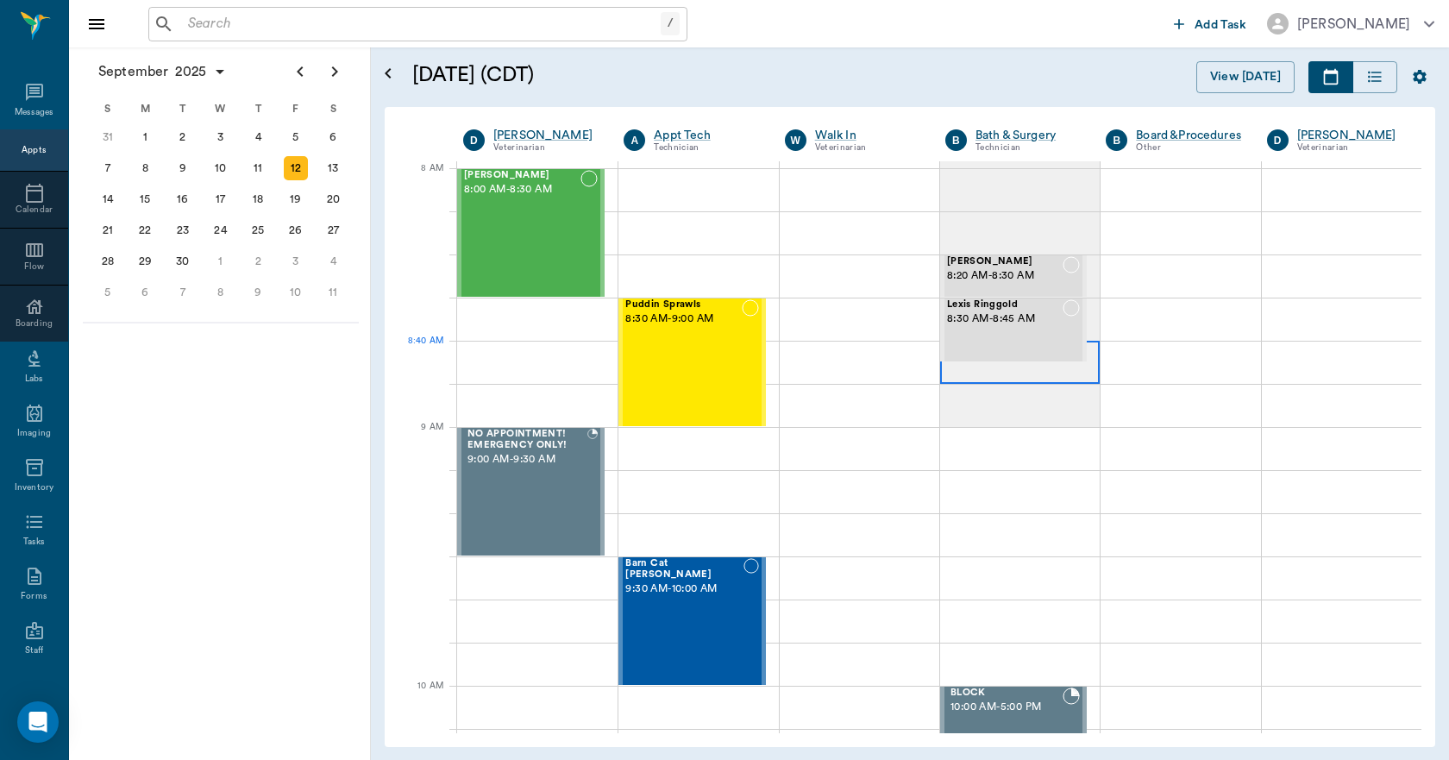
click at [970, 373] on div at bounding box center [1020, 362] width 160 height 43
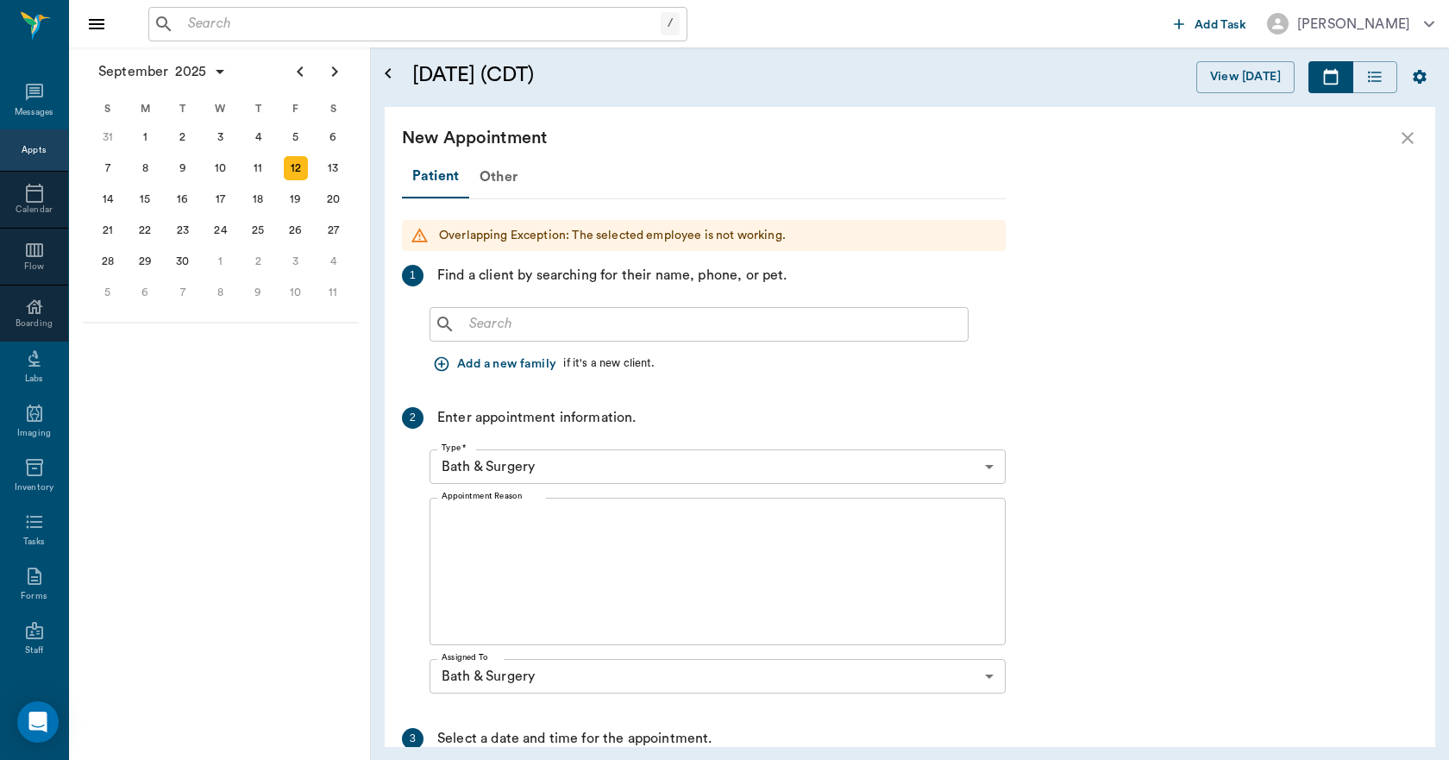
click at [623, 324] on input "text" at bounding box center [711, 324] width 499 height 24
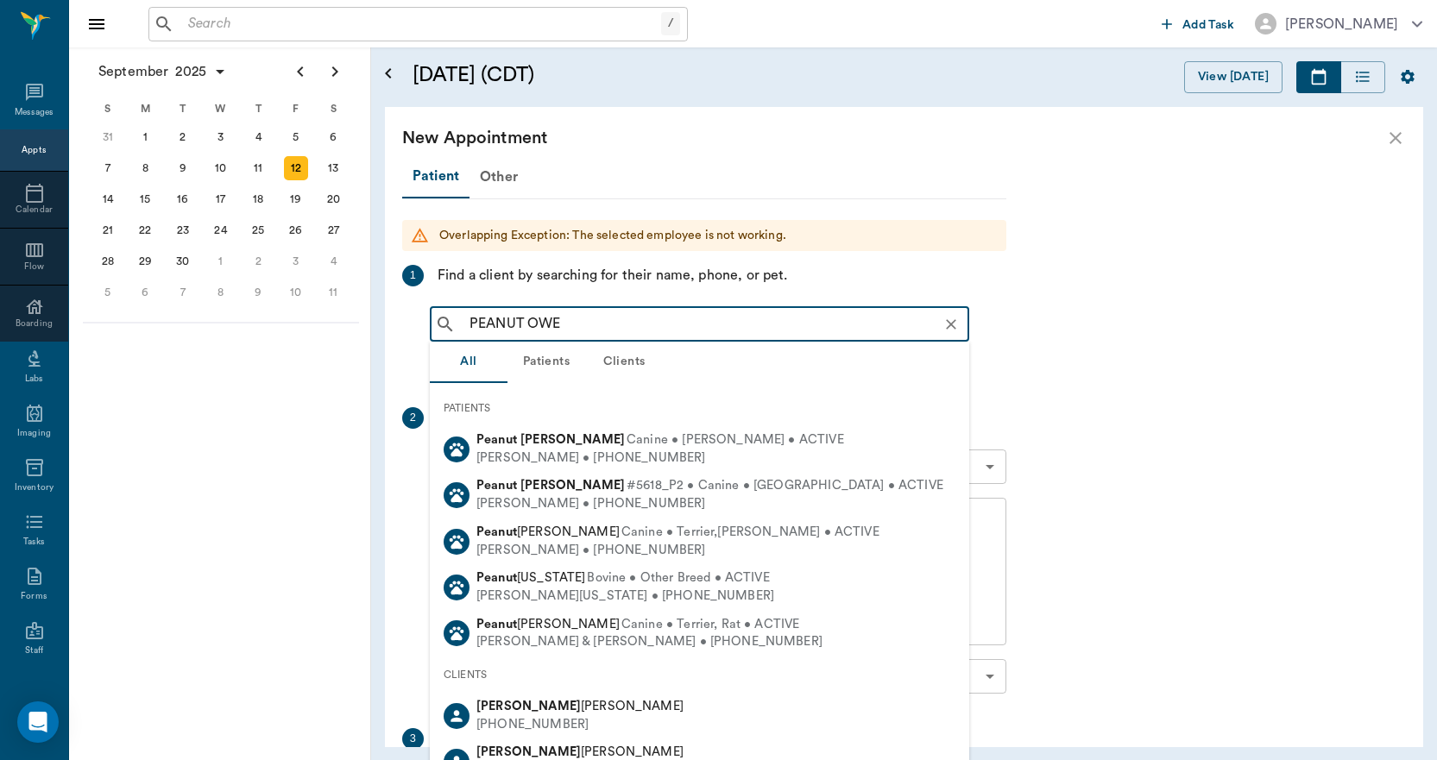
type input "PEANUT OWE"
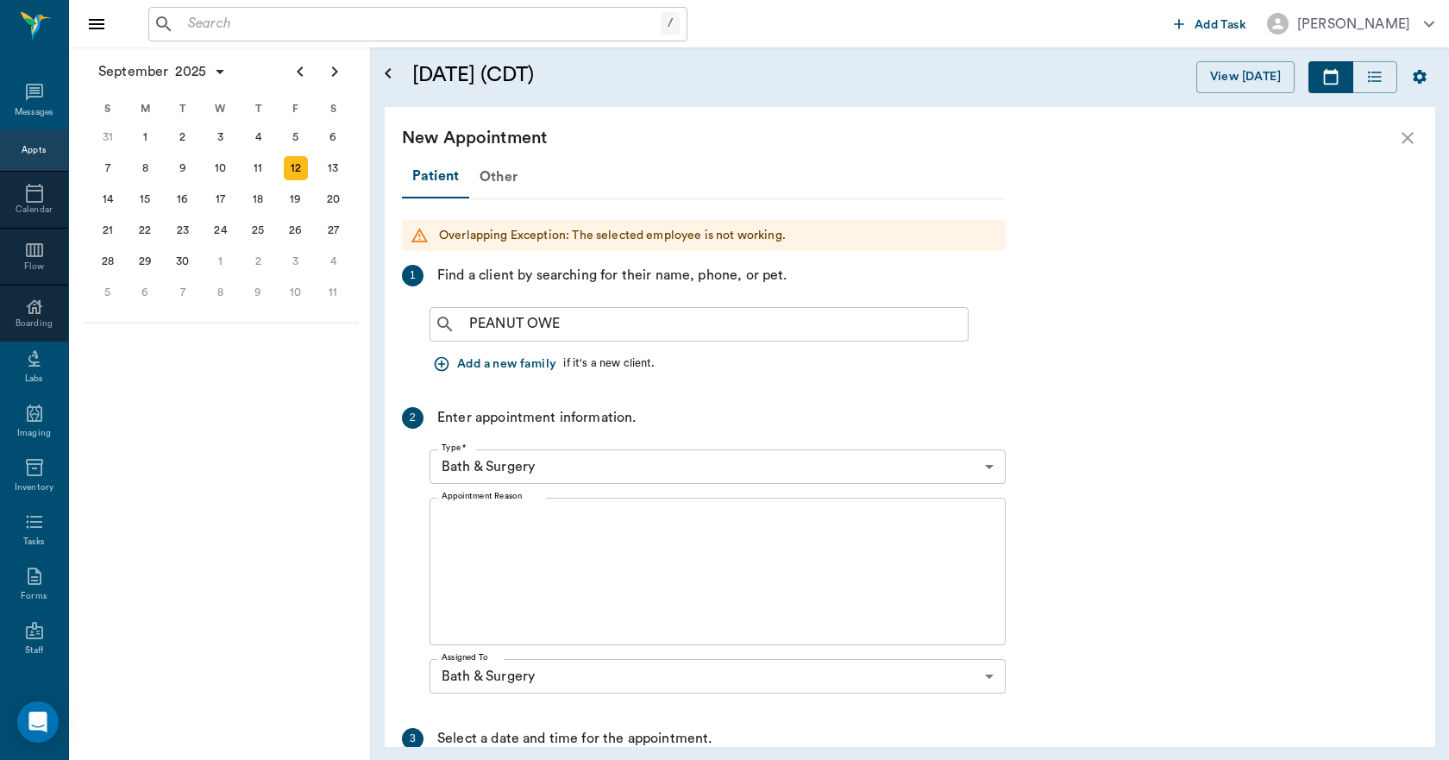
click at [1394, 134] on div "New Appointment" at bounding box center [910, 138] width 1051 height 62
click at [1405, 137] on icon "close" at bounding box center [1408, 138] width 21 height 21
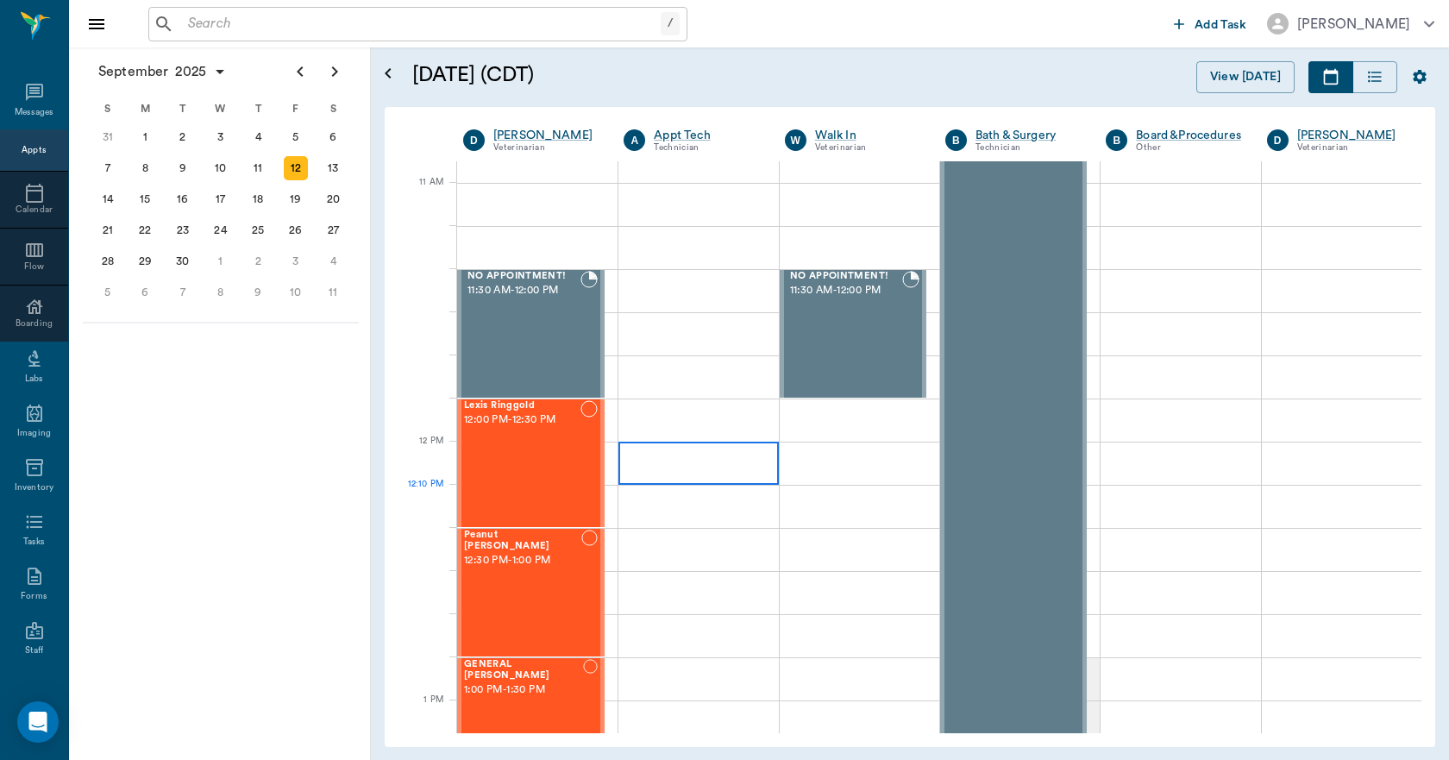
scroll to position [863, 0]
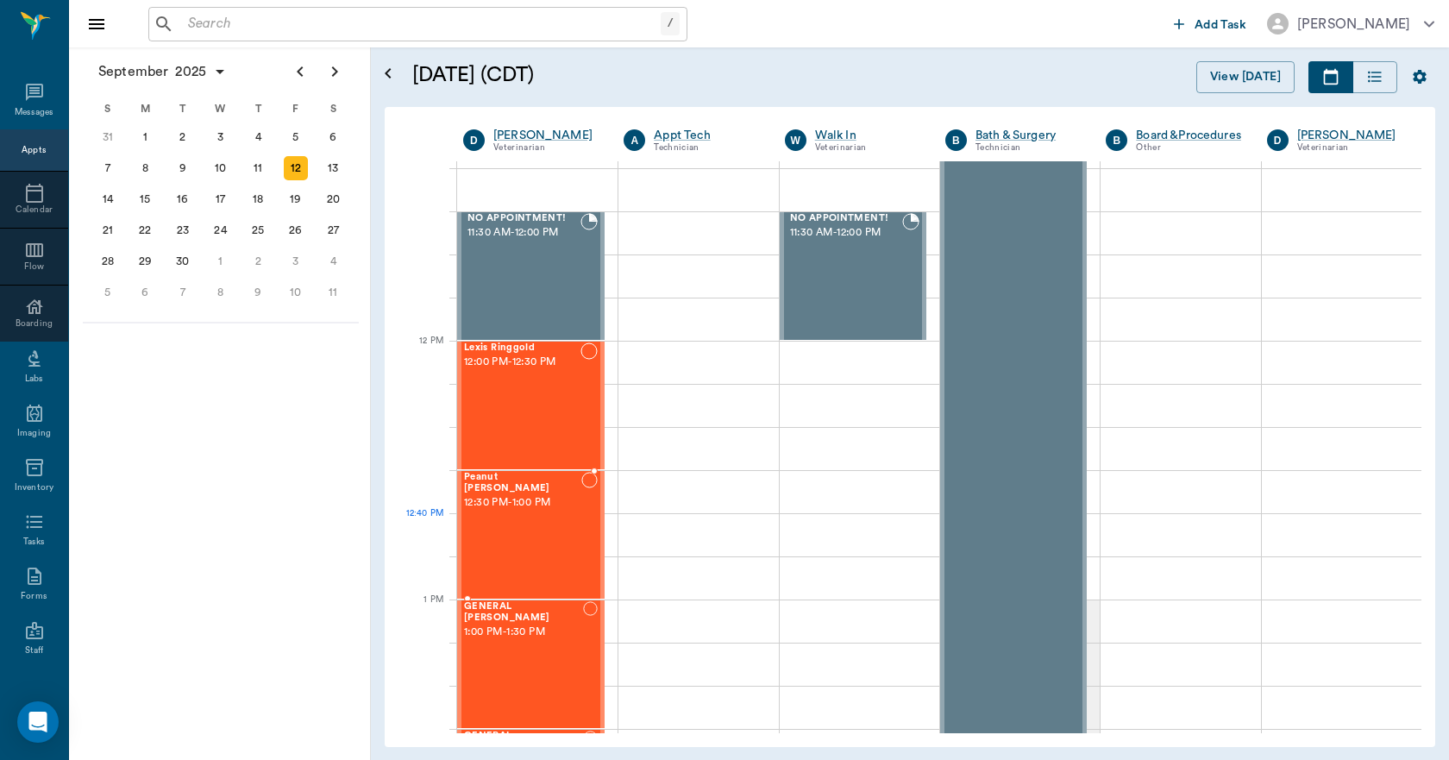
click at [587, 545] on div at bounding box center [590, 535] width 16 height 126
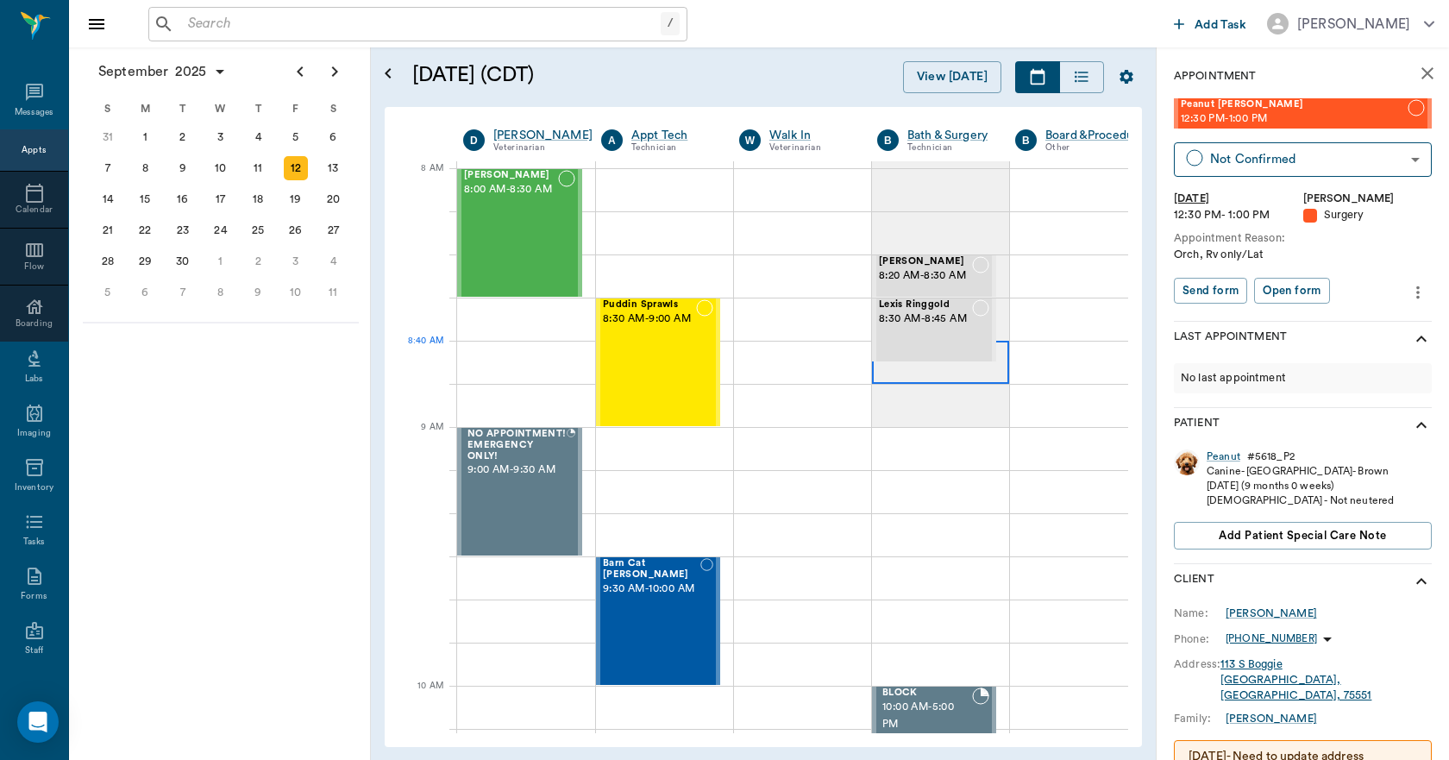
click at [932, 378] on div at bounding box center [940, 362] width 137 height 43
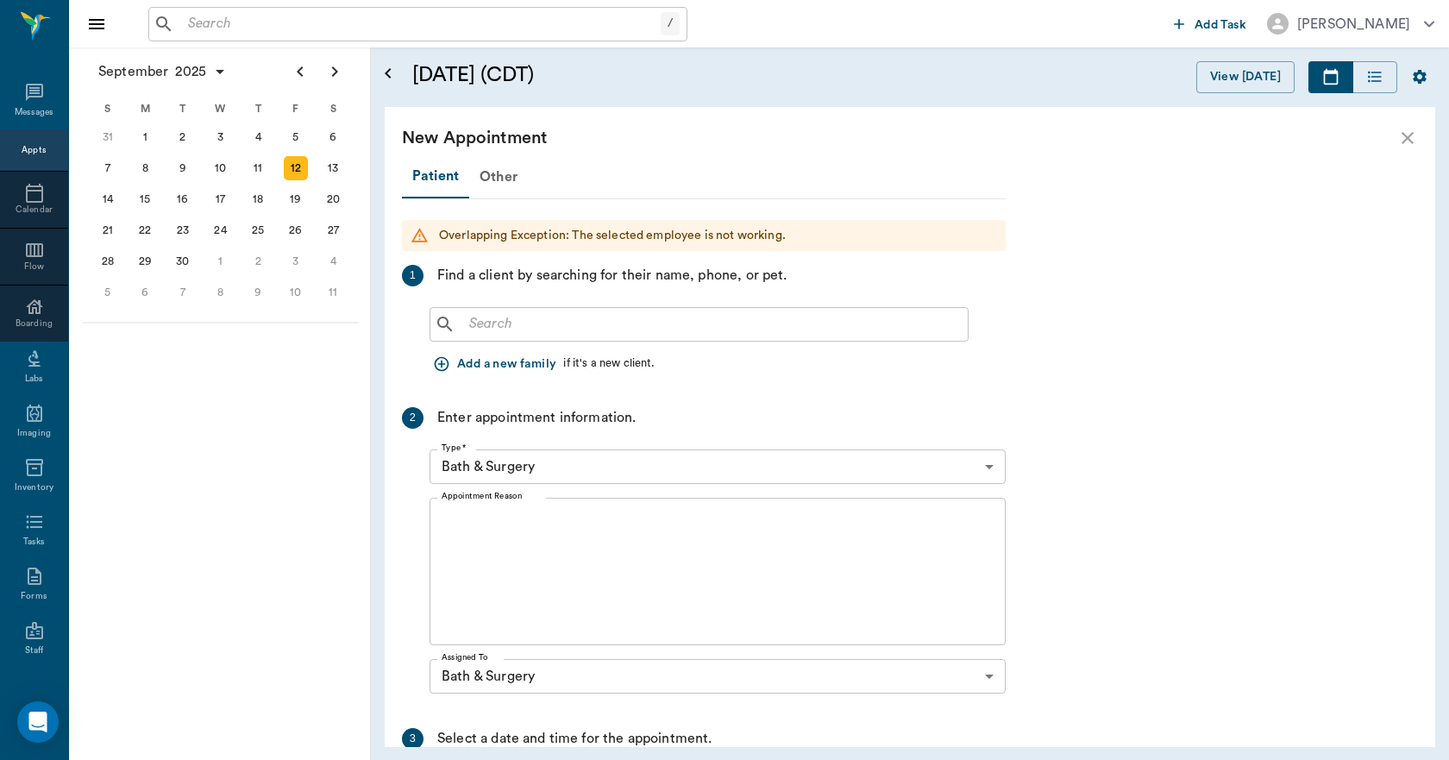
click at [558, 312] on input "text" at bounding box center [711, 324] width 499 height 24
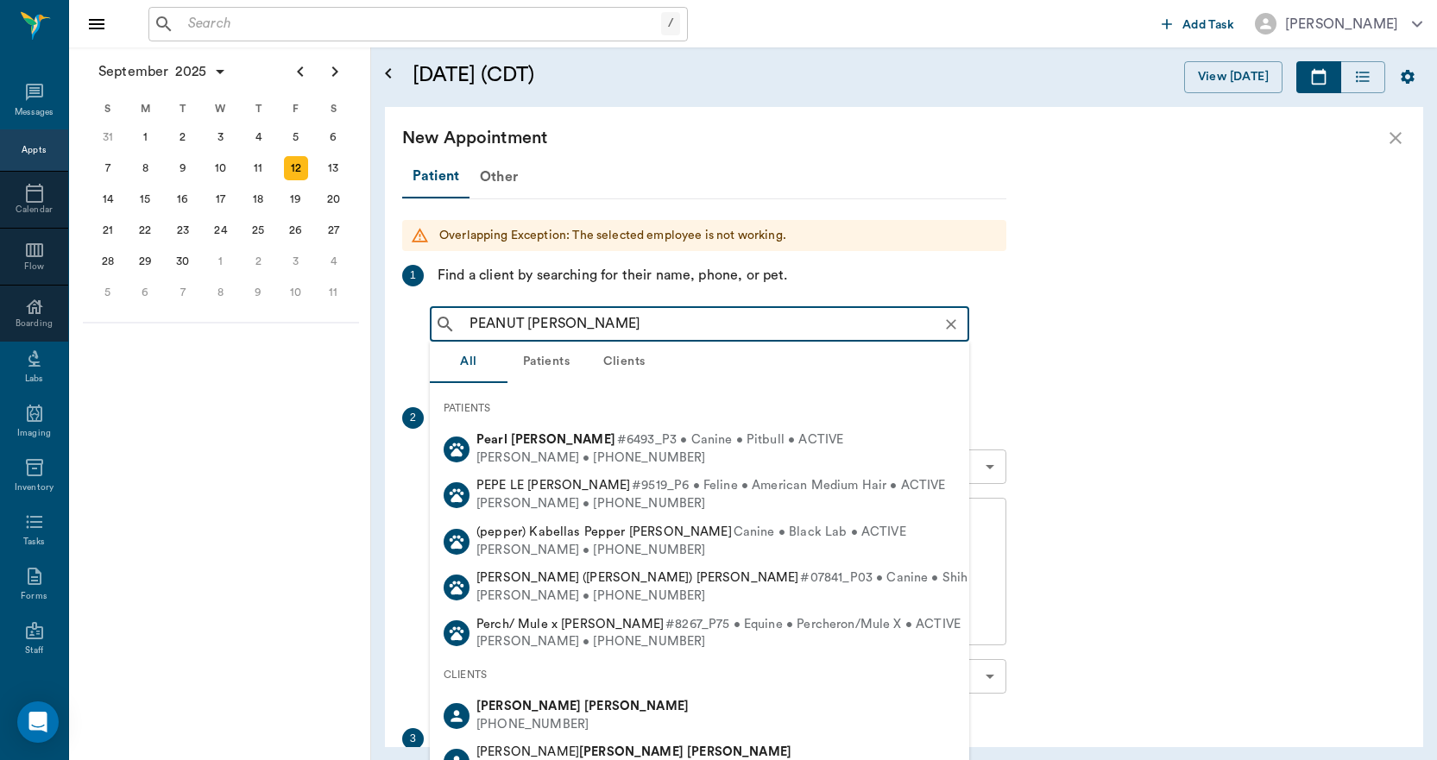
type input "PEANUT OWENS"
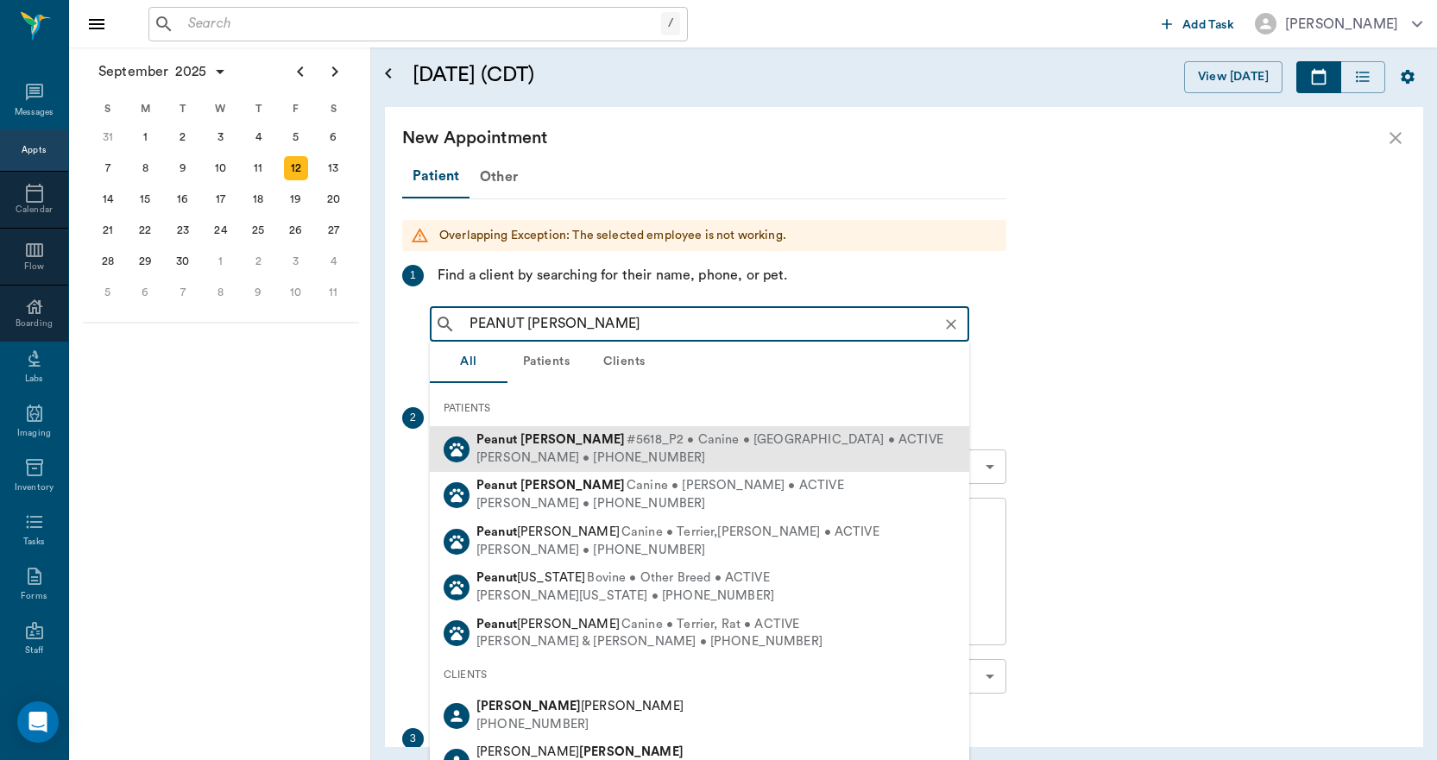
click at [530, 437] on b "Owens" at bounding box center [572, 439] width 104 height 13
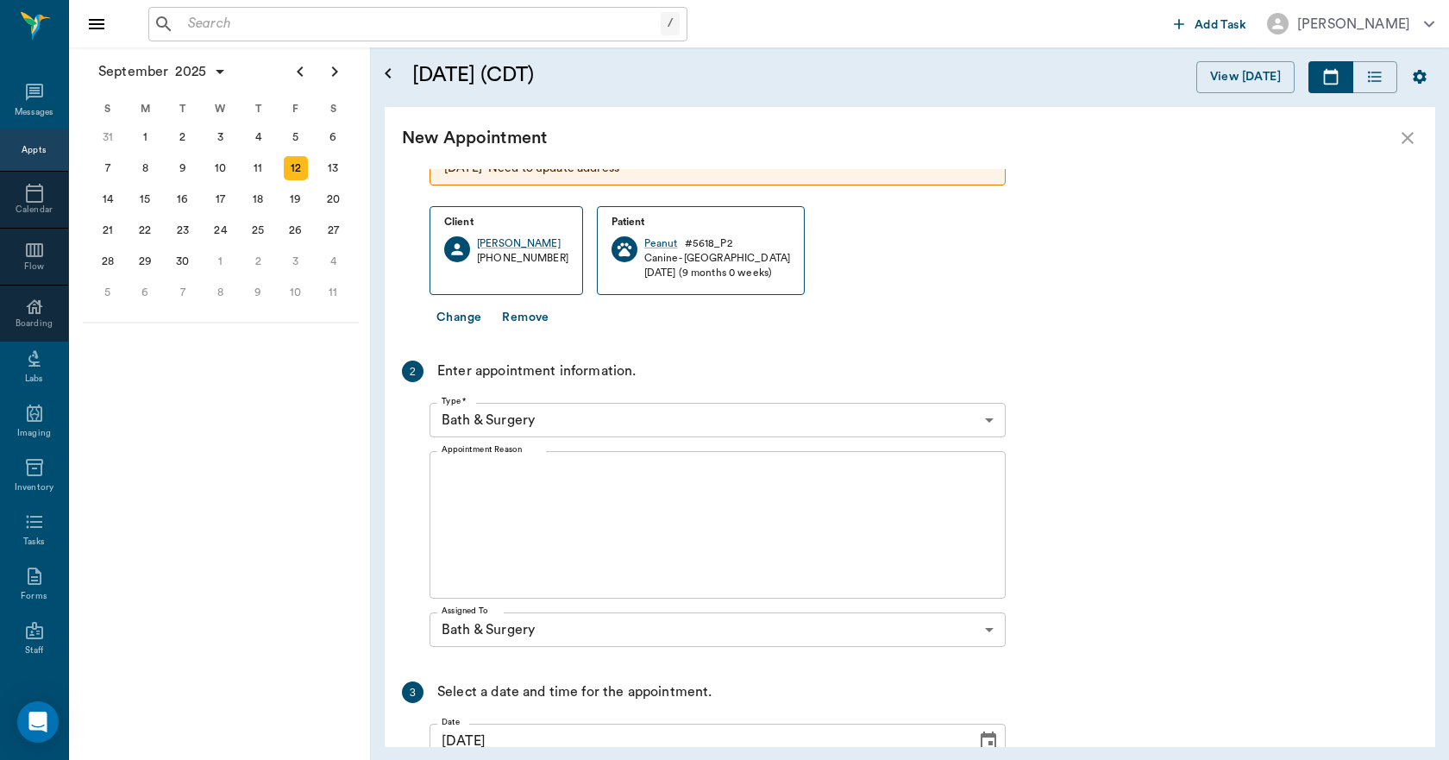
scroll to position [173, 0]
click at [549, 480] on textarea "Appointment Reason" at bounding box center [718, 521] width 552 height 119
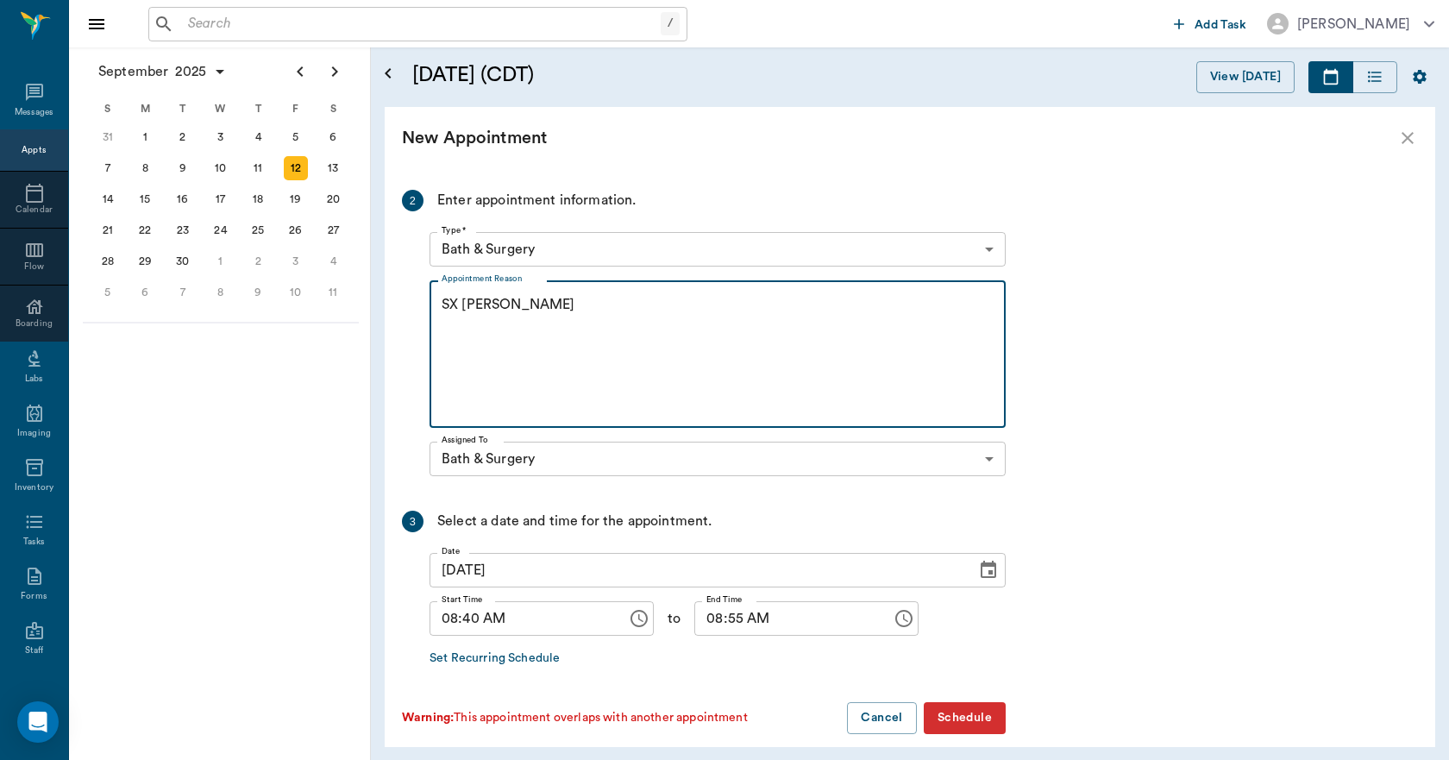
scroll to position [358, 0]
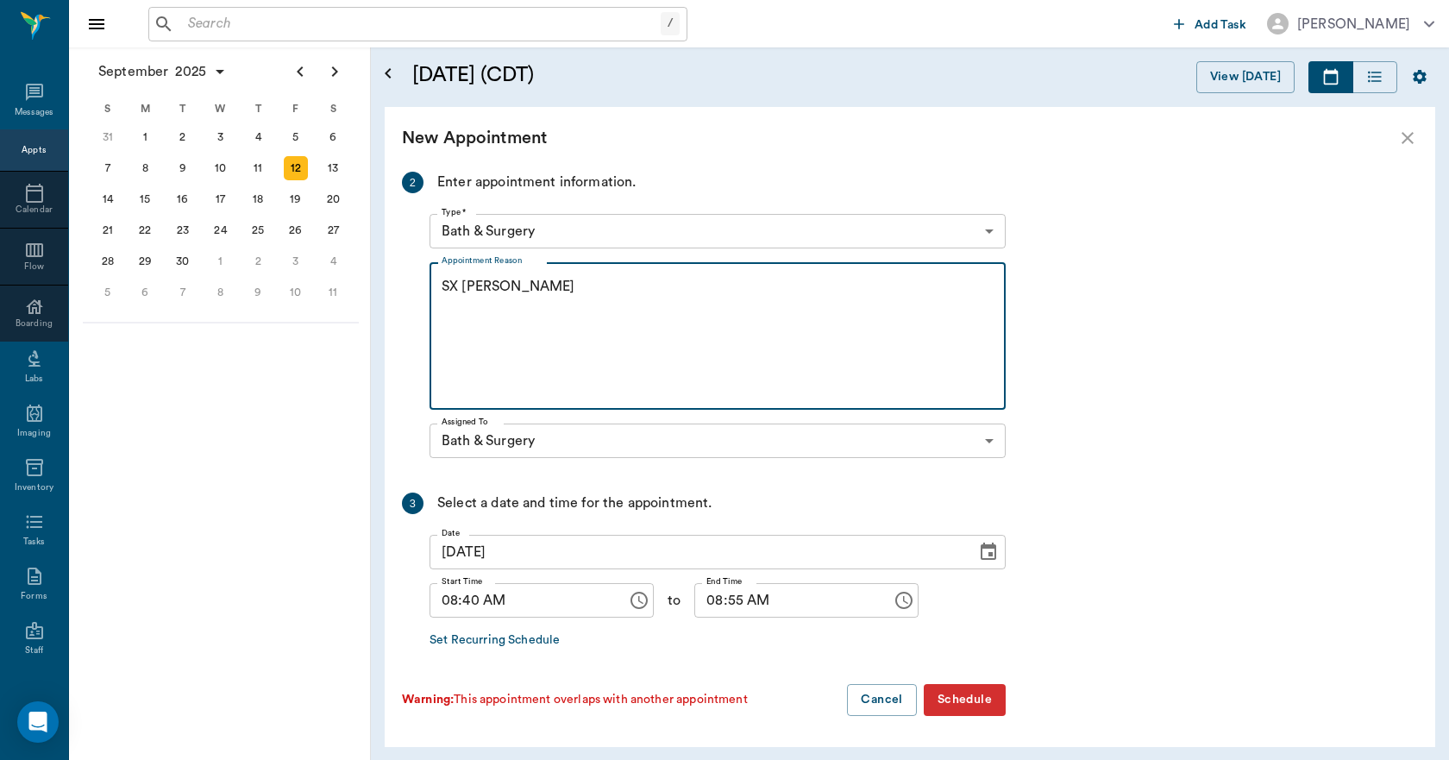
type textarea "SX REMINDER LORY"
click at [475, 593] on input "08:40 AM" at bounding box center [522, 600] width 185 height 35
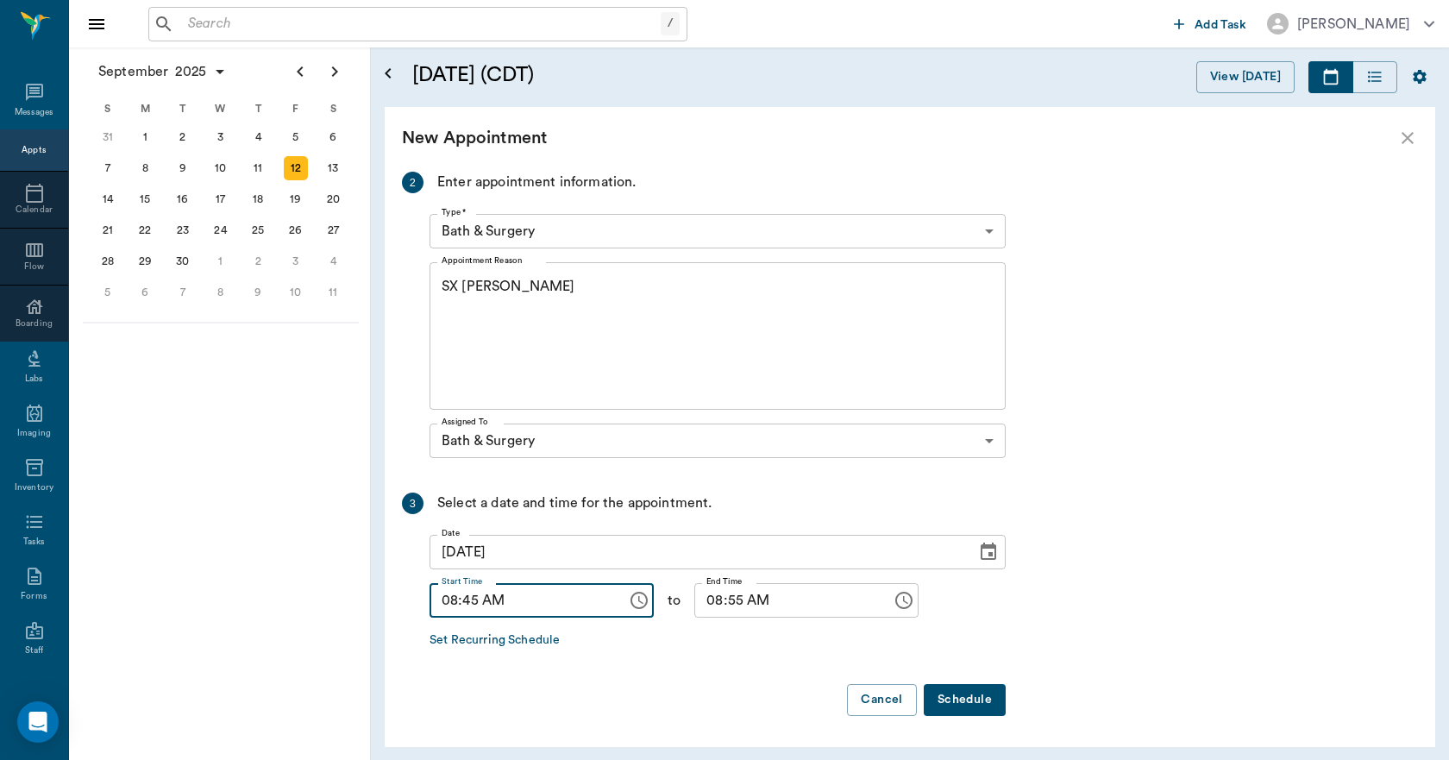
type input "08:45 AM"
click at [711, 601] on input "08:55 AM" at bounding box center [787, 600] width 185 height 35
click at [703, 602] on input "08:55 AM" at bounding box center [787, 600] width 185 height 35
type input "09:00 AM"
click at [956, 695] on button "Schedule" at bounding box center [965, 700] width 82 height 32
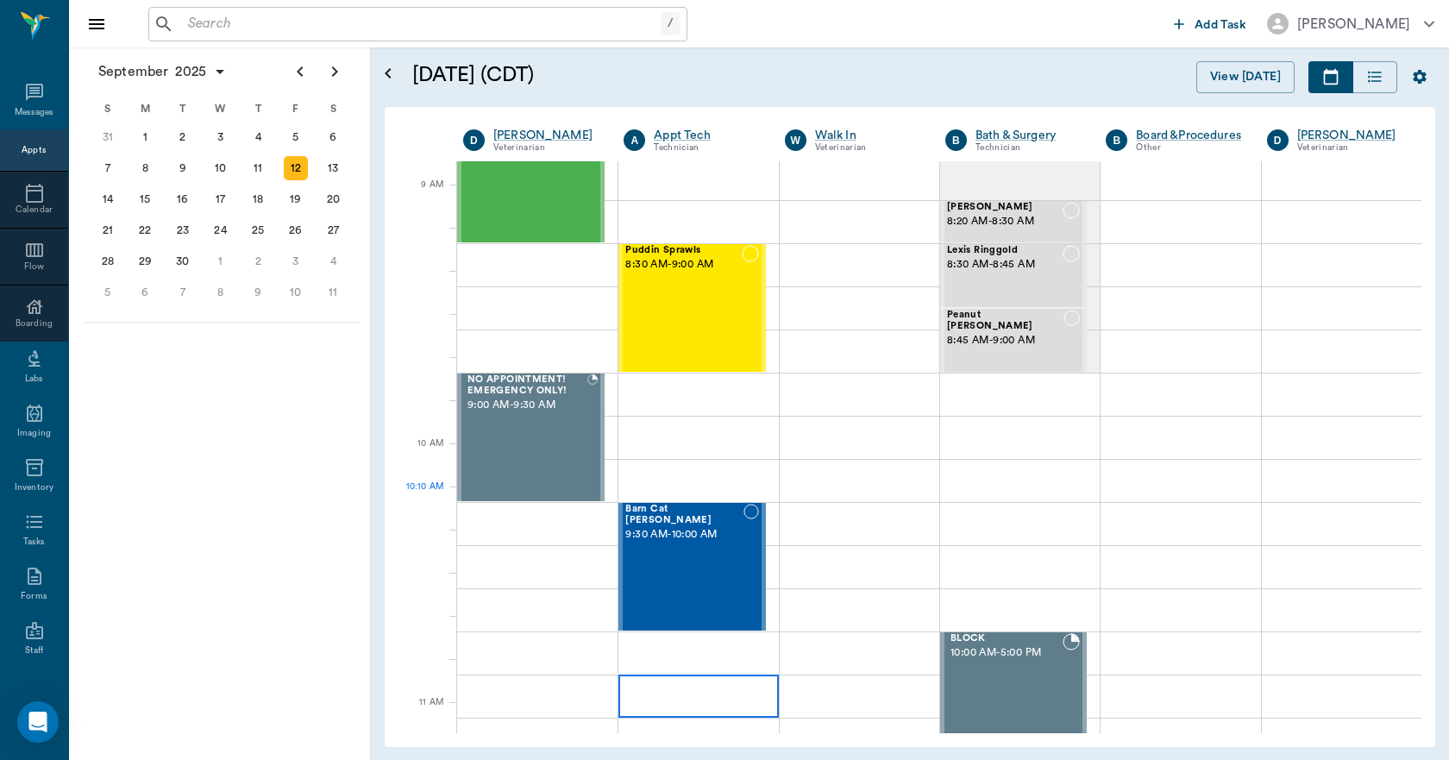
scroll to position [0, 0]
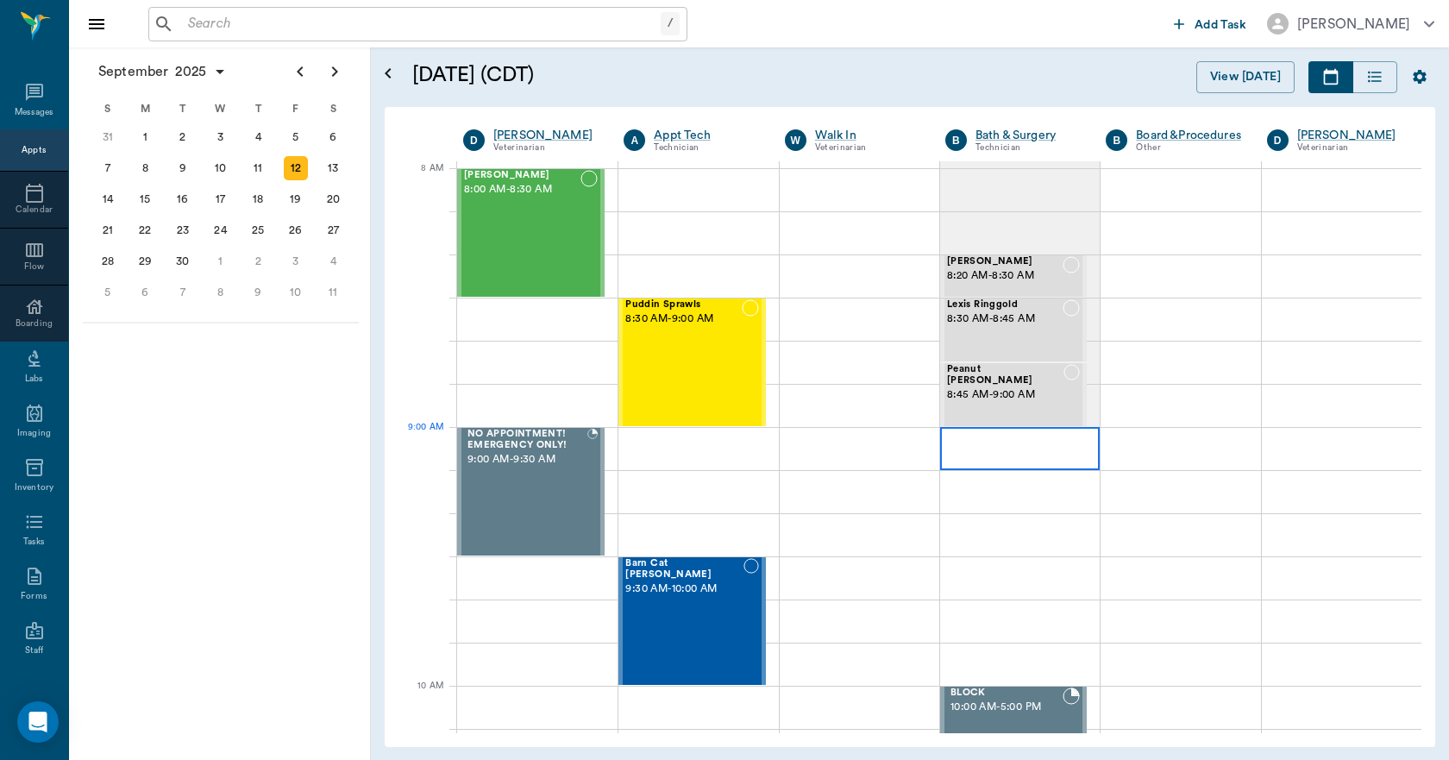
click at [965, 448] on div at bounding box center [1020, 448] width 160 height 43
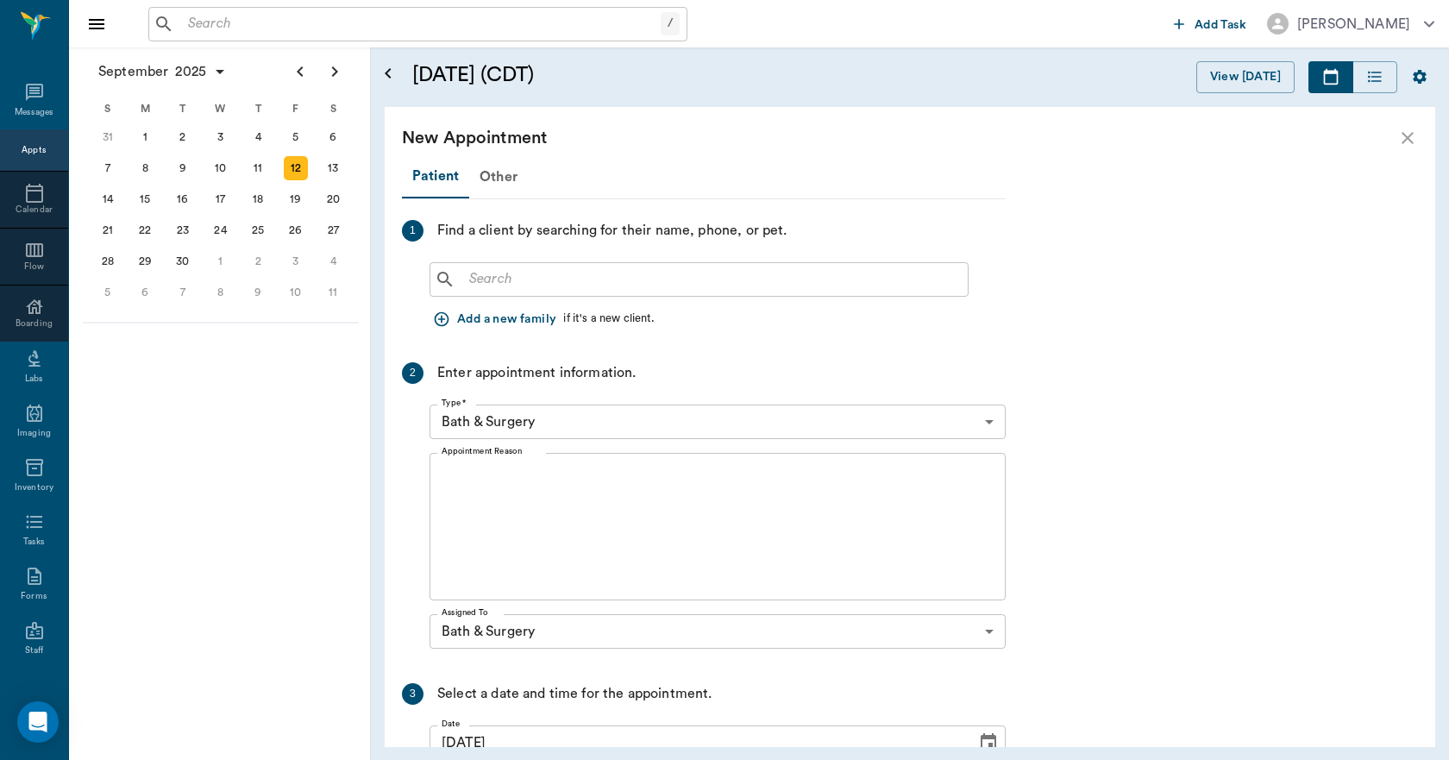
click at [582, 285] on input "text" at bounding box center [711, 279] width 499 height 24
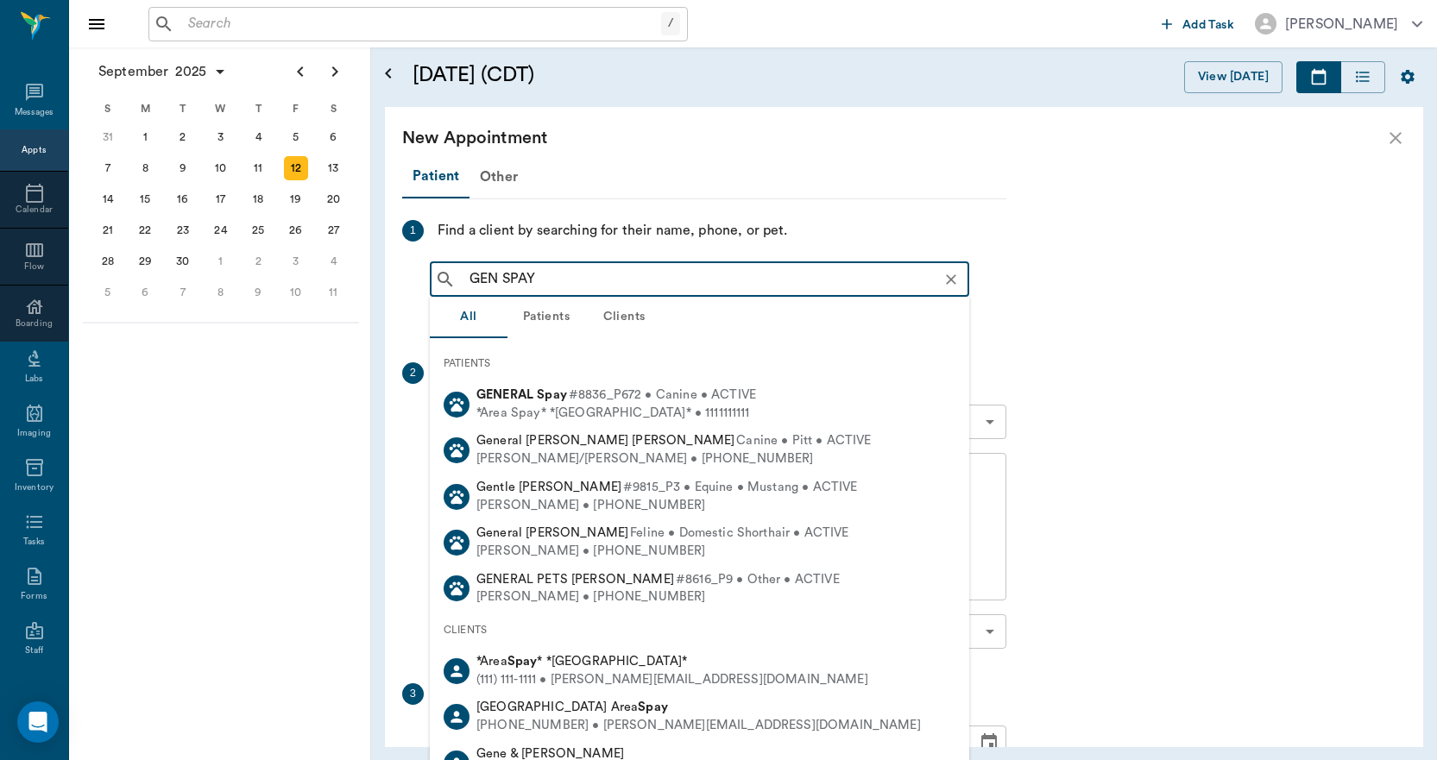
click at [530, 398] on b "GENERAL" at bounding box center [504, 394] width 57 height 13
type input "GEN SPAY"
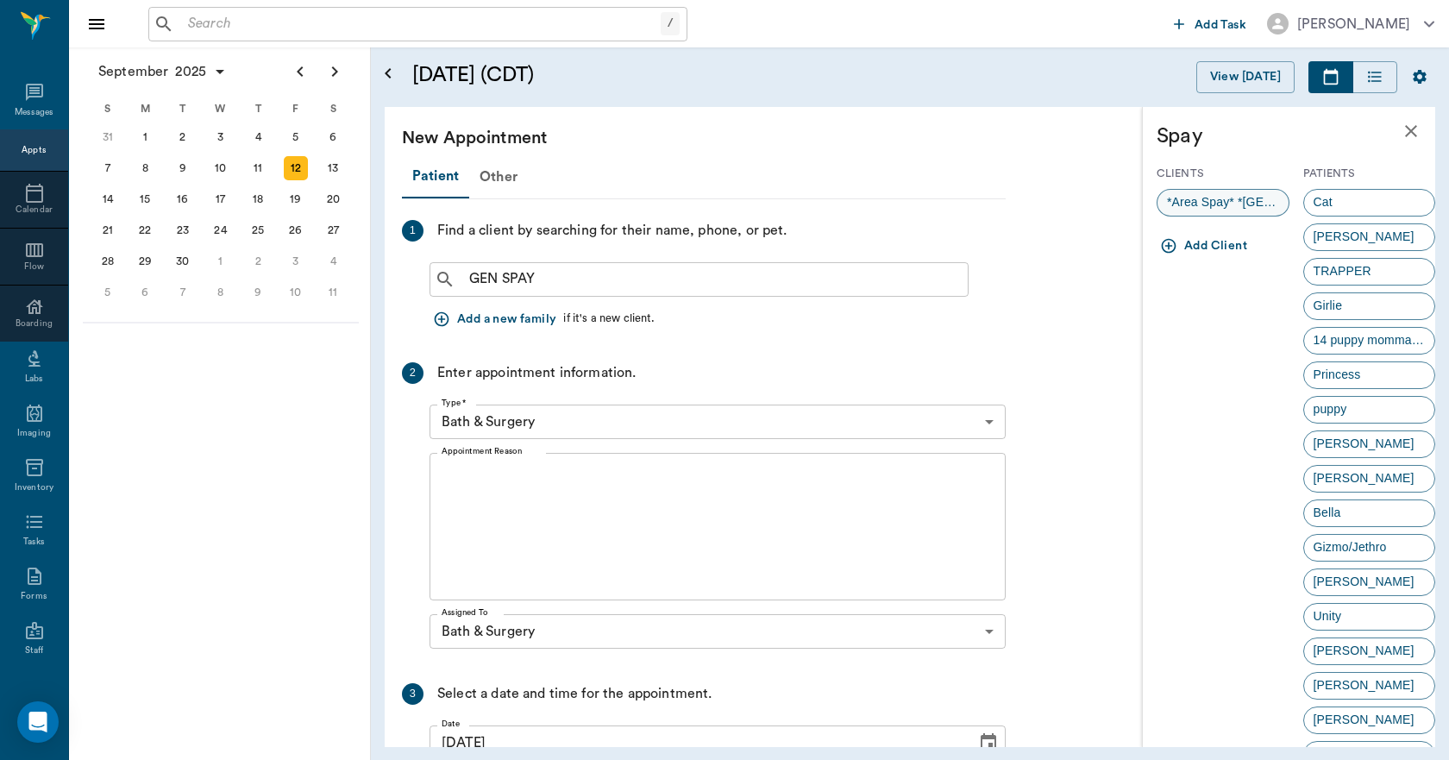
click at [1210, 204] on span "*Area Spay* *Atlanta*" at bounding box center [1223, 202] width 131 height 18
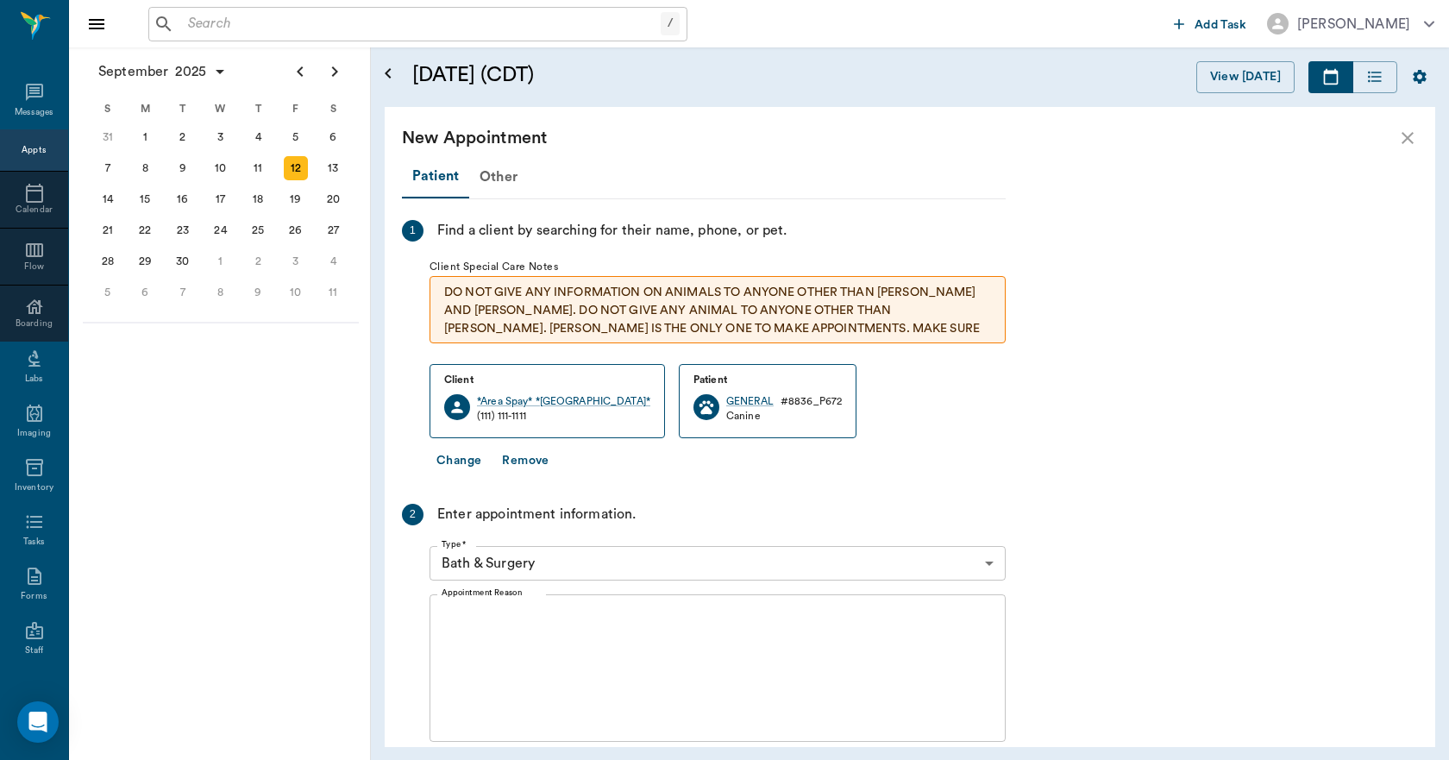
click at [588, 633] on textarea "Appointment Reason" at bounding box center [718, 668] width 552 height 119
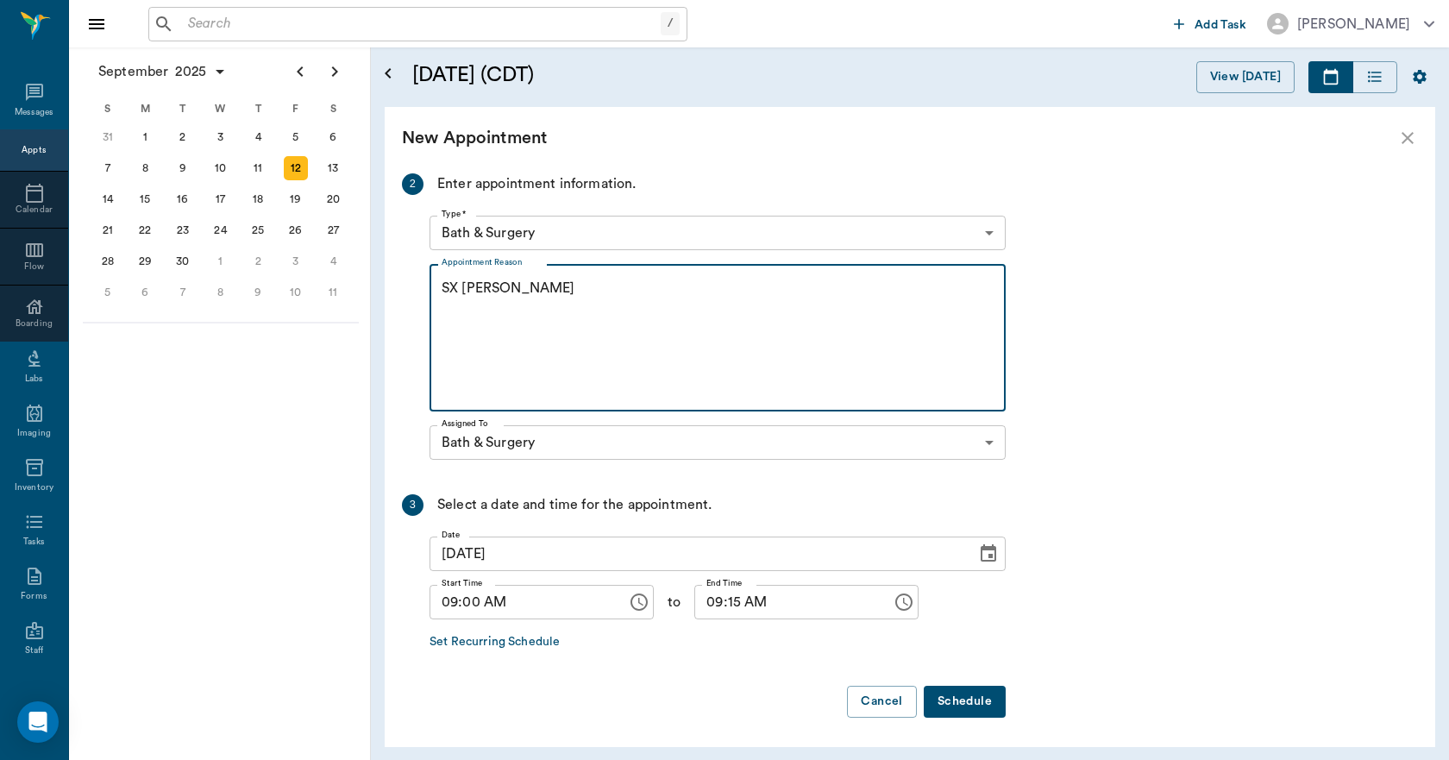
scroll to position [332, 0]
type textarea "SX REMINDER LORY"
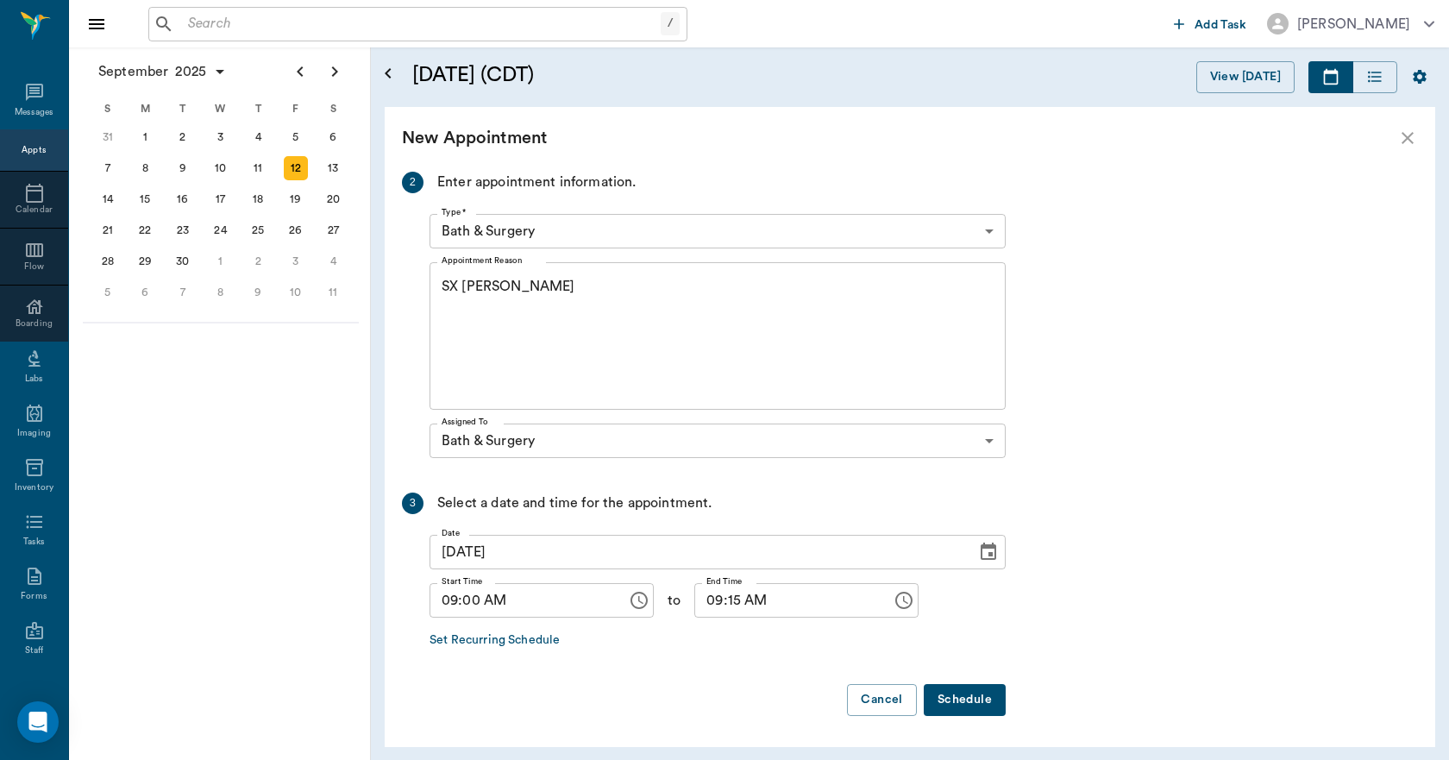
click at [946, 696] on button "Schedule" at bounding box center [965, 700] width 82 height 32
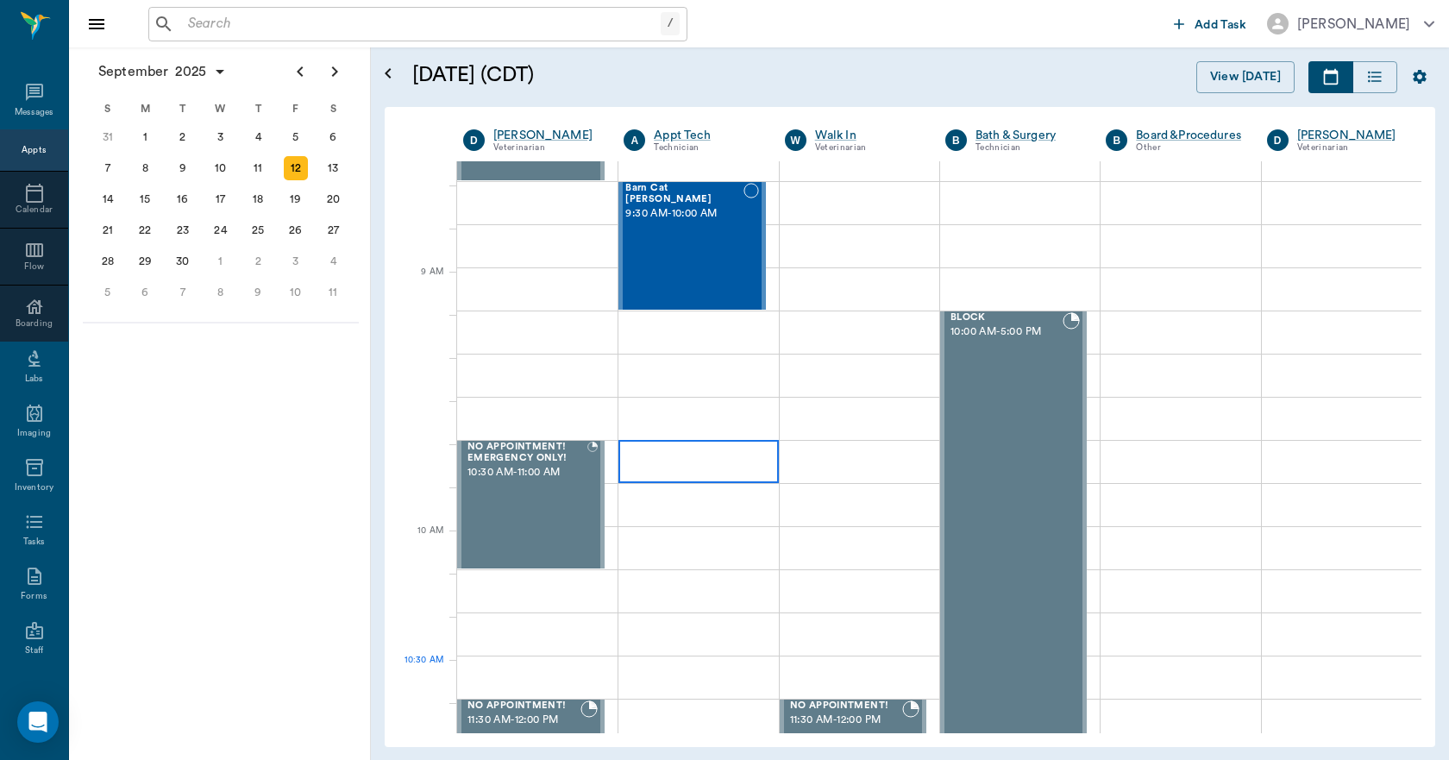
scroll to position [86, 0]
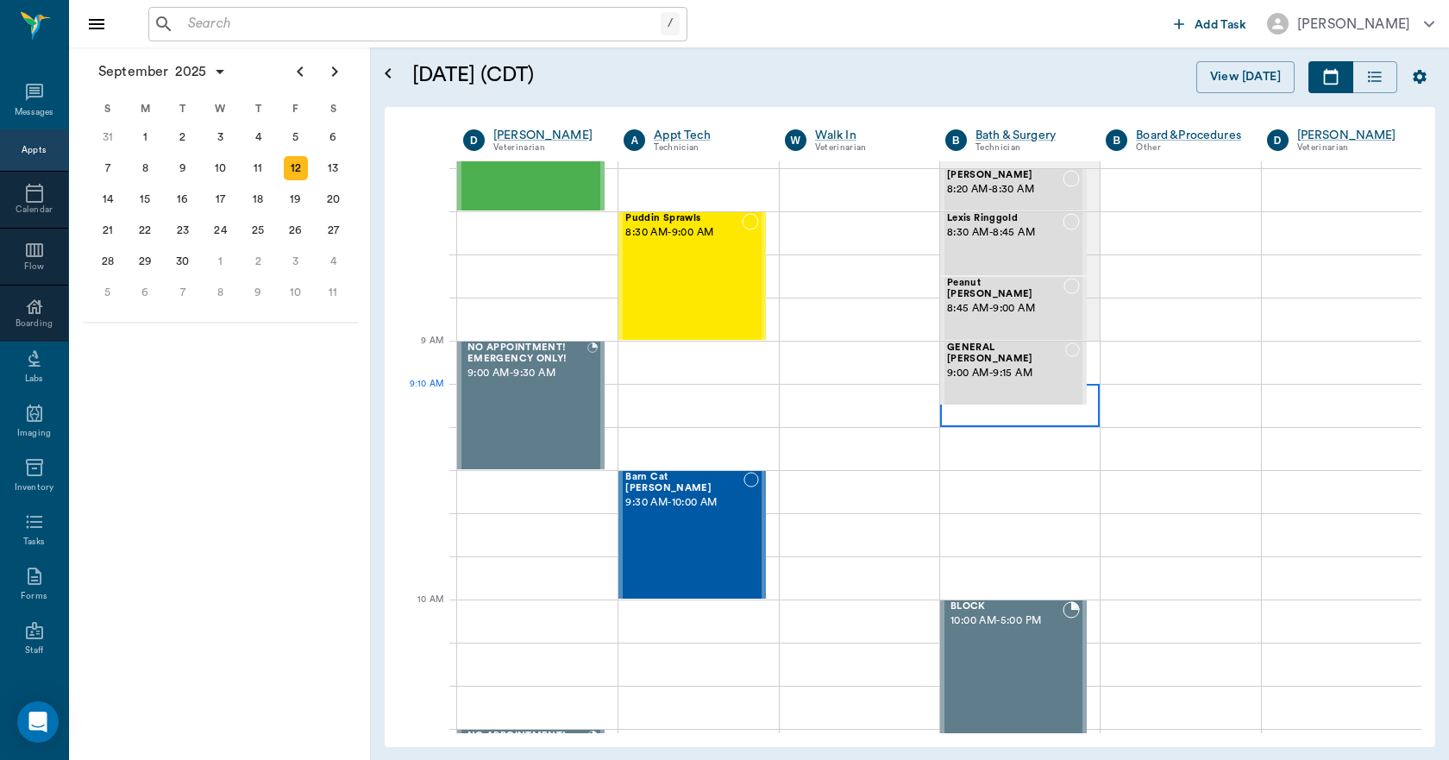
click at [955, 415] on div at bounding box center [1020, 405] width 160 height 43
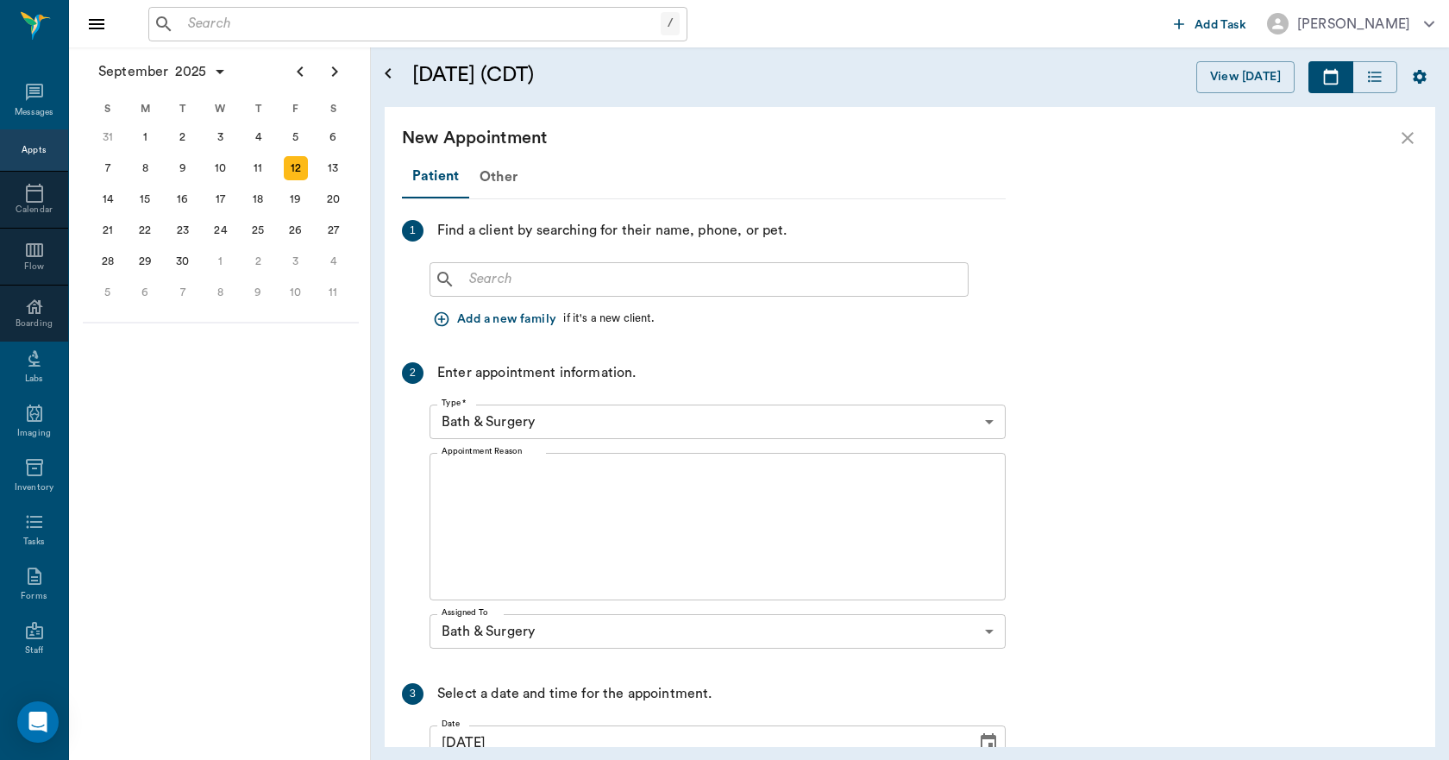
click at [555, 280] on input "text" at bounding box center [711, 279] width 499 height 24
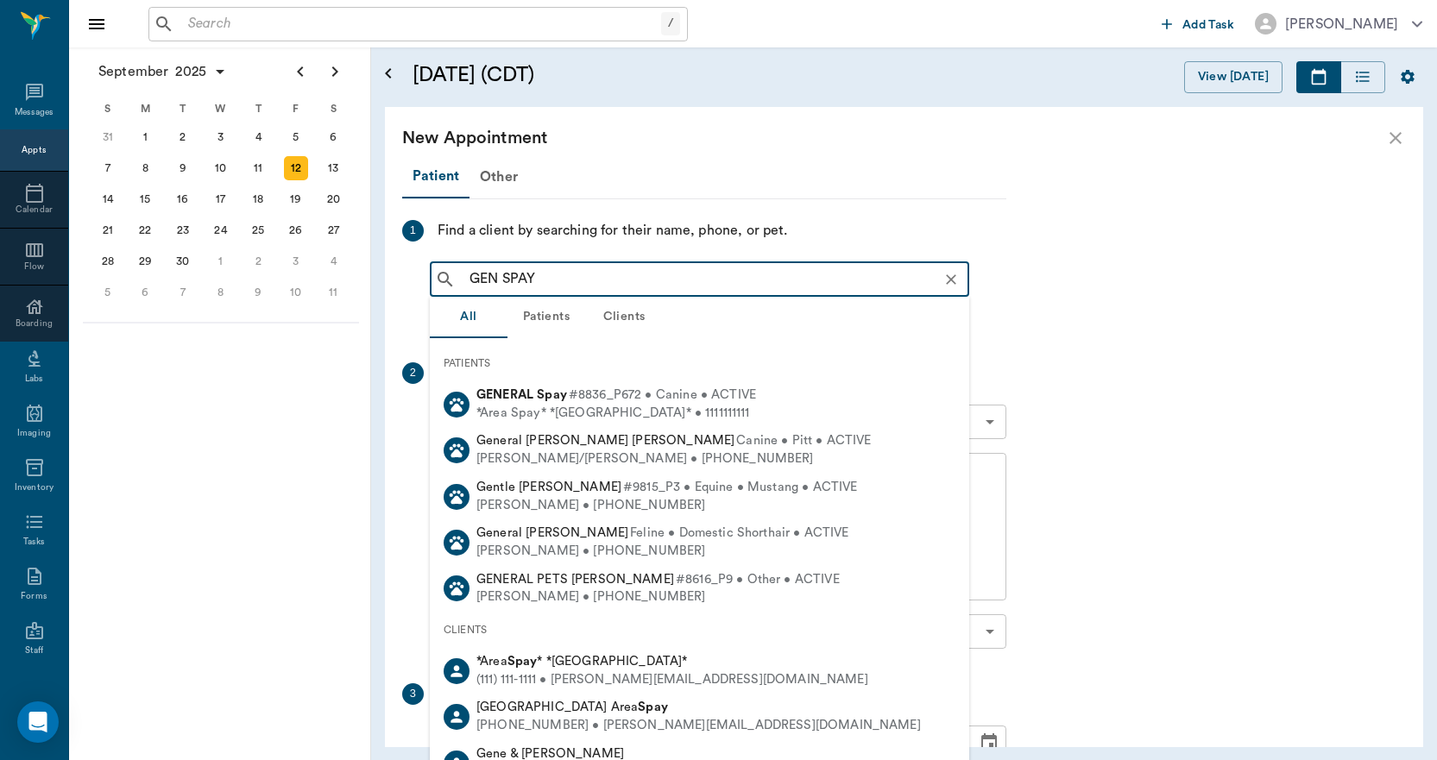
click at [586, 394] on span "#8836_P672 • Canine • ACTIVE" at bounding box center [662, 396] width 187 height 18
type input "GEN SPAY"
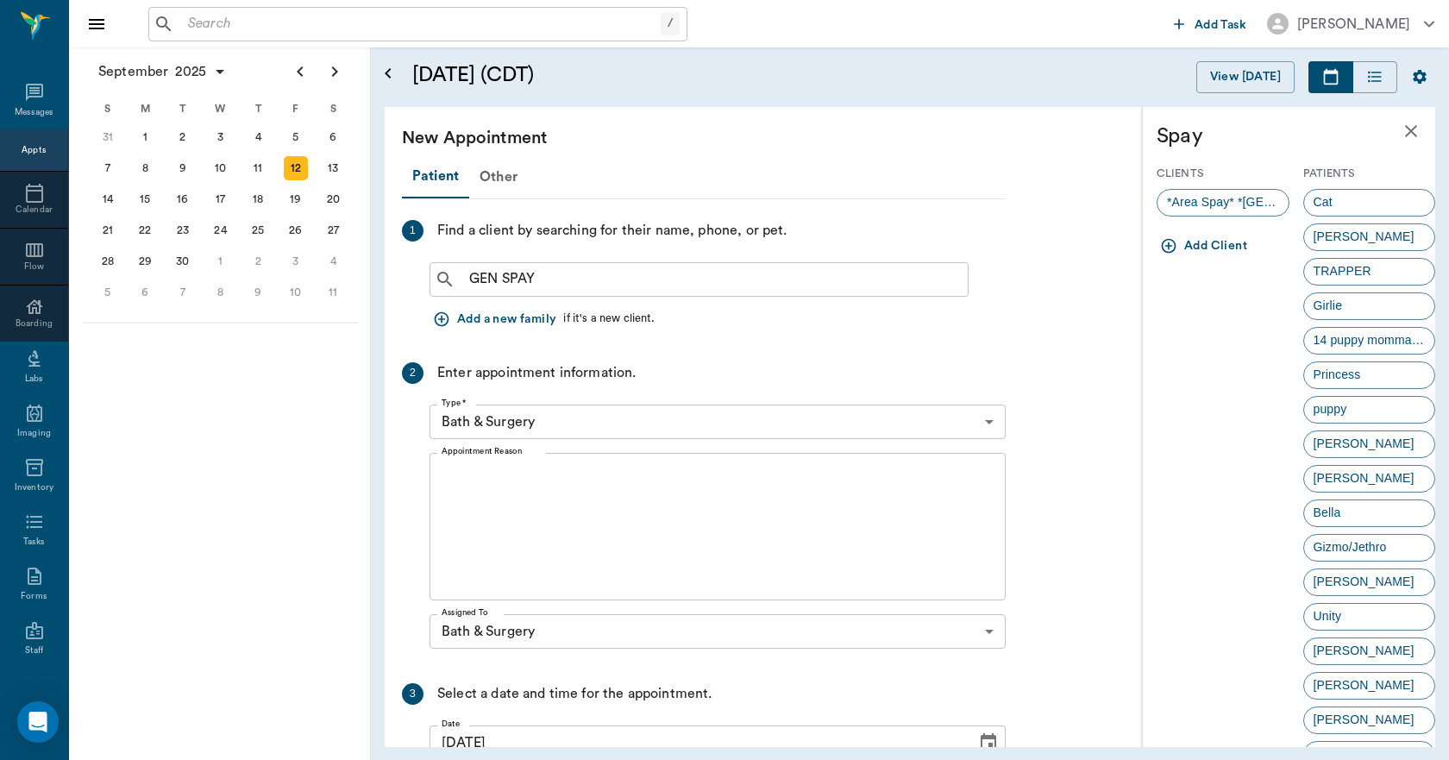
click at [1219, 185] on ul "*Area Spay* *Atlanta*" at bounding box center [1223, 206] width 133 height 48
click at [1222, 201] on span "*Area Spay* *Atlanta*" at bounding box center [1223, 202] width 131 height 18
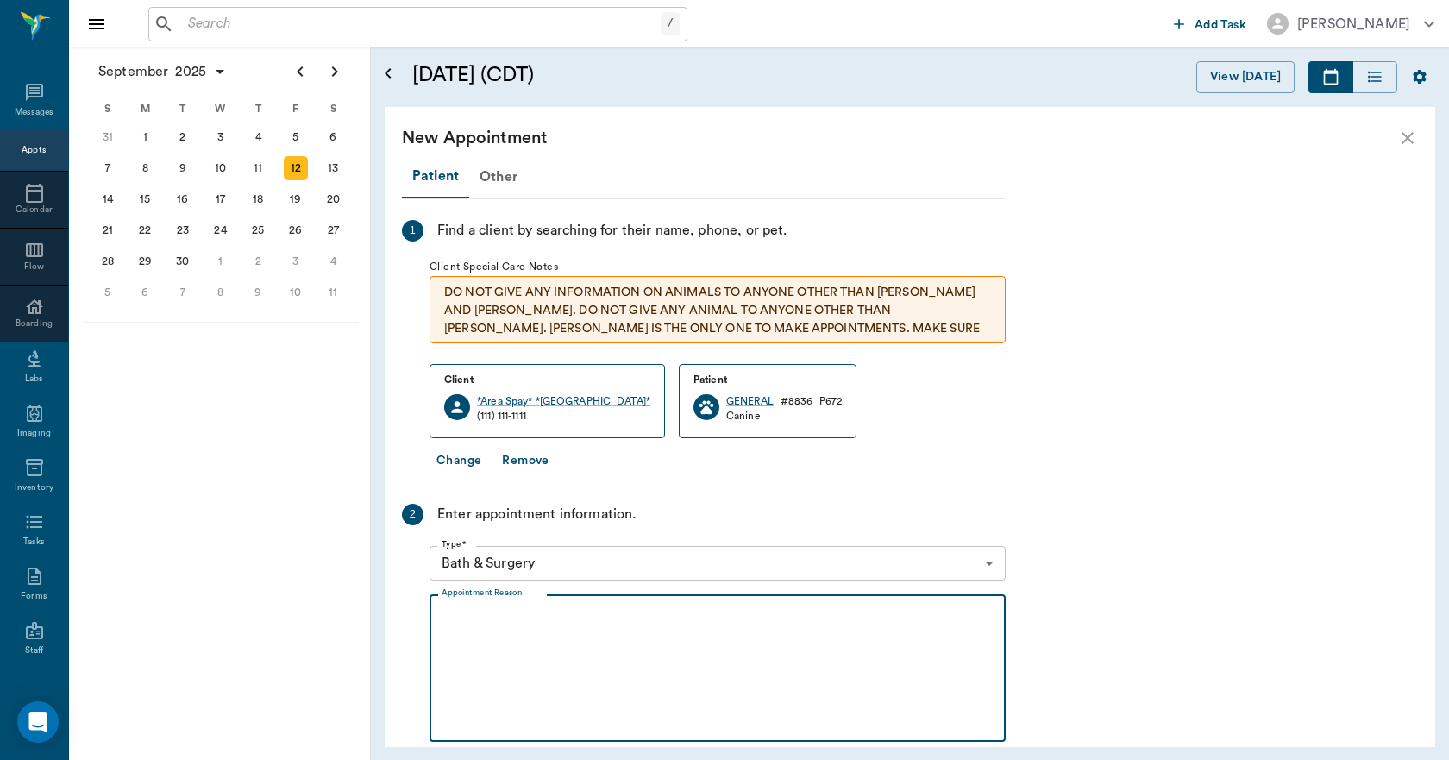
click at [446, 685] on textarea "Appointment Reason" at bounding box center [718, 668] width 552 height 119
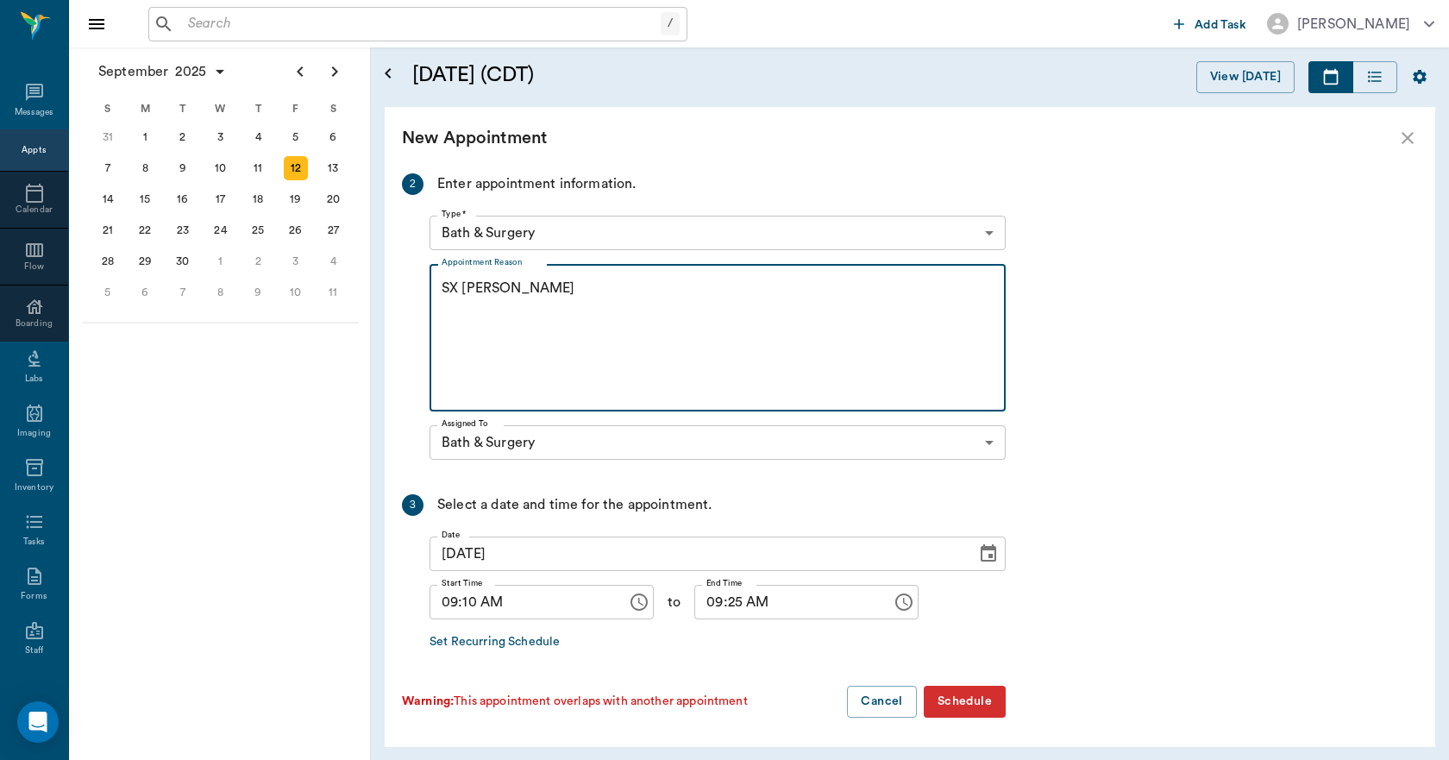
scroll to position [332, 0]
type textarea "SX REMINDER LORY"
click at [469, 608] on input "09:10 AM" at bounding box center [522, 600] width 185 height 35
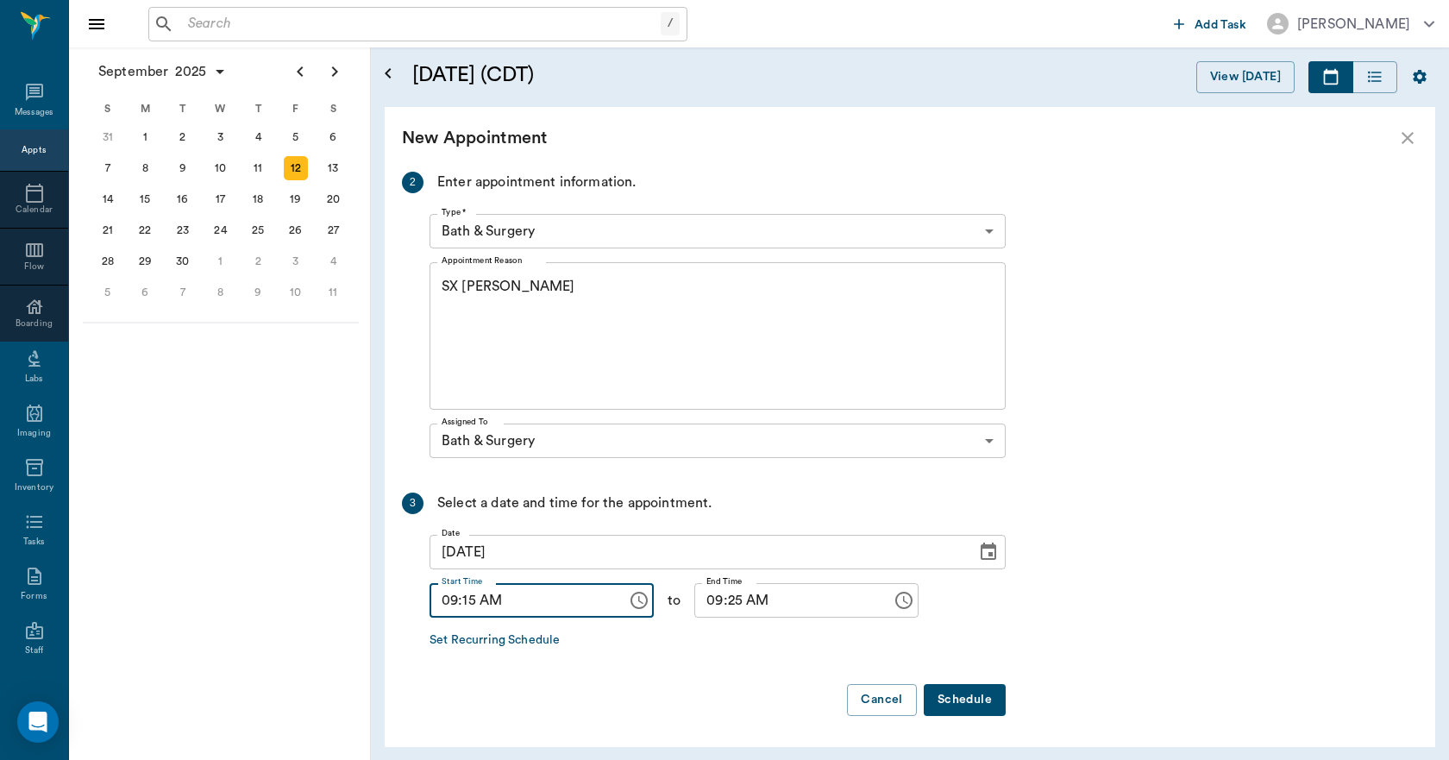
type input "09:15 AM"
click at [723, 602] on input "09:25 AM" at bounding box center [787, 600] width 185 height 35
type input "09:30 AM"
click at [948, 698] on button "Schedule" at bounding box center [965, 700] width 82 height 32
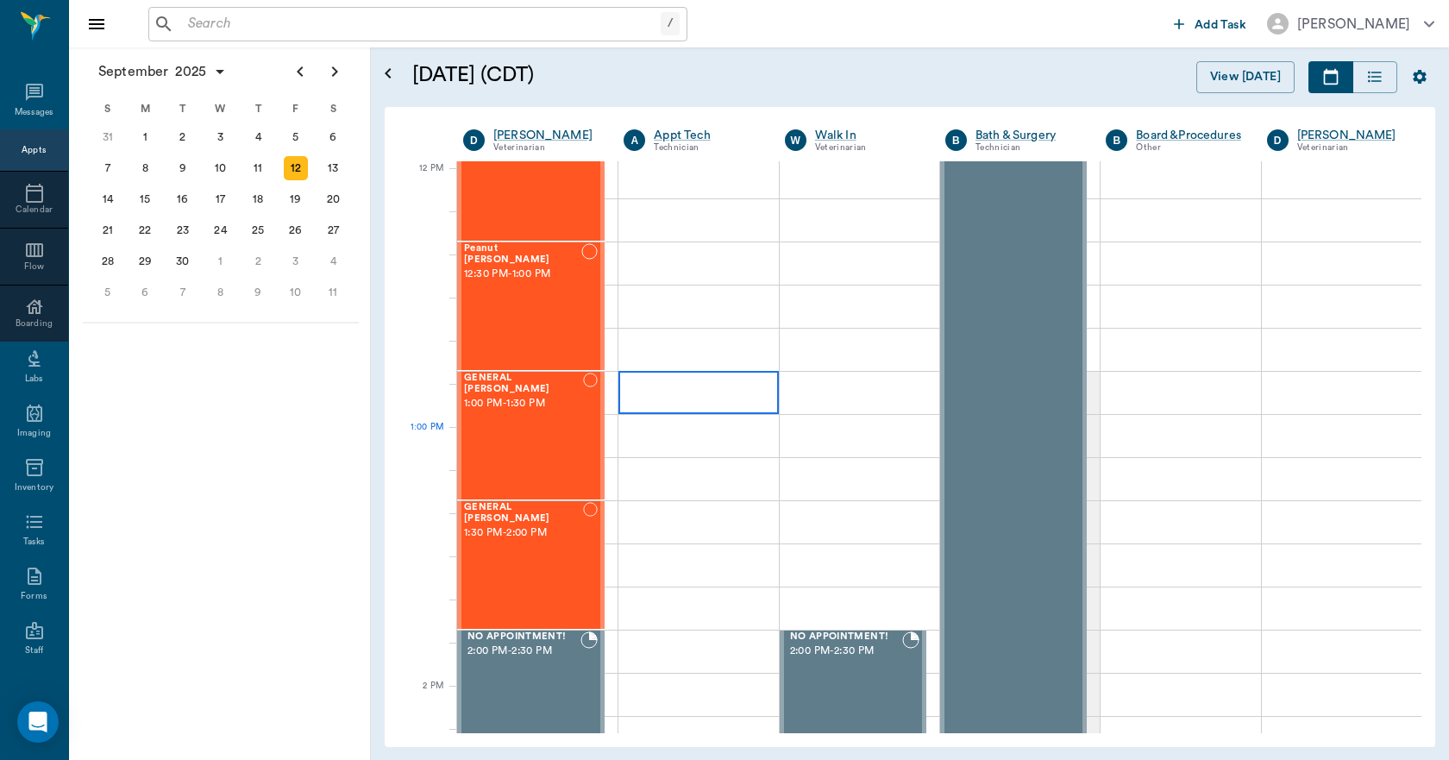
scroll to position [1035, 0]
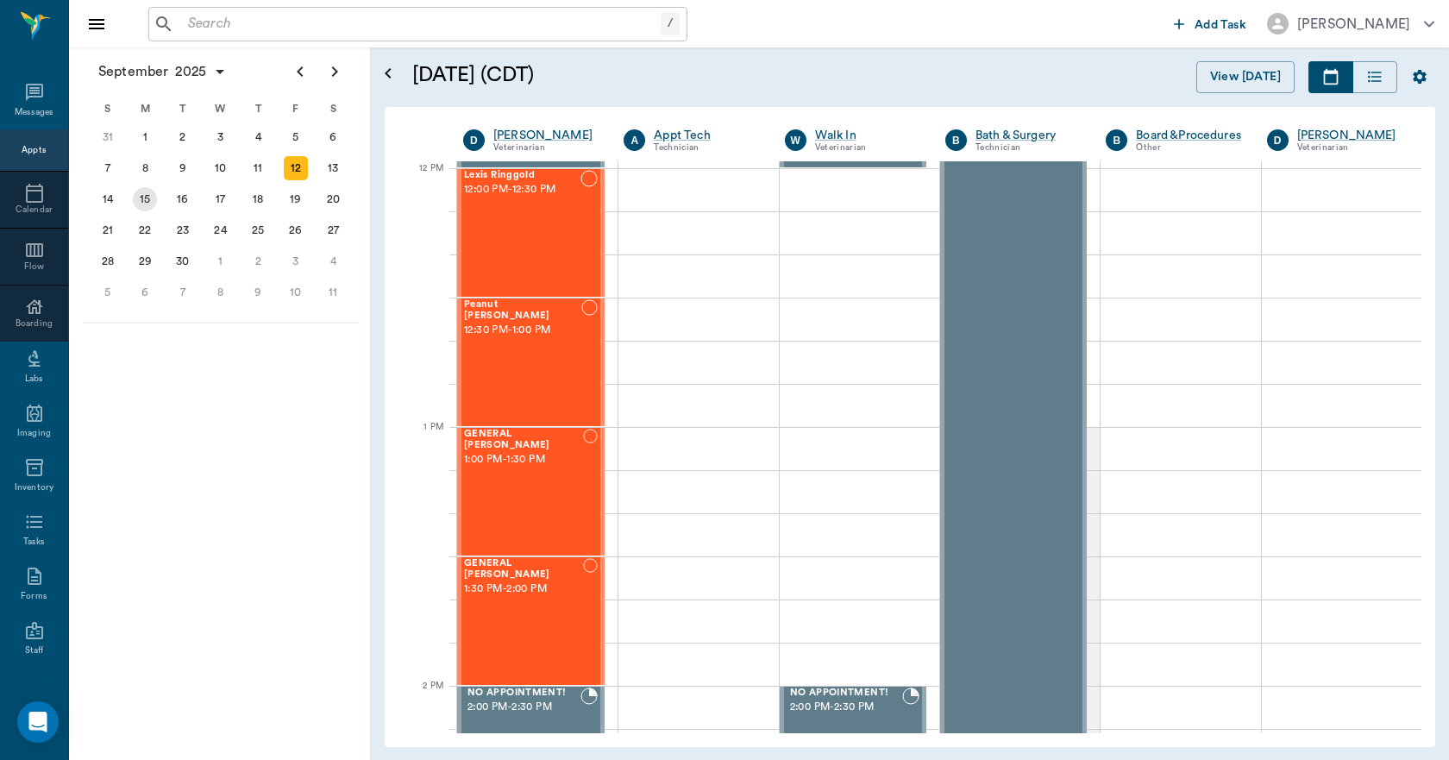
click at [154, 210] on div "15" at bounding box center [146, 199] width 38 height 31
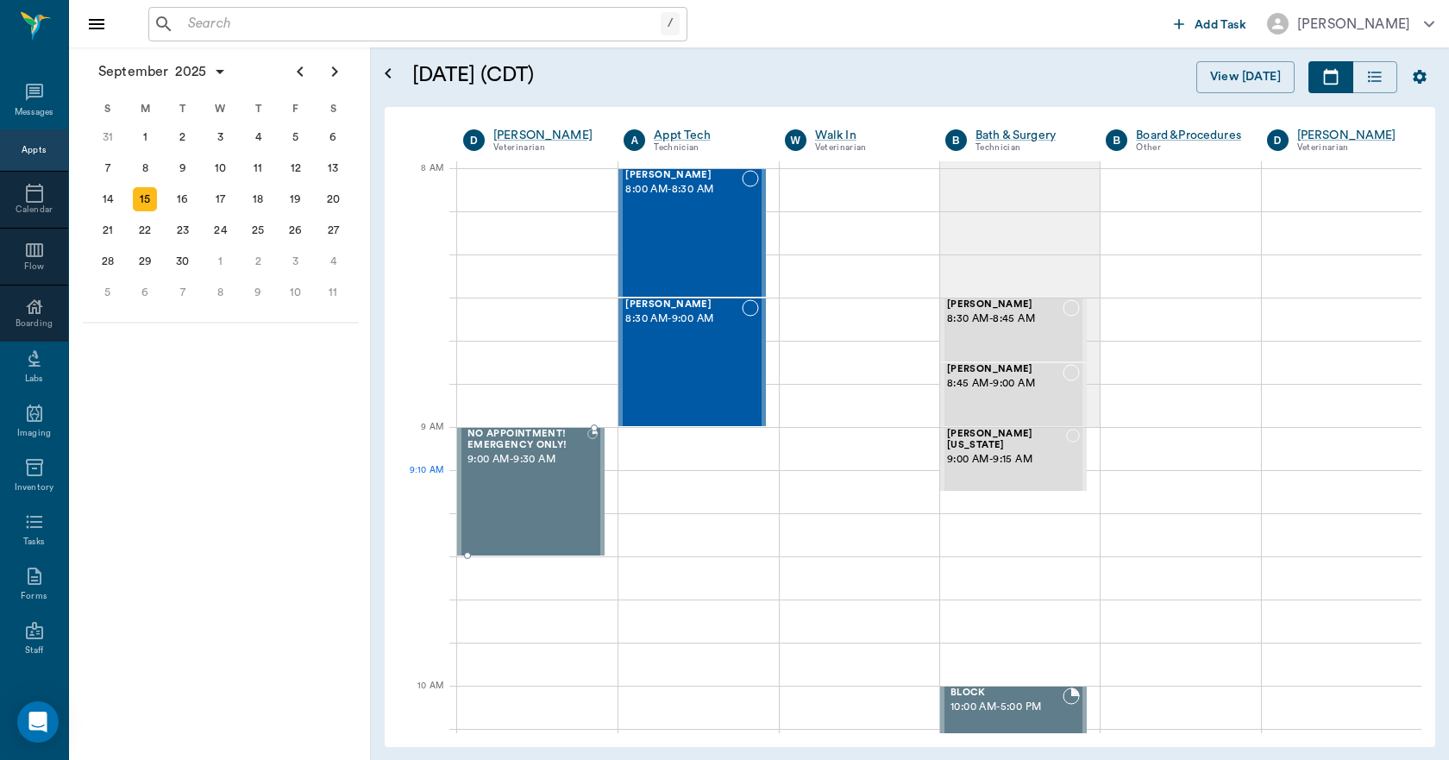
scroll to position [47, 0]
click at [972, 502] on div at bounding box center [1020, 491] width 160 height 43
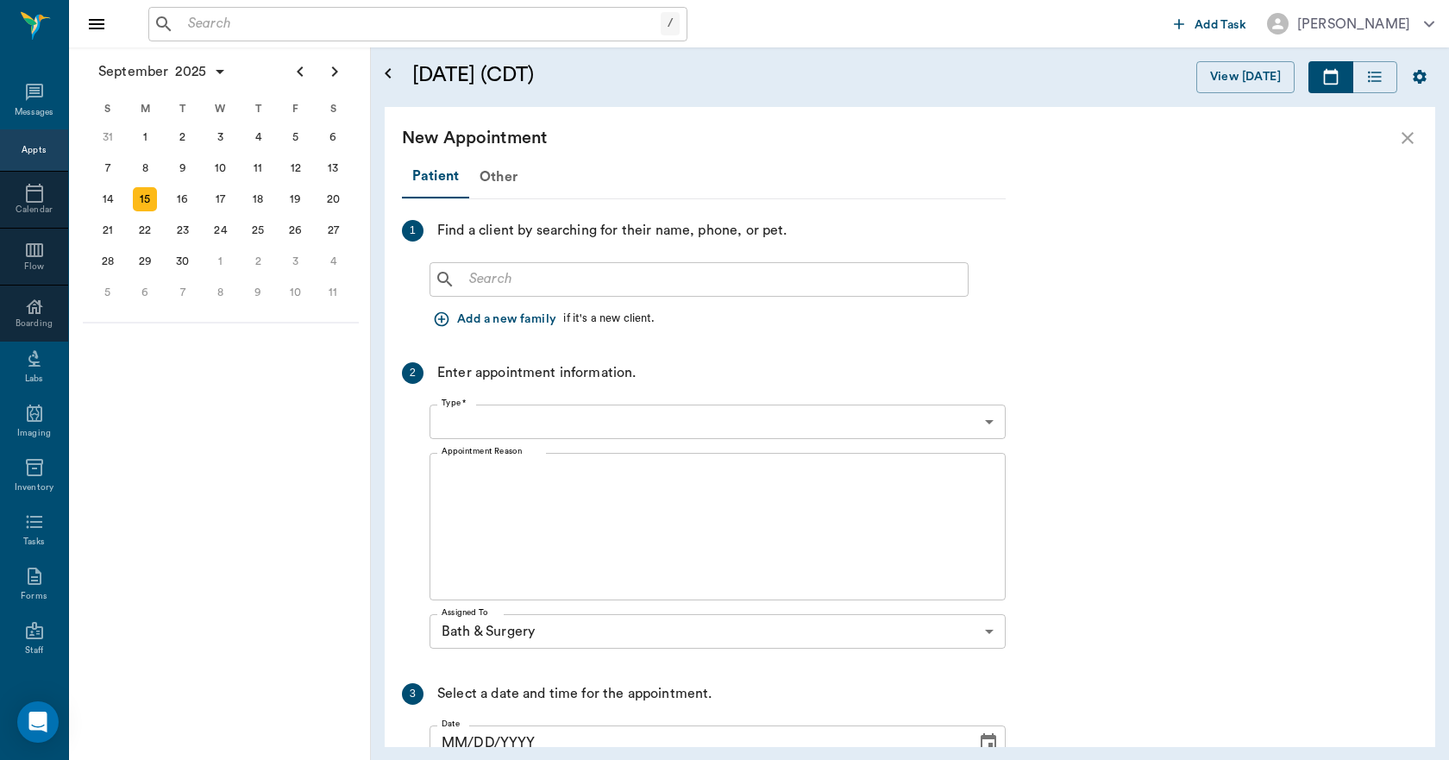
type input "[DATE]"
type input "09:10 AM"
type input "09:25 AM"
click at [528, 286] on input "text" at bounding box center [711, 279] width 499 height 24
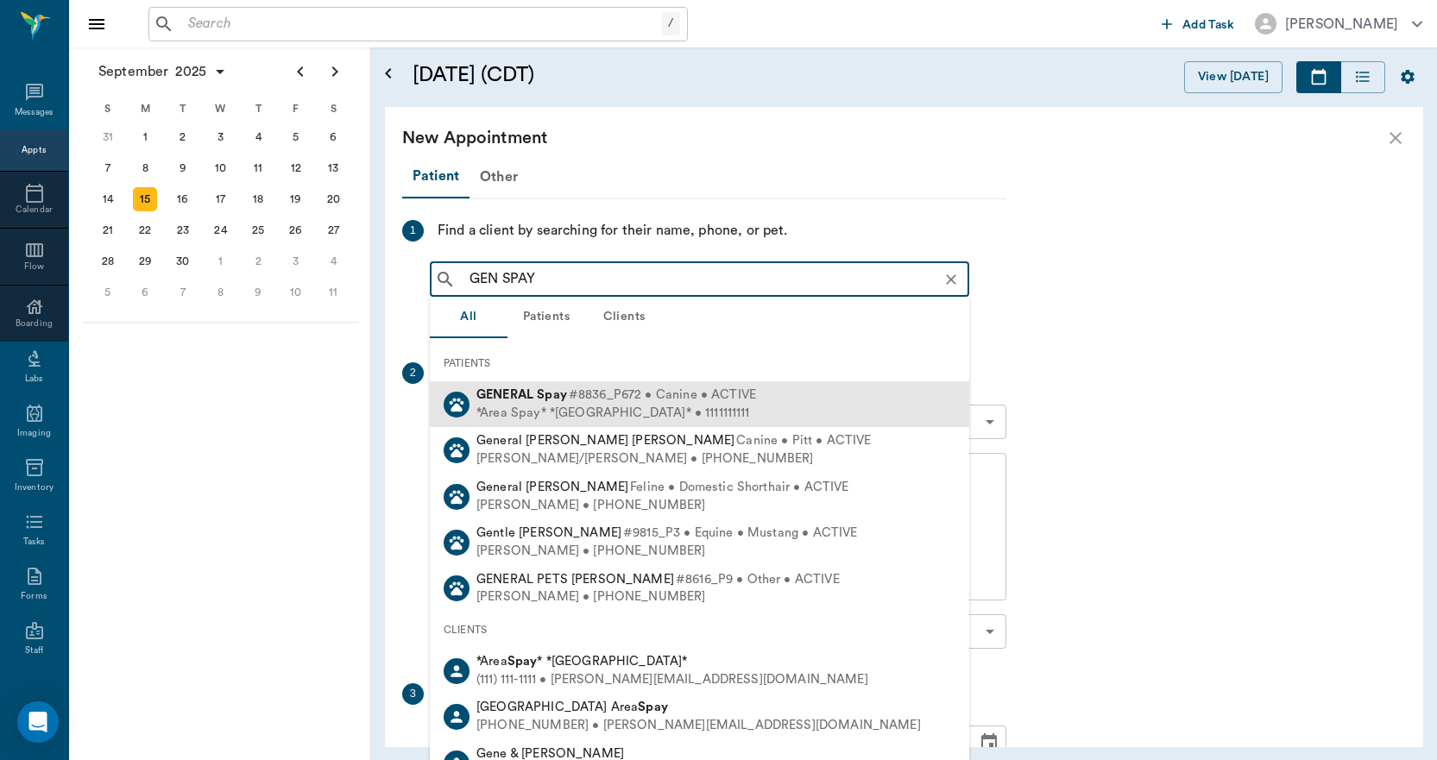
click at [530, 397] on b "GENERAL" at bounding box center [504, 394] width 57 height 13
type input "GEN SPAY"
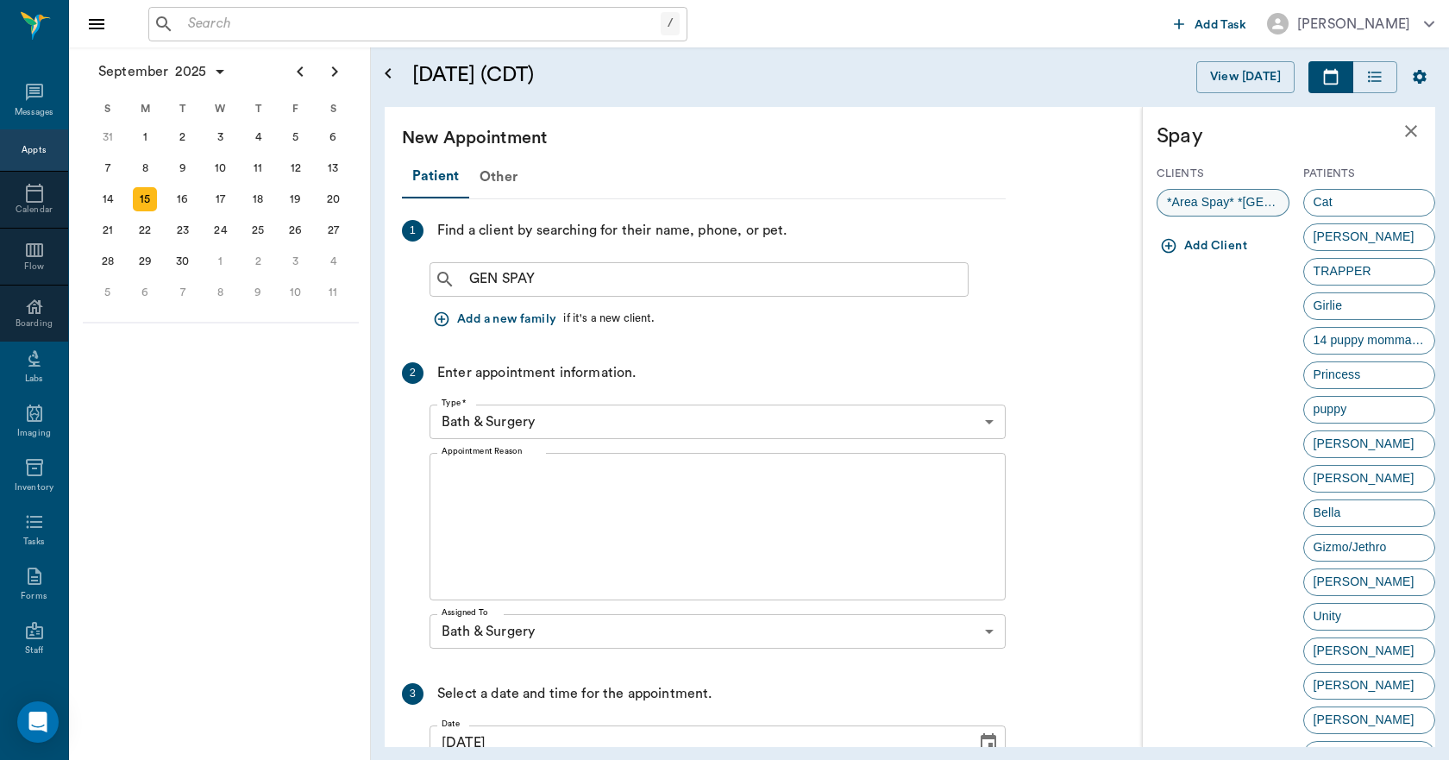
click at [1231, 204] on span "*Area Spay* *[GEOGRAPHIC_DATA]*" at bounding box center [1223, 202] width 131 height 18
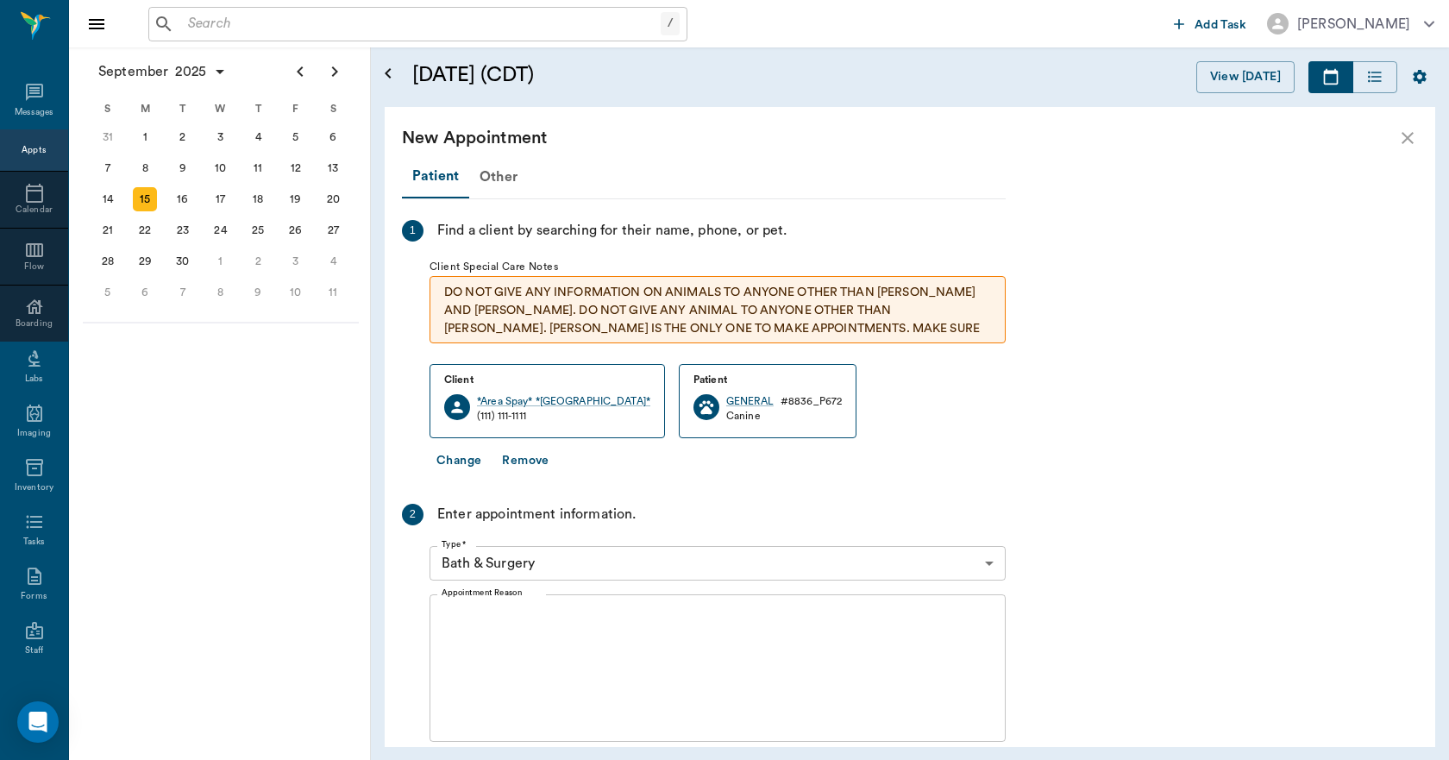
click at [613, 651] on textarea "Appointment Reason" at bounding box center [718, 668] width 552 height 119
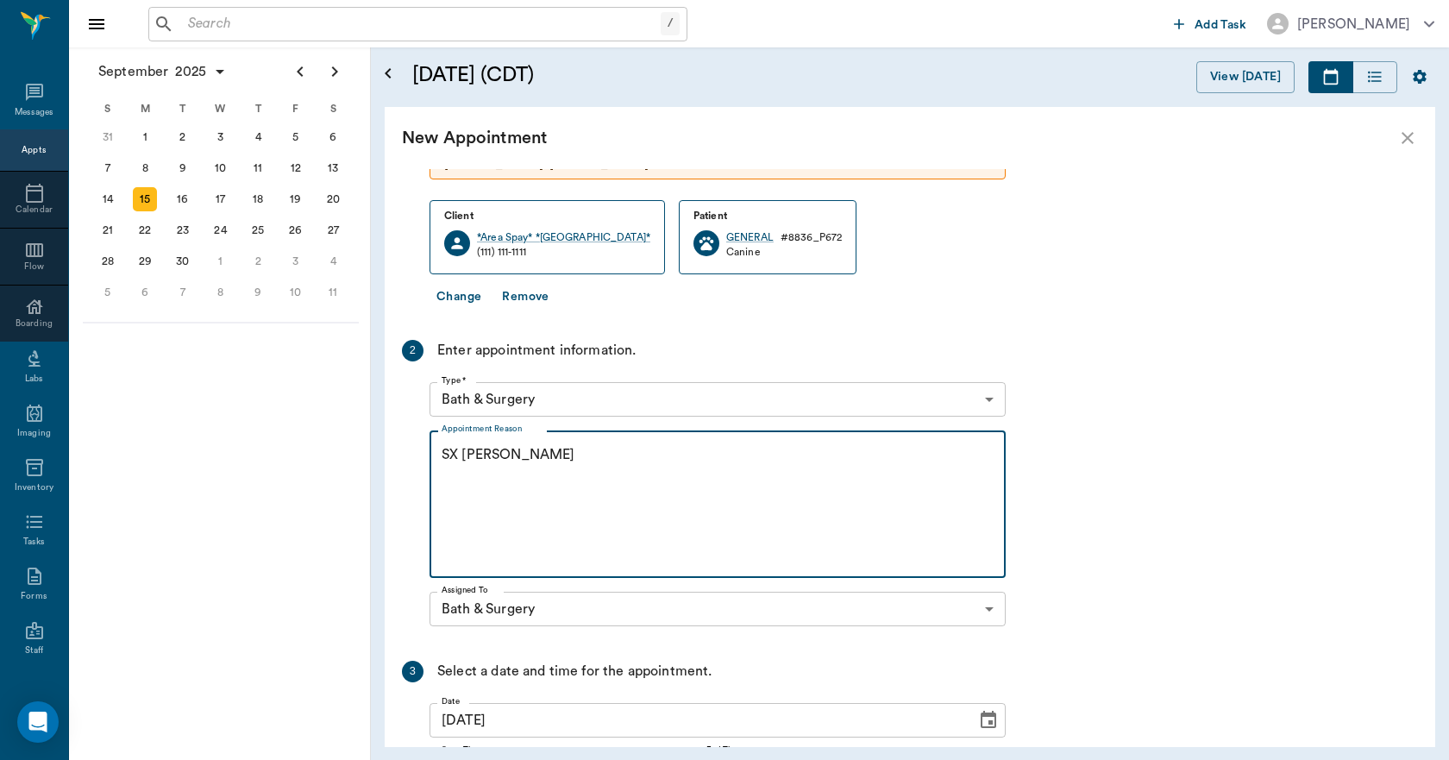
scroll to position [332, 0]
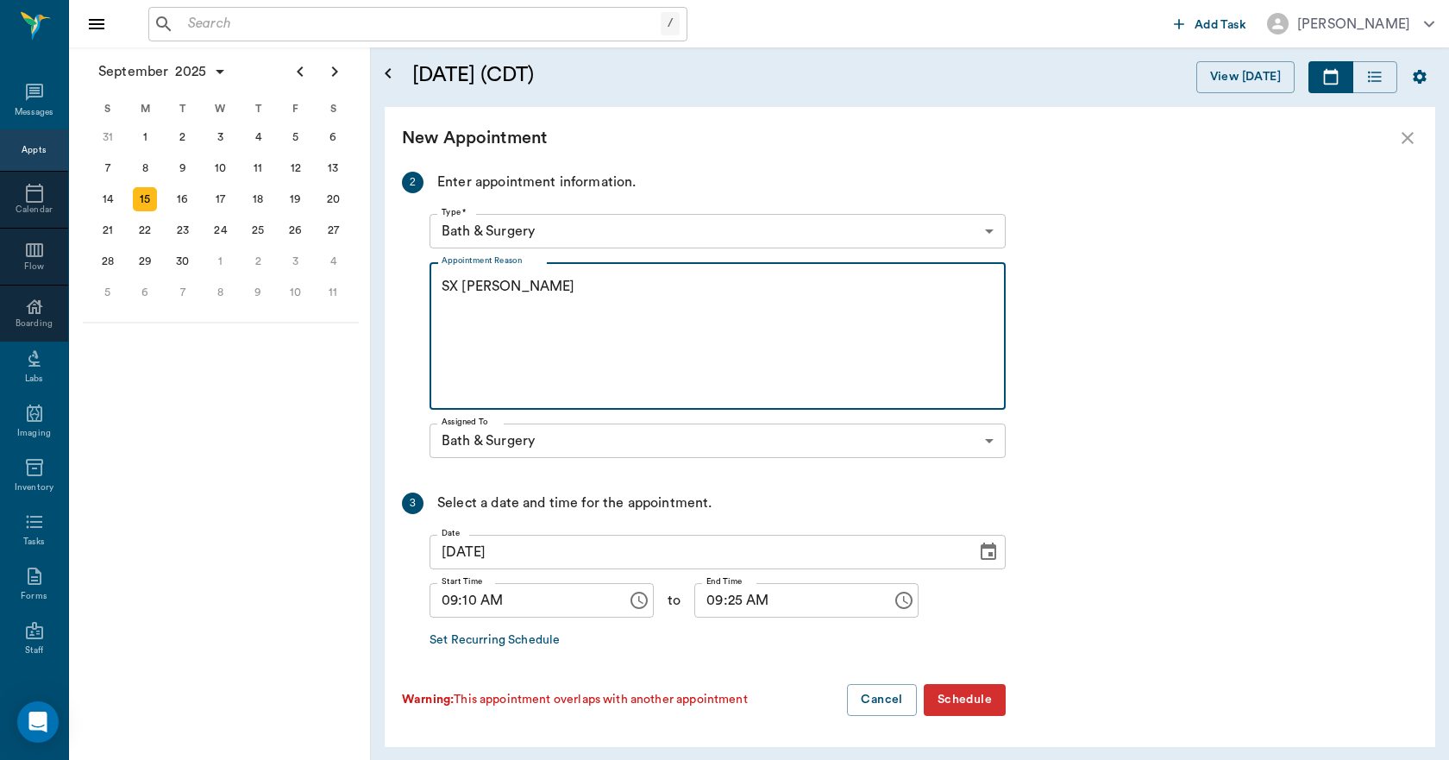
type textarea "SX [PERSON_NAME]"
click at [465, 601] on input "09:10 AM" at bounding box center [522, 600] width 185 height 35
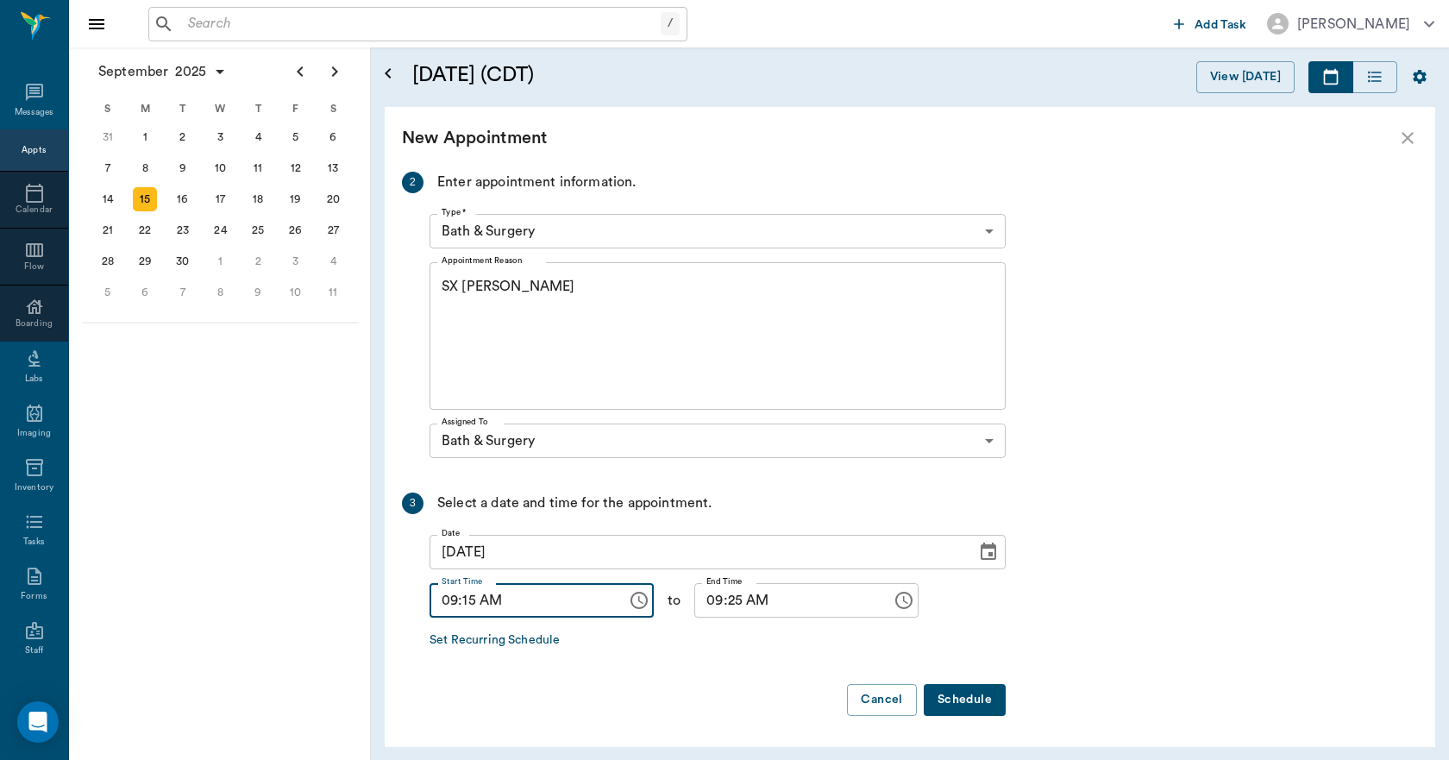
type input "09:15 AM"
click at [716, 599] on input "09:25 AM" at bounding box center [787, 600] width 185 height 35
type input "09:30 AM"
click at [943, 707] on button "Schedule" at bounding box center [965, 700] width 82 height 32
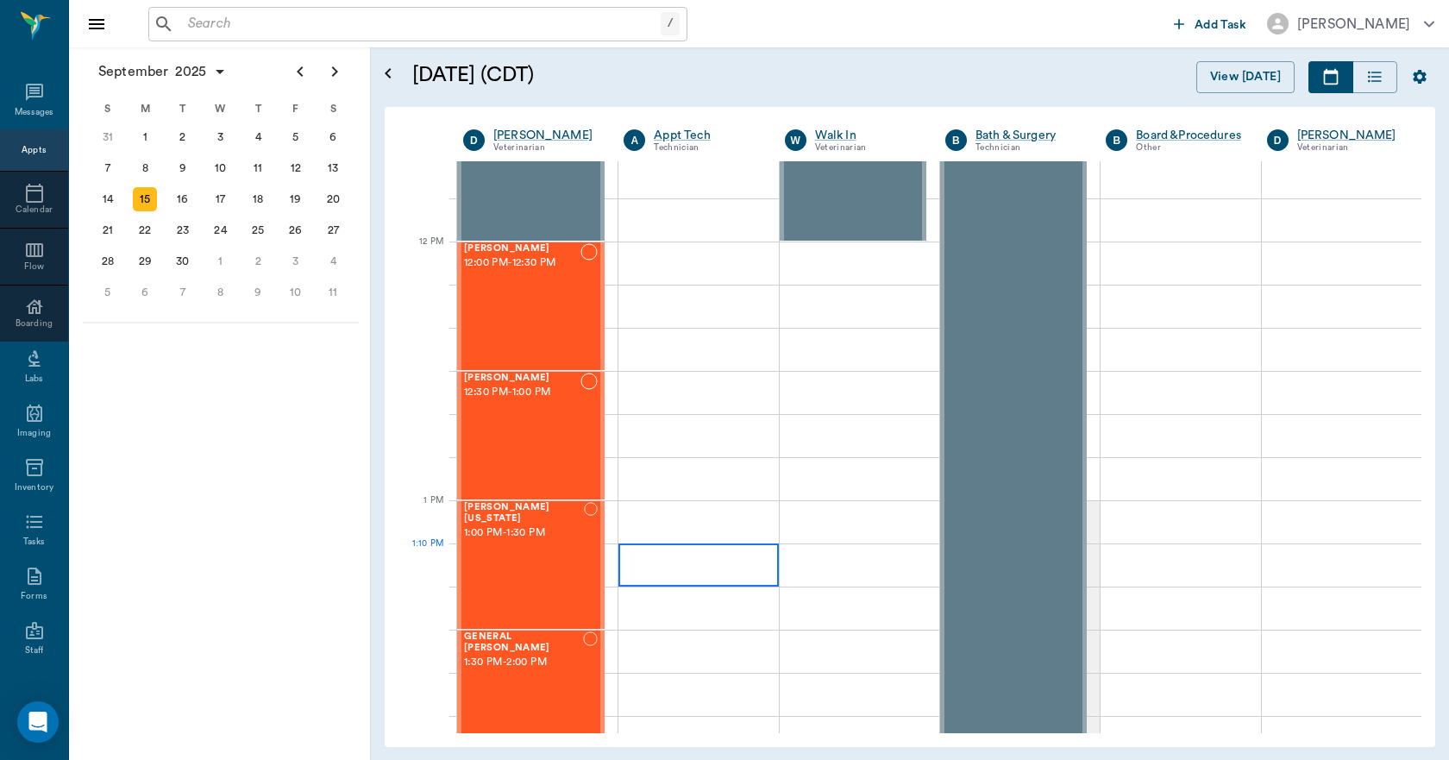
scroll to position [1035, 0]
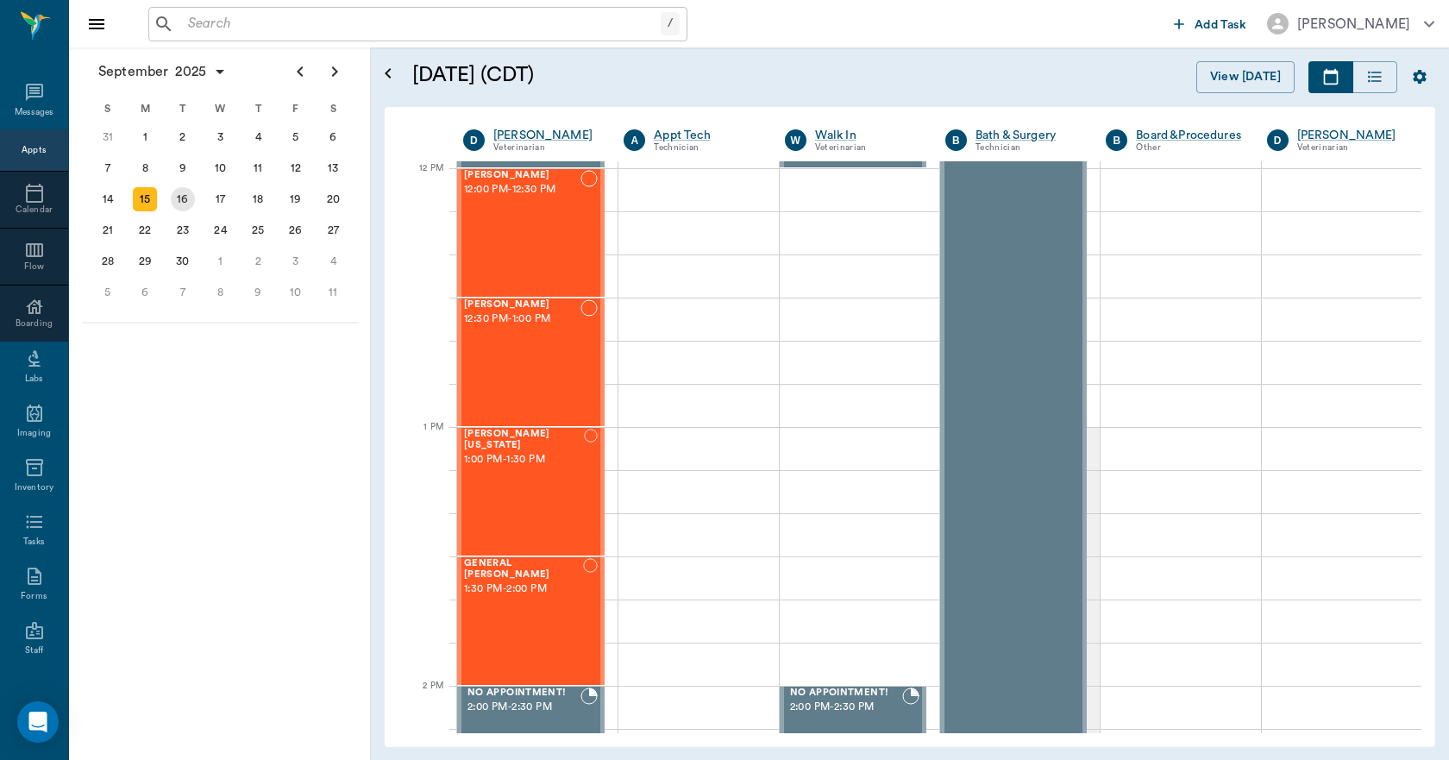
click at [192, 202] on div "16" at bounding box center [183, 199] width 24 height 24
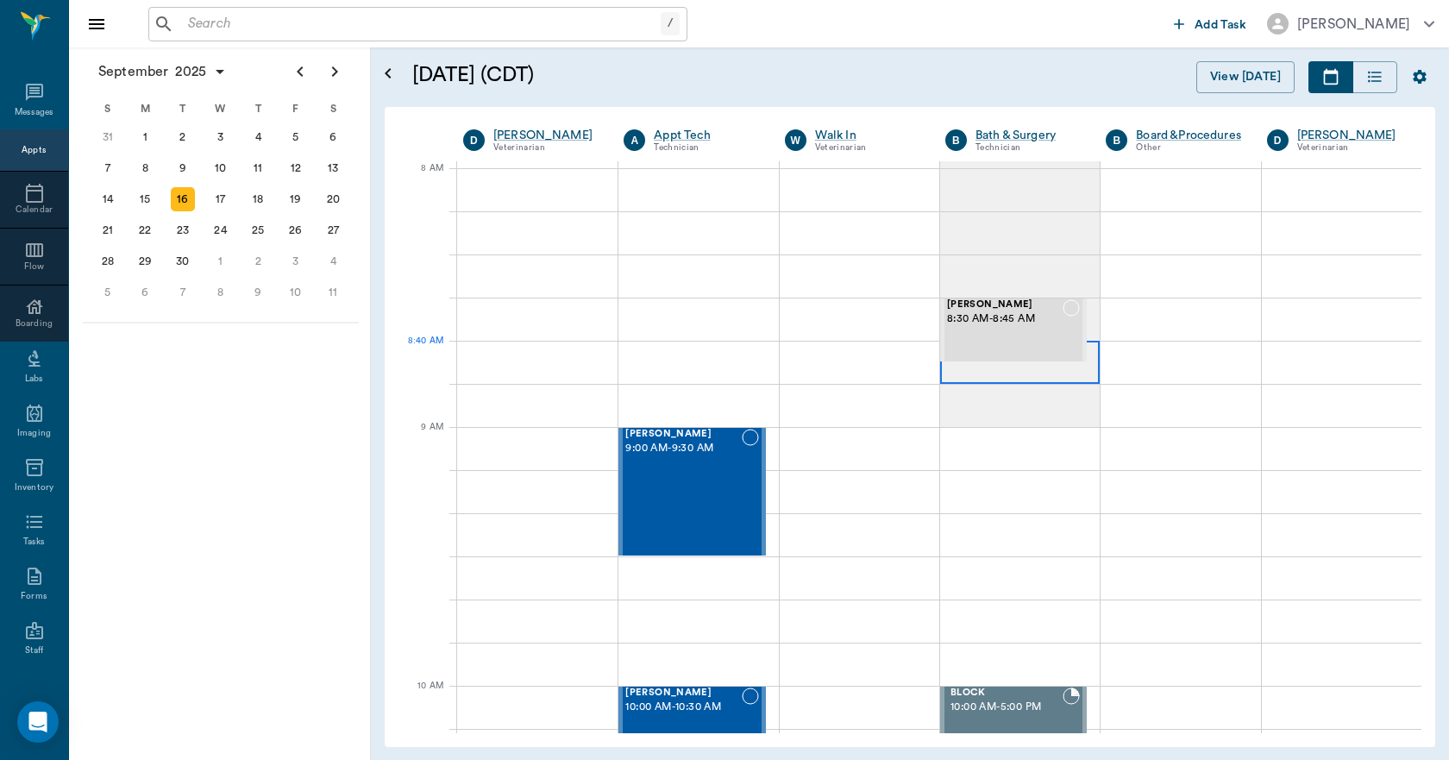
click at [979, 376] on div at bounding box center [1020, 362] width 160 height 43
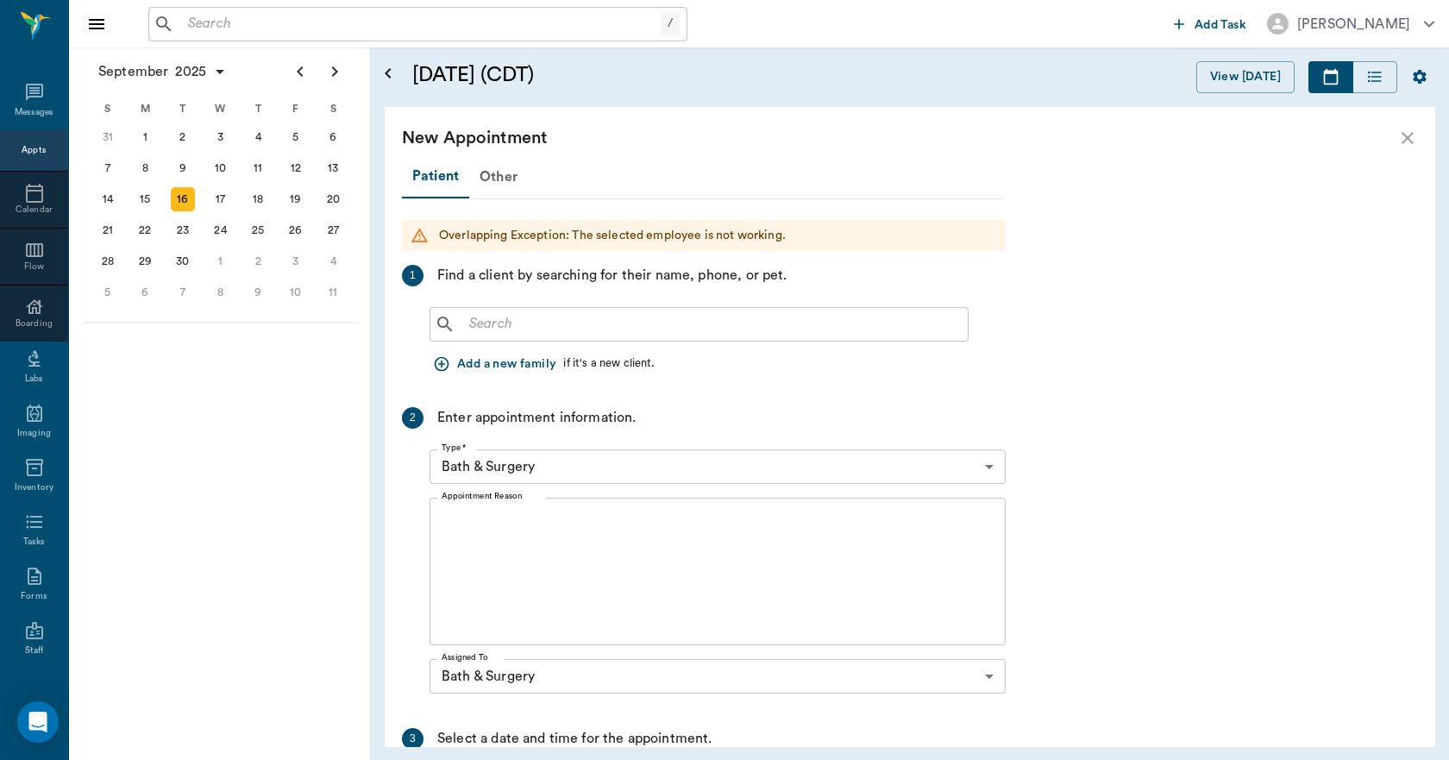
click at [638, 326] on input "text" at bounding box center [711, 324] width 499 height 24
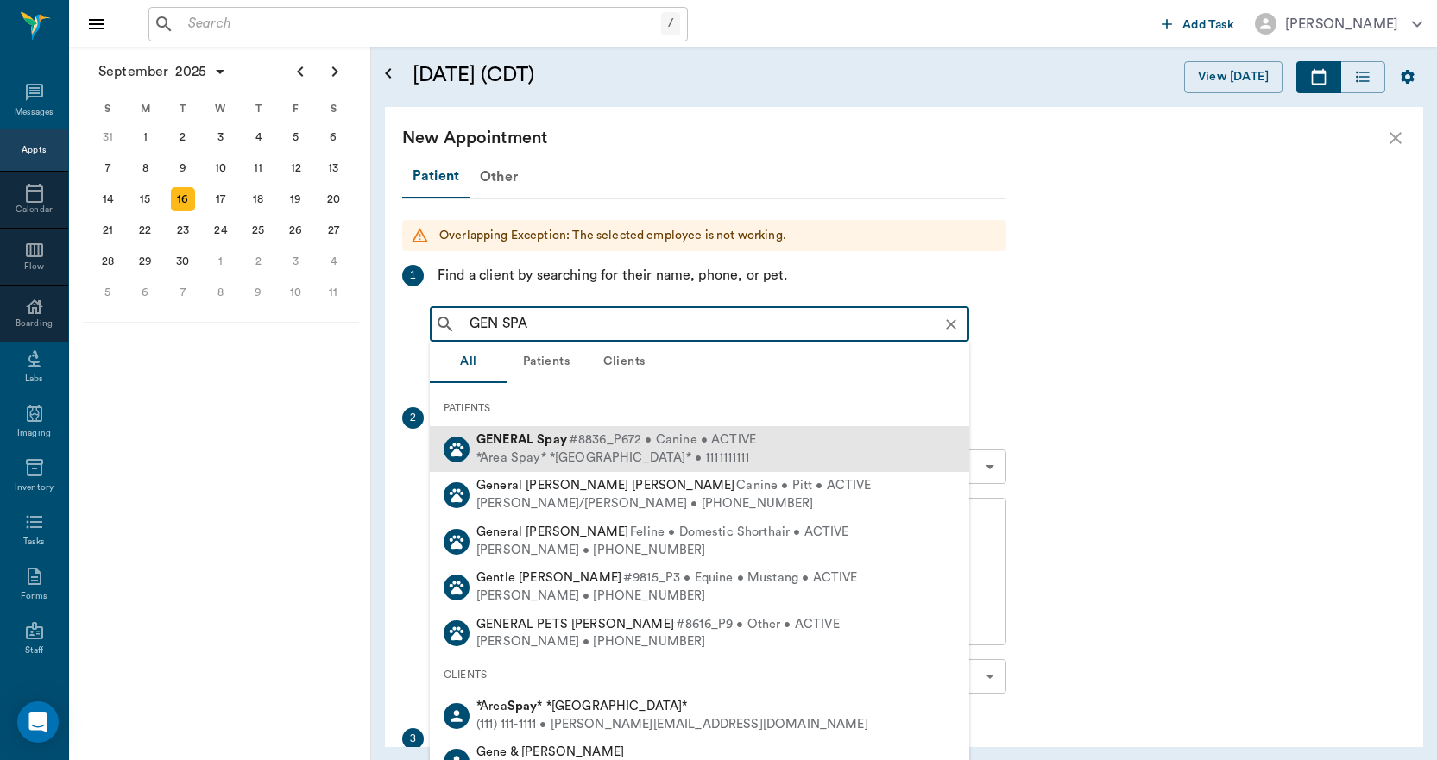
click at [604, 445] on span "#8836_P672 • Canine • ACTIVE" at bounding box center [662, 440] width 187 height 18
type input "GEN SPA"
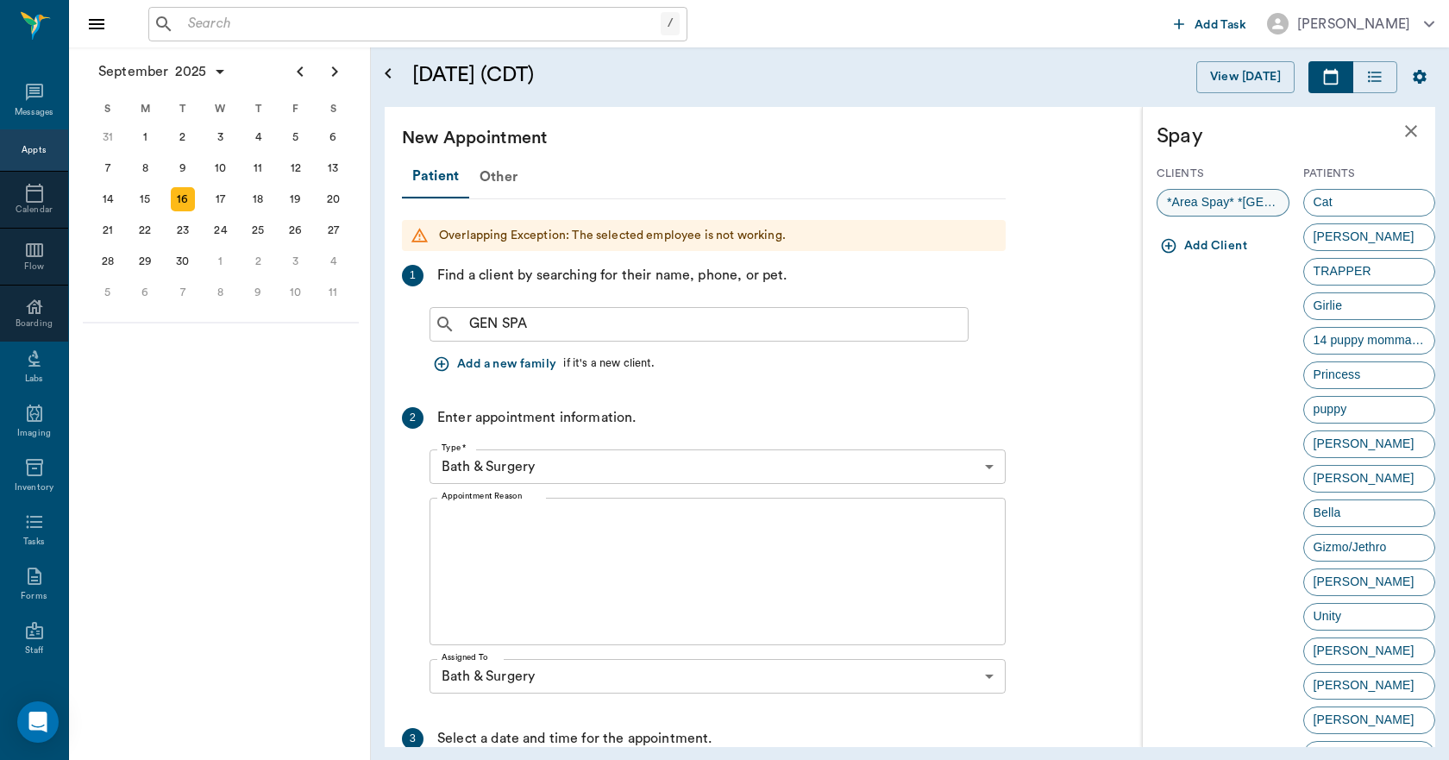
click at [1204, 208] on span "*Area Spay* *Atlanta*" at bounding box center [1223, 202] width 131 height 18
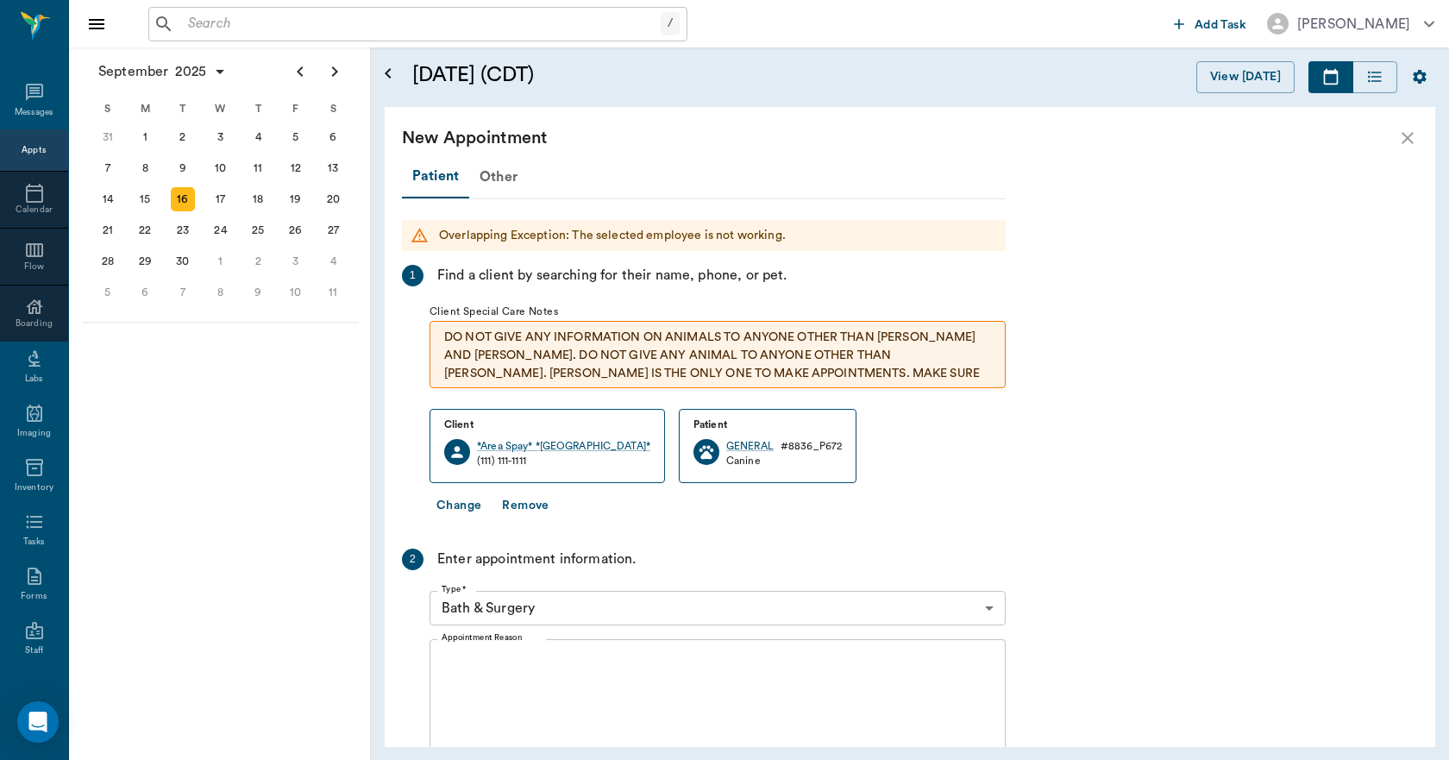
click at [551, 670] on textarea "Appointment Reason" at bounding box center [718, 713] width 552 height 119
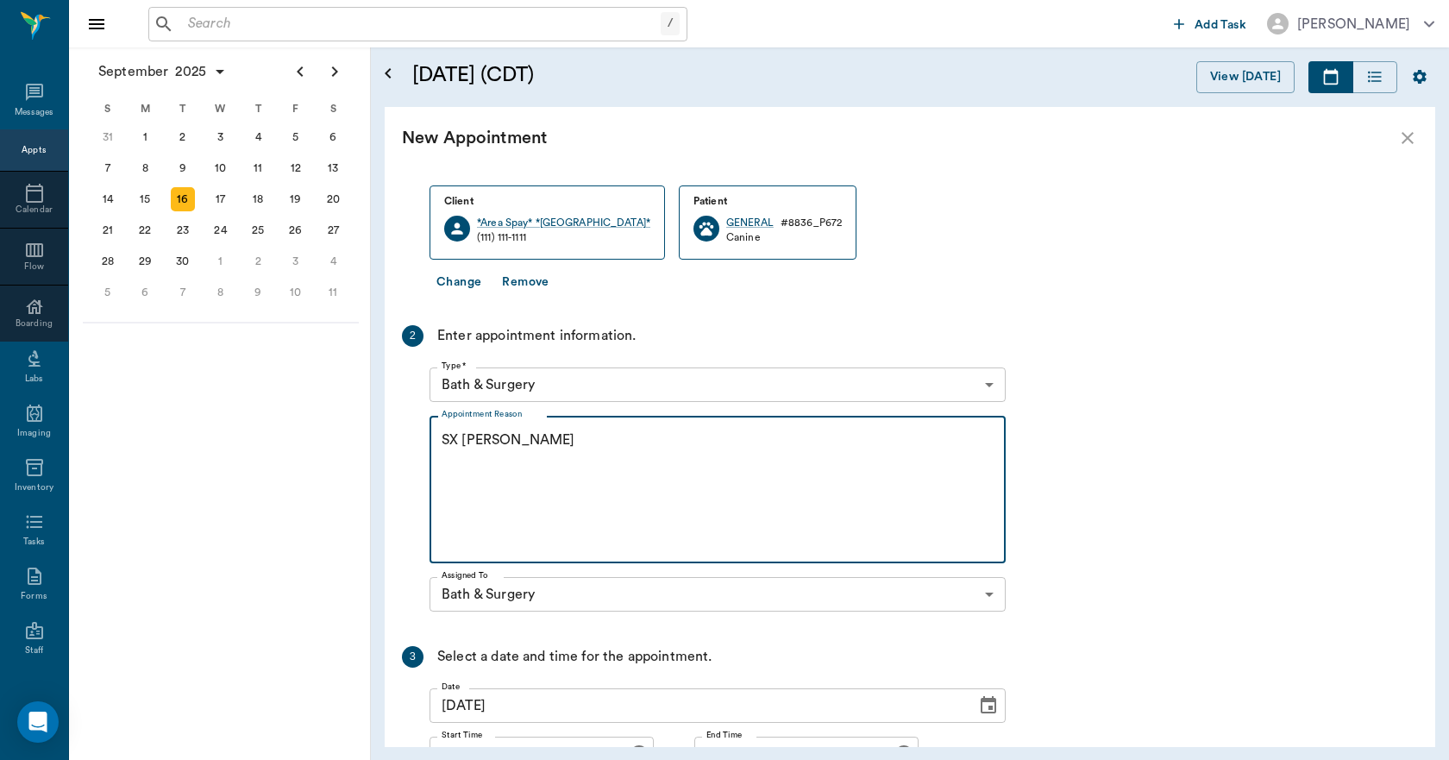
scroll to position [345, 0]
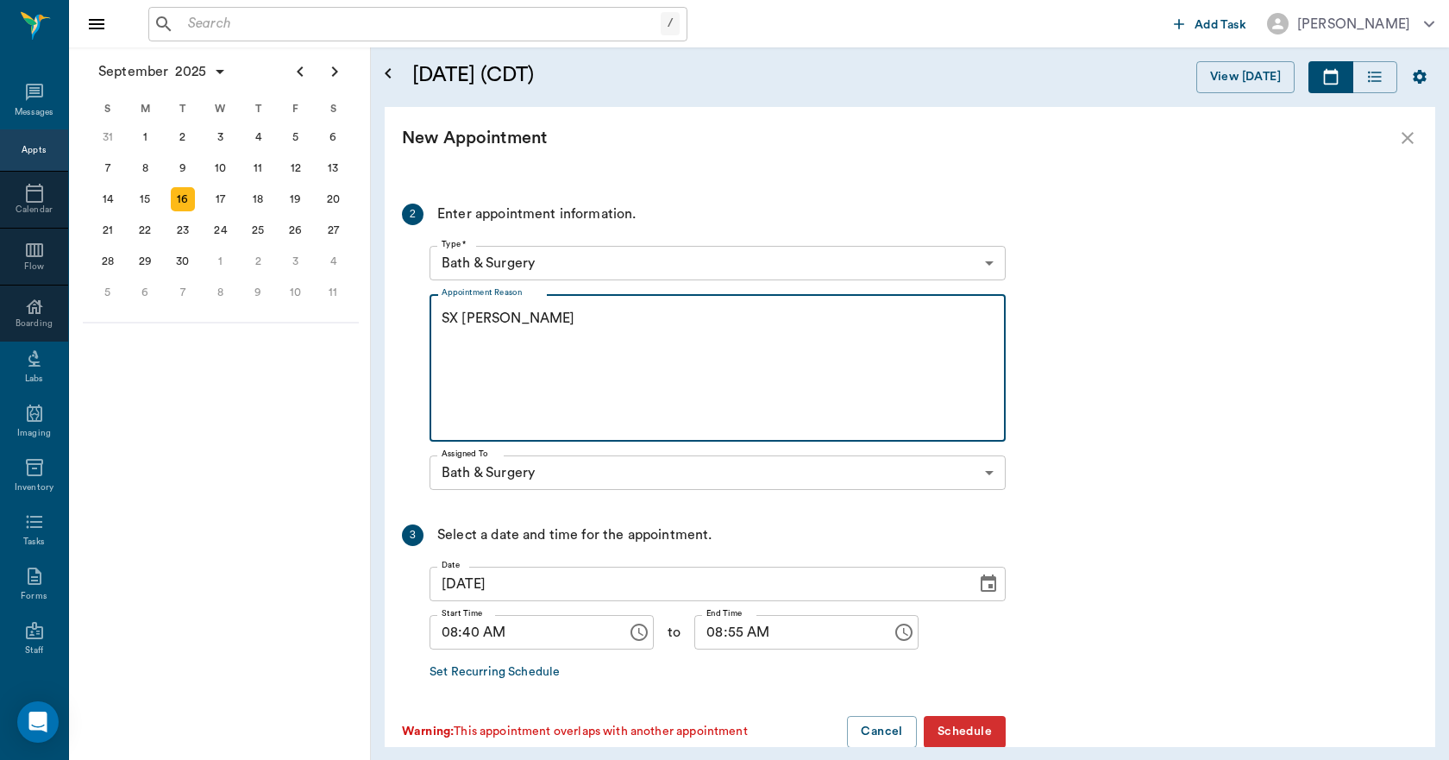
type textarea "SX REMINDER LORY"
click at [468, 643] on input "08:40 AM" at bounding box center [522, 632] width 185 height 35
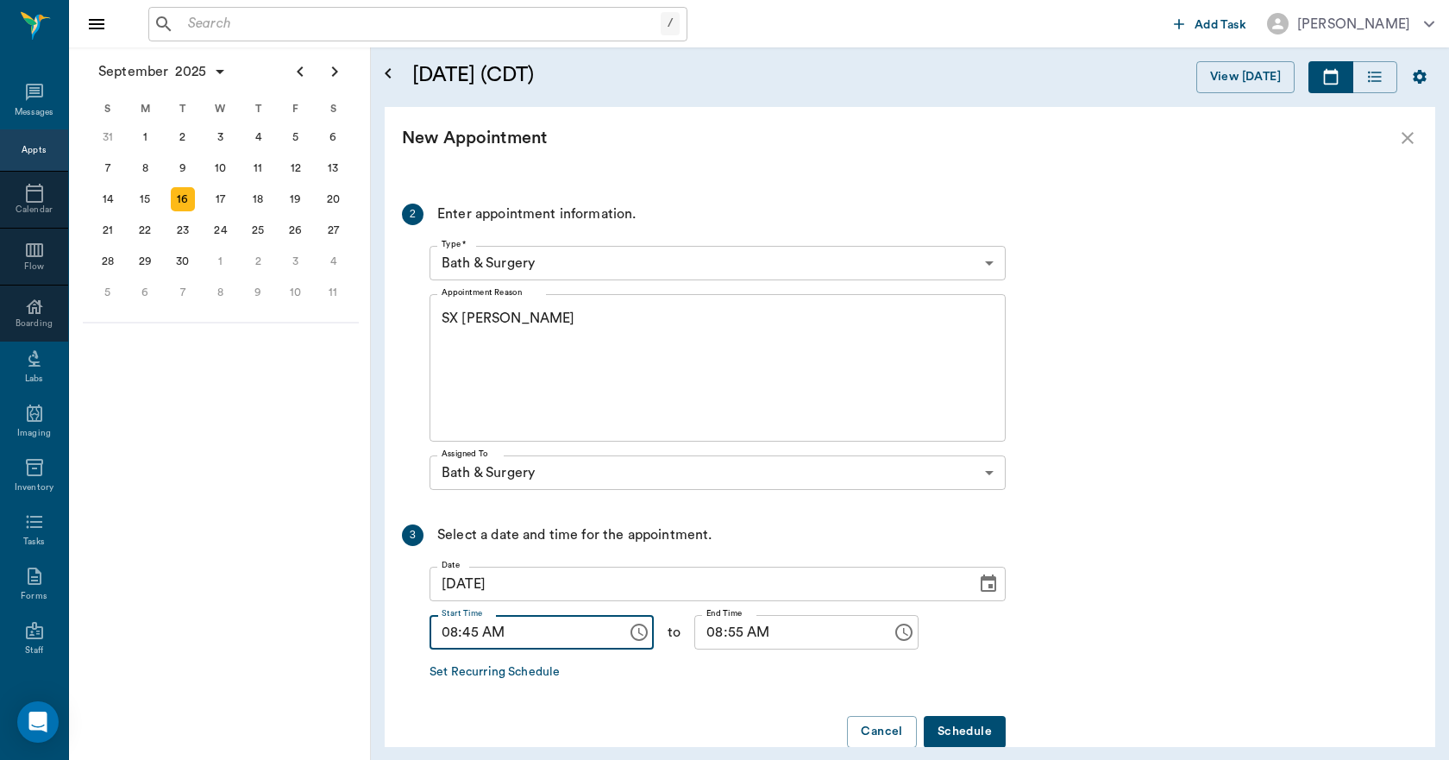
type input "08:45 AM"
click at [702, 636] on input "08:55 AM" at bounding box center [787, 632] width 185 height 35
type input "09:00 AM"
click at [974, 728] on button "Schedule" at bounding box center [965, 732] width 82 height 32
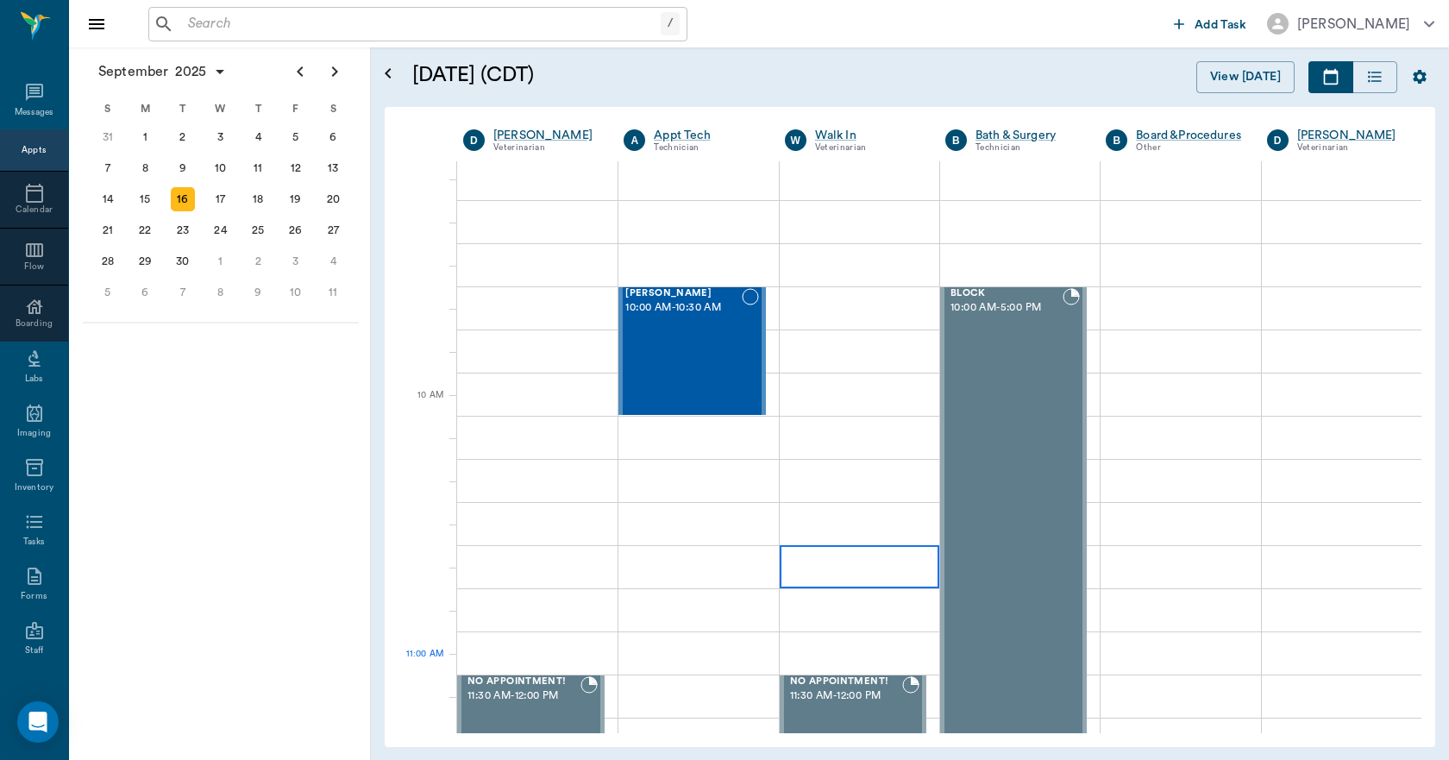
scroll to position [86, 0]
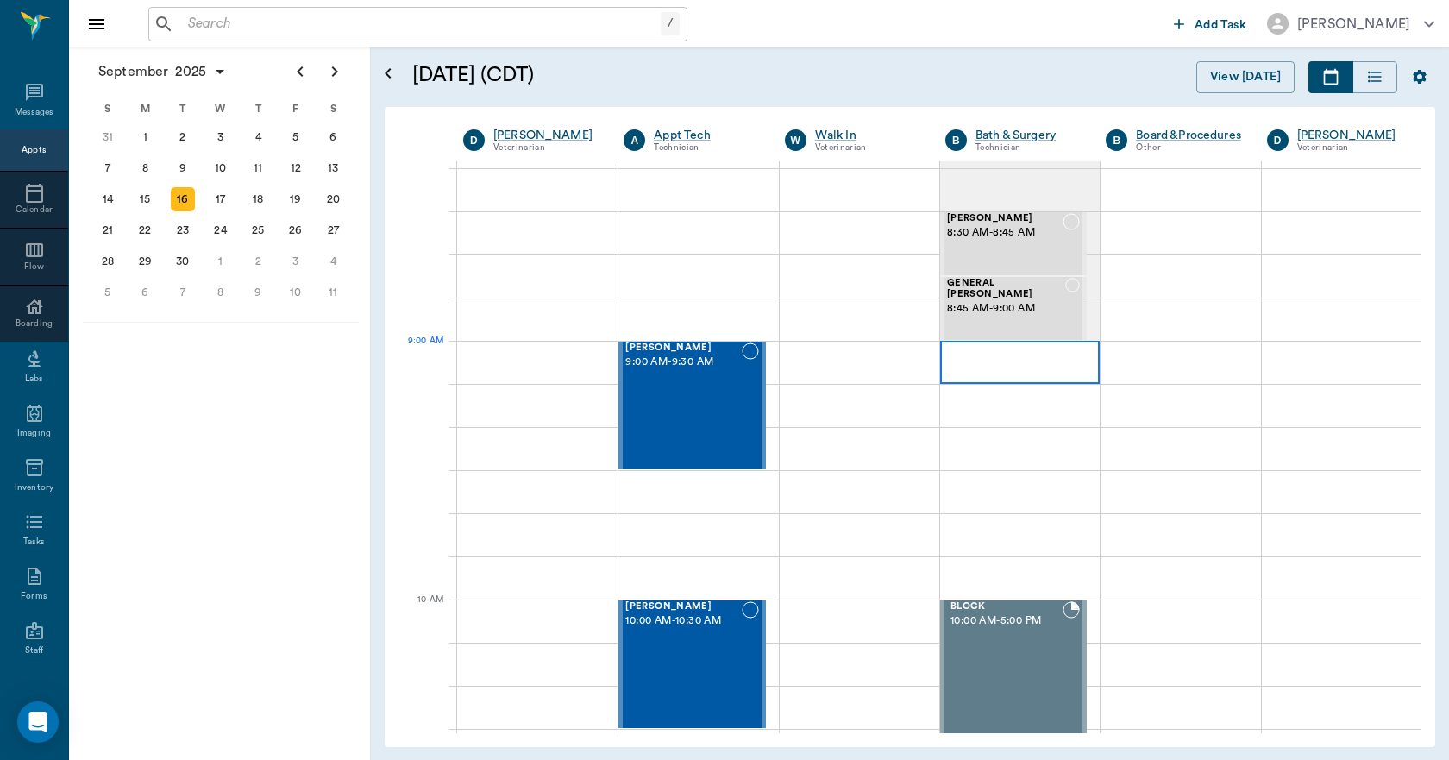
click at [959, 376] on div at bounding box center [1020, 362] width 160 height 43
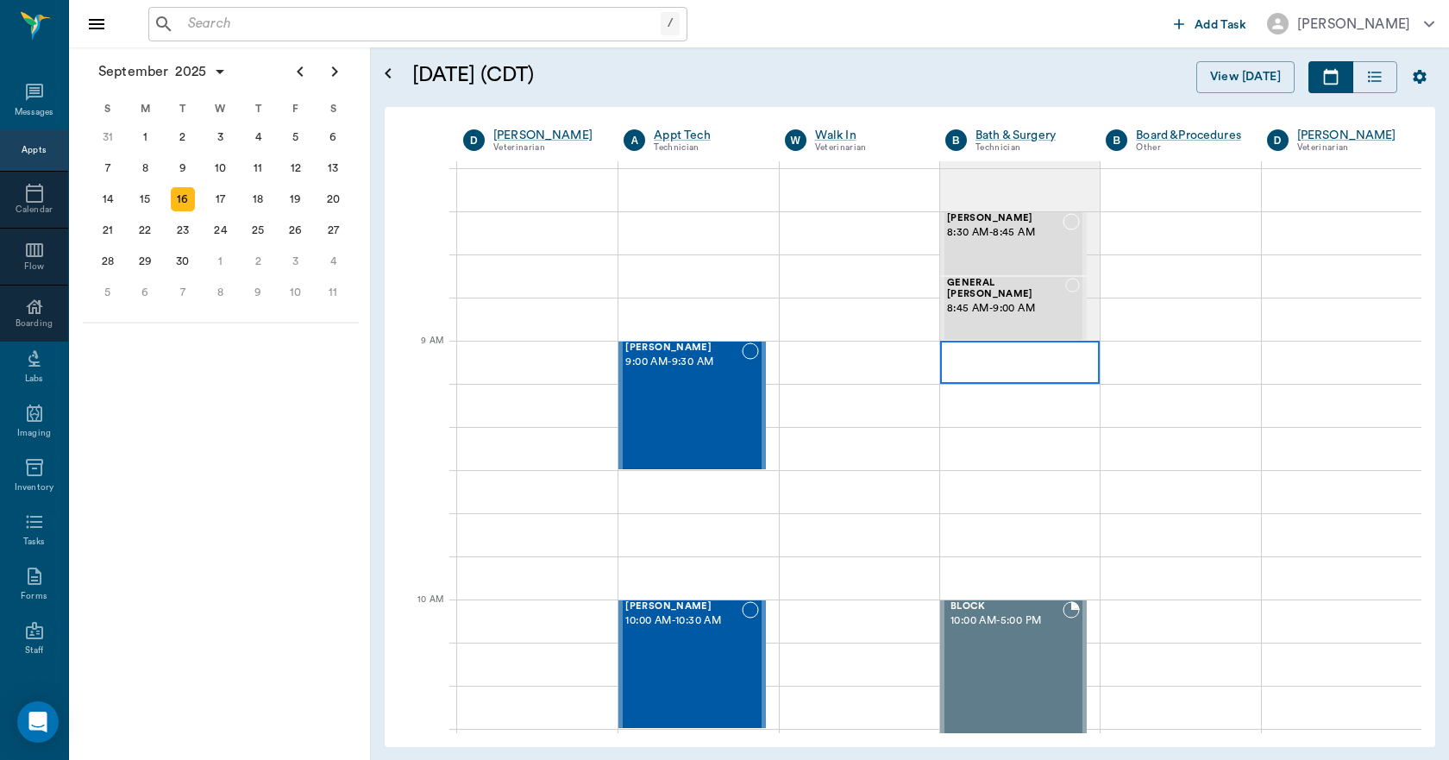
click at [965, 371] on div at bounding box center [1020, 362] width 160 height 43
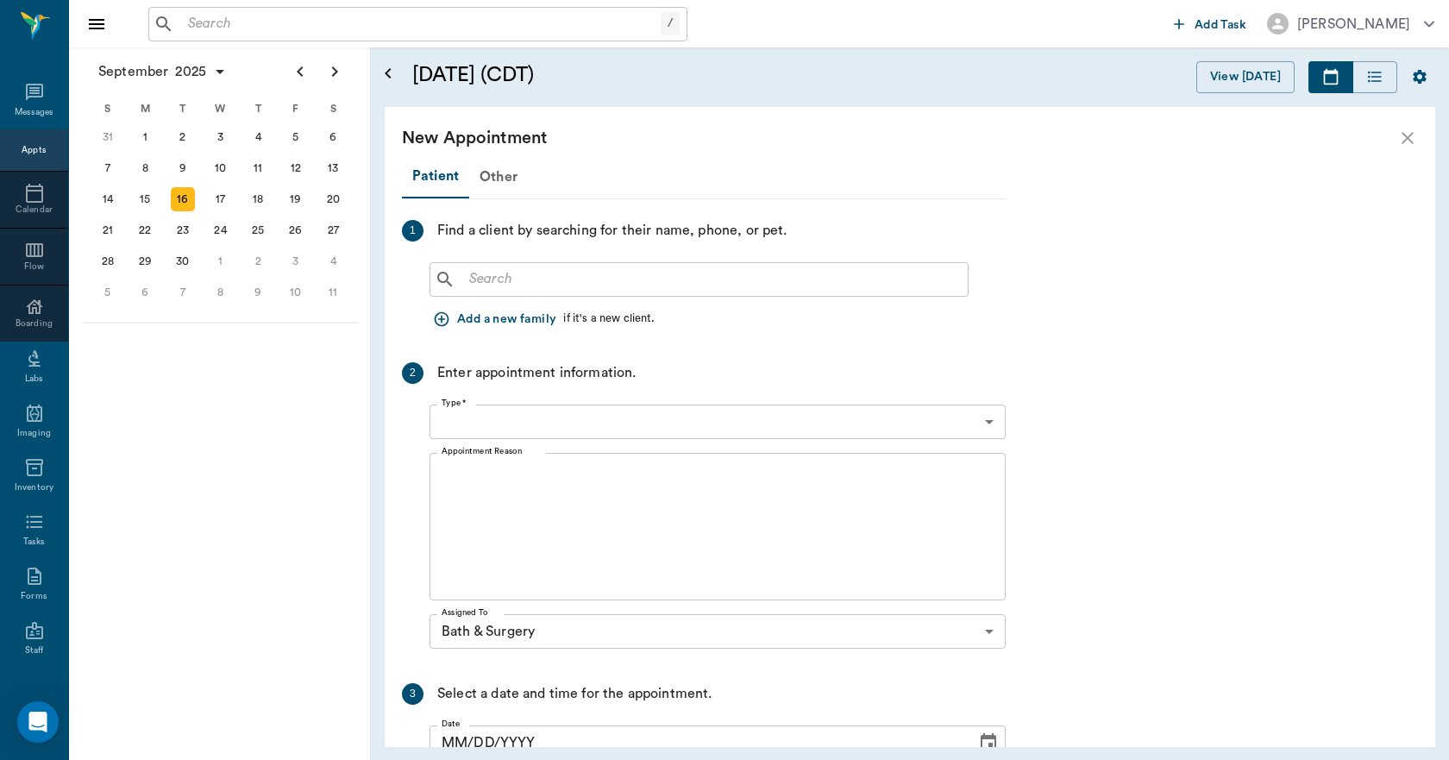
type input "09/16/2025"
type input "09:00 AM"
type input "09:15 AM"
click at [577, 286] on input "text" at bounding box center [711, 279] width 499 height 24
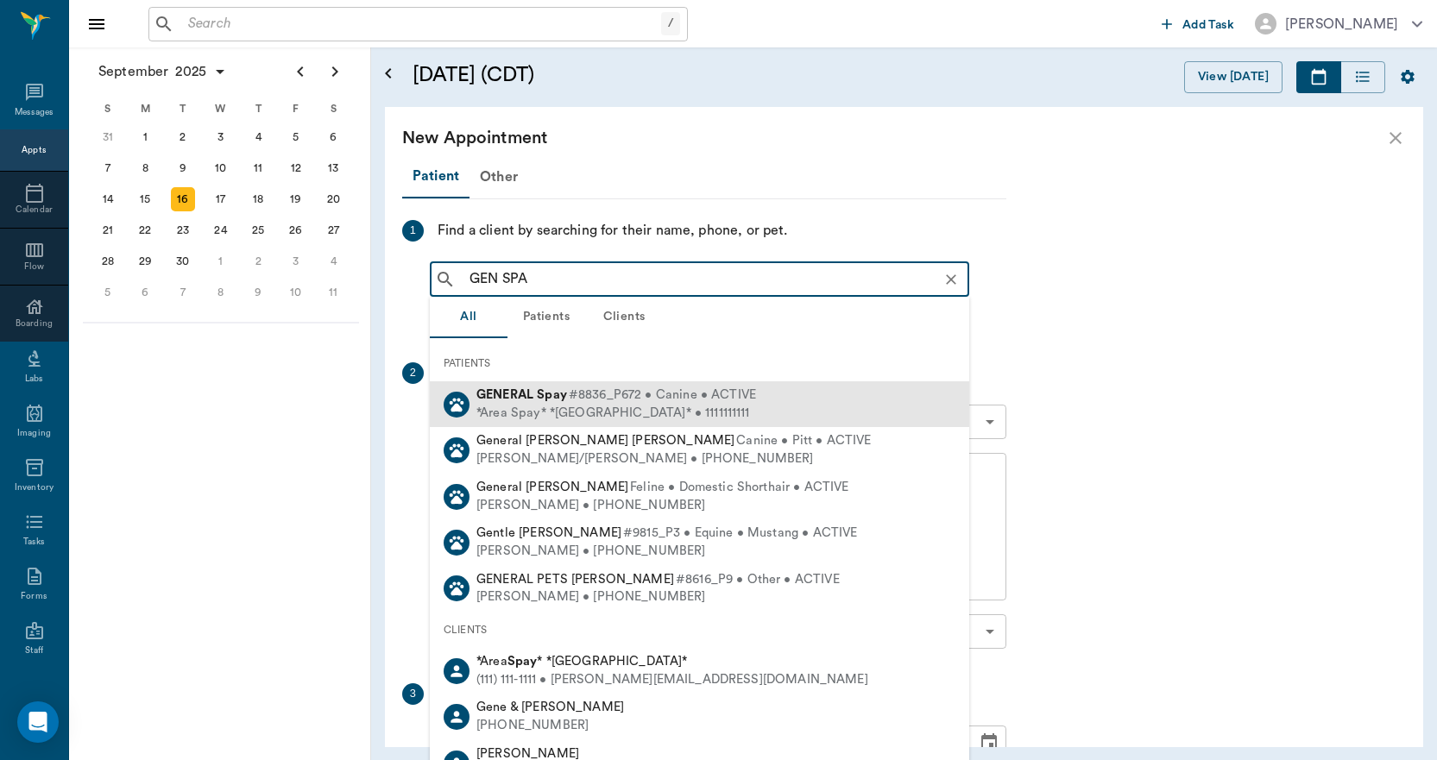
click at [538, 391] on b "Spay" at bounding box center [552, 394] width 30 height 13
type input "GEN SPA"
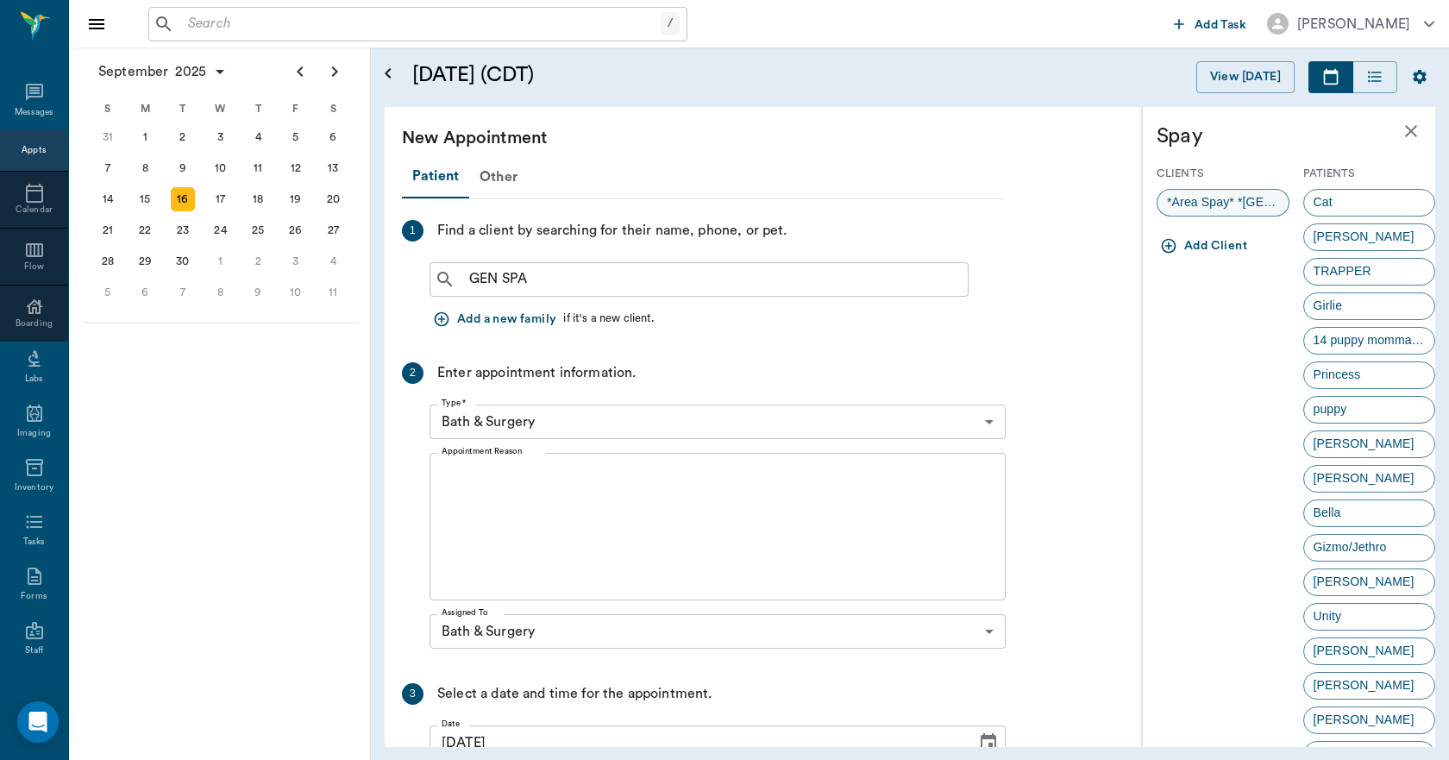
click at [1204, 202] on span "*Area Spay* *Atlanta*" at bounding box center [1223, 202] width 131 height 18
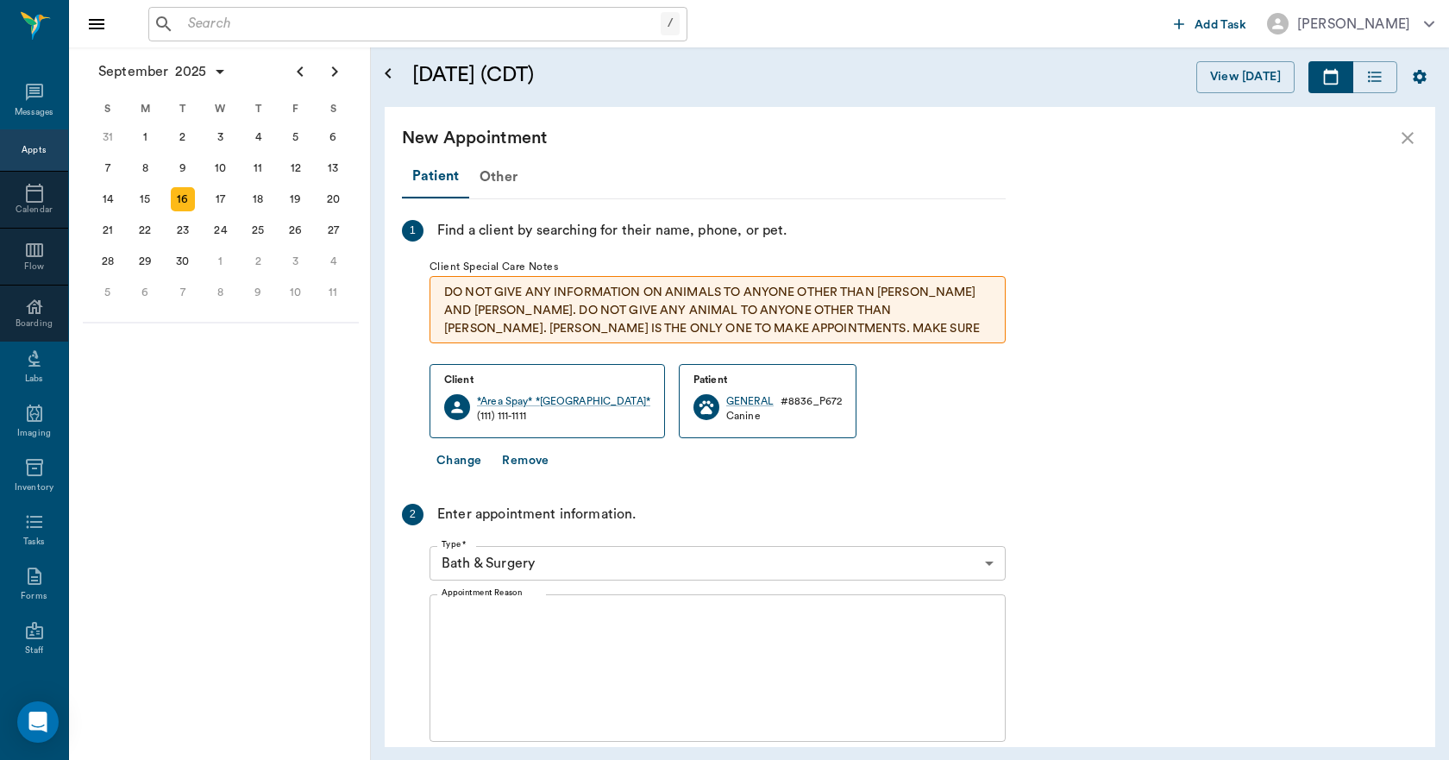
click at [546, 631] on textarea "Appointment Reason" at bounding box center [718, 668] width 552 height 119
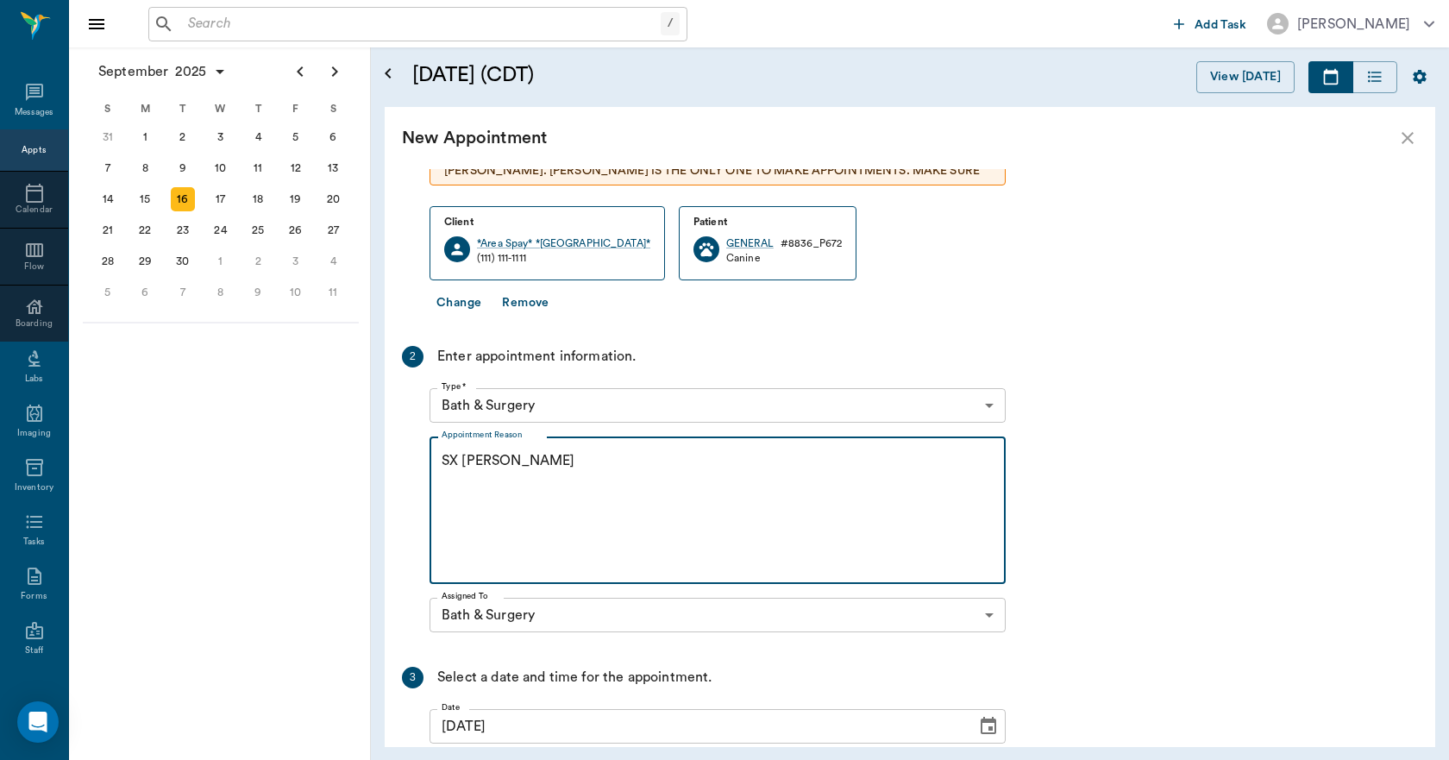
scroll to position [332, 0]
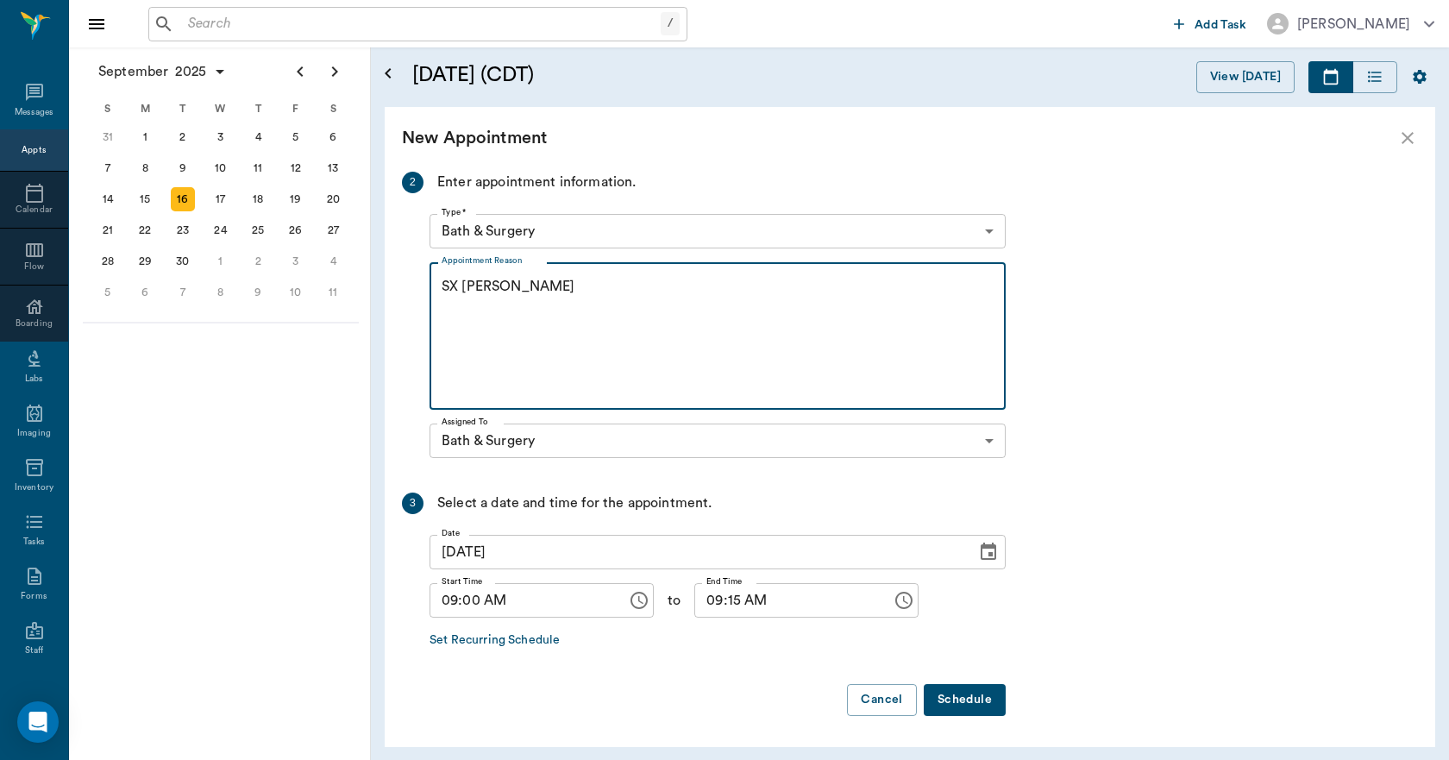
type textarea "SX REMINDER LORY"
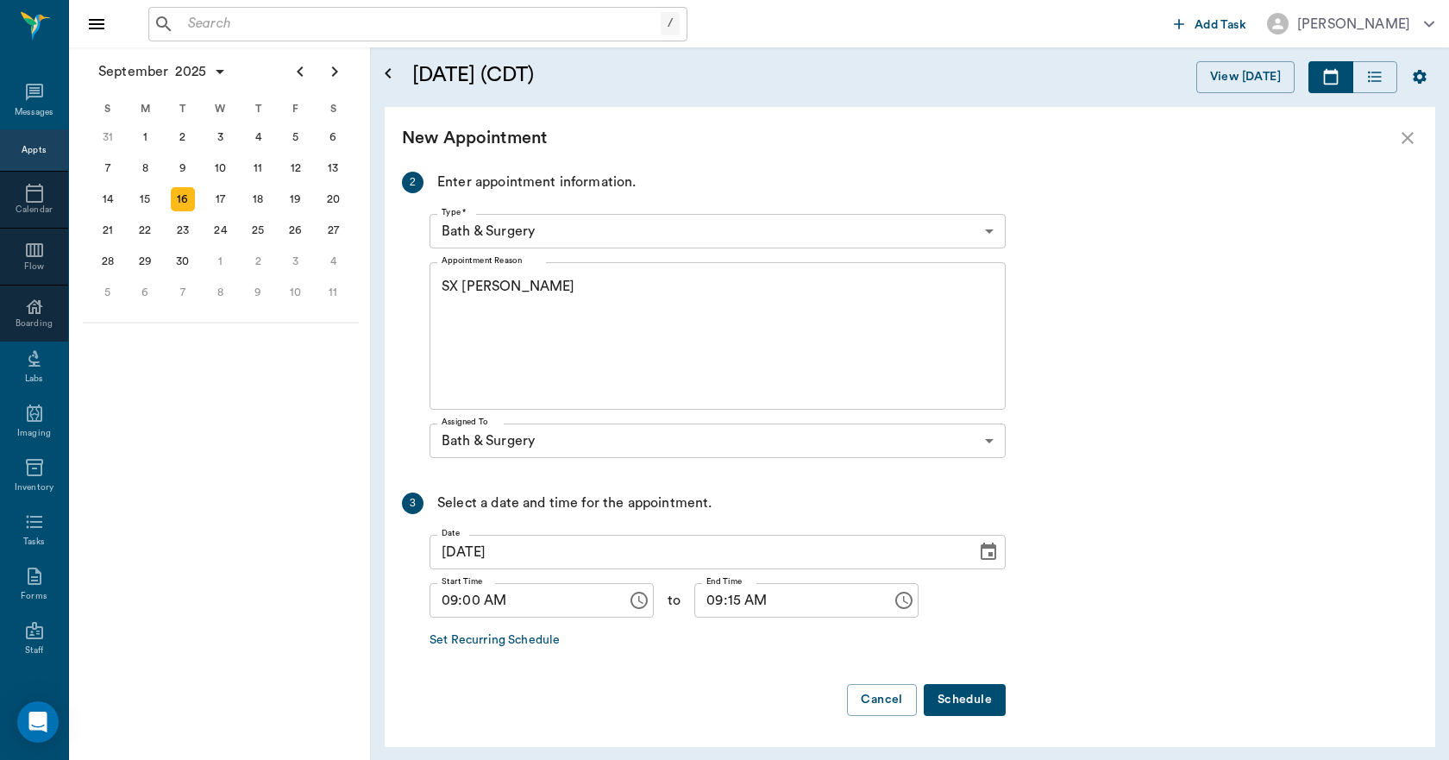
click at [965, 695] on button "Schedule" at bounding box center [965, 700] width 82 height 32
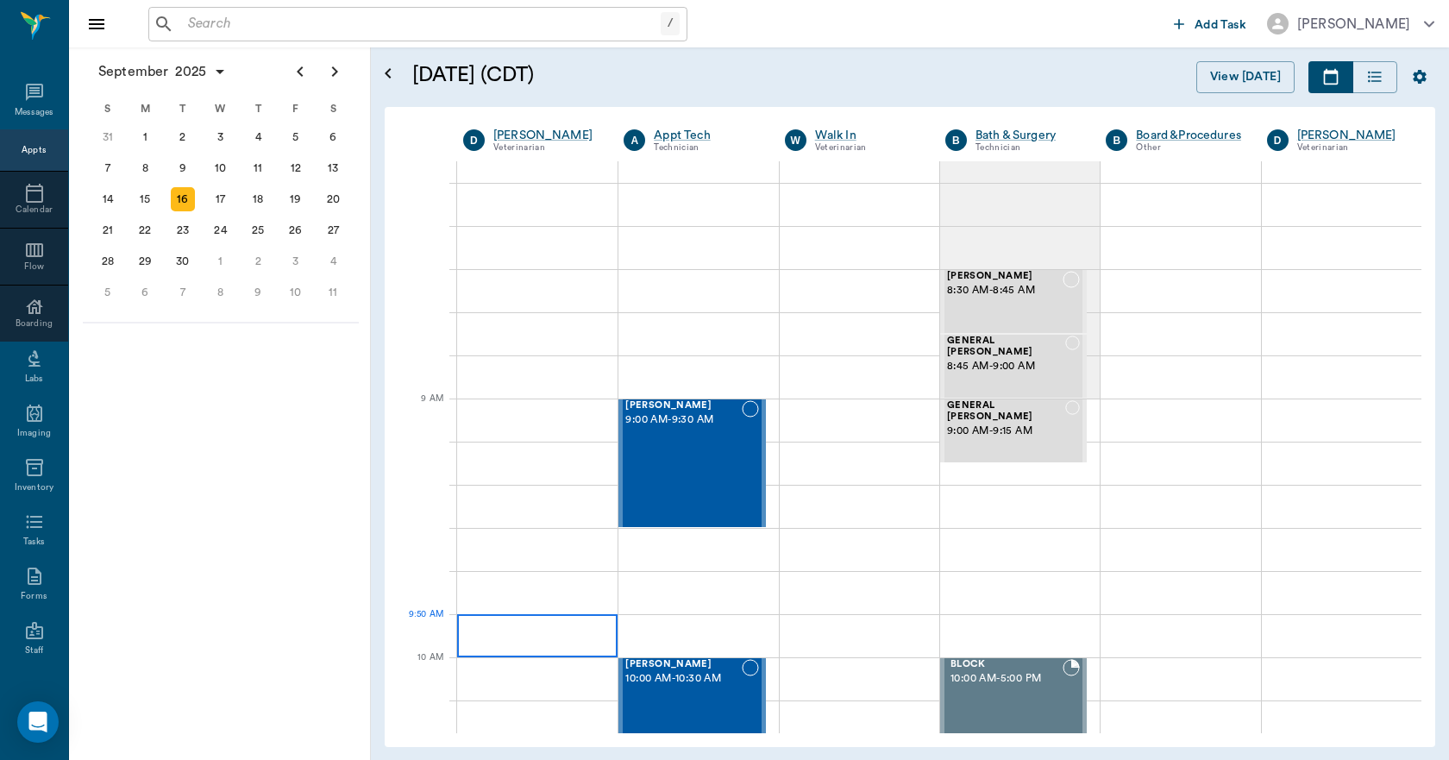
scroll to position [0, 0]
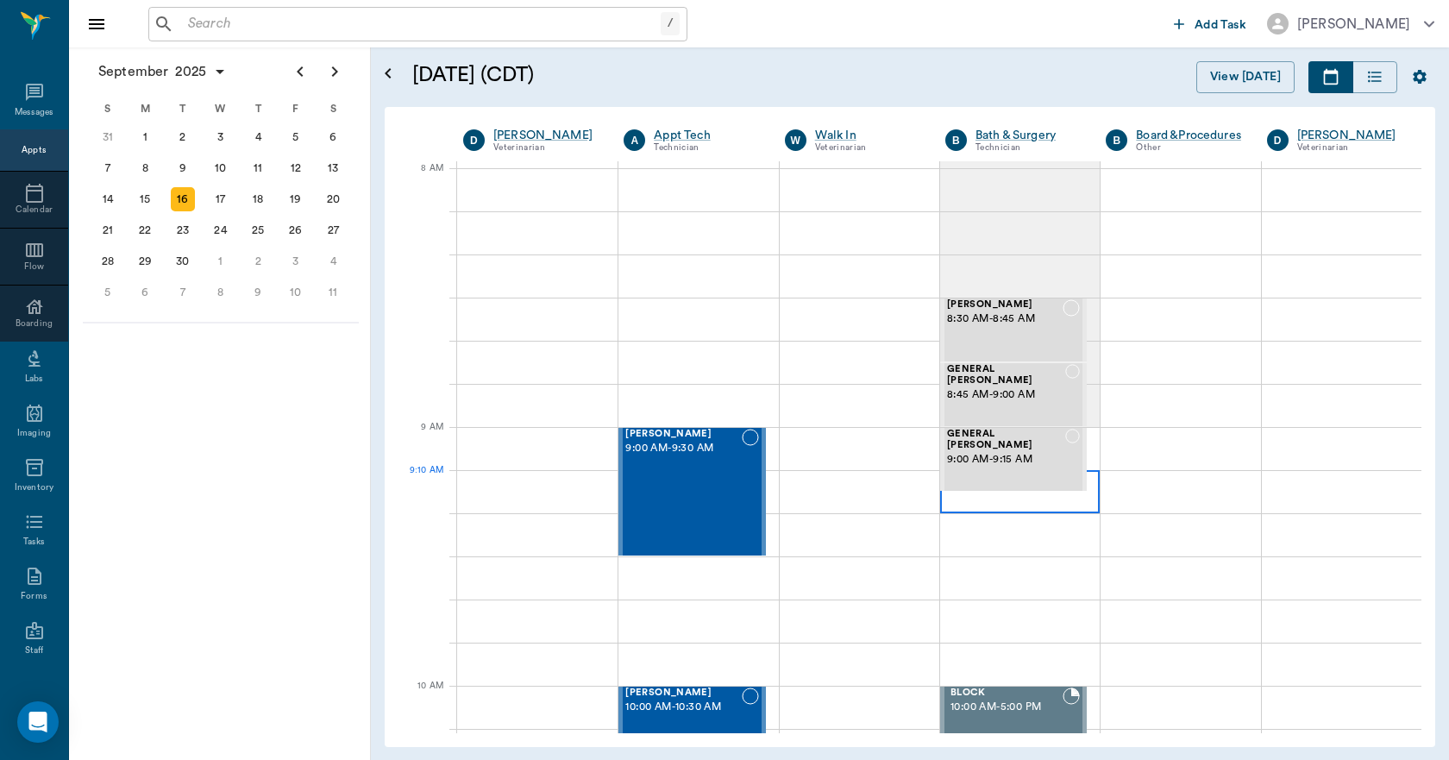
click at [946, 507] on div at bounding box center [1020, 491] width 160 height 43
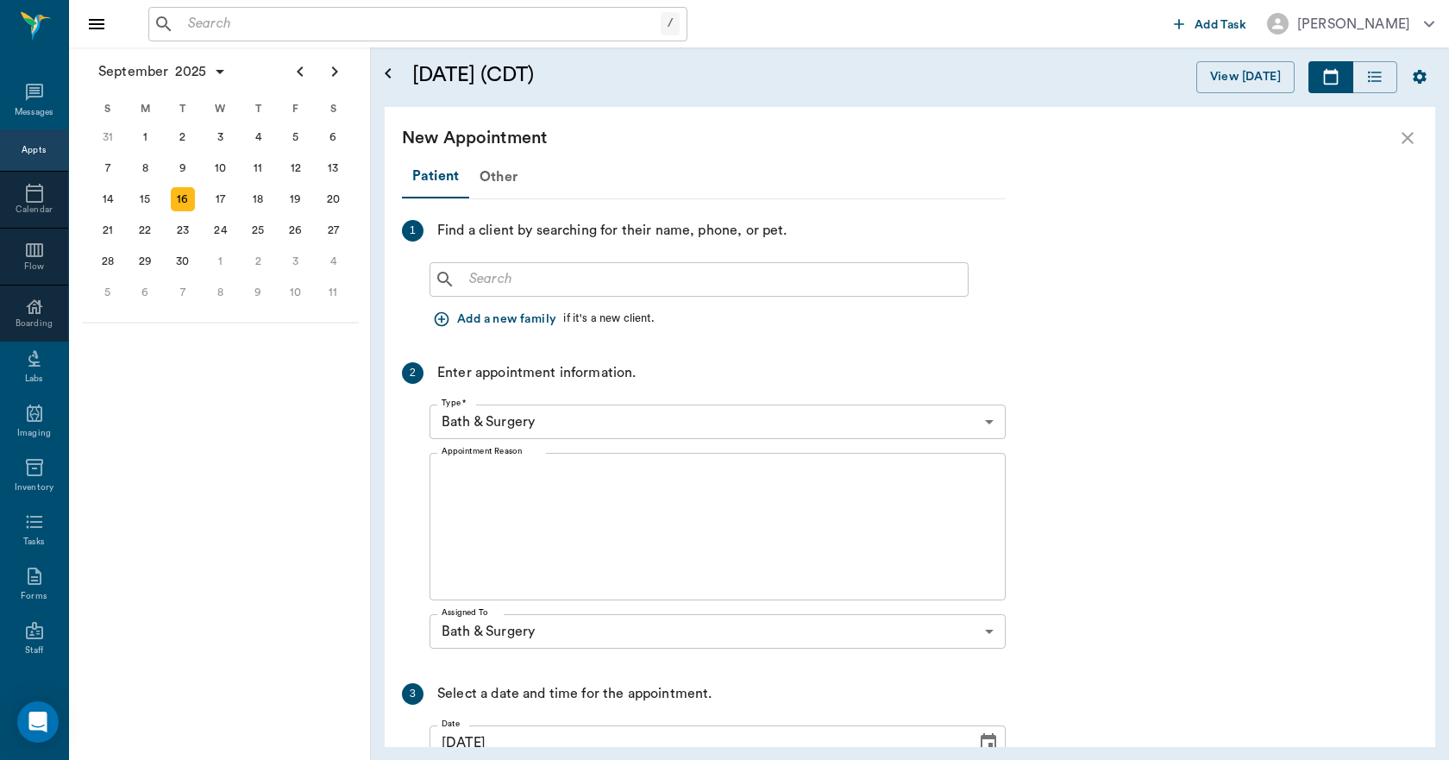
click at [519, 277] on input "text" at bounding box center [711, 279] width 499 height 24
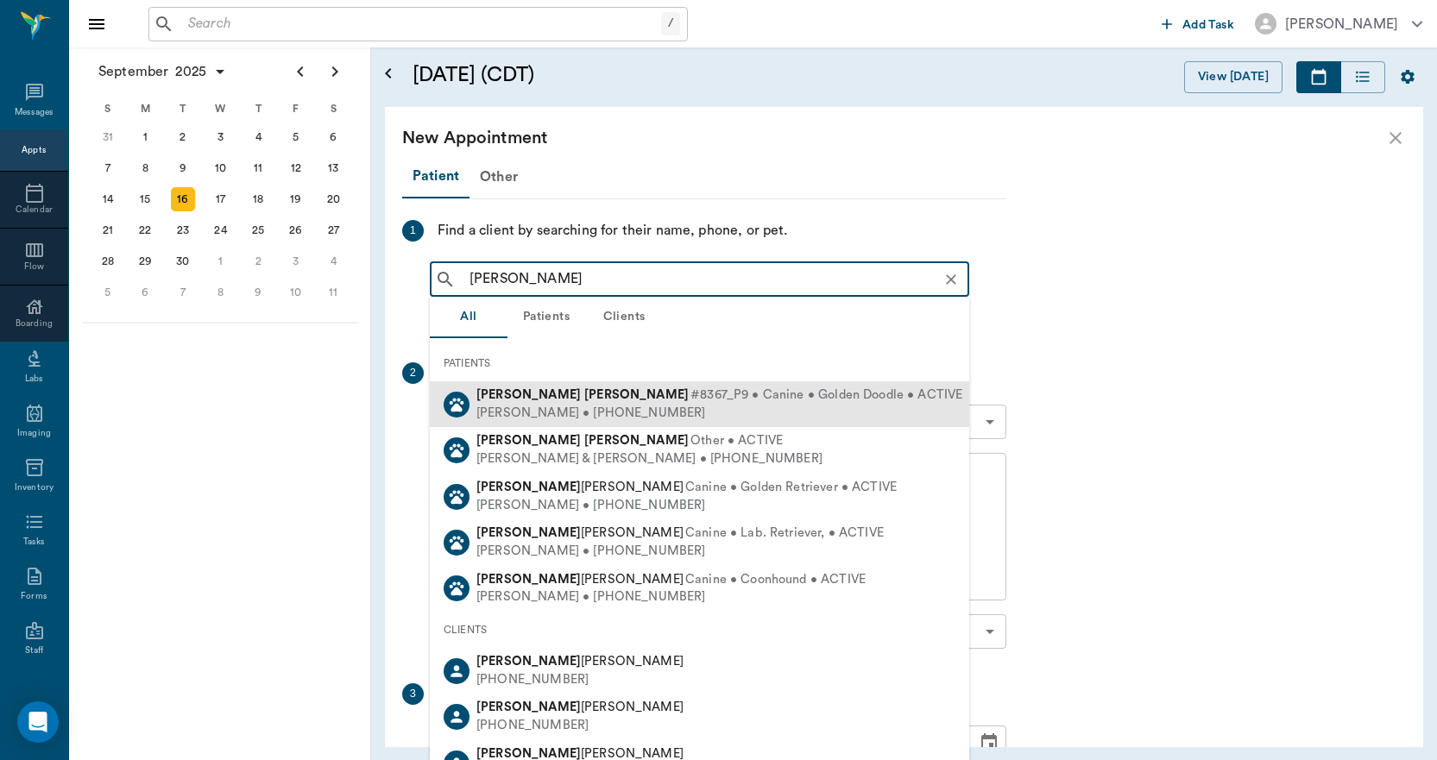
click at [584, 395] on b "Steward" at bounding box center [636, 394] width 104 height 13
type input "CODY STEW"
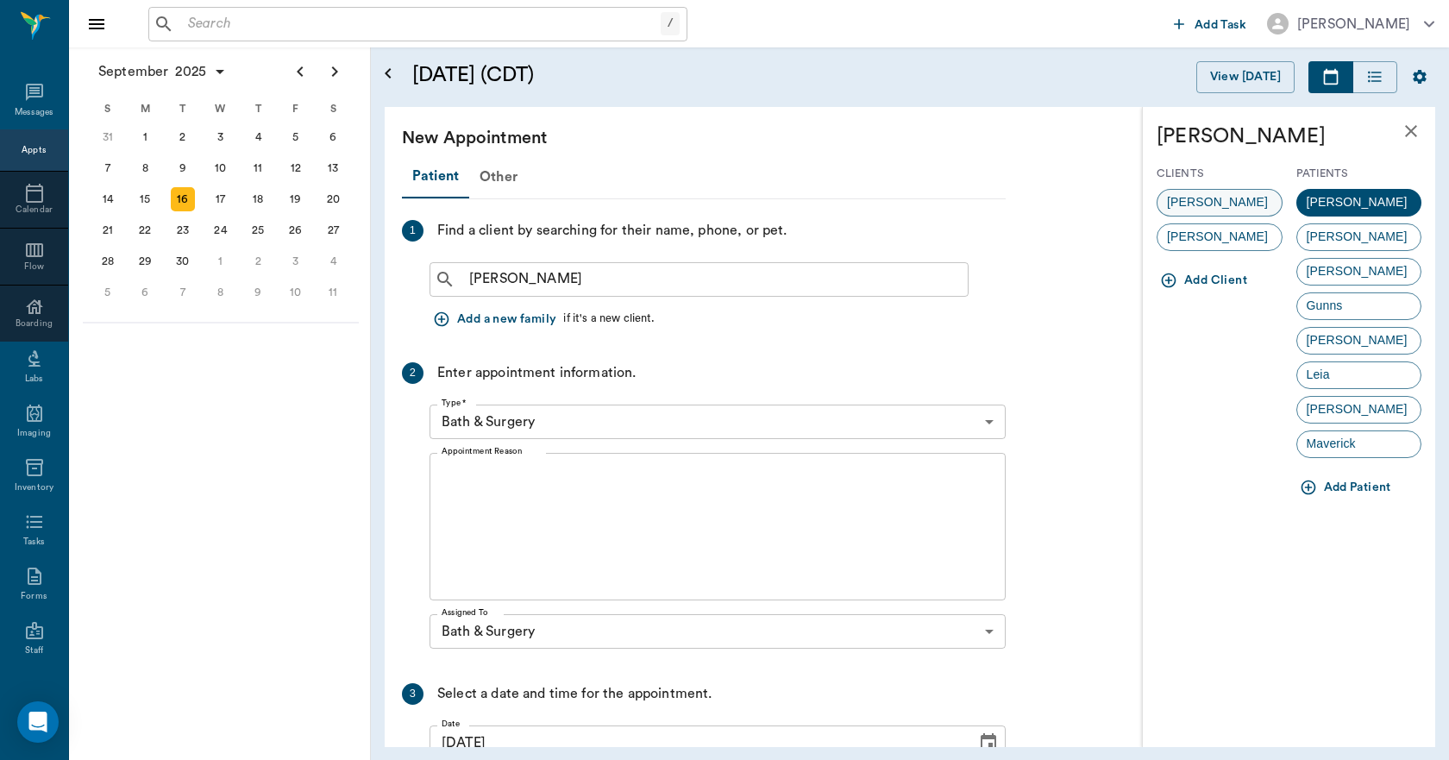
click at [1184, 198] on span "Katie Steward" at bounding box center [1218, 202] width 120 height 18
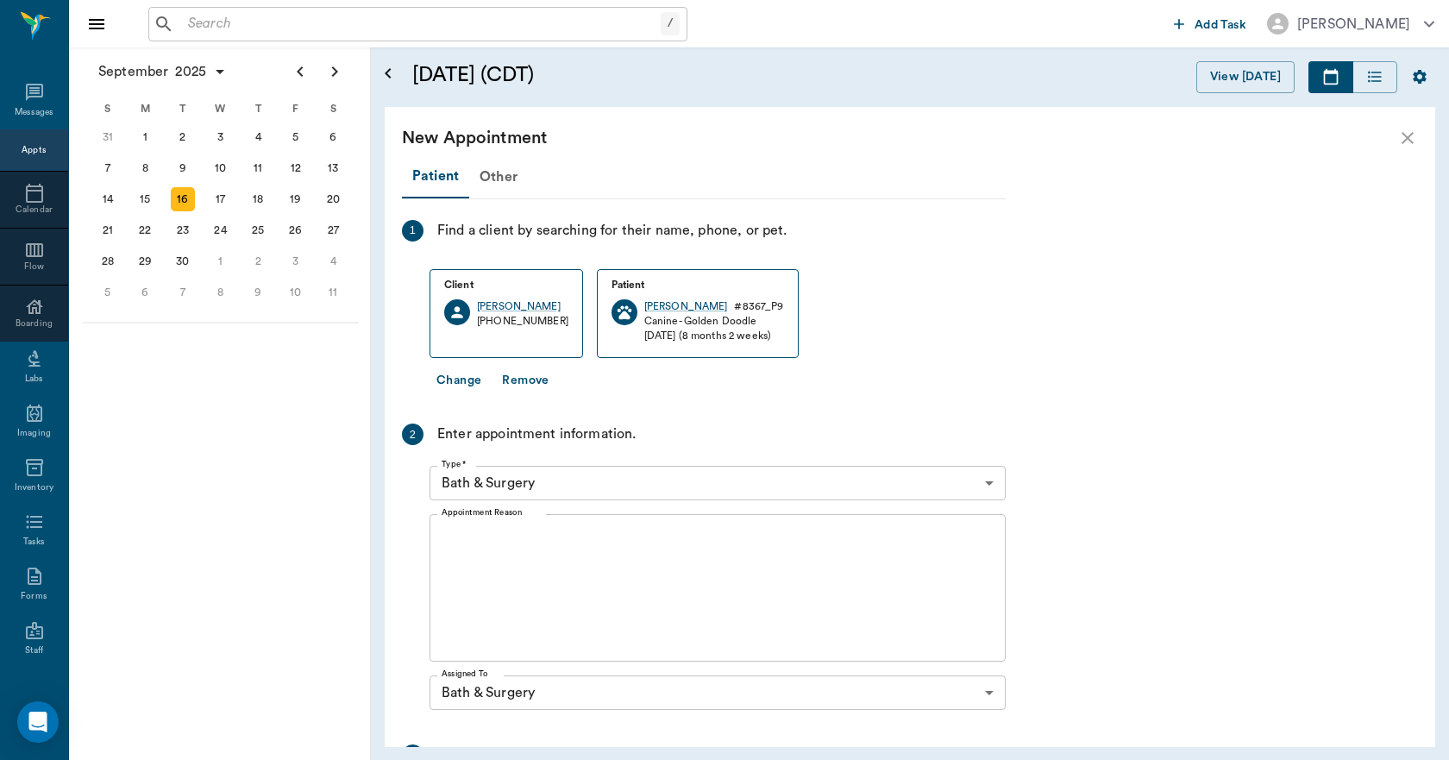
click at [706, 609] on textarea "Appointment Reason" at bounding box center [718, 588] width 552 height 119
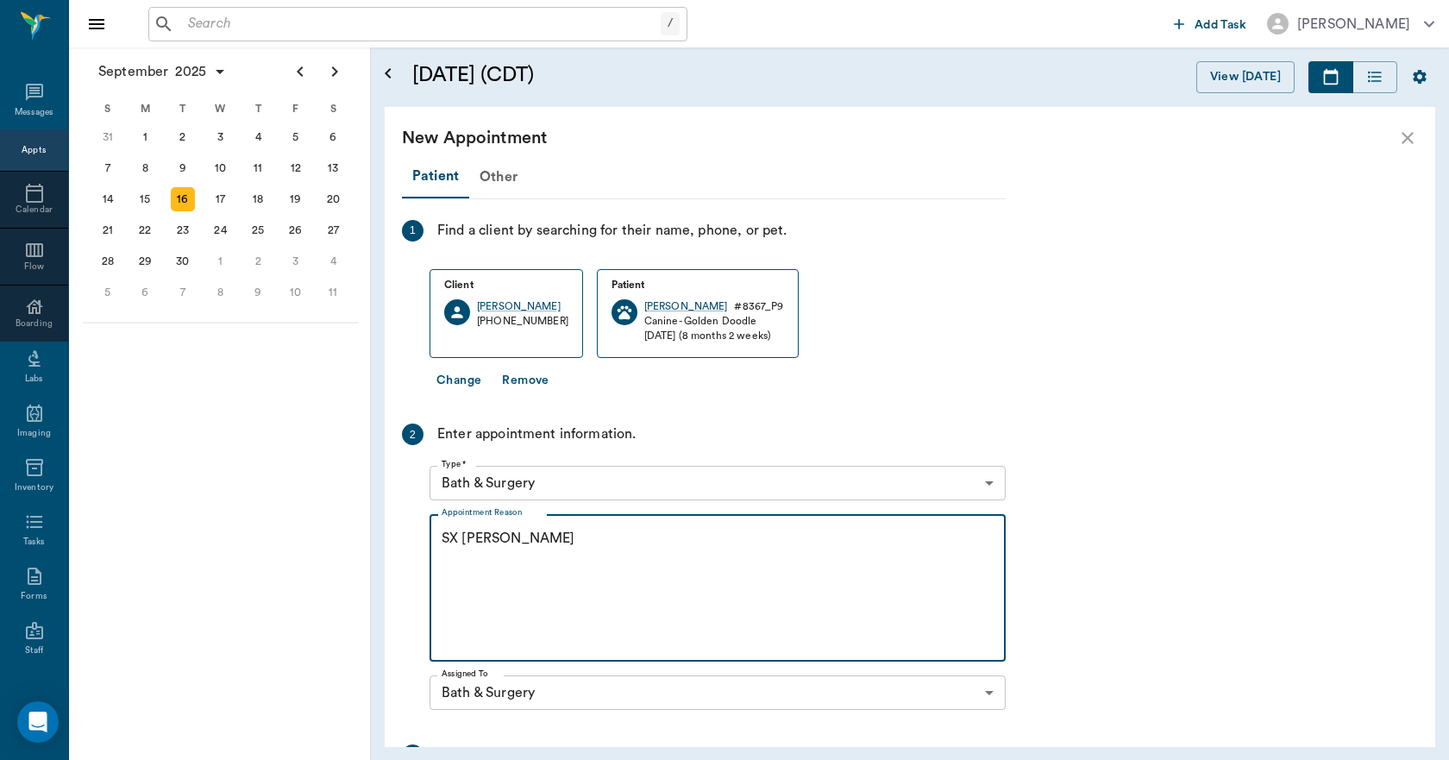
scroll to position [252, 0]
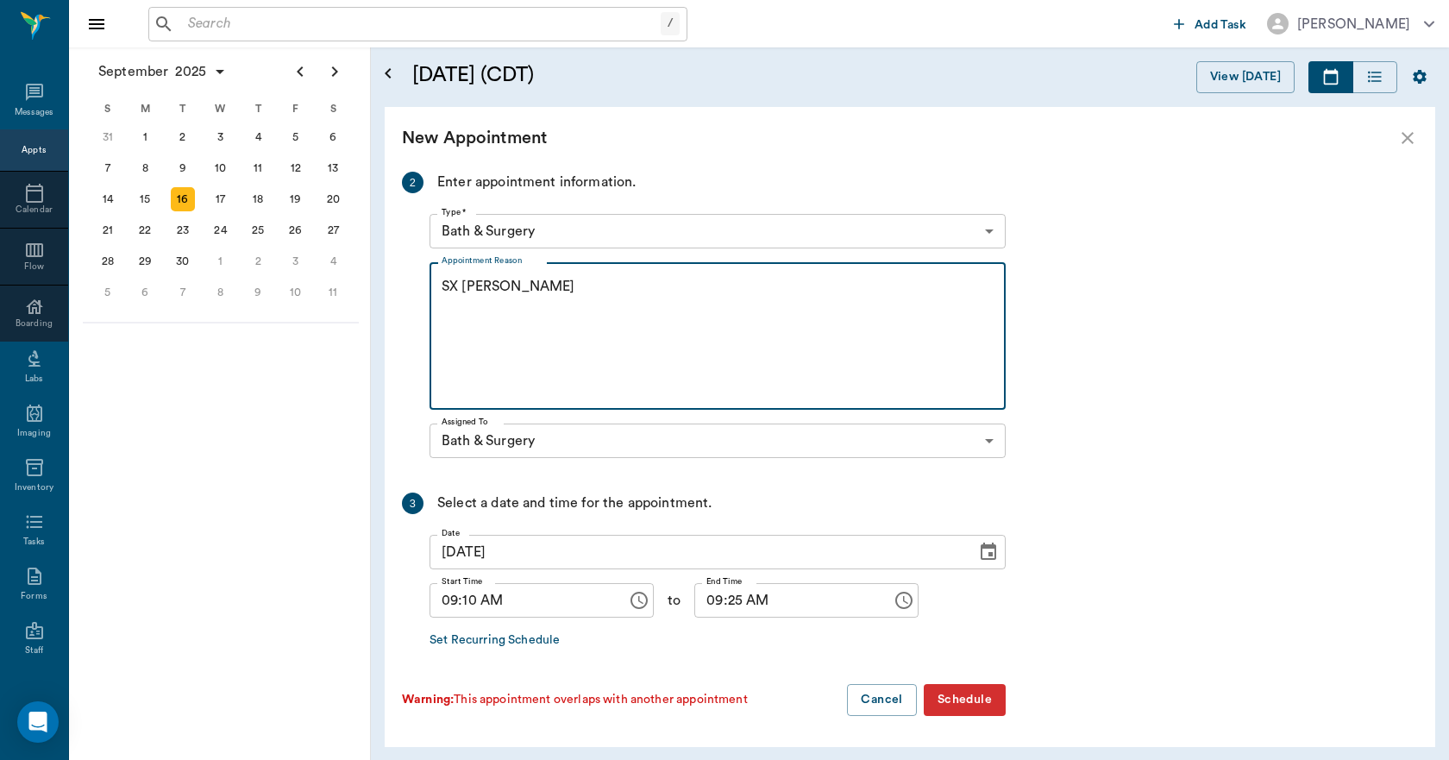
type textarea "SX REMINDER LORY"
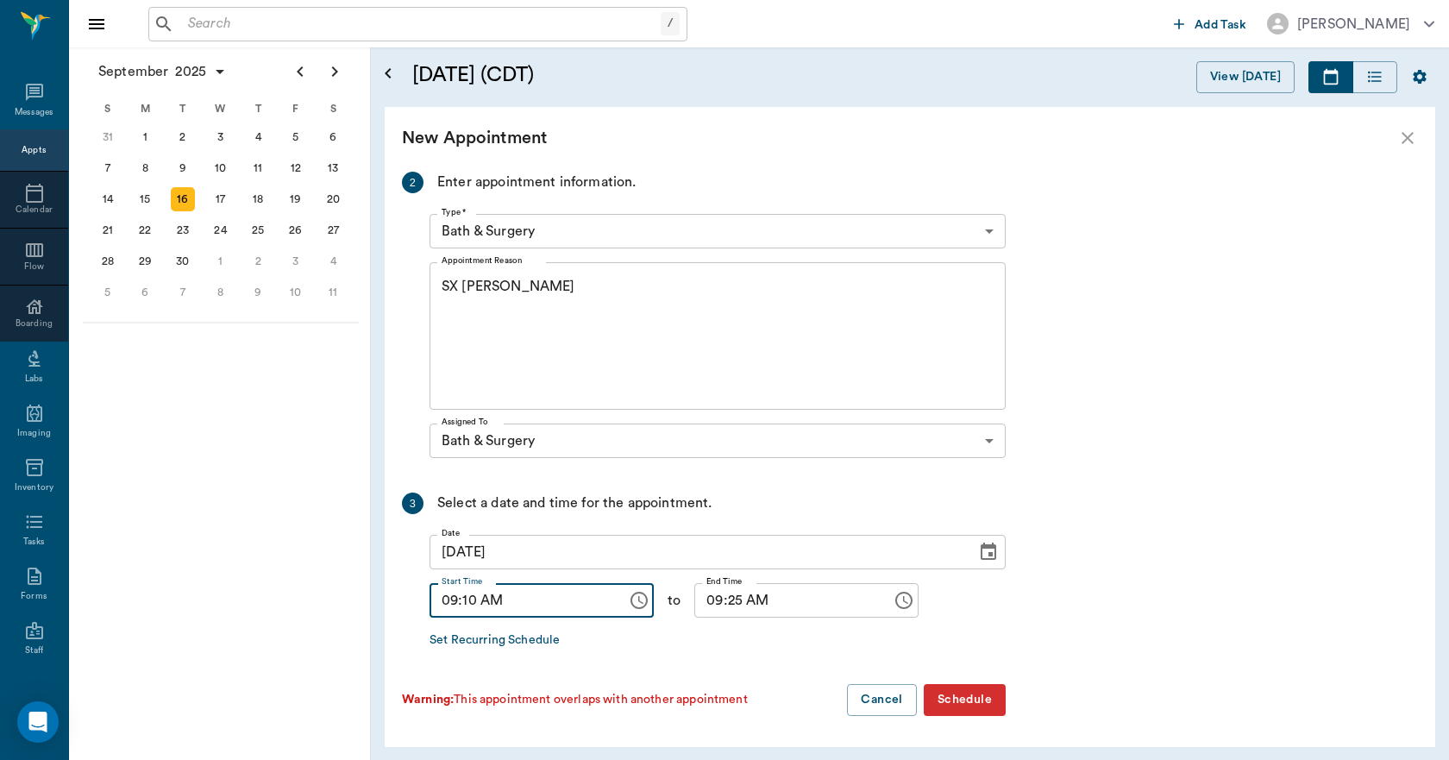
click at [470, 600] on input "09:10 AM" at bounding box center [522, 600] width 185 height 35
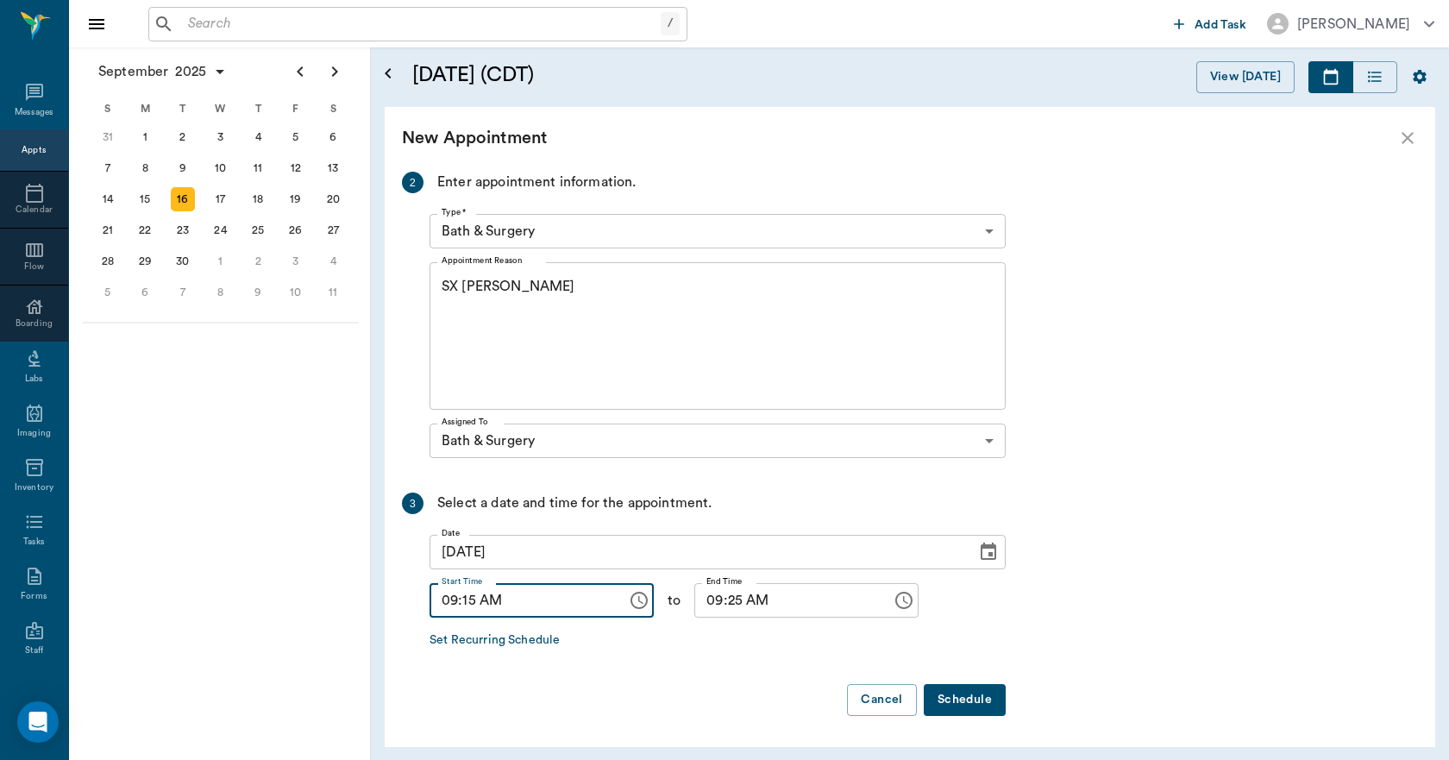
type input "09:15 AM"
click at [723, 601] on input "09:25 AM" at bounding box center [787, 600] width 185 height 35
type input "09:30 AM"
click at [991, 696] on button "Schedule" at bounding box center [965, 700] width 82 height 32
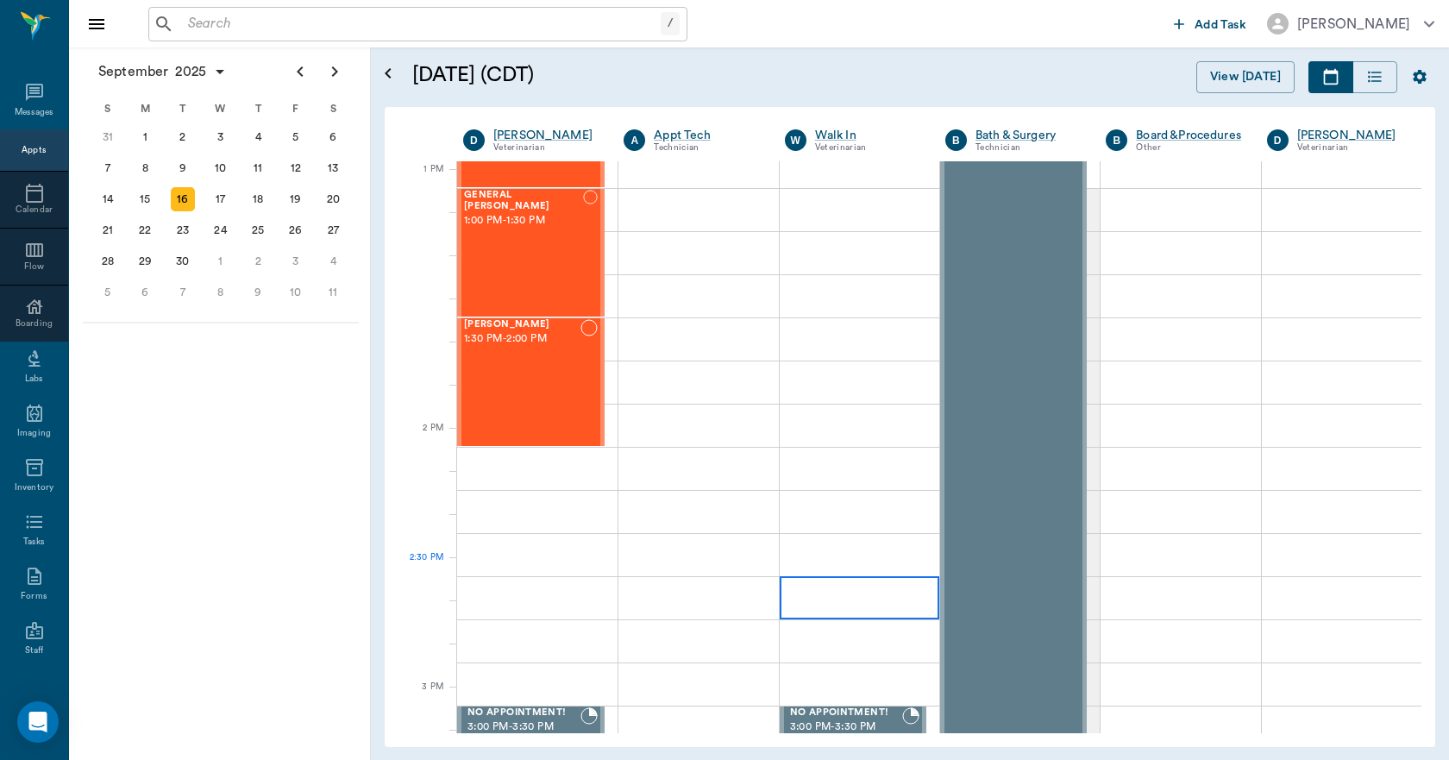
scroll to position [1294, 0]
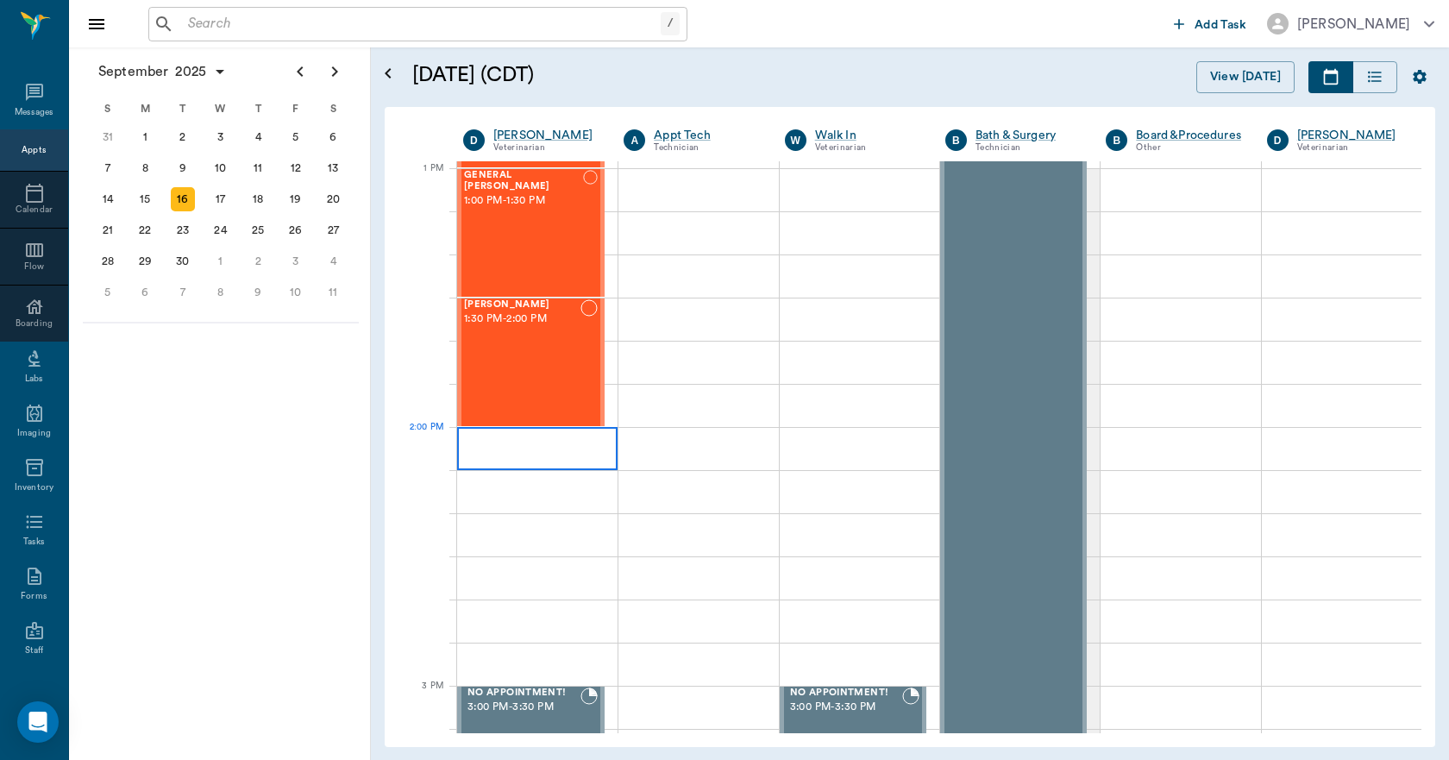
click at [528, 464] on div at bounding box center [537, 448] width 160 height 43
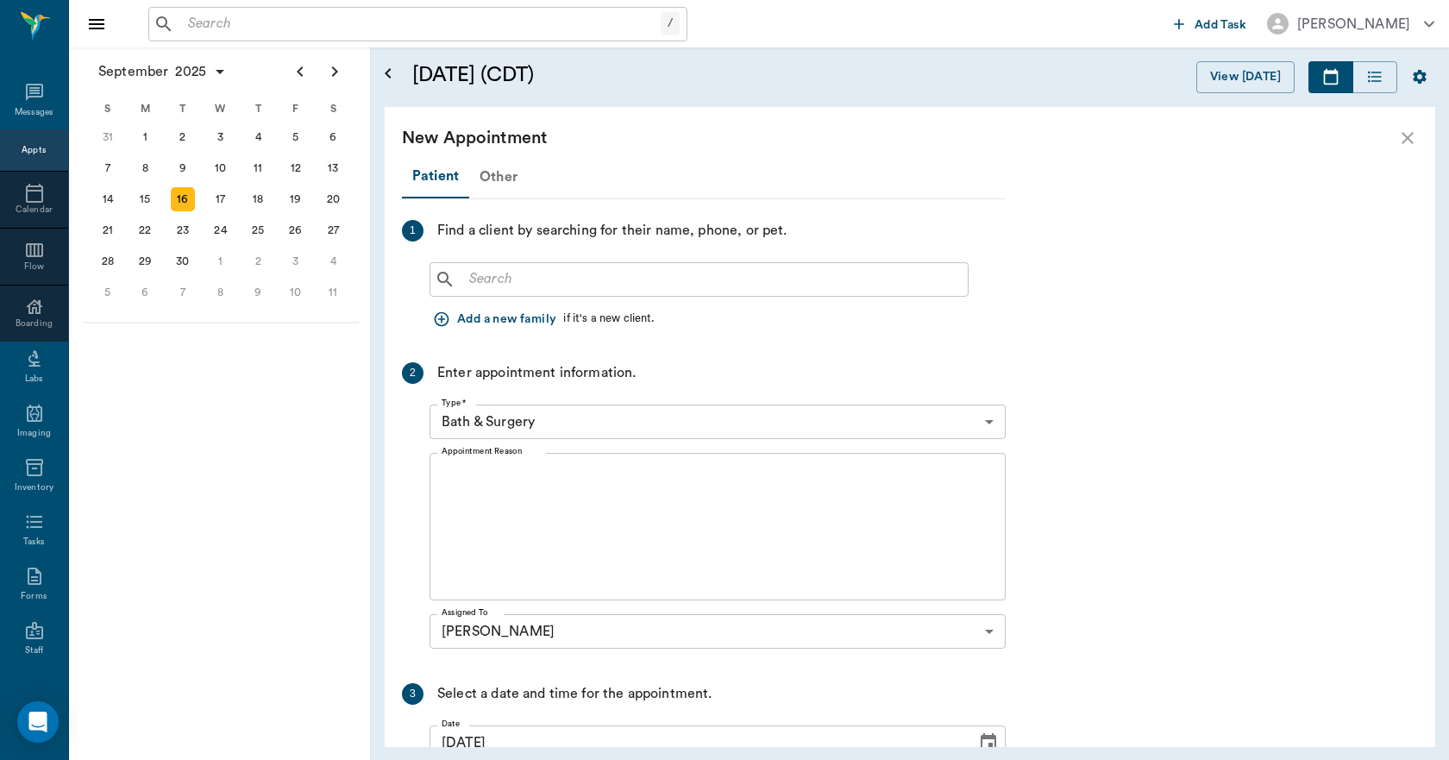
click at [496, 186] on div "Other" at bounding box center [498, 176] width 59 height 41
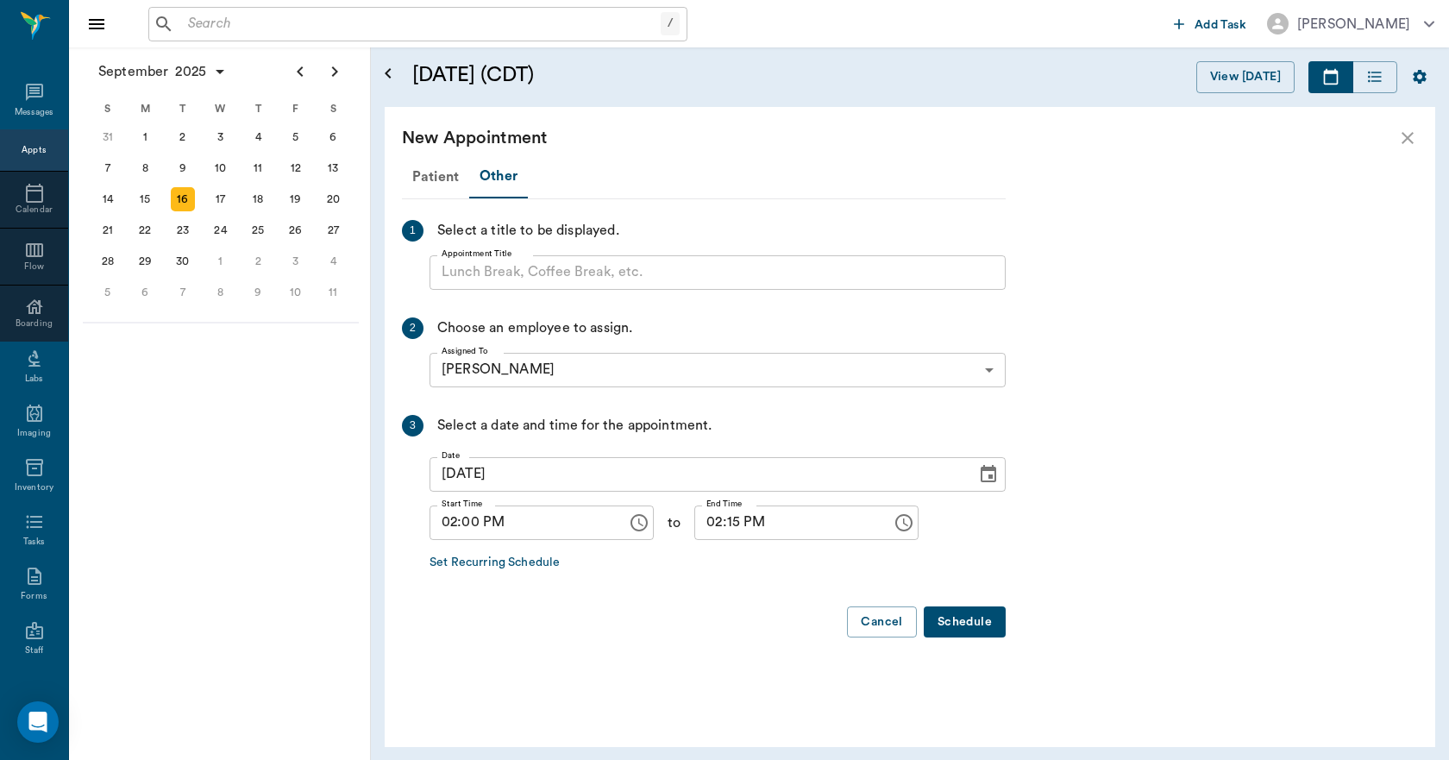
click at [472, 273] on input "Appointment Title" at bounding box center [718, 272] width 576 height 35
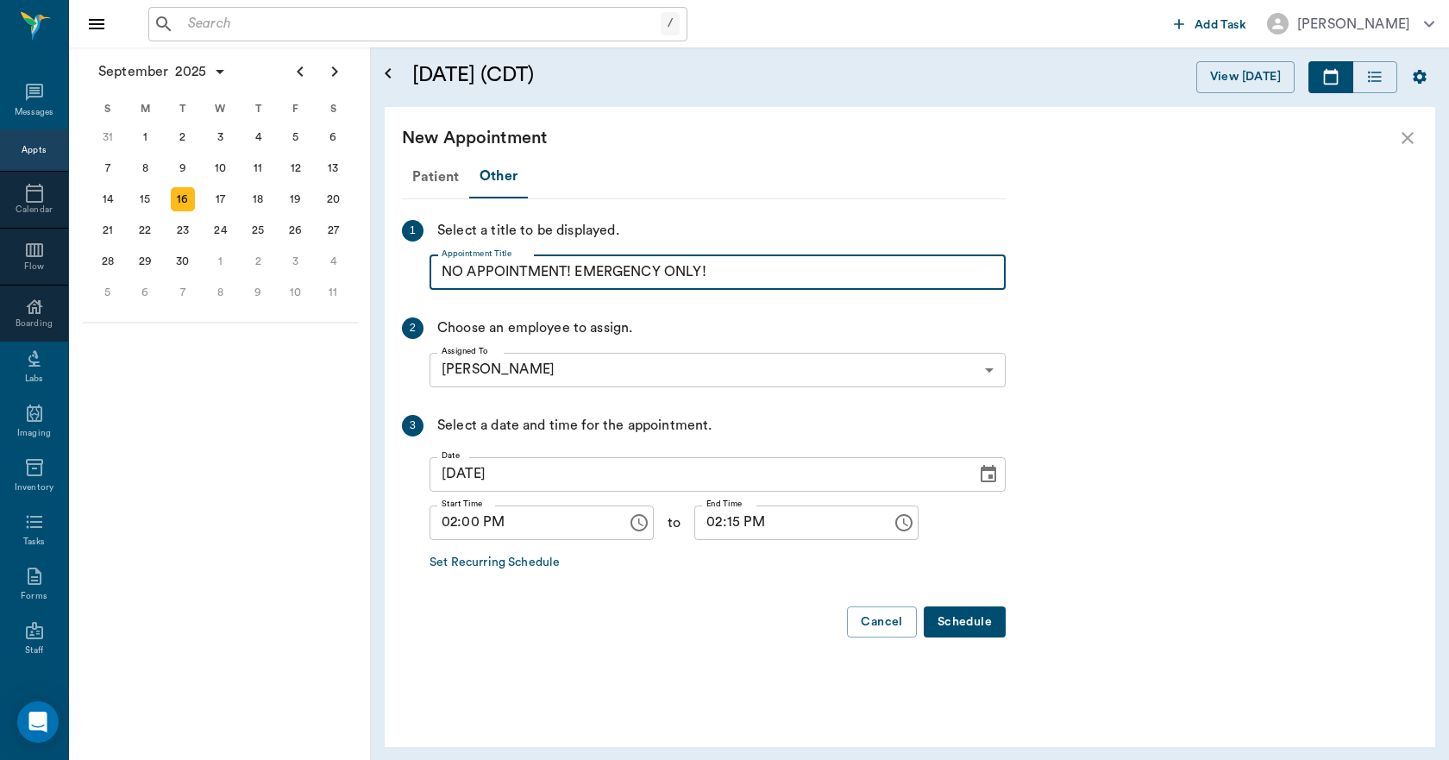
drag, startPoint x: 763, startPoint y: 256, endPoint x: 448, endPoint y: 296, distance: 317.4
click at [450, 296] on div "Patient Other 1 Select a title to be displayed. Appointment Title NO APPOINTMEN…" at bounding box center [704, 403] width 604 height 497
drag, startPoint x: 444, startPoint y: 297, endPoint x: 425, endPoint y: 295, distance: 19.1
click at [443, 297] on div "Patient Other 1 Select a title to be displayed. Appointment Title NO APPOINTMEN…" at bounding box center [704, 403] width 604 height 497
drag, startPoint x: 720, startPoint y: 274, endPoint x: 444, endPoint y: 303, distance: 277.6
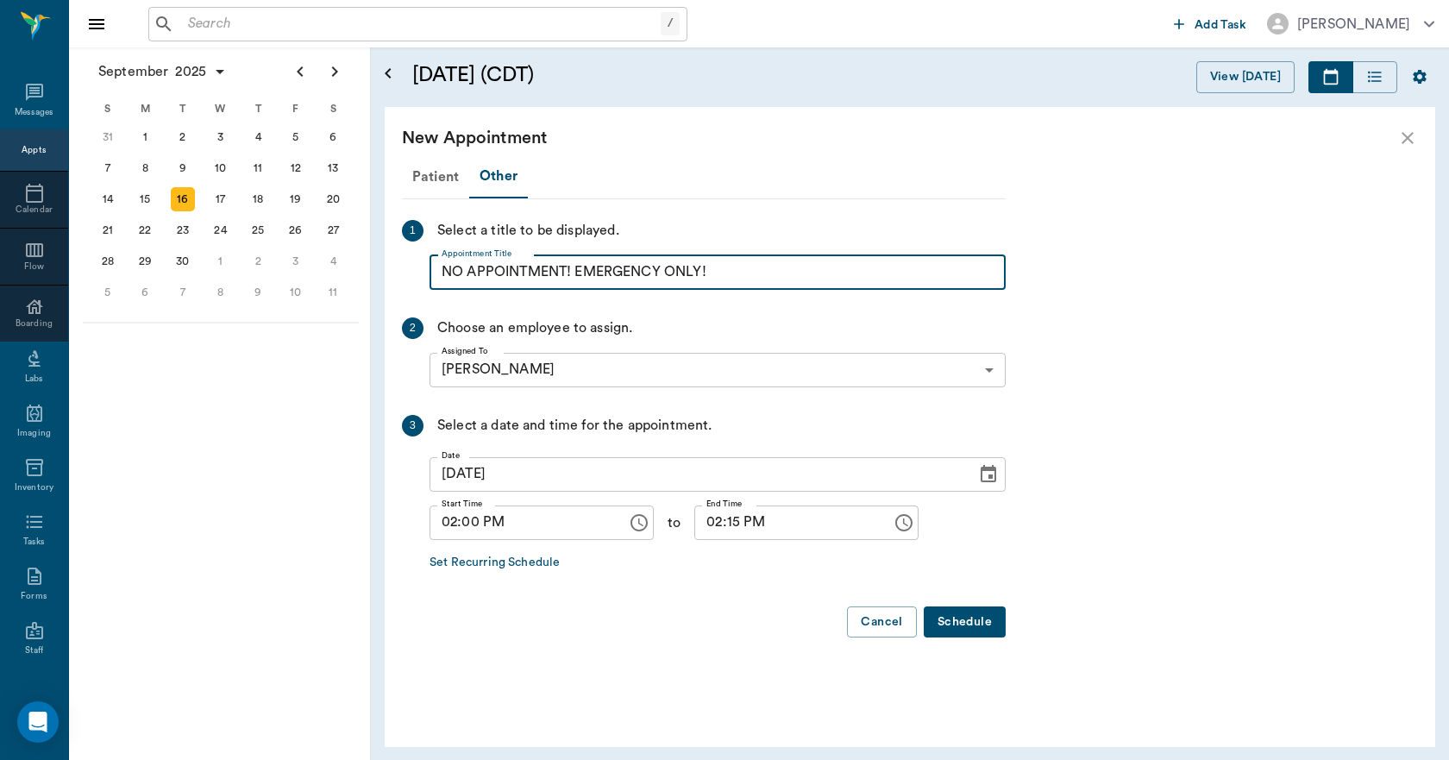
click at [445, 303] on div "Patient Other 1 Select a title to be displayed. Appointment Title NO APPOINTMEN…" at bounding box center [704, 403] width 604 height 497
paste input "mp40/dxsp1"
drag, startPoint x: 556, startPoint y: 270, endPoint x: 424, endPoint y: 294, distance: 134.2
click at [426, 294] on div "Patient Other 1 Select a title to be displayed. Appointment Title mp40/dxsp1 Ap…" at bounding box center [704, 403] width 604 height 497
drag, startPoint x: 569, startPoint y: 269, endPoint x: 439, endPoint y: 285, distance: 130.3
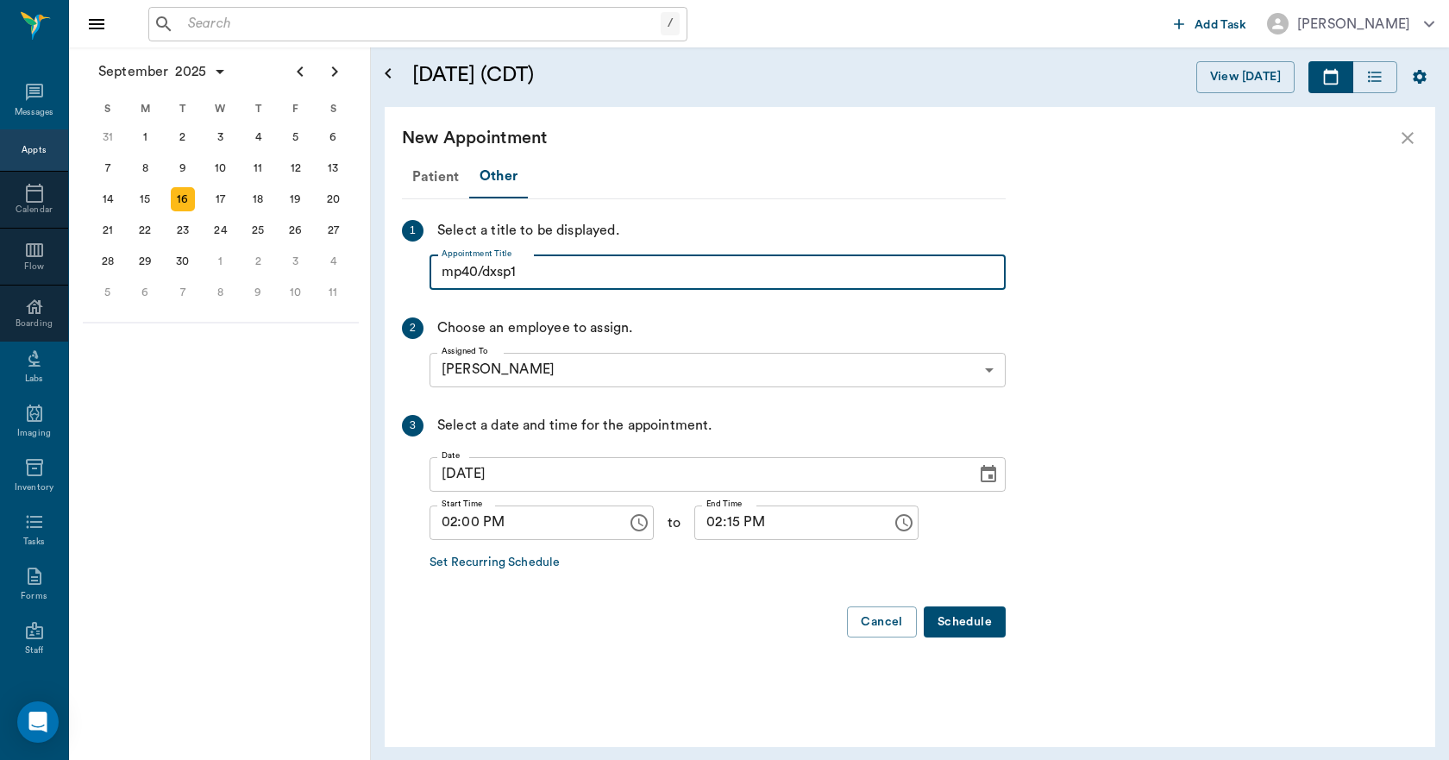
click at [439, 285] on input "mp40/dxsp1" at bounding box center [718, 272] width 576 height 35
drag, startPoint x: 728, startPoint y: 276, endPoint x: 443, endPoint y: 299, distance: 285.7
click at [443, 299] on div "Patient Other 1 Select a title to be displayed. Appointment Title NO APPOINTMEN…" at bounding box center [704, 403] width 604 height 497
click at [737, 209] on div "Patient Other 1 Select a title to be displayed. Appointment Title NO APPOINTMEN…" at bounding box center [704, 403] width 604 height 497
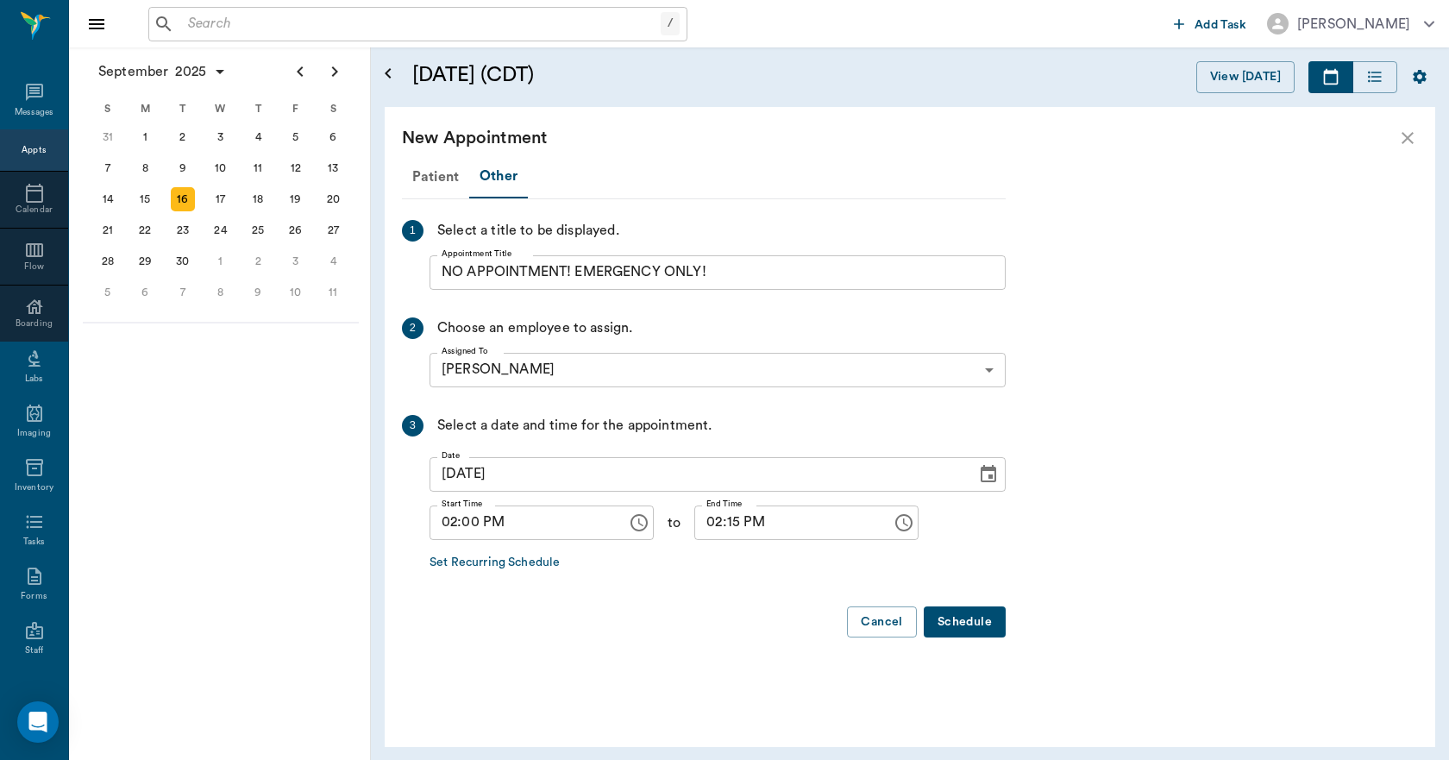
click at [745, 267] on input "NO APPOINTMENT! EMERGENCY ONLY!" at bounding box center [718, 272] width 576 height 35
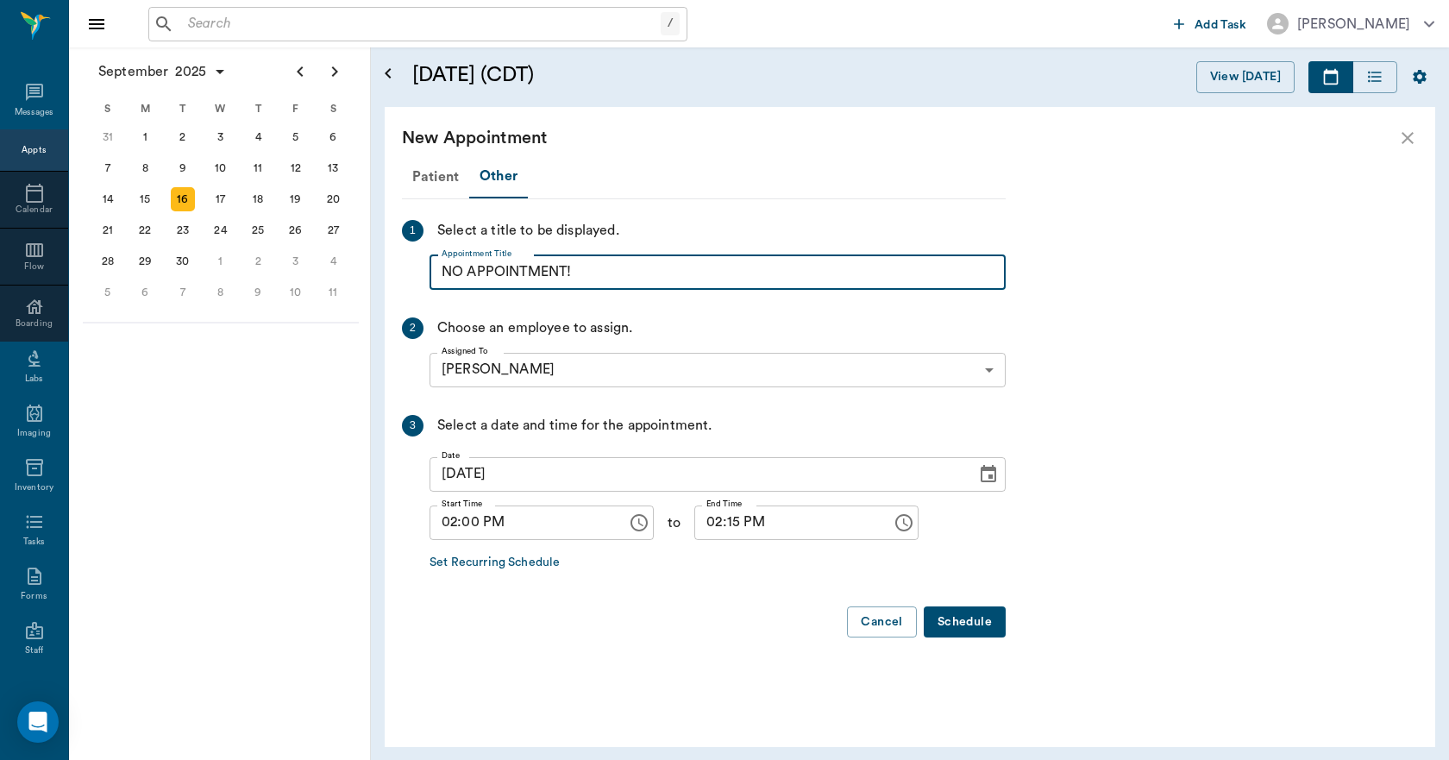
type input "NO APPOINTMENT!"
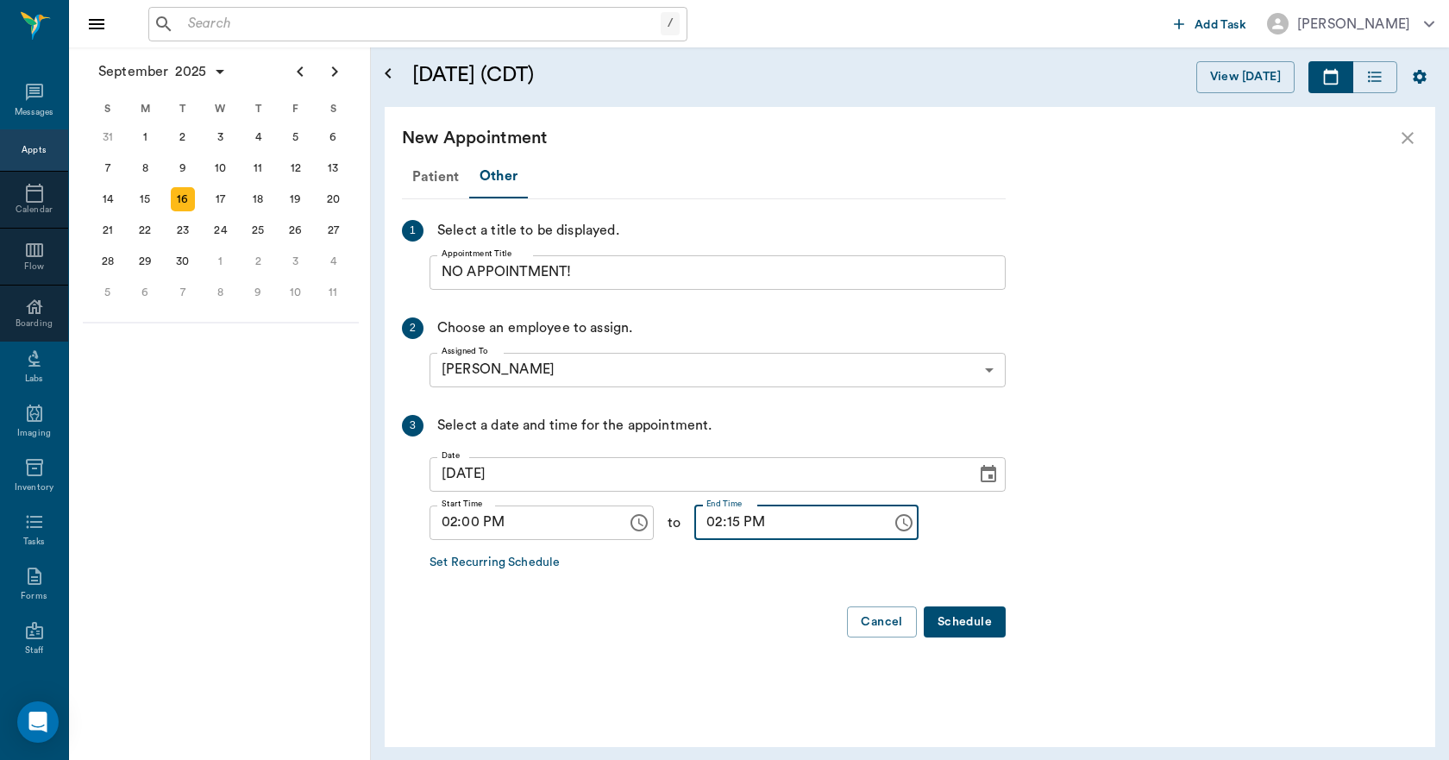
click at [717, 519] on input "02:15 PM" at bounding box center [787, 523] width 185 height 35
type input "02:30 PM"
click at [957, 629] on button "Schedule" at bounding box center [965, 623] width 82 height 32
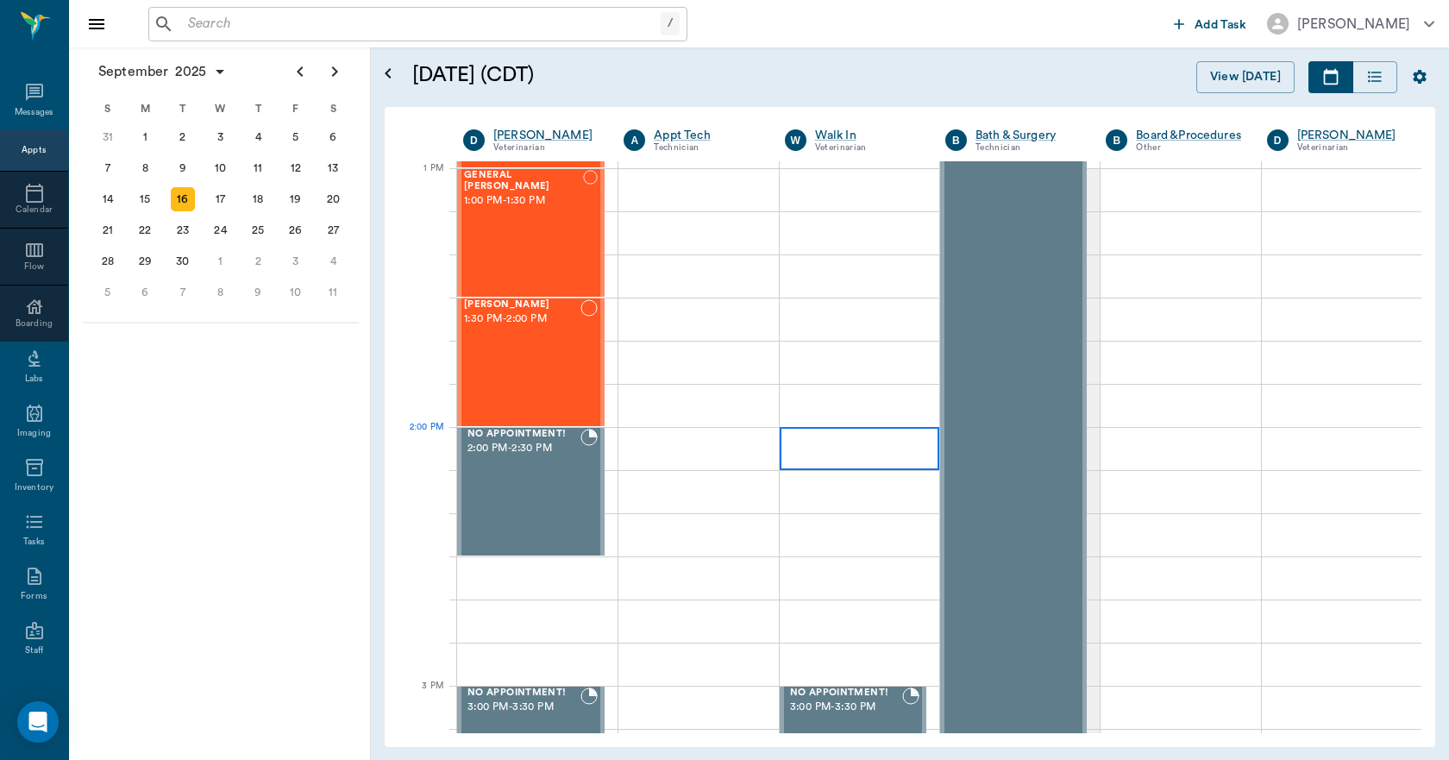
click at [850, 462] on div at bounding box center [860, 448] width 160 height 43
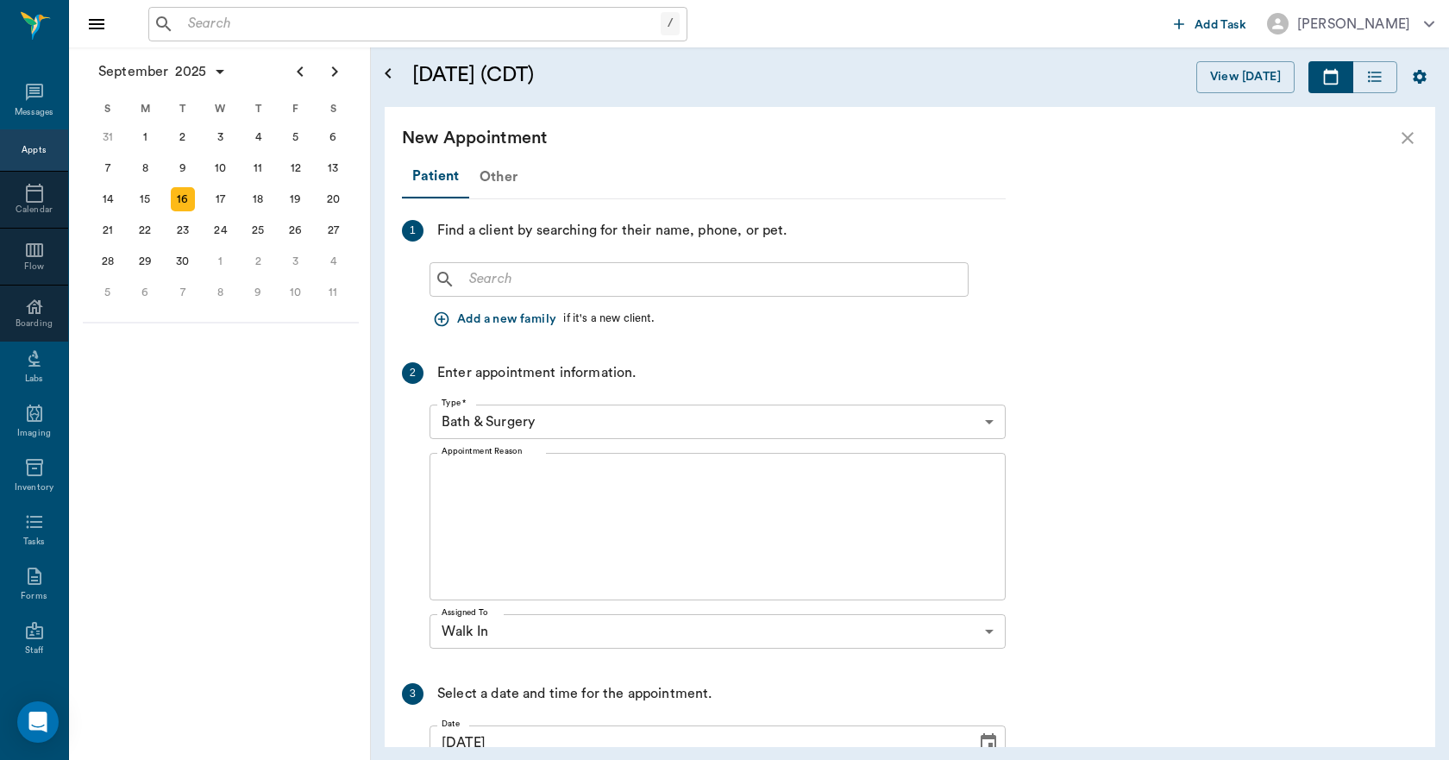
click at [495, 174] on div "Other" at bounding box center [498, 176] width 59 height 41
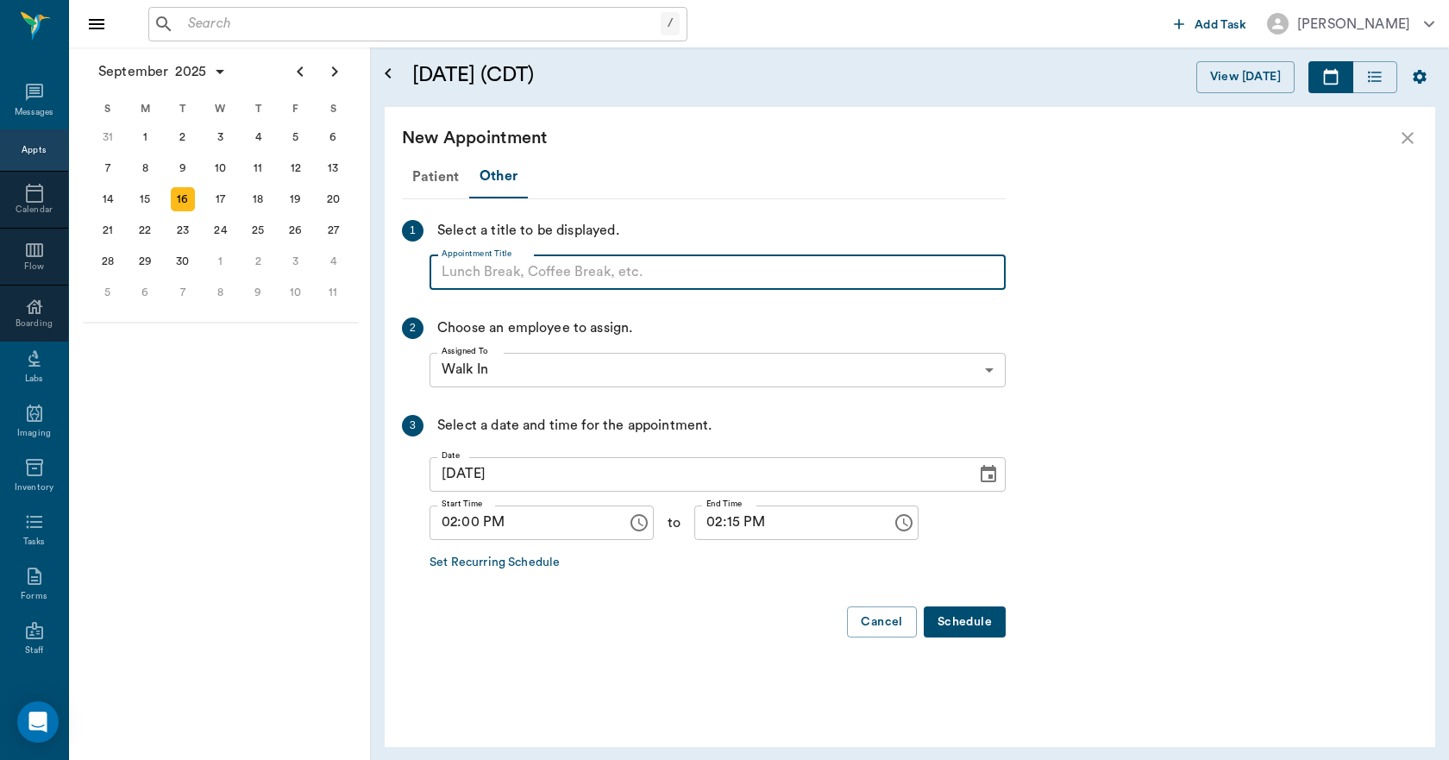
paste input "NO APPOINTMENT! EMERGENCY ONLY!"
type input "NO APPOINTMENT!"
click at [720, 532] on input "02:15 PM" at bounding box center [787, 523] width 185 height 35
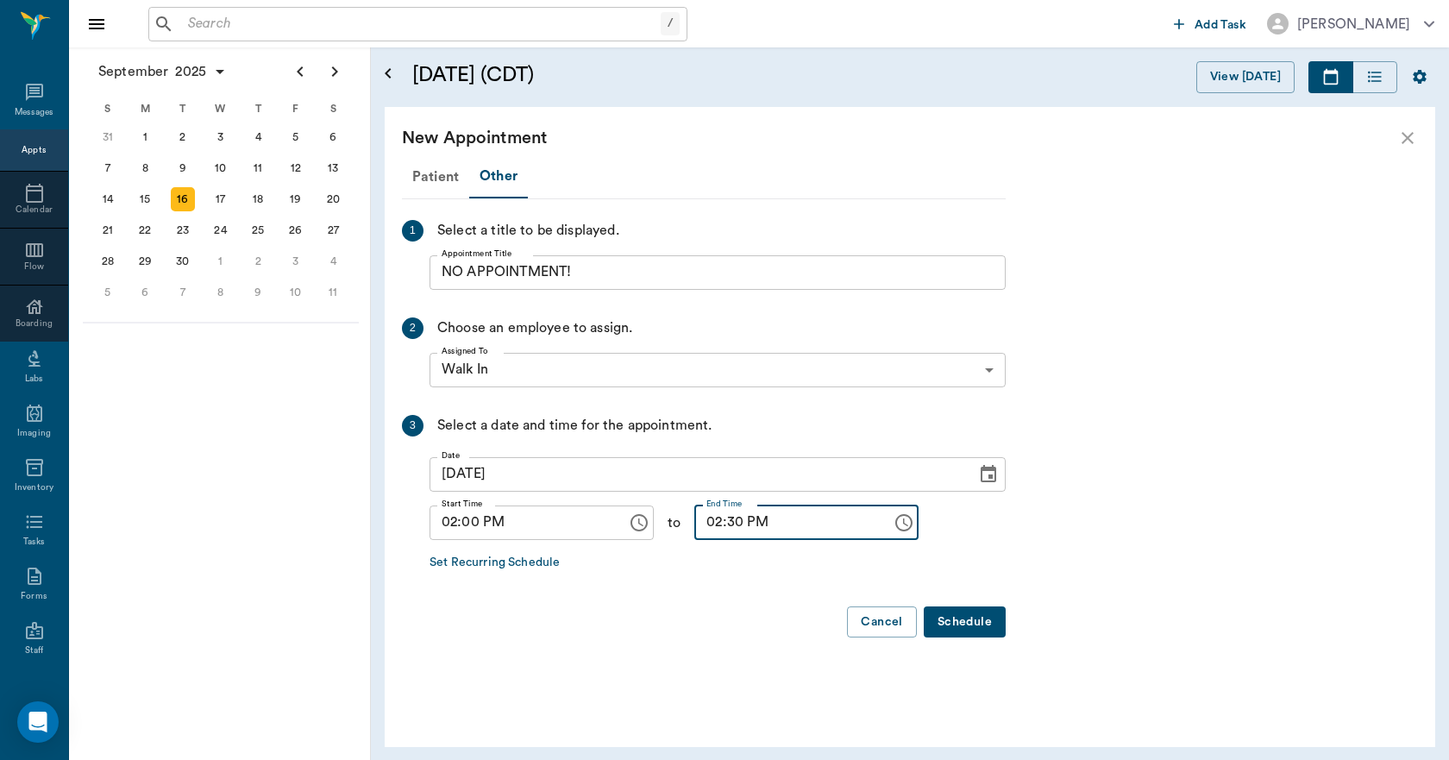
type input "02:30 PM"
click at [978, 621] on button "Schedule" at bounding box center [965, 623] width 82 height 32
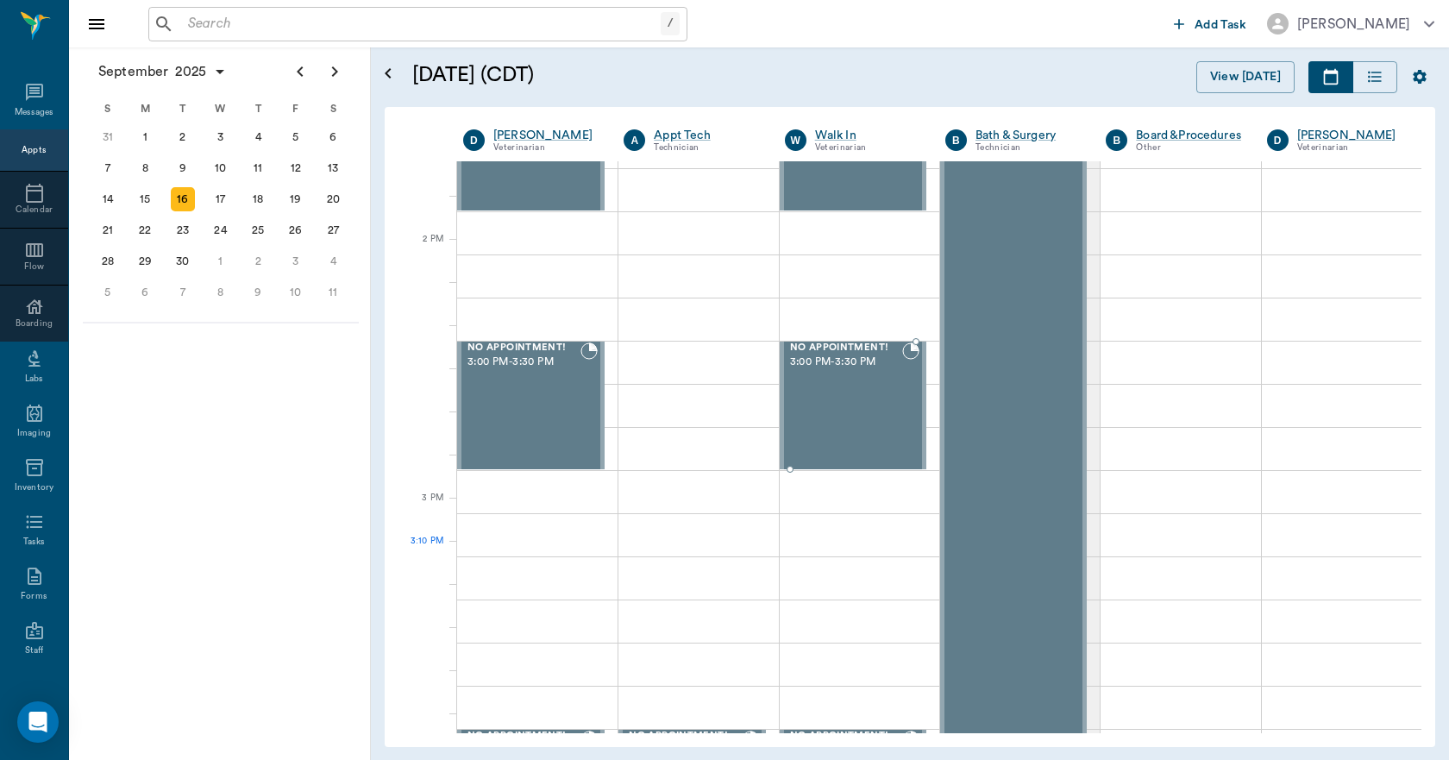
scroll to position [1208, 0]
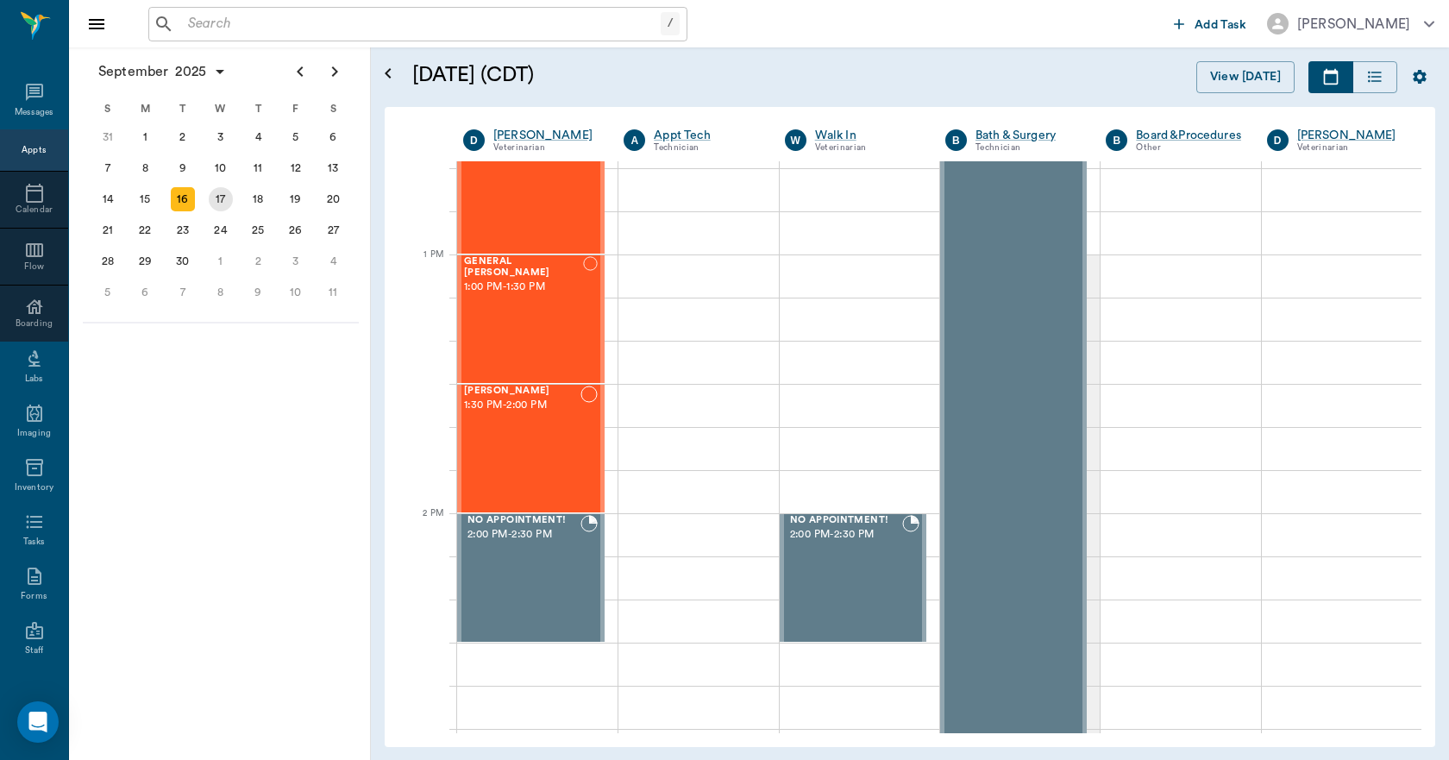
click at [227, 199] on div "17" at bounding box center [221, 199] width 24 height 24
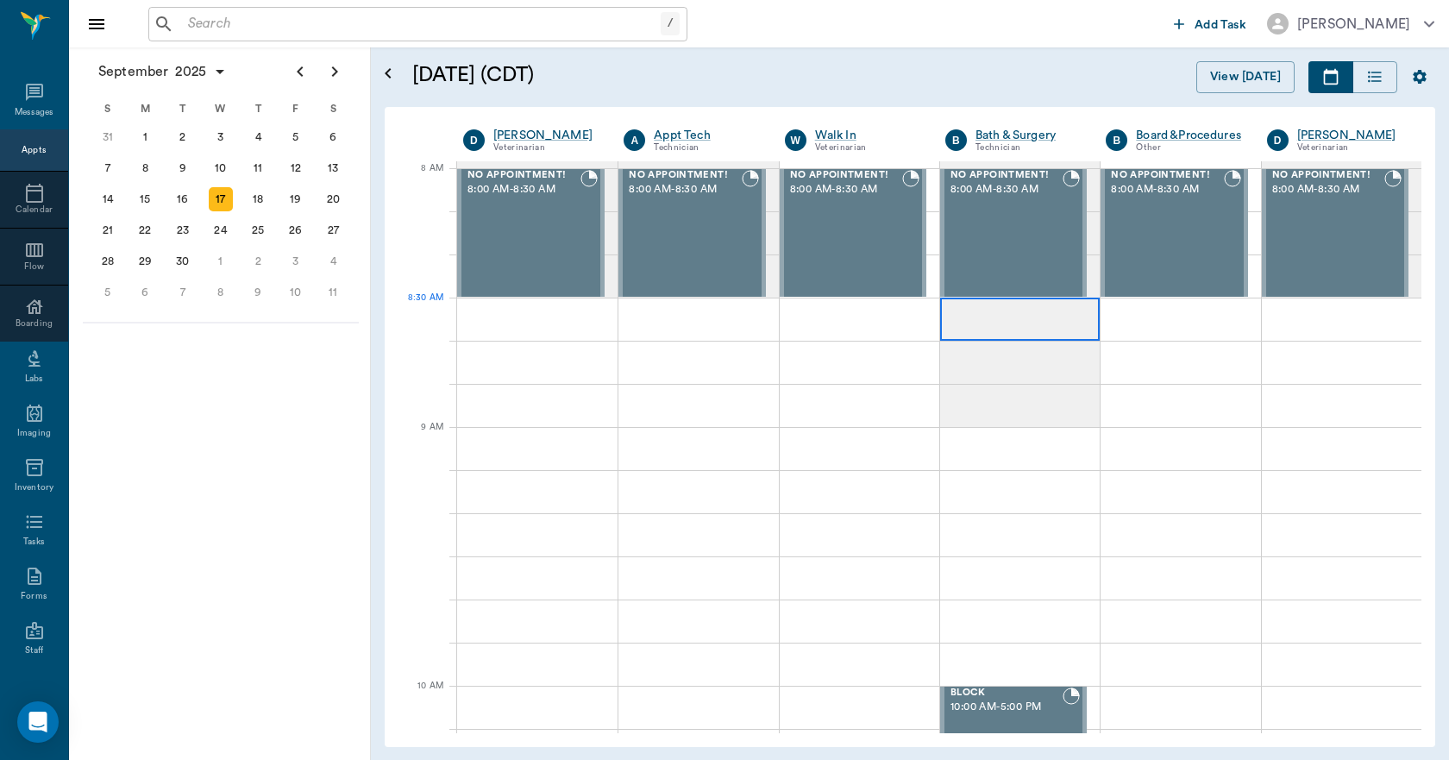
click at [972, 323] on div at bounding box center [1020, 319] width 160 height 43
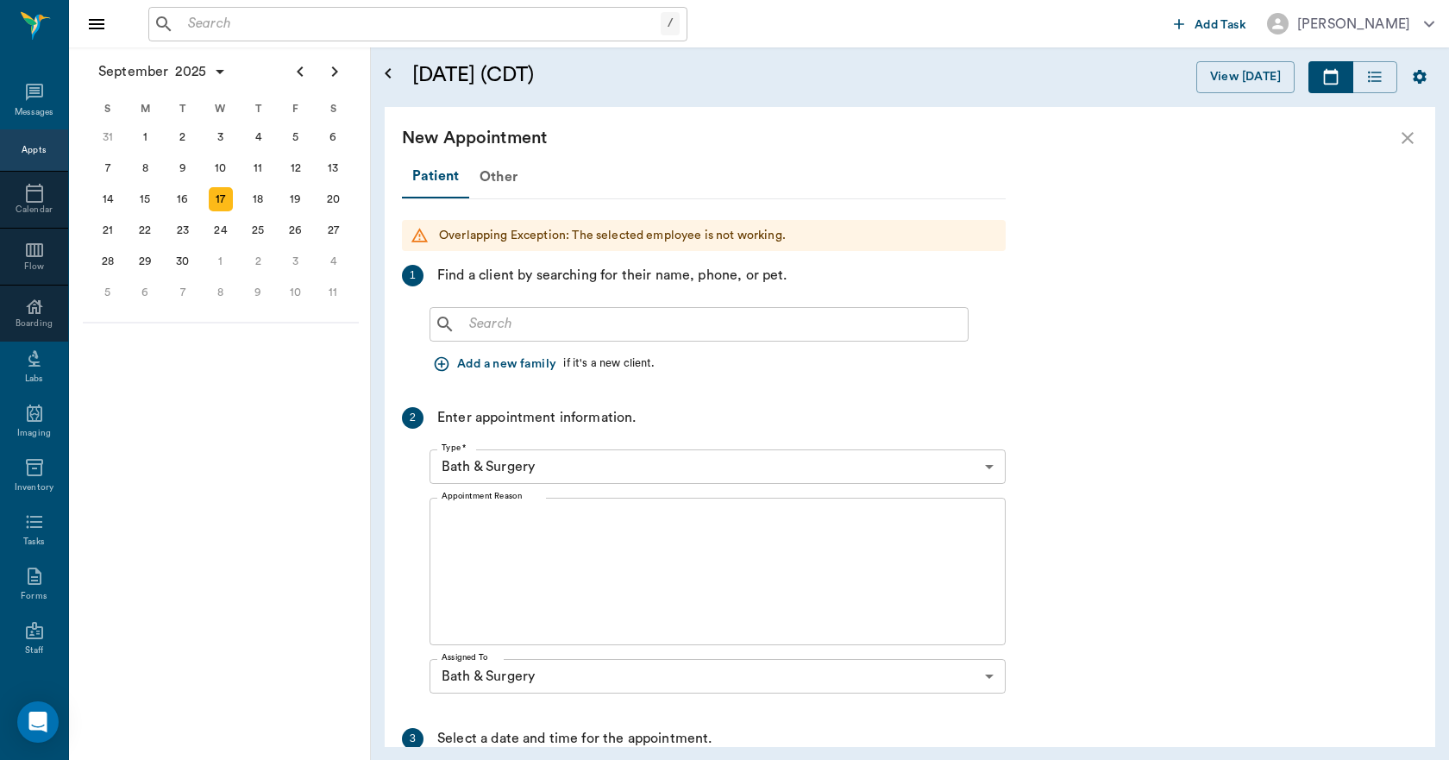
click at [498, 321] on input "text" at bounding box center [711, 324] width 499 height 24
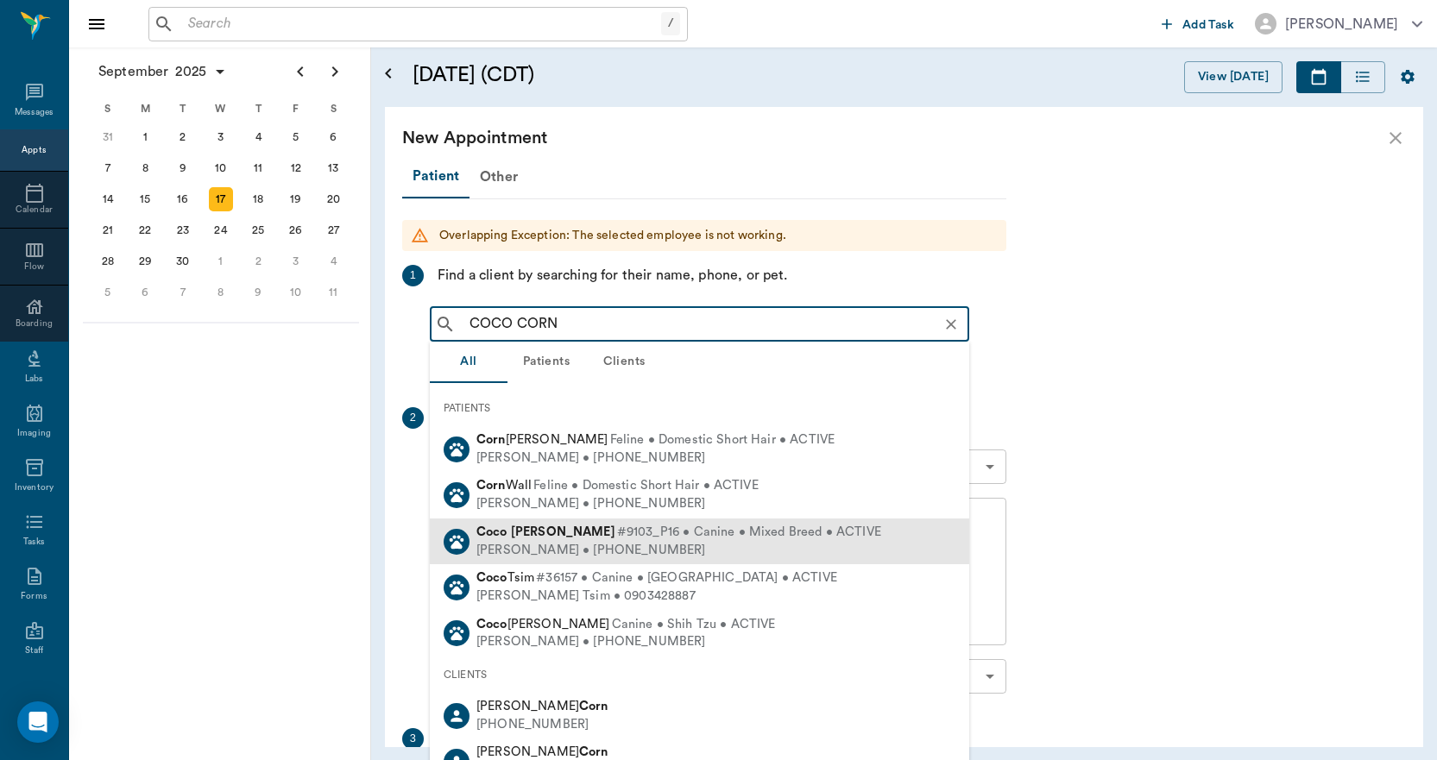
click at [547, 537] on b "Cornett" at bounding box center [563, 531] width 104 height 13
type input "COCO CORN"
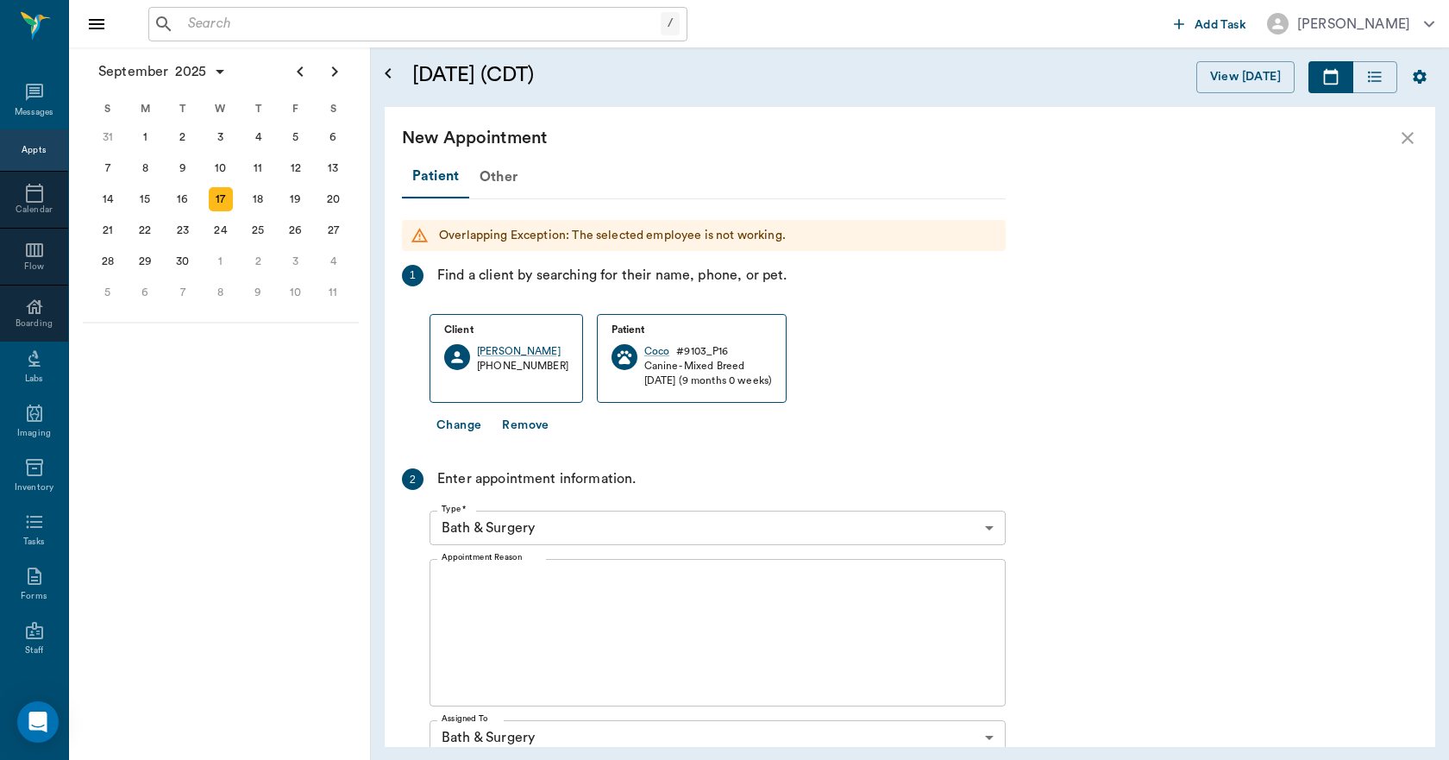
click at [555, 591] on textarea "Appointment Reason" at bounding box center [718, 633] width 552 height 119
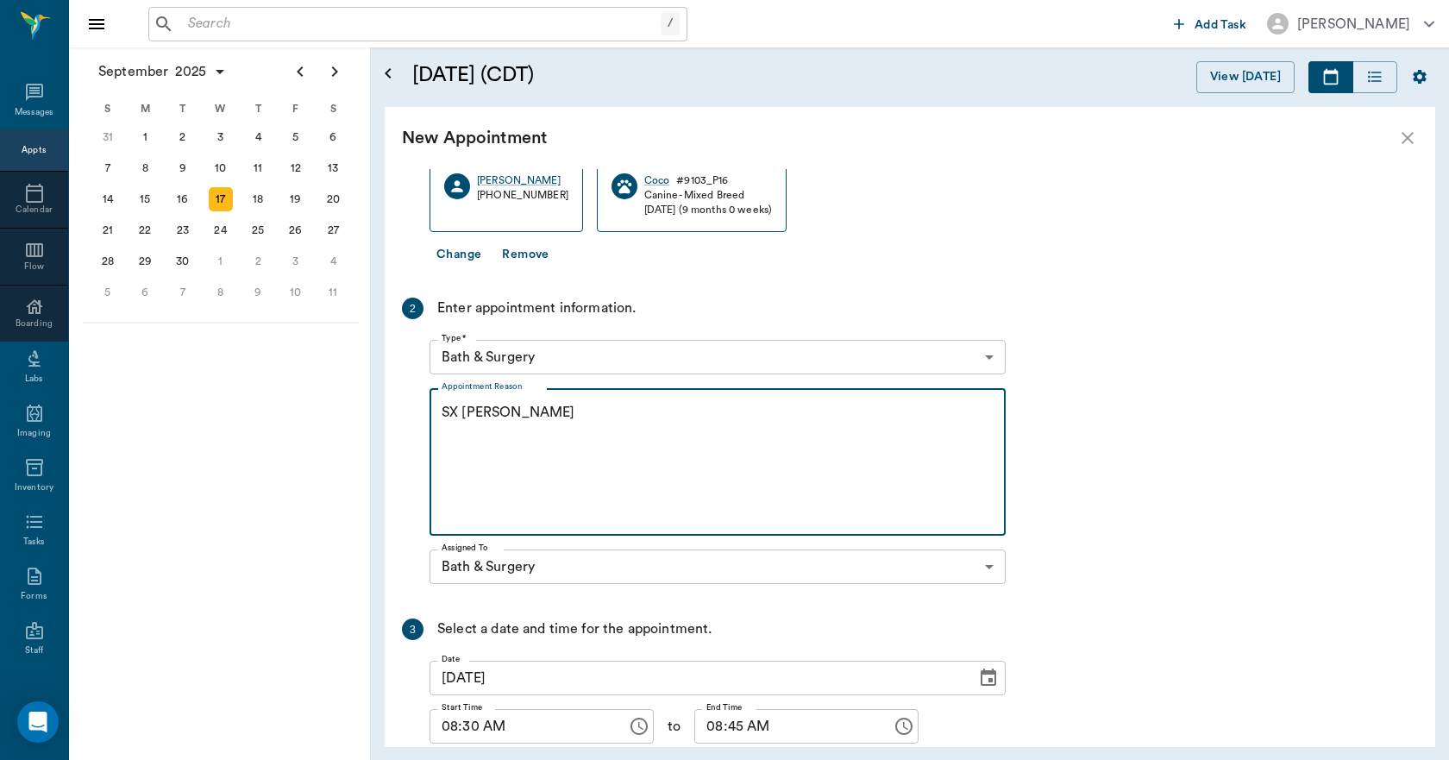
scroll to position [297, 0]
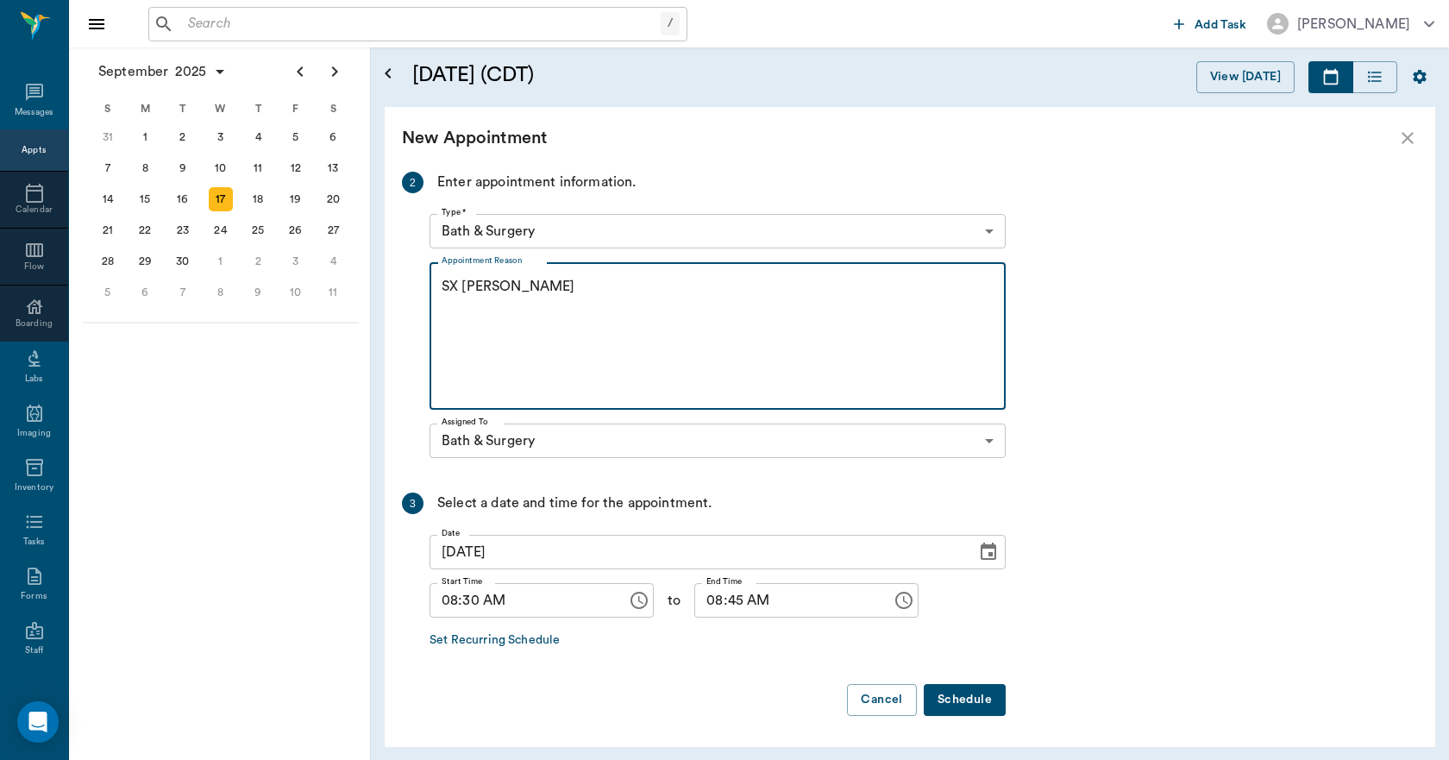
type textarea "SX REMINDER LORY"
click at [945, 696] on button "Schedule" at bounding box center [965, 700] width 82 height 32
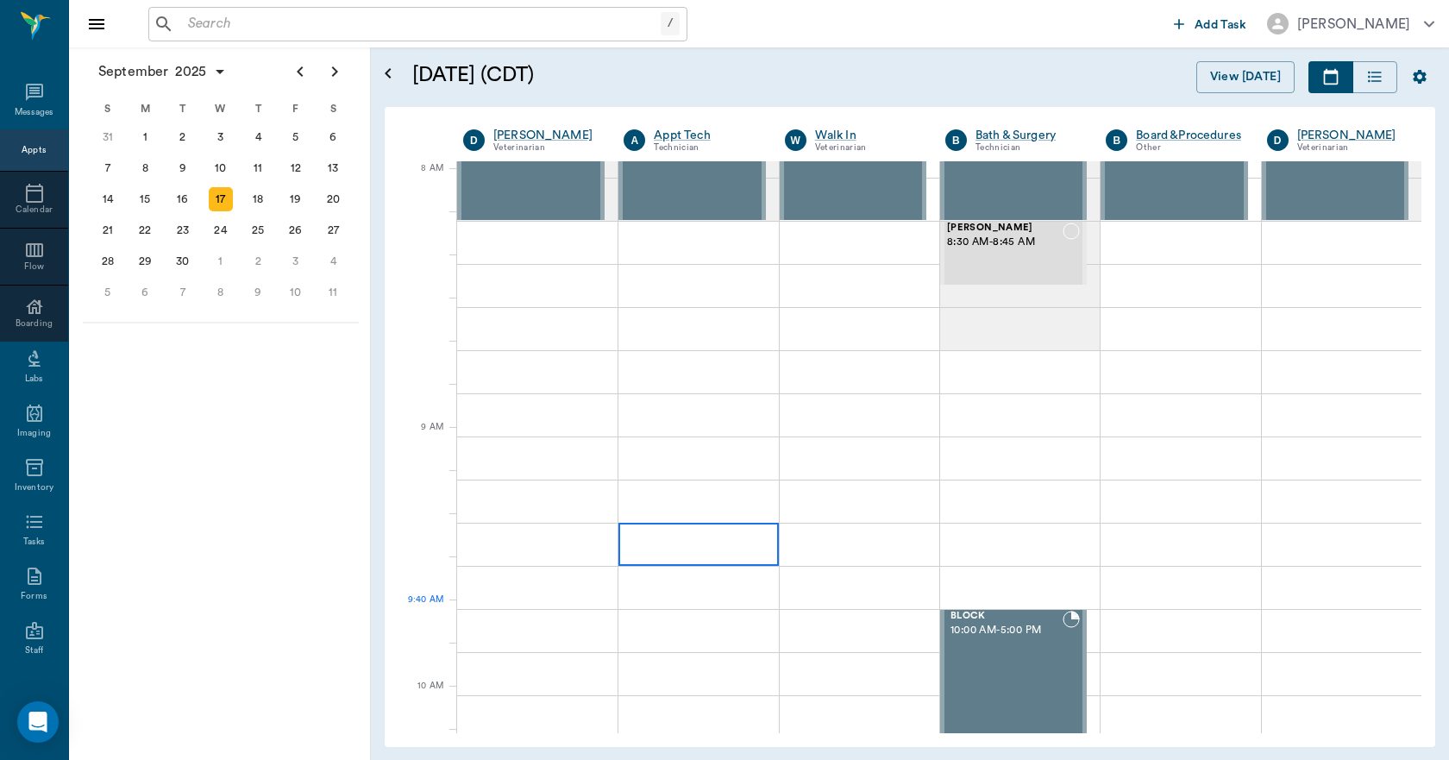
scroll to position [0, 0]
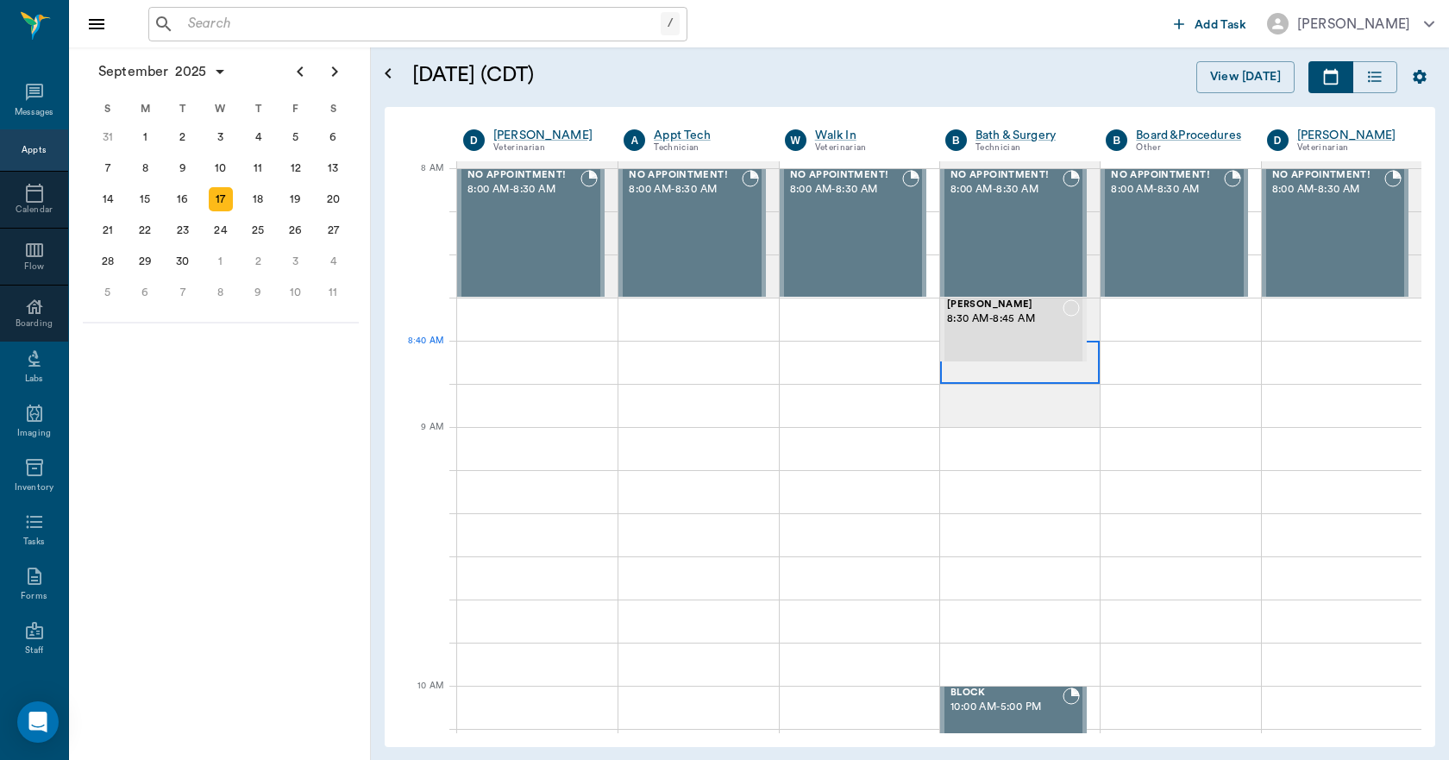
click at [961, 381] on div at bounding box center [1020, 362] width 160 height 43
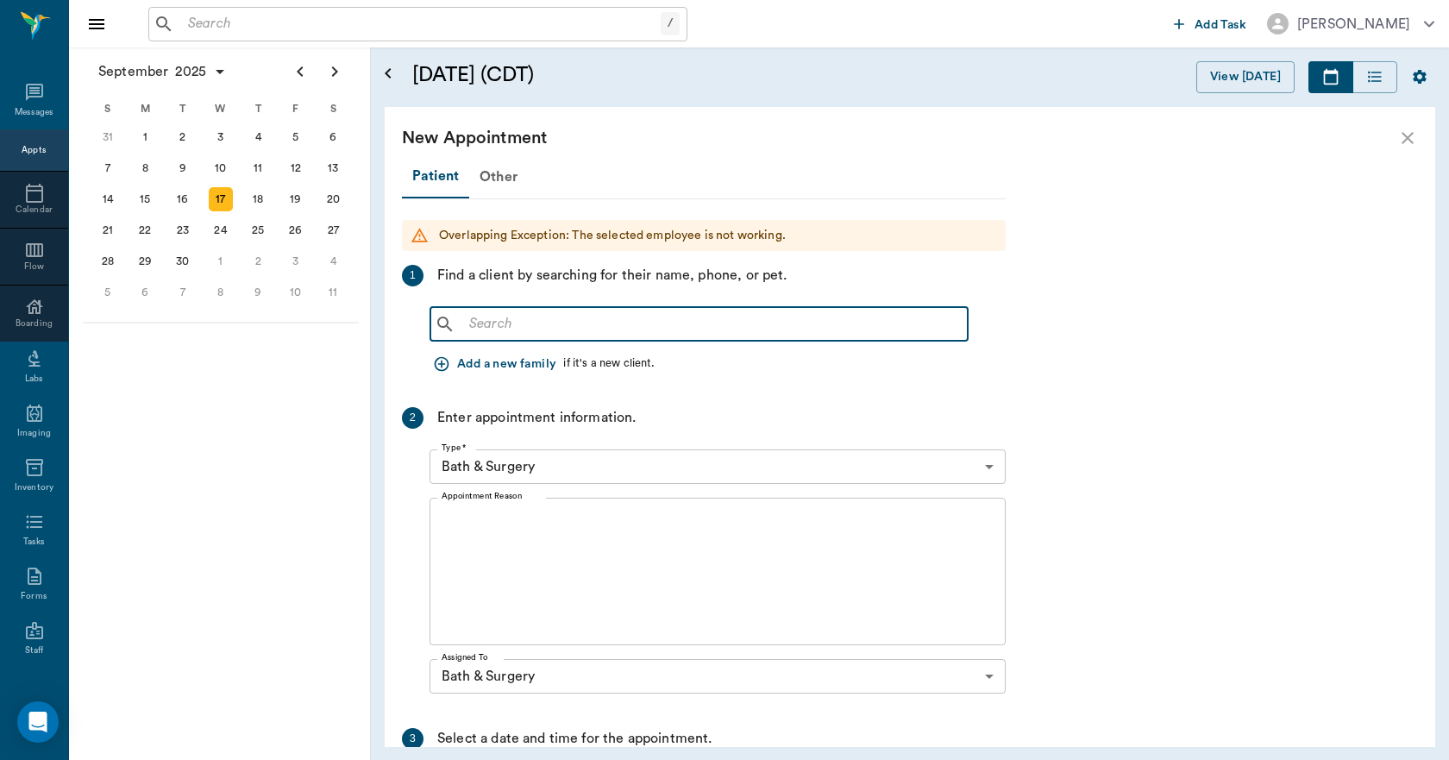
click at [597, 319] on input "text" at bounding box center [711, 324] width 499 height 24
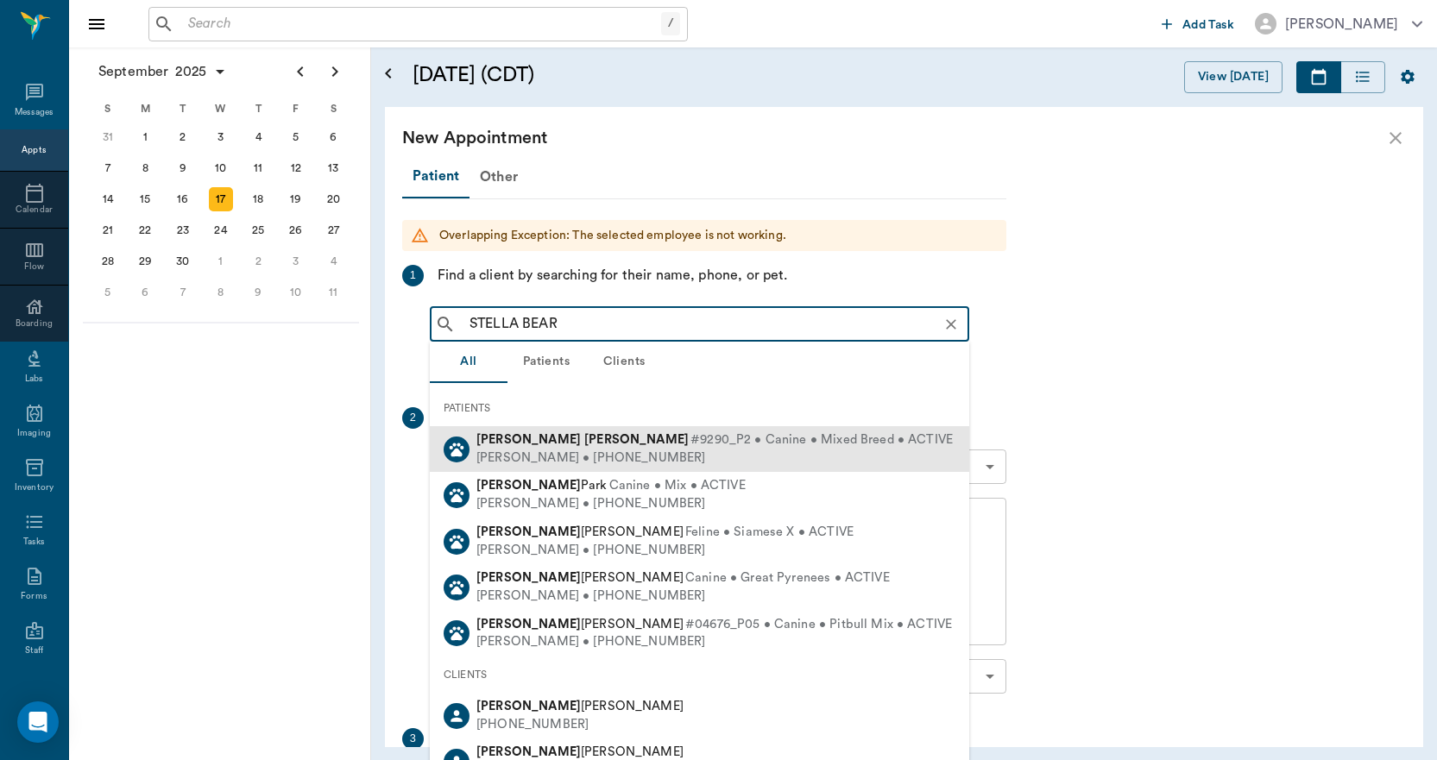
click at [690, 442] on span "#9290_P2 • Canine • Mixed Breed • ACTIVE" at bounding box center [821, 440] width 262 height 18
type input "STELLA BEAR"
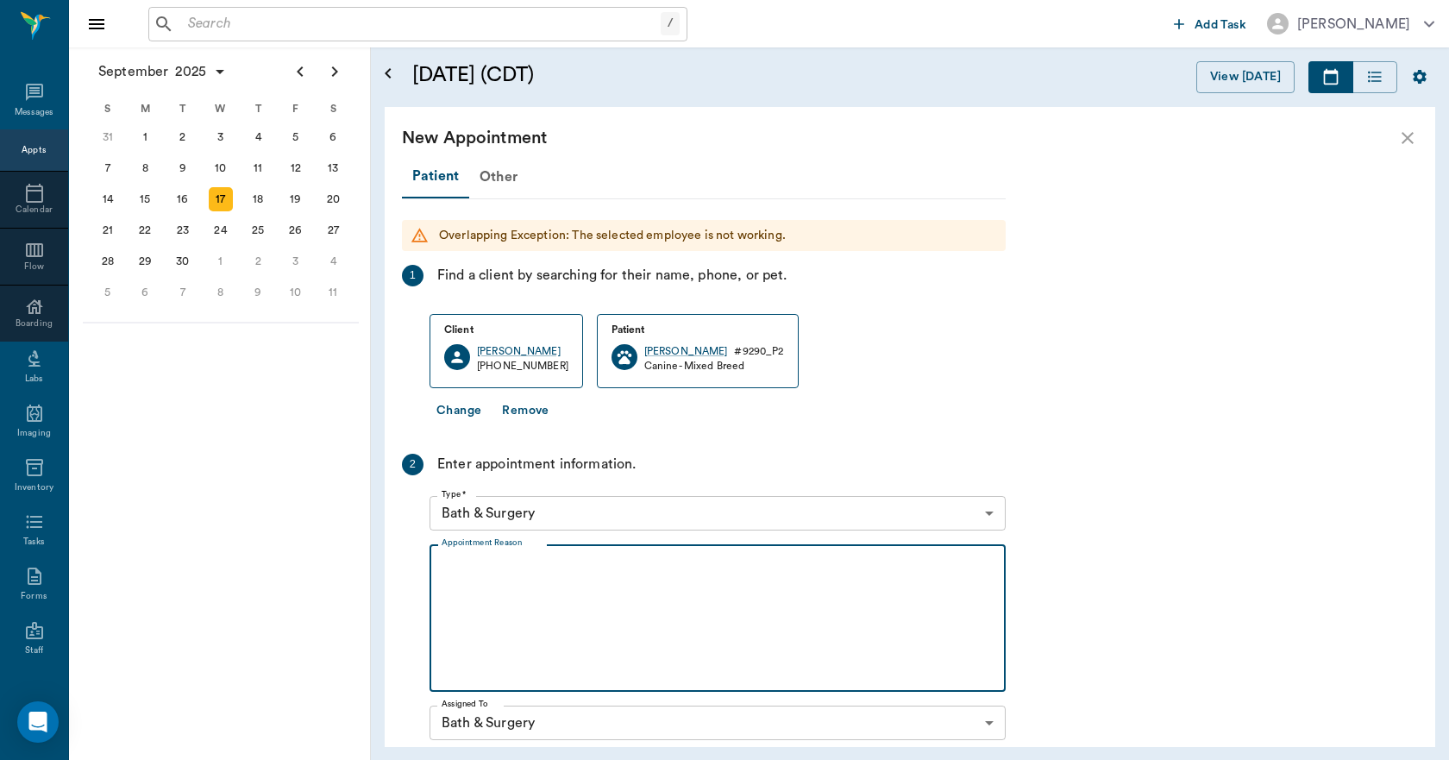
click at [545, 582] on textarea "Appointment Reason" at bounding box center [718, 618] width 552 height 119
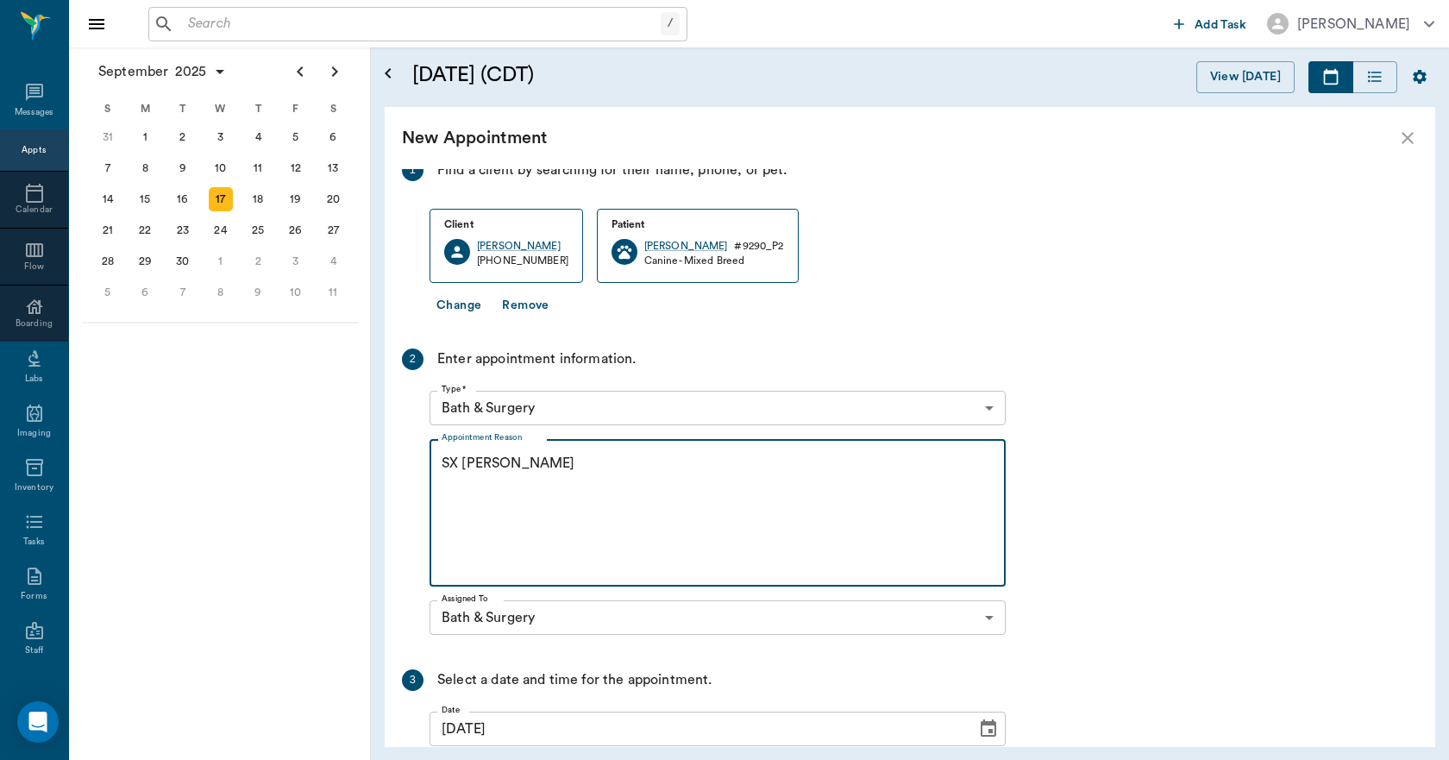
scroll to position [282, 0]
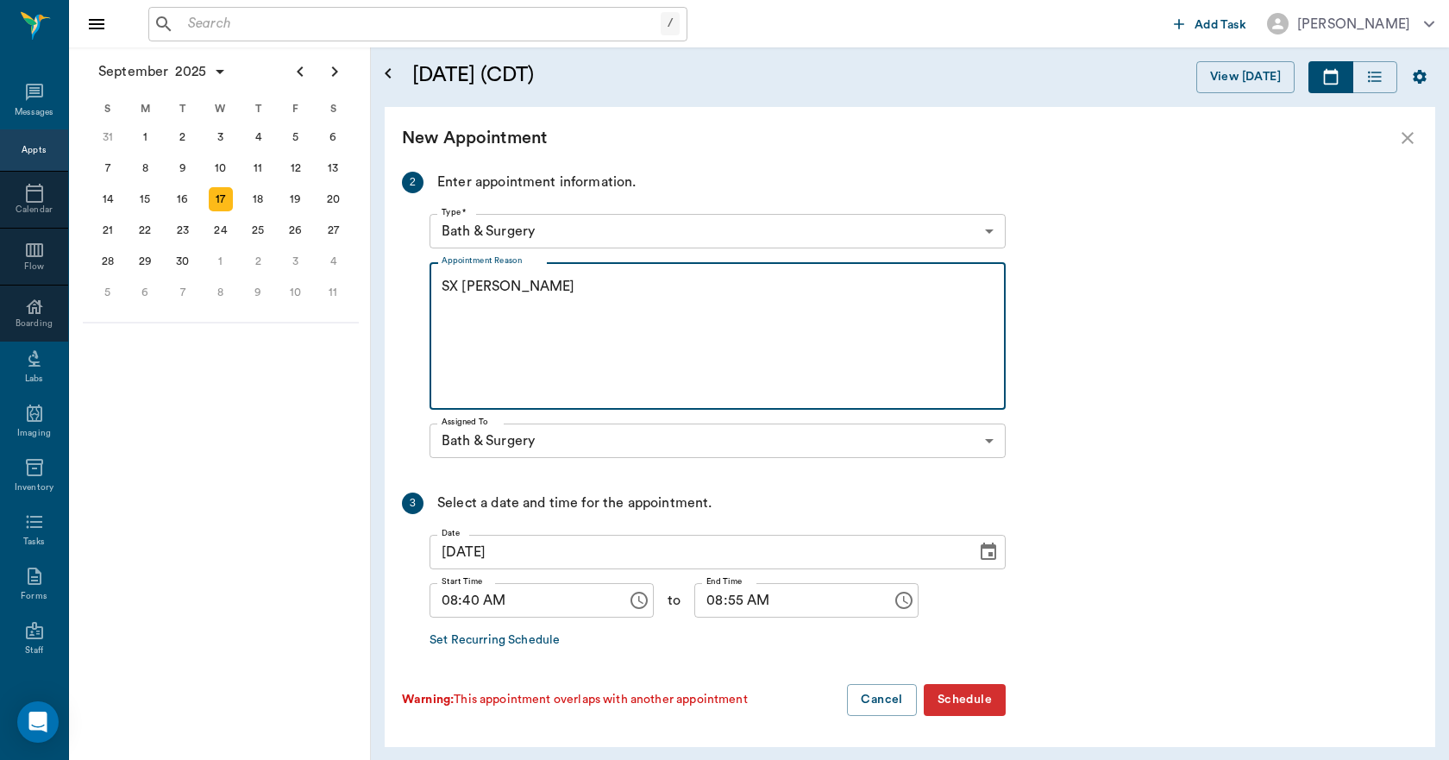
type textarea "SX REMINDER LORY"
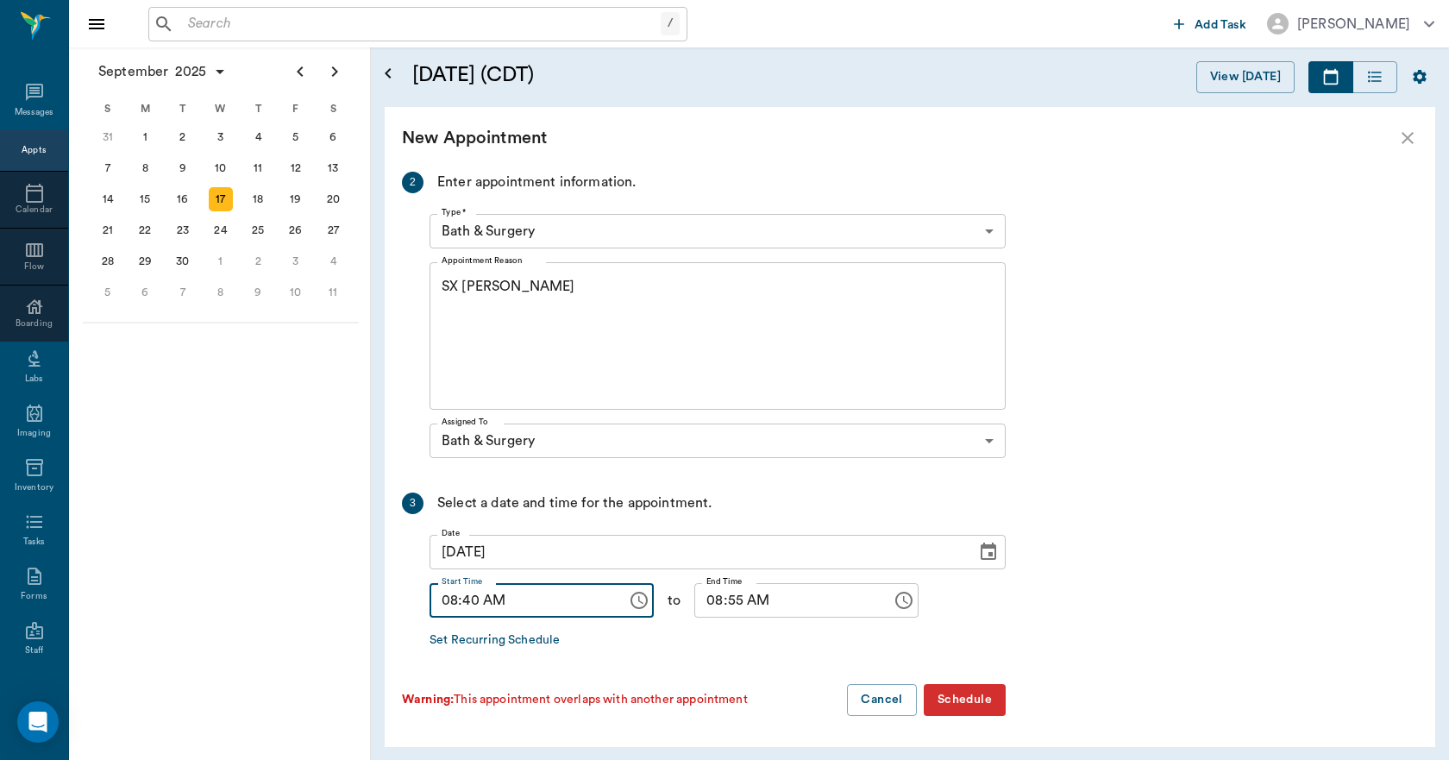
click at [477, 608] on input "08:40 AM" at bounding box center [522, 600] width 185 height 35
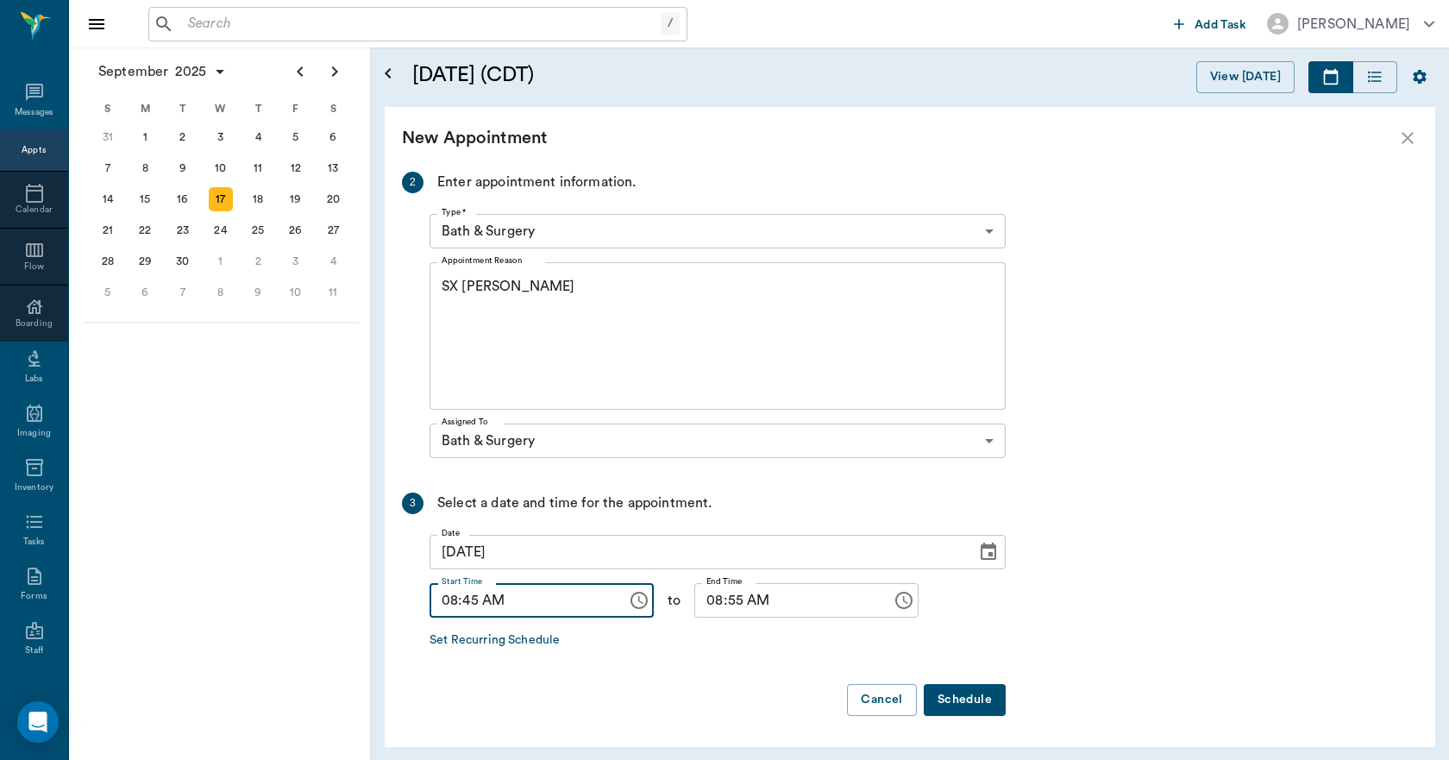
type input "08:45 AM"
click at [707, 605] on input "08:55 AM" at bounding box center [787, 600] width 185 height 35
type input "09:00 AM"
click at [959, 705] on button "Schedule" at bounding box center [965, 700] width 82 height 32
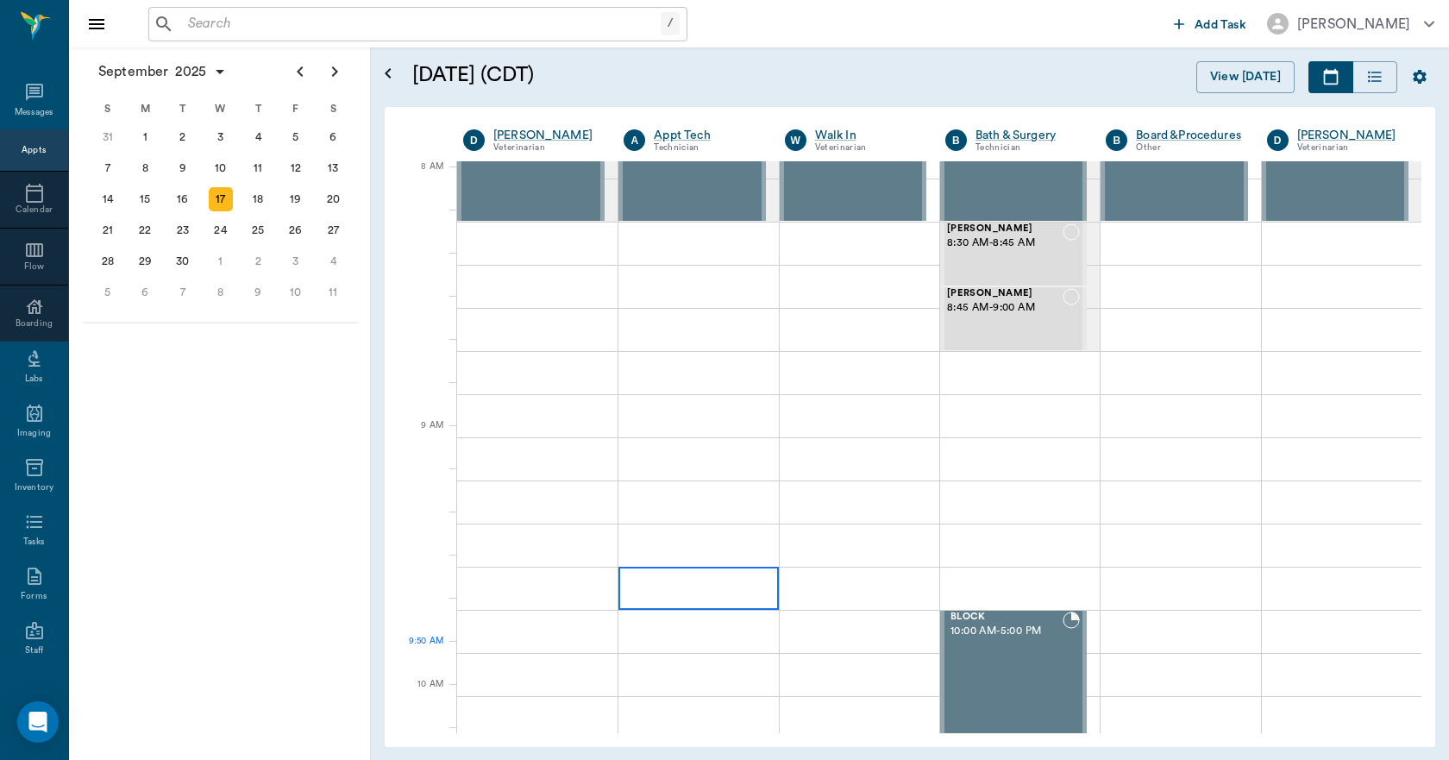
scroll to position [0, 0]
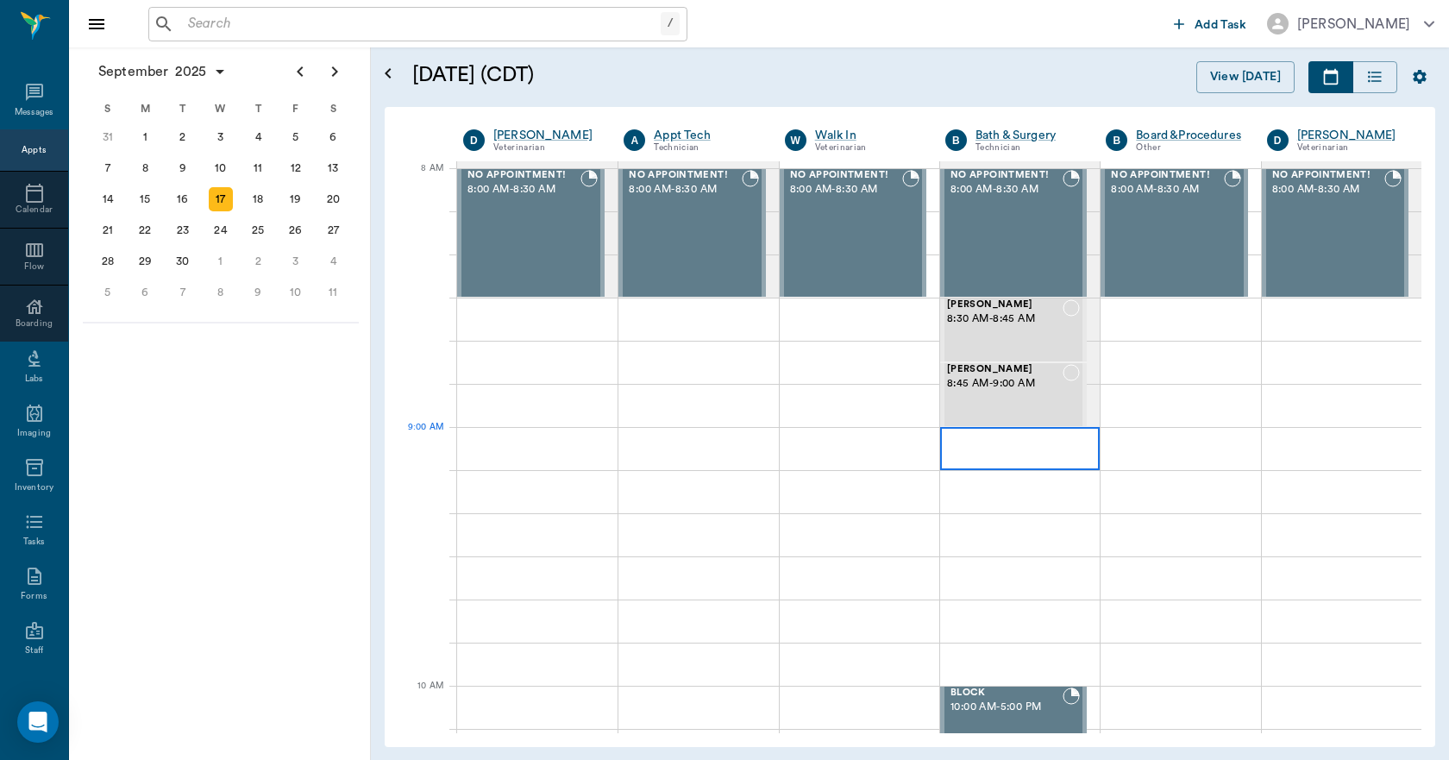
click at [959, 437] on div at bounding box center [1020, 448] width 160 height 43
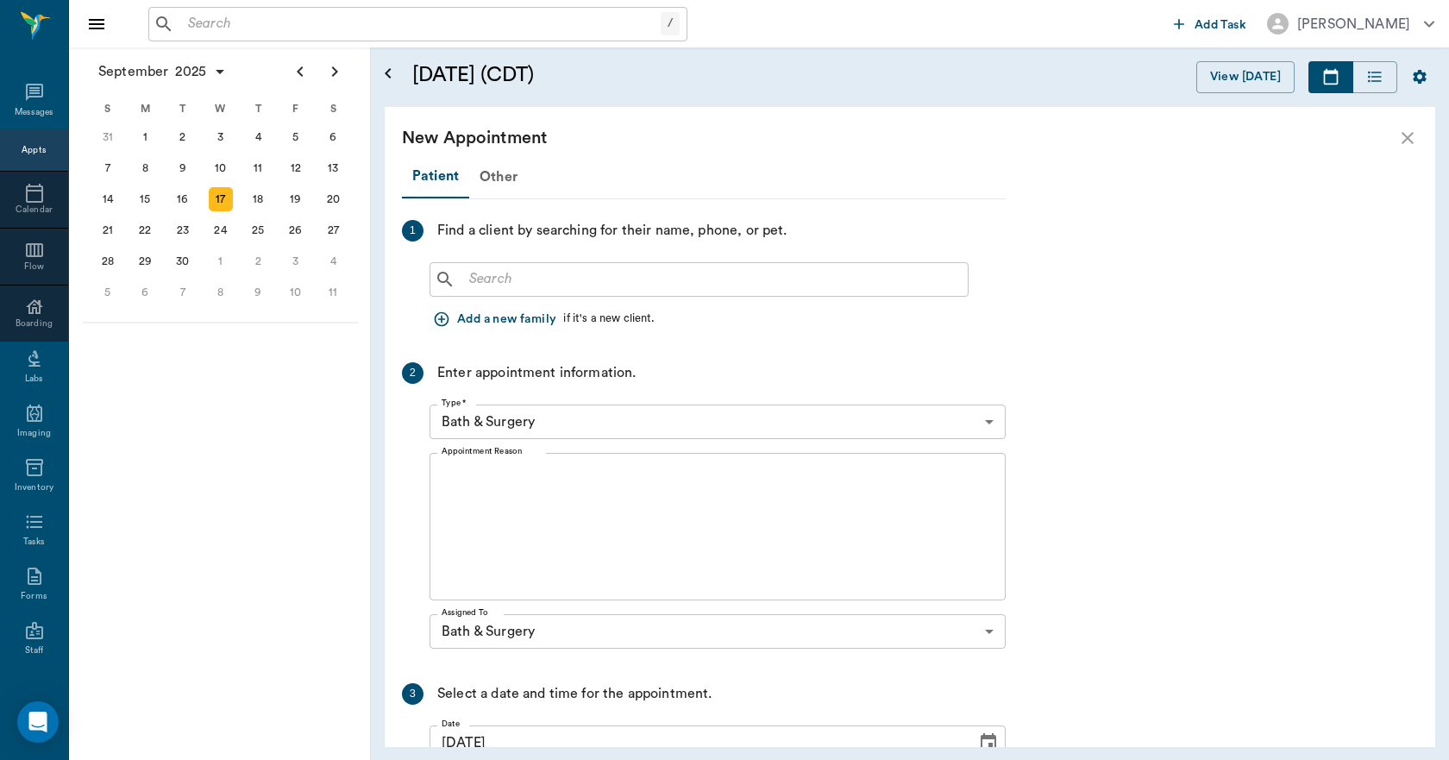
click at [519, 282] on input "text" at bounding box center [711, 279] width 499 height 24
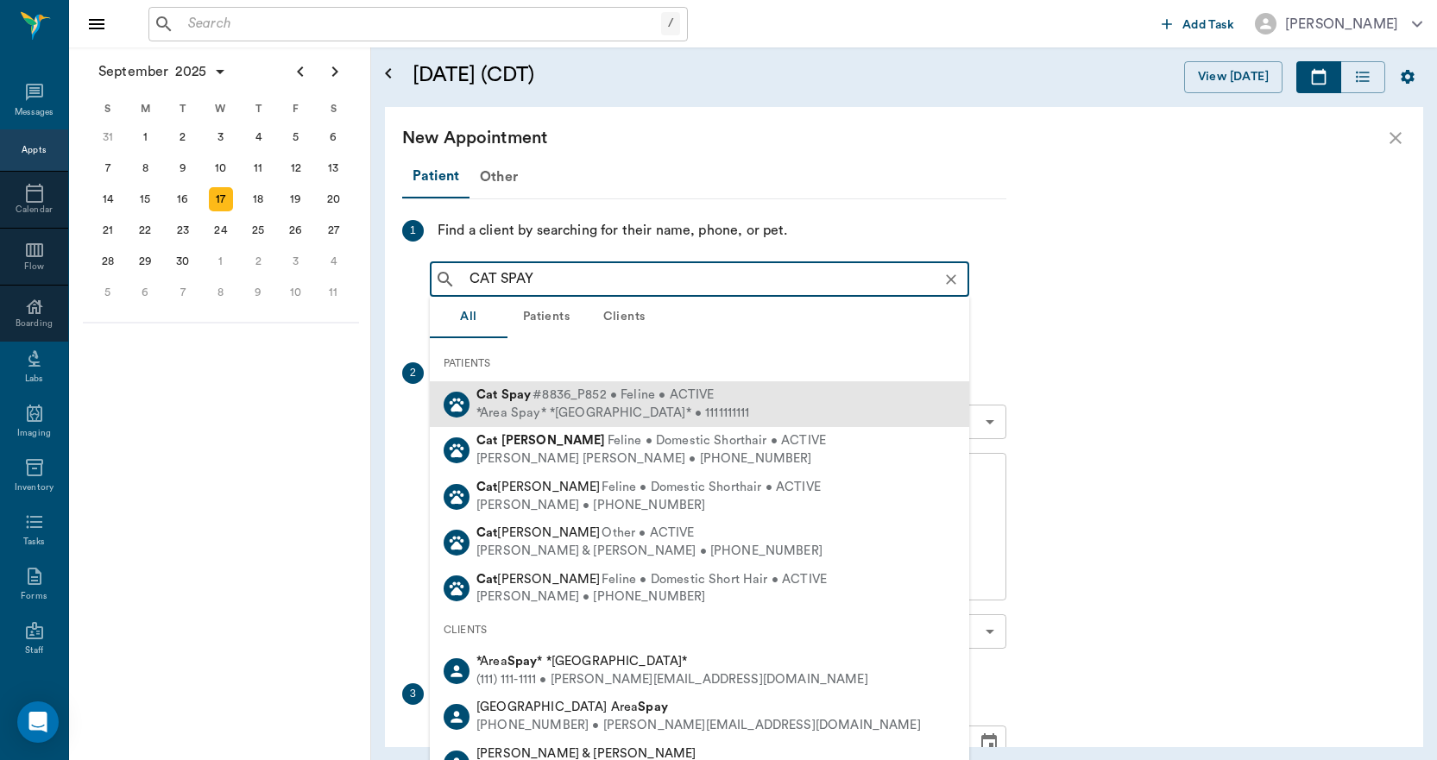
click at [449, 393] on div at bounding box center [456, 405] width 26 height 26
type input "CAT SPAY"
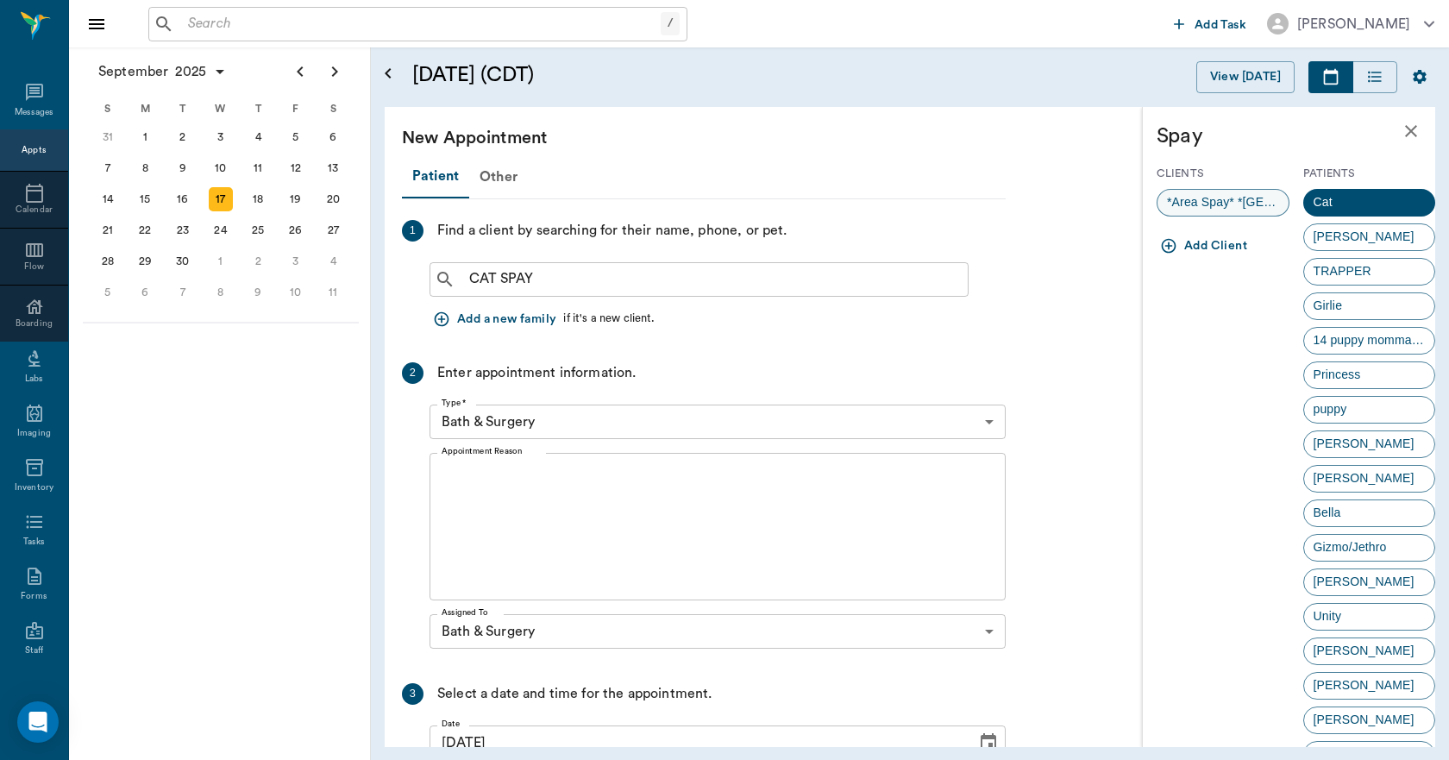
click at [1206, 209] on span "*Area Spay* *Atlanta*" at bounding box center [1223, 202] width 131 height 18
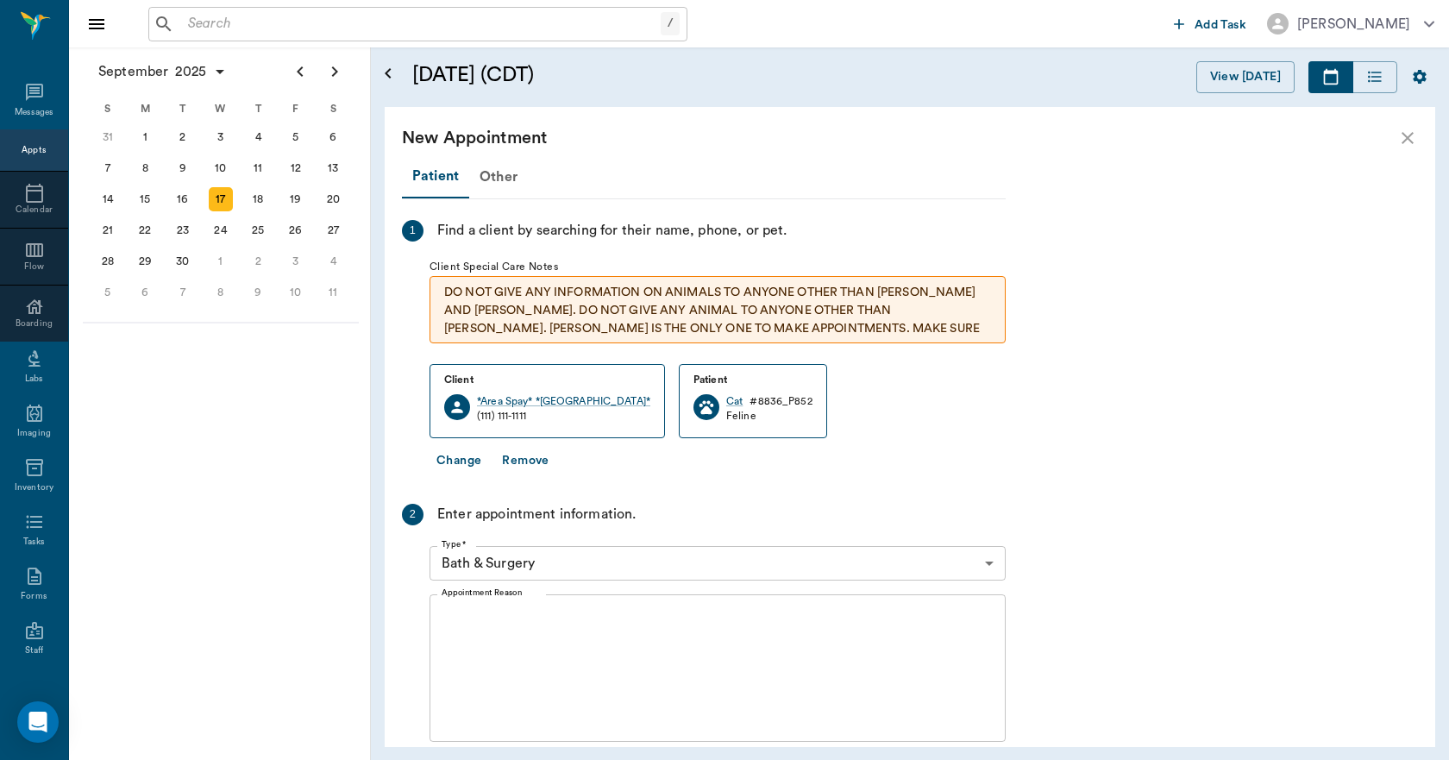
click at [601, 646] on textarea "Appointment Reason" at bounding box center [718, 668] width 552 height 119
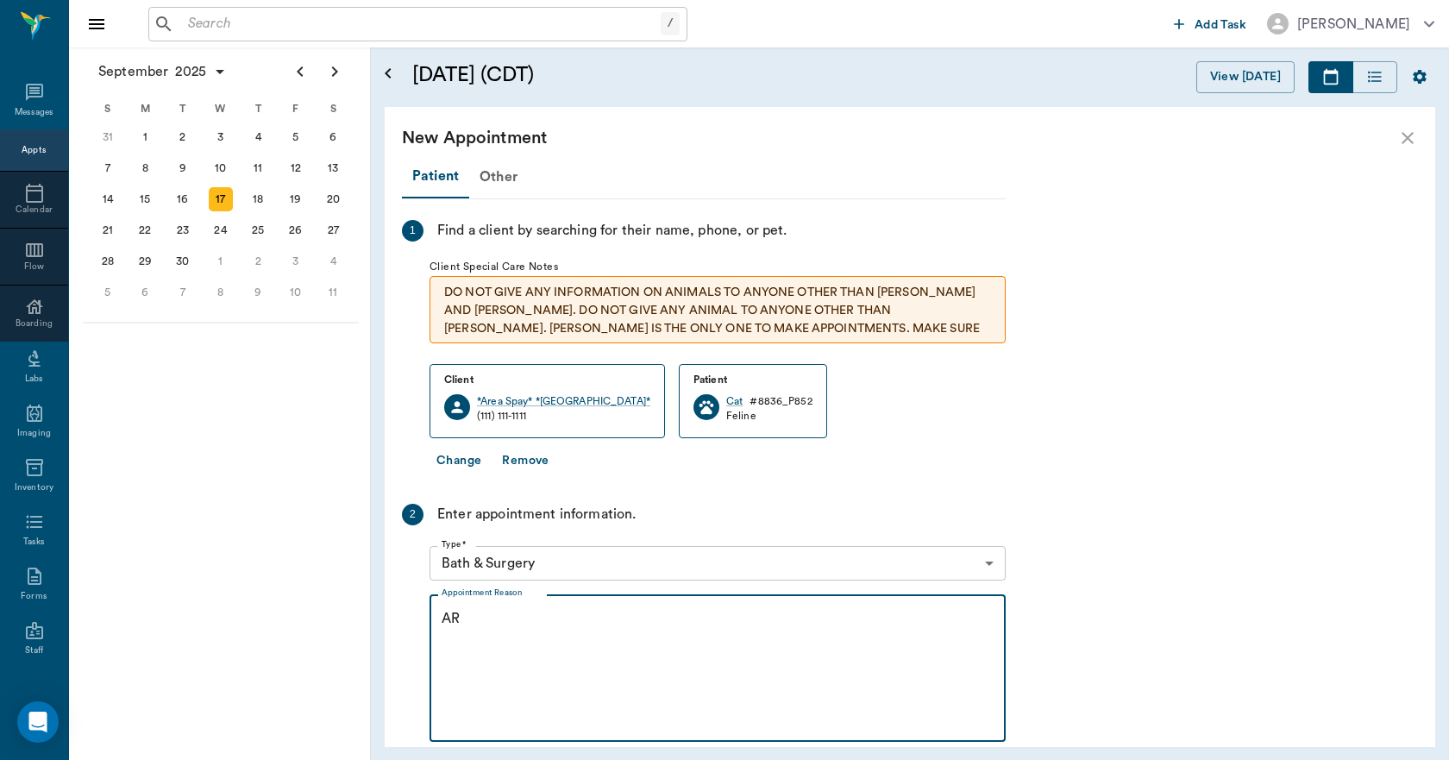
type textarea "A"
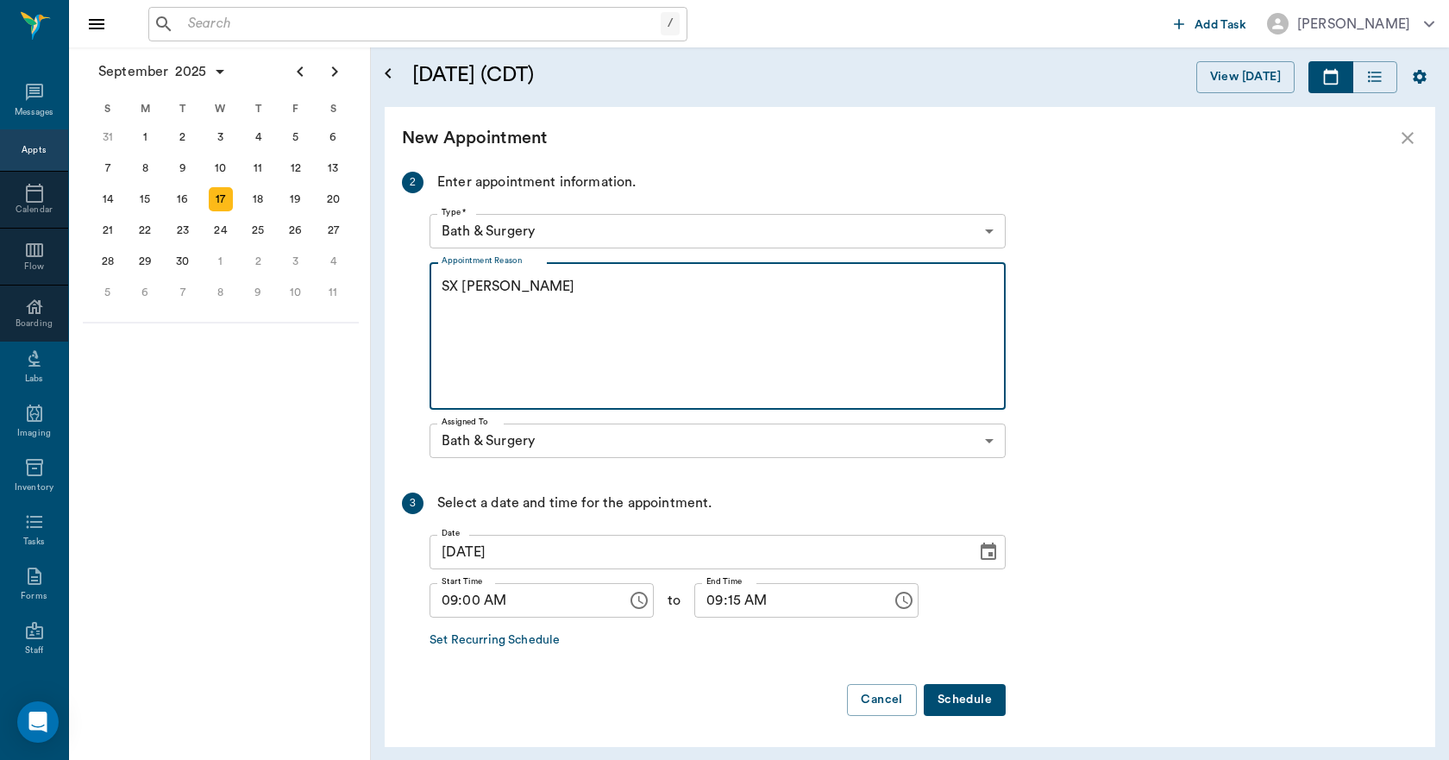
type textarea "SX REMINDER LORY"
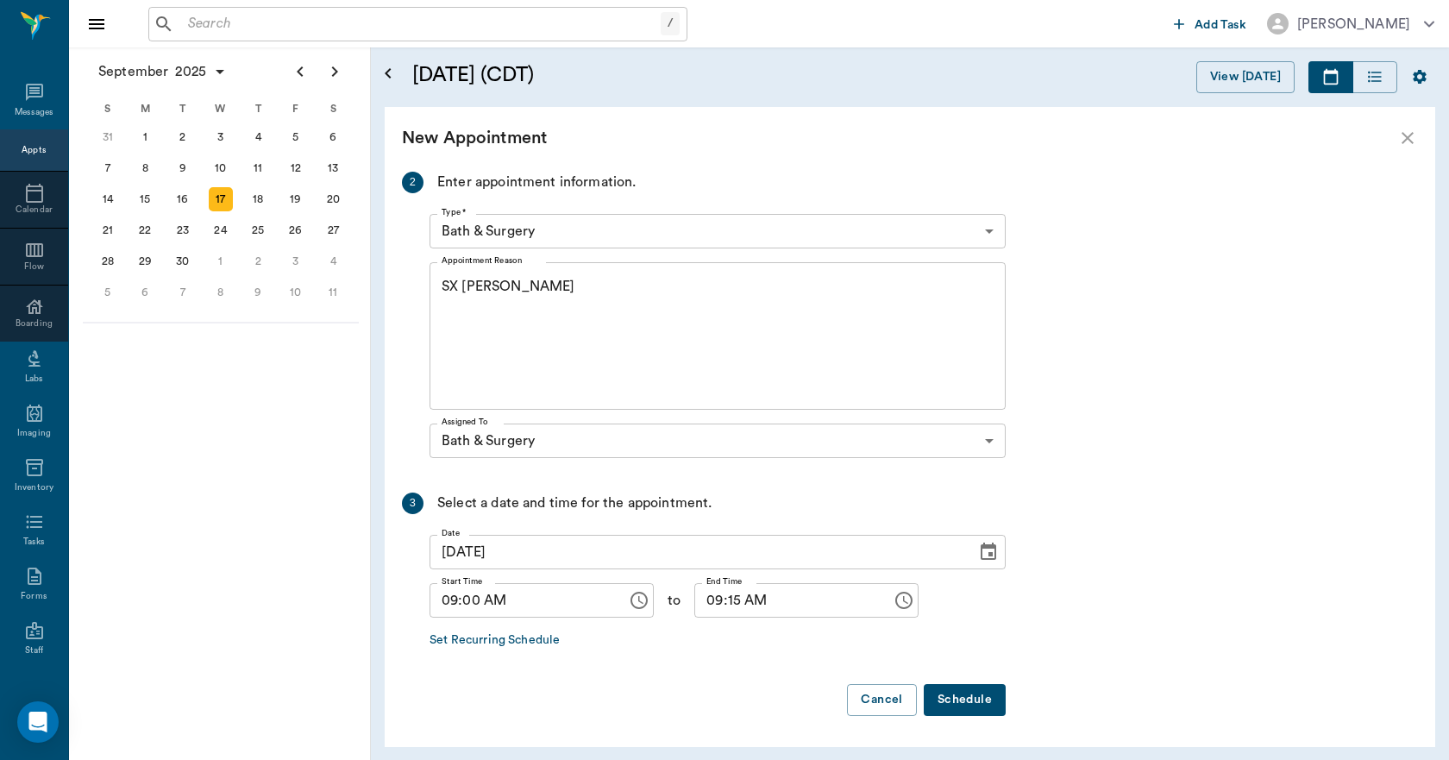
click at [966, 697] on button "Schedule" at bounding box center [965, 700] width 82 height 32
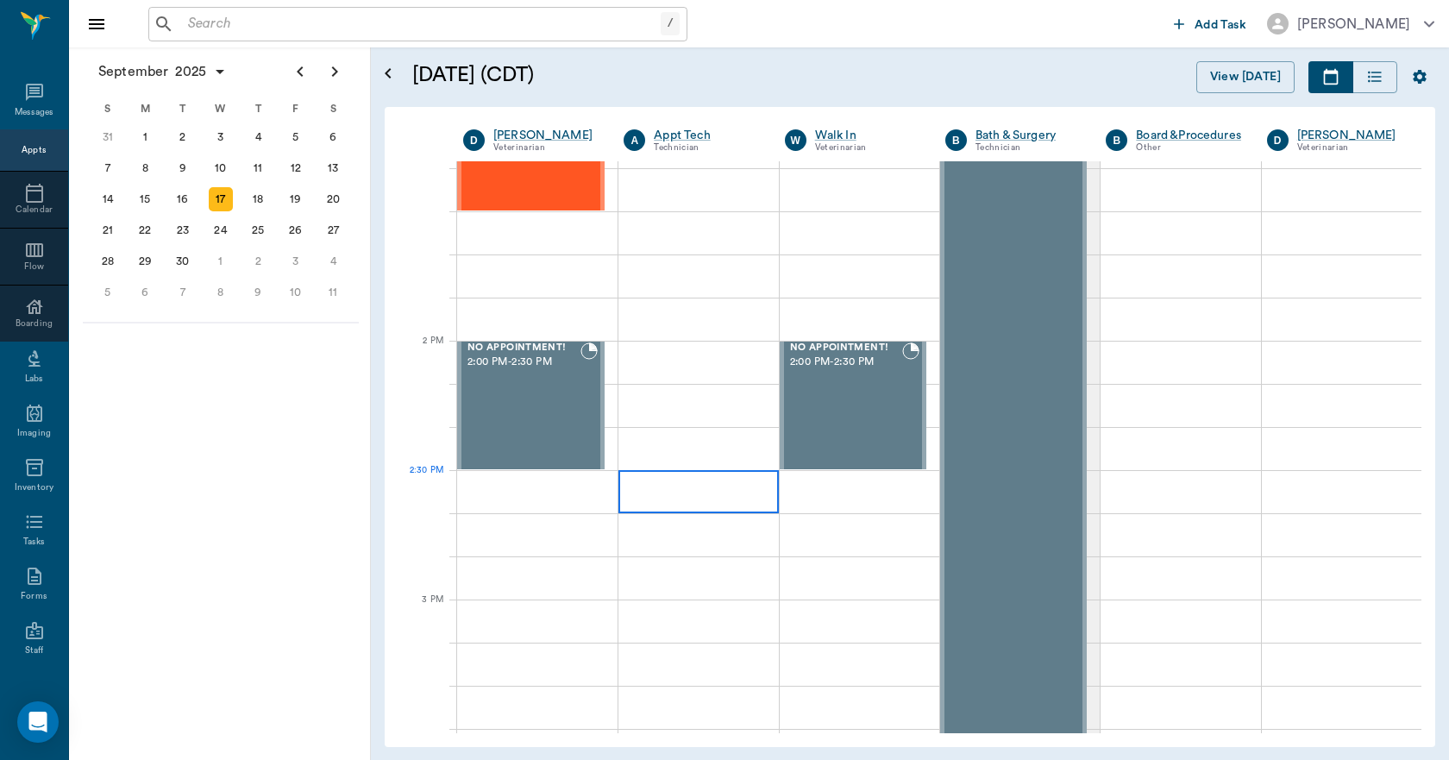
scroll to position [1812, 0]
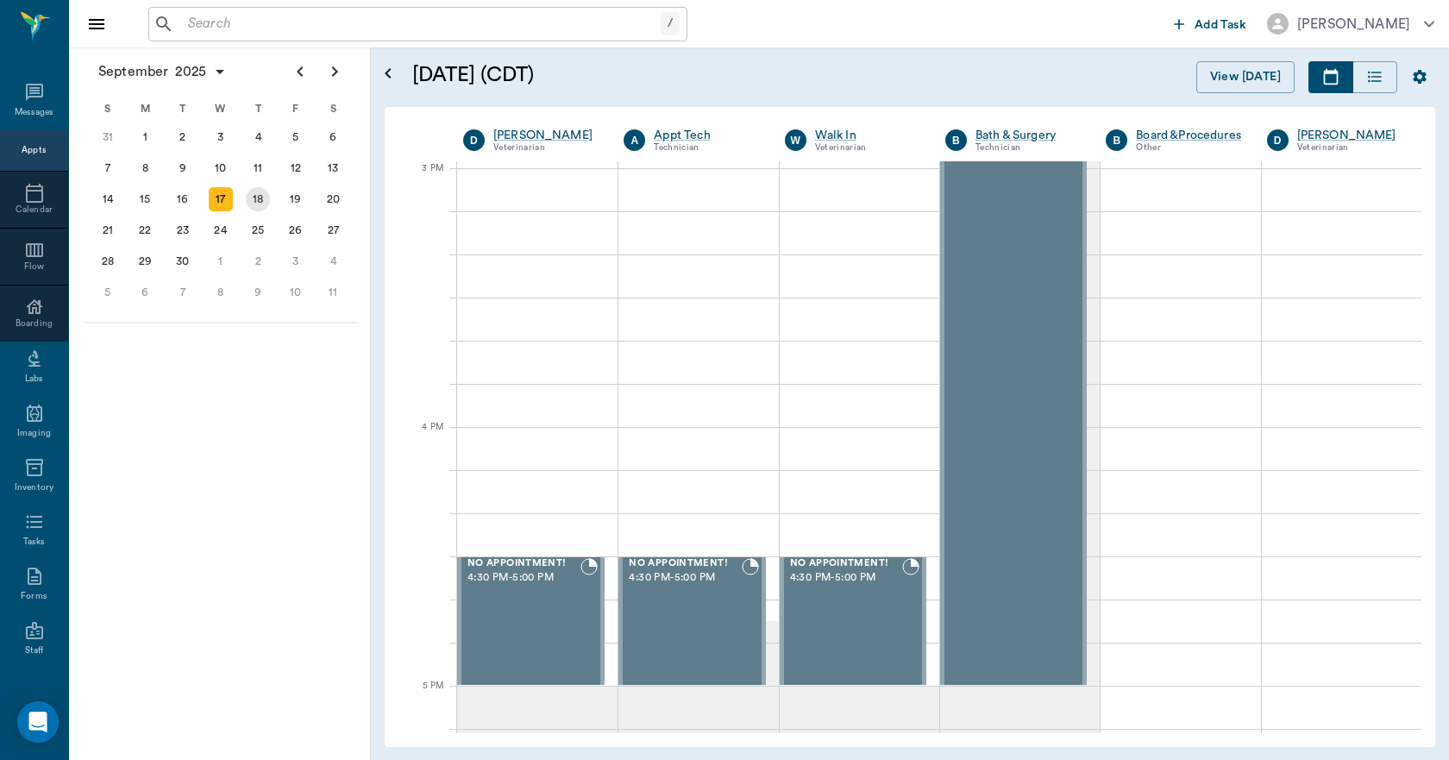
click at [259, 199] on div "18" at bounding box center [258, 199] width 24 height 24
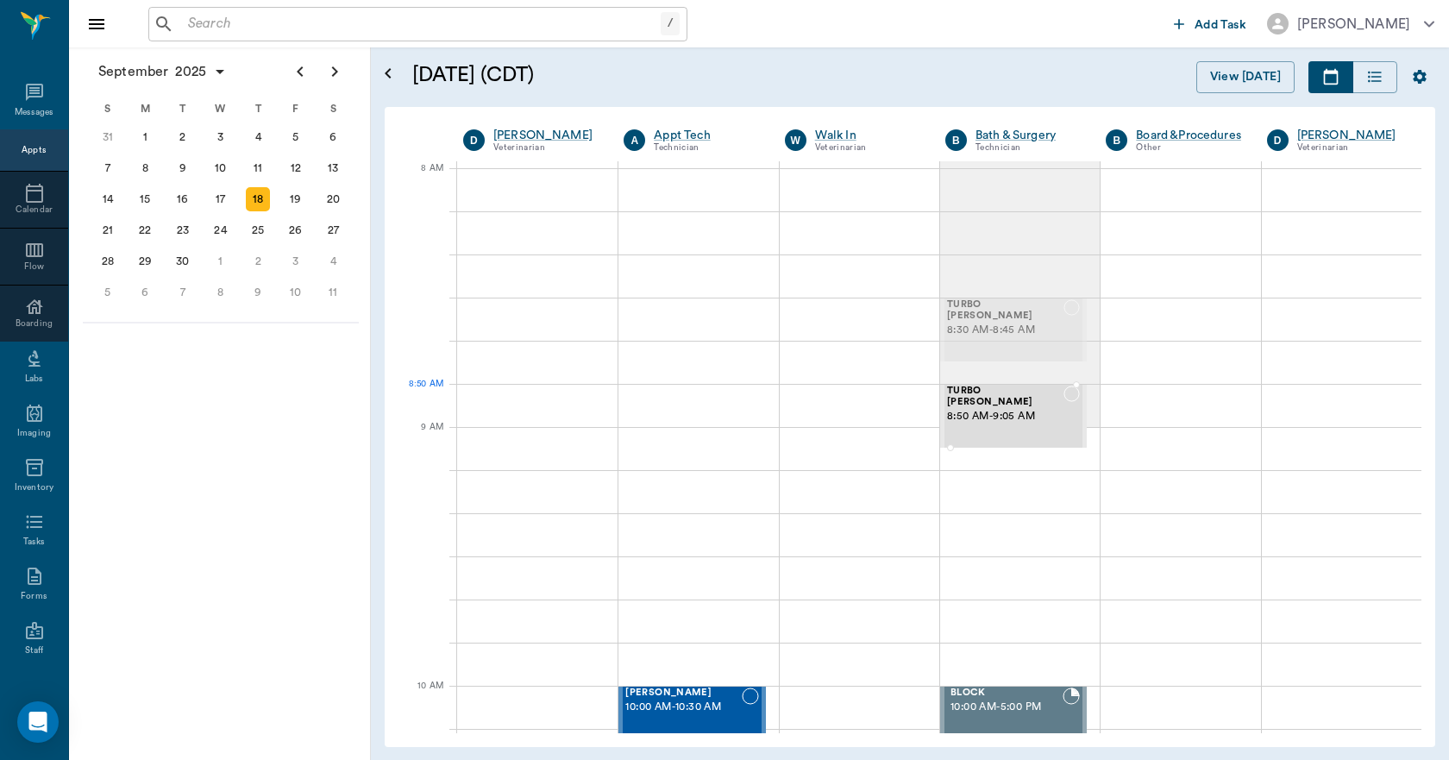
drag, startPoint x: 976, startPoint y: 308, endPoint x: 972, endPoint y: 374, distance: 65.7
click at [980, 419] on div "TURBO Clayton 8:50 AM - 9:05 AM" at bounding box center [1005, 416] width 116 height 61
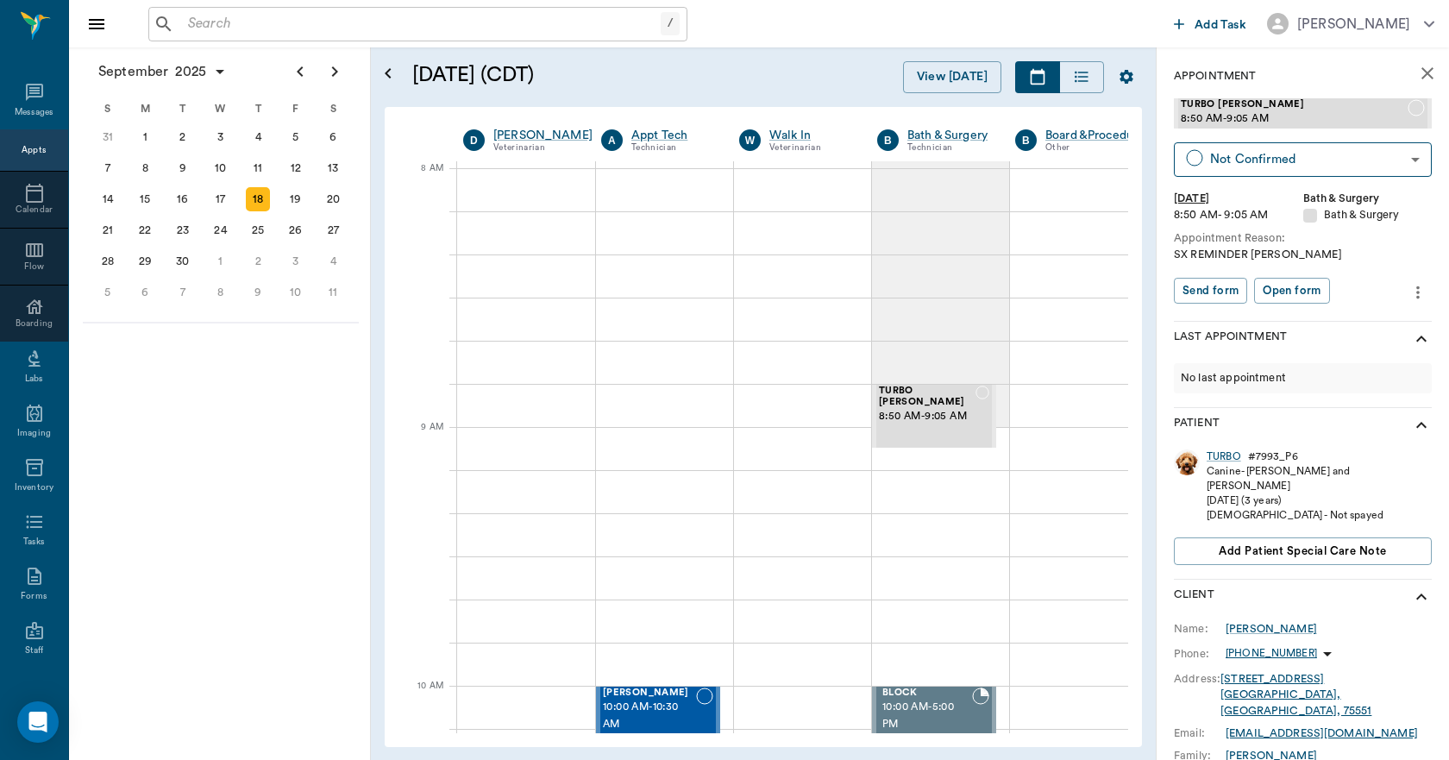
click at [1409, 295] on icon "more" at bounding box center [1418, 292] width 19 height 21
click at [1355, 315] on span "Edit appointment" at bounding box center [1333, 322] width 145 height 18
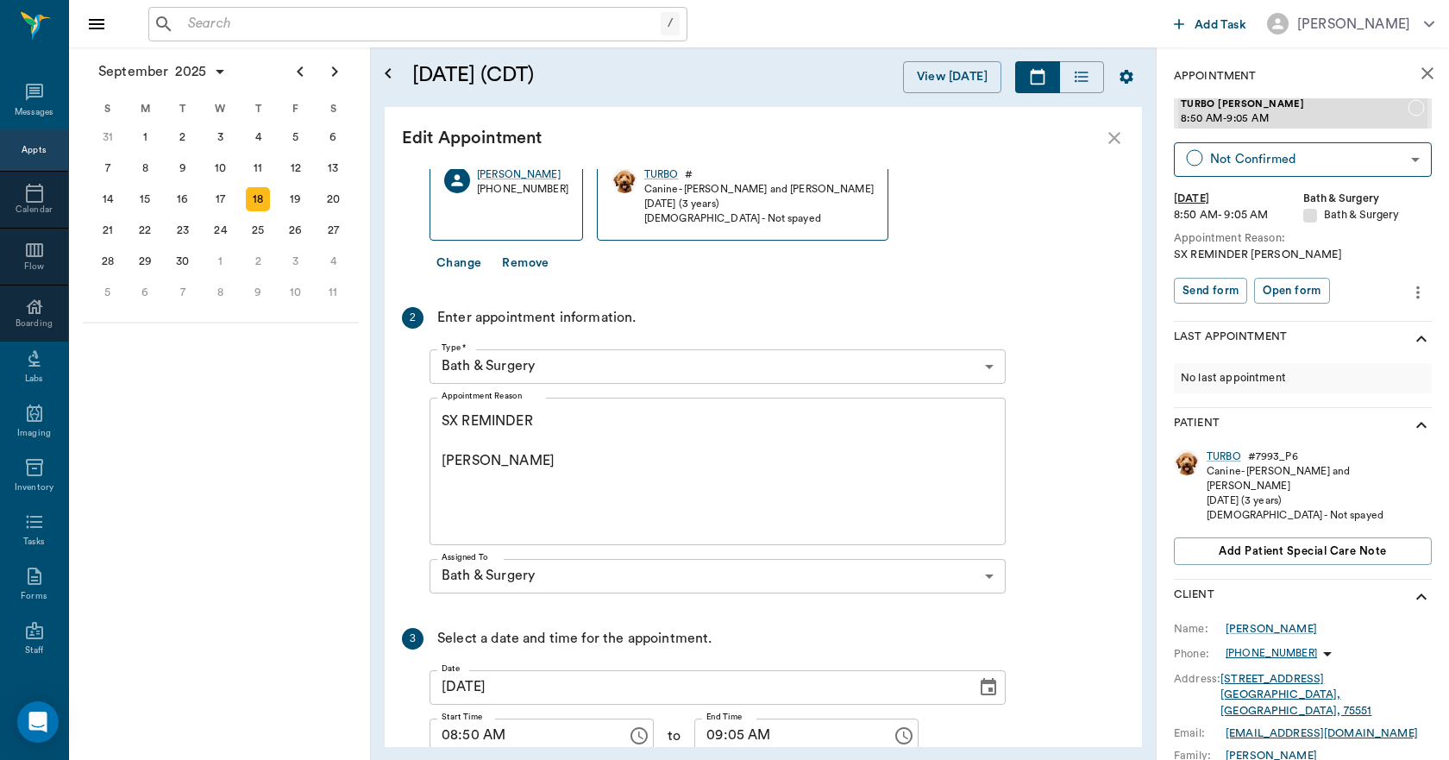
scroll to position [229, 0]
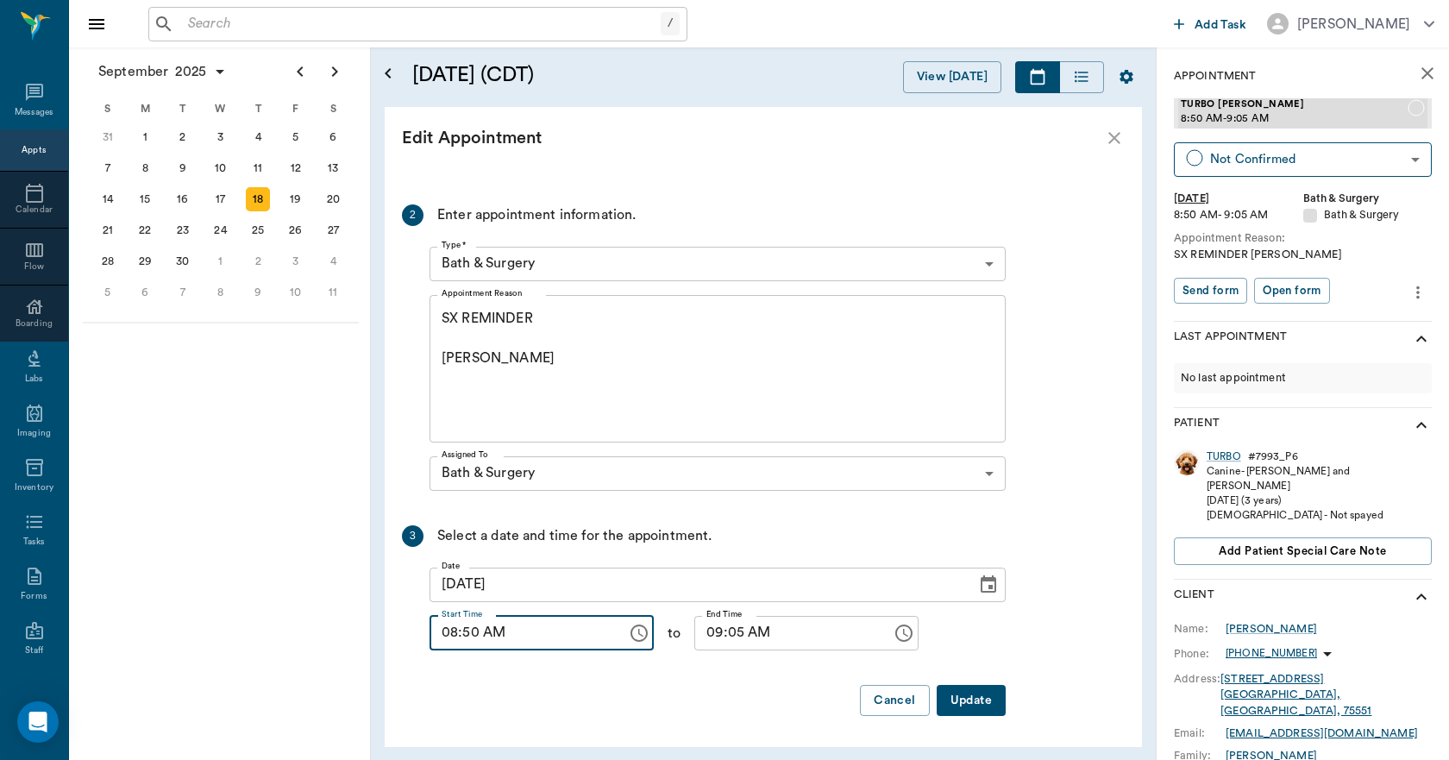
click at [468, 638] on input "08:50 AM" at bounding box center [522, 633] width 185 height 35
type input "08:45 AM"
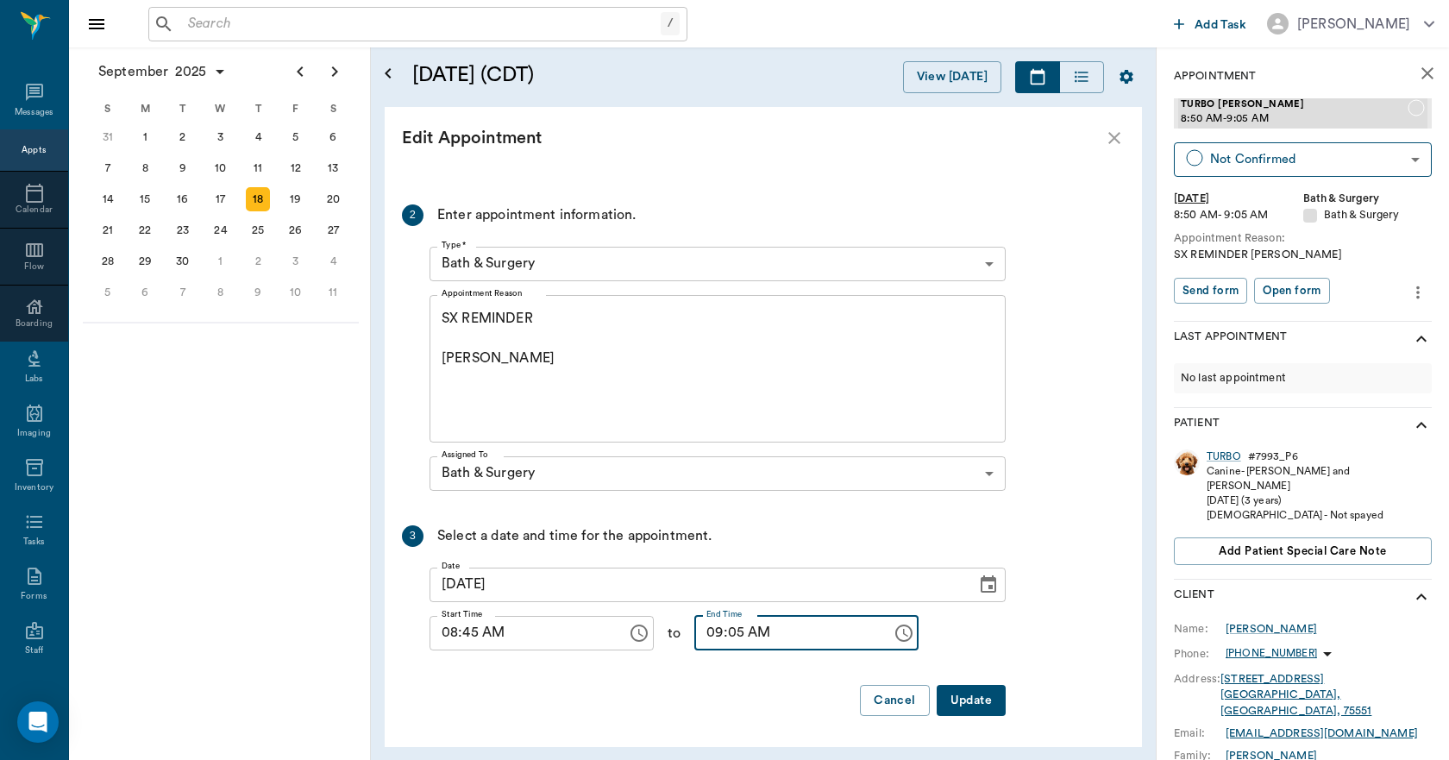
click at [714, 632] on input "09:05 AM" at bounding box center [787, 633] width 185 height 35
type input "09:00 AM"
click at [975, 698] on button "Update" at bounding box center [971, 701] width 69 height 32
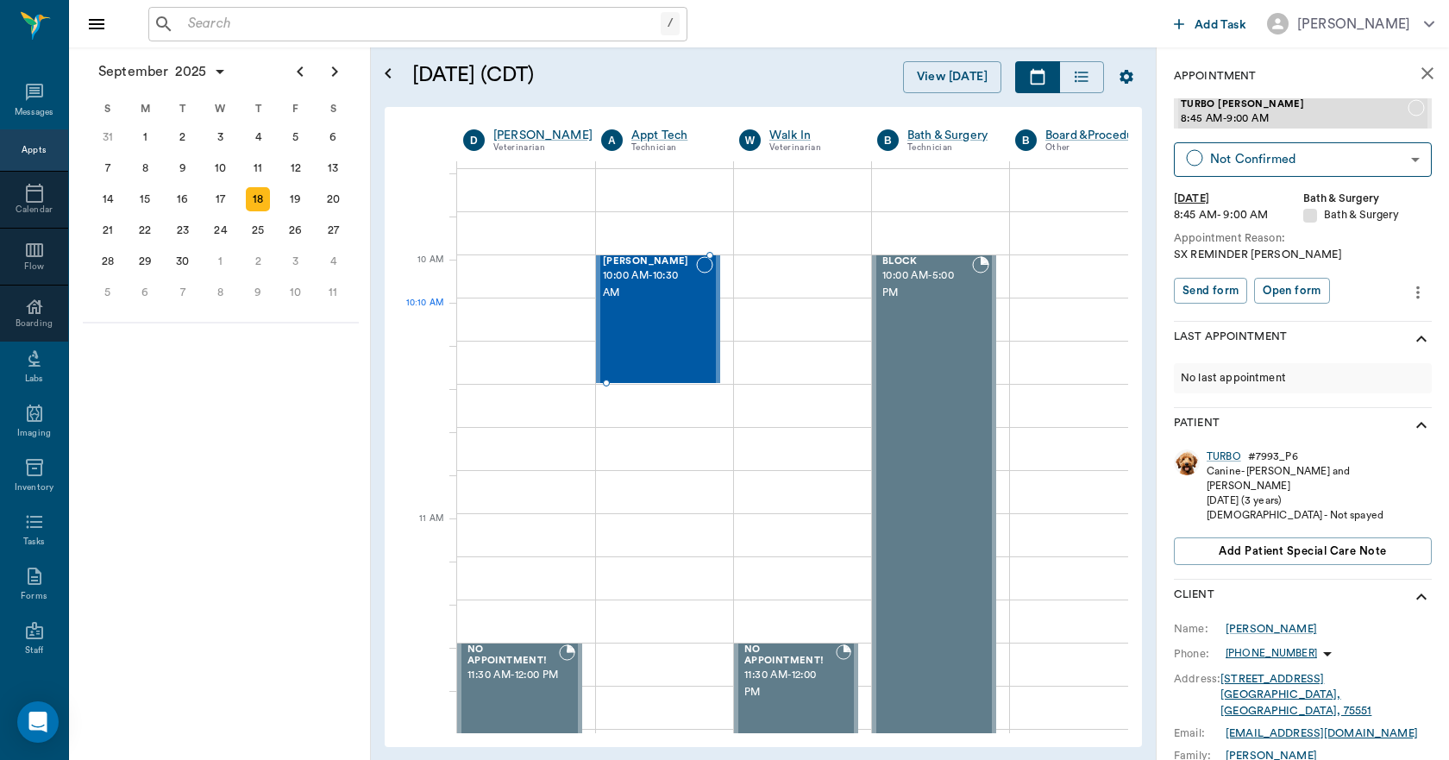
scroll to position [0, 0]
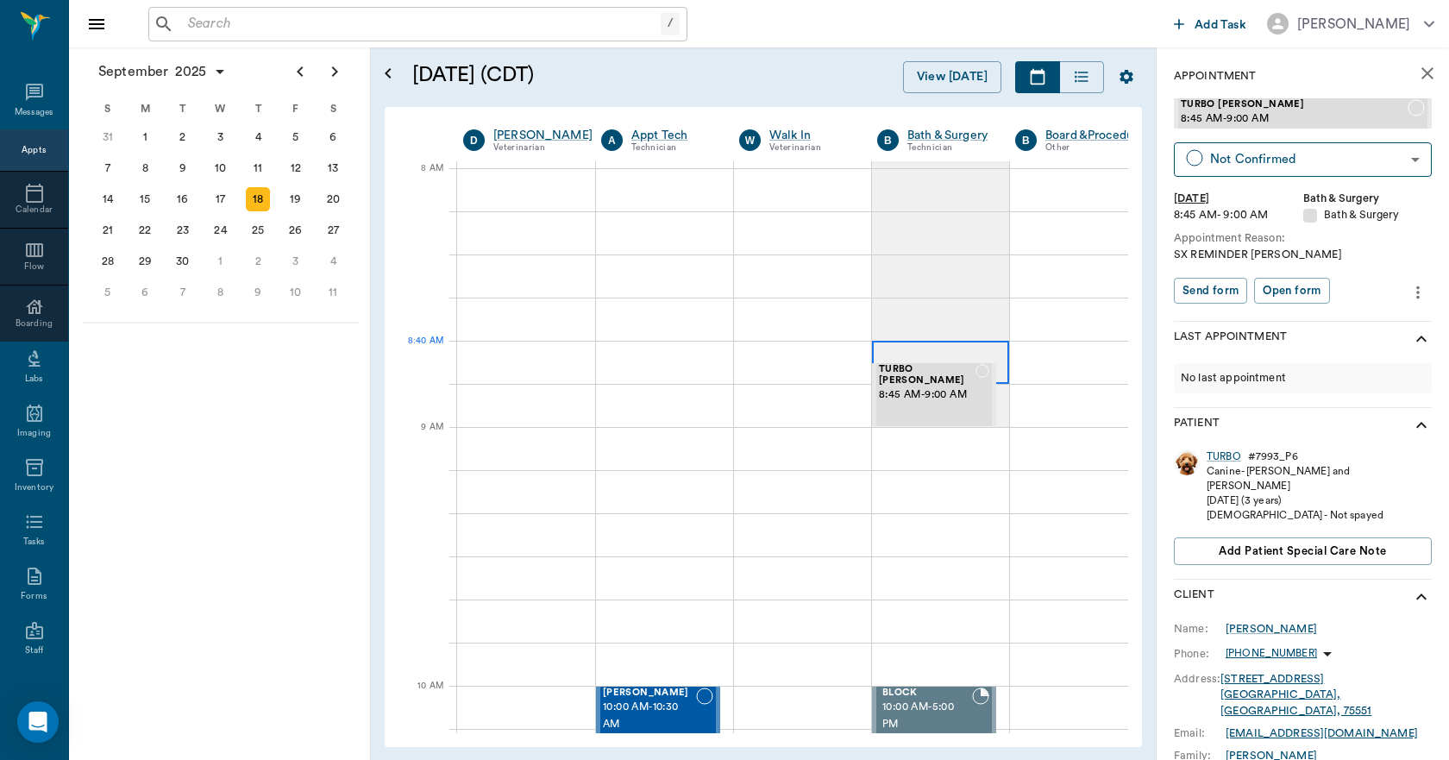
click at [891, 342] on div at bounding box center [940, 362] width 137 height 43
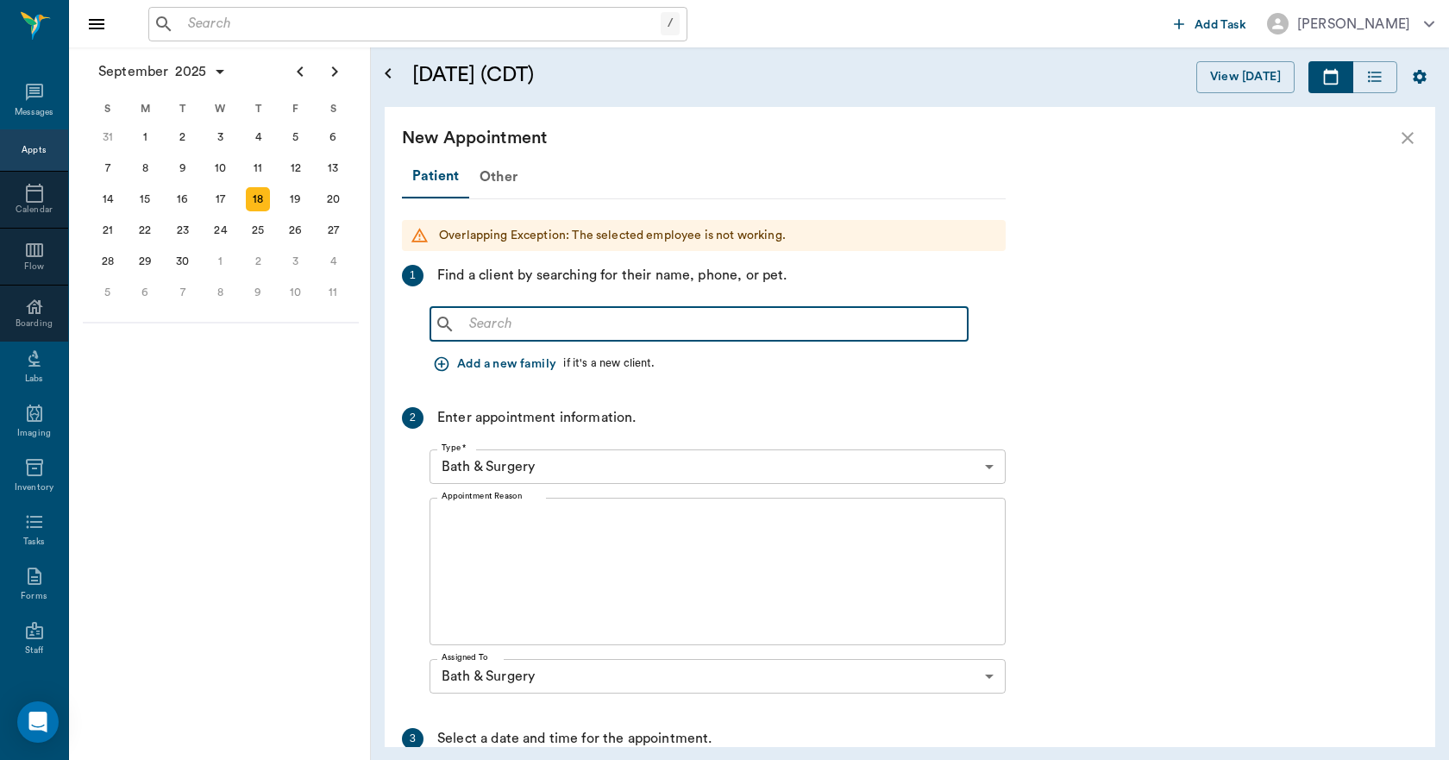
click at [555, 324] on input "text" at bounding box center [711, 324] width 499 height 24
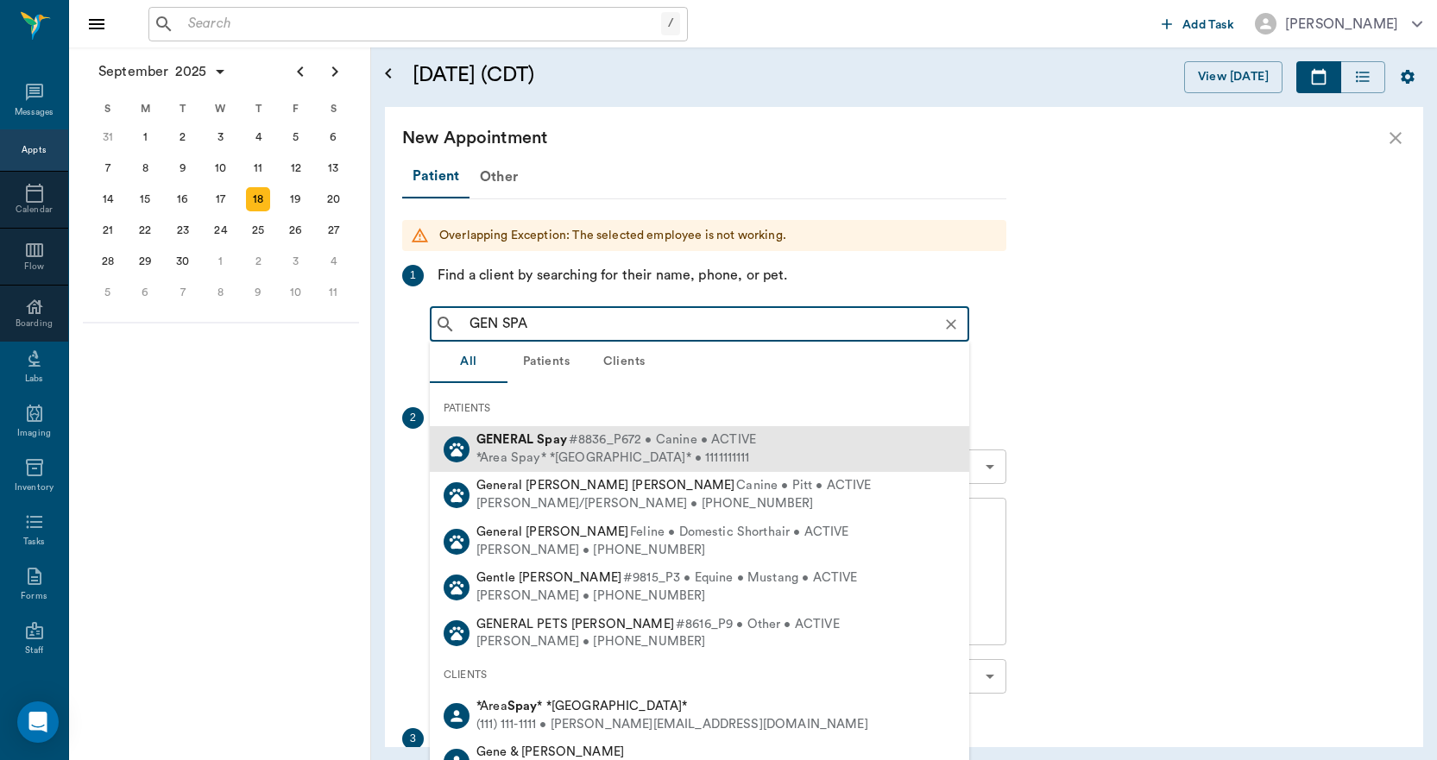
click at [561, 450] on div "*Area Spay* *Atlanta* • 1111111111" at bounding box center [616, 459] width 280 height 18
type input "GEN SPA"
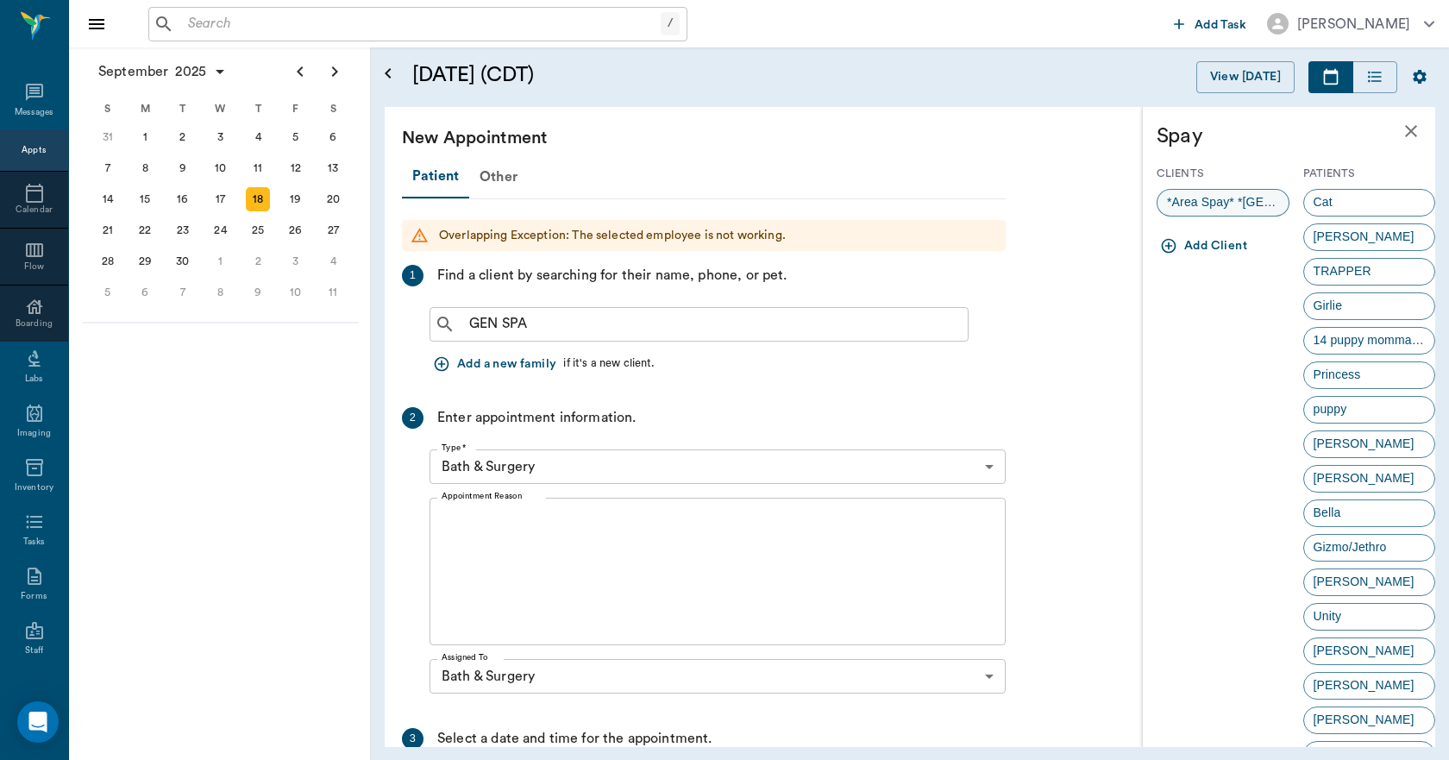
click at [1199, 201] on span "*Area Spay* *Atlanta*" at bounding box center [1223, 202] width 131 height 18
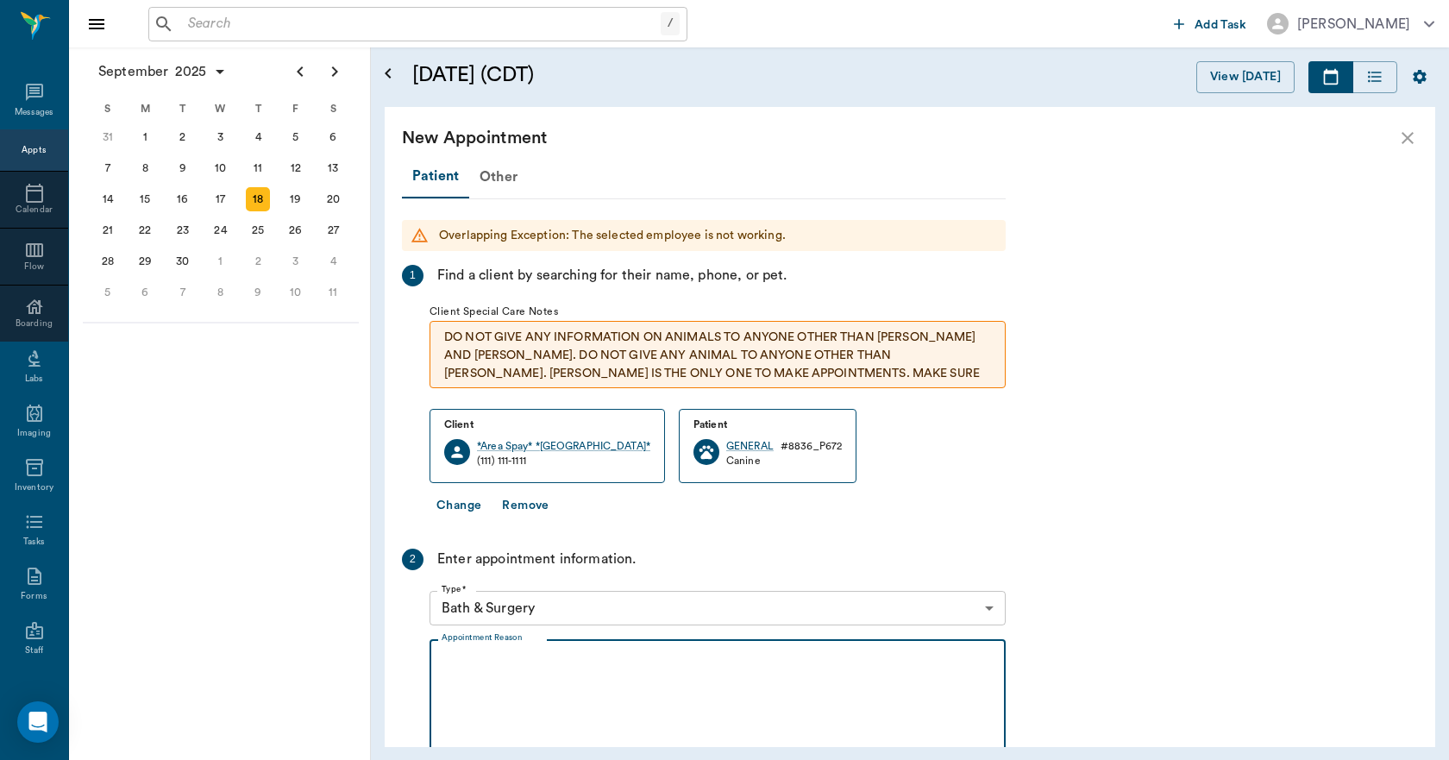
click at [588, 669] on textarea "Appointment Reason" at bounding box center [718, 713] width 552 height 119
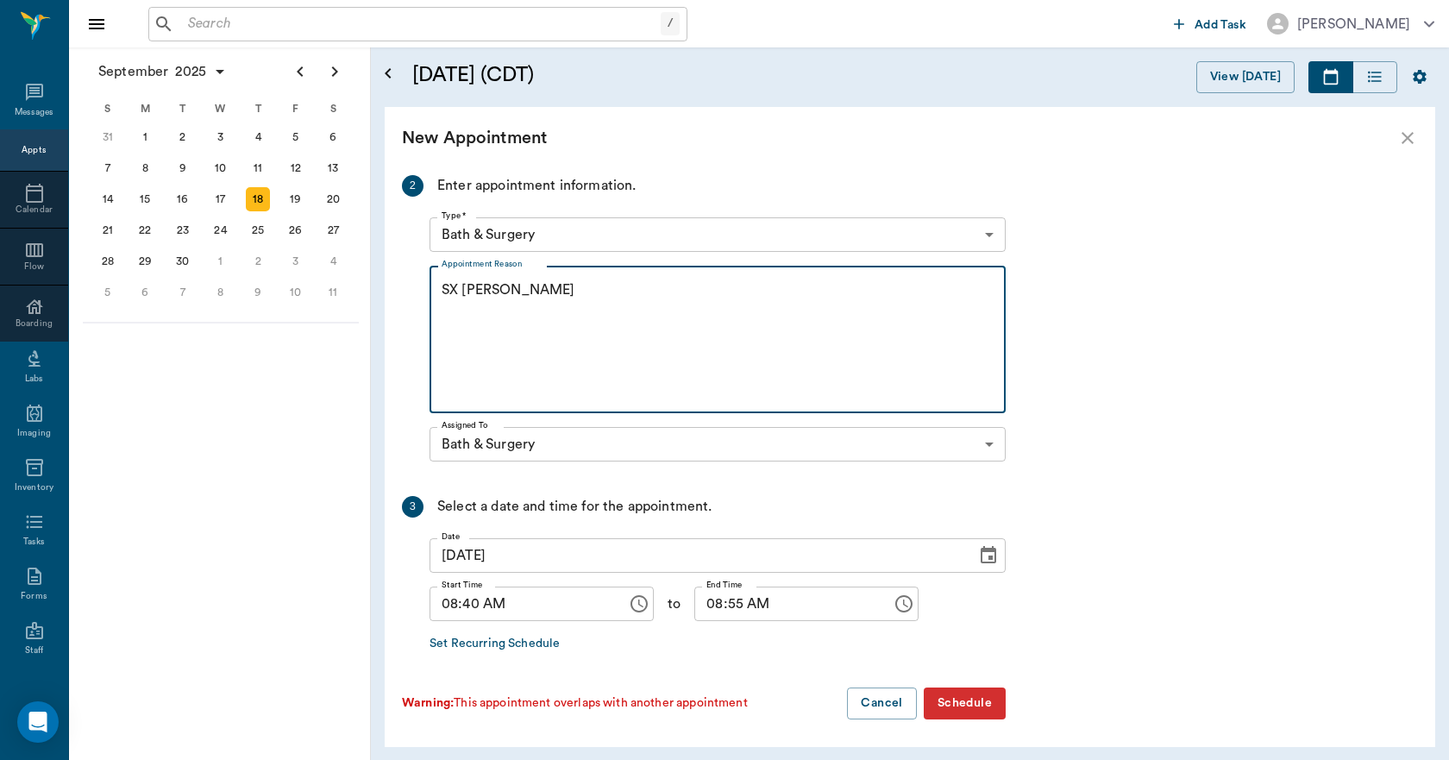
scroll to position [377, 0]
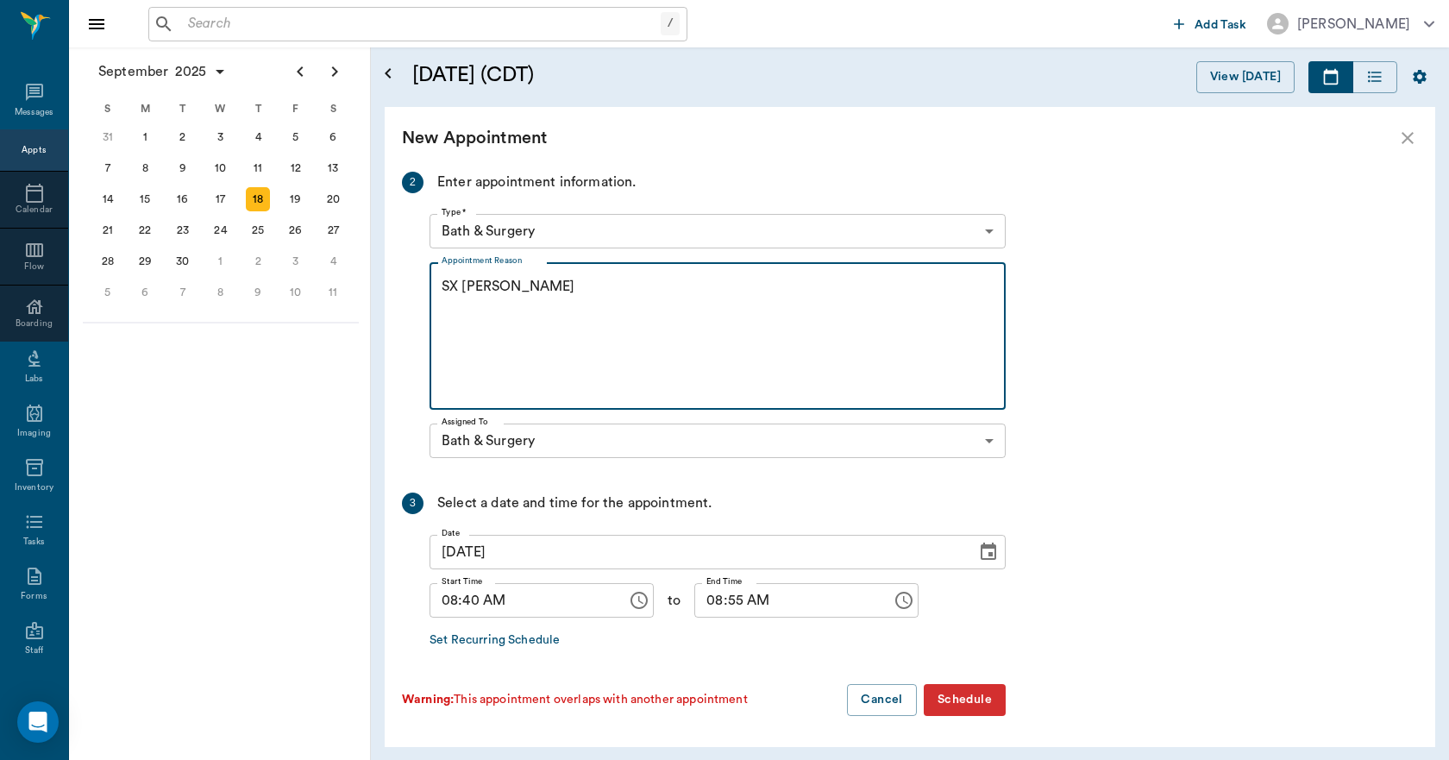
type textarea "SX REMINDER LORY"
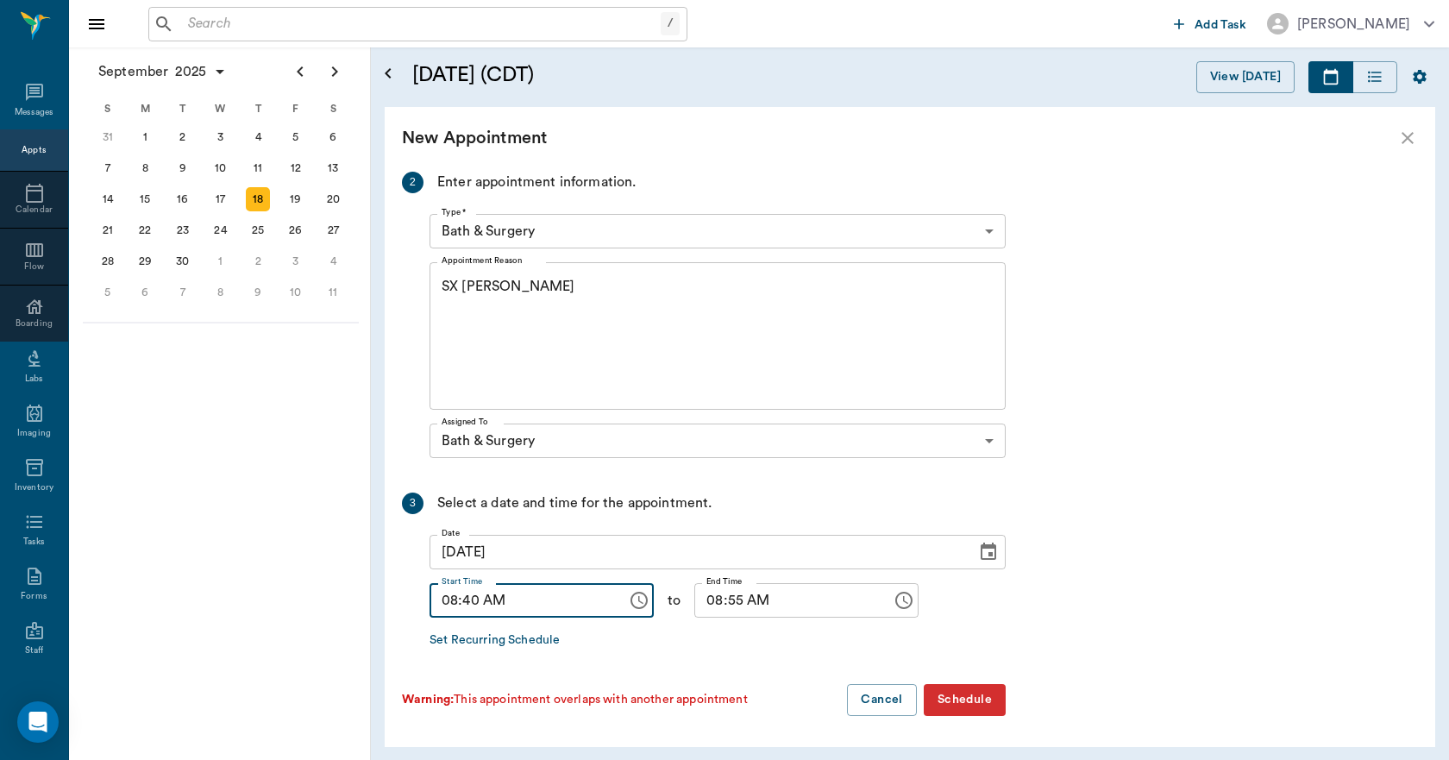
click at [476, 601] on input "08:40 AM" at bounding box center [522, 600] width 185 height 35
type input "08:45 AM"
click at [695, 601] on input "08:55 AM" at bounding box center [787, 600] width 185 height 35
type input "09:00 AM"
click at [950, 689] on button "Schedule" at bounding box center [965, 700] width 82 height 32
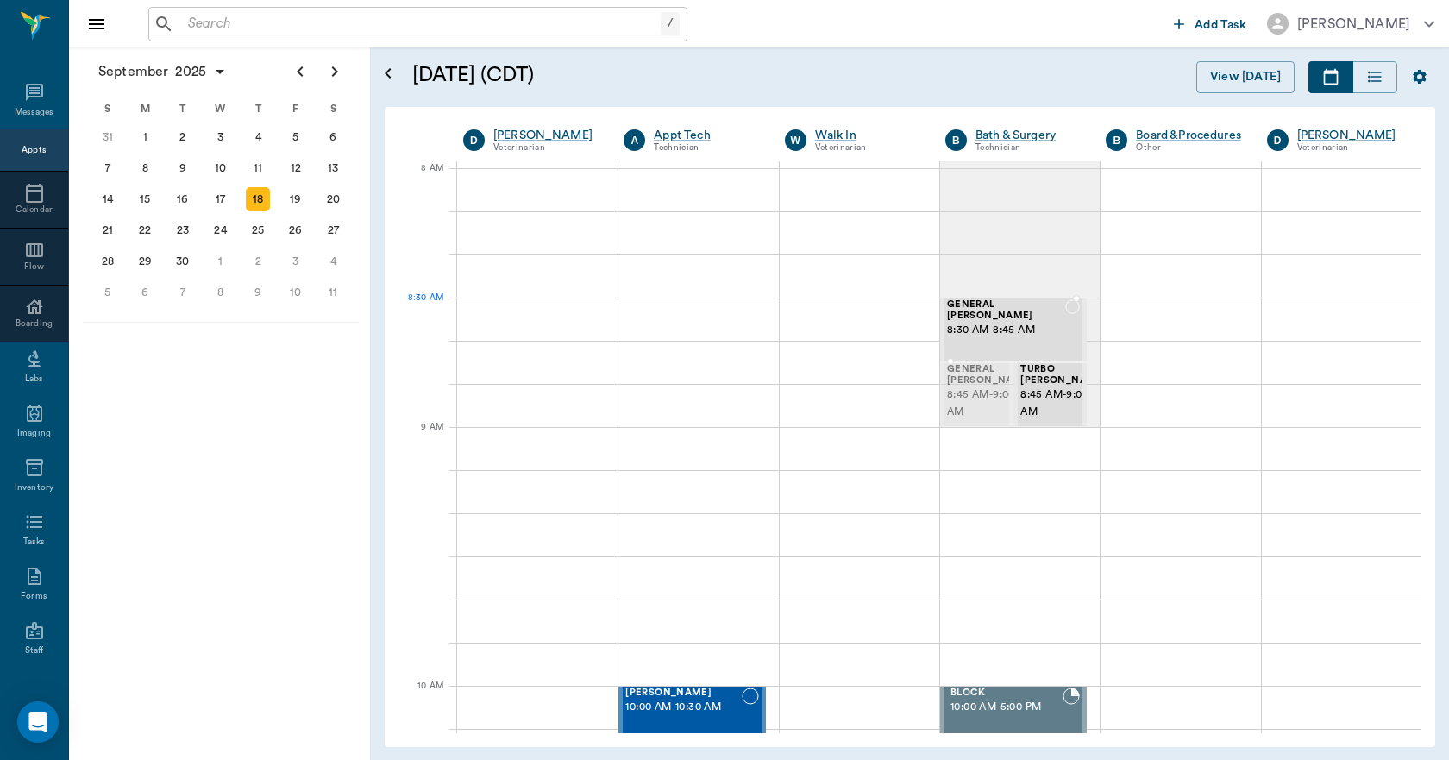
drag, startPoint x: 961, startPoint y: 400, endPoint x: 968, endPoint y: 343, distance: 57.4
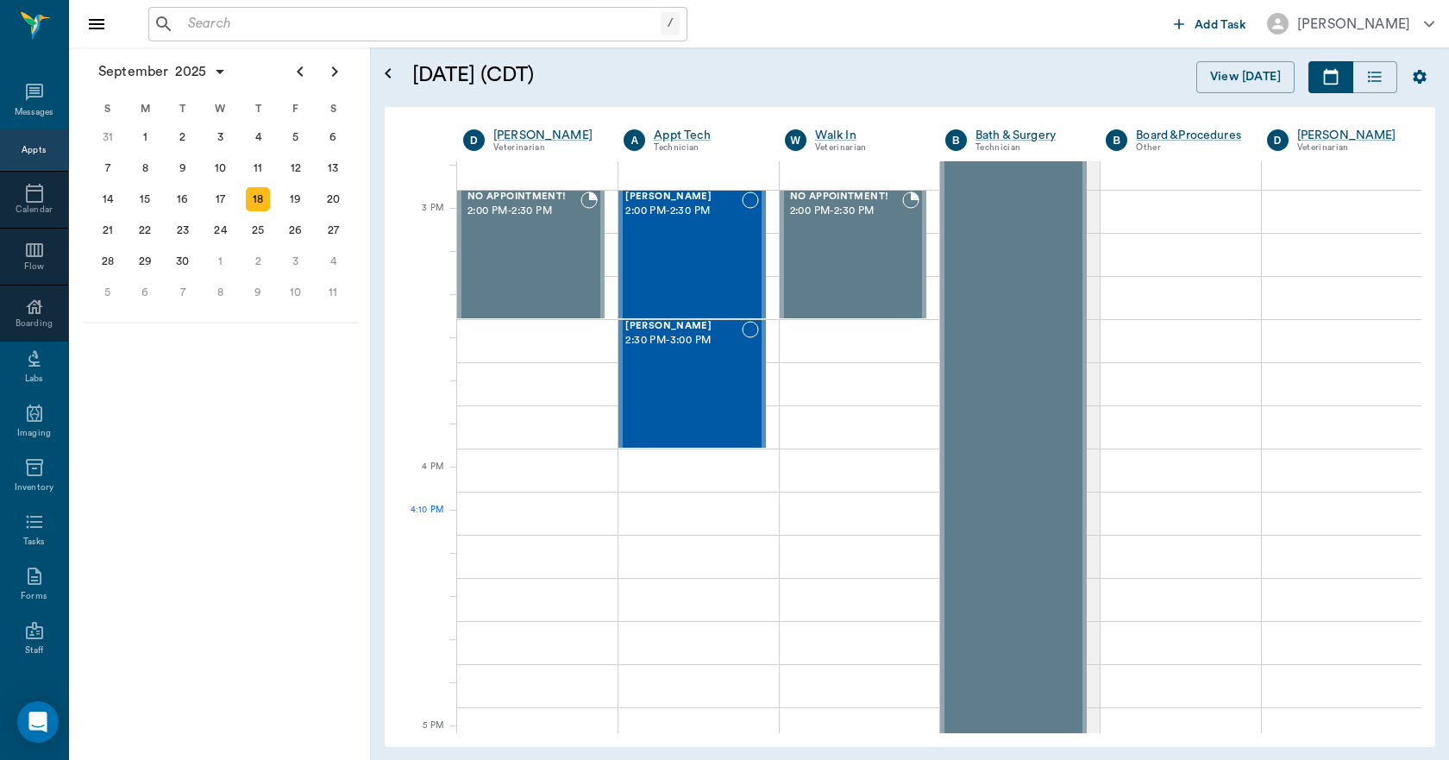
scroll to position [1812, 0]
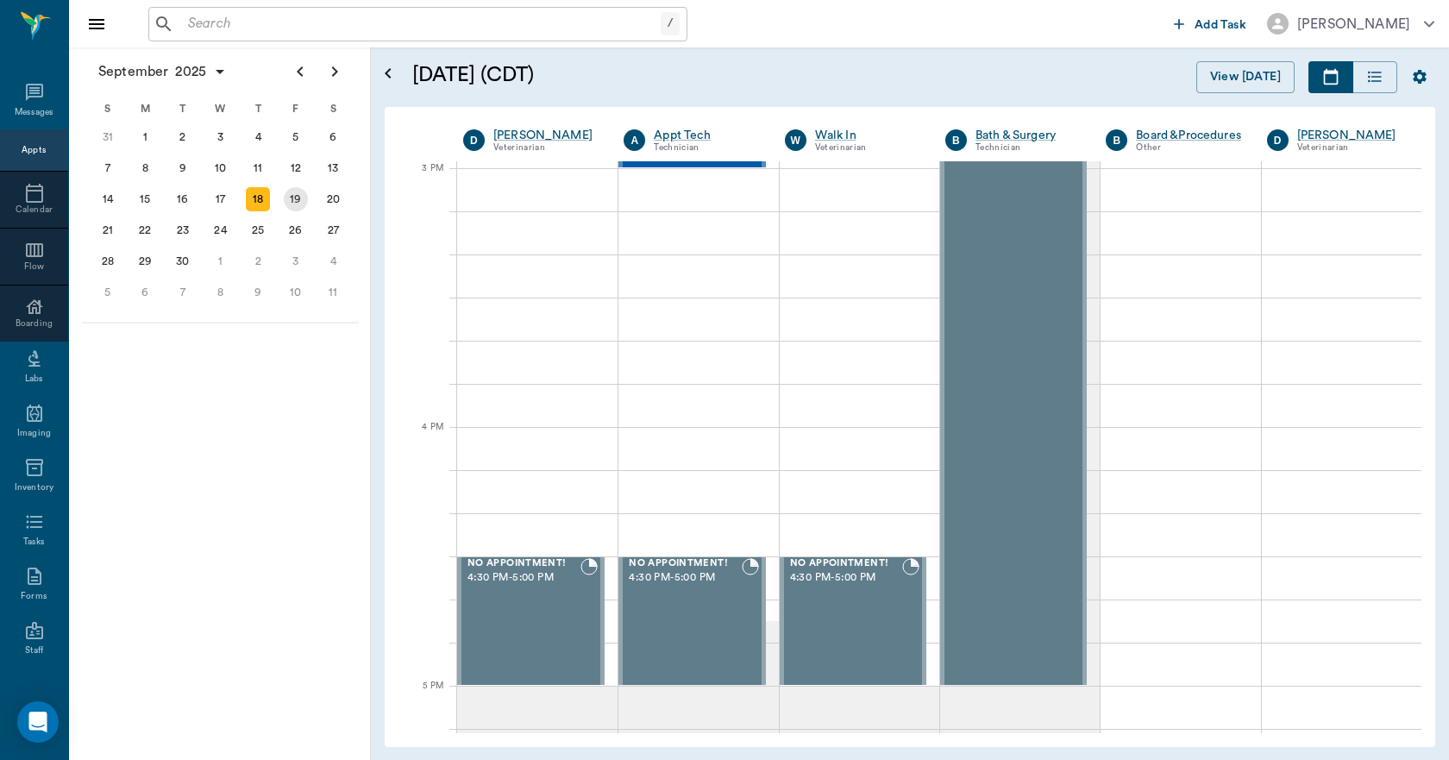
click at [300, 203] on div "19" at bounding box center [296, 199] width 24 height 24
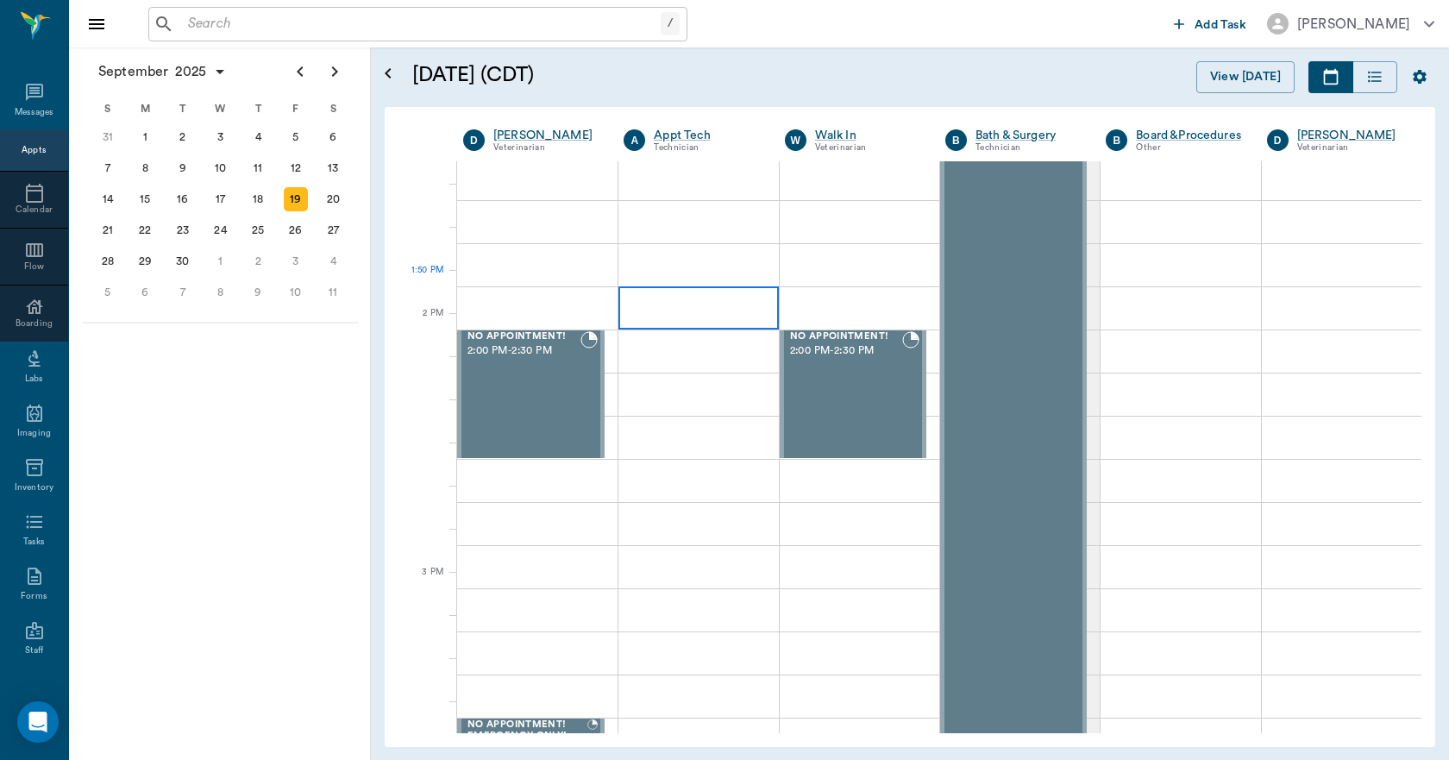
scroll to position [1380, 0]
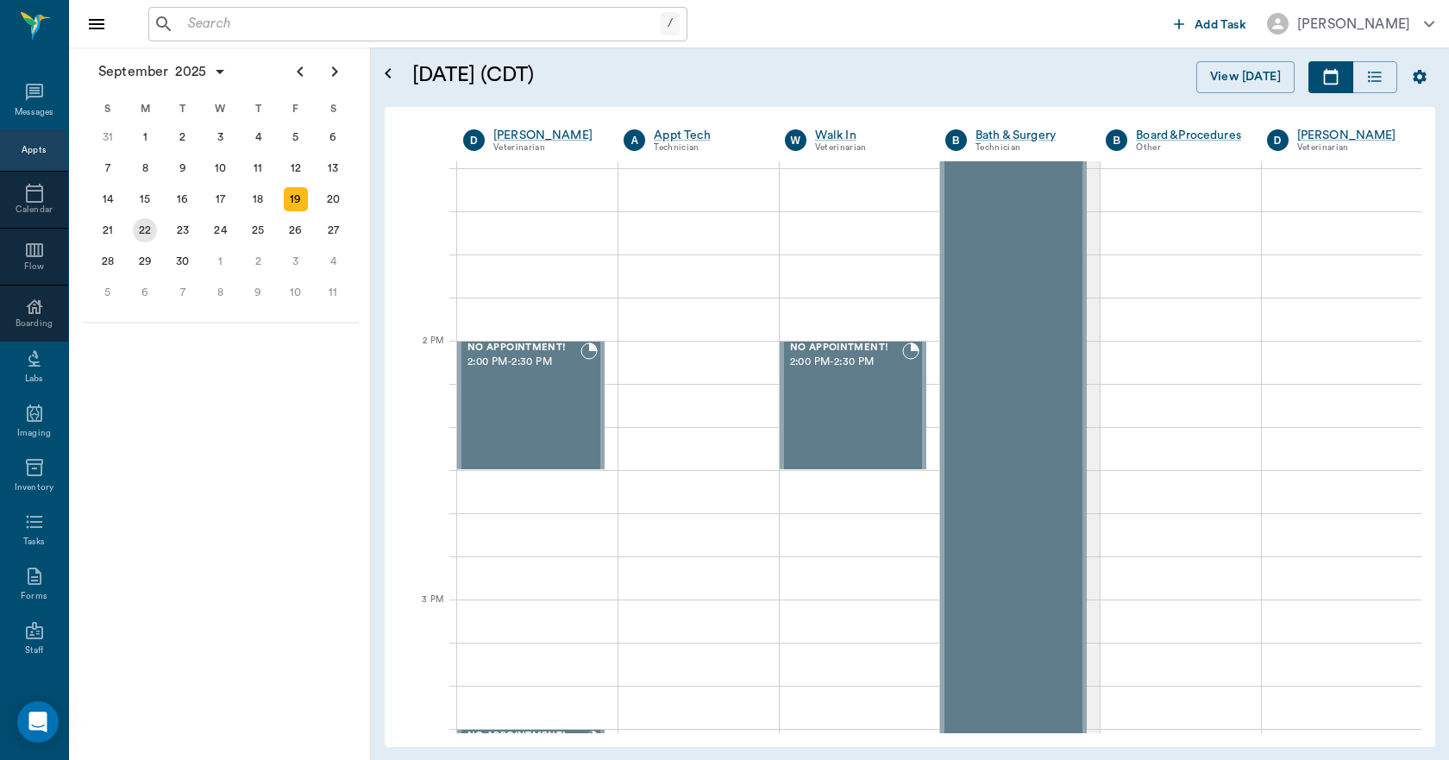
click at [156, 233] on div "22" at bounding box center [145, 230] width 24 height 24
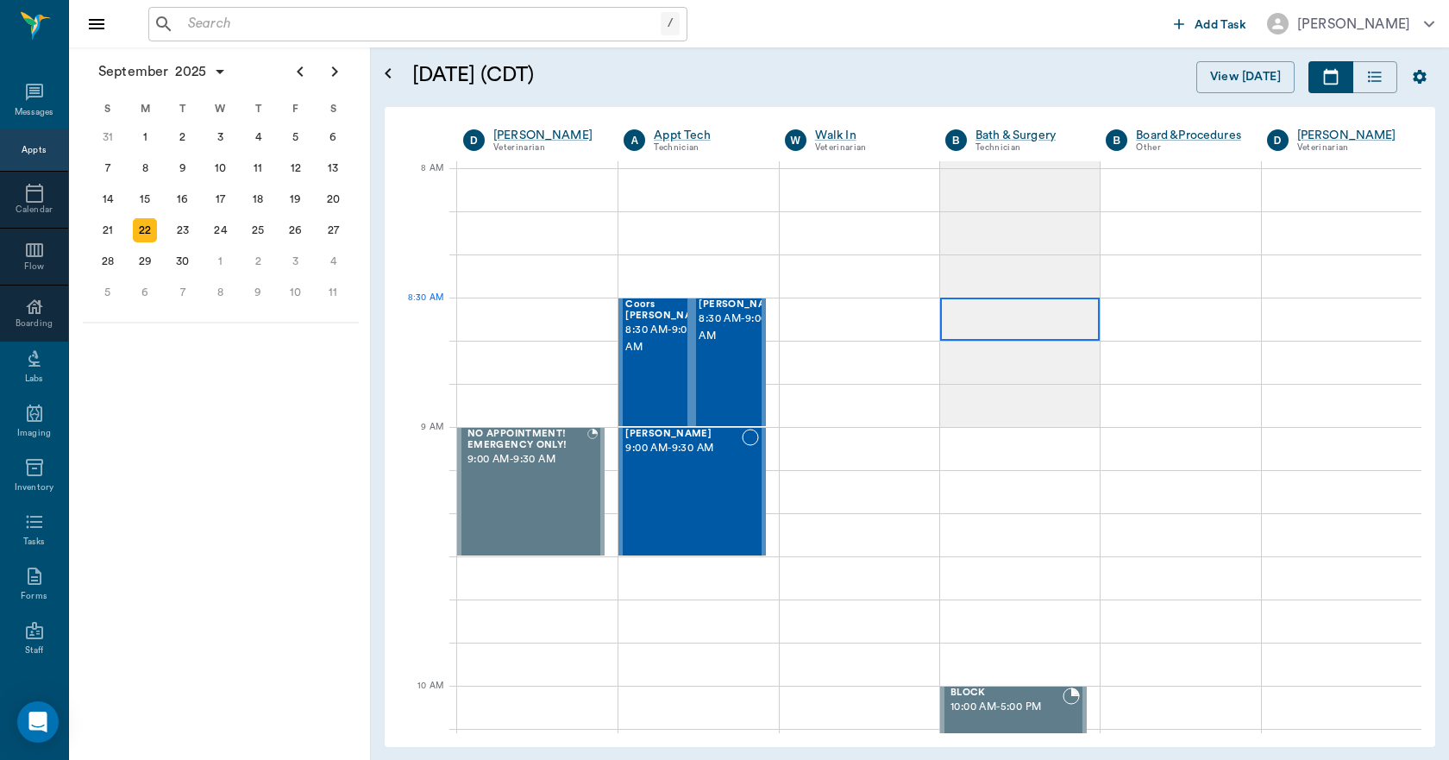
click at [965, 311] on div at bounding box center [1020, 319] width 160 height 43
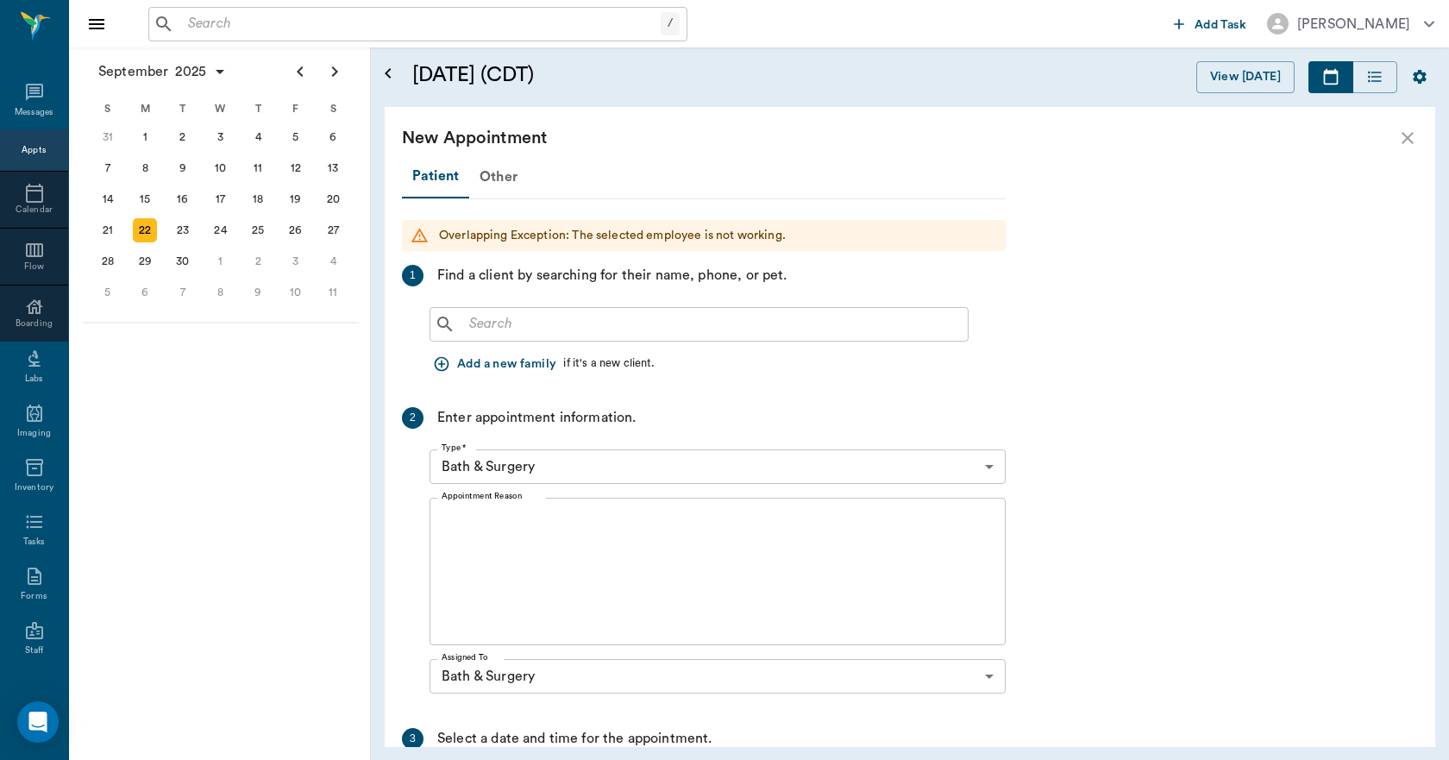
click at [582, 330] on input "text" at bounding box center [711, 324] width 499 height 24
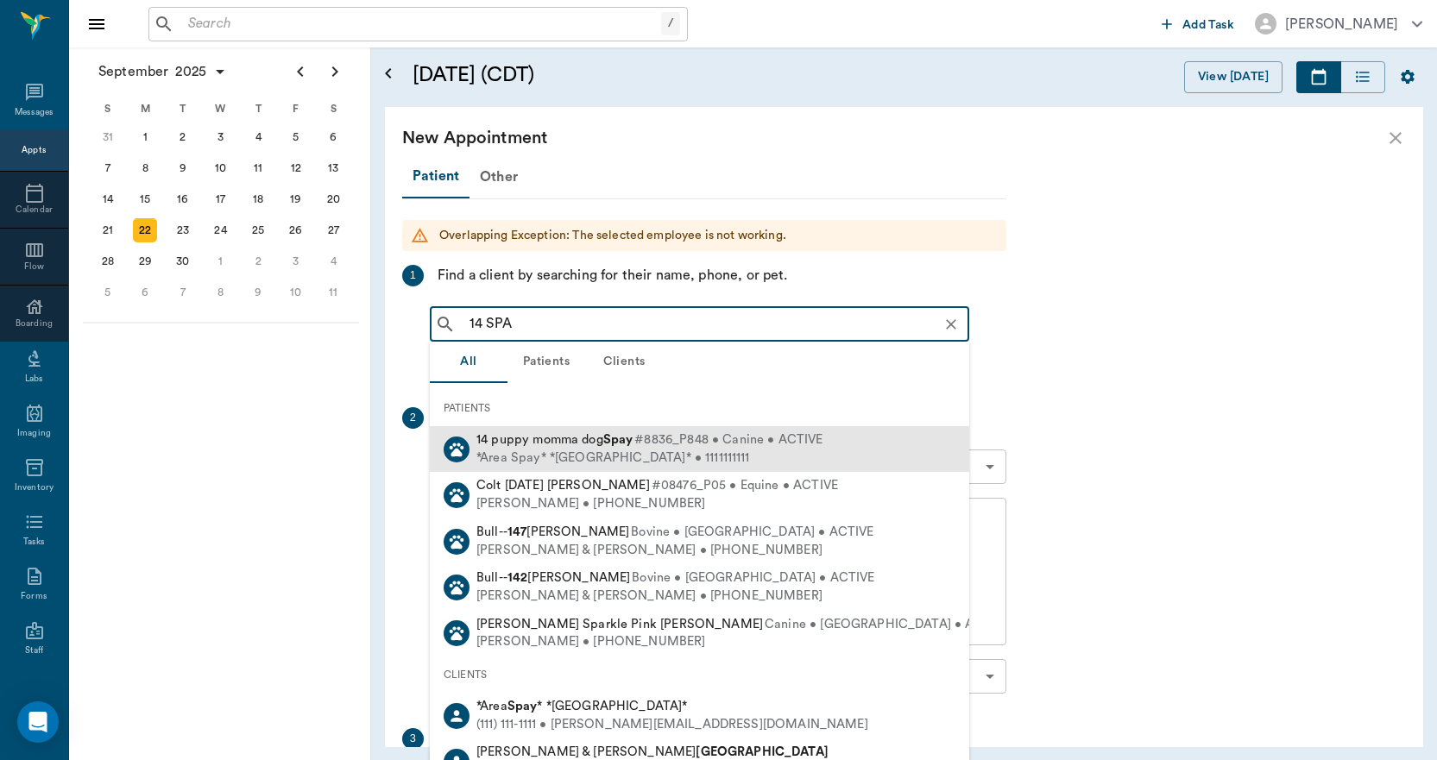
click at [520, 439] on span "14 puppy momma dog Spay" at bounding box center [554, 439] width 156 height 13
type input "14 SPA"
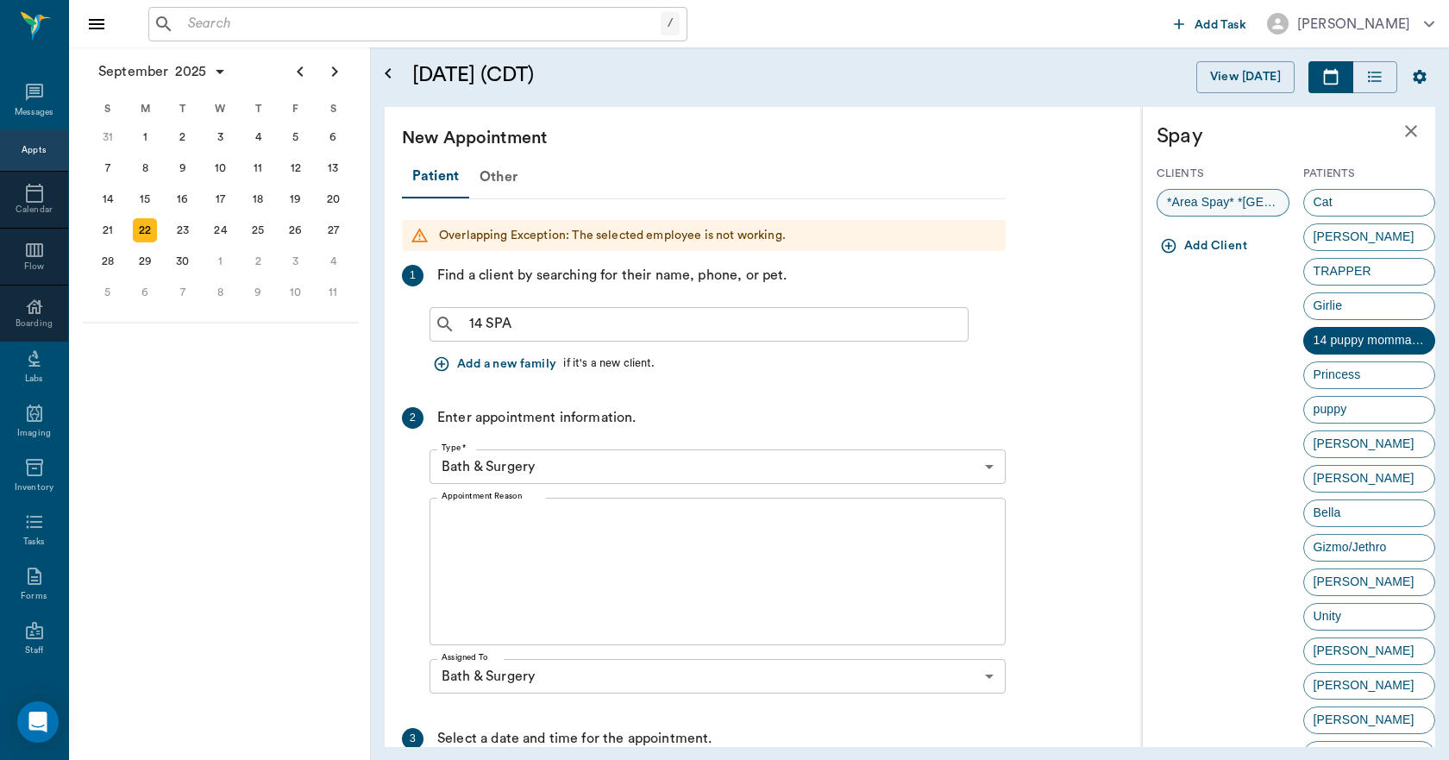
click at [1204, 208] on span "*Area Spay* *Atlanta*" at bounding box center [1223, 202] width 131 height 18
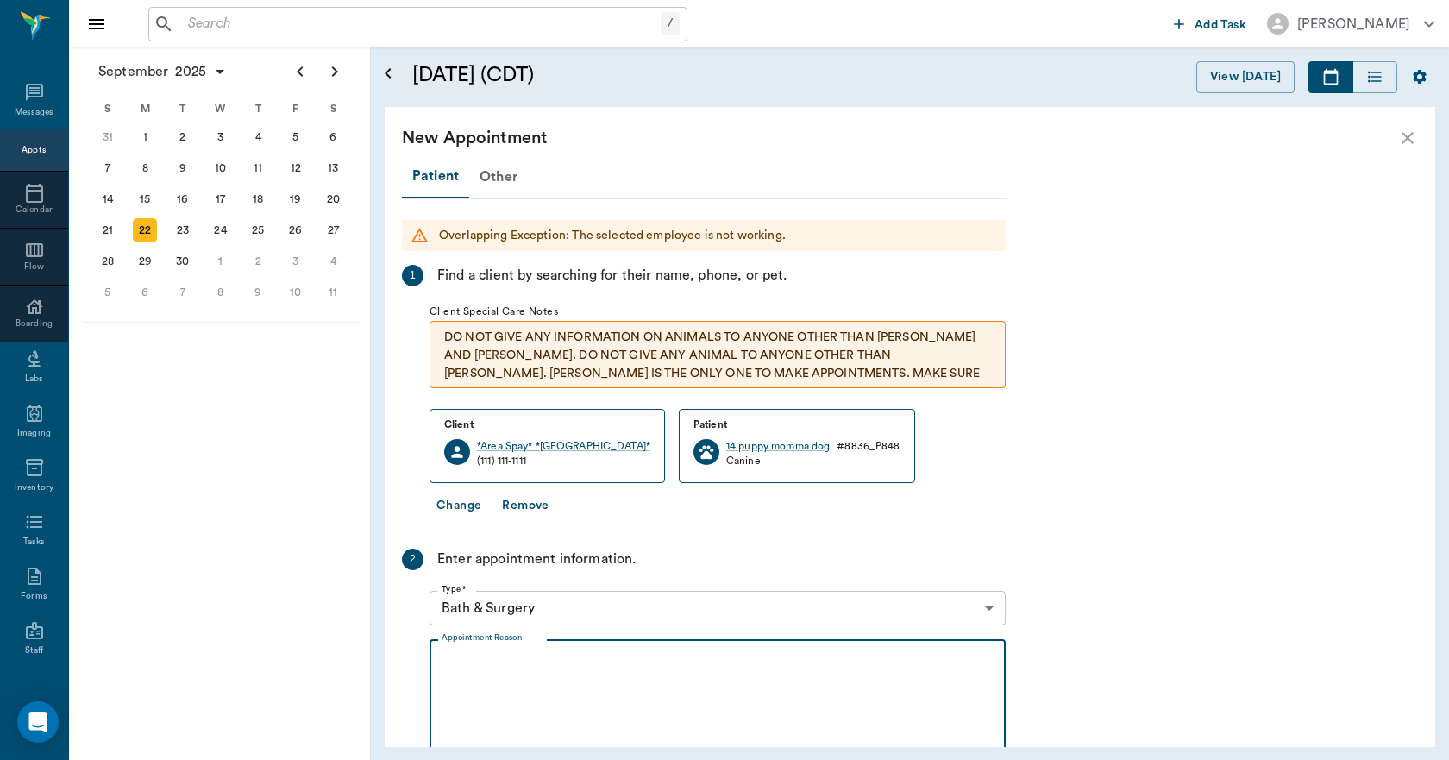
click at [545, 663] on textarea "Appointment Reason" at bounding box center [718, 713] width 552 height 119
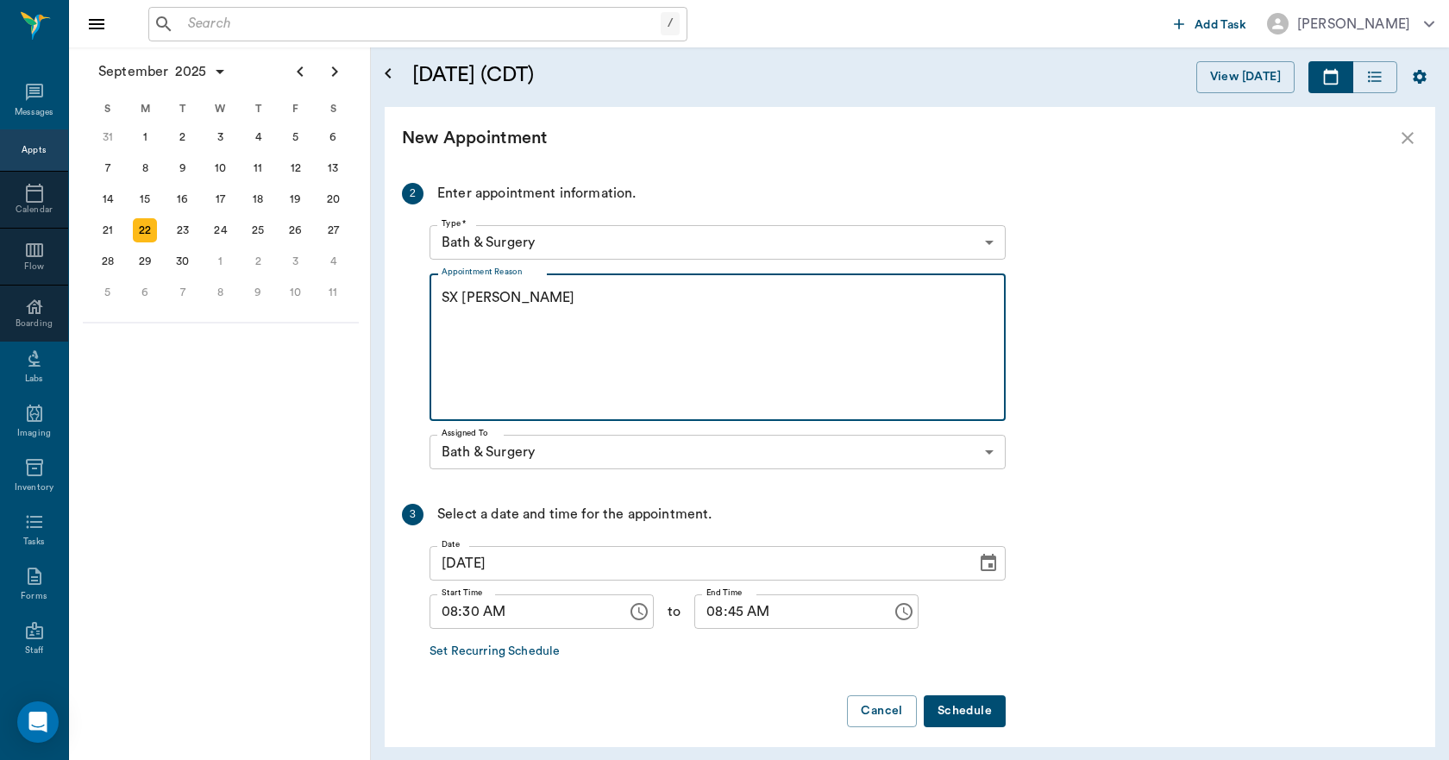
scroll to position [377, 0]
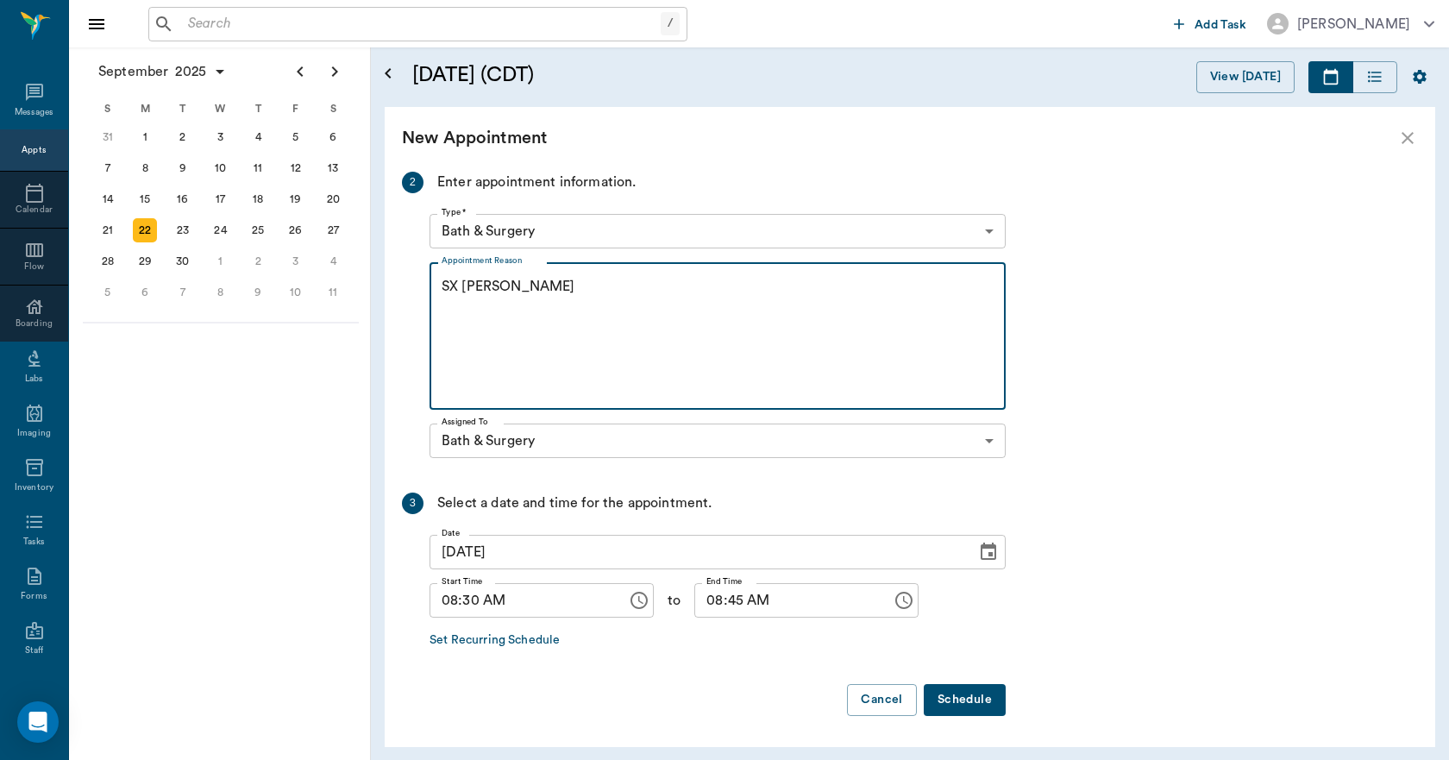
type textarea "SX REMINDER LORY"
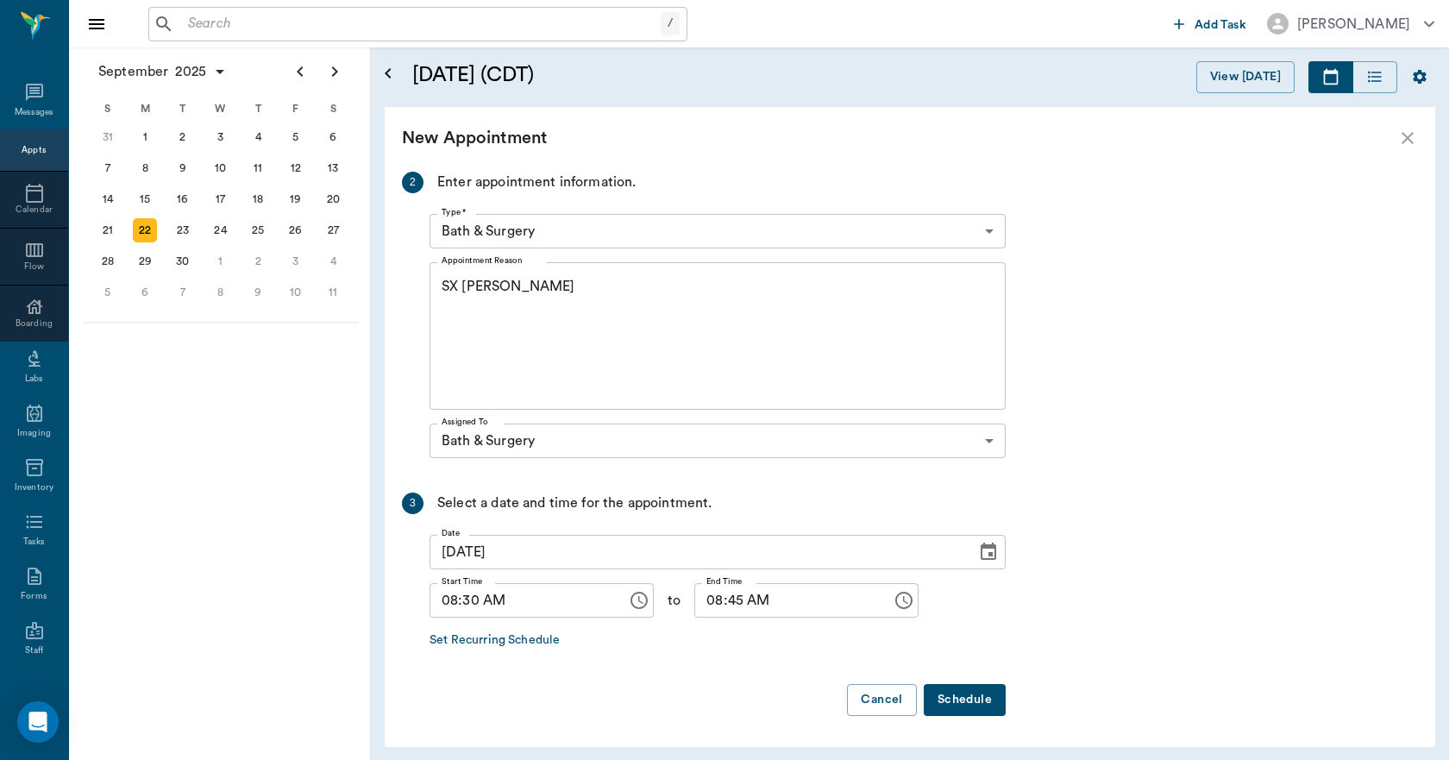
click at [957, 700] on button "Schedule" at bounding box center [965, 700] width 82 height 32
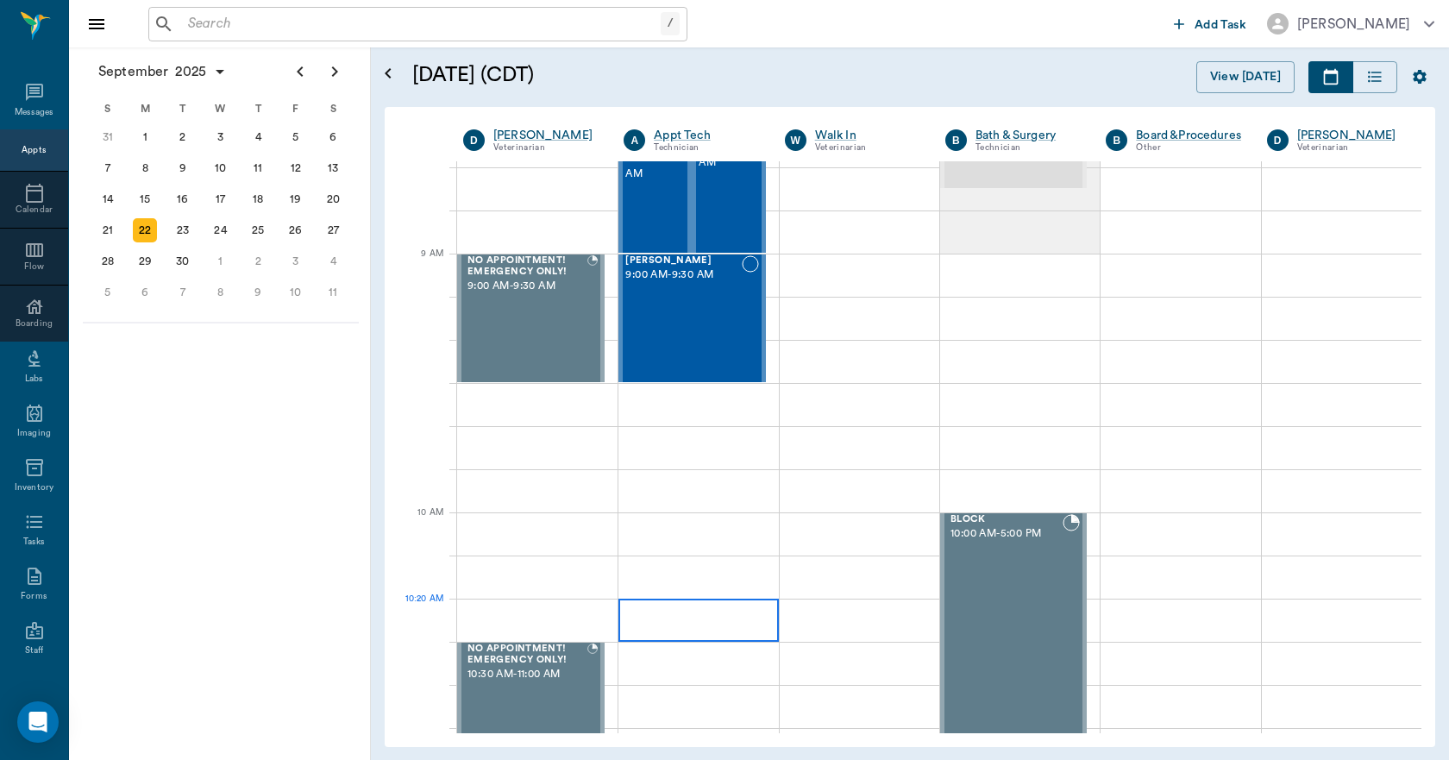
scroll to position [0, 0]
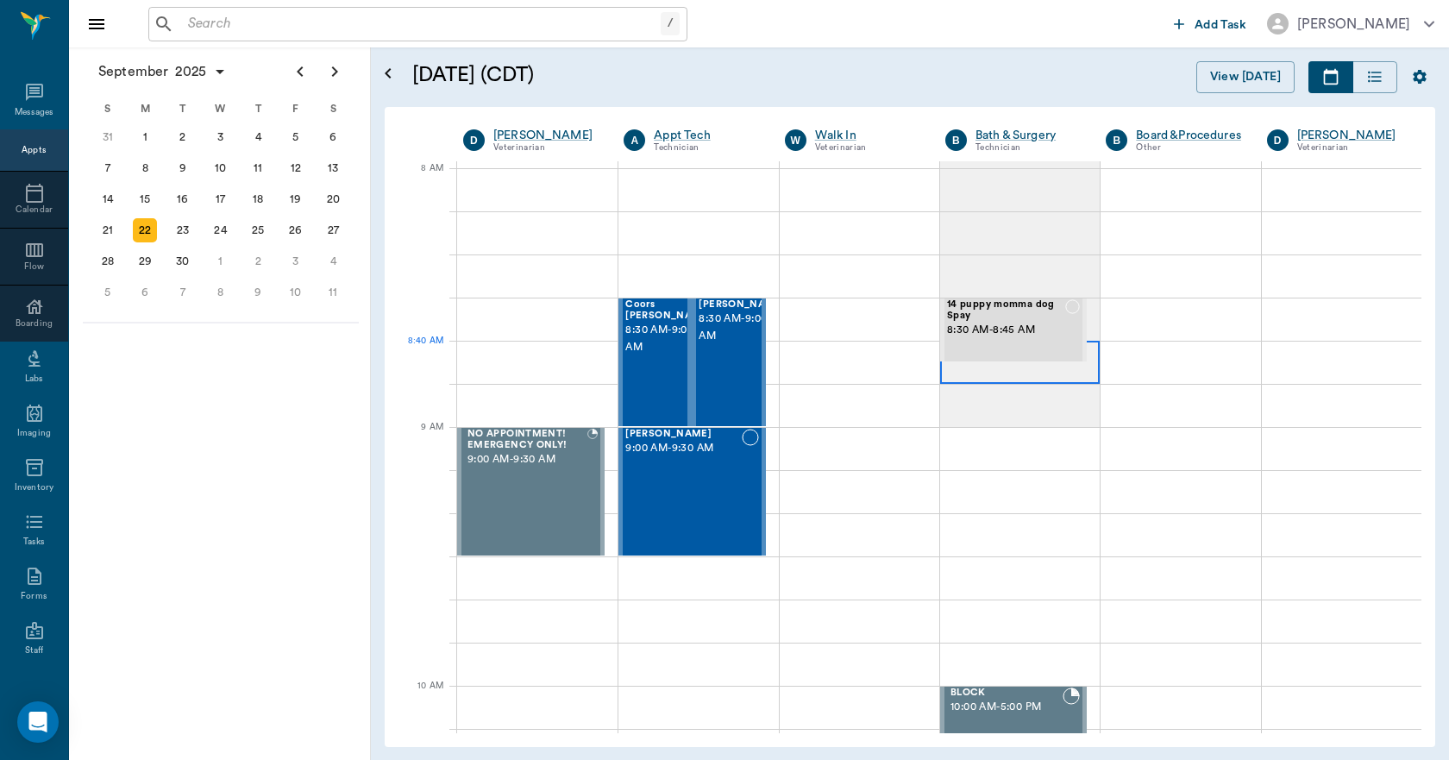
click at [959, 374] on div at bounding box center [1020, 362] width 160 height 43
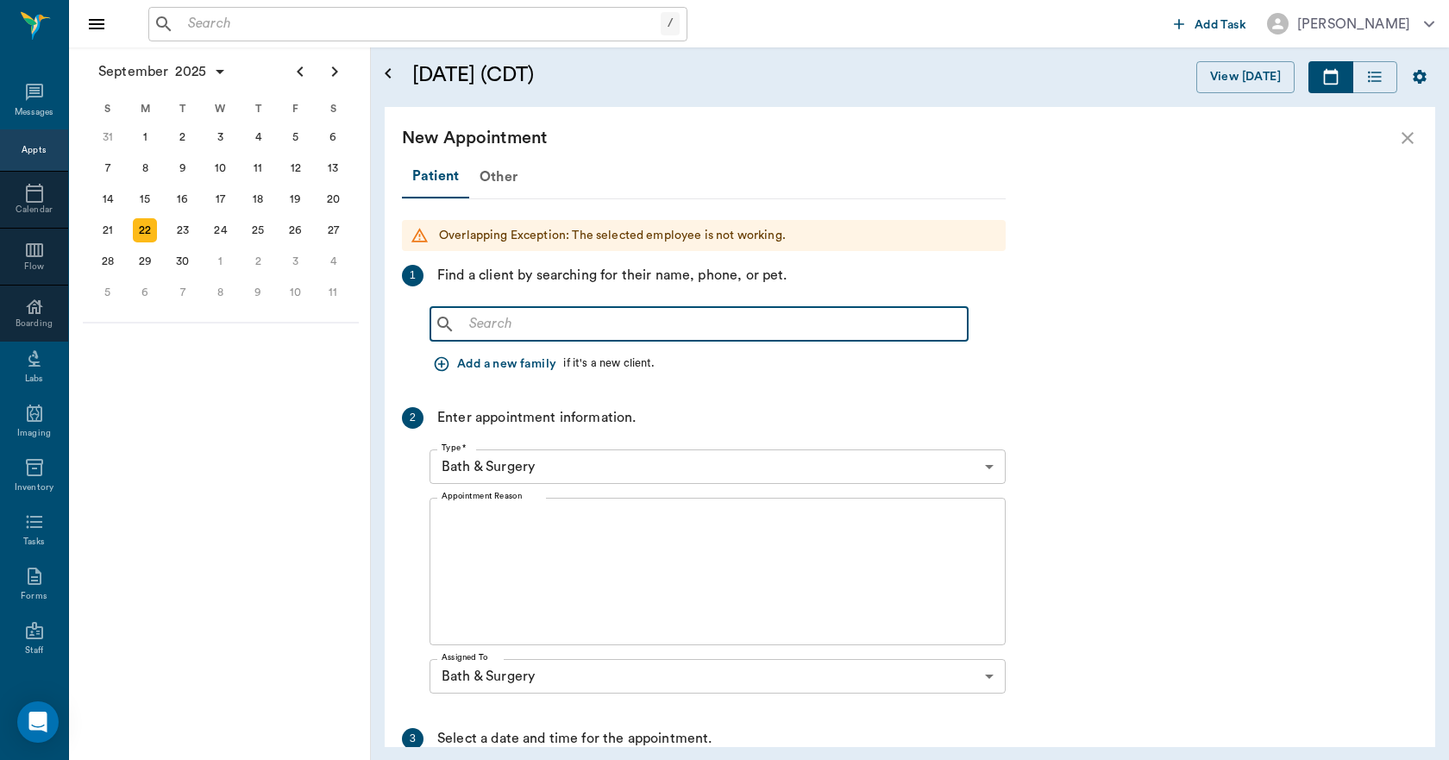
click at [654, 329] on input "text" at bounding box center [711, 324] width 499 height 24
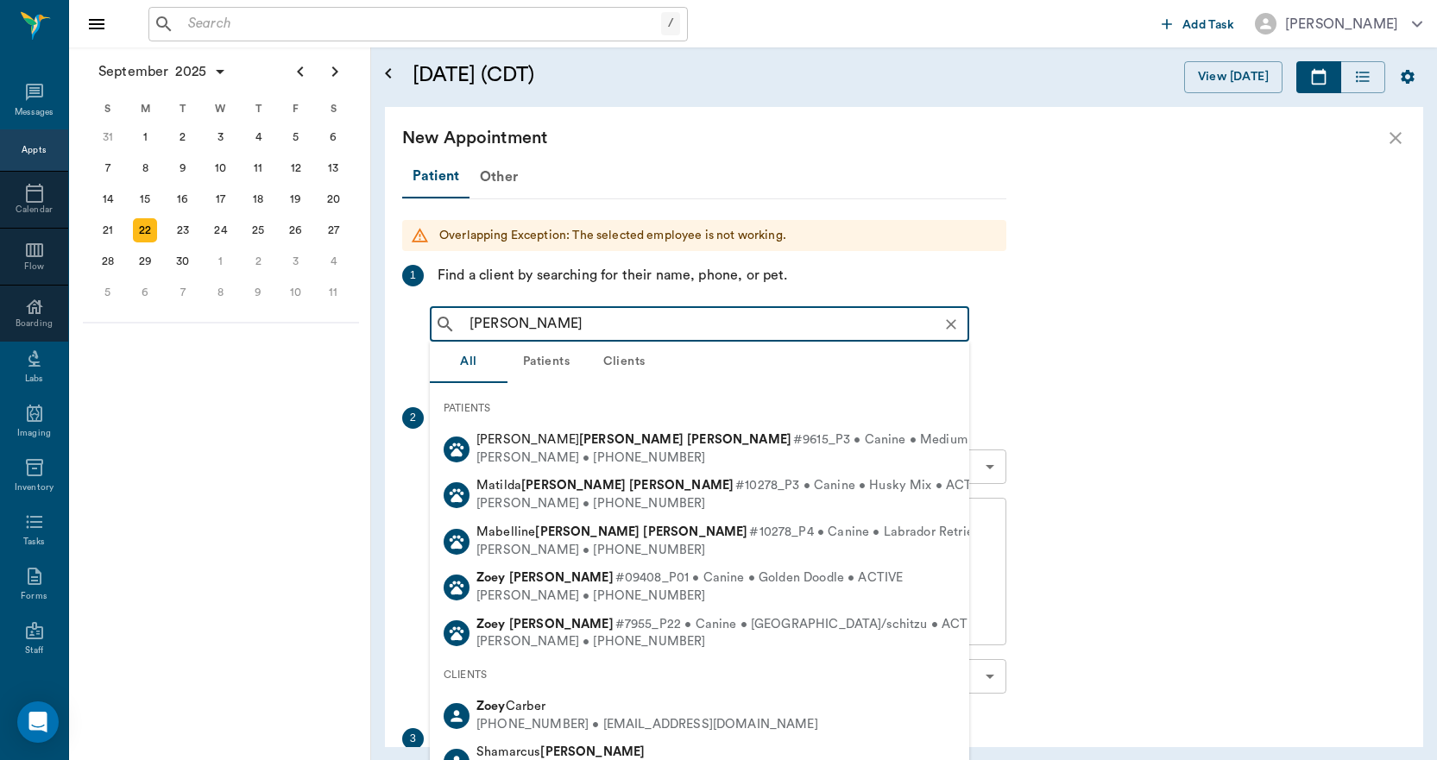
type input "ZOEY JONES"
click at [1392, 138] on div "New Appointment" at bounding box center [904, 138] width 1038 height 62
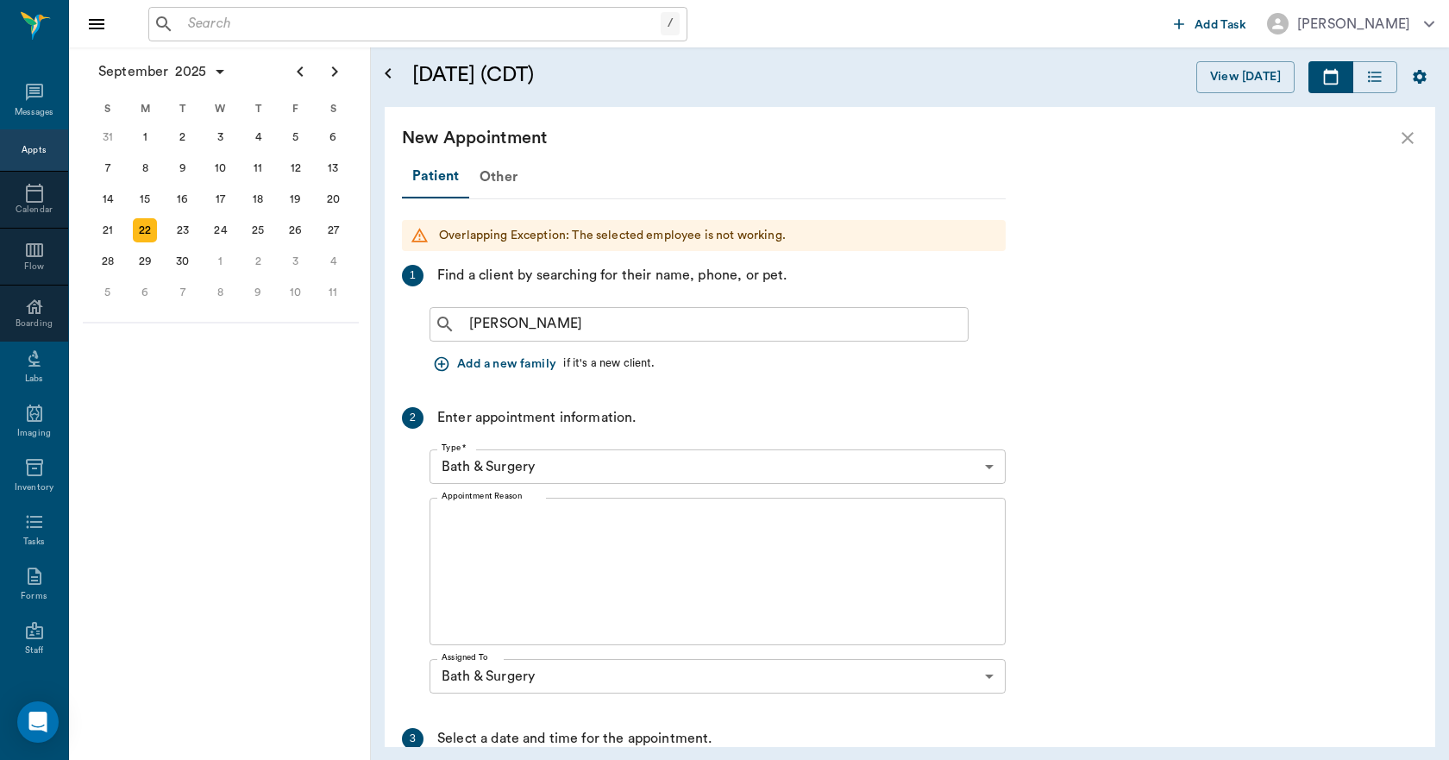
click at [1403, 142] on icon "close" at bounding box center [1408, 138] width 12 height 12
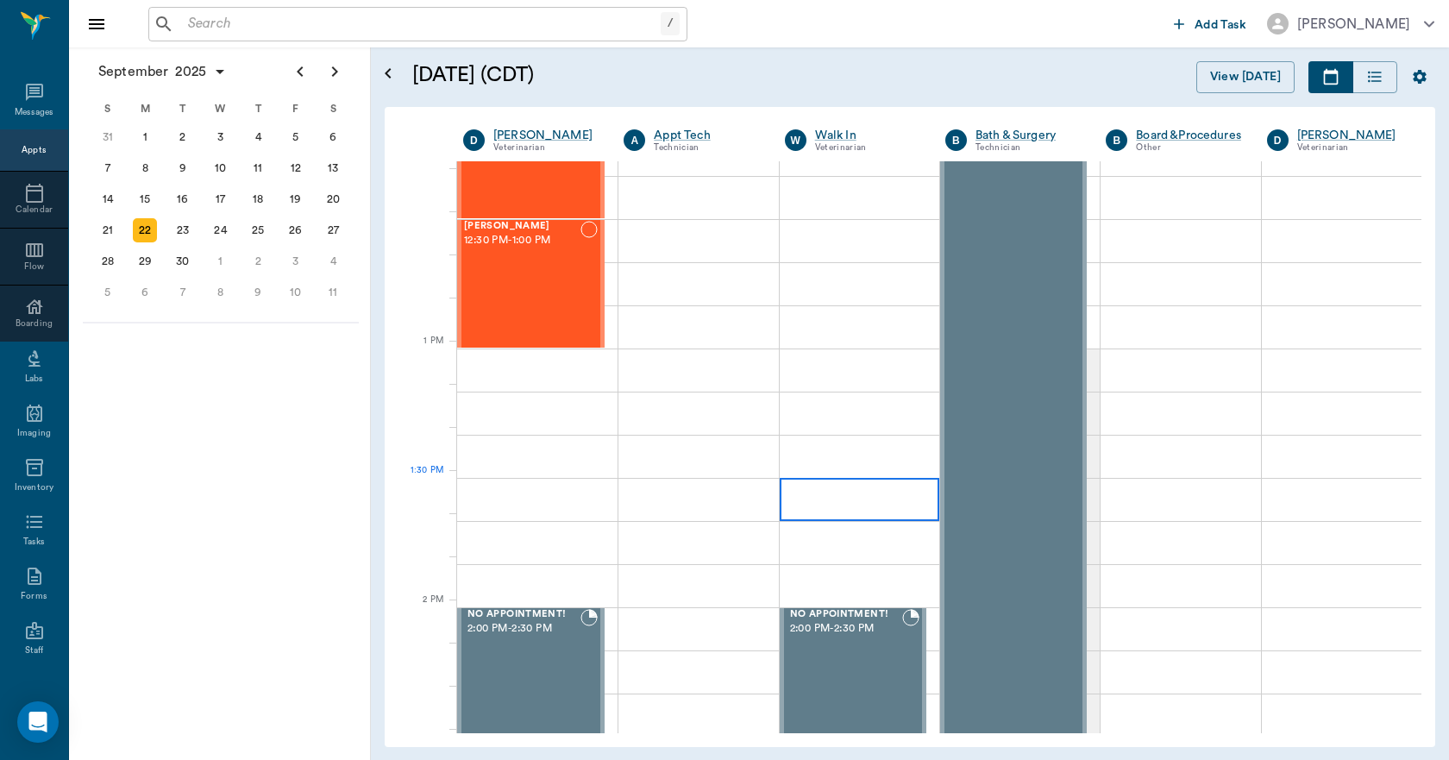
scroll to position [1122, 0]
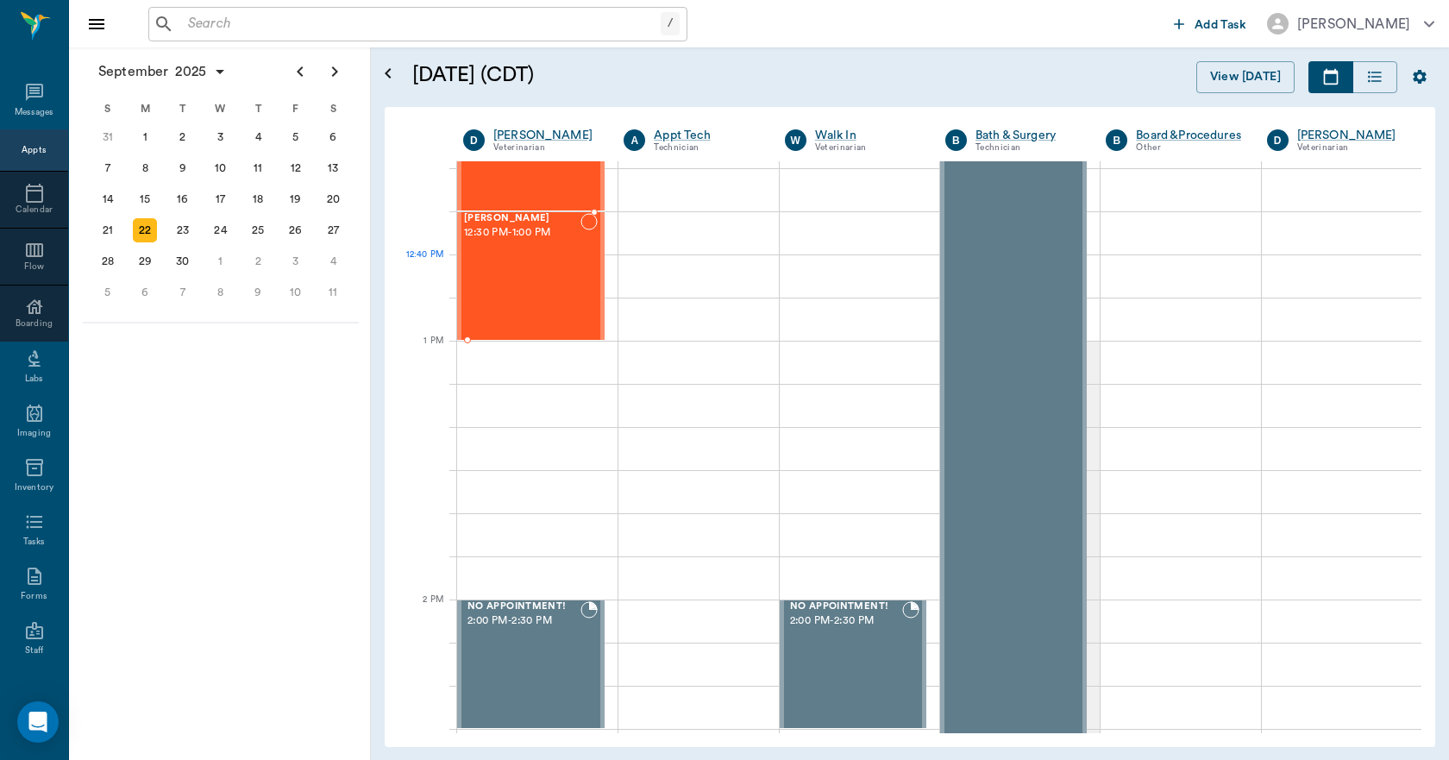
click at [538, 284] on div "Zoey Jones 12:30 PM - 1:00 PM" at bounding box center [522, 276] width 116 height 126
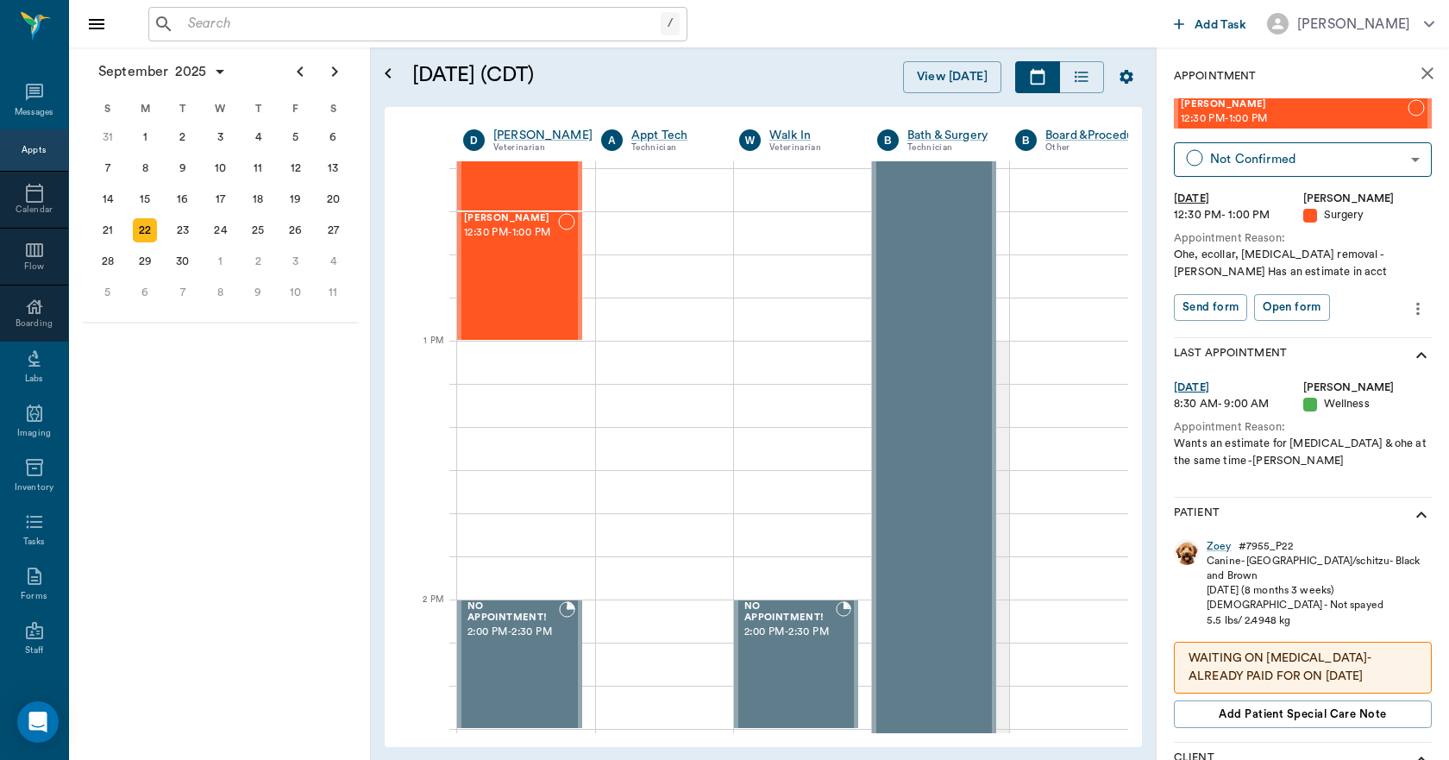
click at [1424, 67] on icon "close" at bounding box center [1428, 73] width 21 height 21
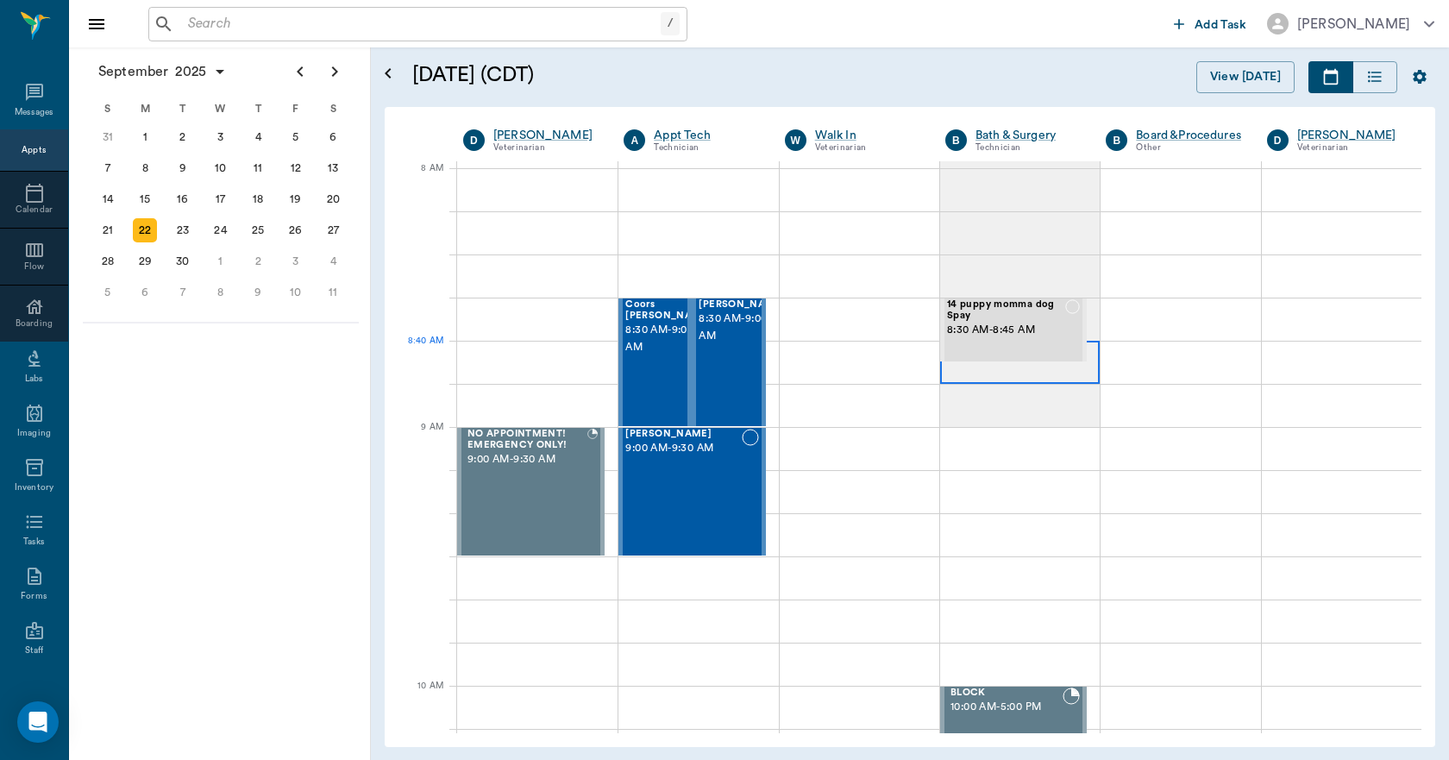
click at [990, 381] on div at bounding box center [1020, 362] width 160 height 43
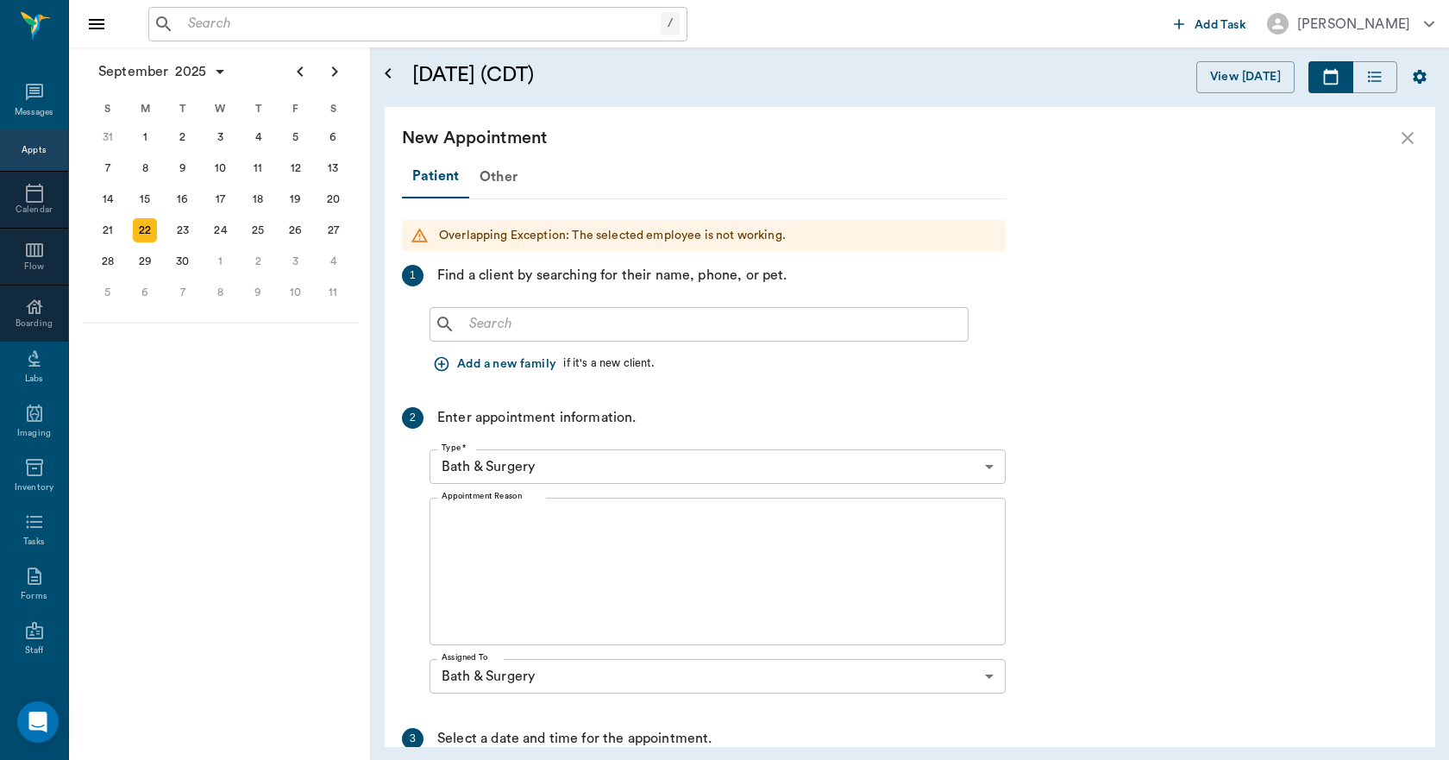
click at [660, 334] on input "text" at bounding box center [711, 324] width 499 height 24
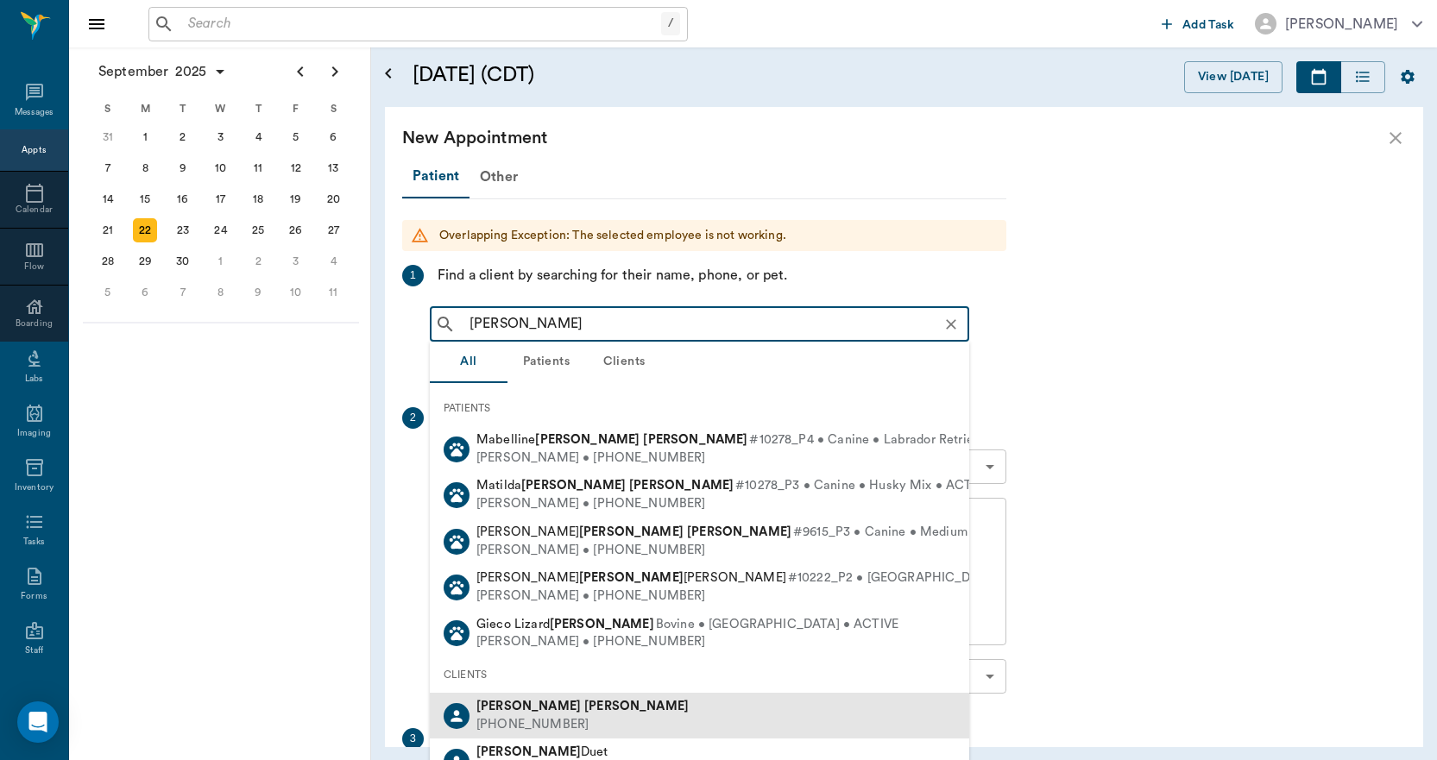
click at [508, 706] on b "Cheri" at bounding box center [528, 706] width 104 height 13
type input "CHERI JONES"
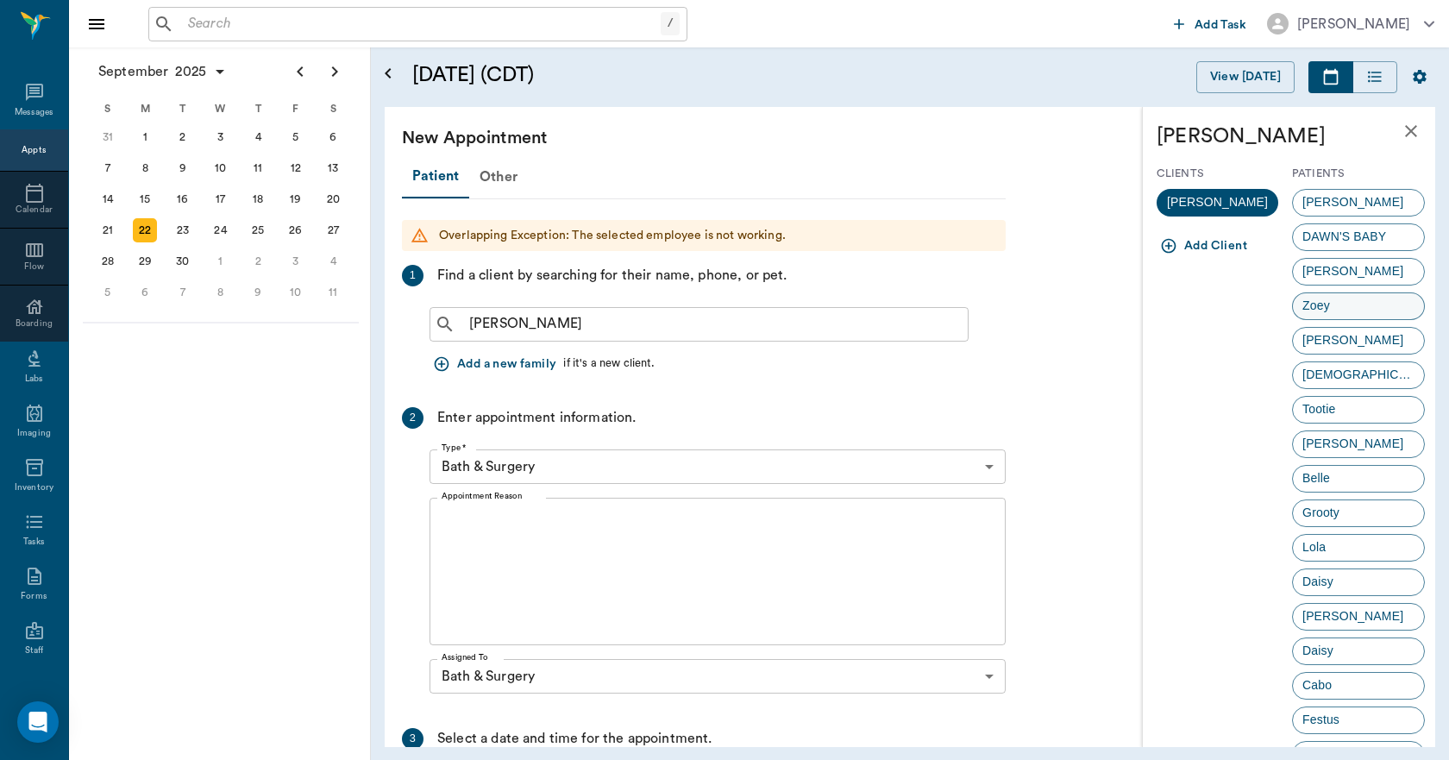
click at [1317, 311] on span "Zoey" at bounding box center [1316, 306] width 47 height 18
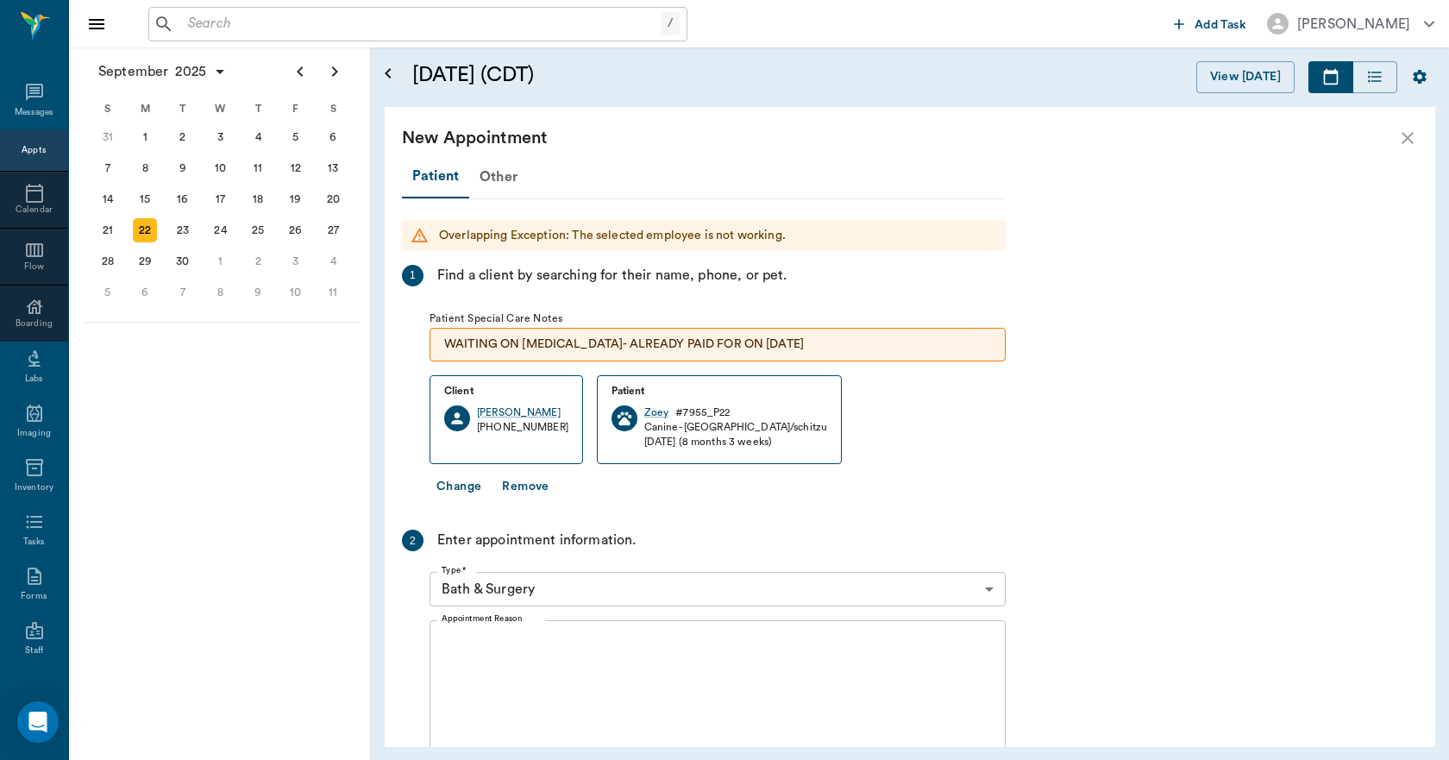
click at [494, 684] on textarea "Appointment Reason" at bounding box center [718, 694] width 552 height 119
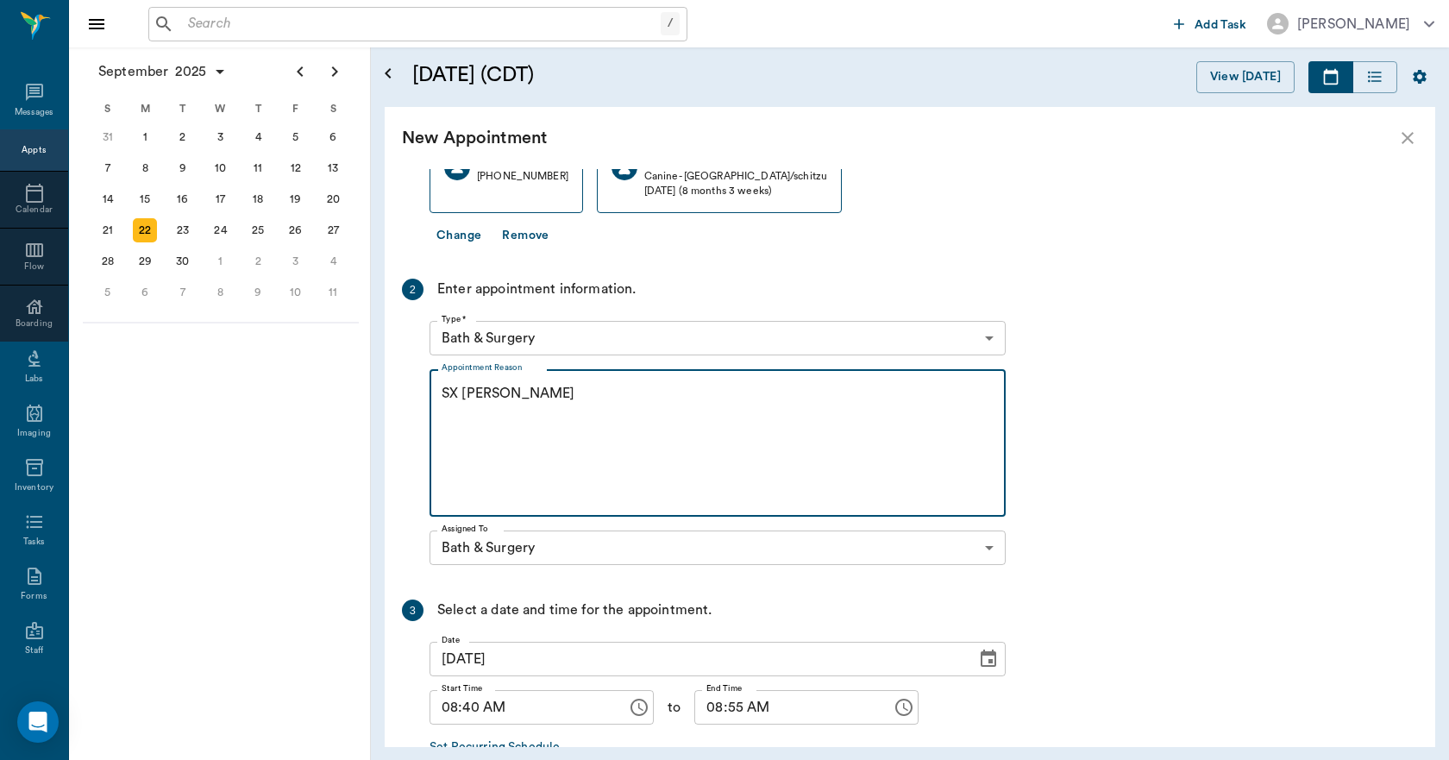
scroll to position [259, 0]
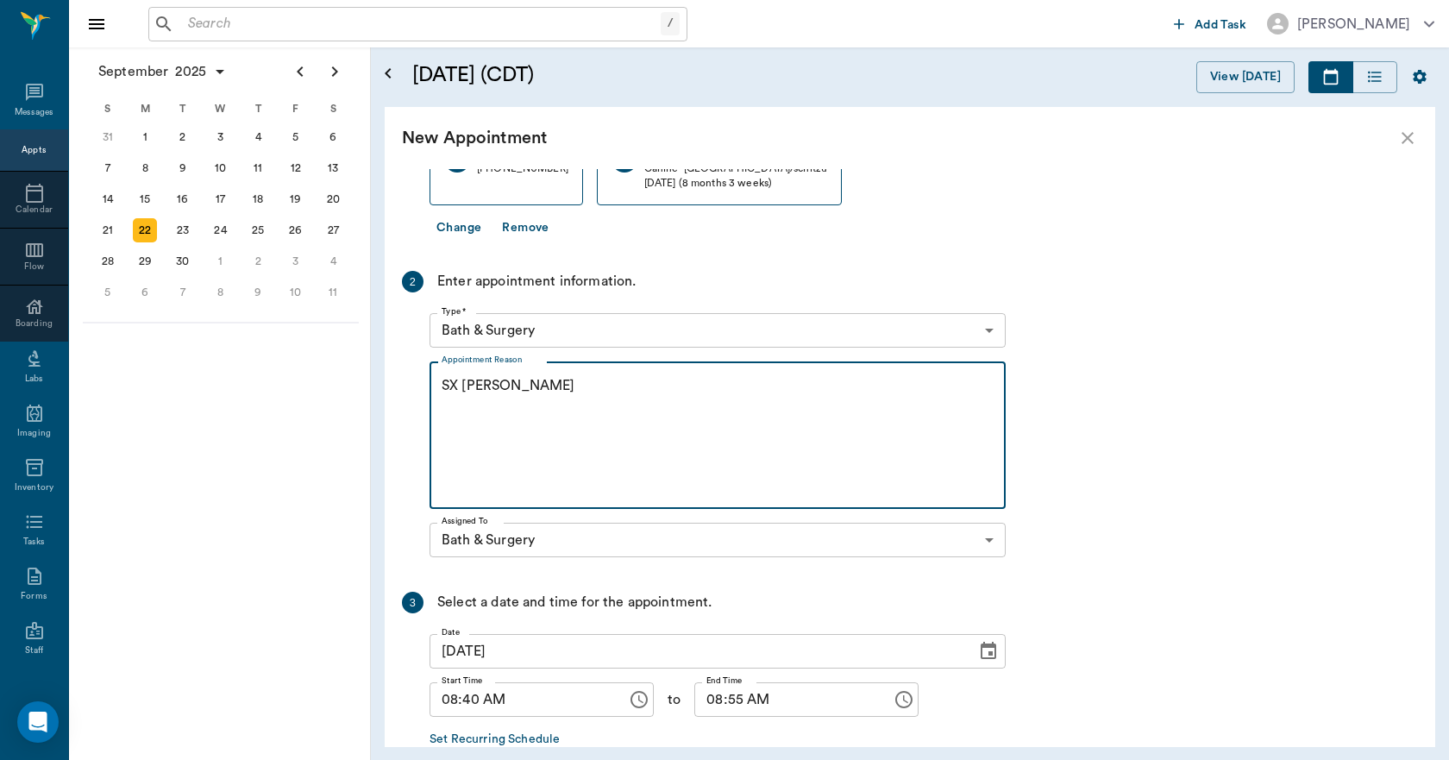
type textarea "SX REMINDER LORY"
click at [469, 698] on input "08:40 AM" at bounding box center [522, 699] width 185 height 35
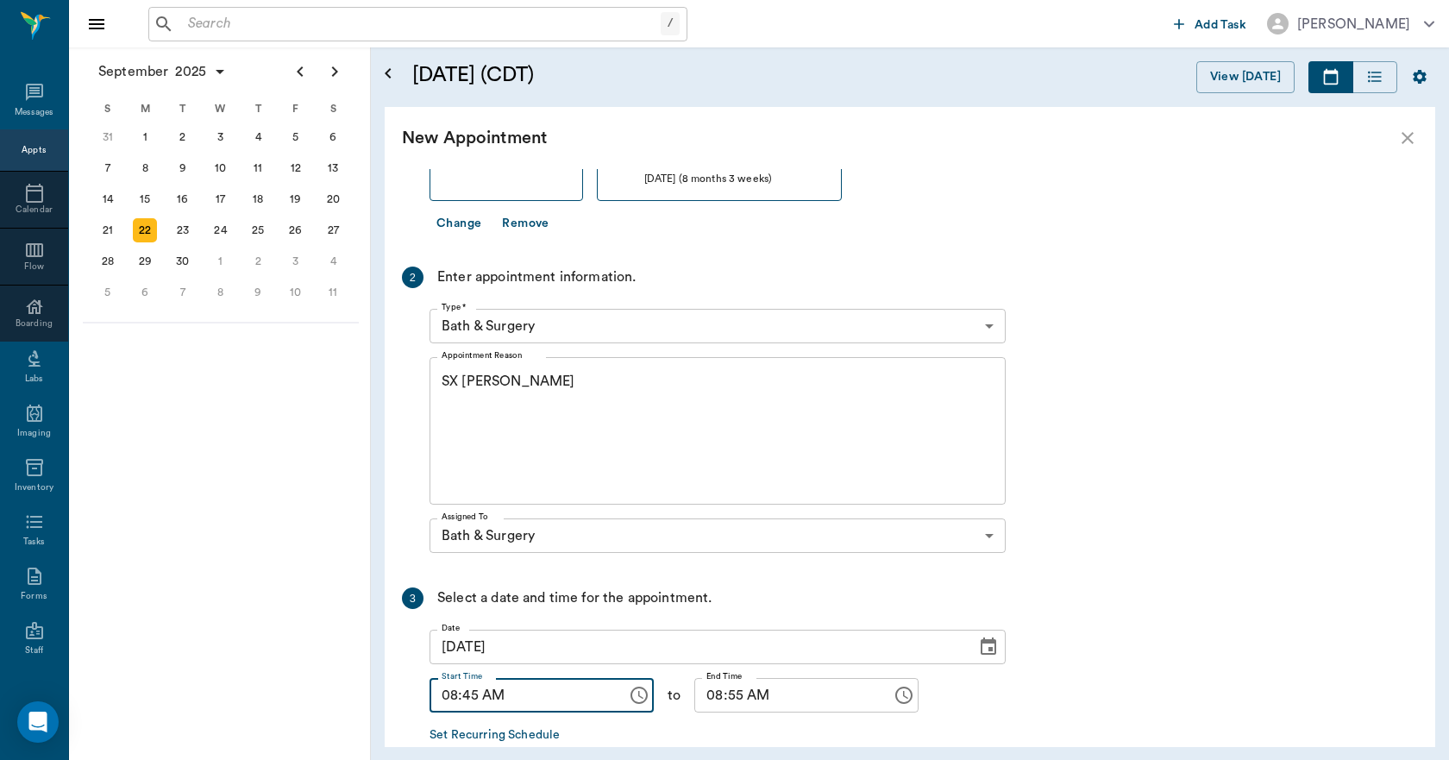
scroll to position [358, 0]
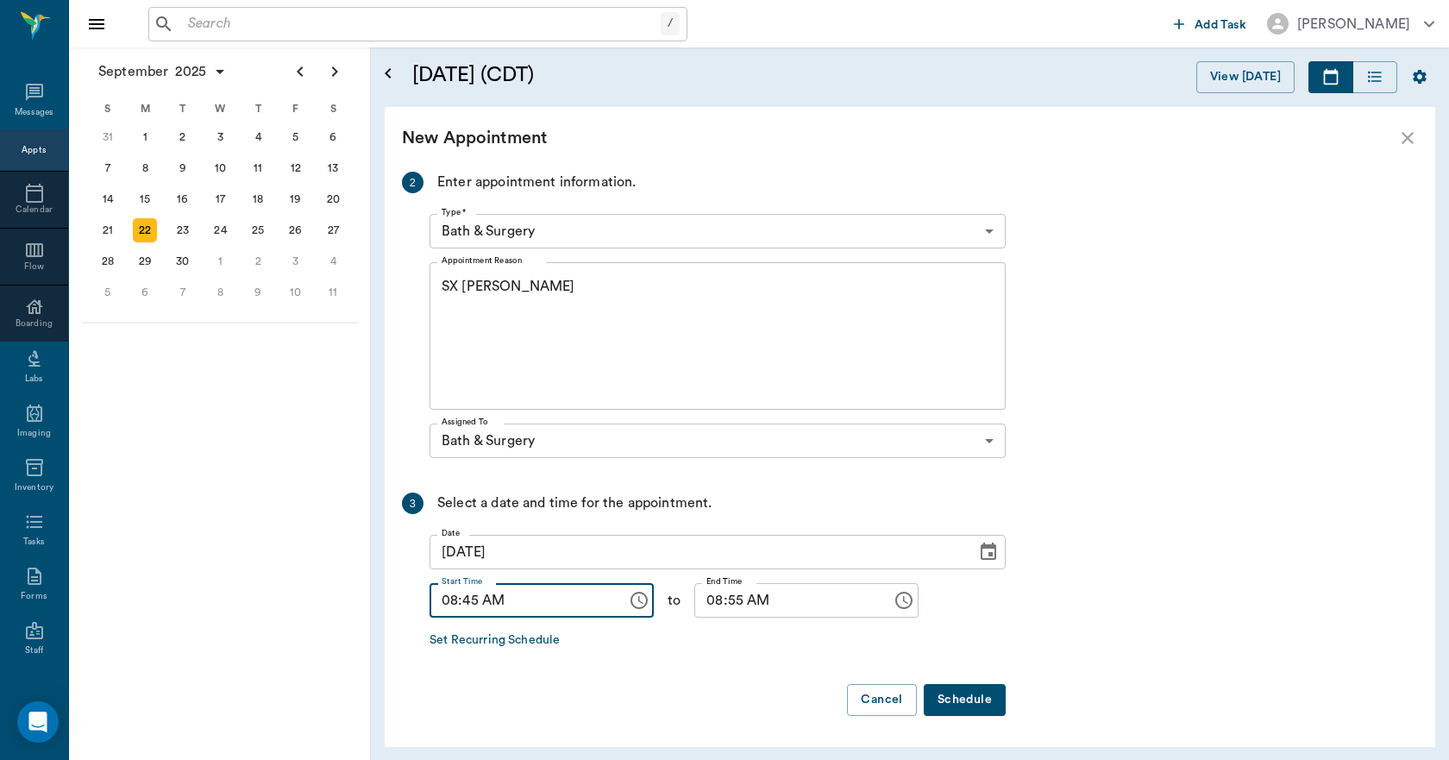
type input "08:45 AM"
click at [699, 599] on input "08:55 AM" at bounding box center [787, 600] width 185 height 35
type input "09:00 AM"
click at [953, 695] on button "Schedule" at bounding box center [965, 700] width 82 height 32
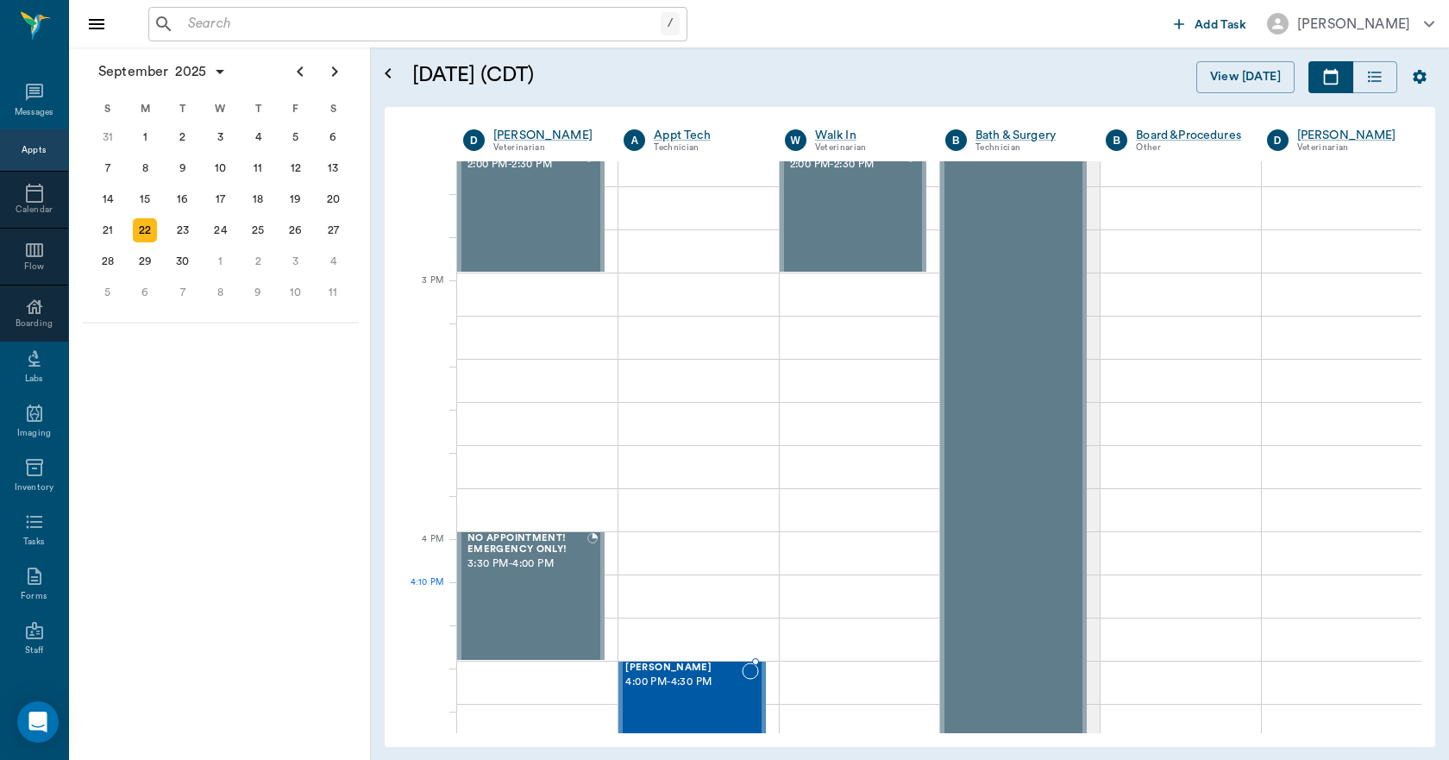
scroll to position [1726, 0]
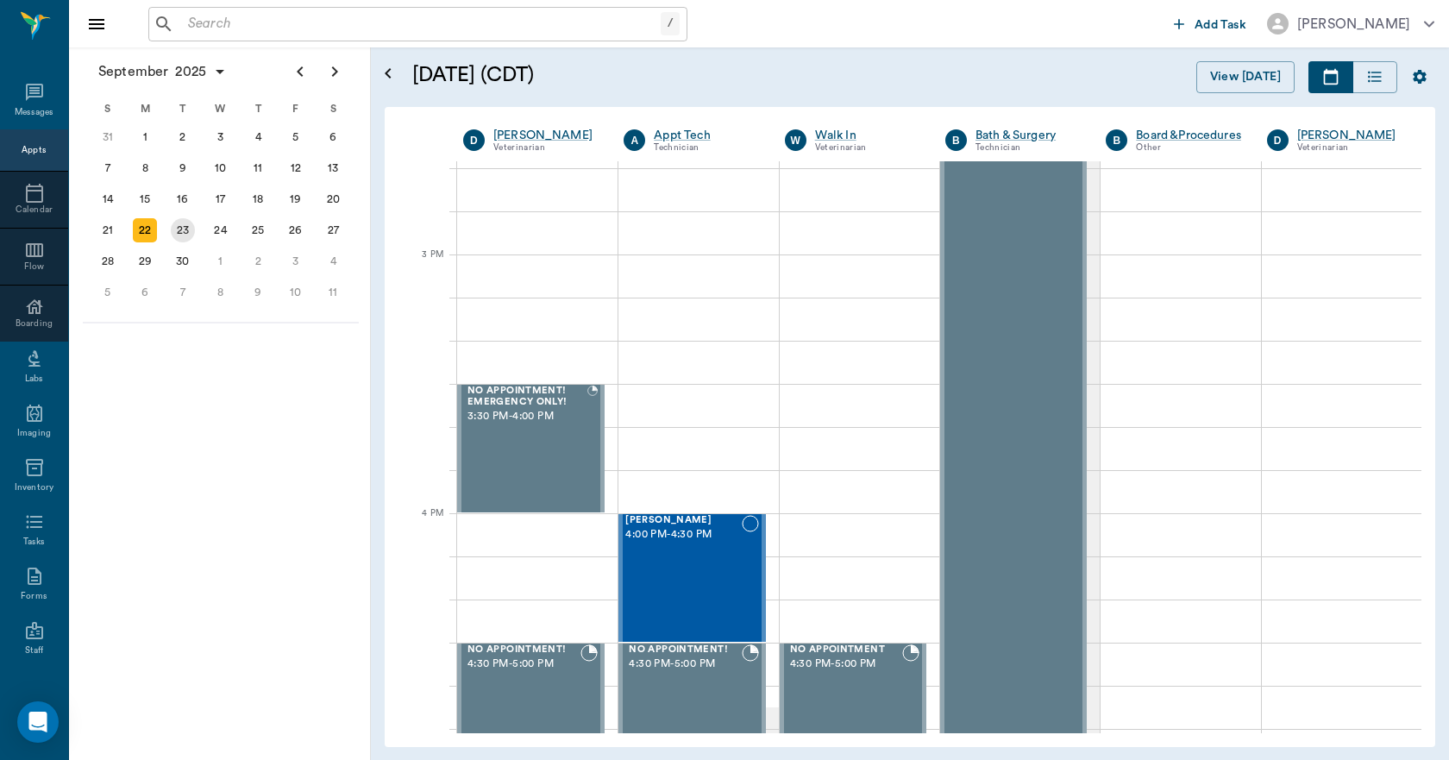
click at [185, 230] on div "23" at bounding box center [183, 230] width 24 height 24
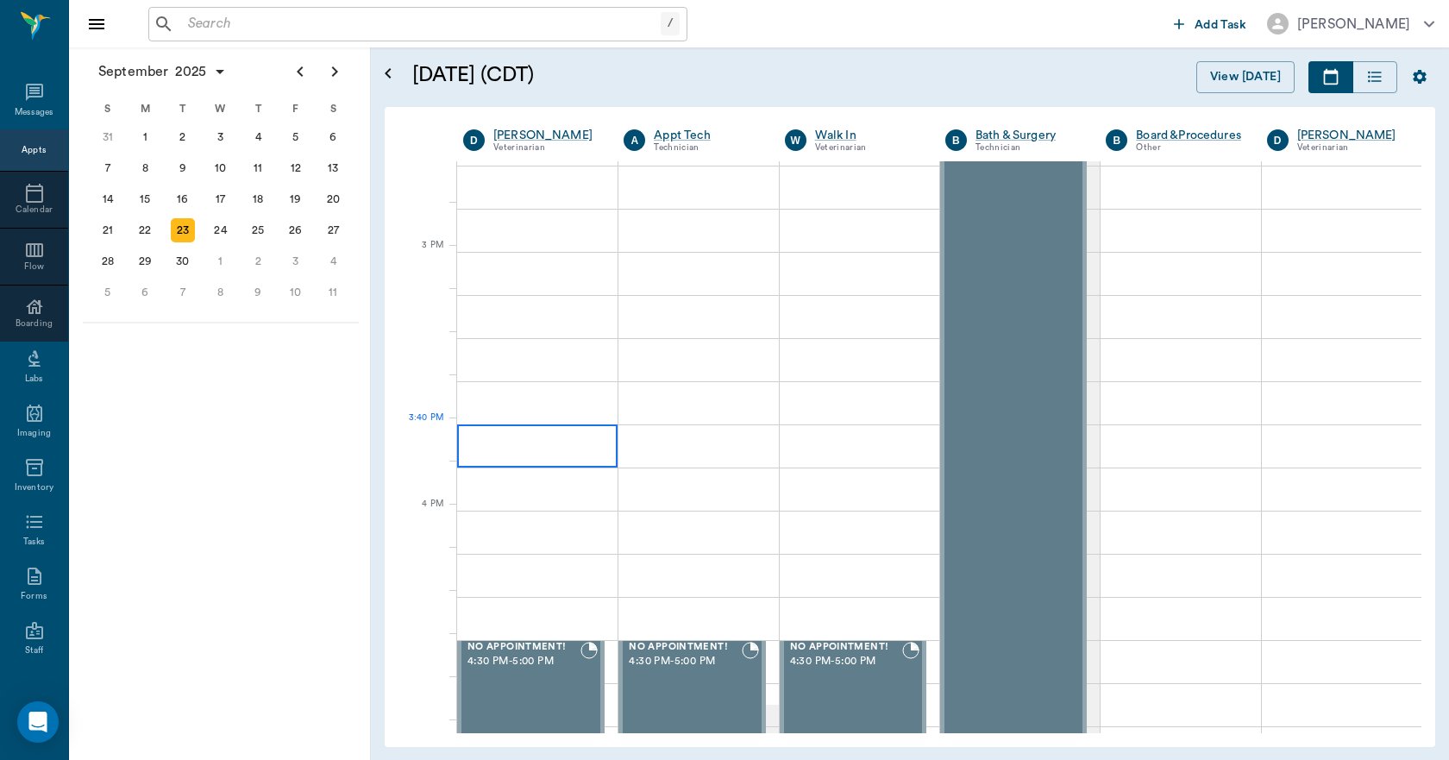
scroll to position [1726, 0]
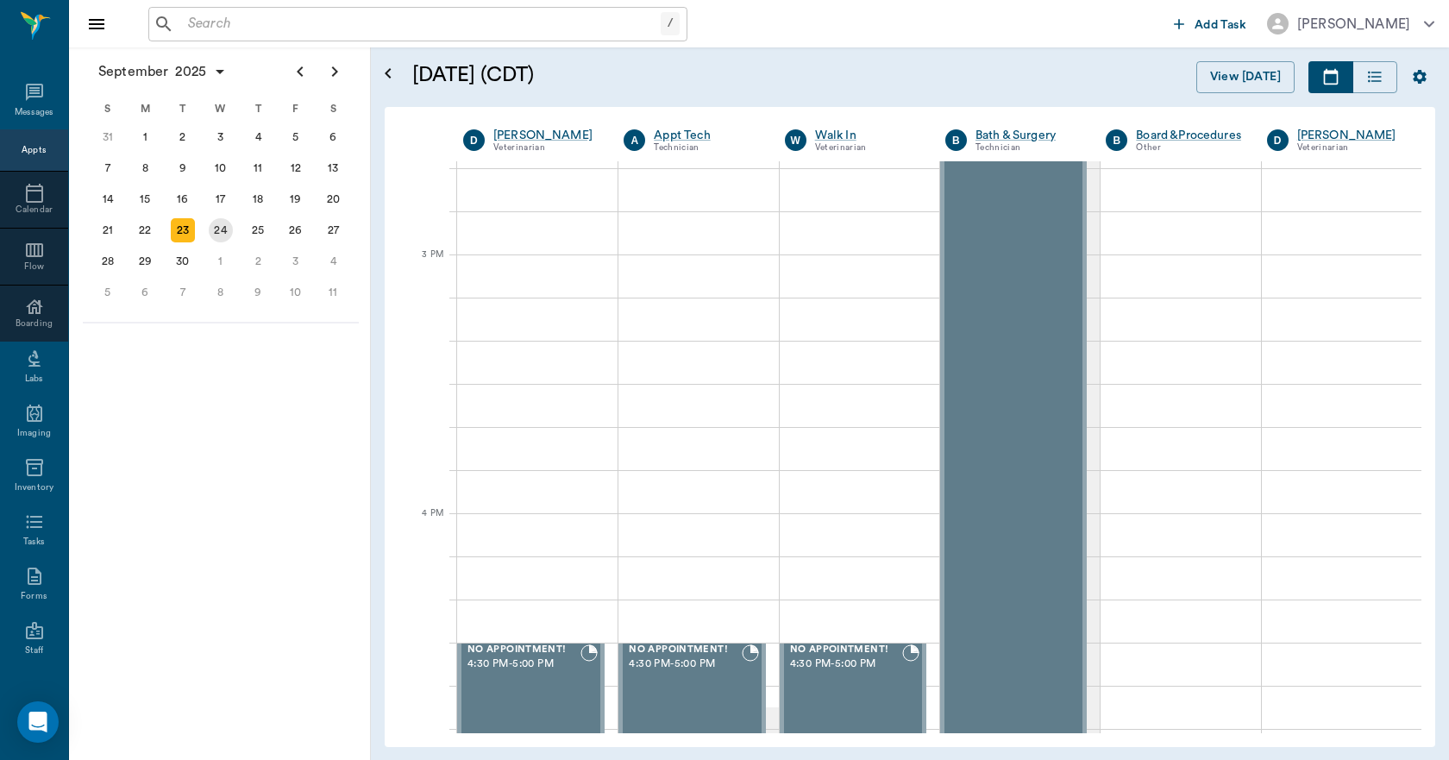
click at [205, 230] on div "24" at bounding box center [221, 230] width 38 height 31
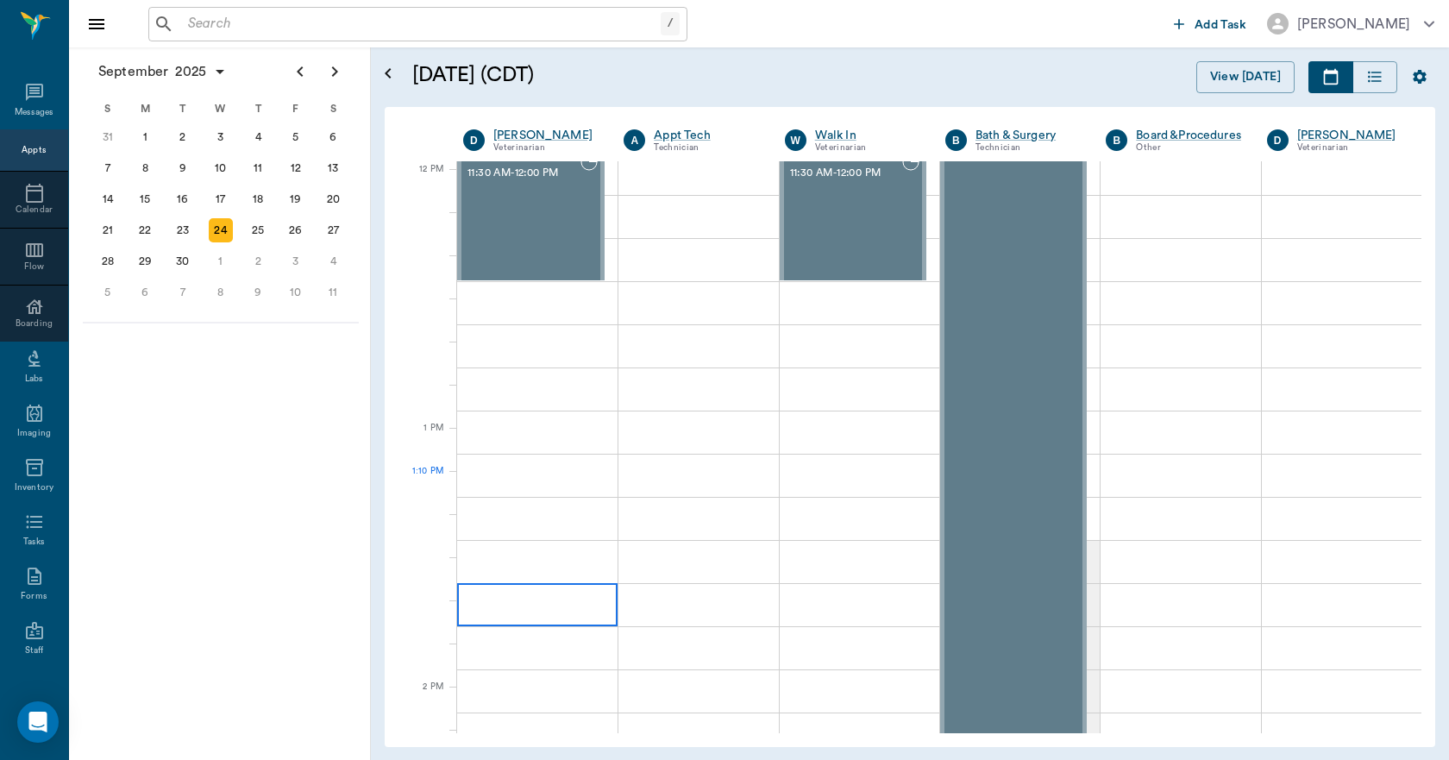
scroll to position [1035, 0]
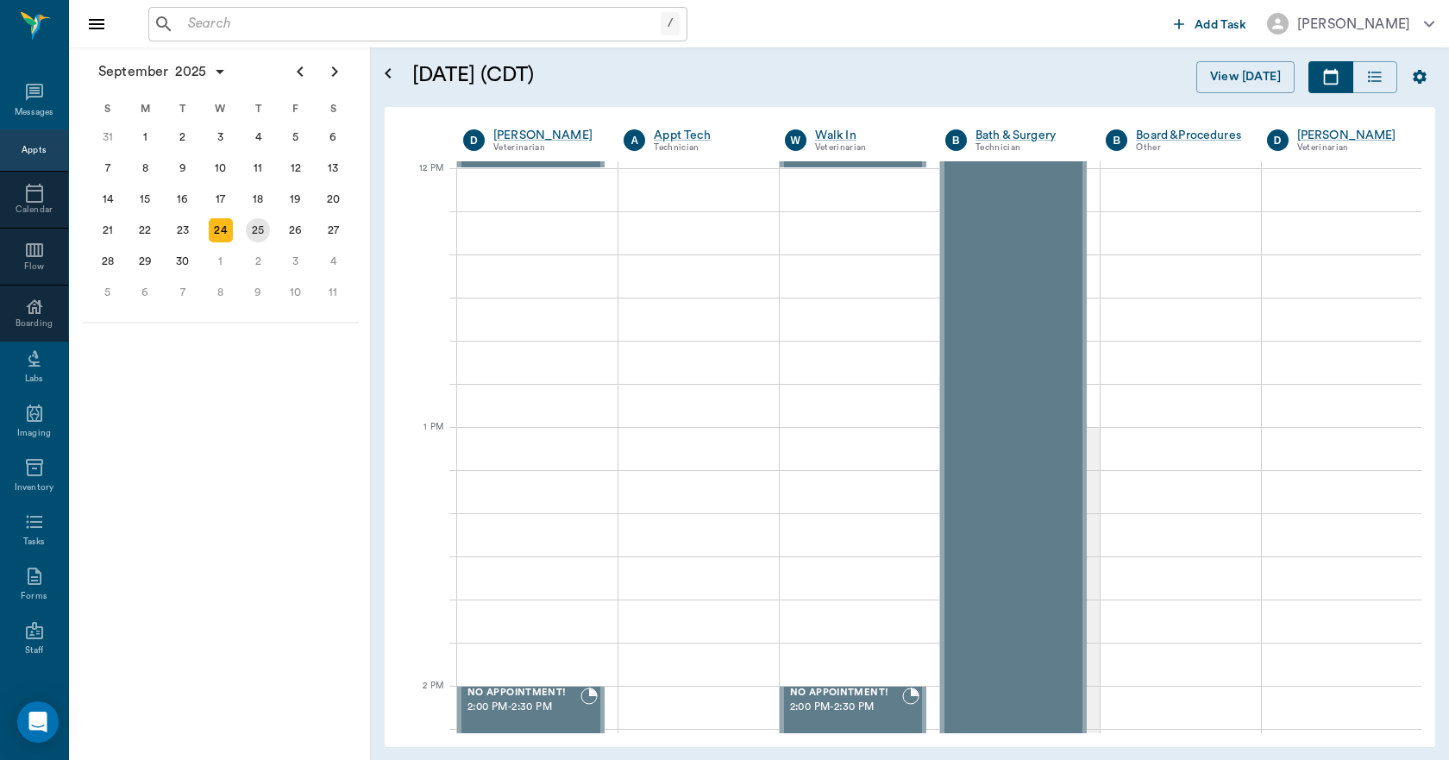
click at [268, 235] on div "25" at bounding box center [258, 230] width 24 height 24
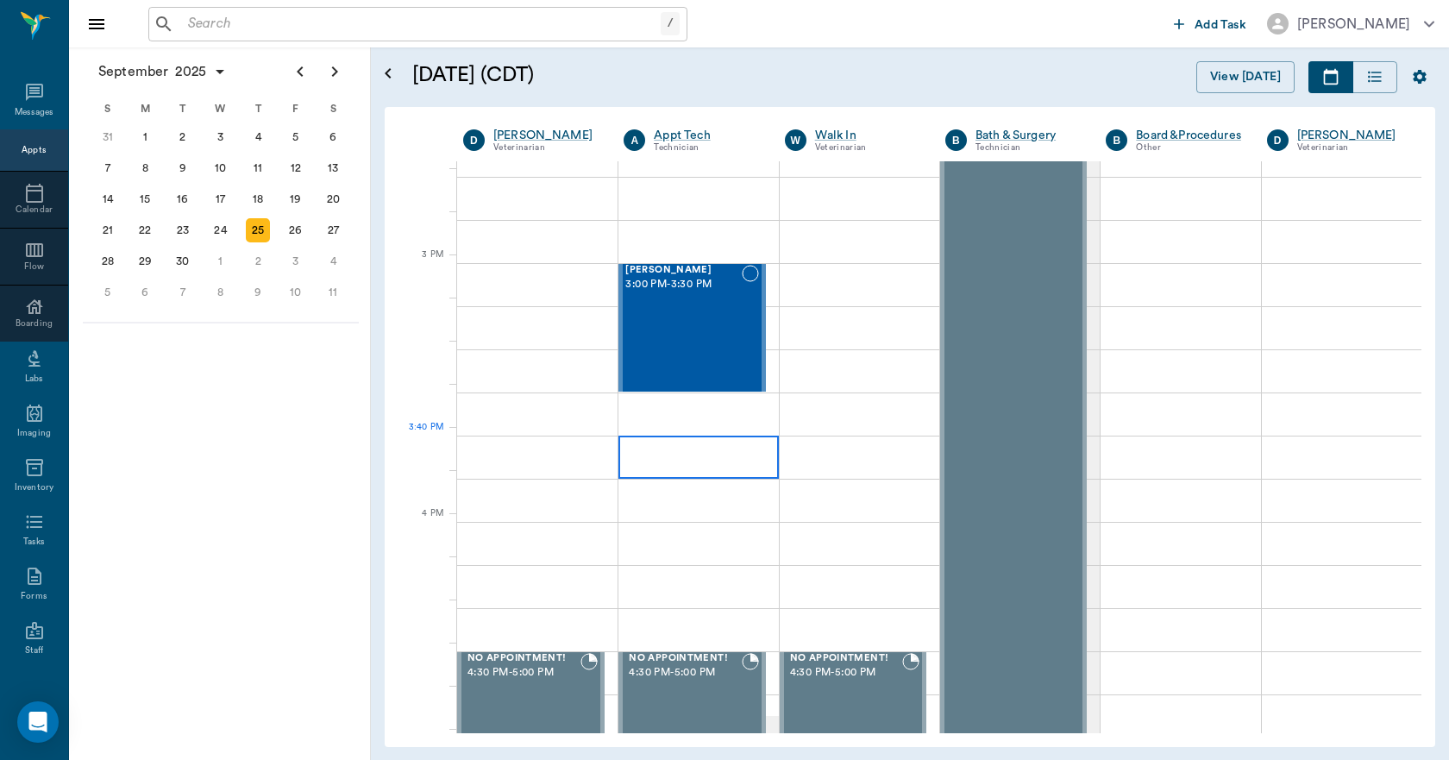
scroll to position [1726, 0]
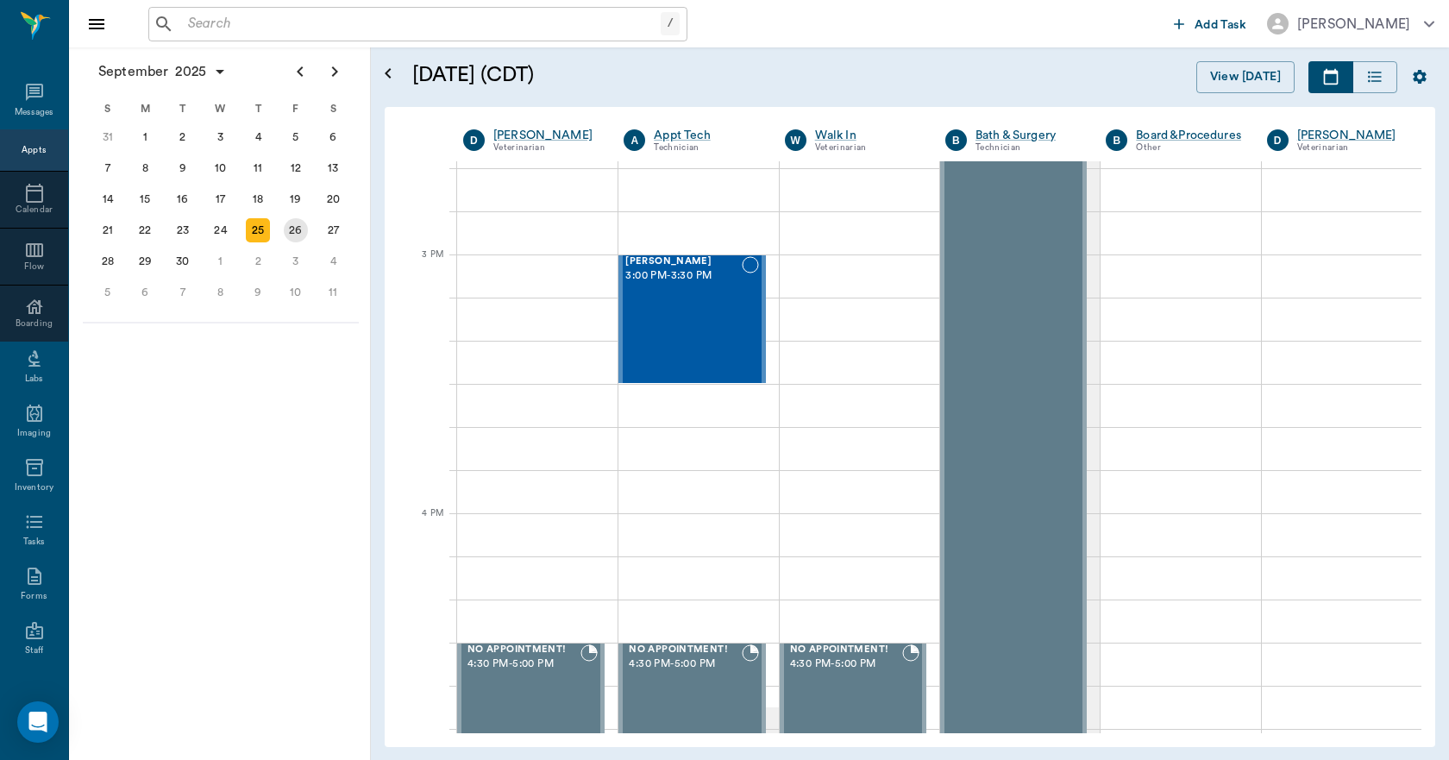
click at [293, 240] on div "26" at bounding box center [296, 230] width 24 height 24
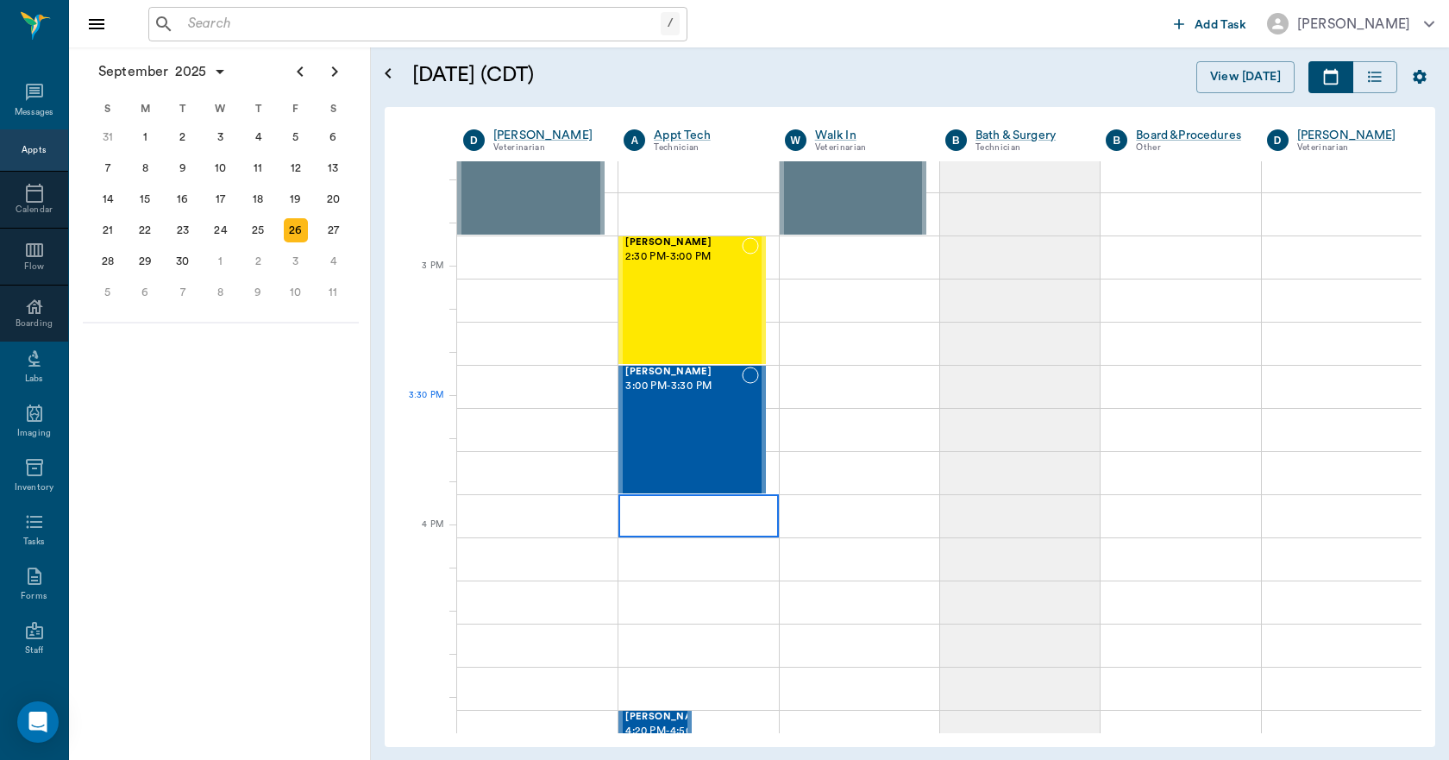
scroll to position [1726, 0]
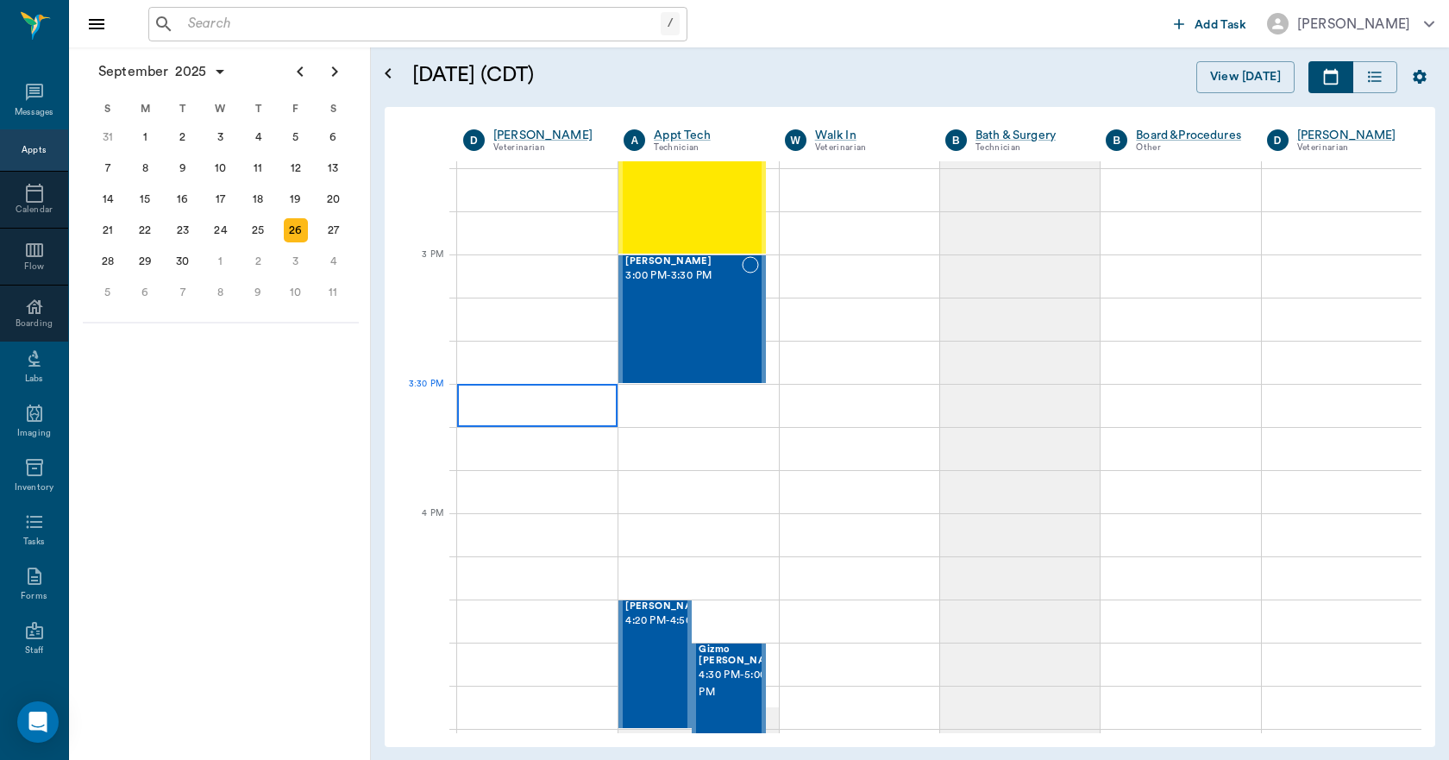
click at [529, 410] on div at bounding box center [537, 405] width 160 height 43
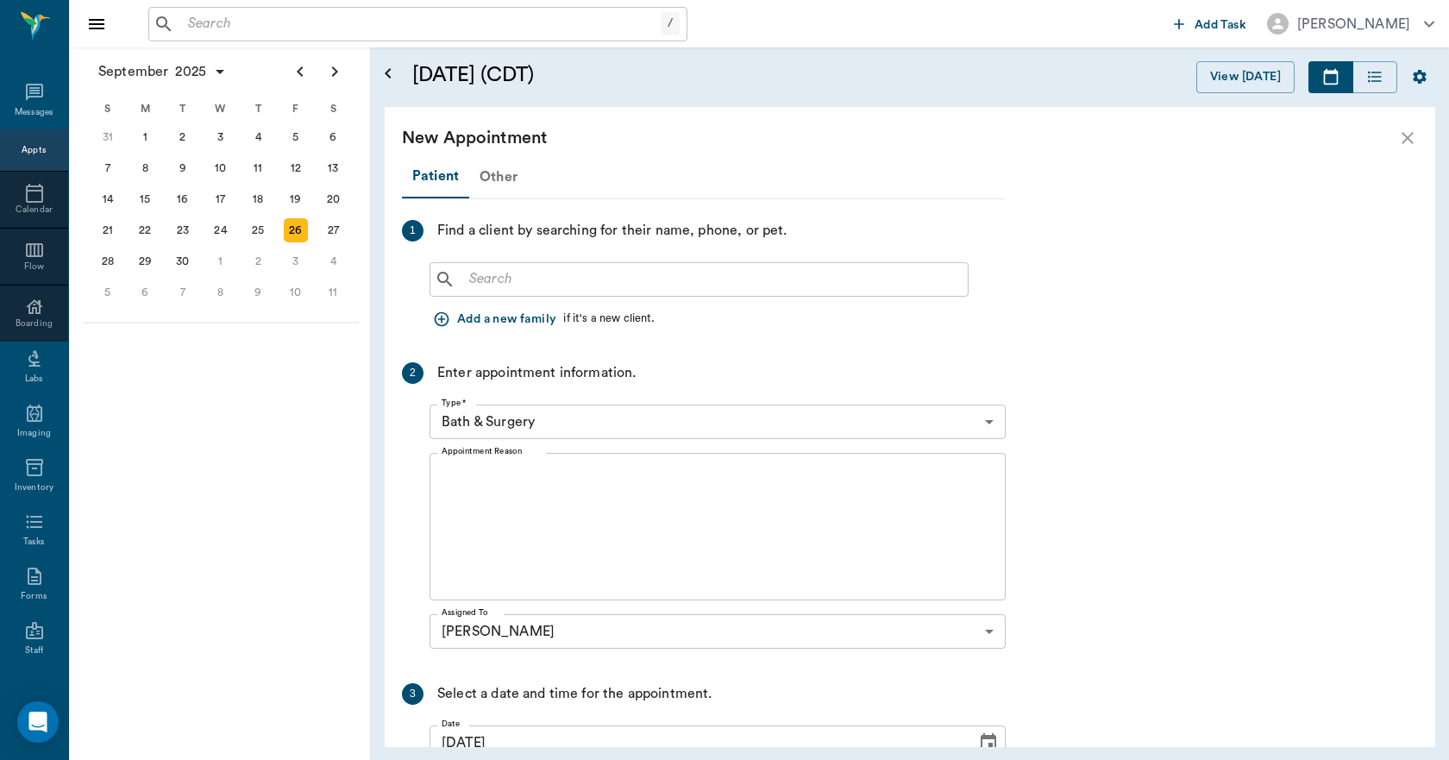
click at [494, 175] on div "Other" at bounding box center [498, 176] width 59 height 41
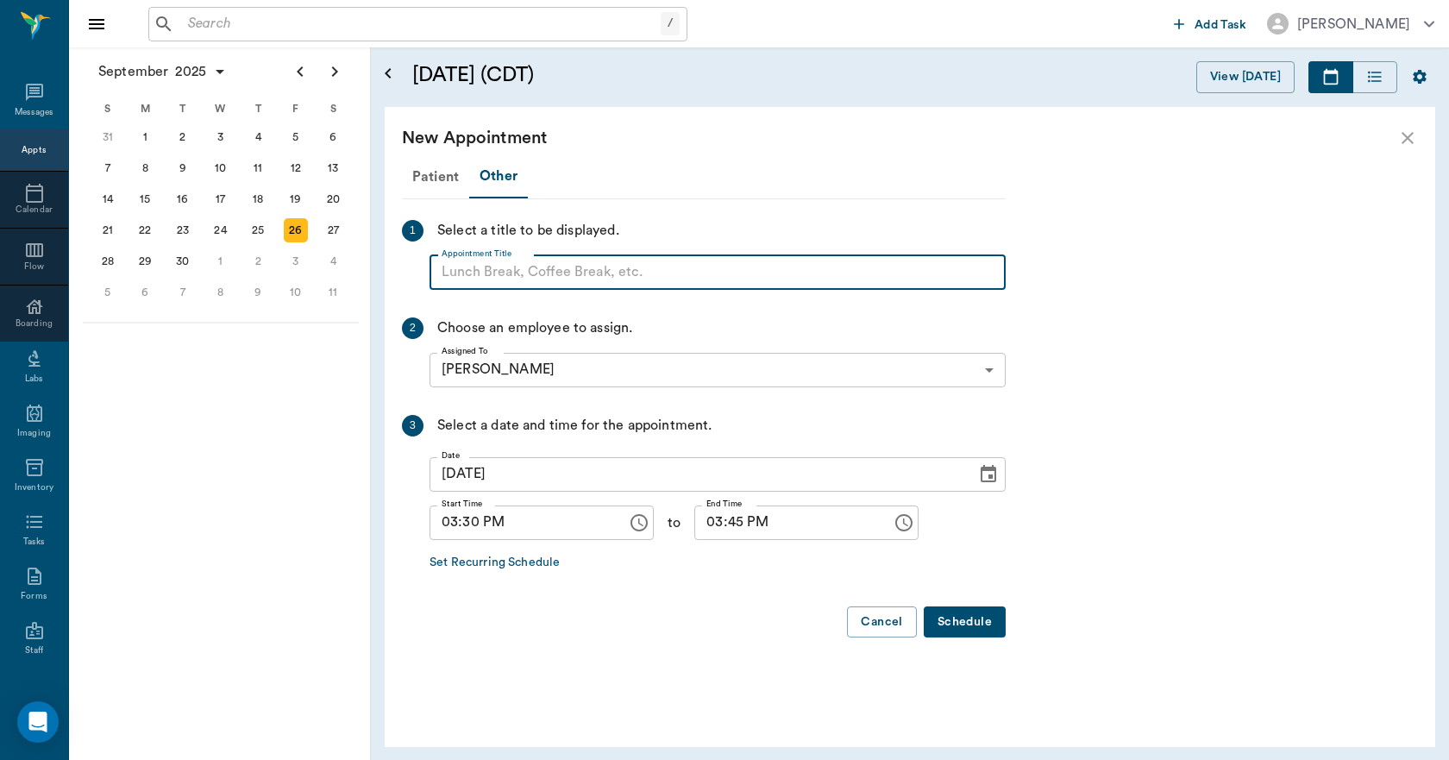
paste input "NO APPOINTMENT! EMERGENCY ONLY!"
type input "NO APPOINTMENT! EMERGENCY ONLY!"
click at [695, 518] on input "03:45 PM" at bounding box center [787, 523] width 185 height 35
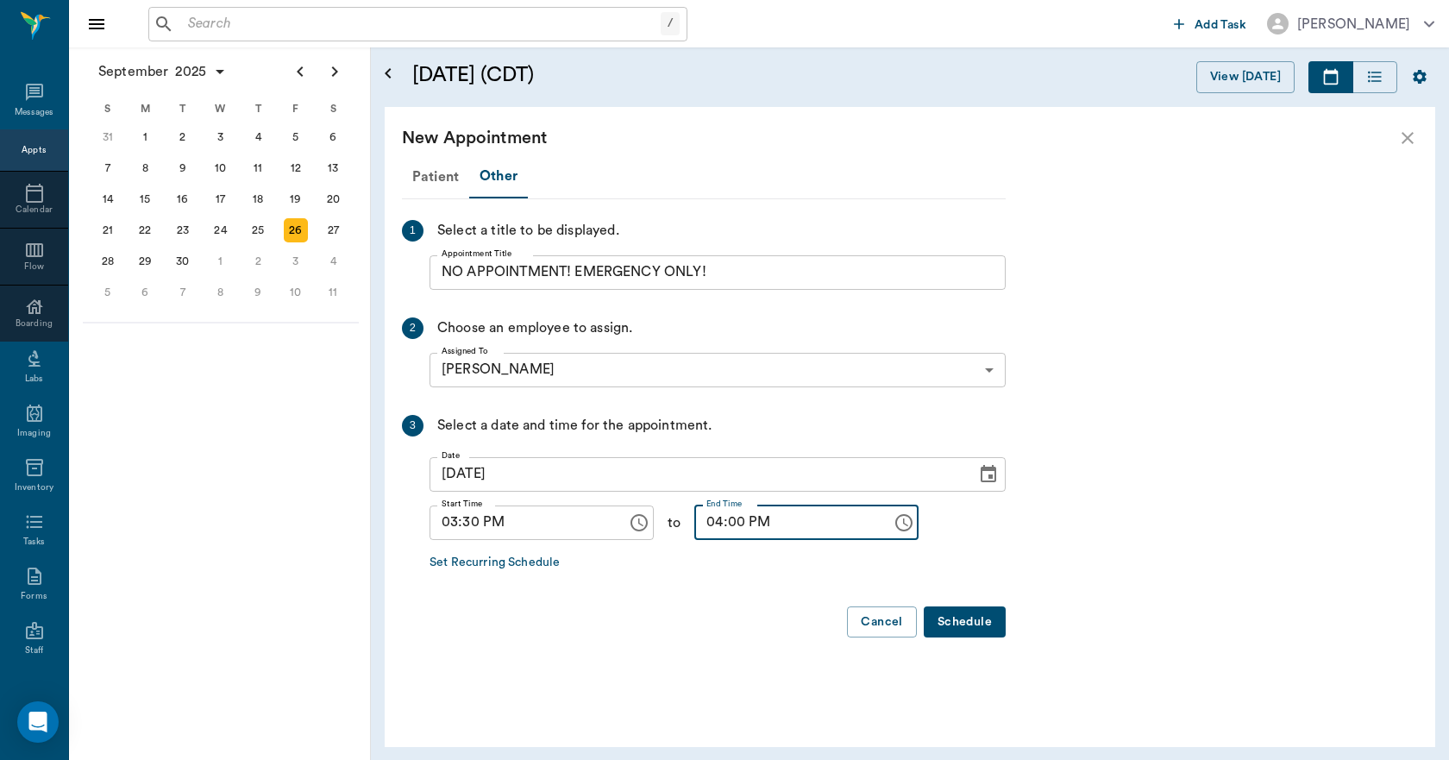
type input "04:00 PM"
click at [968, 622] on button "Schedule" at bounding box center [965, 623] width 82 height 32
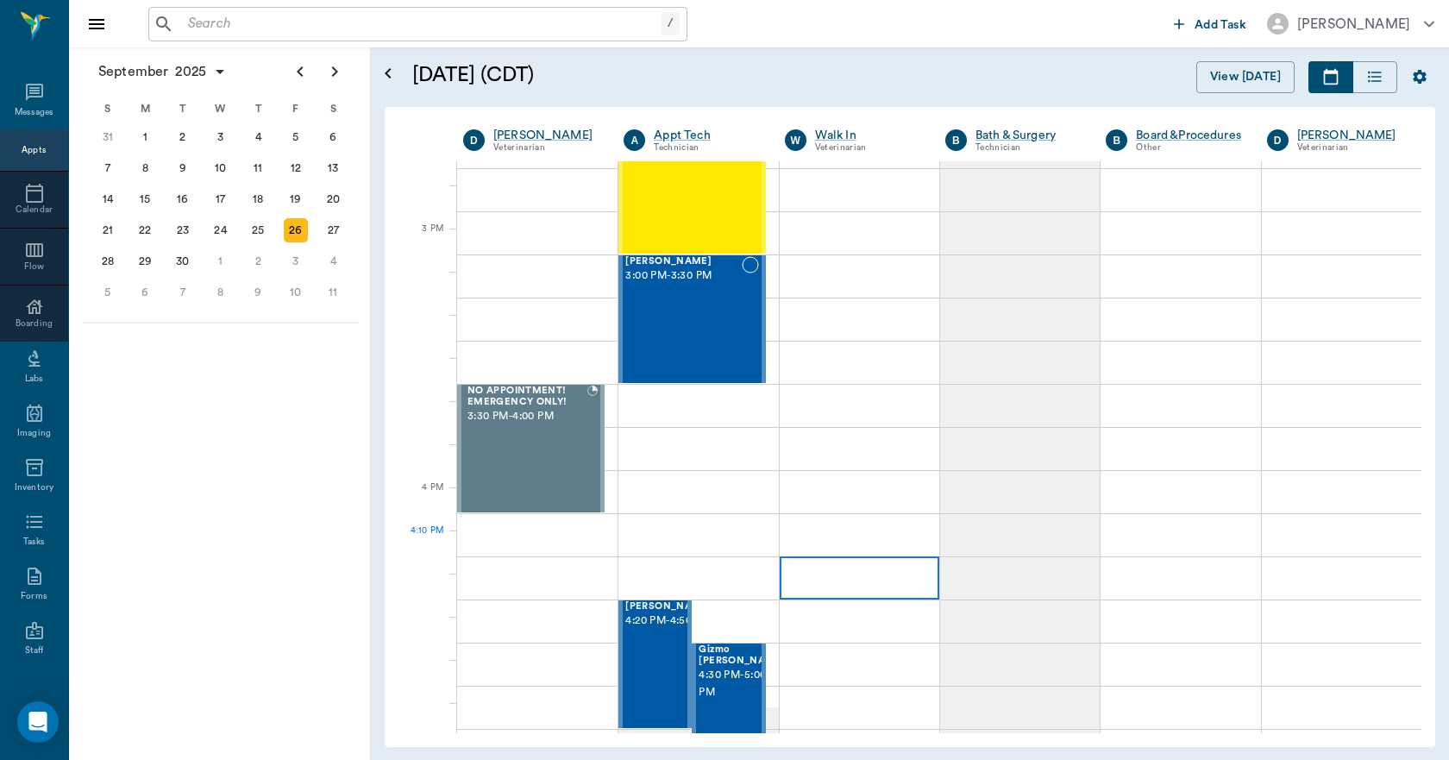
scroll to position [2157, 0]
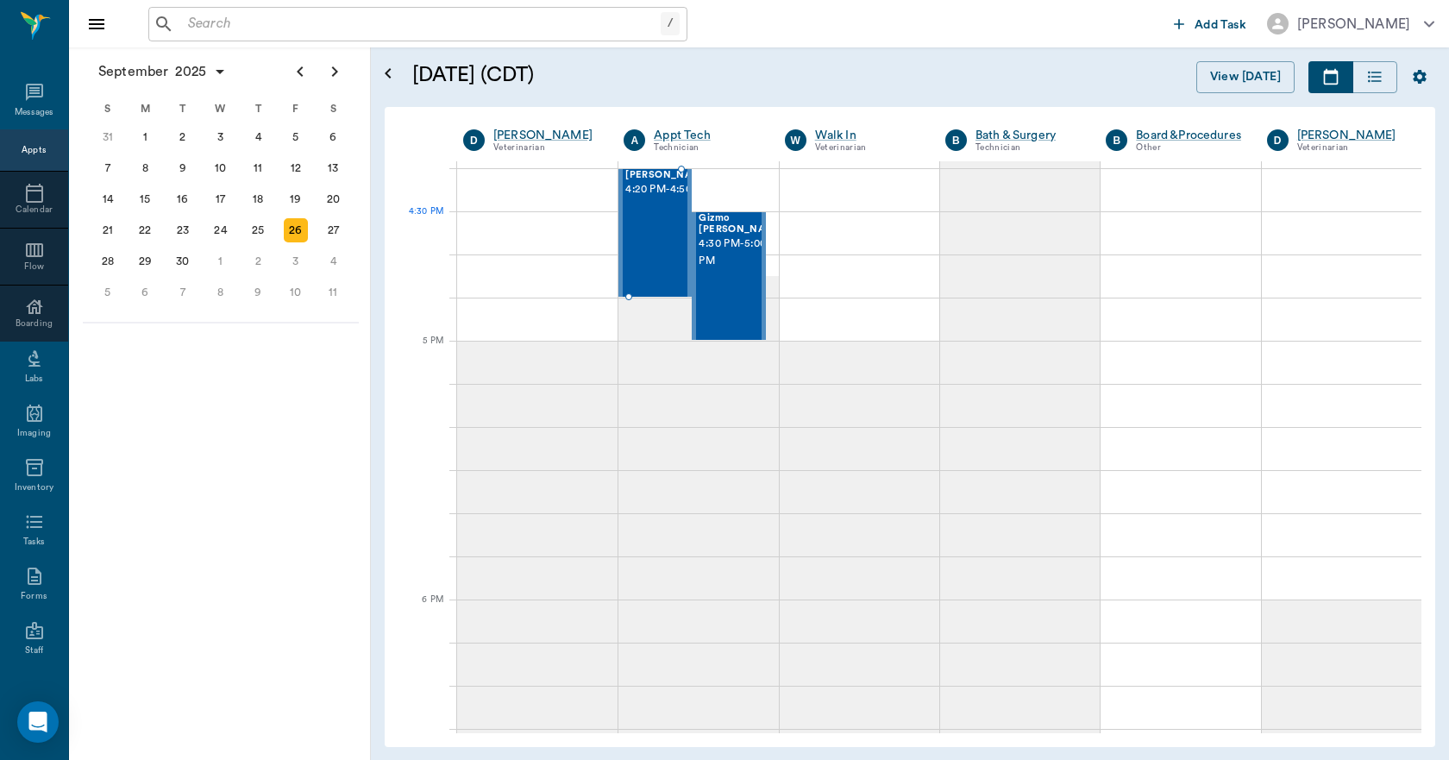
click at [650, 252] on div "Carter Dickerson 4:20 PM - 4:50 PM" at bounding box center [669, 233] width 86 height 126
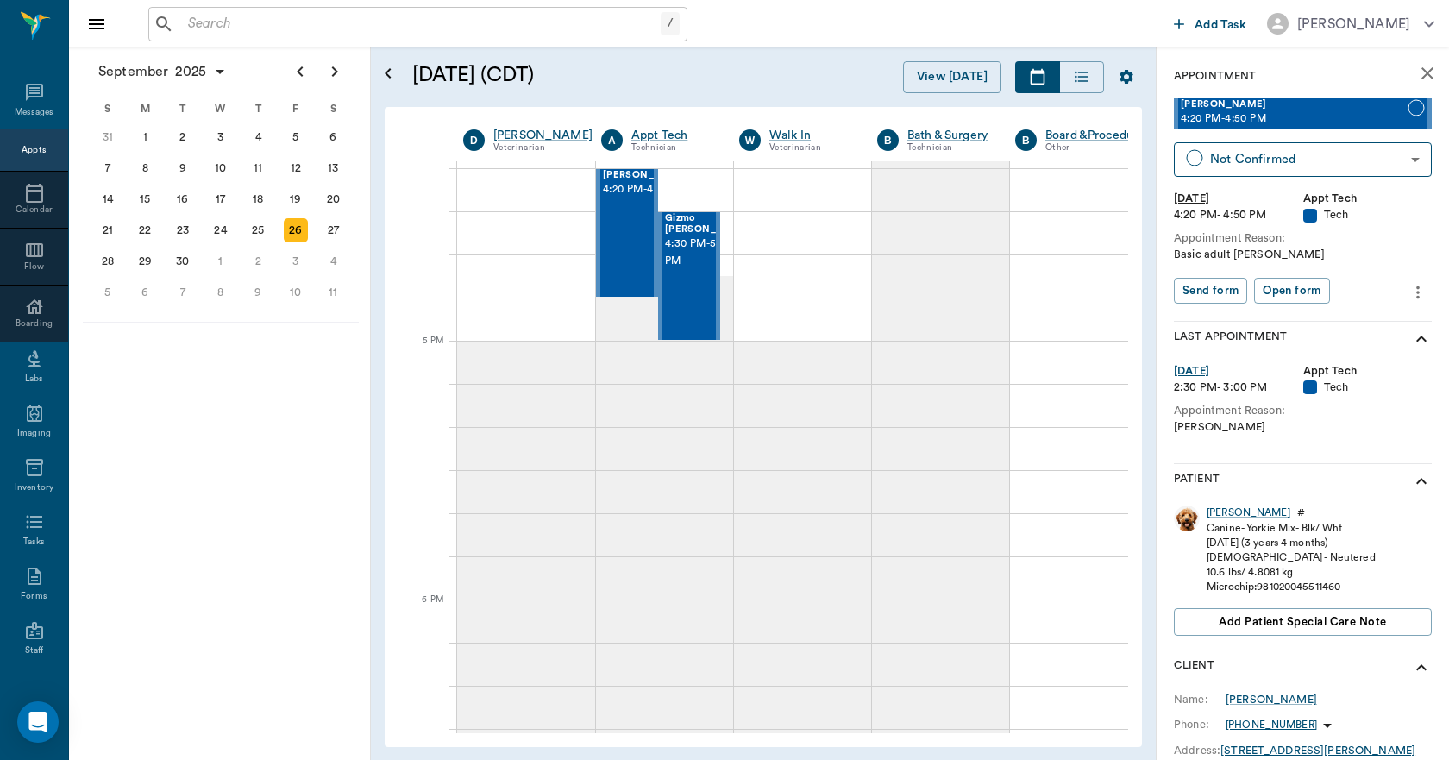
click at [1409, 285] on icon "more" at bounding box center [1418, 292] width 19 height 21
click at [1329, 320] on span "Edit appointment" at bounding box center [1333, 322] width 145 height 18
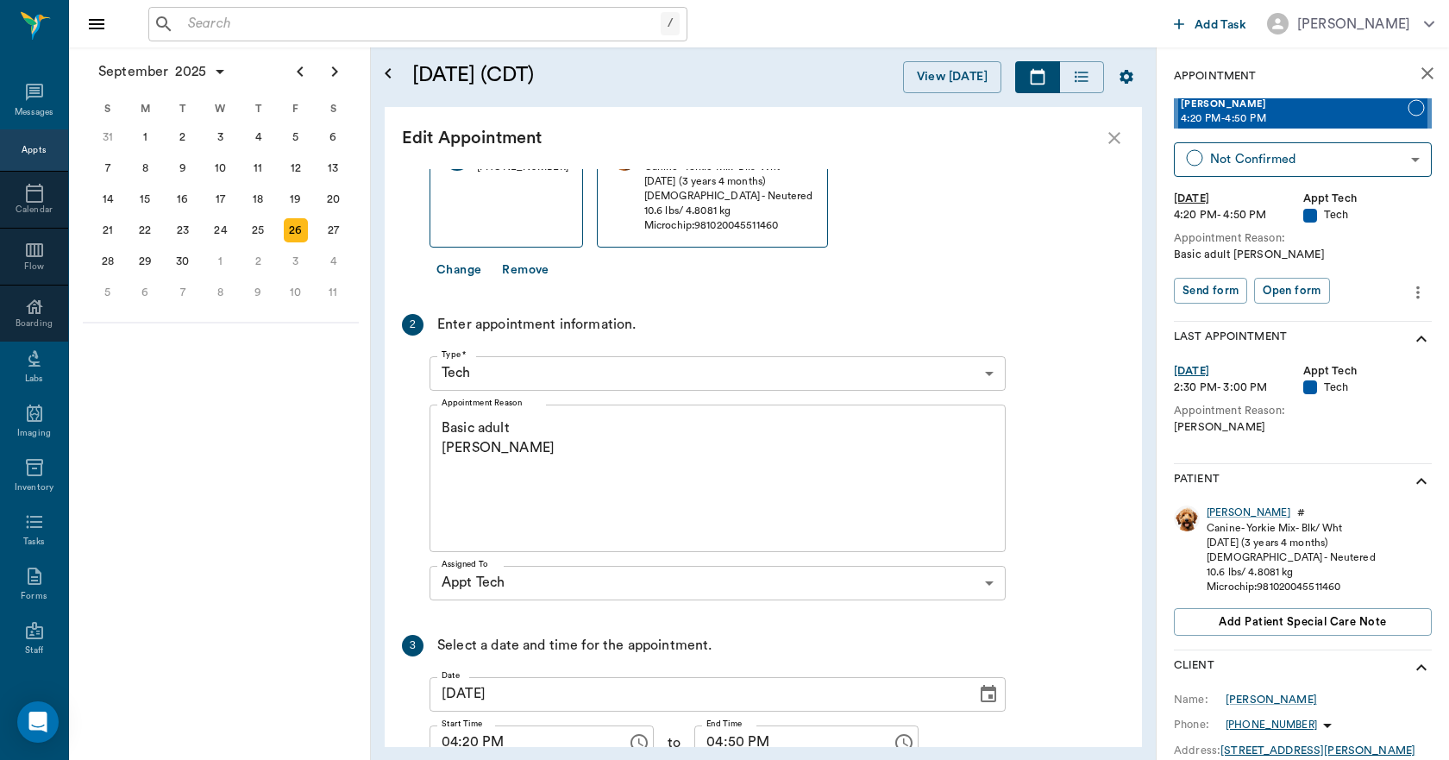
scroll to position [213, 0]
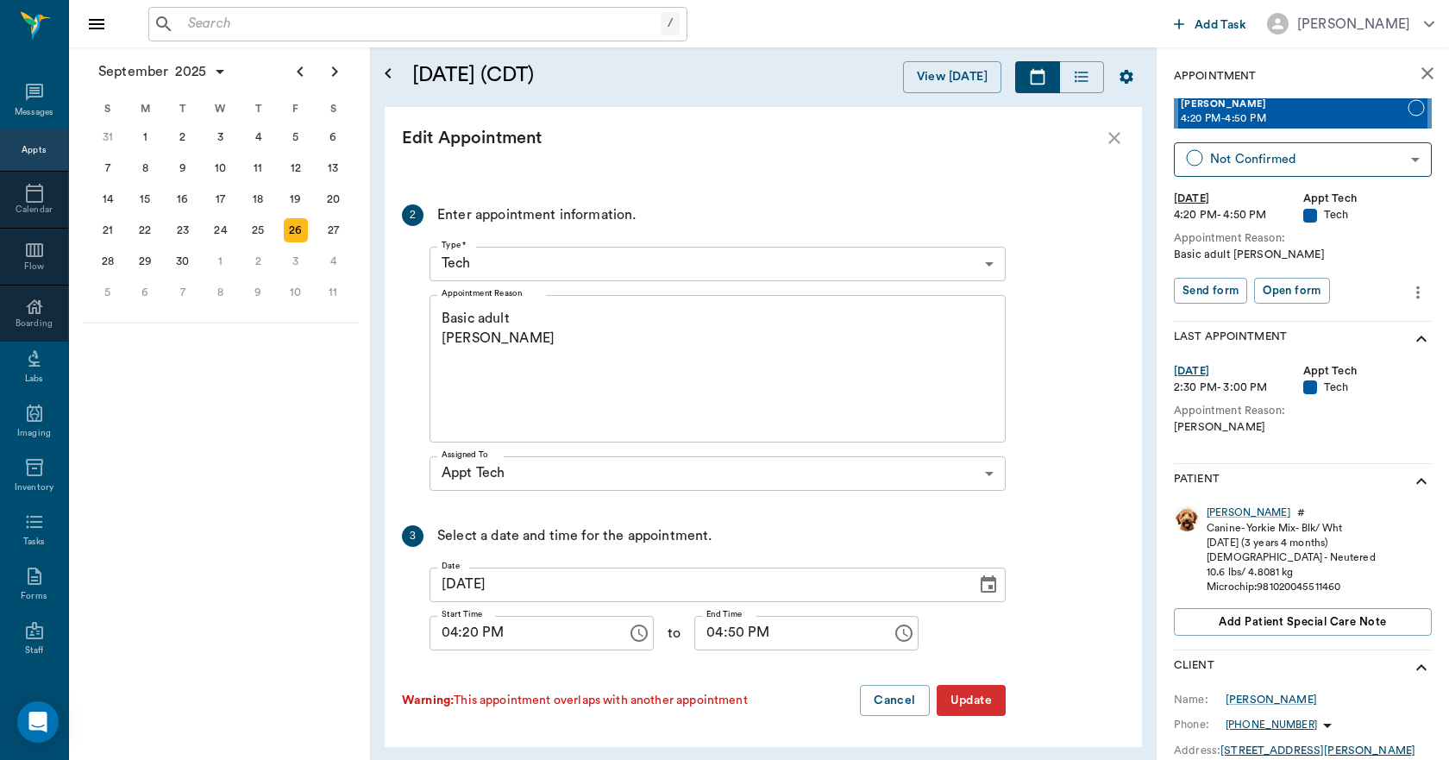
click at [475, 637] on input "04:20 PM" at bounding box center [522, 633] width 185 height 35
type input "04:30 PM"
click at [701, 626] on input "04:50 PM" at bounding box center [787, 633] width 185 height 35
type input "05:00 PM"
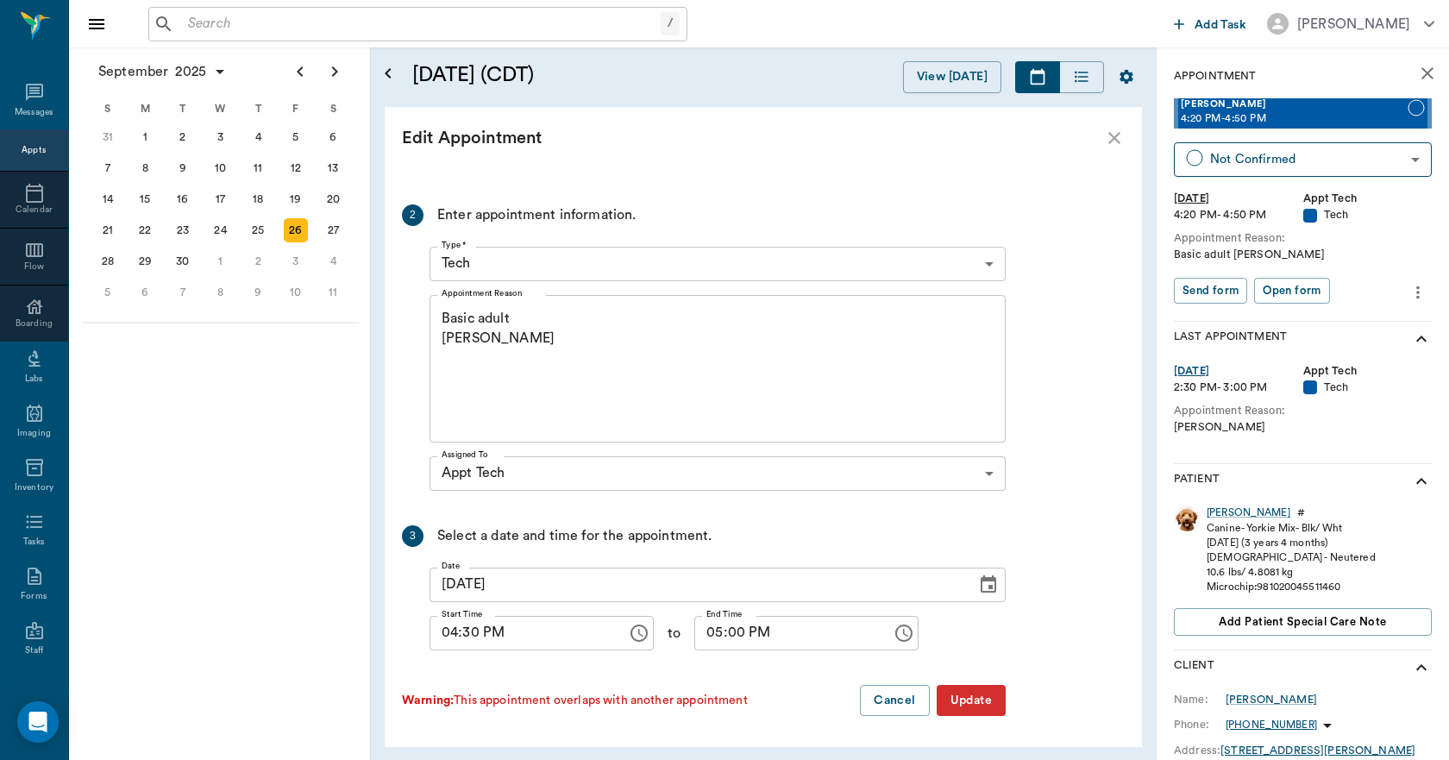
click at [982, 693] on button "Update" at bounding box center [971, 701] width 69 height 32
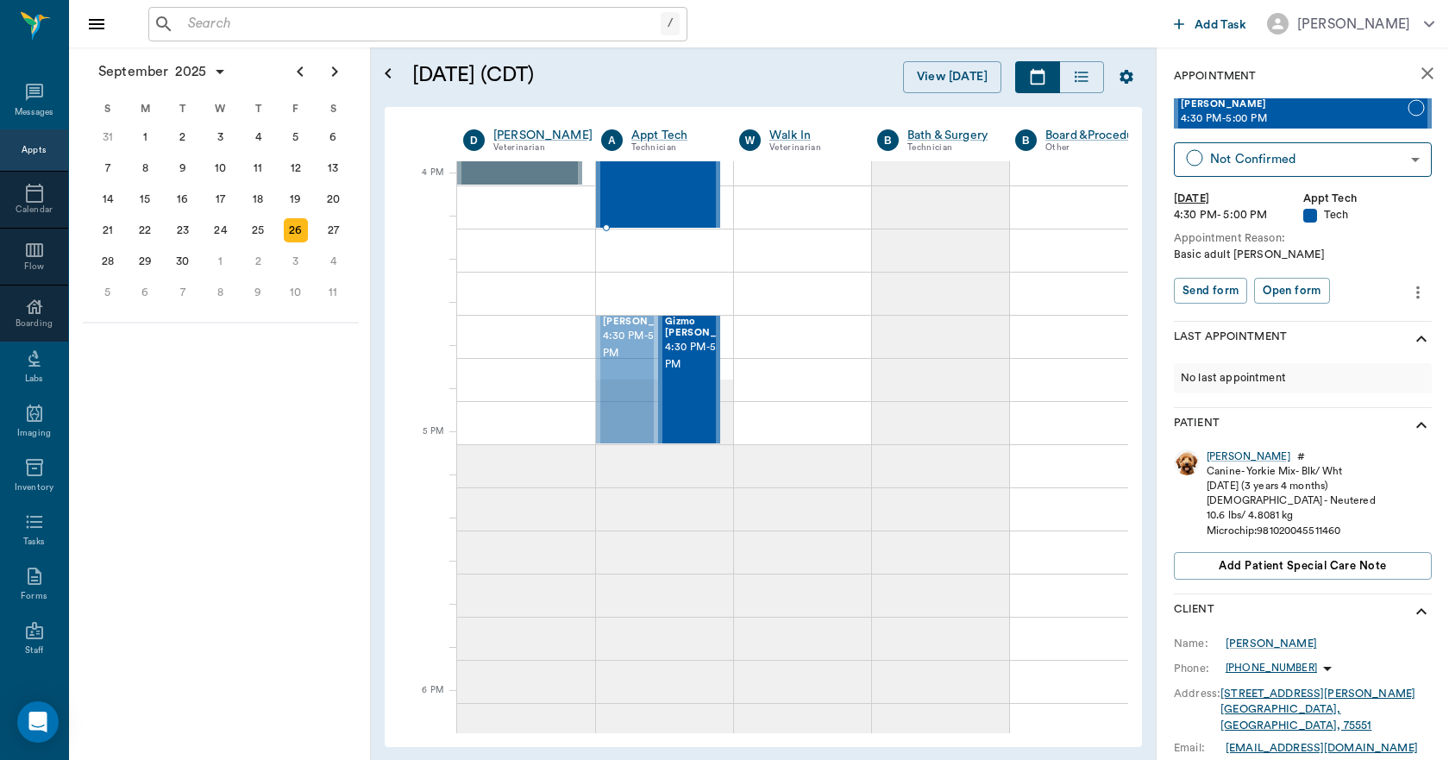
scroll to position [2032, 0]
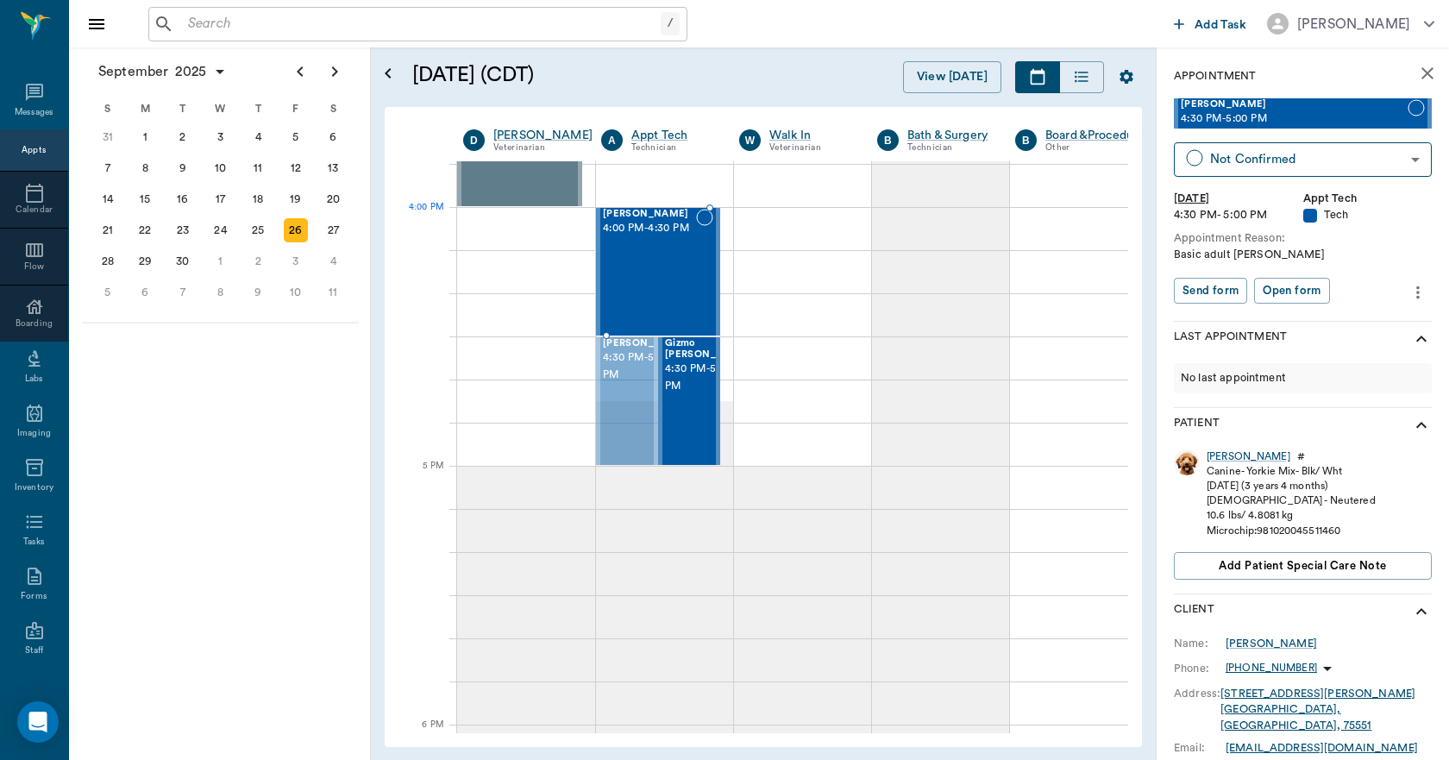
drag, startPoint x: 628, startPoint y: 299, endPoint x: 654, endPoint y: 288, distance: 28.2
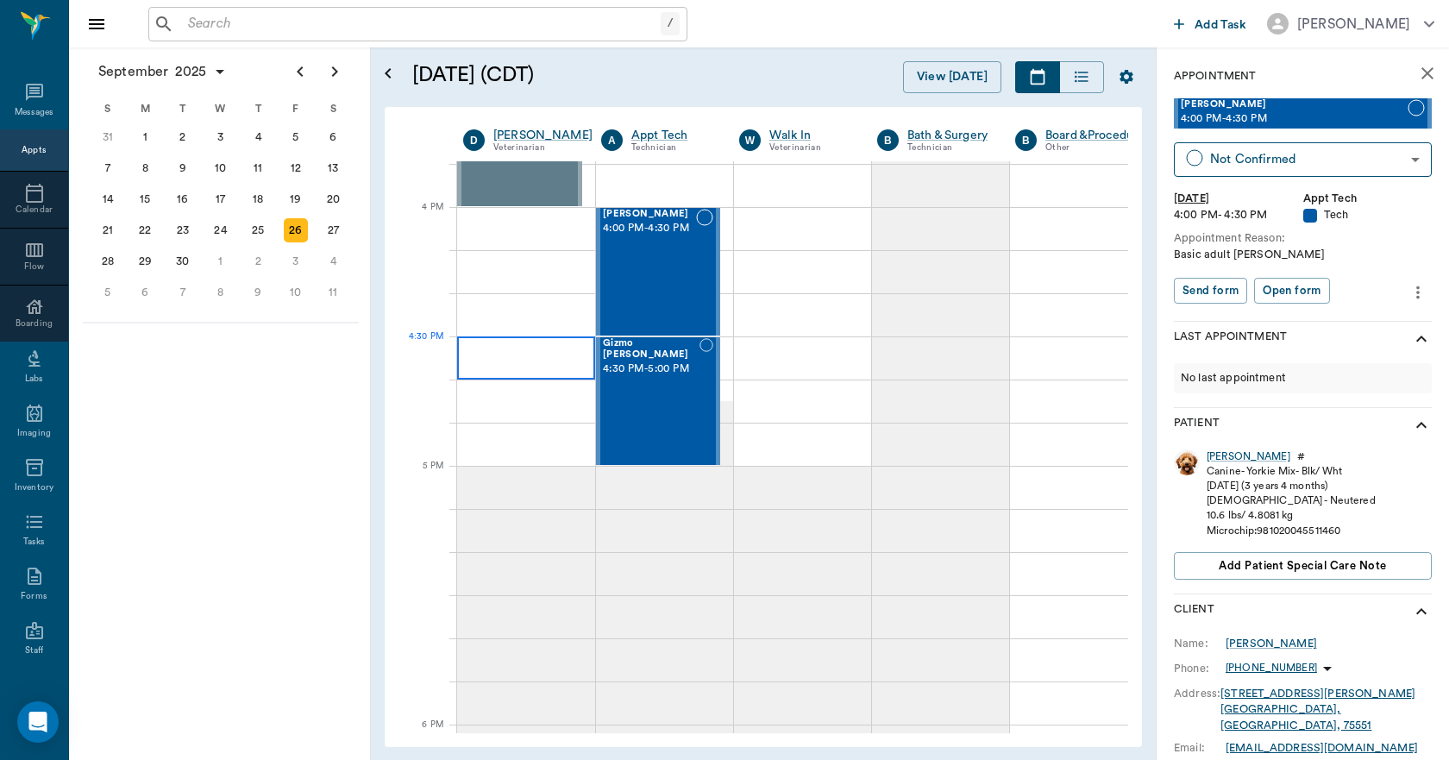
click at [525, 360] on div at bounding box center [526, 357] width 138 height 43
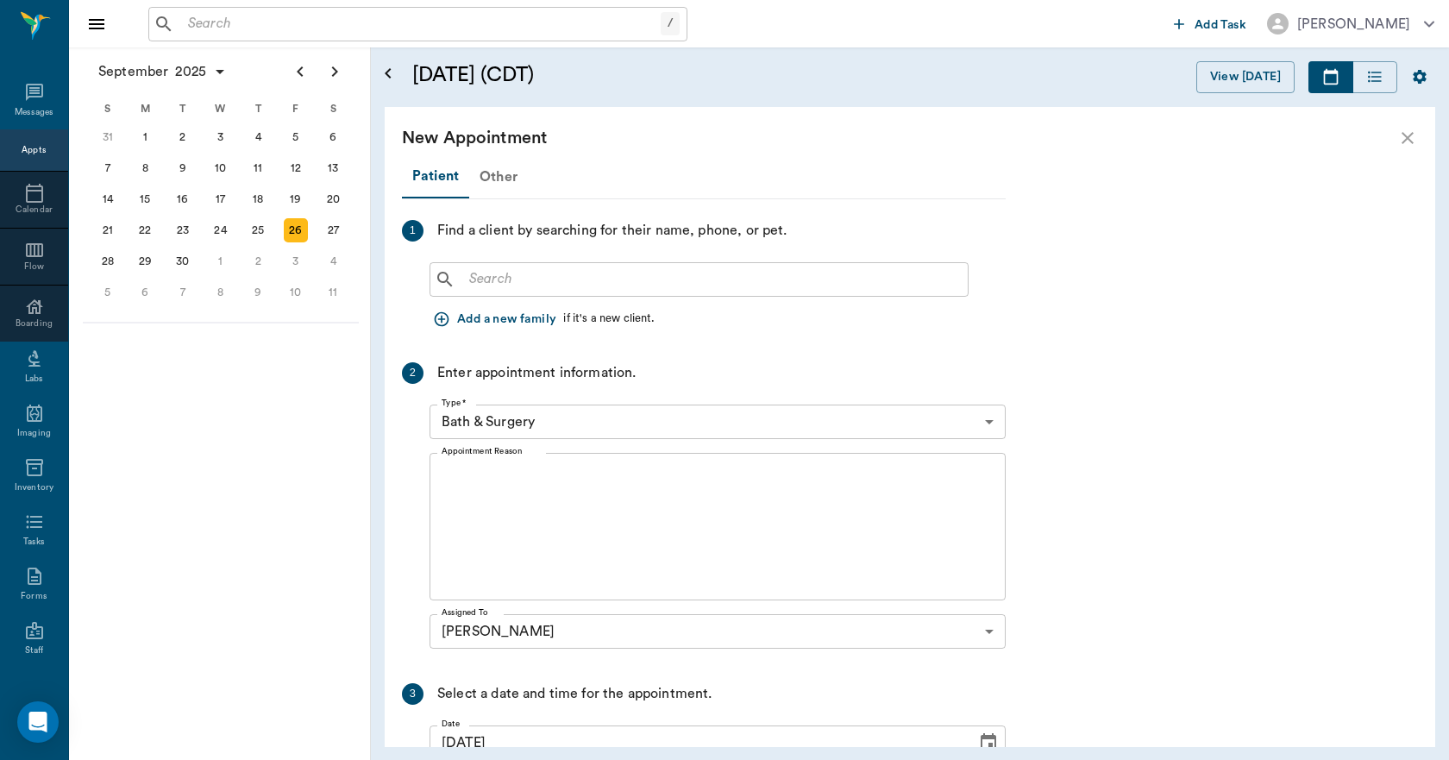
click at [491, 173] on div "Other" at bounding box center [498, 176] width 59 height 41
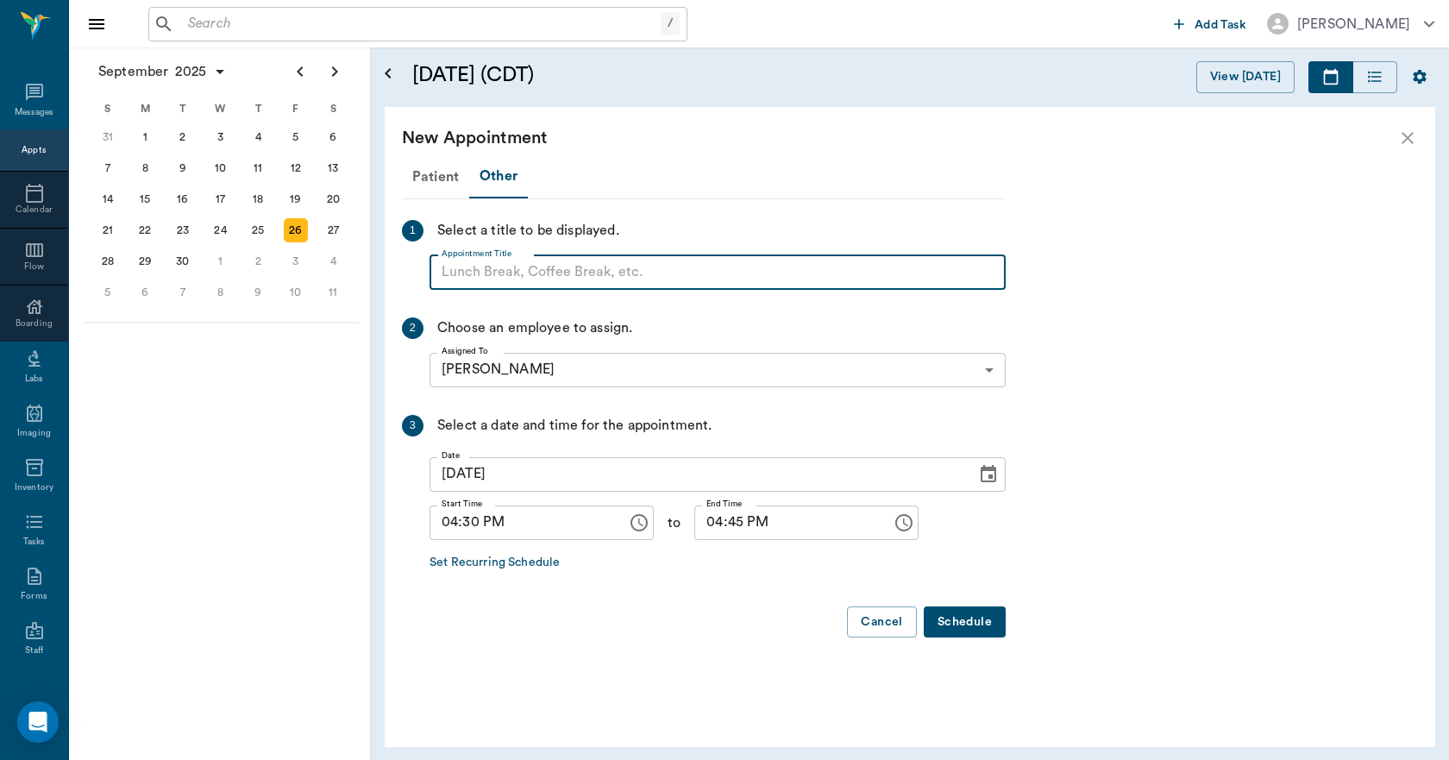
paste input "NO APPOINTMENT! EMERGENCY ONLY!"
type input "NO APPOINTMENT!"
click at [701, 523] on input "04:45 PM" at bounding box center [787, 523] width 185 height 35
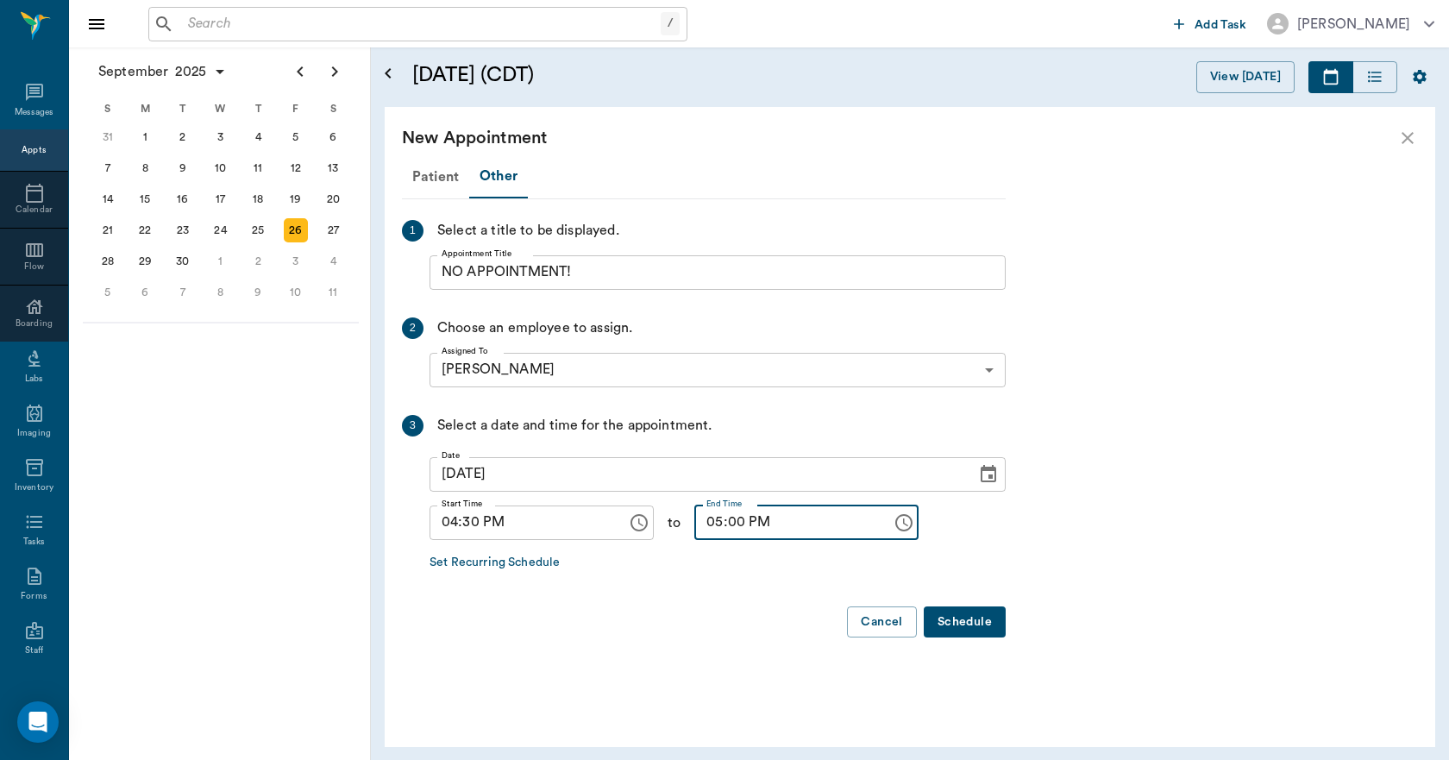
type input "05:00 PM"
click at [965, 619] on button "Schedule" at bounding box center [965, 623] width 82 height 32
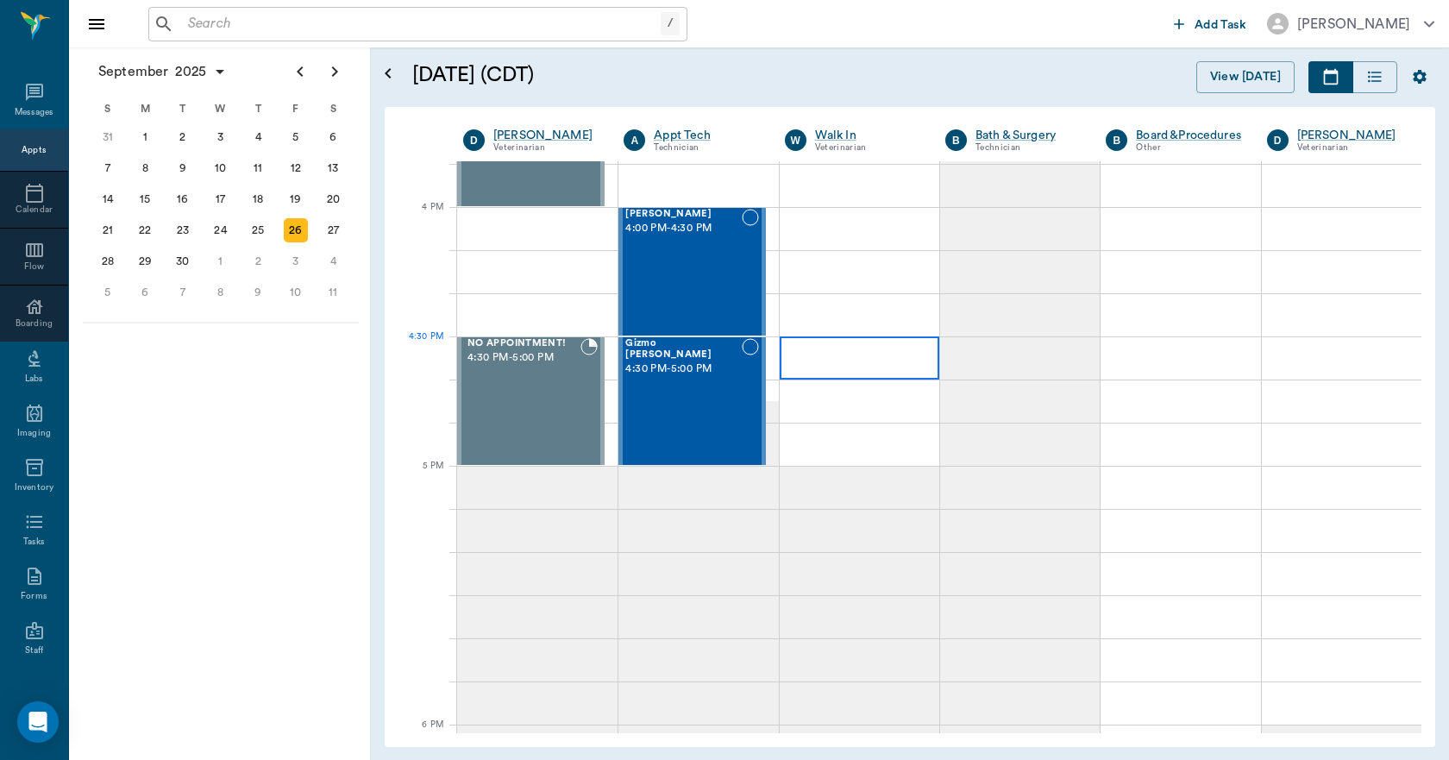
click at [841, 366] on div at bounding box center [860, 357] width 160 height 43
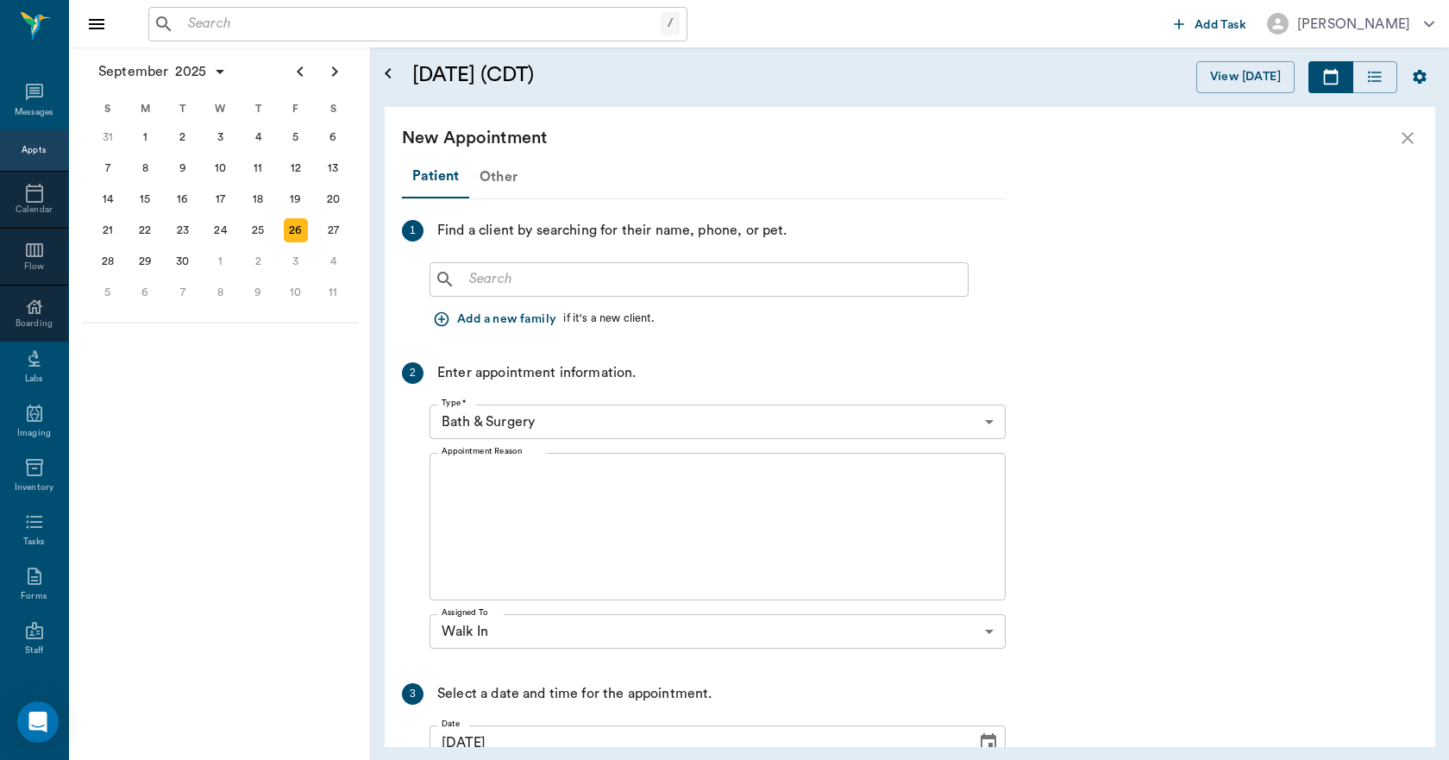
click at [506, 181] on div "Other" at bounding box center [498, 176] width 59 height 41
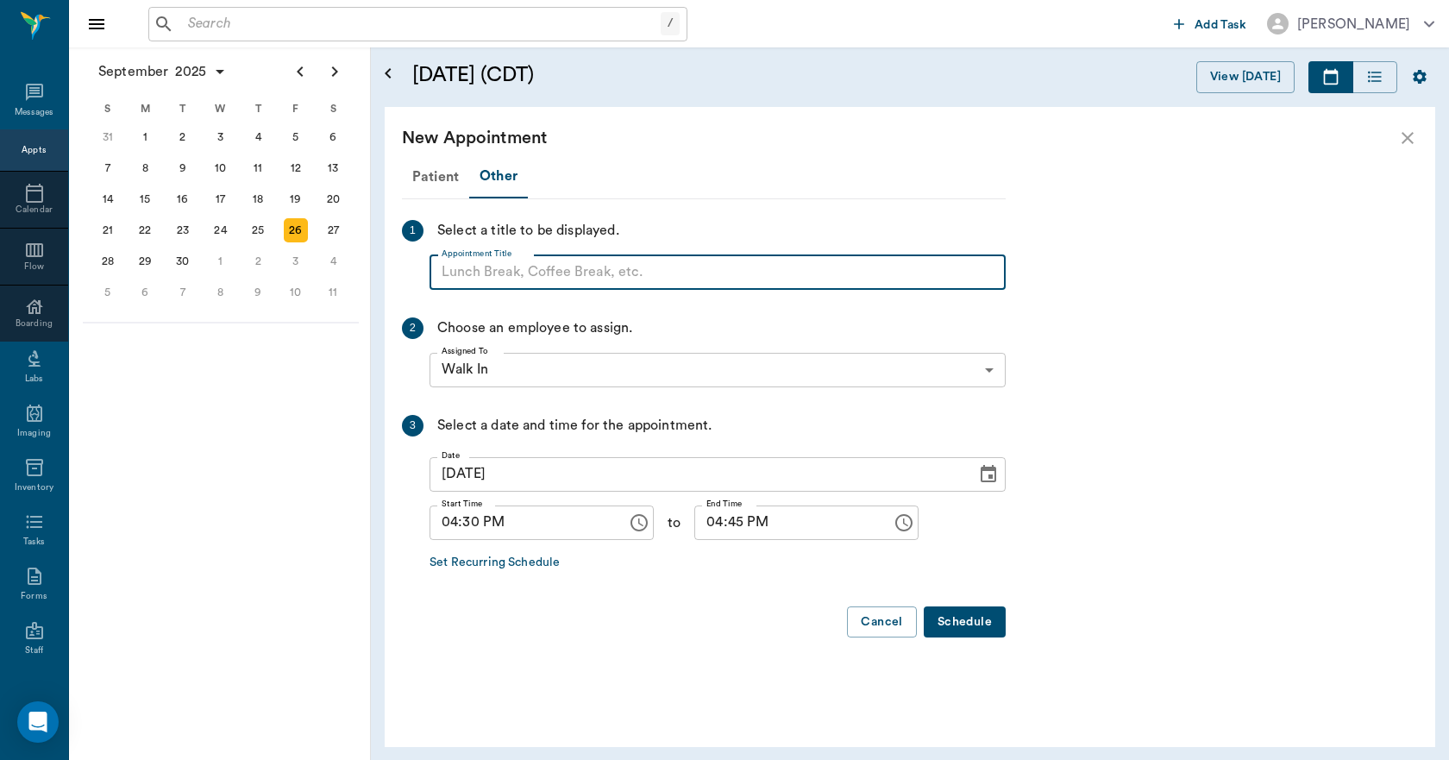
paste input "NO APPOINTMENT! EMERGENCY ONLY!"
type input "NO APPOINTMENT!"
click at [695, 524] on input "04:45 PM" at bounding box center [787, 523] width 185 height 35
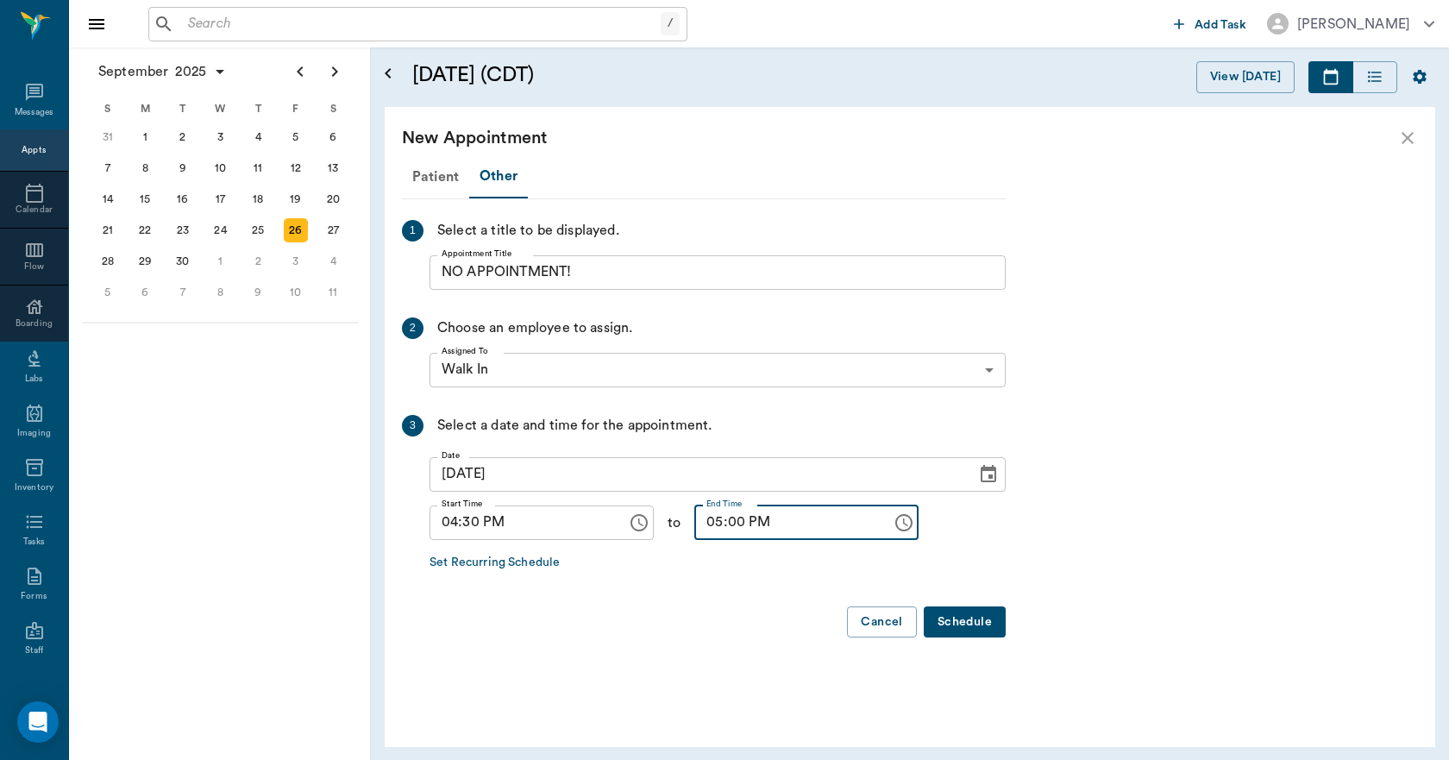
type input "05:00 PM"
click at [978, 619] on button "Schedule" at bounding box center [965, 623] width 82 height 32
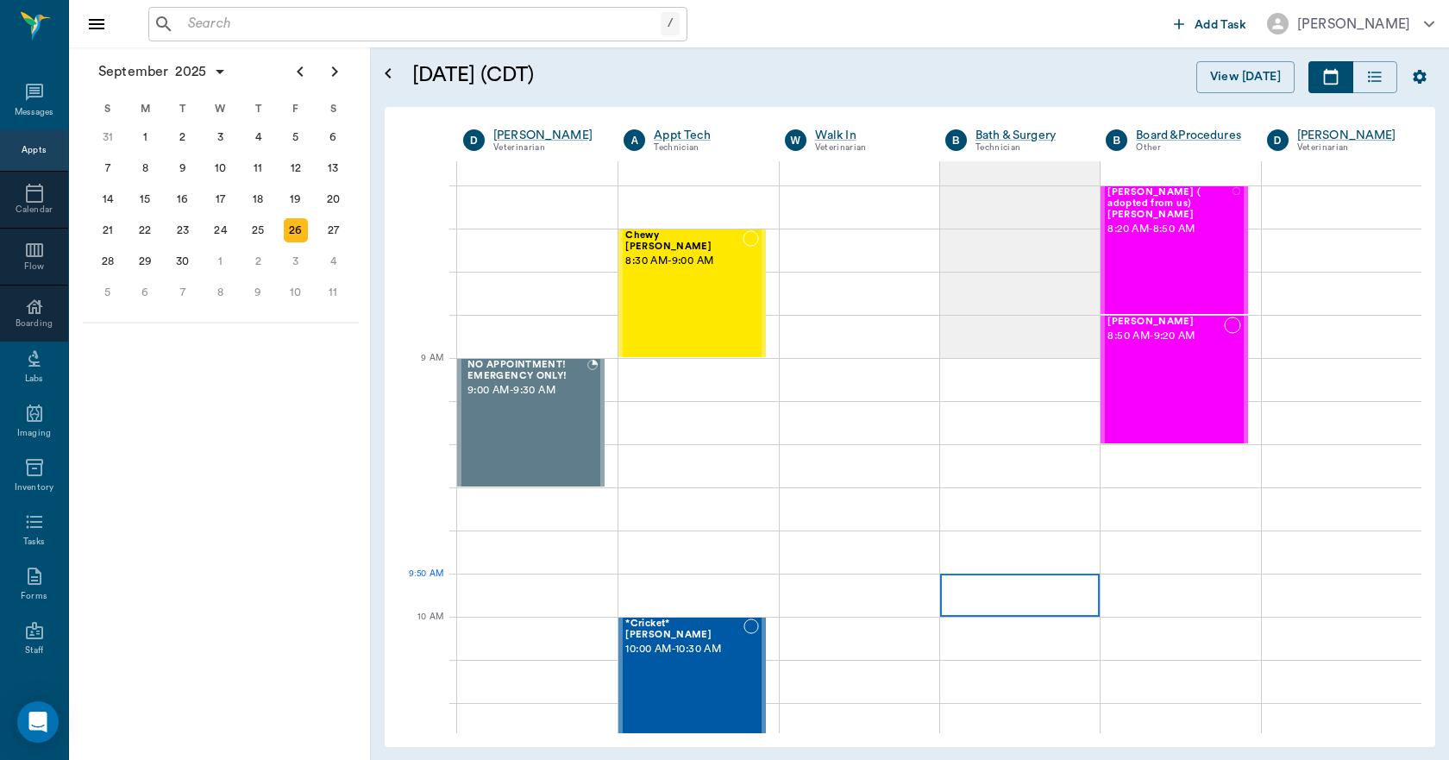
scroll to position [259, 0]
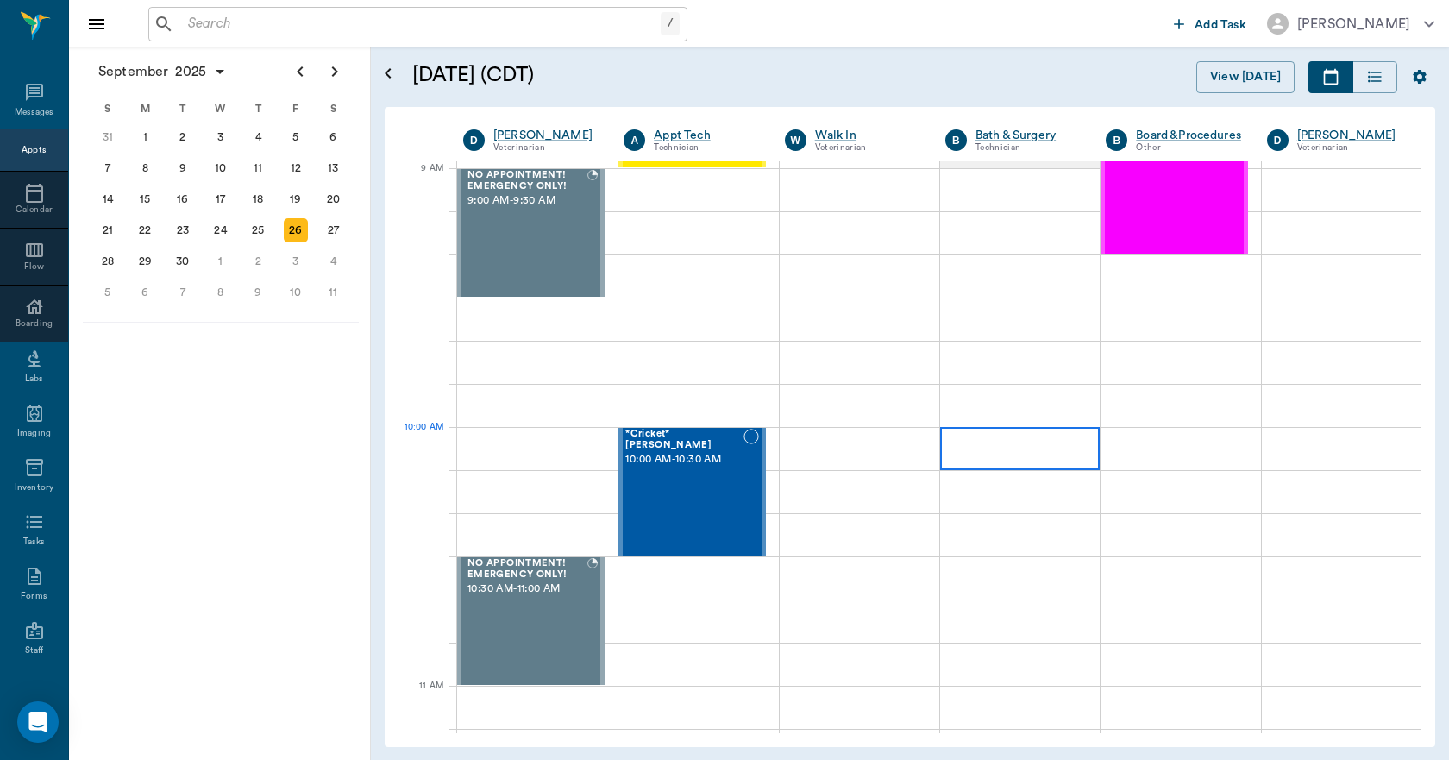
click at [1003, 455] on div at bounding box center [1020, 448] width 160 height 43
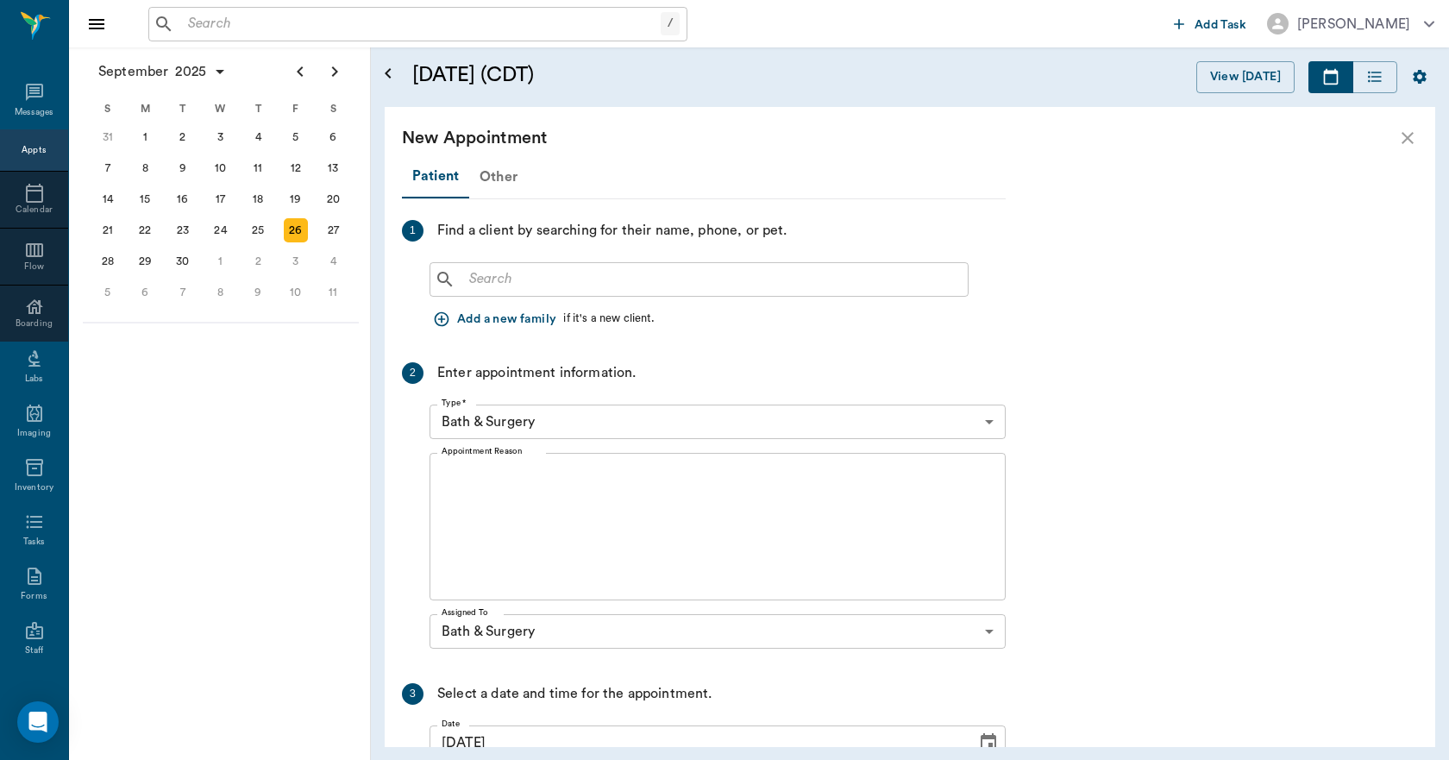
click at [496, 179] on div "Other" at bounding box center [498, 176] width 59 height 41
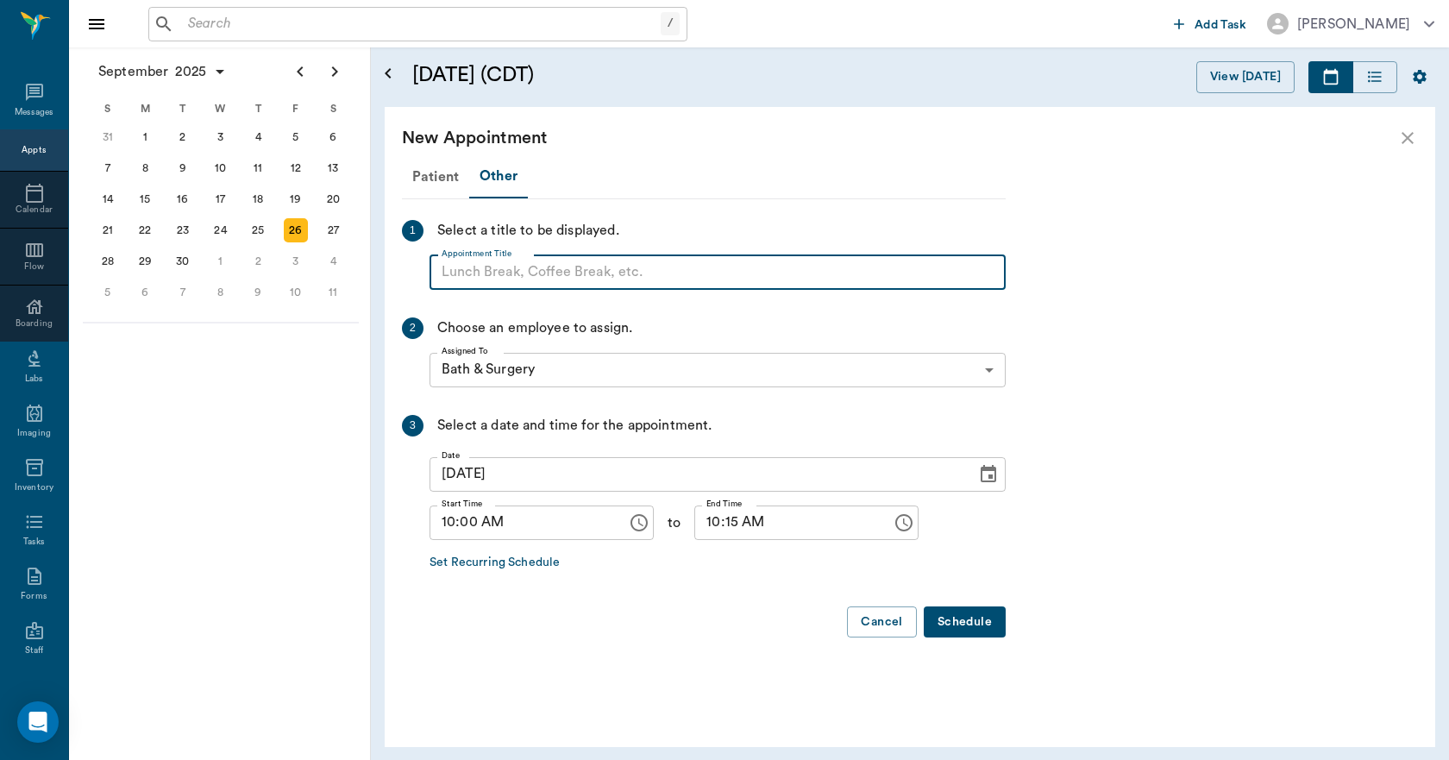
click at [517, 276] on input "Appointment Title" at bounding box center [718, 272] width 576 height 35
type input "BLOCK"
click at [698, 523] on input "10:15 AM" at bounding box center [787, 523] width 185 height 35
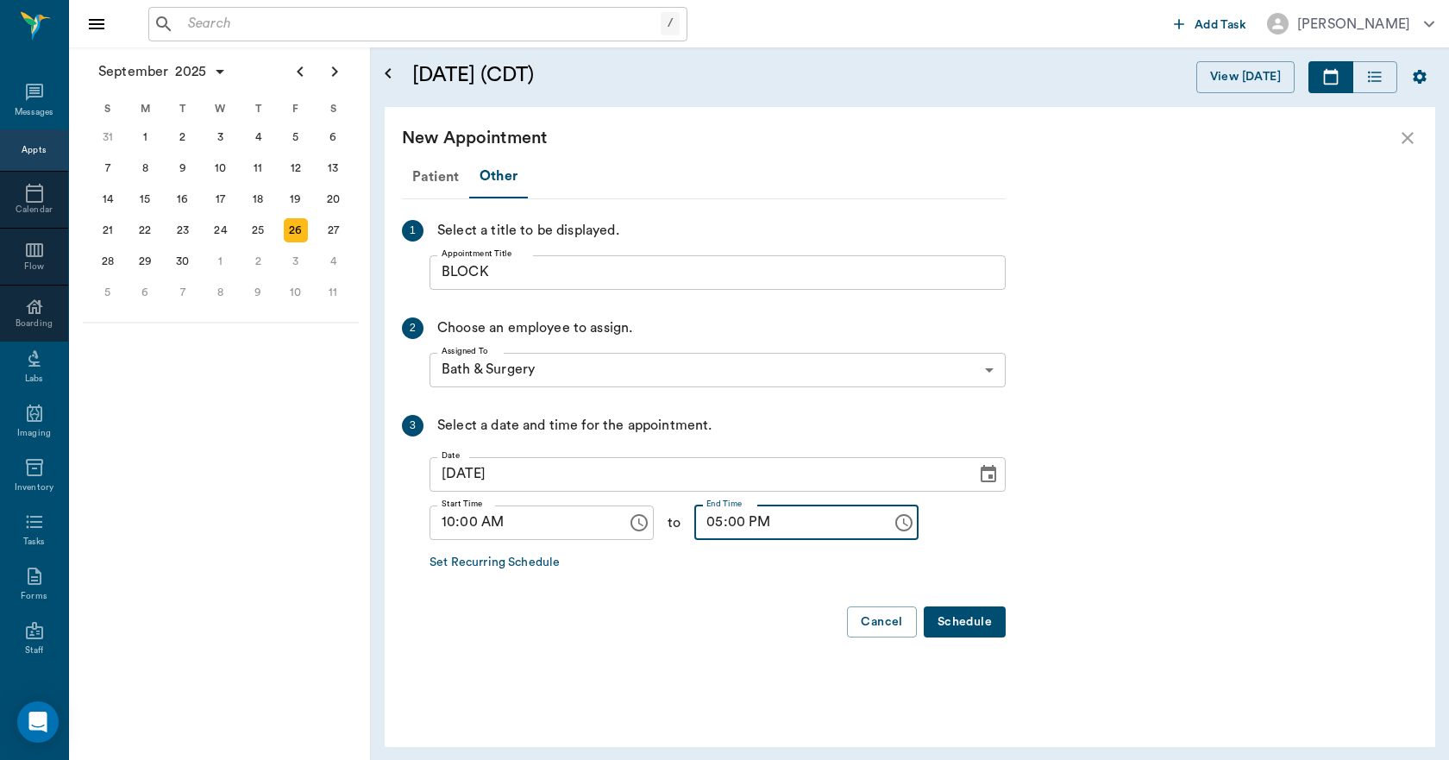
type input "05:00 PM"
click at [985, 619] on button "Schedule" at bounding box center [965, 623] width 82 height 32
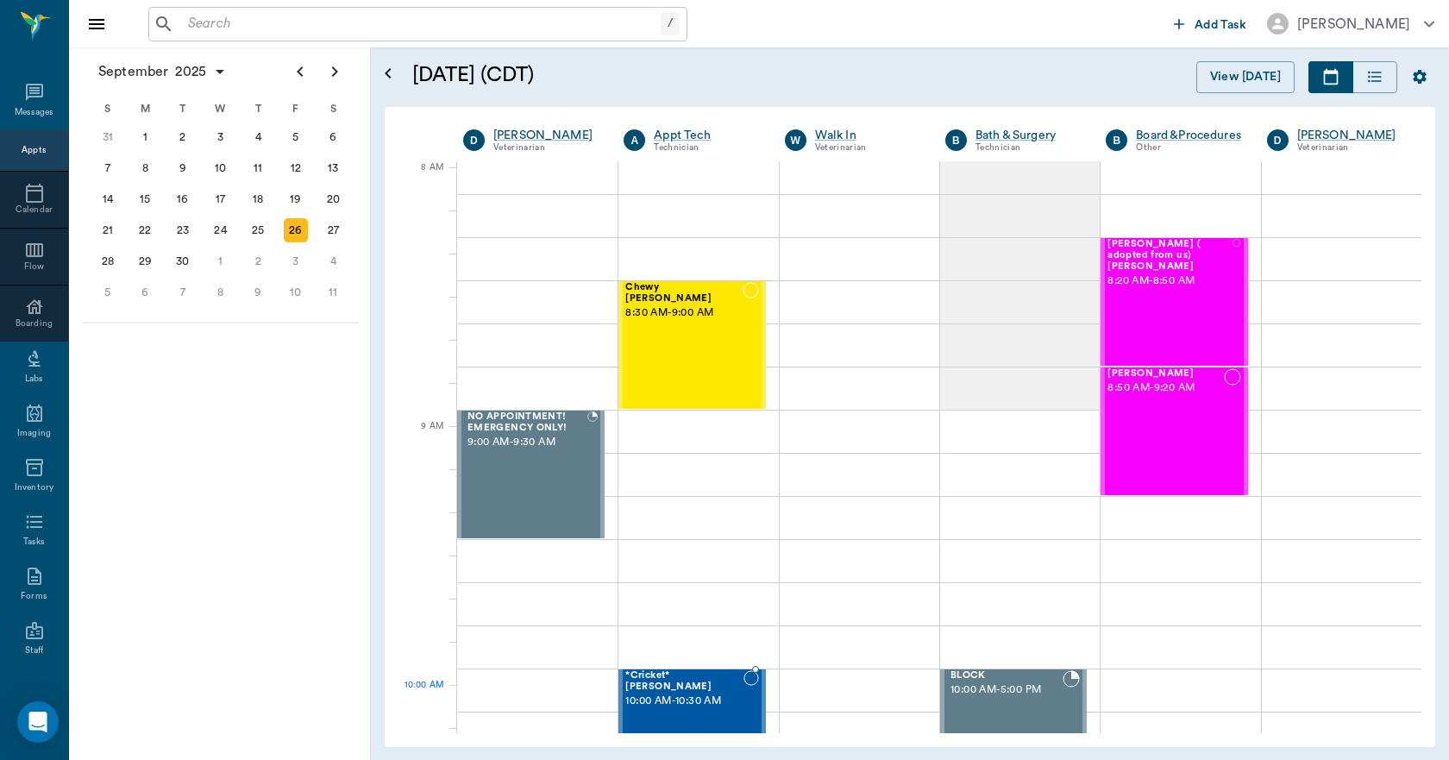
scroll to position [0, 0]
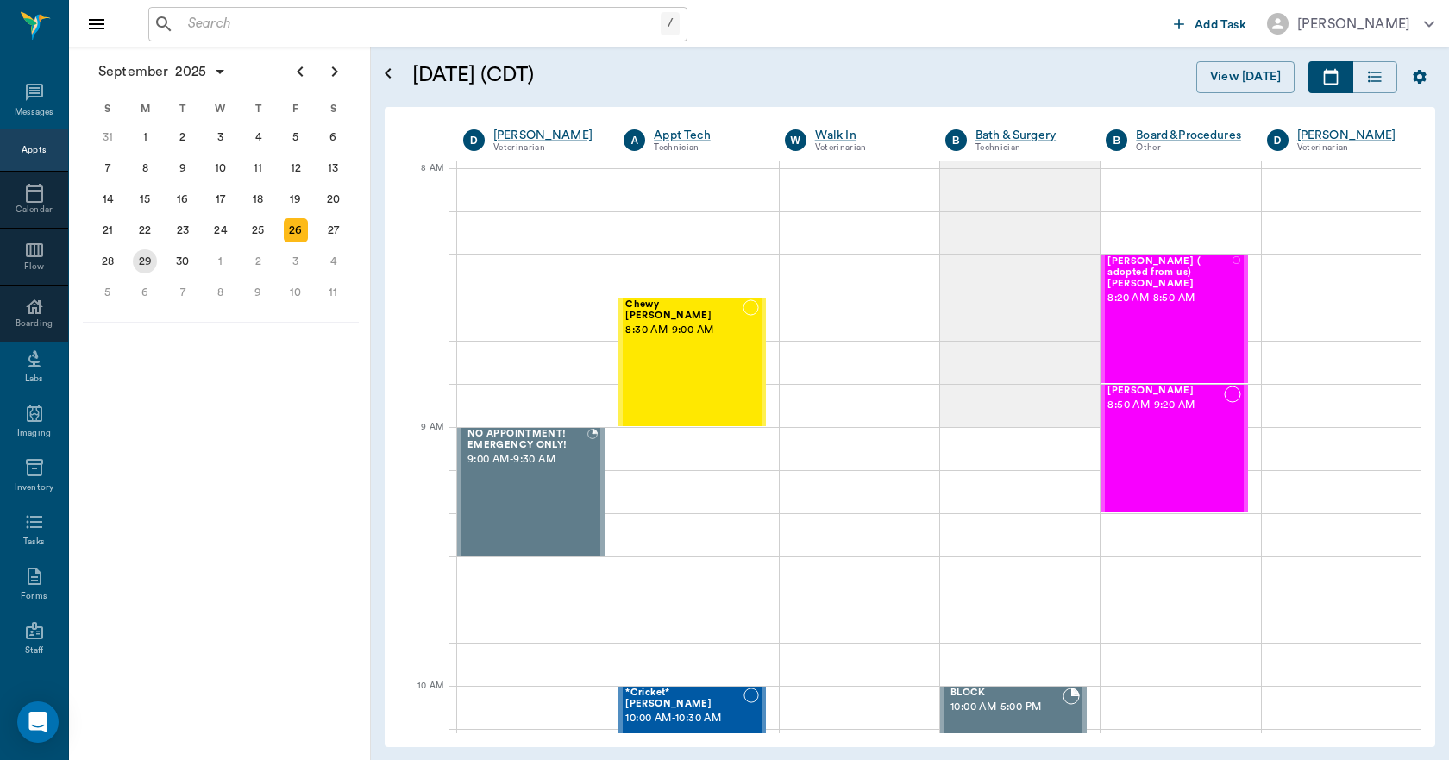
click at [140, 266] on div "29" at bounding box center [145, 261] width 24 height 24
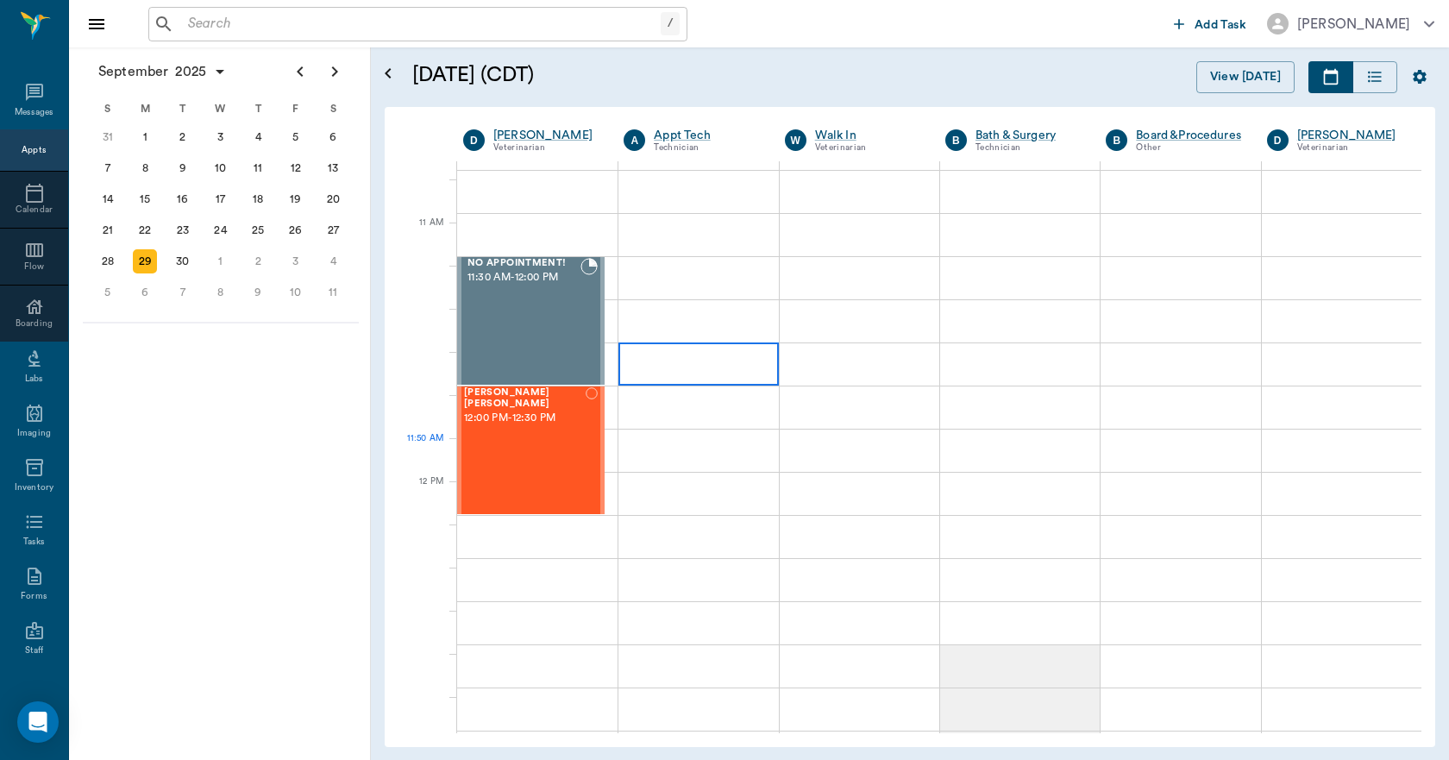
scroll to position [863, 0]
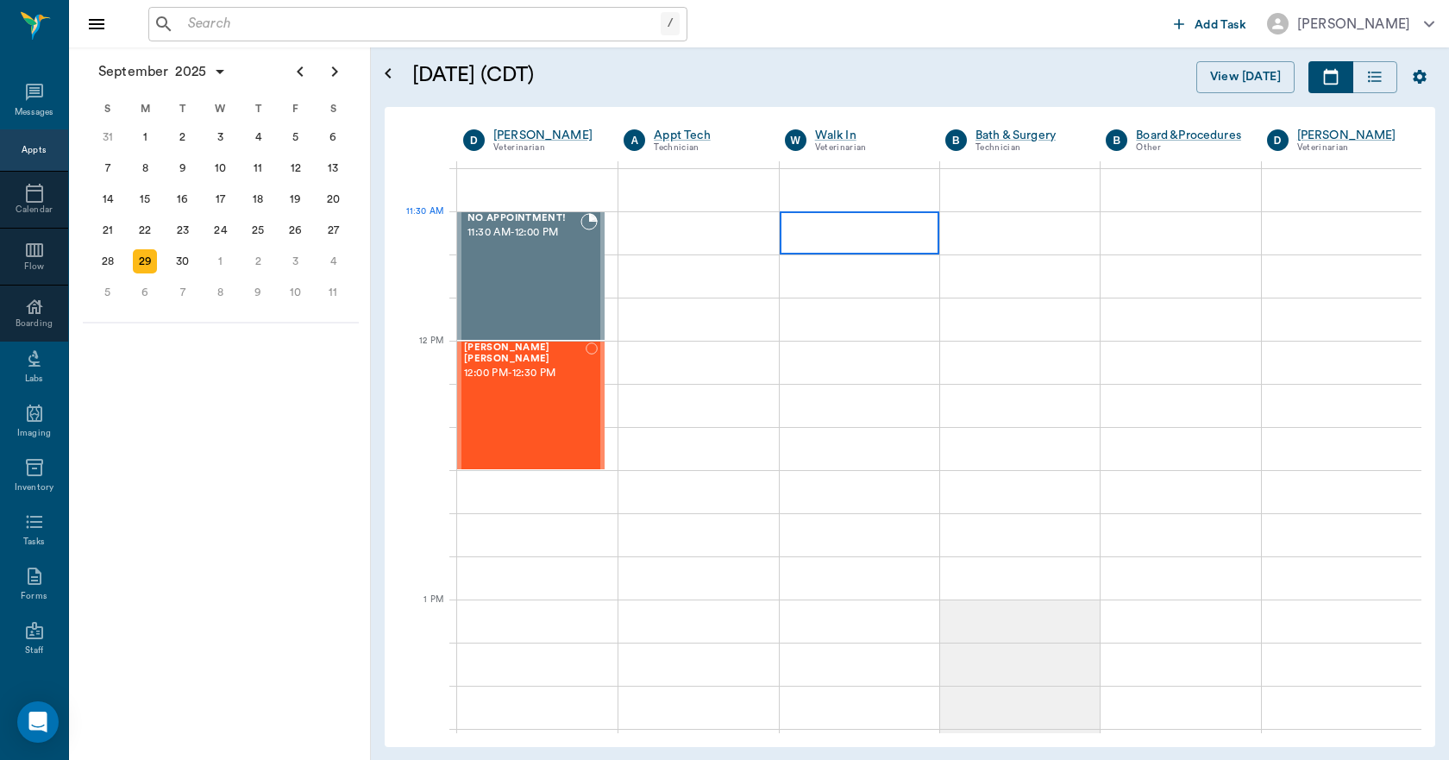
click at [857, 236] on div at bounding box center [860, 232] width 160 height 43
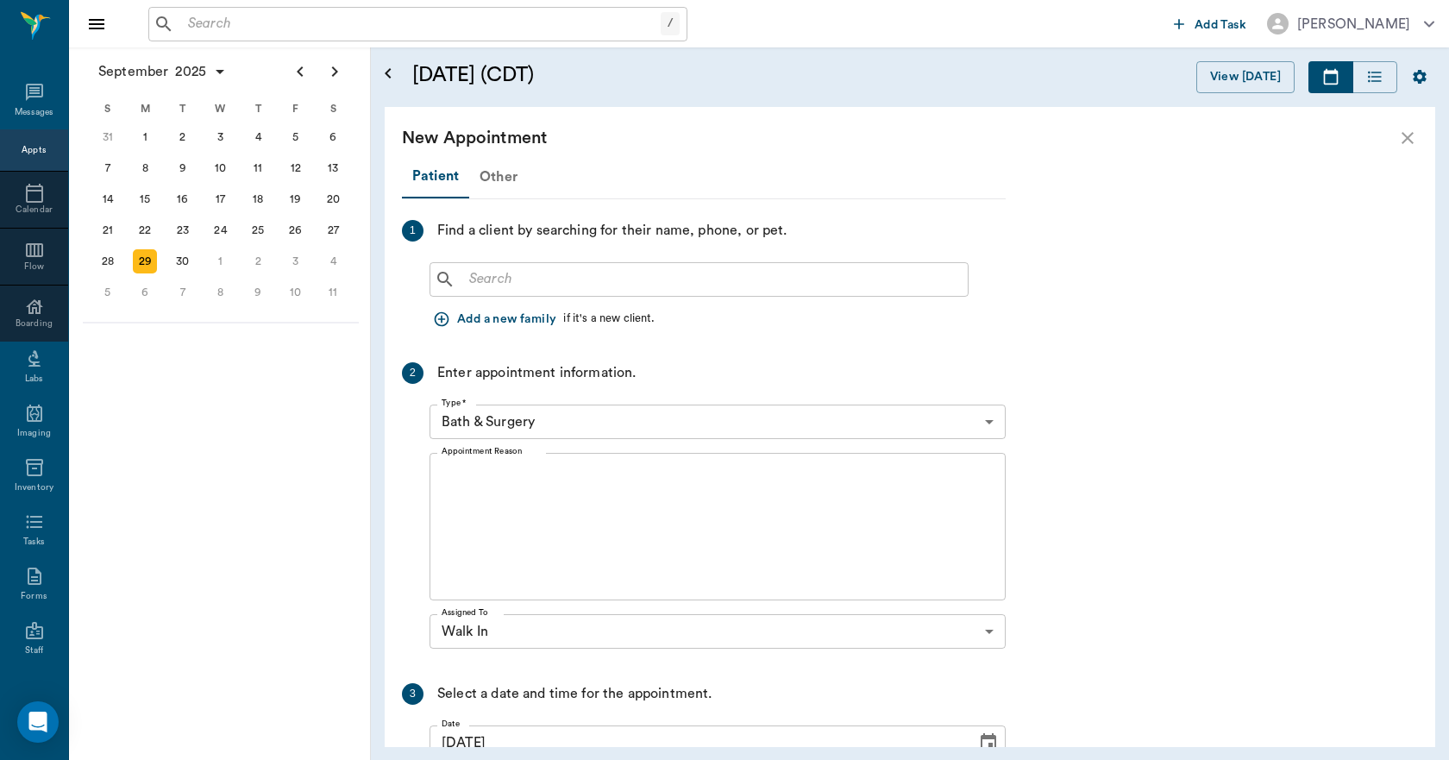
click at [505, 178] on div "Other" at bounding box center [498, 176] width 59 height 41
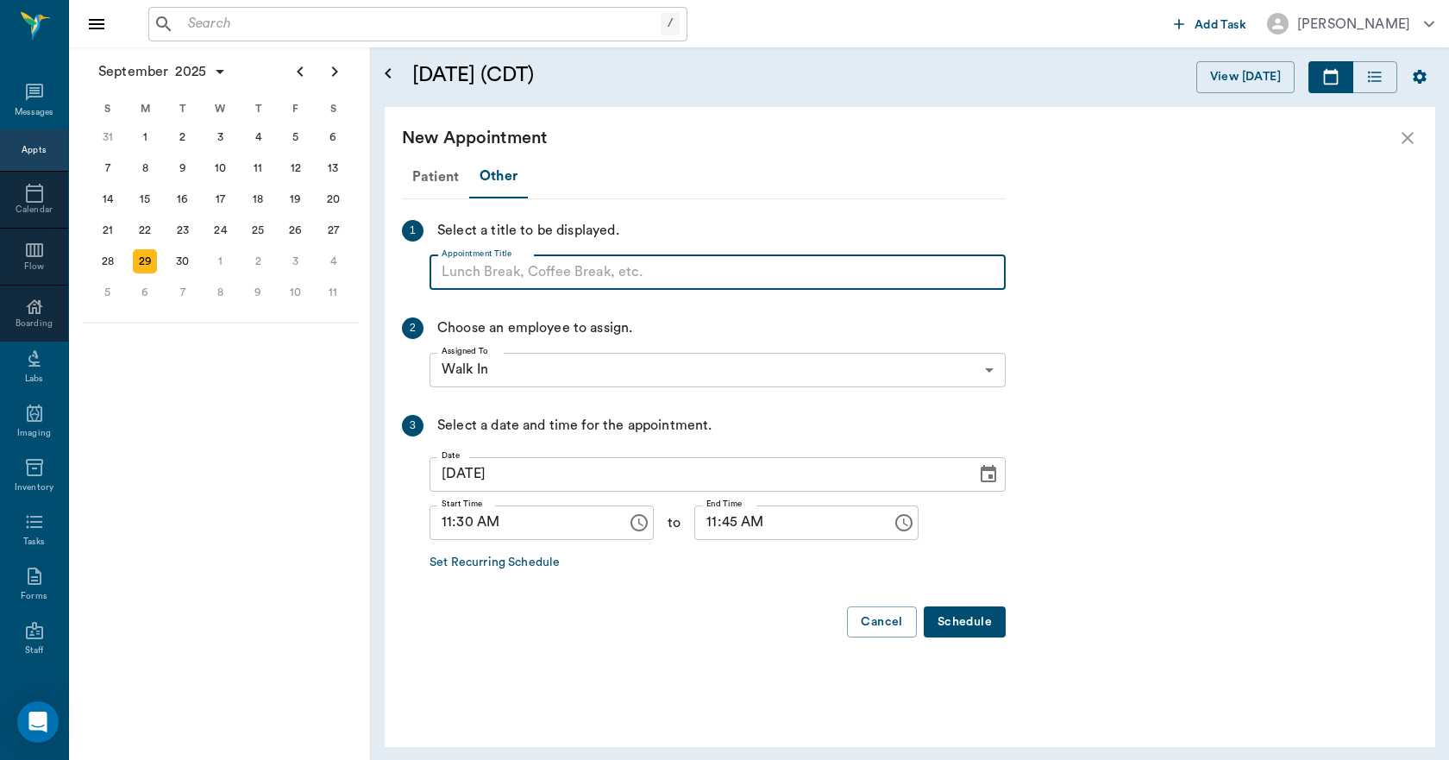
paste input "NO APPOINTMENT! EMERGENCY ONLY!"
type input "NO APPOINTMENT! EMERGENCY ONLY!"
type input "NO APPOINTMENT!"
click at [695, 527] on input "11:45 AM" at bounding box center [787, 523] width 185 height 35
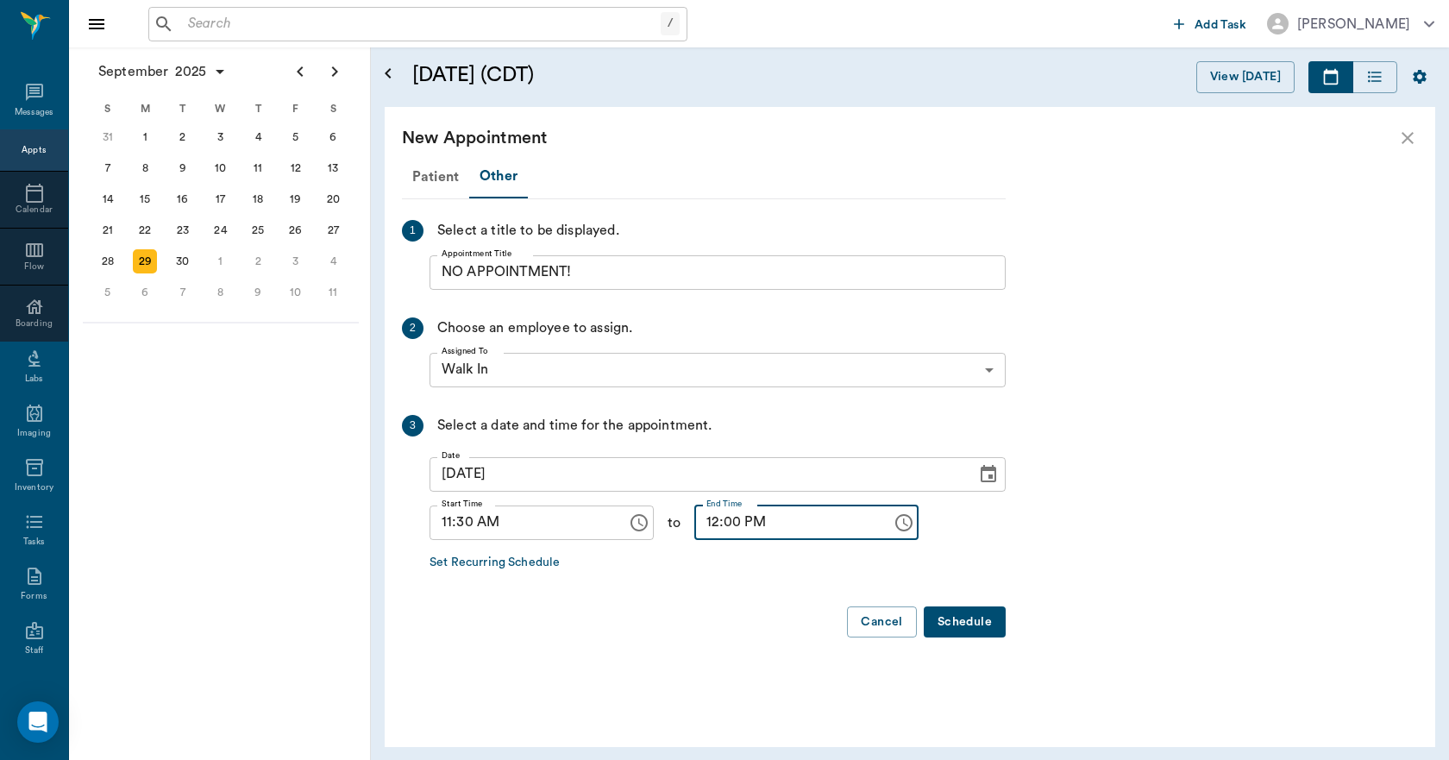
type input "12:00 PM"
click at [953, 619] on button "Schedule" at bounding box center [965, 623] width 82 height 32
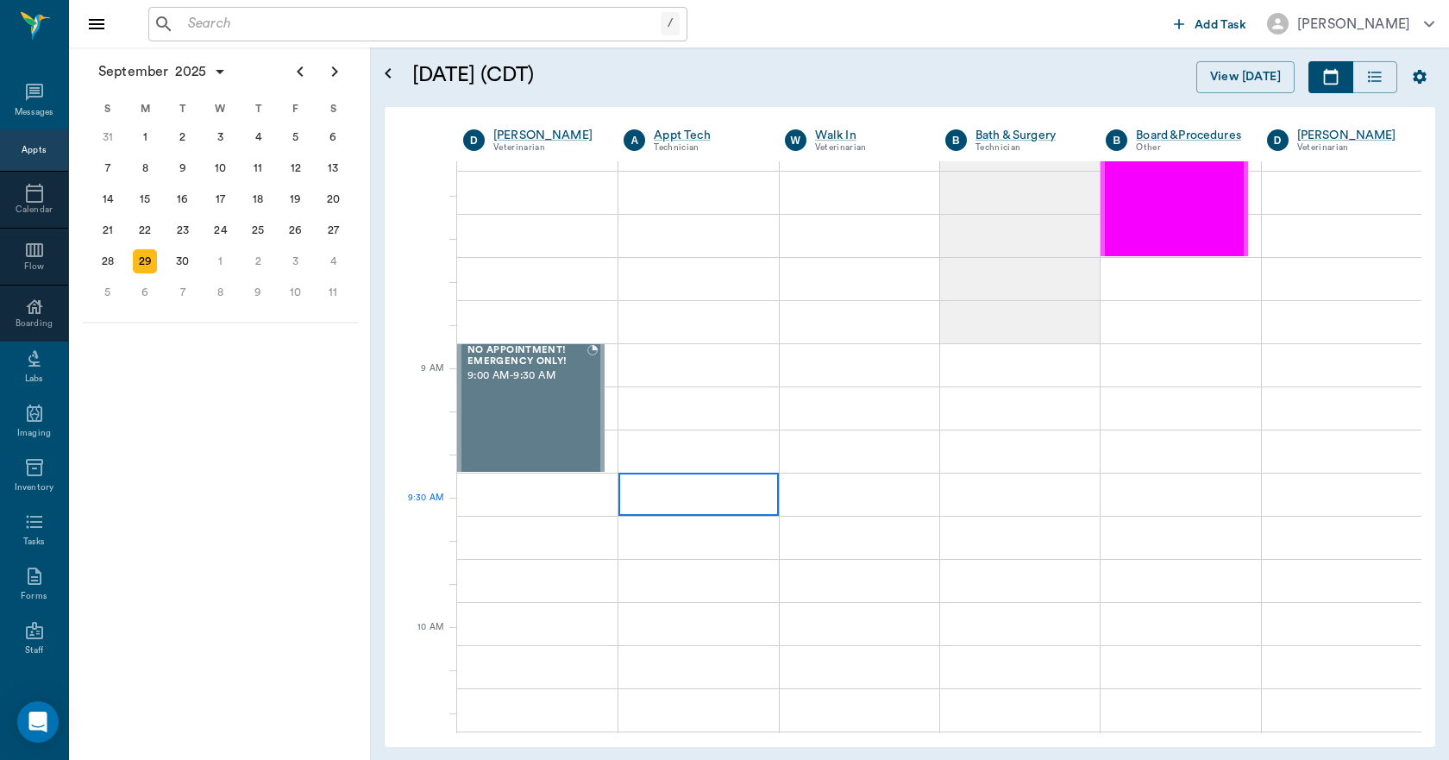
scroll to position [0, 0]
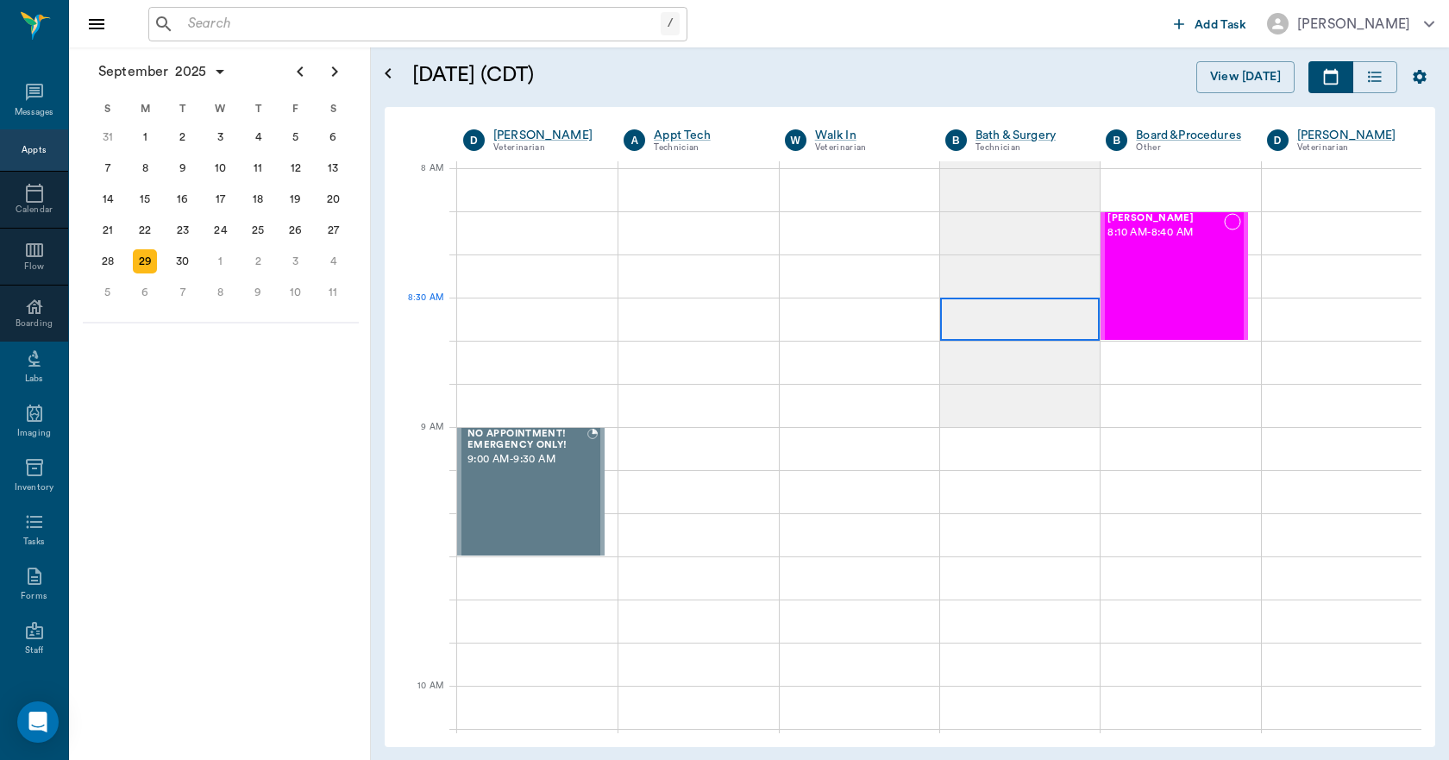
click at [986, 324] on div at bounding box center [1020, 319] width 160 height 43
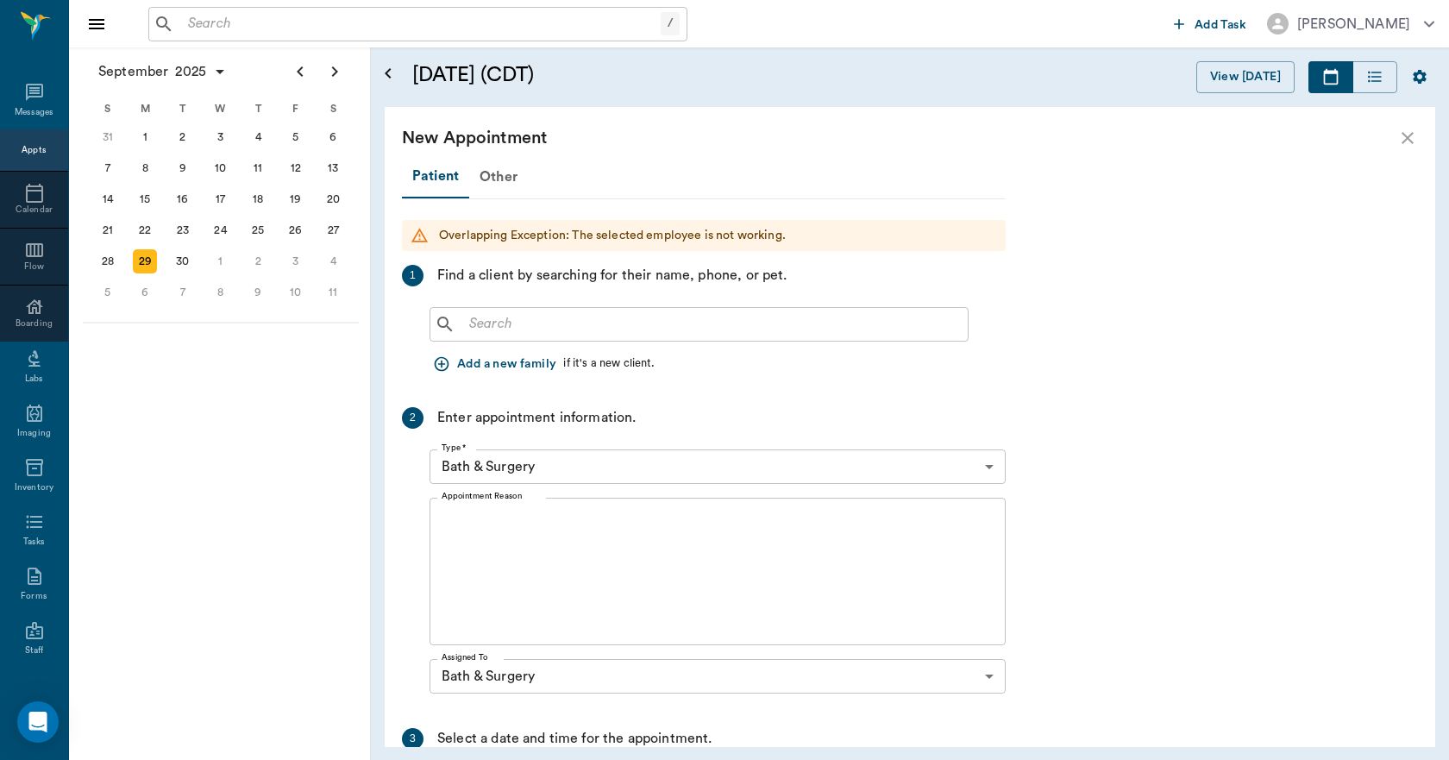
click at [641, 326] on input "text" at bounding box center [711, 324] width 499 height 24
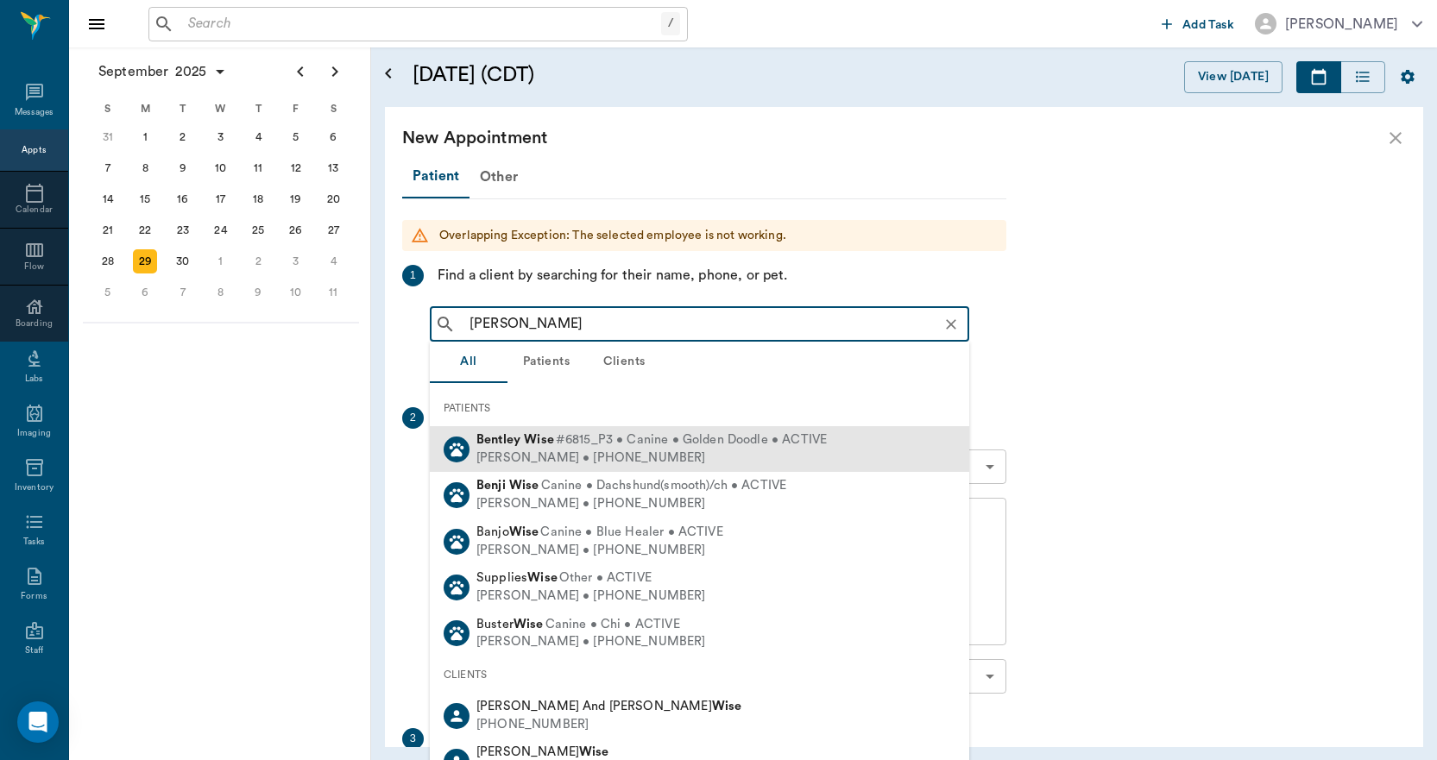
click at [557, 451] on div "[PERSON_NAME] • [PHONE_NUMBER]" at bounding box center [651, 459] width 350 height 18
type input "[PERSON_NAME]"
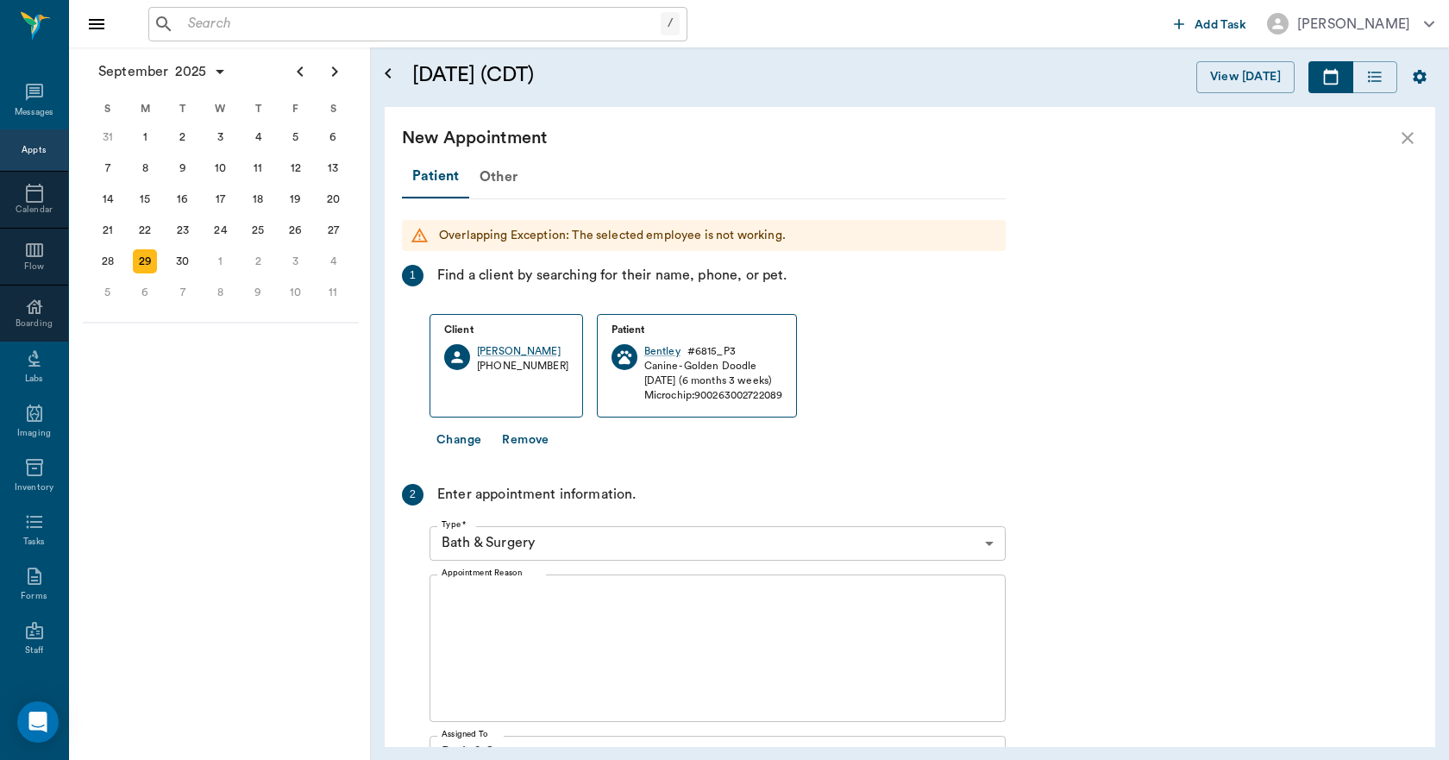
click at [539, 623] on textarea "Appointment Reason" at bounding box center [718, 647] width 552 height 119
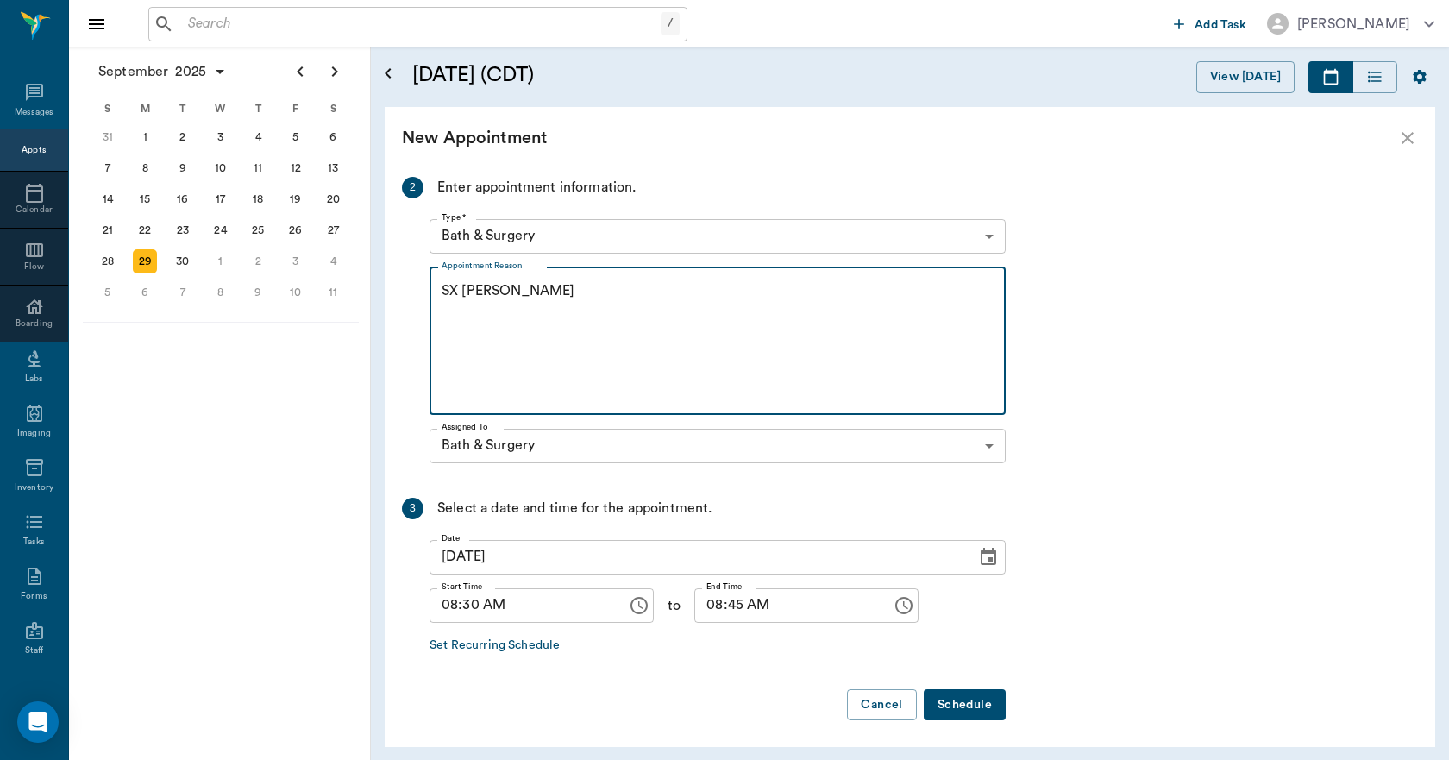
scroll to position [311, 0]
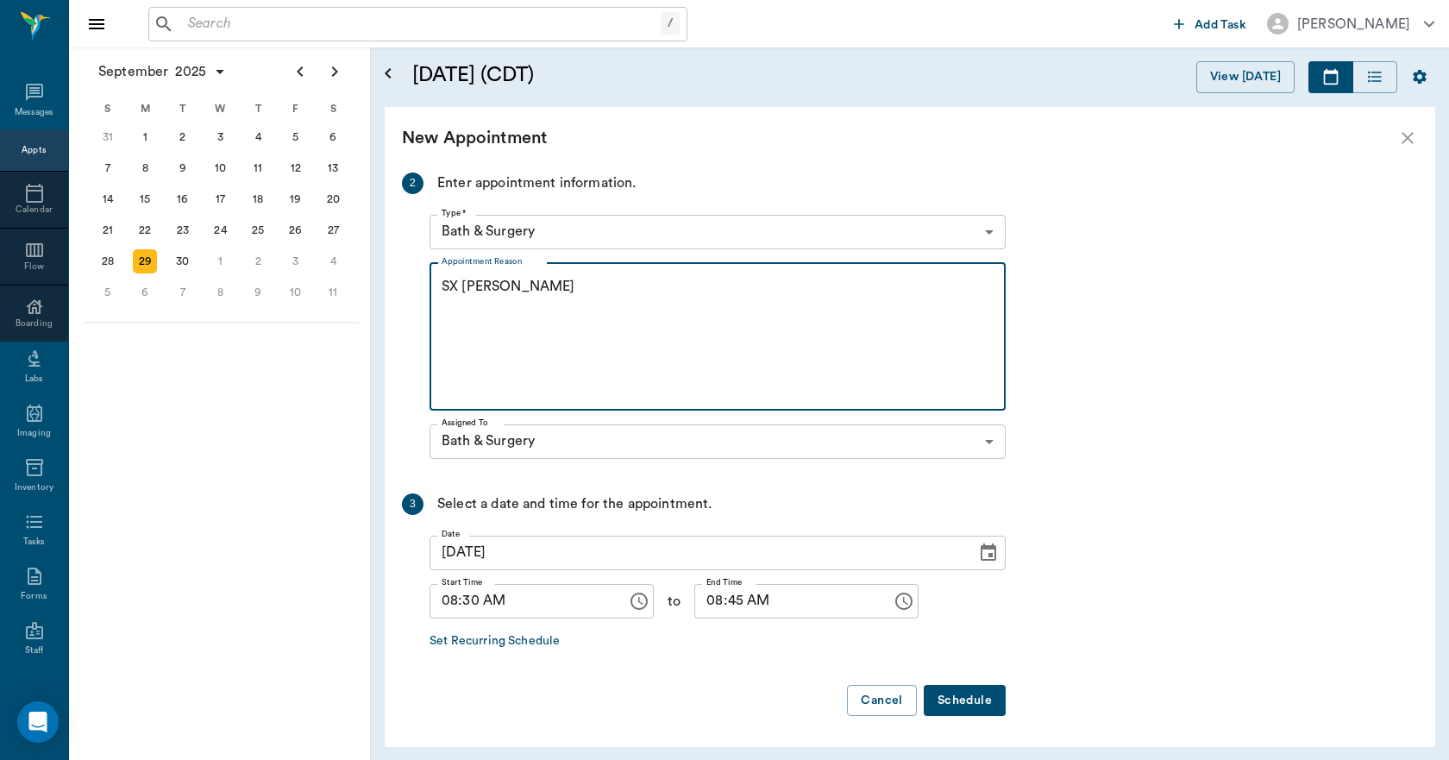
type textarea "SX [PERSON_NAME]"
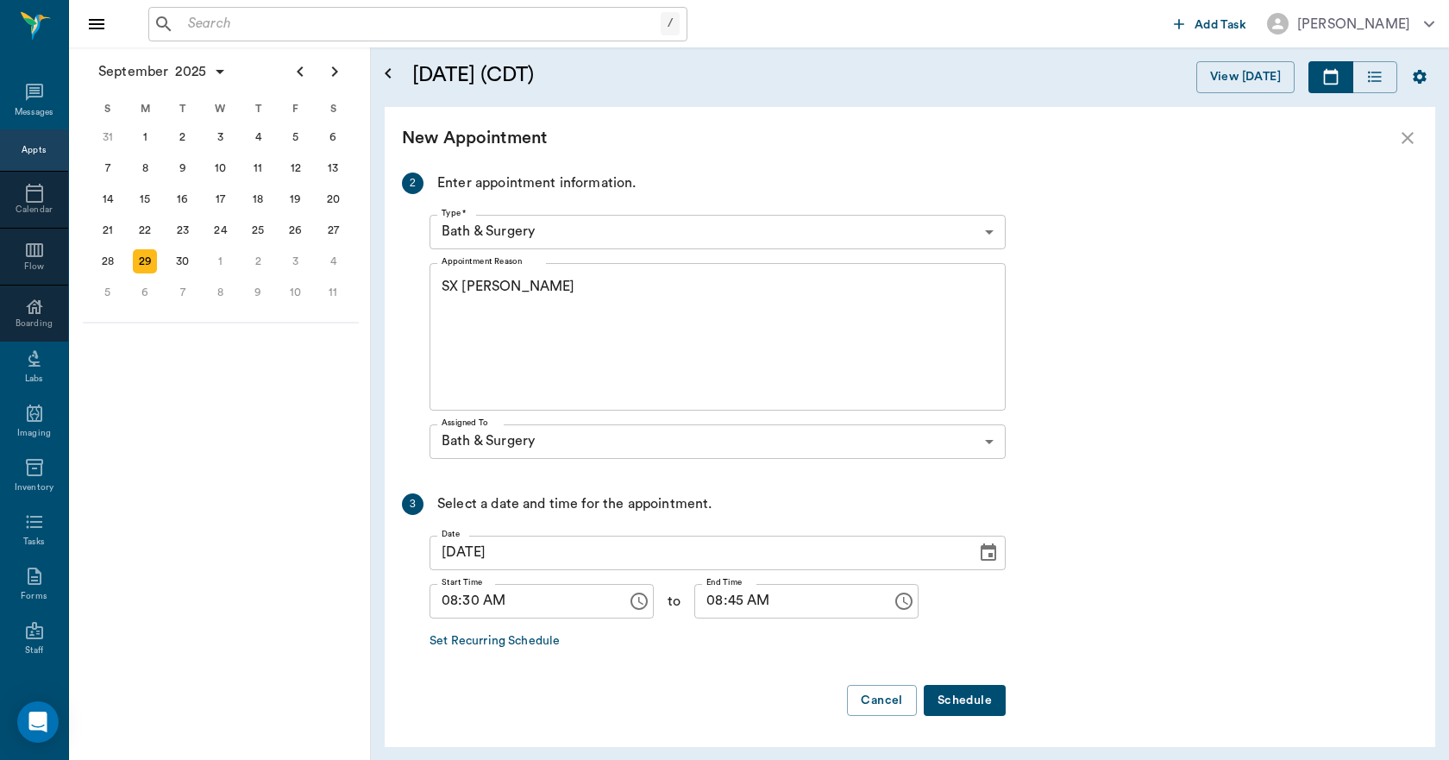
click at [957, 699] on button "Schedule" at bounding box center [965, 701] width 82 height 32
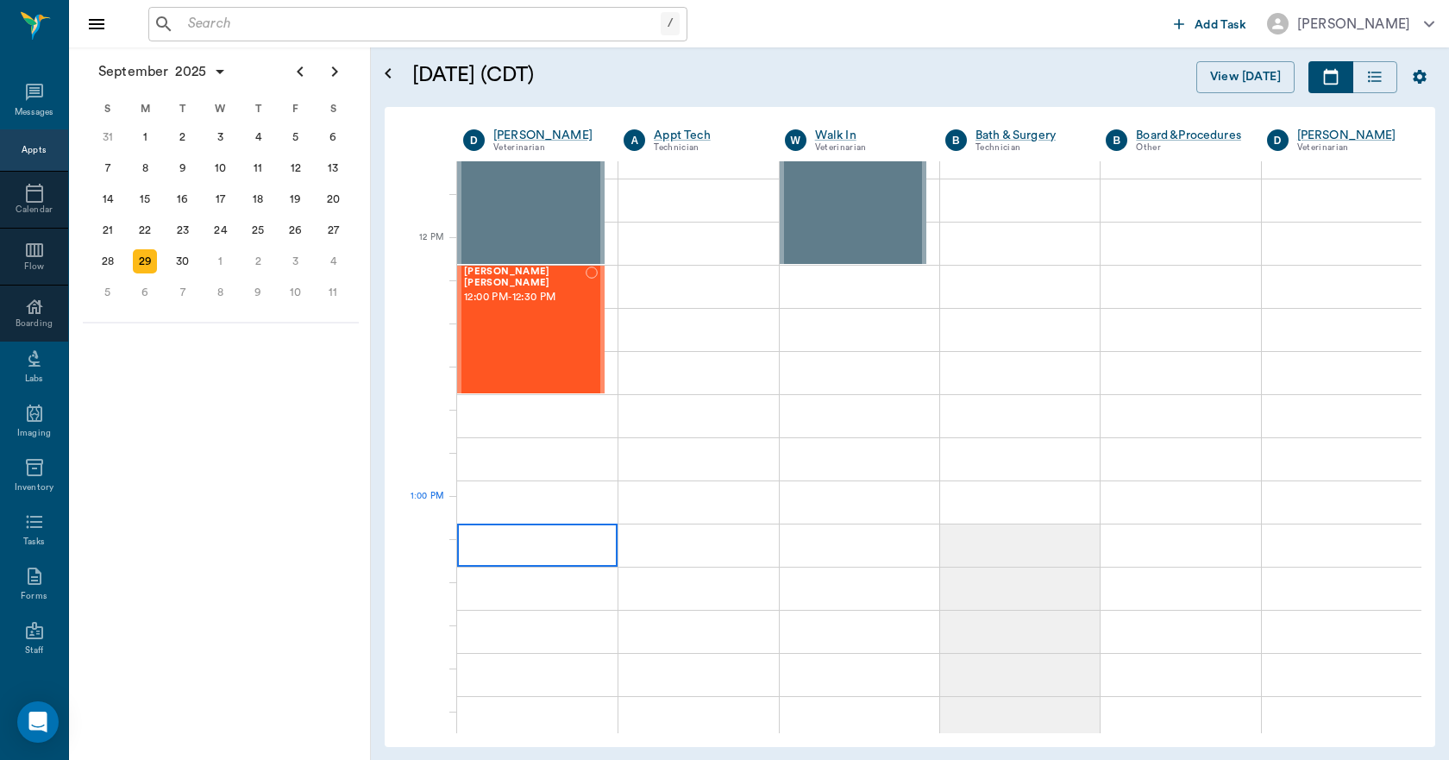
scroll to position [1208, 0]
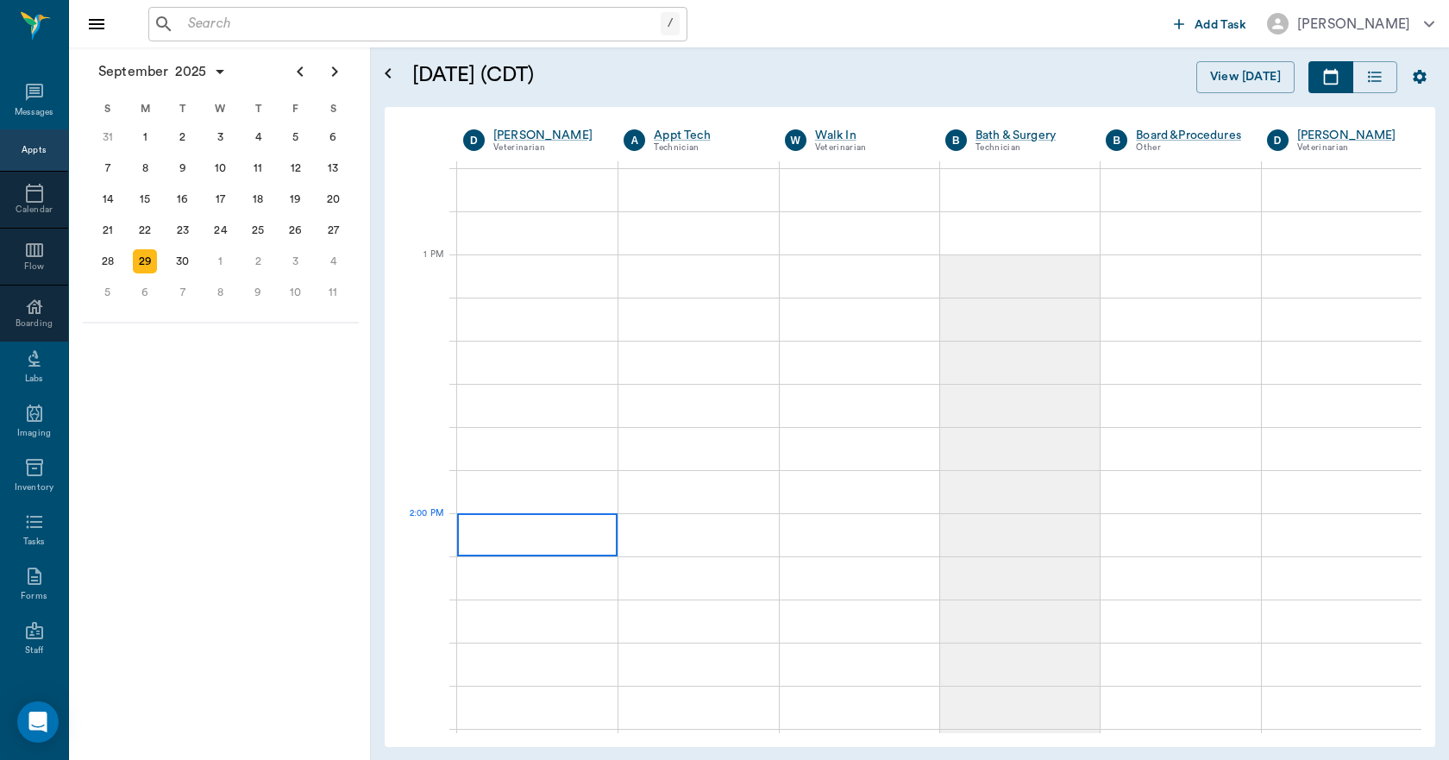
click at [613, 520] on div at bounding box center [537, 534] width 160 height 43
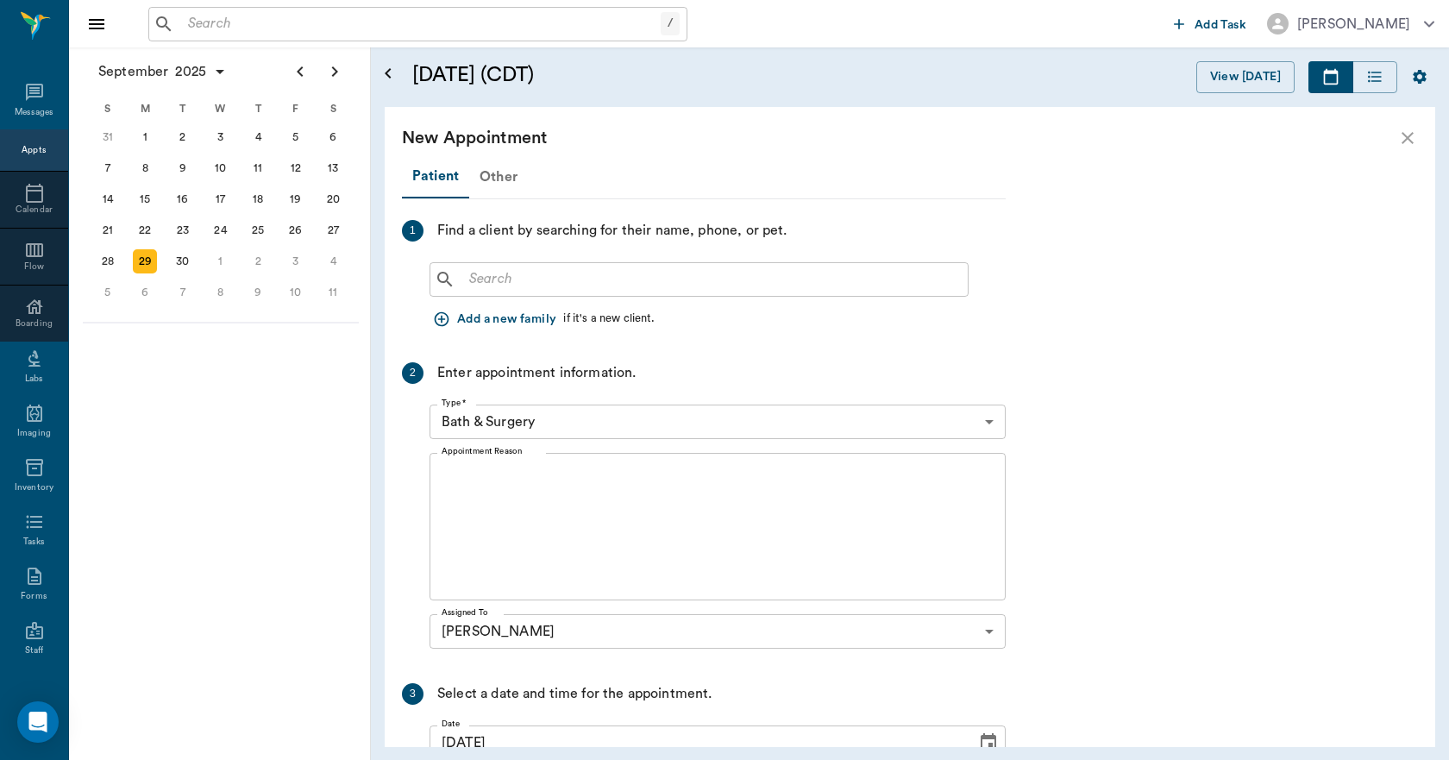
click at [507, 181] on div "Other" at bounding box center [498, 176] width 59 height 41
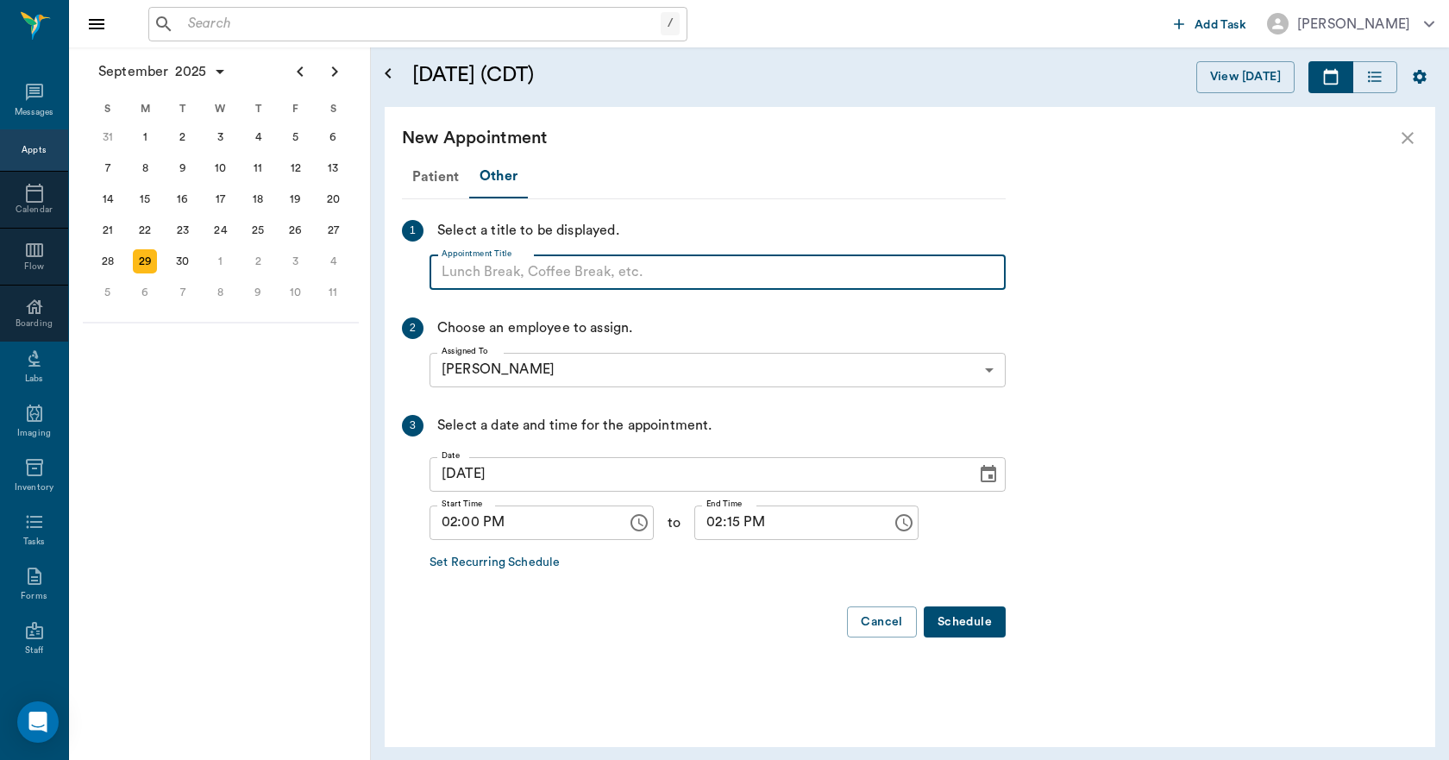
paste input "NO APPOINTMENT! EMERGENCY ONLY!"
type input "NO APPOINTMENT!"
click at [717, 516] on input "02:15 PM" at bounding box center [787, 523] width 185 height 35
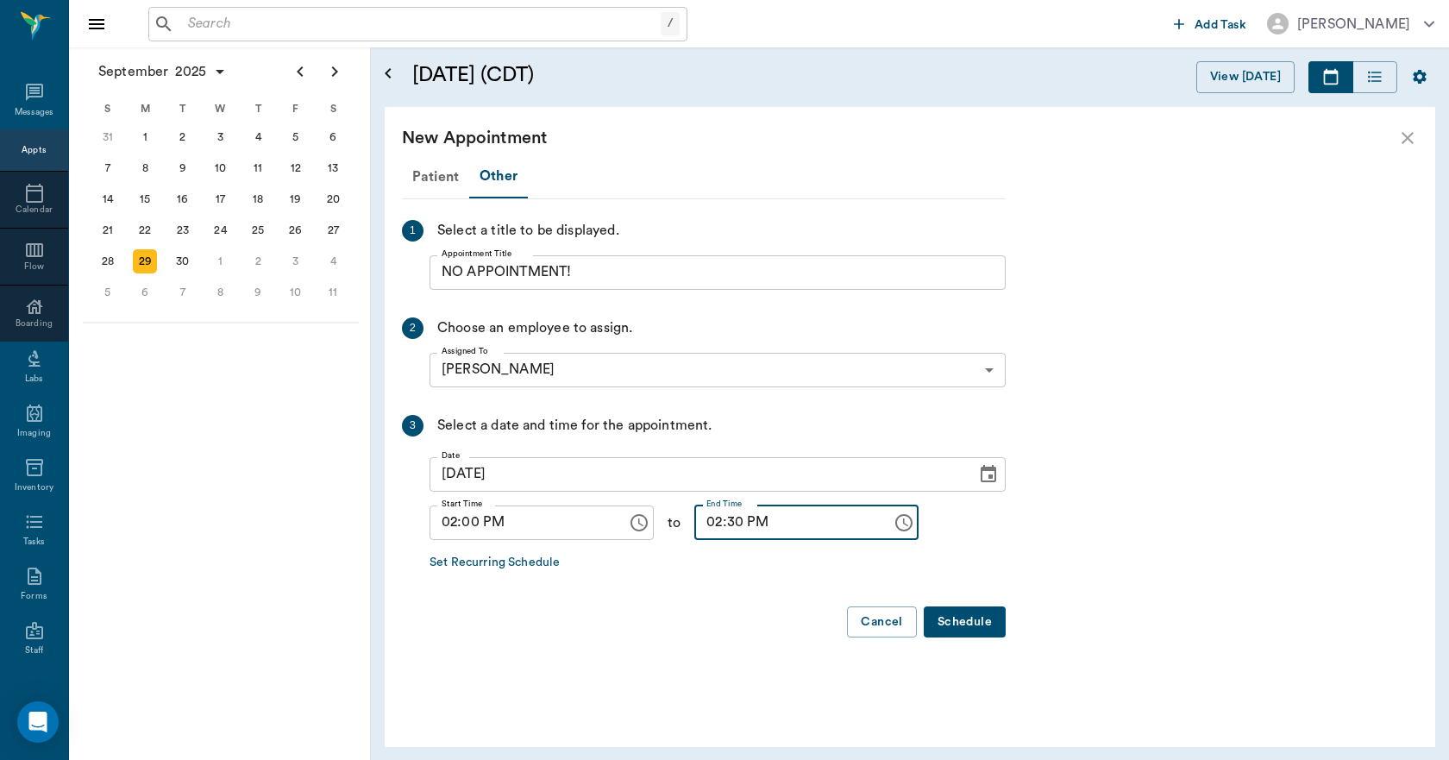
type input "02:30 PM"
click at [951, 618] on button "Schedule" at bounding box center [965, 623] width 82 height 32
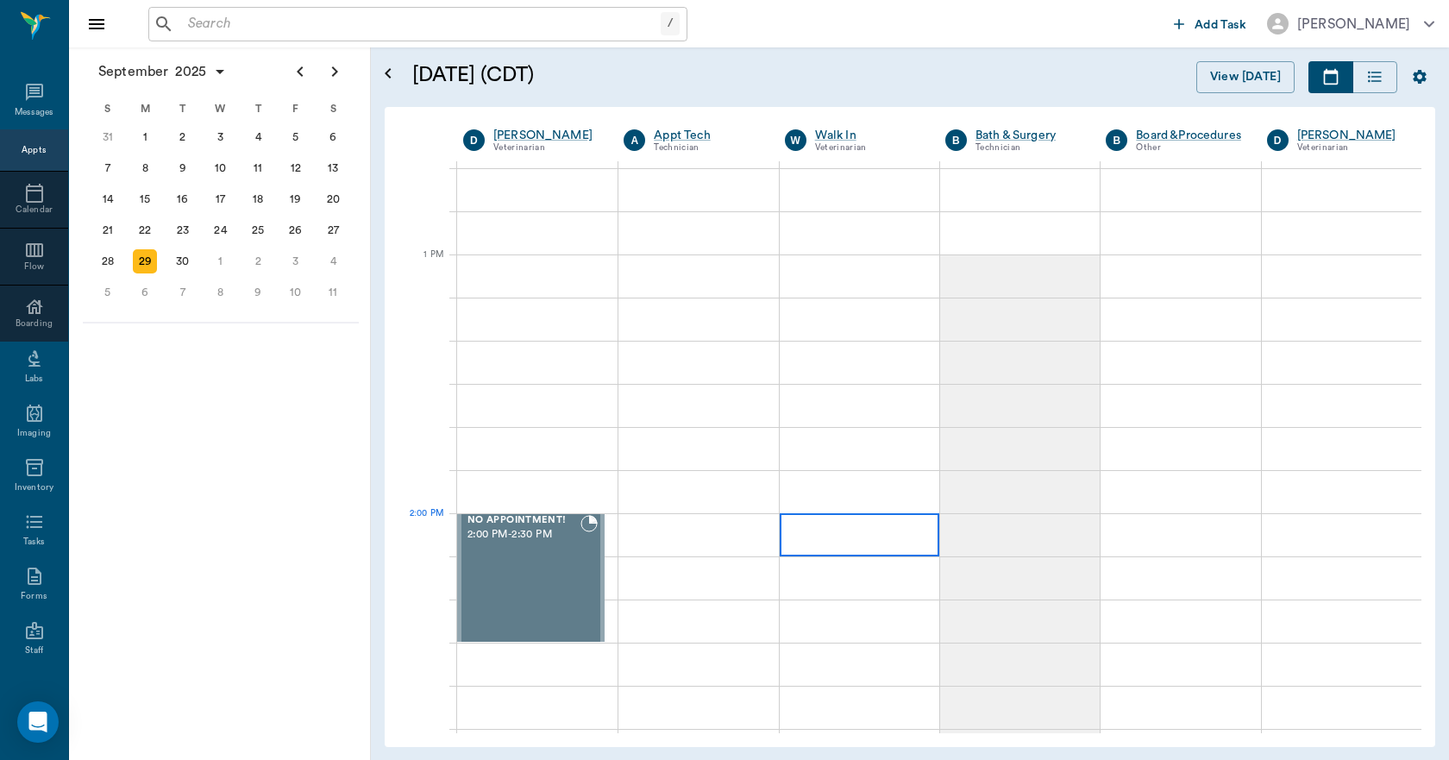
click at [859, 548] on div at bounding box center [860, 534] width 160 height 43
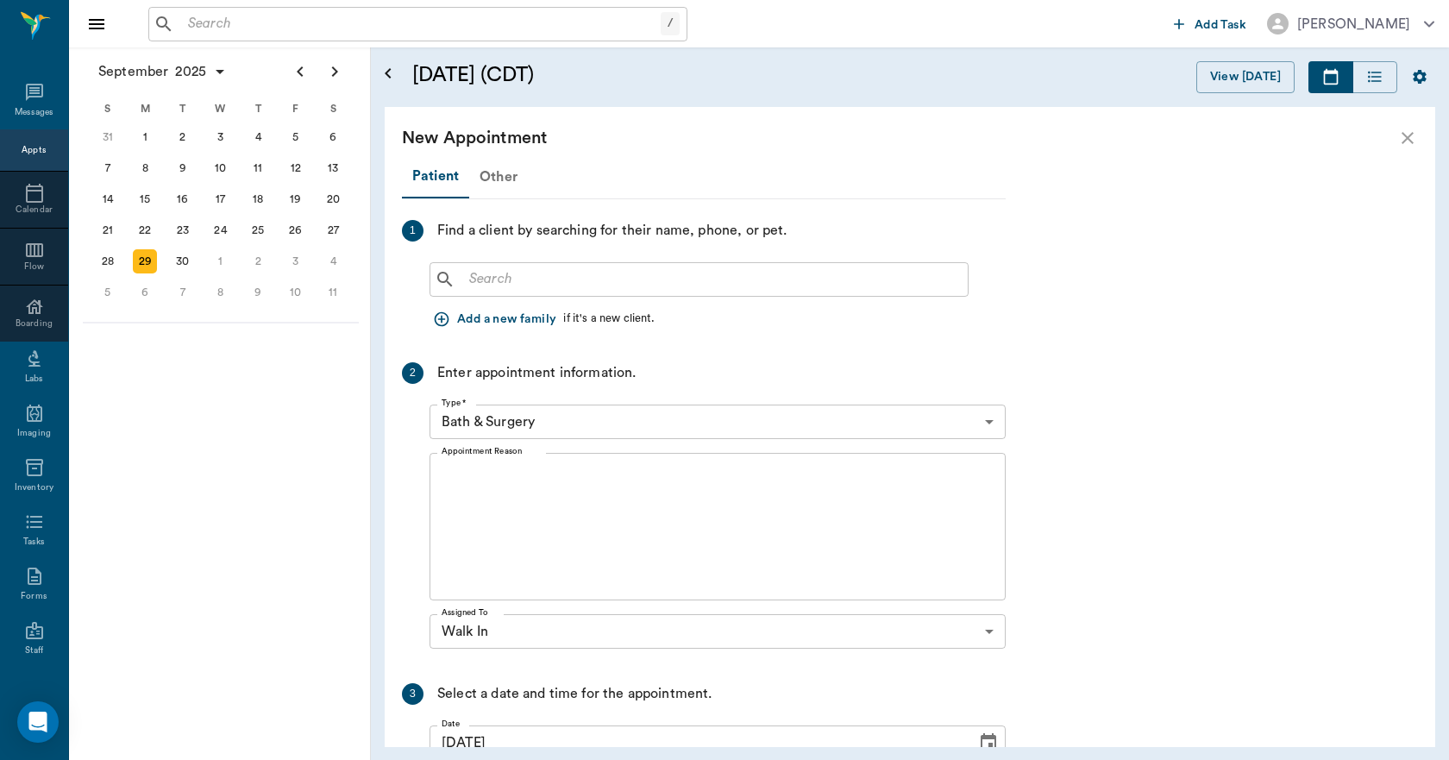
click at [499, 183] on div "Other" at bounding box center [498, 176] width 59 height 41
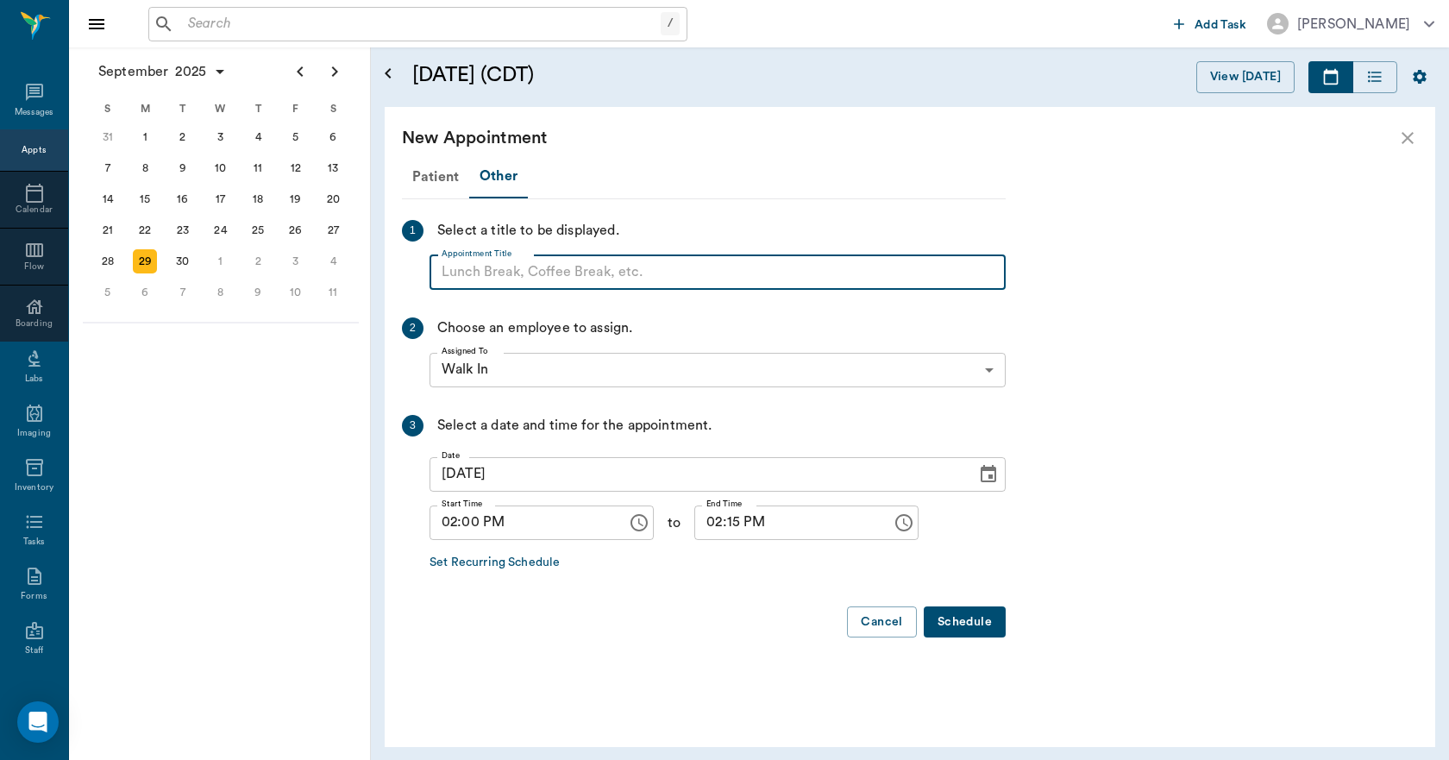
paste input "NO APPOINTMENT! EMERGENCY ONLY!"
type input "NO APPOINTMENT!"
click at [718, 522] on input "02:15 PM" at bounding box center [787, 523] width 185 height 35
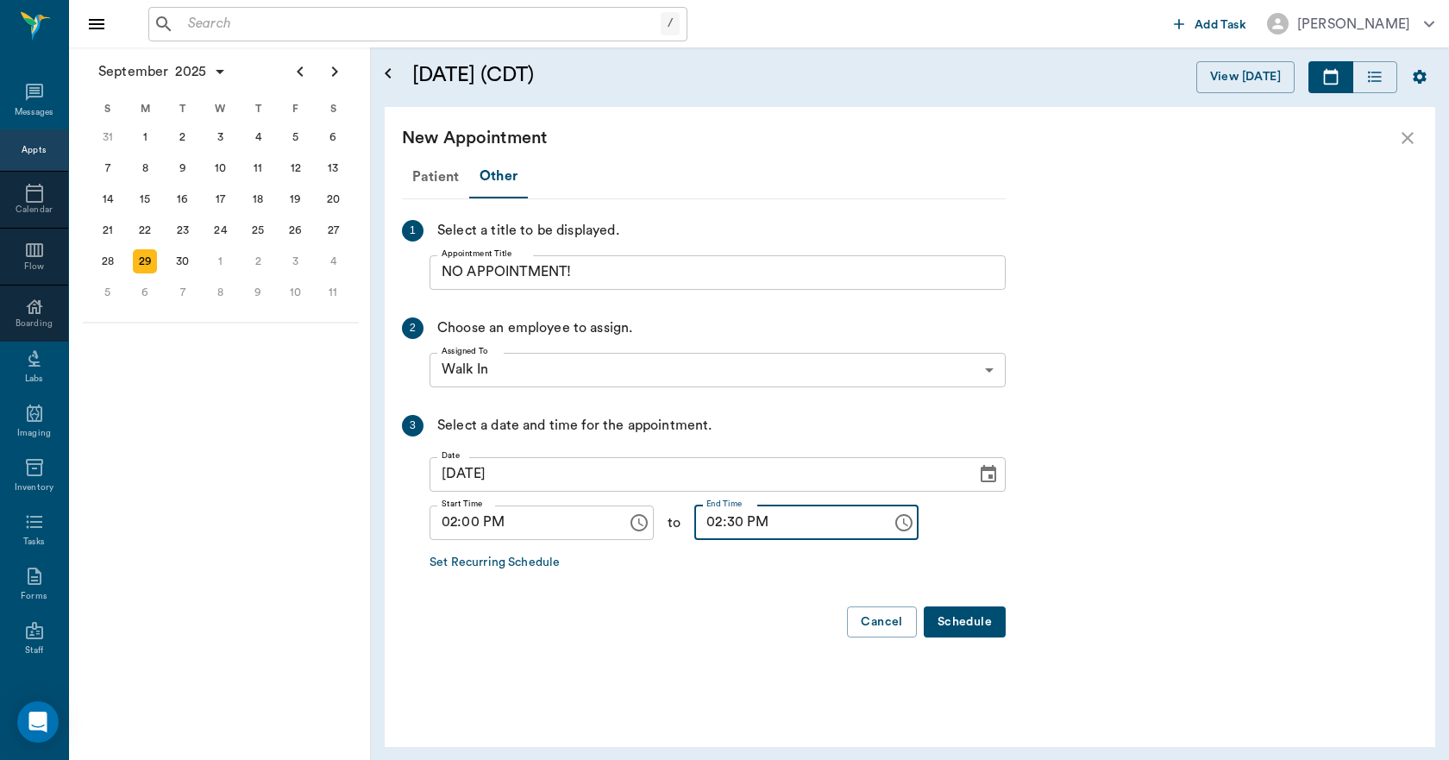
type input "02:30 PM"
click at [959, 613] on button "Schedule" at bounding box center [965, 623] width 82 height 32
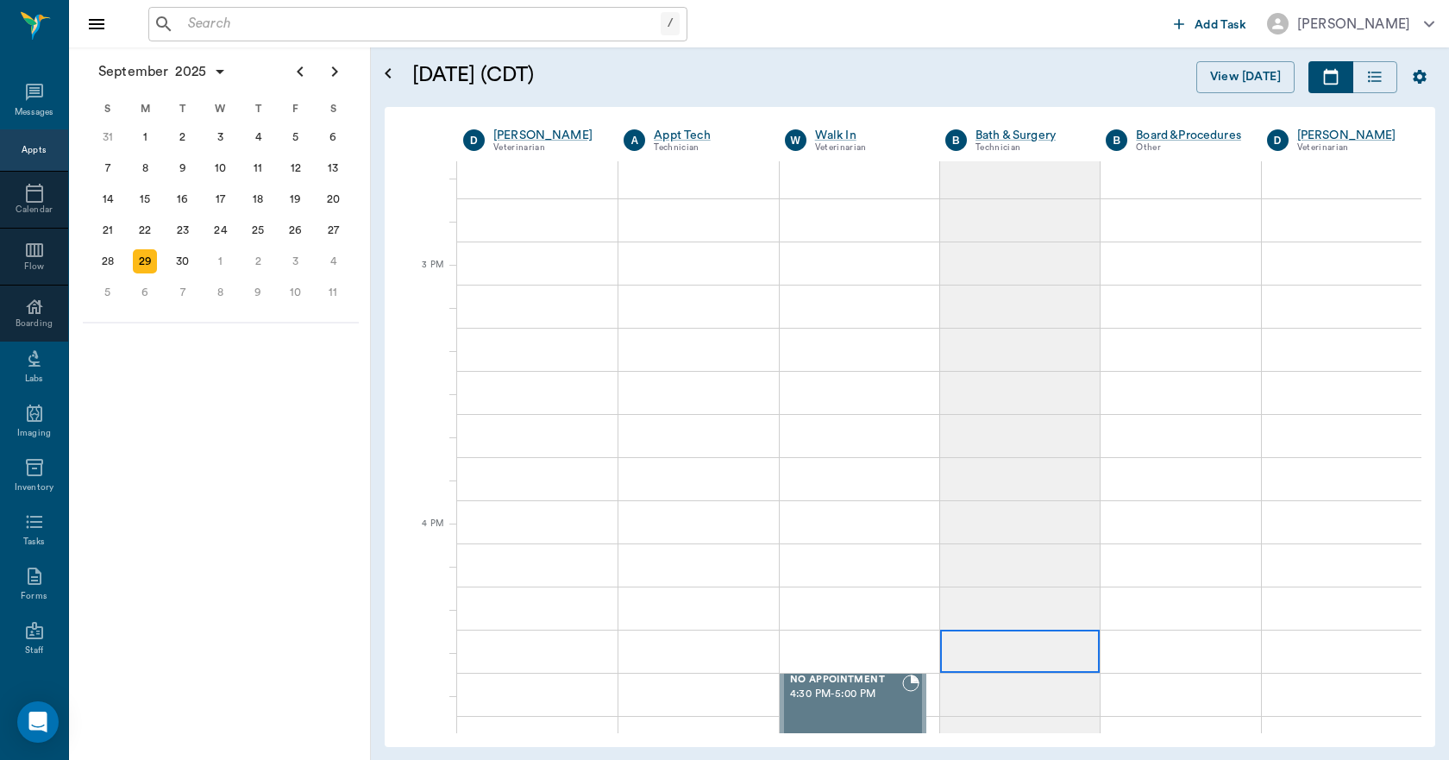
scroll to position [1726, 0]
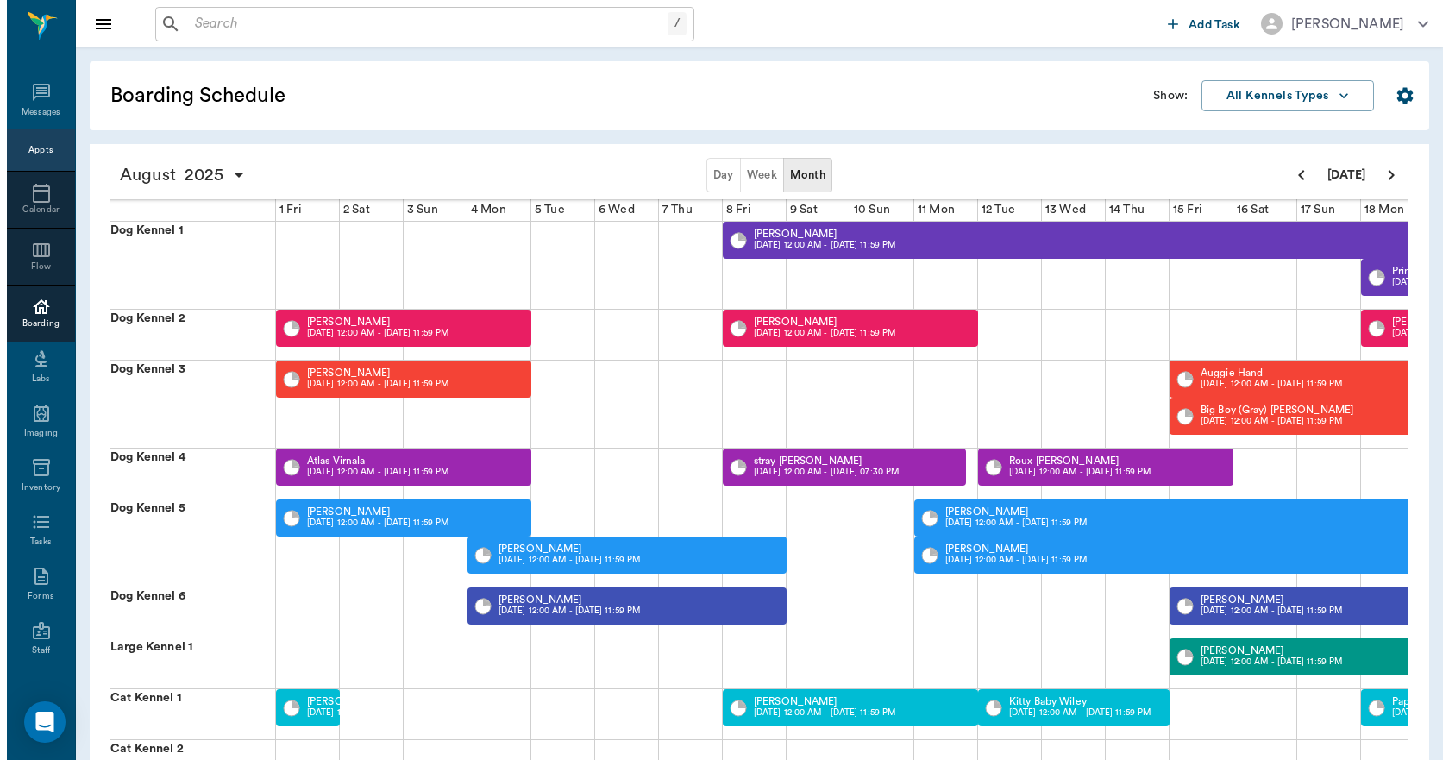
scroll to position [0, 668]
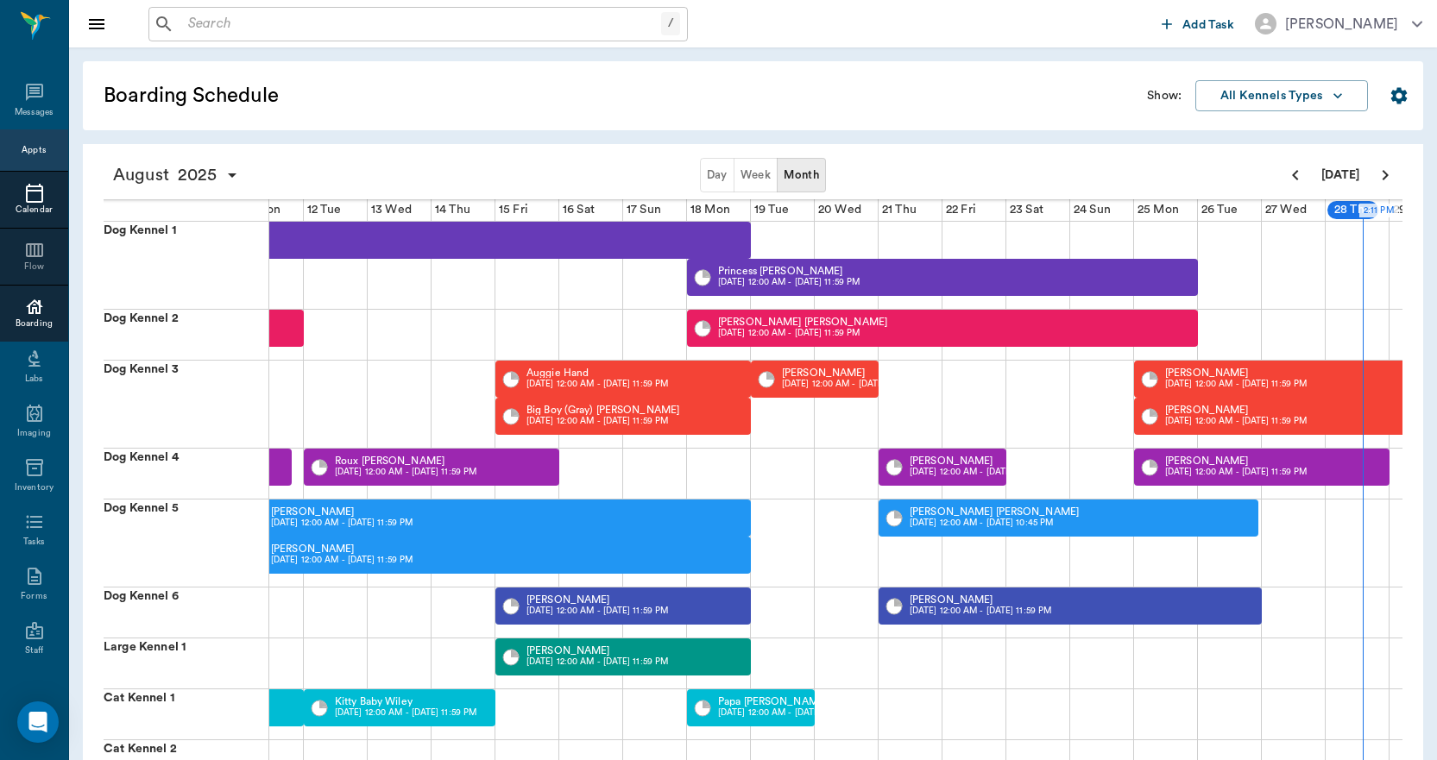
click at [25, 204] on div "Calendar" at bounding box center [34, 210] width 68 height 13
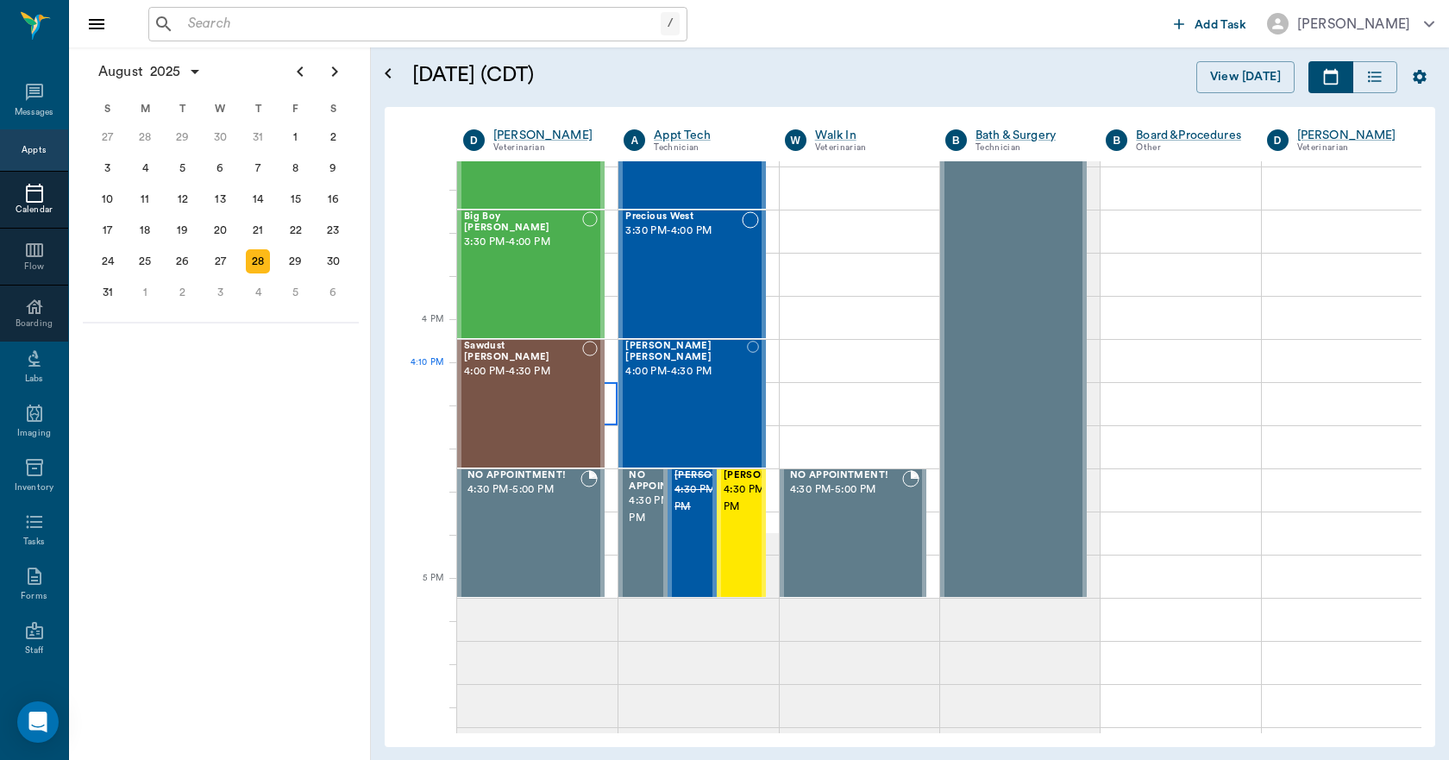
scroll to position [1986, 0]
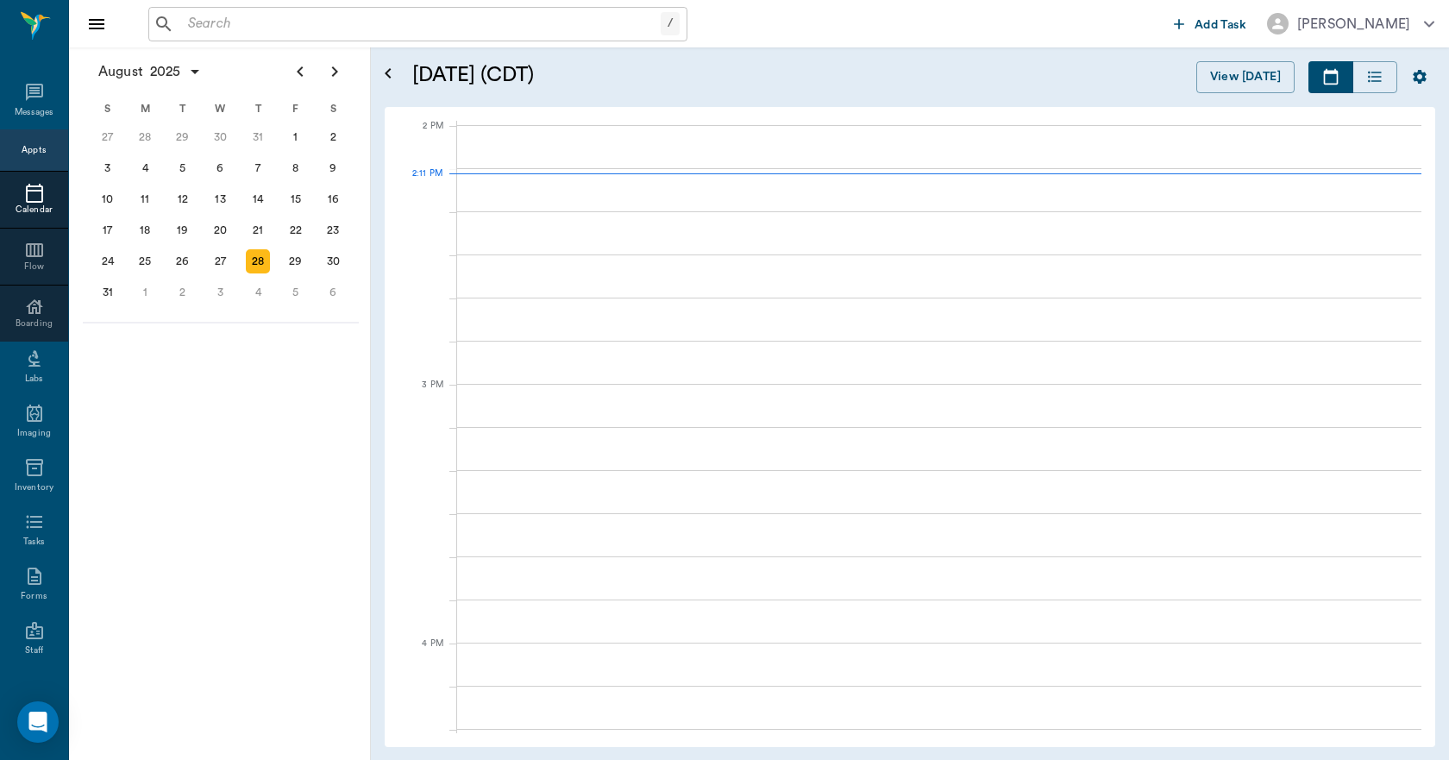
scroll to position [1555, 0]
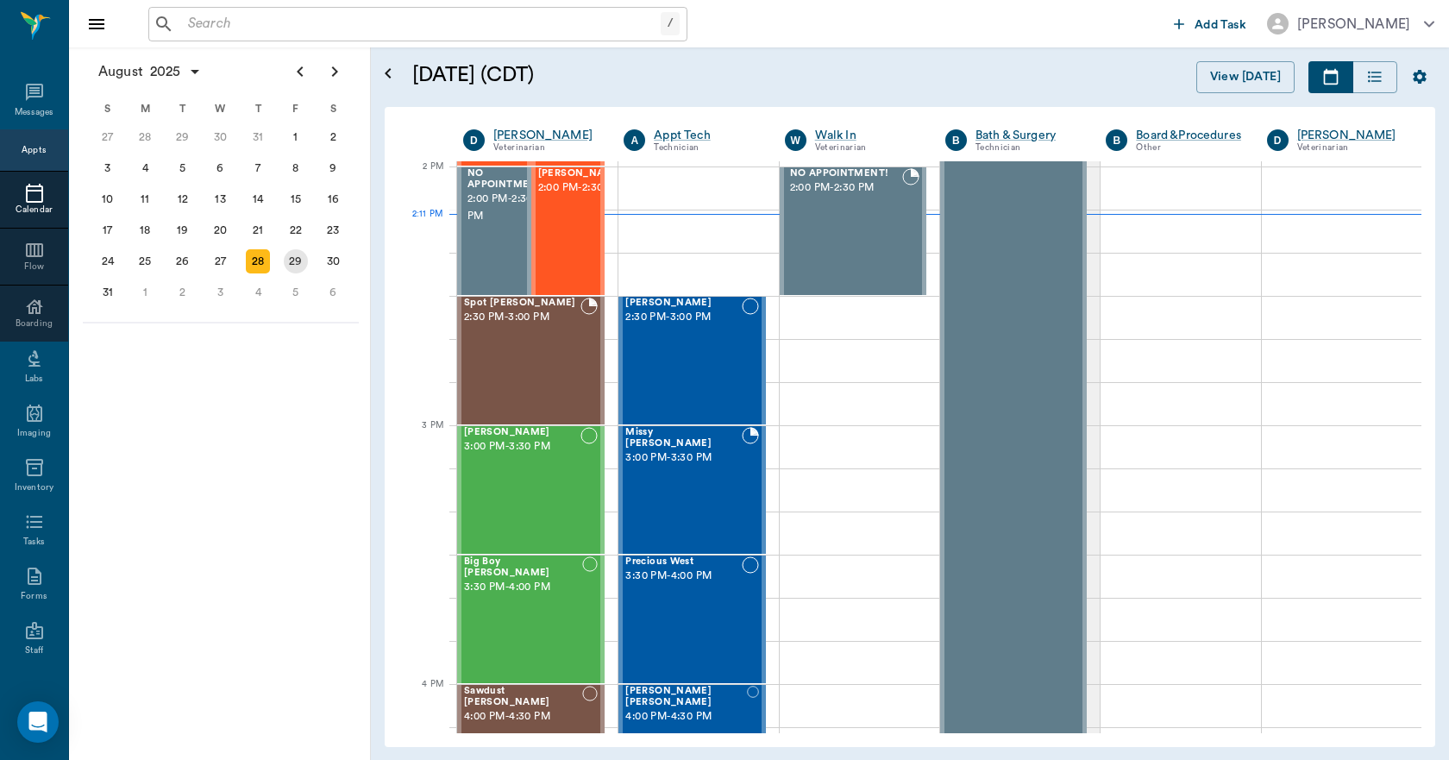
click at [283, 267] on div "29" at bounding box center [296, 261] width 38 height 31
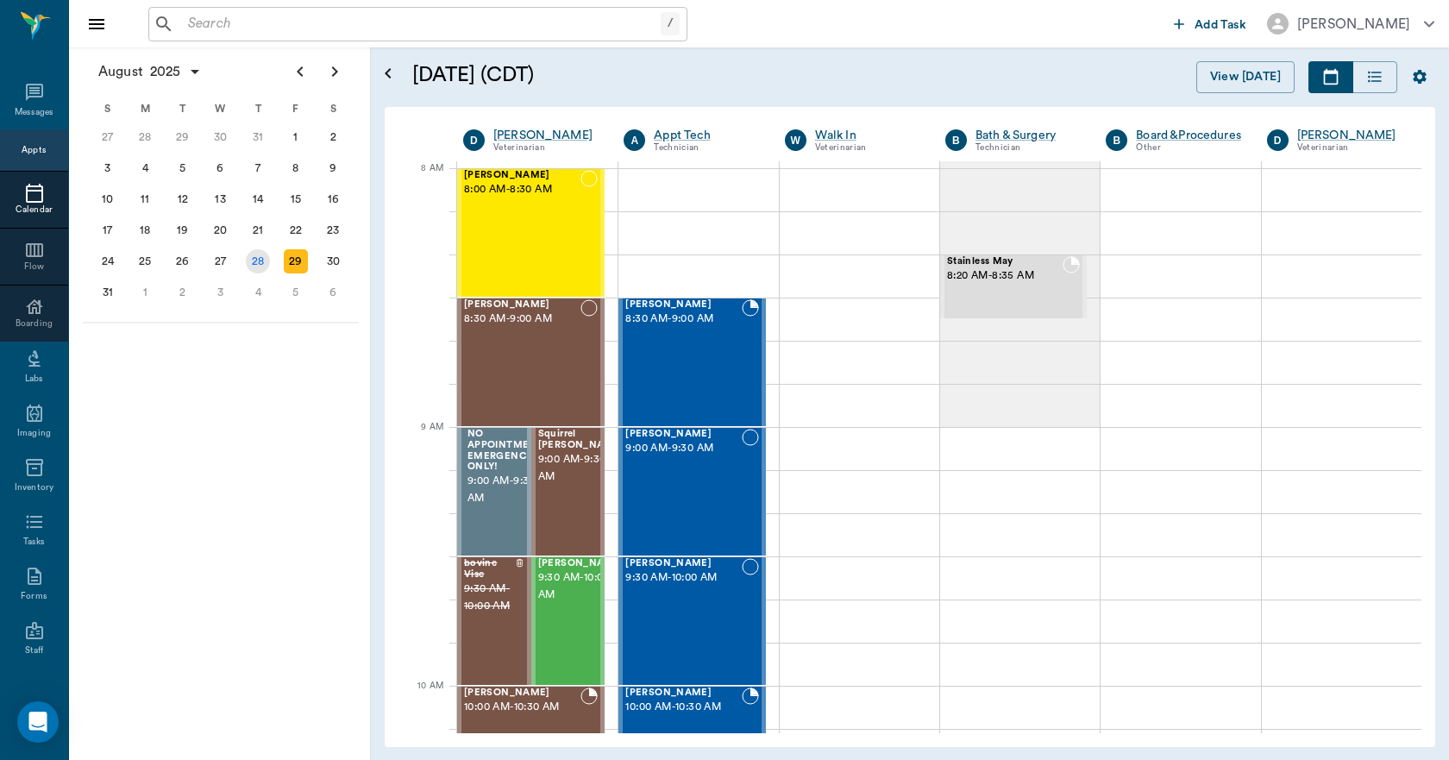
click at [261, 267] on div "28" at bounding box center [258, 261] width 24 height 24
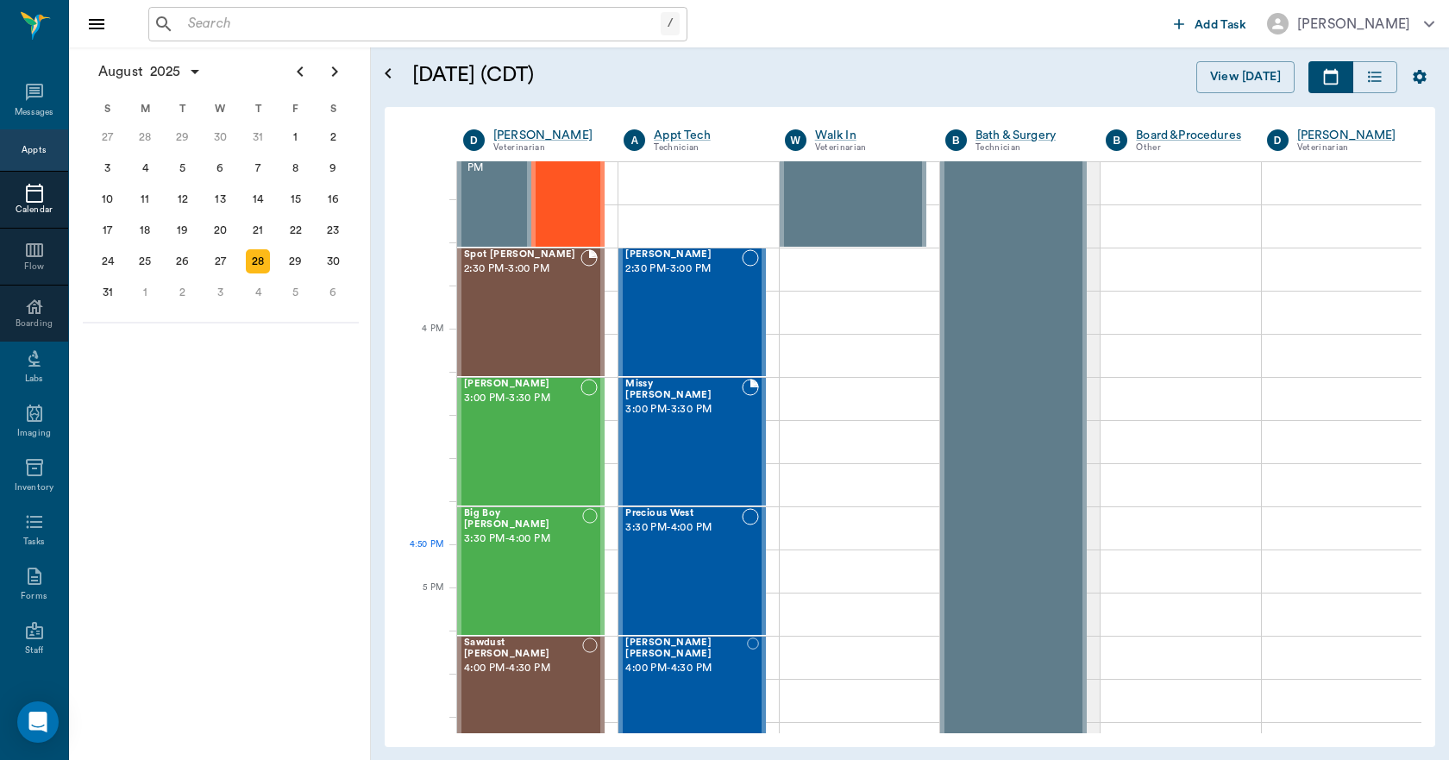
scroll to position [1910, 0]
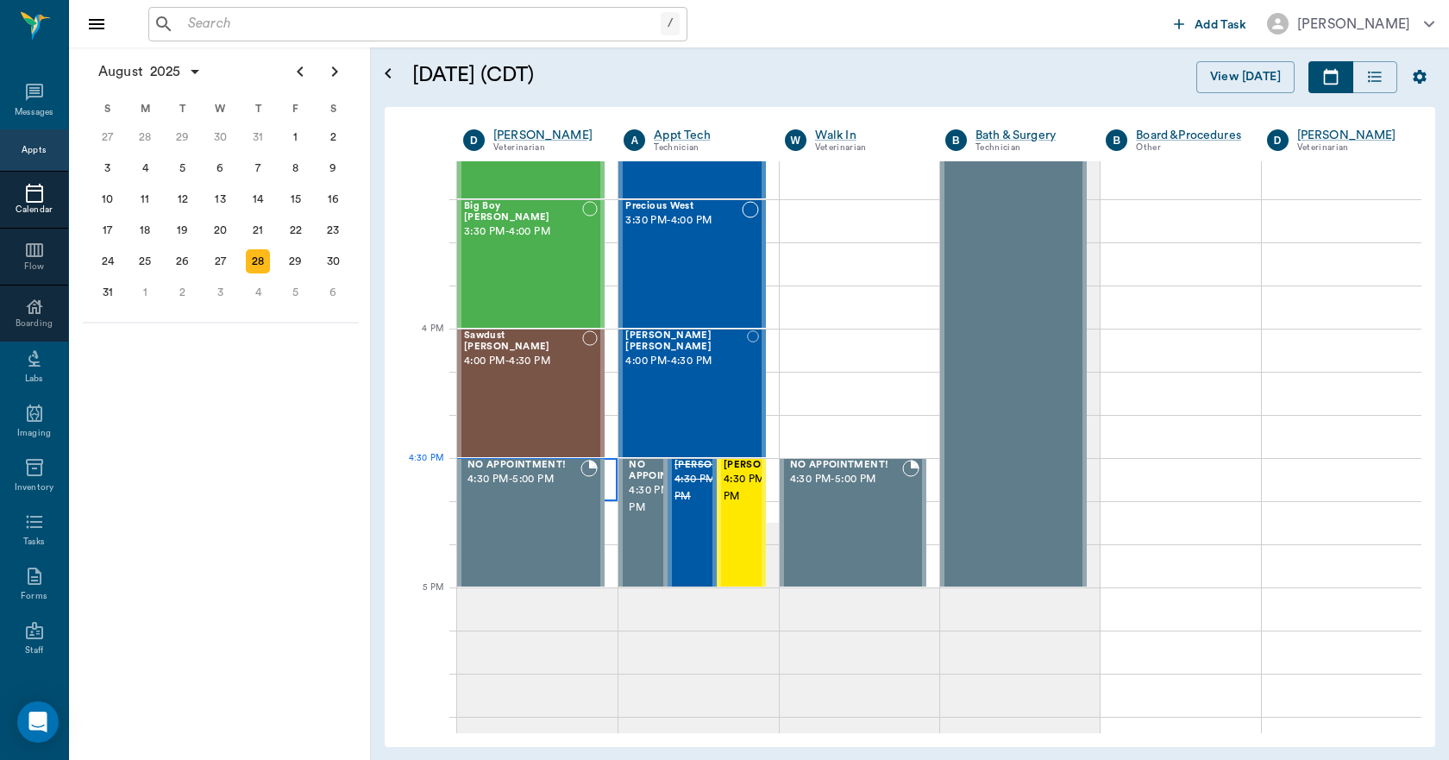
click at [606, 478] on div at bounding box center [537, 479] width 160 height 43
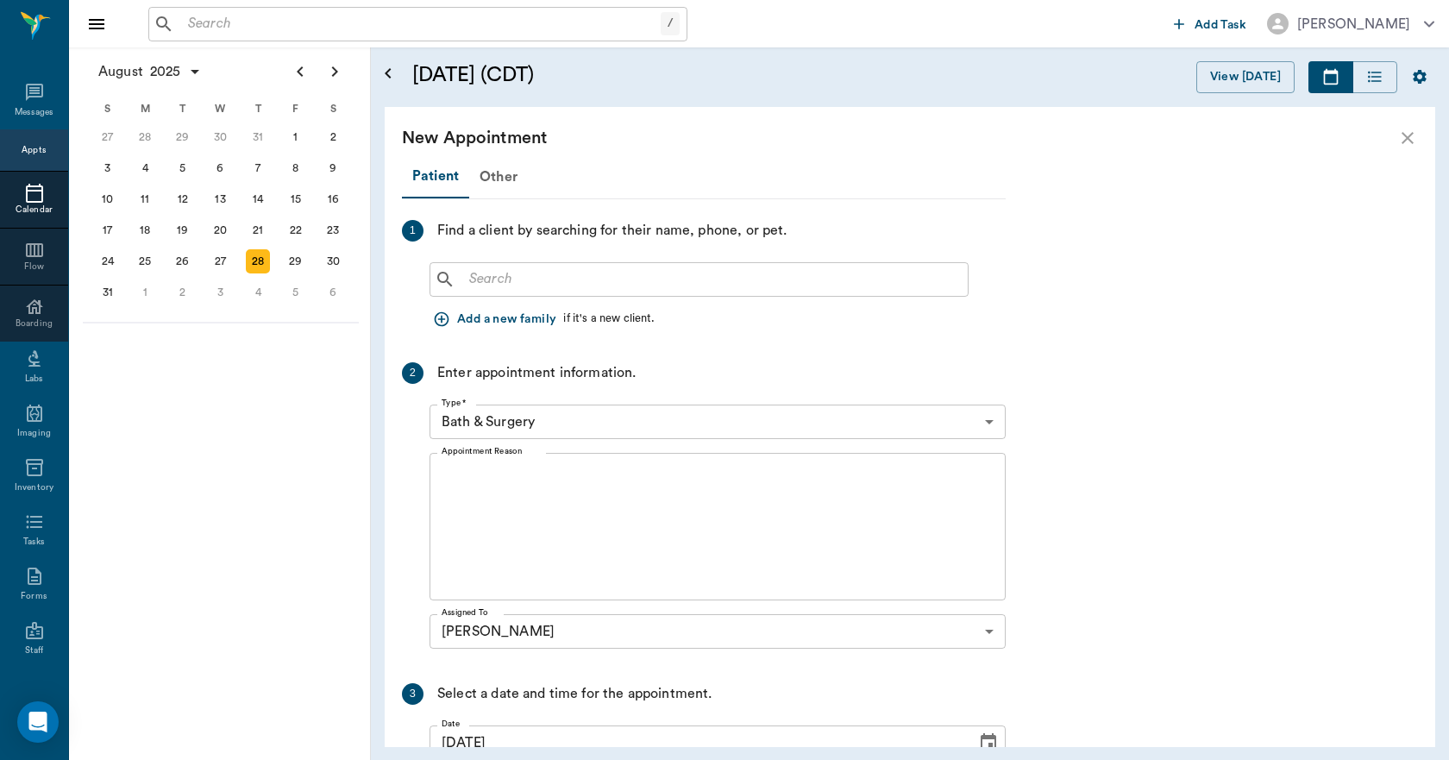
click at [548, 274] on input "text" at bounding box center [711, 279] width 499 height 24
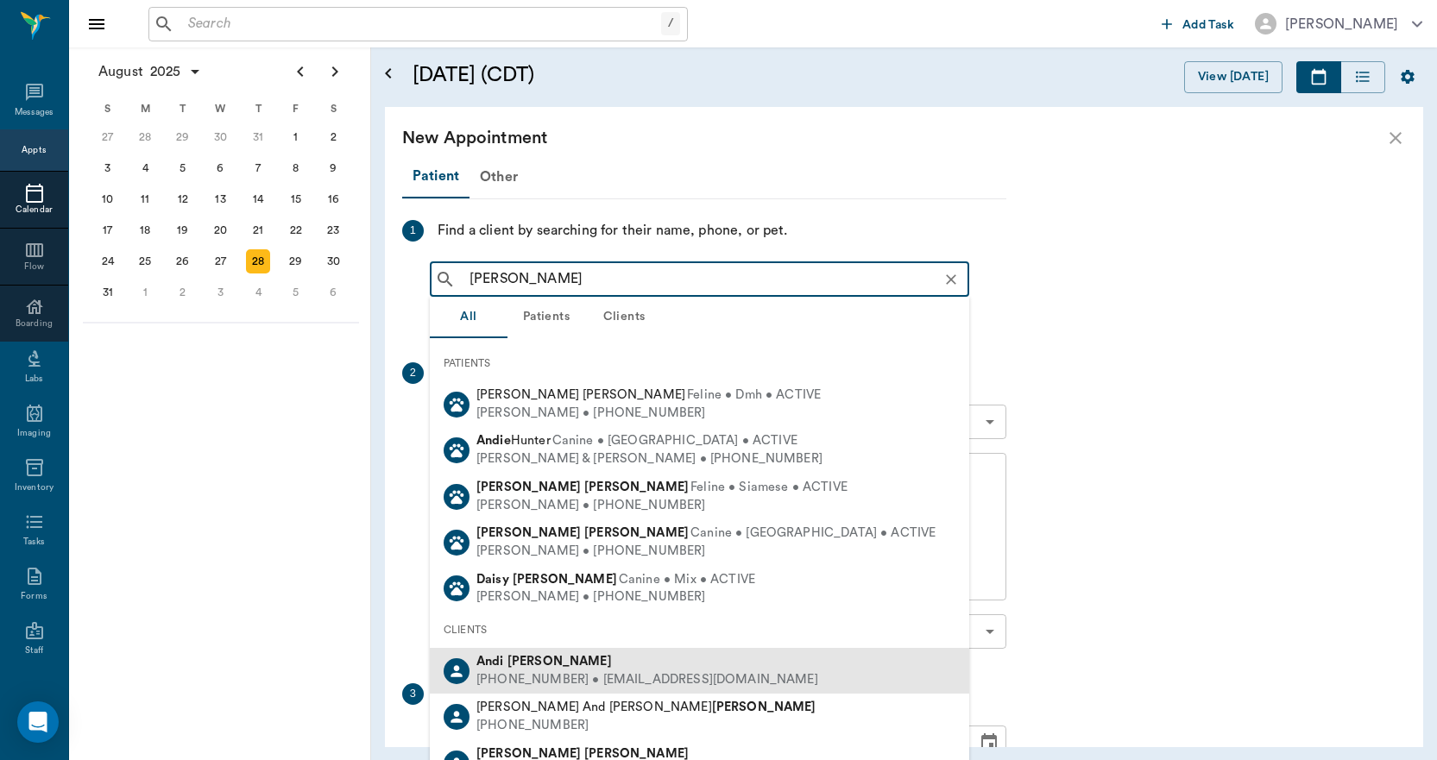
click at [529, 658] on b "[PERSON_NAME]" at bounding box center [559, 661] width 104 height 13
type input "[PERSON_NAME]"
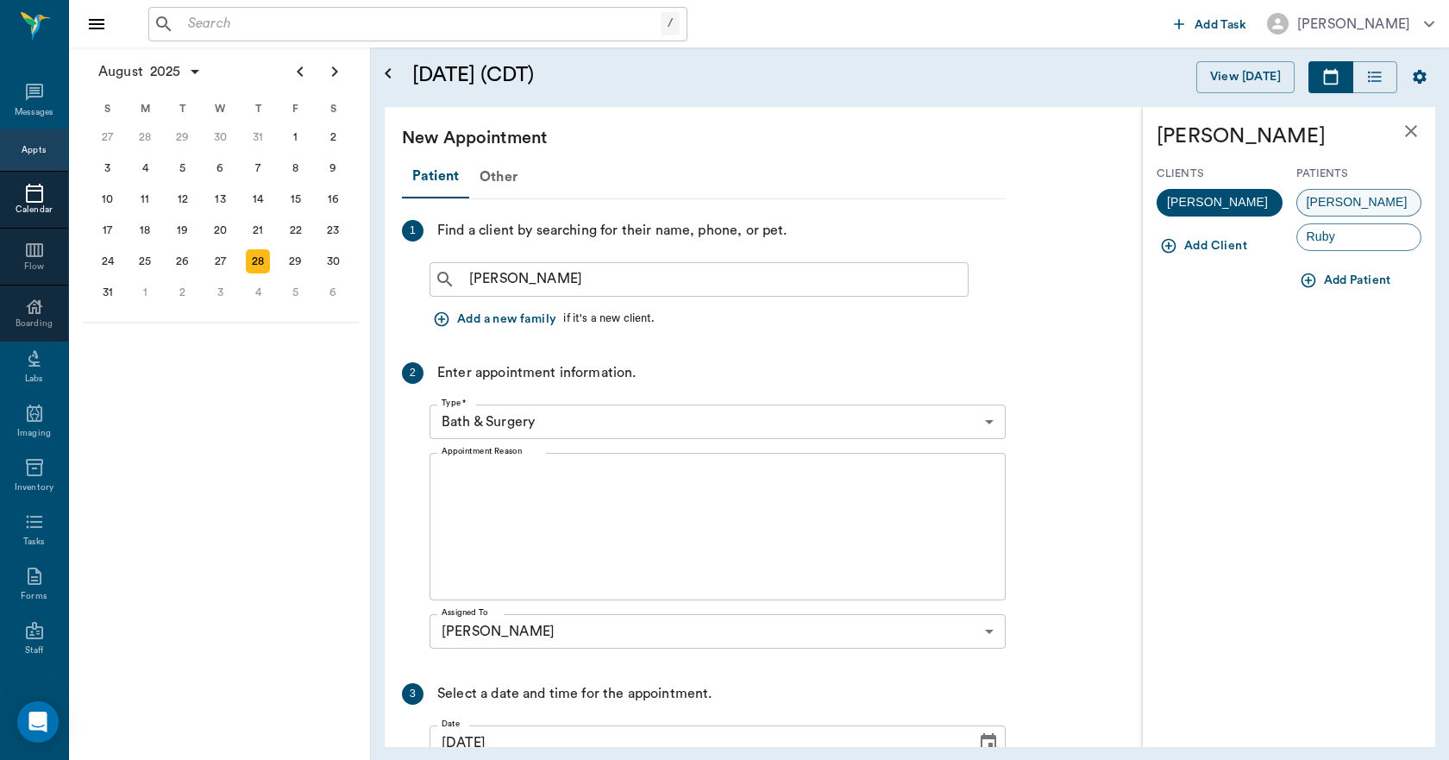
click at [1328, 200] on span "[PERSON_NAME]" at bounding box center [1358, 202] width 120 height 18
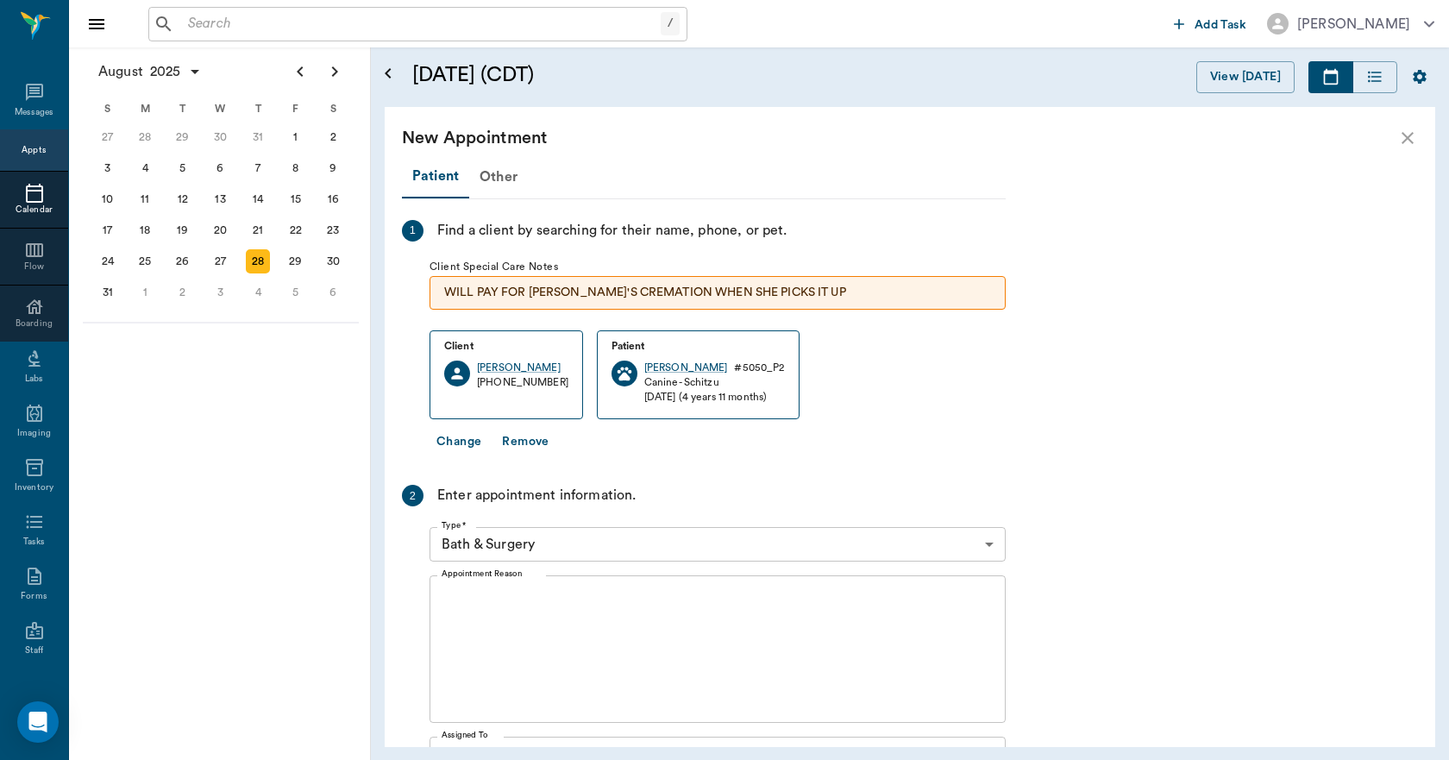
click at [574, 554] on body "/ ​ Add Task [PERSON_NAME] Nectar Messages Appts Calendar Flow Boarding Labs Im…" at bounding box center [724, 380] width 1449 height 760
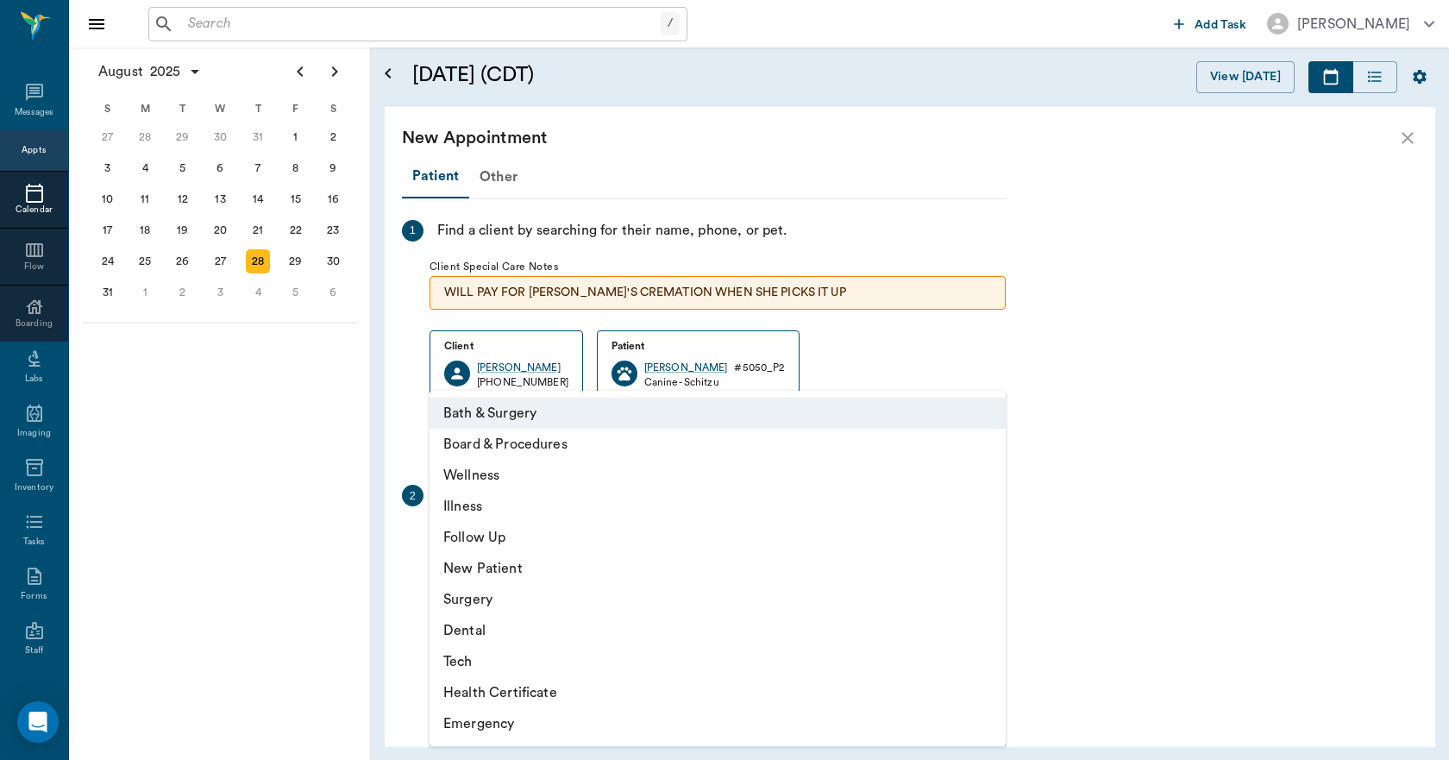
click at [487, 479] on li "Wellness" at bounding box center [718, 475] width 576 height 31
type input "65d2be4f46e3a538d89b8c14"
type input "05:00 PM"
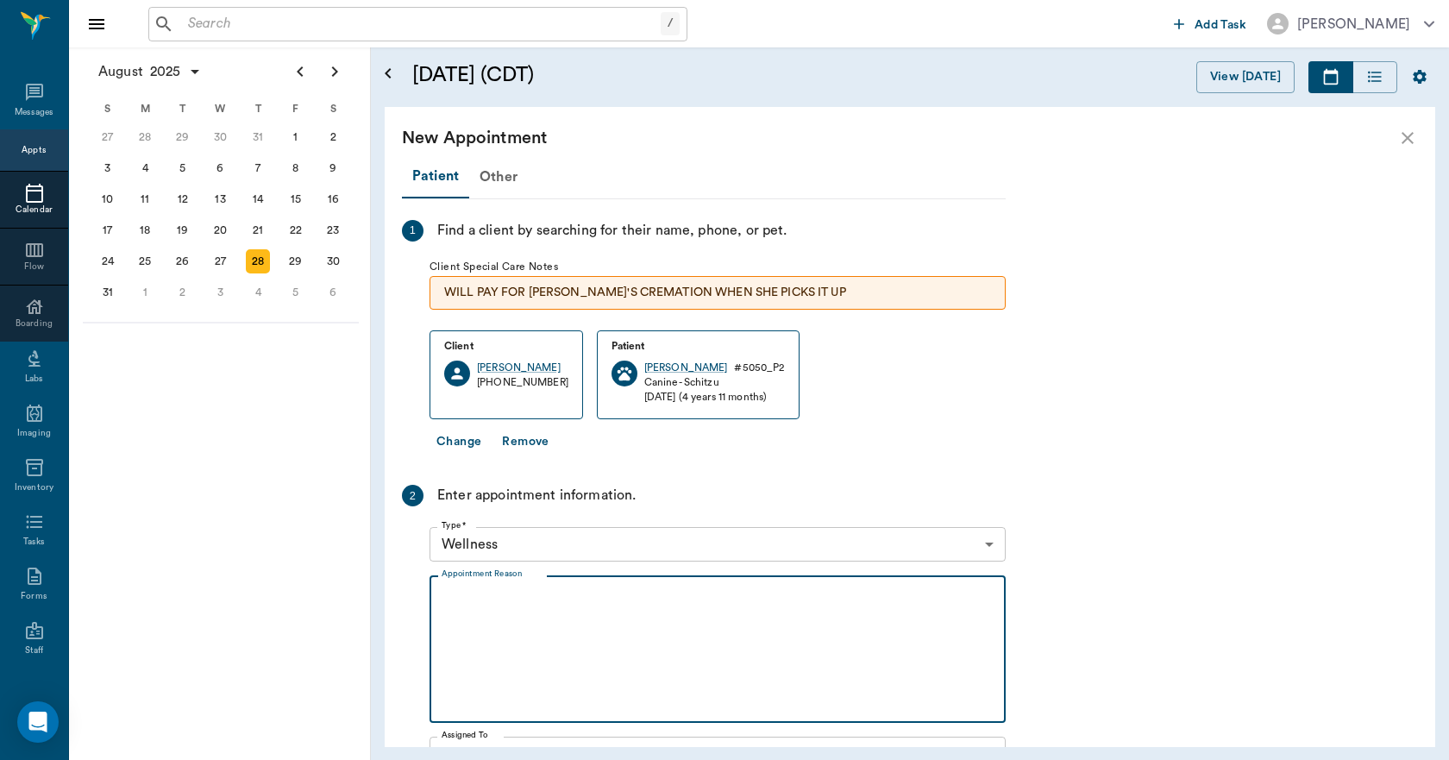
click at [519, 638] on textarea "Appointment Reason" at bounding box center [718, 649] width 552 height 119
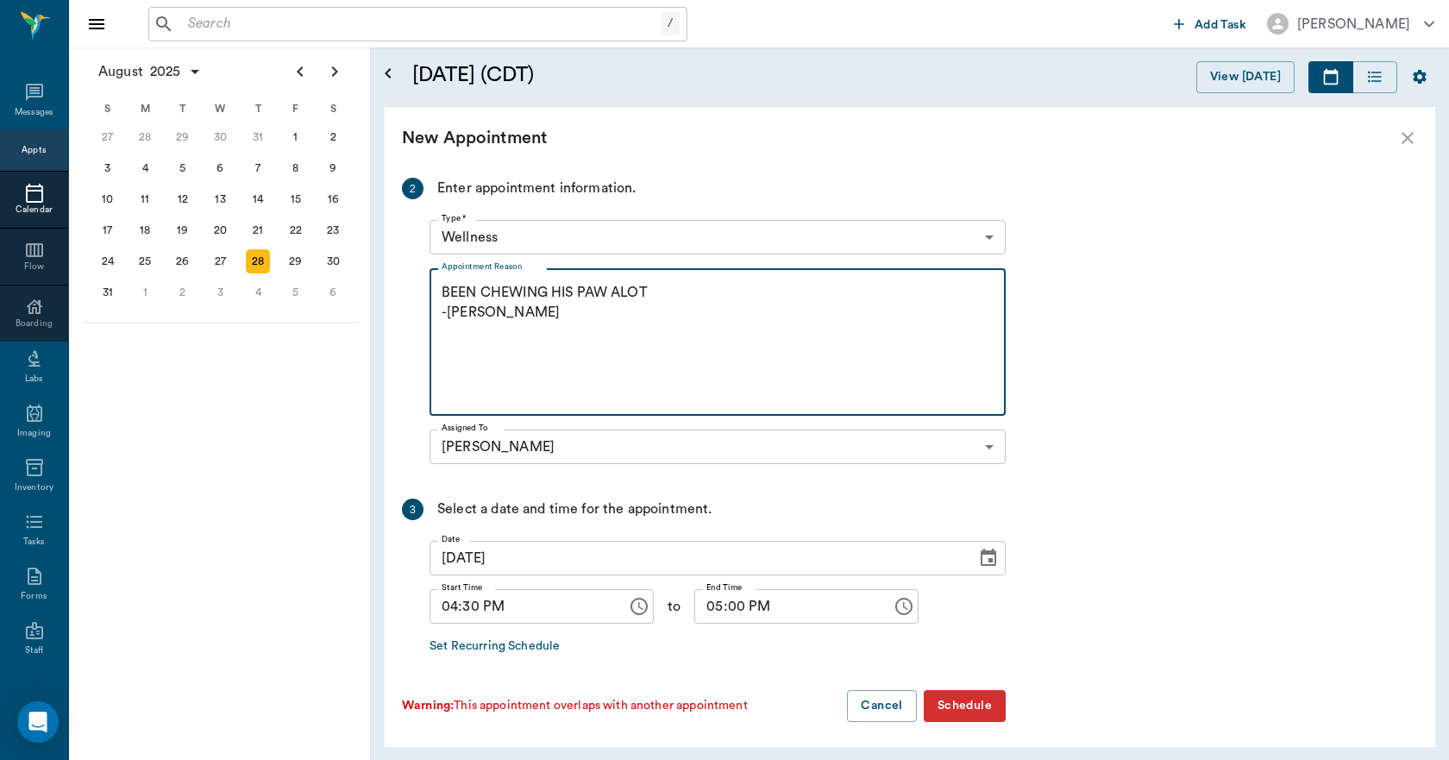
scroll to position [313, 0]
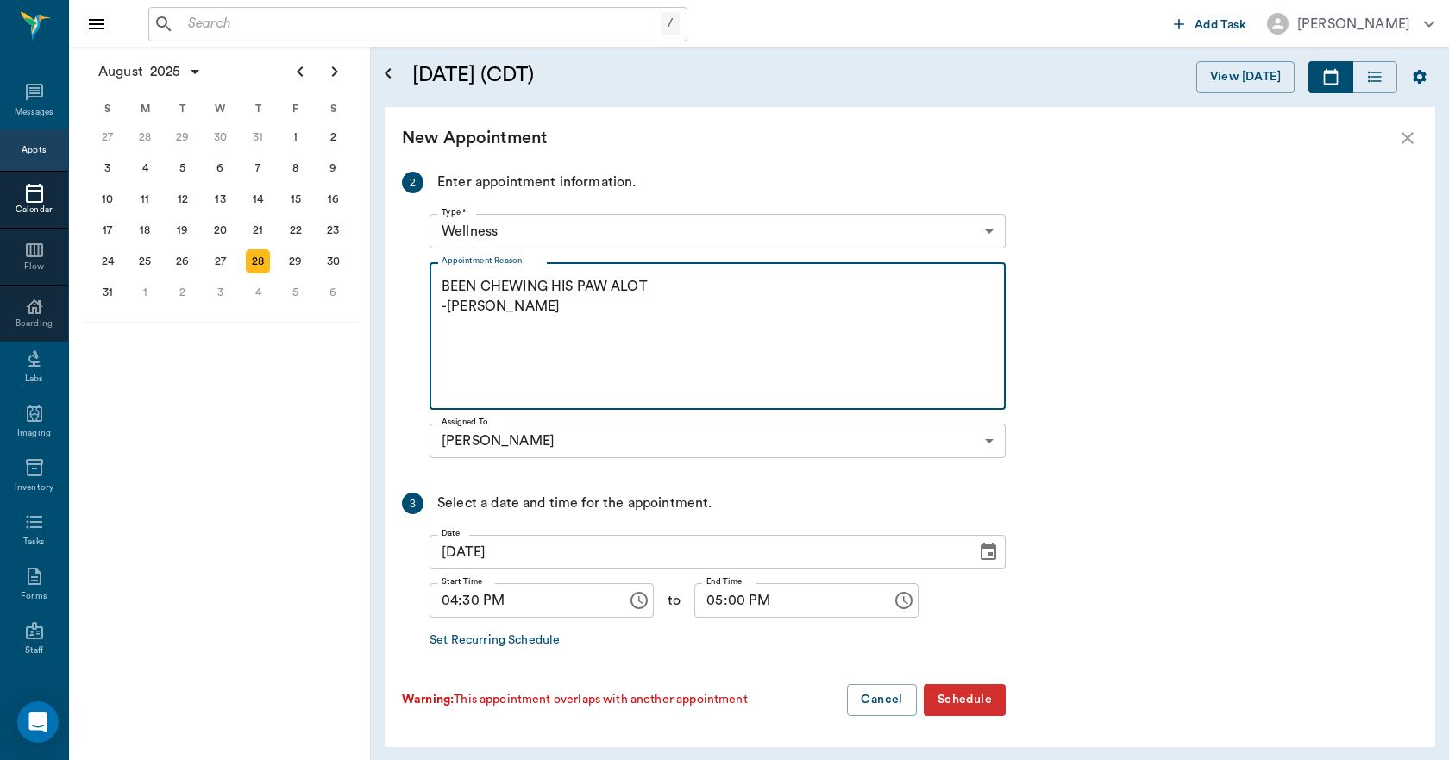
type textarea "BEEN CHEWING HIS PAW ALOT -[PERSON_NAME]"
click at [943, 703] on button "Schedule" at bounding box center [965, 700] width 82 height 32
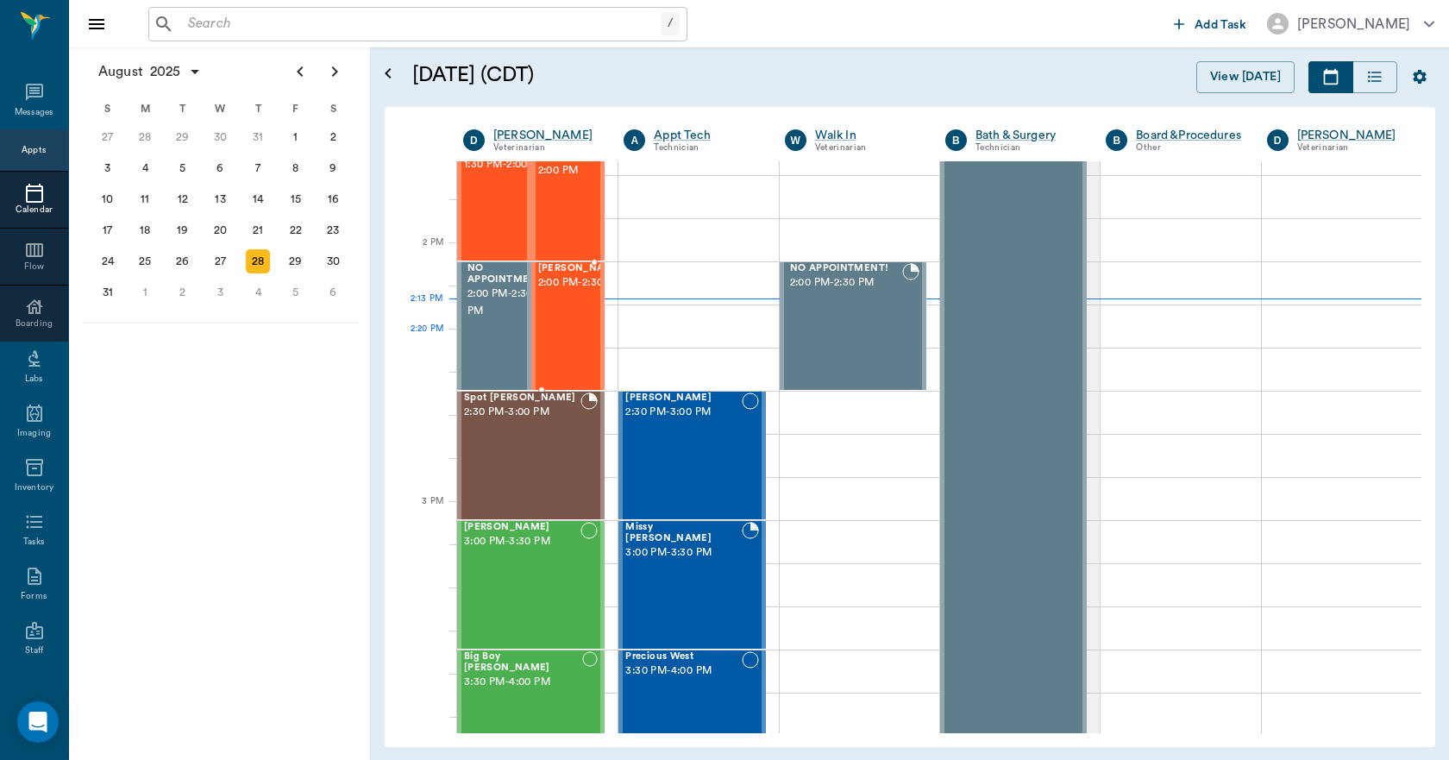
scroll to position [1479, 0]
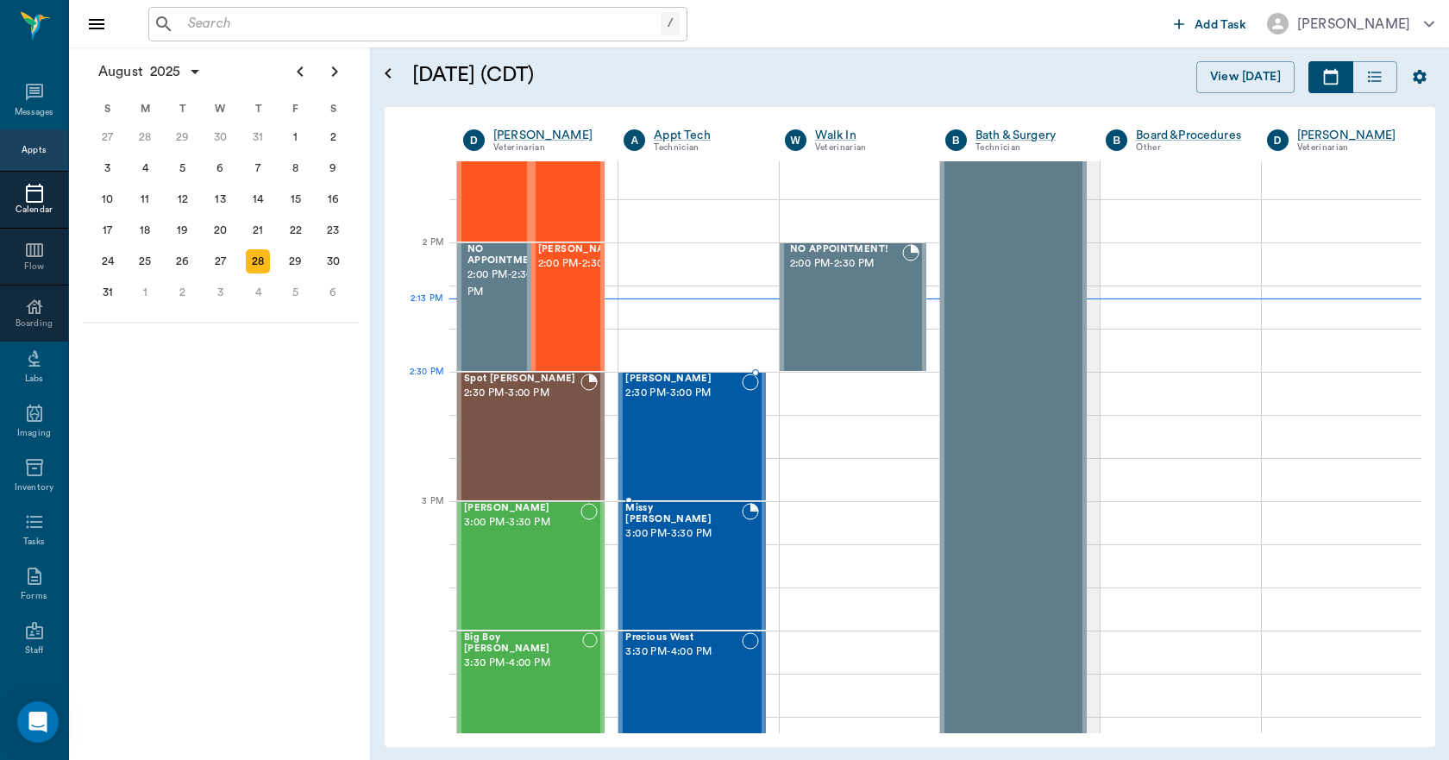
click at [666, 414] on div "[PERSON_NAME] 2:30 PM - 3:00 PM" at bounding box center [684, 437] width 116 height 126
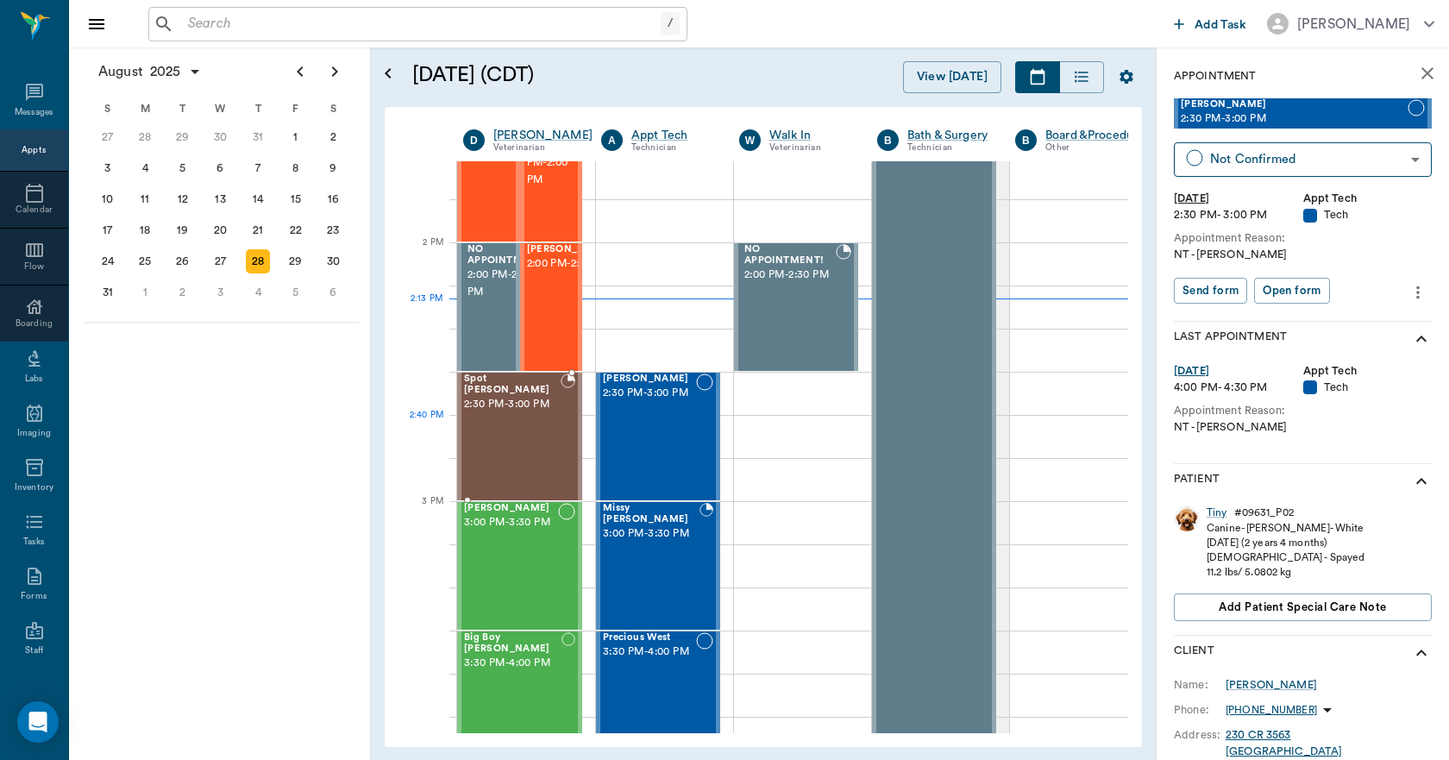
click at [525, 421] on div "Spot [PERSON_NAME] 2:30 PM - 3:00 PM" at bounding box center [512, 437] width 97 height 126
